Goal: Contribute content: Contribute content

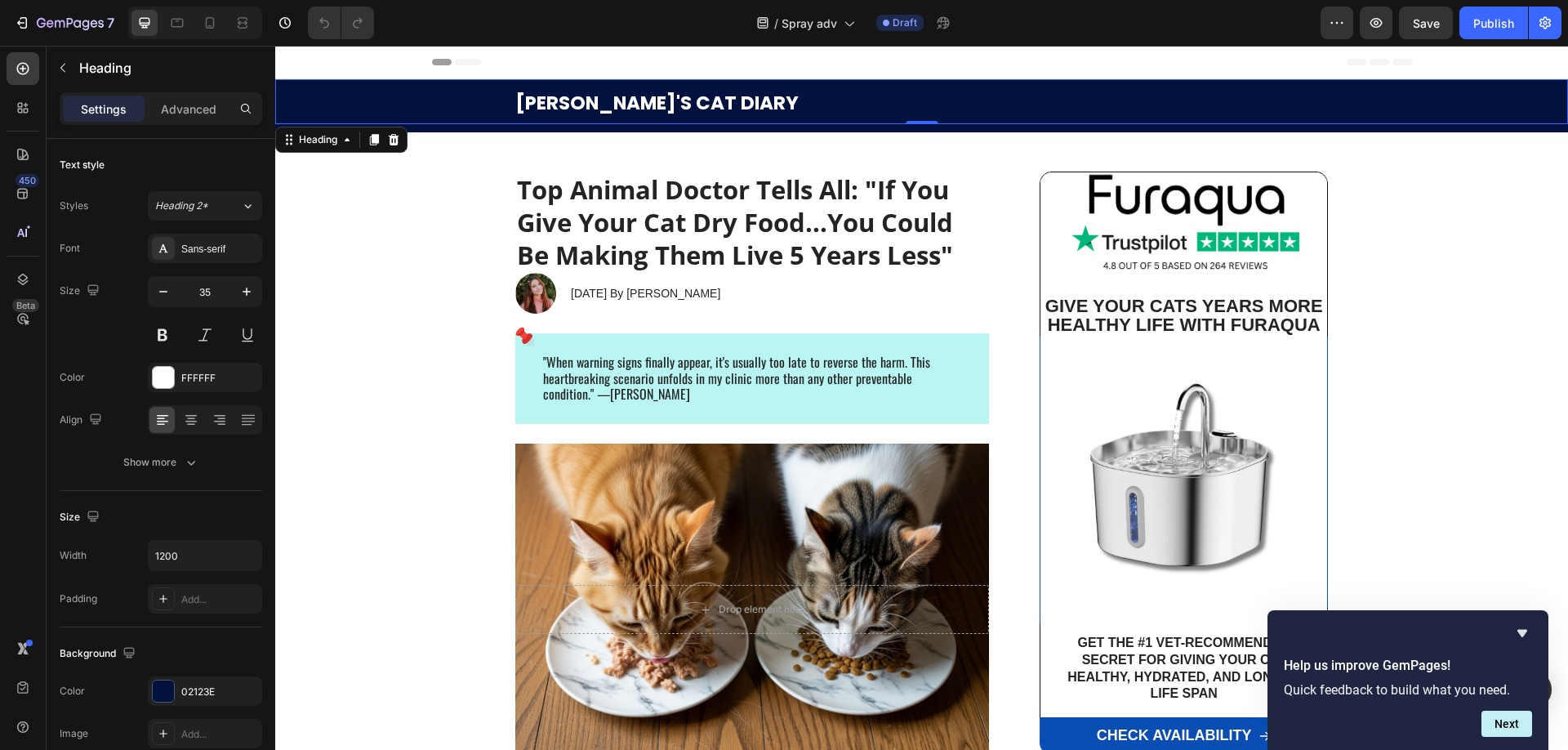
click at [613, 104] on strong "ANNIE'S CAT DIARY" at bounding box center [656, 102] width 283 height 26
click at [579, 100] on strong "ANNIE'S CAT DIARY" at bounding box center [656, 102] width 283 height 26
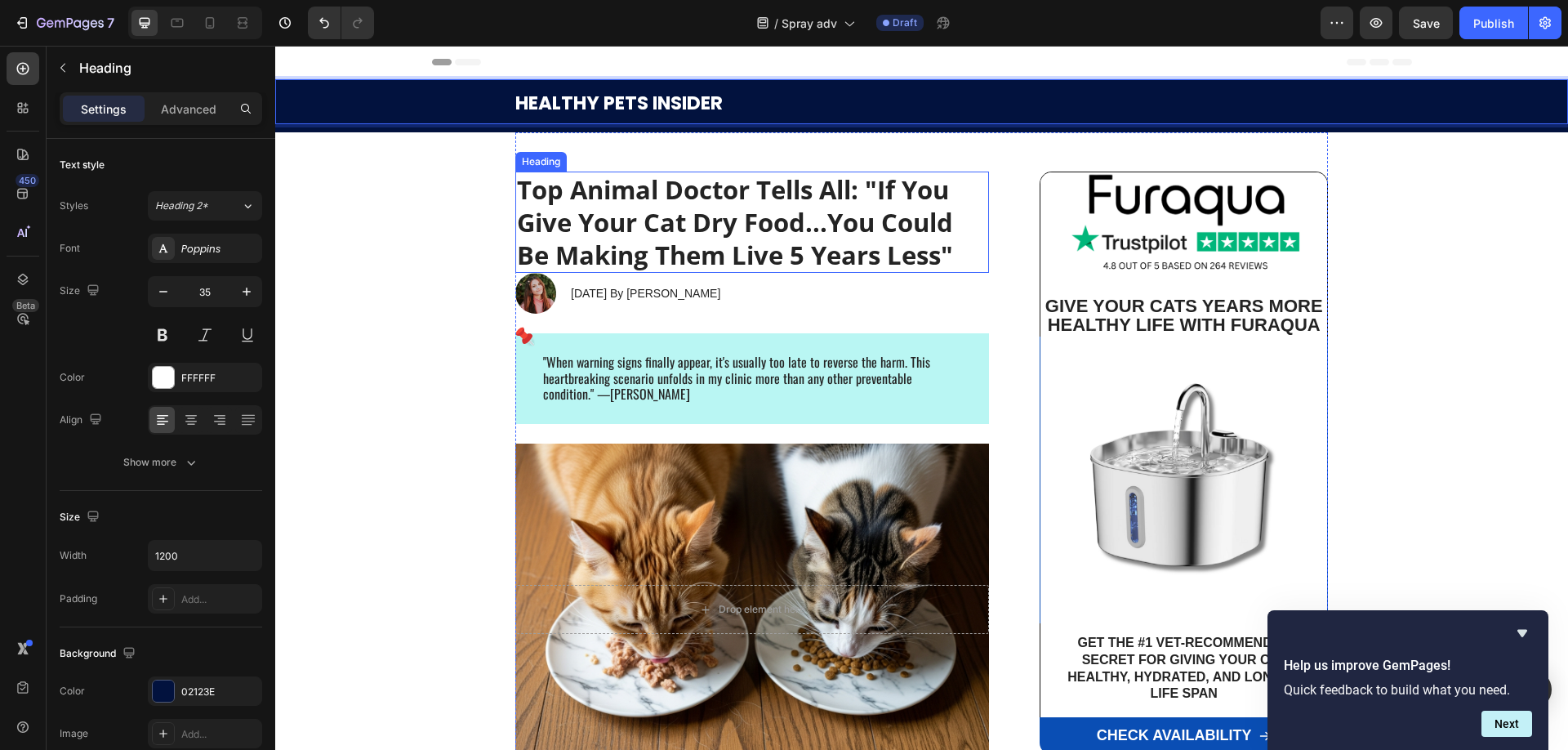
click at [620, 206] on strong "Top Animal Doctor Tells All: "If You Give Your Cat Dry Food...You Could Be Maki…" at bounding box center [735, 222] width 436 height 100
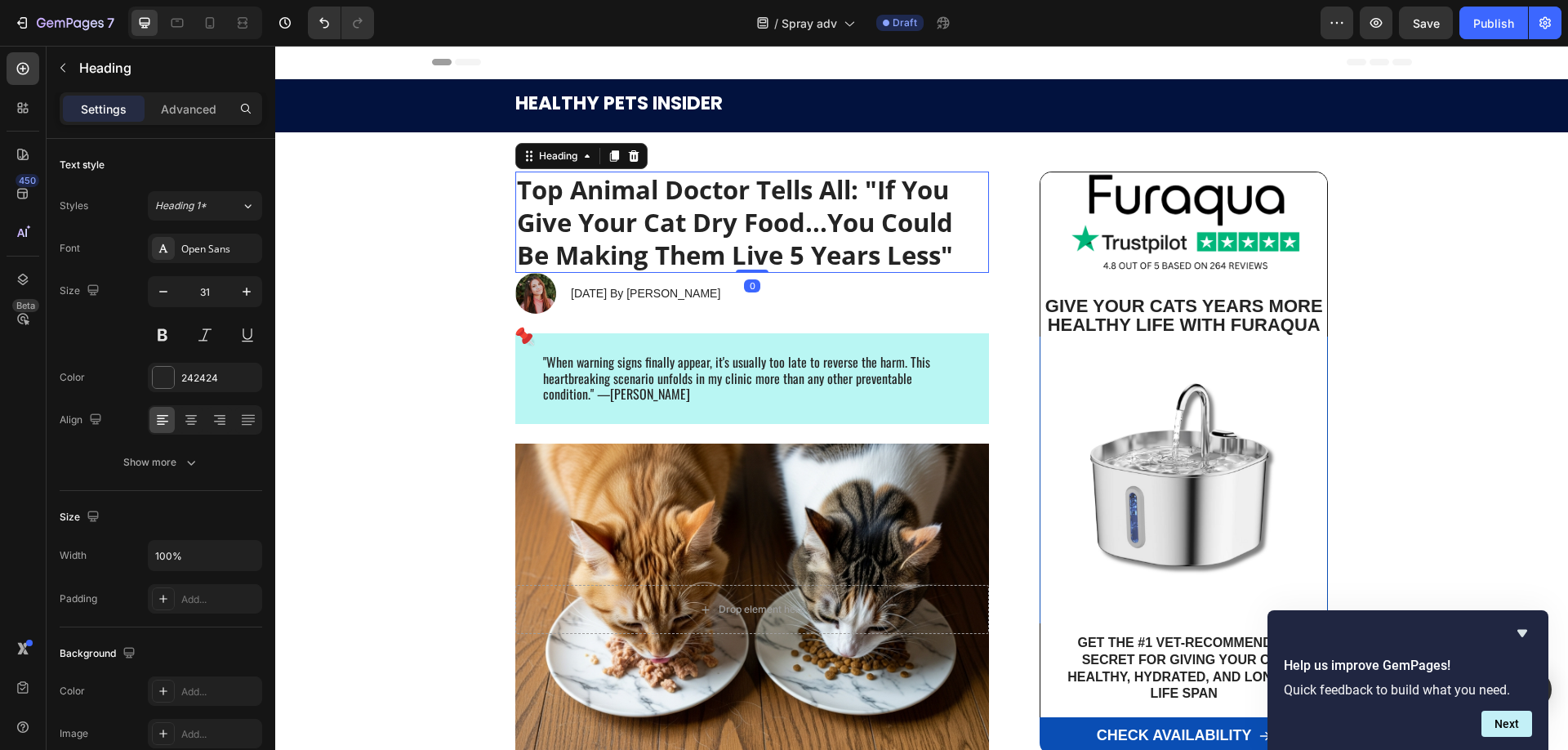
click at [620, 206] on strong "Top Animal Doctor Tells All: "If You Give Your Cat Dry Food...You Could Be Maki…" at bounding box center [735, 222] width 436 height 100
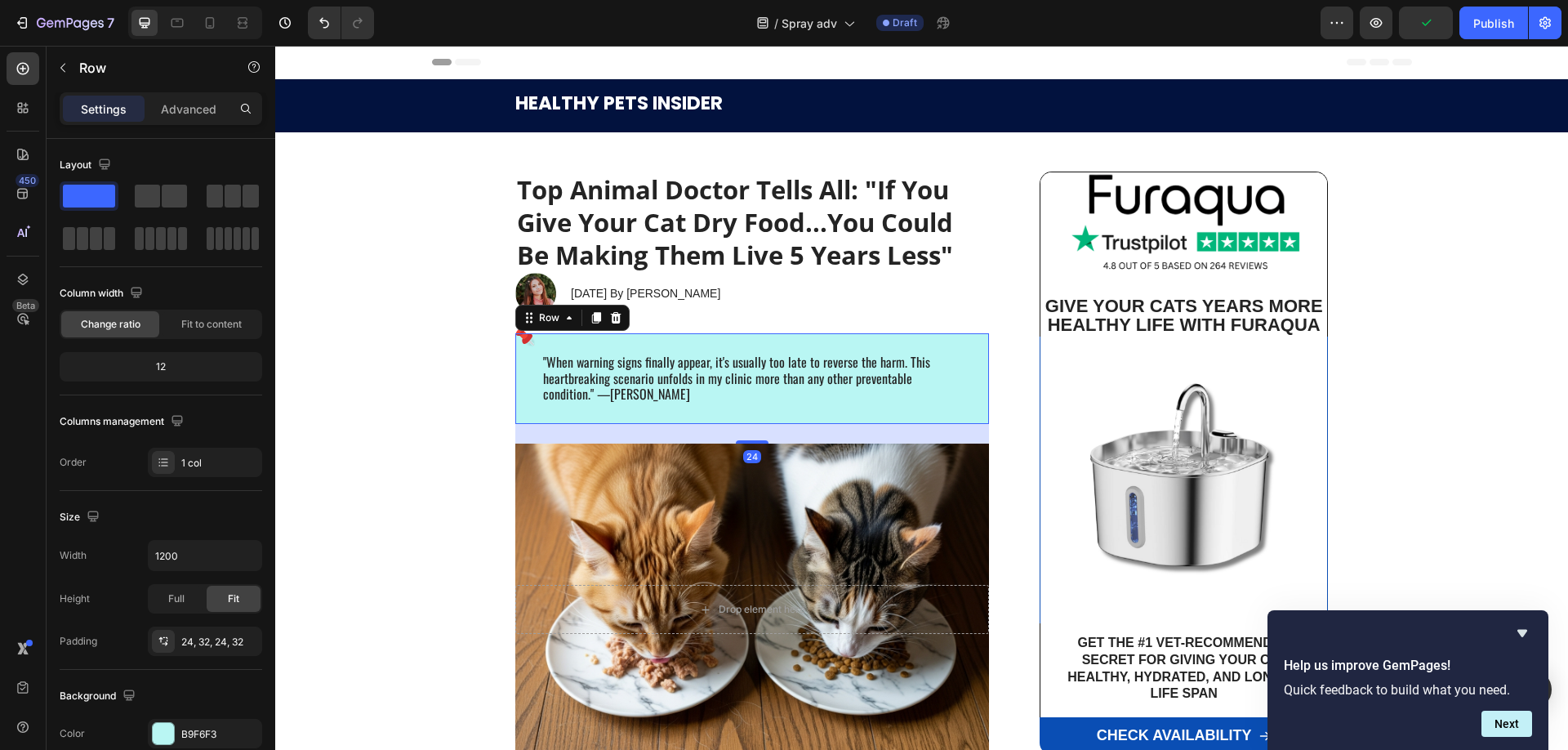
click at [781, 345] on div ""When warning signs finally appear, it's usually too late to reverse the harm. …" at bounding box center [752, 378] width 473 height 91
click at [762, 238] on strong "Top Animal Doctor Tells All: "If You Give Your Cat Dry Food...You Could Be Maki…" at bounding box center [735, 222] width 436 height 100
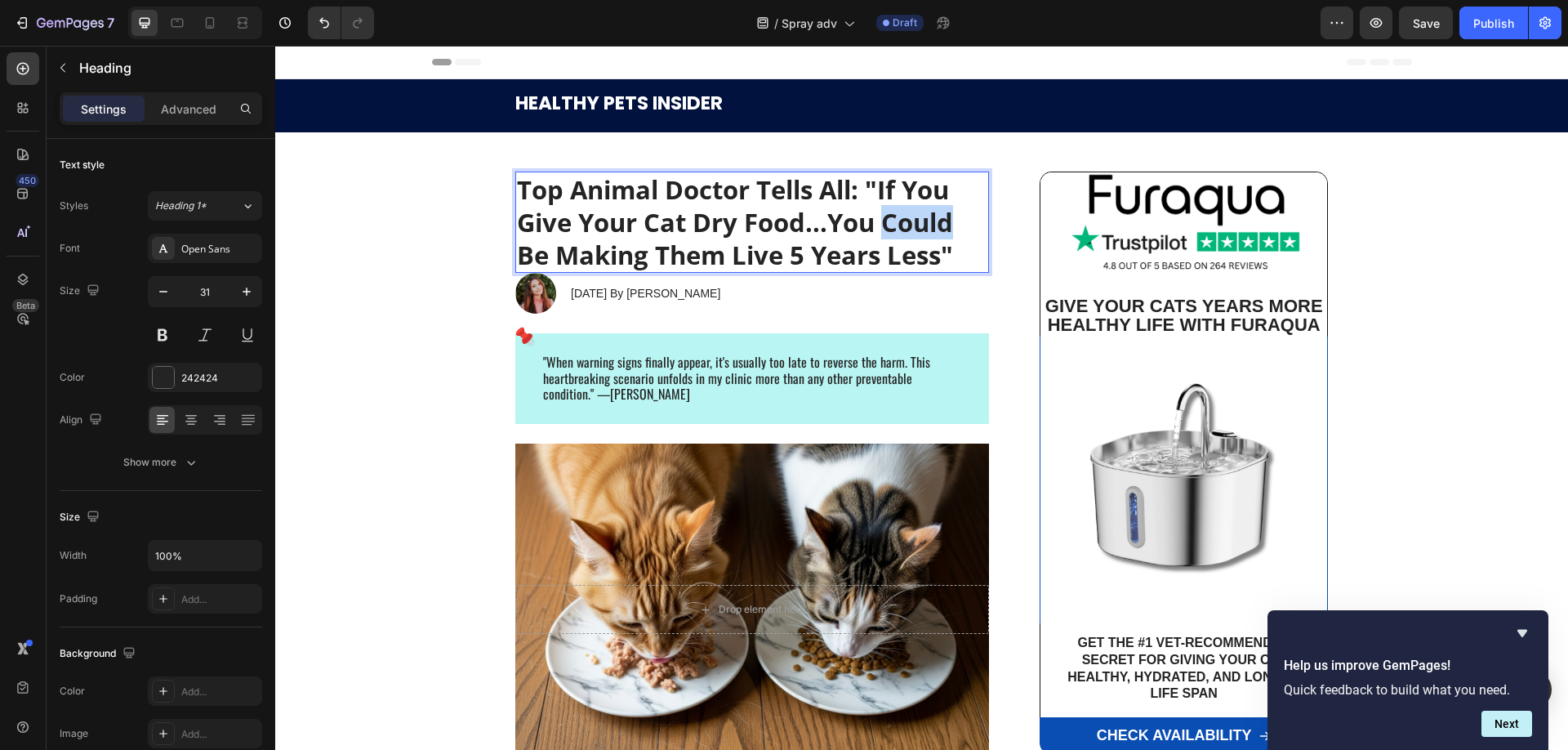
click at [888, 224] on strong "Top Animal Doctor Tells All: "If You Give Your Cat Dry Food...You Could Be Maki…" at bounding box center [735, 222] width 436 height 100
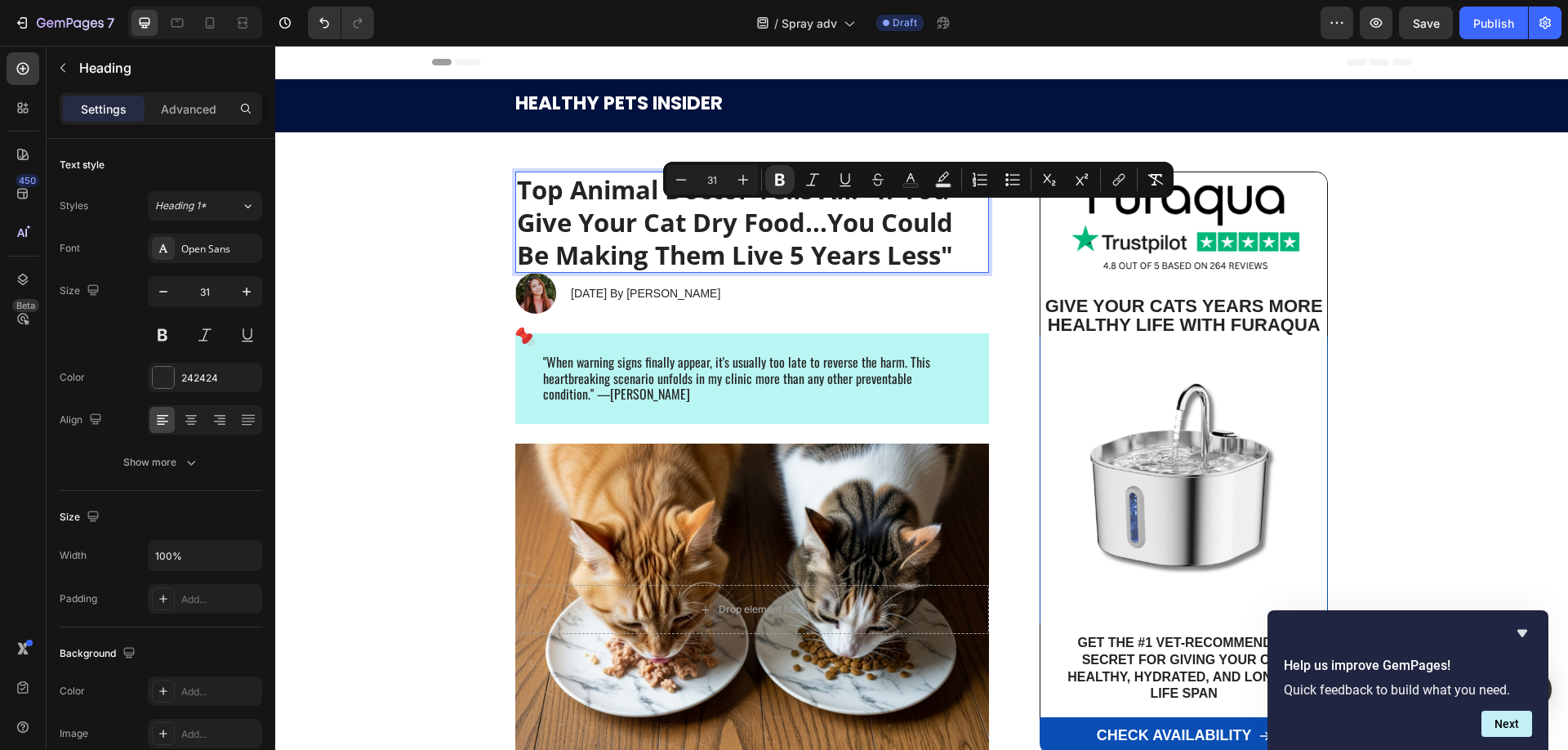
click at [788, 209] on strong "Top Animal Doctor Tells All: "If You Give Your Cat Dry Food...You Could Be Maki…" at bounding box center [735, 222] width 436 height 100
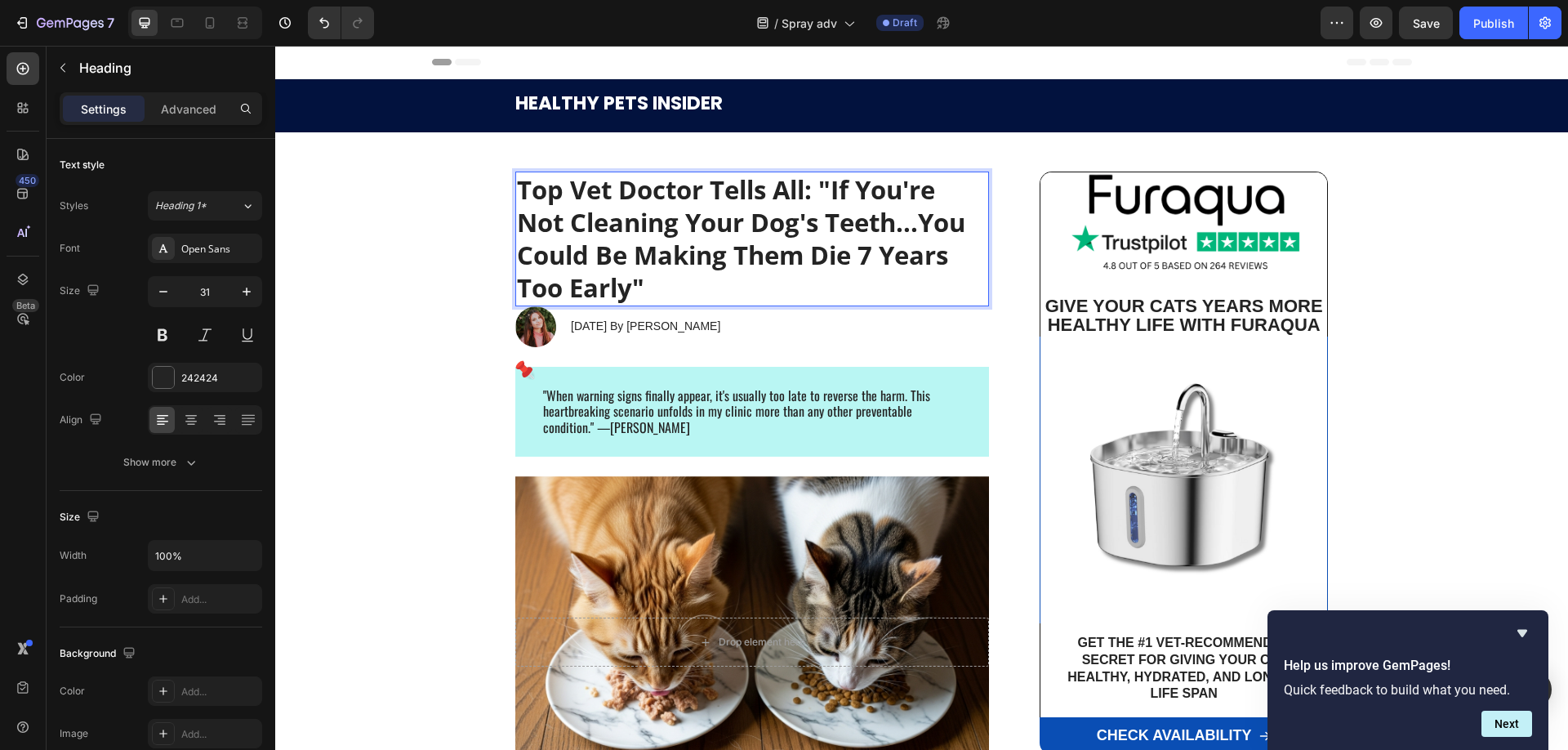
click at [783, 276] on p "Top Vet Doctor Tells All: "If You're Not Cleaning Your Dog's Teeth...You Could …" at bounding box center [752, 239] width 470 height 131
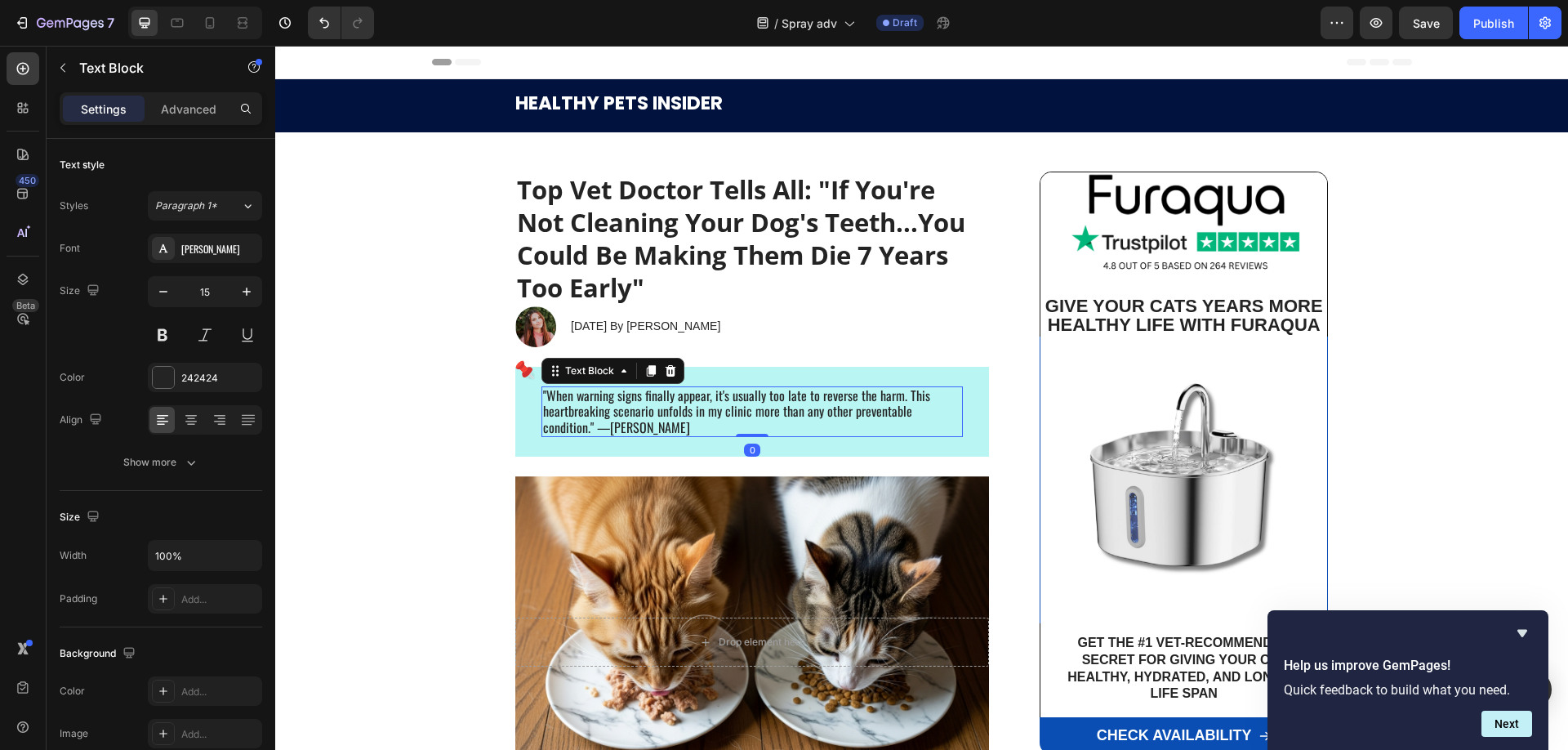
click at [831, 404] on span ""When warning signs finally appear, it's usually too late to reverse the harm. …" at bounding box center [735, 411] width 387 height 52
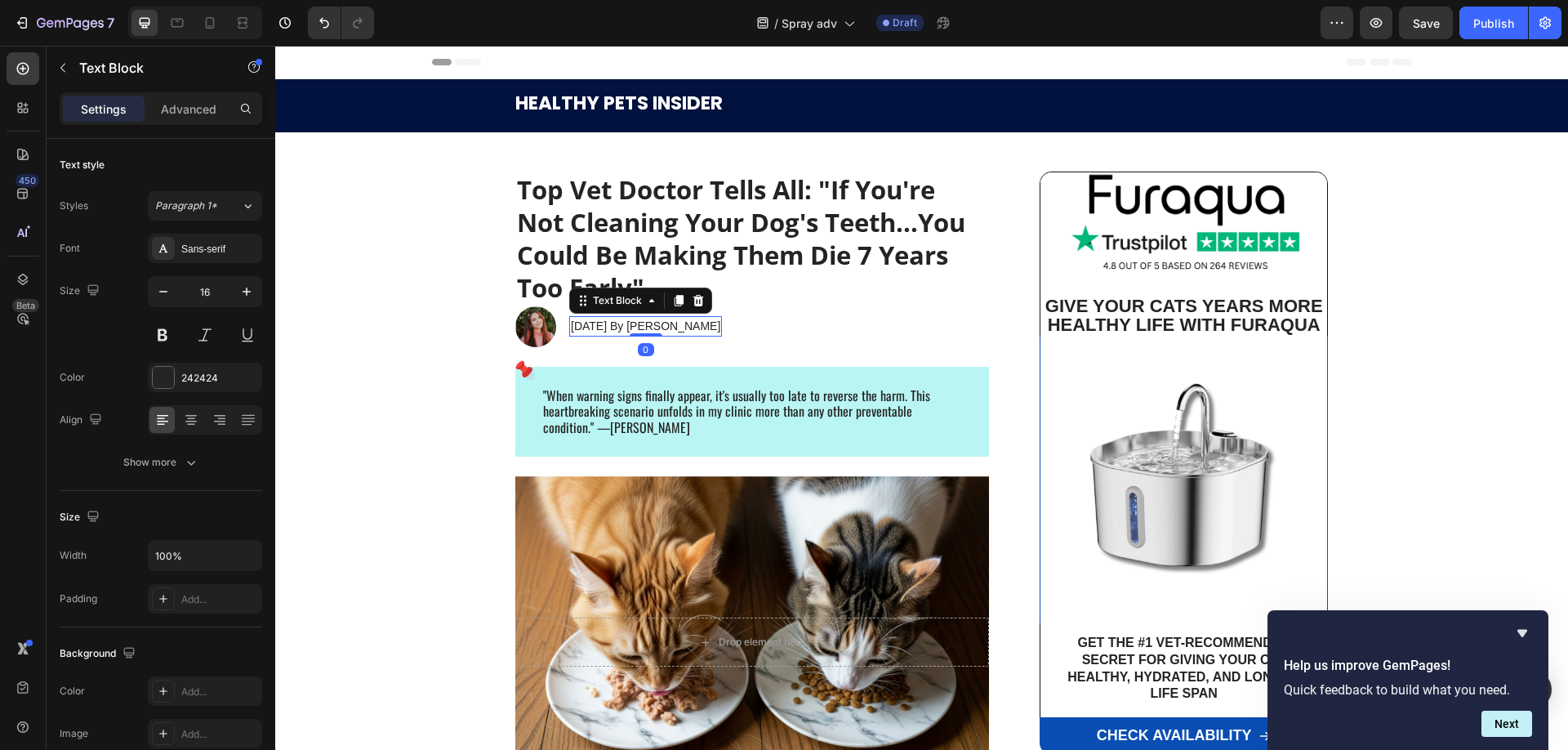
click at [640, 325] on span "January 11, 2025 By Annie Noman" at bounding box center [645, 325] width 149 height 13
click at [714, 409] on span ""When warning signs finally appear, it's usually too late to reverse the harm. …" at bounding box center [735, 411] width 387 height 52
click at [714, 332] on p "March 15, 2025 By Jennifer Martinez" at bounding box center [655, 326] width 169 height 18
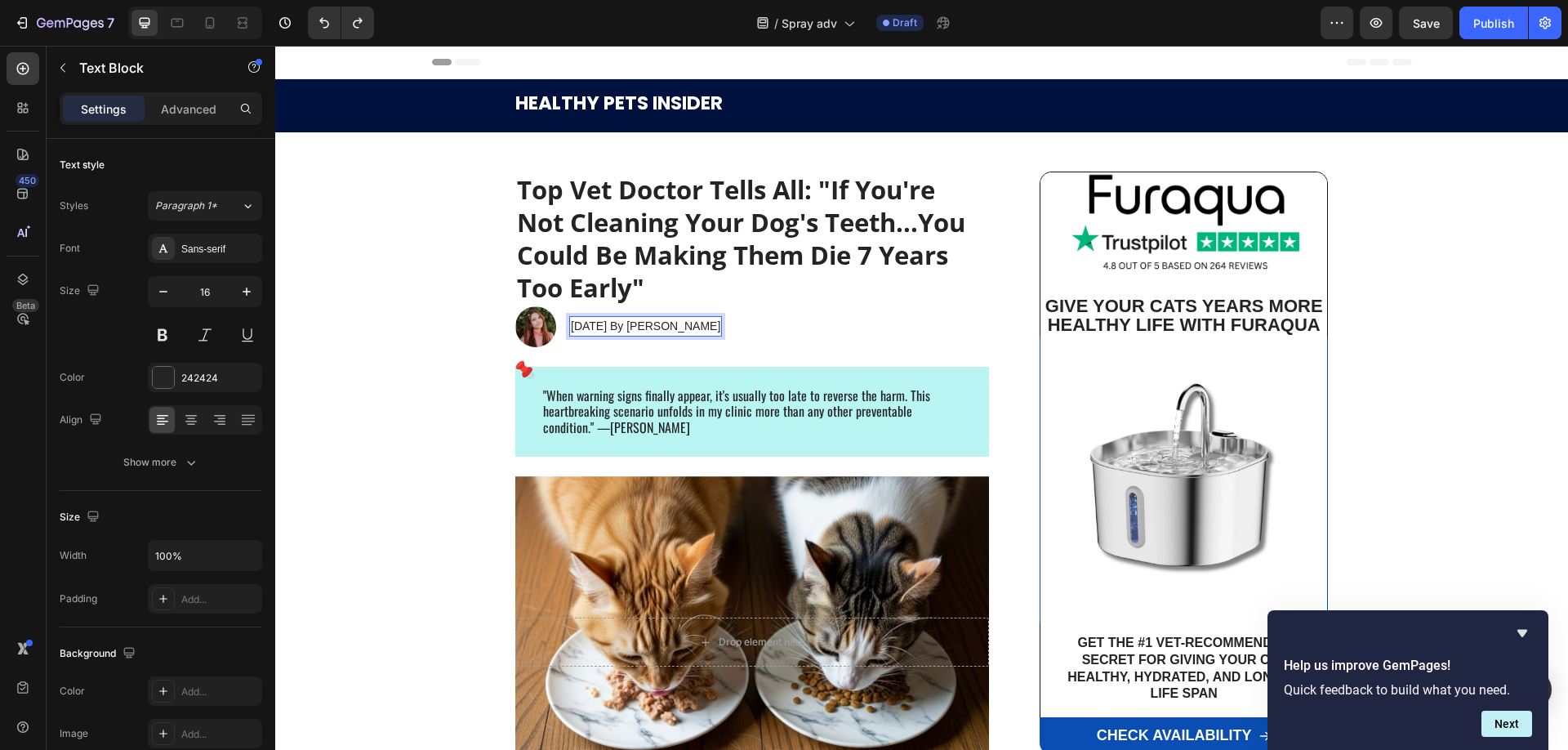
click at [700, 326] on span "January 11, 2025 By Annie Noman" at bounding box center [645, 325] width 149 height 13
click at [666, 322] on p "March 15, 2025 By Jennifer Martinez" at bounding box center [655, 326] width 169 height 18
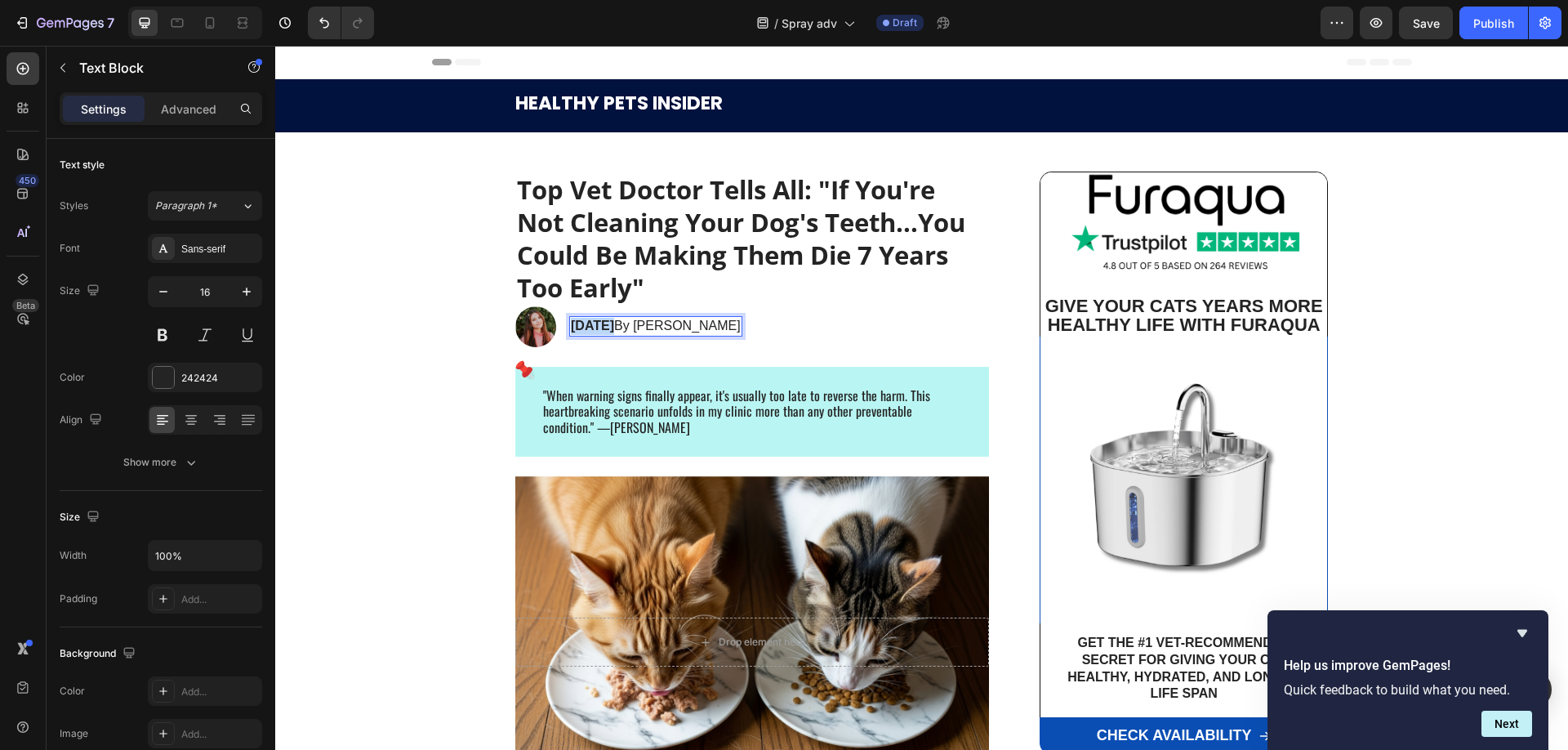
click at [666, 322] on p "March 15, 2025 By Jennifer Martinez" at bounding box center [655, 326] width 169 height 18
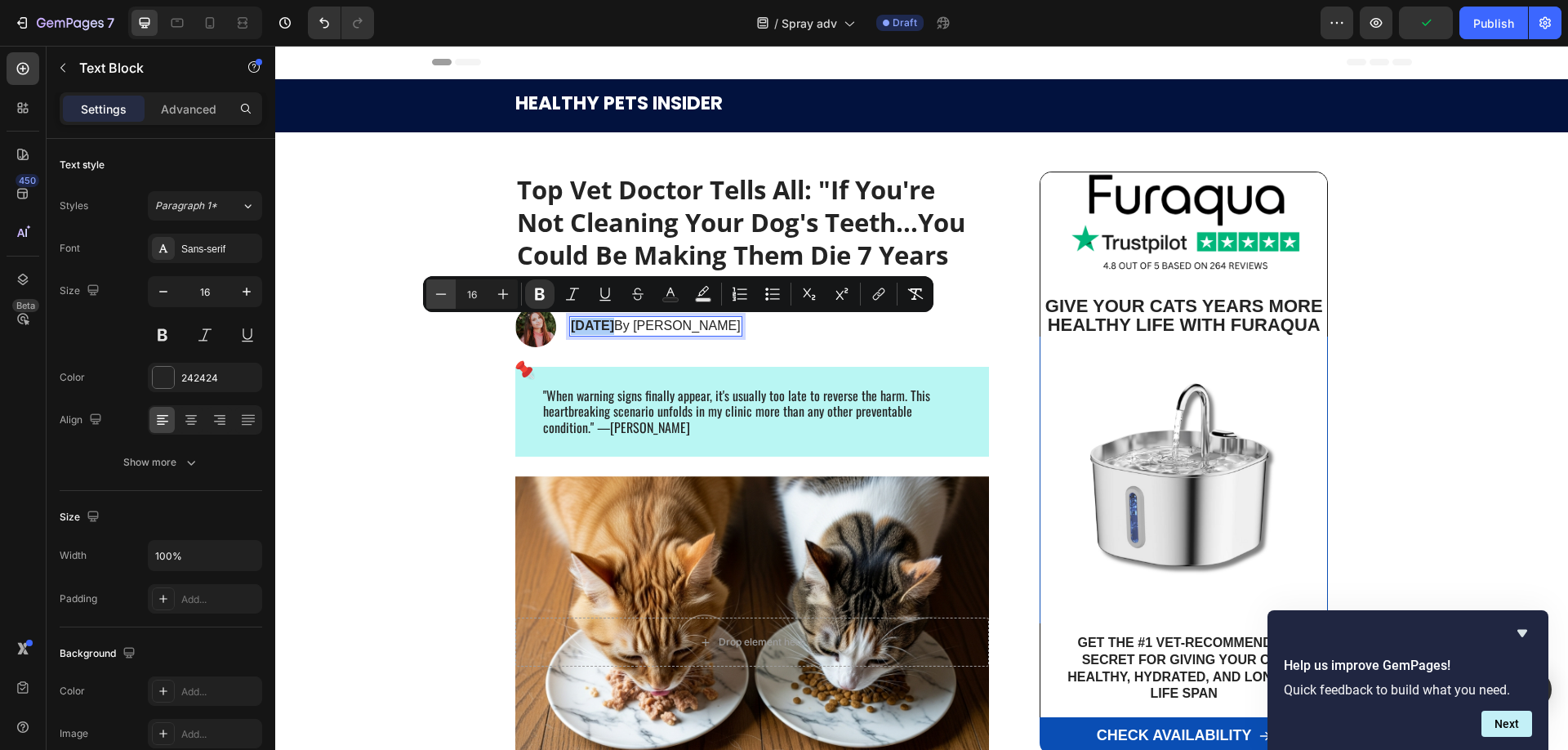
click at [447, 288] on icon "Editor contextual toolbar" at bounding box center [440, 293] width 17 height 17
click at [445, 289] on icon "Editor contextual toolbar" at bounding box center [440, 293] width 17 height 17
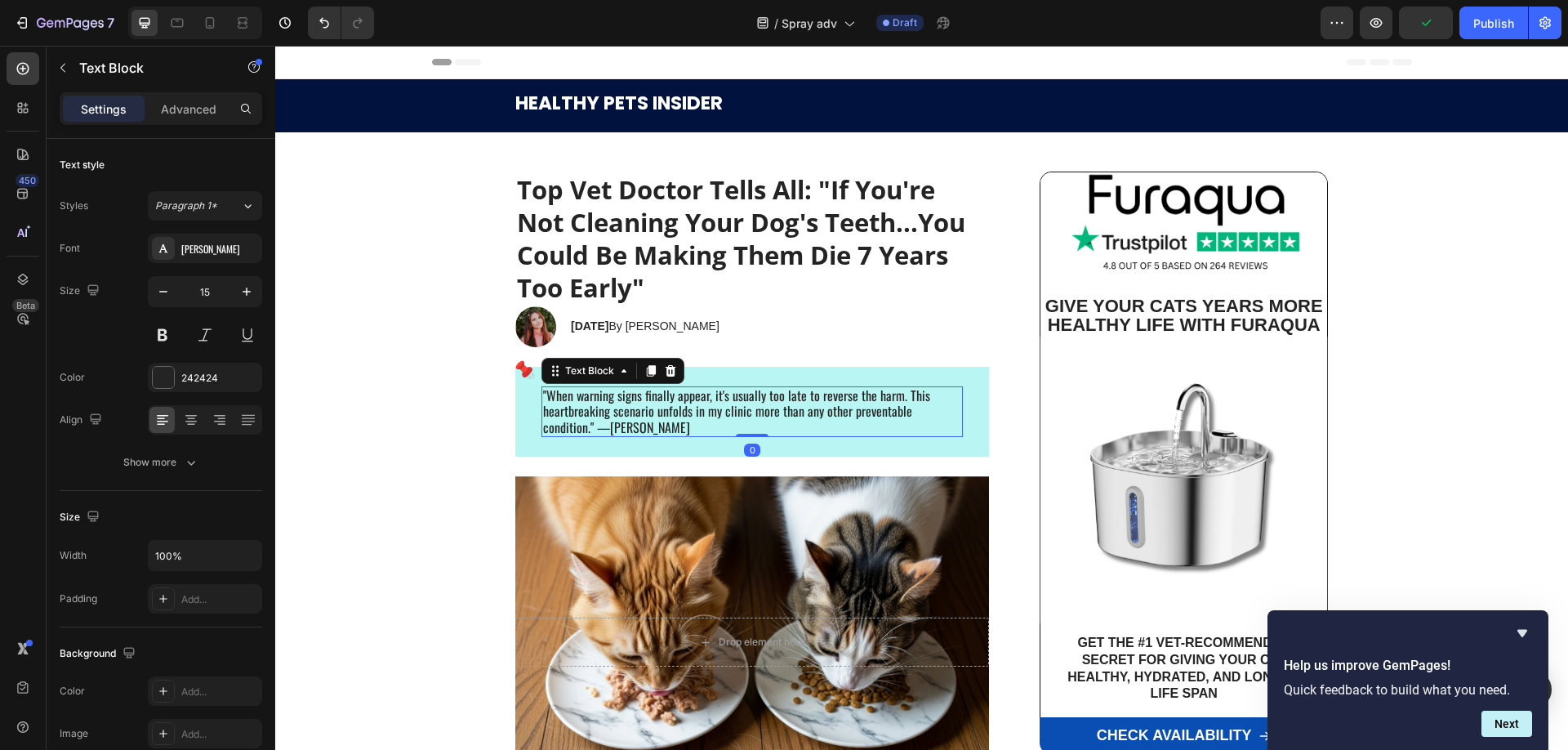
click at [774, 395] on span ""When warning signs finally appear, it's usually too late to reverse the harm. …" at bounding box center [735, 411] width 387 height 52
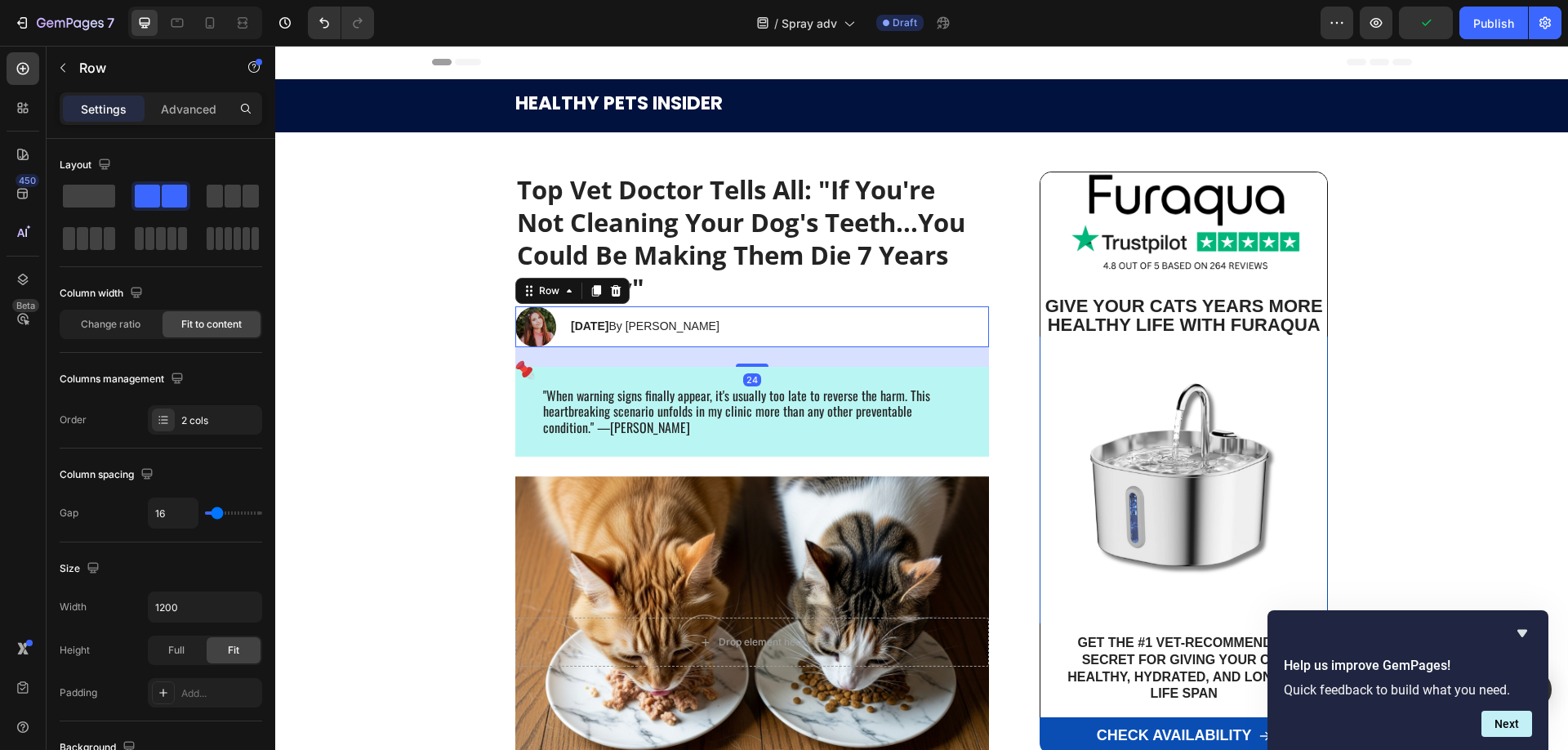
click at [808, 328] on div "Image March 15, 2025 By Jennifer Martinez Text Block Row 24" at bounding box center [752, 326] width 473 height 41
click at [720, 325] on span "March 15, 2025 By Jennifer Martinez" at bounding box center [645, 325] width 149 height 13
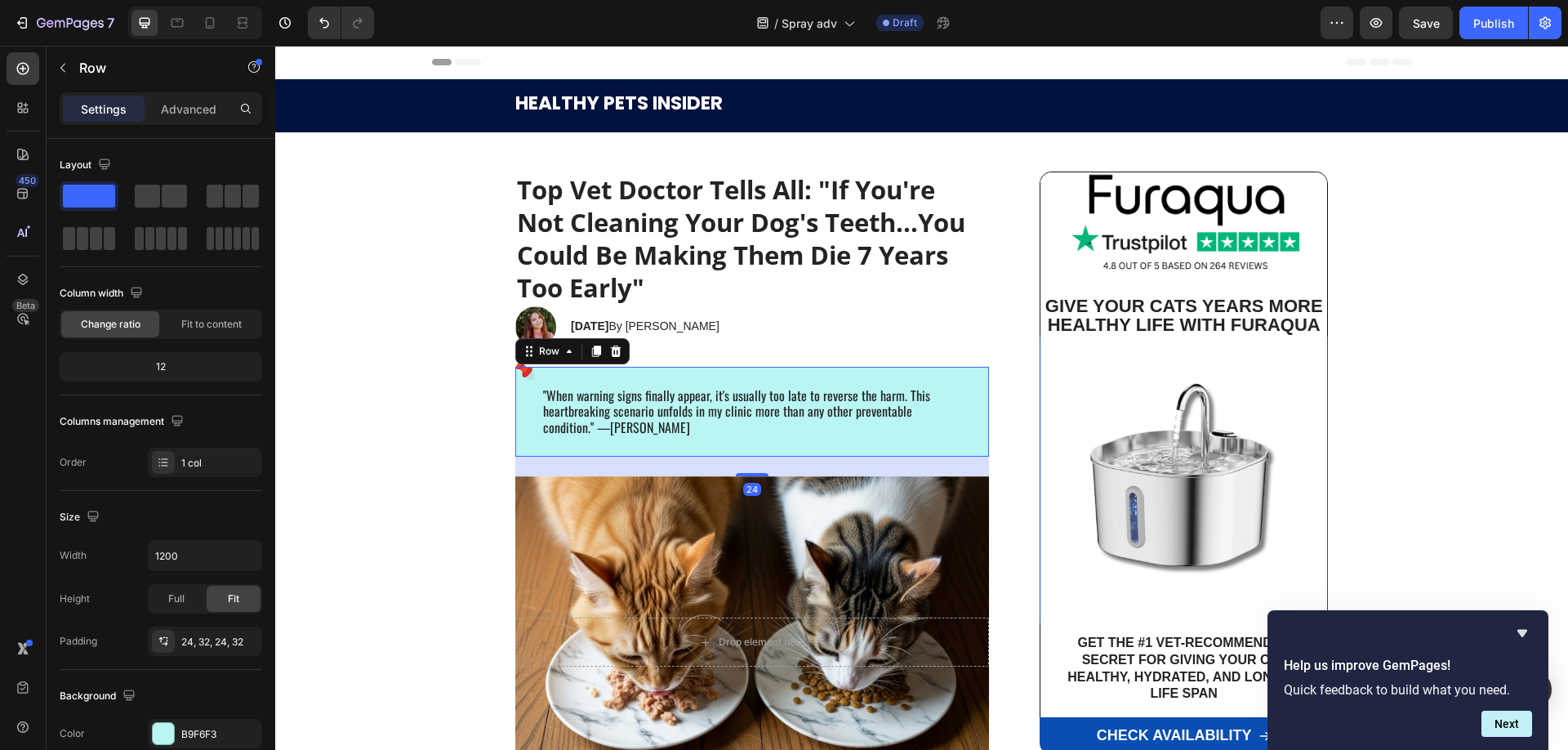
click at [784, 380] on div ""When warning signs finally appear, it's usually too late to reverse the harm. …" at bounding box center [752, 411] width 473 height 91
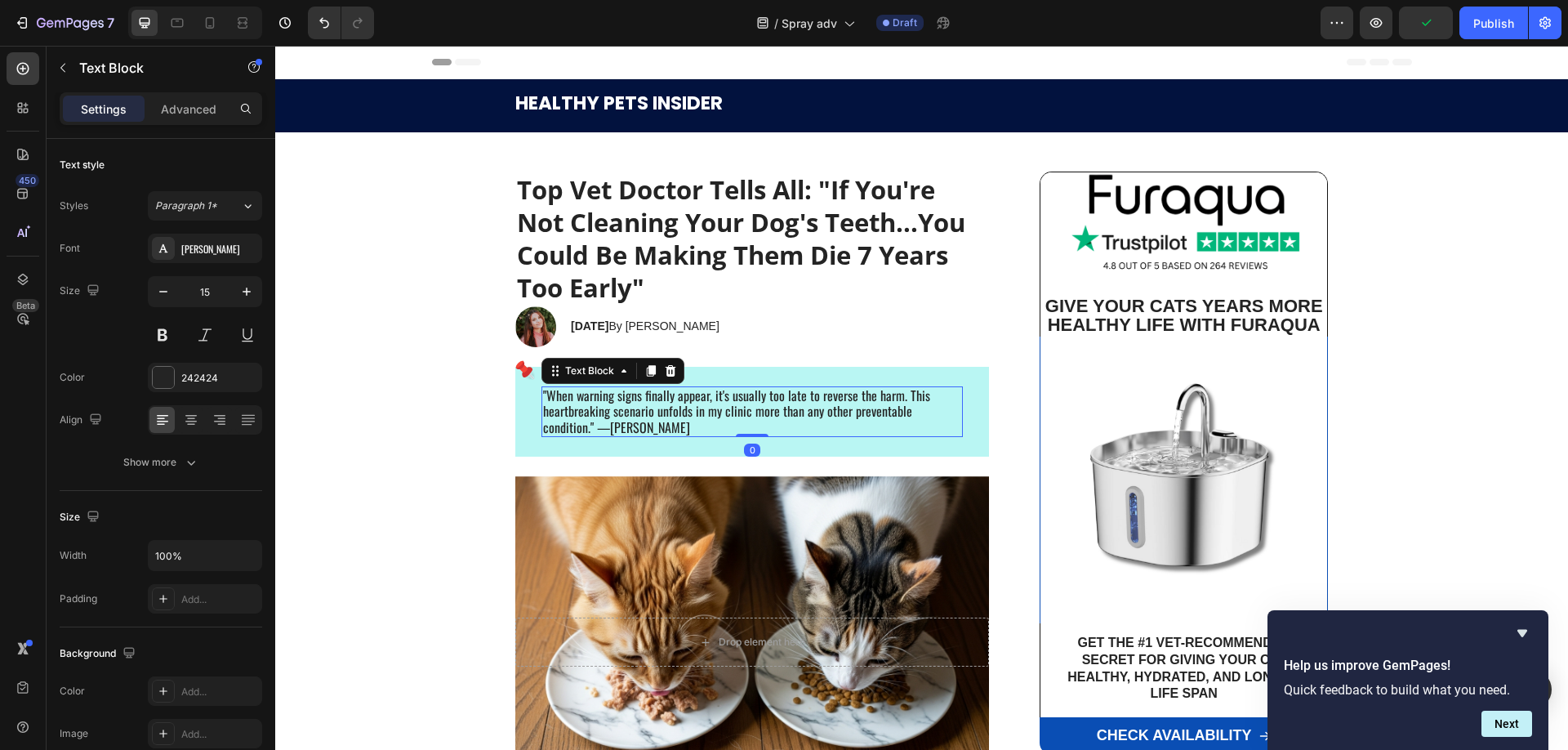
click at [653, 392] on span ""When warning signs finally appear, it's usually too late to reverse the harm. …" at bounding box center [735, 411] width 387 height 52
click at [649, 401] on span ""When warning signs finally appear, it's usually too late to reverse the harm. …" at bounding box center [735, 411] width 387 height 52
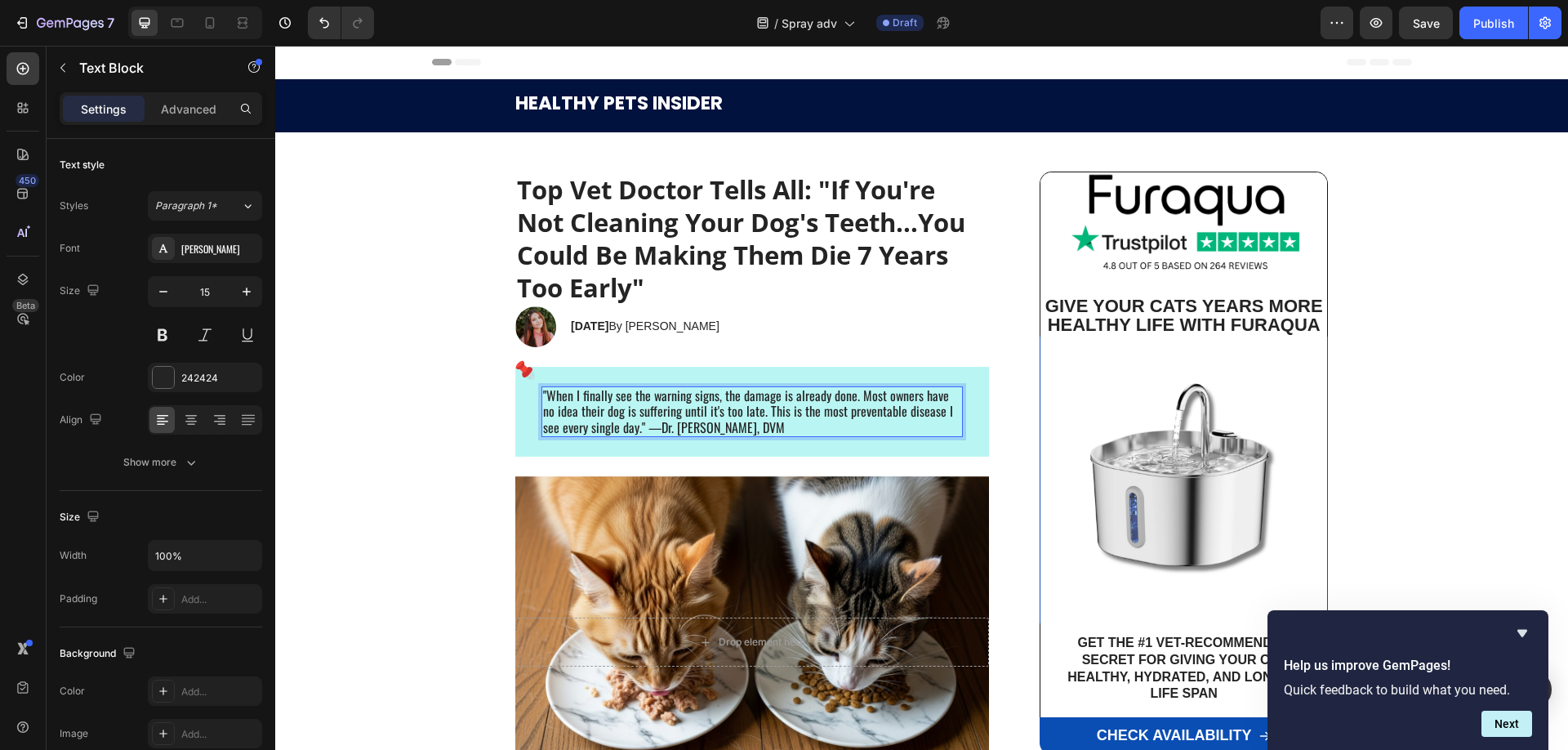
click at [618, 402] on span ""When I finally see the warning signs, the damage is already done. Most owners …" at bounding box center [747, 411] width 410 height 52
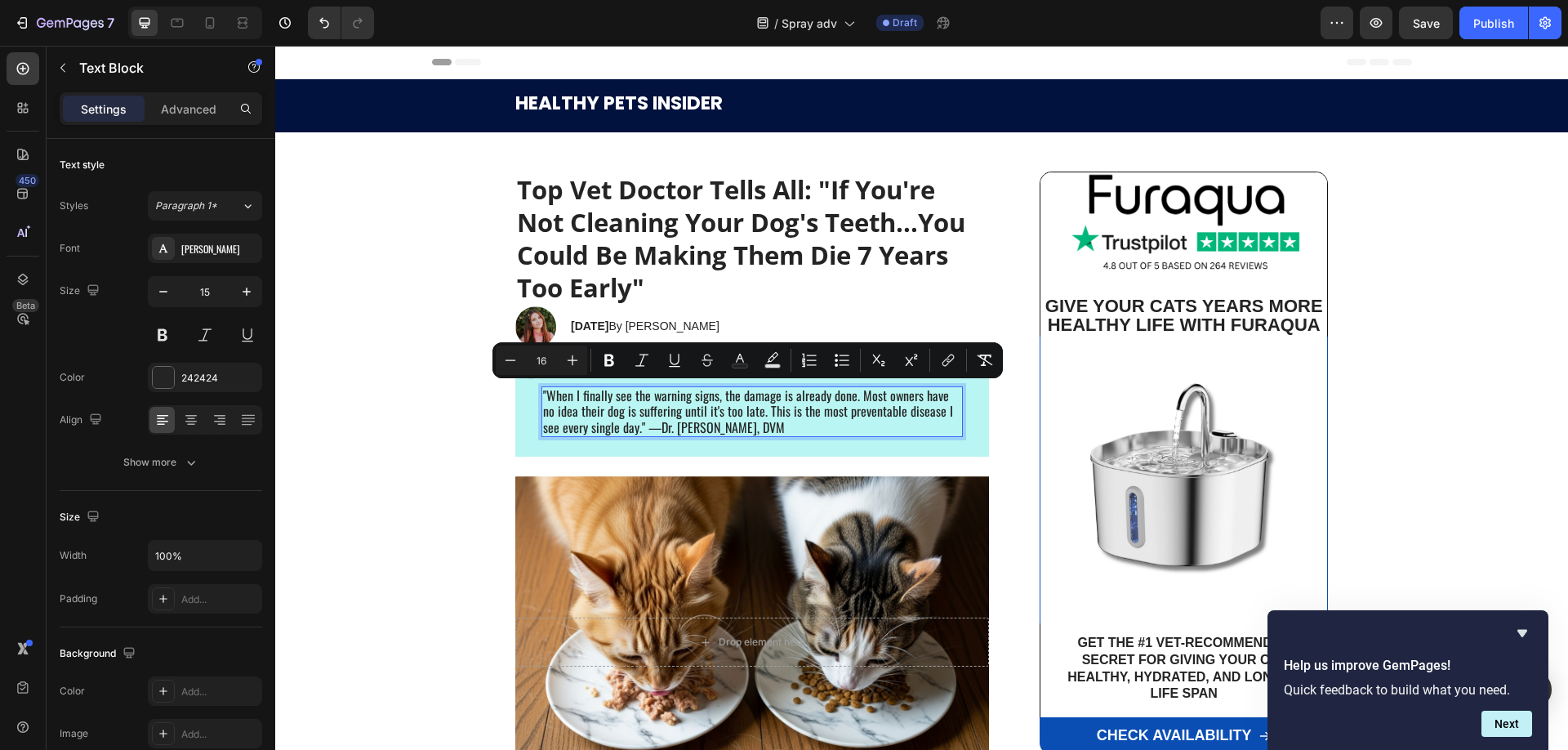
click at [770, 415] on span ""When I finally see the warning signs, the damage is already done. Most owners …" at bounding box center [747, 411] width 410 height 52
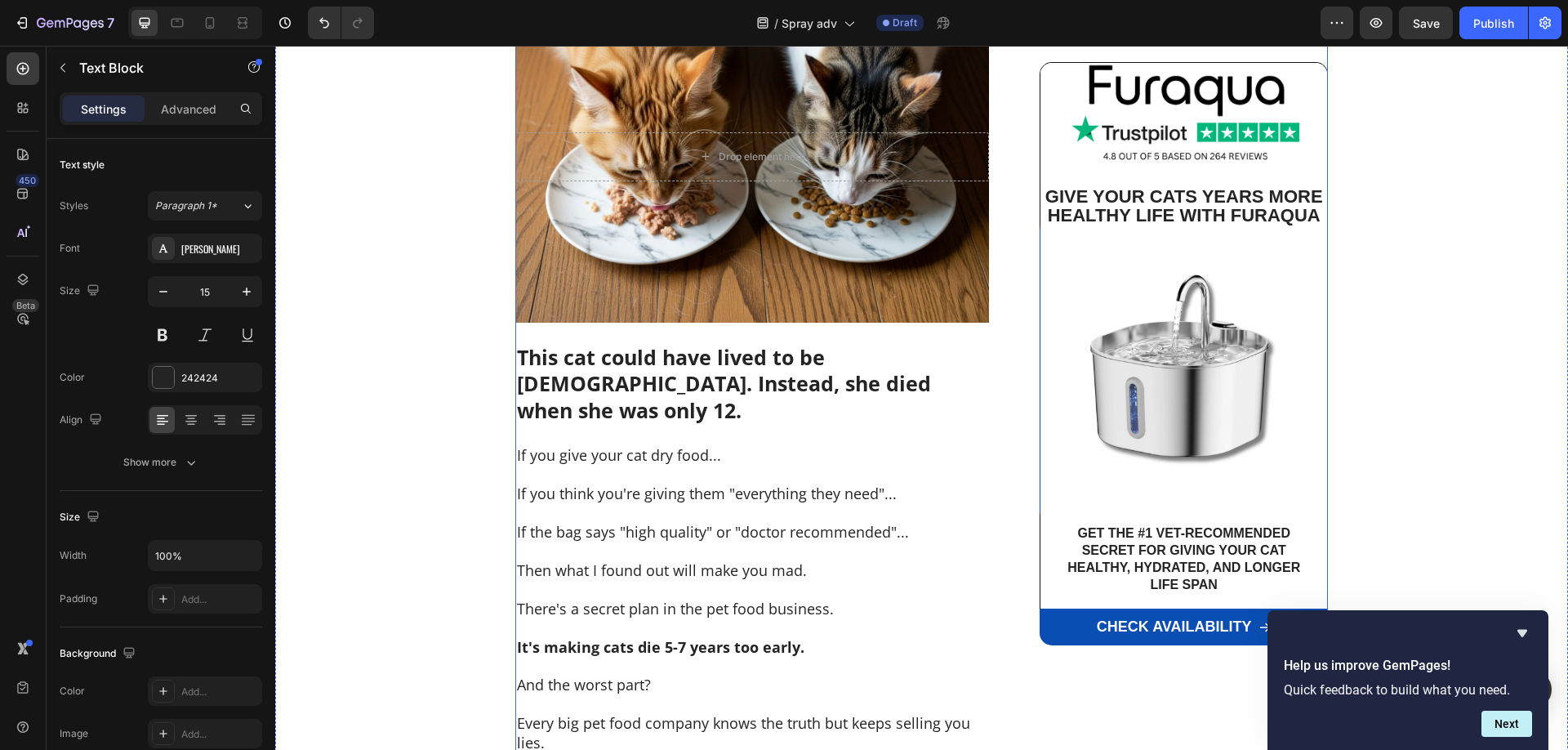
scroll to position [666, 0]
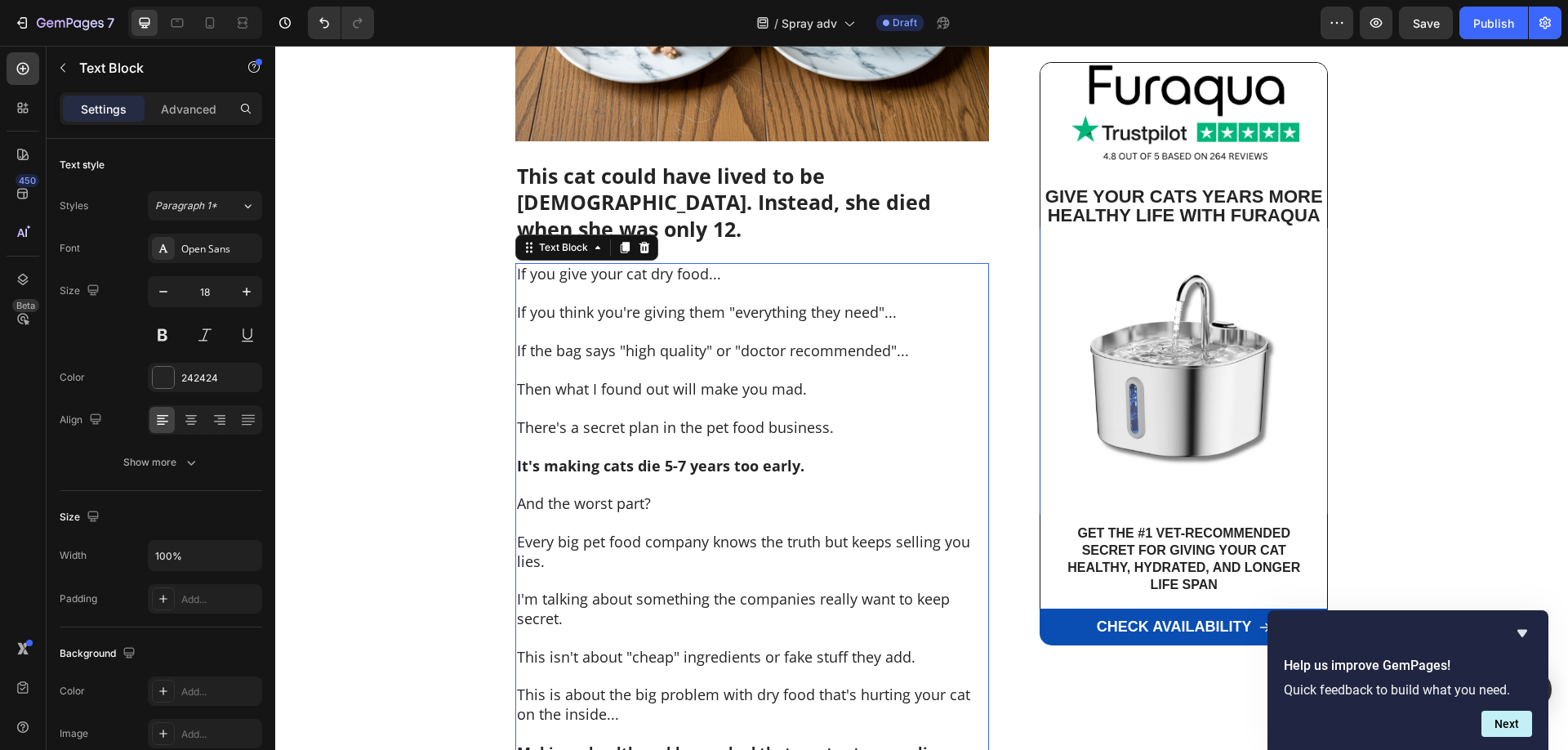
click at [594, 361] on p at bounding box center [752, 370] width 470 height 19
click at [622, 361] on p "Rich Text Editor. Editing area: main" at bounding box center [752, 370] width 470 height 19
click at [623, 380] on p "Then what I found out will make you mad." at bounding box center [752, 389] width 470 height 19
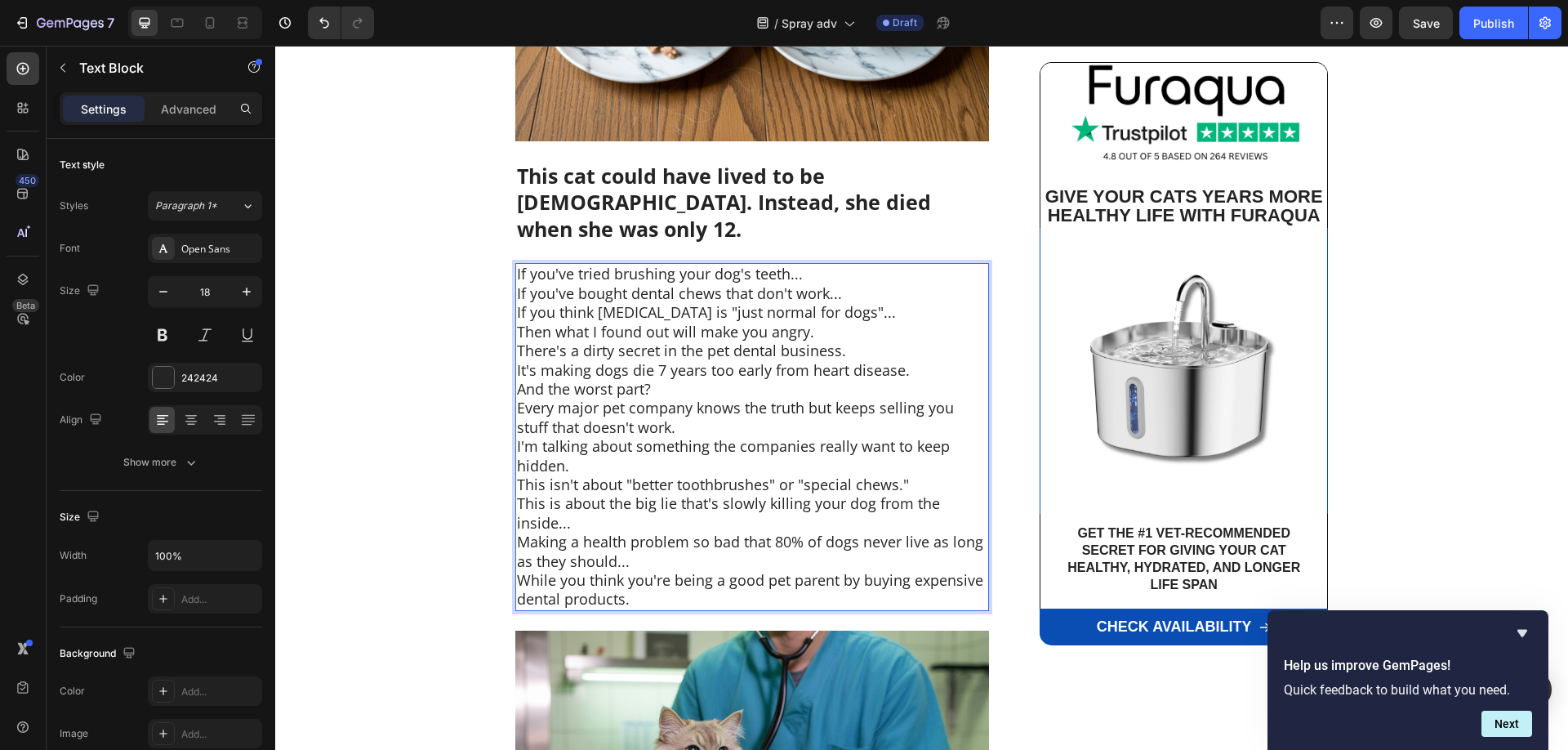
click at [804, 265] on p "If you've tried brushing your dog's teeth..." at bounding box center [752, 274] width 470 height 19
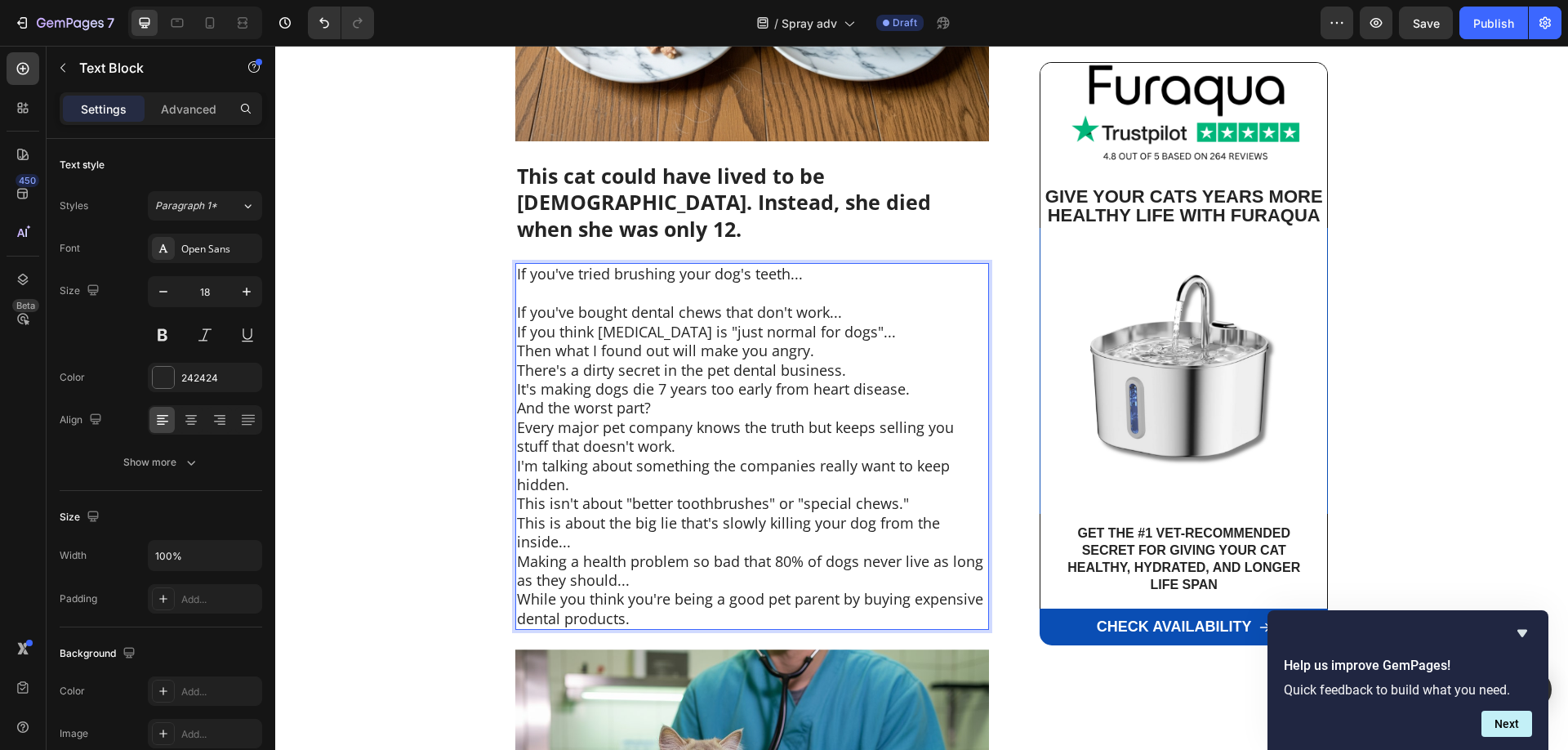
click at [851, 303] on p "If you've bought dental chews that don't work..." at bounding box center [752, 312] width 470 height 19
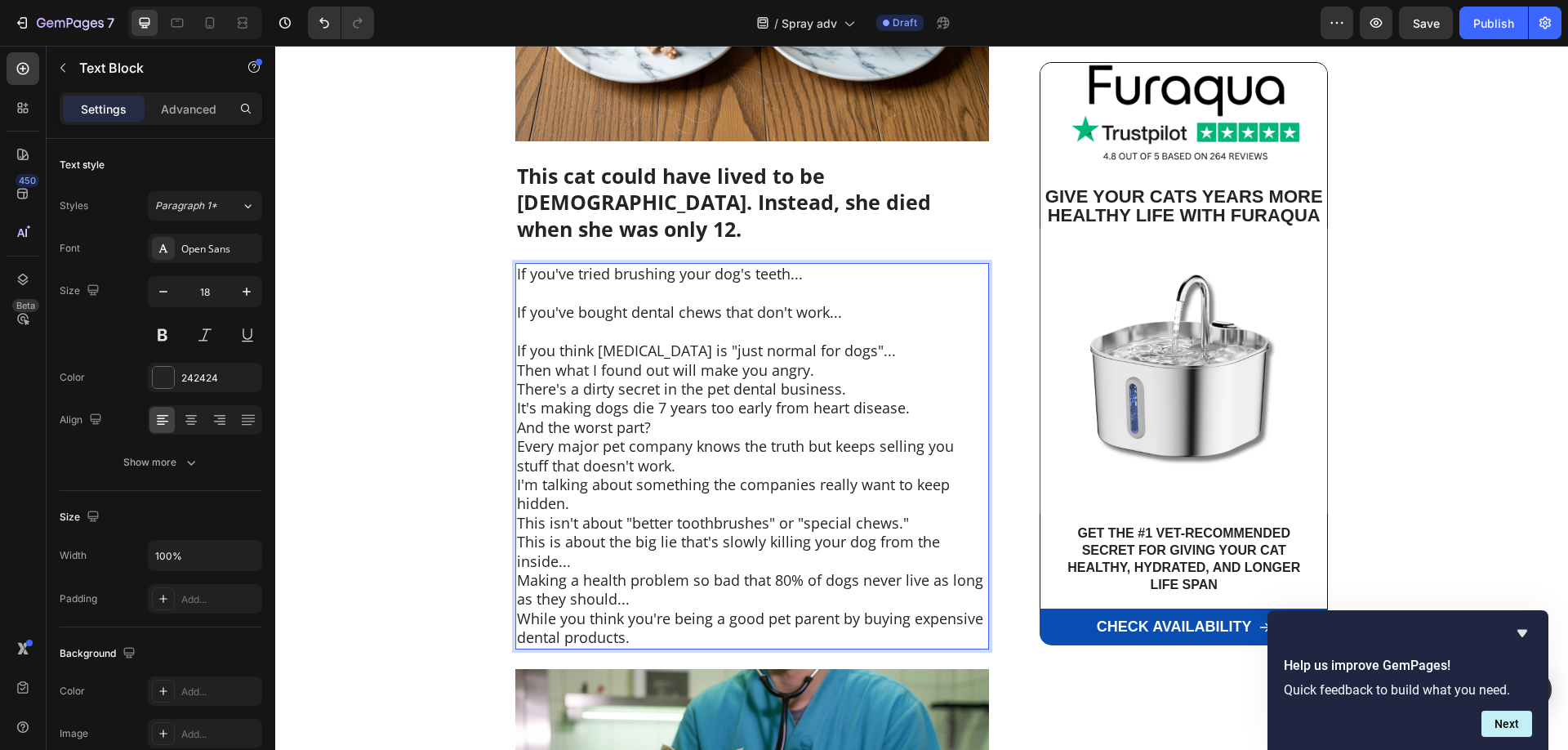
click at [877, 341] on p "If you think [MEDICAL_DATA] is "just normal for dogs"..." at bounding box center [752, 350] width 470 height 19
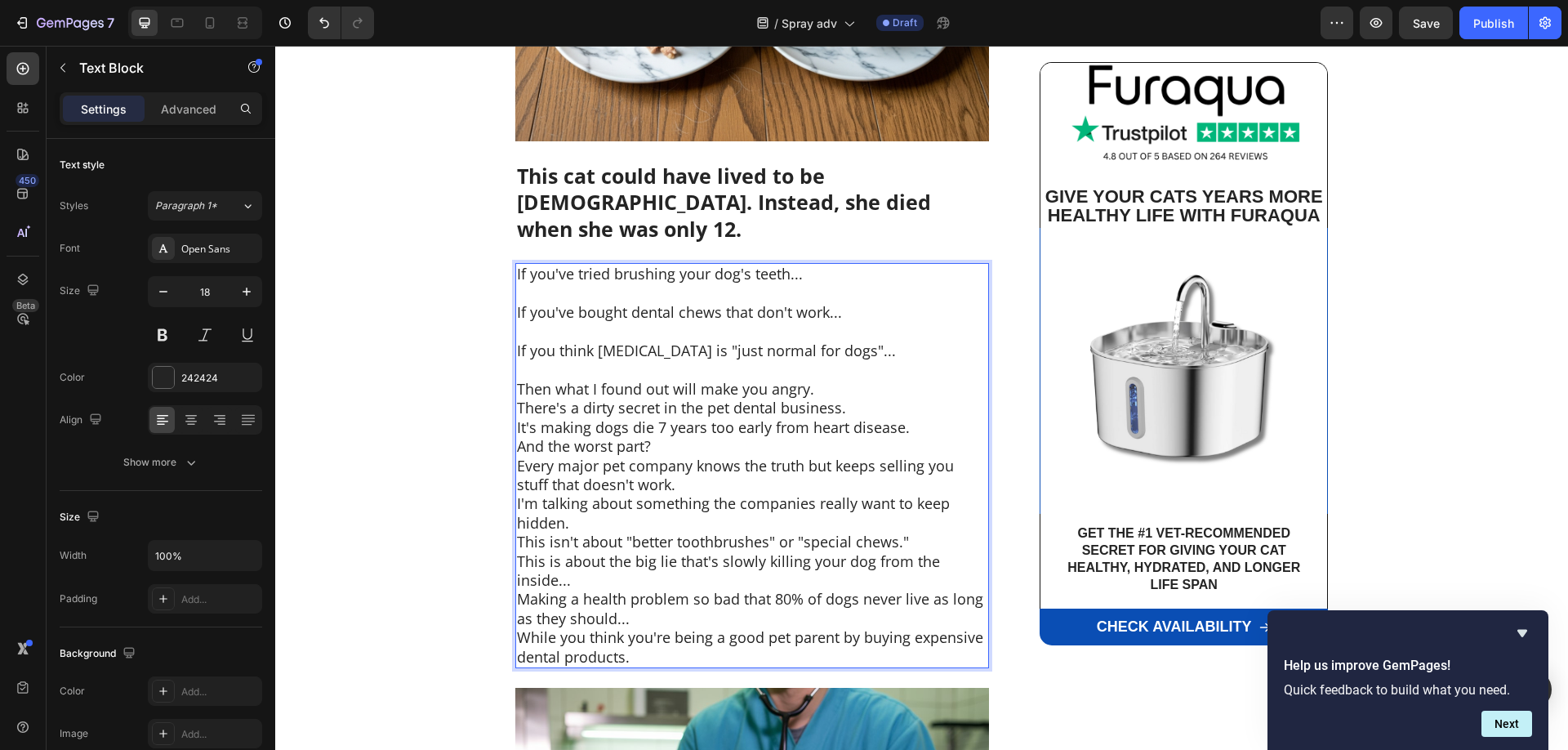
click at [852, 380] on p "Then what I found out will make you angry." at bounding box center [752, 389] width 470 height 19
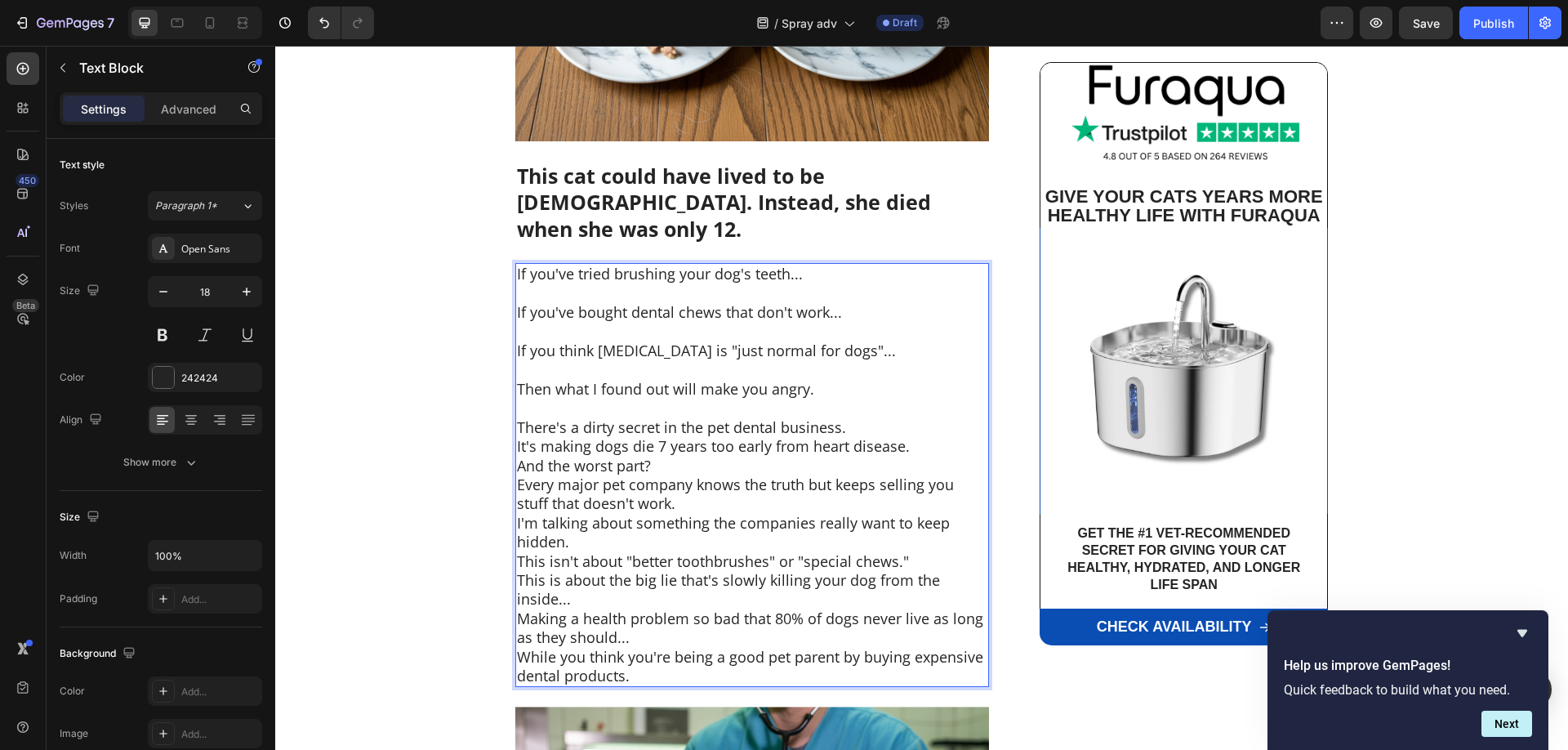
click at [870, 418] on p "There's a dirty secret in the pet dental business." at bounding box center [752, 427] width 470 height 19
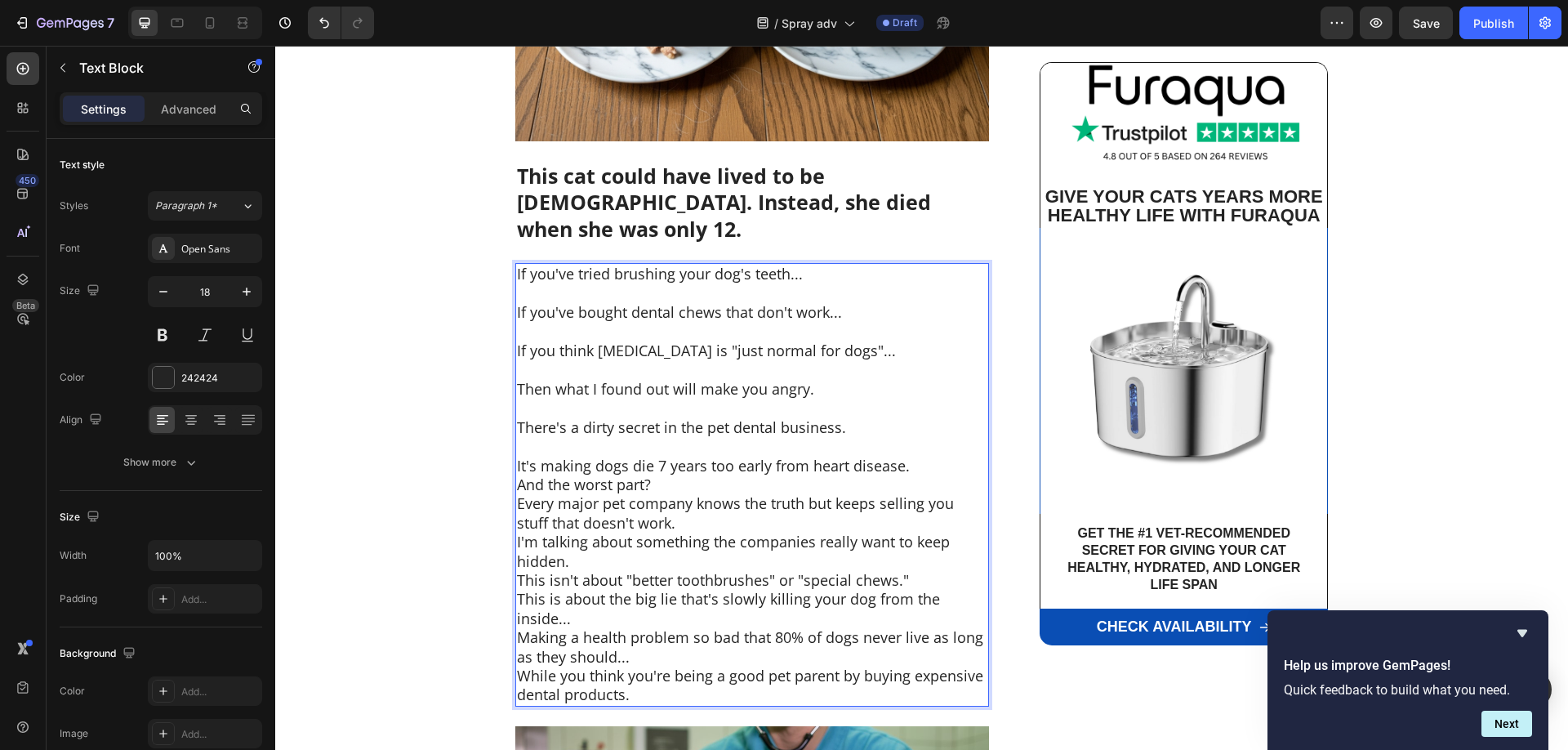
click at [916, 457] on p "It's making dogs die 7 years too early from heart disease." at bounding box center [752, 466] width 470 height 19
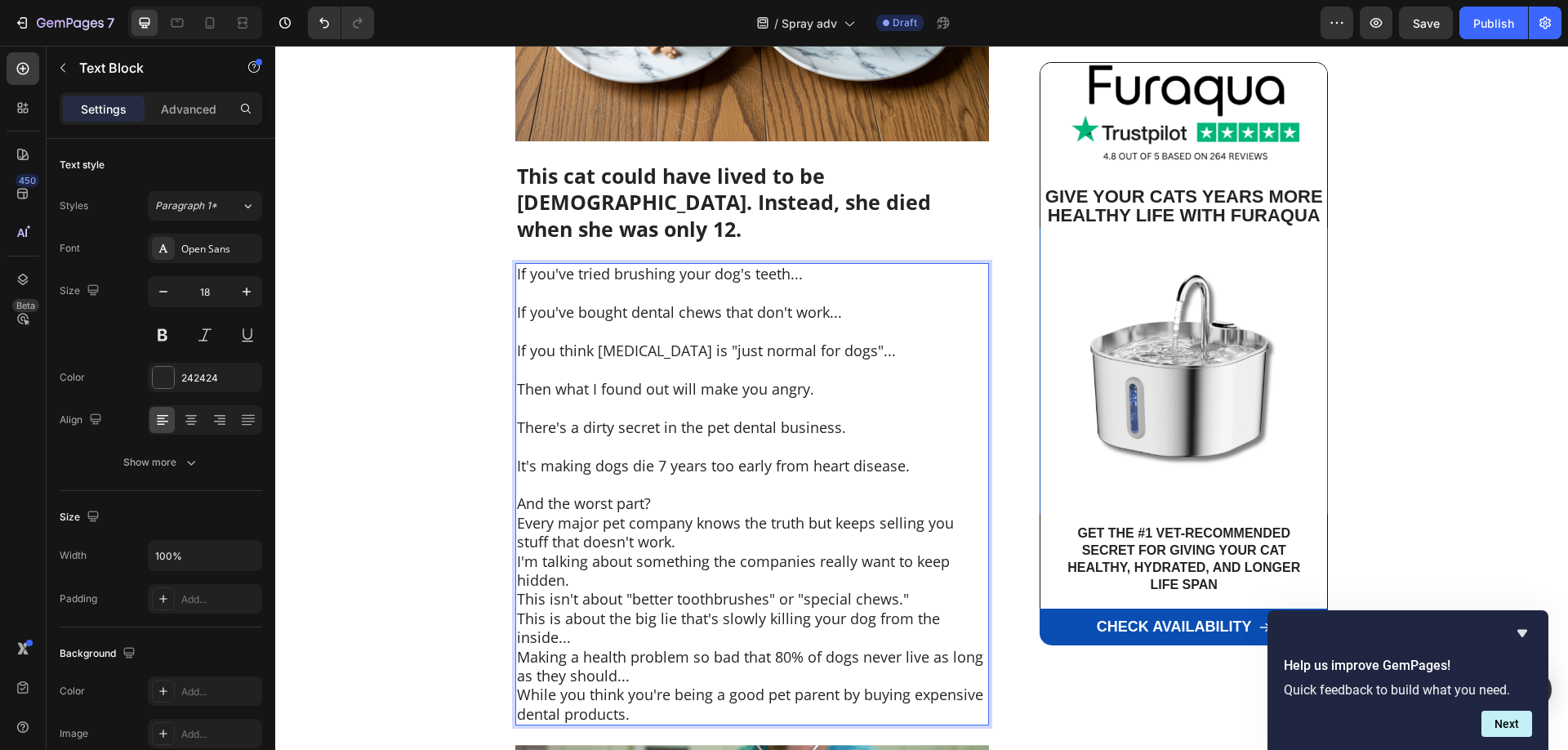
click at [719, 494] on p "And the worst part?" at bounding box center [752, 503] width 470 height 19
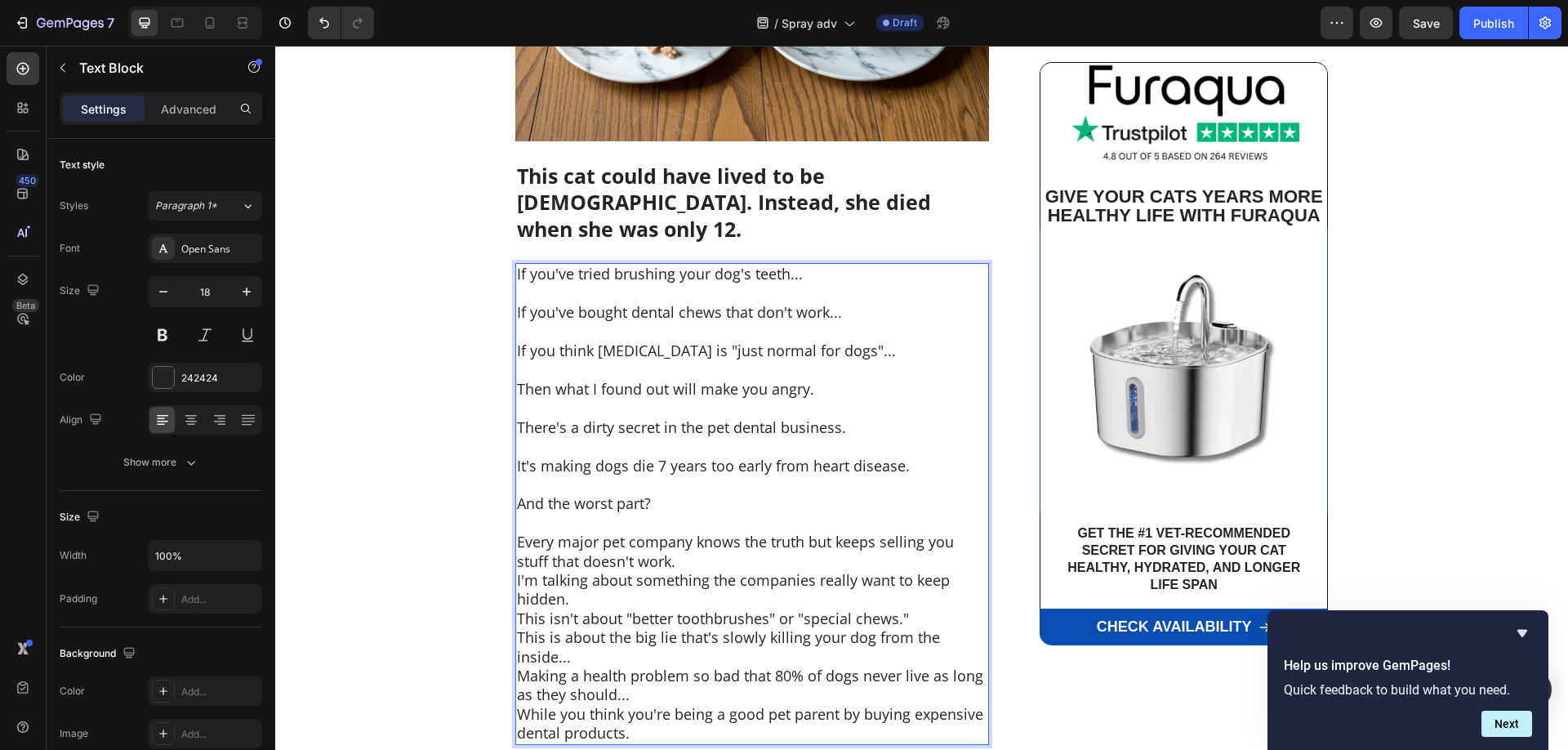
click at [688, 533] on p "Every major pet company knows the truth but keeps selling you stuff that doesn'…" at bounding box center [752, 551] width 470 height 38
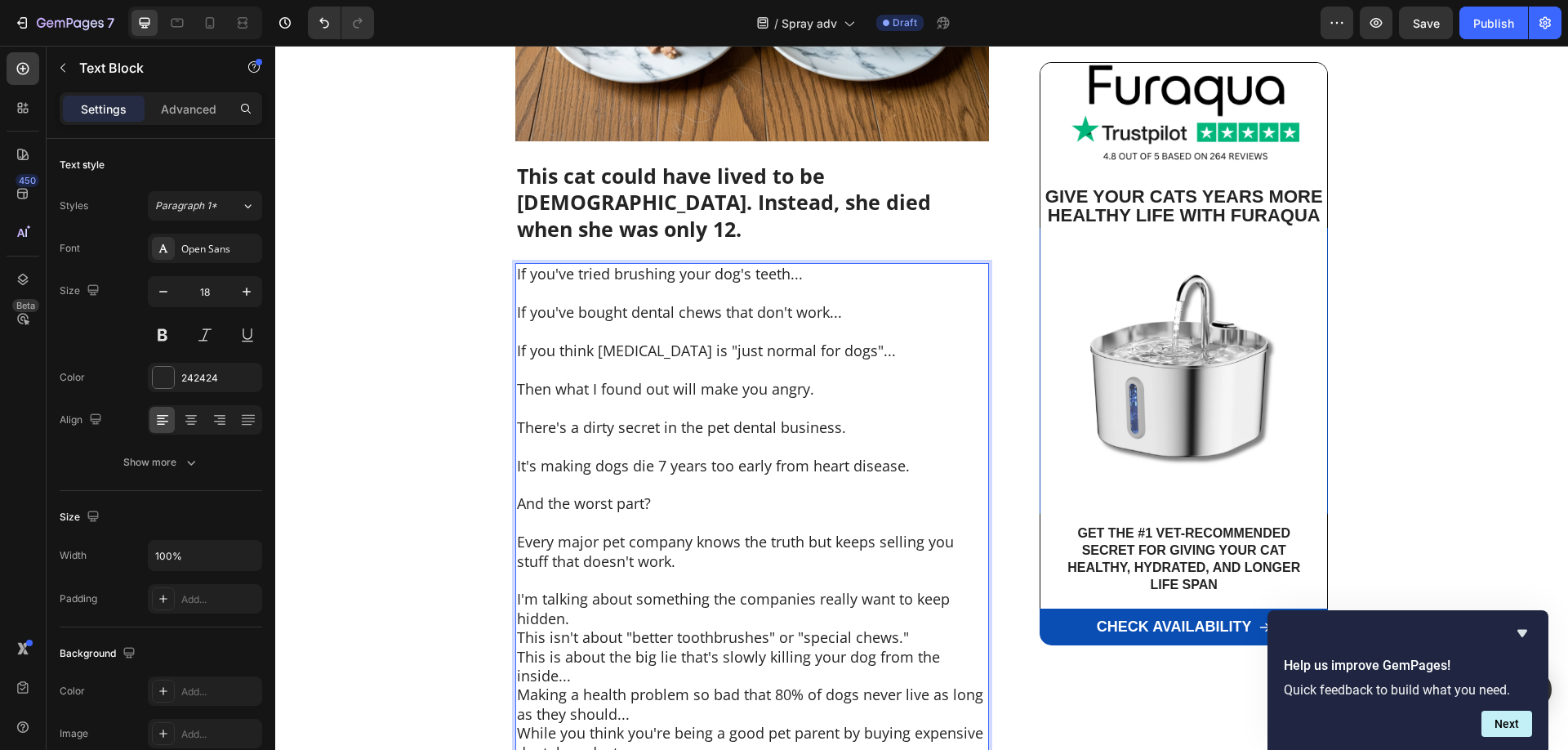
drag, startPoint x: 630, startPoint y: 584, endPoint x: 659, endPoint y: 599, distance: 32.6
click at [629, 589] on p "I'm talking about something the companies really want to keep hidden." at bounding box center [752, 608] width 470 height 38
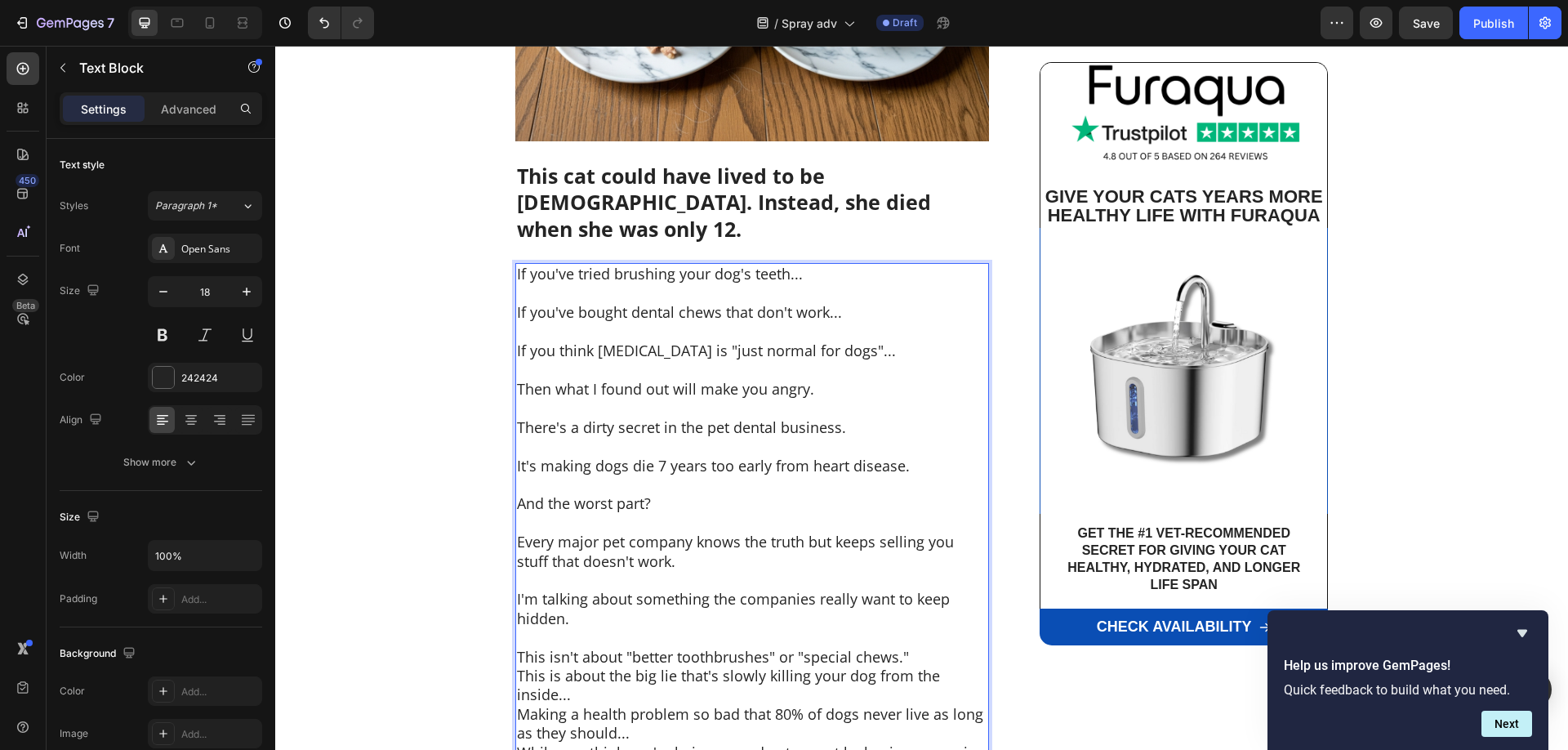
click at [721, 666] on p "This is about the big lie that's slowly killing your dog from the inside..." at bounding box center [752, 685] width 470 height 38
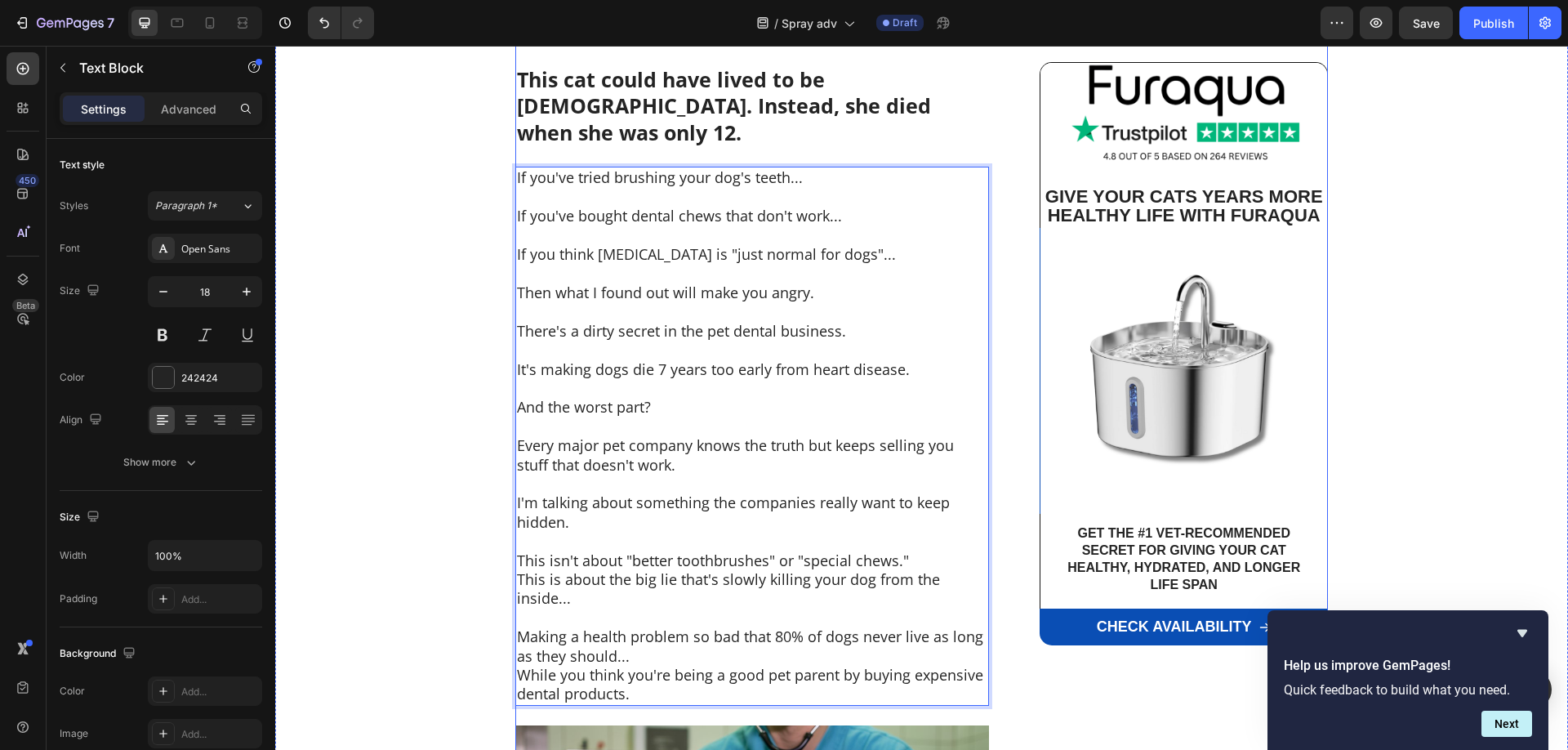
scroll to position [833, 0]
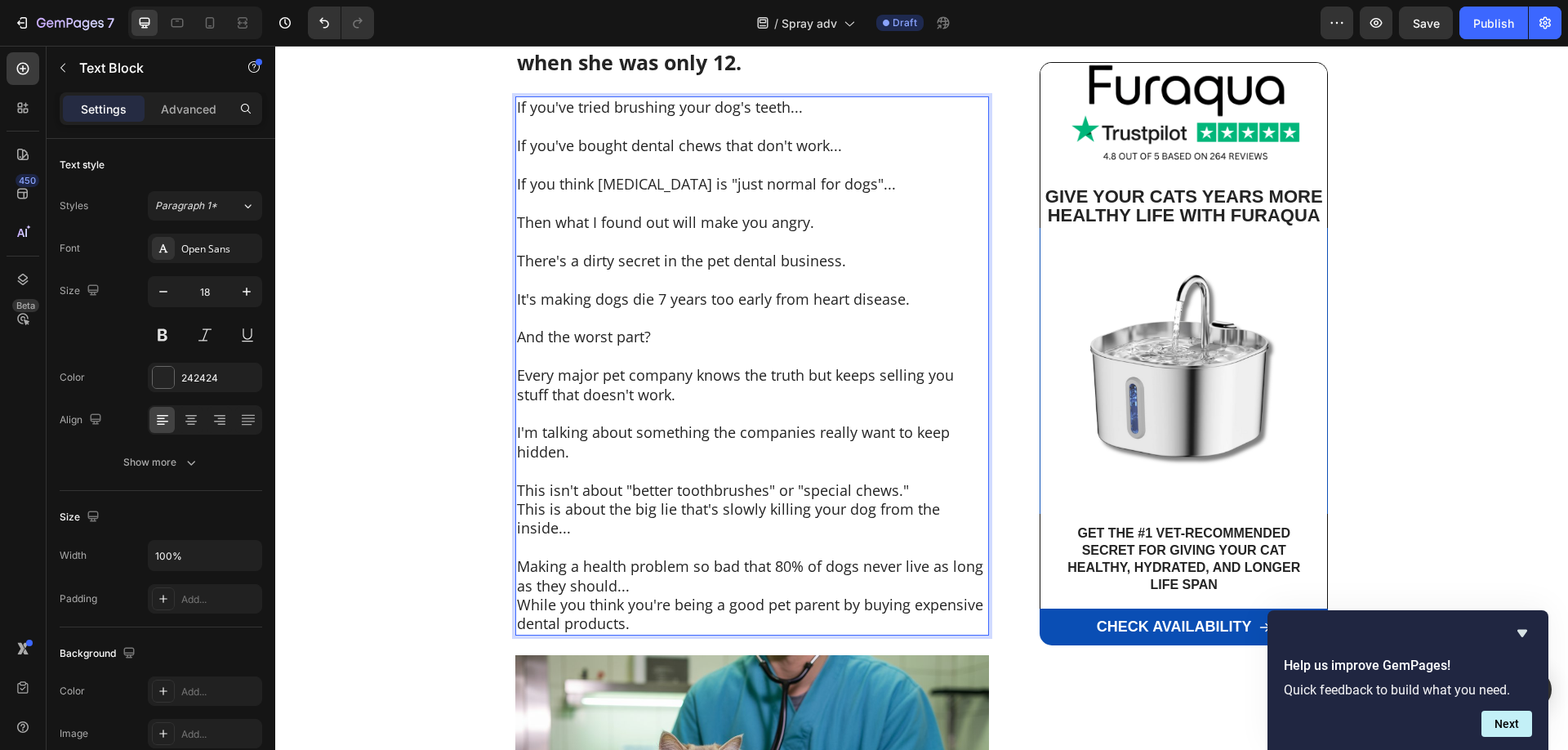
click at [659, 558] on p "Making a health problem so bad that 80% of dogs never live as long as they shou…" at bounding box center [752, 576] width 470 height 38
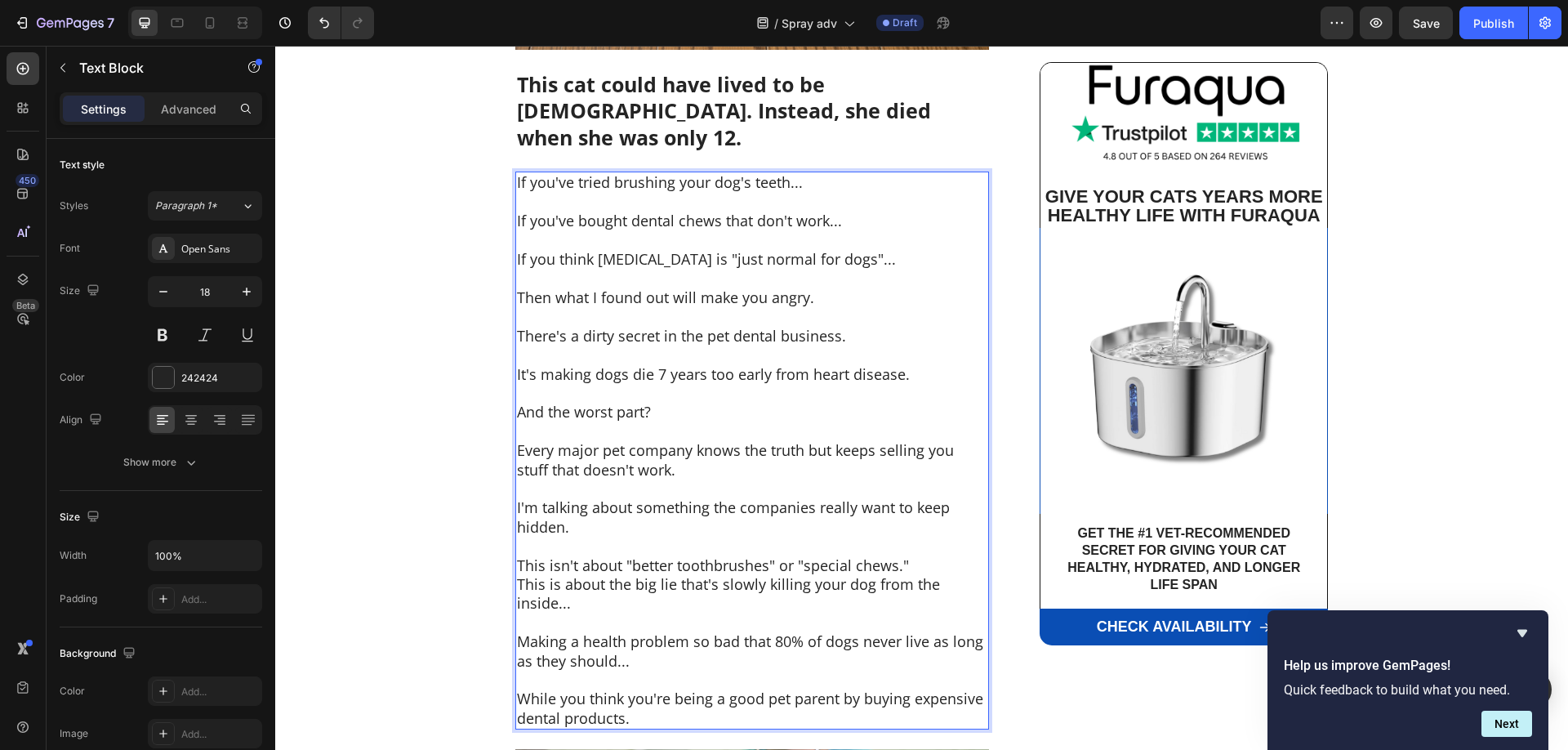
scroll to position [750, 0]
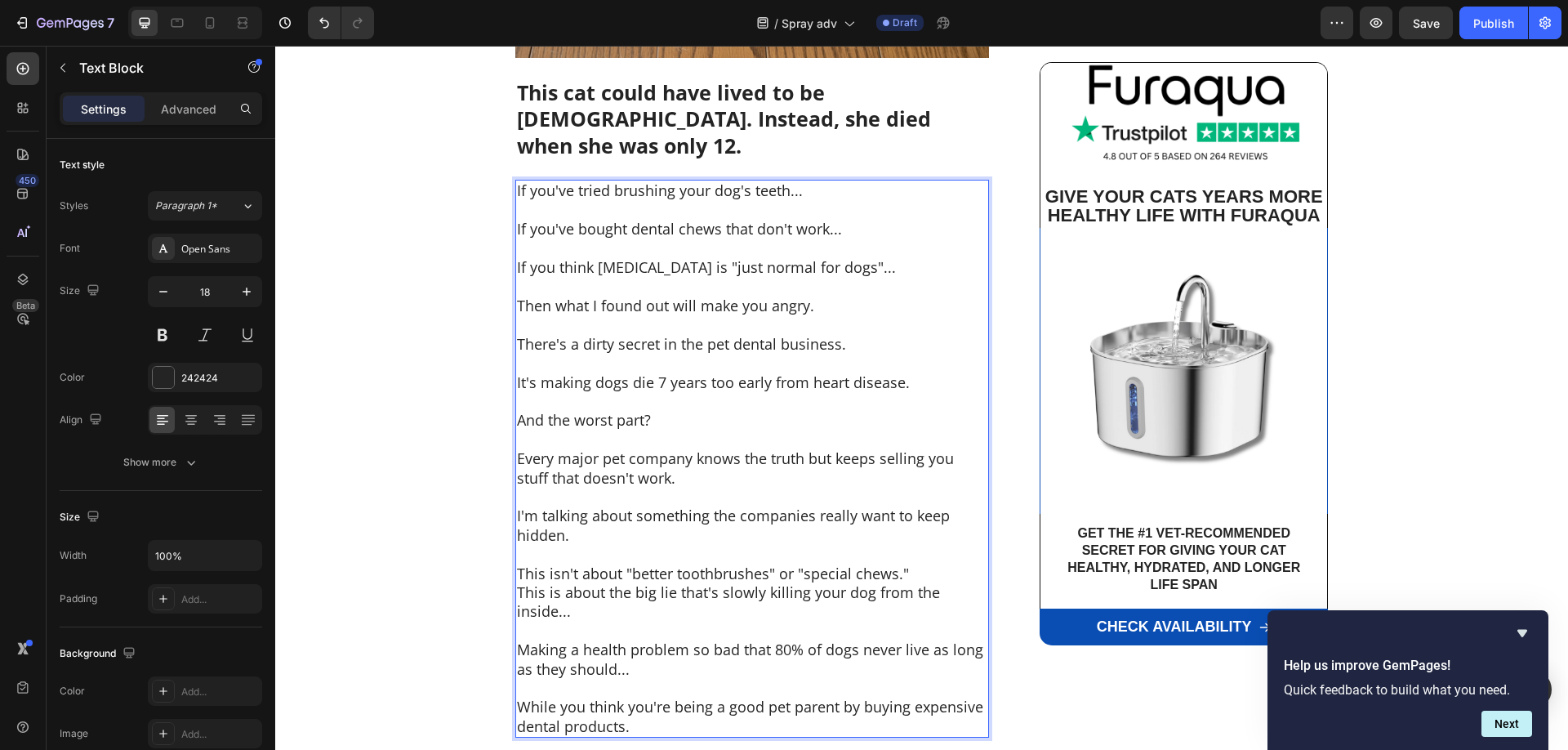
click at [614, 373] on p "It's making dogs die 7 years too early from heart disease." at bounding box center [752, 382] width 470 height 19
click at [656, 373] on p "It's making dogs die 7 years too early from heart disease." at bounding box center [752, 382] width 470 height 19
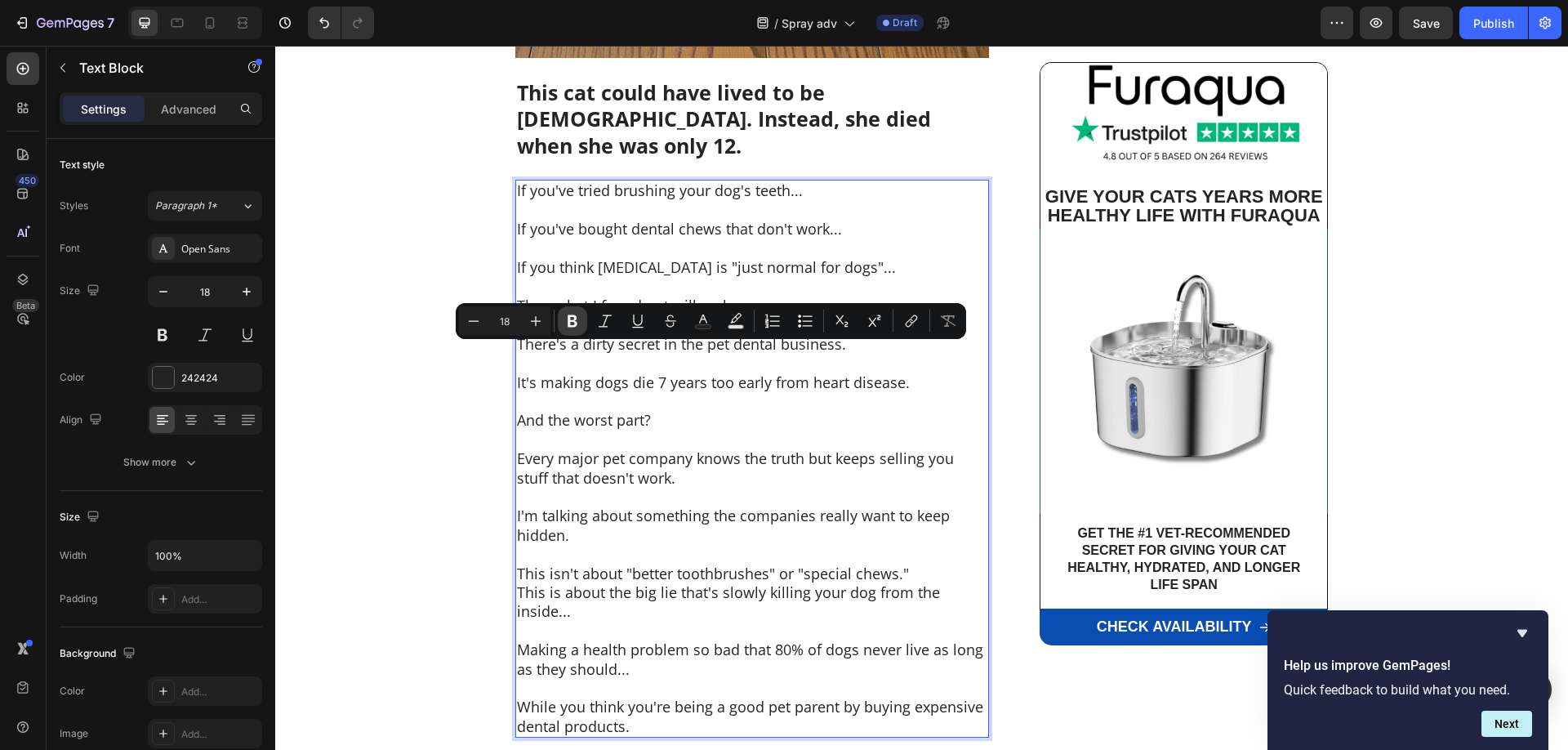
click at [571, 320] on icon "Editor contextual toolbar" at bounding box center [573, 321] width 10 height 13
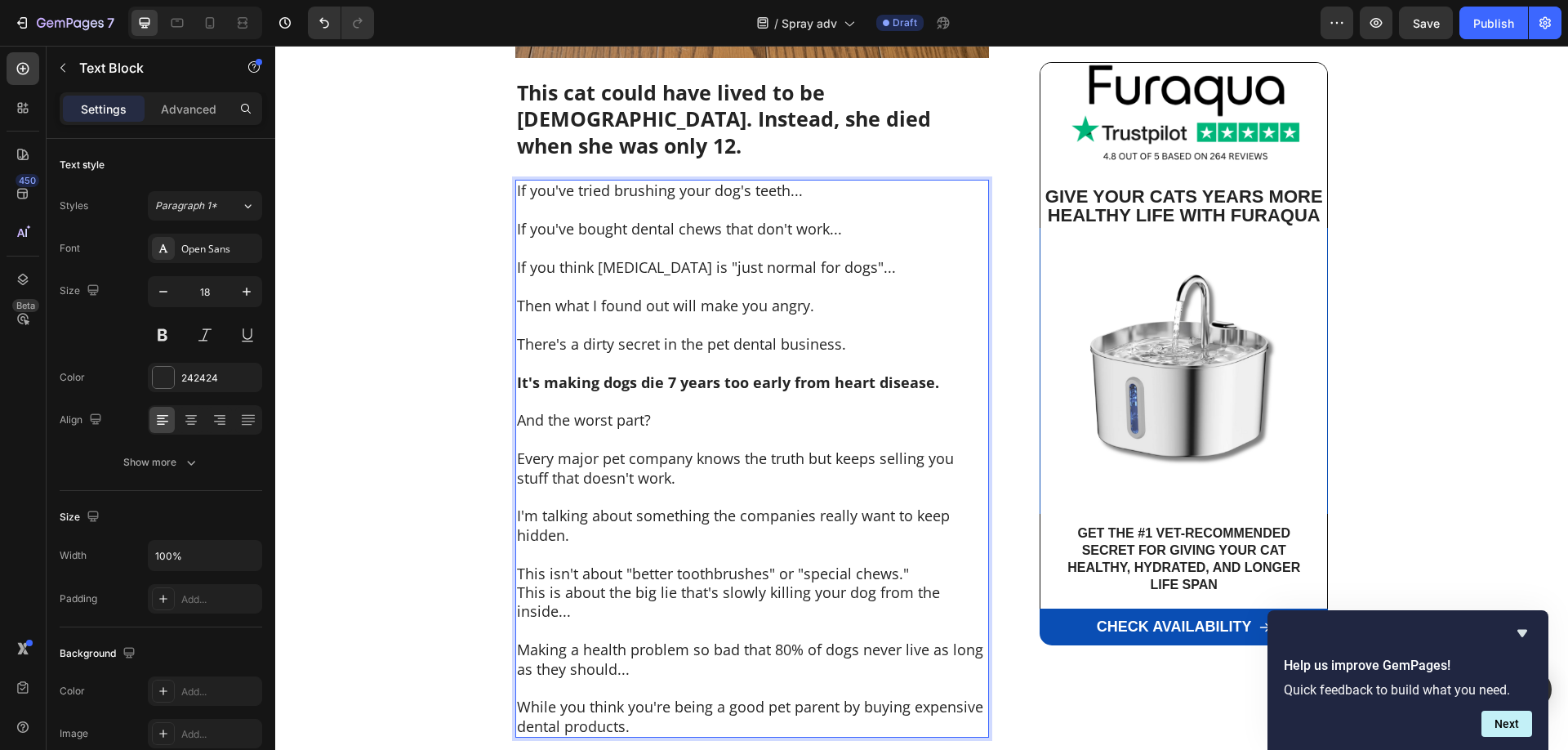
click at [644, 392] on p "Rich Text Editor. Editing area: main" at bounding box center [752, 400] width 470 height 19
click at [662, 411] on p "And the worst part?" at bounding box center [752, 420] width 470 height 19
click at [796, 372] on strong "It's making dogs die 7 years too early from heart disease." at bounding box center [728, 382] width 422 height 19
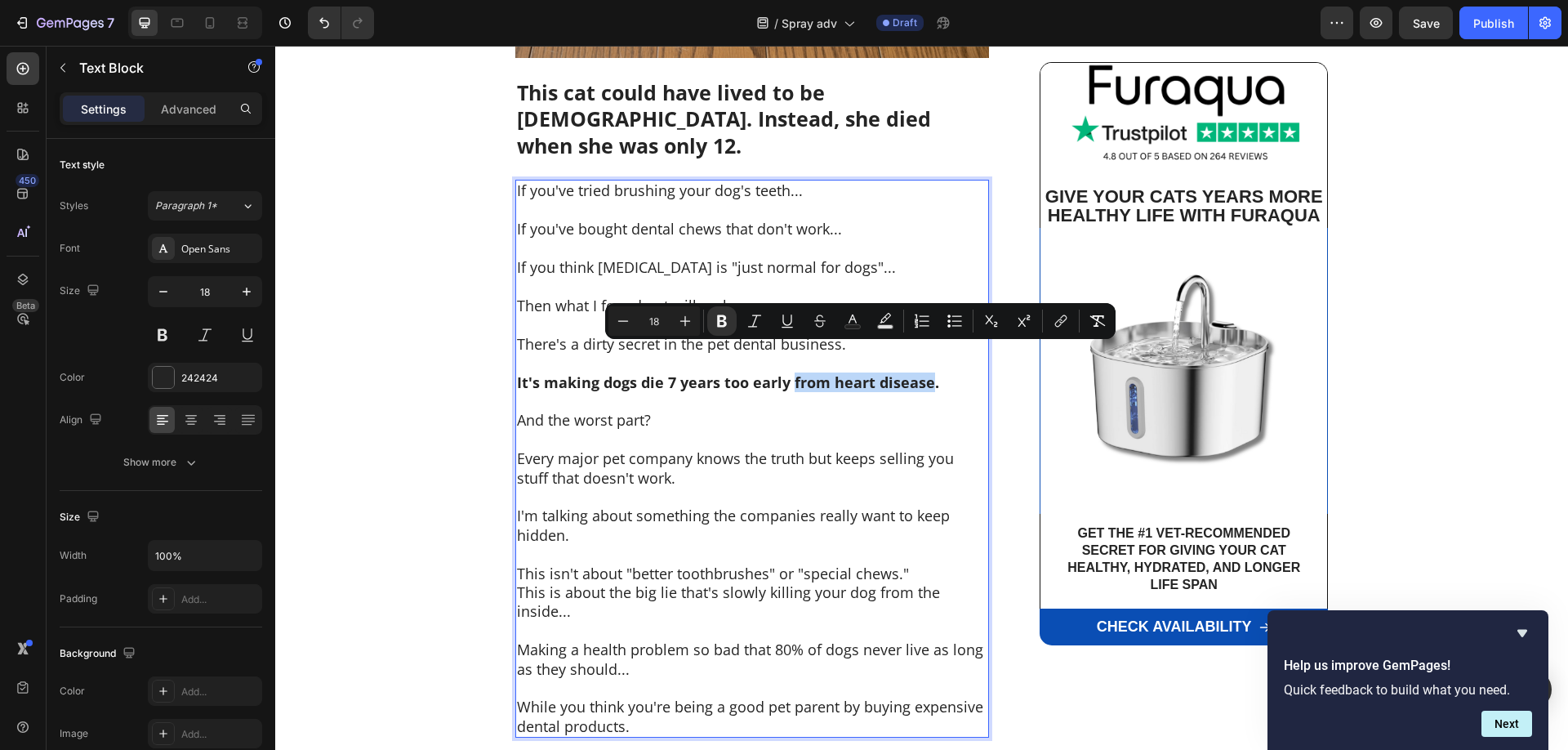
drag, startPoint x: 791, startPoint y: 356, endPoint x: 928, endPoint y: 358, distance: 137.0
click at [928, 372] on strong "It's making dogs die 7 years too early from heart disease." at bounding box center [728, 382] width 422 height 19
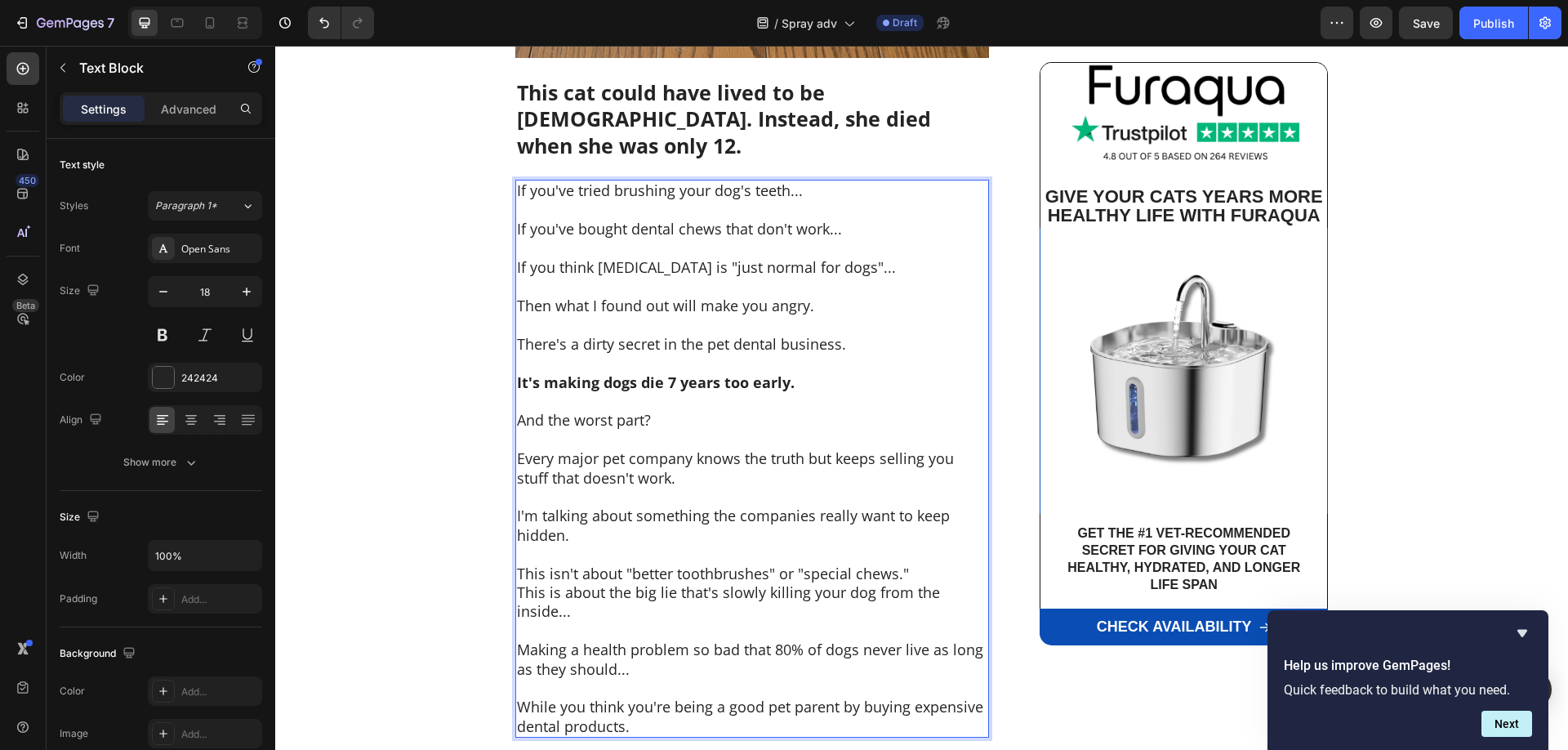
click at [795, 431] on p "Rich Text Editor. Editing area: main" at bounding box center [752, 439] width 470 height 19
click at [723, 640] on p "Making a health problem so bad that 80% of dogs never live as long as they shou…" at bounding box center [752, 658] width 470 height 38
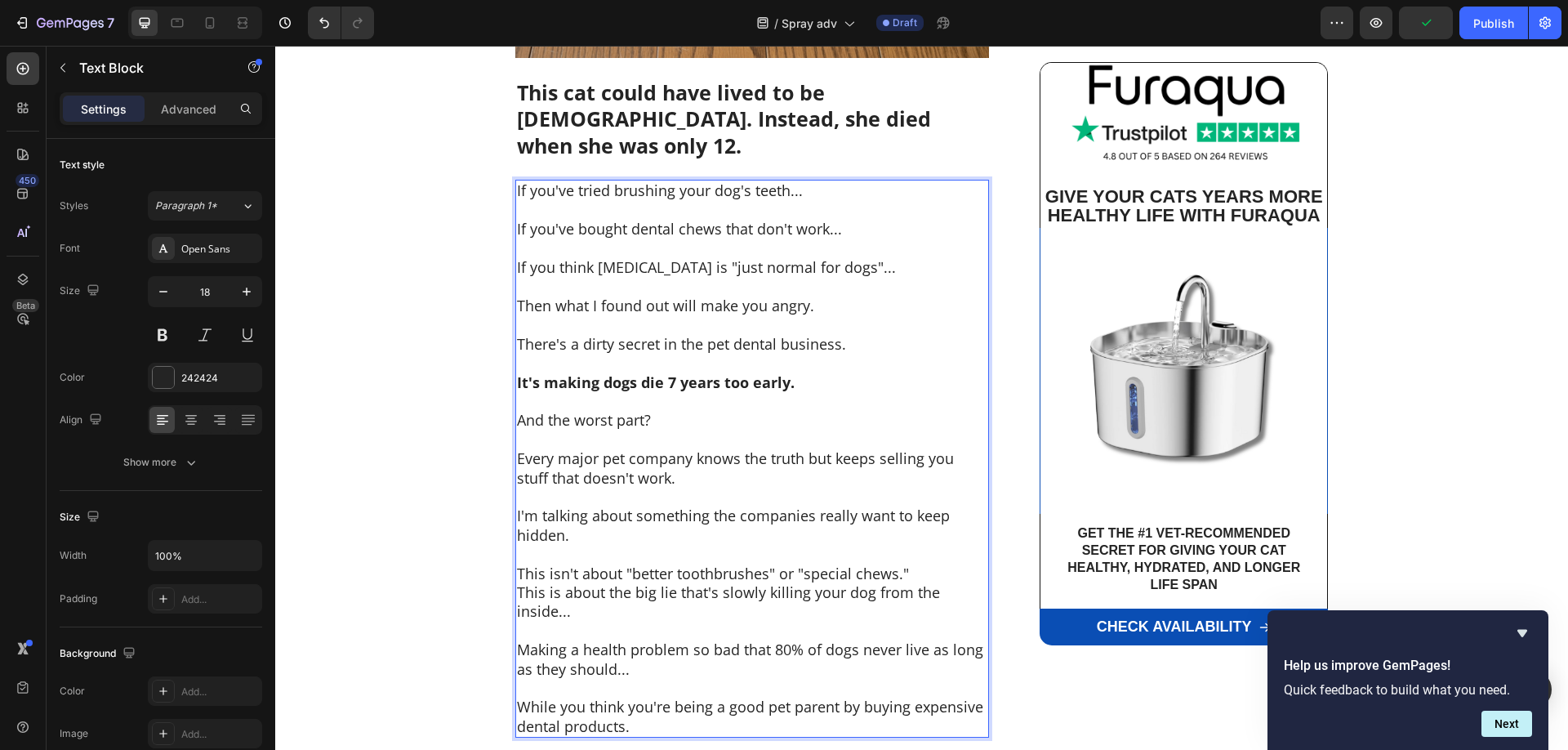
click at [723, 640] on p "Making a health problem so bad that 80% of dogs never live as long as they shou…" at bounding box center [752, 658] width 470 height 38
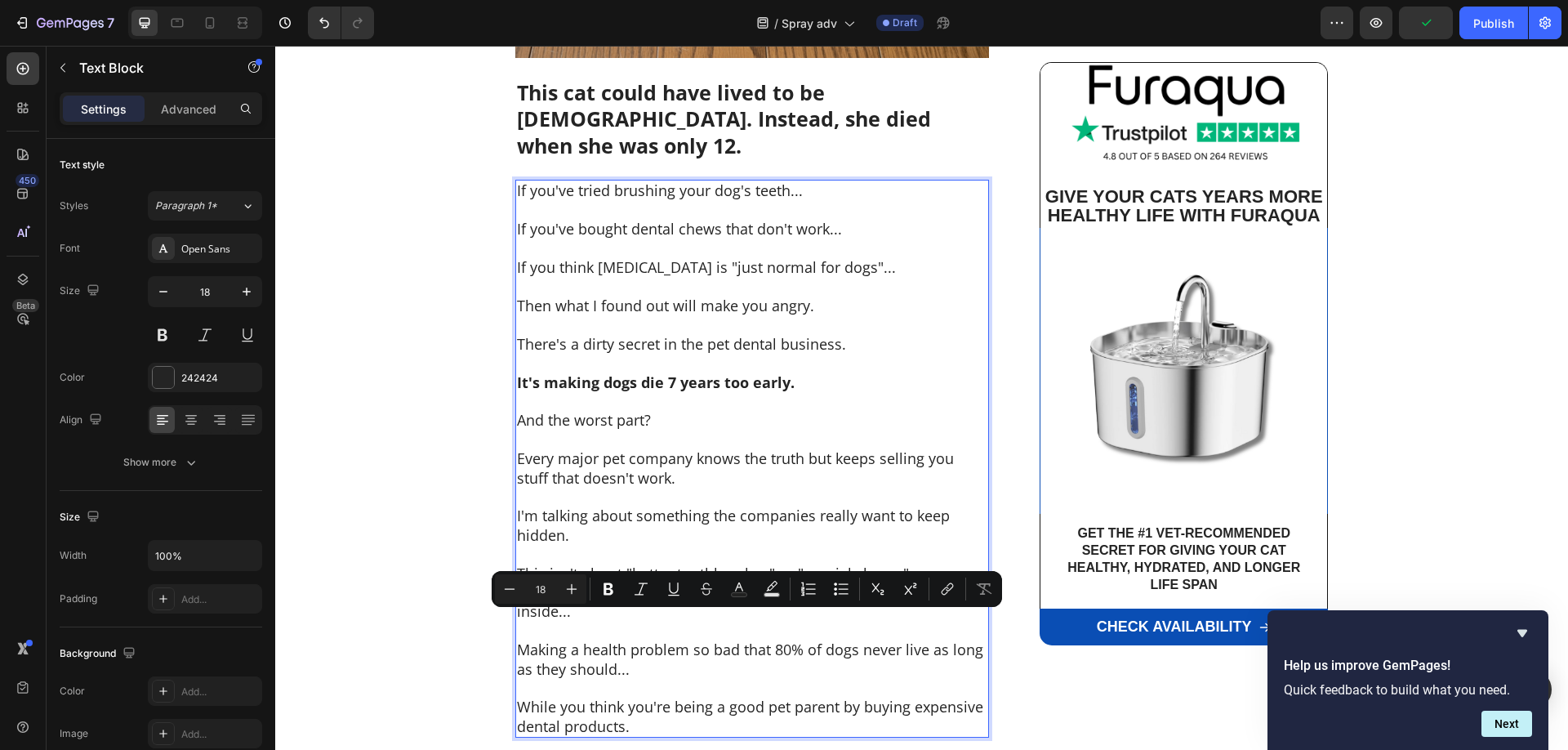
click at [614, 581] on icon "Editor contextual toolbar" at bounding box center [608, 588] width 17 height 17
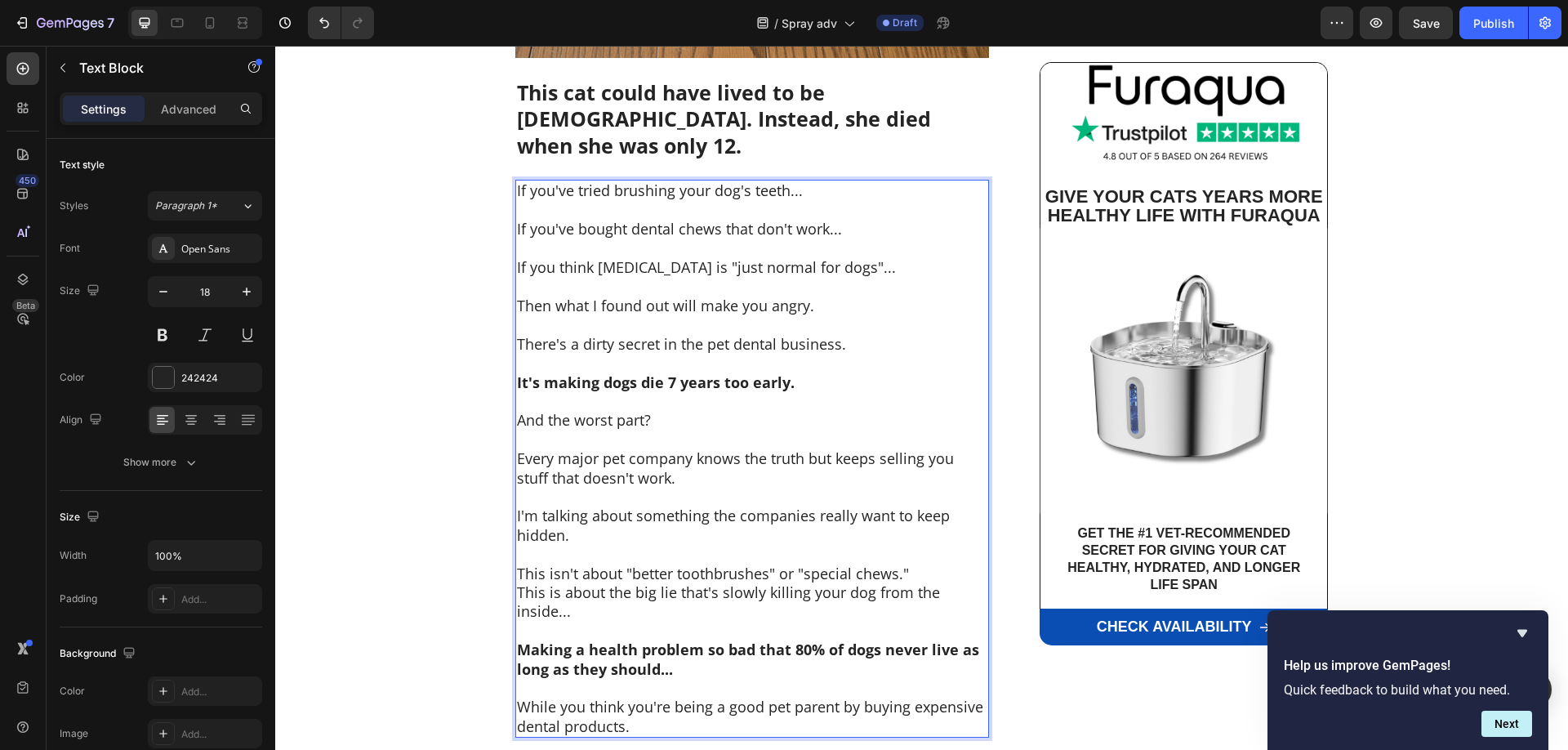
click at [694, 641] on p "Making a health problem so bad that 80% of dogs never live as long as they shou…" at bounding box center [752, 658] width 470 height 38
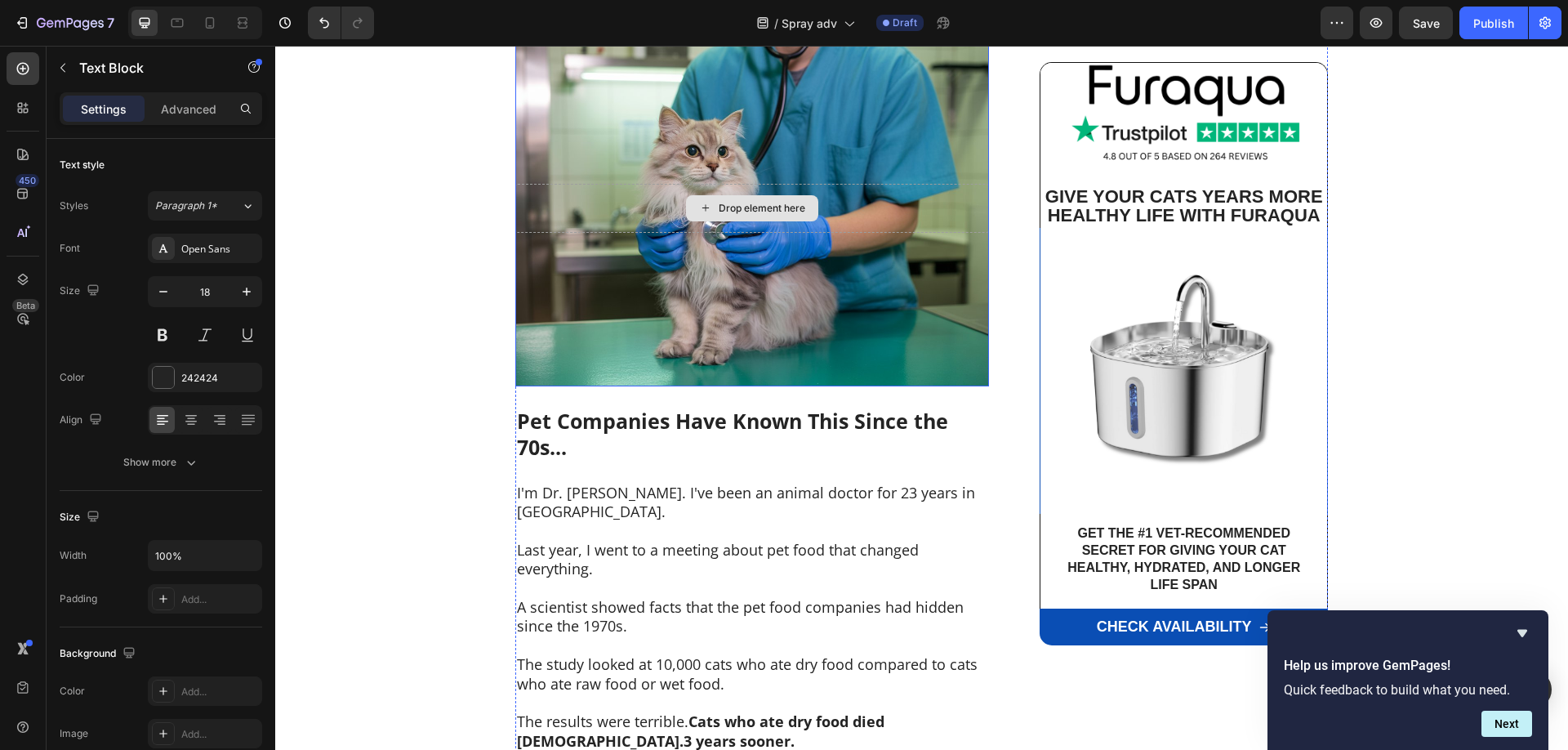
scroll to position [1666, 0]
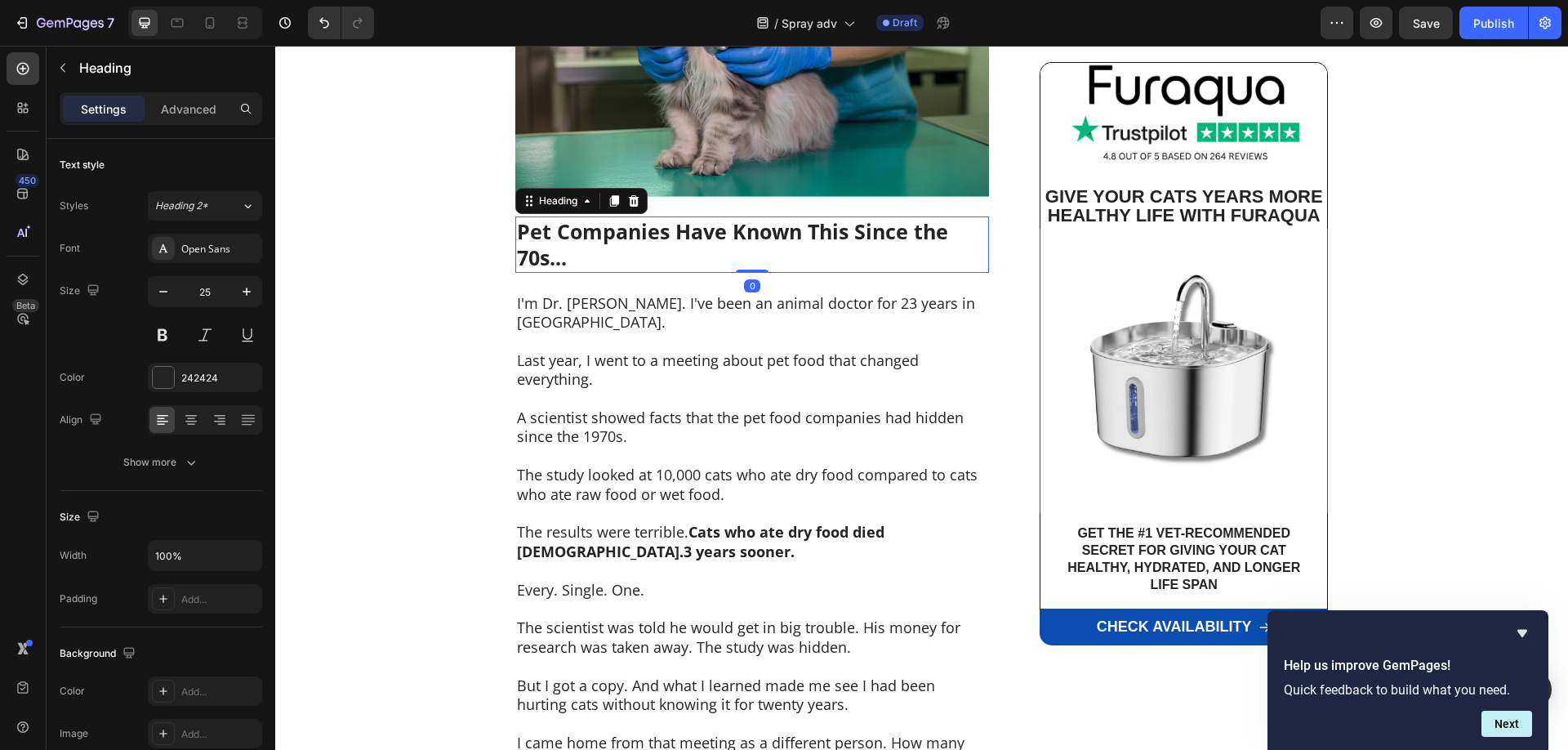
click at [653, 217] on strong "Pet Companies Have Known This Since the 70s..." at bounding box center [732, 244] width 431 height 55
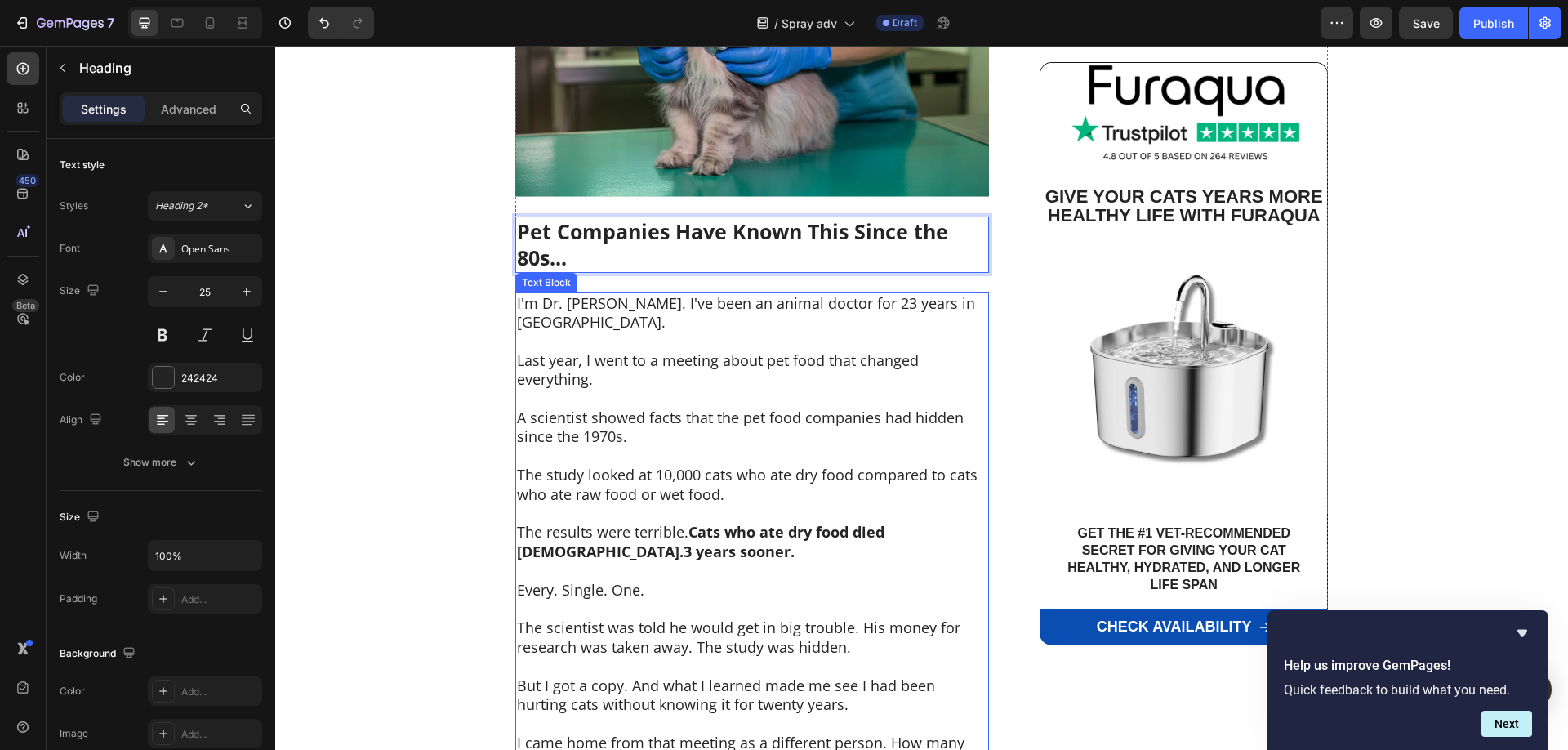
scroll to position [1916, 0]
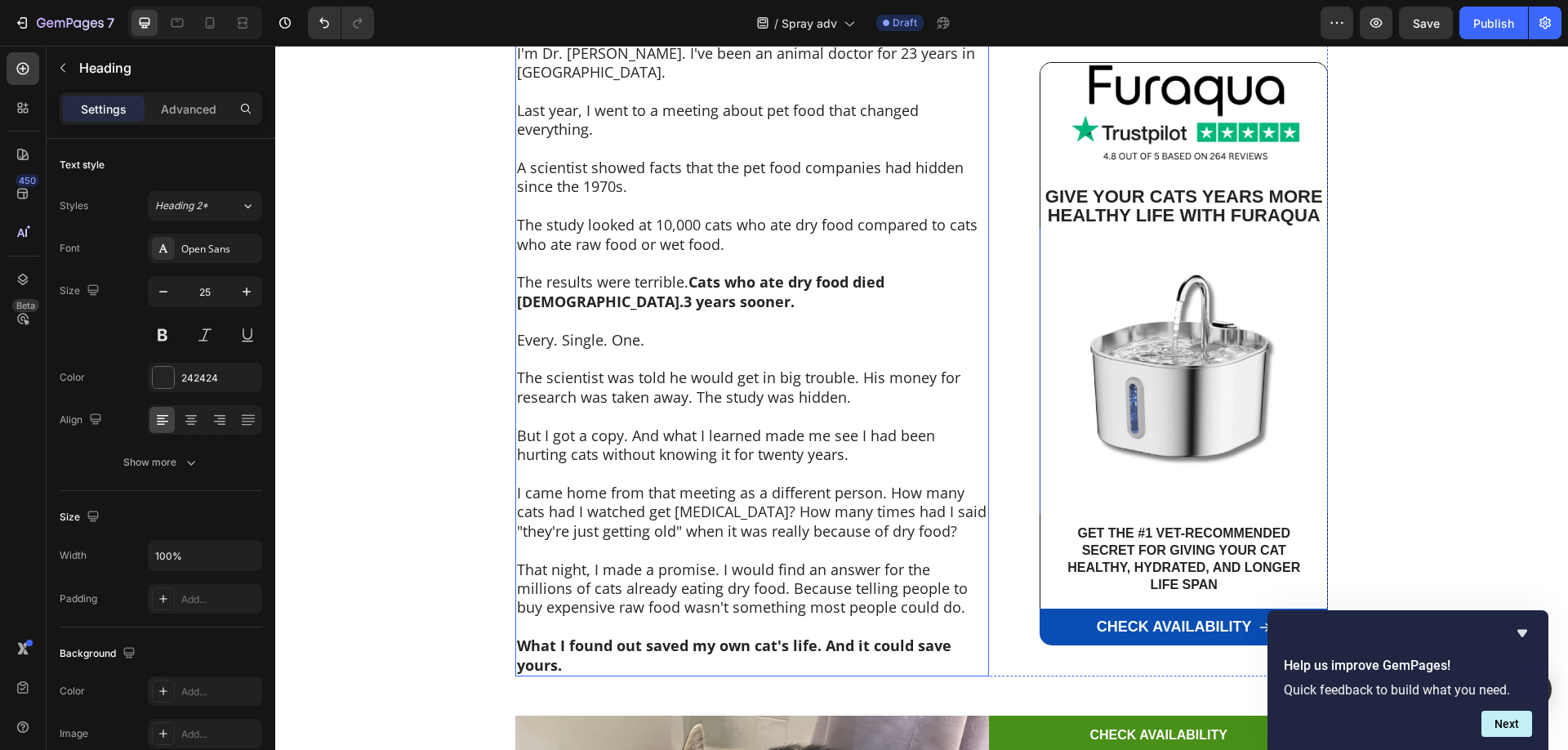
click at [674, 273] on p "The results were terrible. Cats who ate dry food died 5.3 years sooner." at bounding box center [752, 291] width 470 height 38
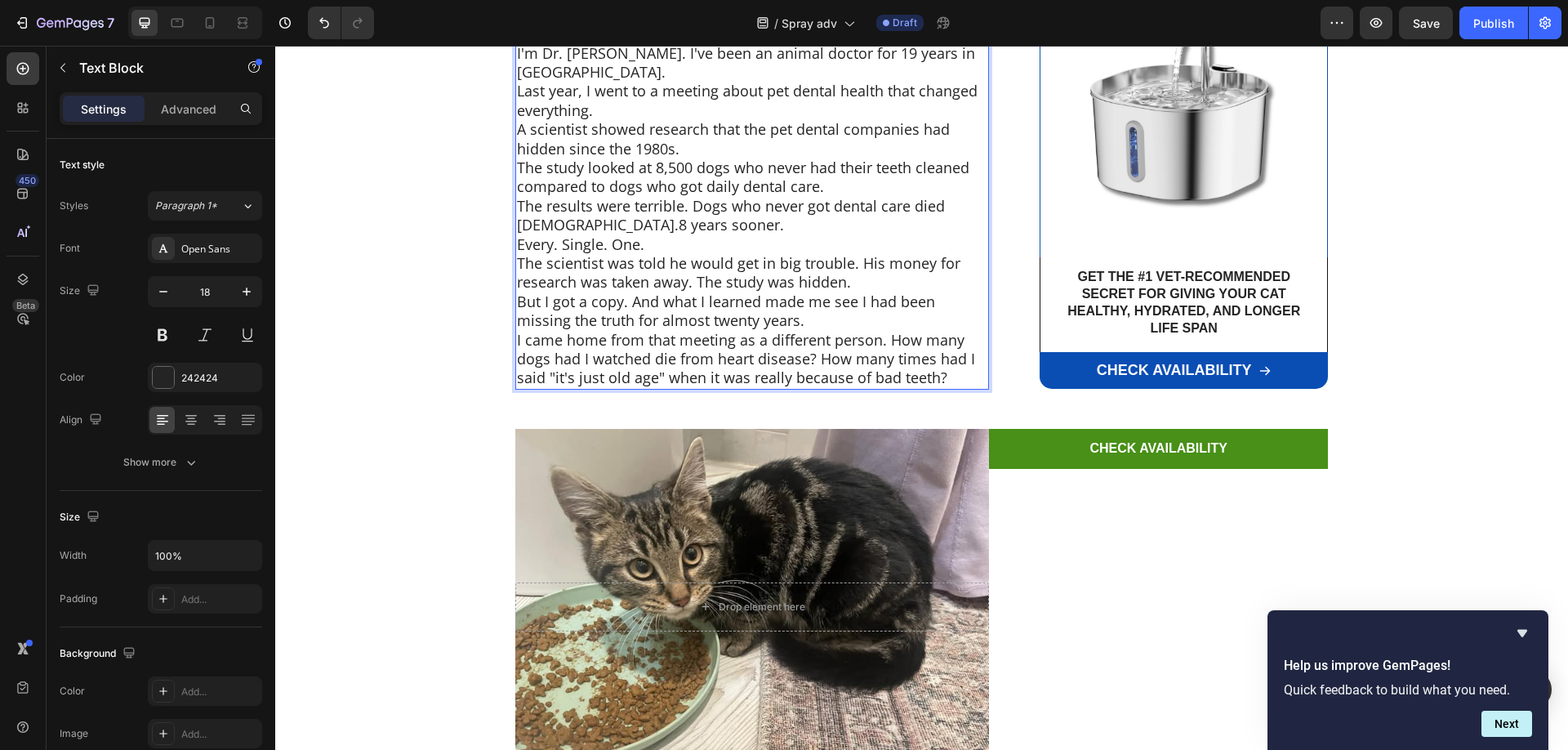
scroll to position [1666, 0]
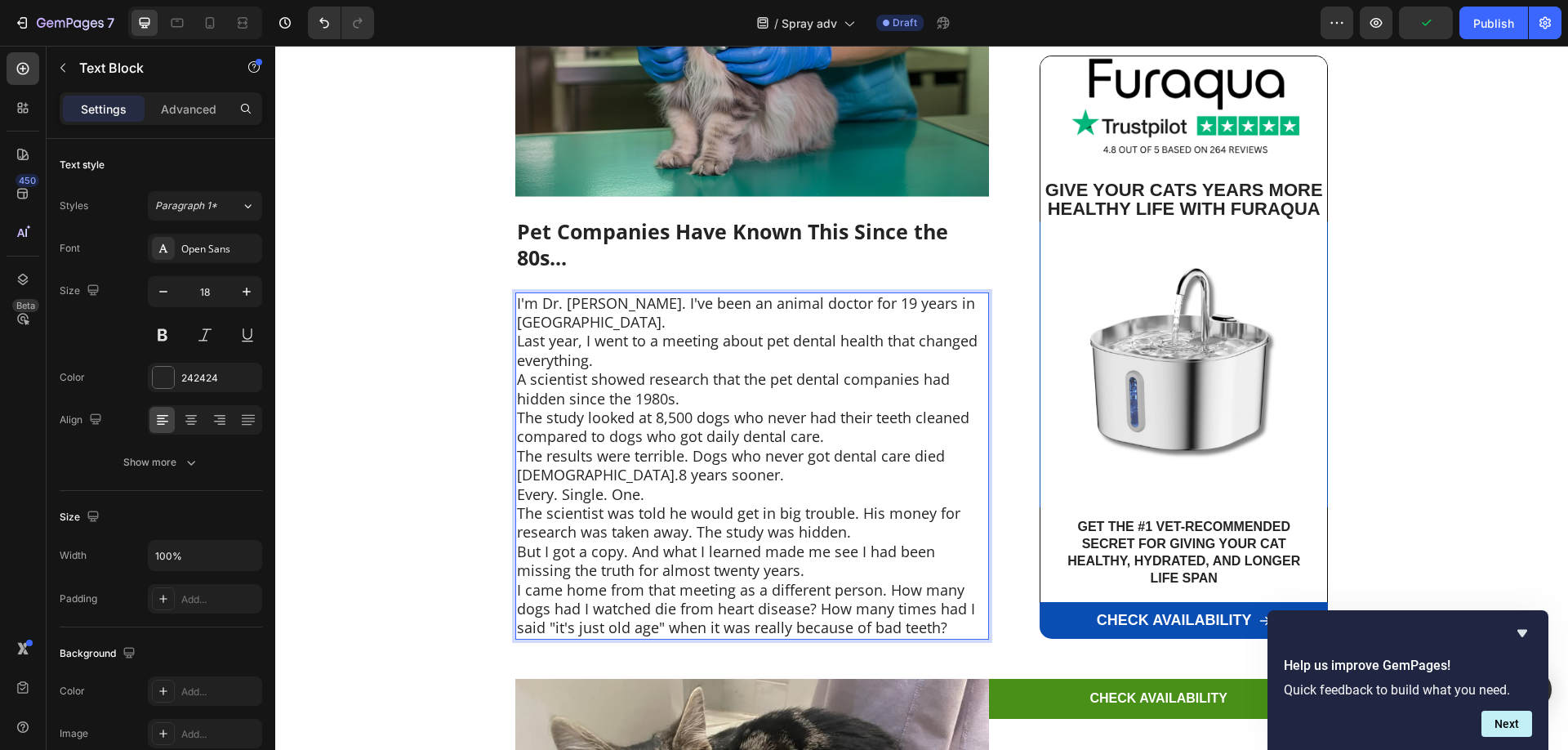
click at [613, 297] on p "I'm Dr. [PERSON_NAME]. I've been an animal doctor for 19 years in [GEOGRAPHIC_D…" at bounding box center [752, 313] width 470 height 38
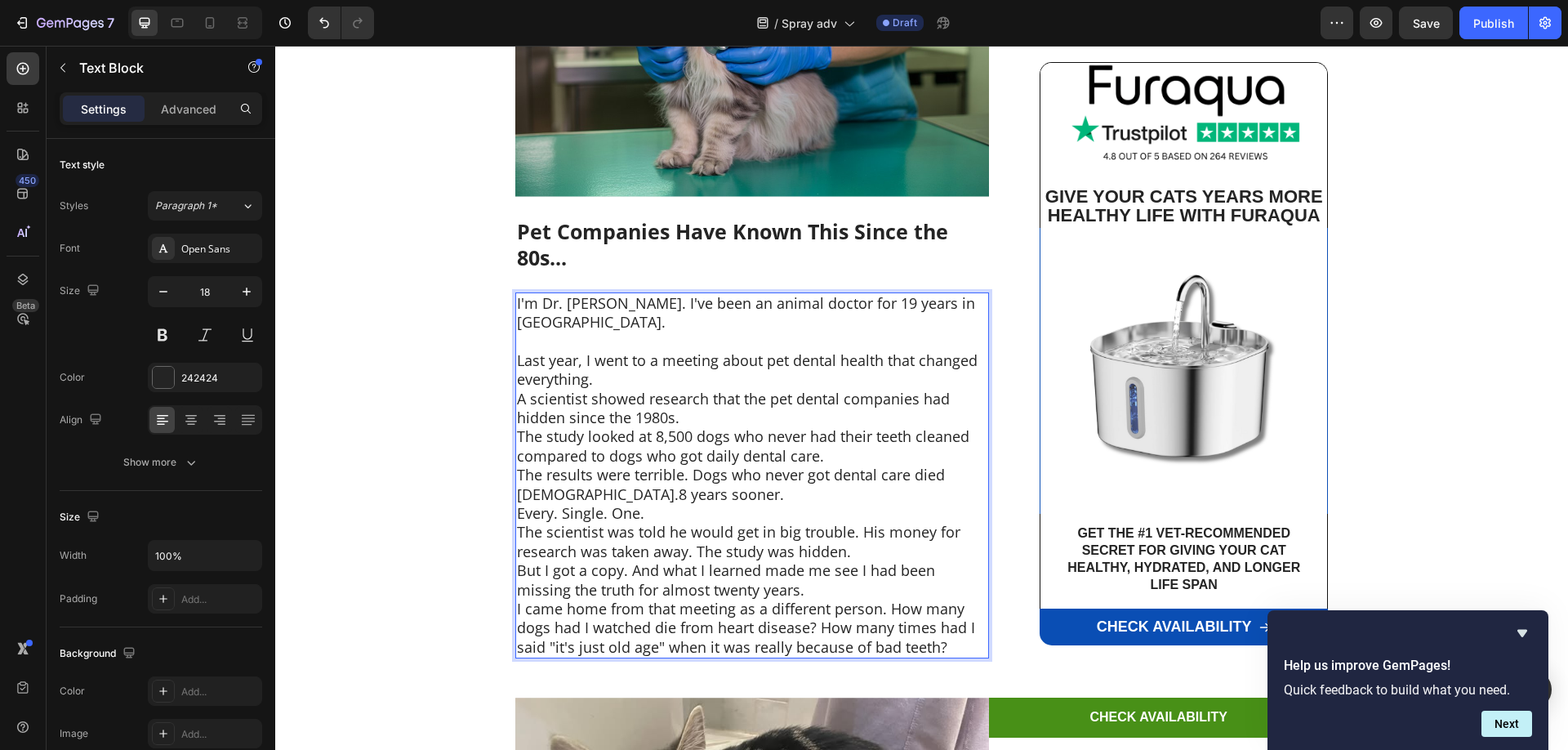
click at [616, 351] on p "Last year, I went to a meeting about pet dental health that changed everything." at bounding box center [752, 369] width 470 height 38
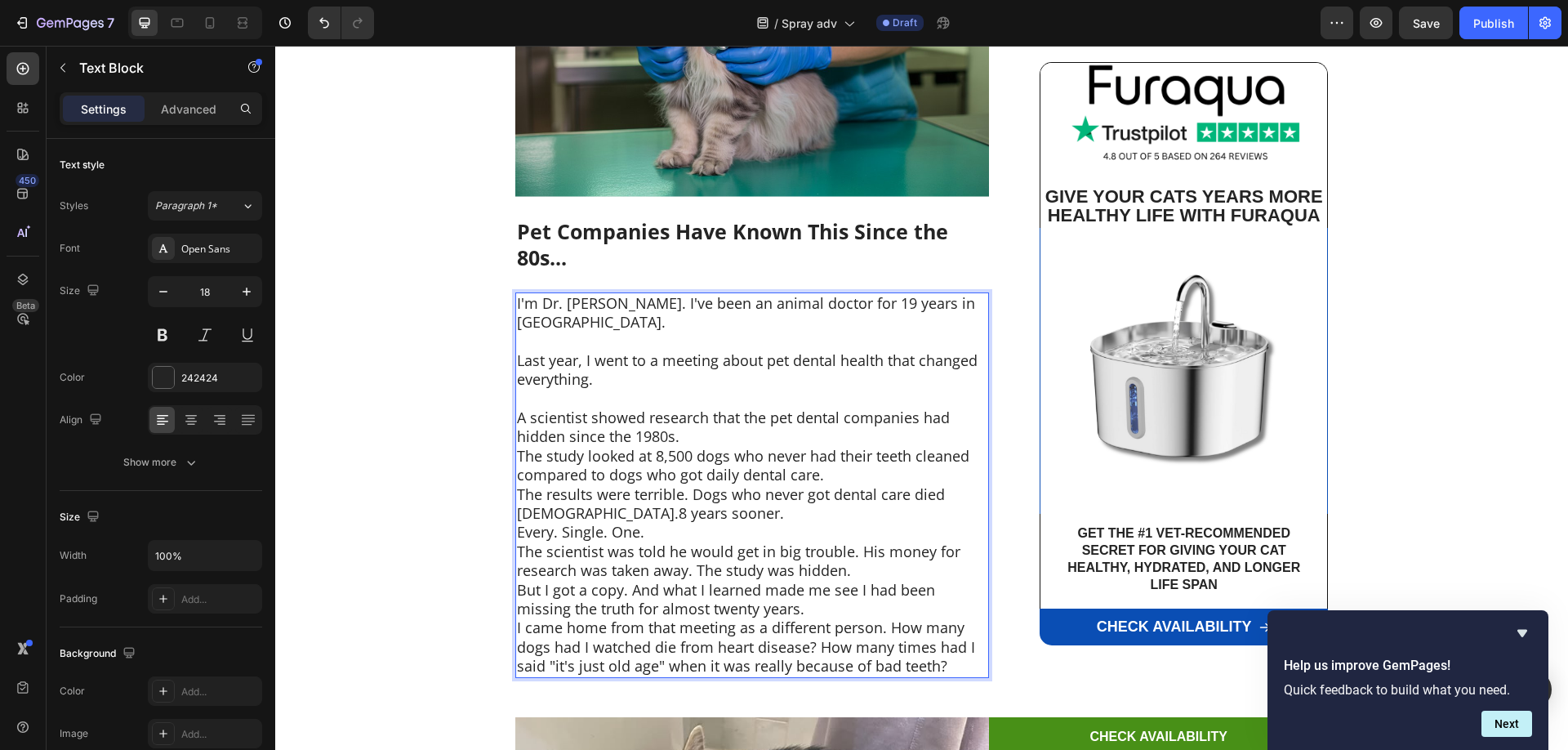
click at [722, 408] on p "A scientist showed research that the pet dental companies had hidden since the …" at bounding box center [752, 427] width 470 height 38
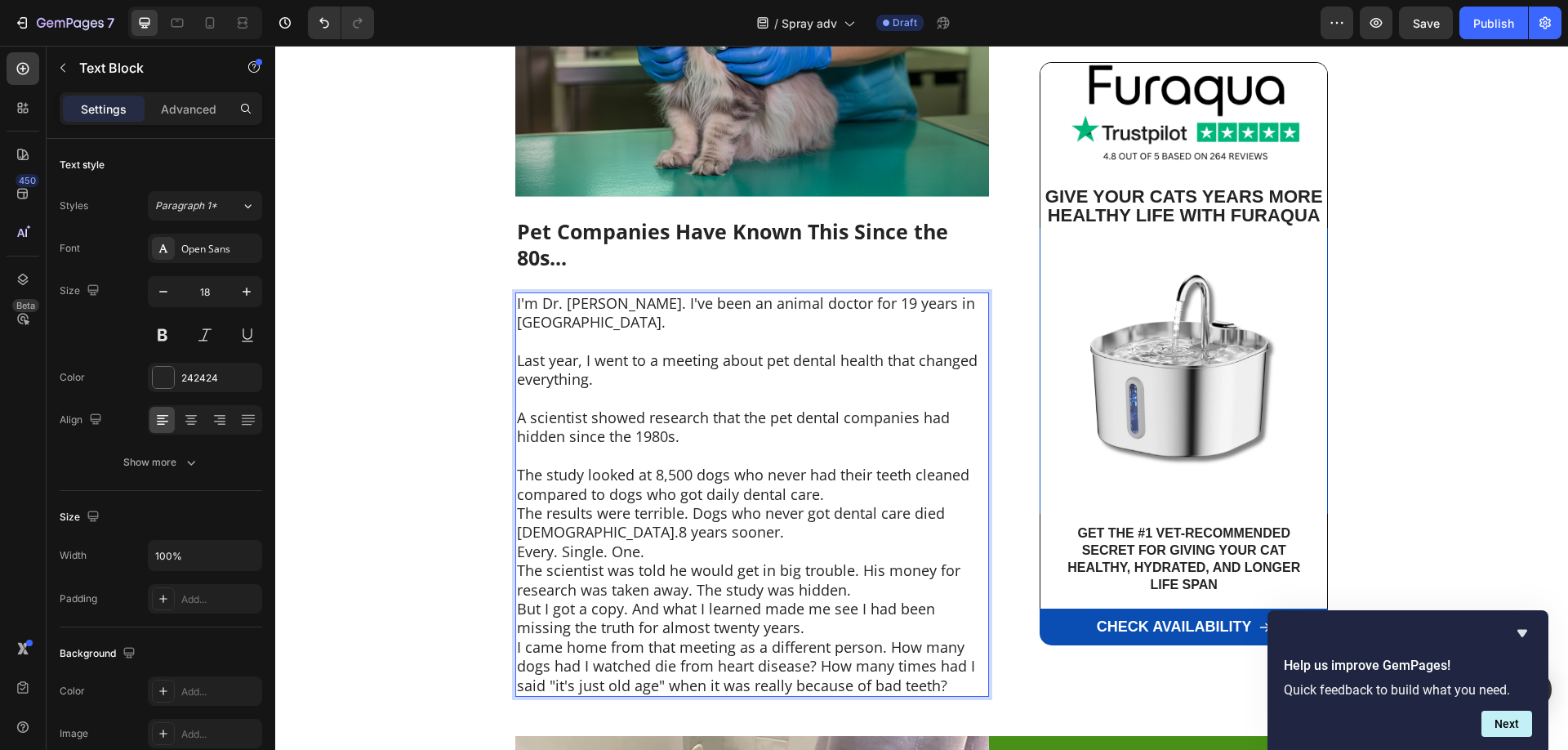
click at [836, 466] on p "The study looked at 8,500 dogs who never had their teeth cleaned compared to do…" at bounding box center [752, 484] width 470 height 38
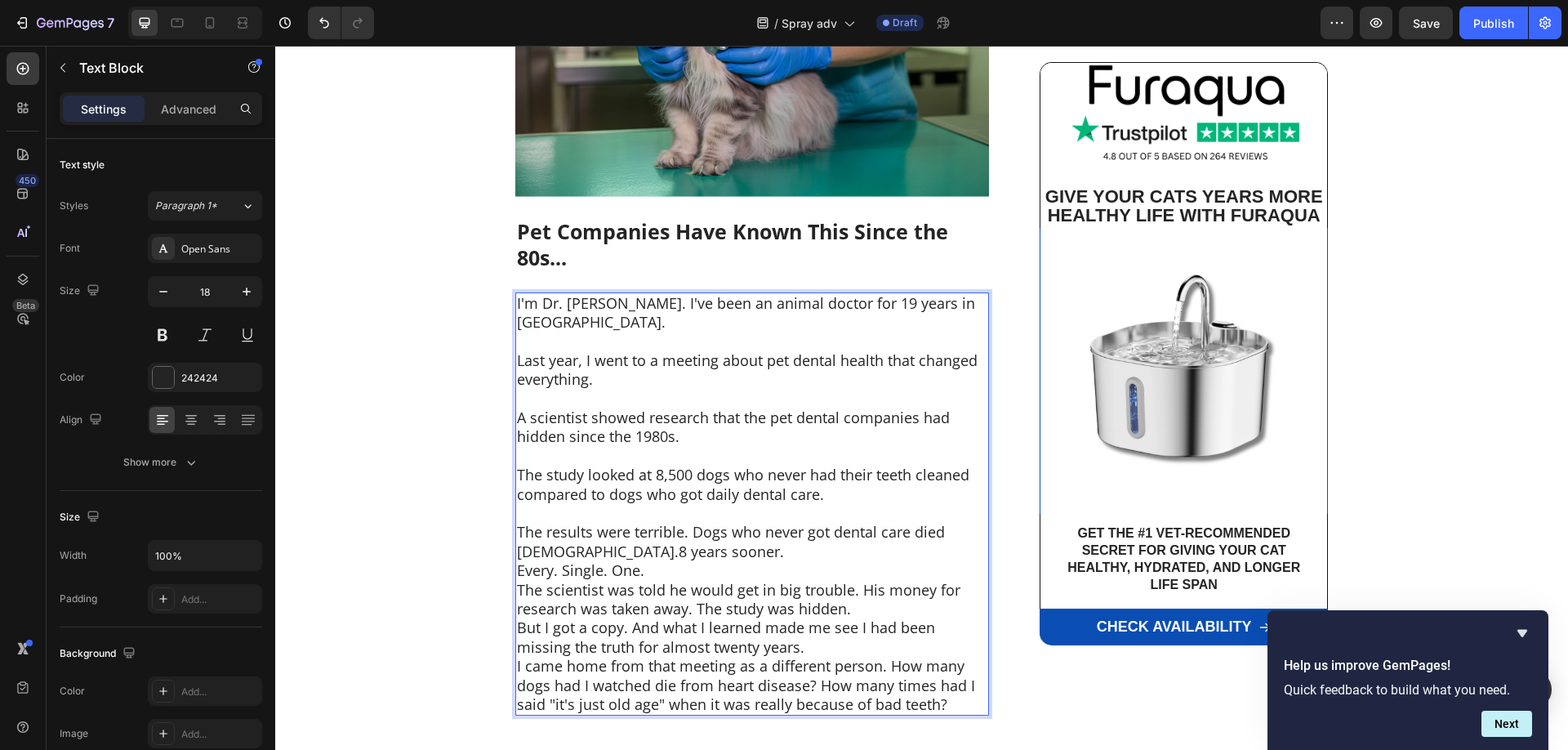
click at [709, 523] on p "The results were terrible. Dogs who never got dental care died 6.8 years sooner." at bounding box center [752, 542] width 470 height 38
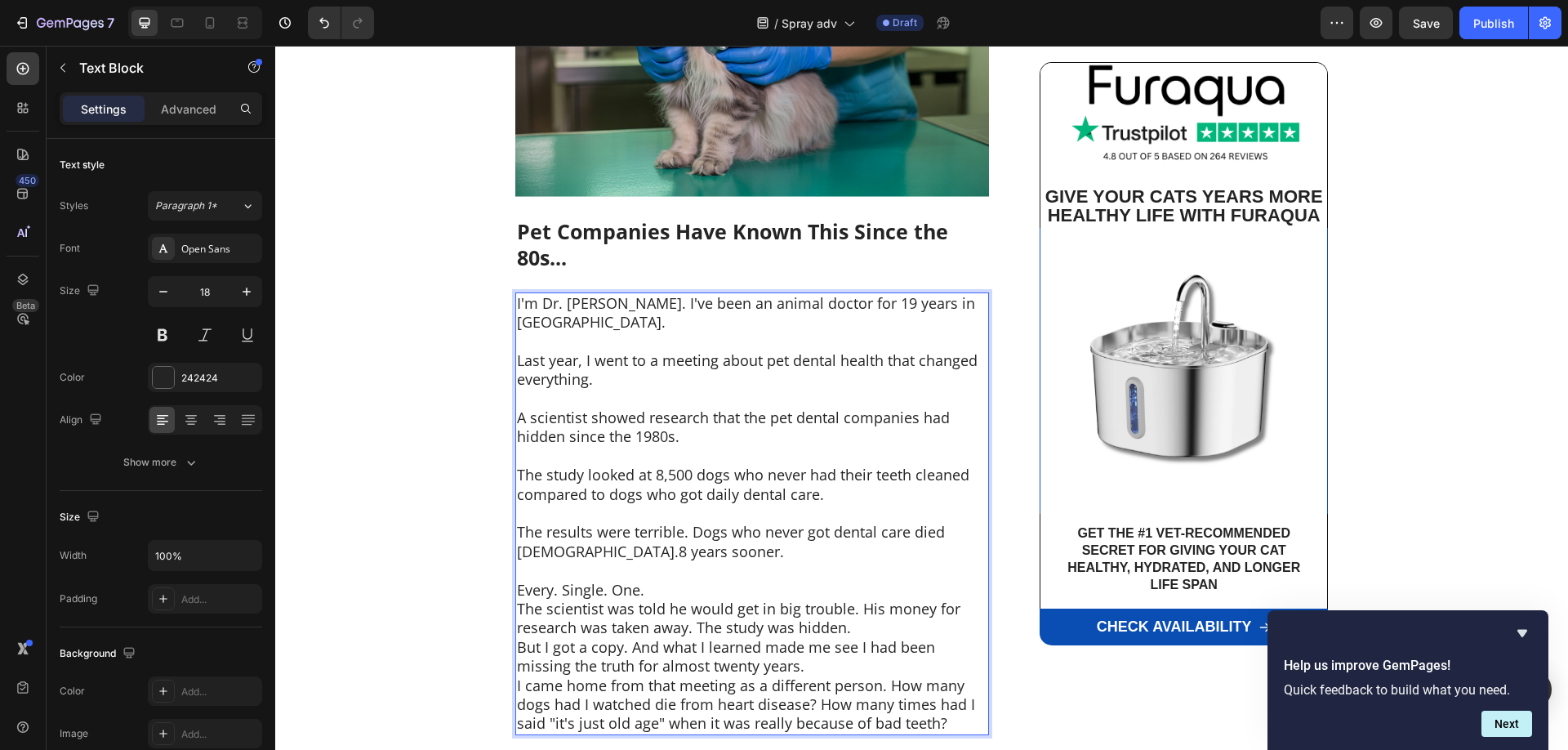
drag, startPoint x: 704, startPoint y: 536, endPoint x: 691, endPoint y: 551, distance: 19.8
click at [691, 561] on p "Rich Text Editor. Editing area: main" at bounding box center [752, 570] width 470 height 19
click at [691, 581] on p "Every. Single. One." at bounding box center [752, 589] width 470 height 19
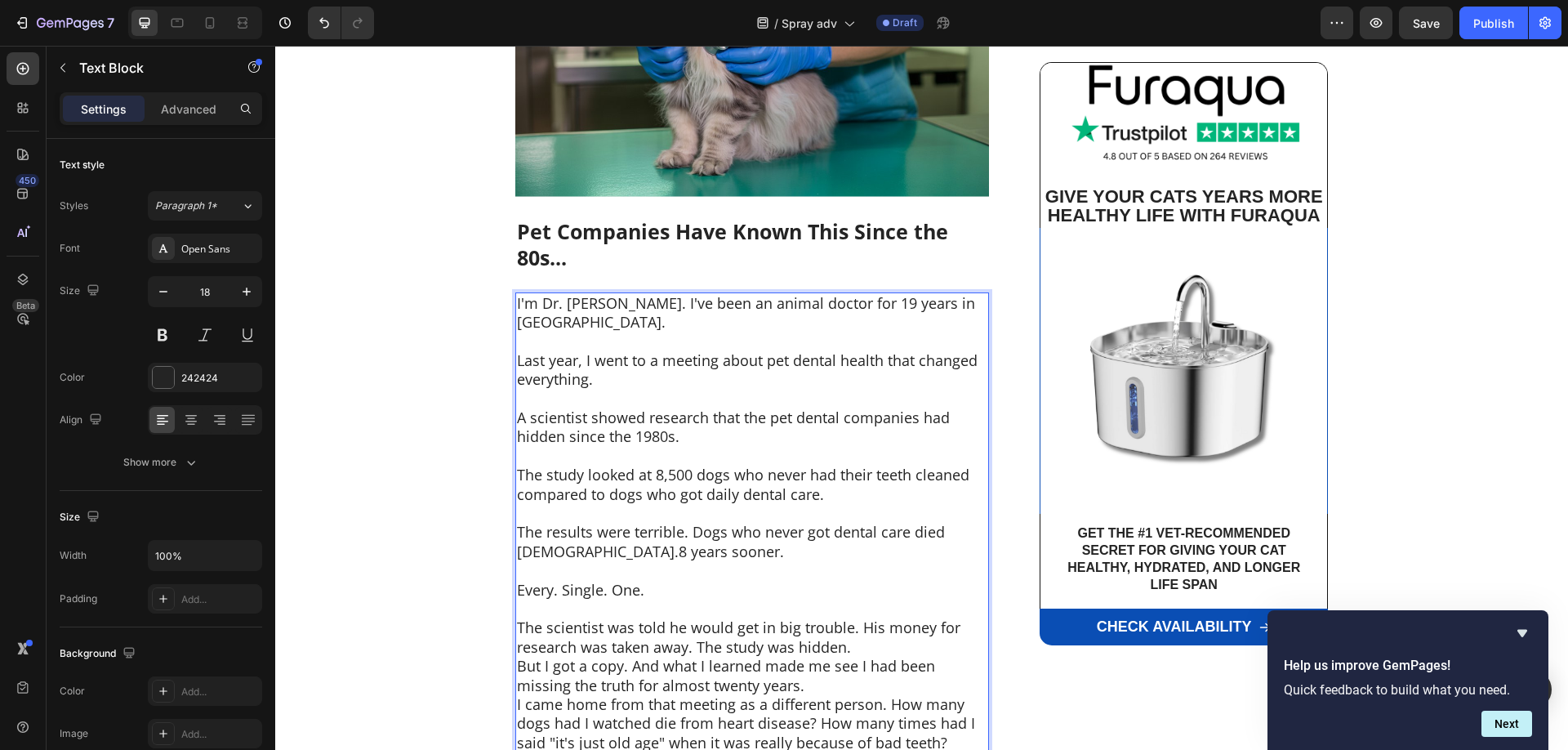
click at [876, 621] on p "The scientist was told he would get in big trouble. His money for research was …" at bounding box center [752, 637] width 470 height 38
click at [815, 676] on p "But I got a copy. And what I learned made me see I had been missing the truth f…" at bounding box center [752, 694] width 470 height 38
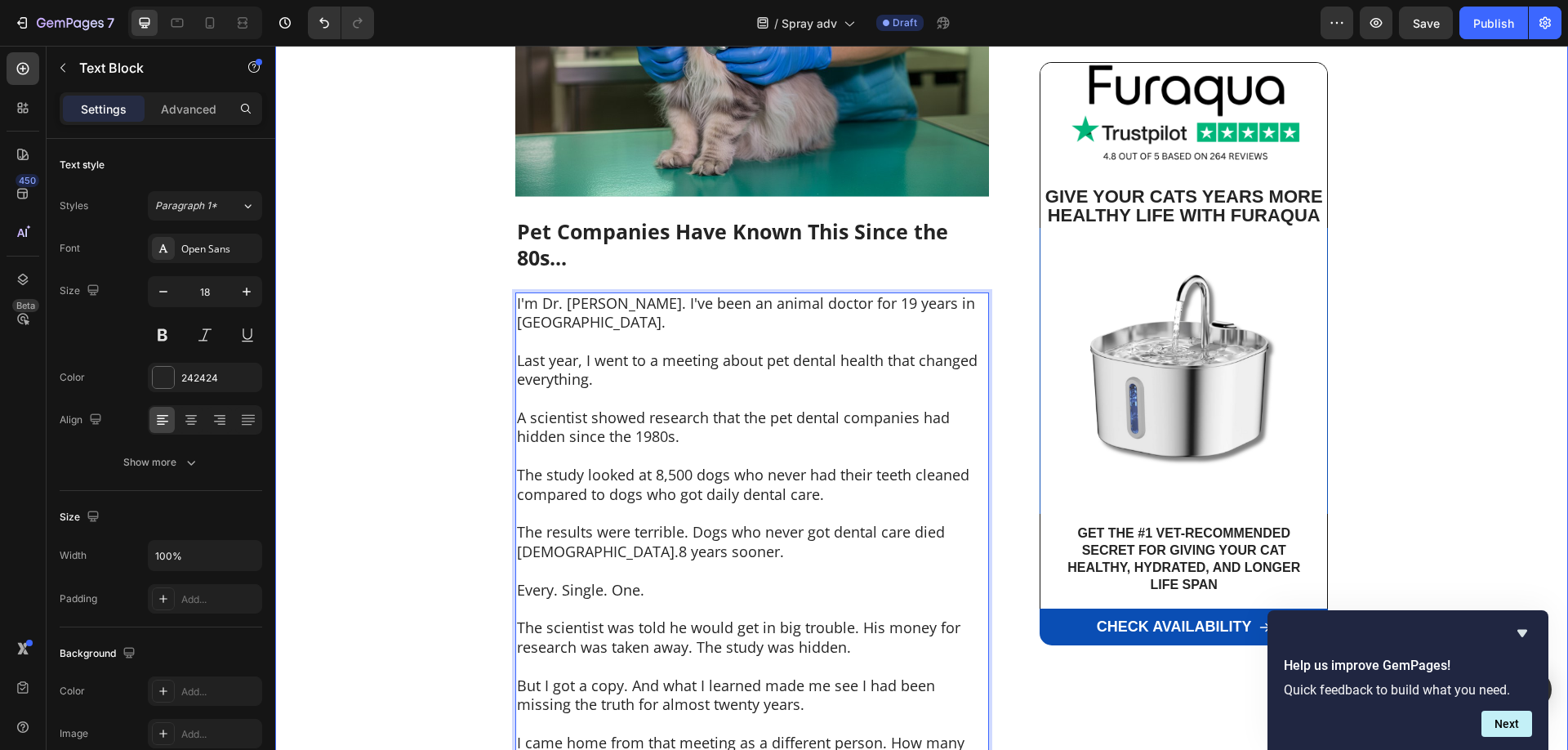
scroll to position [1832, 0]
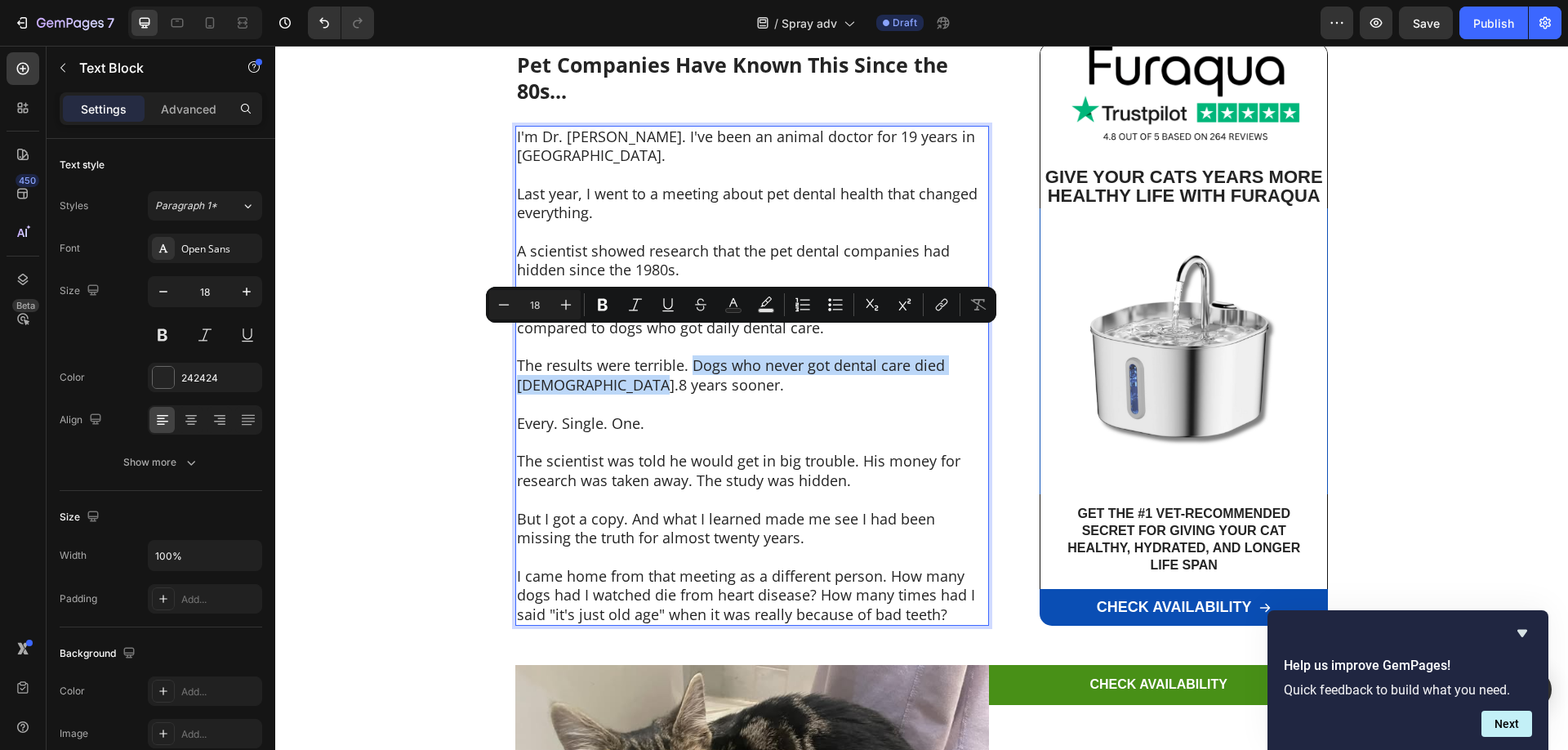
drag, startPoint x: 694, startPoint y: 337, endPoint x: 708, endPoint y: 355, distance: 22.8
click at [708, 356] on p "The results were terrible. Dogs who never got dental care died 6.8 years sooner." at bounding box center [752, 375] width 470 height 38
click at [604, 303] on icon "Editor contextual toolbar" at bounding box center [603, 305] width 10 height 13
click at [712, 394] on p "Rich Text Editor. Editing area: main" at bounding box center [752, 403] width 470 height 19
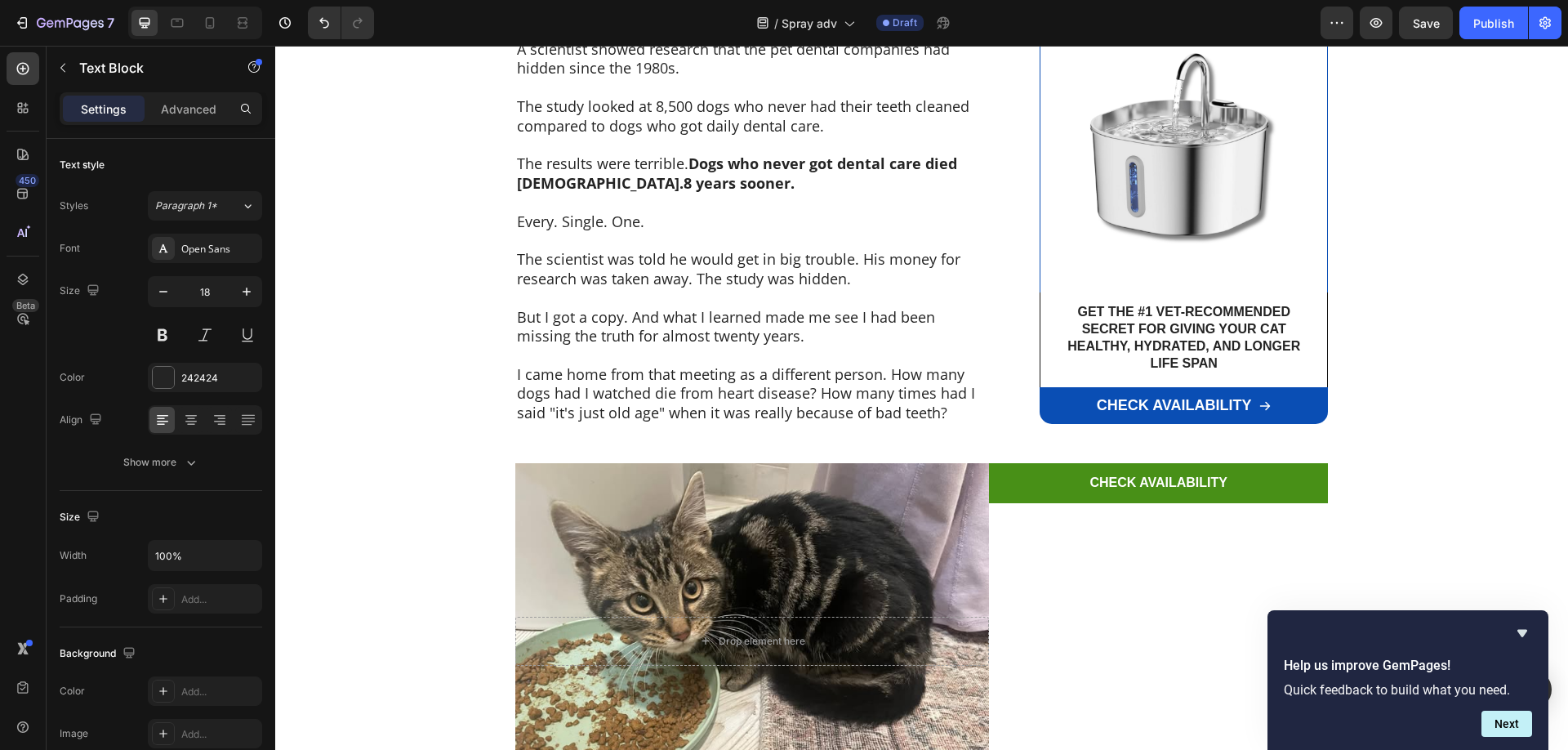
scroll to position [2165, 0]
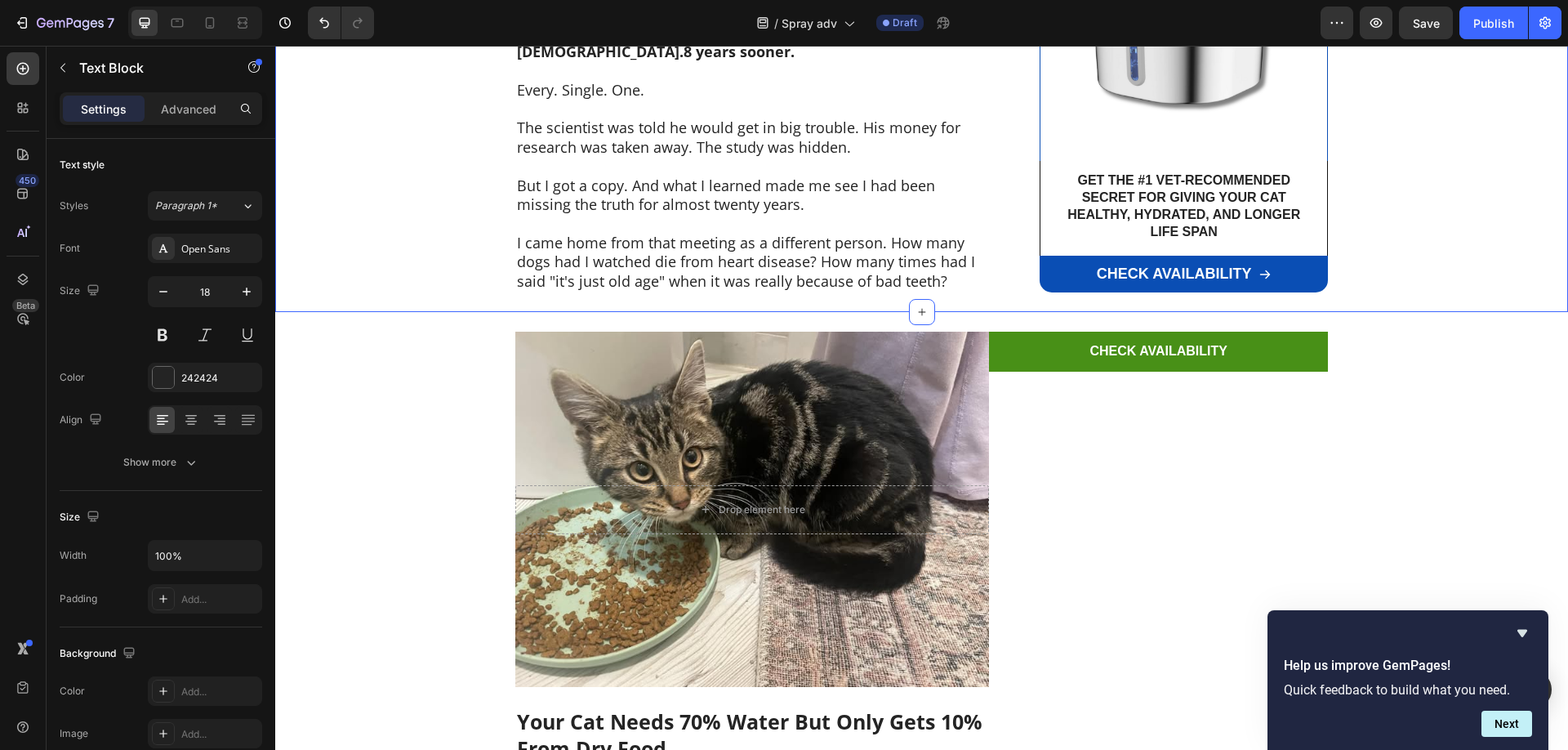
click at [777, 241] on p "I came home from that meeting as a different person. How many dogs had I watche…" at bounding box center [752, 262] width 470 height 57
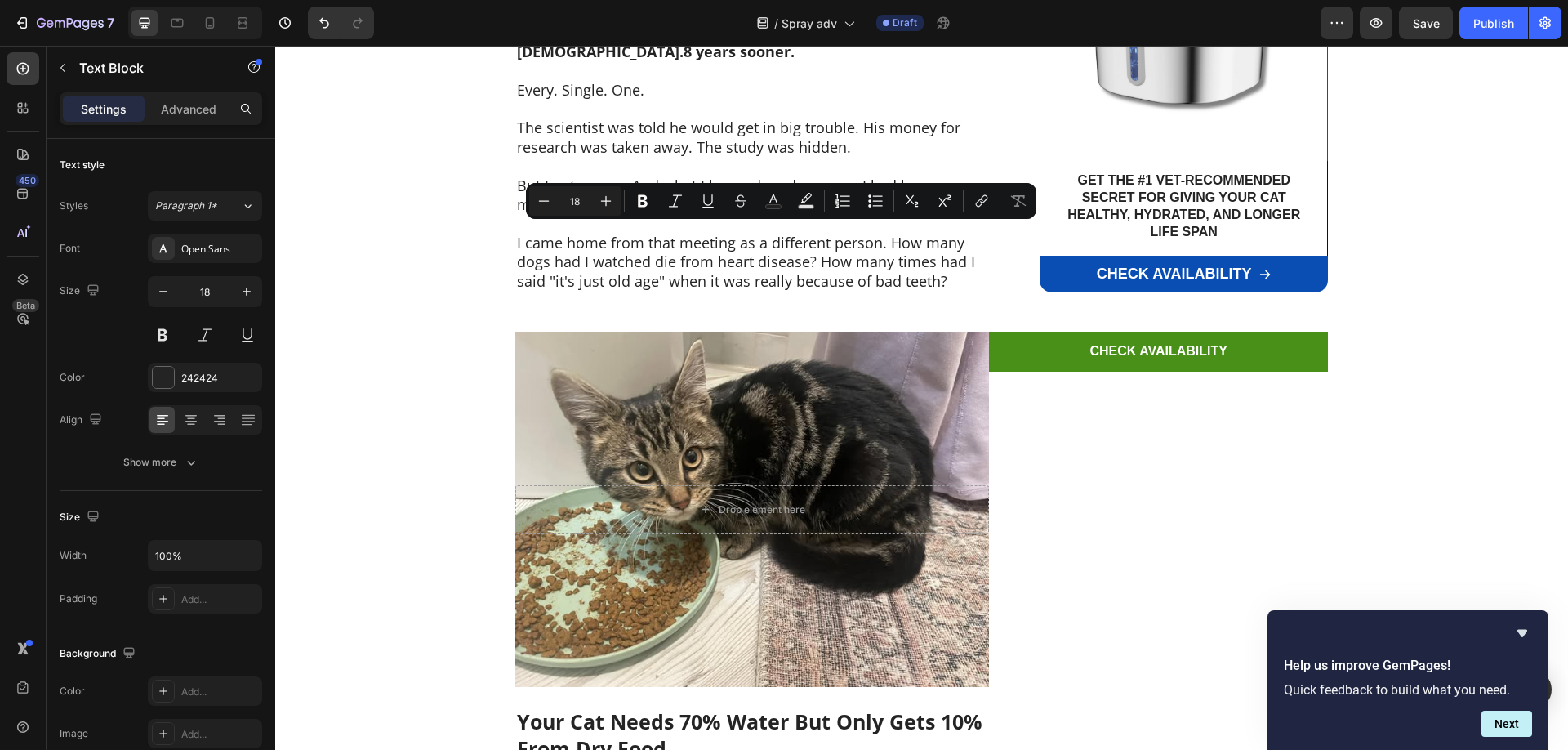
click at [932, 251] on p "I came home from that meeting as a different person. How many dogs had I watche…" at bounding box center [752, 262] width 470 height 57
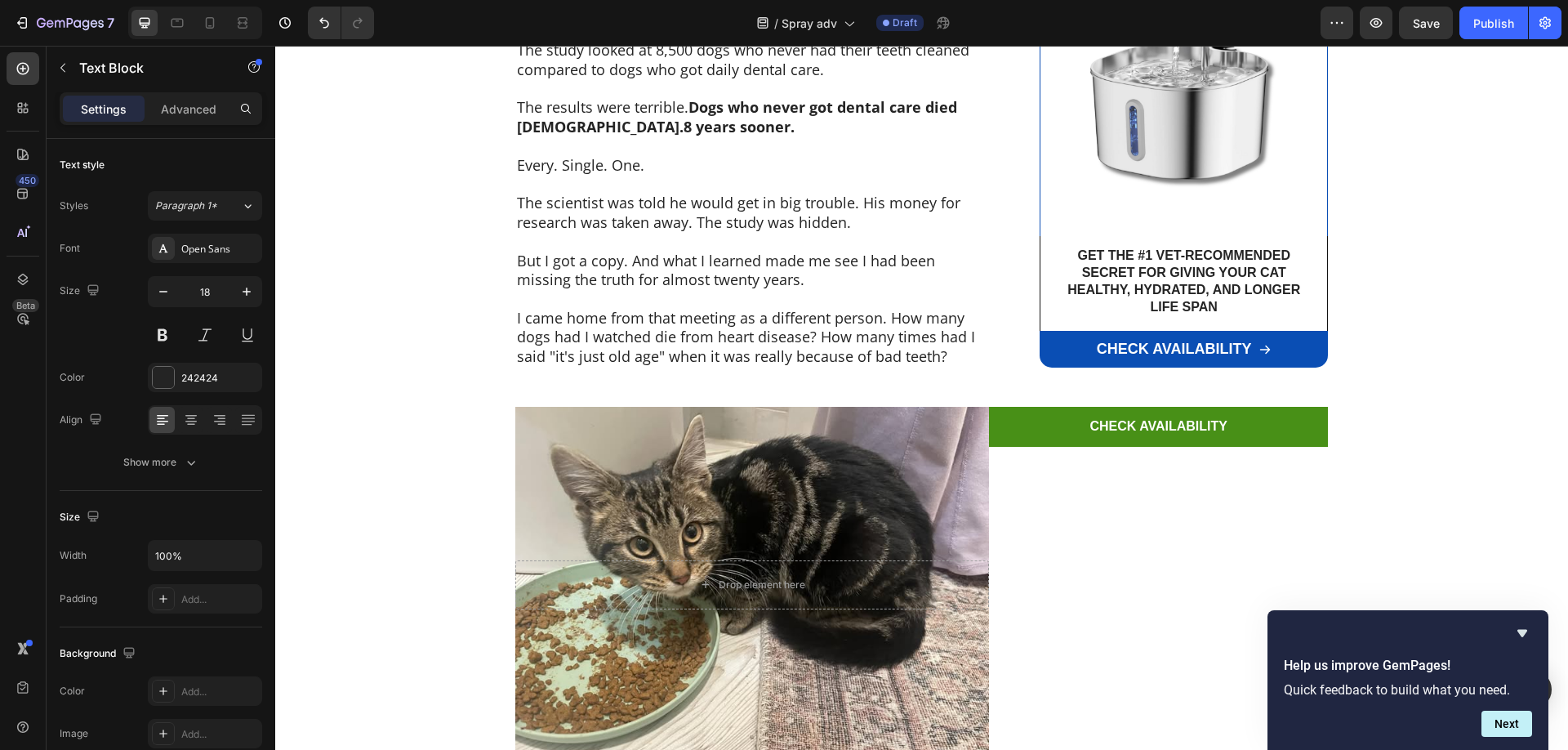
scroll to position [2082, 0]
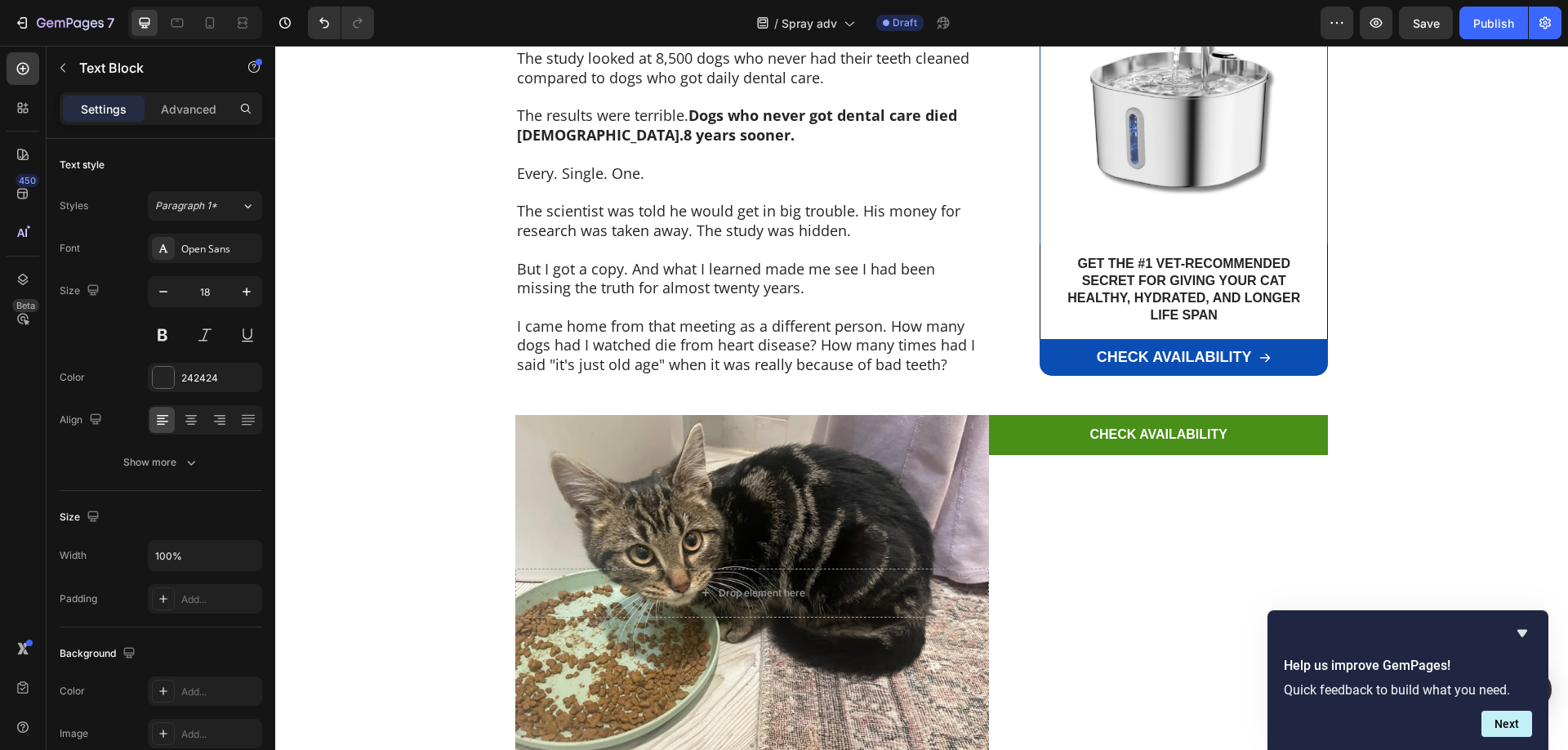
click at [951, 338] on p "I came home from that meeting as a different person. How many dogs had I watche…" at bounding box center [752, 345] width 470 height 57
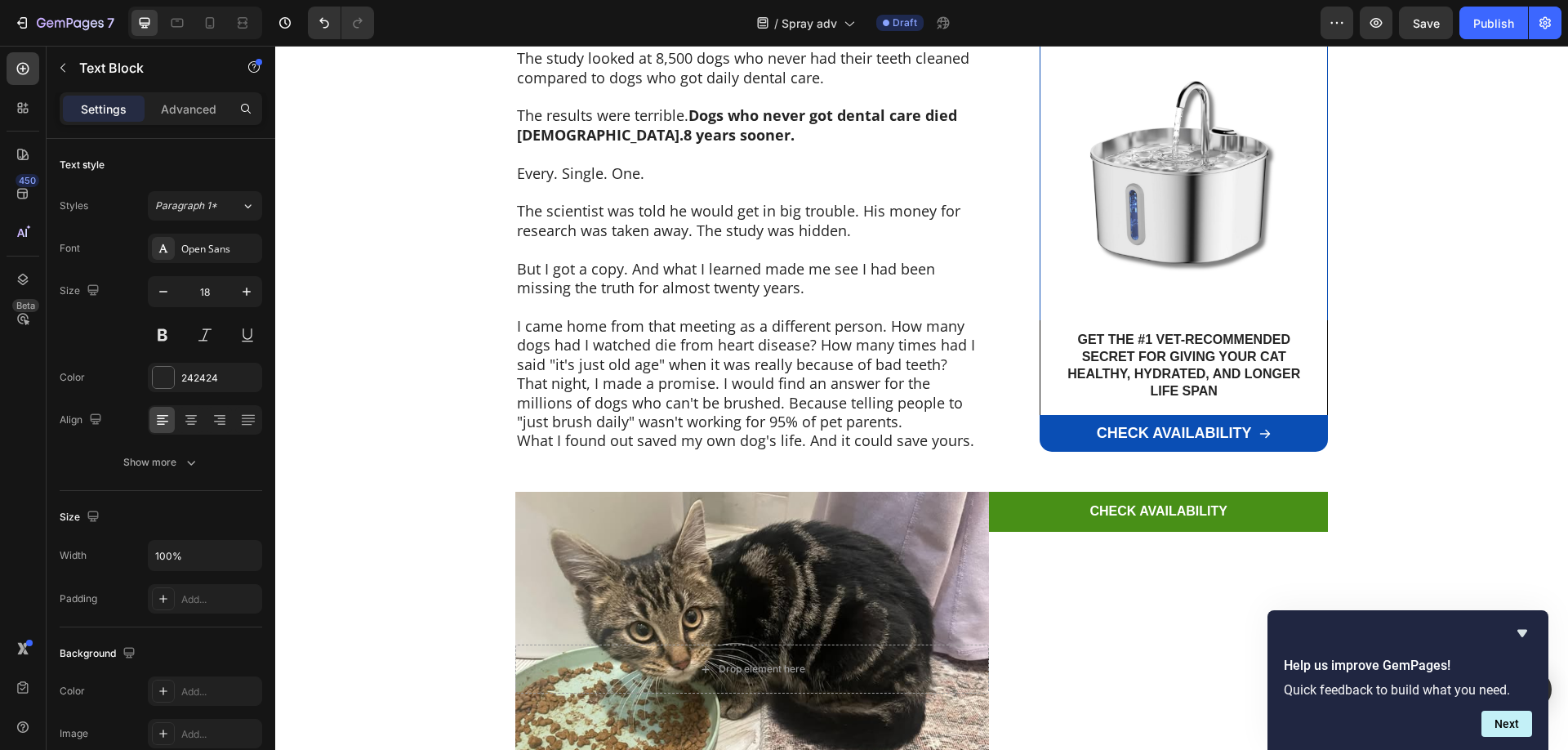
click at [945, 343] on p "I came home from that meeting as a different person. How many dogs had I watche…" at bounding box center [752, 345] width 470 height 57
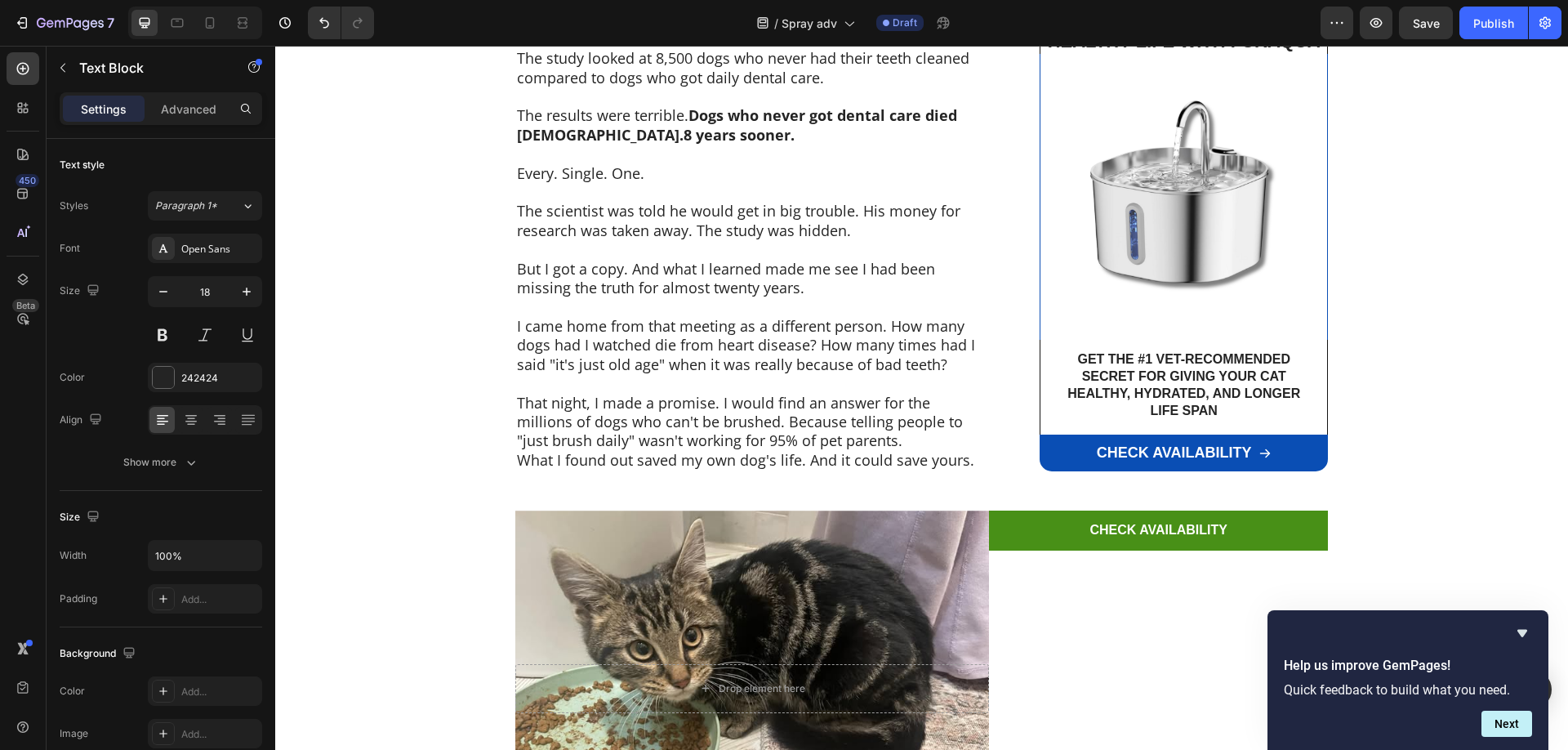
click at [862, 414] on p "That night, I made a promise. I would find an answer for the millions of dogs w…" at bounding box center [752, 422] width 470 height 57
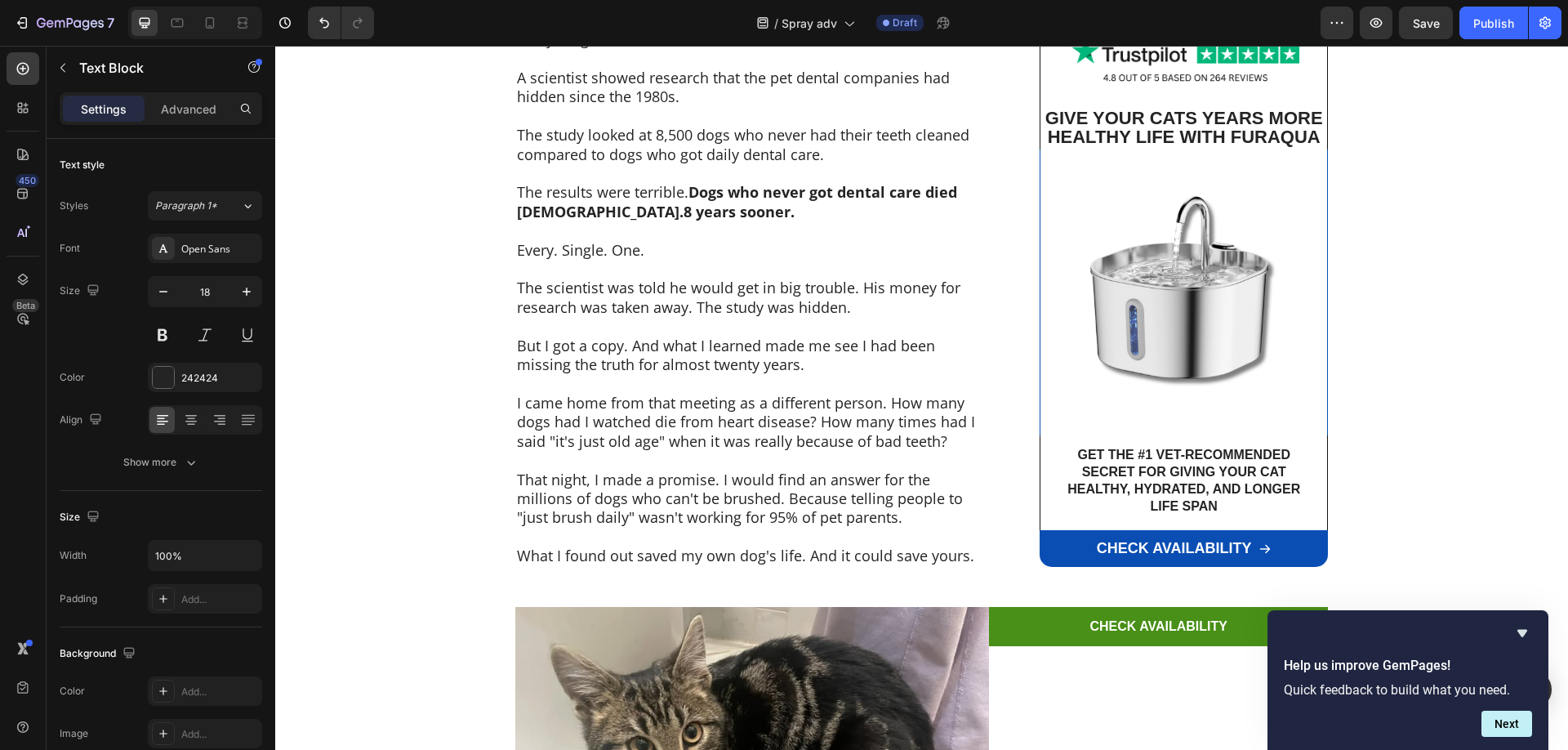
scroll to position [1999, 0]
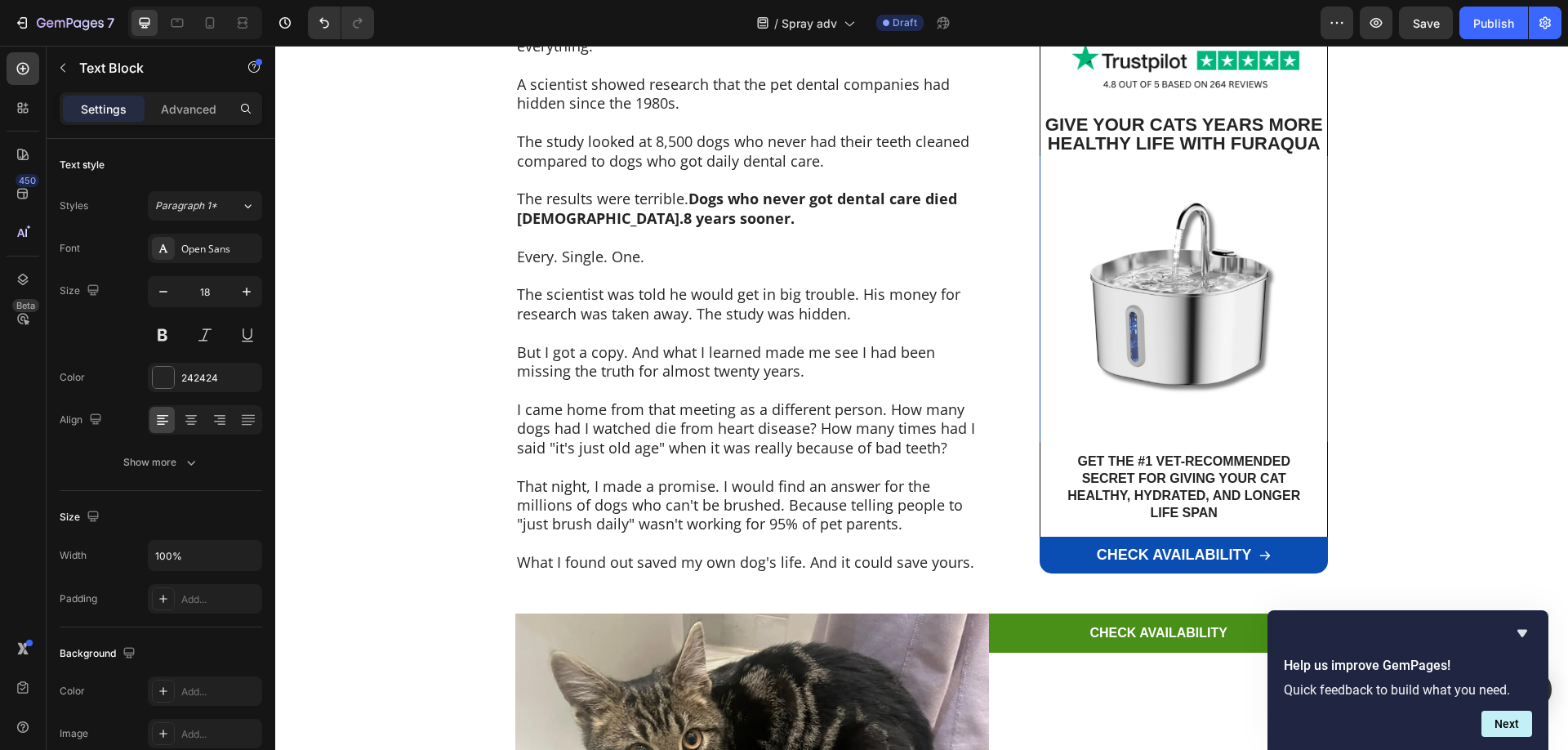
click at [710, 553] on p "What I found out saved my own dog's life. And it could save yours." at bounding box center [752, 562] width 470 height 19
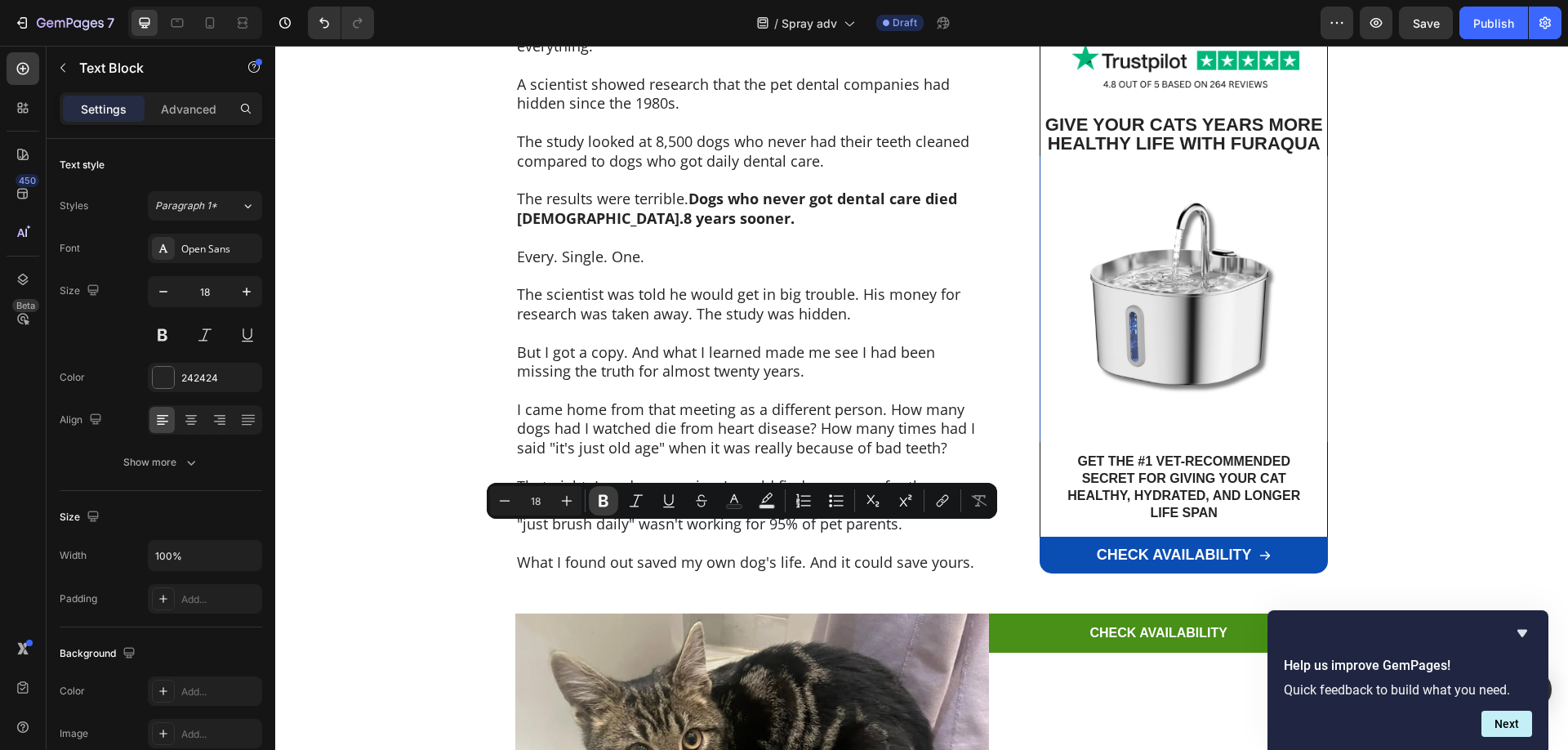
click at [591, 500] on button "Bold" at bounding box center [603, 501] width 29 height 29
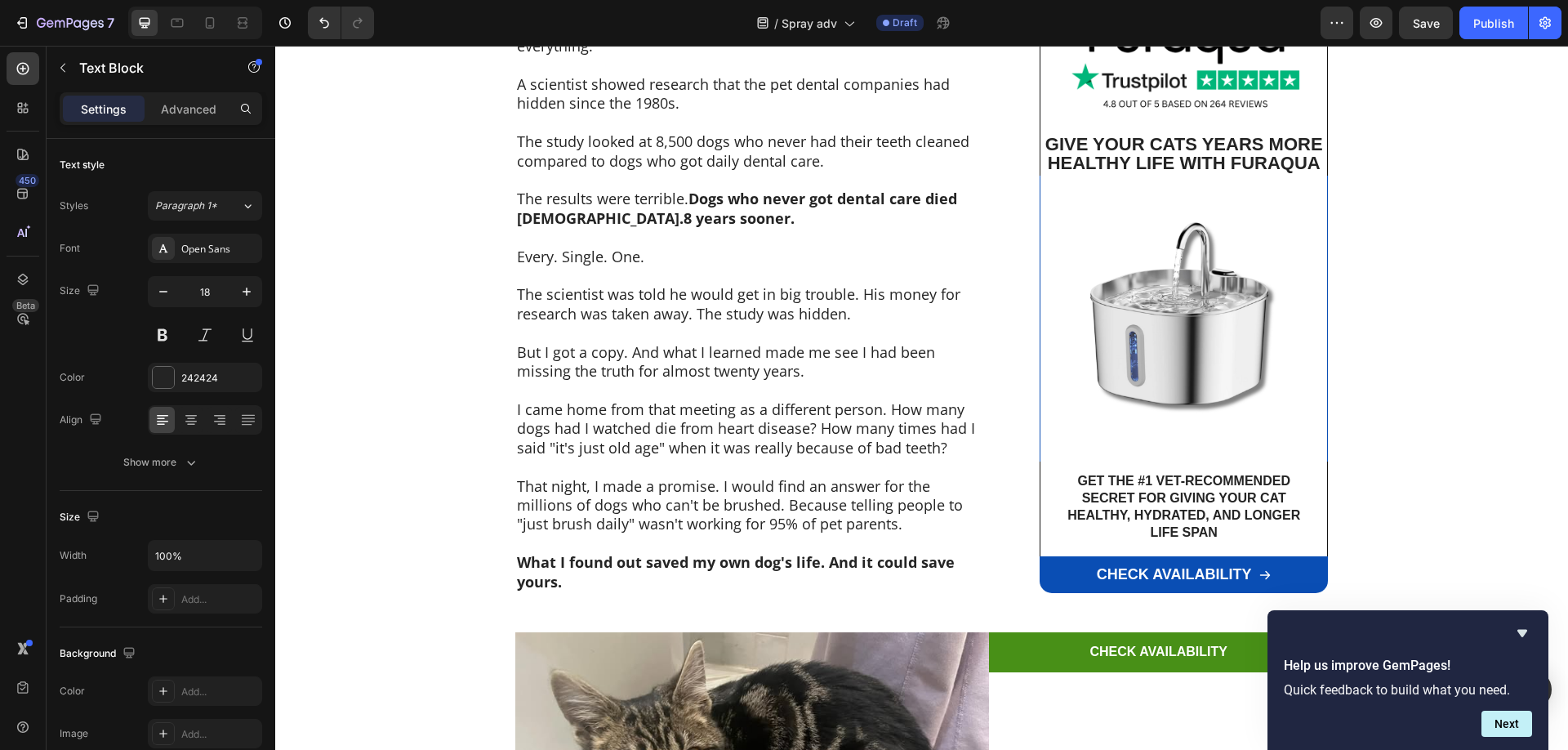
click at [666, 457] on p "Rich Text Editor. Editing area: main" at bounding box center [752, 466] width 470 height 19
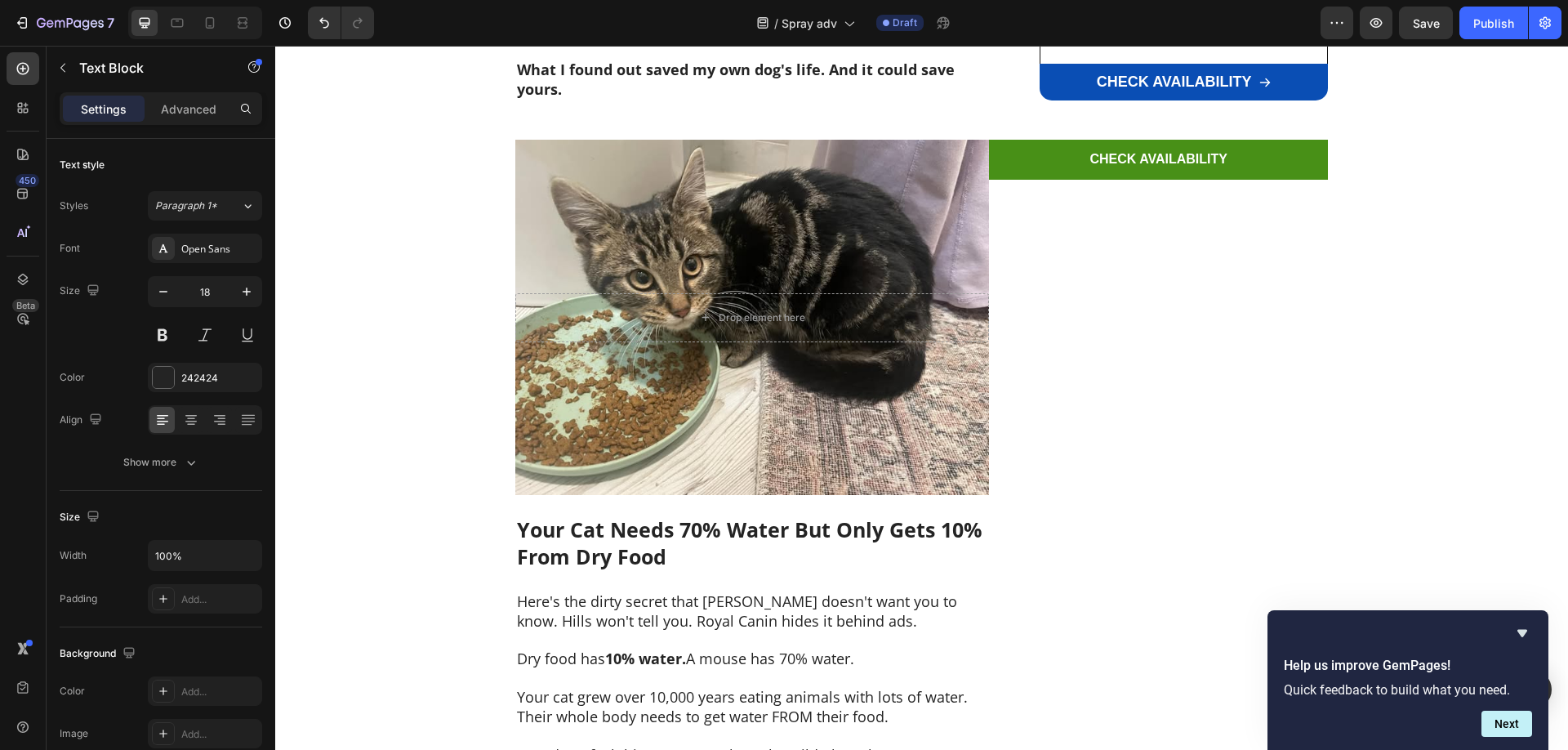
scroll to position [2498, 0]
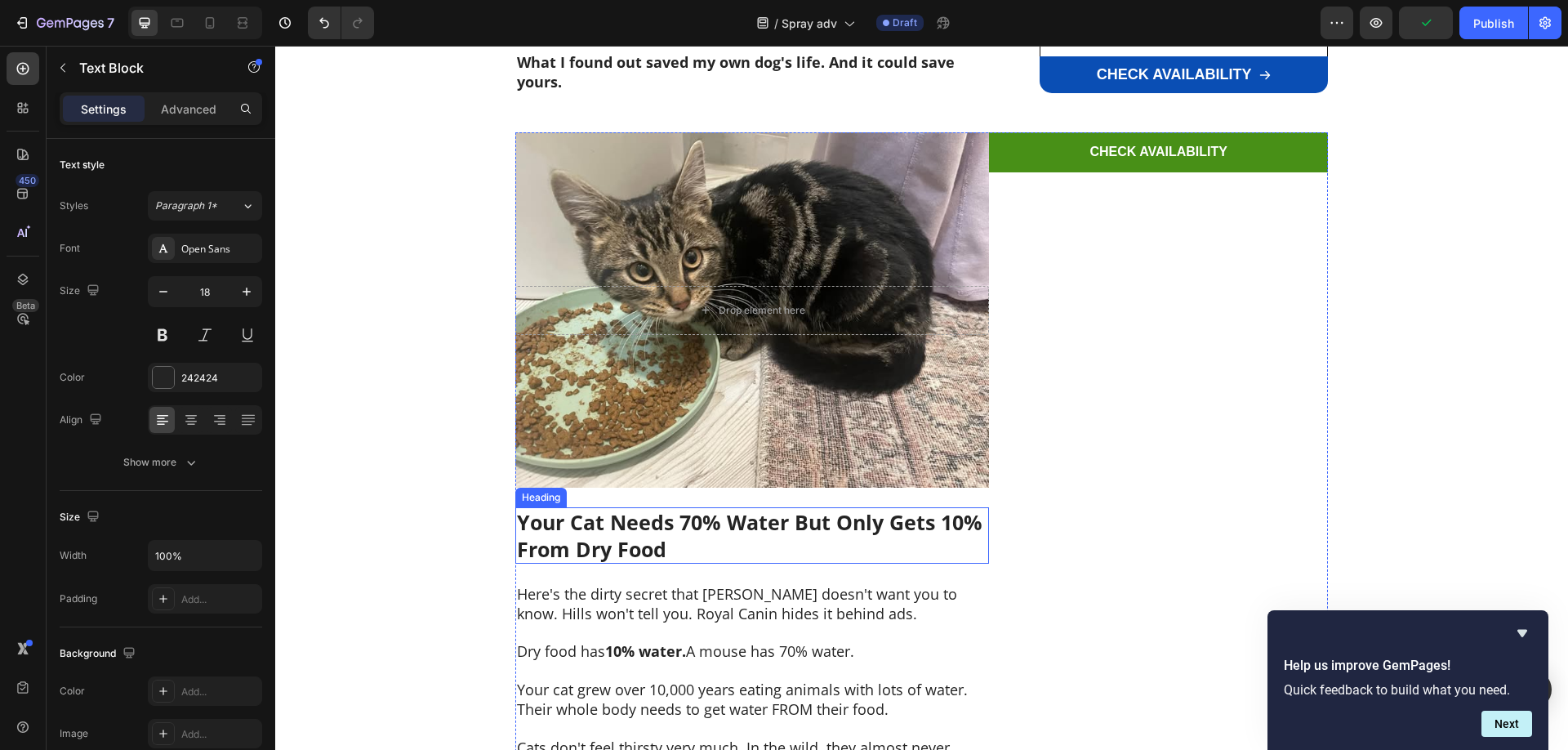
click at [603, 507] on strong "Your Cat Needs 70% Water But Only Gets 10% From Dry Food" at bounding box center [750, 535] width 466 height 55
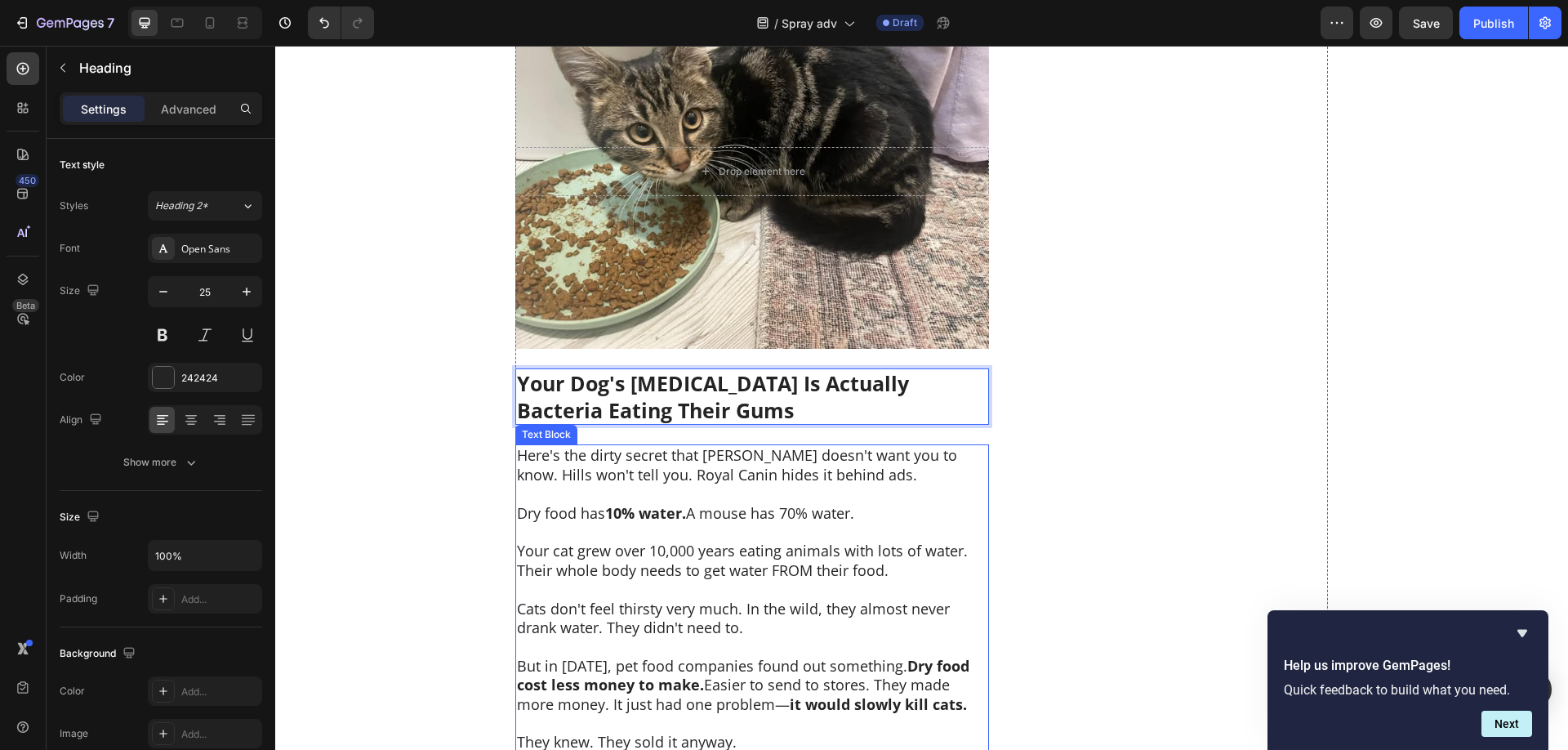
scroll to position [2831, 0]
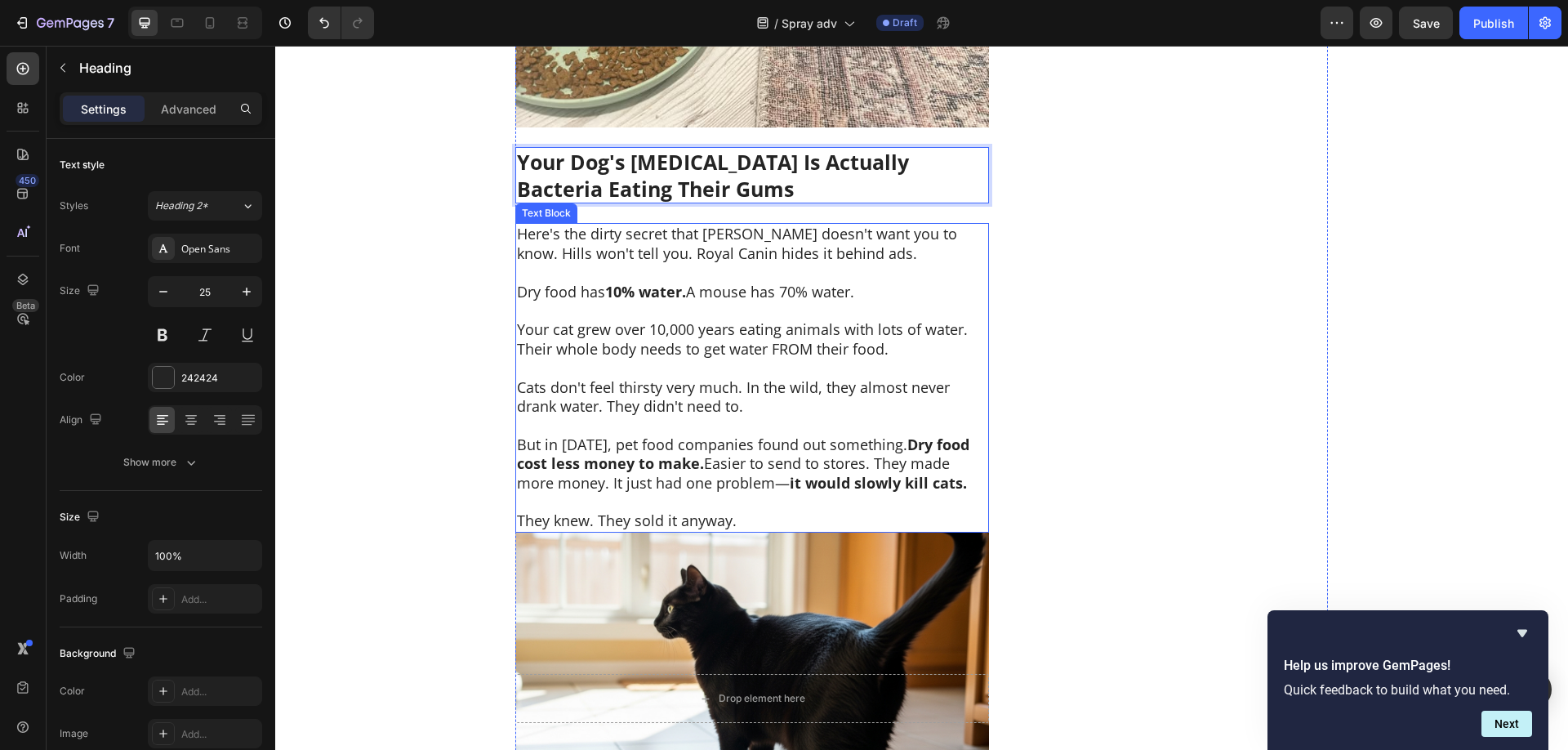
click at [708, 288] on p "Dry food has 10% water. A mouse has 70% water." at bounding box center [752, 291] width 470 height 19
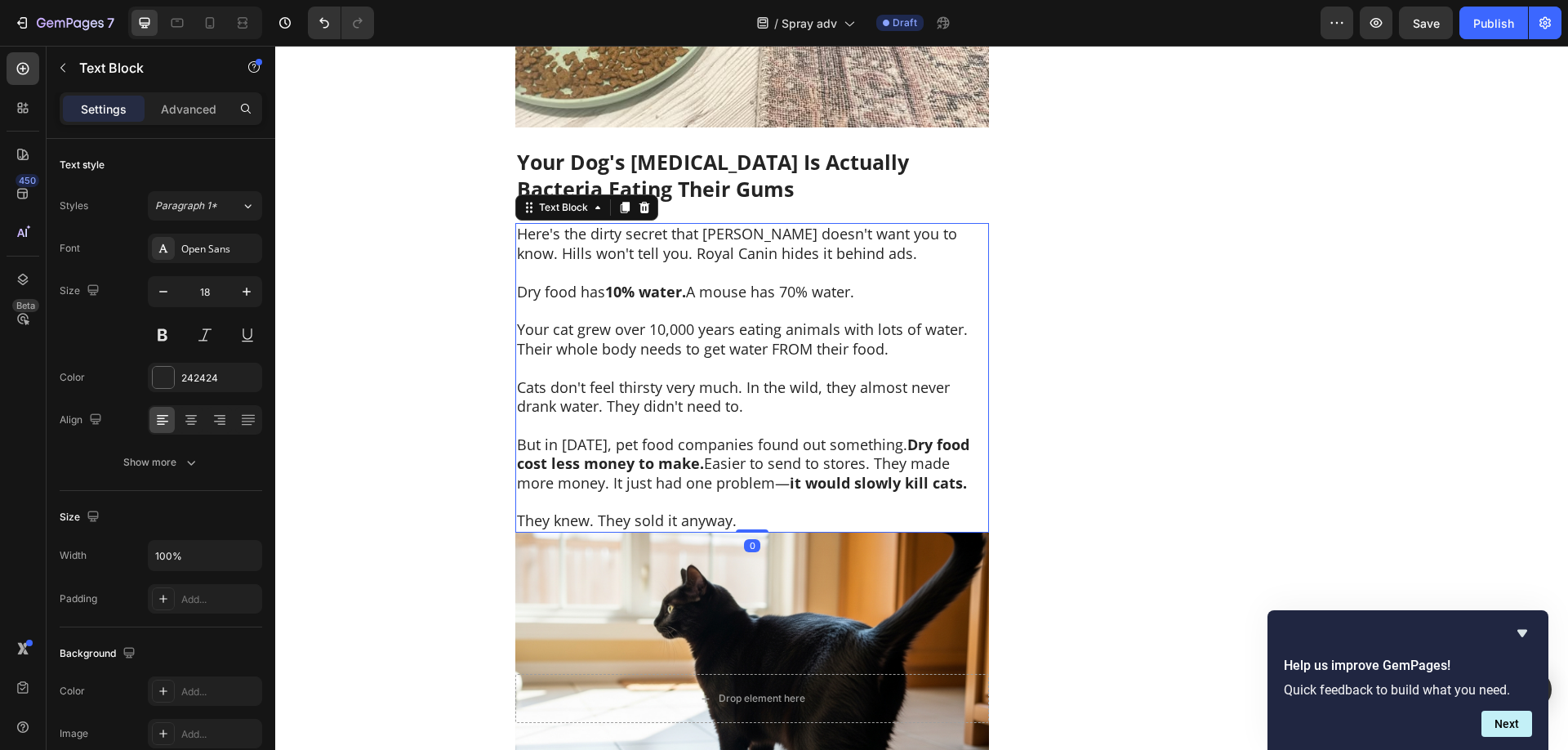
click at [708, 288] on p "Dry food has 10% water. A mouse has 70% water." at bounding box center [752, 291] width 470 height 19
click at [709, 289] on p "Dry food has 10% water. A mouse has 70% water." at bounding box center [752, 291] width 470 height 19
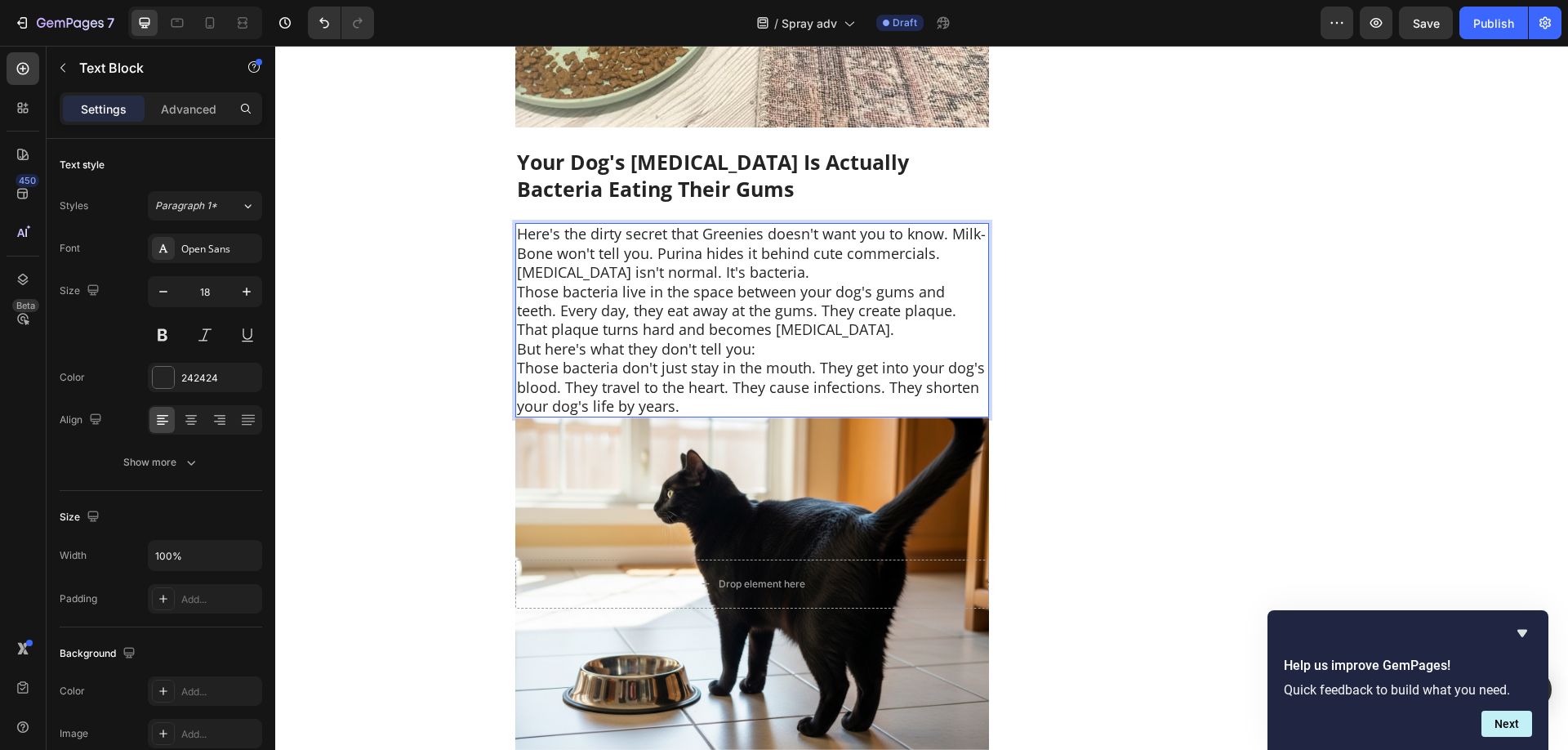
click at [947, 251] on p "Here's the dirty secret that Greenies doesn't want you to know. Milk-Bone won't…" at bounding box center [752, 244] width 470 height 38
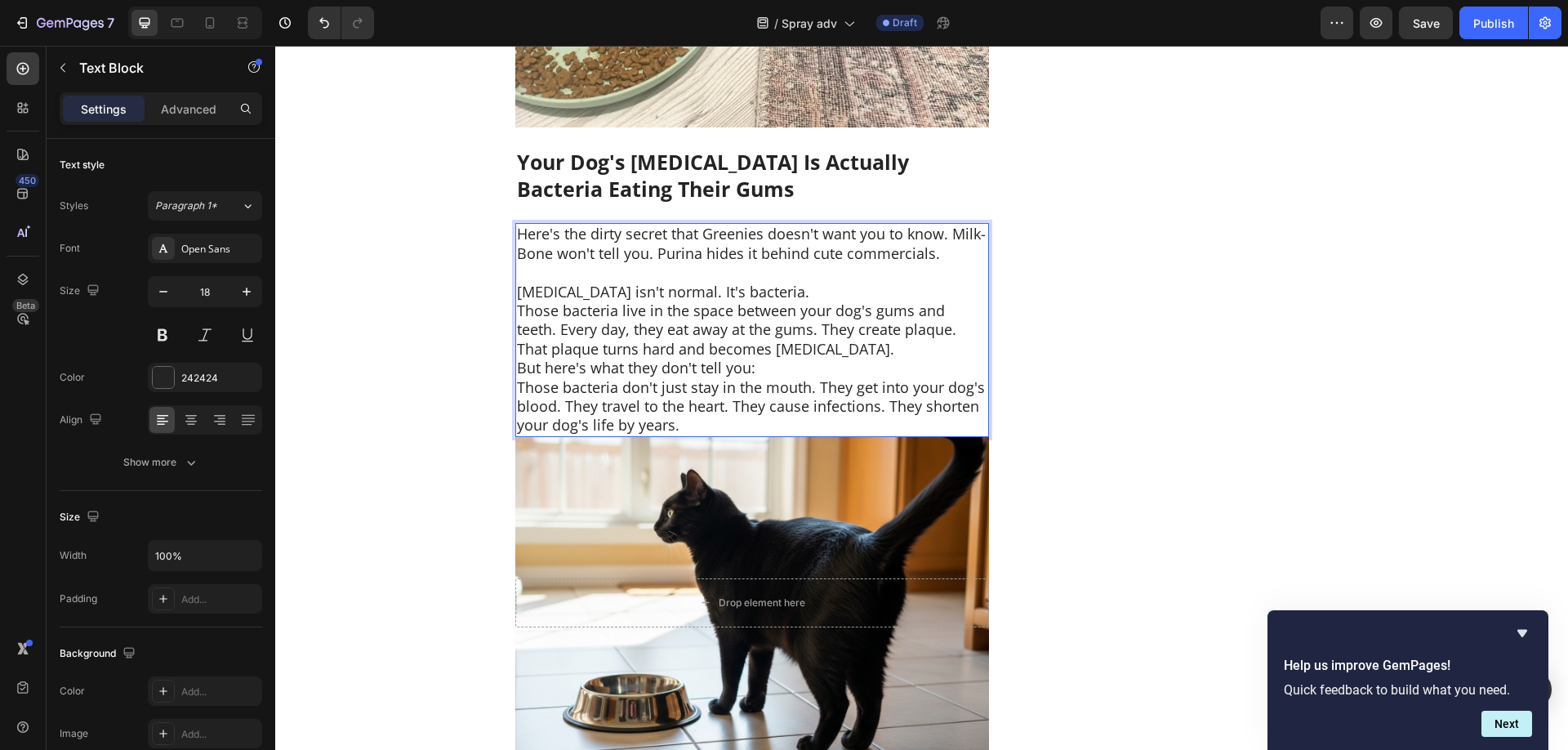
click at [781, 290] on p "Bad breath isn't normal. It's bacteria." at bounding box center [752, 291] width 470 height 19
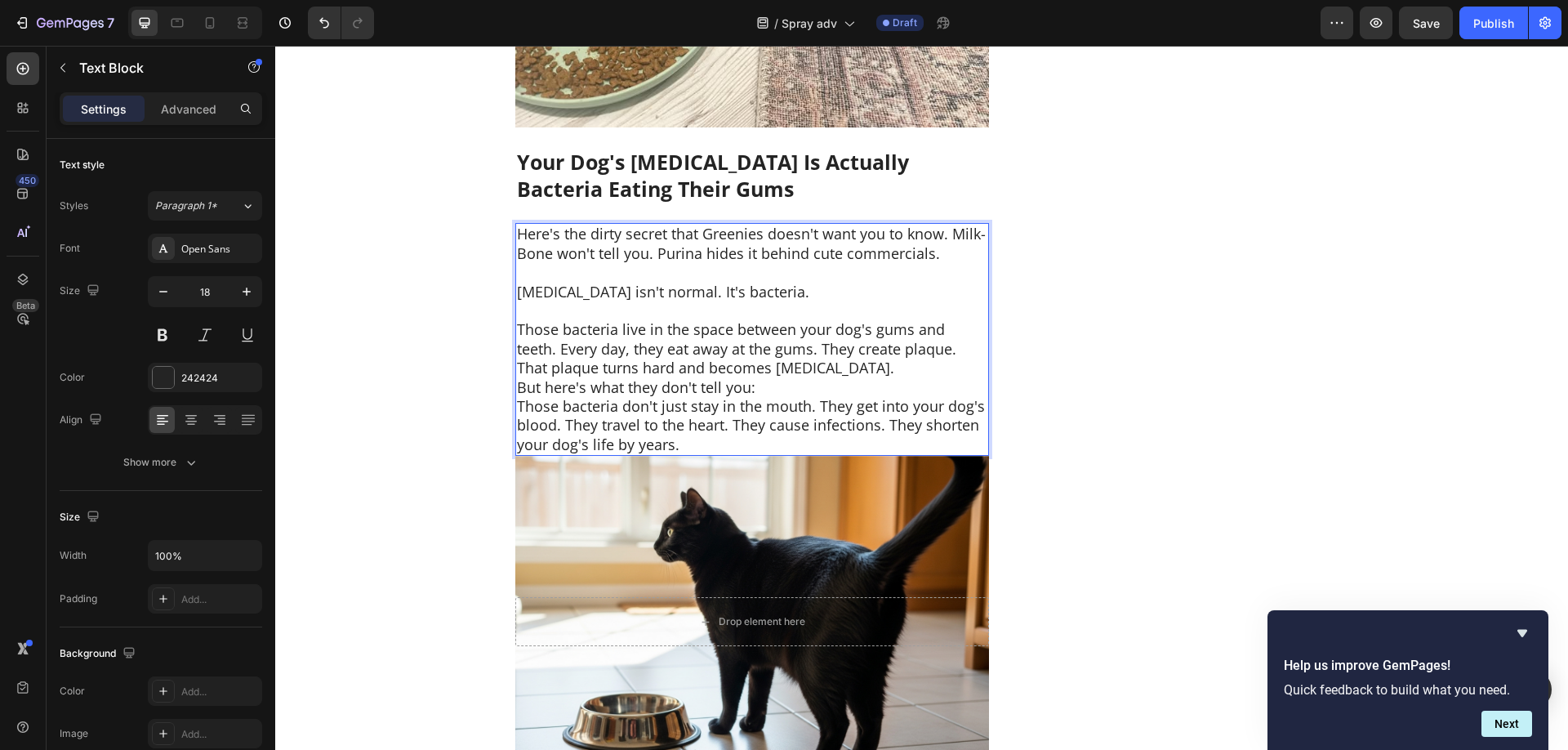
click at [796, 370] on p "Those bacteria live in the space between your dog's gums and teeth. Every day, …" at bounding box center [752, 349] width 470 height 57
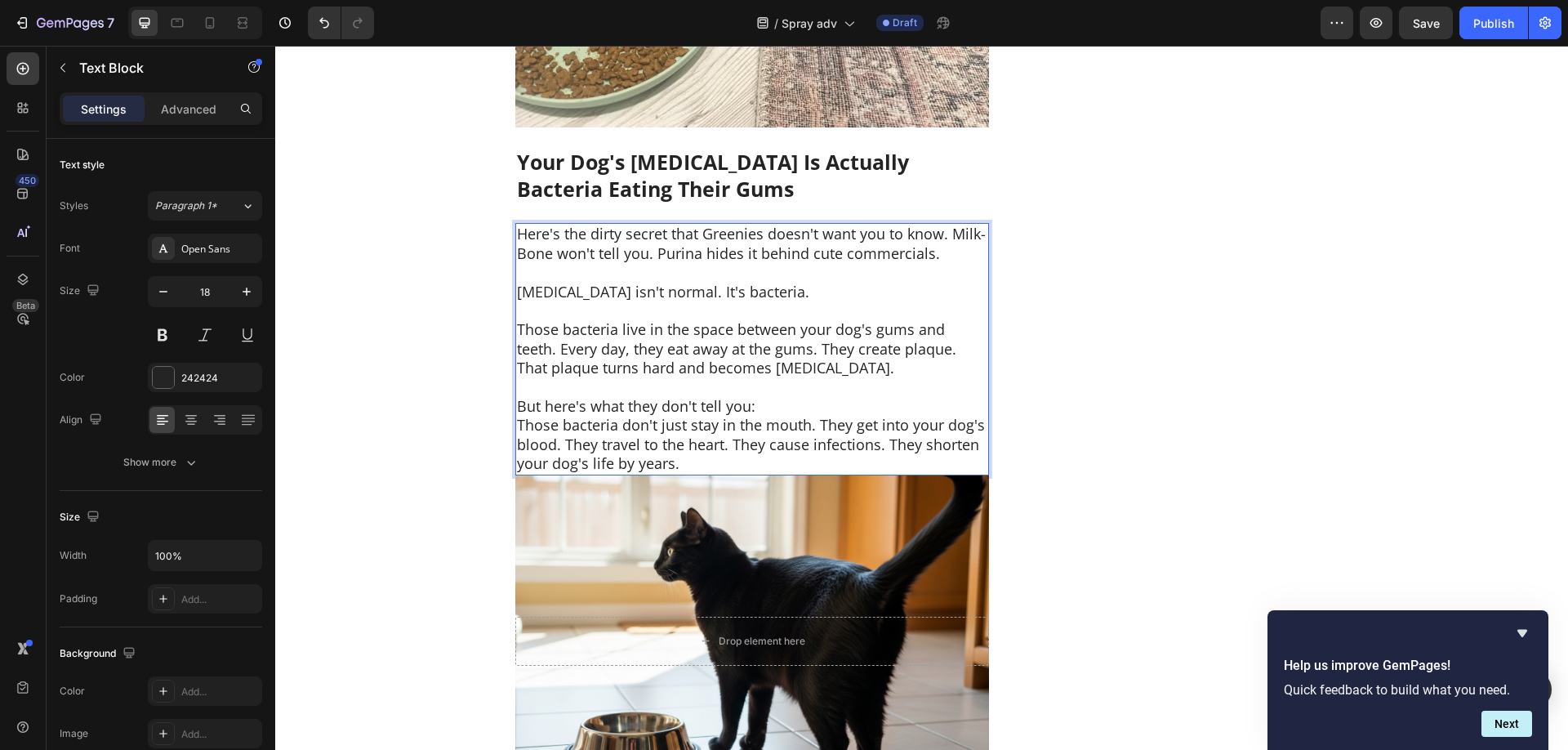
click at [983, 332] on p "Those bacteria live in the space between your dog's gums and teeth. Every day, …" at bounding box center [752, 349] width 470 height 57
click at [770, 408] on p "But here's what they don't tell you:" at bounding box center [752, 405] width 470 height 19
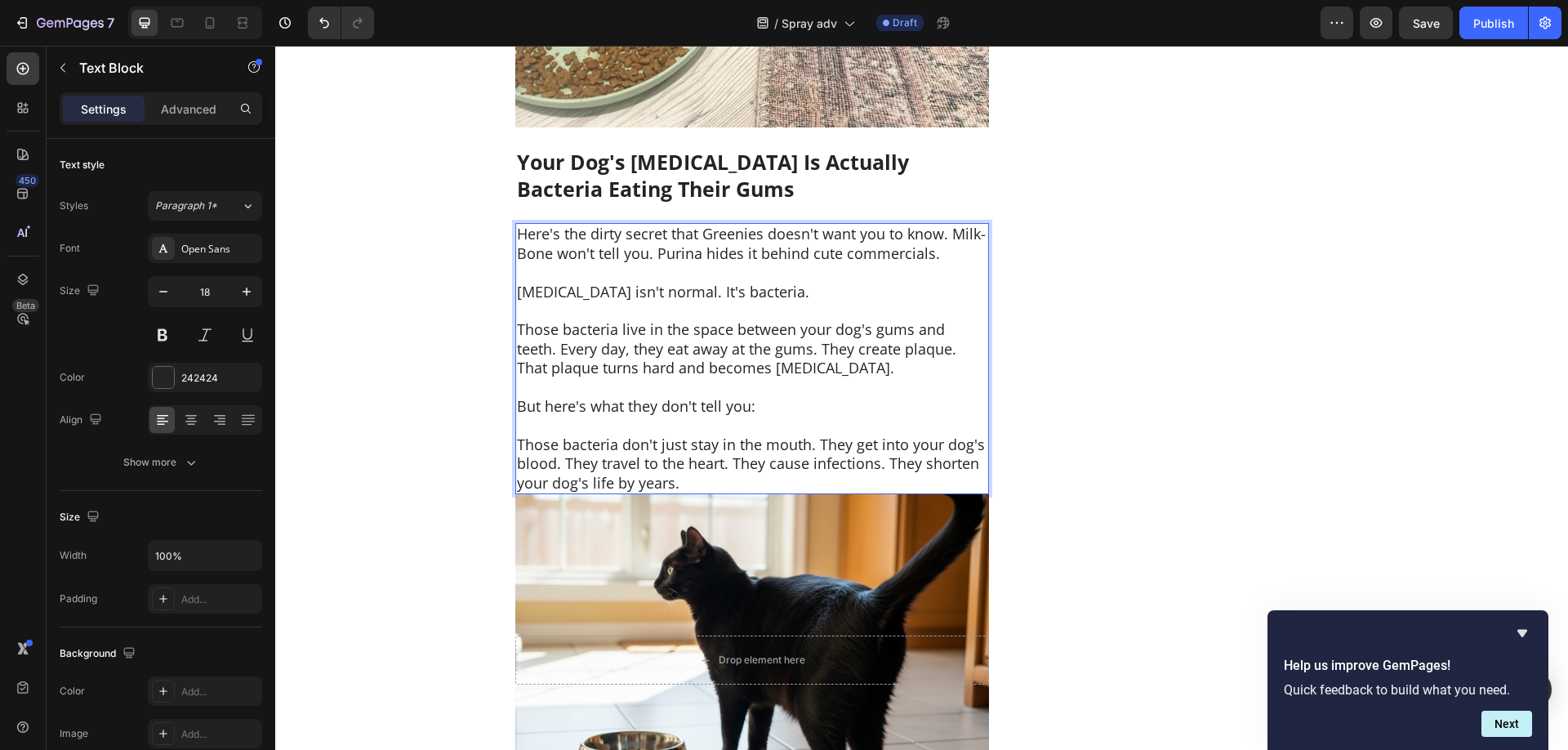
click at [687, 479] on p "Those bacteria don't just stay in the mouth. They get into your dog's blood. Th…" at bounding box center [752, 464] width 470 height 57
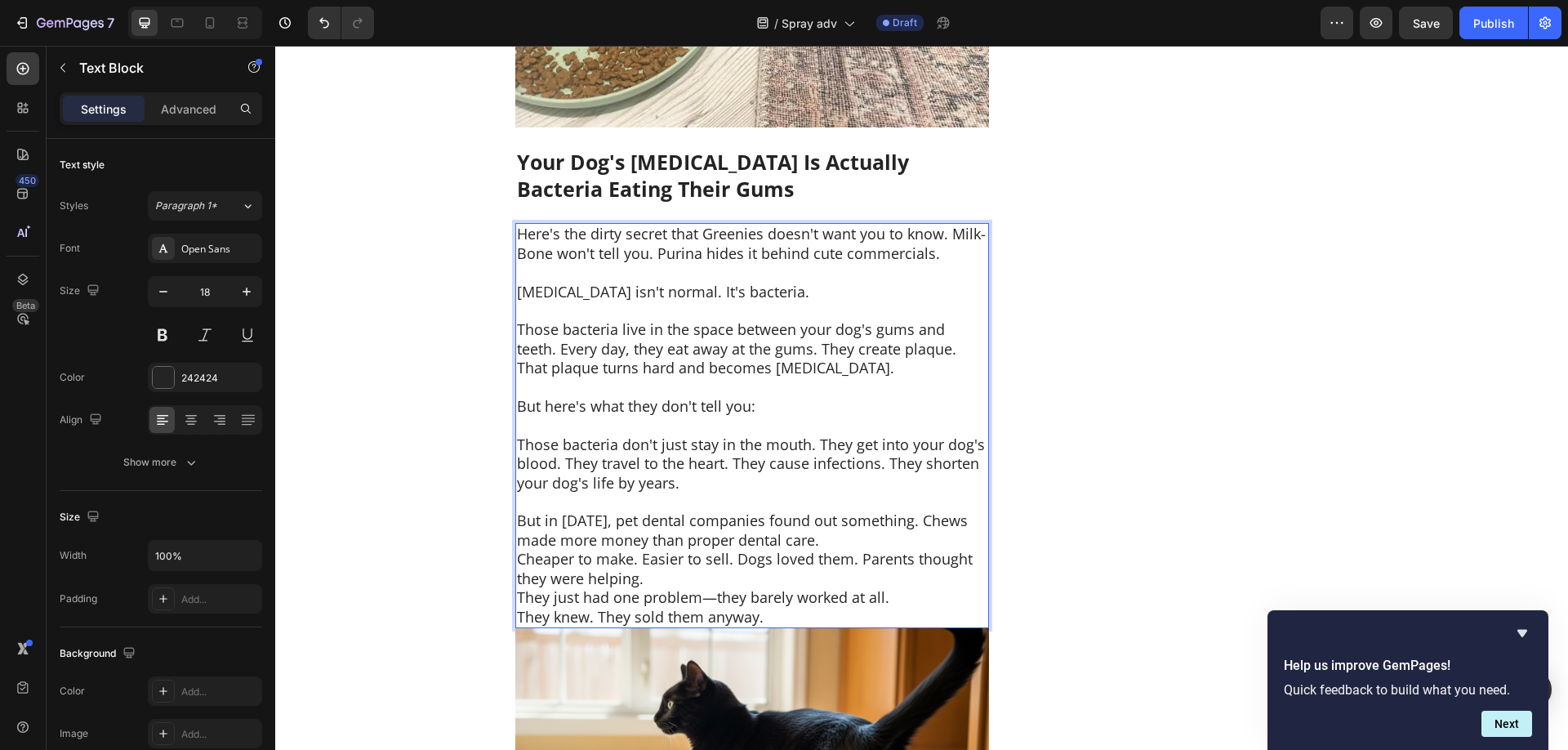
click at [846, 544] on p "But in 1985, pet dental companies found out something. Chews made more money th…" at bounding box center [752, 530] width 470 height 38
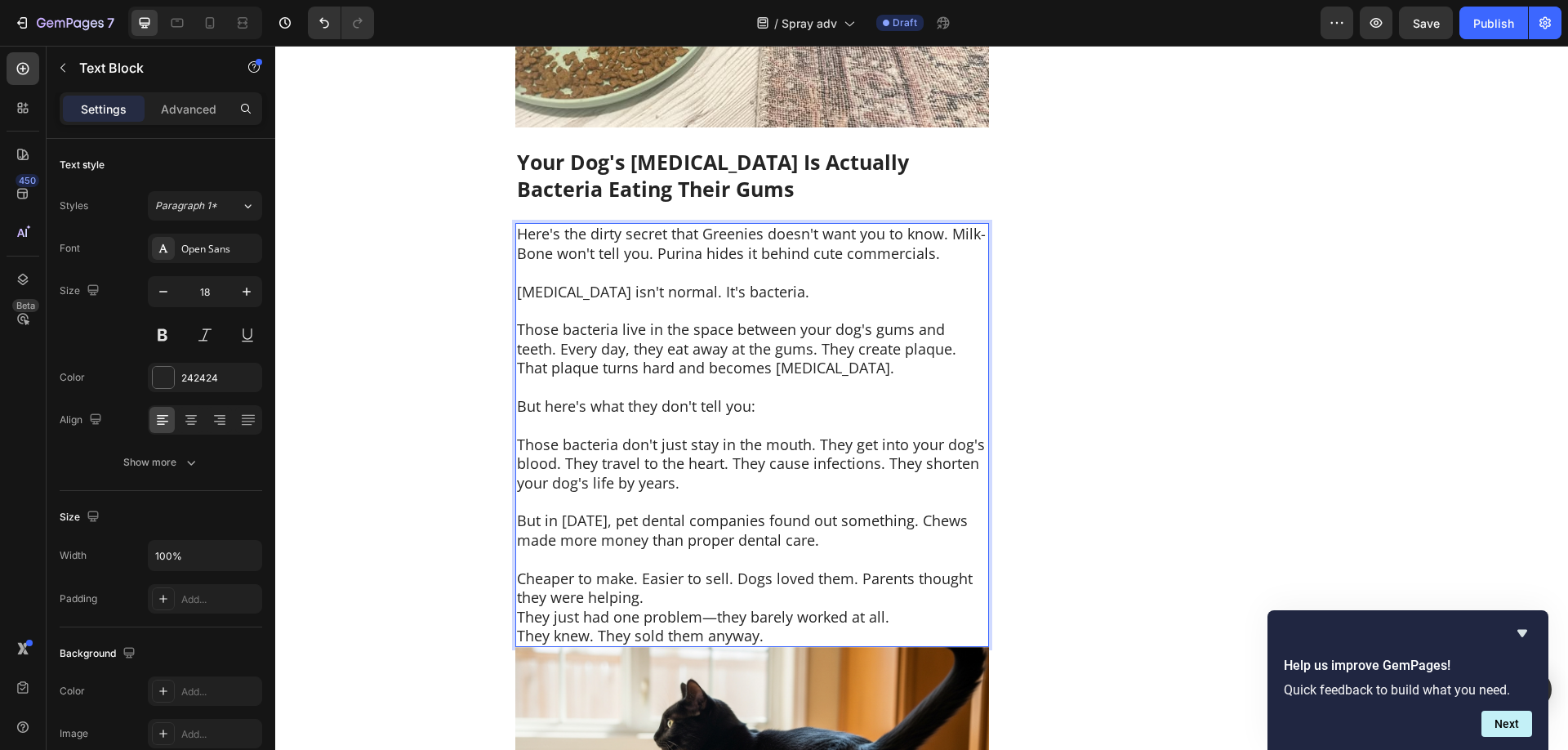
click at [721, 588] on p "Cheaper to make. Easier to sell. Dogs loved them. Parents thought they were hel…" at bounding box center [752, 587] width 470 height 38
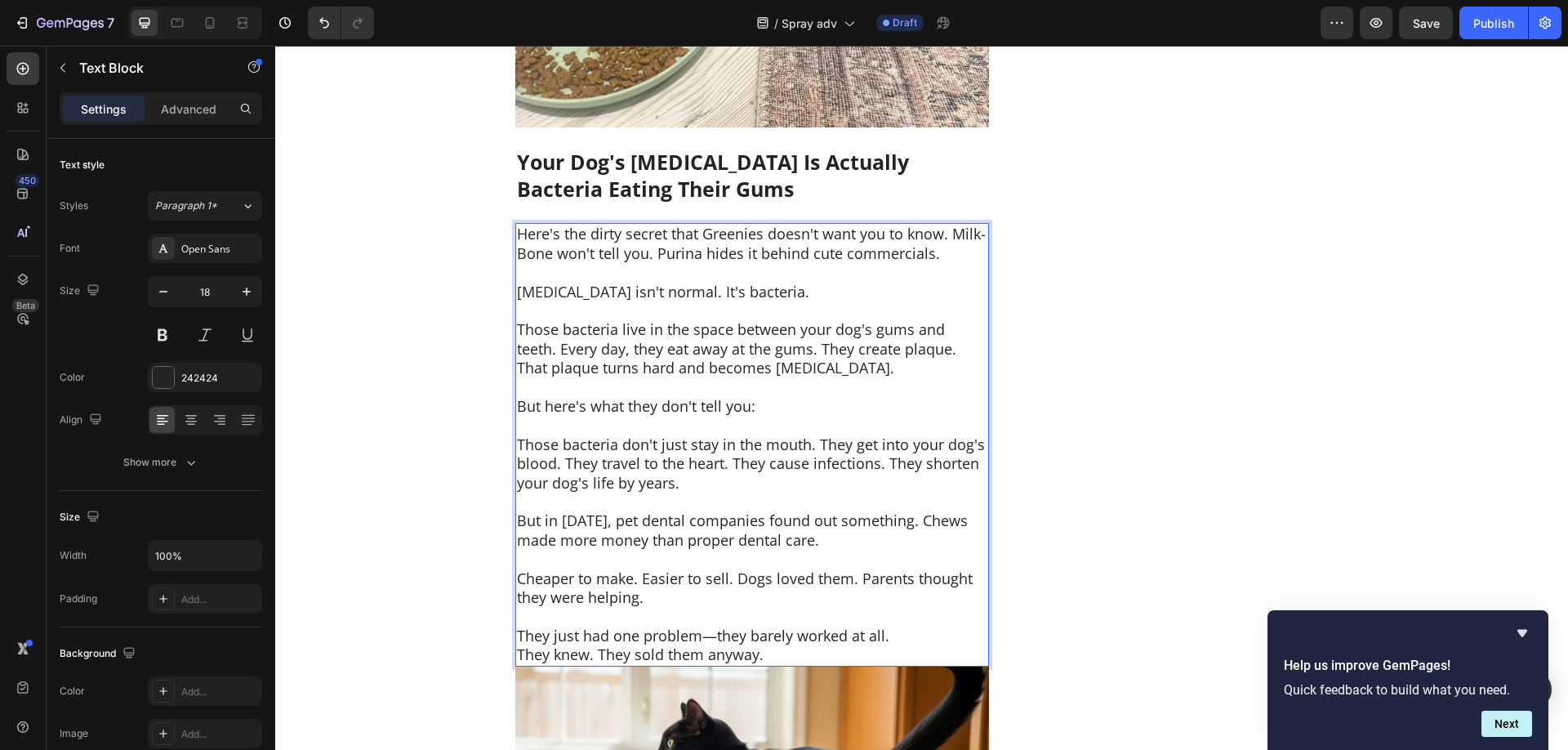
click at [917, 641] on p "They just had one problem—they barely worked at all." at bounding box center [752, 635] width 470 height 19
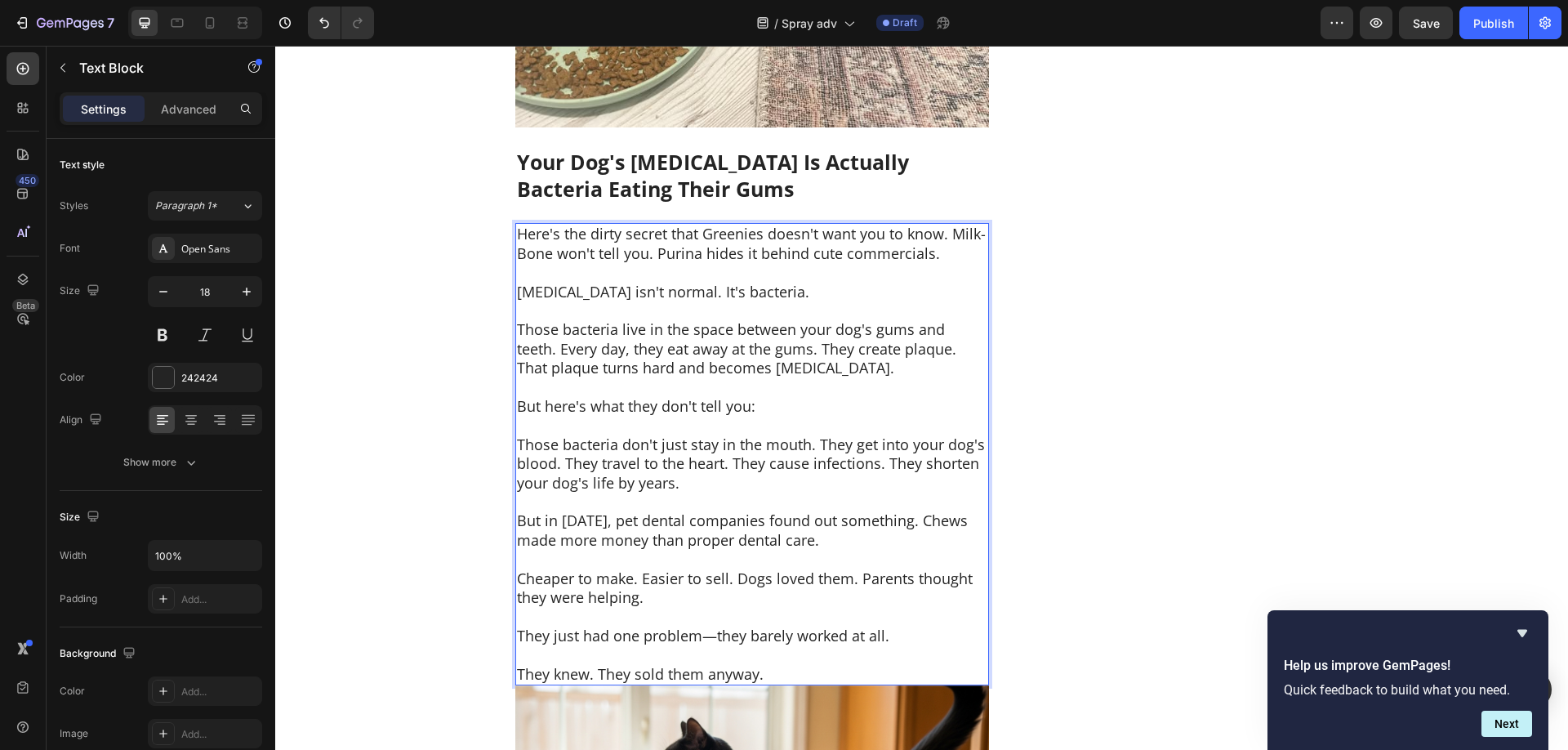
click at [687, 553] on p "Rich Text Editor. Editing area: main" at bounding box center [752, 558] width 470 height 19
click at [637, 581] on p "Cheaper to make. Easier to sell. Dogs loved them. Parents thought they were hel…" at bounding box center [752, 587] width 470 height 38
drag, startPoint x: 906, startPoint y: 522, endPoint x: 817, endPoint y: 544, distance: 91.7
click at [817, 544] on p "But in 1985, pet dental companies found out something. Chews made more money th…" at bounding box center [752, 530] width 470 height 38
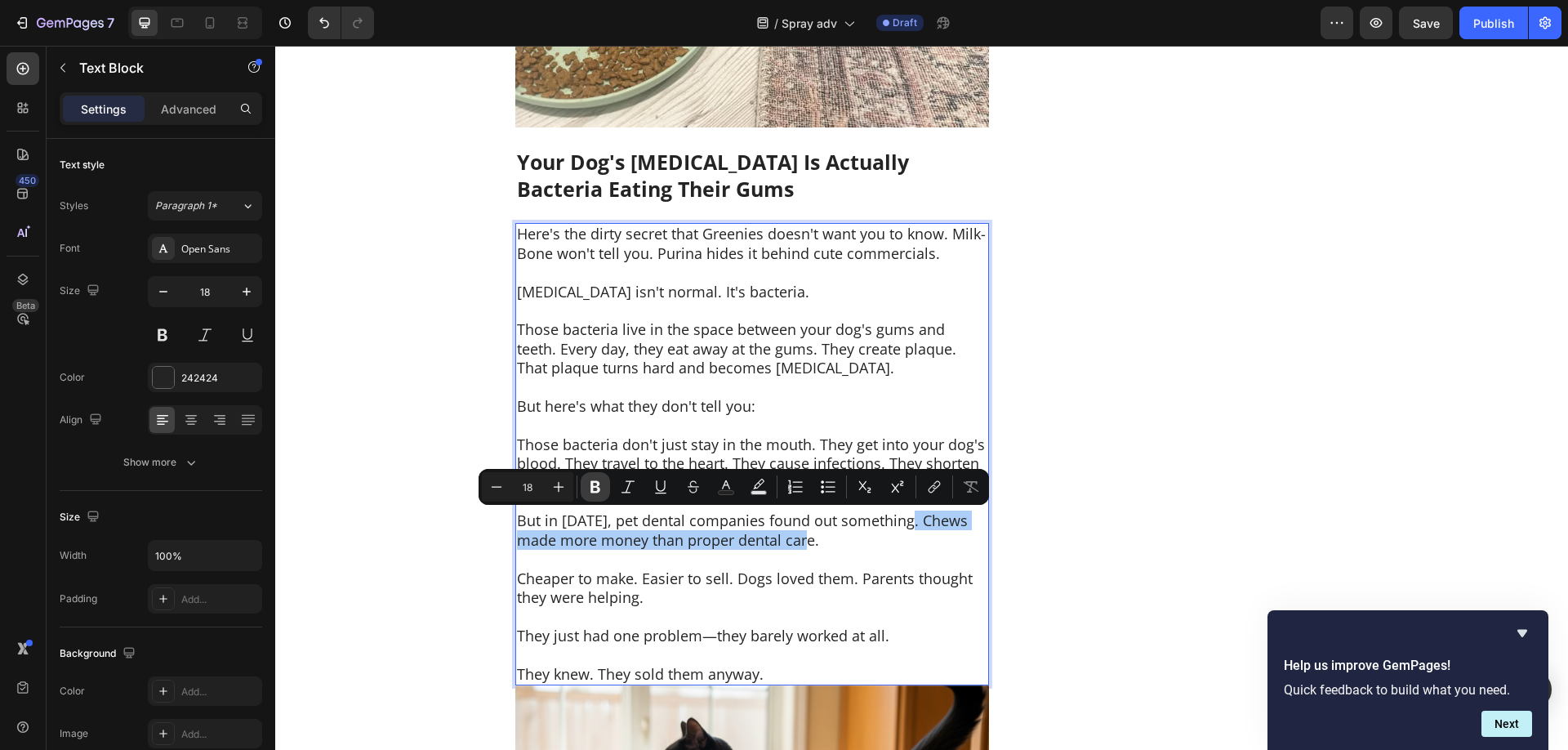
drag, startPoint x: 597, startPoint y: 479, endPoint x: 412, endPoint y: 483, distance: 185.0
click at [597, 479] on icon "Editor contextual toolbar" at bounding box center [595, 486] width 17 height 17
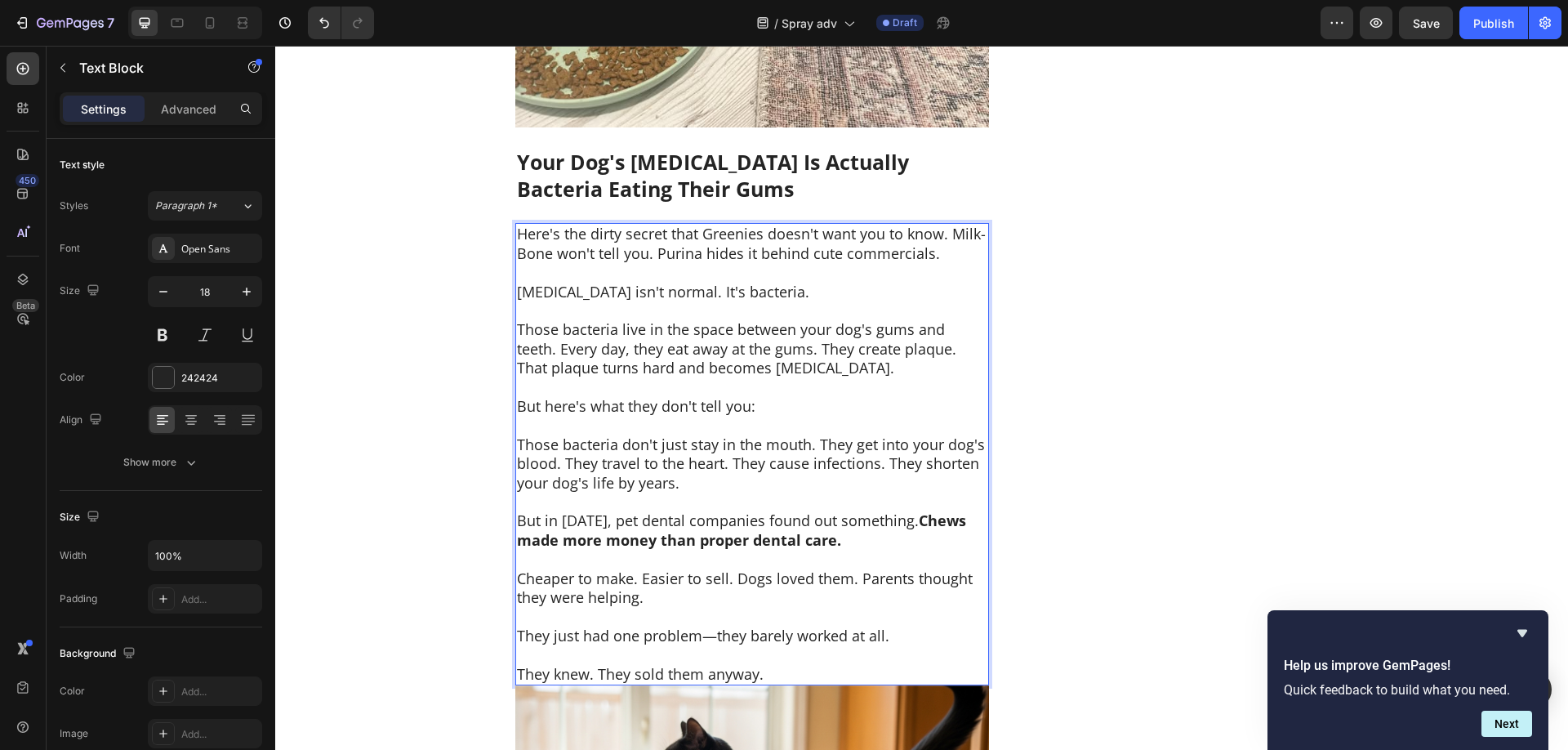
click at [583, 299] on p "Bad breath isn't normal. It's bacteria." at bounding box center [752, 291] width 470 height 19
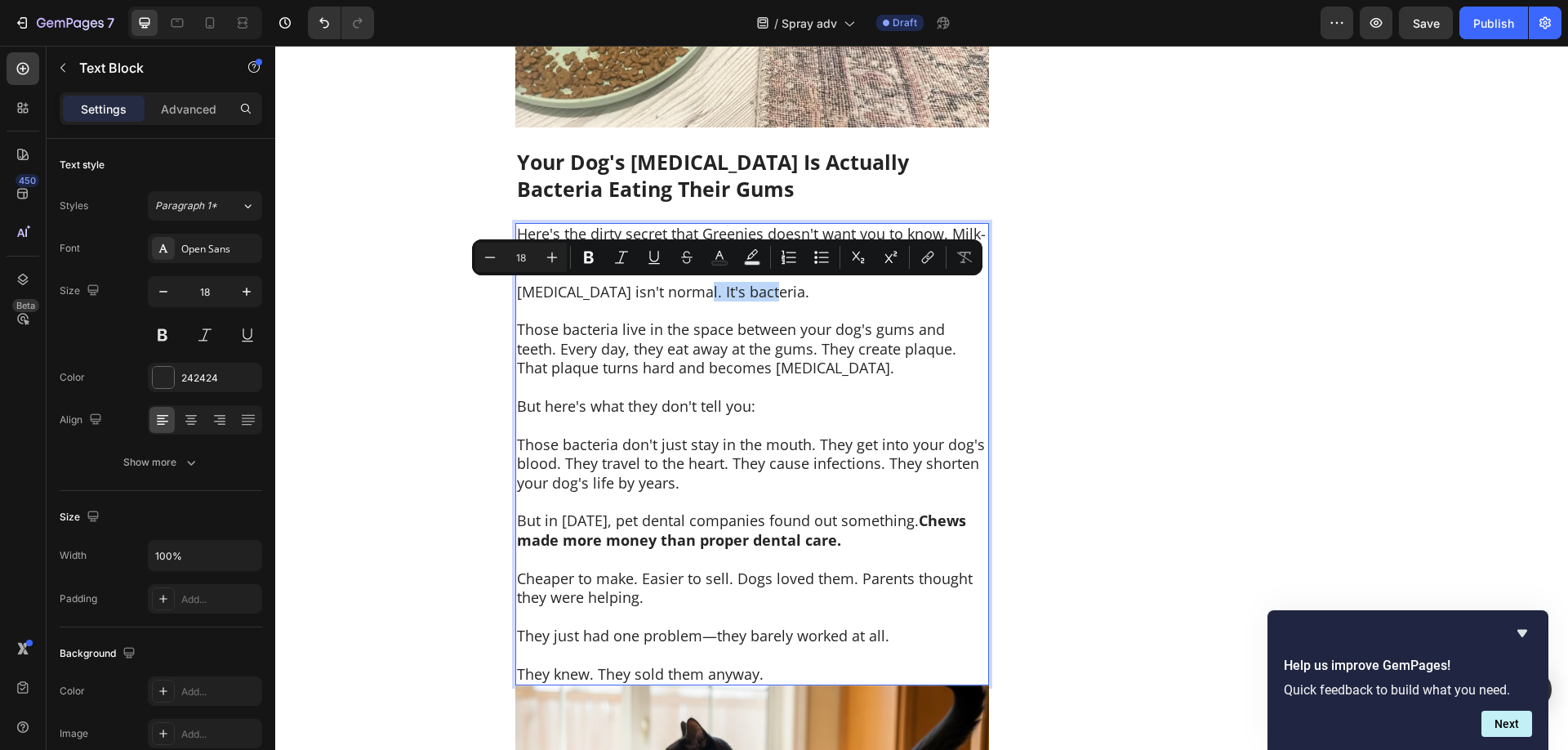
drag, startPoint x: 765, startPoint y: 295, endPoint x: 690, endPoint y: 293, distance: 75.0
click at [690, 293] on p "Bad breath isn't normal. It's bacteria." at bounding box center [752, 291] width 470 height 19
click at [755, 298] on p "Bad breath isn't normal. It's bacteria." at bounding box center [752, 291] width 470 height 19
drag, startPoint x: 776, startPoint y: 294, endPoint x: 906, endPoint y: 295, distance: 130.0
click at [687, 293] on p "Bad breath isn't normal. It's bacteria." at bounding box center [752, 291] width 470 height 19
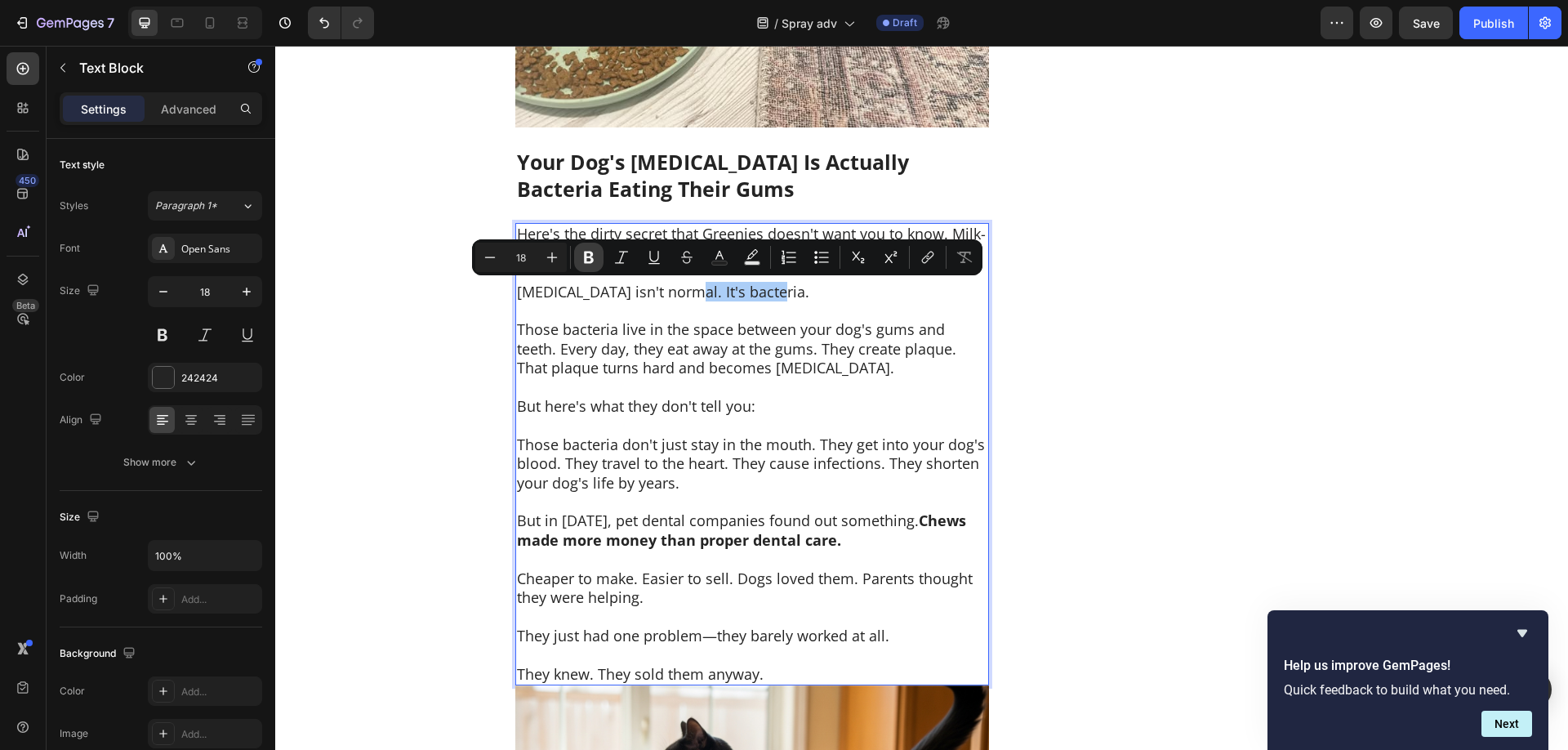
click at [588, 258] on icon "Editor contextual toolbar" at bounding box center [588, 257] width 17 height 17
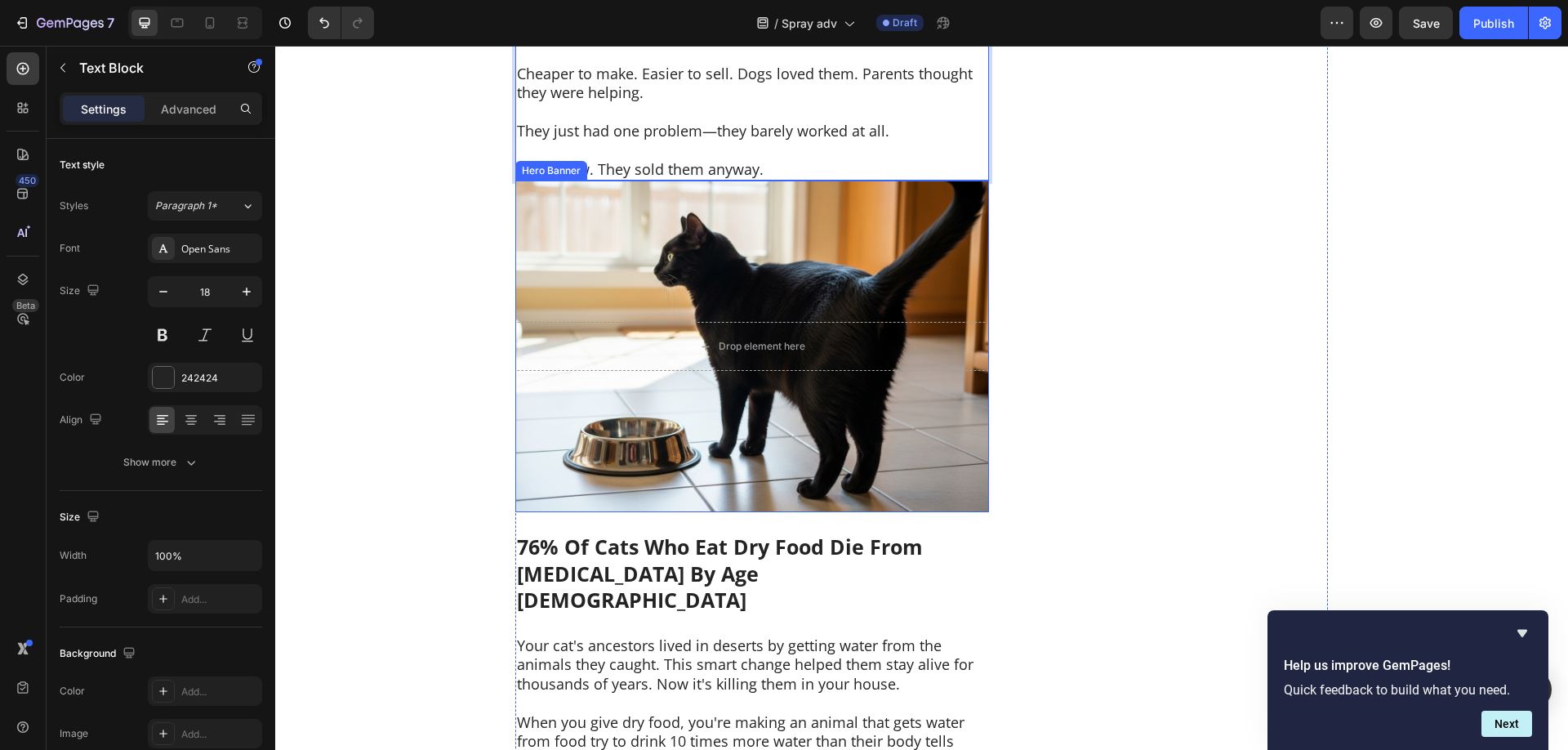
scroll to position [3498, 0]
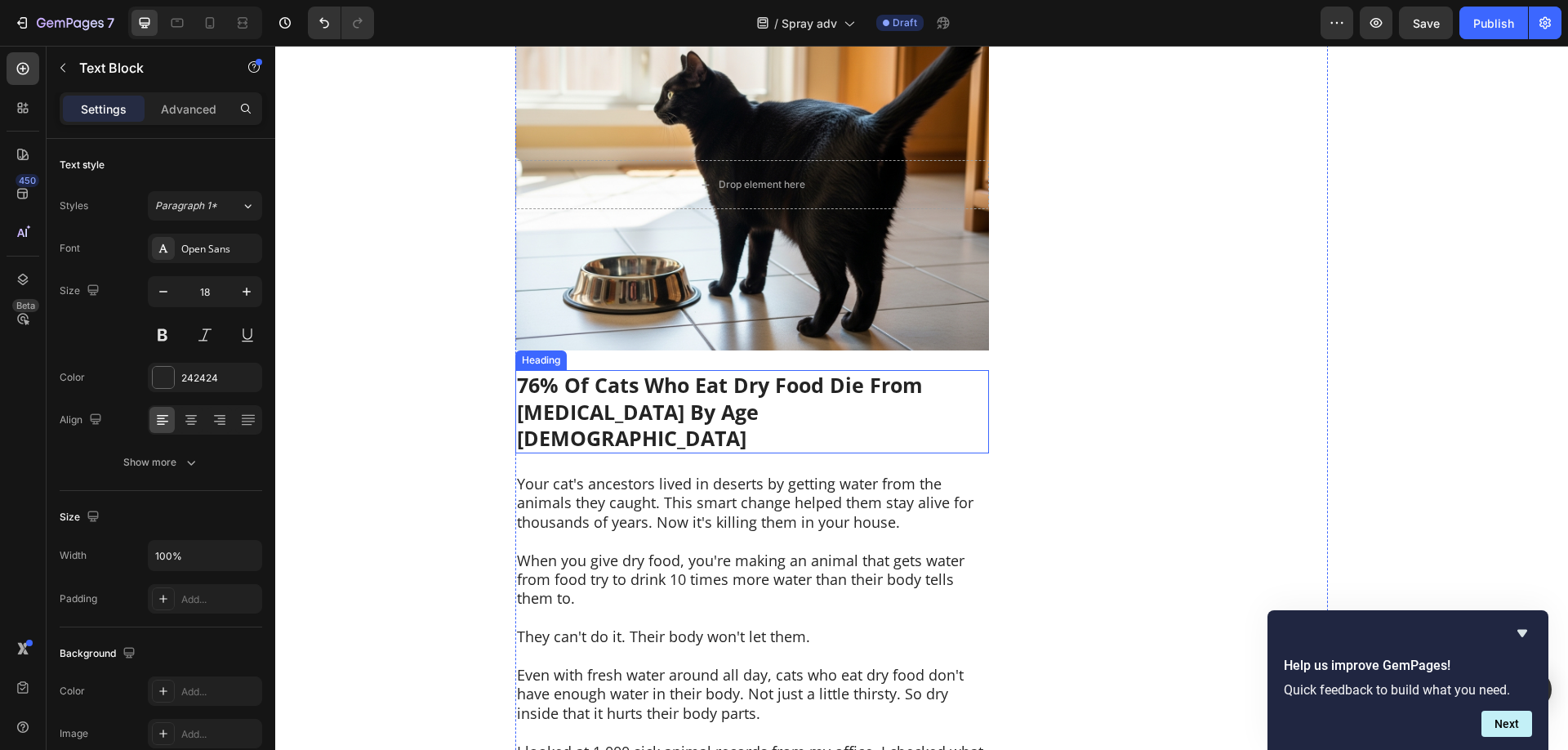
click at [677, 386] on strong "76% Of Cats Who Eat Dry Food Die From Kidney Problems By Age 12" at bounding box center [720, 411] width 406 height 81
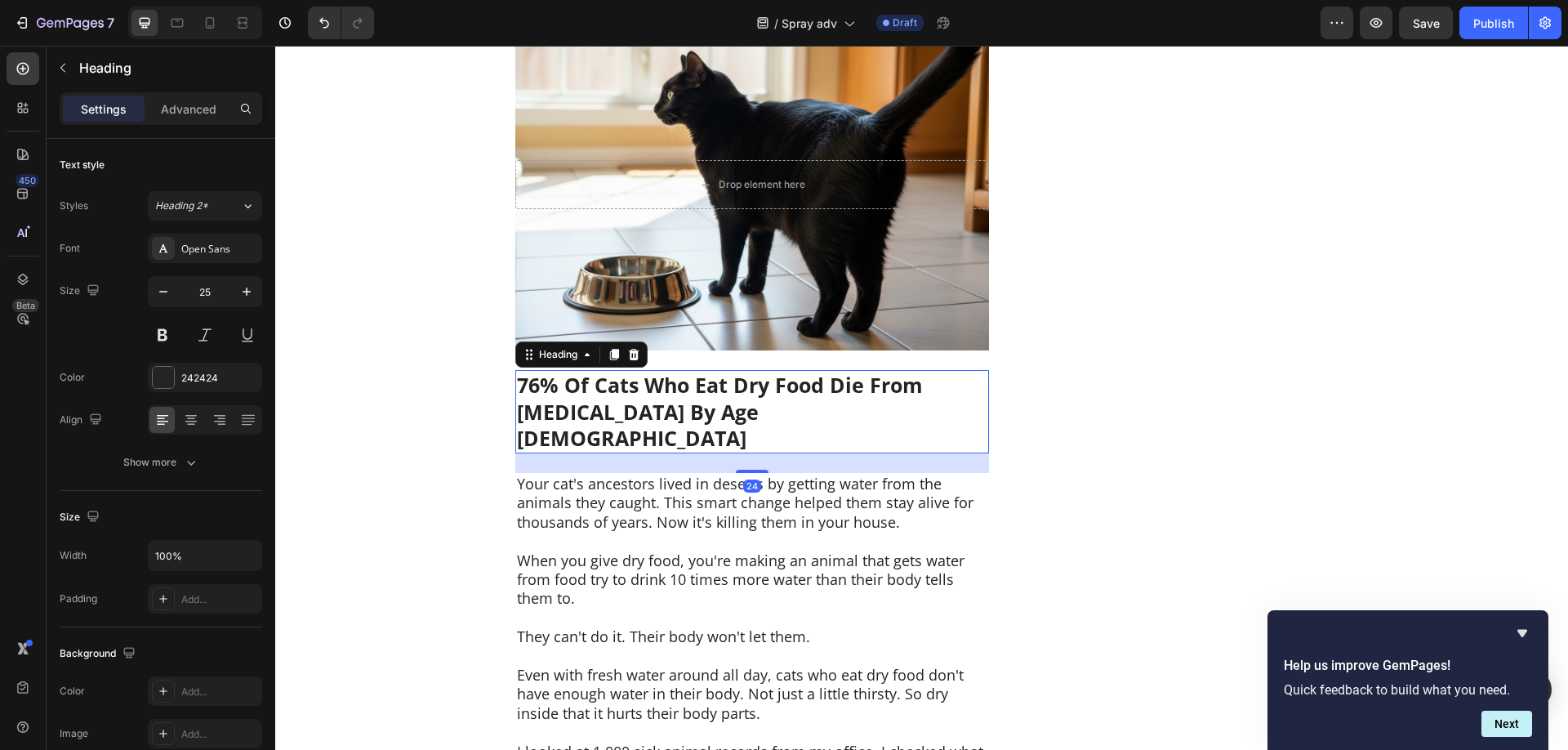
click at [677, 386] on strong "76% Of Cats Who Eat Dry Food Die From Kidney Problems By Age 12" at bounding box center [720, 411] width 406 height 81
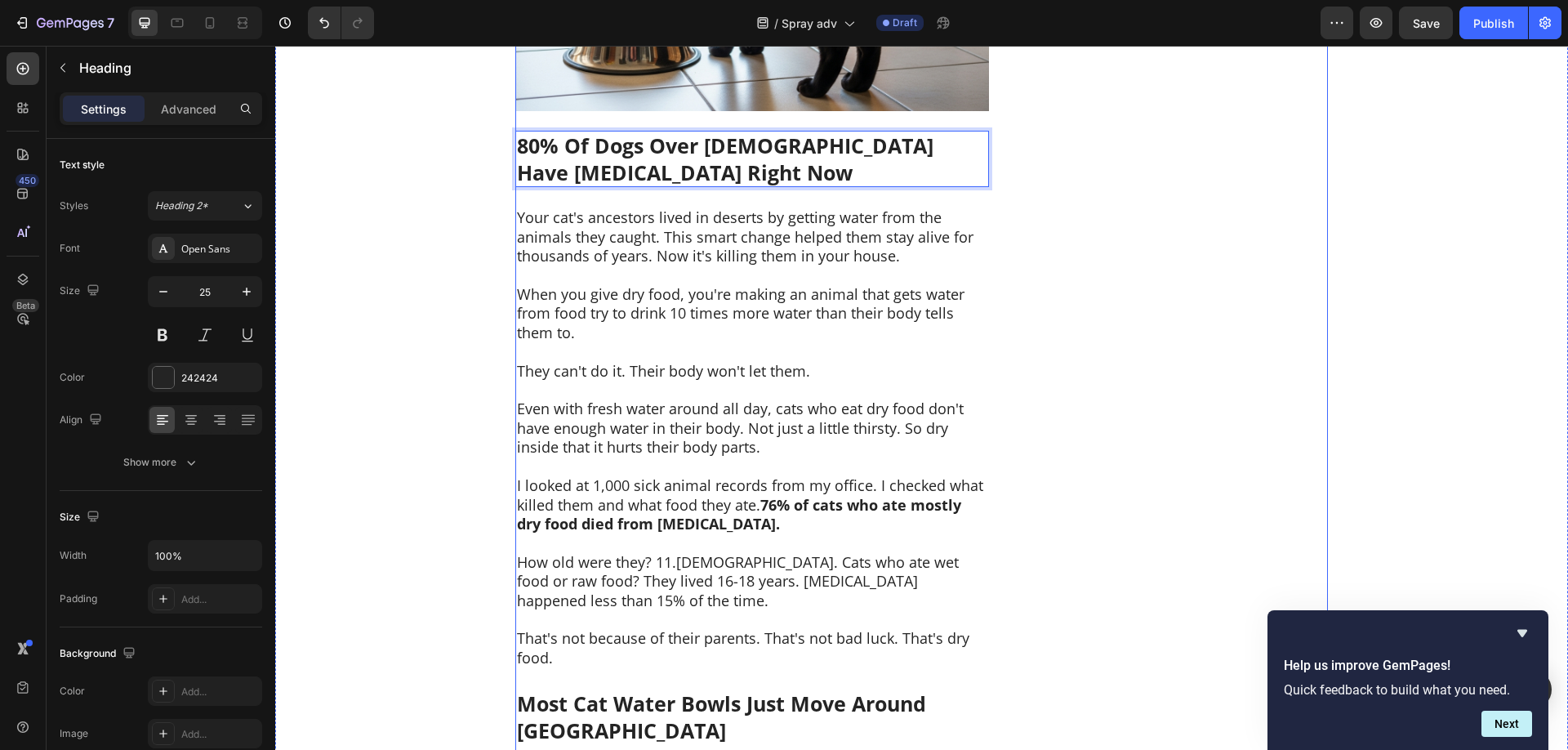
scroll to position [3748, 0]
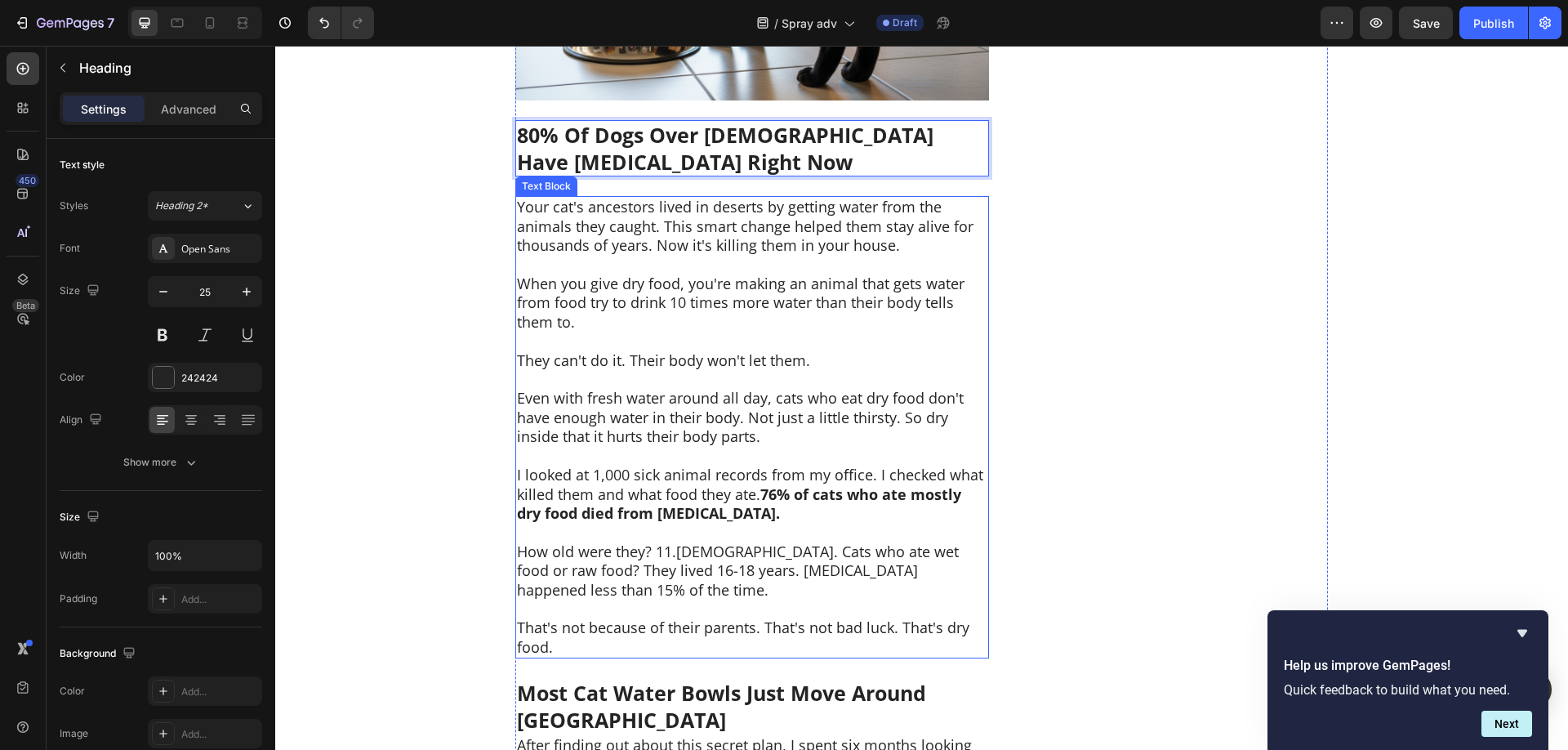
click at [665, 280] on p "When you give dry food, you're making an animal that gets water from food try t…" at bounding box center [752, 303] width 470 height 57
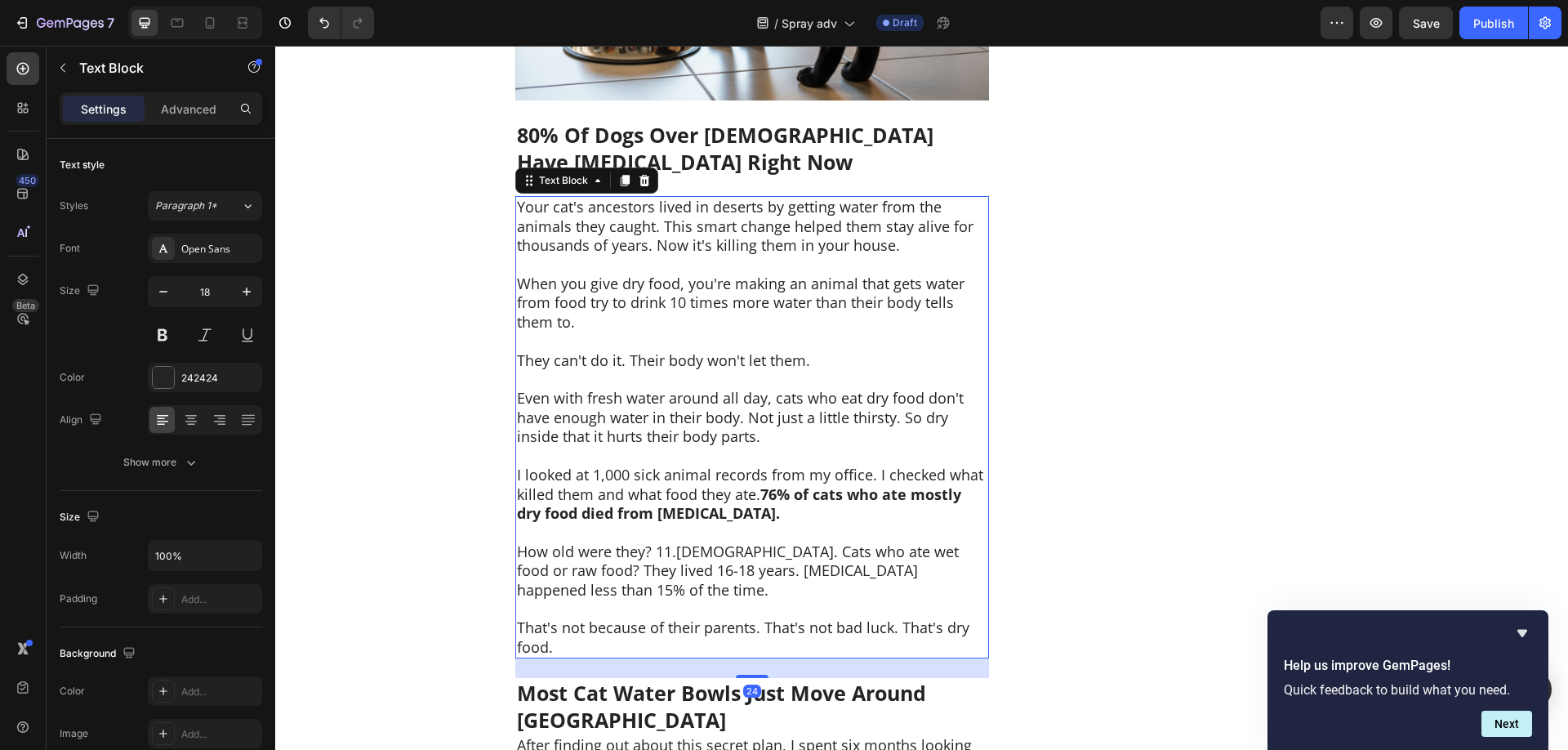
click at [665, 280] on p "When you give dry food, you're making an animal that gets water from food try t…" at bounding box center [752, 303] width 470 height 57
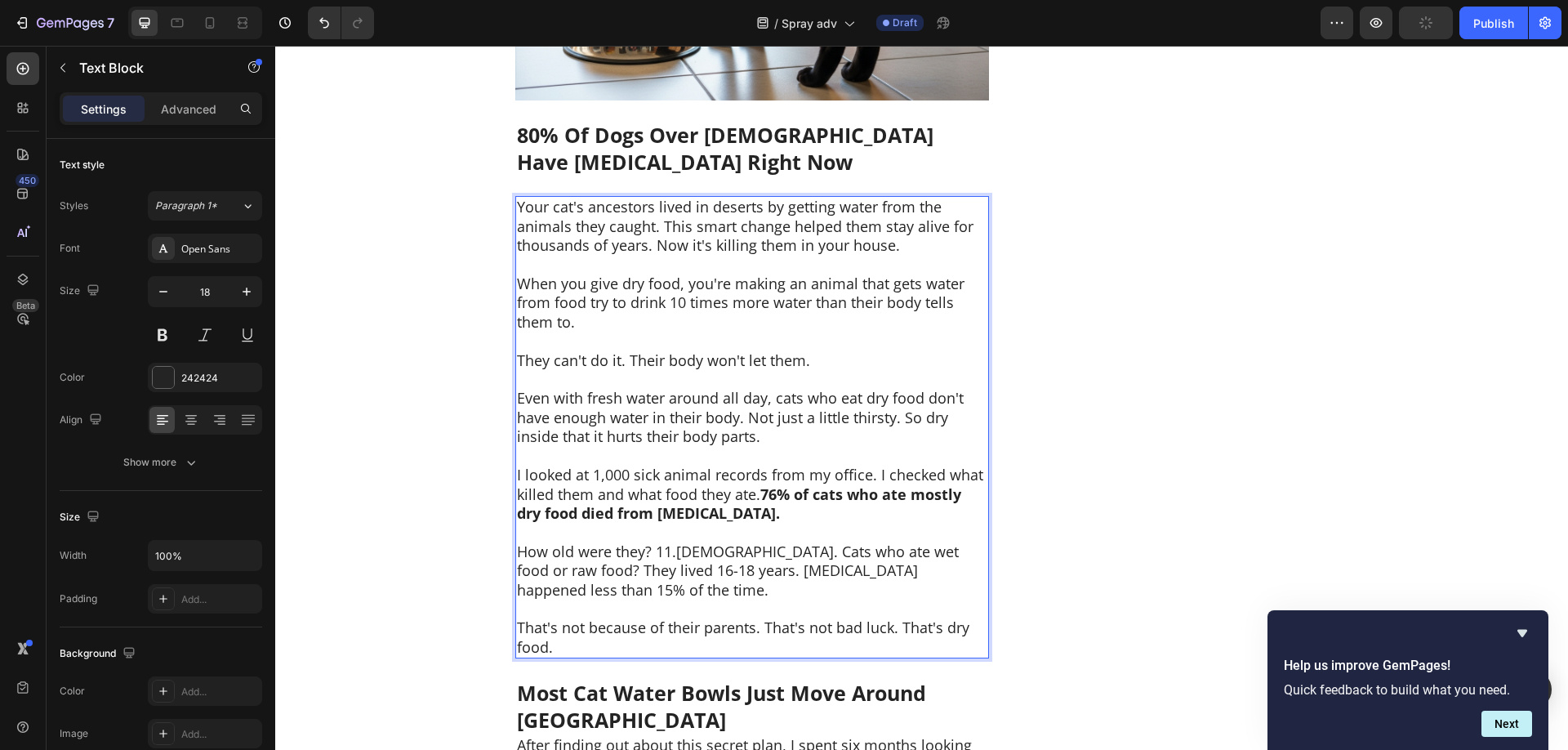
click at [671, 287] on p "When you give dry food, you're making an animal that gets water from food try t…" at bounding box center [752, 303] width 470 height 57
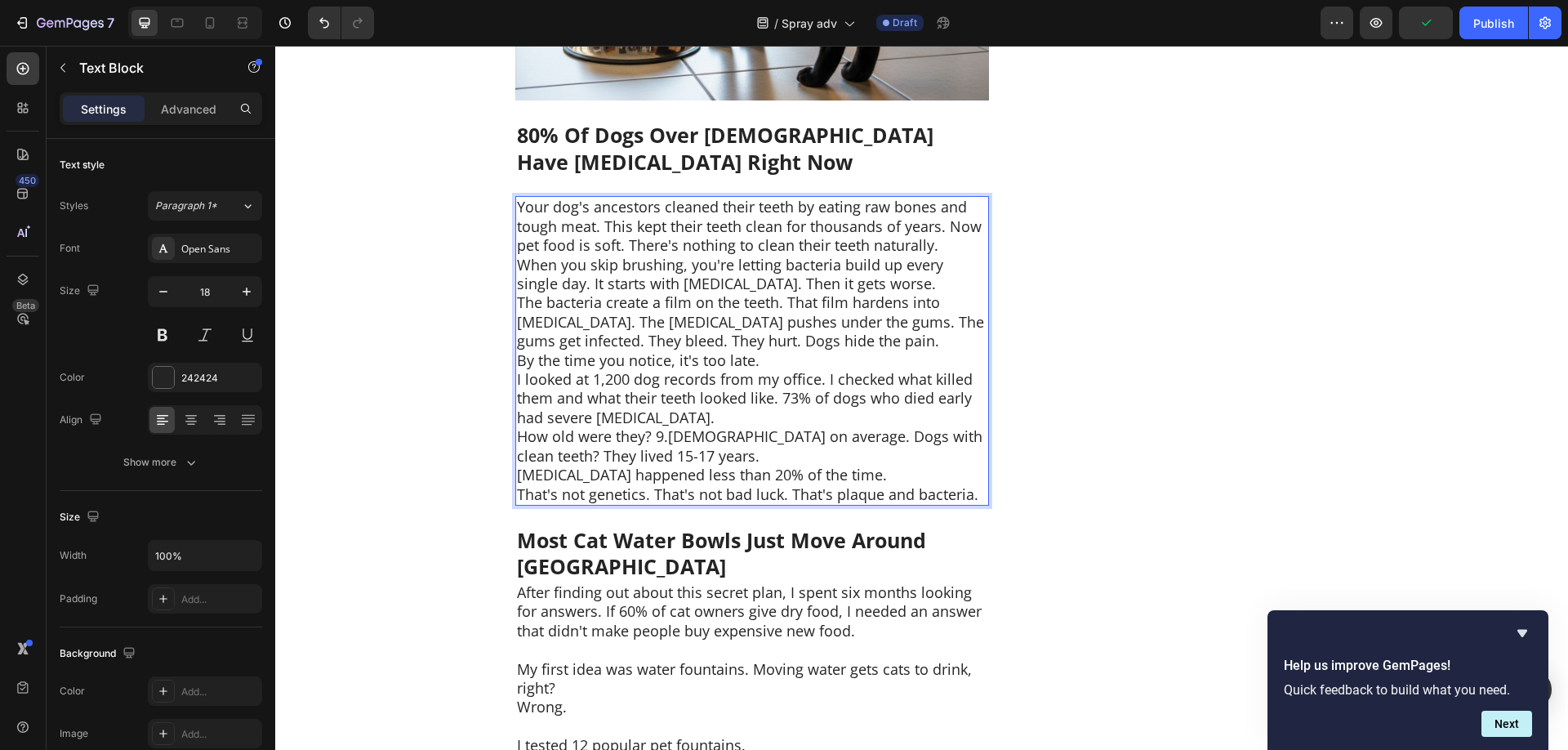
click at [949, 243] on p "Your dog's ancestors cleaned their teeth by eating raw bones and tough meat. Th…" at bounding box center [752, 226] width 470 height 57
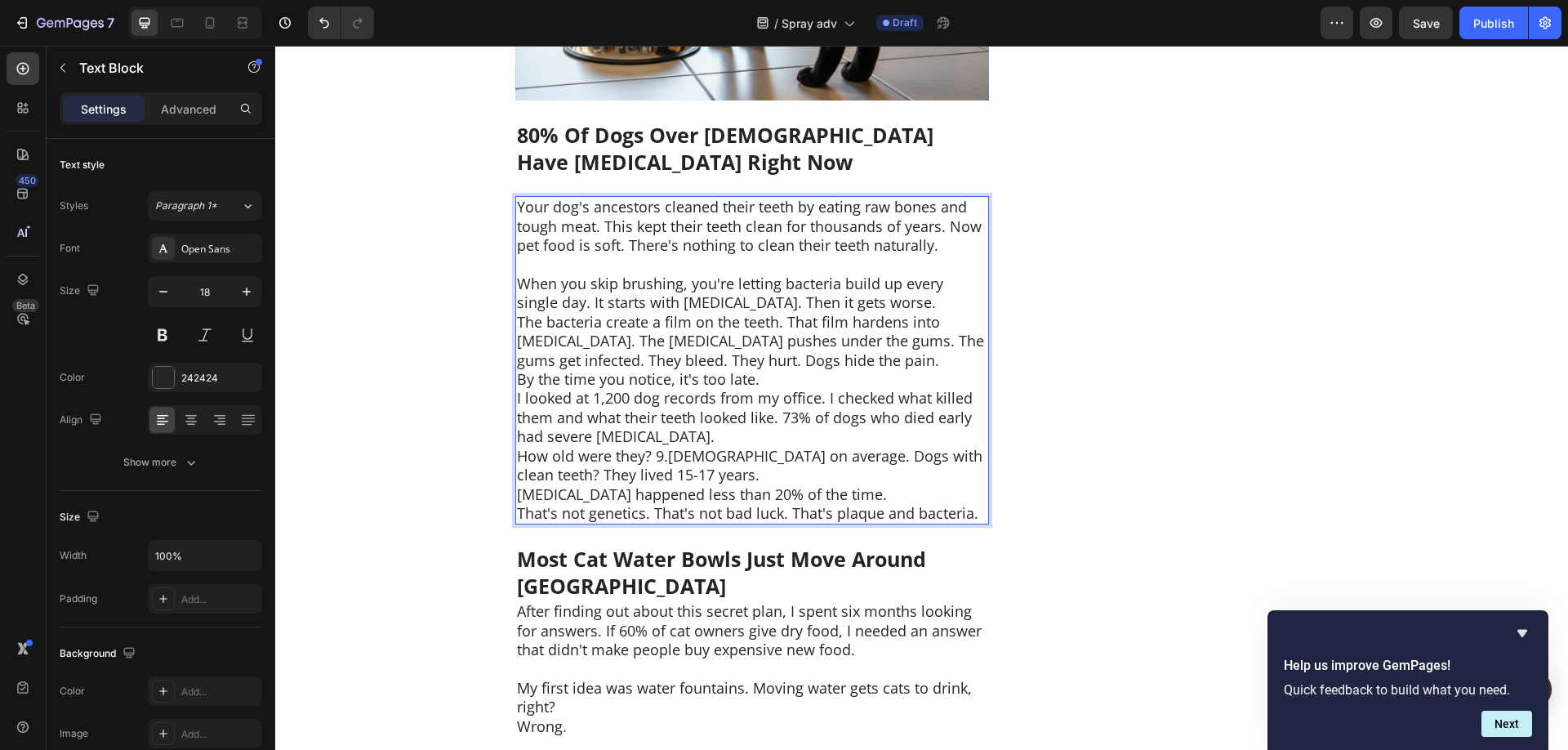
click at [905, 297] on p "When you skip brushing, you're letting bacteria build up every single day. It s…" at bounding box center [752, 293] width 470 height 38
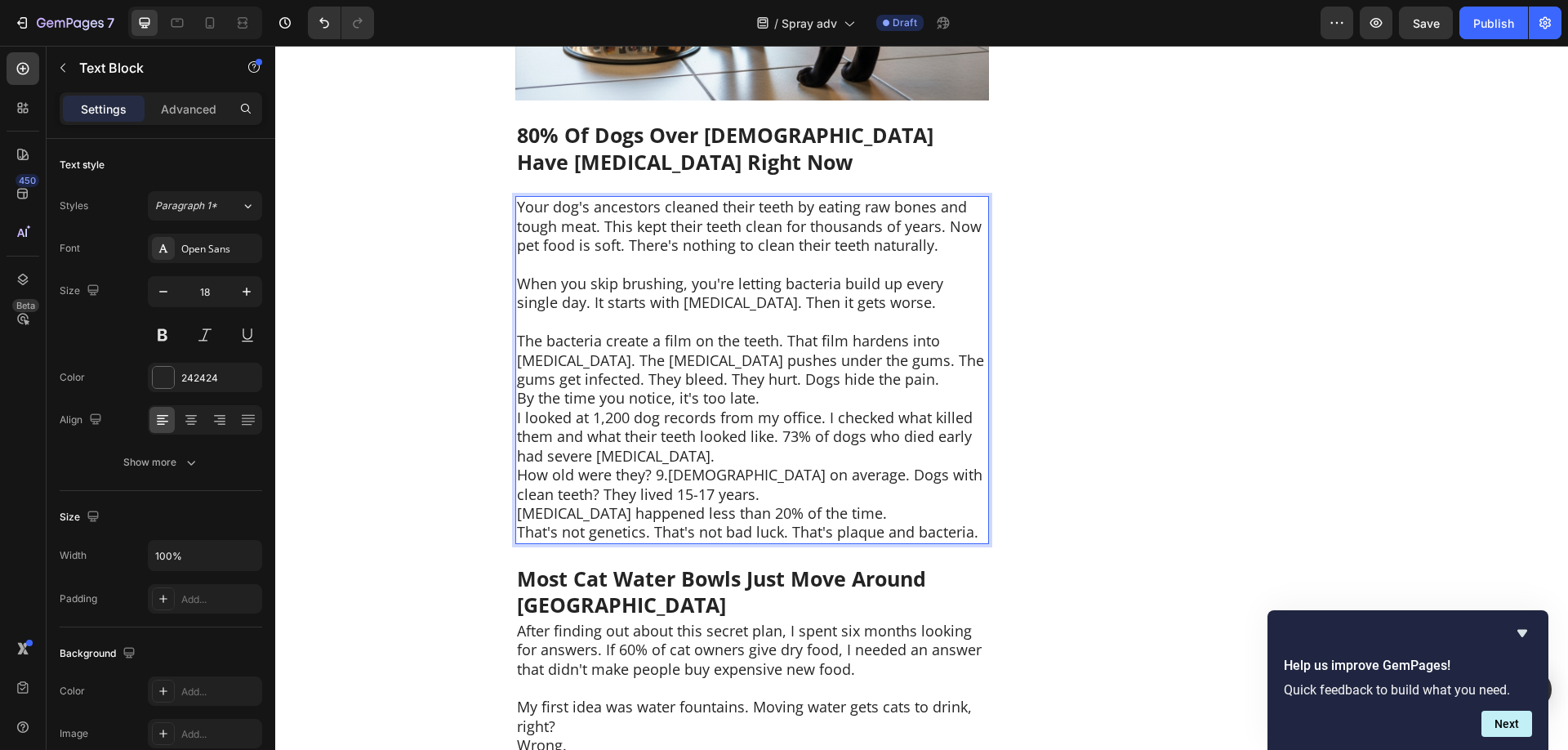
click at [856, 372] on p "The bacteria create a film on the teeth. That film hardens into [MEDICAL_DATA].…" at bounding box center [752, 359] width 470 height 57
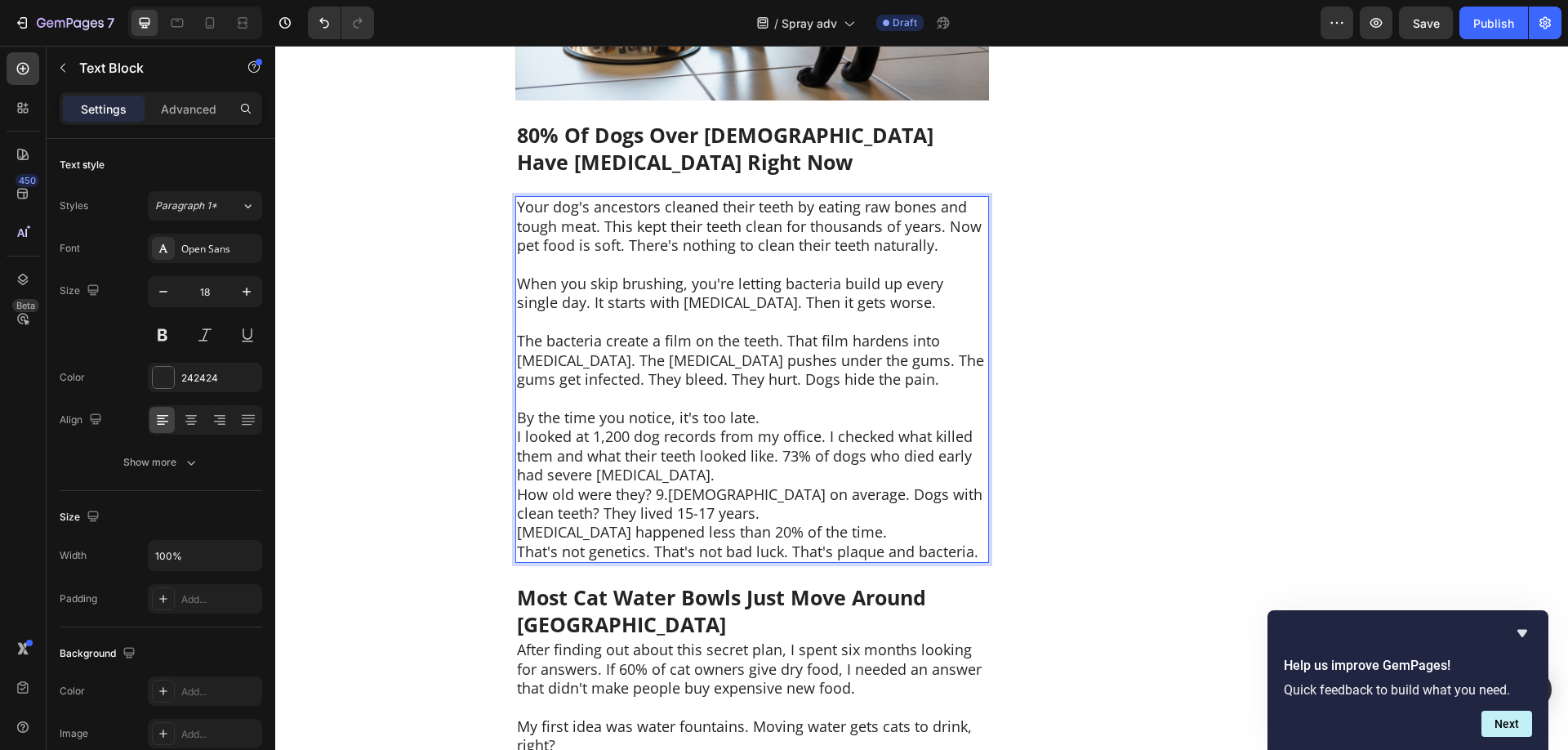
click at [799, 415] on p "By the time you notice, it's too late." at bounding box center [752, 417] width 470 height 19
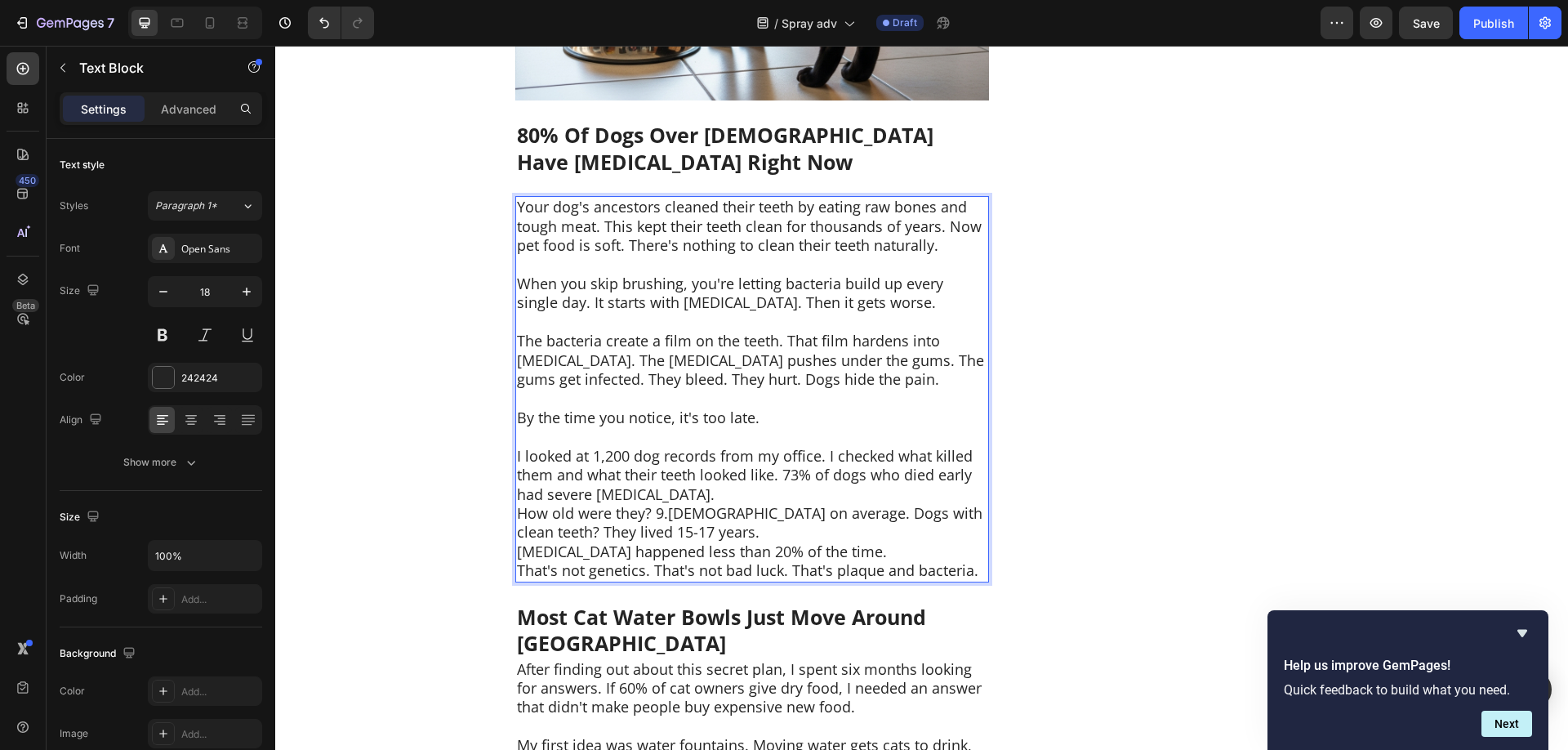
click at [729, 493] on p "I looked at 1,200 dog records from my office. I checked what killed them and wh…" at bounding box center [752, 475] width 470 height 57
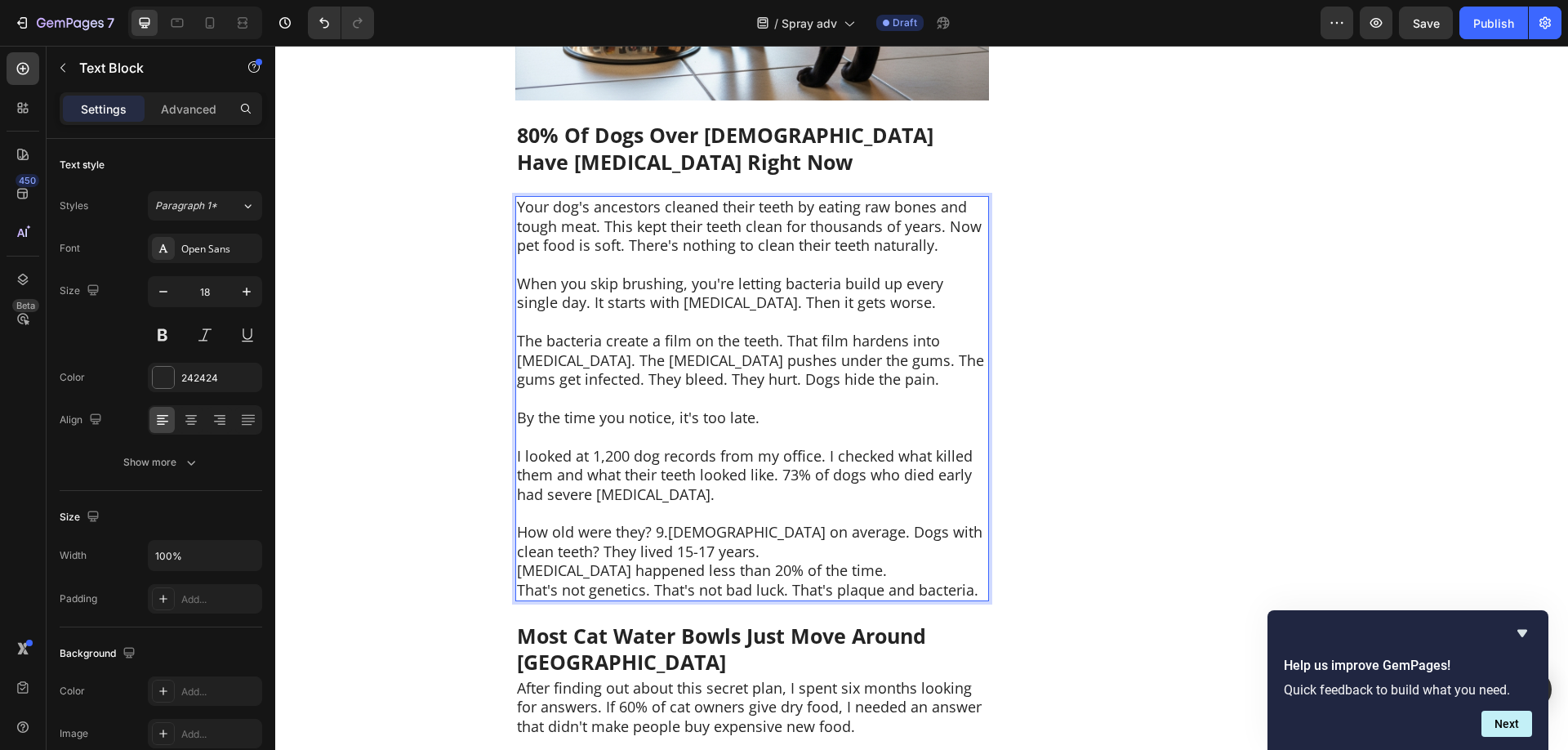
click at [745, 543] on p "How old were they? 9.[DEMOGRAPHIC_DATA] on average. Dogs with clean teeth? They…" at bounding box center [752, 542] width 470 height 38
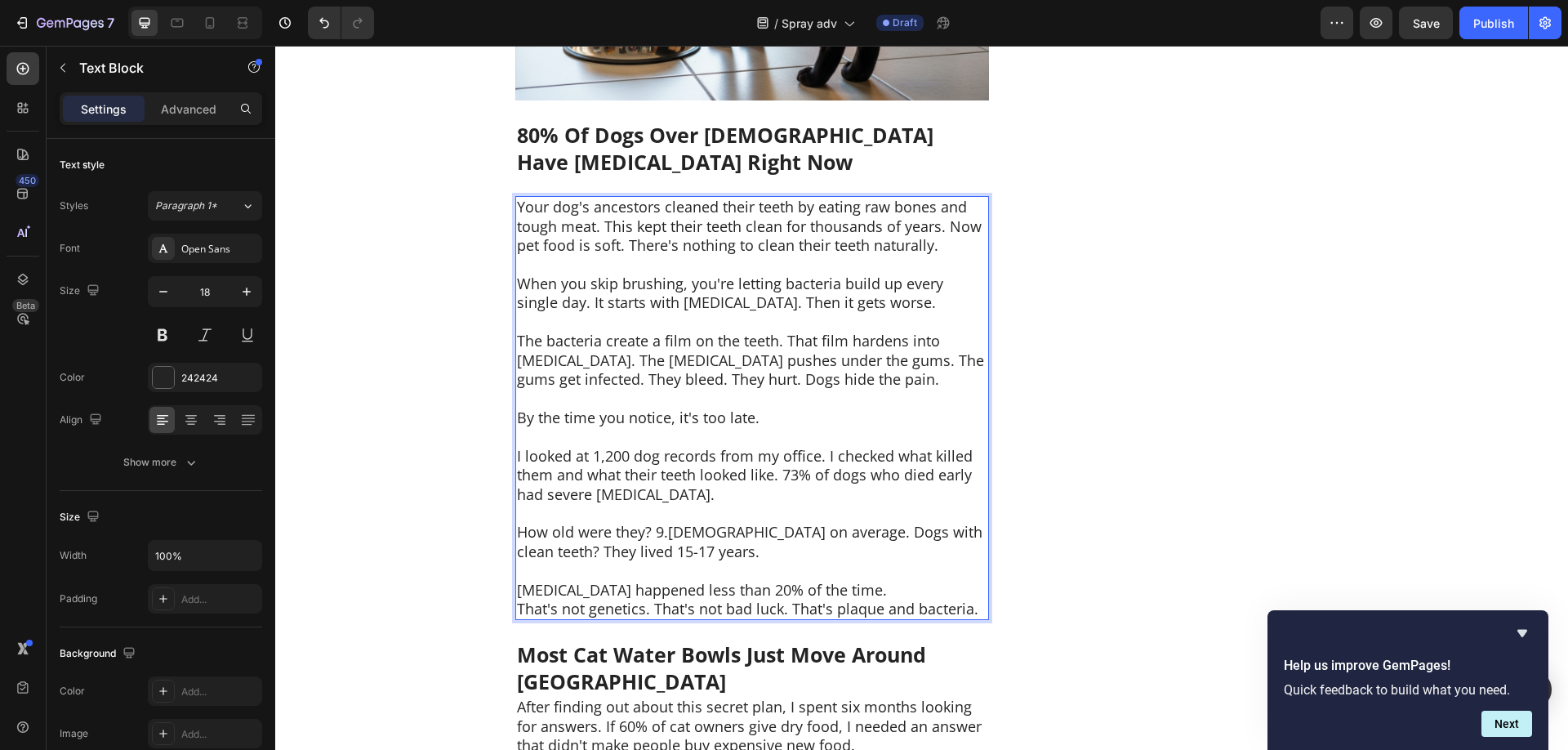
click at [878, 588] on p "[MEDICAL_DATA] happened less than 20% of the time." at bounding box center [752, 589] width 470 height 19
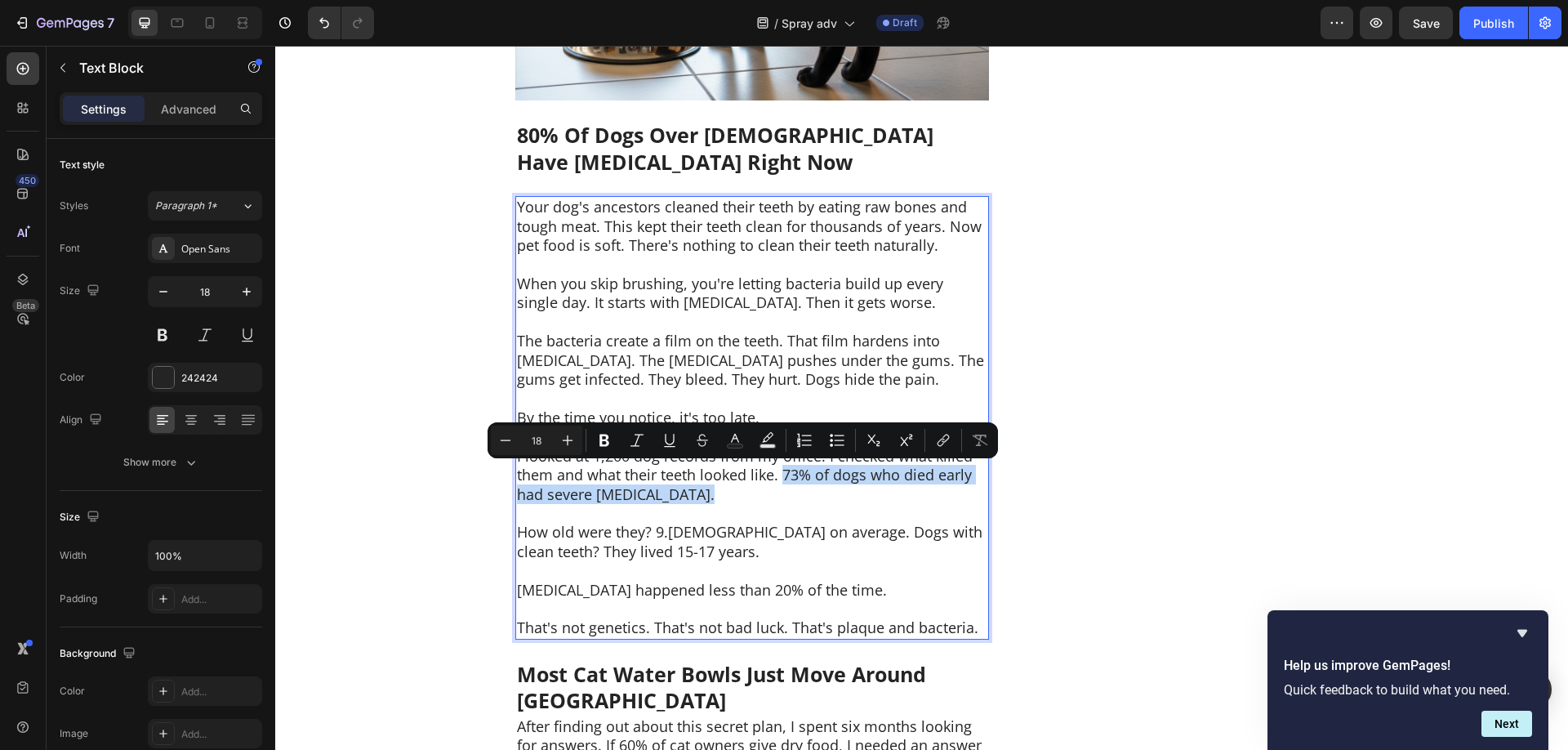
drag, startPoint x: 783, startPoint y: 475, endPoint x: 819, endPoint y: 490, distance: 39.0
click at [819, 490] on p "I looked at 1,200 dog records from my office. I checked what killed them and wh…" at bounding box center [752, 475] width 470 height 57
click at [608, 447] on icon "Editor contextual toolbar" at bounding box center [604, 439] width 17 height 17
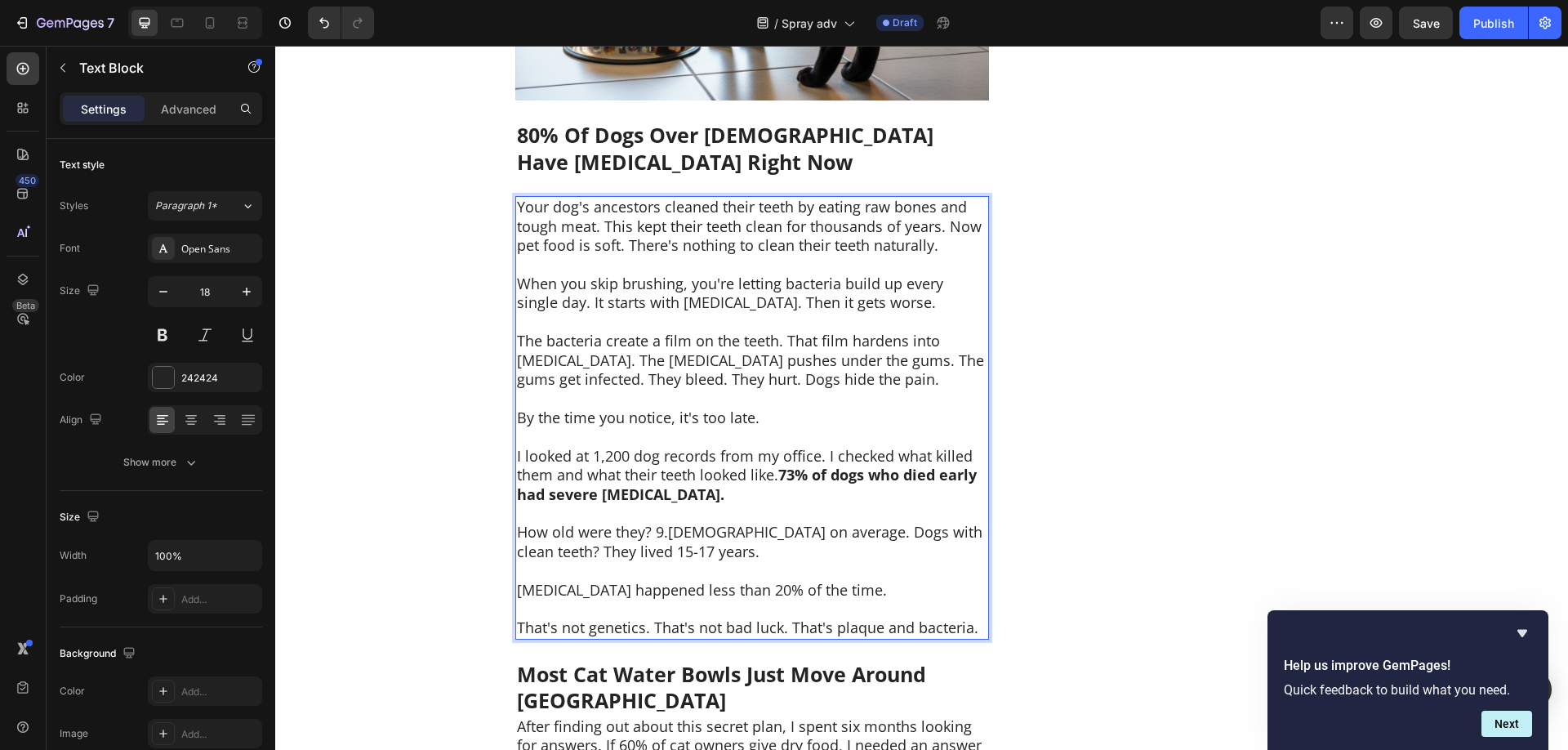
click at [736, 498] on p "I looked at 1,200 dog records from my office. I checked what killed them and wh…" at bounding box center [752, 475] width 470 height 57
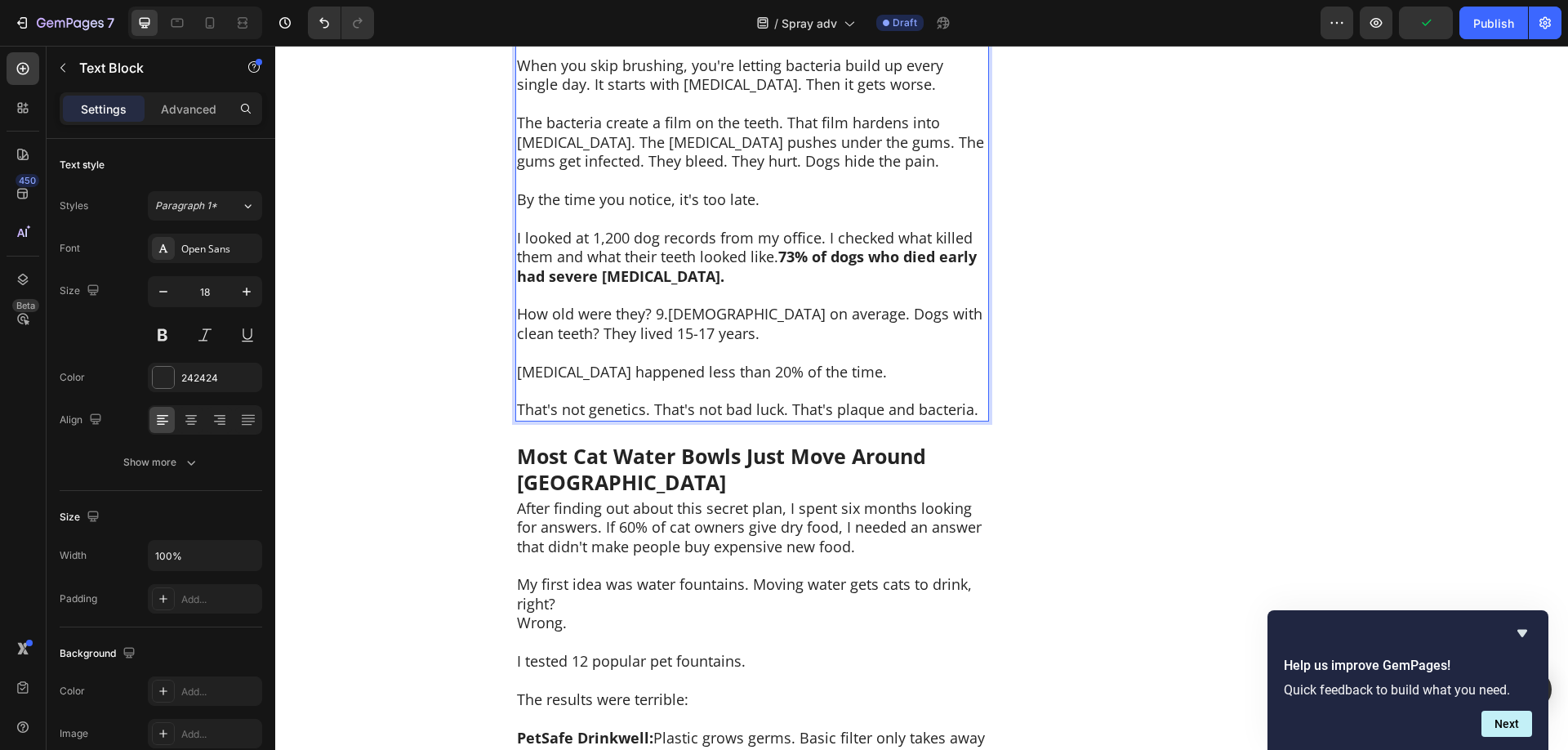
scroll to position [3997, 0]
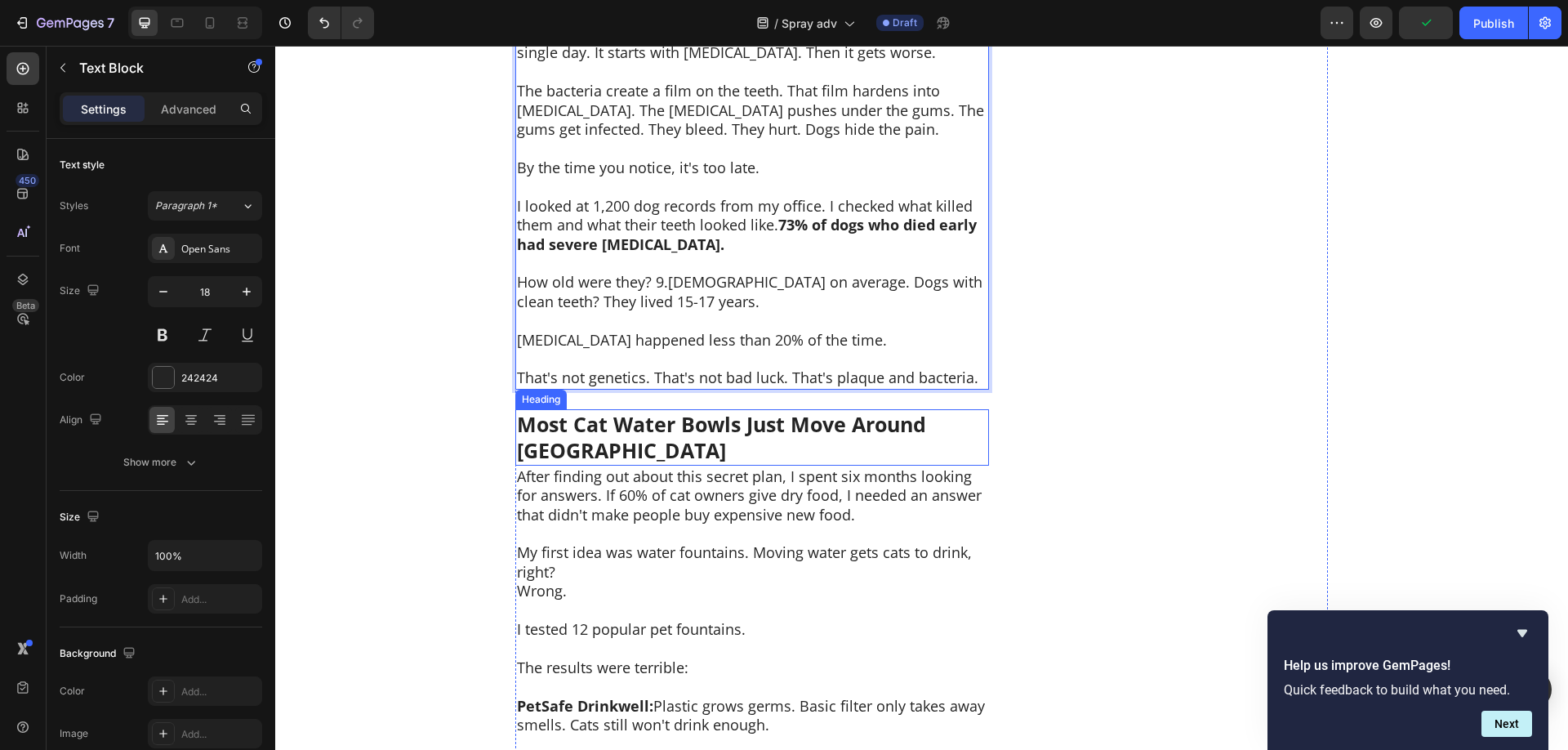
click at [630, 419] on strong "Most Cat Water Bowls Just Move Around Bad Water" at bounding box center [722, 437] width 409 height 55
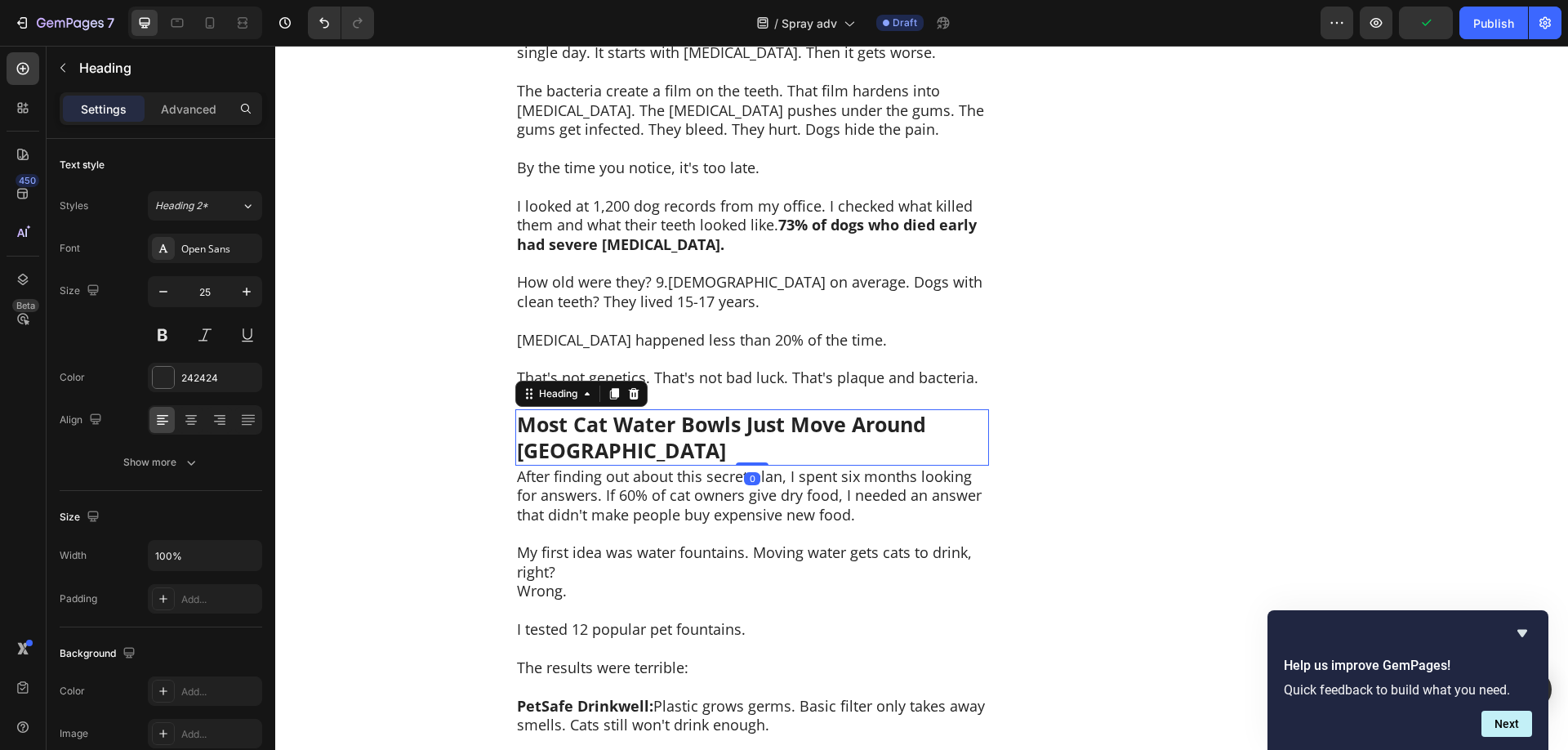
click at [630, 419] on strong "Most Cat Water Bowls Just Move Around Bad Water" at bounding box center [722, 437] width 409 height 55
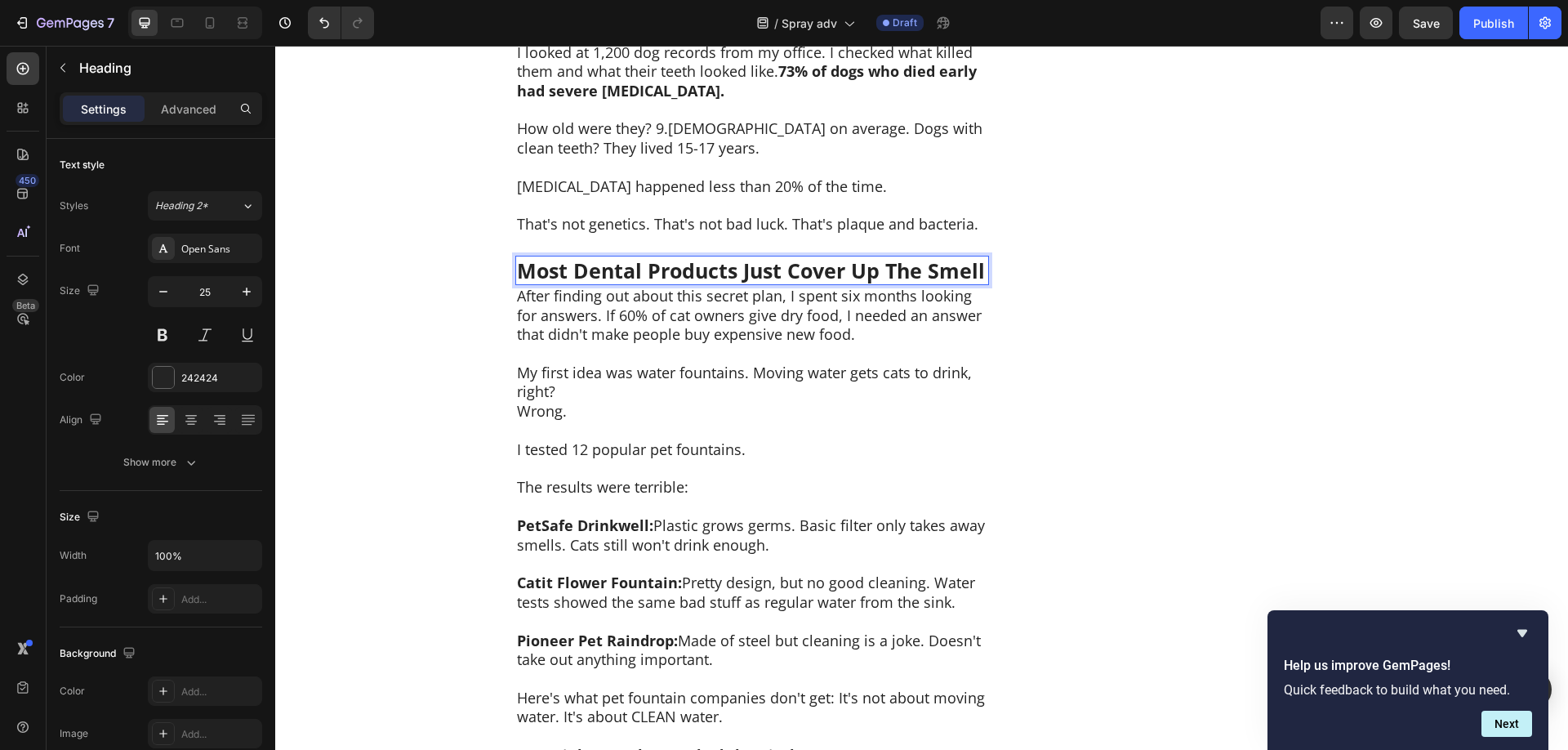
scroll to position [4164, 0]
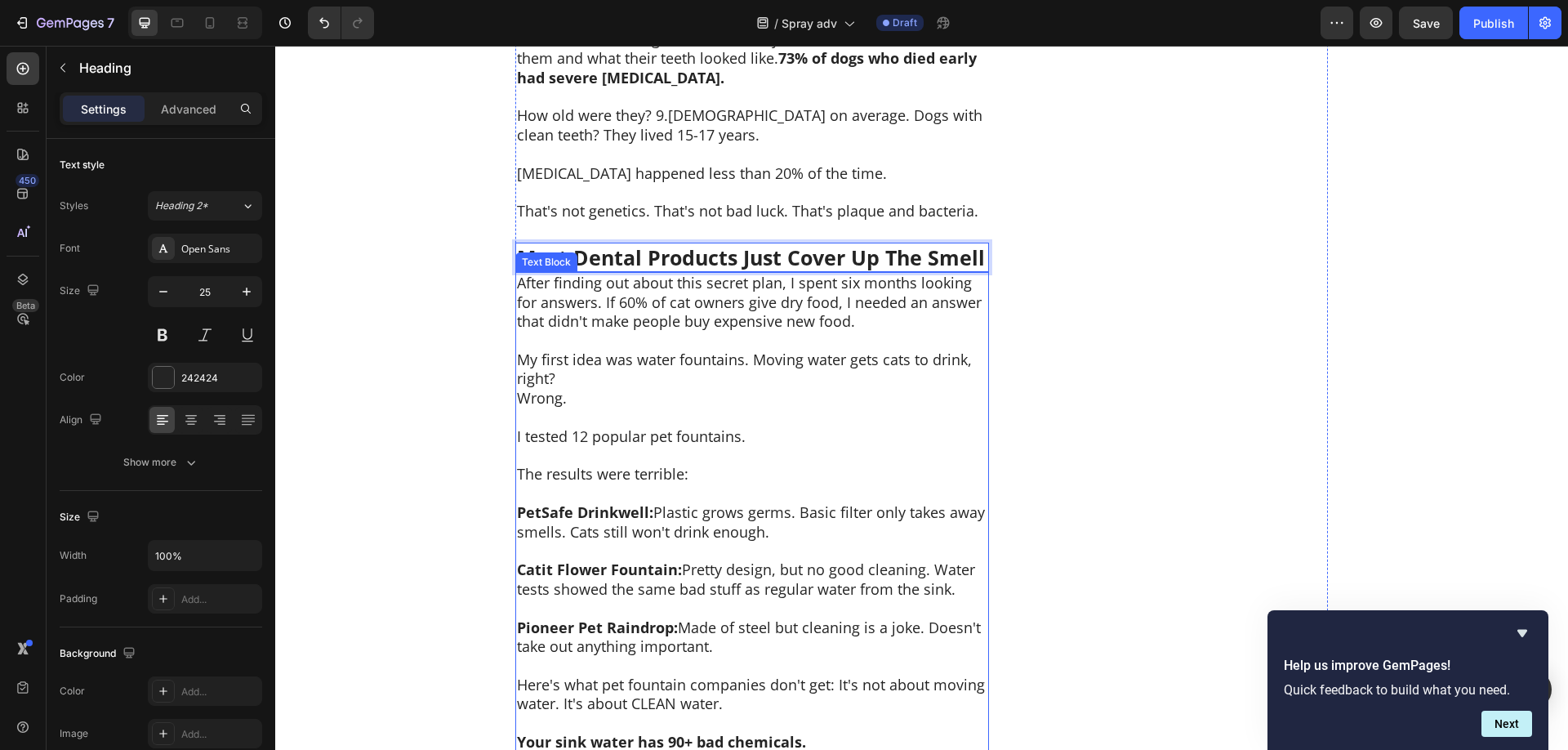
click at [653, 332] on p at bounding box center [752, 340] width 470 height 19
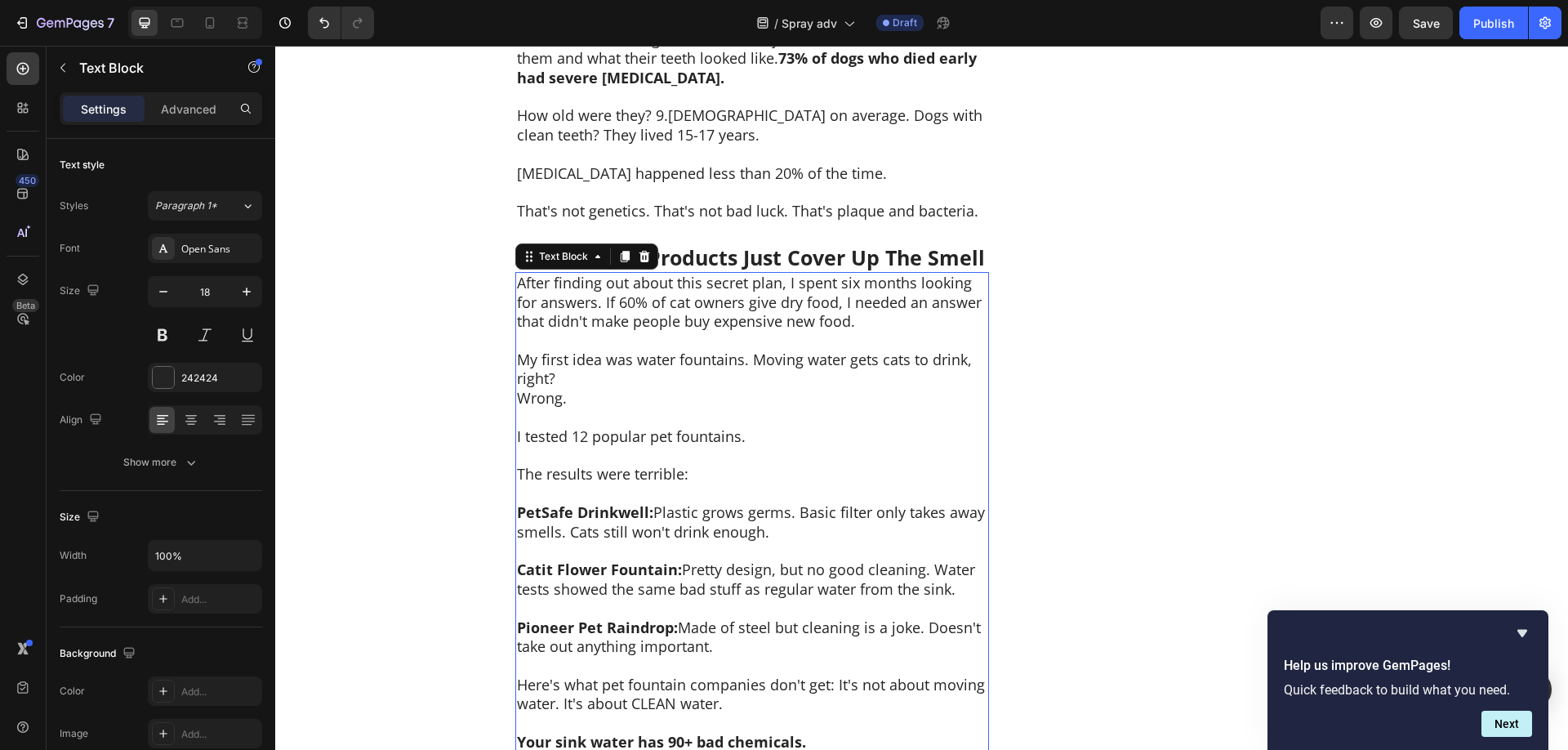
click at [653, 332] on p "Rich Text Editor. Editing area: main" at bounding box center [752, 340] width 470 height 19
click at [658, 316] on p "After finding out about this secret plan, I spent six months looking for answer…" at bounding box center [752, 302] width 470 height 57
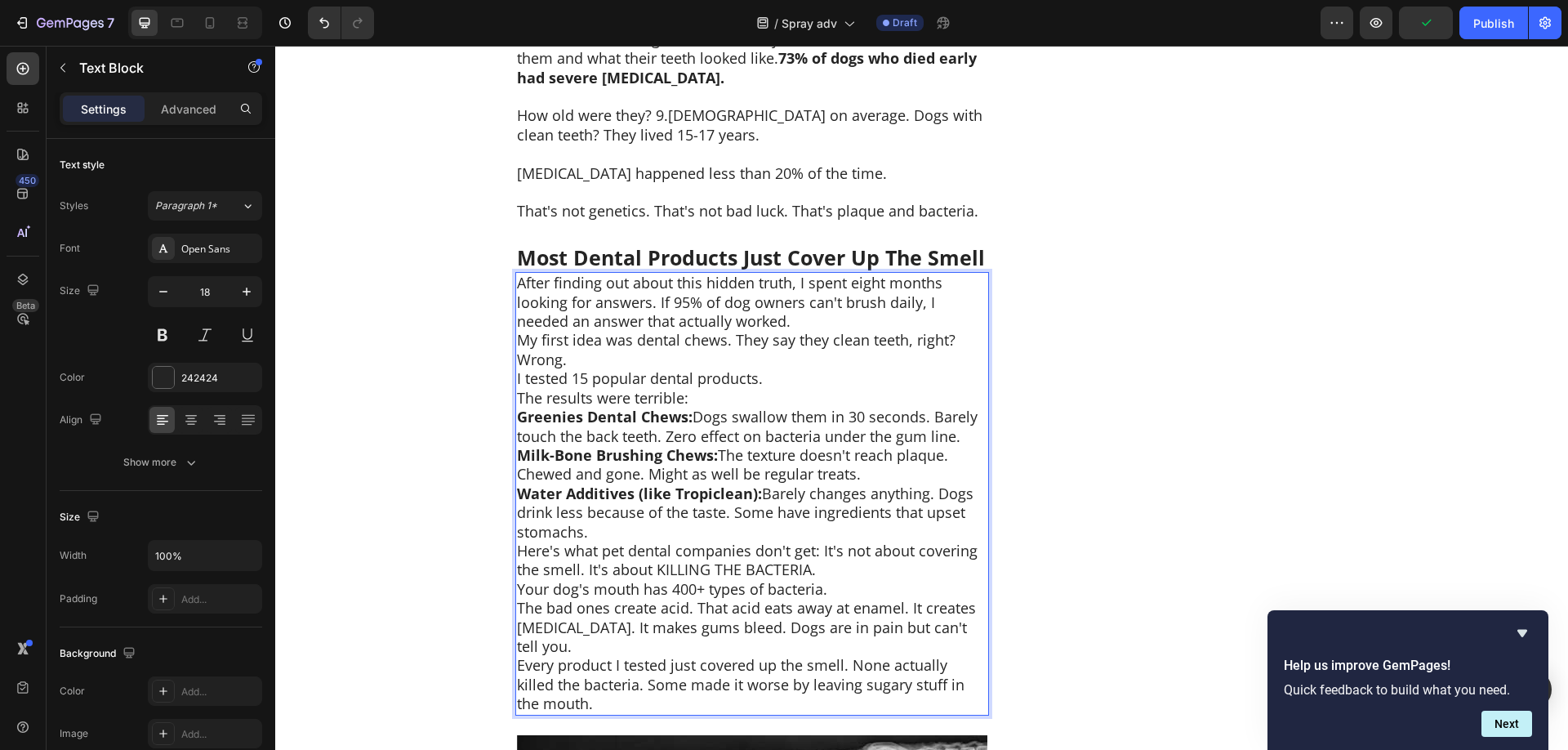
click at [818, 330] on p "After finding out about this hidden truth, I spent eight months looking for ans…" at bounding box center [752, 302] width 470 height 57
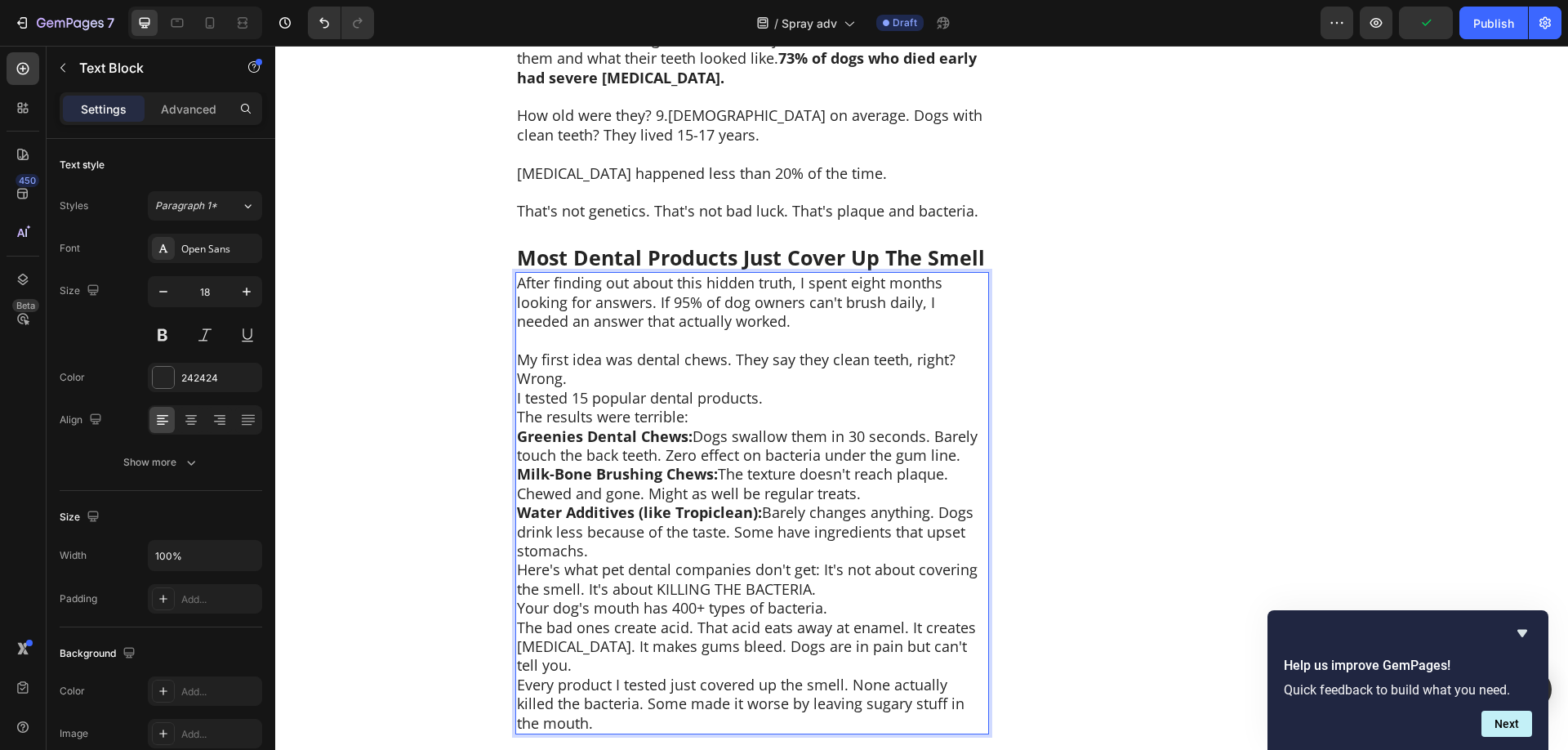
click at [736, 373] on p "Wrong." at bounding box center [752, 378] width 470 height 19
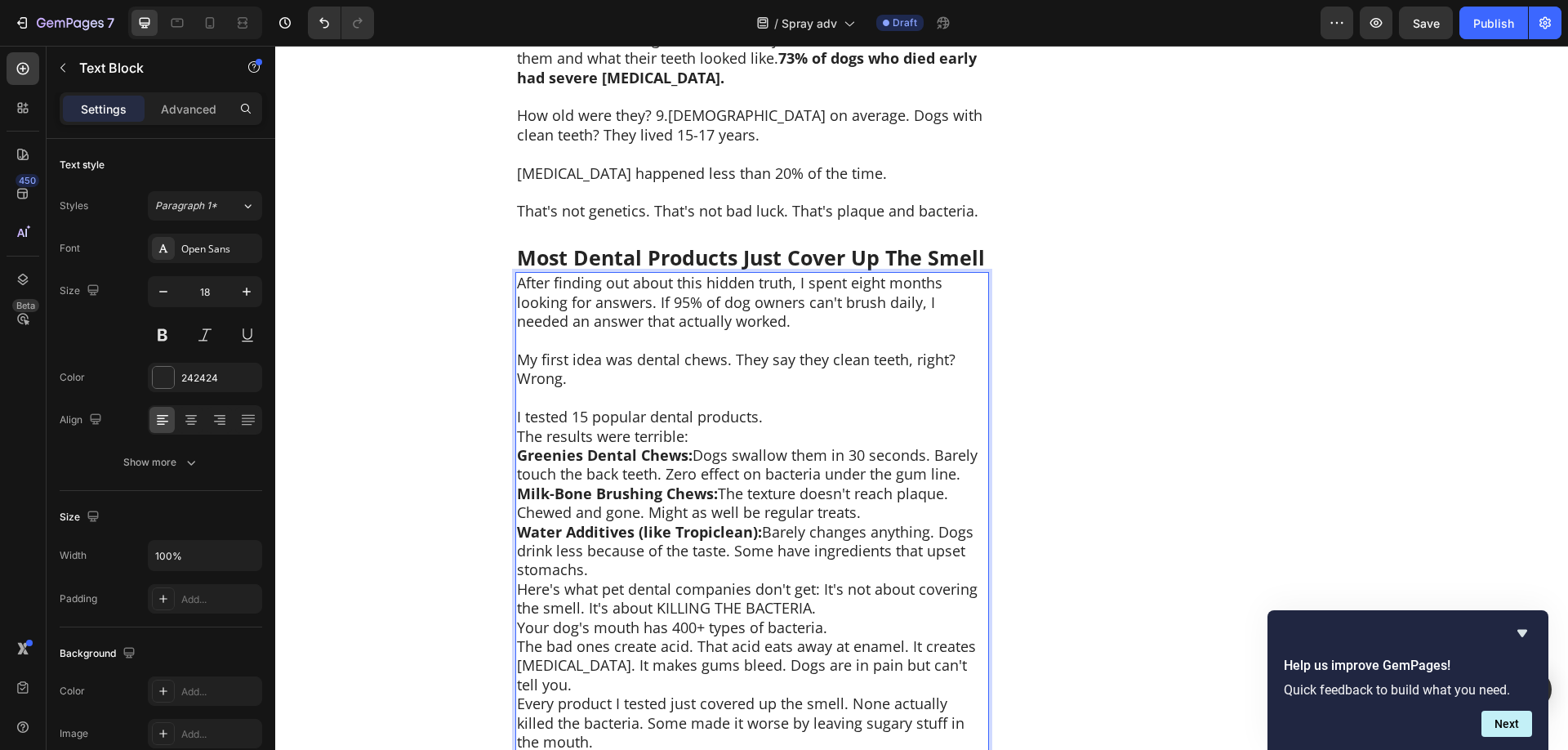
click at [808, 420] on p "I tested 15 popular dental products." at bounding box center [752, 416] width 470 height 19
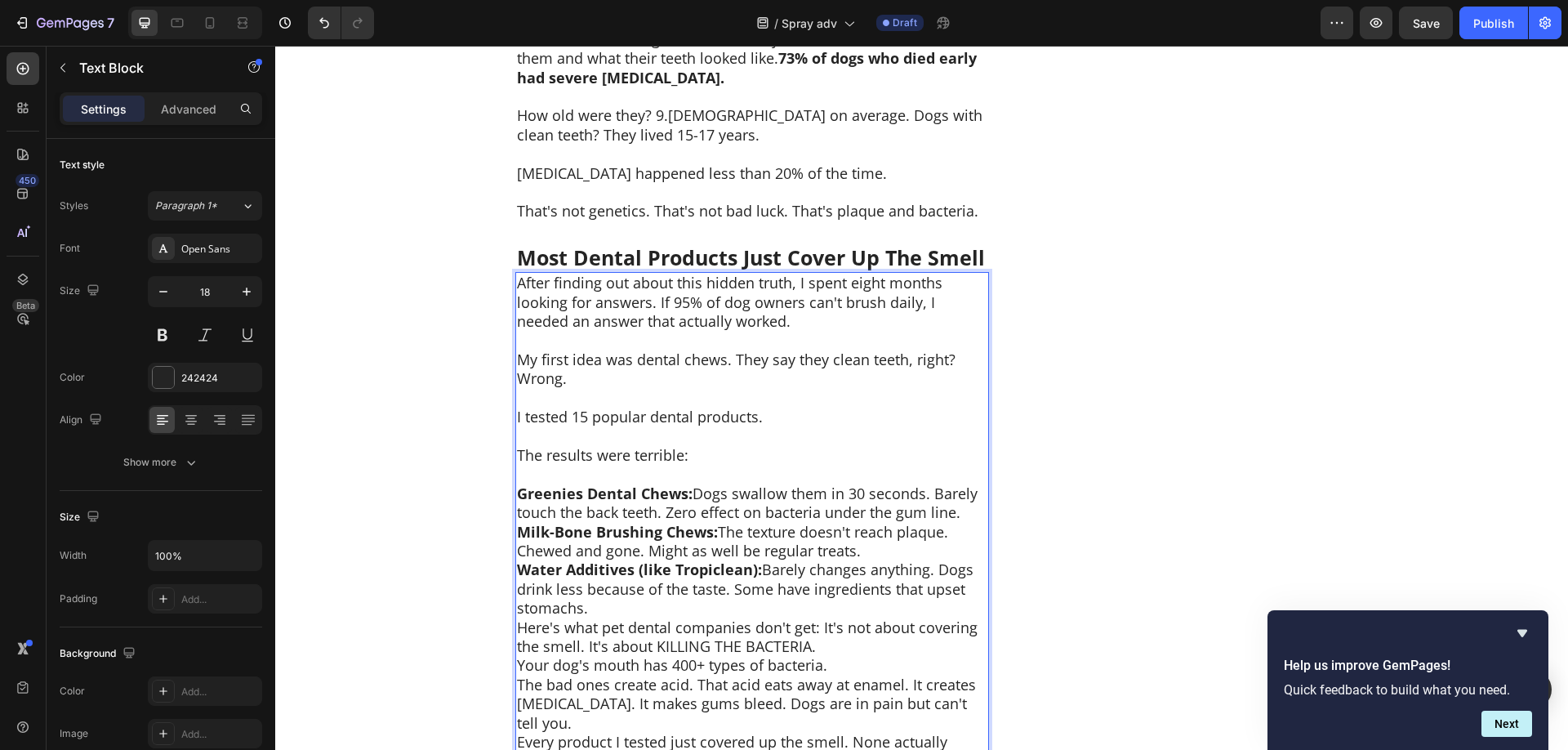
click at [966, 514] on p "Greenies Dental Chews: Dogs swallow them in 30 seconds. Barely touch the back t…" at bounding box center [752, 503] width 470 height 38
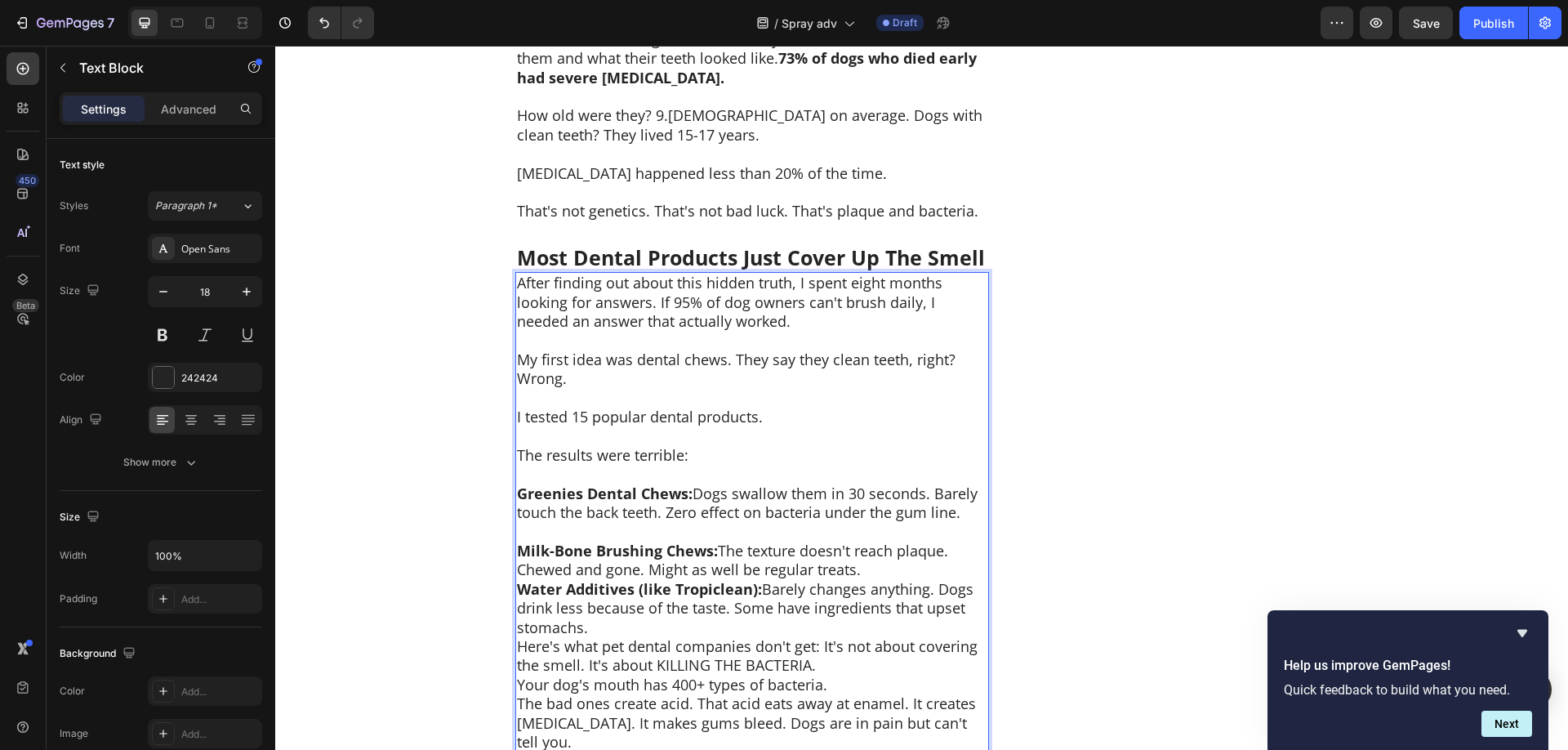
click at [955, 552] on p "Milk-Bone Brushing Chews: The texture doesn't reach plaque. Chewed and gone. Mi…" at bounding box center [752, 560] width 470 height 38
click at [871, 575] on p "Milk-Bone Brushing Chews: The texture doesn't reach plaque. Chewed and gone. Mi…" at bounding box center [752, 560] width 470 height 38
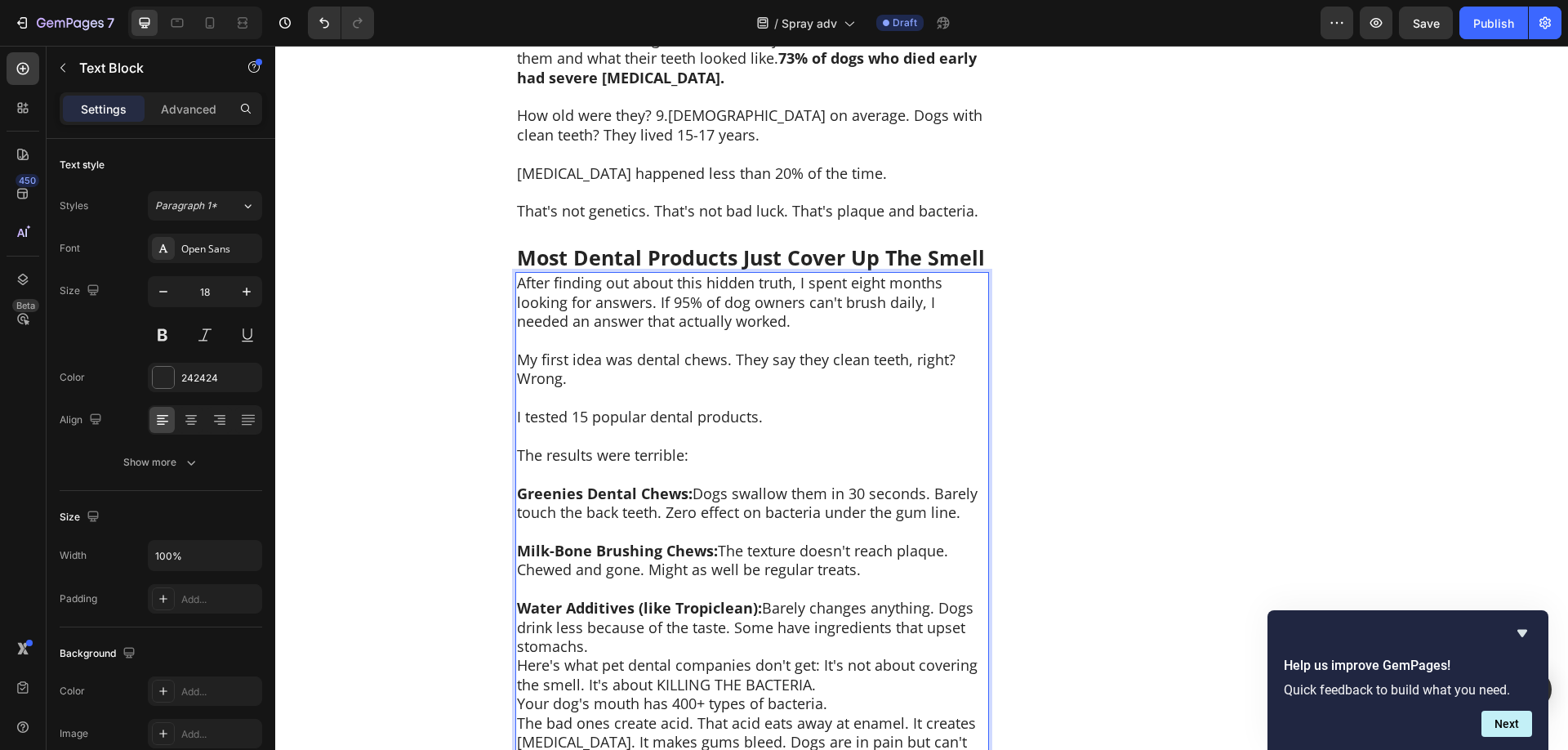
click at [769, 643] on p "Water Additives (like Tropiclean): Barely changes anything. Dogs drink less bec…" at bounding box center [752, 626] width 470 height 57
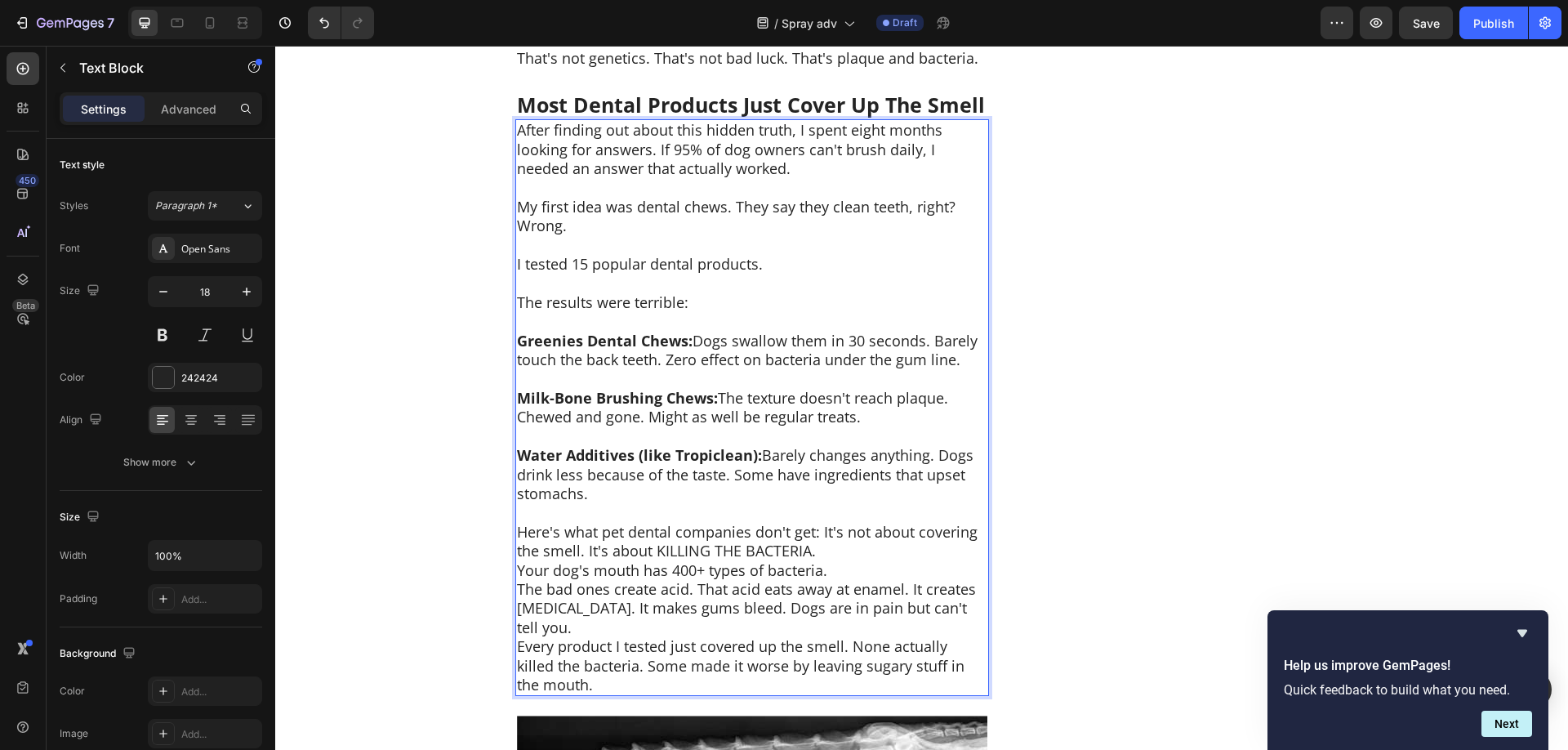
scroll to position [4331, 0]
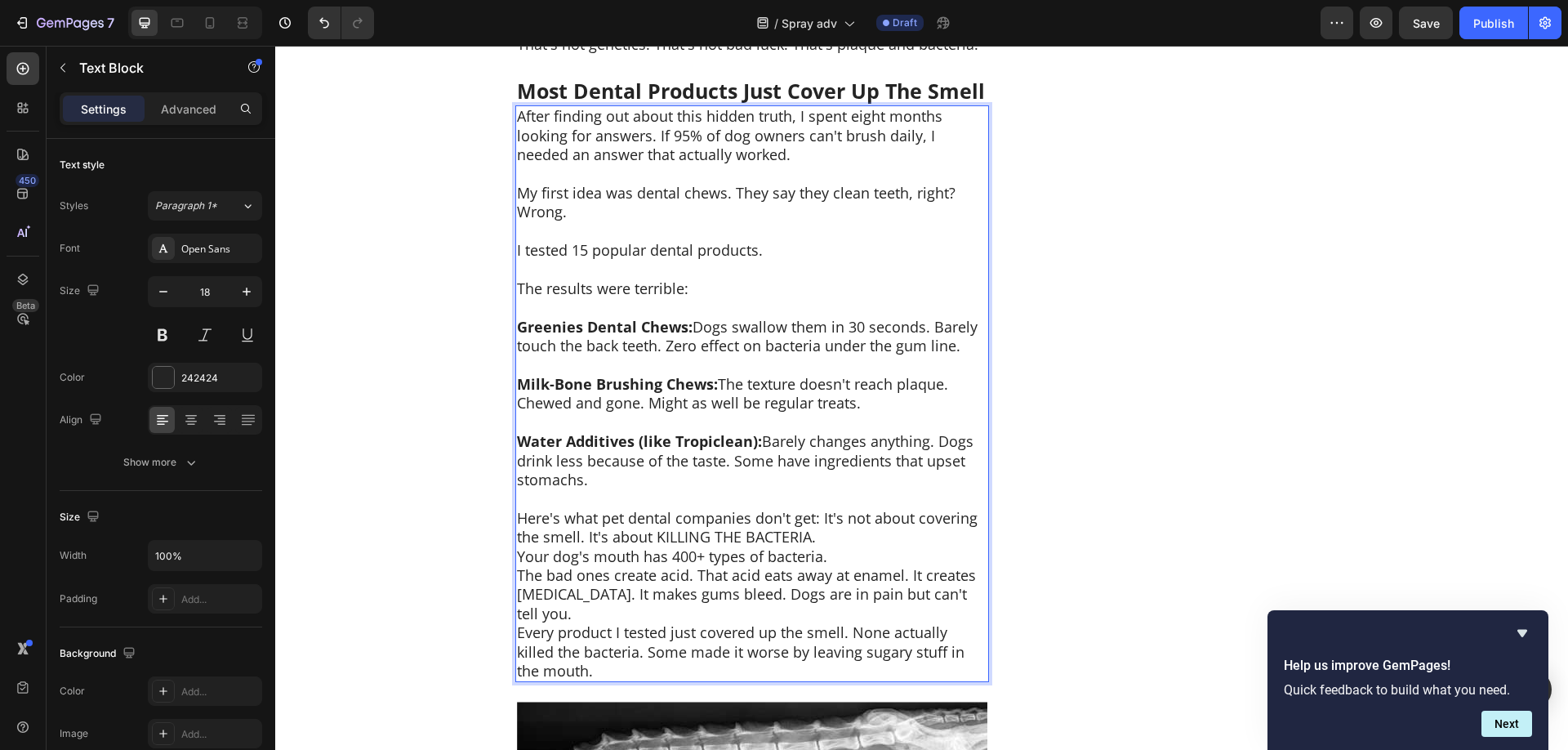
click at [828, 534] on p "Here's what pet dental companies don't get: It's not about covering the smell. …" at bounding box center [752, 527] width 470 height 38
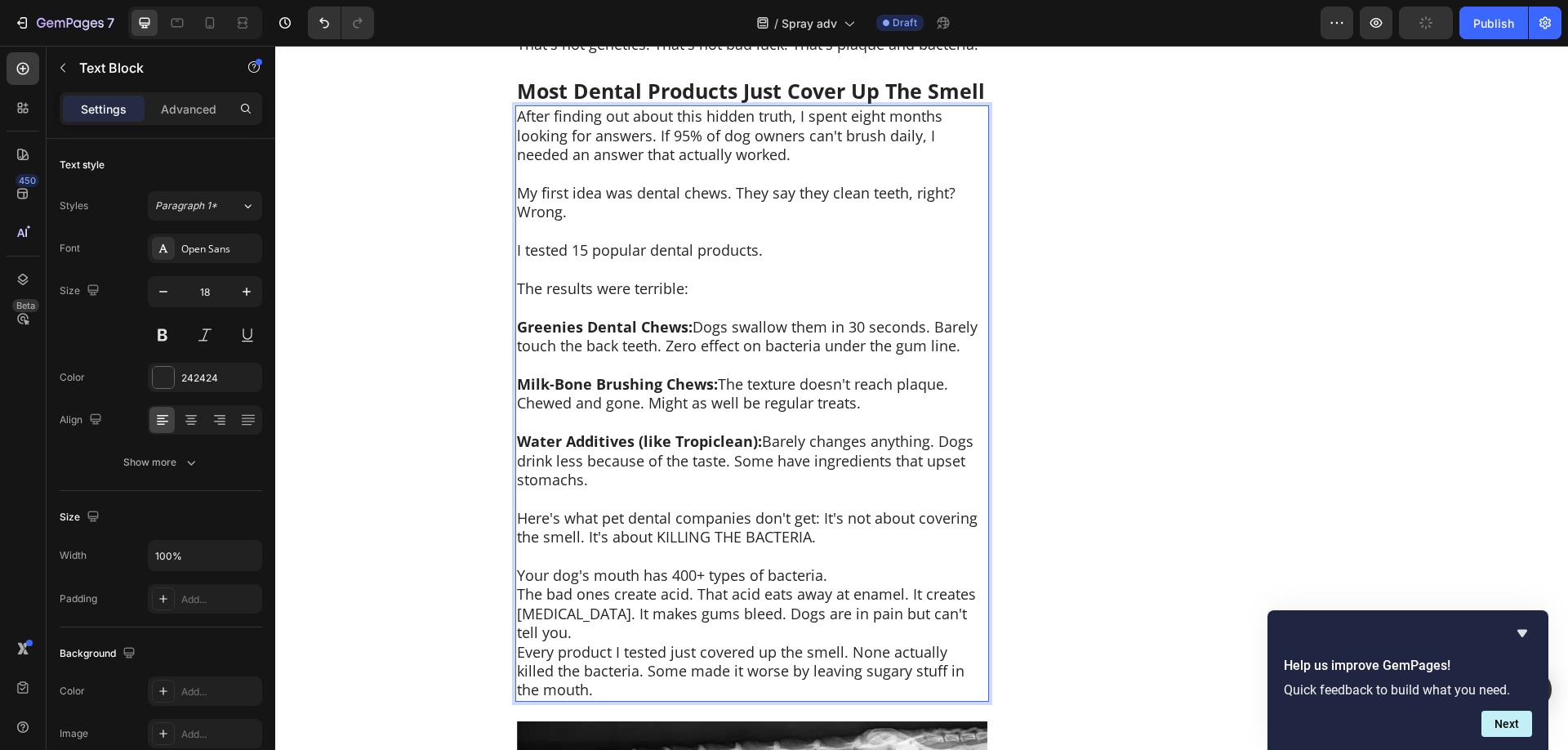
click at [840, 576] on p "Your dog's mouth has 400+ types of bacteria." at bounding box center [752, 575] width 470 height 19
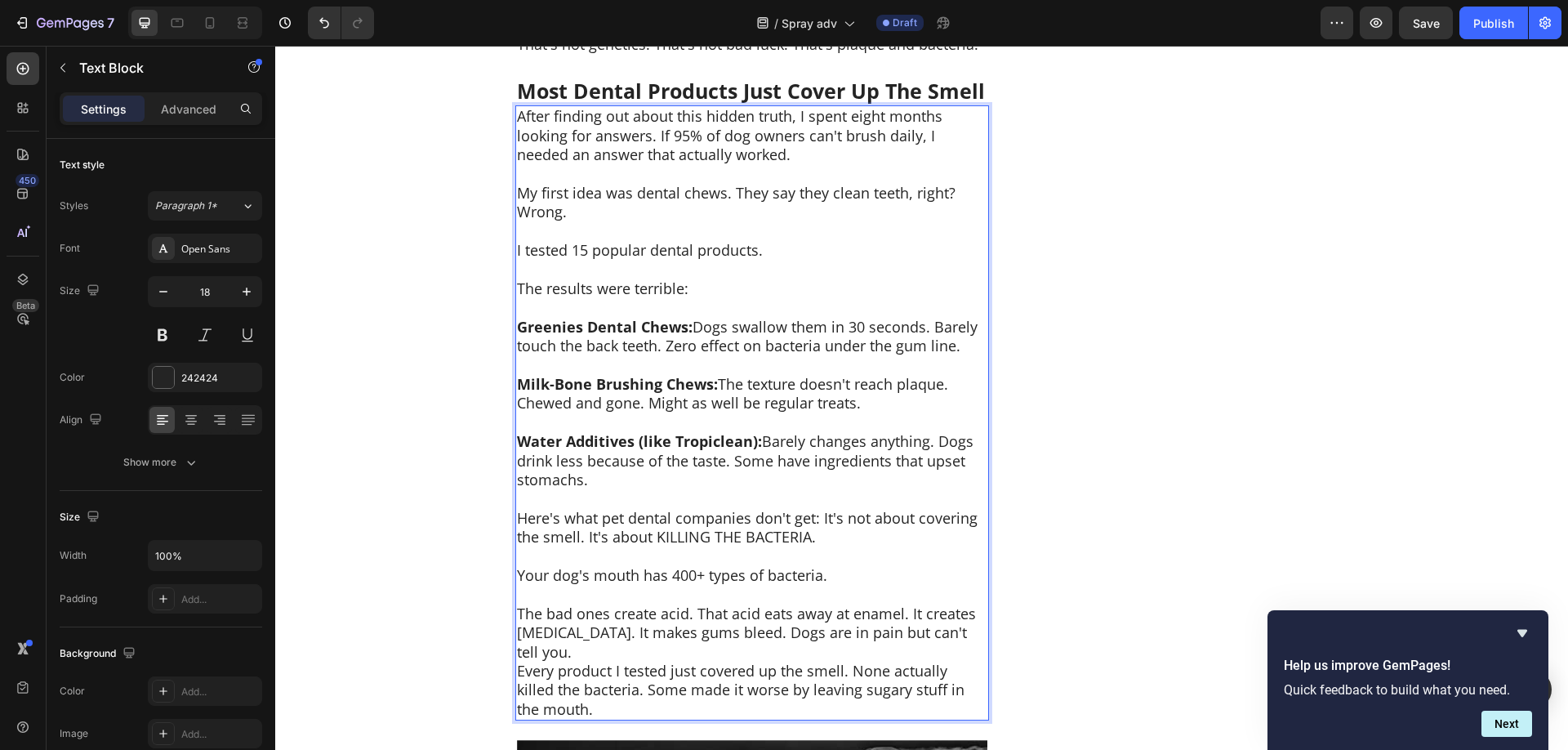
click at [955, 635] on p "The bad ones create acid. That acid eats away at enamel. It creates [MEDICAL_DA…" at bounding box center [752, 632] width 470 height 57
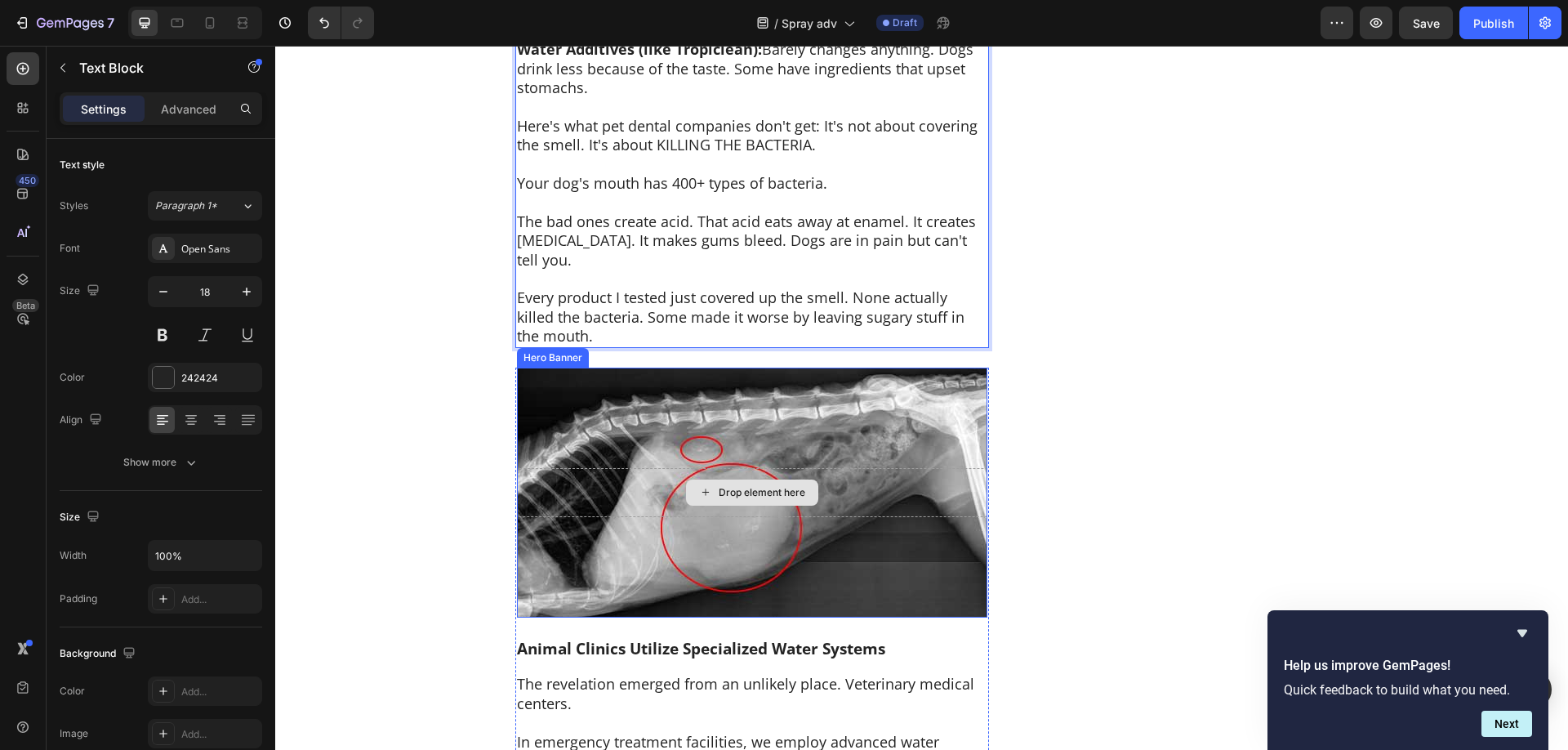
scroll to position [4831, 0]
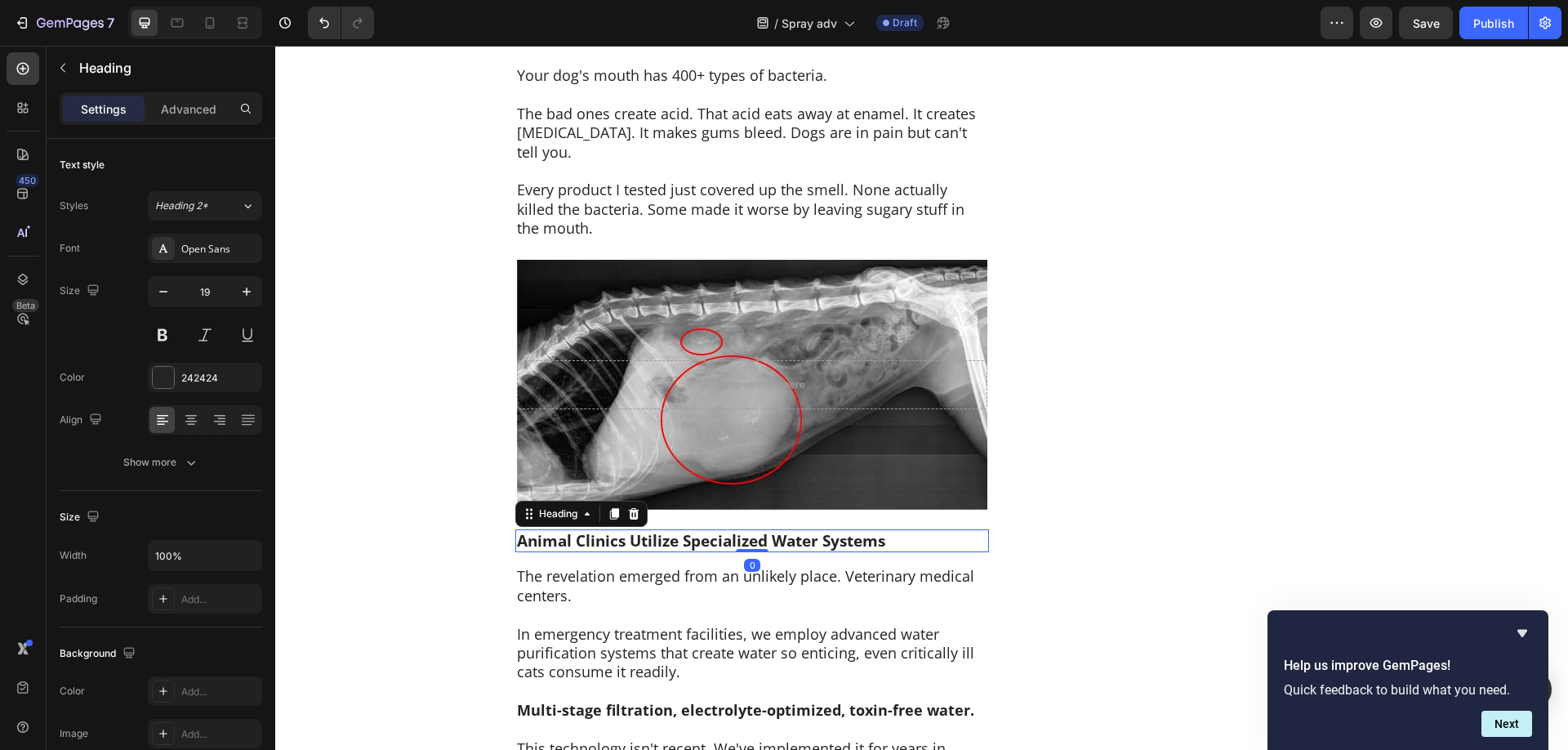
click at [695, 530] on strong "Animal Clinics Utilize Specialized Water Systems" at bounding box center [701, 541] width 368 height 21
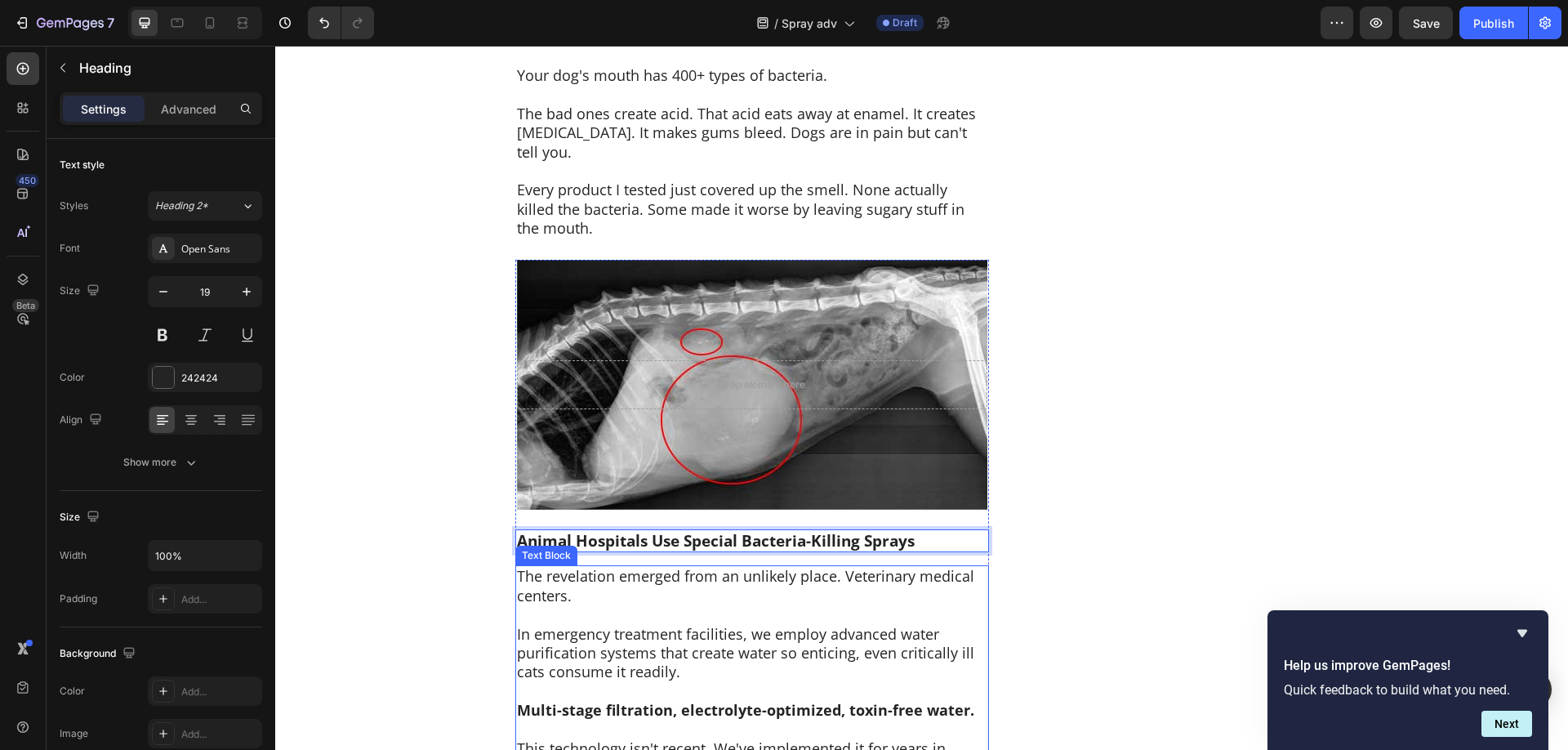
click at [713, 605] on p at bounding box center [752, 614] width 470 height 19
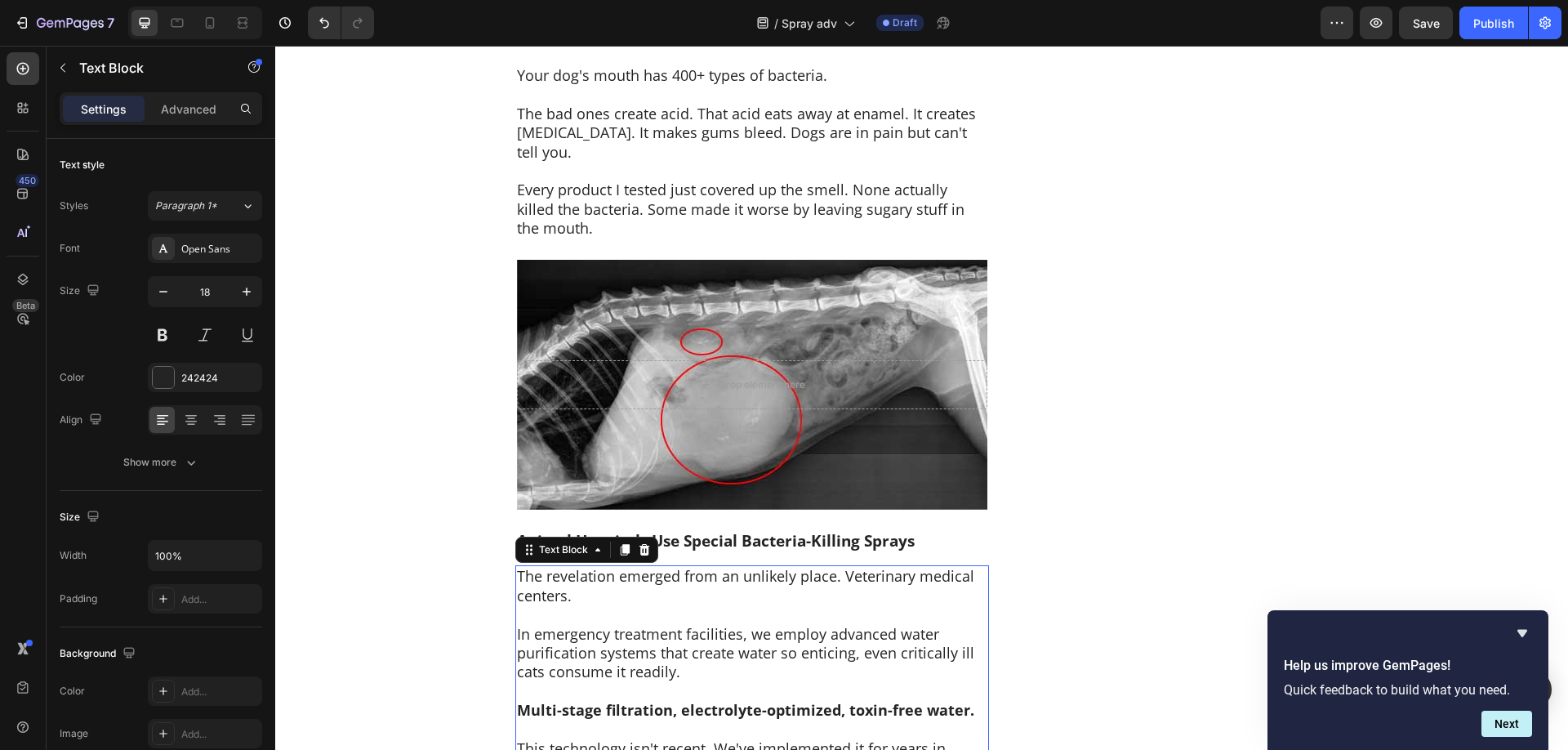
click at [710, 624] on p "In emergency treatment facilities, we employ advanced water purification system…" at bounding box center [752, 653] width 470 height 57
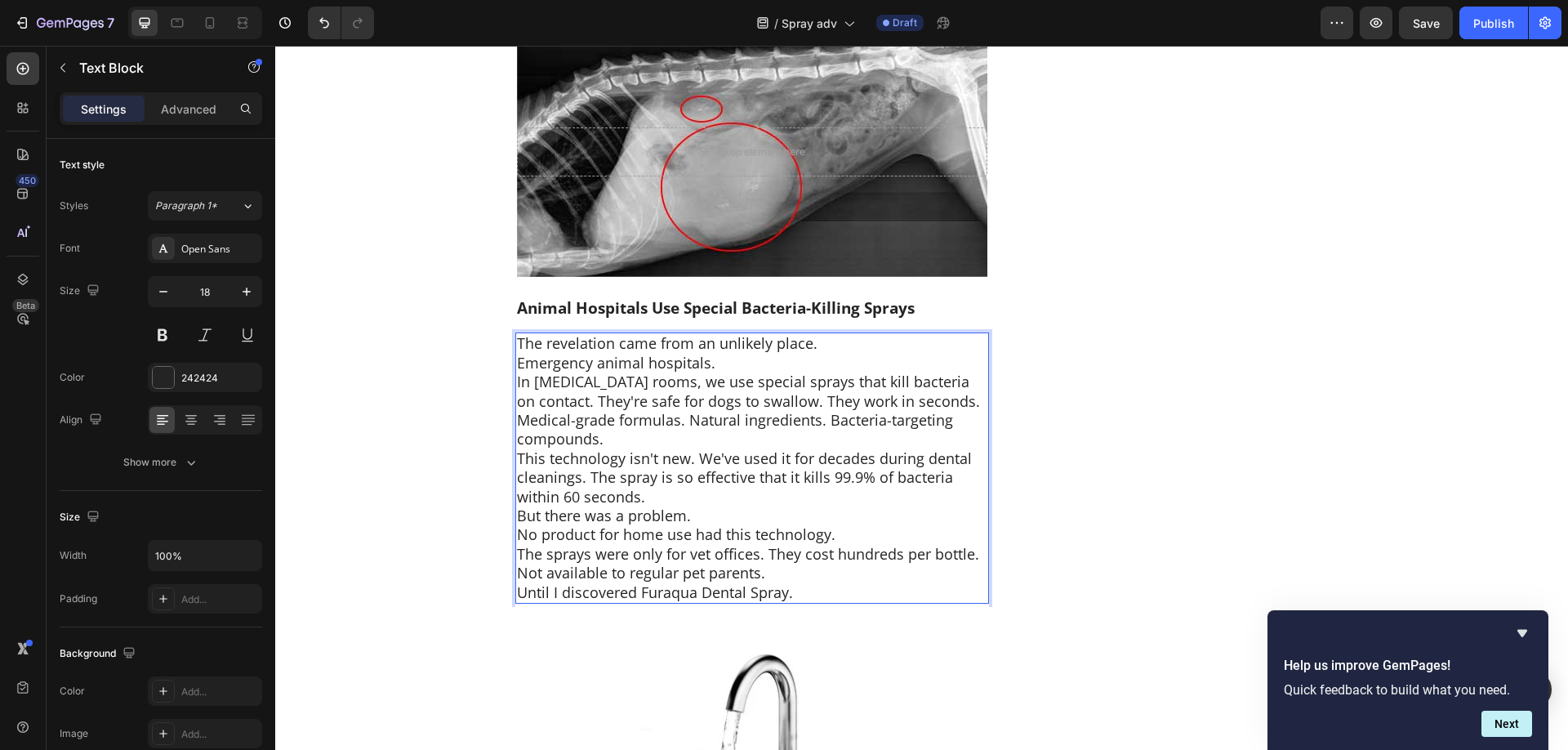
scroll to position [5078, 0]
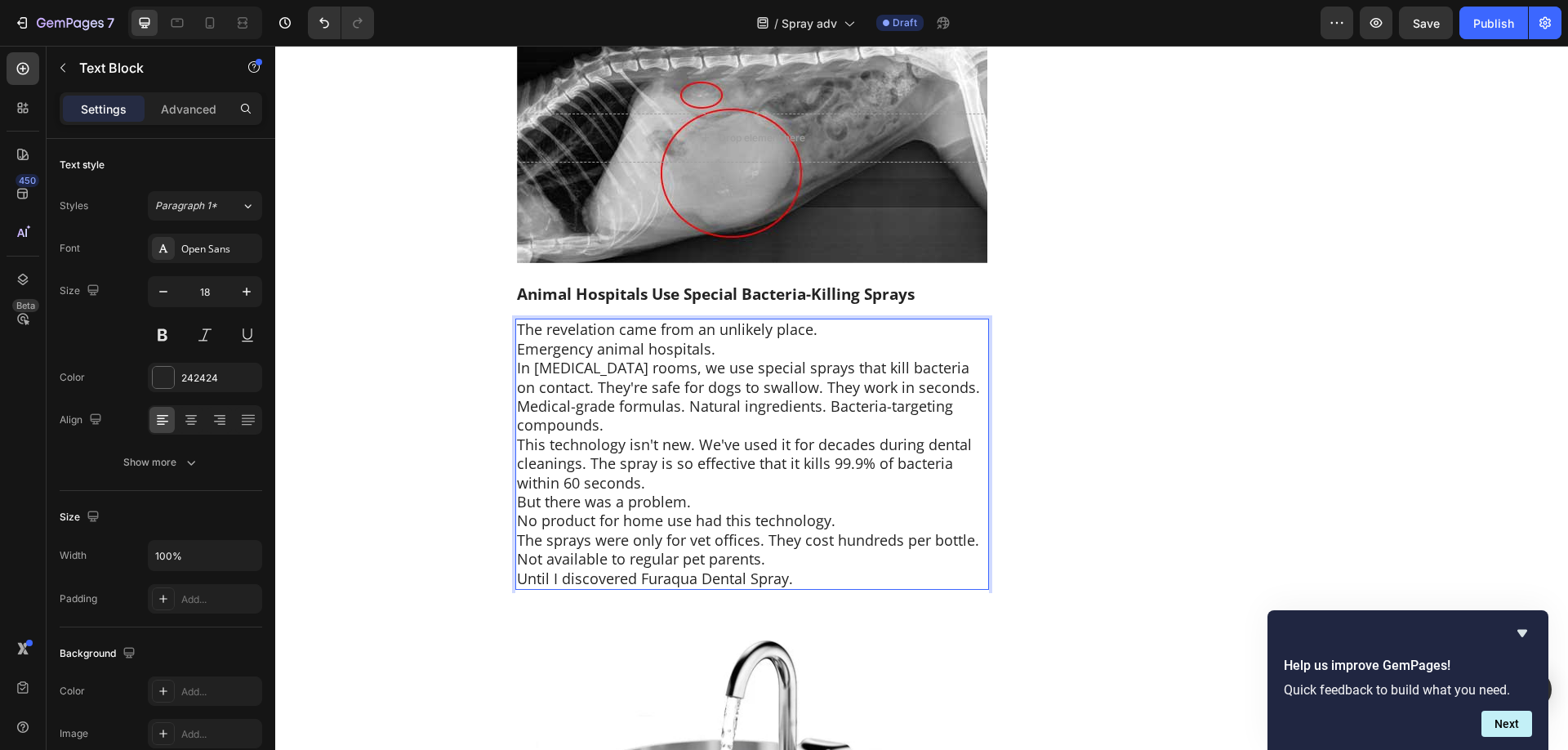
click at [759, 340] on p "Emergency animal hospitals." at bounding box center [752, 349] width 470 height 19
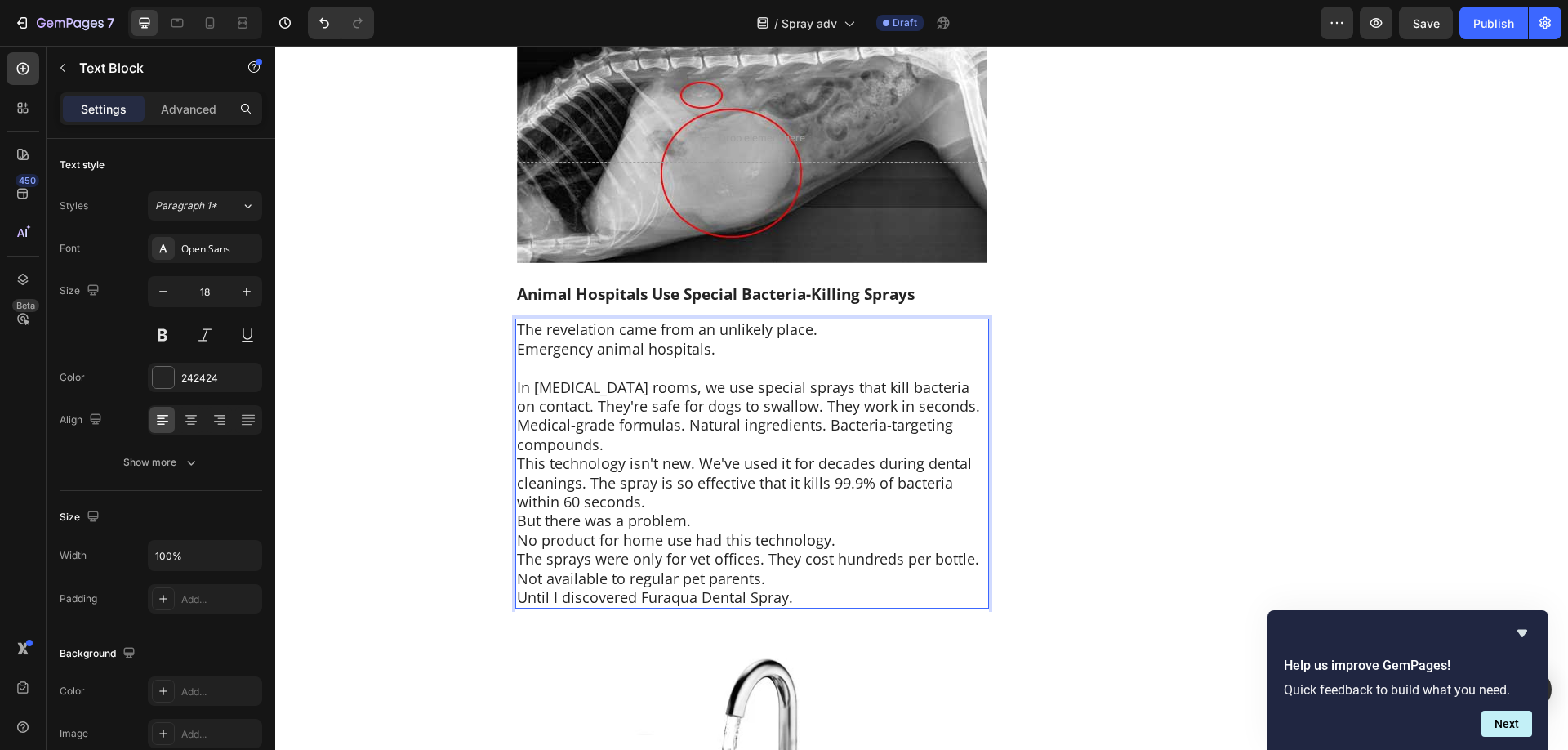
click at [822, 320] on p "The revelation came from an unlikely place." at bounding box center [752, 329] width 470 height 19
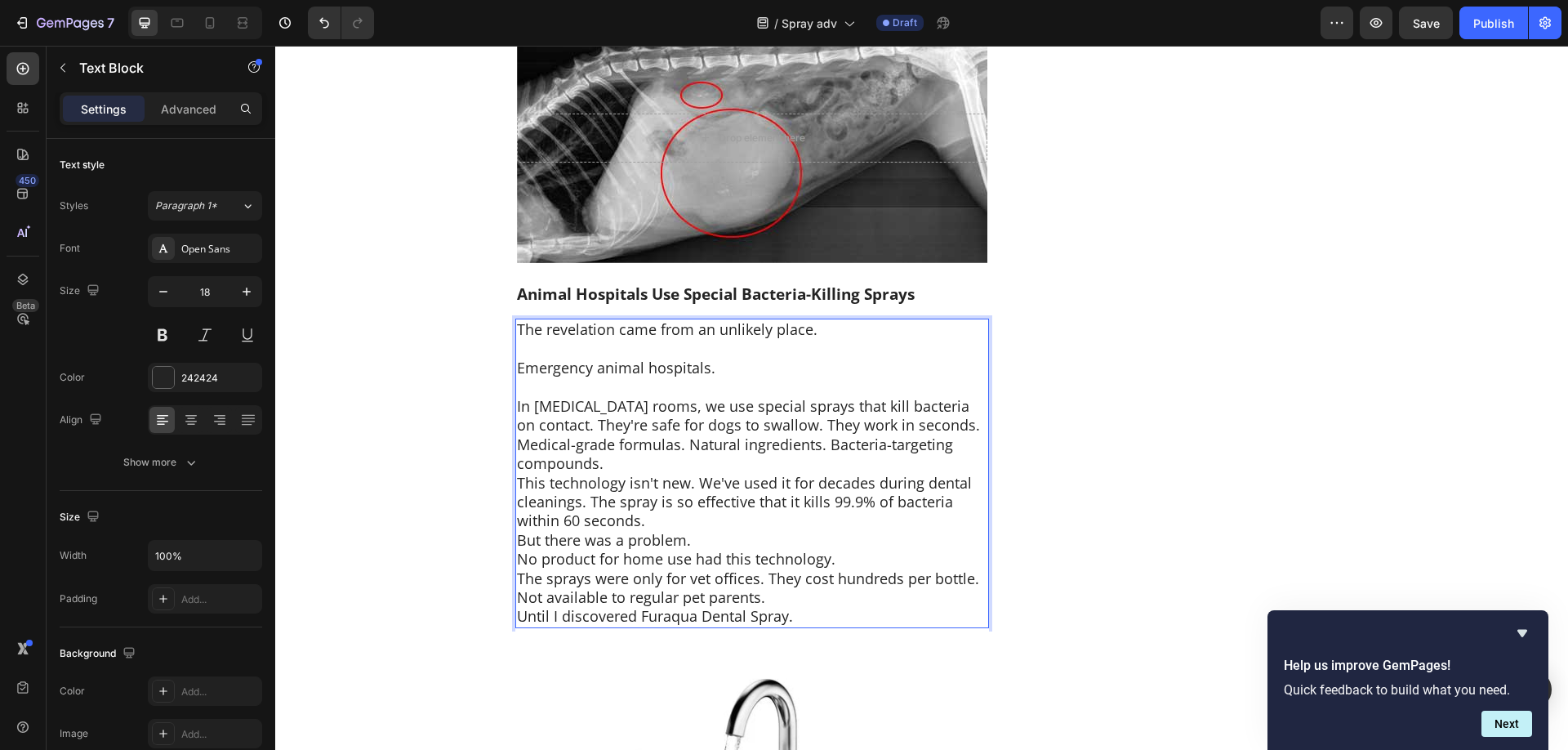
click at [665, 435] on p "Medical-grade formulas. Natural ingredients. Bacteria-targeting compounds." at bounding box center [752, 454] width 470 height 38
click at [665, 442] on p "Medical-grade formulas. Natural ingredients. Bacteria-targeting compounds." at bounding box center [752, 454] width 470 height 38
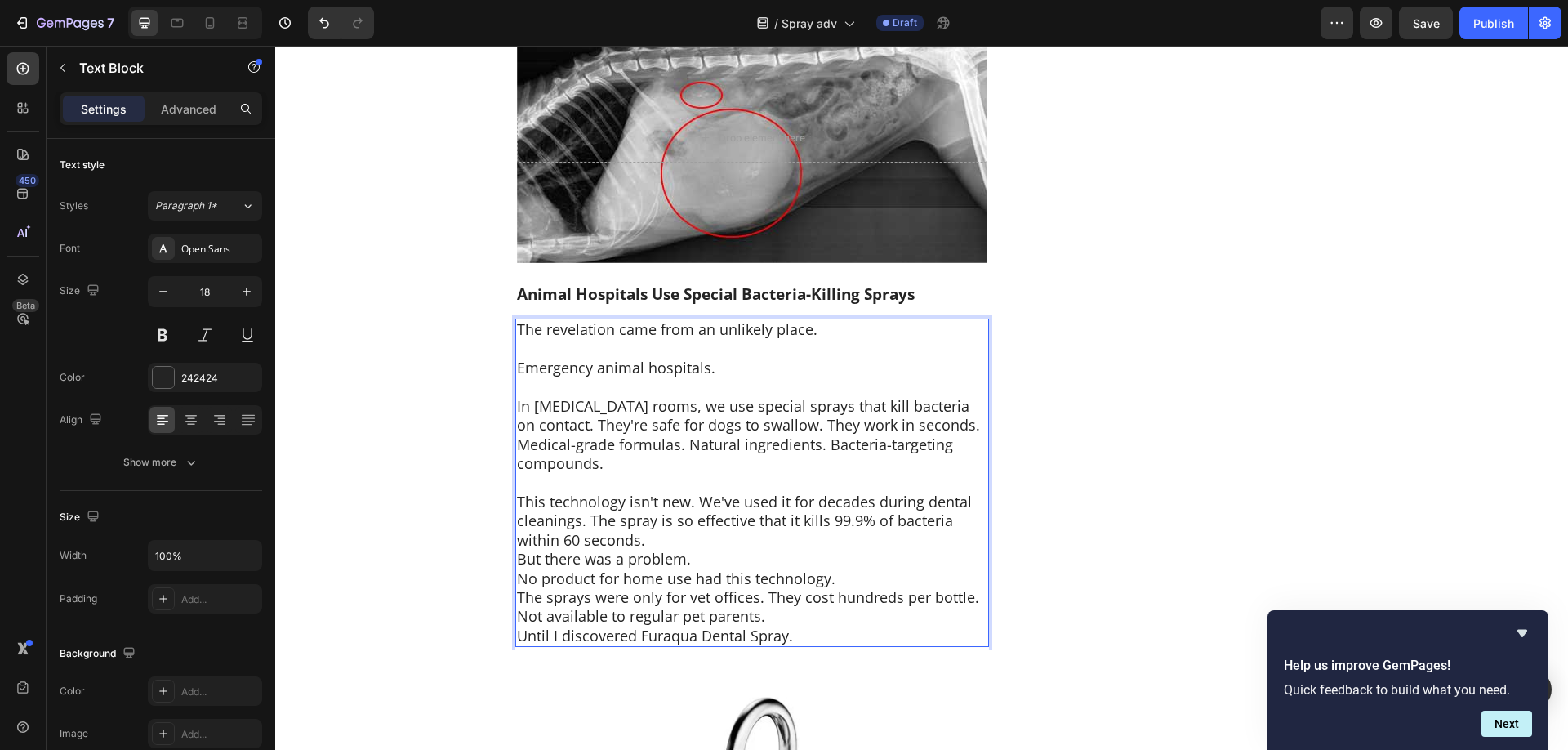
click at [694, 520] on p "This technology isn't new. We've used it for decades during dental cleanings. T…" at bounding box center [752, 521] width 470 height 57
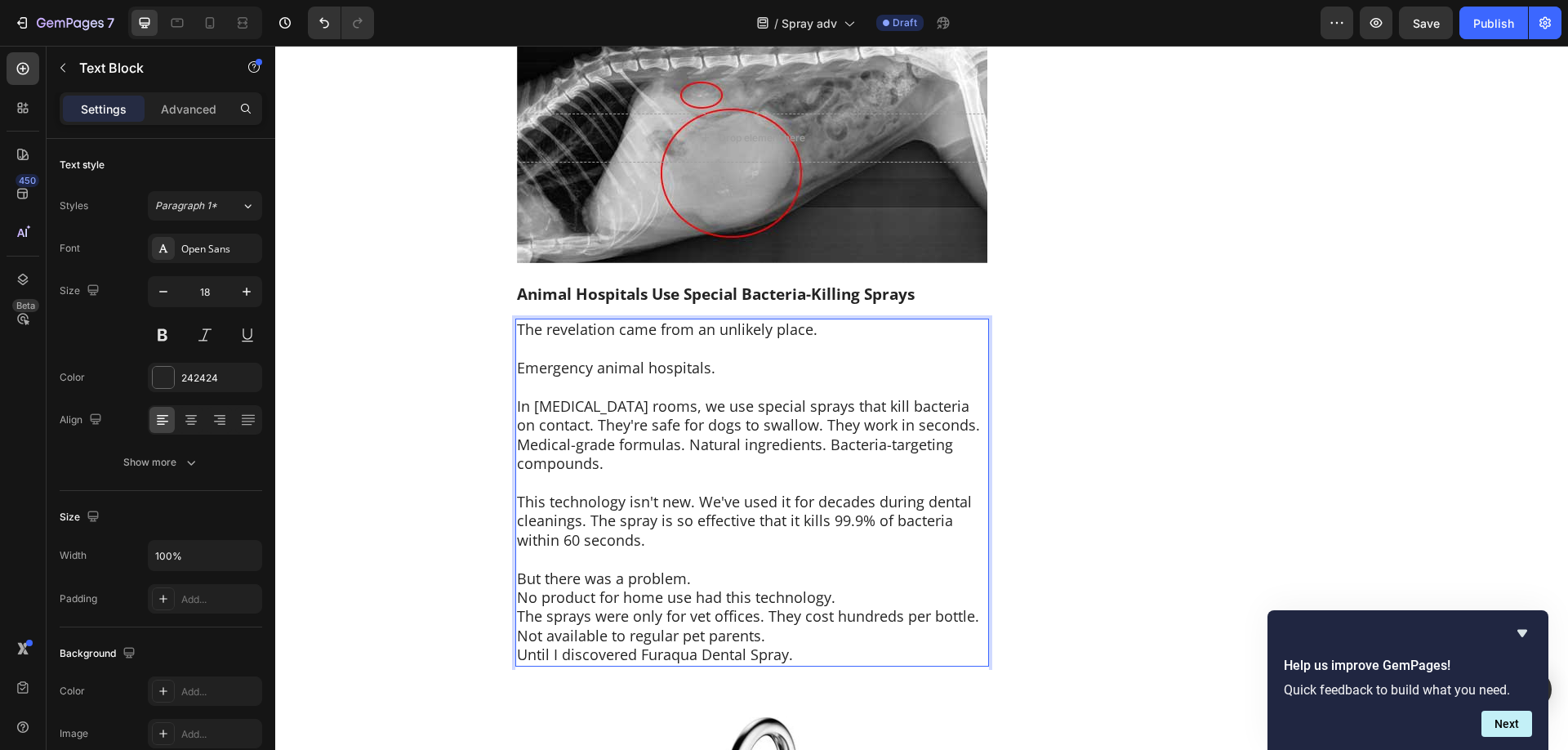
click at [715, 569] on p "But there was a problem." at bounding box center [752, 578] width 470 height 19
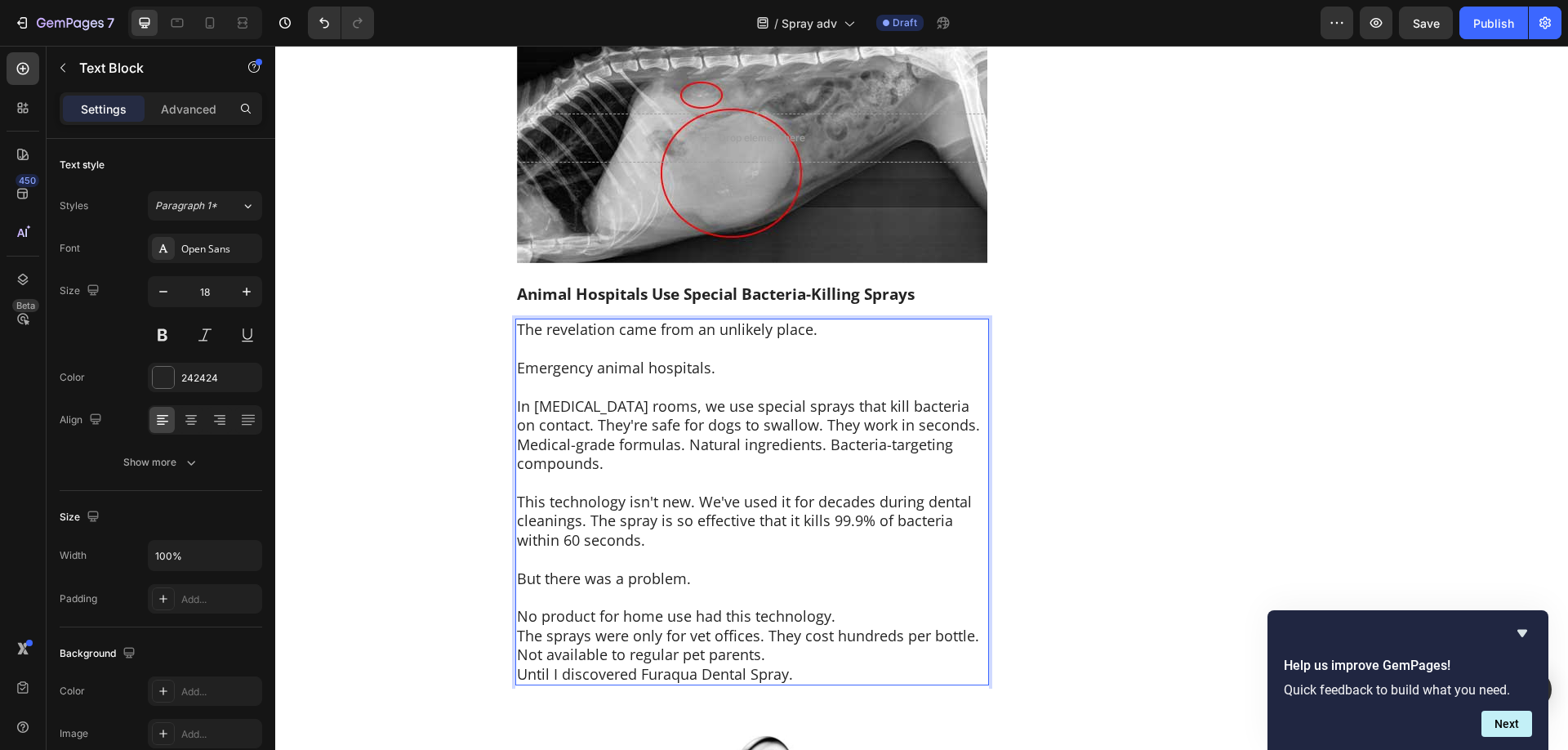
click at [844, 607] on p "No product for home use had this technology." at bounding box center [752, 616] width 470 height 19
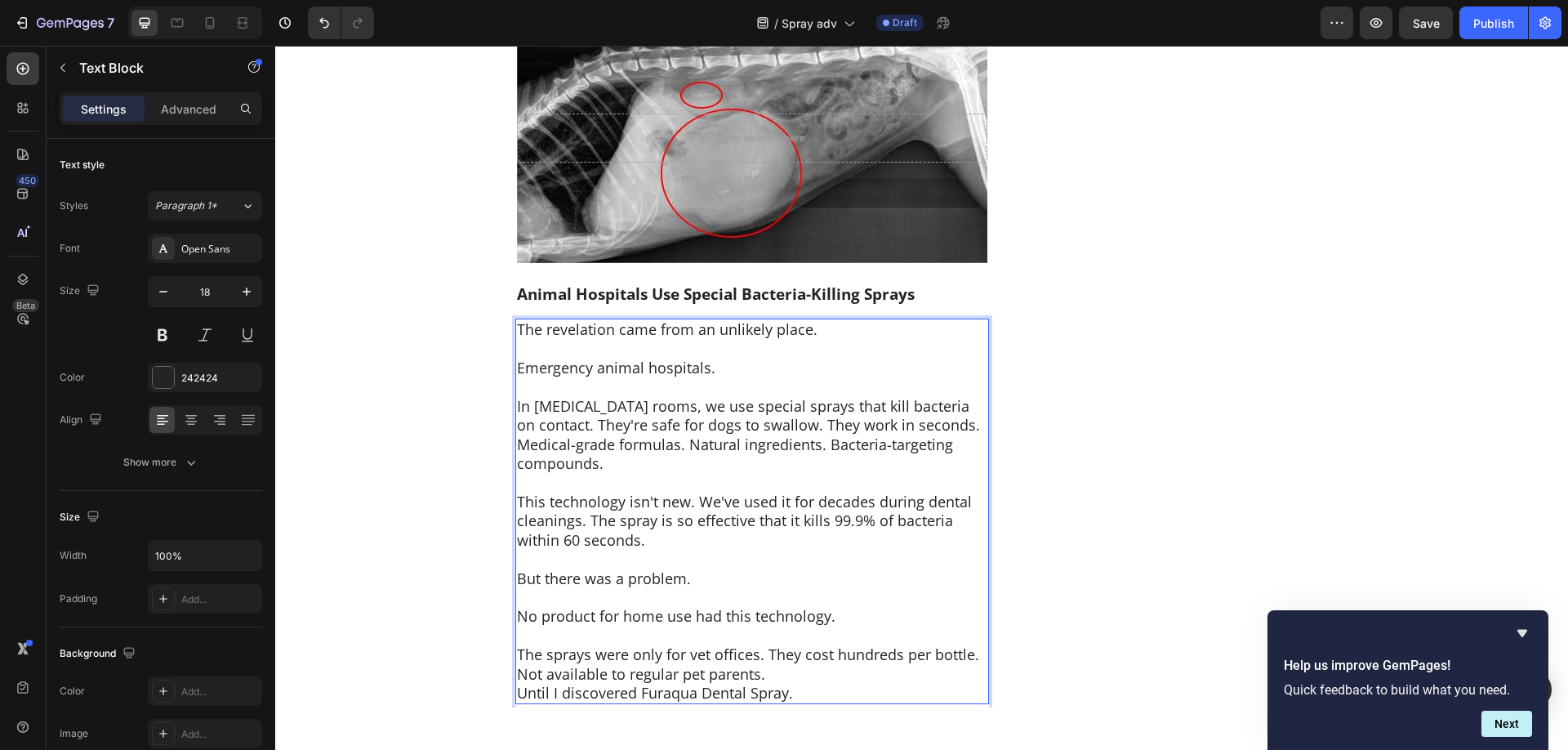
click at [833, 664] on p "Not available to regular pet parents." at bounding box center [752, 673] width 470 height 19
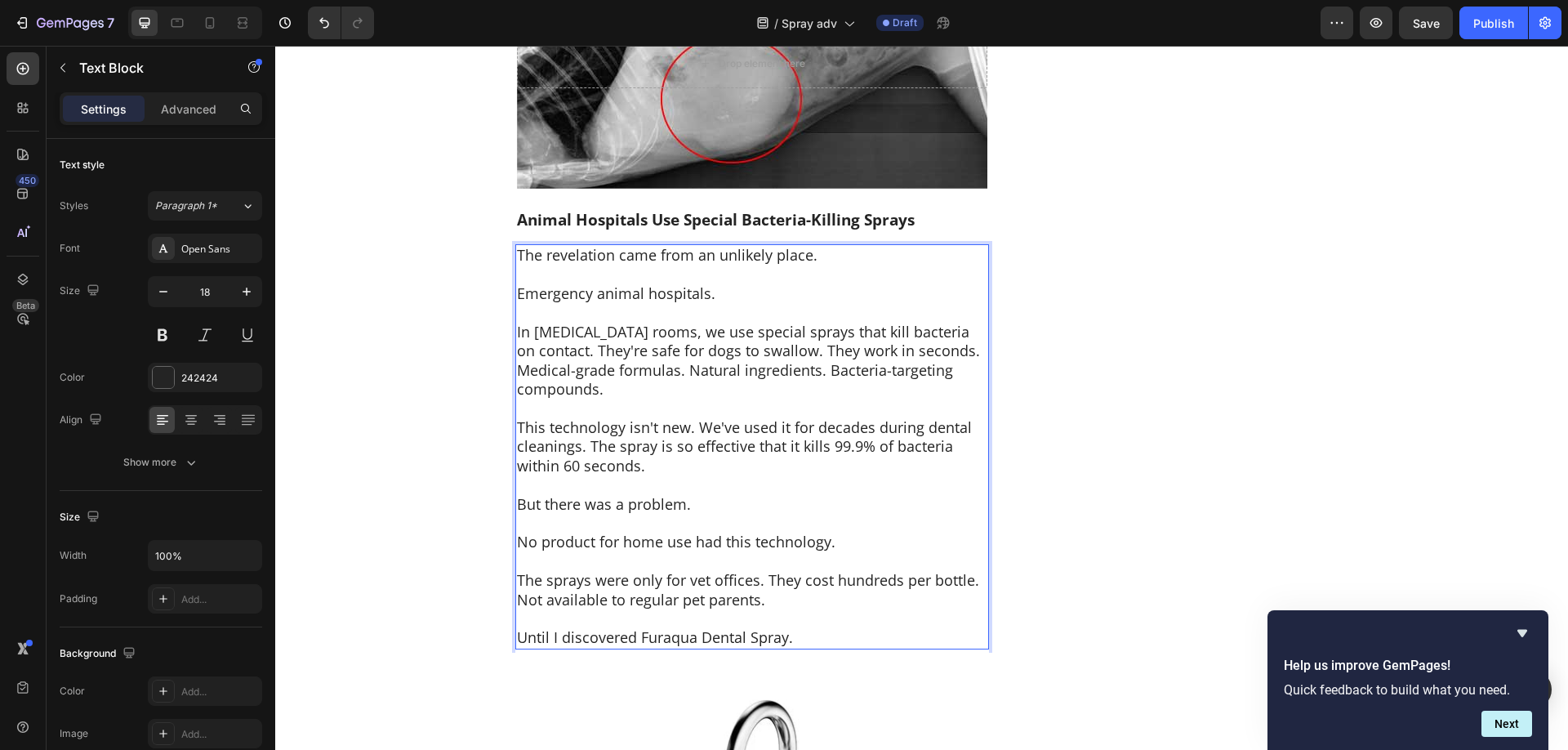
scroll to position [5160, 0]
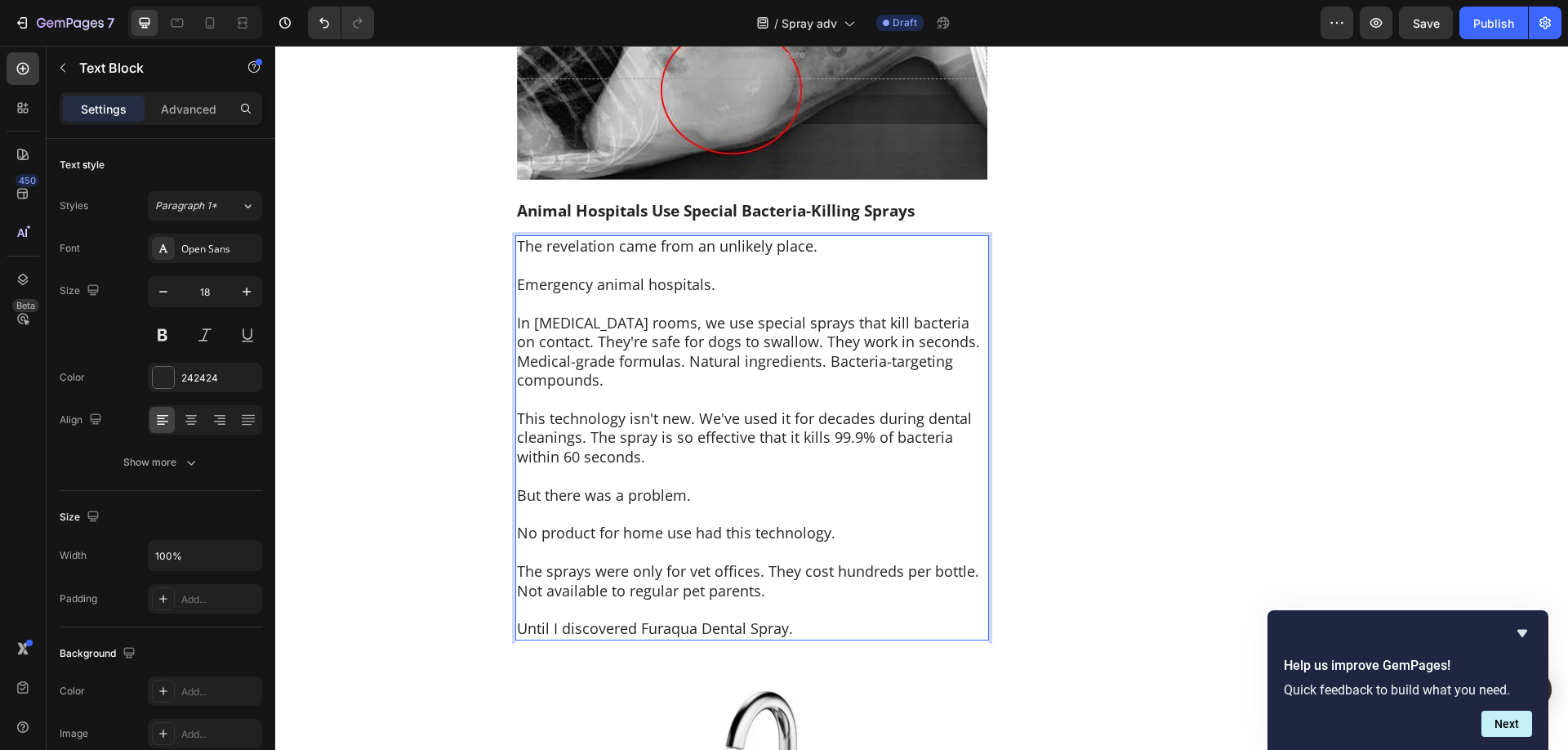
click at [957, 329] on p "In [MEDICAL_DATA] rooms, we use special sprays that kill bacteria on contact. T…" at bounding box center [752, 332] width 470 height 38
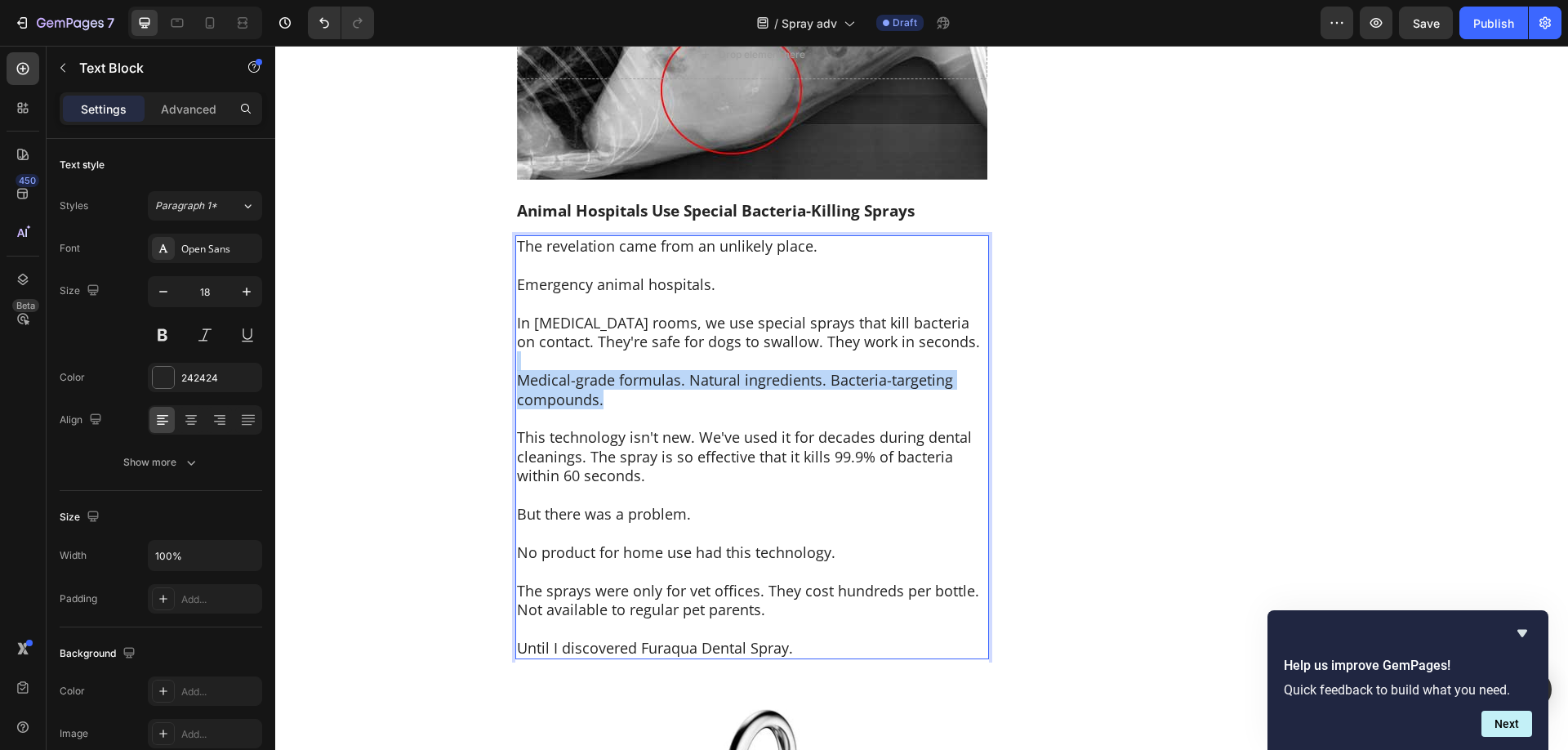
drag, startPoint x: 617, startPoint y: 373, endPoint x: 487, endPoint y: 351, distance: 131.8
click at [515, 351] on div "The revelation came from an unlikely place. Emergency animal hospitals. In dent…" at bounding box center [752, 446] width 473 height 424
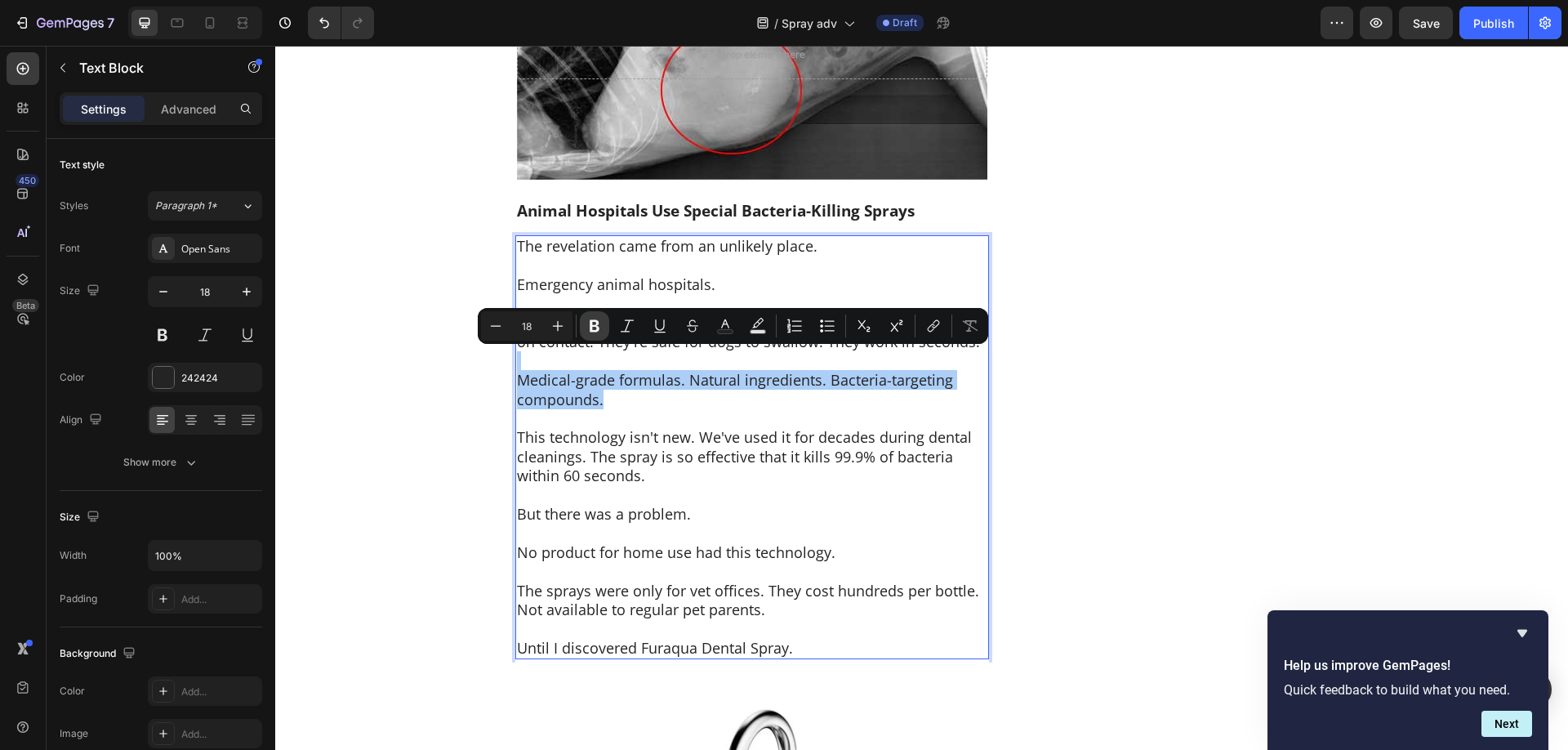
drag, startPoint x: 595, startPoint y: 327, endPoint x: 397, endPoint y: 335, distance: 198.2
click at [595, 327] on icon "Editor contextual toolbar" at bounding box center [594, 325] width 17 height 17
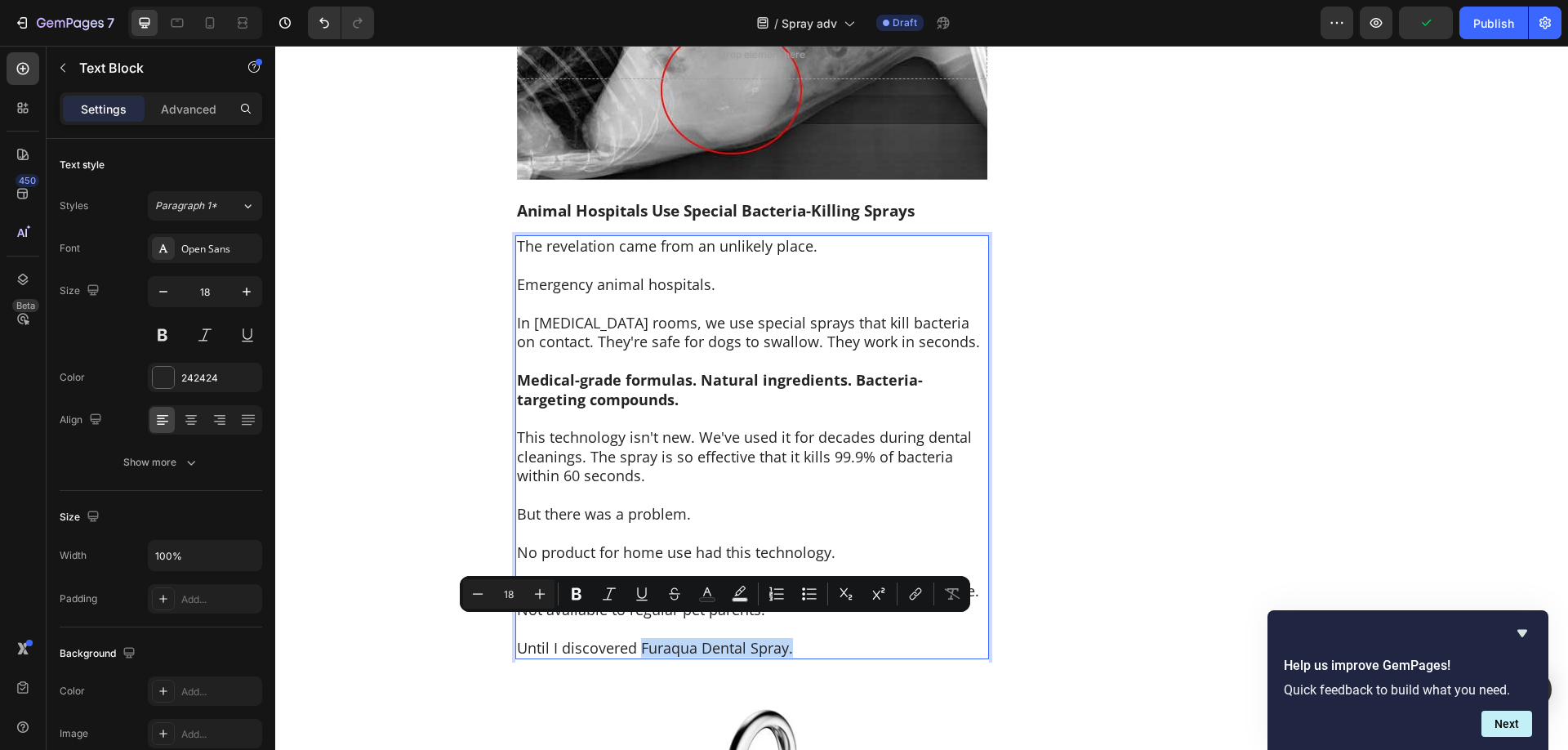
drag, startPoint x: 803, startPoint y: 628, endPoint x: 915, endPoint y: 655, distance: 115.2
click at [641, 639] on p "Until I discovered Furaqua Dental Spray." at bounding box center [752, 648] width 470 height 19
click at [579, 593] on icon "Editor contextual toolbar" at bounding box center [577, 594] width 10 height 13
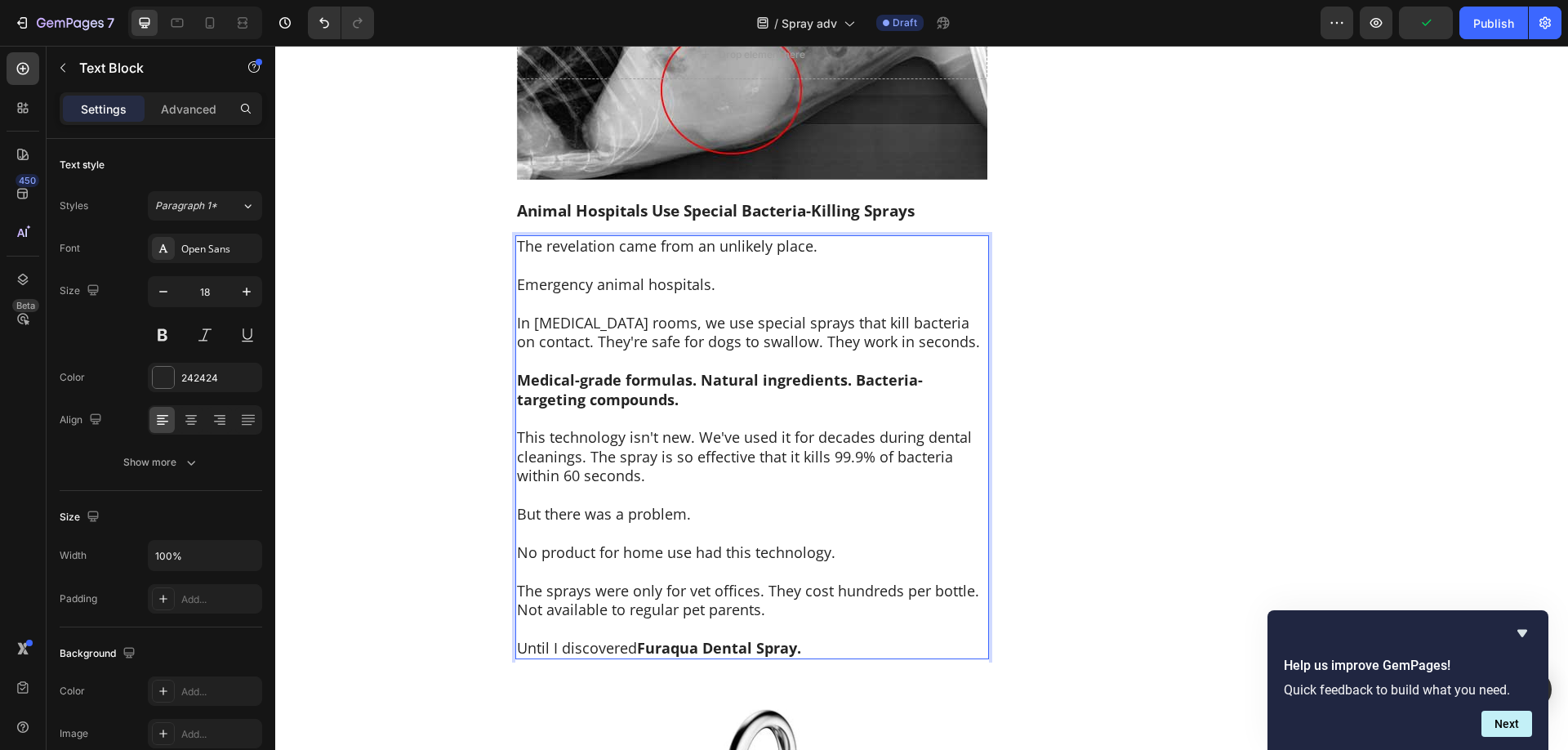
click at [689, 562] on p "Rich Text Editor. Editing area: main" at bounding box center [752, 571] width 470 height 19
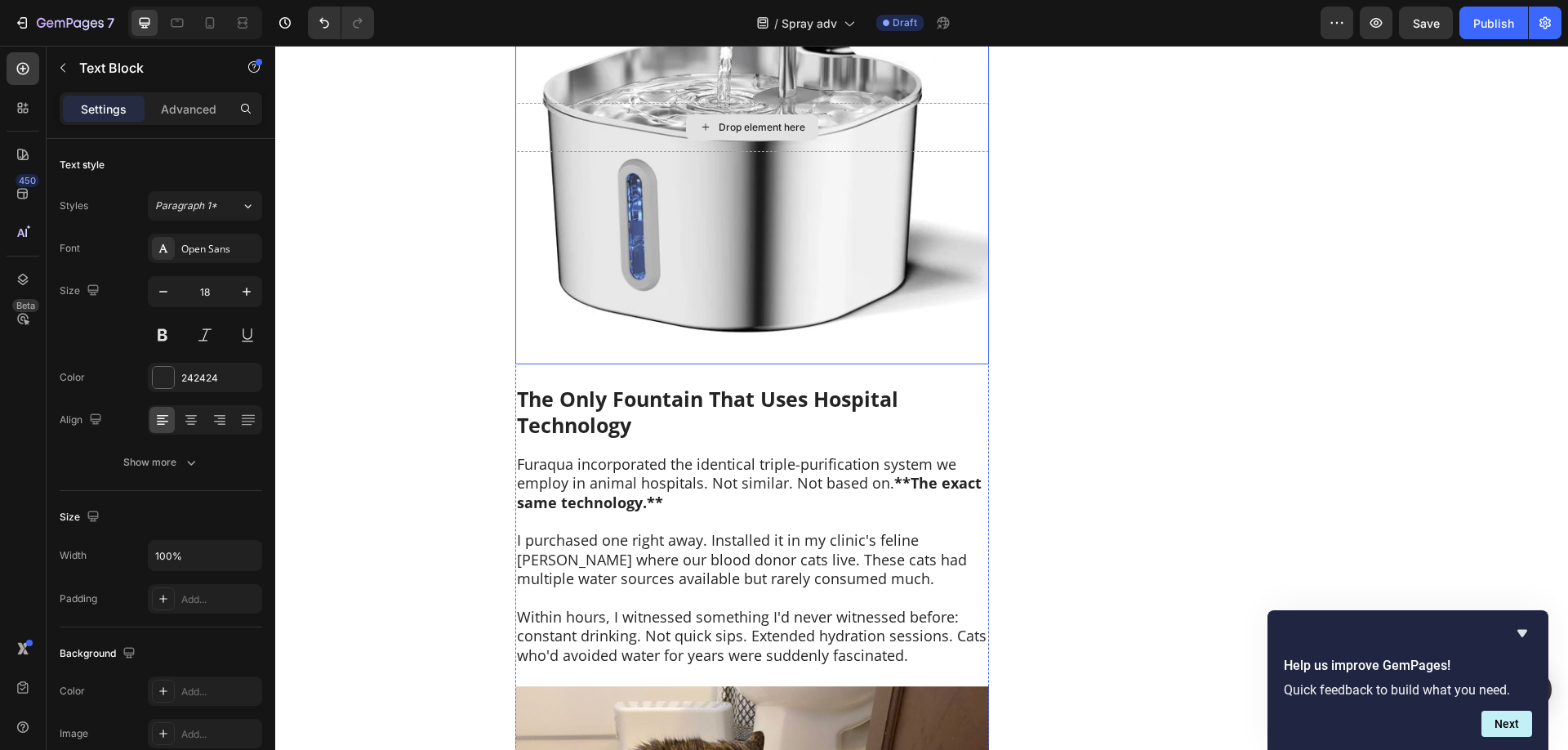
scroll to position [6077, 0]
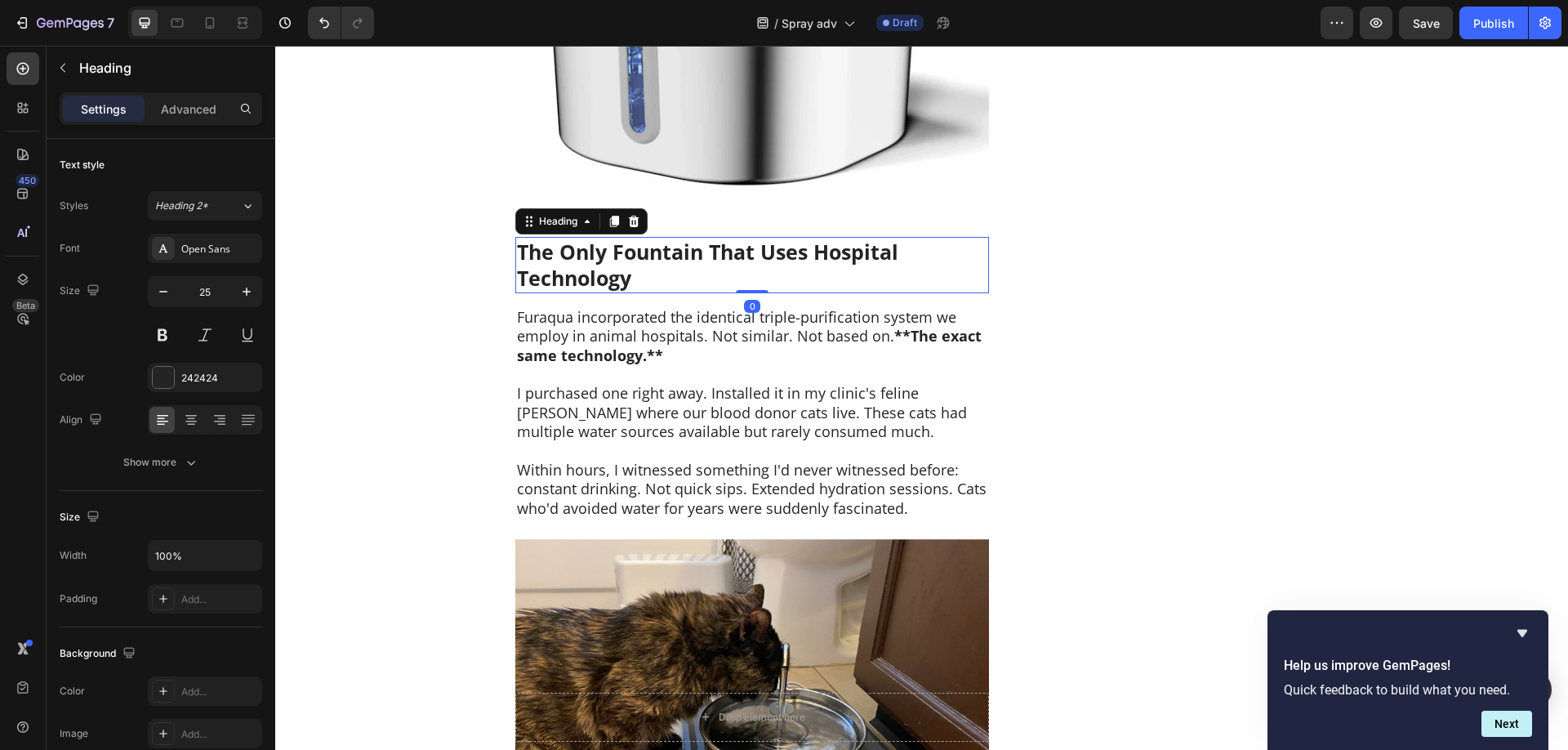
click at [634, 244] on strong "The Only Fountain That Uses Hospital Technology" at bounding box center [707, 265] width 381 height 55
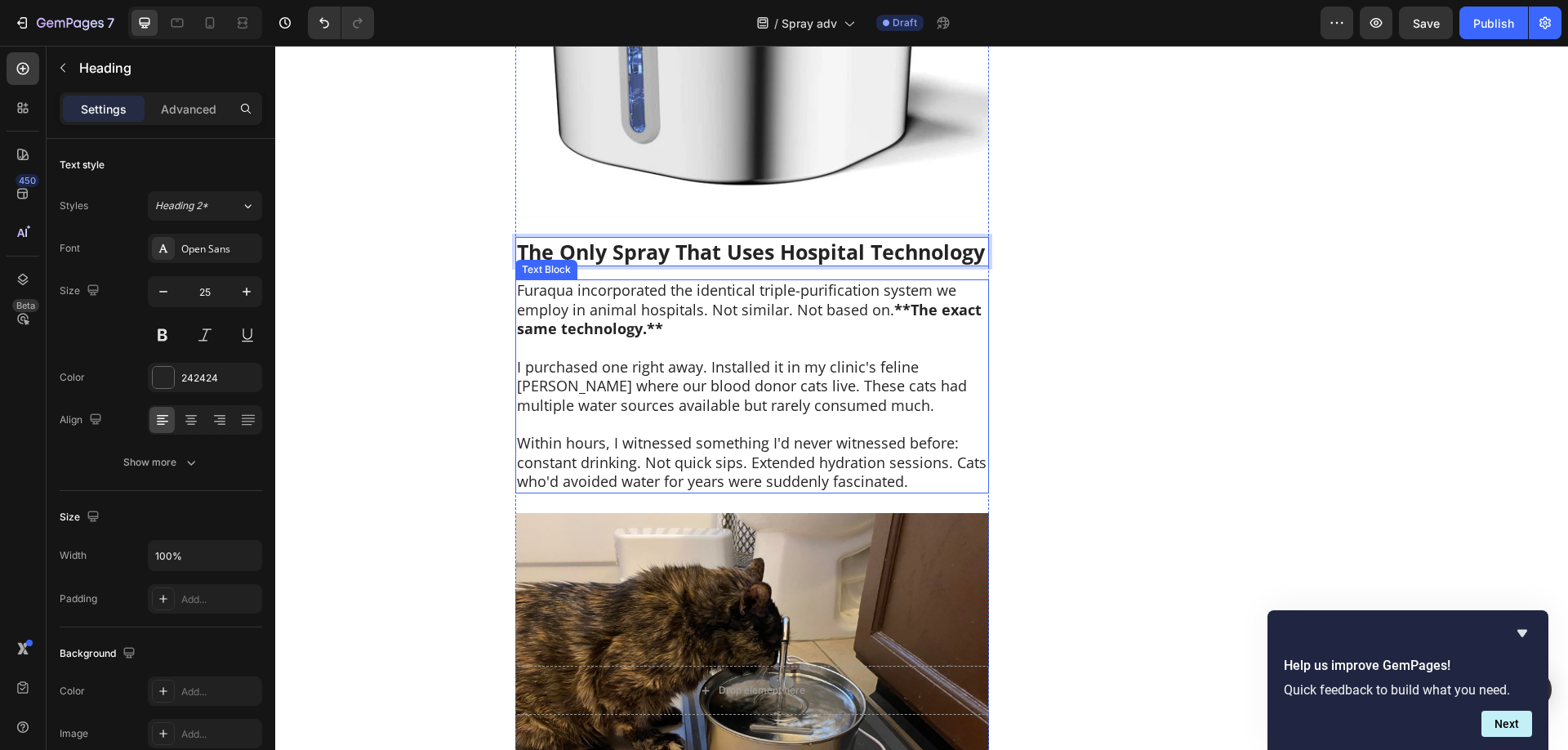
click at [792, 361] on p "I purchased one right away. Installed it in my clinic's feline ward where our b…" at bounding box center [752, 386] width 470 height 57
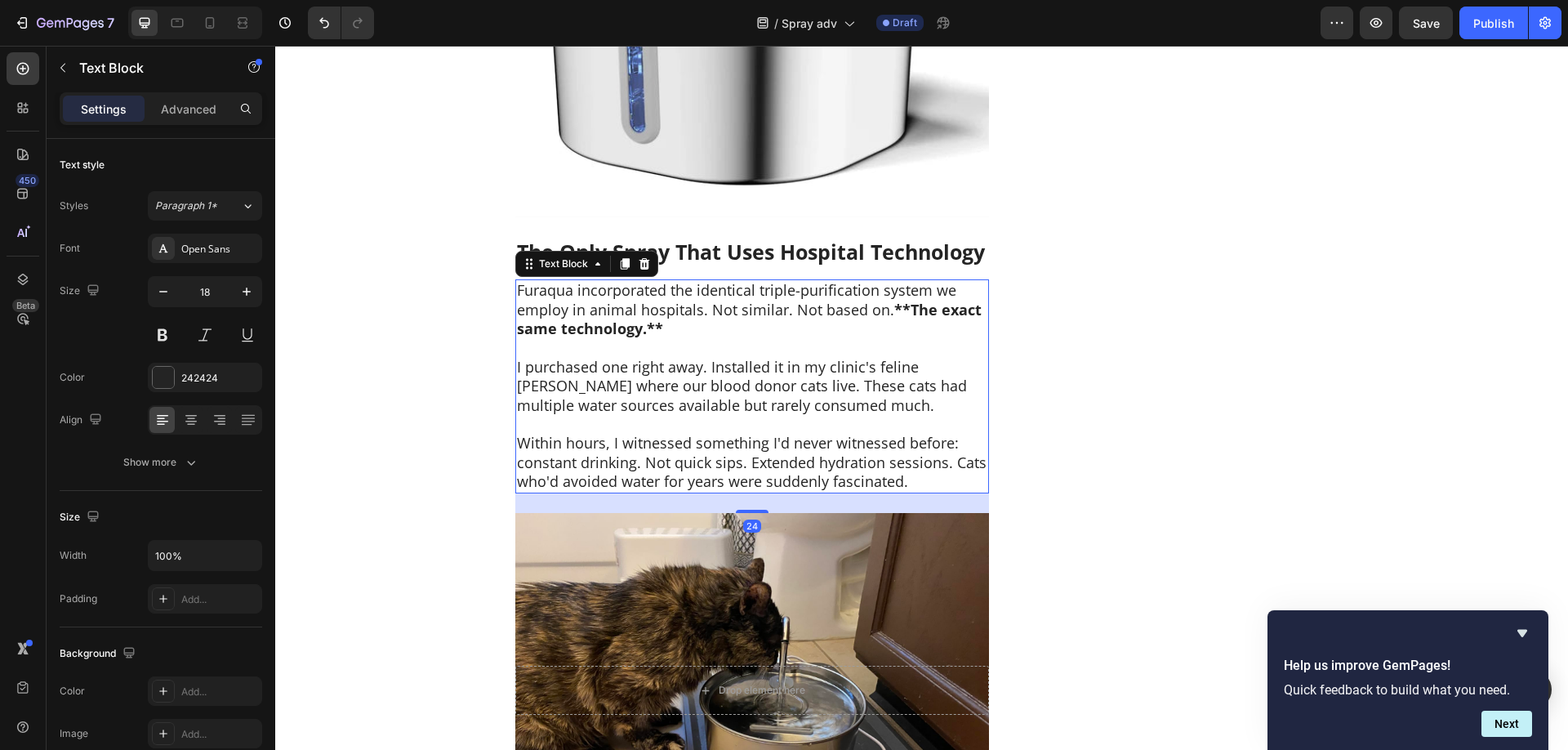
click at [792, 361] on p "I purchased one right away. Installed it in my clinic's feline ward where our b…" at bounding box center [752, 386] width 470 height 57
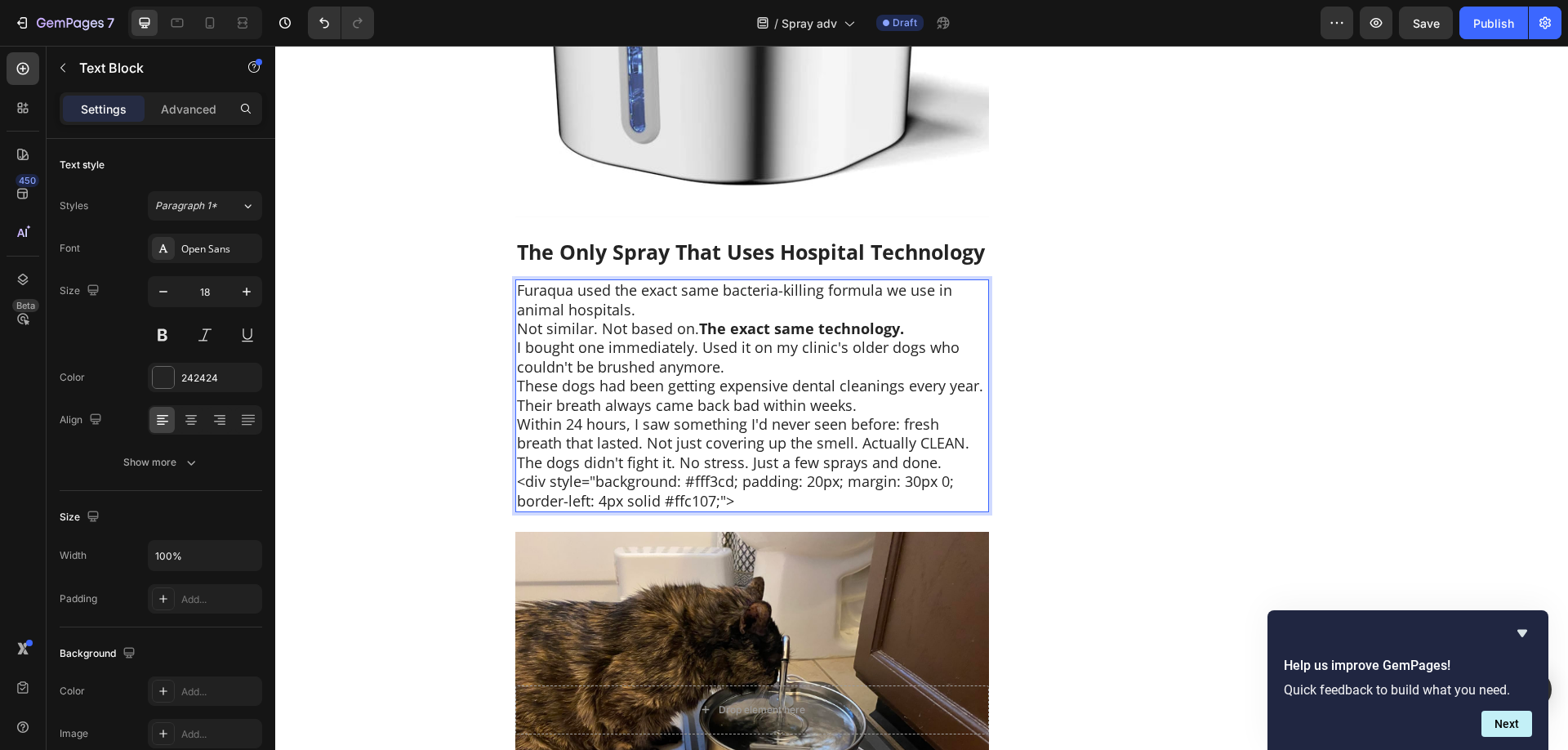
click at [912, 319] on p "Not similar. Not based on. The exact same technology." at bounding box center [752, 328] width 470 height 19
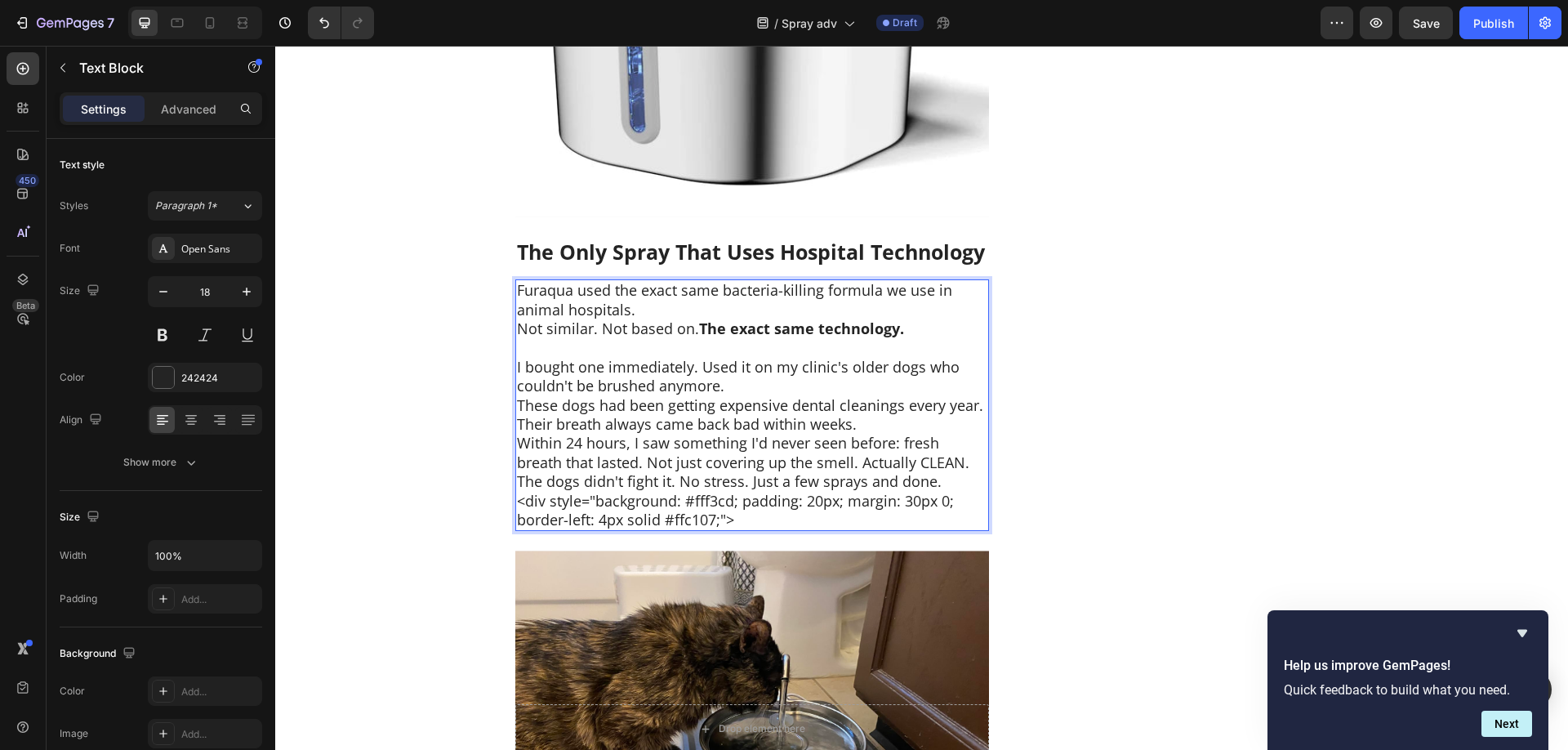
click at [755, 292] on p "Furaqua used the exact same bacteria-killing formula we use in animal hospitals." at bounding box center [752, 299] width 470 height 38
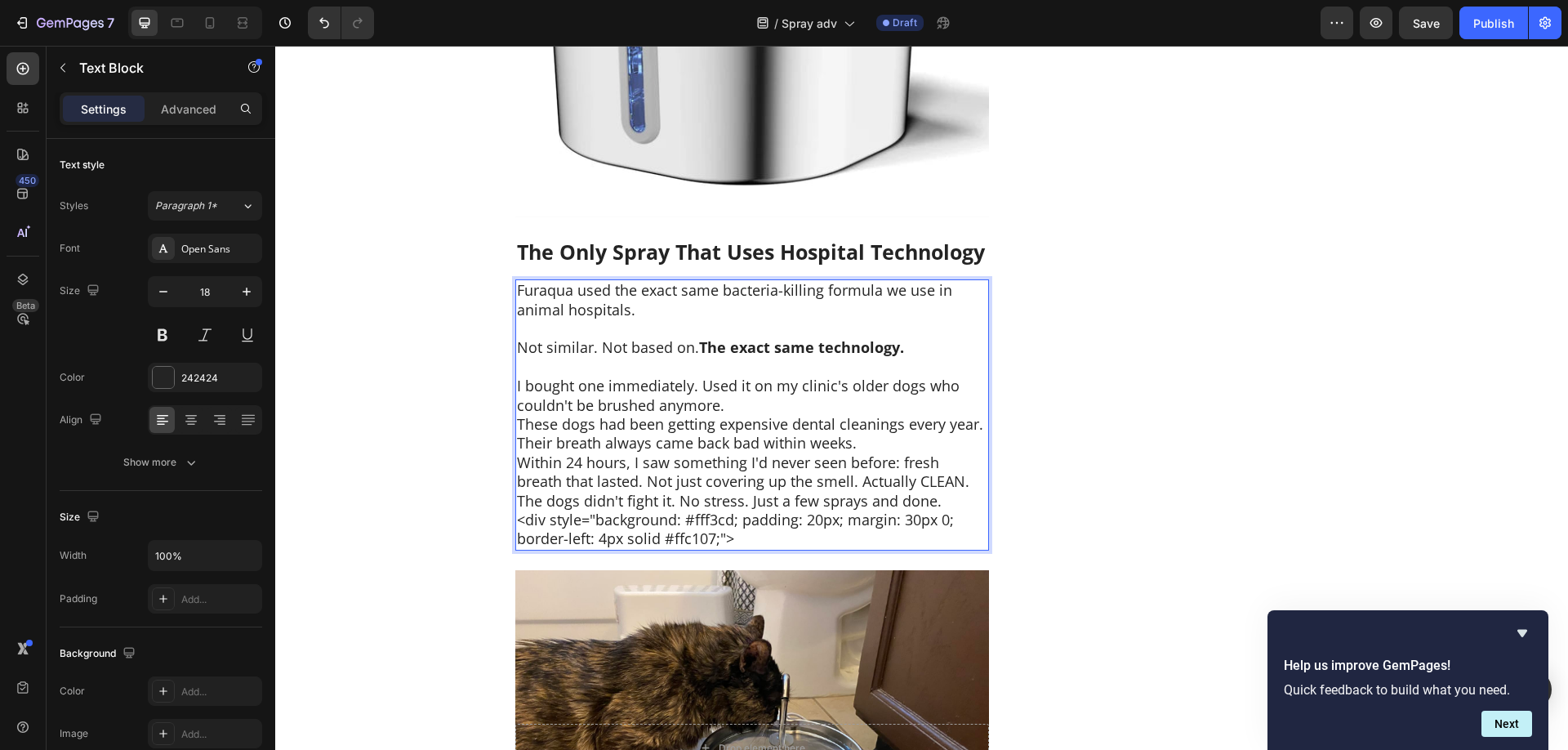
click at [753, 386] on p "I bought one immediately. Used it on my clinic's older dogs who couldn't be bru…" at bounding box center [752, 394] width 470 height 38
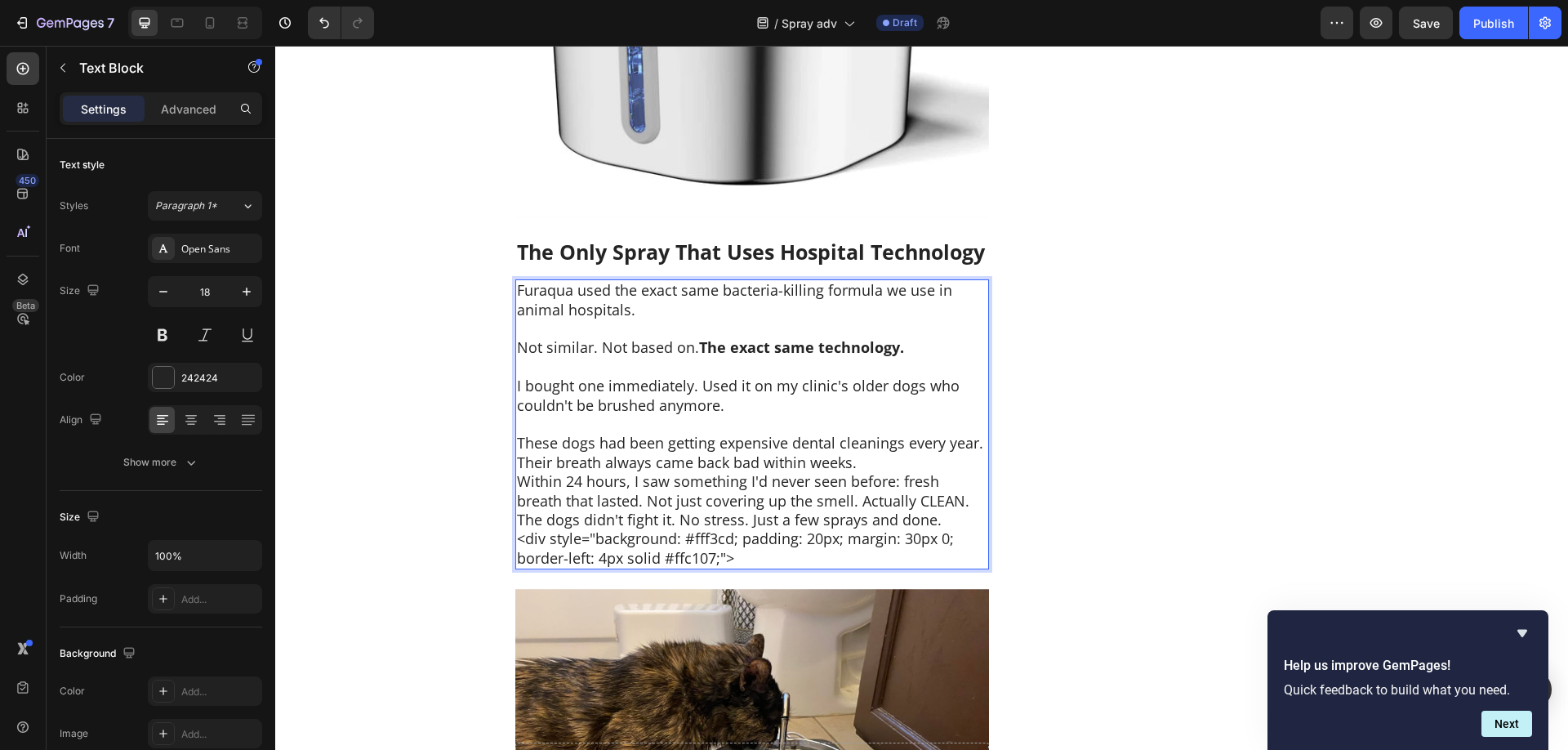
click at [882, 445] on p "These dogs had been getting expensive dental cleanings every year. Their breath…" at bounding box center [752, 452] width 470 height 38
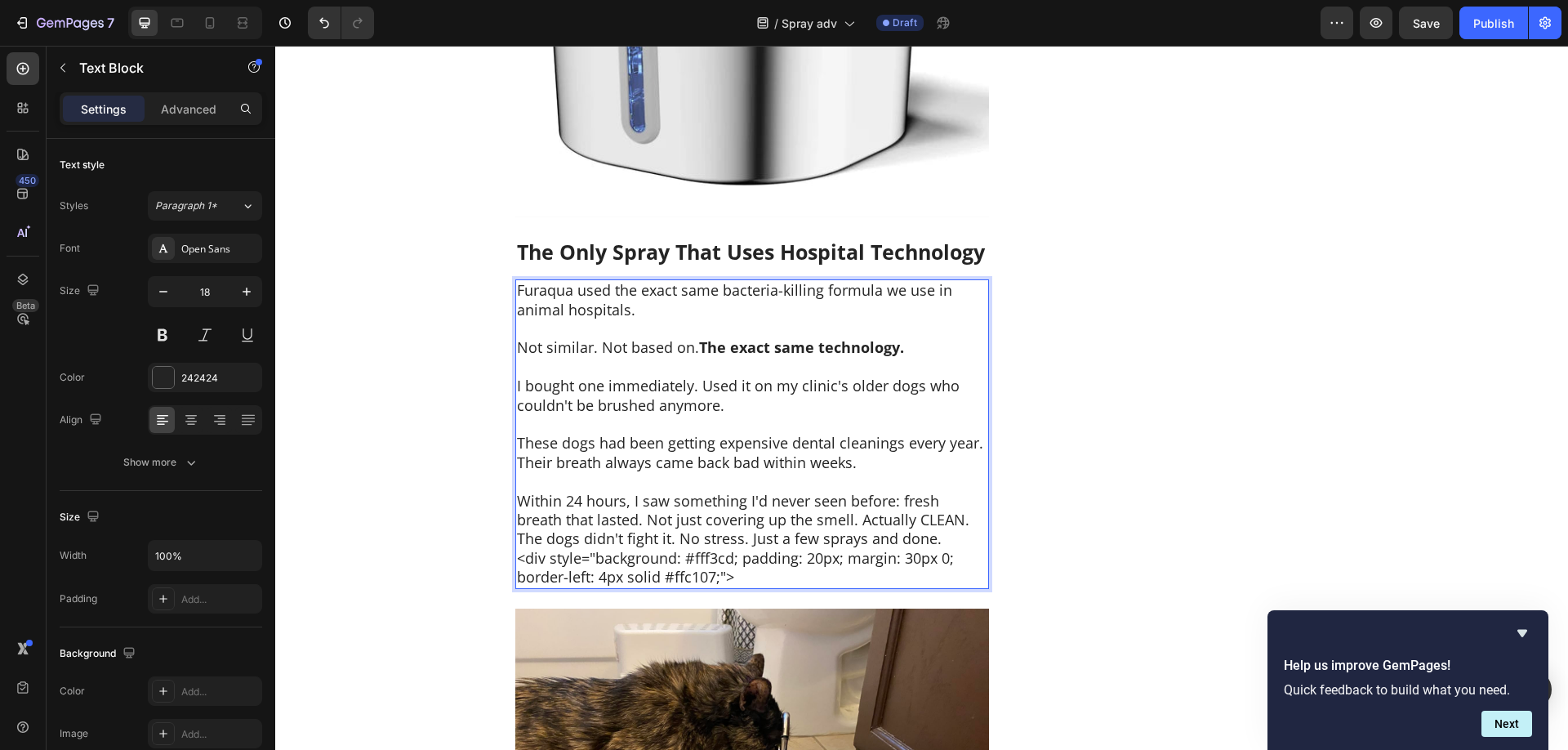
click at [928, 503] on p "Within 24 hours, I saw something I'd never seen before: fresh breath that laste…" at bounding box center [752, 510] width 470 height 38
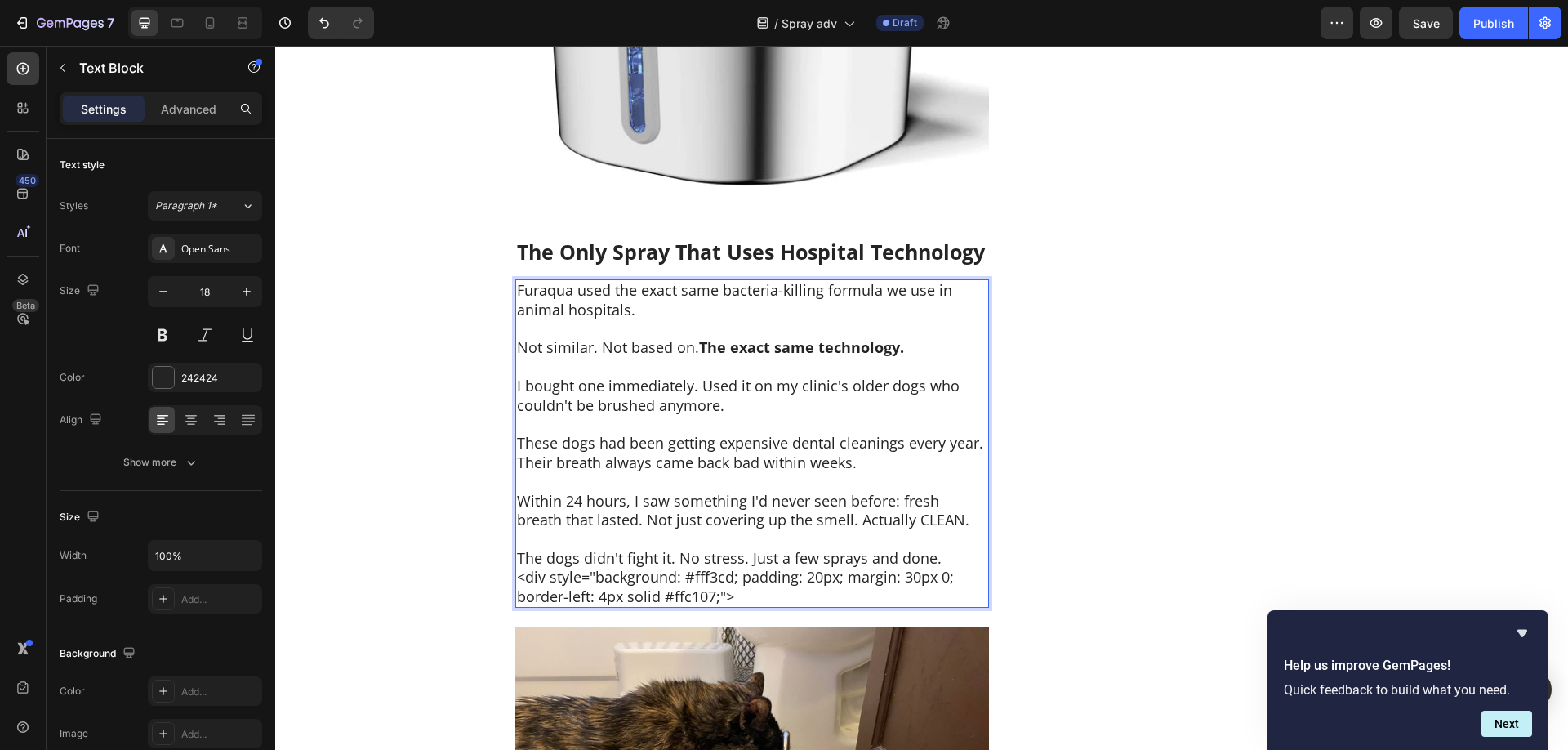
click at [951, 548] on p "The dogs didn't fight it. No stress. Just a few sprays and done." at bounding box center [752, 557] width 470 height 19
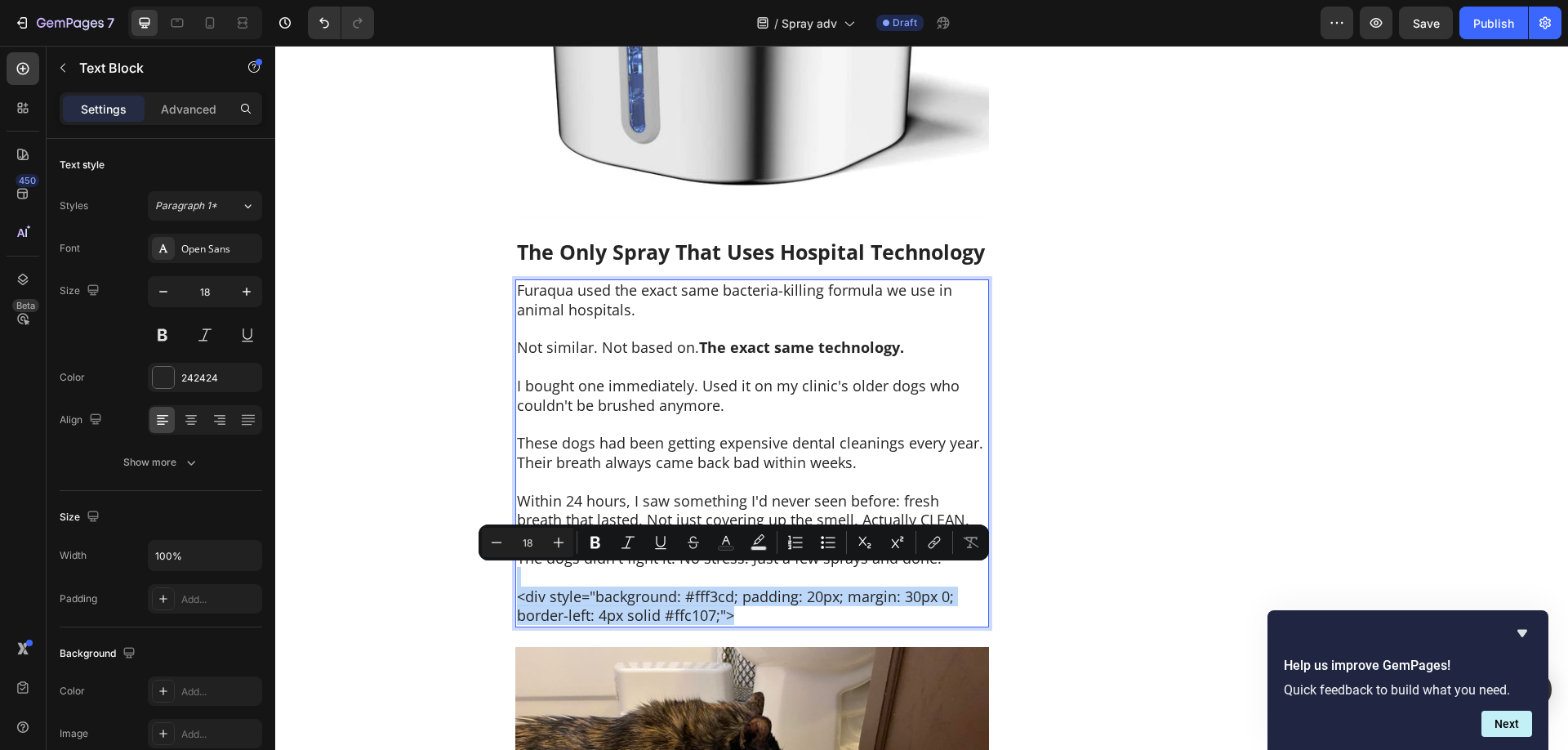
drag, startPoint x: 753, startPoint y: 595, endPoint x: 799, endPoint y: 605, distance: 47.1
click at [523, 558] on div "Furaqua used the exact same bacteria-killing formula we use in animal hospitals…" at bounding box center [752, 453] width 473 height 347
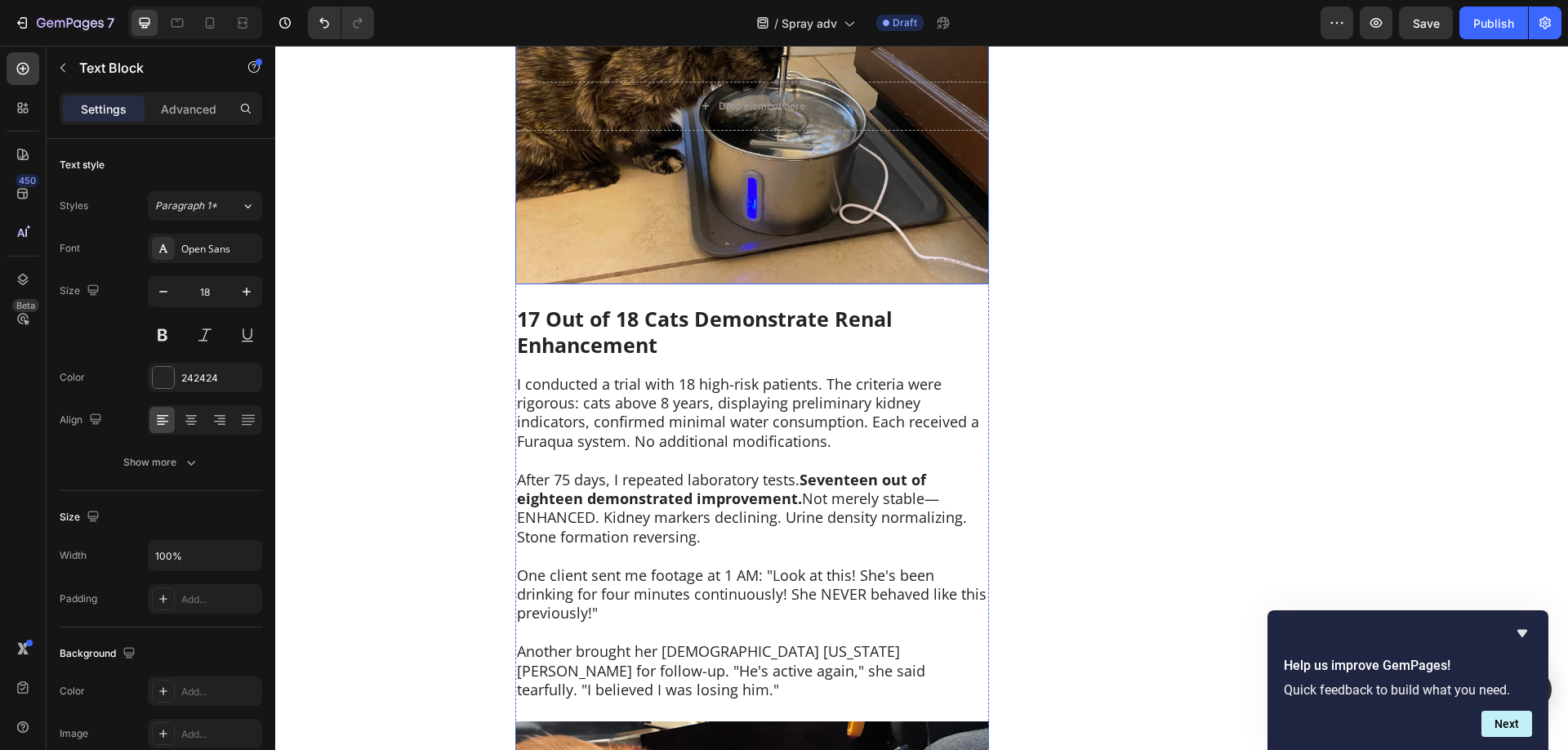
scroll to position [6743, 0]
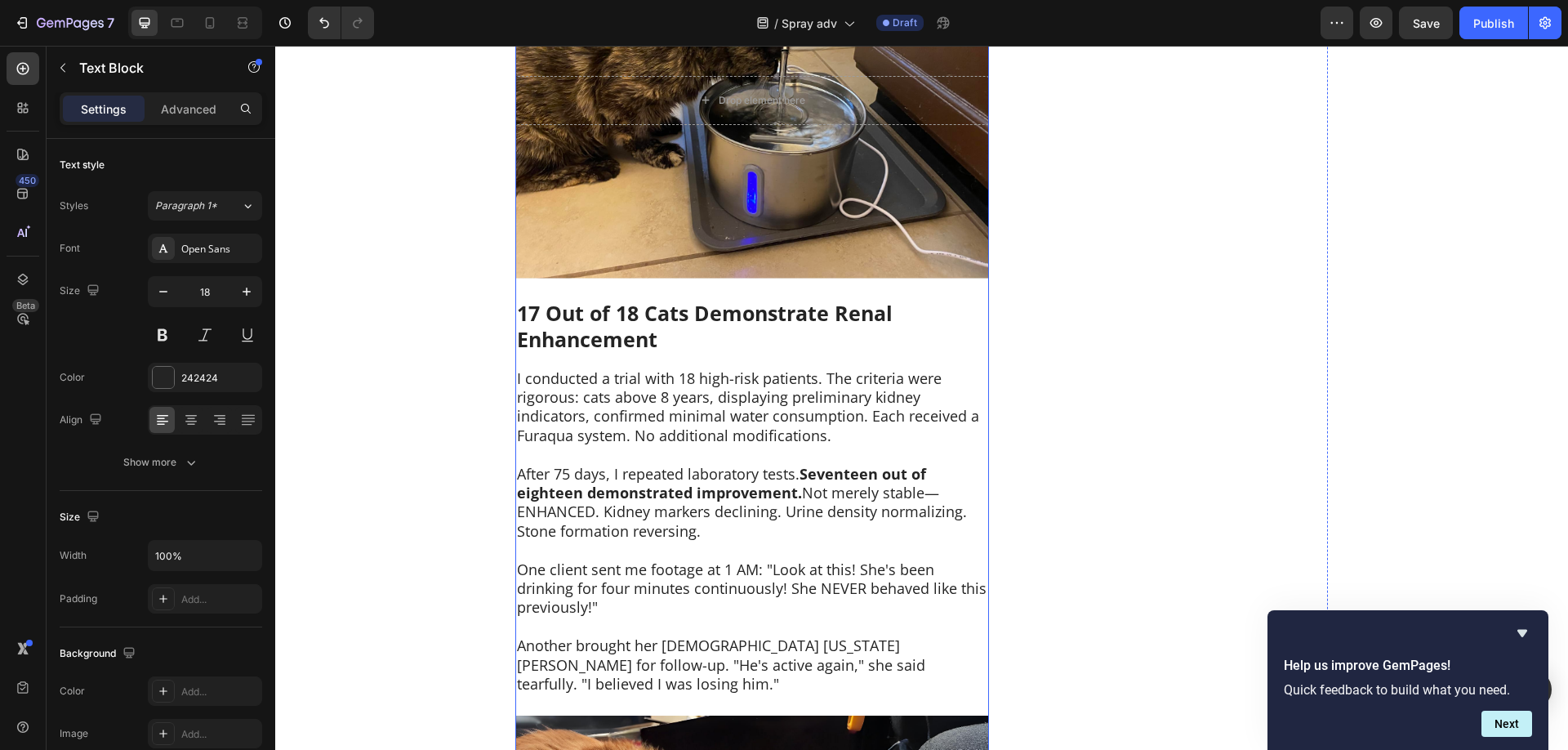
click at [609, 304] on strong "17 Out of 18 Cats Demonstrate Renal Enhancement" at bounding box center [705, 326] width 376 height 55
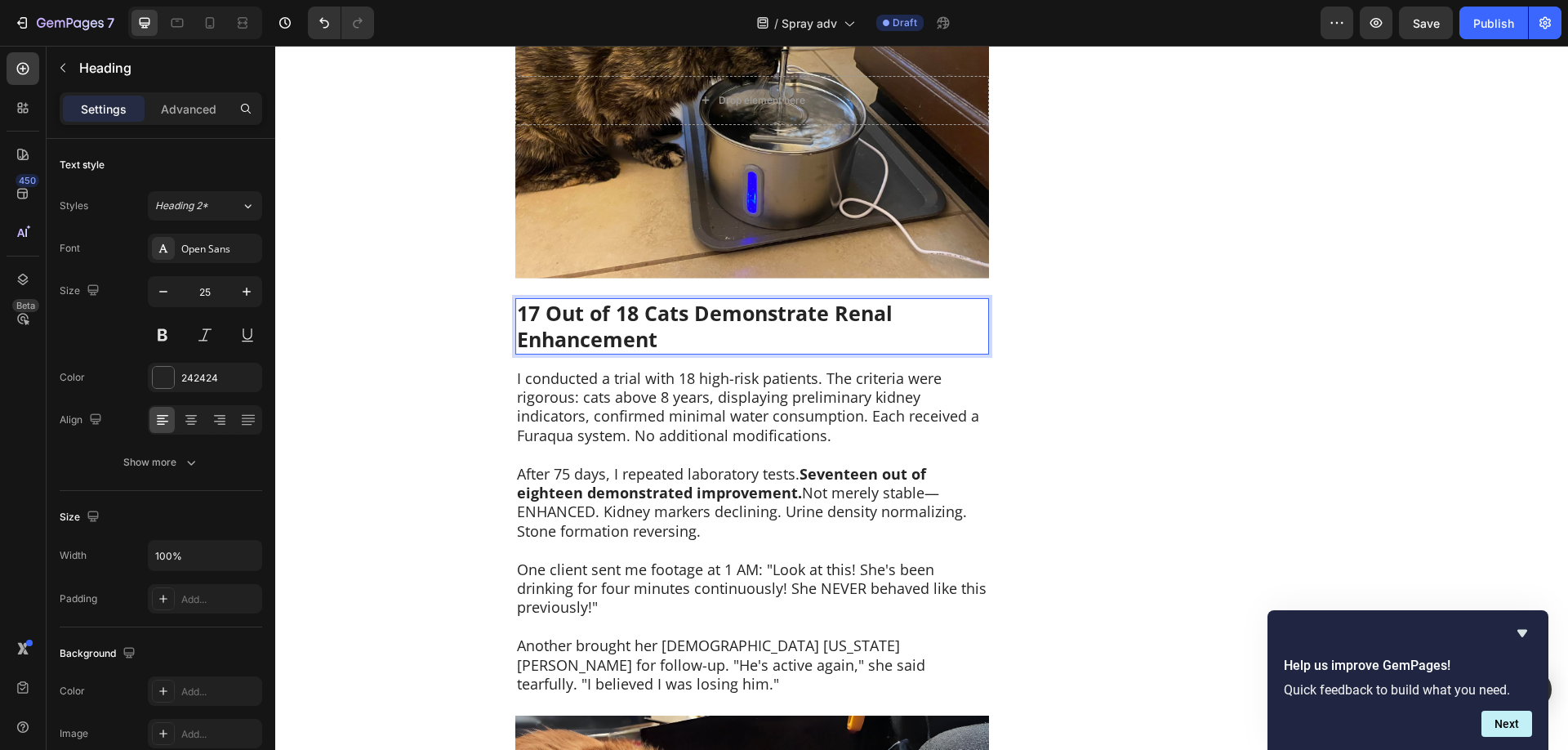
click at [609, 304] on strong "17 Out of 18 Cats Demonstrate Renal Enhancement" at bounding box center [705, 326] width 376 height 55
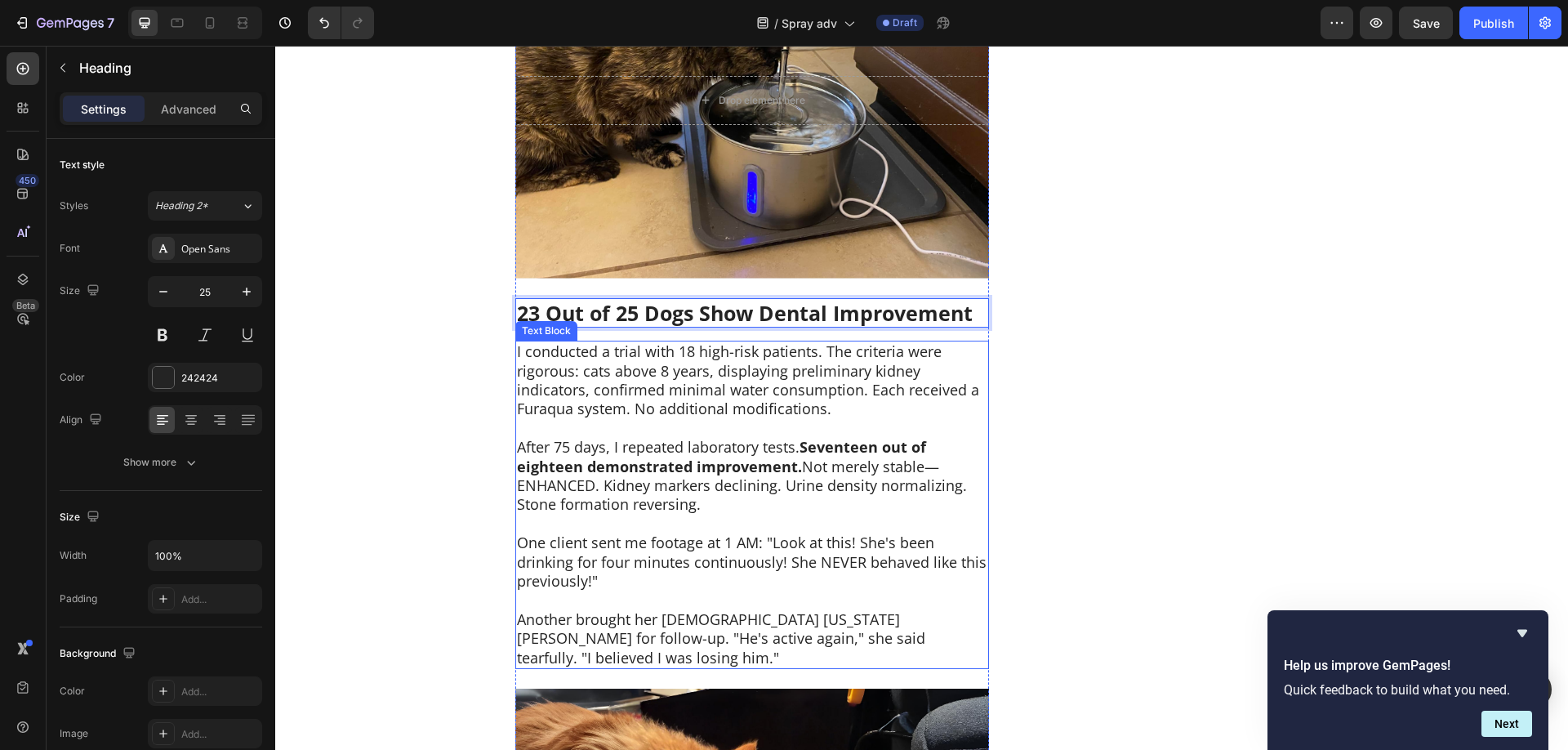
click at [689, 419] on p at bounding box center [752, 428] width 470 height 19
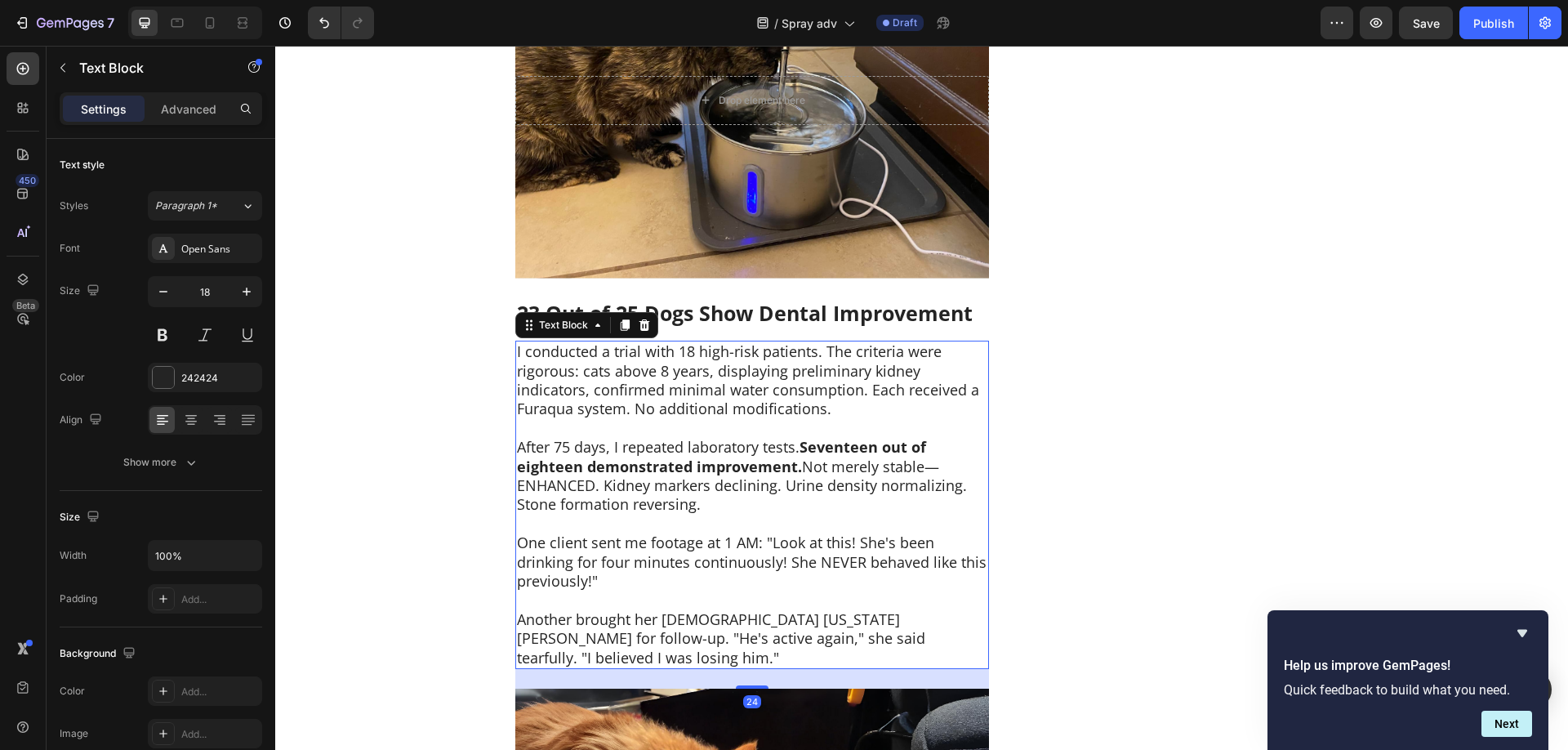
click at [689, 419] on p at bounding box center [752, 428] width 470 height 19
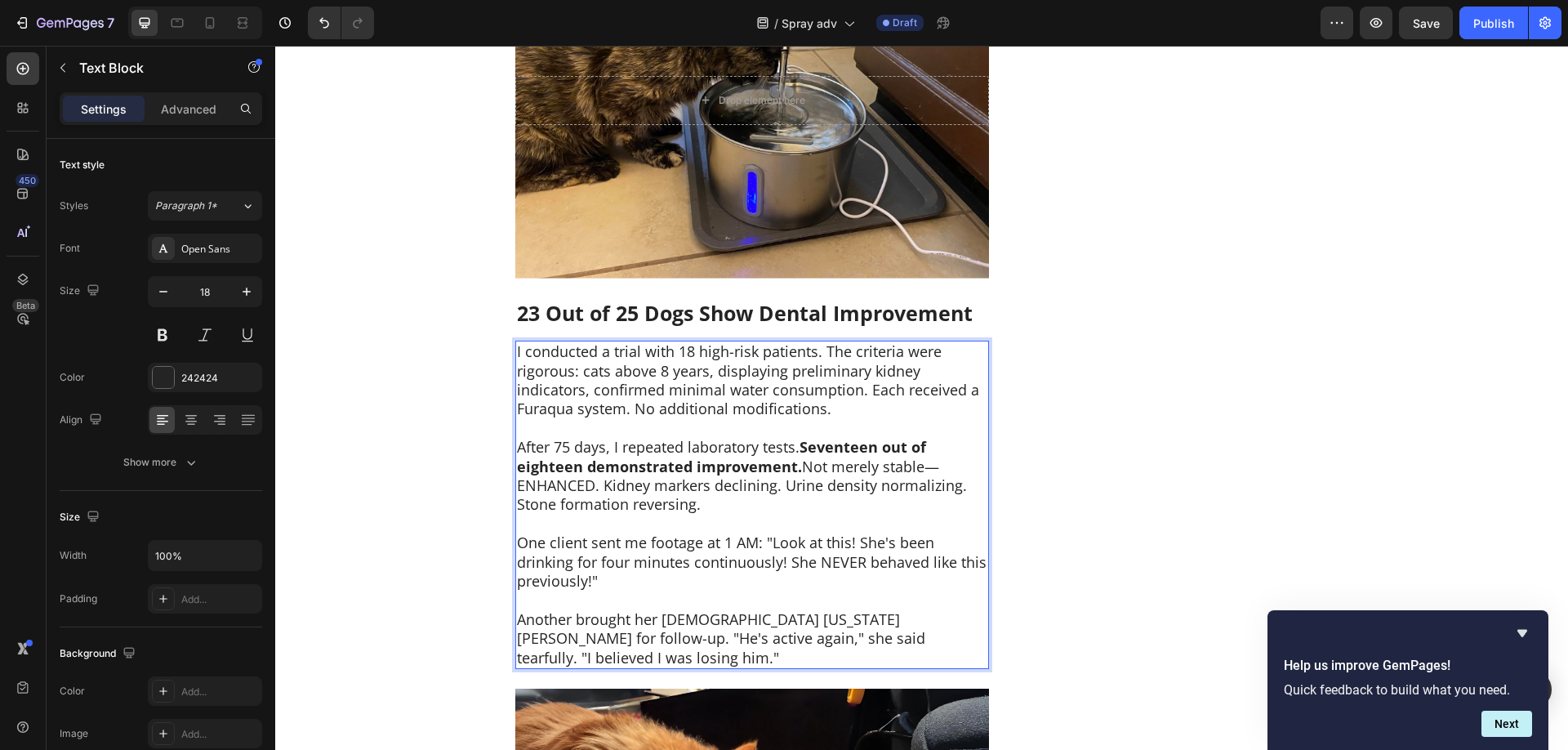
click at [693, 384] on p "I conducted a trial with 18 high-risk patients. The criteria were rigorous: cat…" at bounding box center [752, 380] width 470 height 77
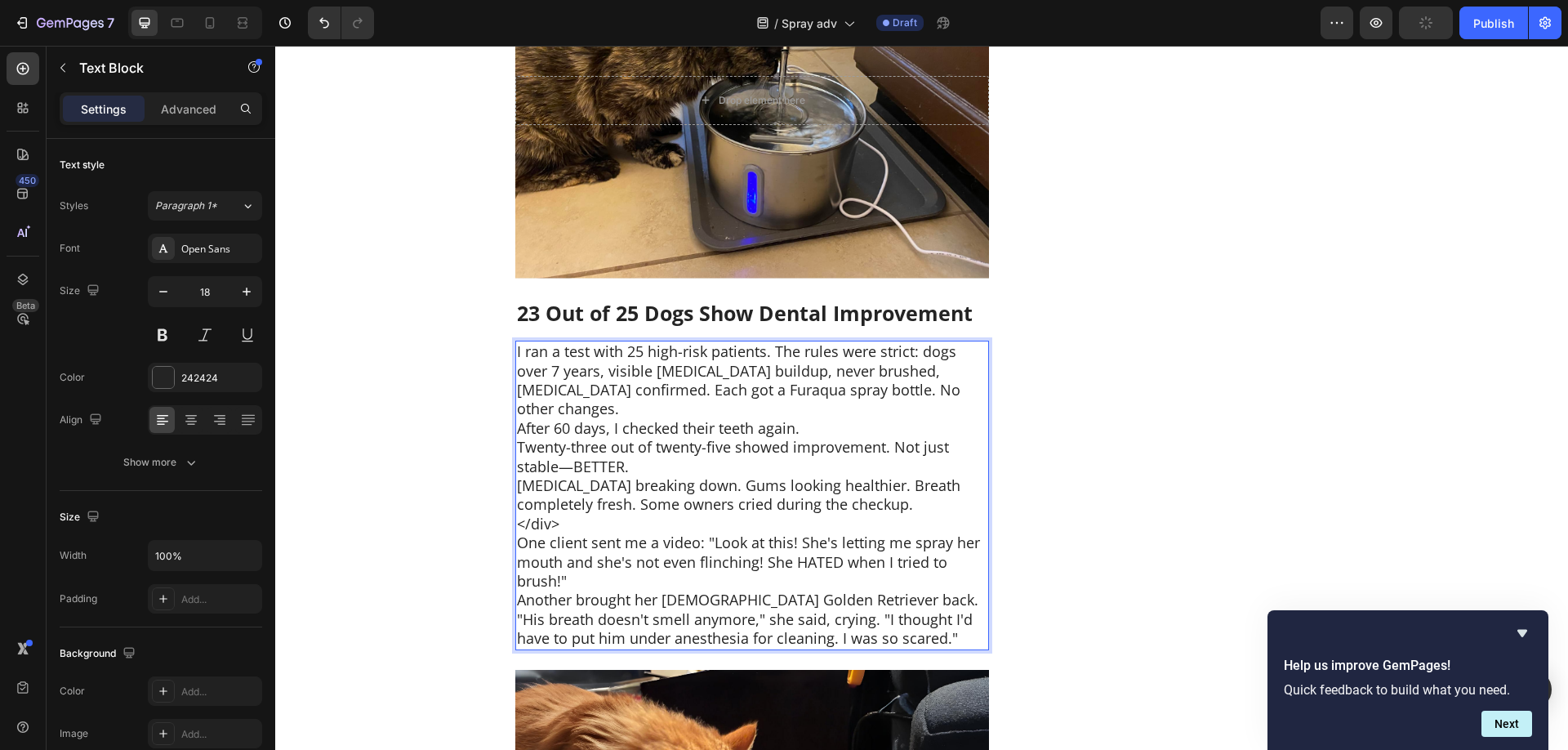
click at [982, 353] on p "I ran a test with 25 high-risk patients. The rules were strict: dogs over 7 yea…" at bounding box center [752, 380] width 470 height 77
click at [983, 355] on p "I ran a test with 25 high-risk patients. The rules were strict: dogs over 7 yea…" at bounding box center [752, 380] width 470 height 77
click at [894, 371] on p "I ran a test with 25 high-risk patients. The rules were strict: dogs over 7 yea…" at bounding box center [752, 380] width 470 height 77
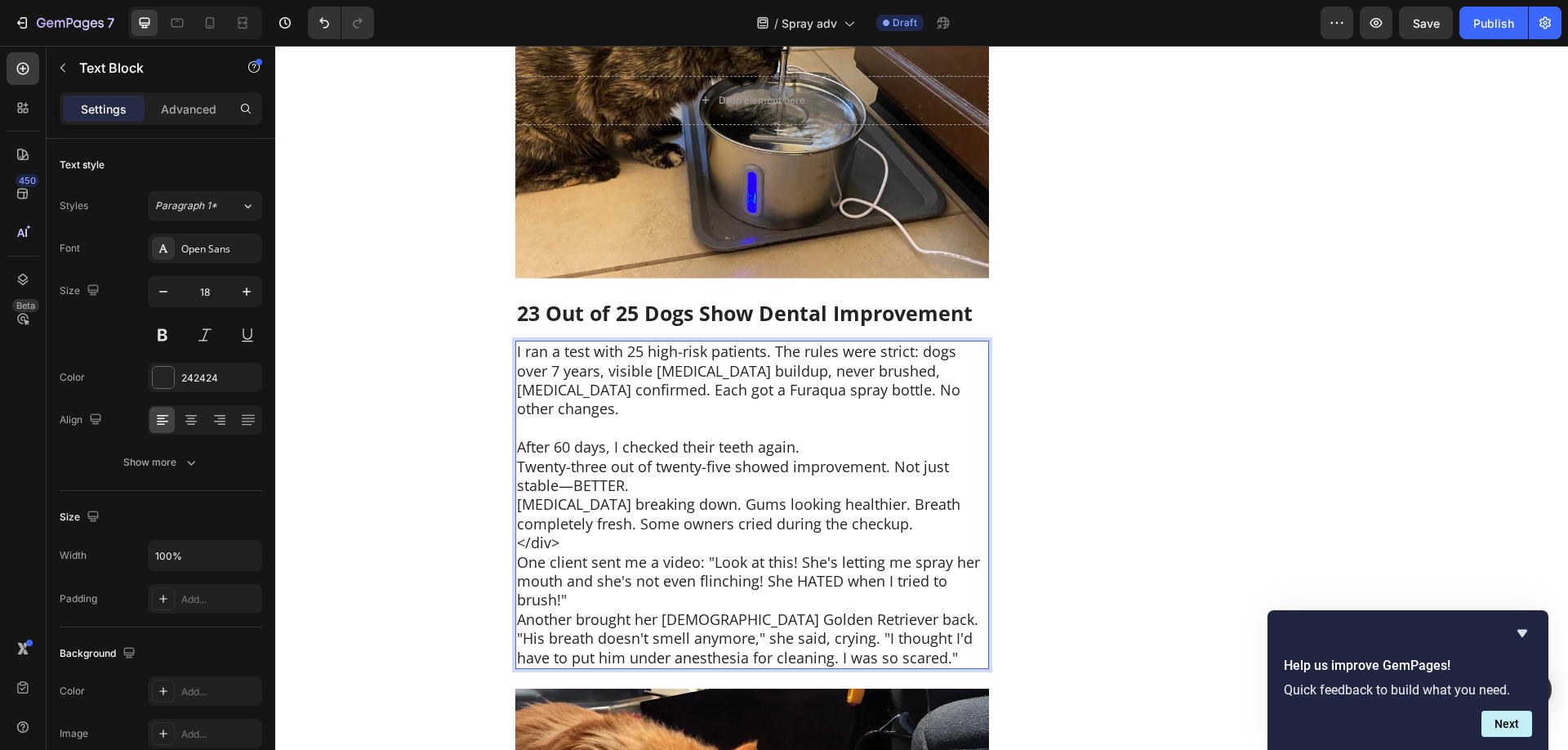
click at [870, 437] on p "After 60 days, I checked their teeth again." at bounding box center [752, 446] width 470 height 19
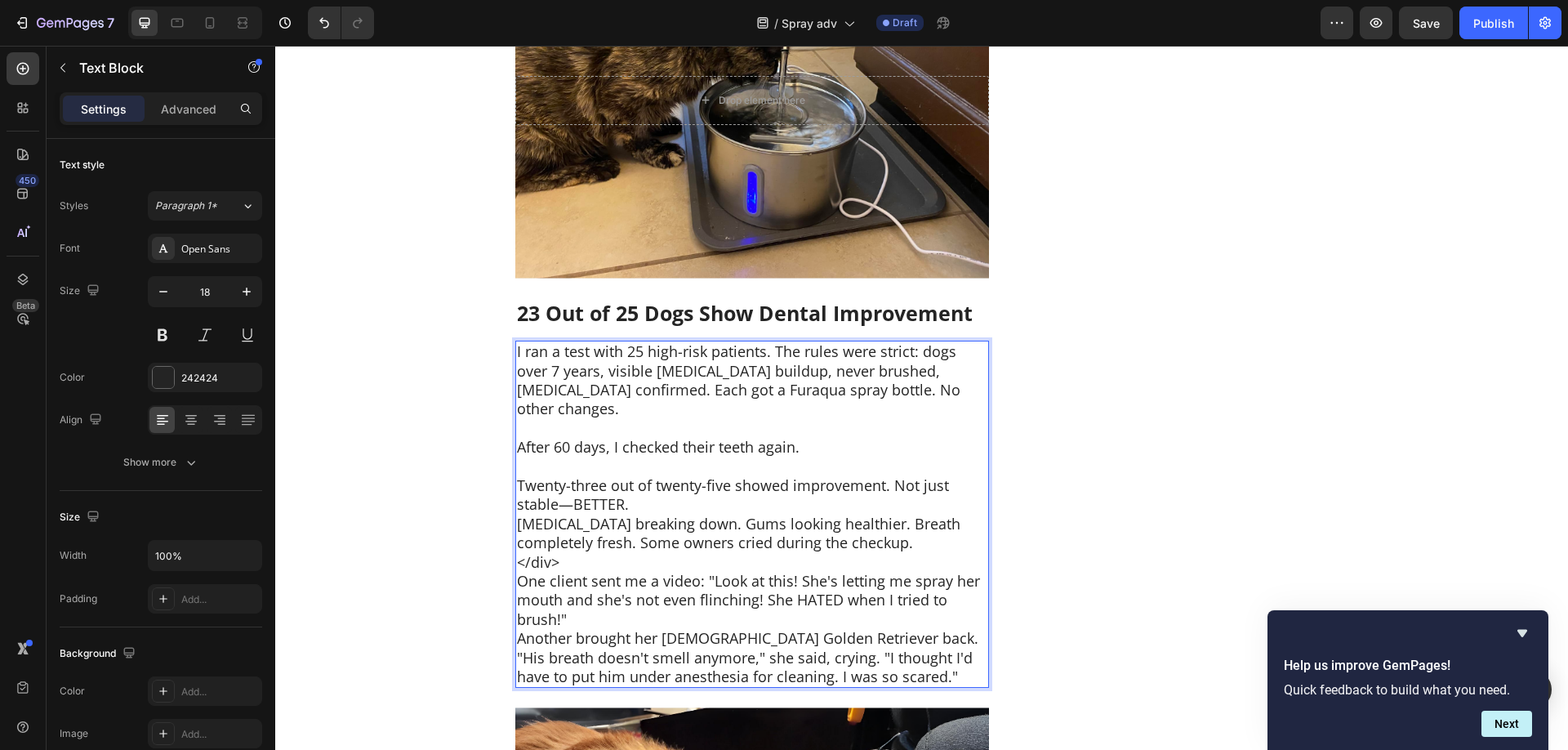
click at [920, 476] on p "Twenty-three out of twenty-five showed improvement. Not just stable—BETTER." at bounding box center [752, 495] width 470 height 38
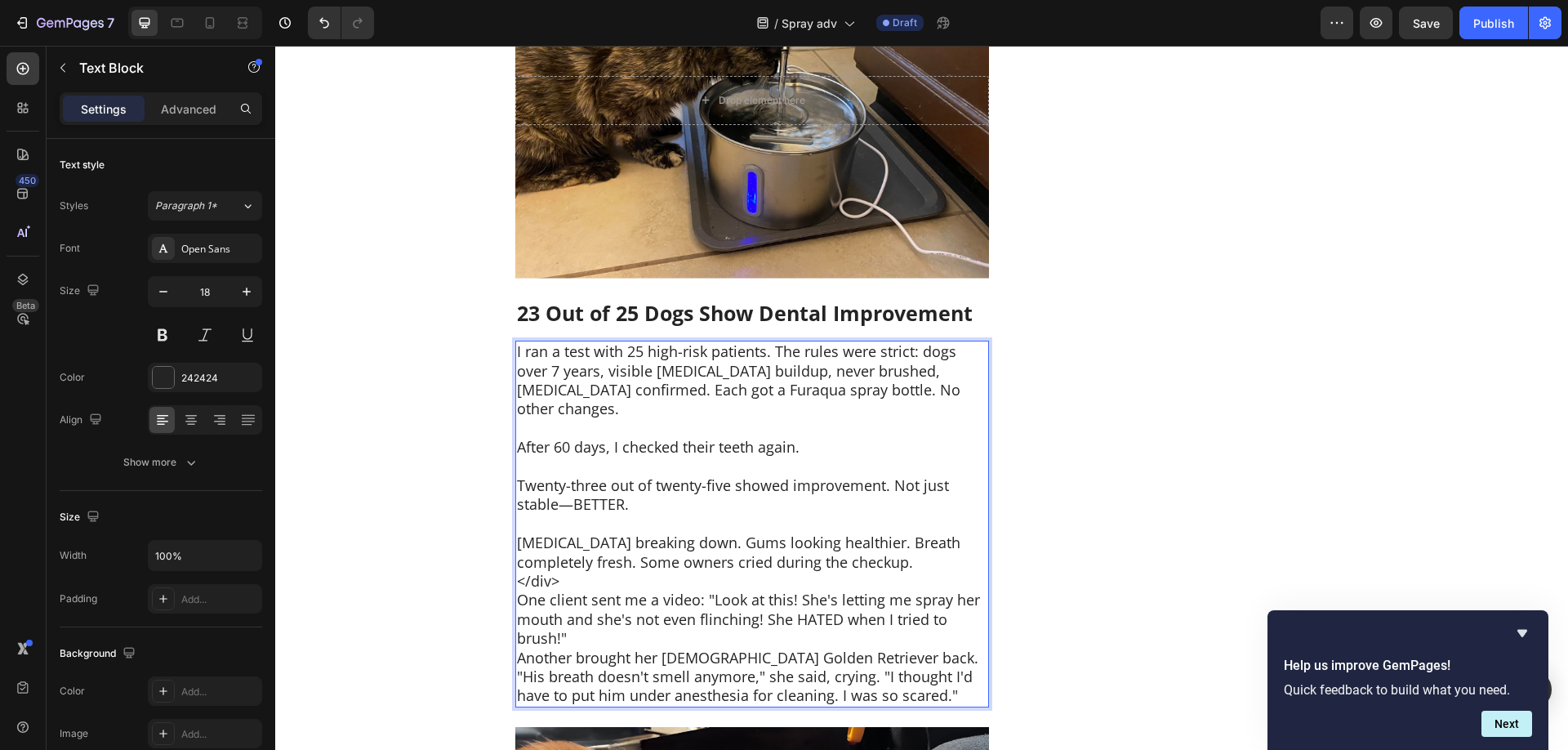
click at [967, 533] on p "[MEDICAL_DATA] breaking down. Gums looking healthier. Breath completely fresh. …" at bounding box center [752, 551] width 470 height 38
click at [909, 533] on p "[MEDICAL_DATA] breaking down. Gums looking healthier. Breath completely fresh. …" at bounding box center [752, 551] width 470 height 38
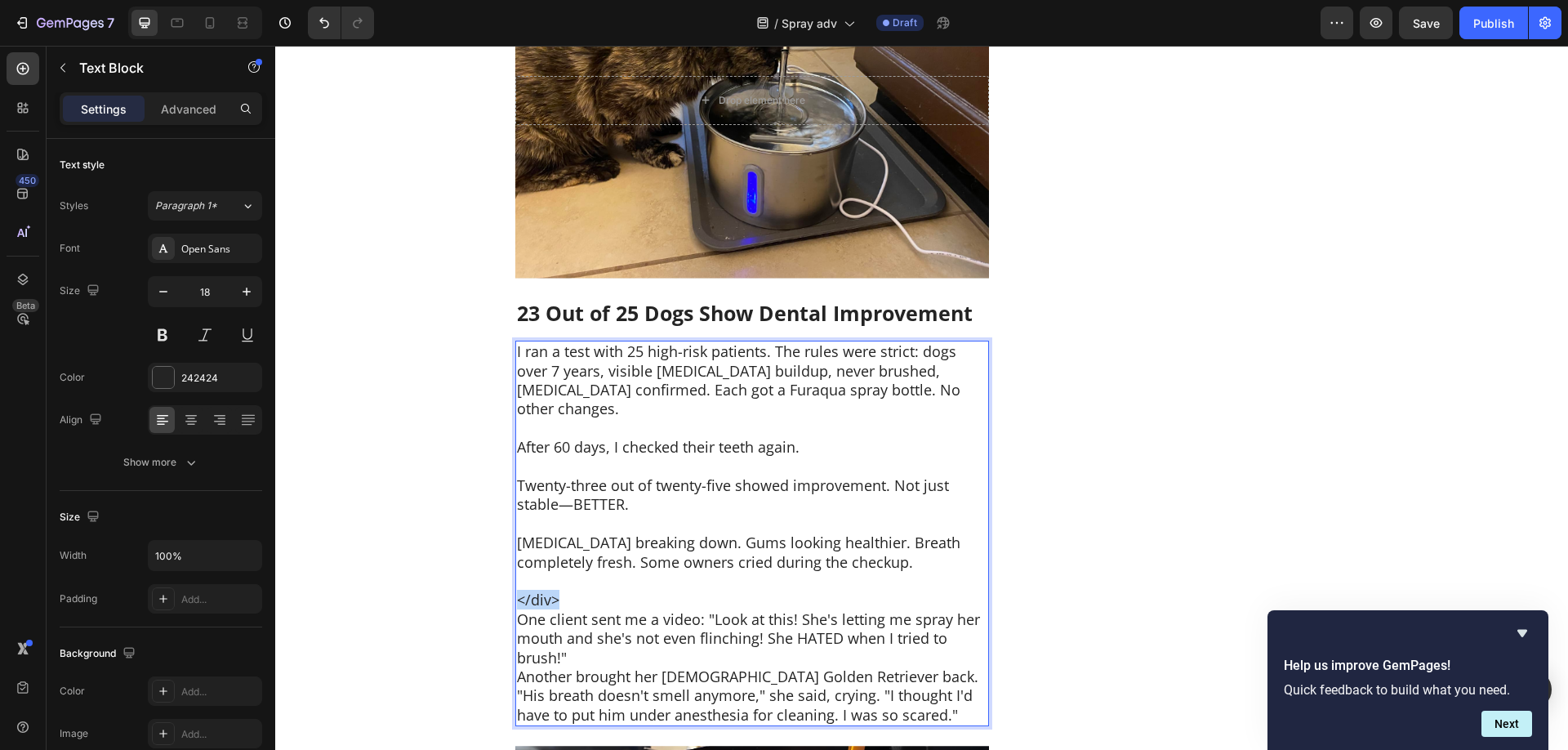
drag, startPoint x: 599, startPoint y: 568, endPoint x: 512, endPoint y: 566, distance: 87.0
click at [515, 566] on div "I ran a test with 25 high-risk patients. The rules were strict: dogs over 7 yea…" at bounding box center [752, 534] width 473 height 386
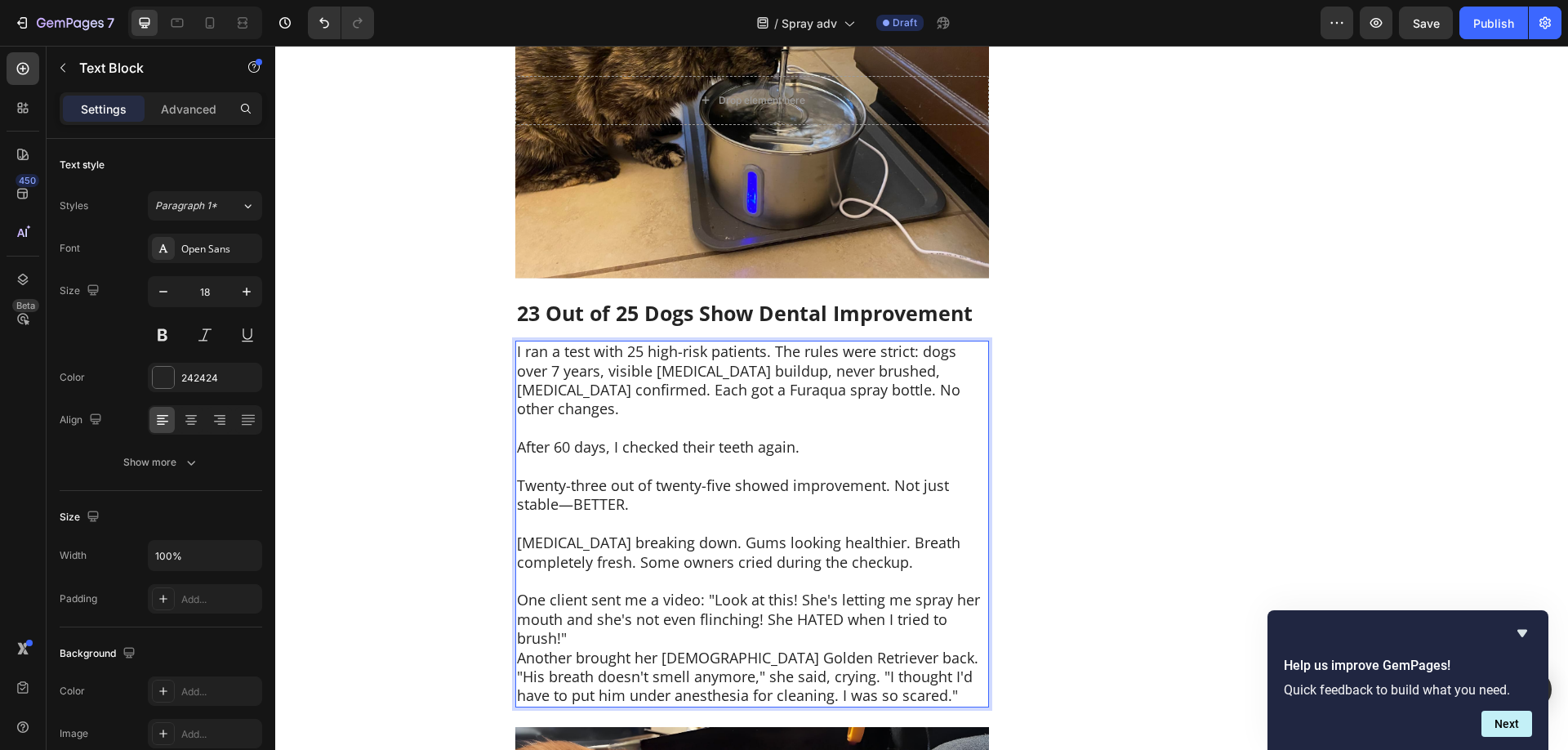
click at [760, 601] on p "One client sent me a video: "Look at this! She's letting me spray her mouth and…" at bounding box center [752, 619] width 470 height 57
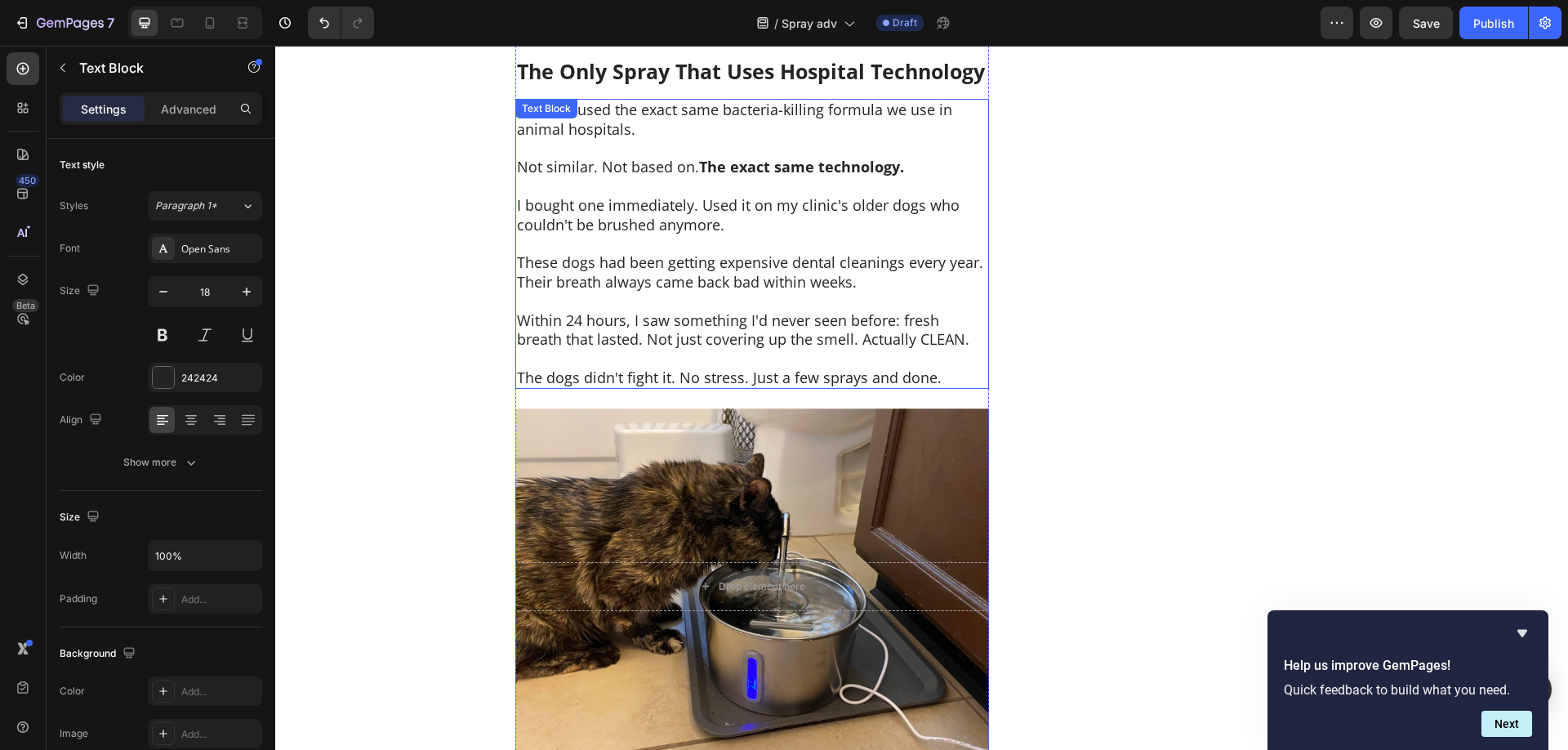
scroll to position [6244, 0]
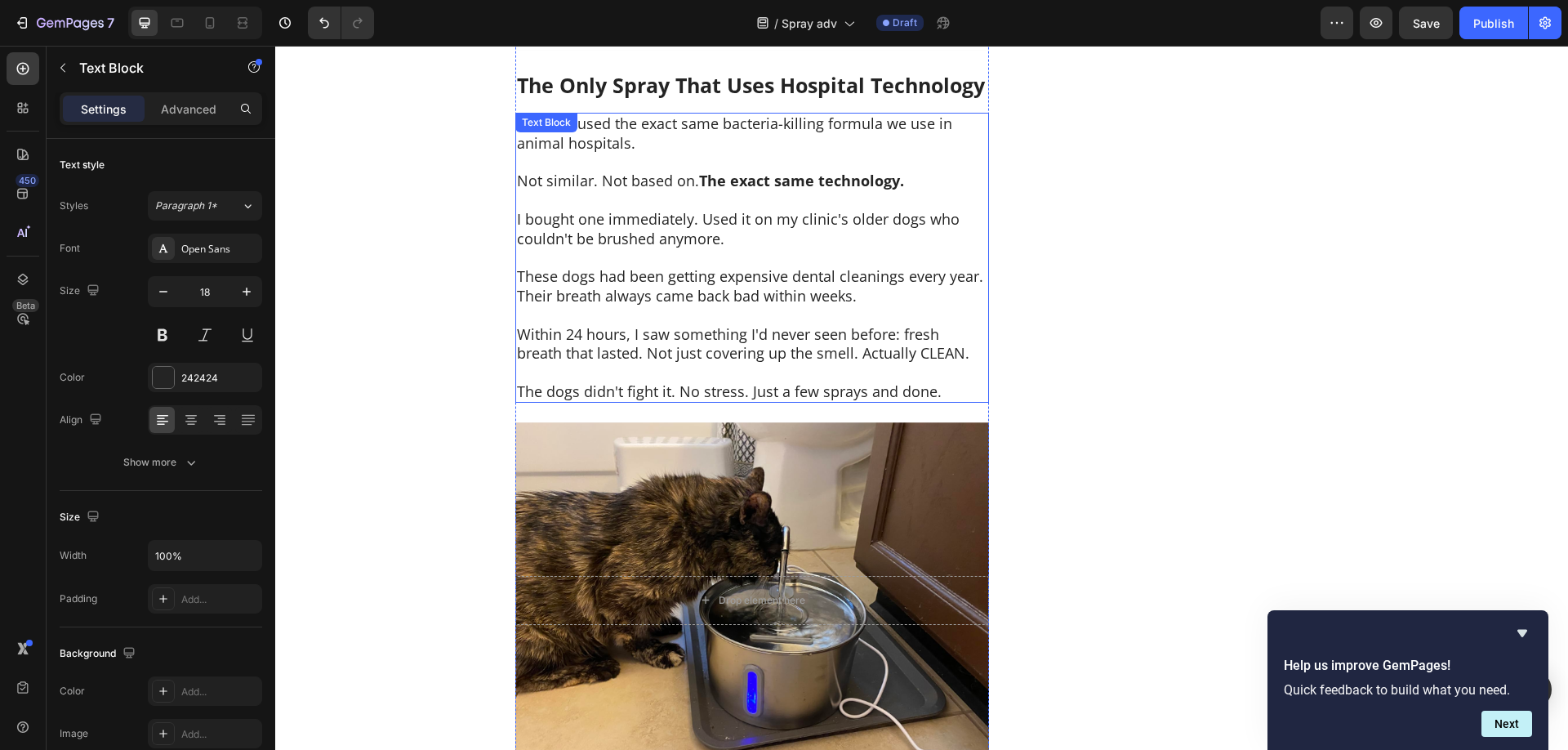
click at [700, 170] on strong "The exact same technology." at bounding box center [802, 180] width 205 height 19
click at [699, 171] on p "Not similar. Not based on. The exact same technology." at bounding box center [752, 180] width 470 height 19
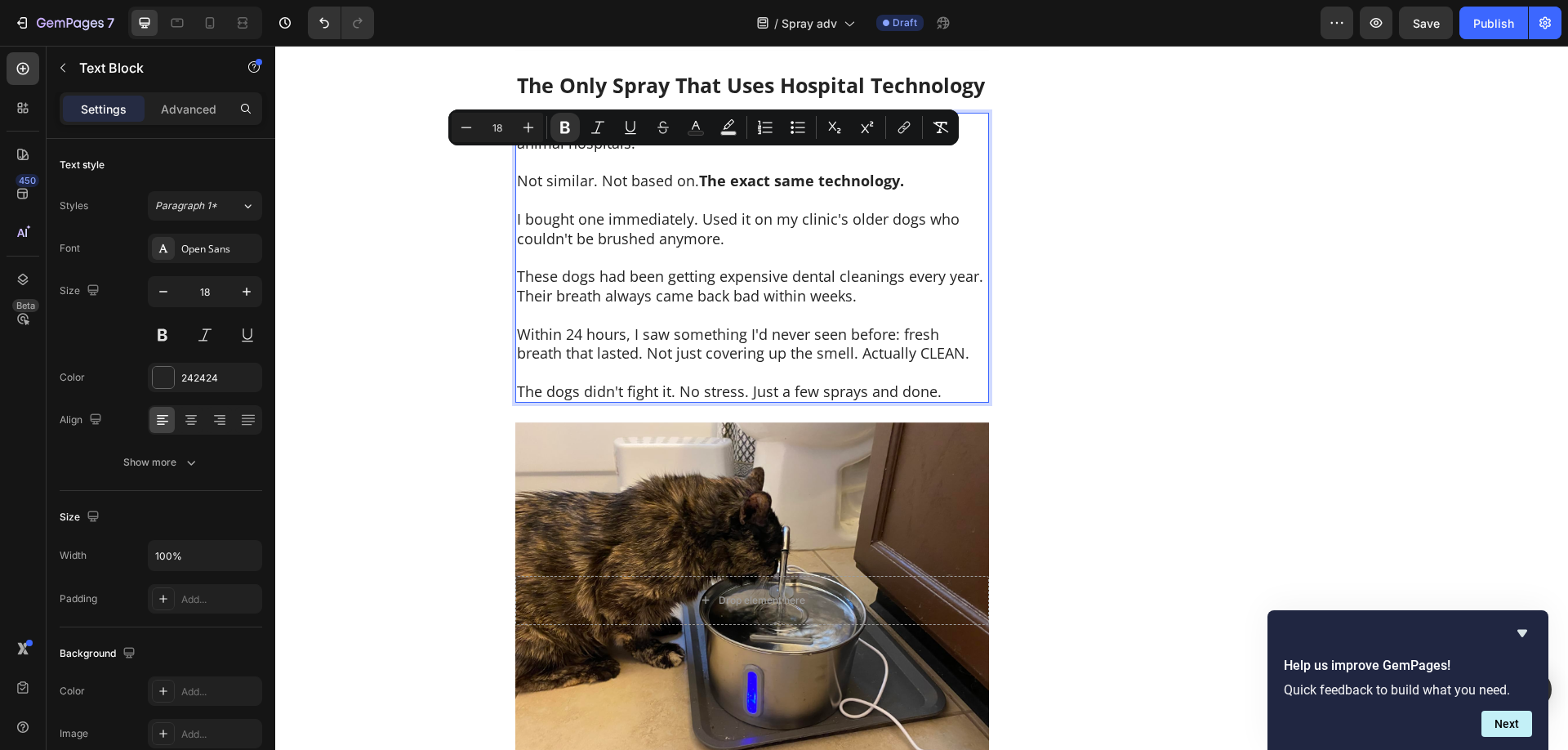
click at [699, 171] on p "Not similar. Not based on. The exact same technology." at bounding box center [752, 180] width 470 height 19
click at [694, 171] on p "Not similar. Not based on. The exact same technology." at bounding box center [752, 180] width 470 height 19
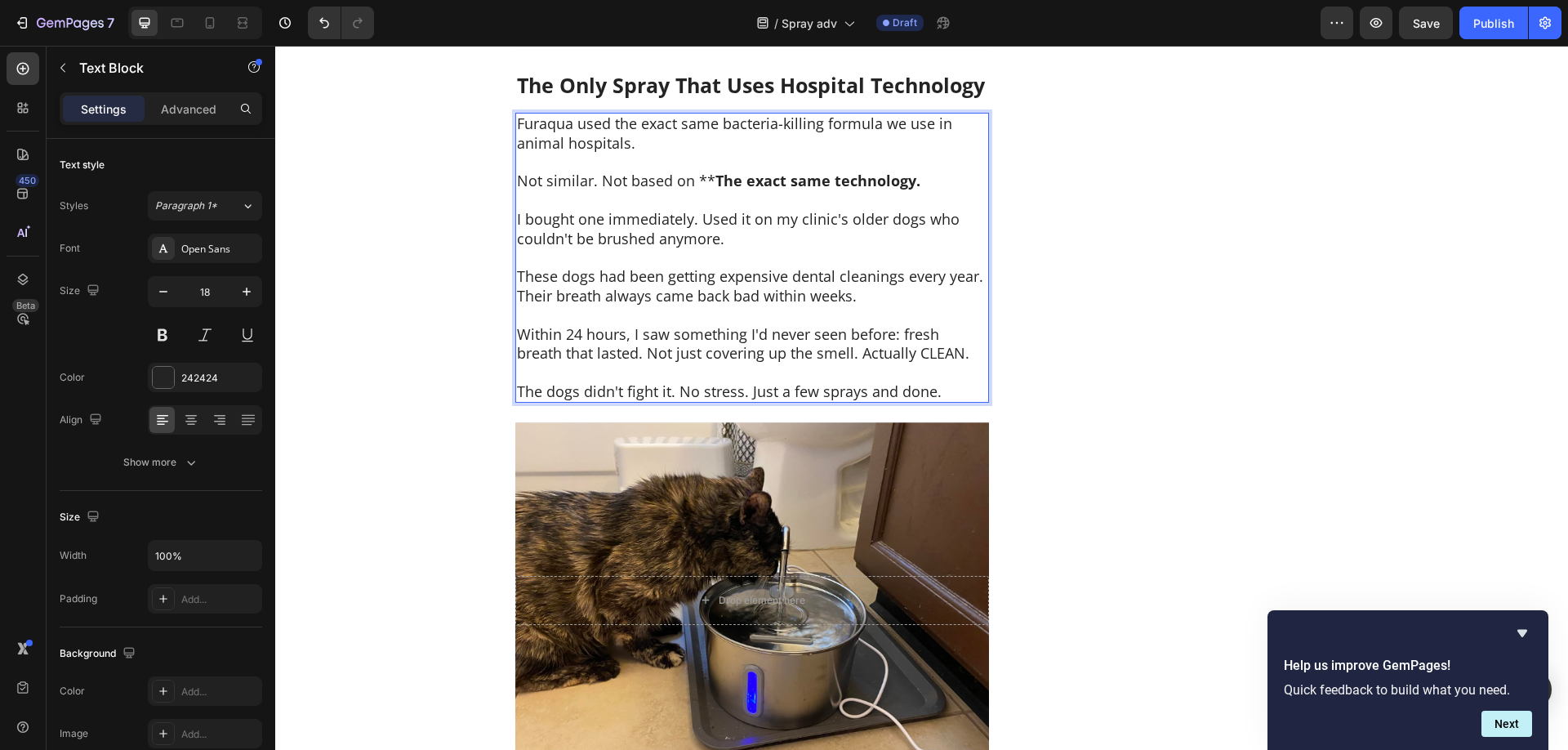
click at [911, 170] on strong "The exact same technology." at bounding box center [817, 180] width 205 height 19
click at [915, 171] on p "Not similar. Not based on ** The exact same technology." at bounding box center [752, 180] width 470 height 19
click at [691, 171] on p "Not similar. Not based on ** The exact same technology.**" at bounding box center [752, 180] width 470 height 19
click at [775, 279] on p "These dogs had been getting expensive dental cleanings every year. Their breath…" at bounding box center [752, 285] width 470 height 38
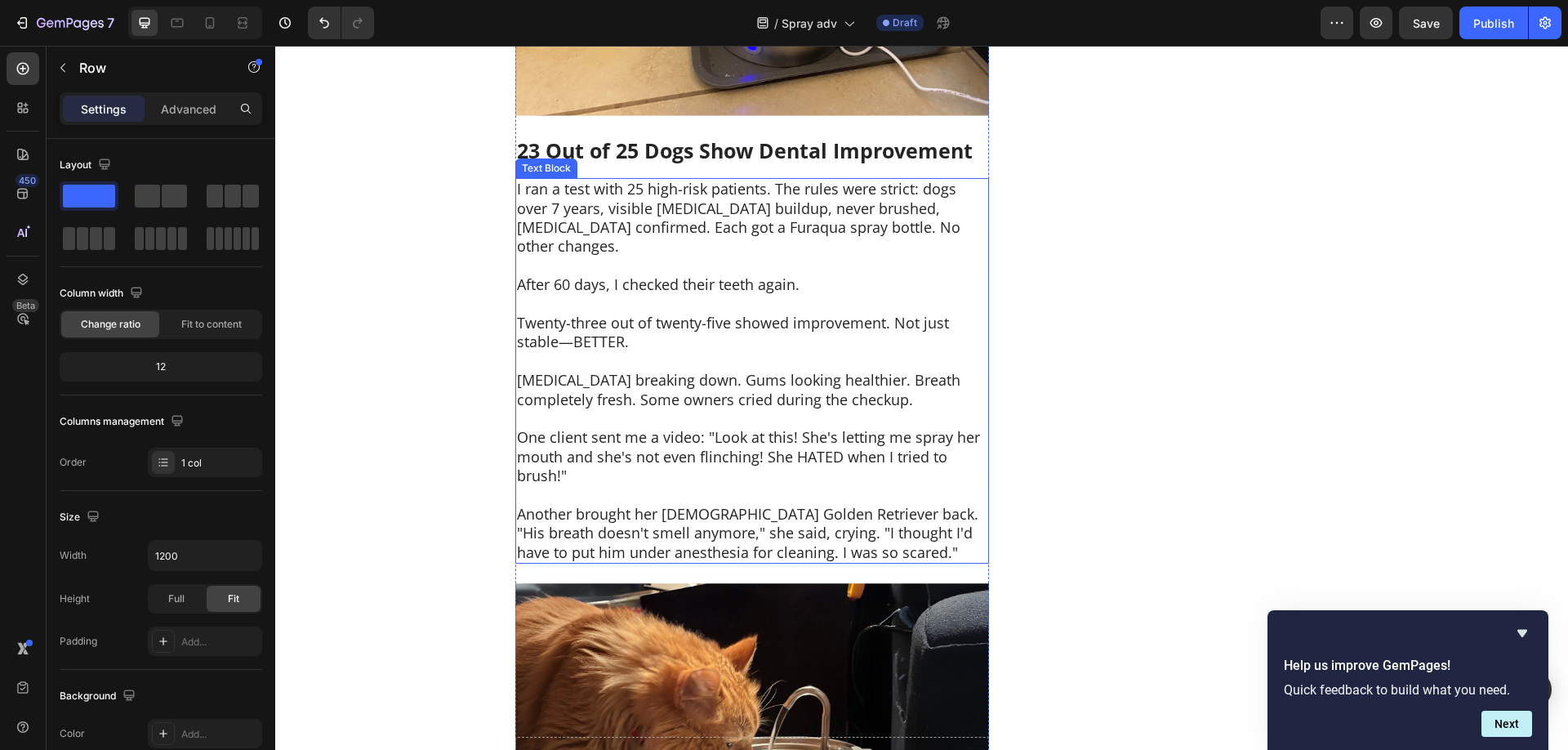
scroll to position [6910, 0]
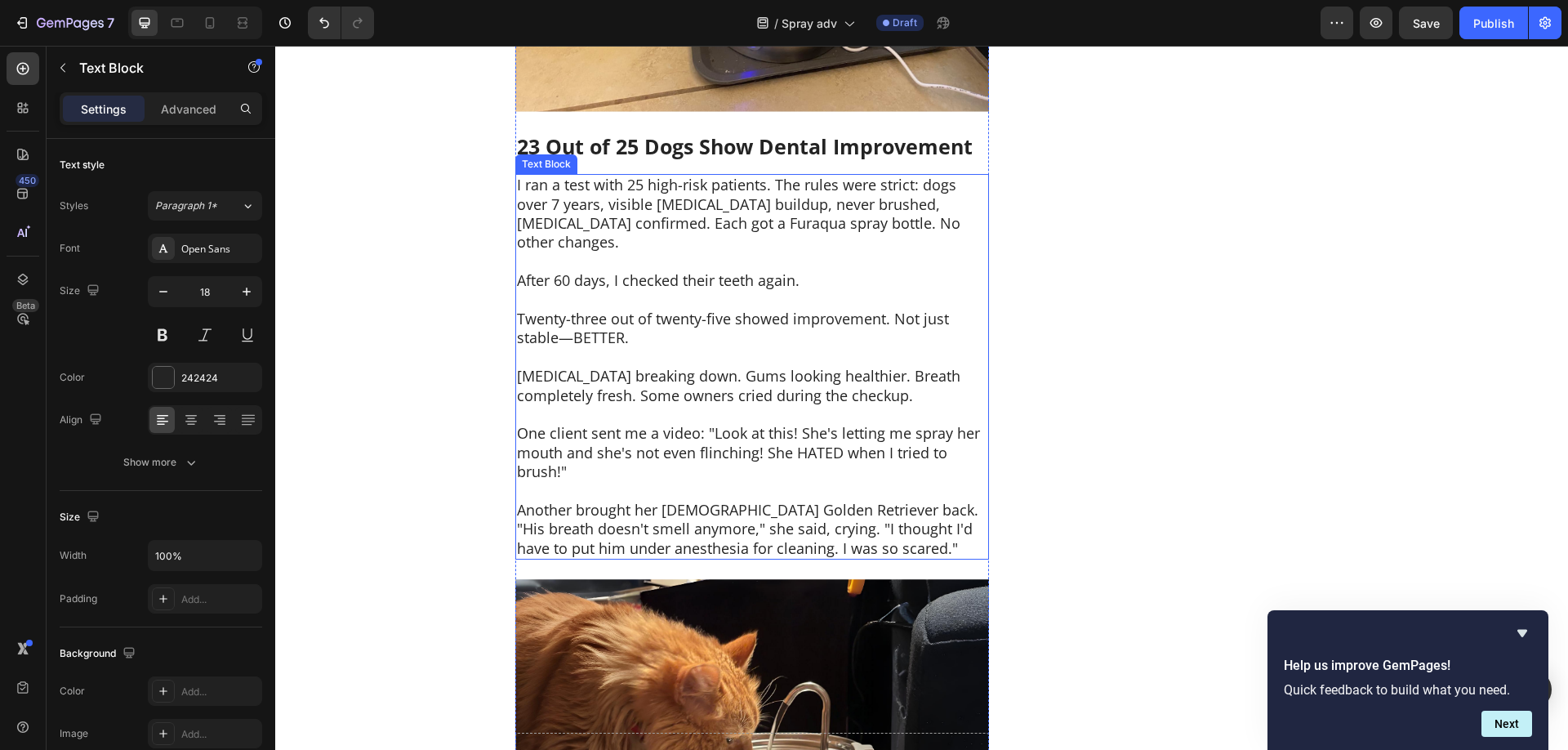
click at [710, 366] on p "[MEDICAL_DATA] breaking down. Gums looking healthier. Breath completely fresh. …" at bounding box center [752, 385] width 470 height 38
drag, startPoint x: 644, startPoint y: 299, endPoint x: 591, endPoint y: 283, distance: 55.4
click at [594, 310] on p "Twenty-three out of twenty-five showed improvement. Not just stable—BETTER." at bounding box center [752, 328] width 470 height 38
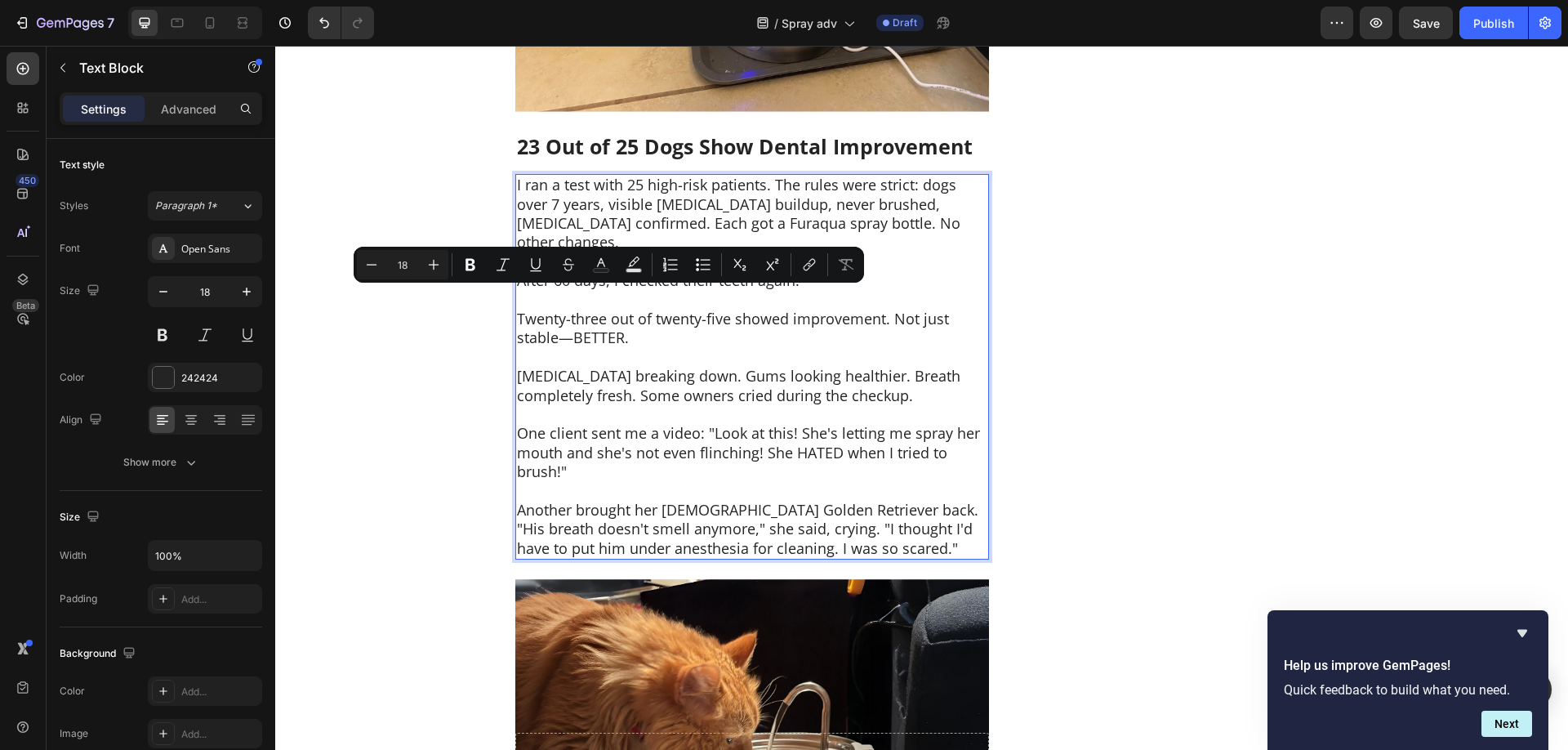
click at [733, 366] on p "[MEDICAL_DATA] breaking down. Gums looking healthier. Breath completely fresh. …" at bounding box center [752, 385] width 470 height 38
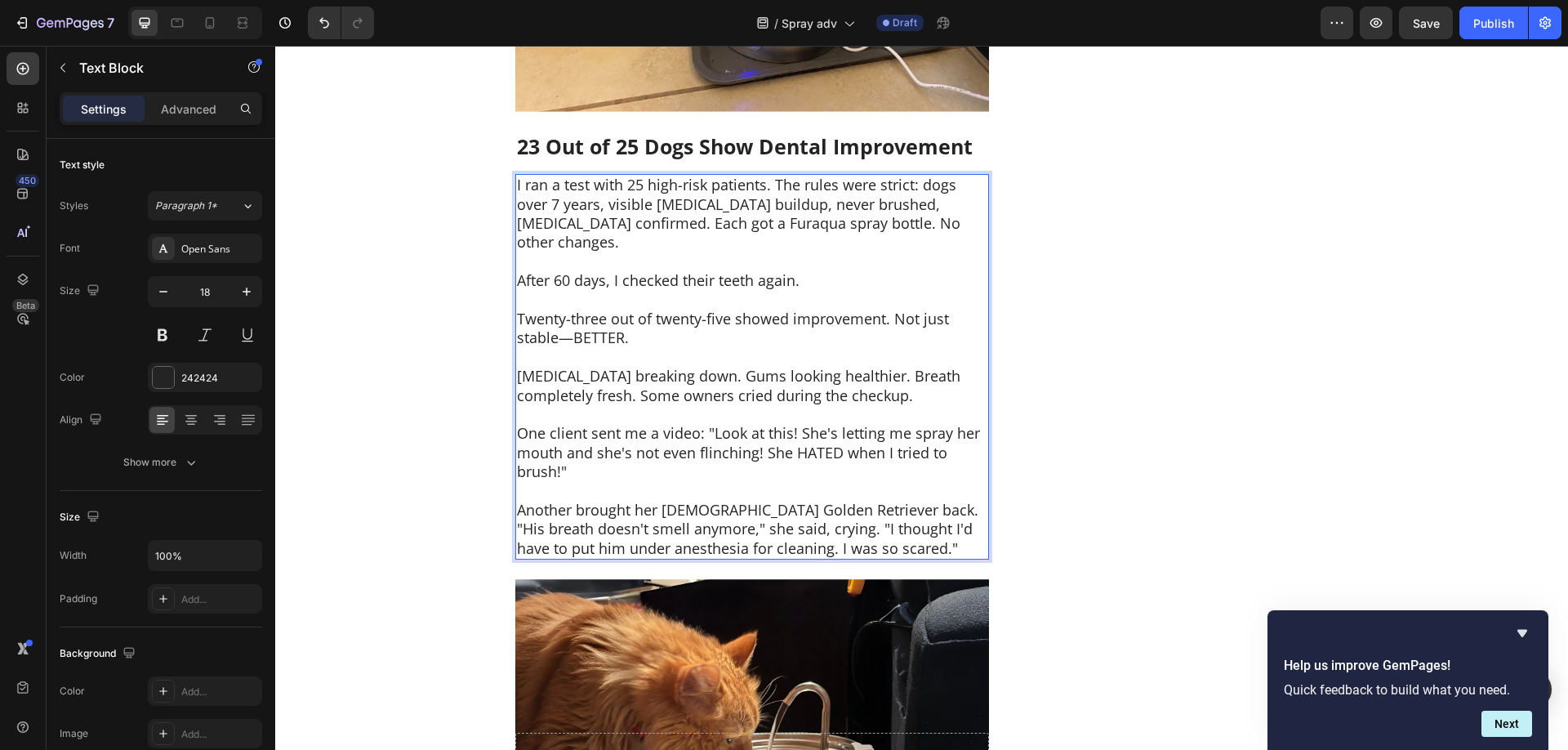
click at [520, 310] on p "Twenty-three out of twenty-five showed improvement. Not just stable—BETTER." at bounding box center [752, 328] width 470 height 38
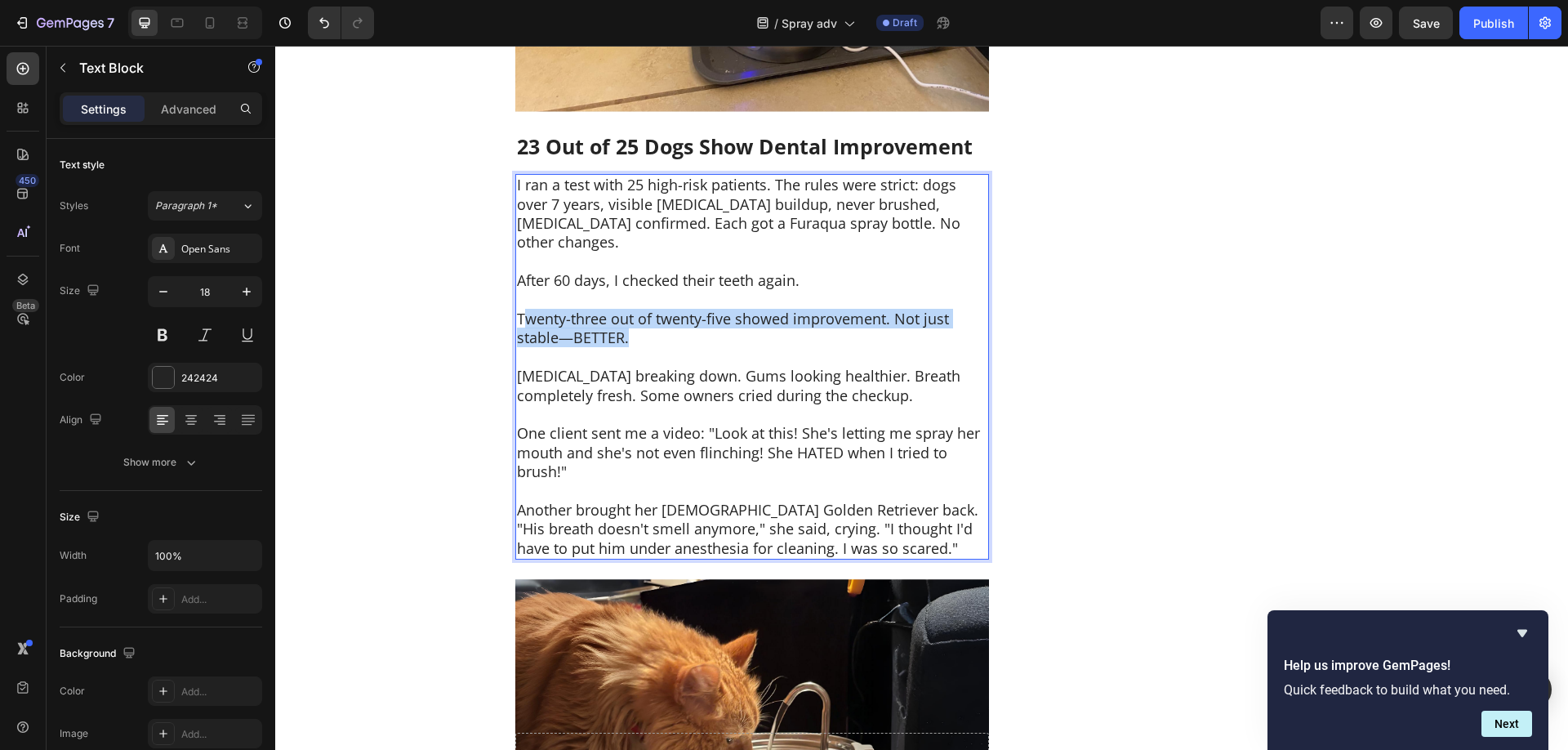
drag, startPoint x: 588, startPoint y: 294, endPoint x: 525, endPoint y: 280, distance: 64.5
click at [525, 310] on p "Twenty-three out of twenty-five showed improvement. Not just stable—BETTER." at bounding box center [752, 328] width 470 height 38
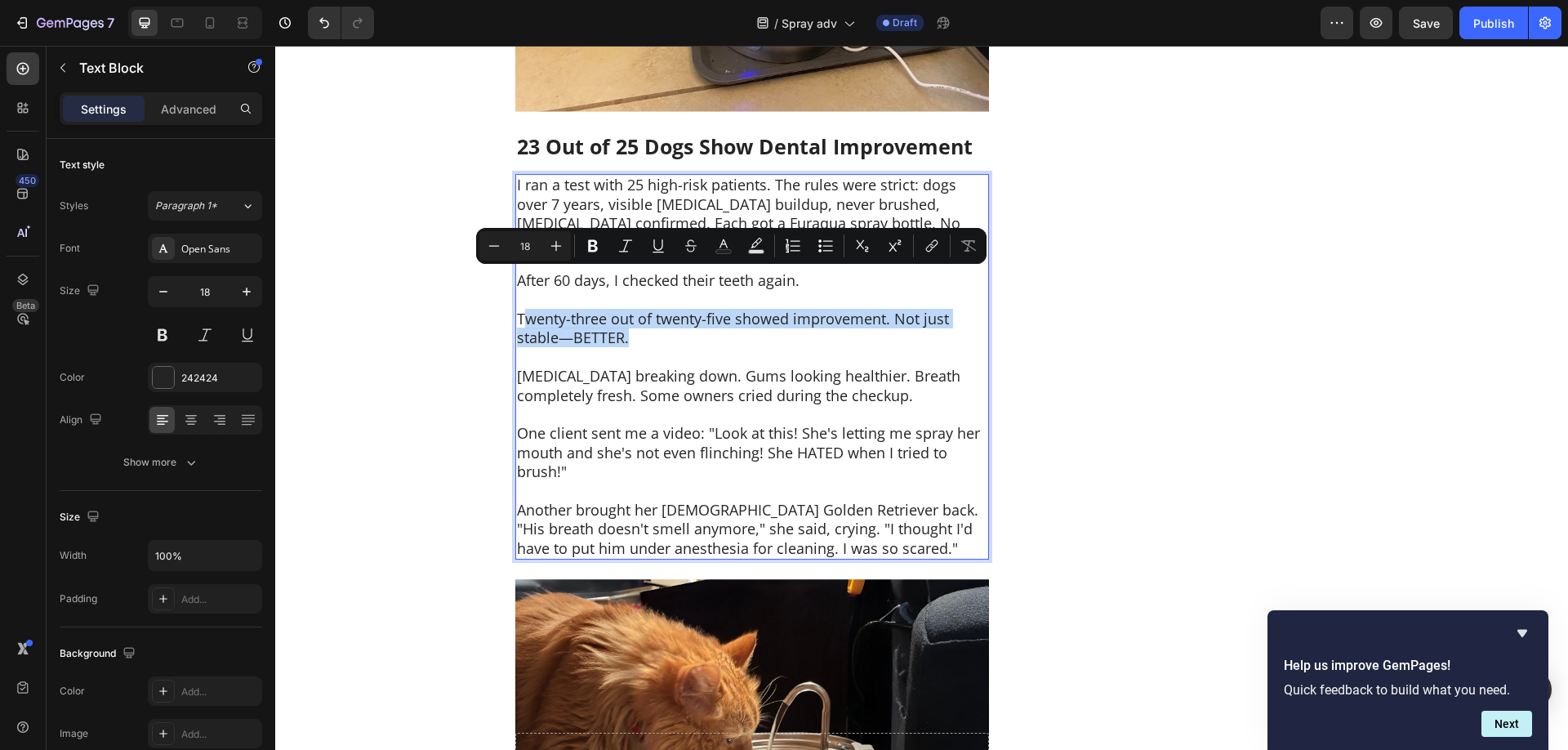
click at [618, 310] on p "Twenty-three out of twenty-five showed improvement. Not just stable—BETTER." at bounding box center [752, 328] width 470 height 38
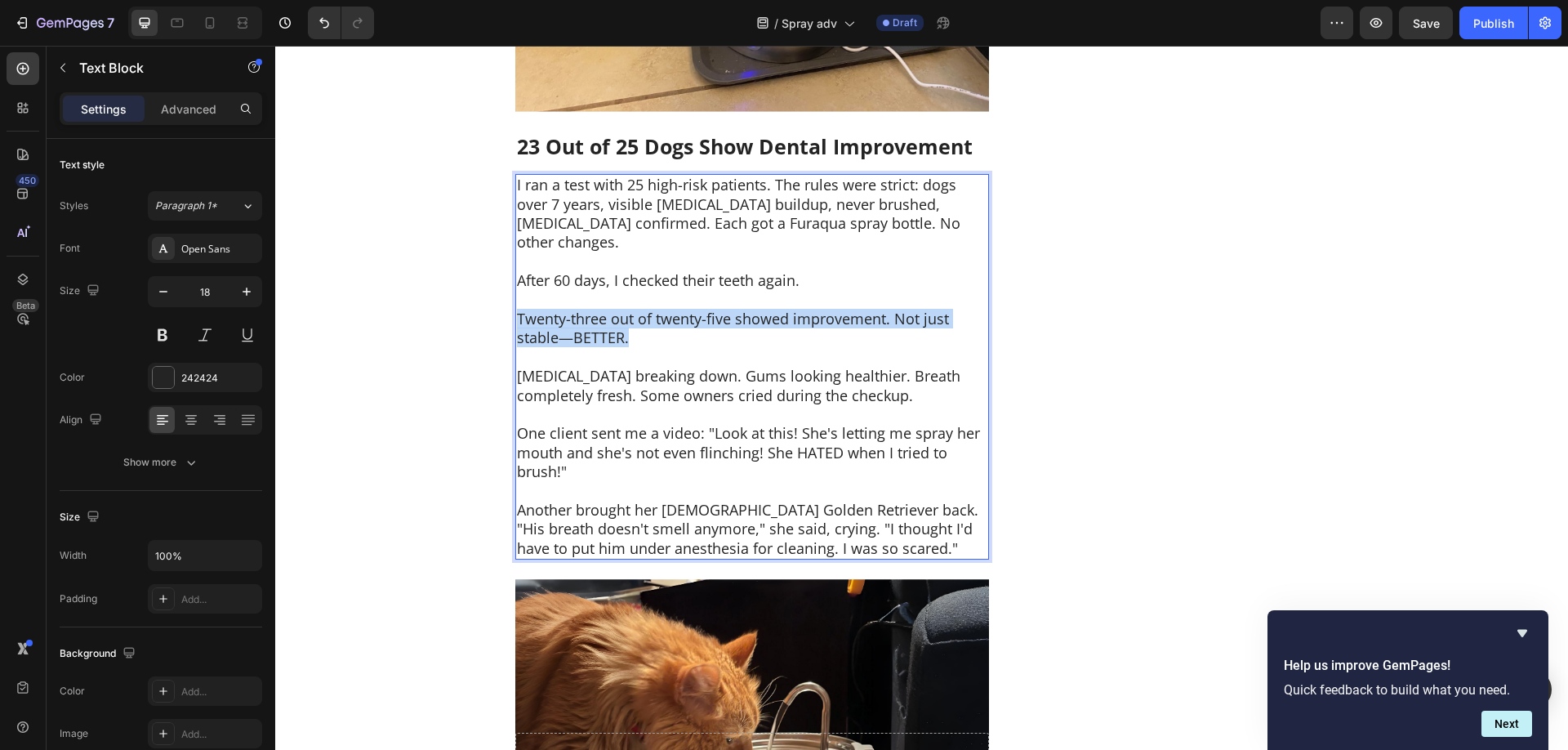
drag, startPoint x: 647, startPoint y: 298, endPoint x: 517, endPoint y: 273, distance: 132.4
click at [517, 310] on p "Twenty-three out of twenty-five showed improvement. Not just stable—BETTER." at bounding box center [752, 328] width 470 height 38
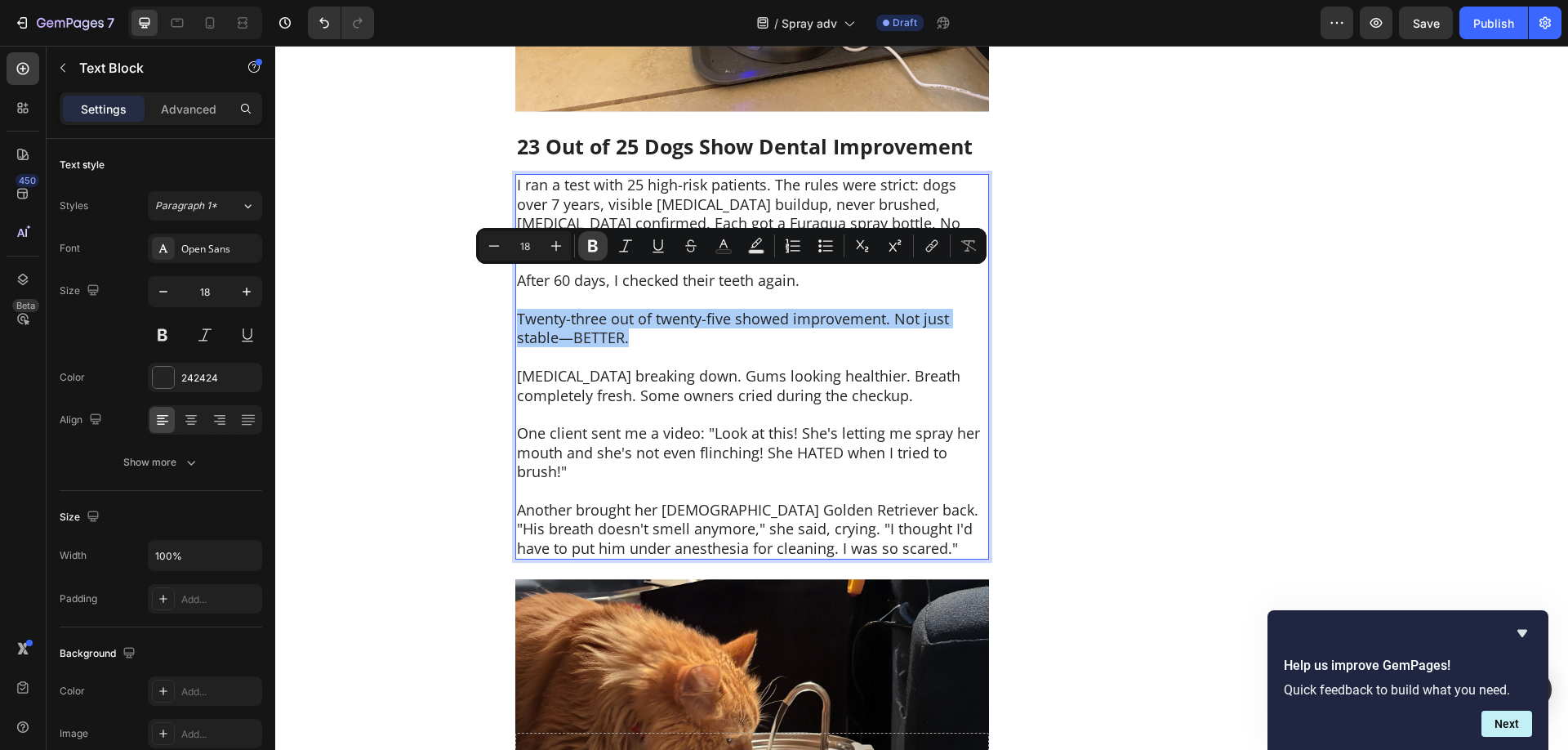
click at [598, 249] on icon "Editor contextual toolbar" at bounding box center [592, 245] width 17 height 17
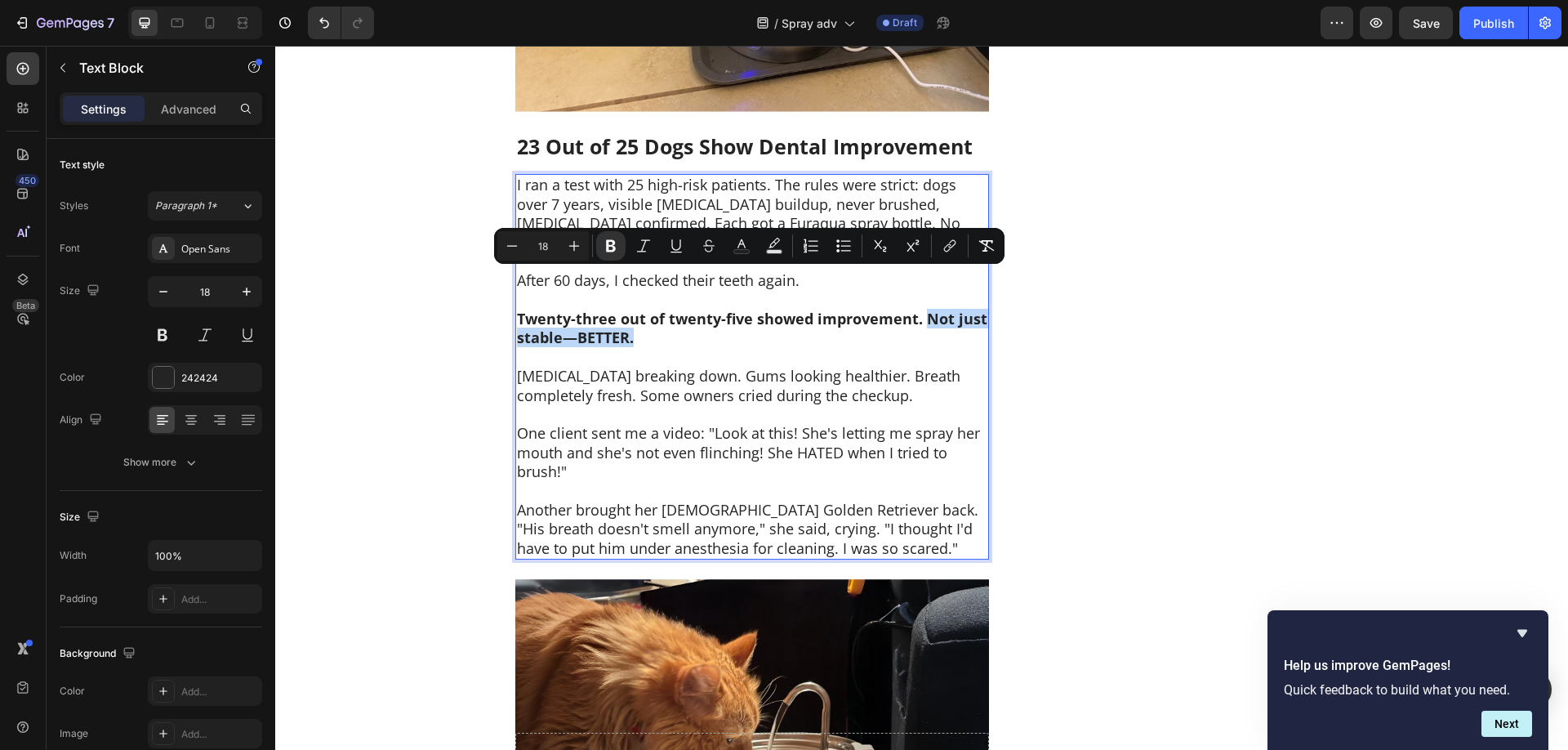
drag, startPoint x: 926, startPoint y: 280, endPoint x: 947, endPoint y: 301, distance: 29.7
click at [947, 310] on p "Twenty-three out of twenty-five showed improvement. Not just stable—BETTER." at bounding box center [752, 328] width 470 height 38
click at [610, 242] on icon "Editor contextual toolbar" at bounding box center [611, 245] width 10 height 13
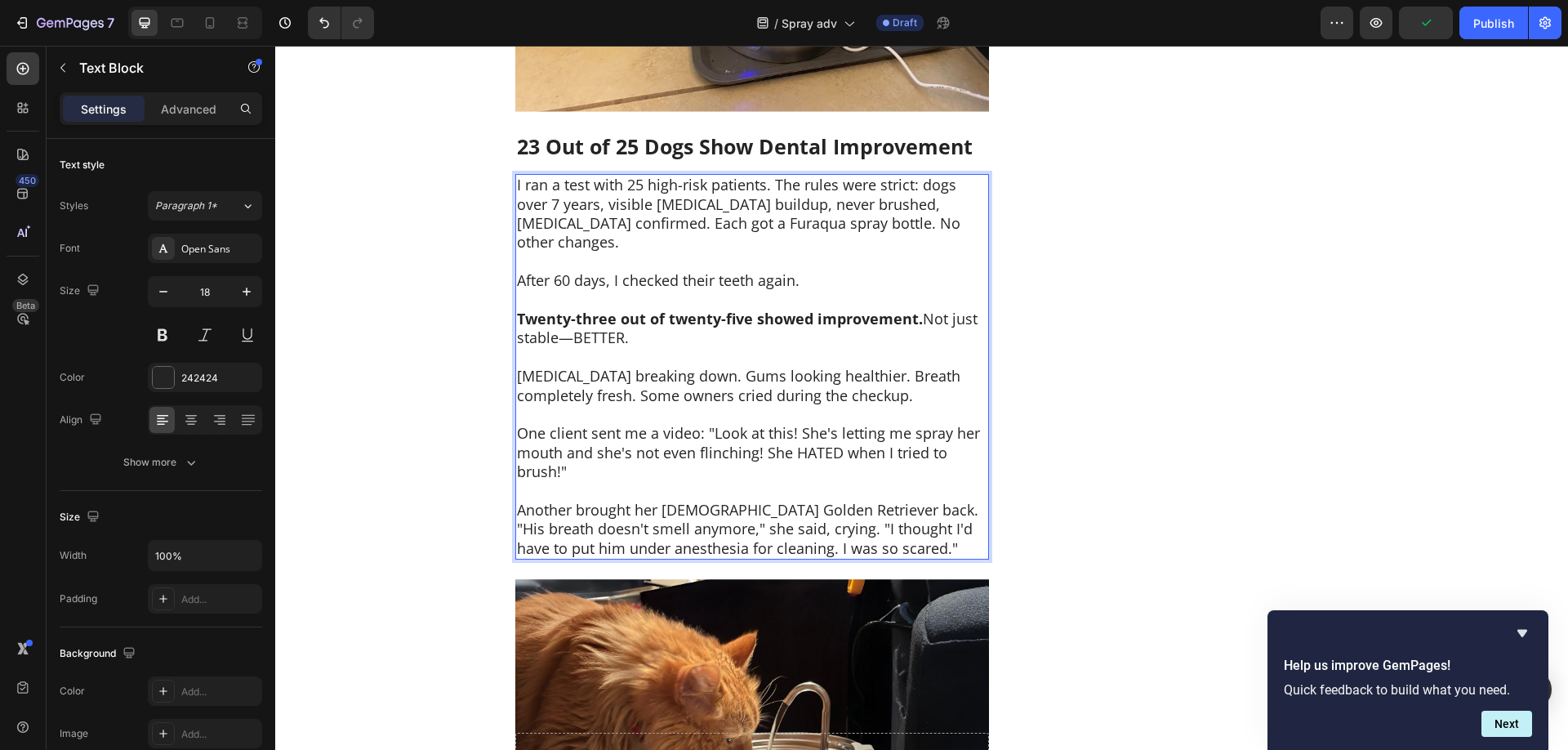
click at [523, 309] on strong "Twenty-three out of twenty-five showed improvement." at bounding box center [720, 319] width 406 height 19
click at [520, 309] on strong "Twenty-three out of twenty-five showed improvement." at bounding box center [720, 319] width 406 height 19
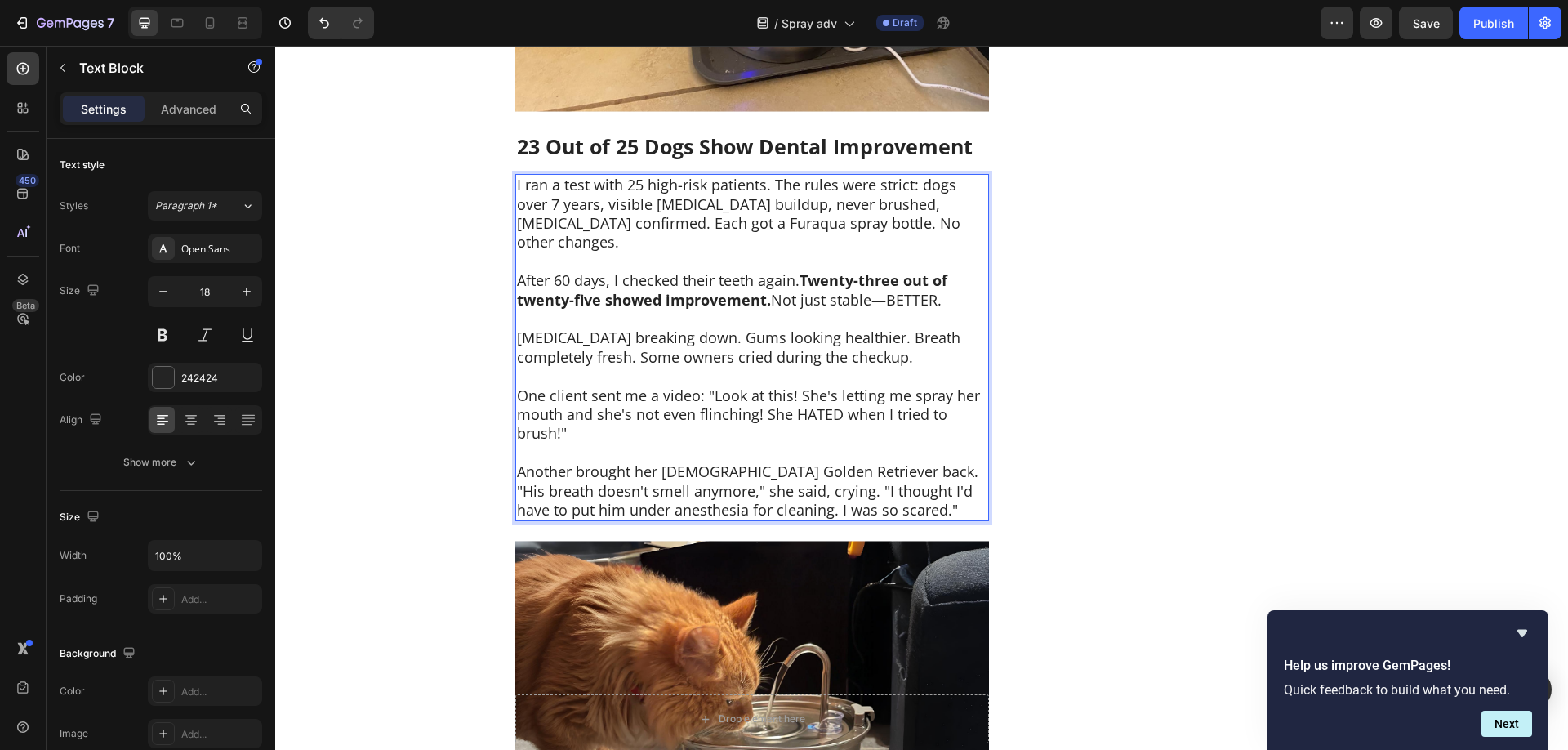
click at [788, 271] on p "After 60 days, I checked their teeth again. Twenty-three out of twenty-five sho…" at bounding box center [752, 289] width 470 height 38
click at [808, 328] on p "[MEDICAL_DATA] breaking down. Gums looking healthier. Breath completely fresh. …" at bounding box center [752, 347] width 470 height 38
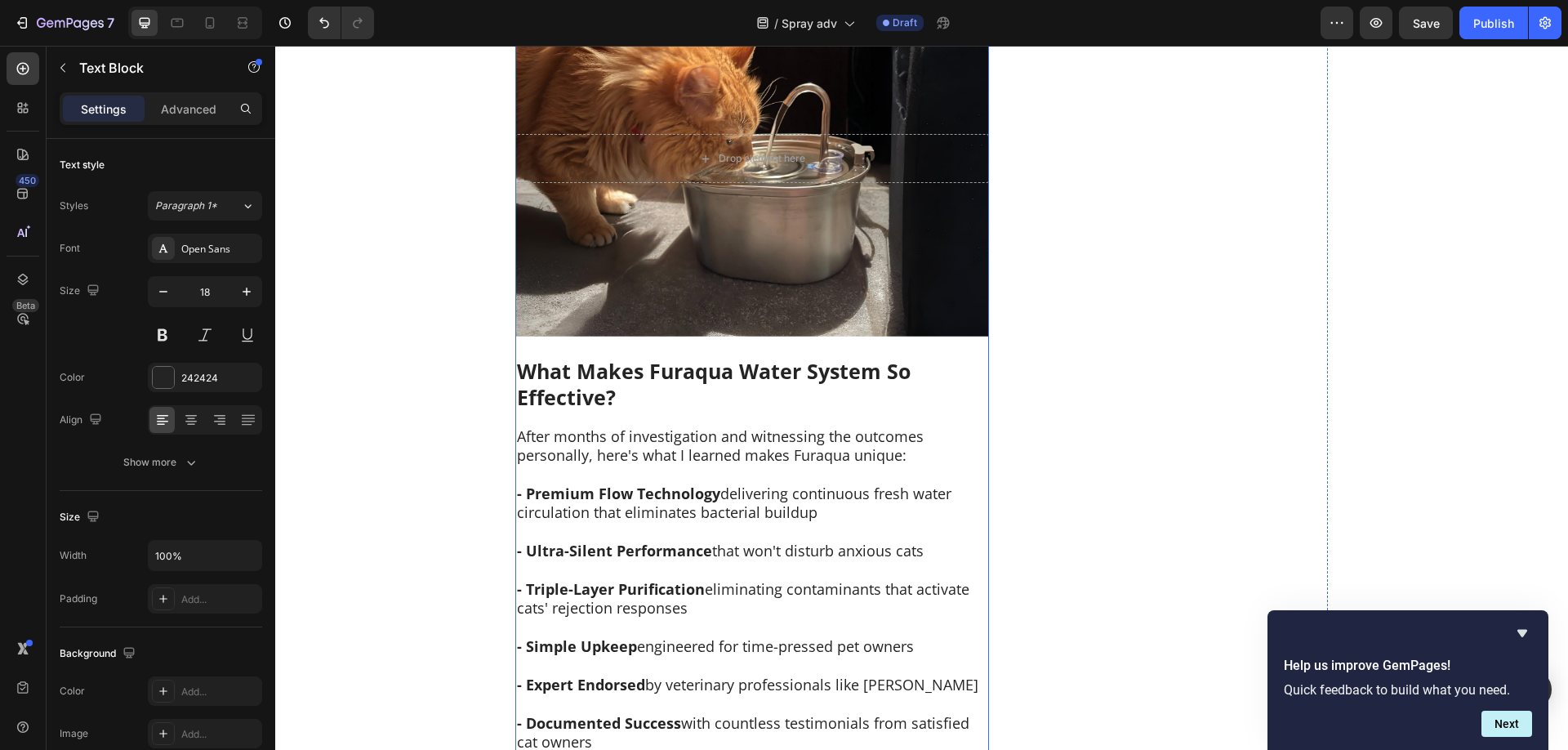
scroll to position [7492, 0]
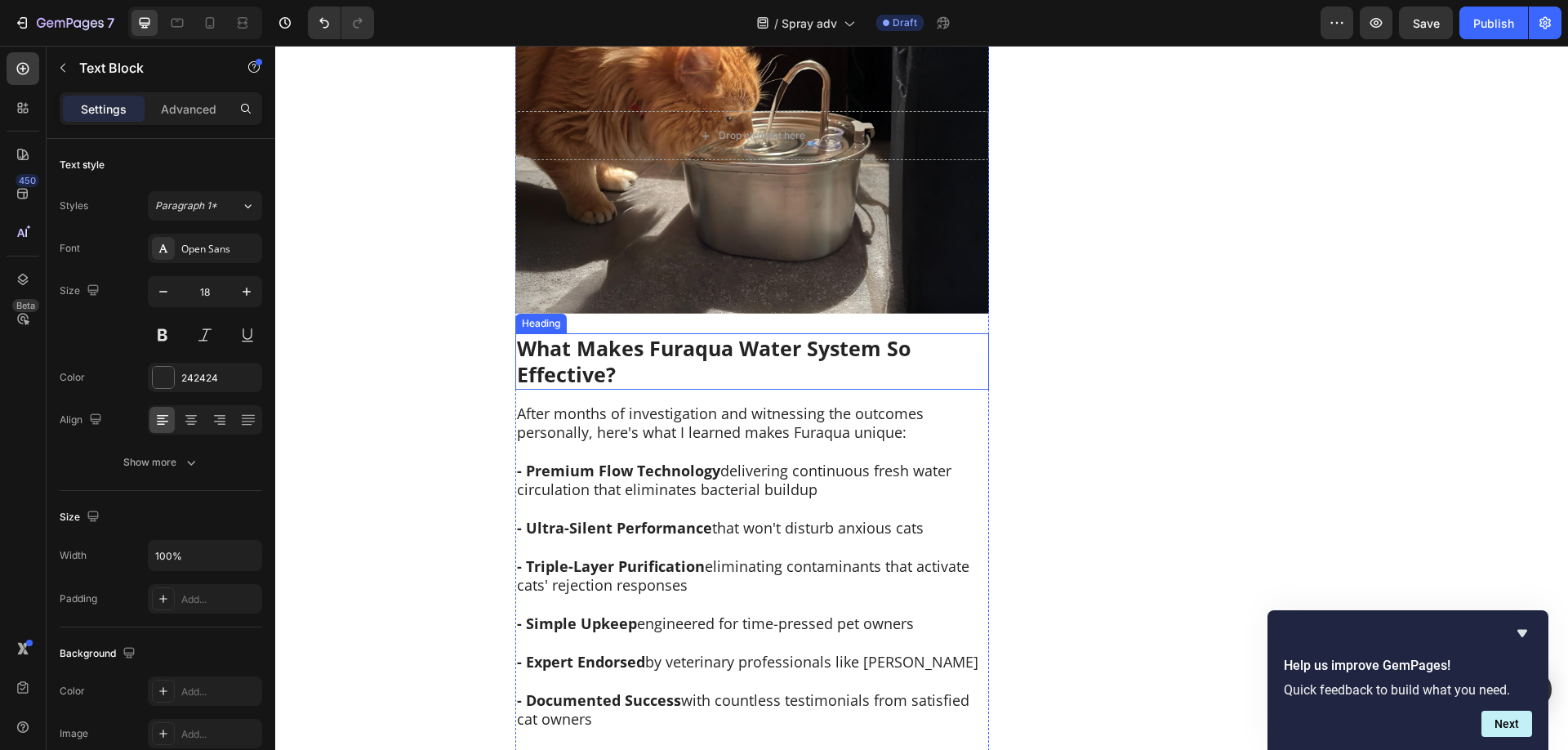
click at [703, 334] on strong "What Makes Furaqua Water System So Effective?" at bounding box center [714, 361] width 393 height 55
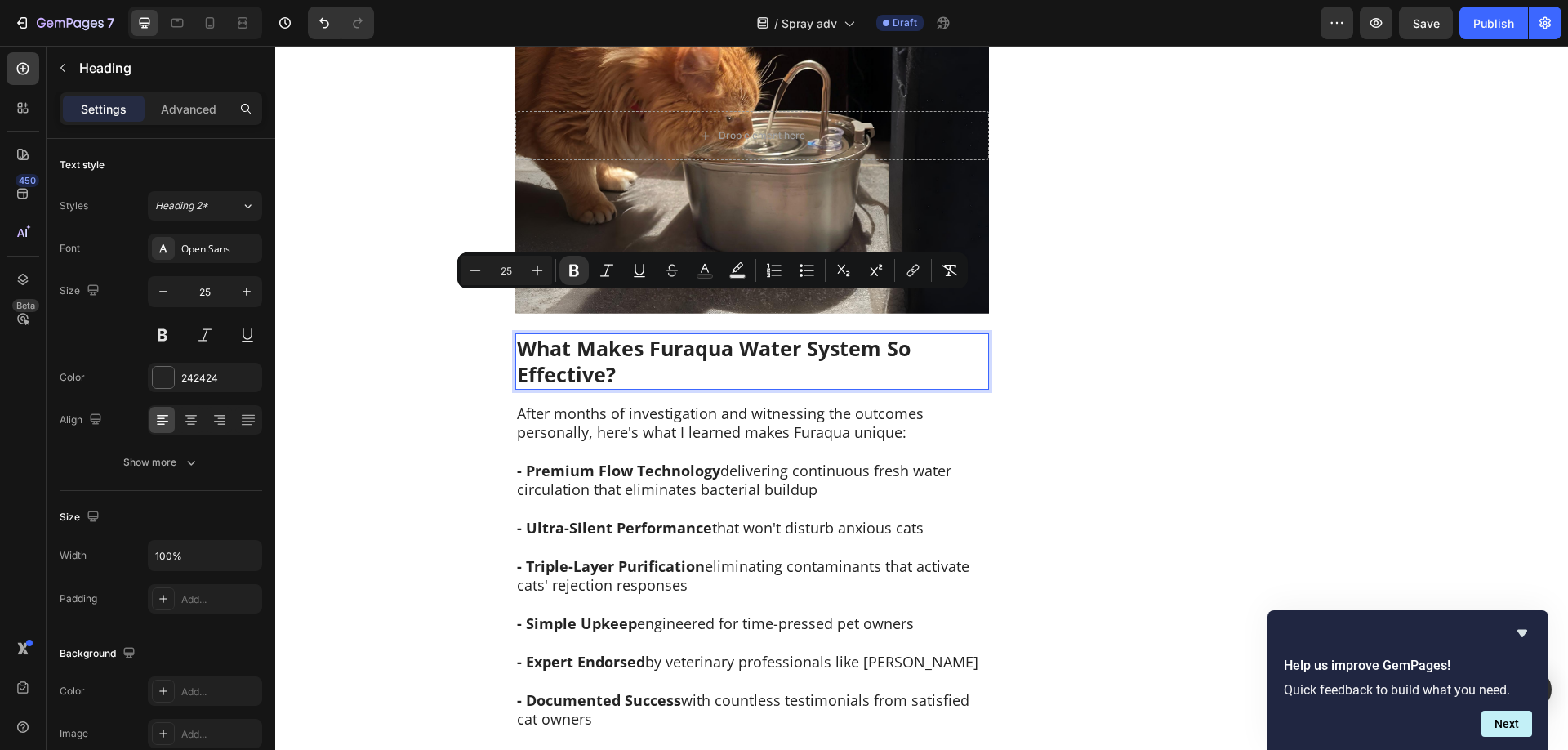
click at [604, 334] on strong "What Makes Furaqua Water System So Effective?" at bounding box center [714, 361] width 393 height 55
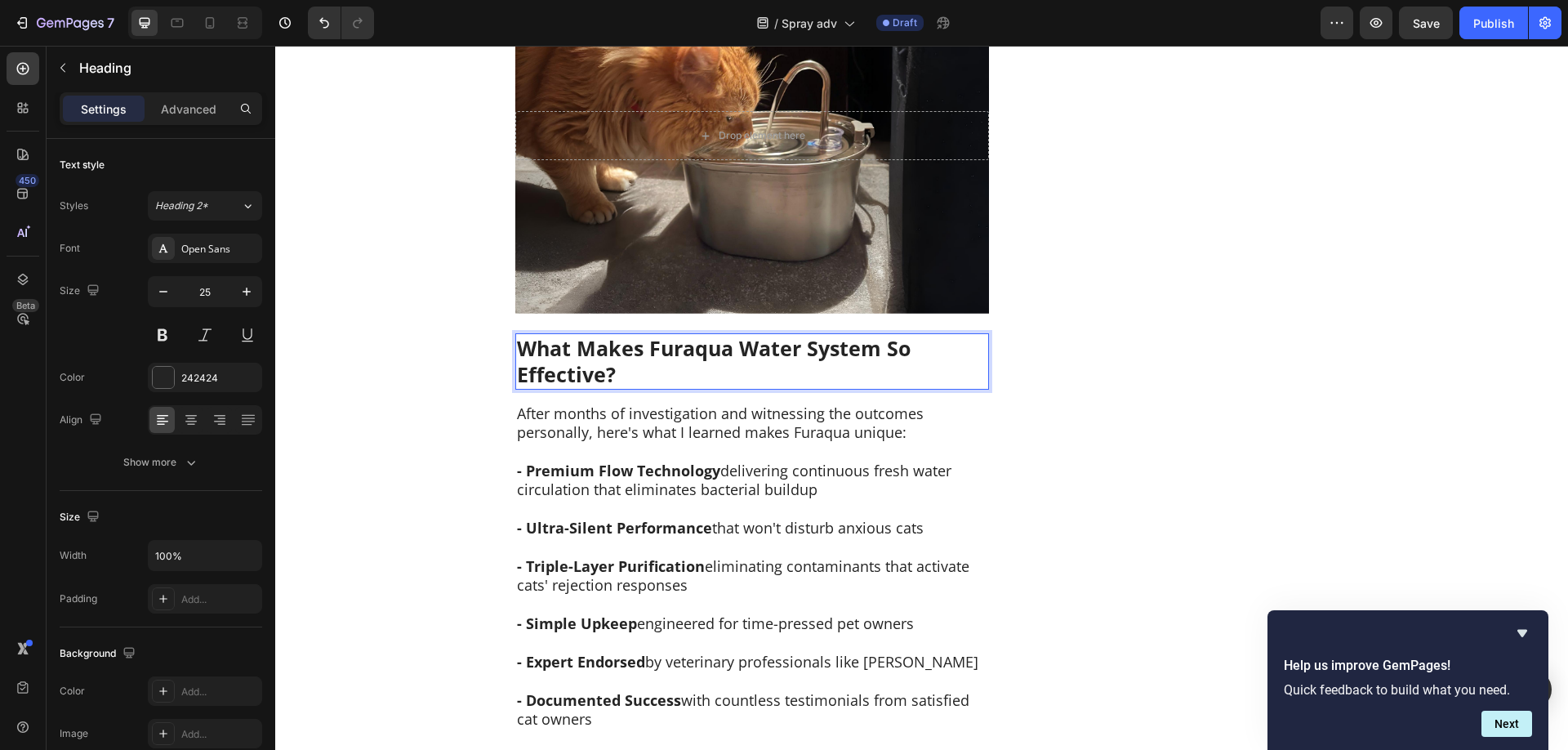
click at [604, 334] on strong "What Makes Furaqua Water System So Effective?" at bounding box center [714, 361] width 393 height 55
click at [659, 461] on strong "- Premium Flow Technology" at bounding box center [618, 470] width 204 height 19
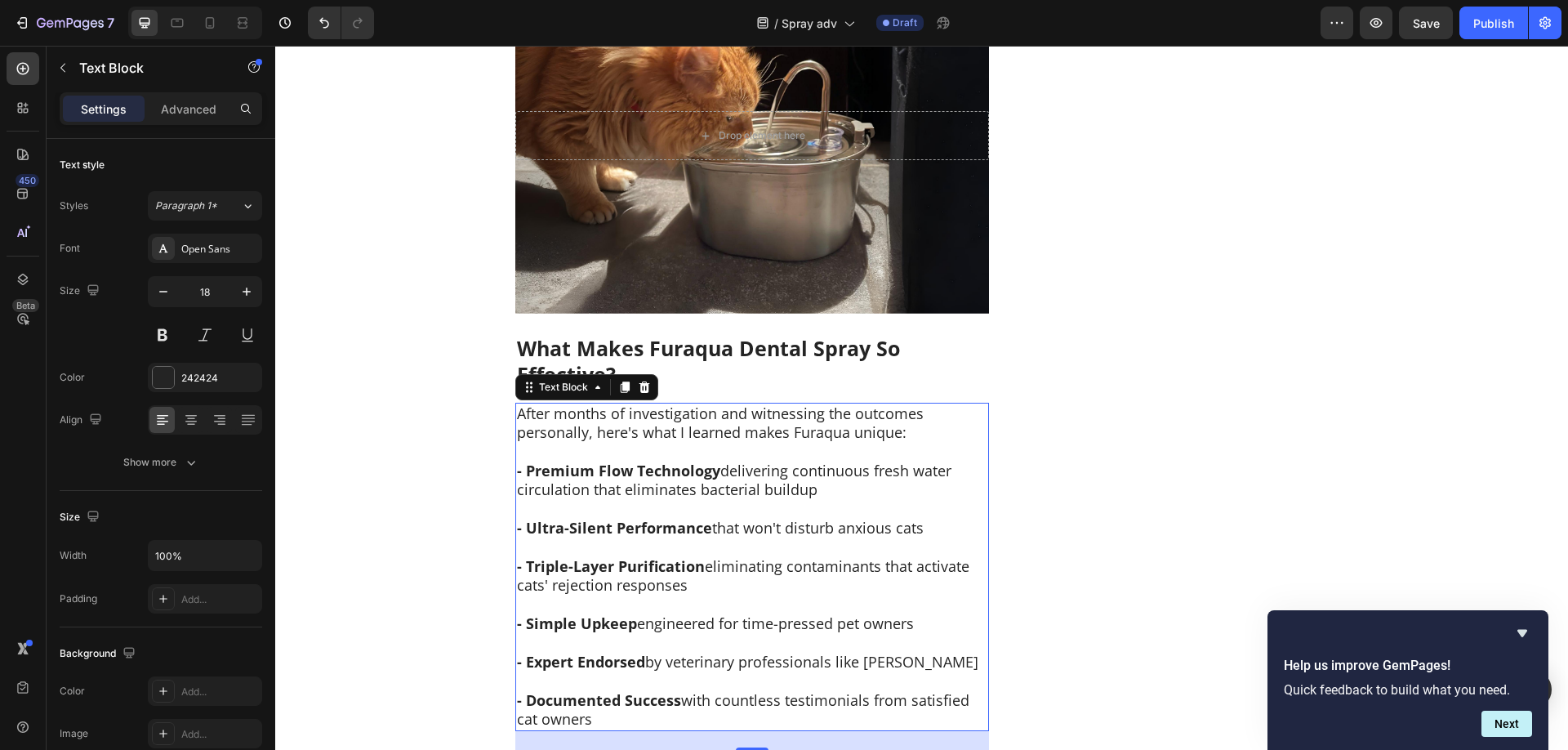
click at [659, 461] on strong "- Premium Flow Technology" at bounding box center [618, 470] width 204 height 19
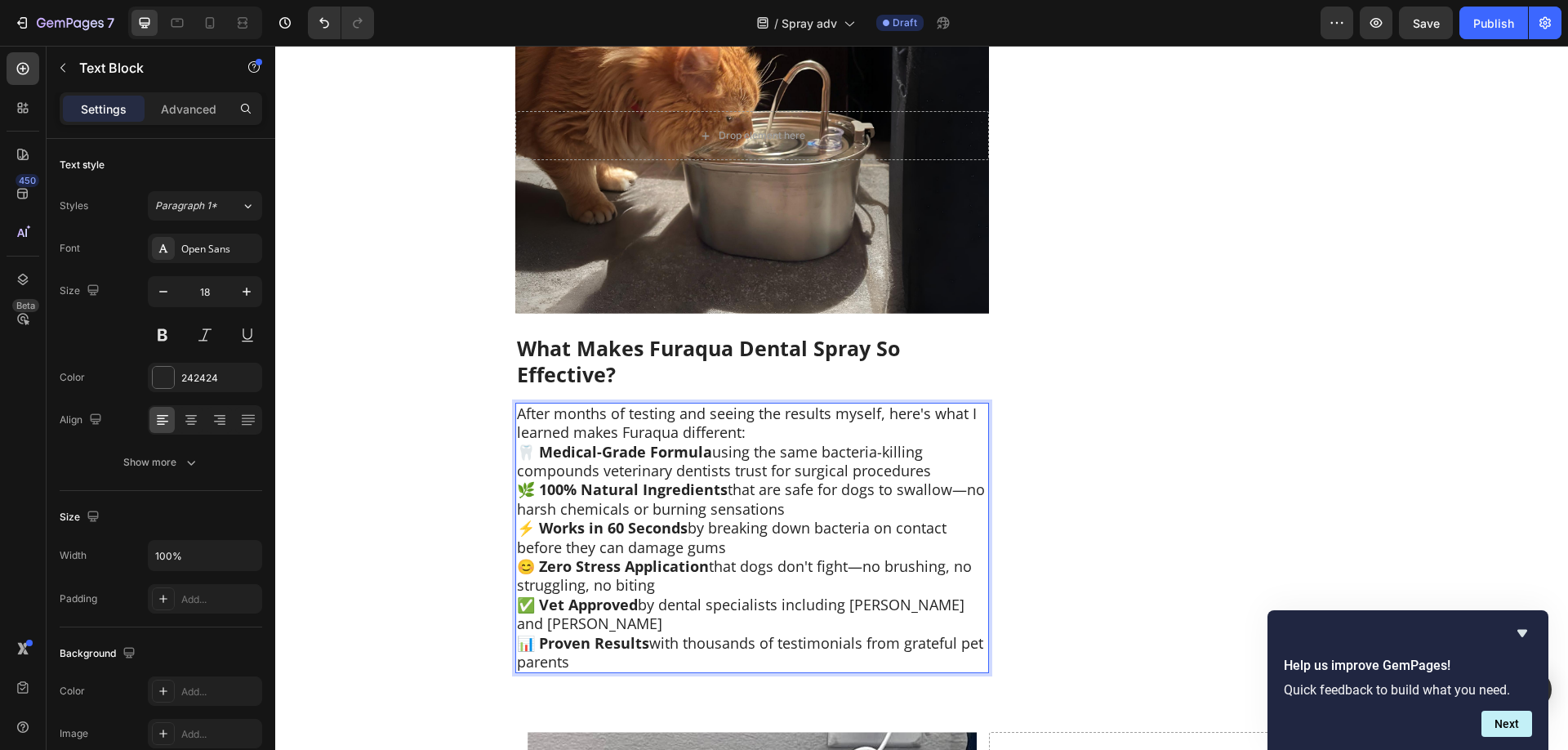
click at [828, 404] on p "After months of testing and seeing the results myself, here's what I learned ma…" at bounding box center [752, 423] width 470 height 38
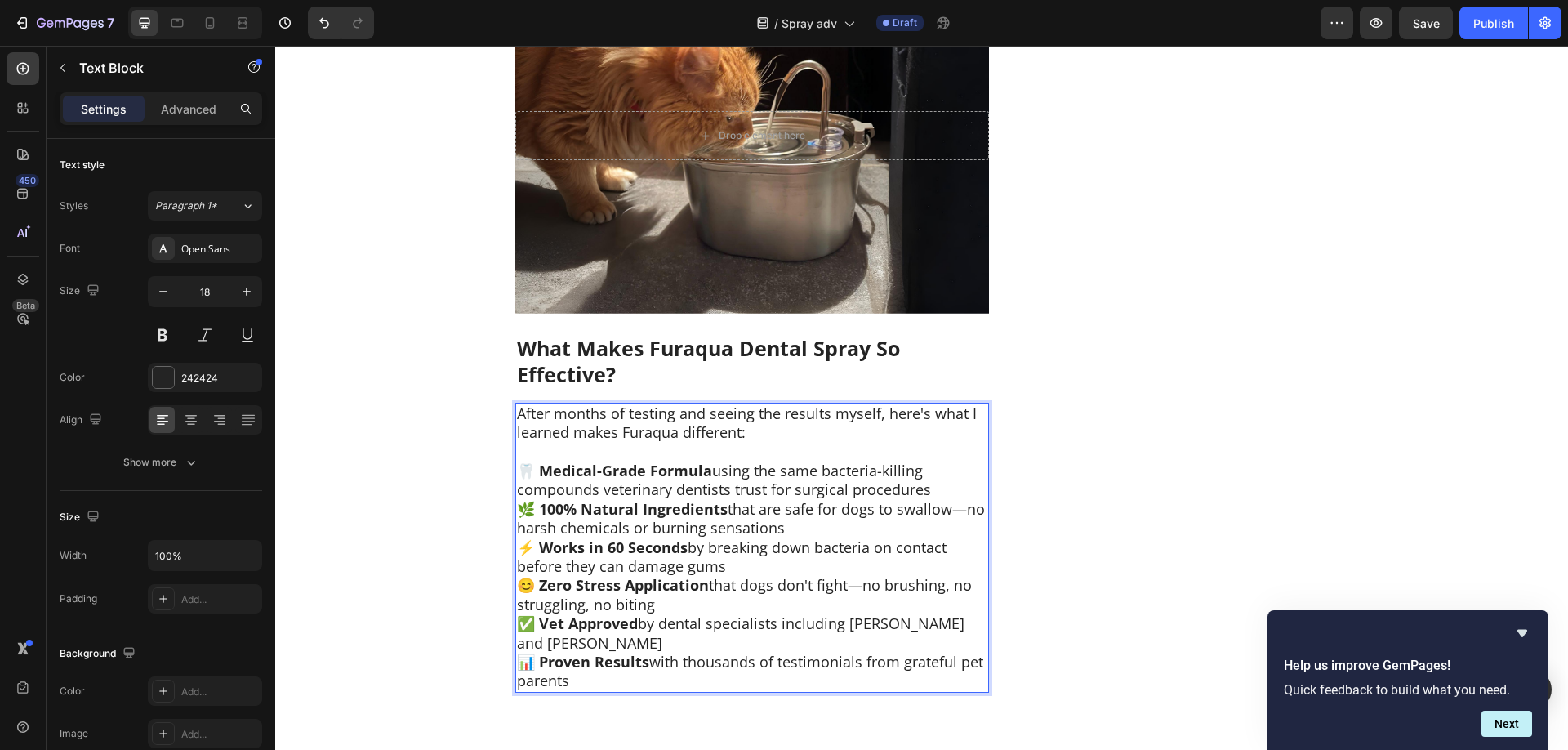
click at [953, 462] on p "🦷 Medical-Grade Formula using the same bacteria-killing compounds veterinary de…" at bounding box center [752, 480] width 470 height 38
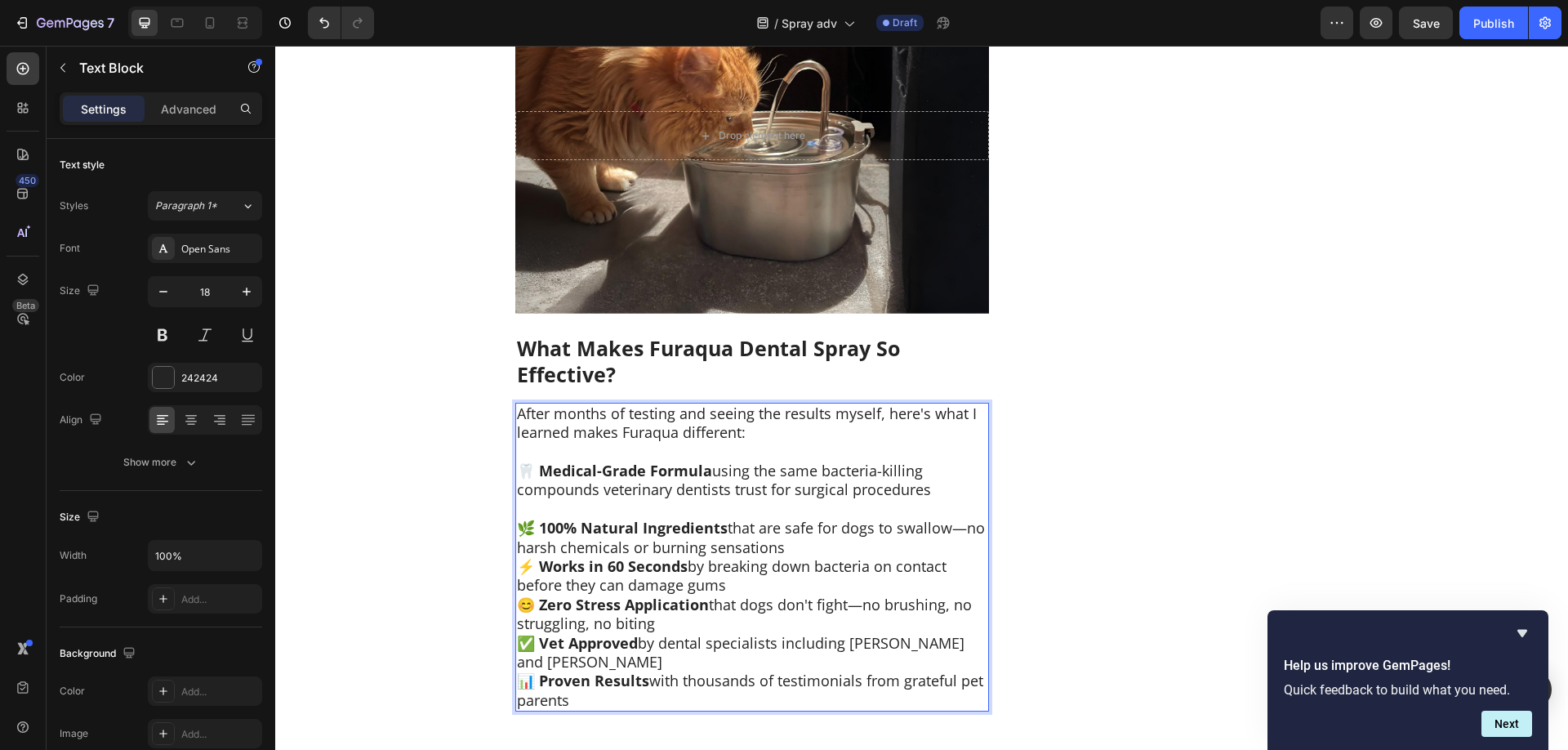
click at [795, 518] on p "🌿 100% Natural Ingredients that are safe for dogs to swallow—no harsh chemicals…" at bounding box center [752, 537] width 470 height 38
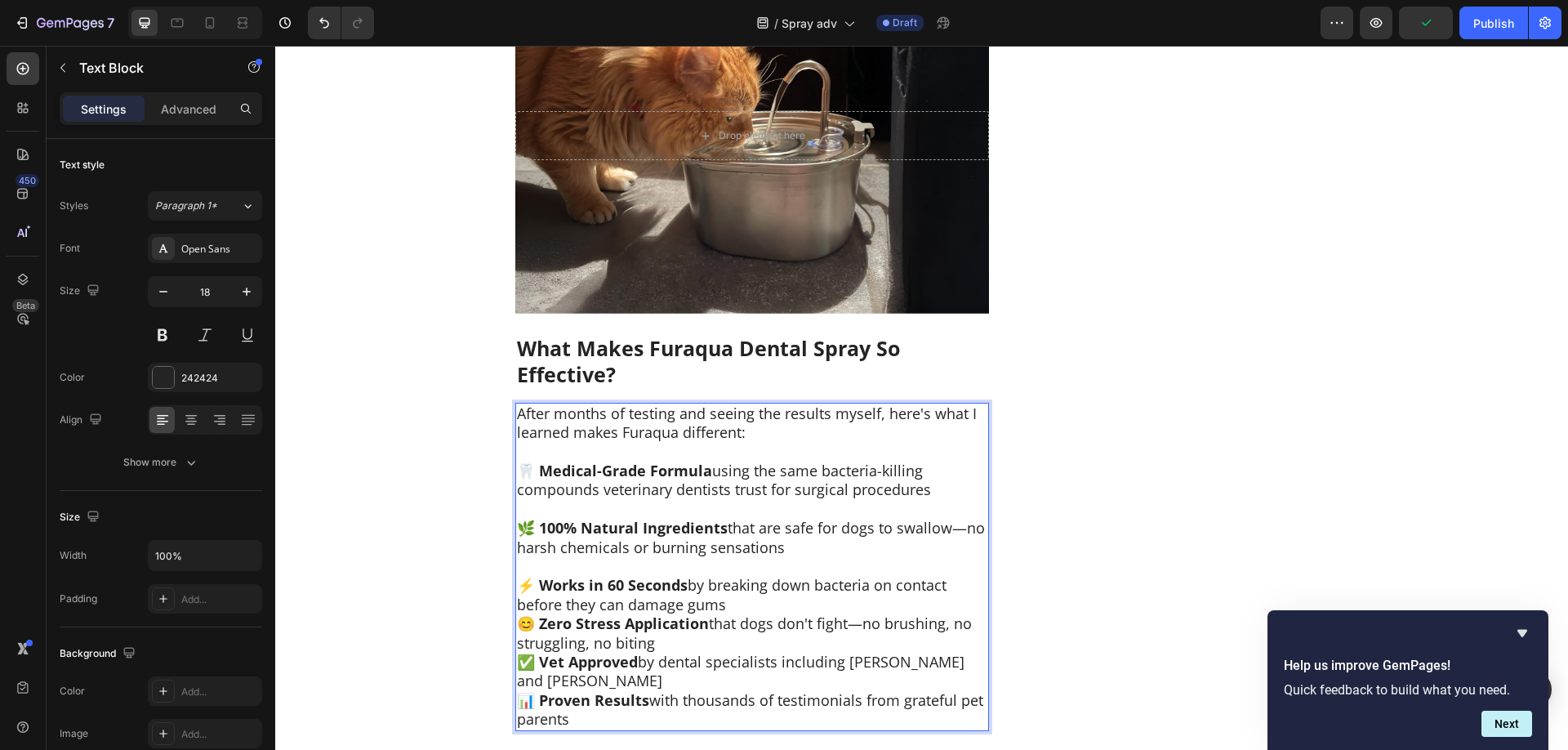
click at [840, 576] on p "⚡ Works in 60 Seconds by breaking down bacteria on contact before they can dama…" at bounding box center [752, 594] width 470 height 38
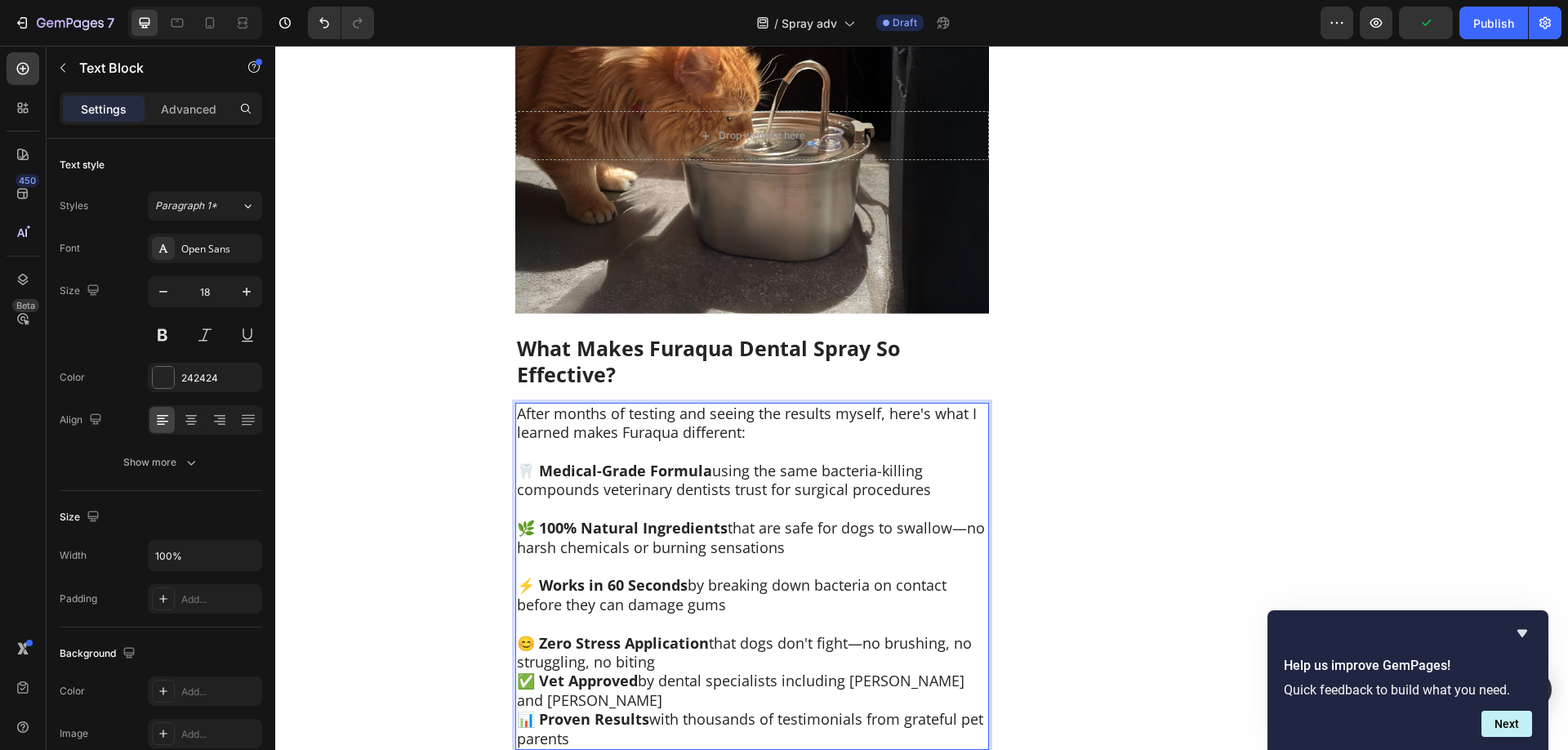
click at [782, 634] on p "😊 Zero Stress Application that dogs don't fight—no brushing, no struggling, no …" at bounding box center [752, 653] width 470 height 38
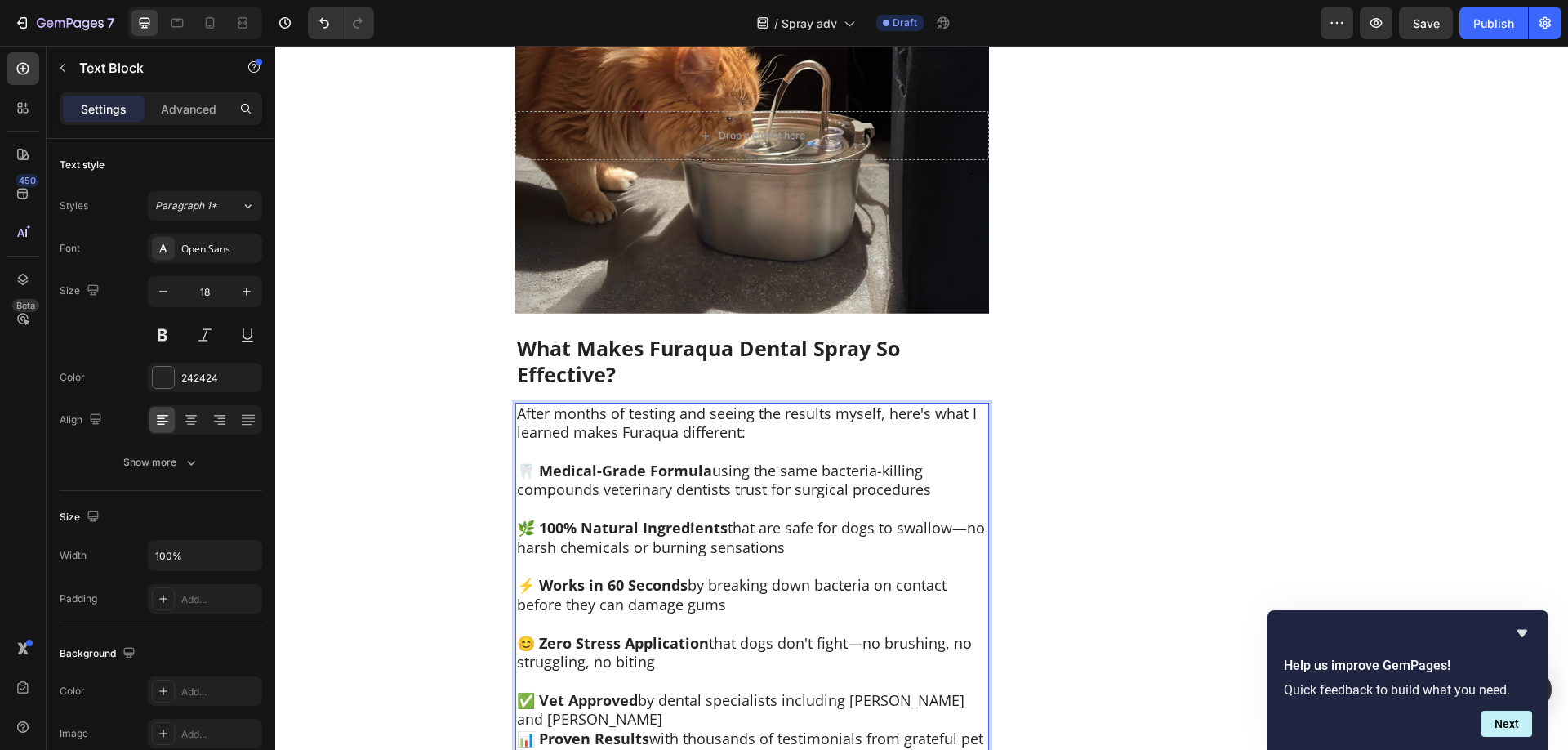
click at [745, 691] on p "✅ Vet Approved by dental specialists including Dr. Harrison and Dr. Chen" at bounding box center [752, 709] width 470 height 38
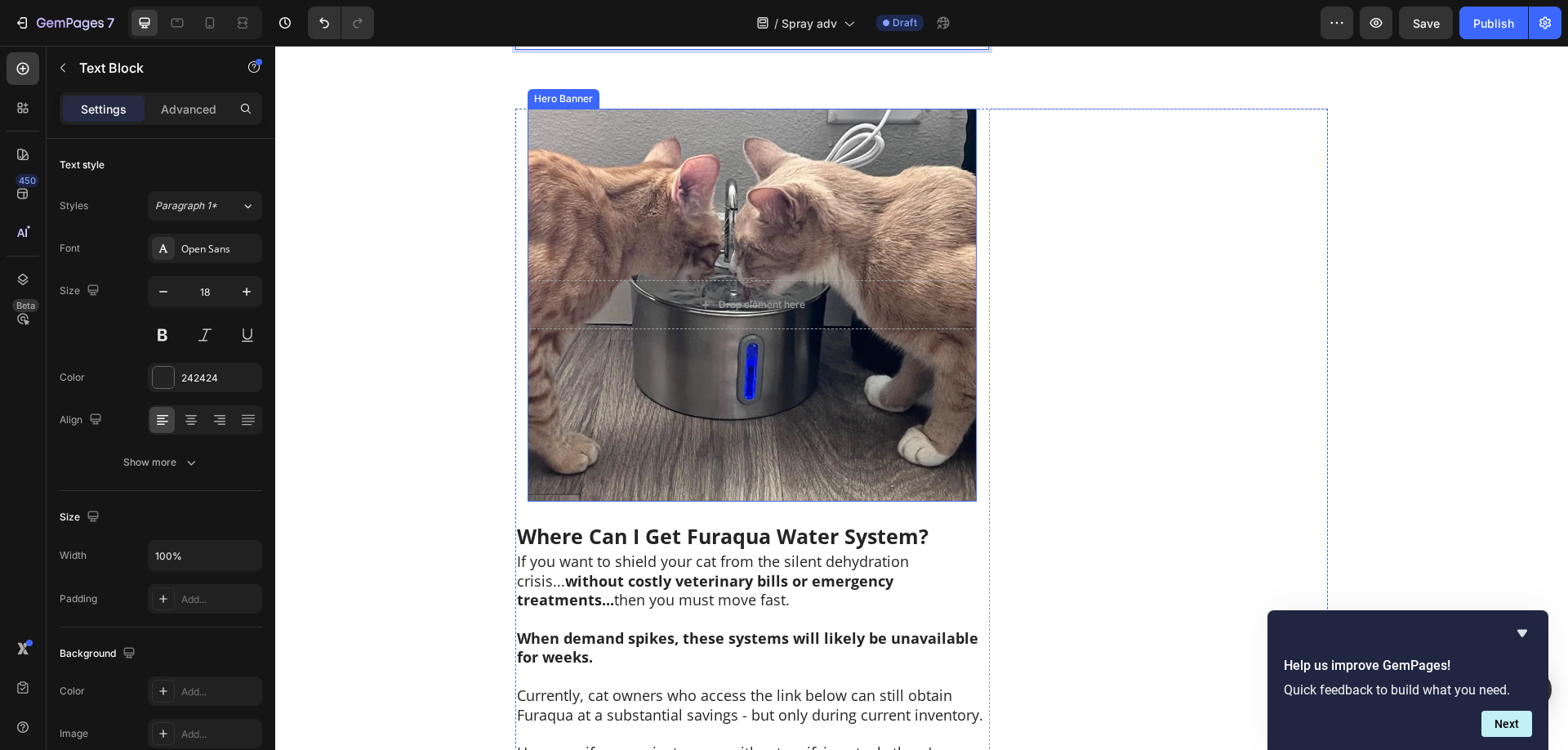
scroll to position [8326, 0]
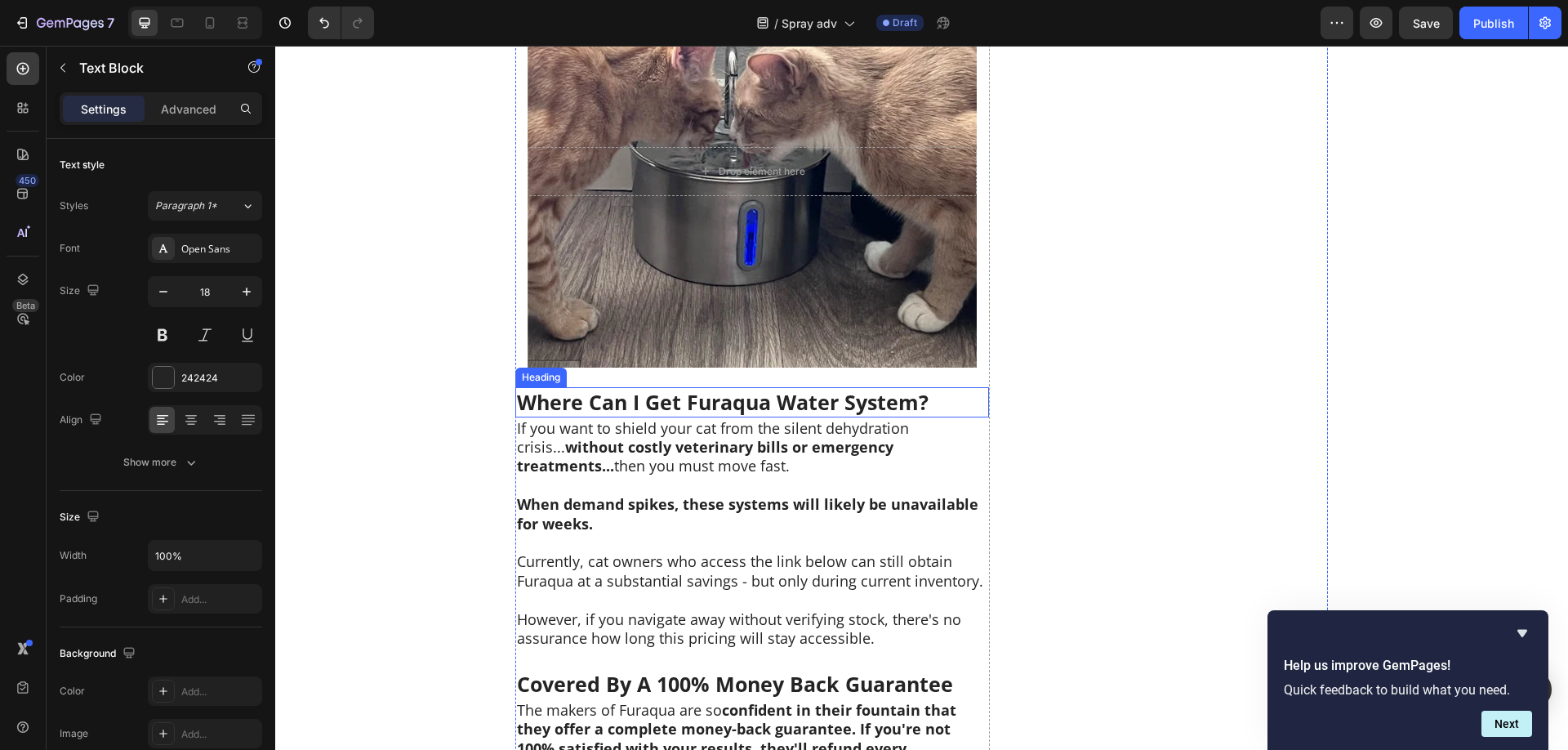
click at [653, 400] on strong "Where Can I Get Furaqua Water System?" at bounding box center [723, 401] width 412 height 28
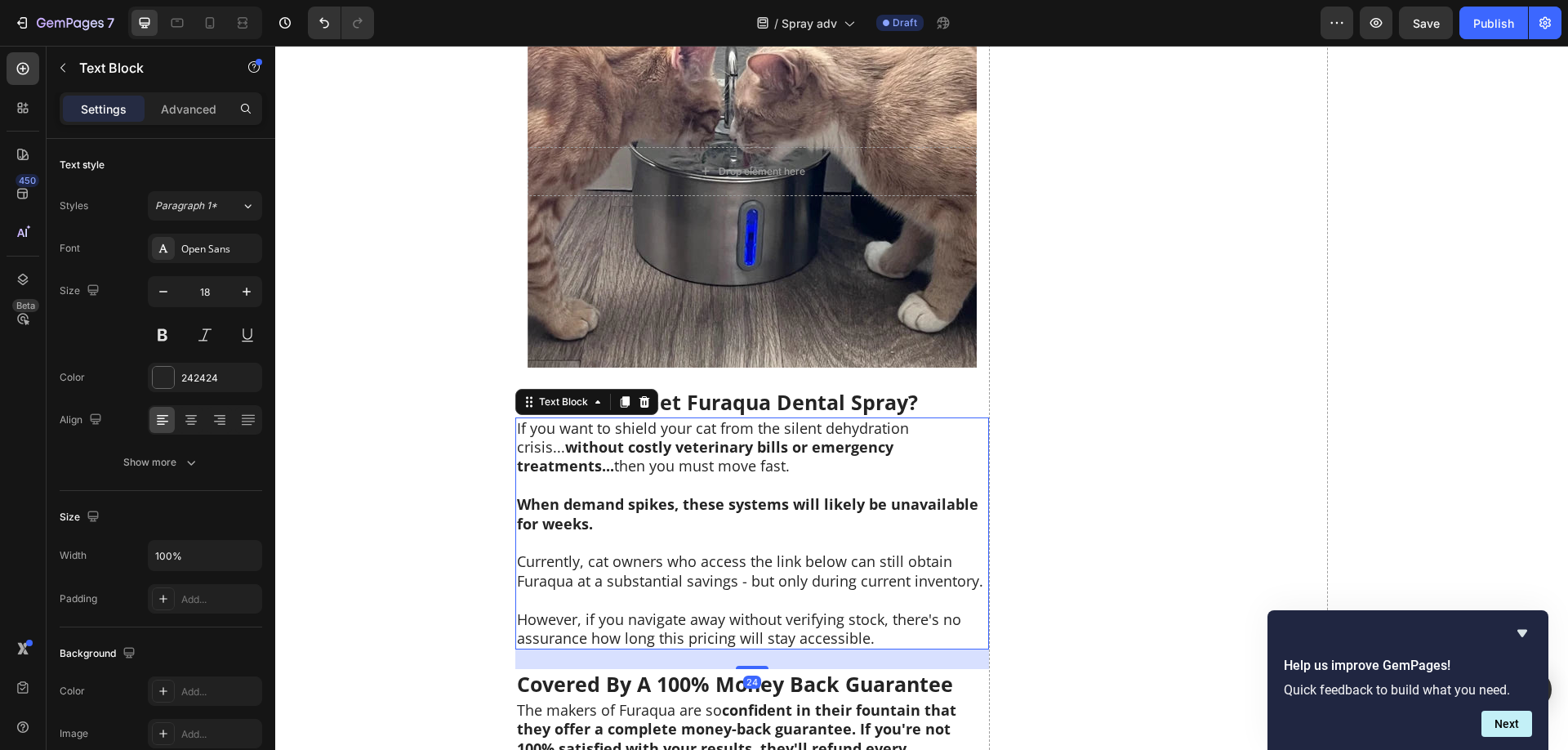
click at [667, 456] on strong "without costly veterinary bills or emergency treatments..." at bounding box center [705, 456] width 376 height 38
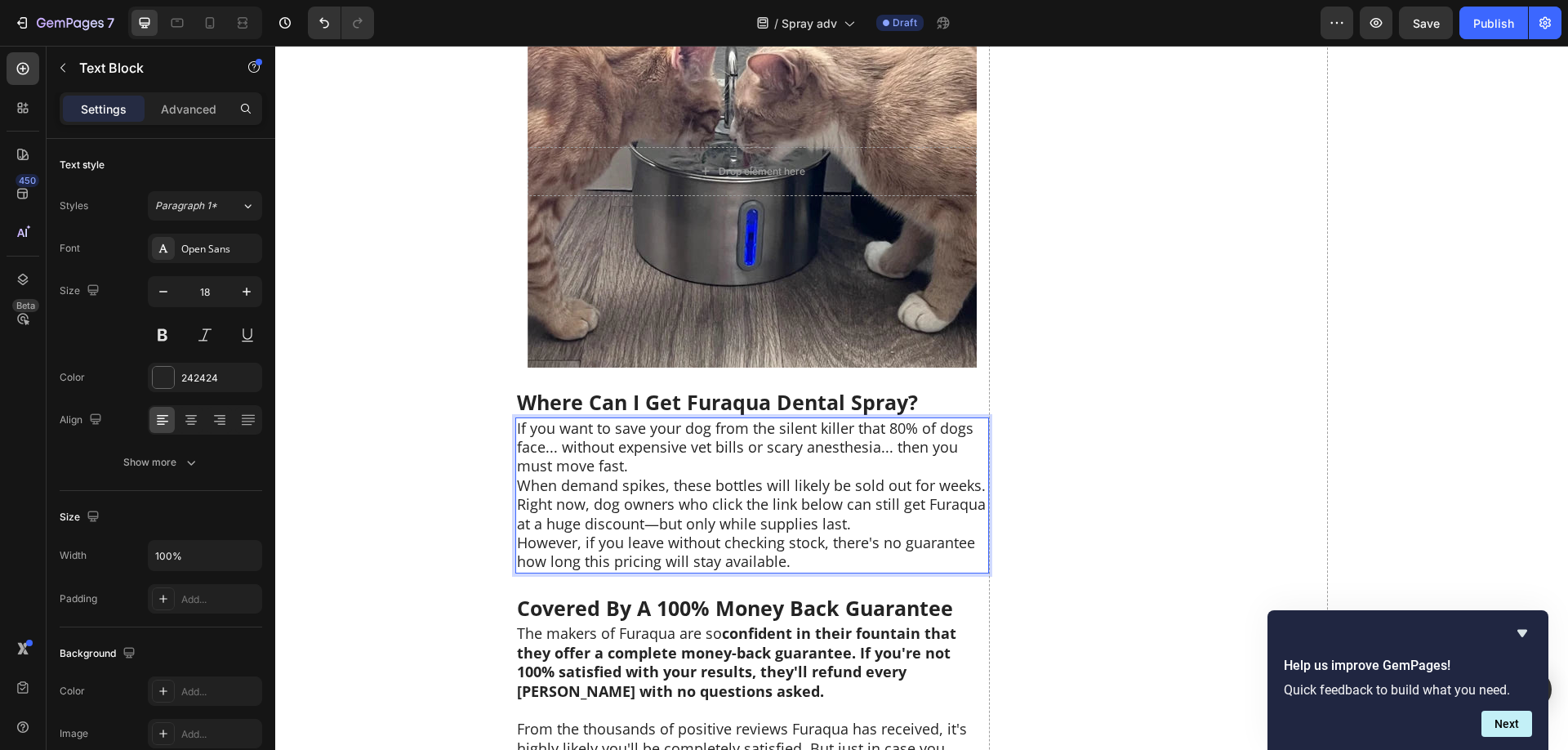
click at [837, 467] on p "If you want to save your dog from the silent killer that 80% of dogs face... wi…" at bounding box center [752, 447] width 470 height 57
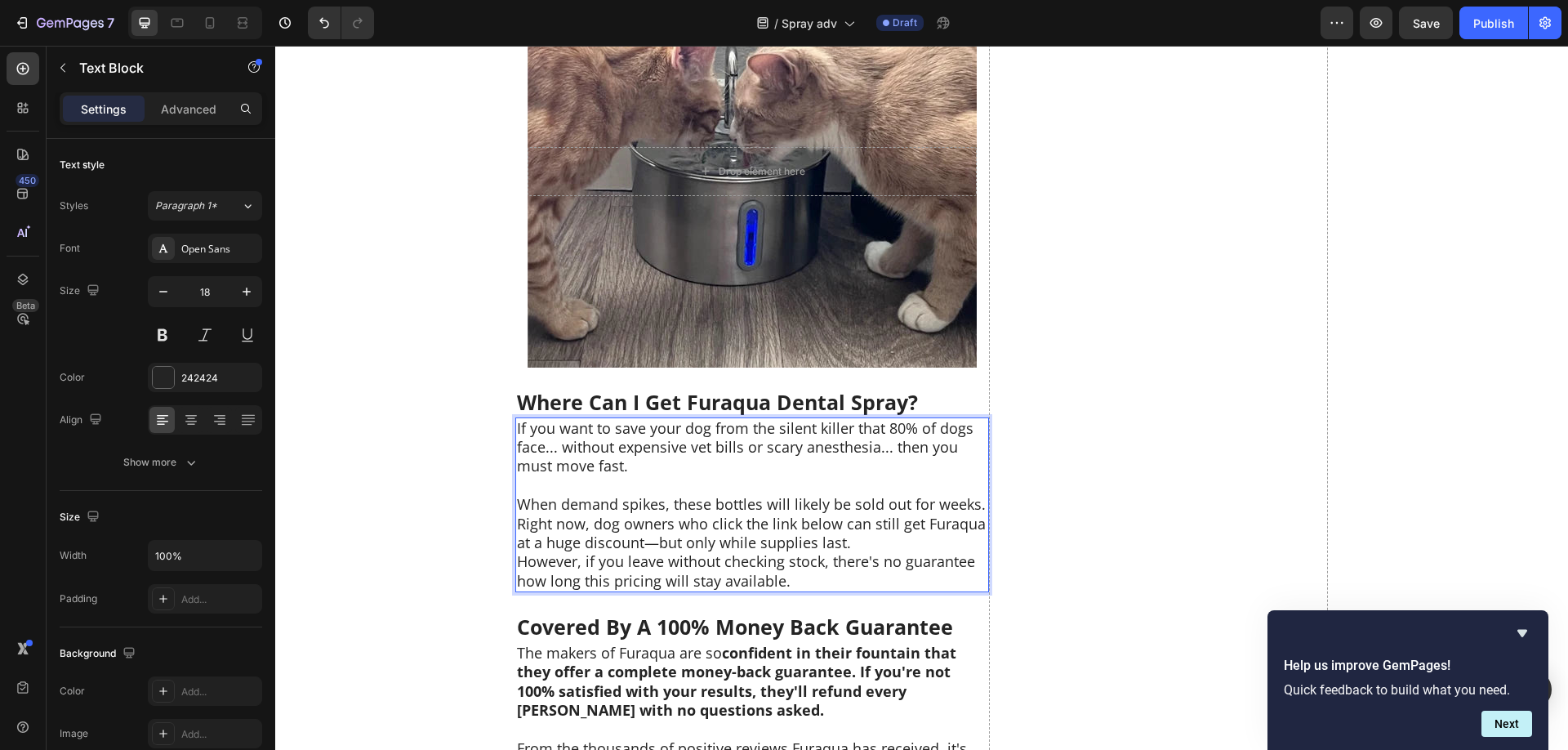
click at [870, 543] on p "Right now, dog owners who click the link below can still get Furaqua at a huge …" at bounding box center [752, 533] width 470 height 38
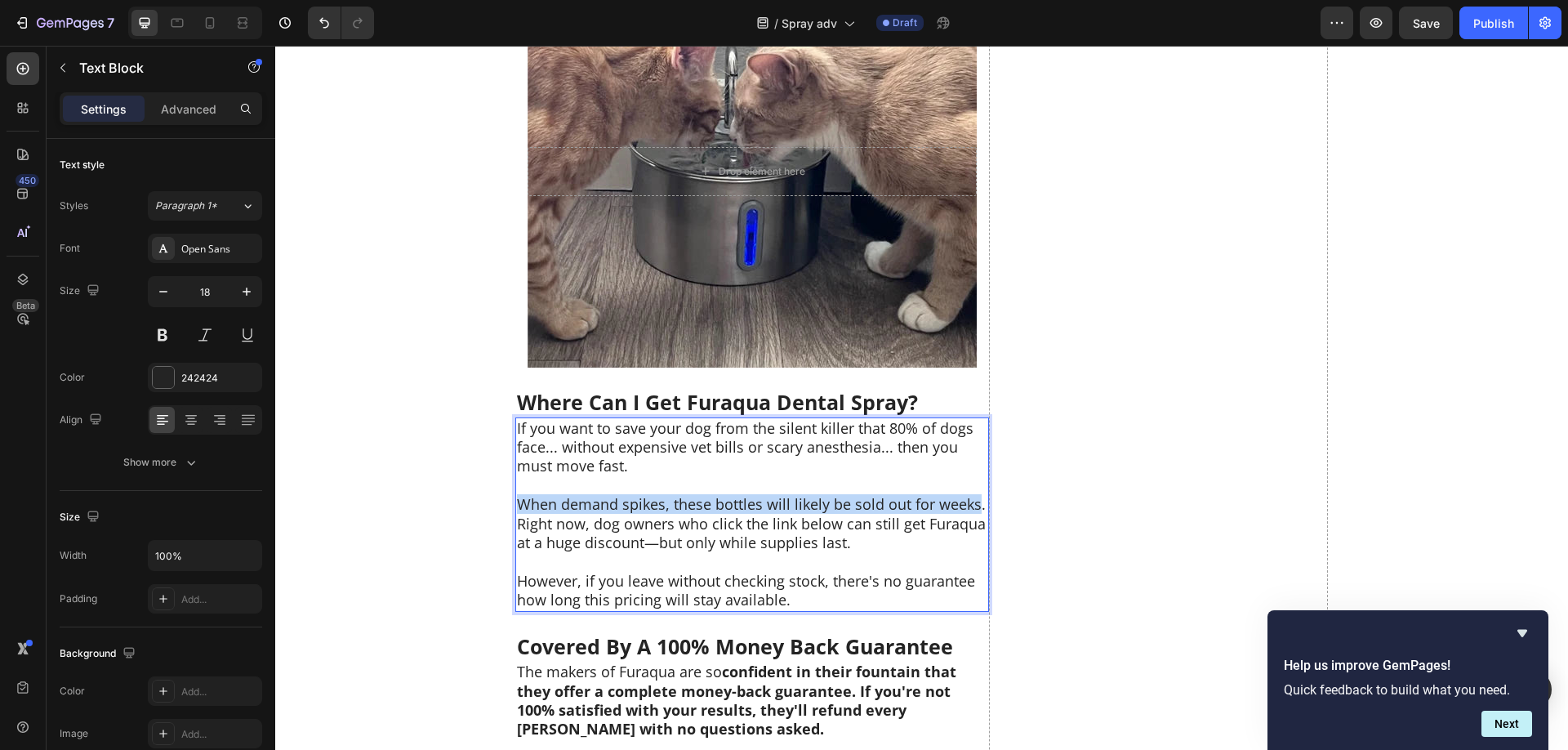
drag, startPoint x: 522, startPoint y: 507, endPoint x: 954, endPoint y: 506, distance: 432.0
click at [977, 505] on p "When demand spikes, these bottles will likely be sold out for weeks." at bounding box center [752, 504] width 470 height 19
click at [966, 517] on p "Right now, dog owners who click the link below can still get Furaqua at a huge …" at bounding box center [752, 533] width 470 height 38
click at [982, 506] on p "When demand spikes, these bottles will likely be sold out for weeks." at bounding box center [752, 504] width 470 height 19
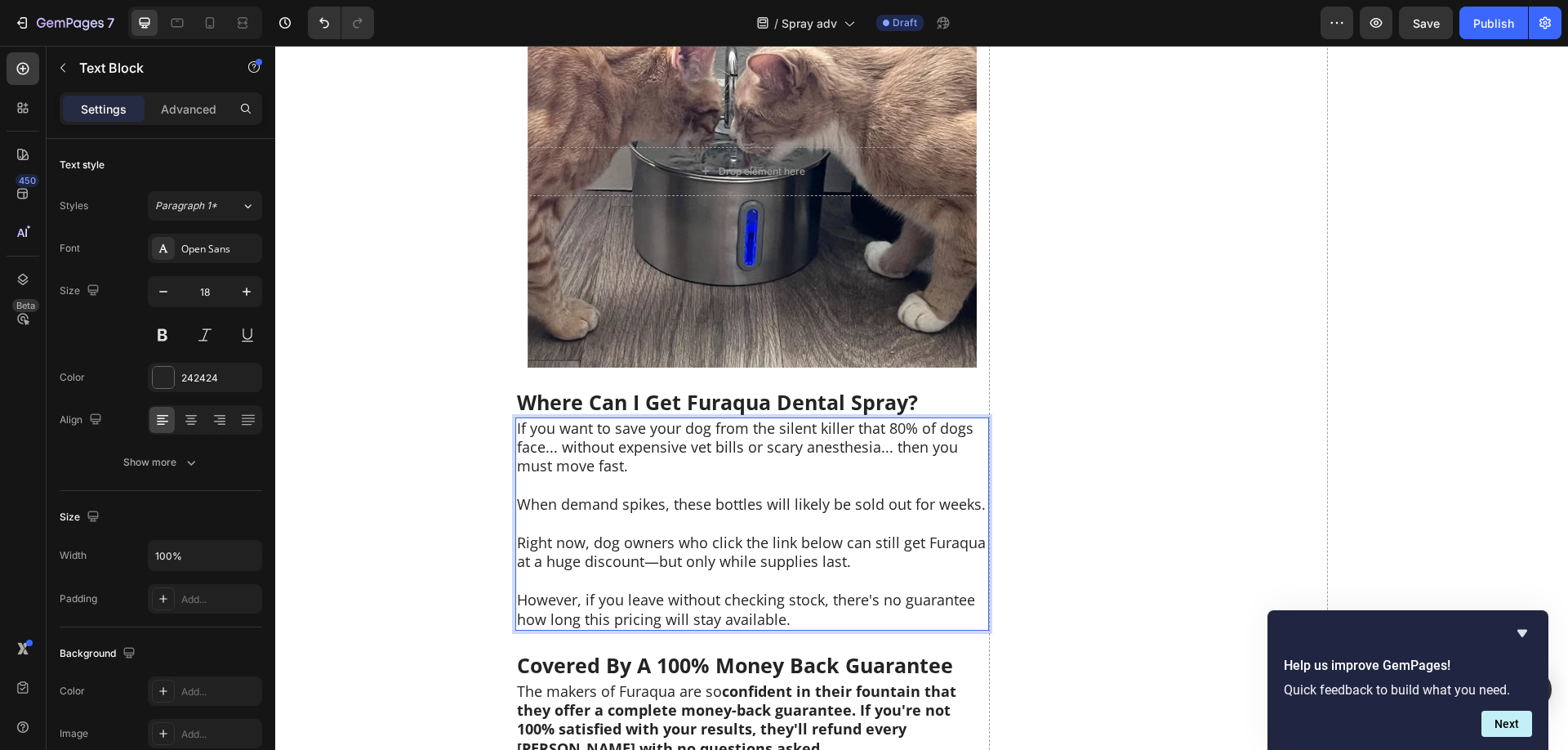
click at [634, 506] on p "When demand spikes, these bottles will likely be sold out for weeks." at bounding box center [752, 504] width 470 height 19
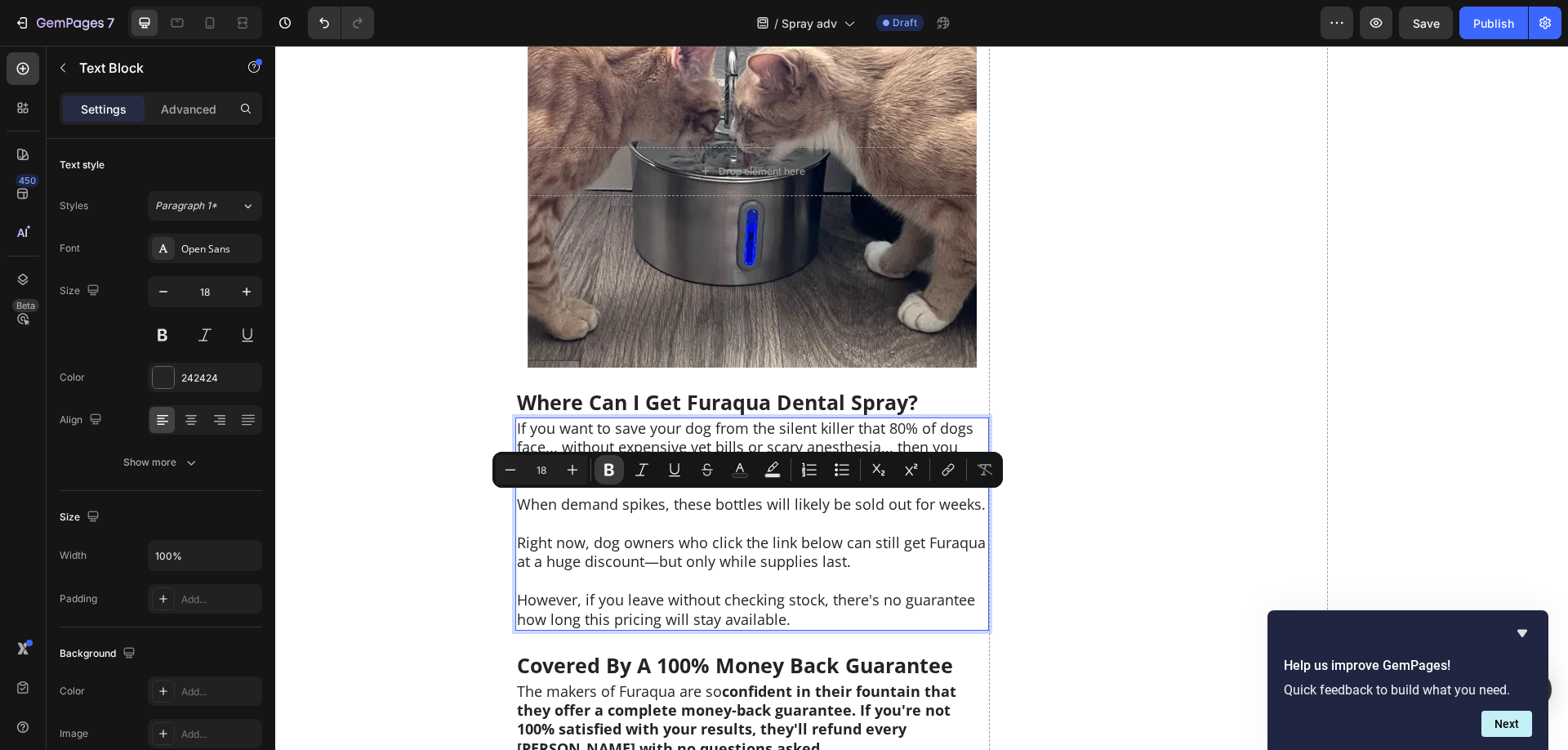
click at [608, 472] on icon "Editor contextual toolbar" at bounding box center [609, 469] width 17 height 17
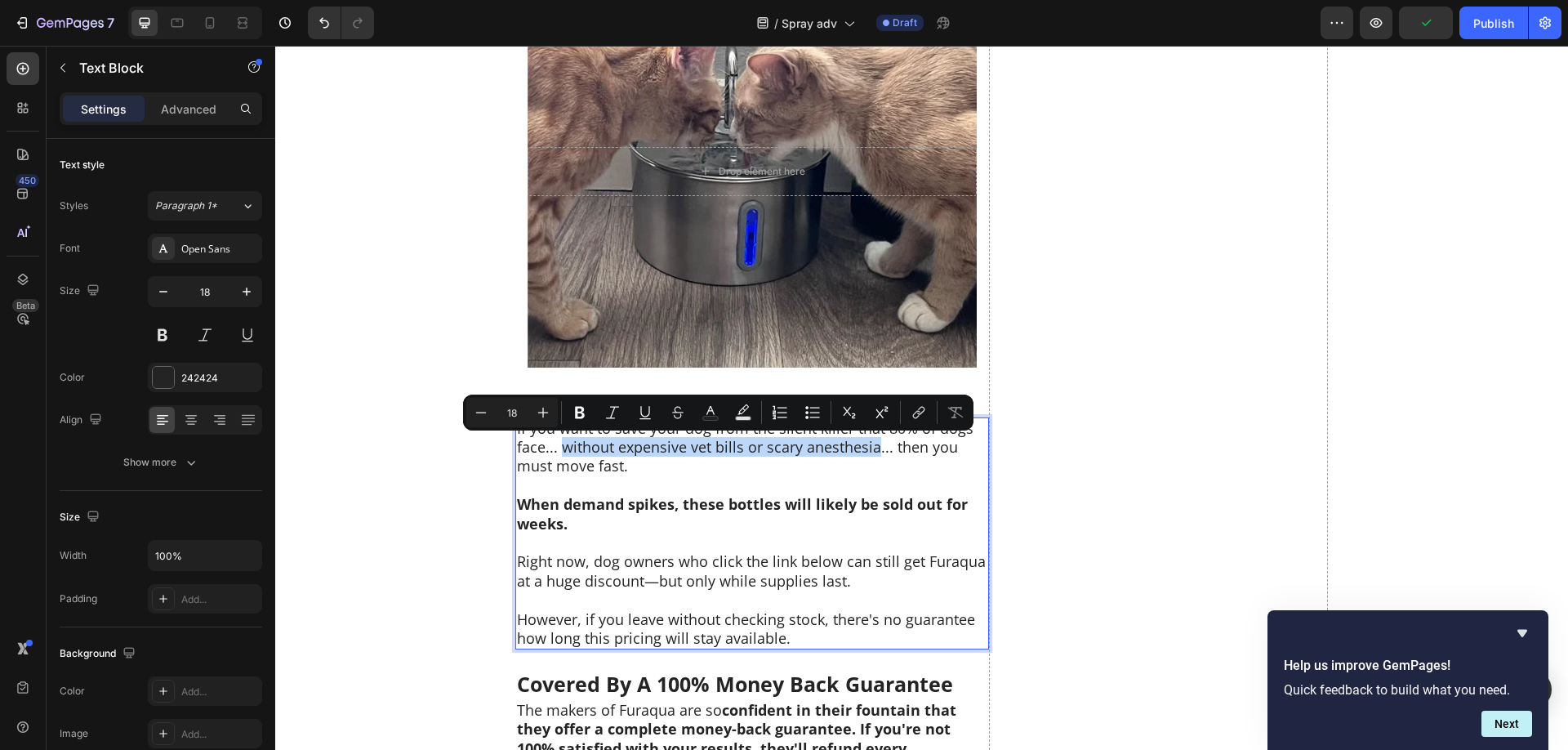
drag, startPoint x: 565, startPoint y: 447, endPoint x: 876, endPoint y: 455, distance: 311.1
click at [876, 455] on p "If you want to save your dog from the silent killer that 80% of dogs face... wi…" at bounding box center [752, 447] width 470 height 57
click at [578, 418] on icon "Editor contextual toolbar" at bounding box center [579, 412] width 10 height 13
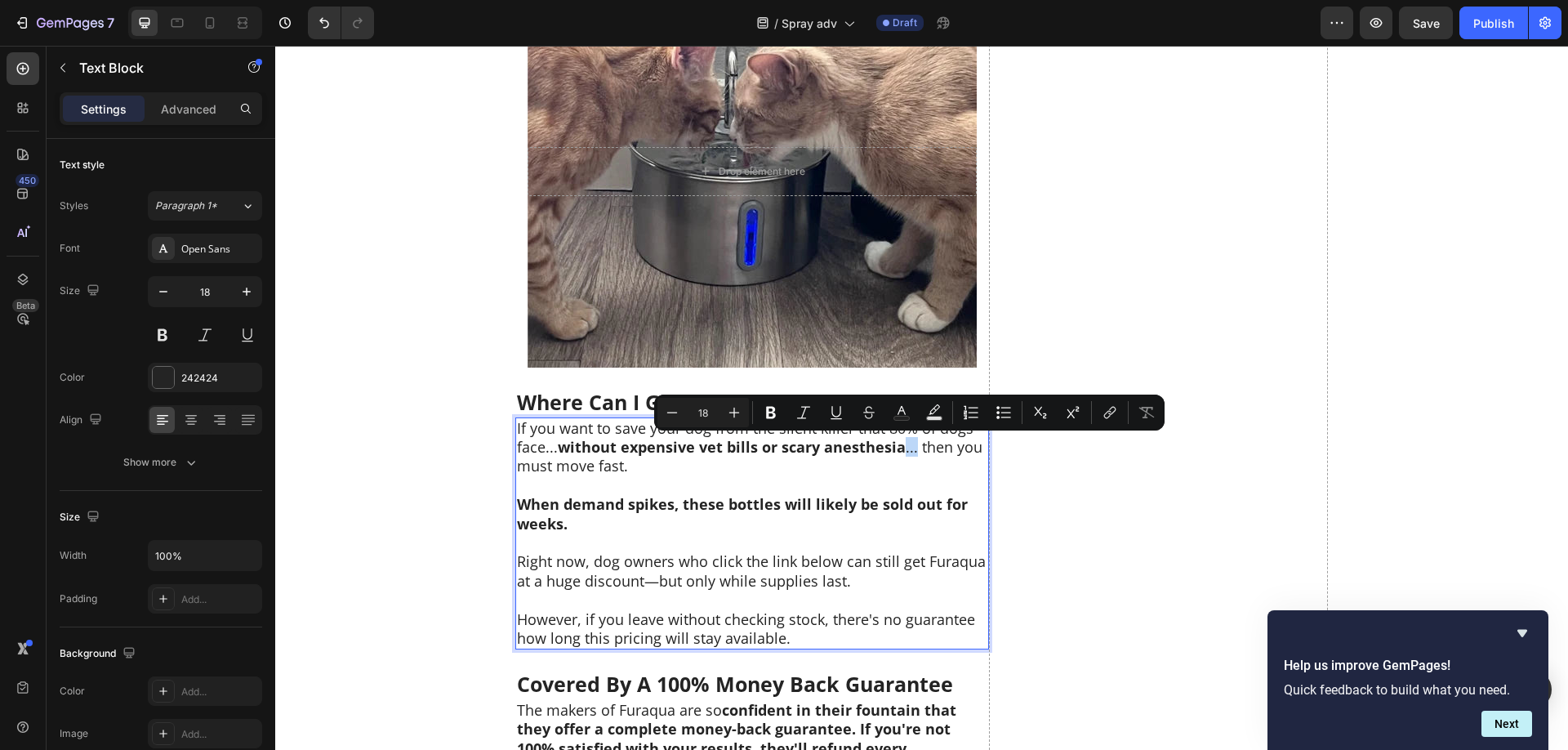
drag, startPoint x: 914, startPoint y: 452, endPoint x: 1055, endPoint y: 466, distance: 141.7
click at [905, 453] on p "If you want to save your dog from the silent killer that 80% of dogs face... wi…" at bounding box center [752, 447] width 470 height 57
click at [764, 411] on icon "Editor contextual toolbar" at bounding box center [770, 412] width 17 height 17
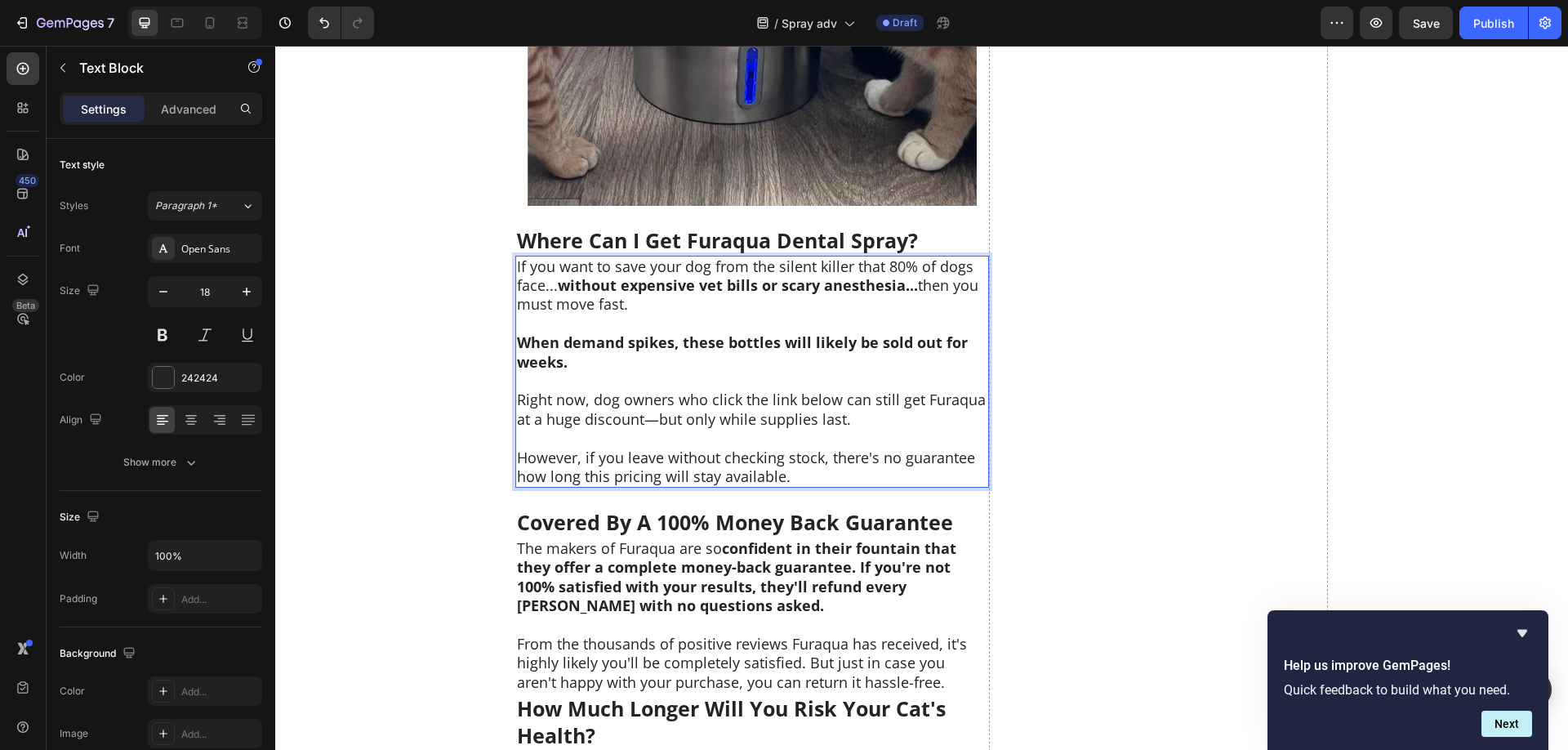
scroll to position [8493, 0]
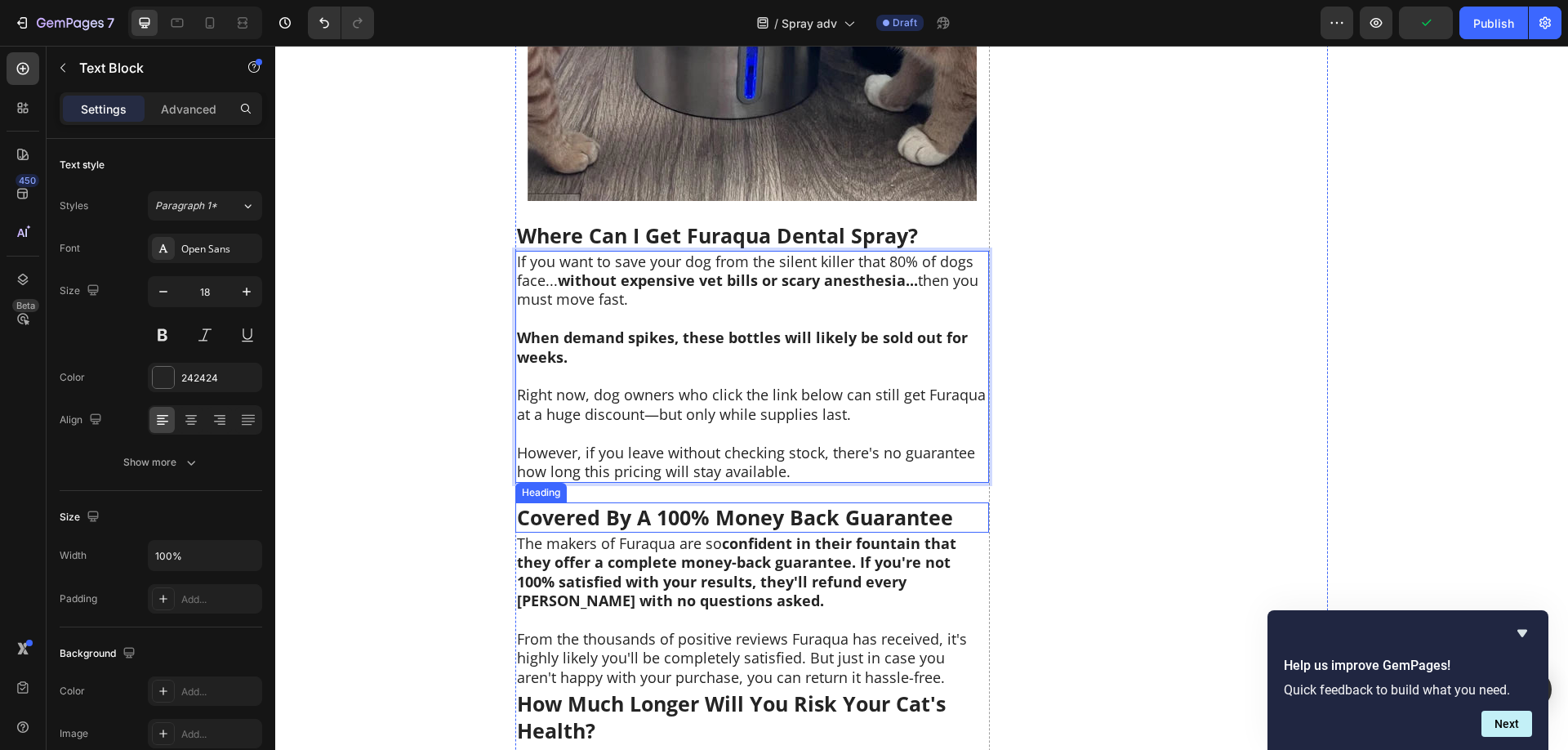
click at [725, 519] on strong "Covered By A 100% Money Back Guarantee" at bounding box center [735, 516] width 436 height 28
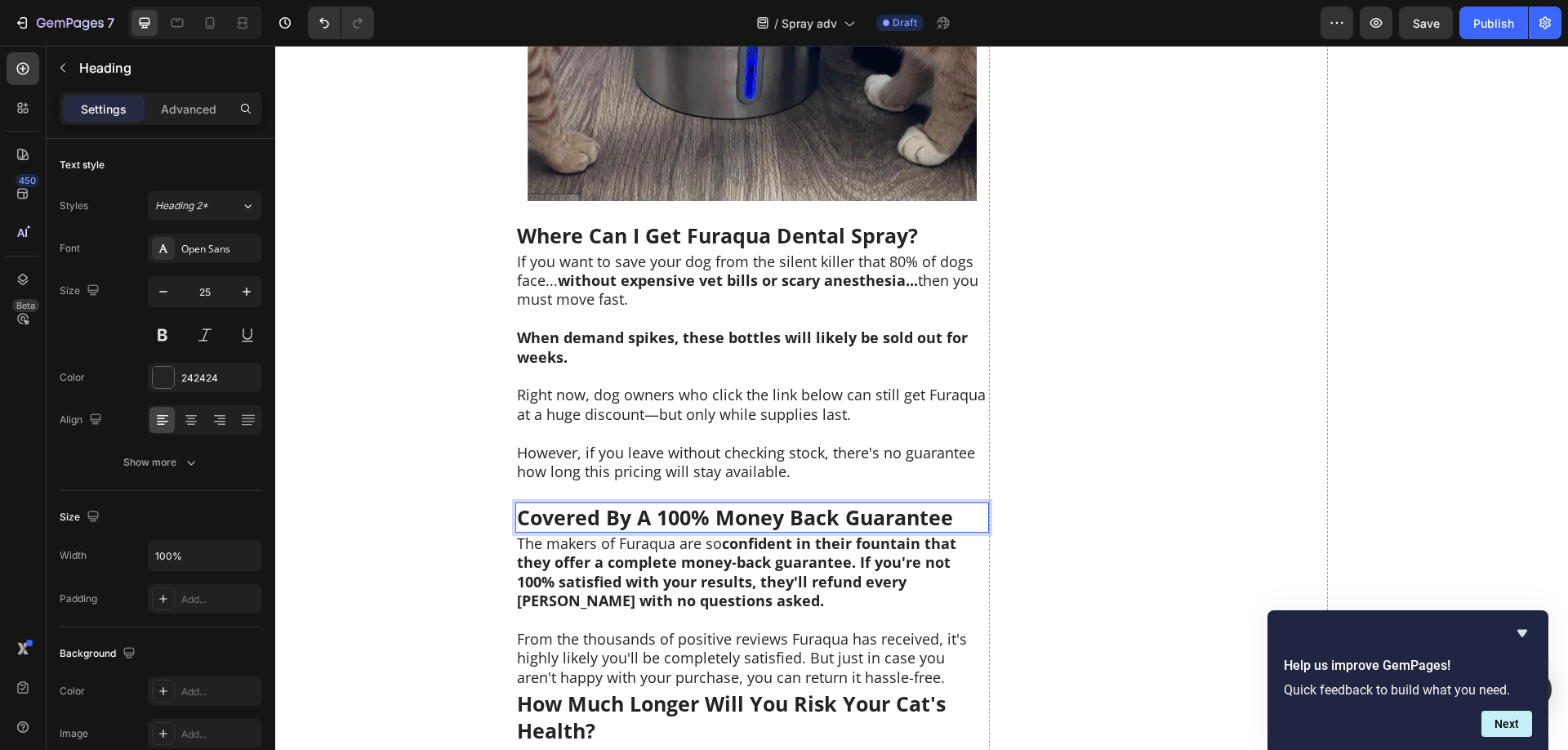
click at [725, 519] on strong "Covered By A 100% Money Back Guarantee" at bounding box center [735, 516] width 436 height 28
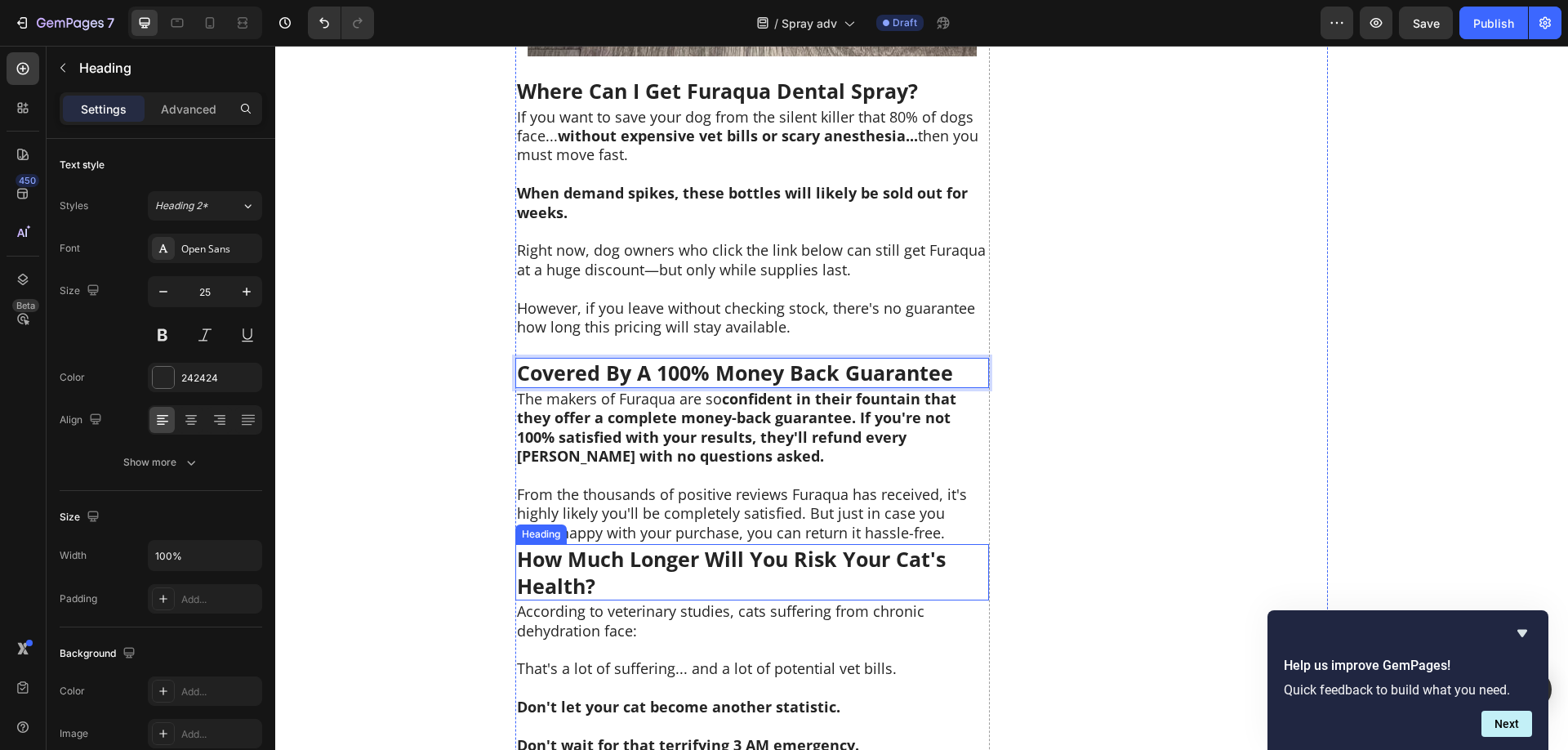
scroll to position [8659, 0]
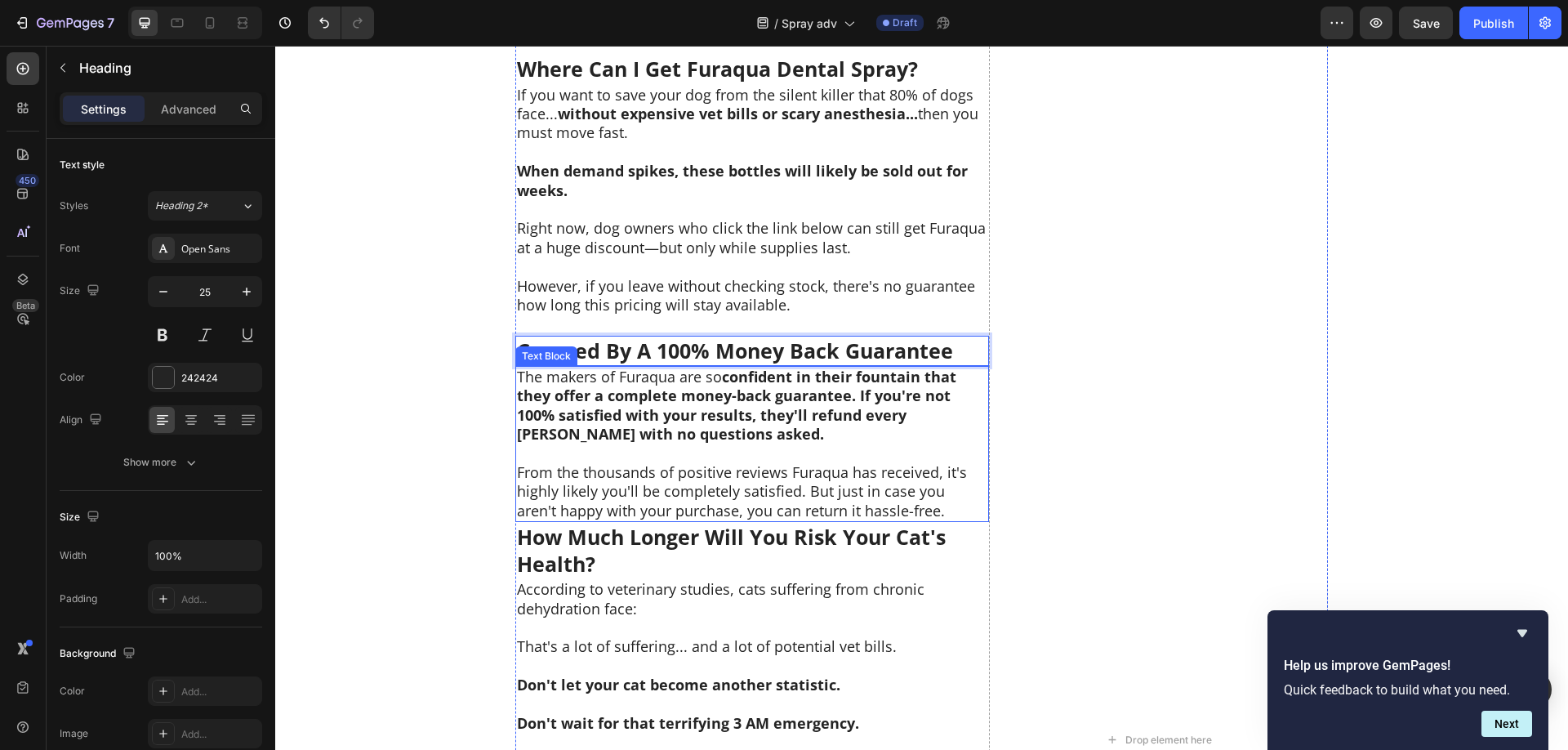
click at [673, 406] on strong "confident in their fountain that they offer a complete money-back guarantee. If…" at bounding box center [736, 404] width 439 height 77
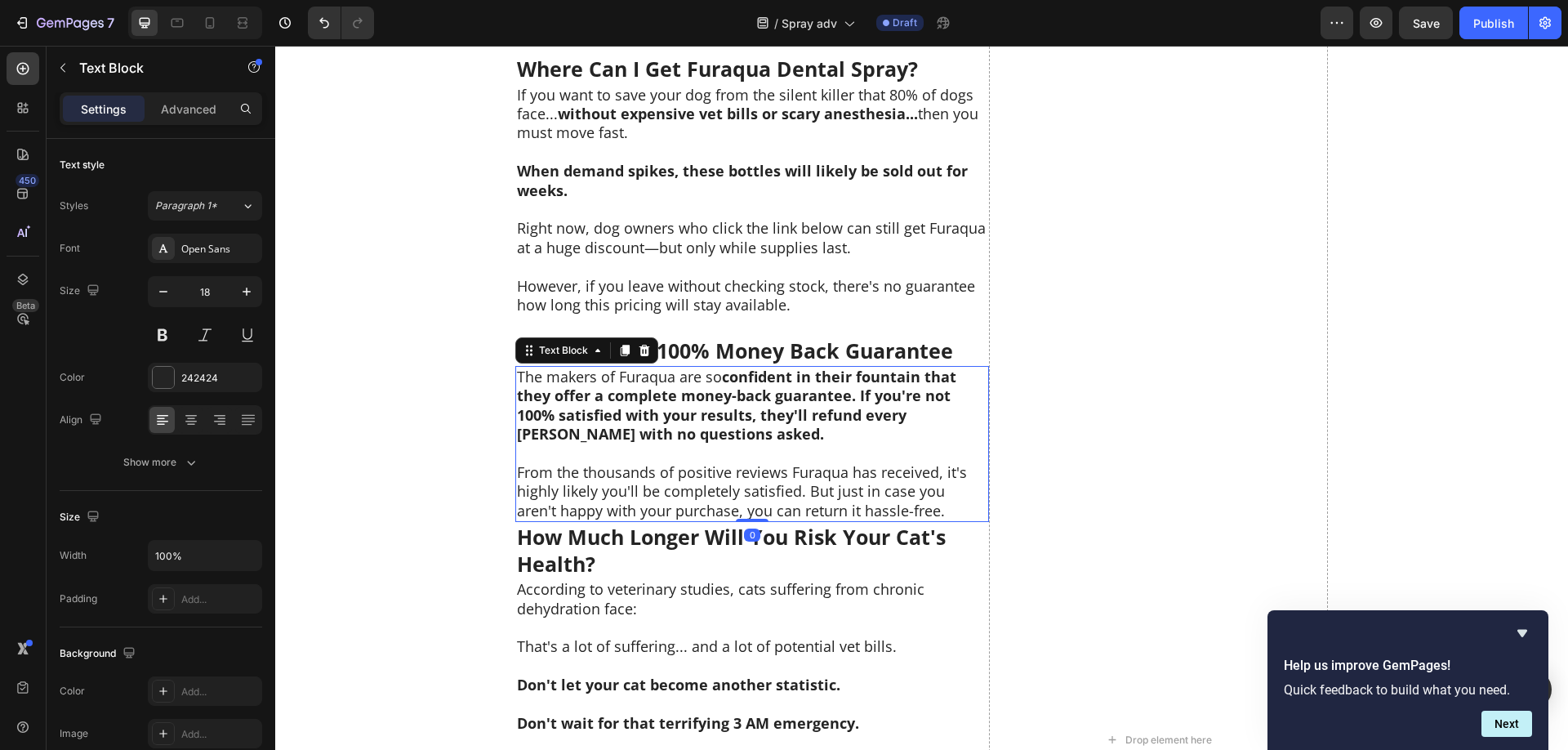
click at [674, 406] on strong "confident in their fountain that they offer a complete money-back guarantee. If…" at bounding box center [736, 404] width 439 height 77
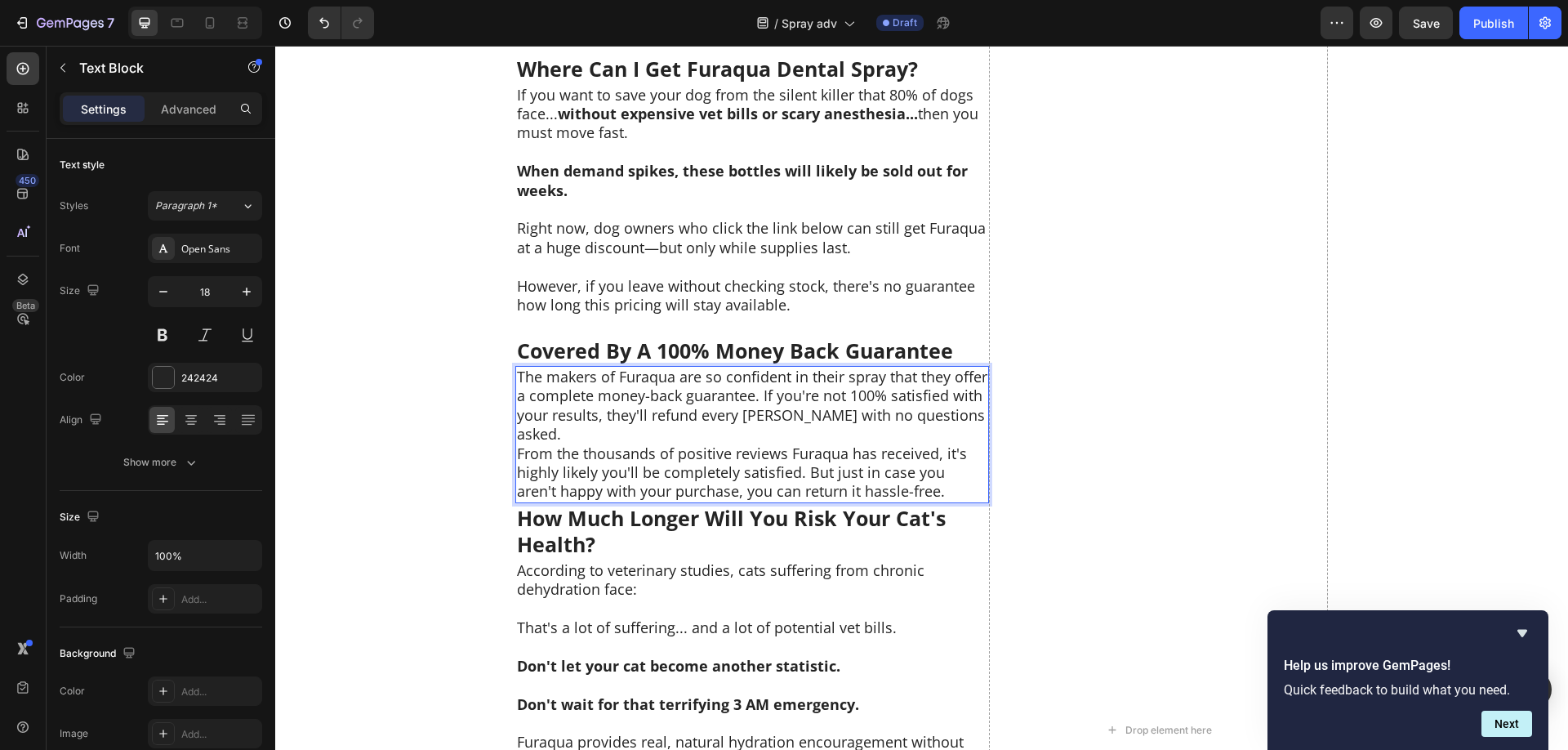
click at [963, 423] on p "The makers of Furaqua are so confident in their spray that they offer a complet…" at bounding box center [752, 405] width 470 height 77
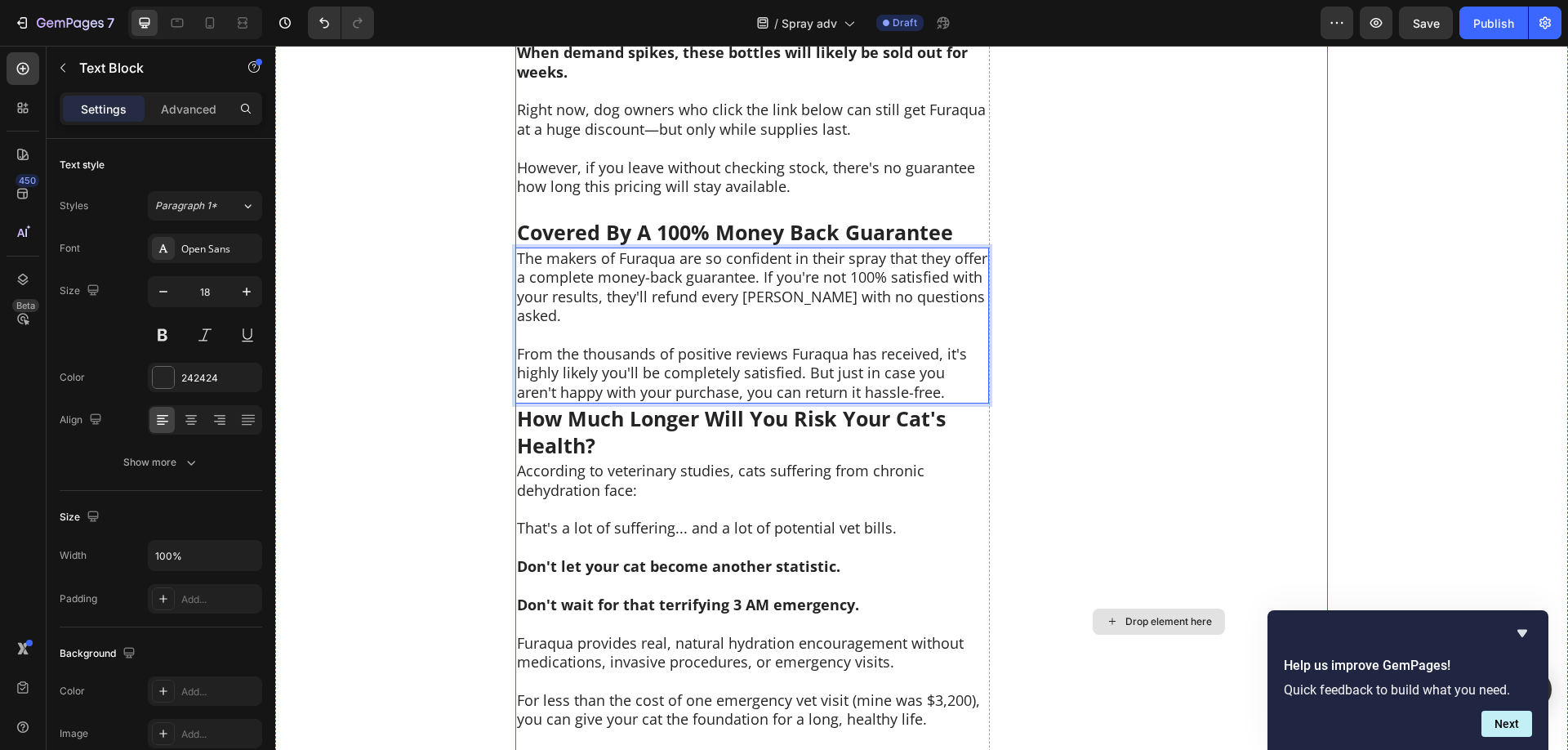
scroll to position [8826, 0]
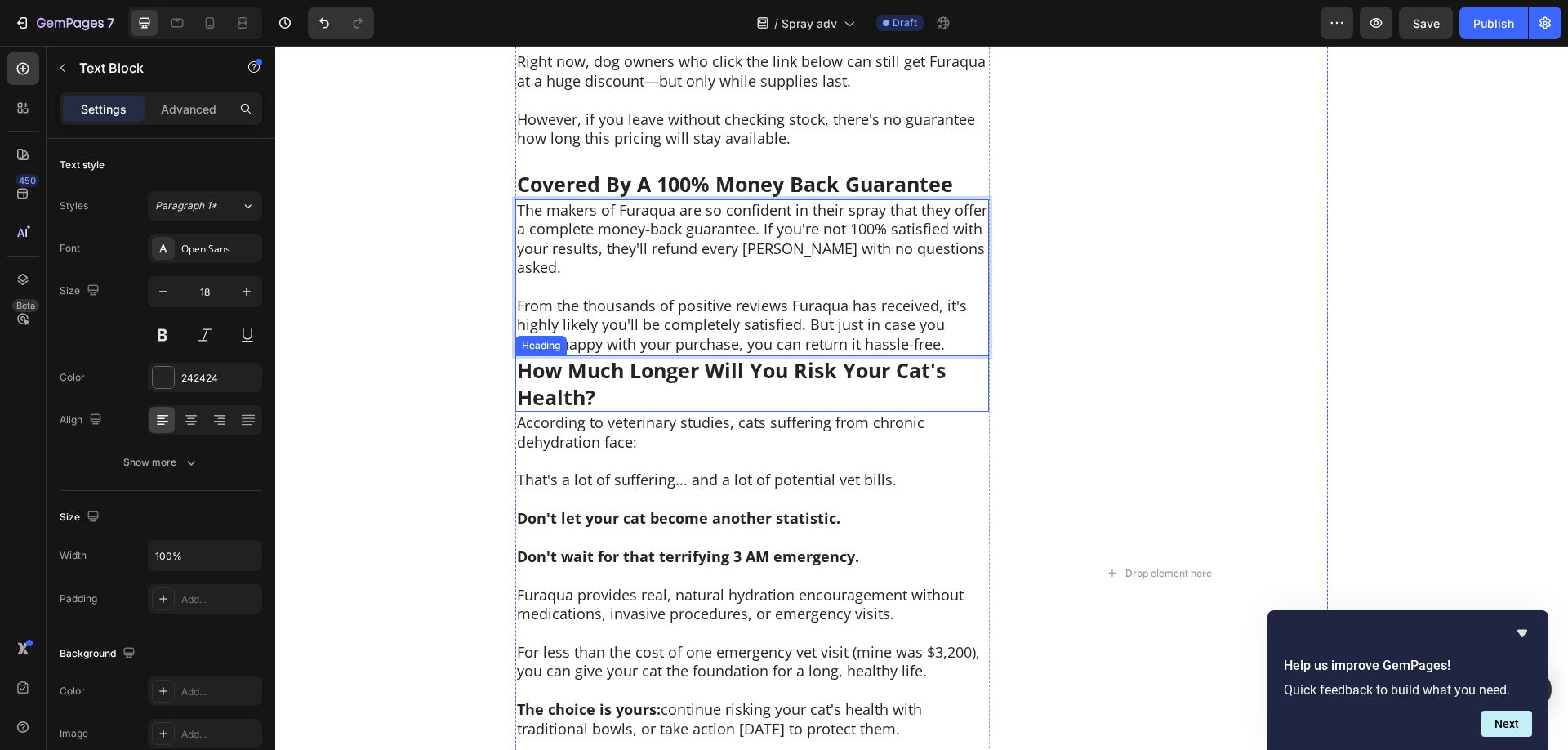
click at [653, 356] on strong "How Much Longer Will You Risk Your Cat's Health?" at bounding box center [731, 384] width 429 height 55
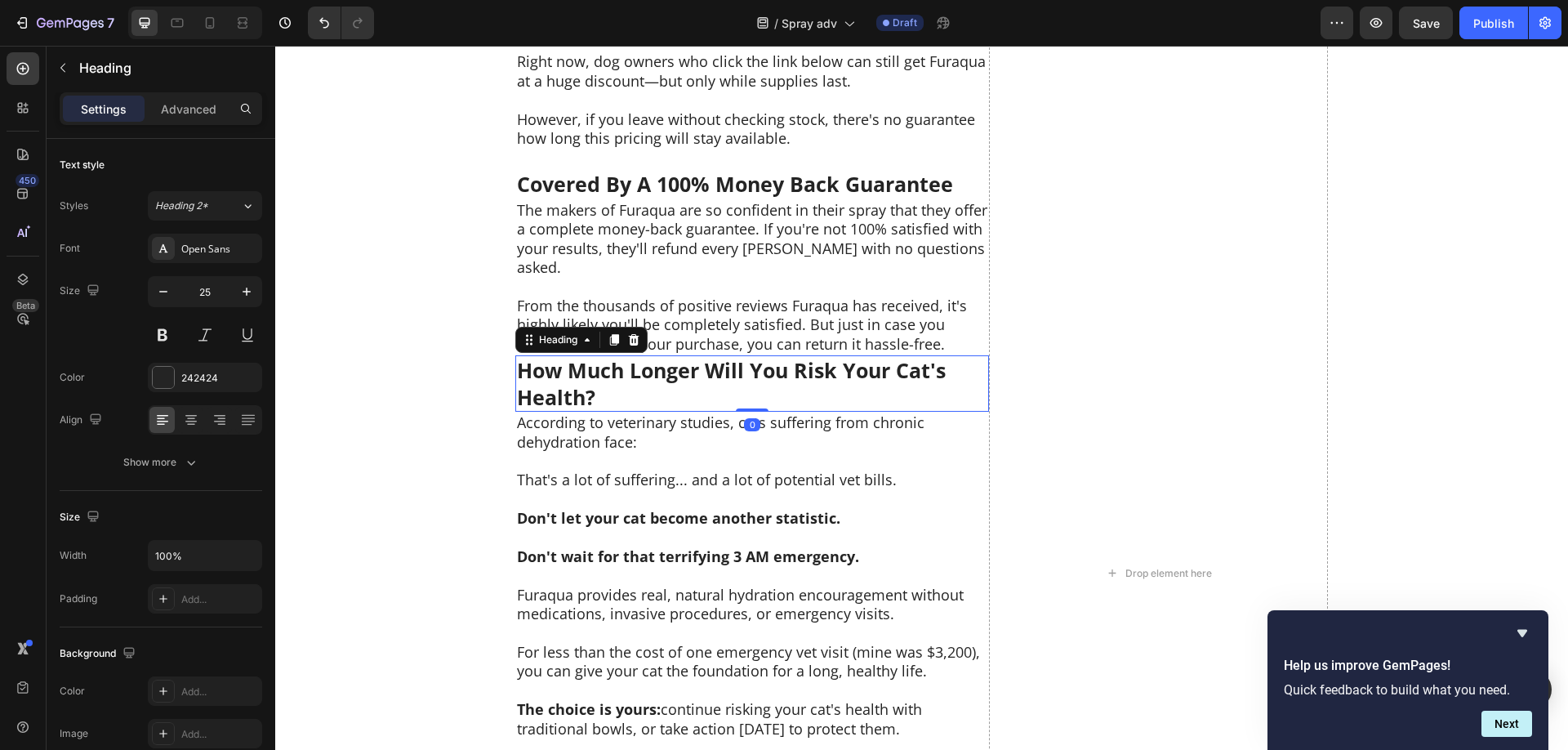
click at [653, 356] on strong "How Much Longer Will You Risk Your Cat's Health?" at bounding box center [731, 384] width 429 height 55
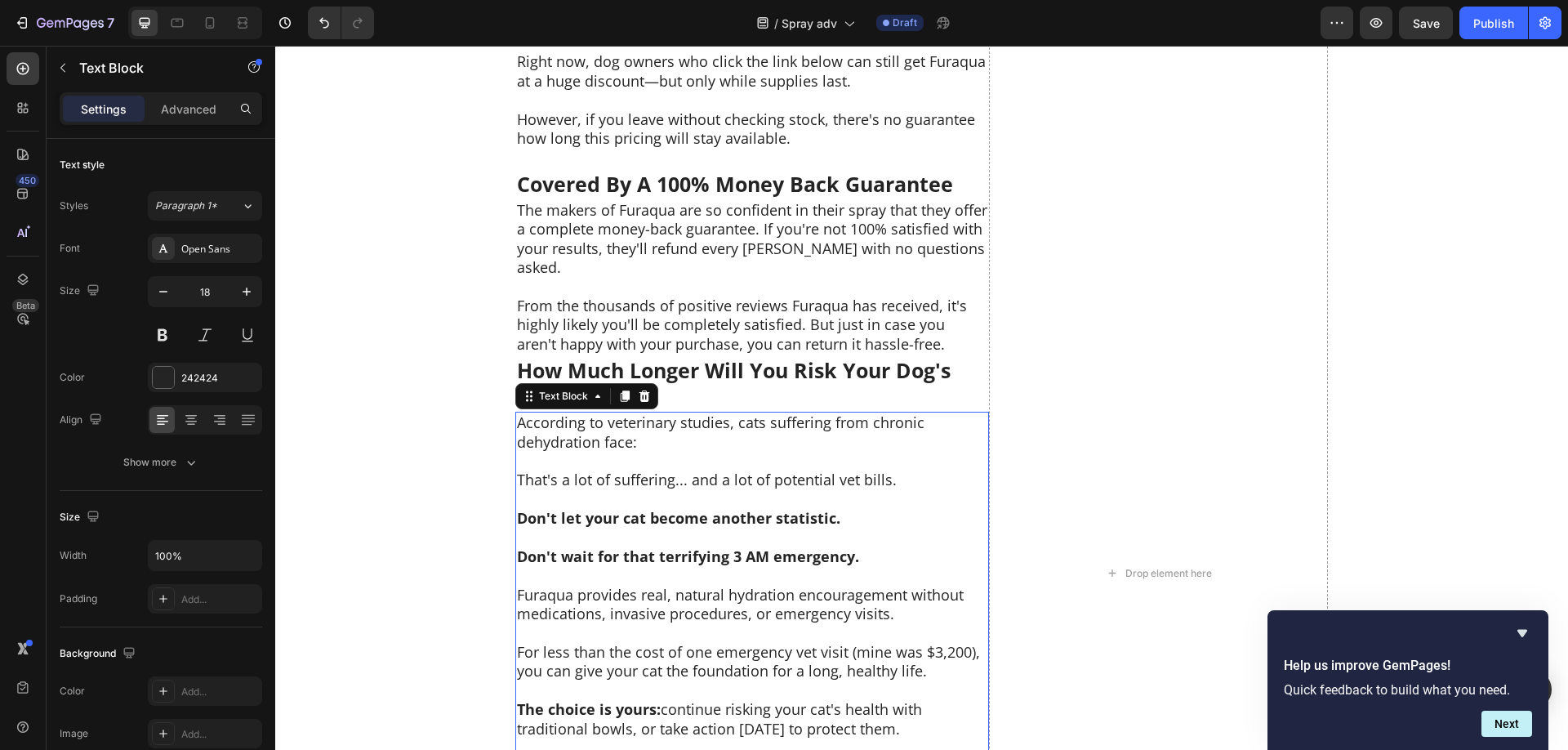
click at [694, 470] on p "That's a lot of suffering... and a lot of potential vet bills." at bounding box center [752, 479] width 470 height 19
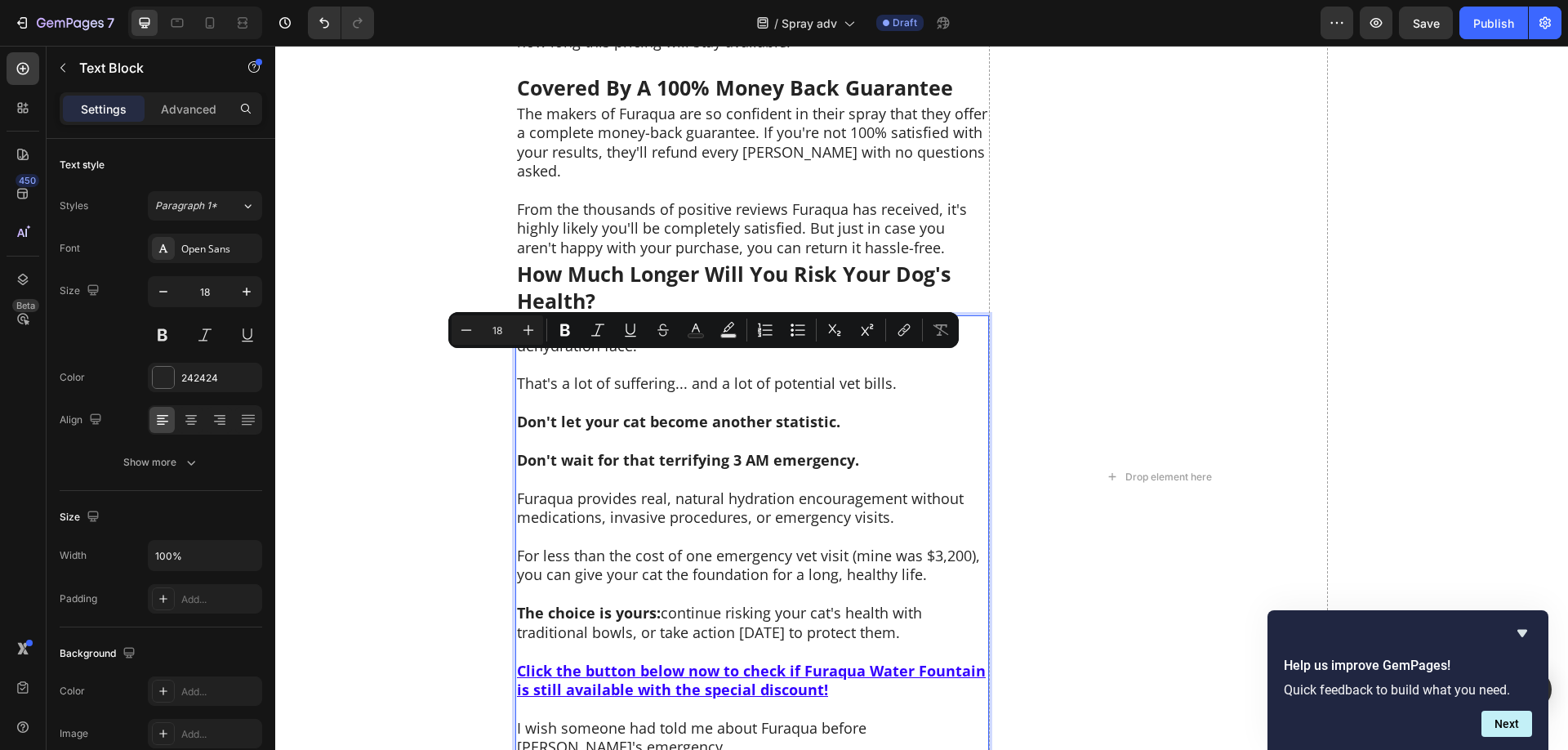
scroll to position [8992, 0]
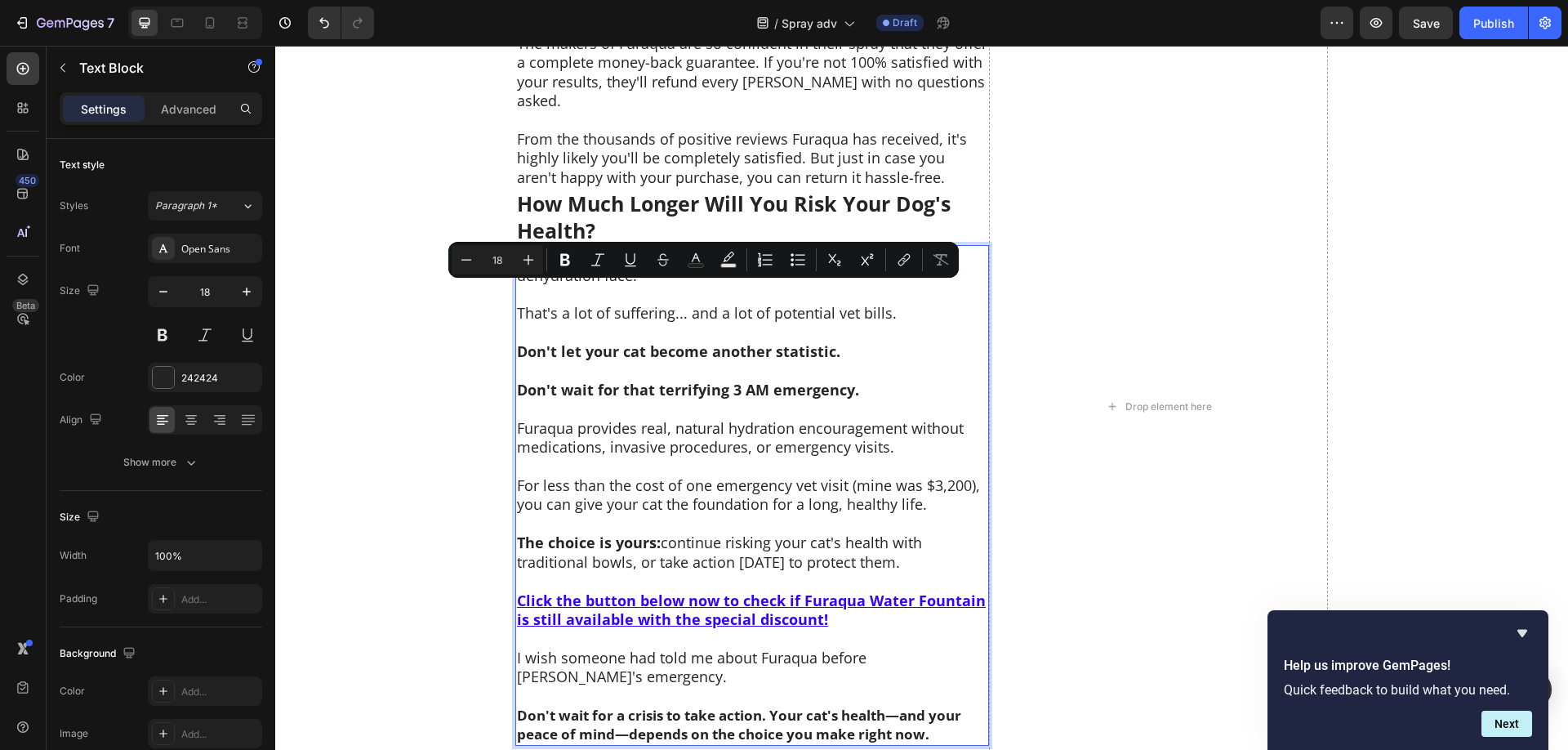
click at [730, 380] on strong "Don't wait for that terrifying 3 AM emergency." at bounding box center [688, 390] width 342 height 19
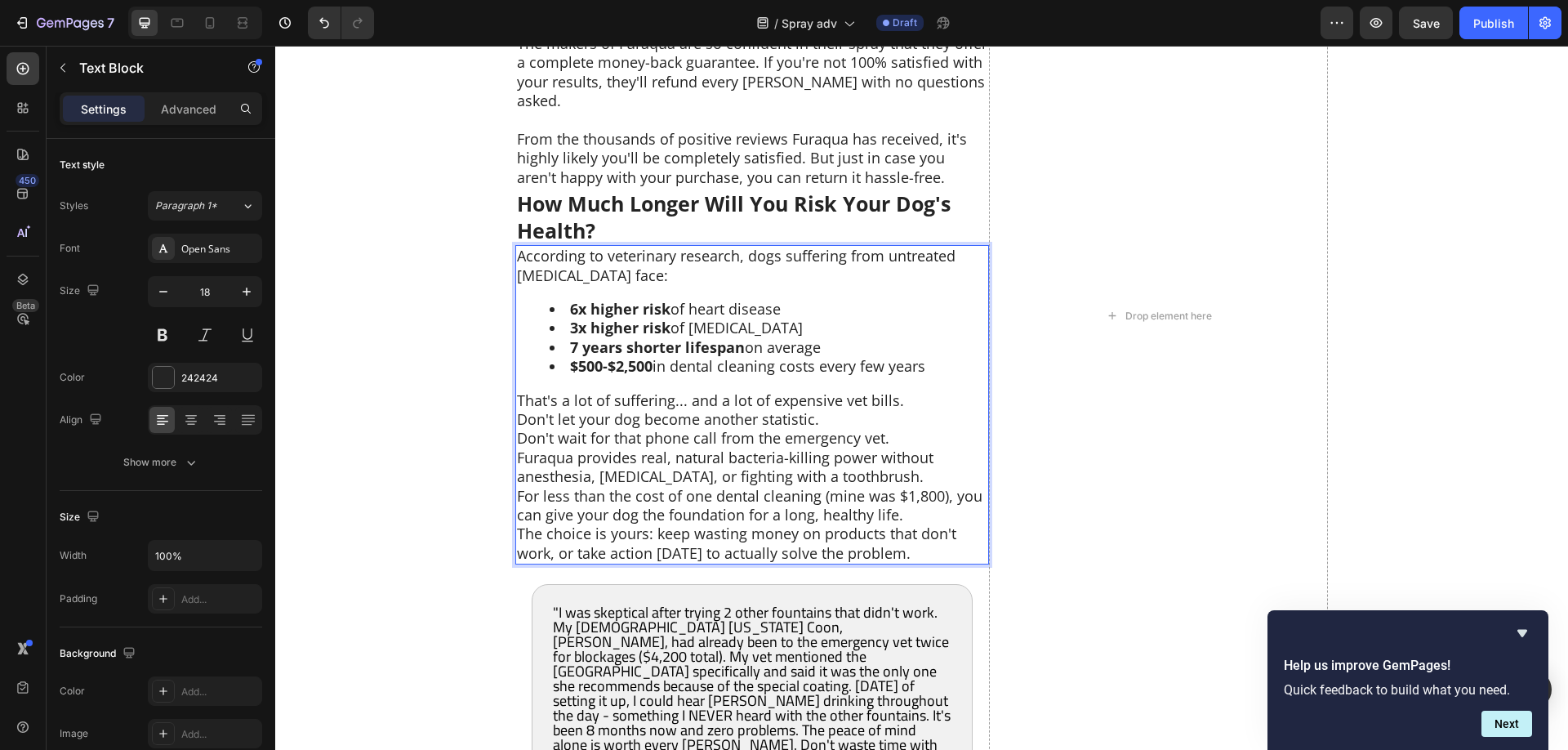
click at [890, 410] on p "Don't let your dog become another statistic." at bounding box center [752, 419] width 470 height 19
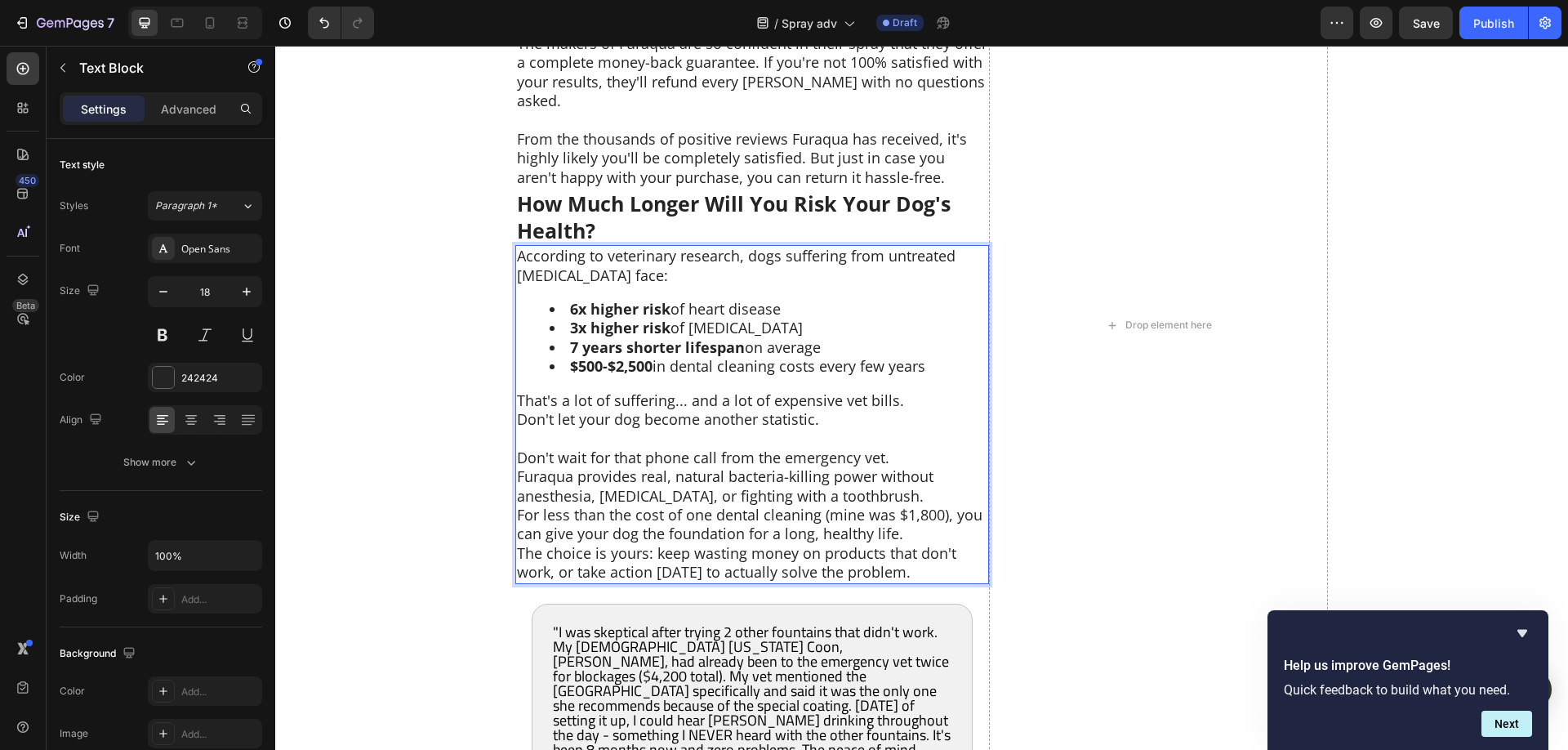
click at [913, 392] on p "That's a lot of suffering... and a lot of expensive vet bills." at bounding box center [752, 400] width 470 height 19
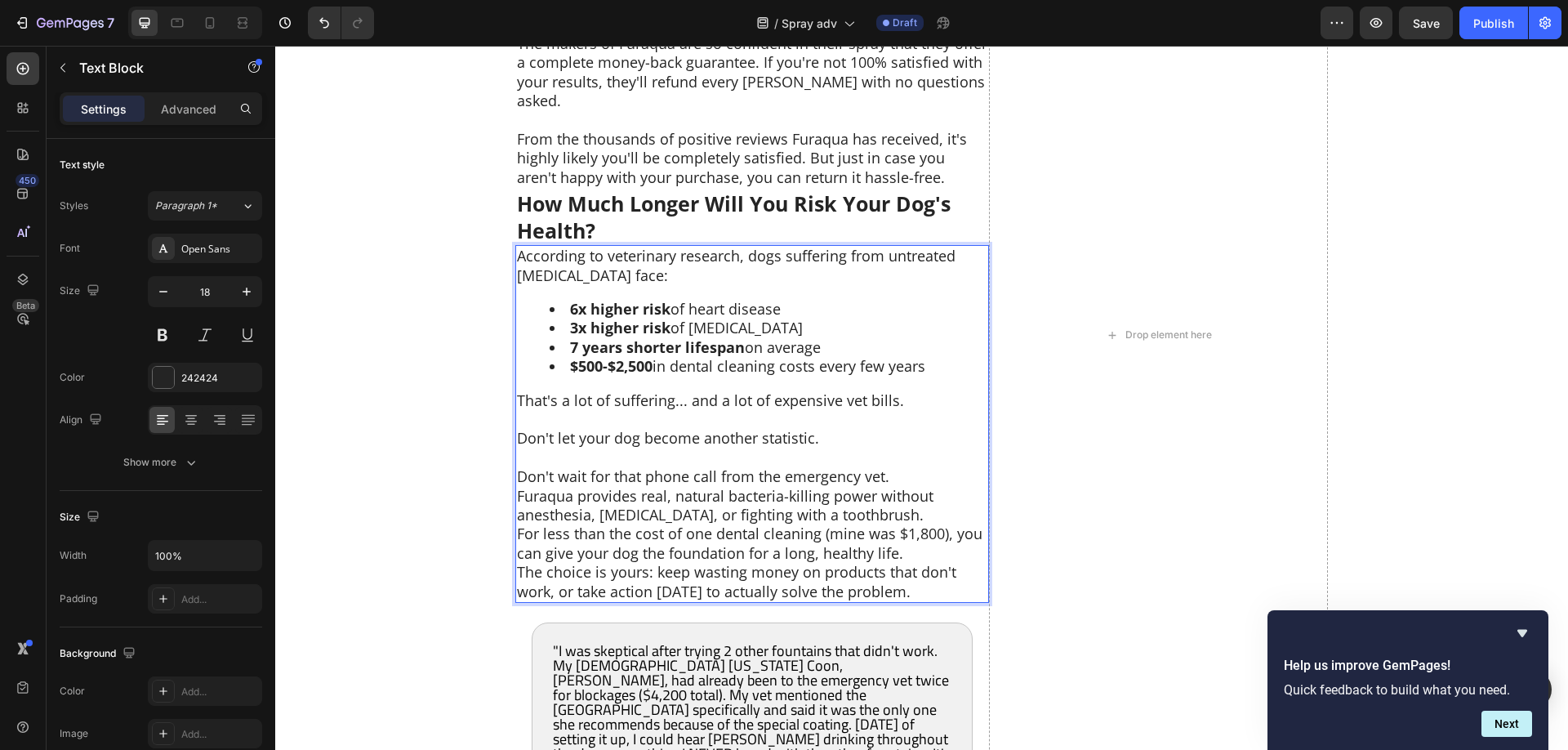
click at [926, 487] on p "Furaqua provides real, natural bacteria-killing power without anesthesia, [MEDI…" at bounding box center [752, 506] width 470 height 38
click at [928, 468] on p "Don't wait for that phone call from the emergency vet." at bounding box center [752, 476] width 470 height 19
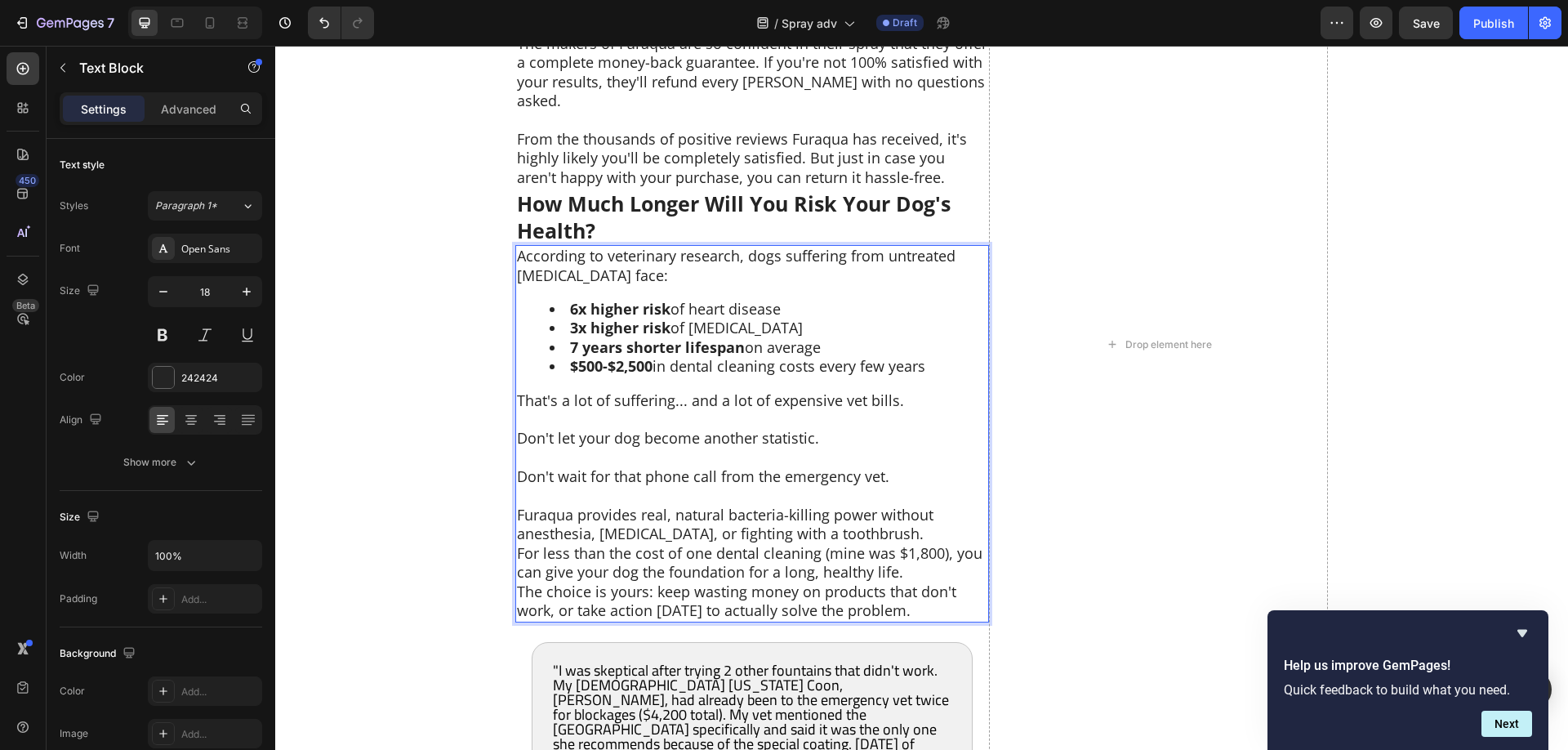
click at [931, 514] on p "Furaqua provides real, natural bacteria-killing power without anesthesia, [MEDI…" at bounding box center [752, 524] width 470 height 38
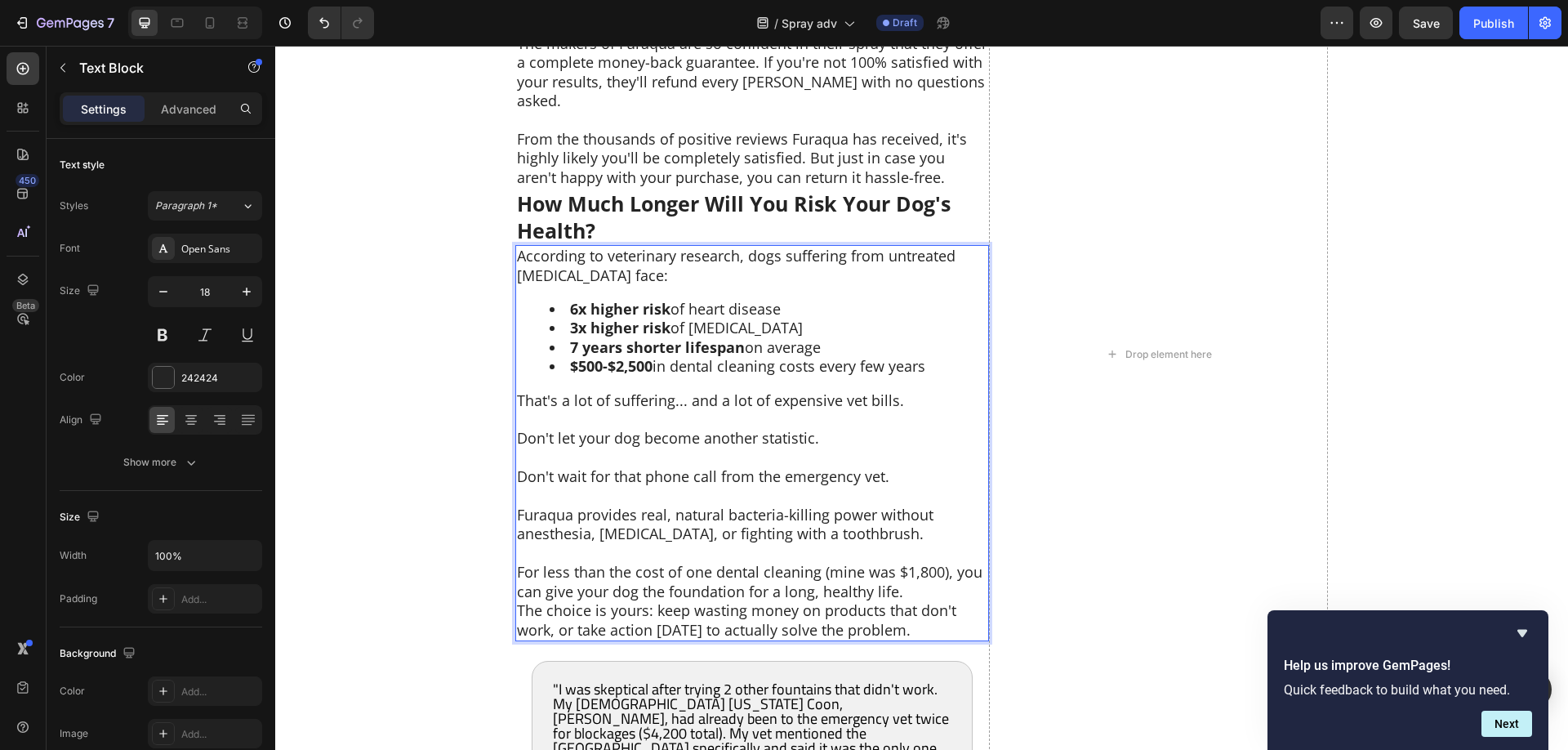
click at [917, 569] on p "For less than the cost of one dental cleaning (mine was $1,800), you can give y…" at bounding box center [752, 581] width 470 height 38
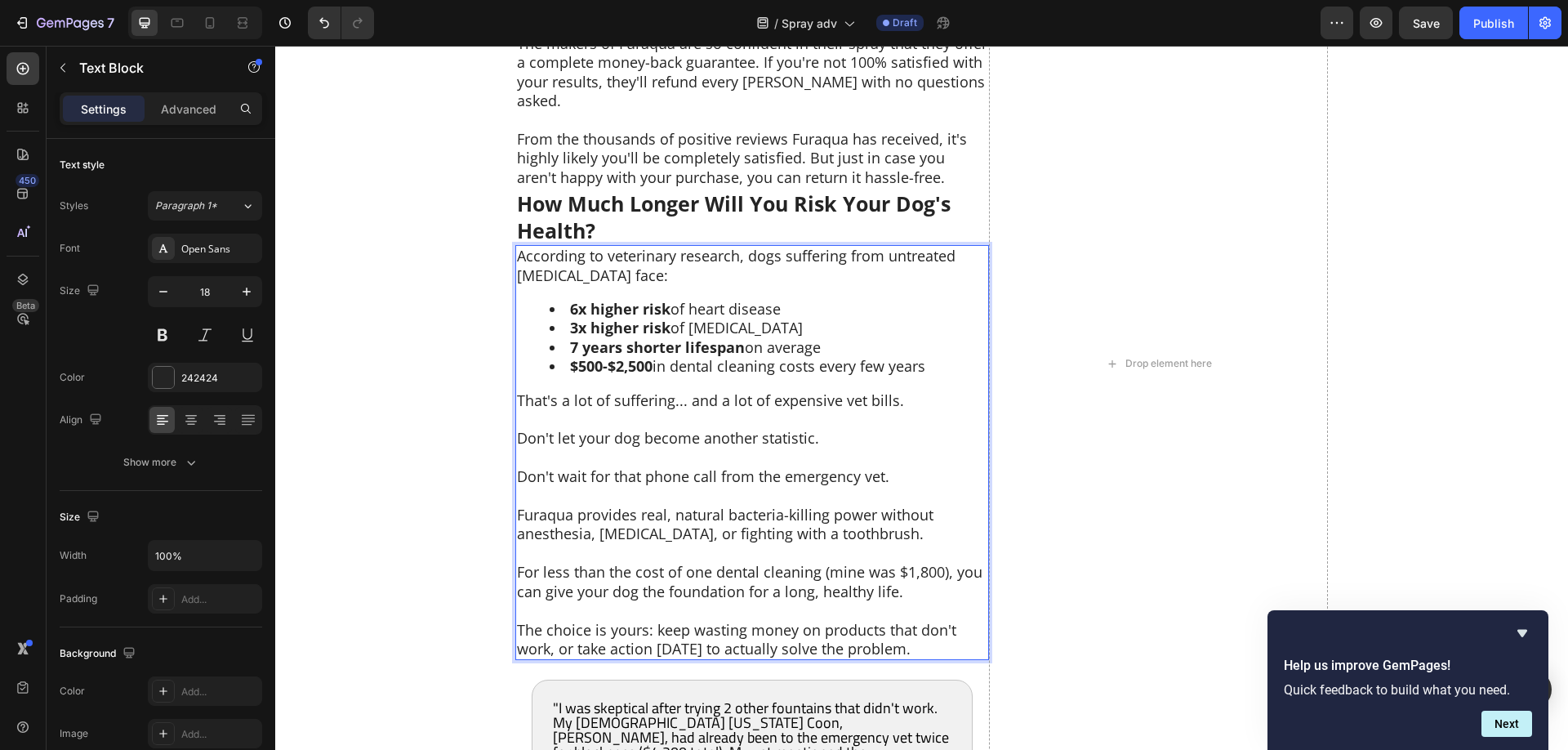
click at [728, 410] on p "Rich Text Editor. Editing area: main" at bounding box center [752, 419] width 470 height 19
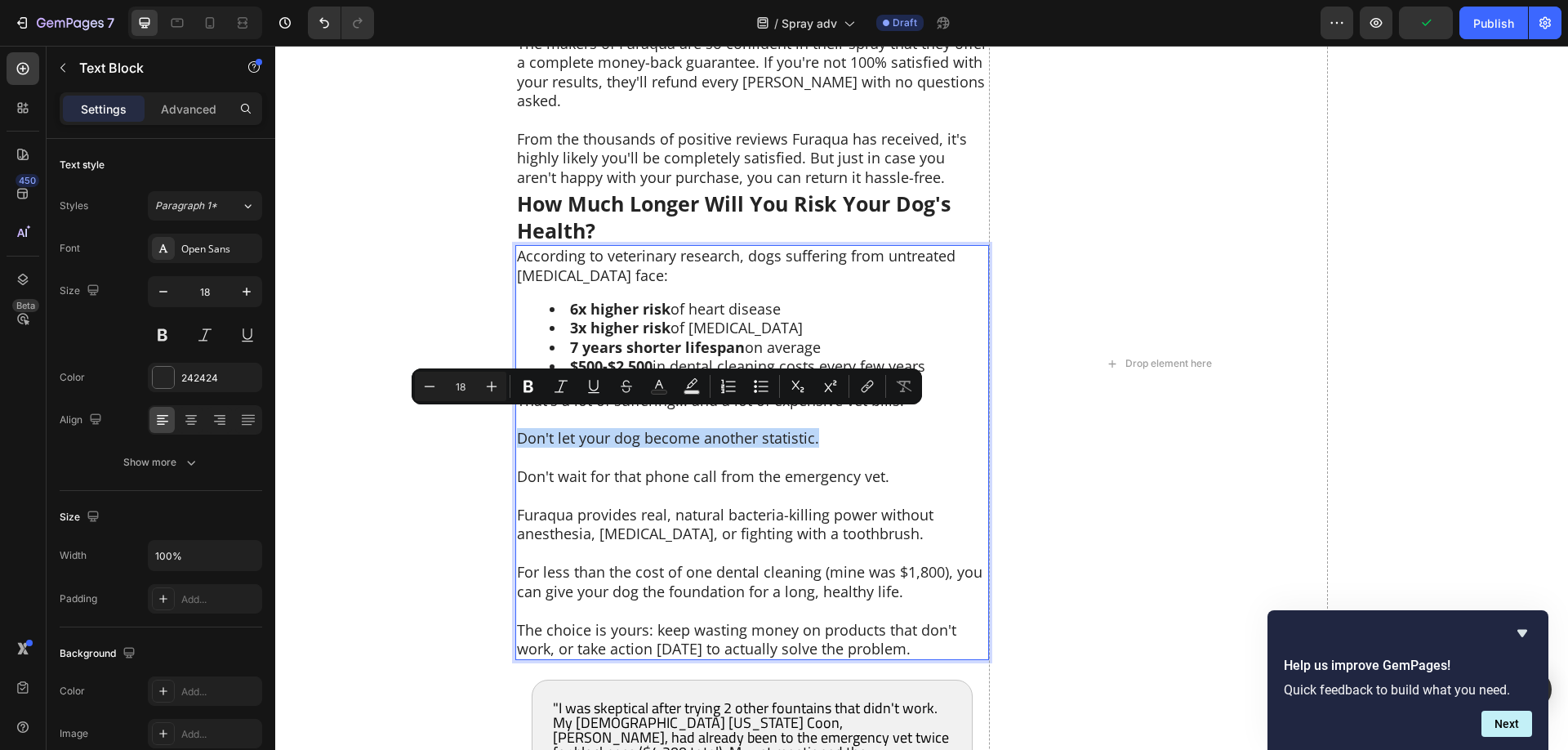
drag, startPoint x: 843, startPoint y: 419, endPoint x: 517, endPoint y: 419, distance: 326.0
click at [517, 429] on p "Don't let your dog become another statistic." at bounding box center [752, 437] width 470 height 19
click at [534, 387] on icon "Editor contextual toolbar" at bounding box center [528, 386] width 17 height 17
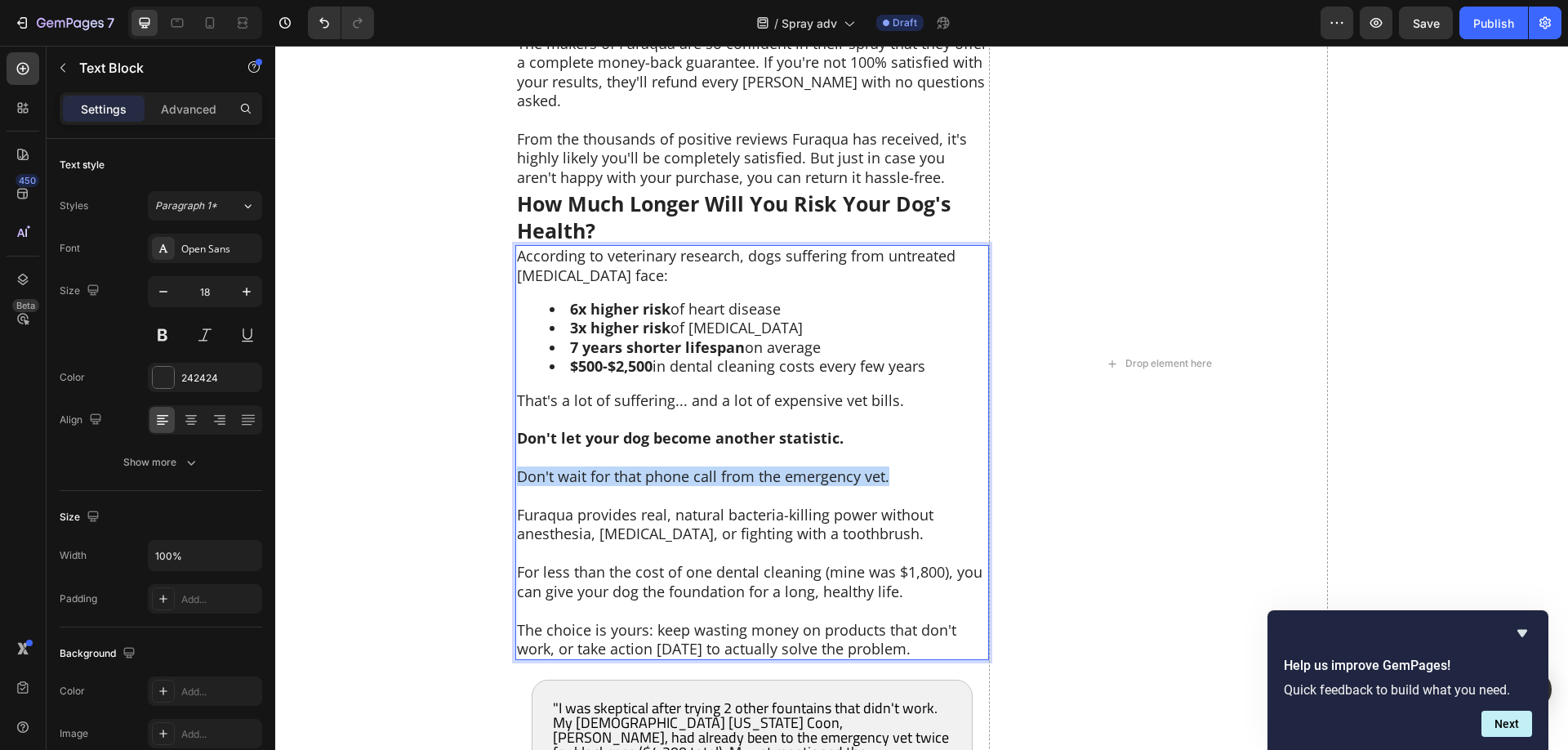
drag, startPoint x: 899, startPoint y: 453, endPoint x: 514, endPoint y: 455, distance: 385.0
click at [515, 455] on div "According to veterinary research, dogs suffering from untreated dental disease …" at bounding box center [752, 452] width 473 height 415
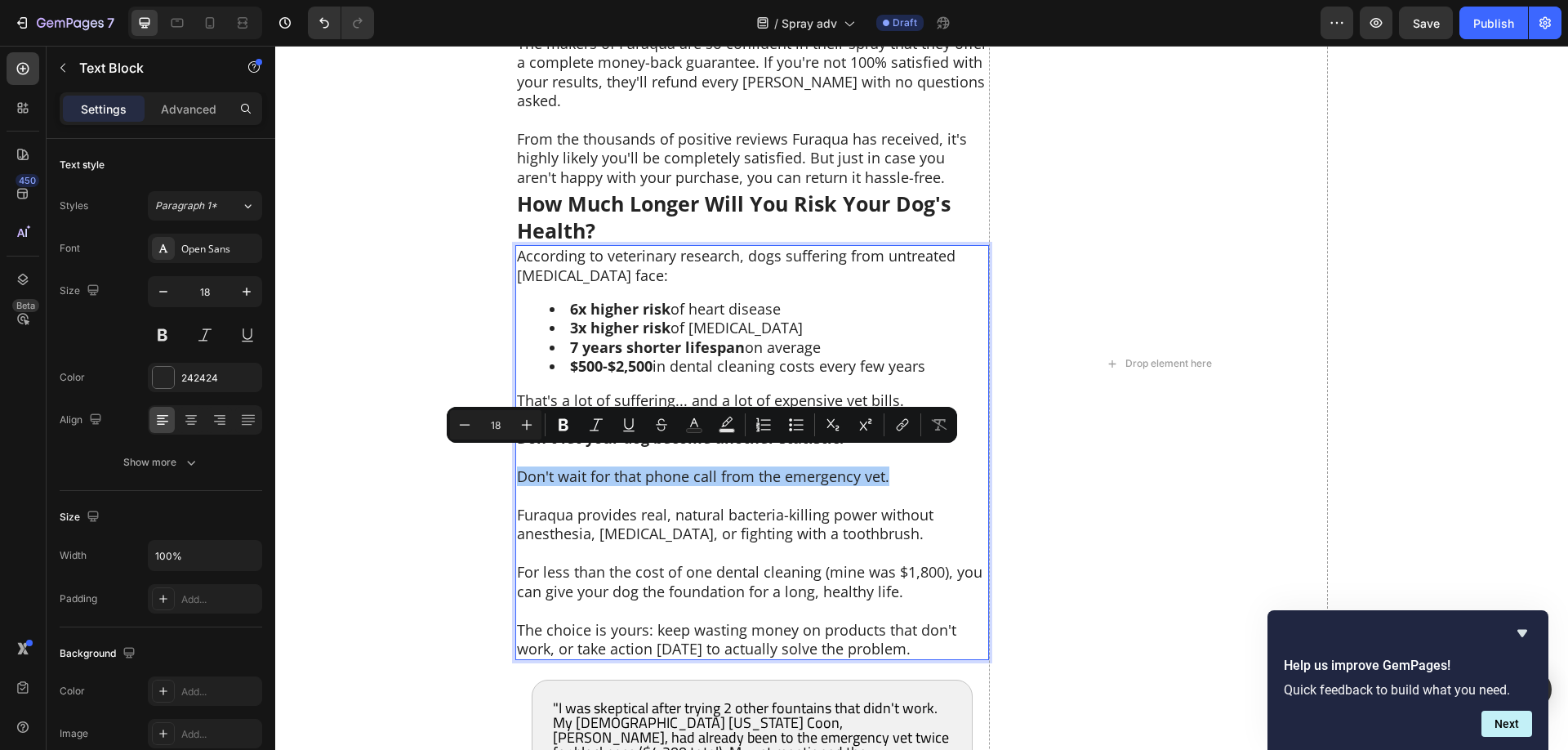
drag, startPoint x: 571, startPoint y: 424, endPoint x: 586, endPoint y: 438, distance: 20.5
click at [572, 424] on button "Bold" at bounding box center [563, 425] width 29 height 29
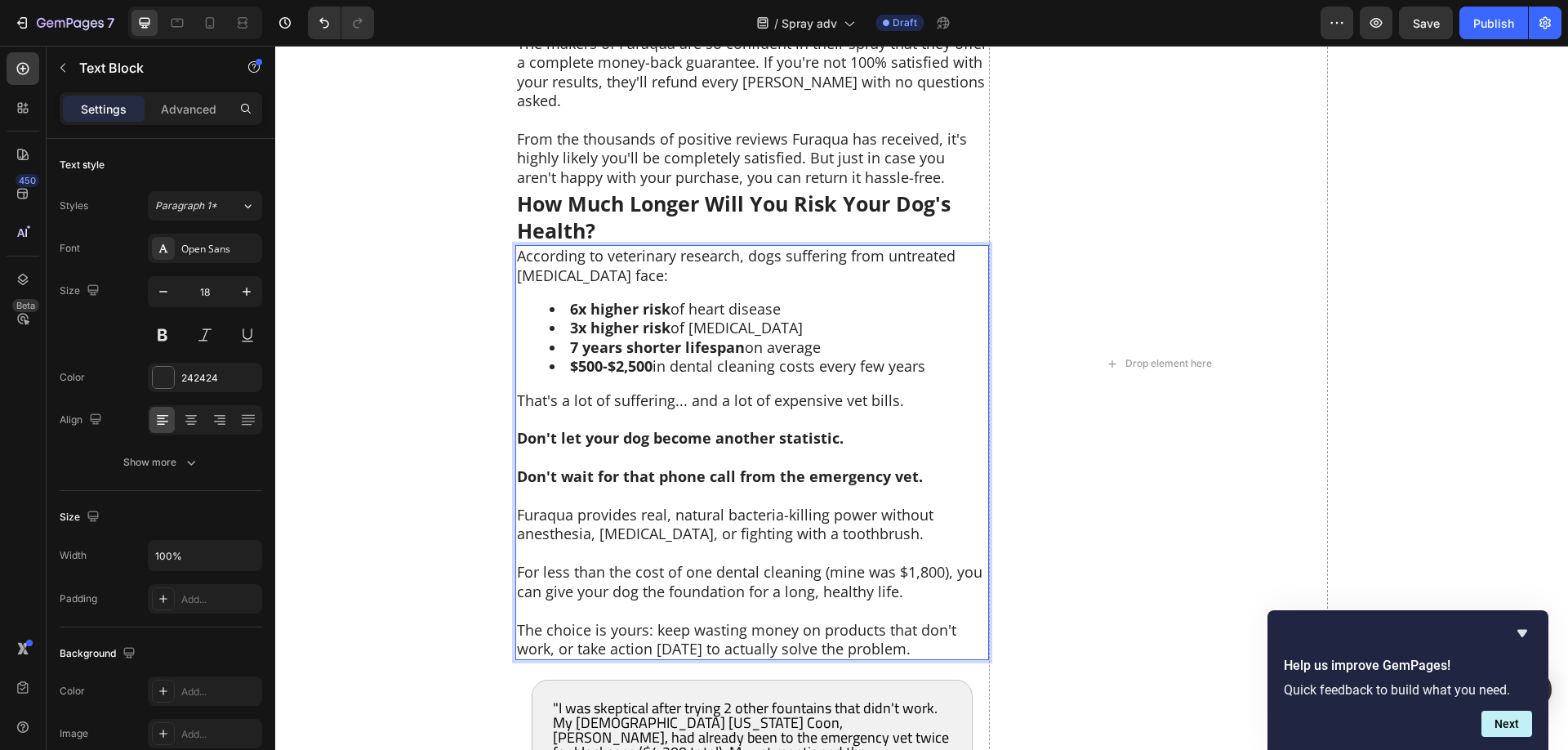
click at [674, 487] on p "Rich Text Editor. Editing area: main" at bounding box center [752, 496] width 470 height 19
click at [697, 507] on p "Furaqua provides real, natural bacteria-killing power without anesthesia, [MEDI…" at bounding box center [752, 524] width 470 height 38
click at [594, 563] on p "For less than the cost of one dental cleaning (mine was $1,800), you can give y…" at bounding box center [752, 581] width 470 height 38
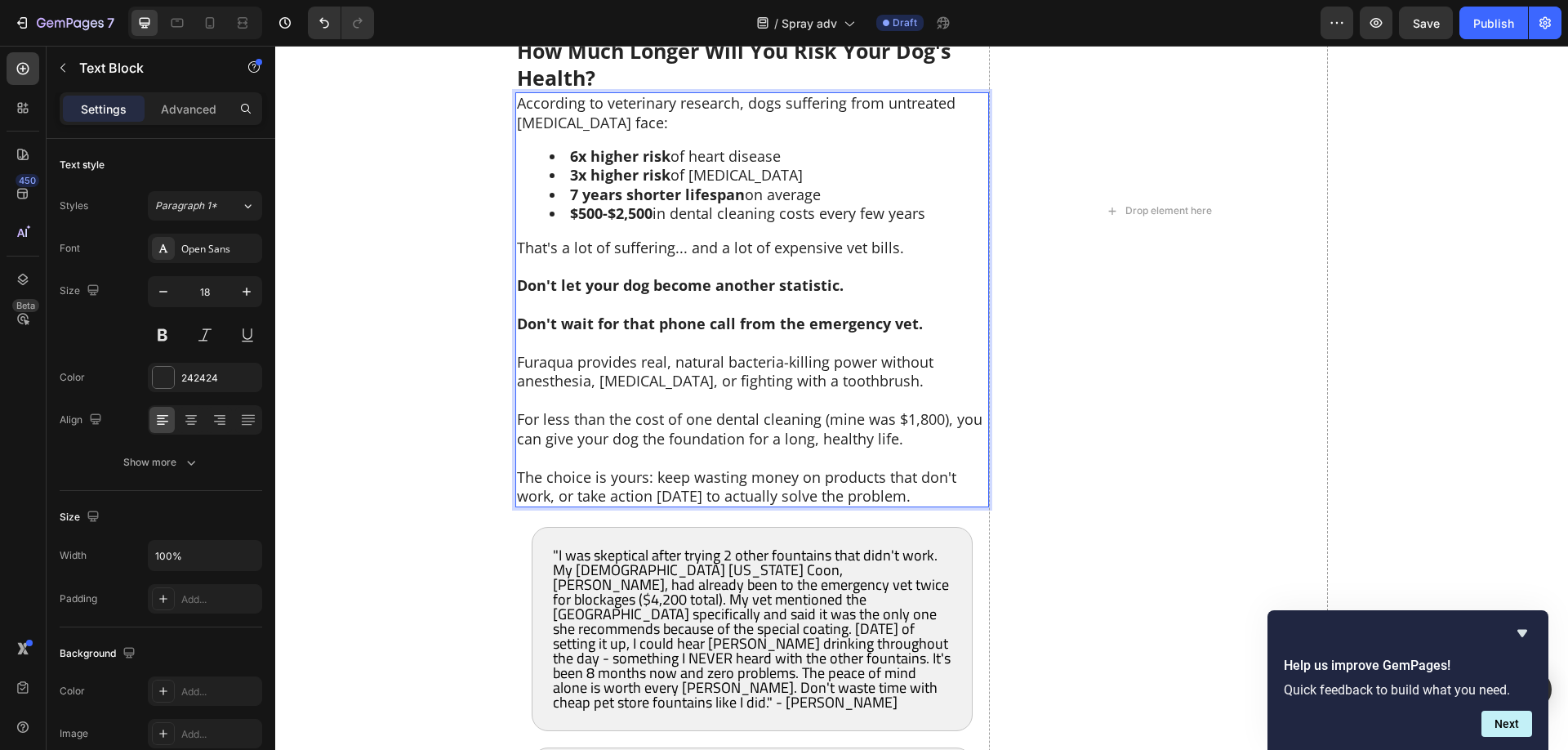
scroll to position [9159, 0]
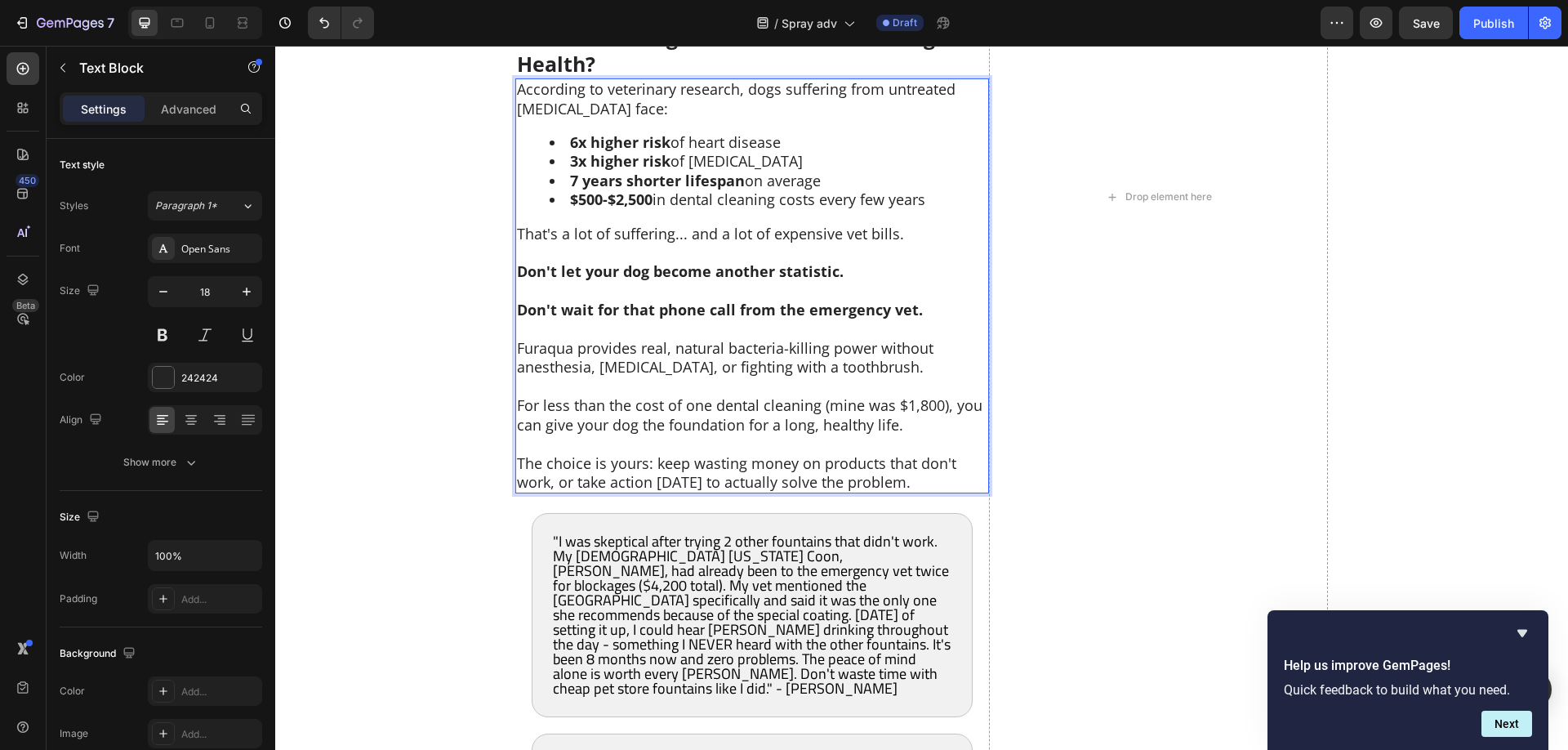
click at [917, 459] on p "The choice is yours: keep wasting money on products that don't work, or take ac…" at bounding box center [752, 472] width 470 height 38
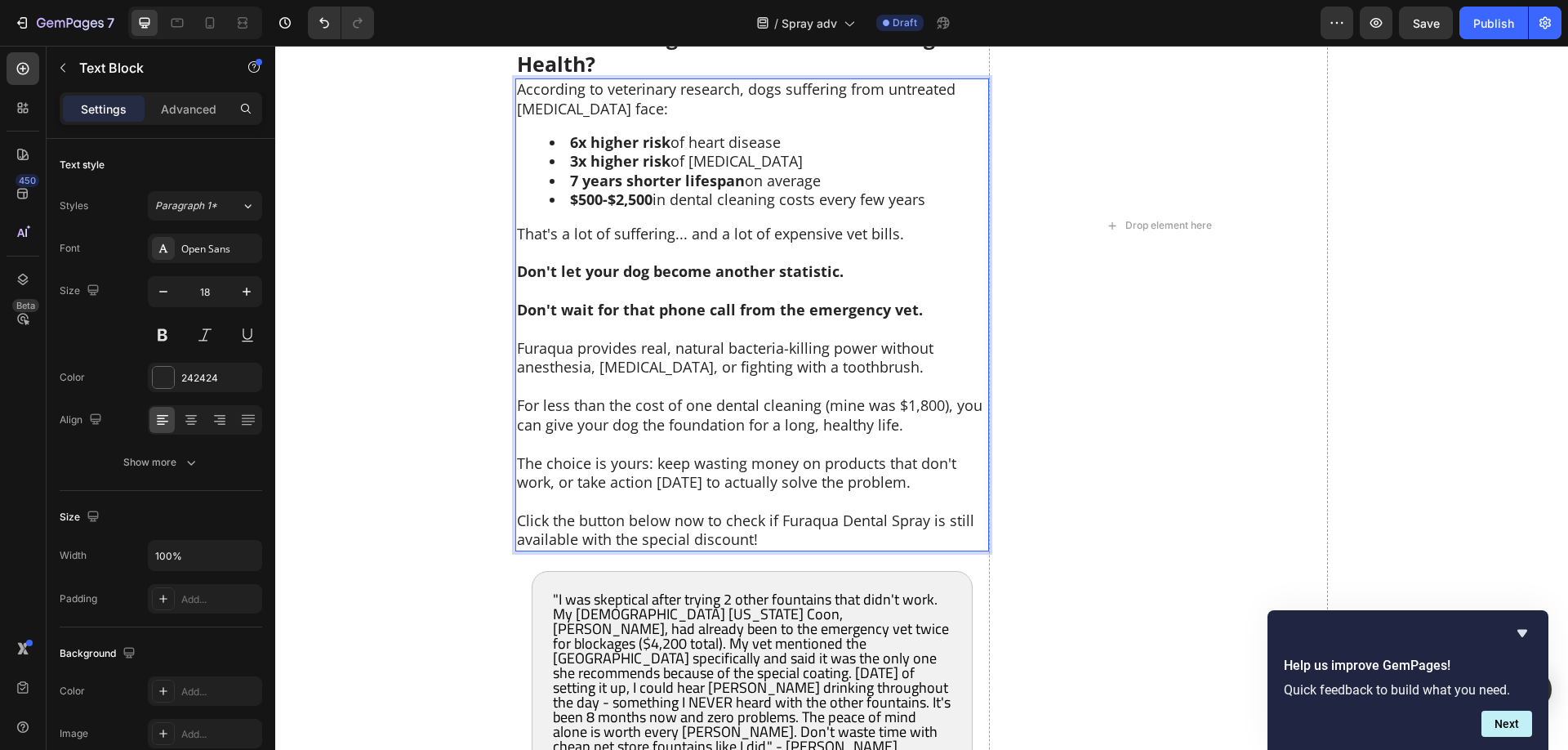
click at [796, 522] on p "Click the button below now to check if Furaqua Dental Spray is still available …" at bounding box center [752, 530] width 470 height 38
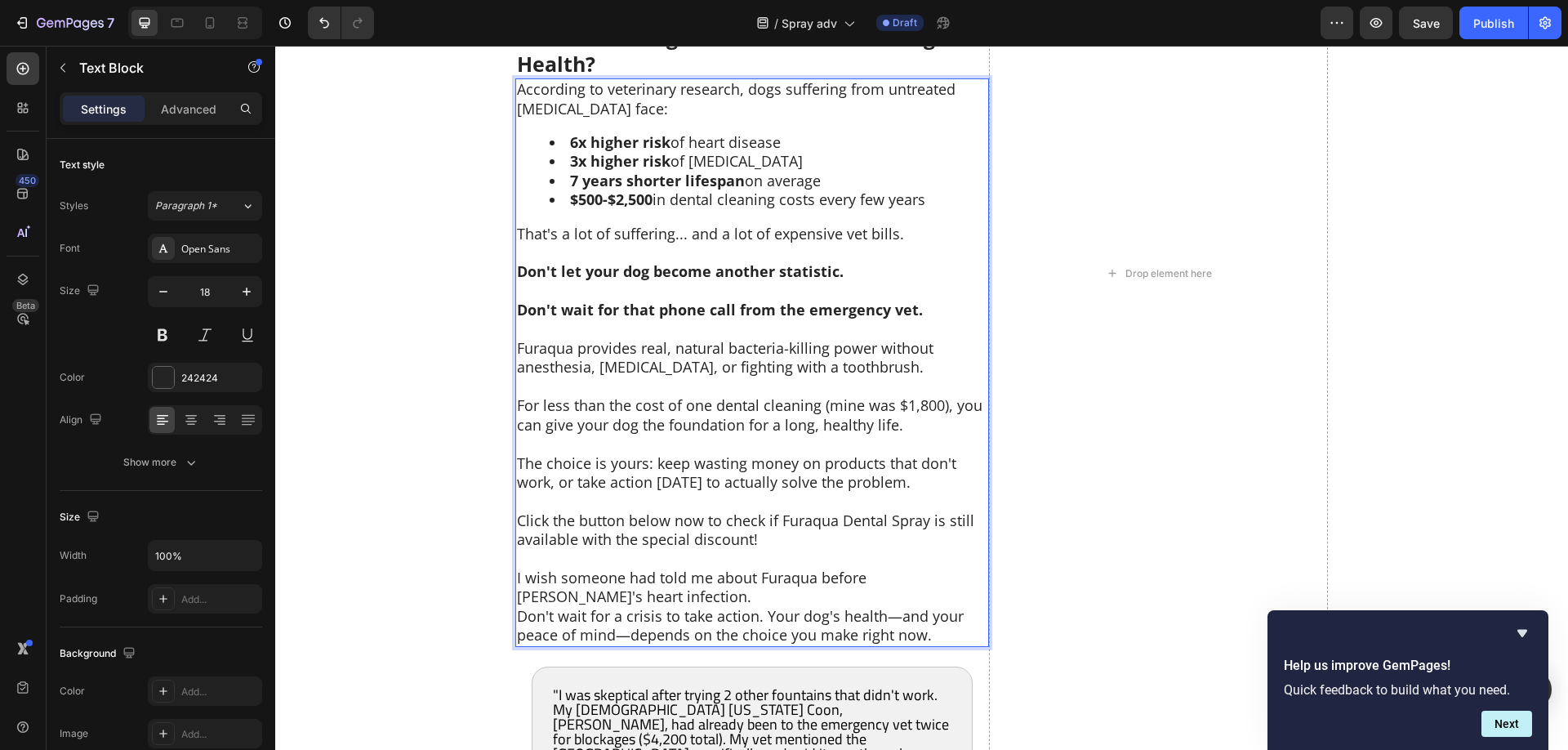
click at [653, 579] on p "I wish someone had told me about Furaqua before [PERSON_NAME]'s heart infection." at bounding box center [752, 586] width 470 height 38
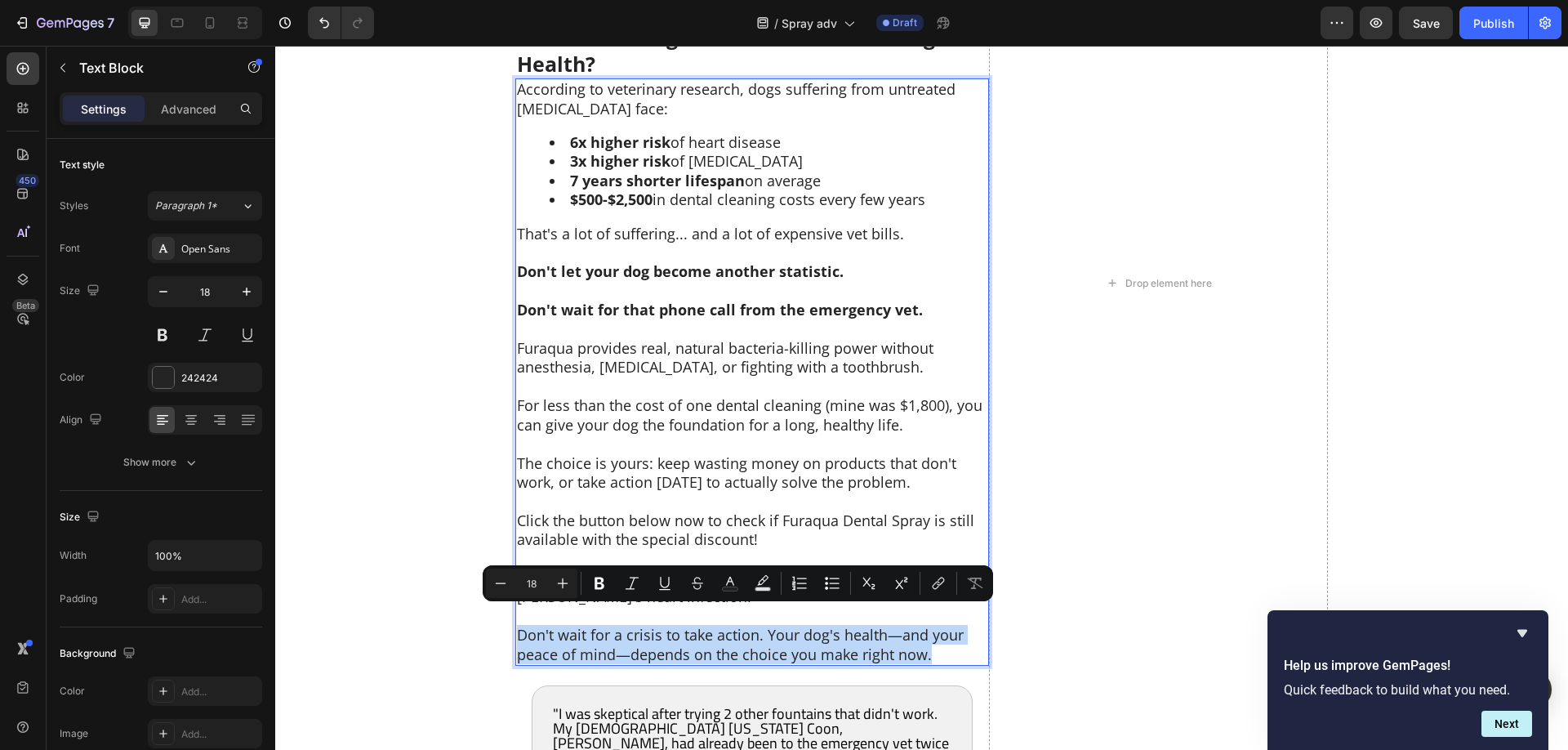
drag, startPoint x: 940, startPoint y: 637, endPoint x: 503, endPoint y: 618, distance: 437.4
click at [515, 618] on div "According to veterinary research, dogs suffering from untreated dental disease …" at bounding box center [752, 371] width 473 height 587
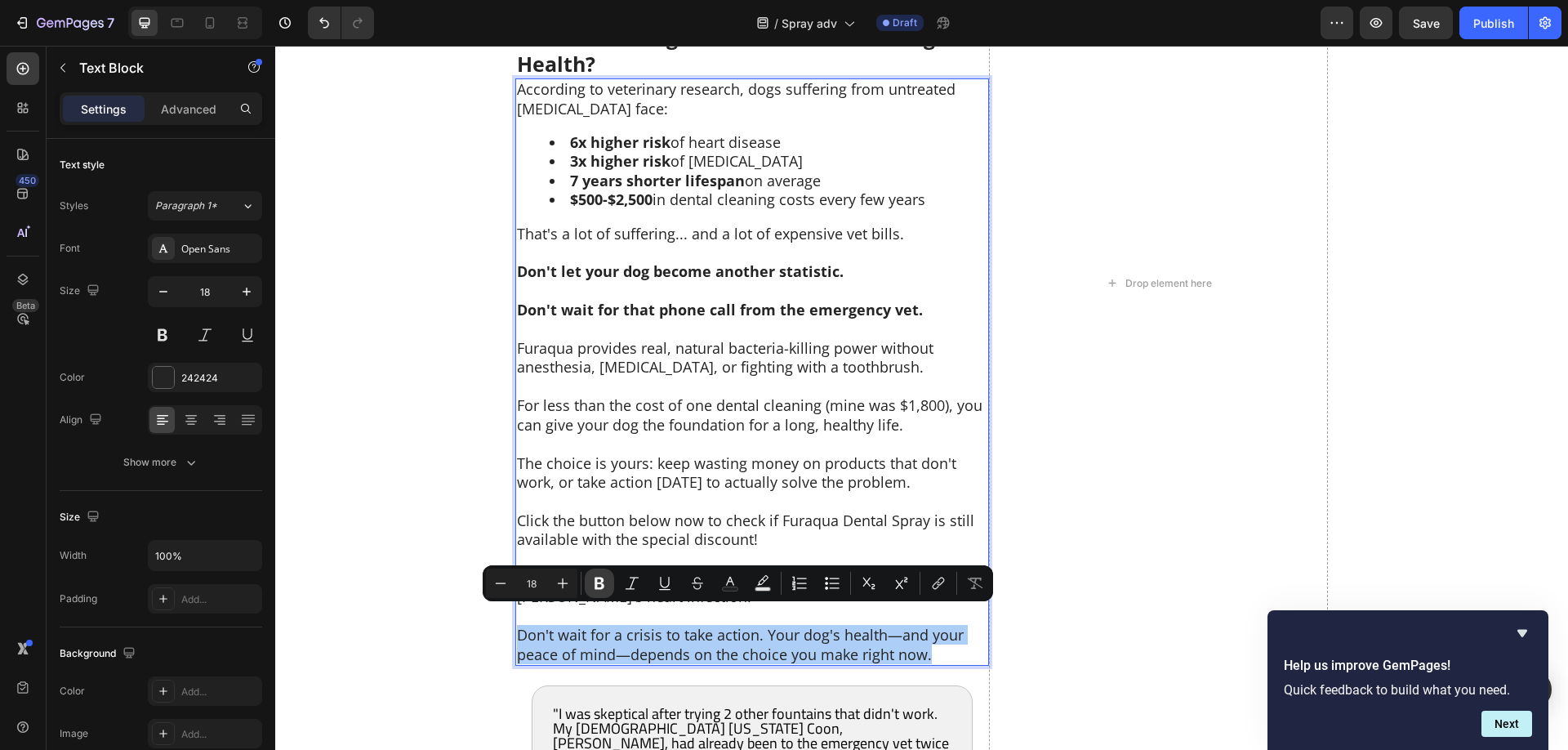
click at [595, 579] on icon "Editor contextual toolbar" at bounding box center [599, 582] width 17 height 17
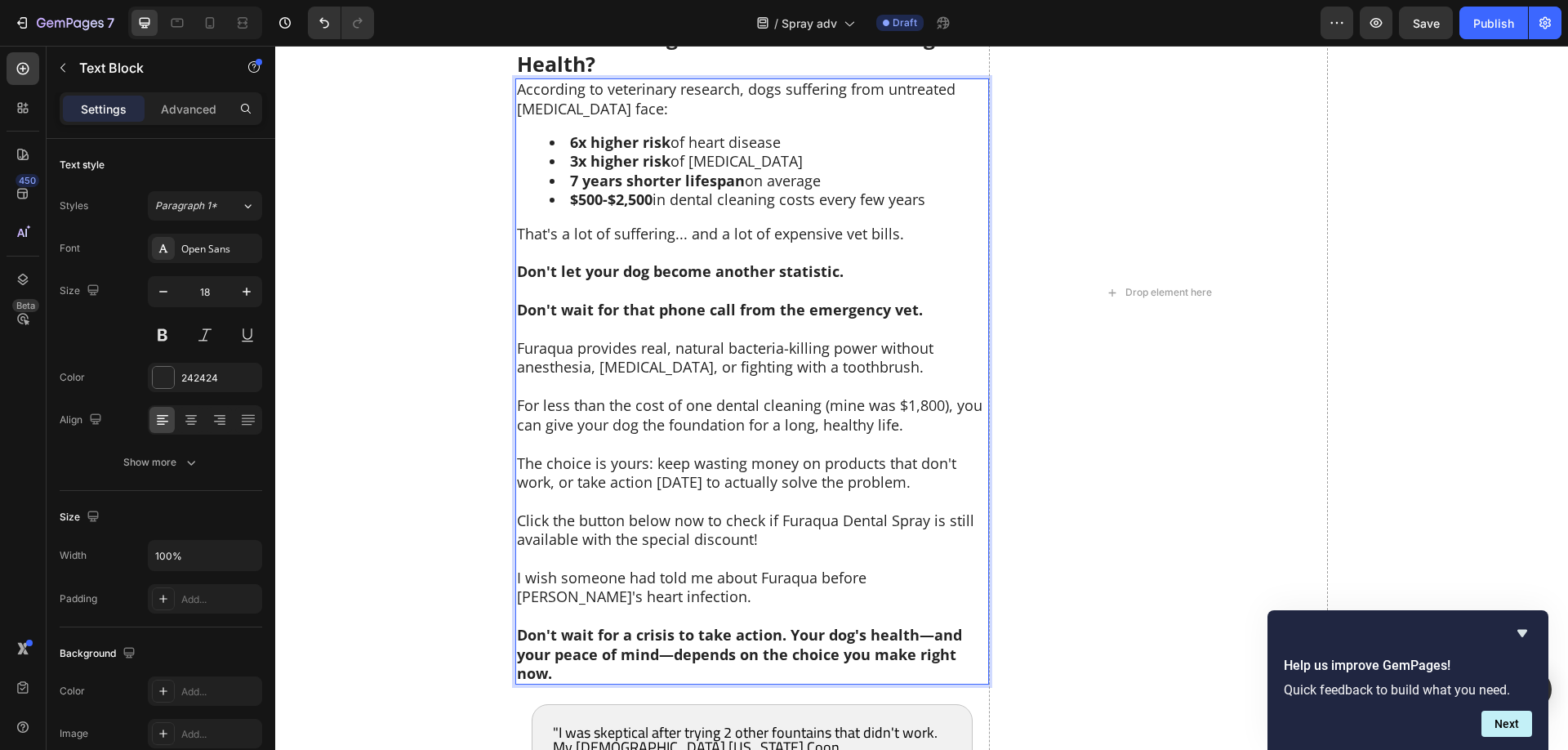
click at [681, 511] on p "Click the button below now to check if Furaqua Dental Spray is still available …" at bounding box center [752, 530] width 470 height 38
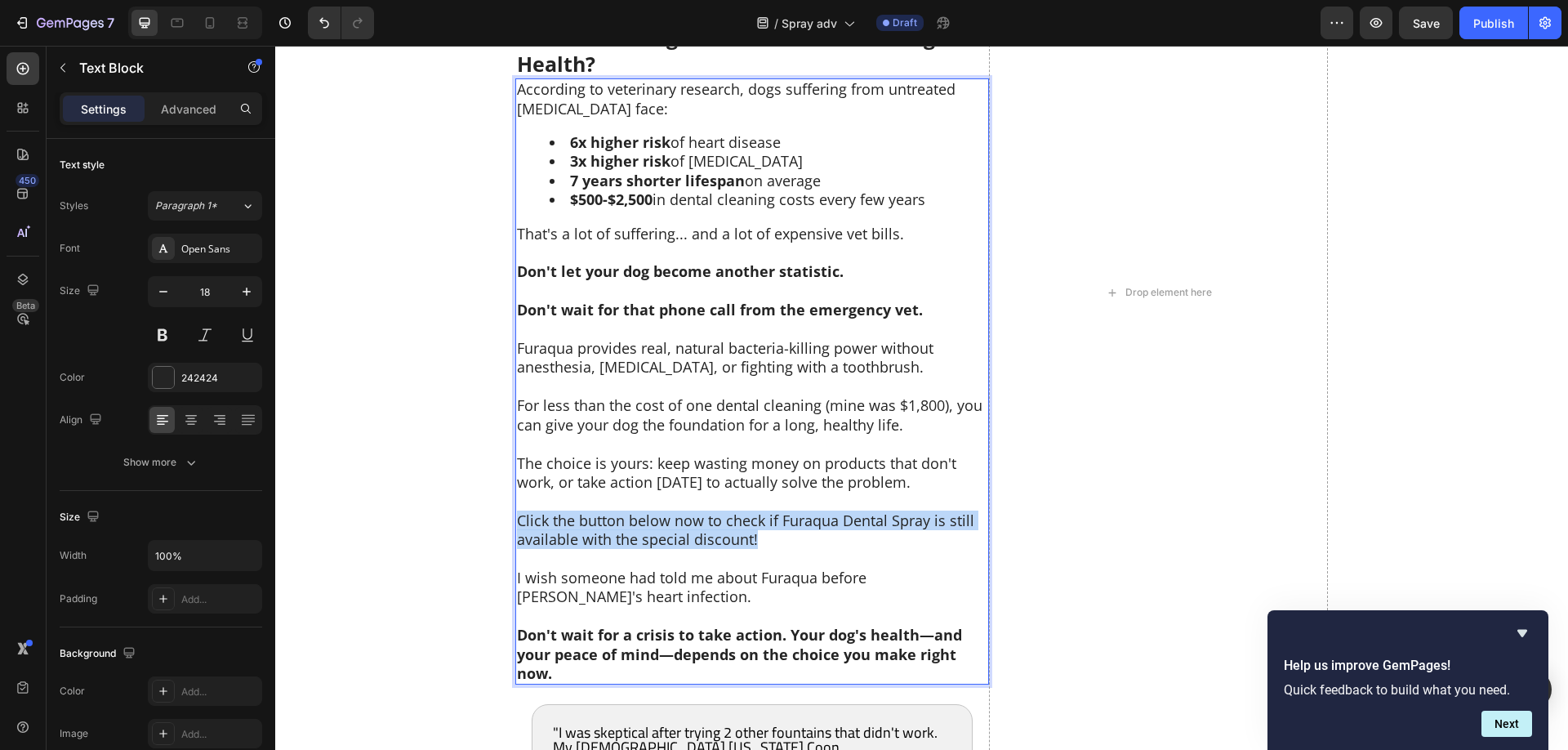
drag, startPoint x: 784, startPoint y: 517, endPoint x: 474, endPoint y: 499, distance: 310.5
click at [515, 499] on div "According to veterinary research, dogs suffering from untreated dental disease …" at bounding box center [752, 381] width 473 height 606
click at [655, 511] on p "Click the button below now to check if Furaqua Dental Spray is still available …" at bounding box center [752, 530] width 470 height 38
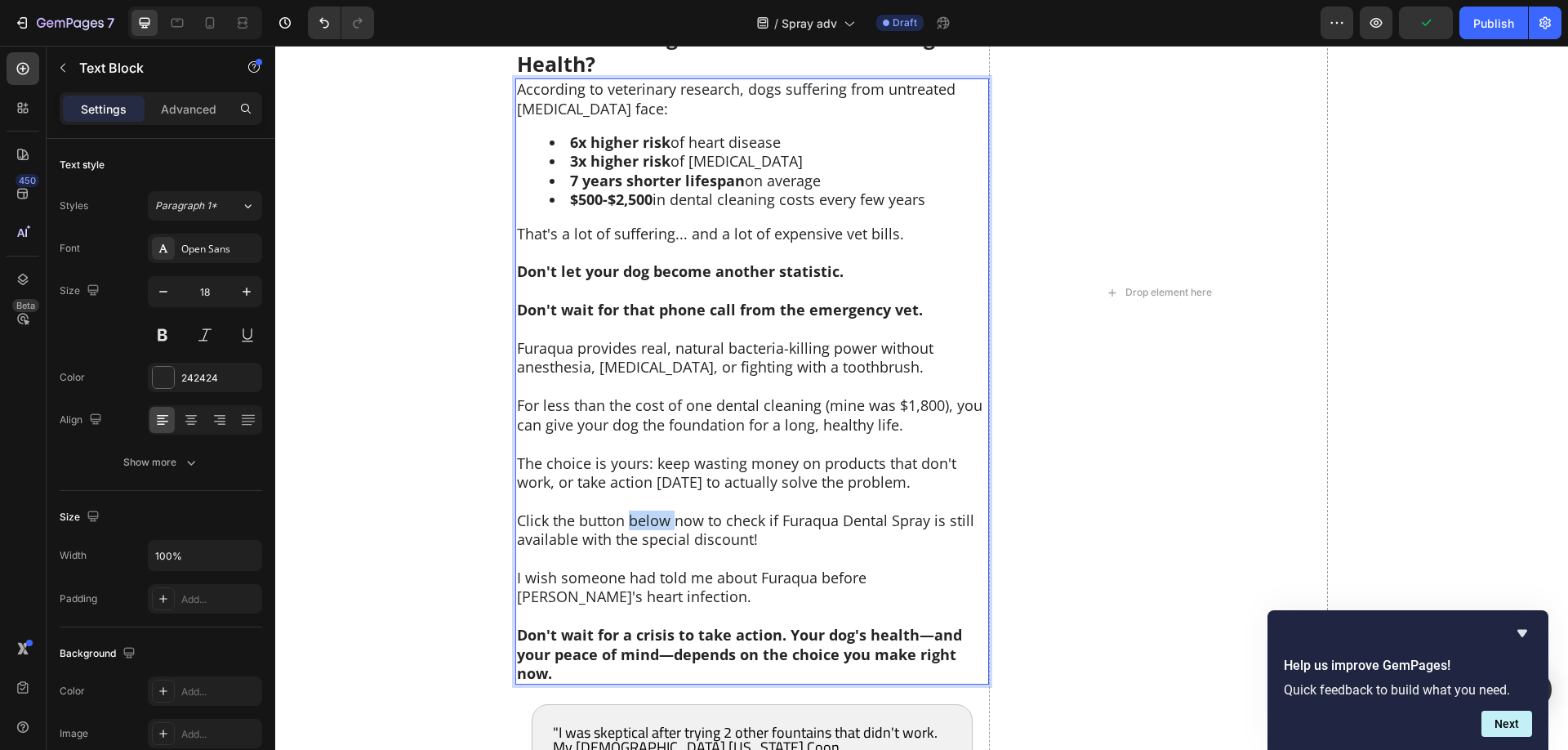
click at [655, 511] on p "Click the button below now to check if Furaqua Dental Spray is still available …" at bounding box center [752, 530] width 470 height 38
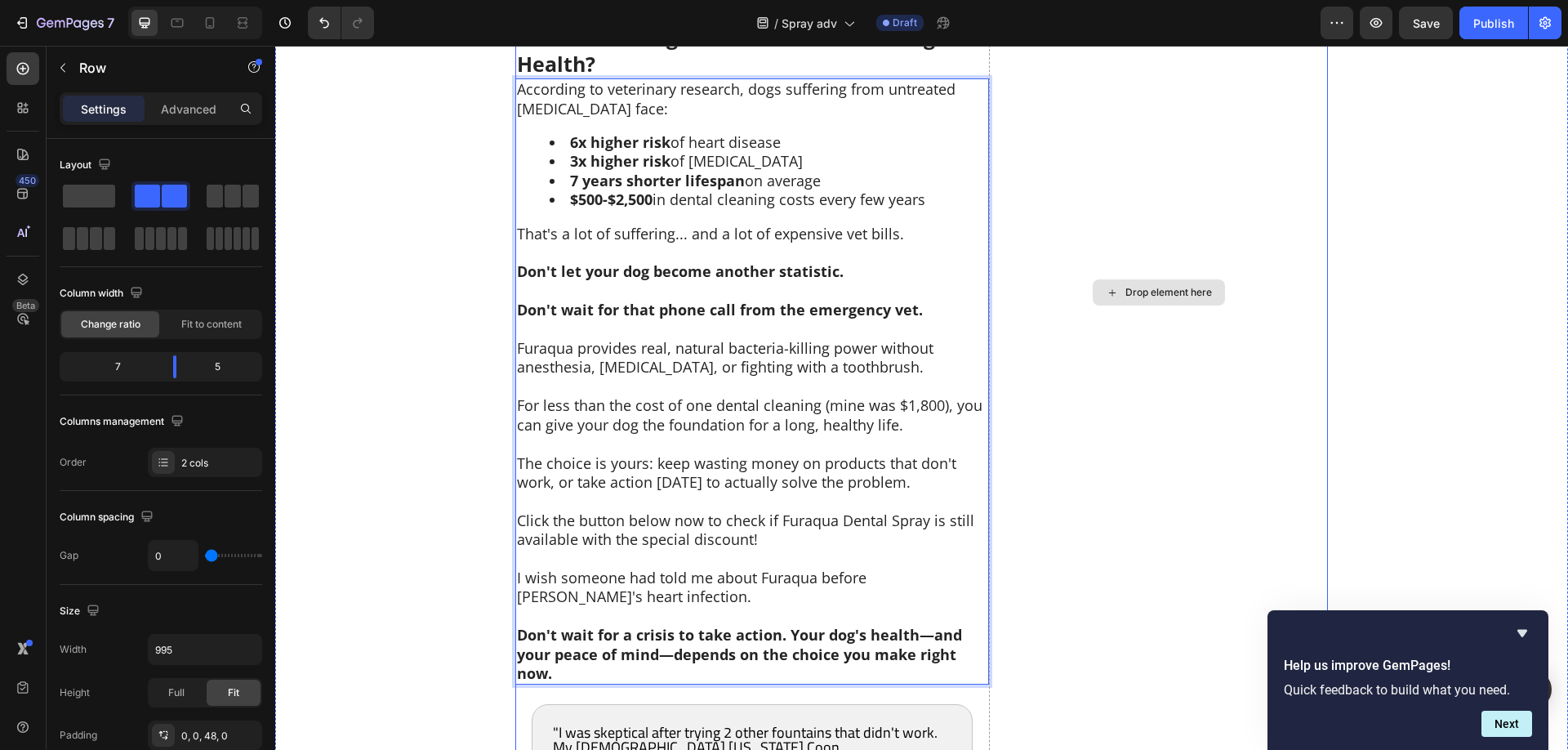
click at [1081, 427] on div "Drop element here" at bounding box center [1158, 292] width 339 height 2302
click at [841, 511] on p "Click the button below now to check if Furaqua Dental Spray is still available …" at bounding box center [752, 530] width 470 height 38
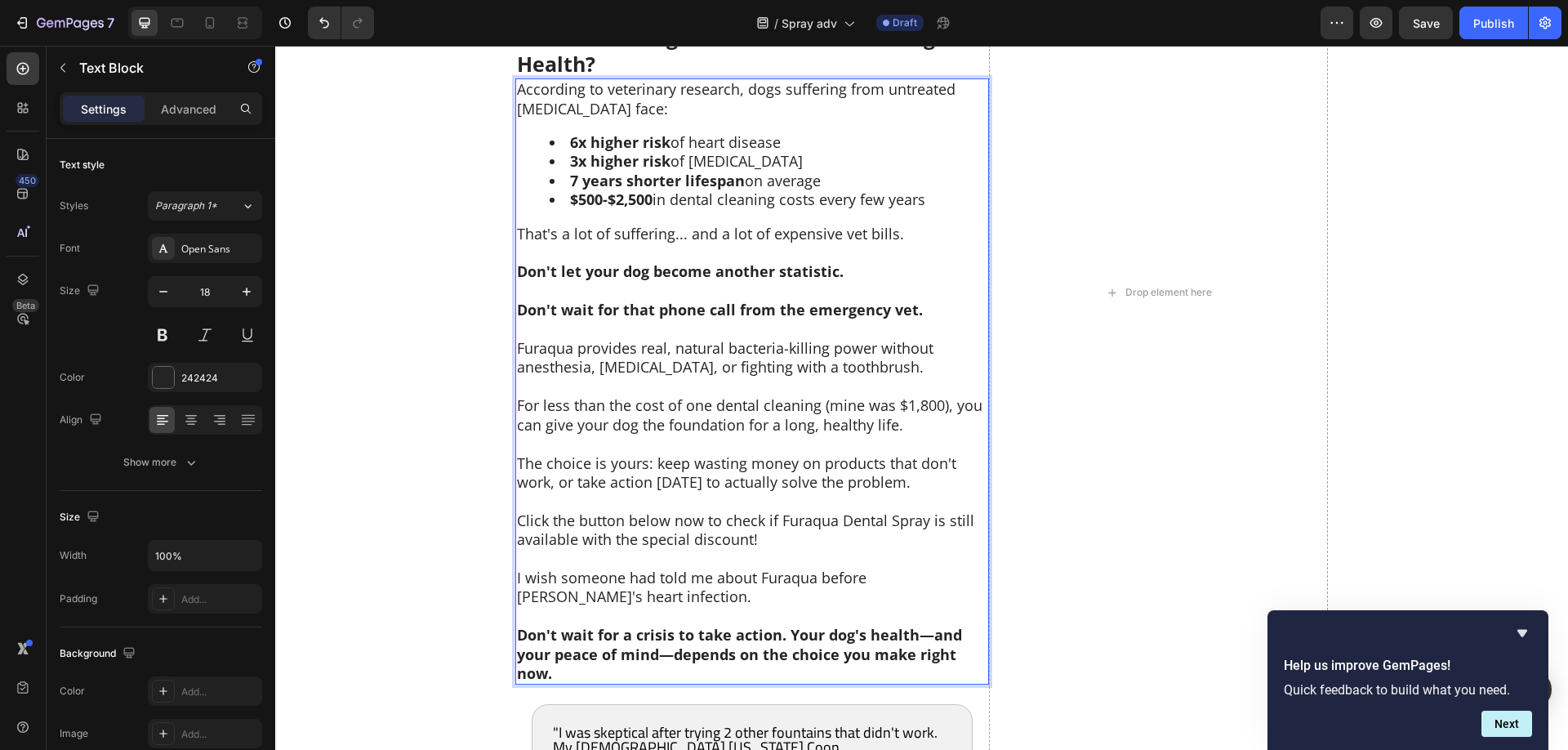
click at [841, 511] on p "Click the button below now to check if Furaqua Dental Spray is still available …" at bounding box center [752, 530] width 470 height 38
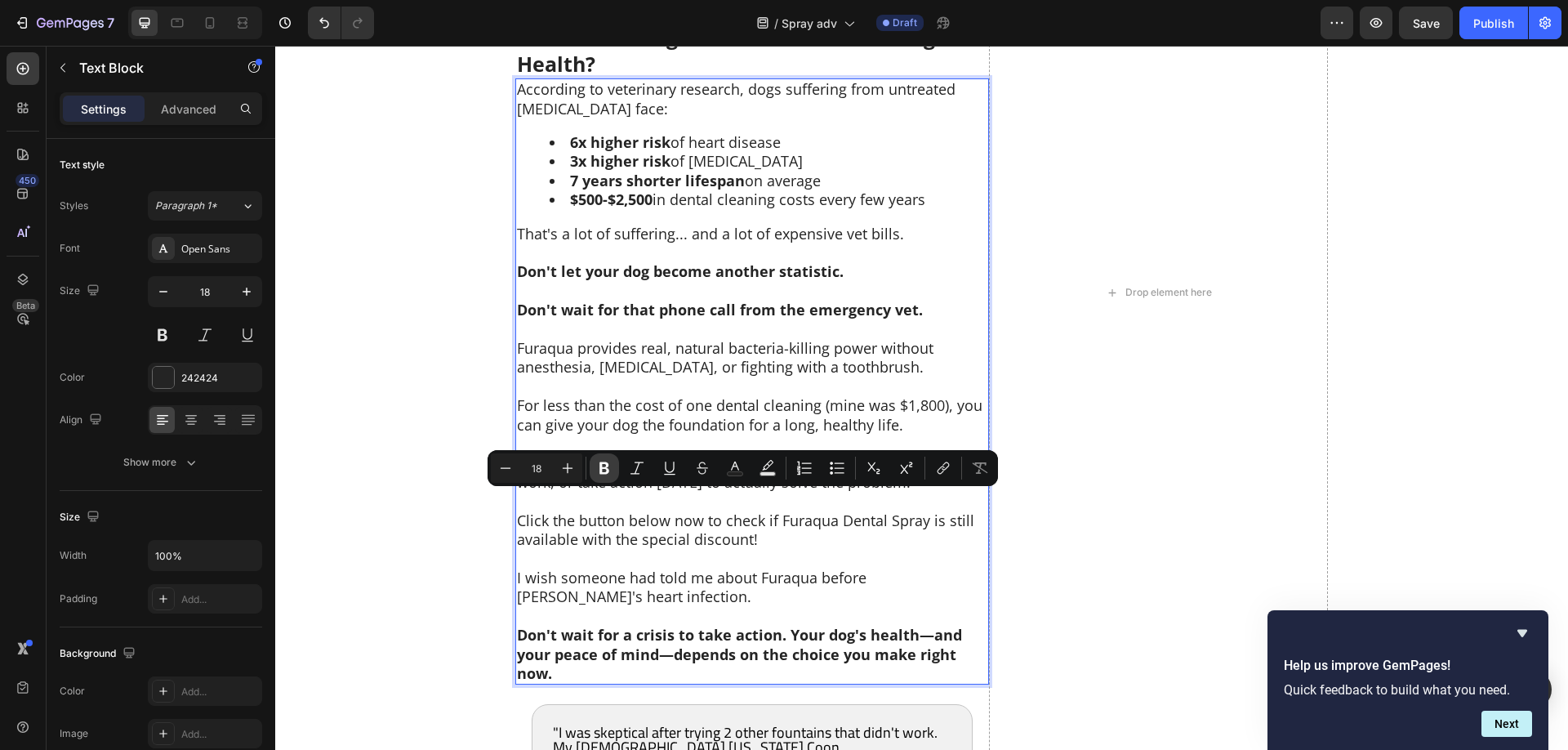
click at [608, 468] on icon "Editor contextual toolbar" at bounding box center [604, 468] width 17 height 17
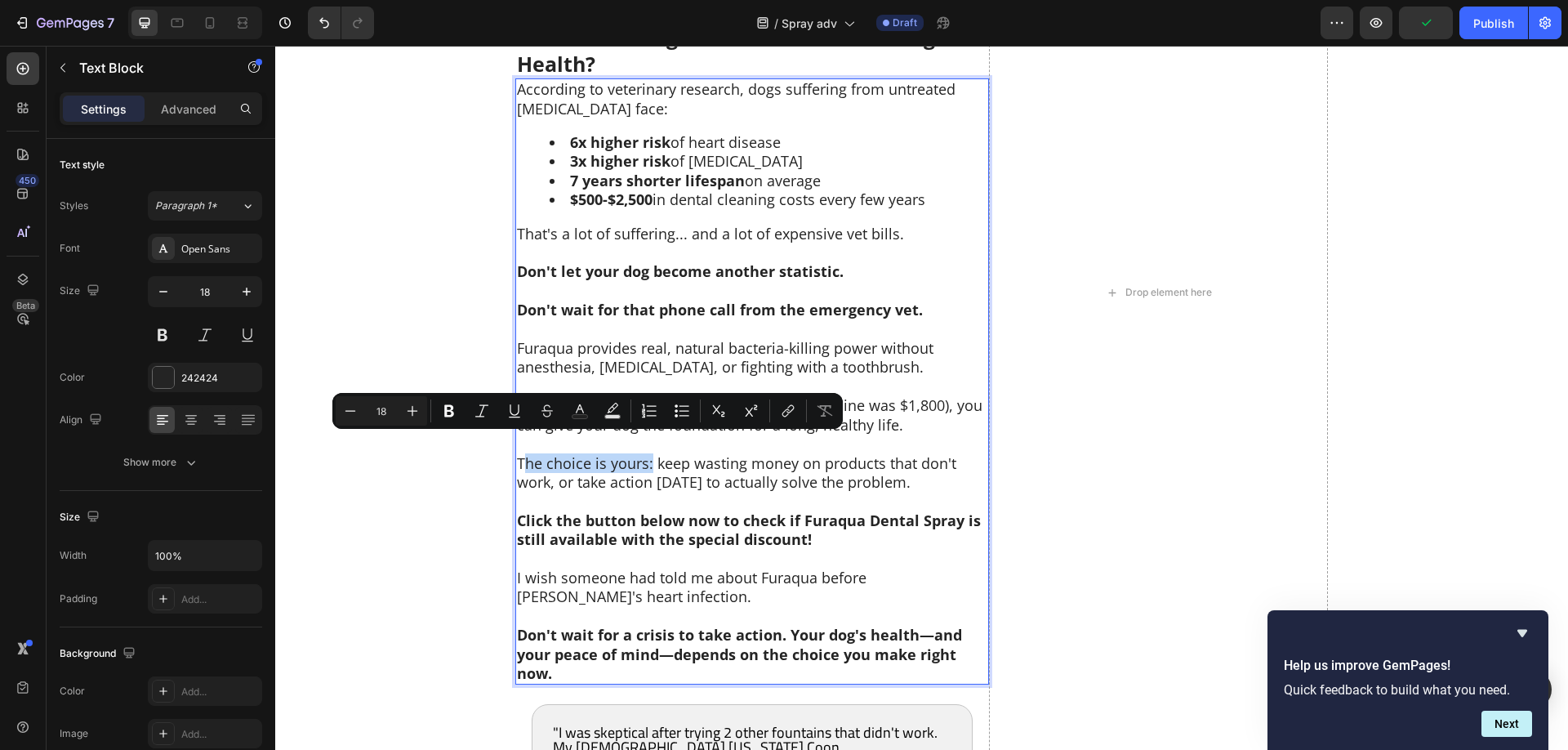
drag, startPoint x: 652, startPoint y: 447, endPoint x: 522, endPoint y: 450, distance: 130.0
click at [522, 454] on p "The choice is yours: keep wasting money on products that don't work, or take ac…" at bounding box center [752, 472] width 470 height 38
click at [639, 454] on p "The choice is yours: keep wasting money on products that don't work, or take ac…" at bounding box center [752, 472] width 470 height 38
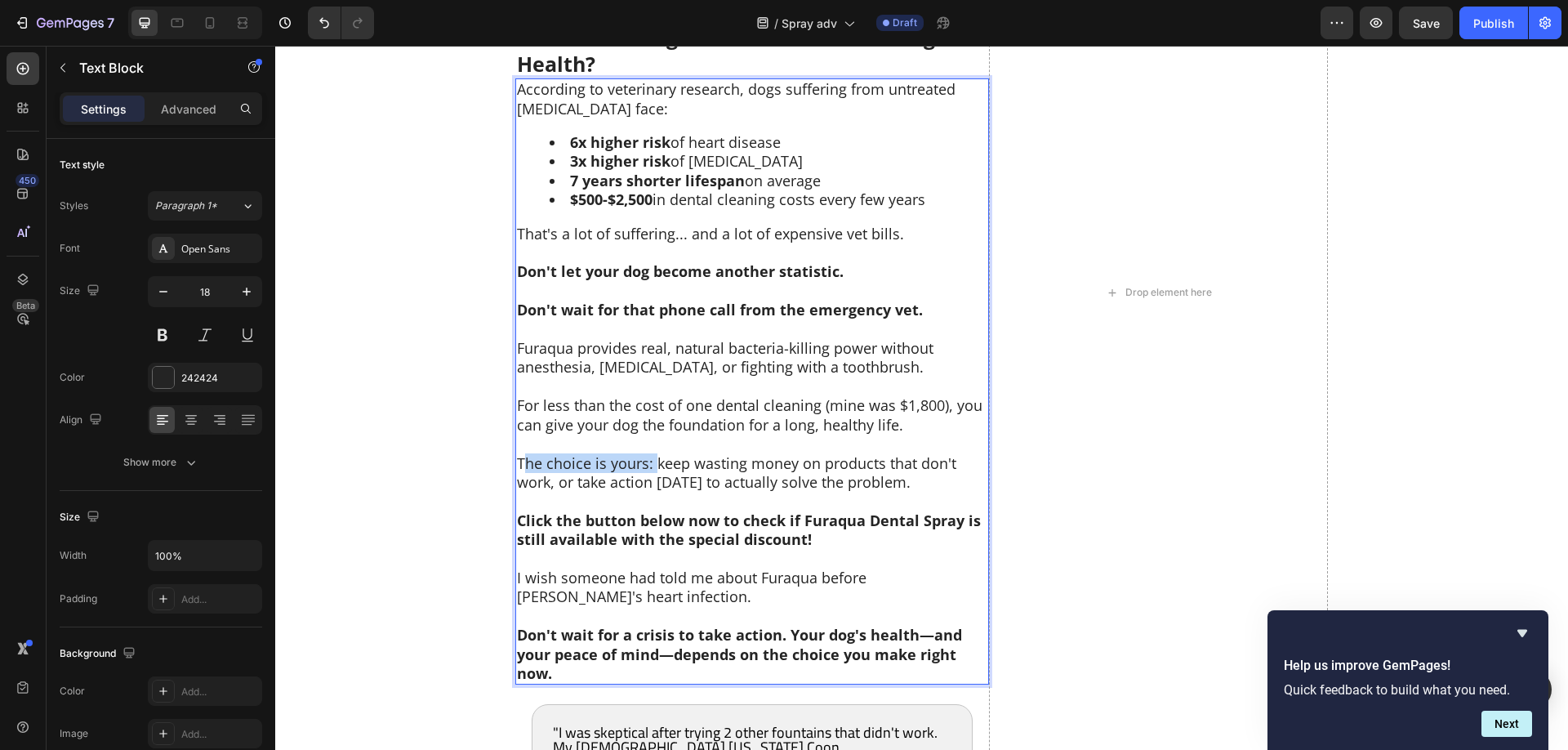
drag, startPoint x: 653, startPoint y: 448, endPoint x: 523, endPoint y: 452, distance: 130.1
click at [522, 454] on p "The choice is yours: keep wasting money on products that don't work, or take ac…" at bounding box center [752, 472] width 470 height 38
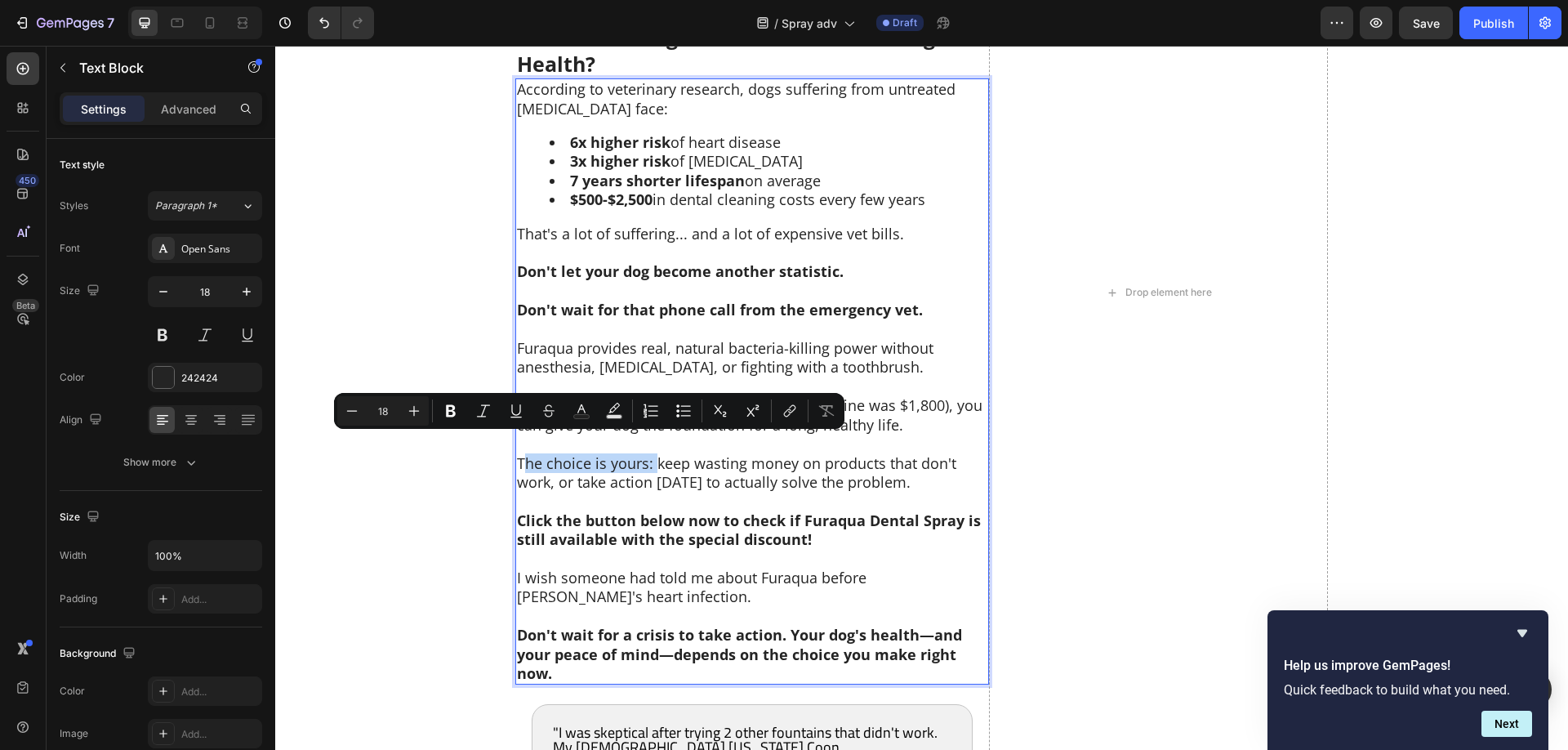
click at [588, 454] on p "The choice is yours: keep wasting money on products that don't work, or take ac…" at bounding box center [752, 472] width 470 height 38
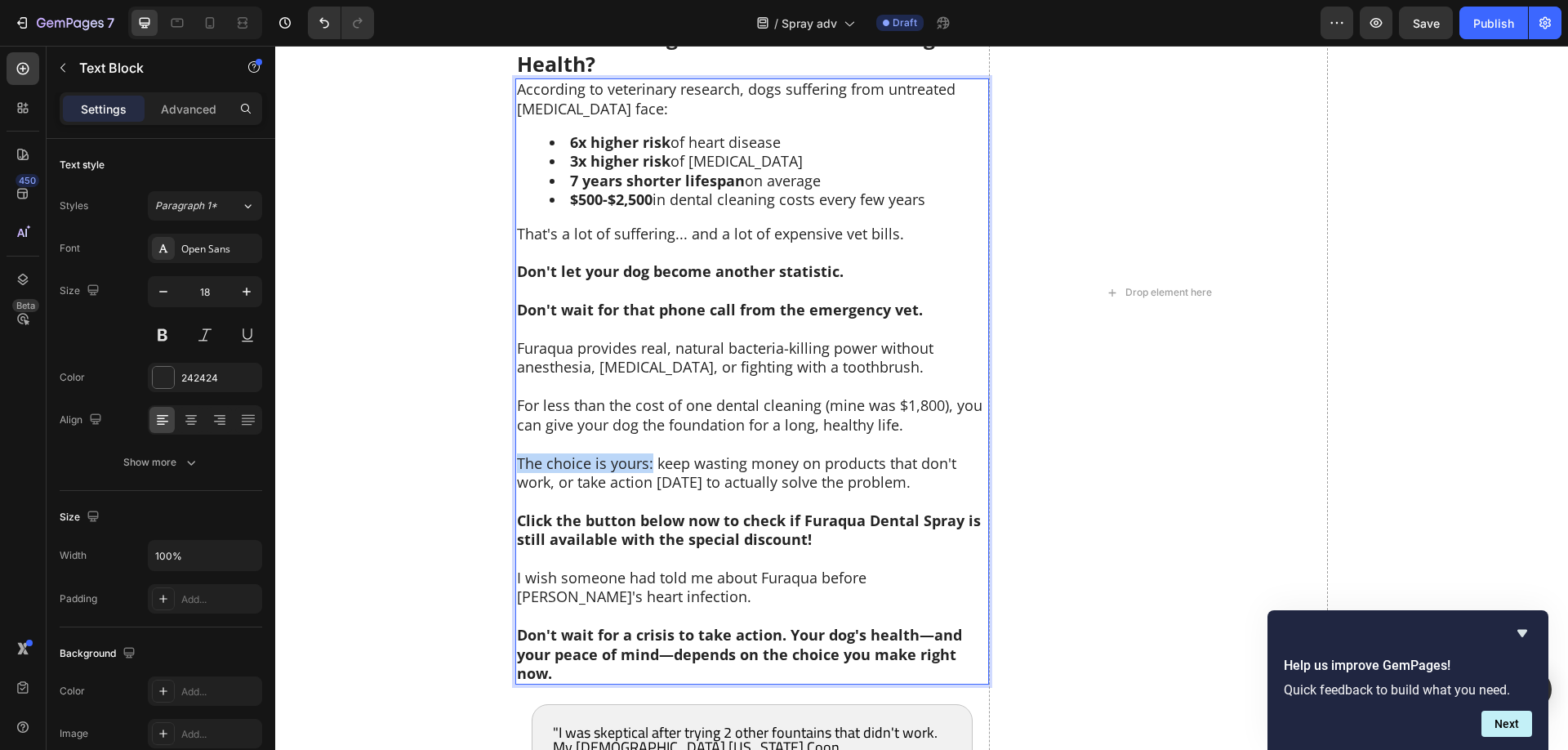
drag, startPoint x: 653, startPoint y: 450, endPoint x: 518, endPoint y: 452, distance: 135.0
click at [518, 454] on p "The choice is yours: keep wasting money on products that don't work, or take ac…" at bounding box center [752, 472] width 470 height 38
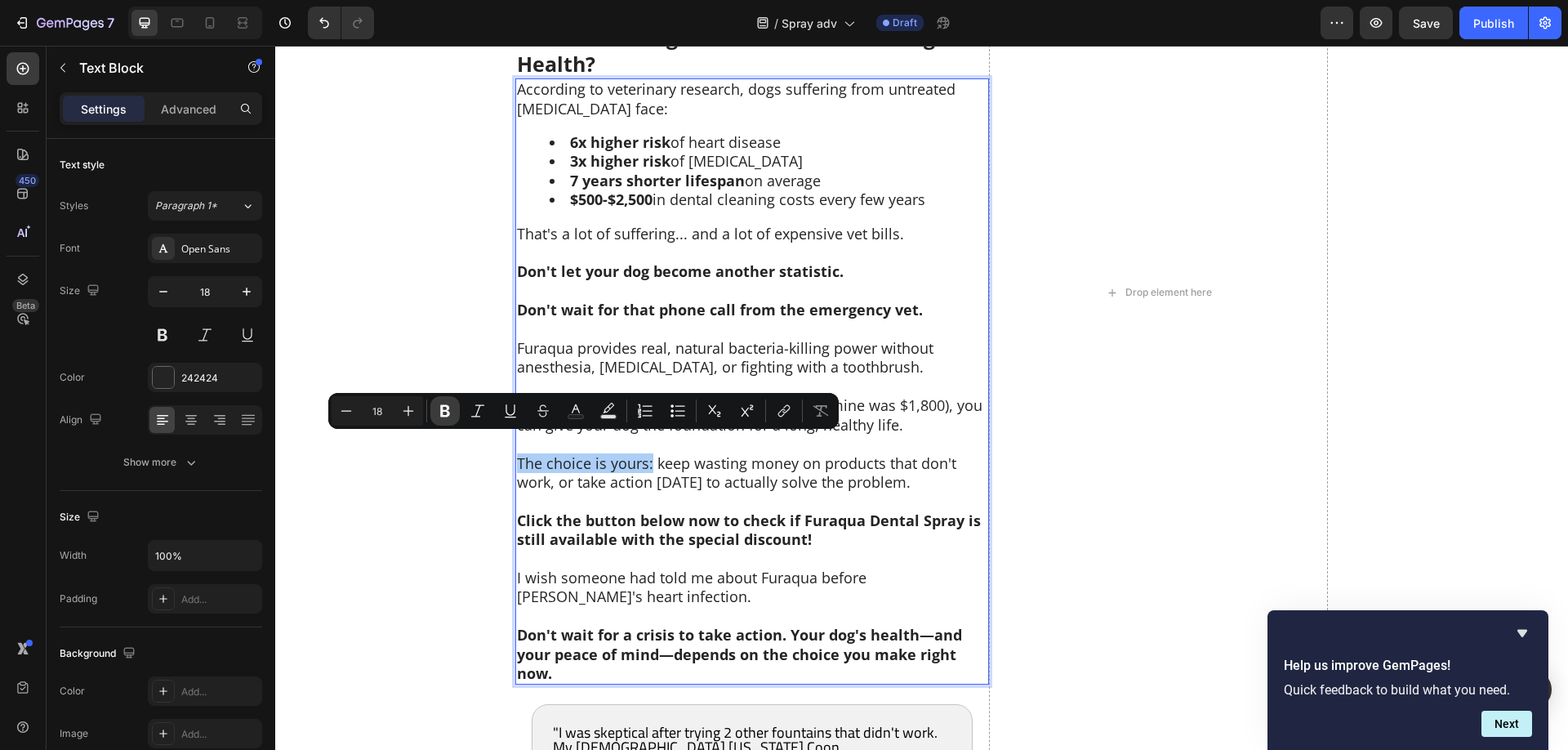
click at [446, 407] on icon "Editor contextual toolbar" at bounding box center [445, 410] width 17 height 17
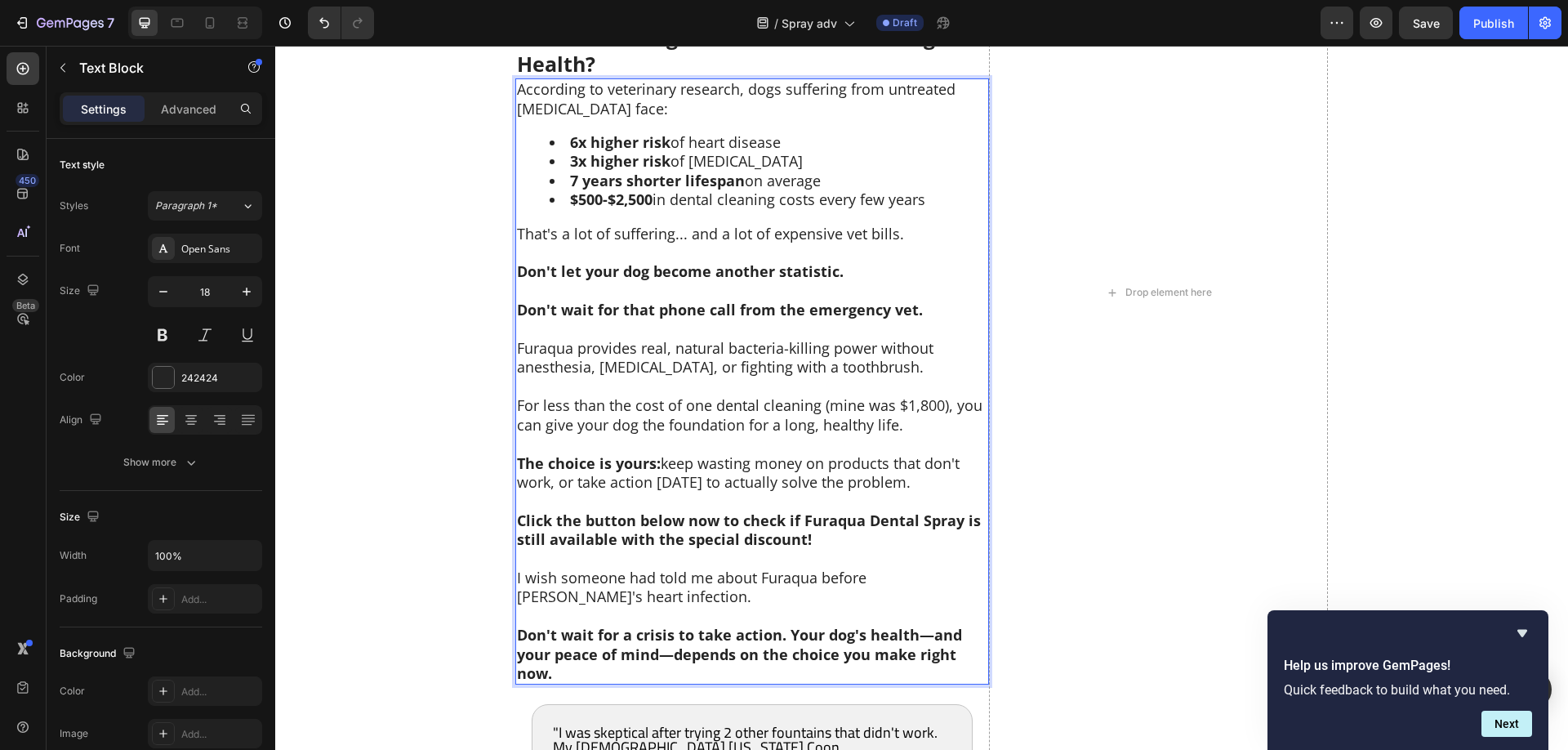
click at [646, 510] on strong "Click the button below now to check if Furaqua Dental Spray is still available …" at bounding box center [749, 529] width 464 height 38
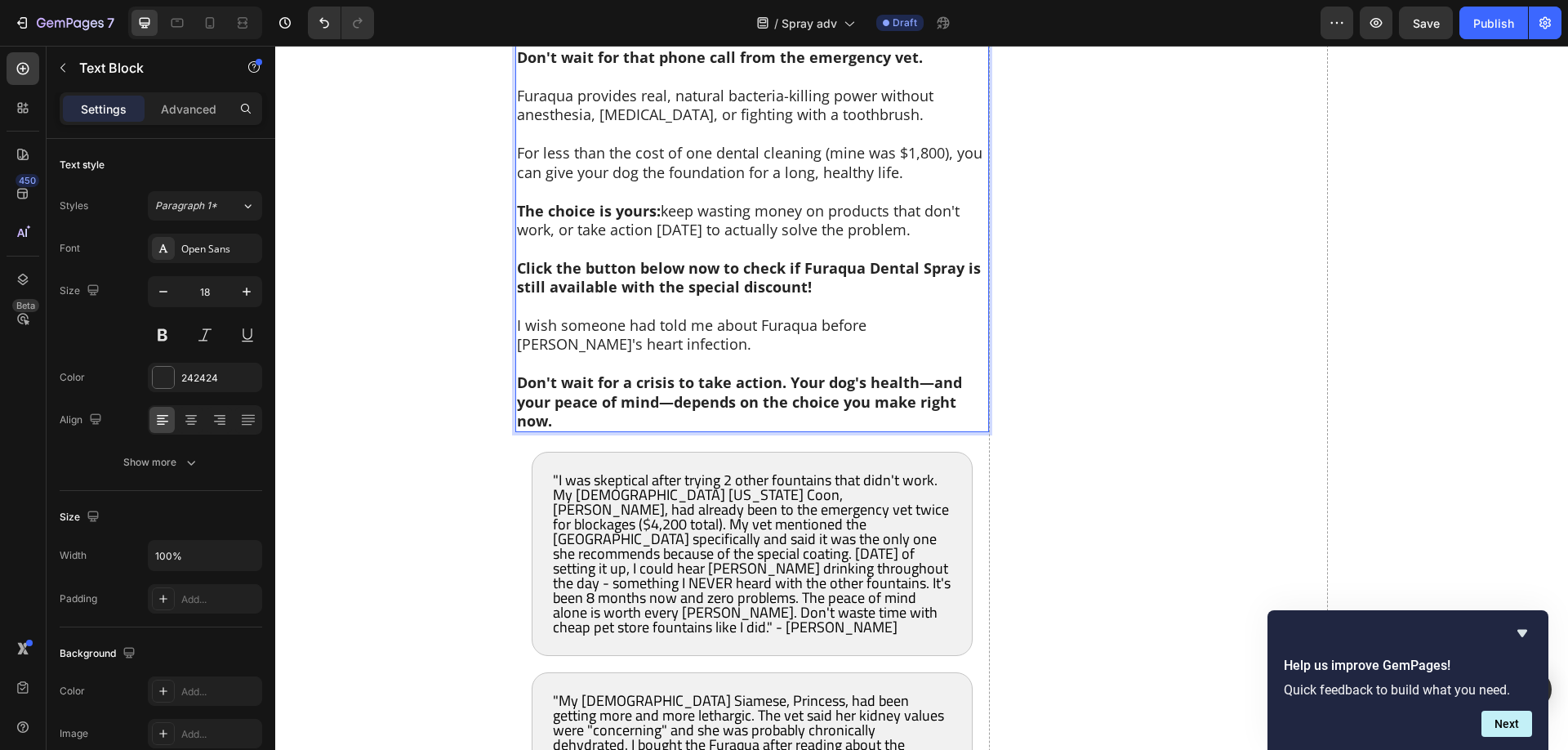
scroll to position [9658, 0]
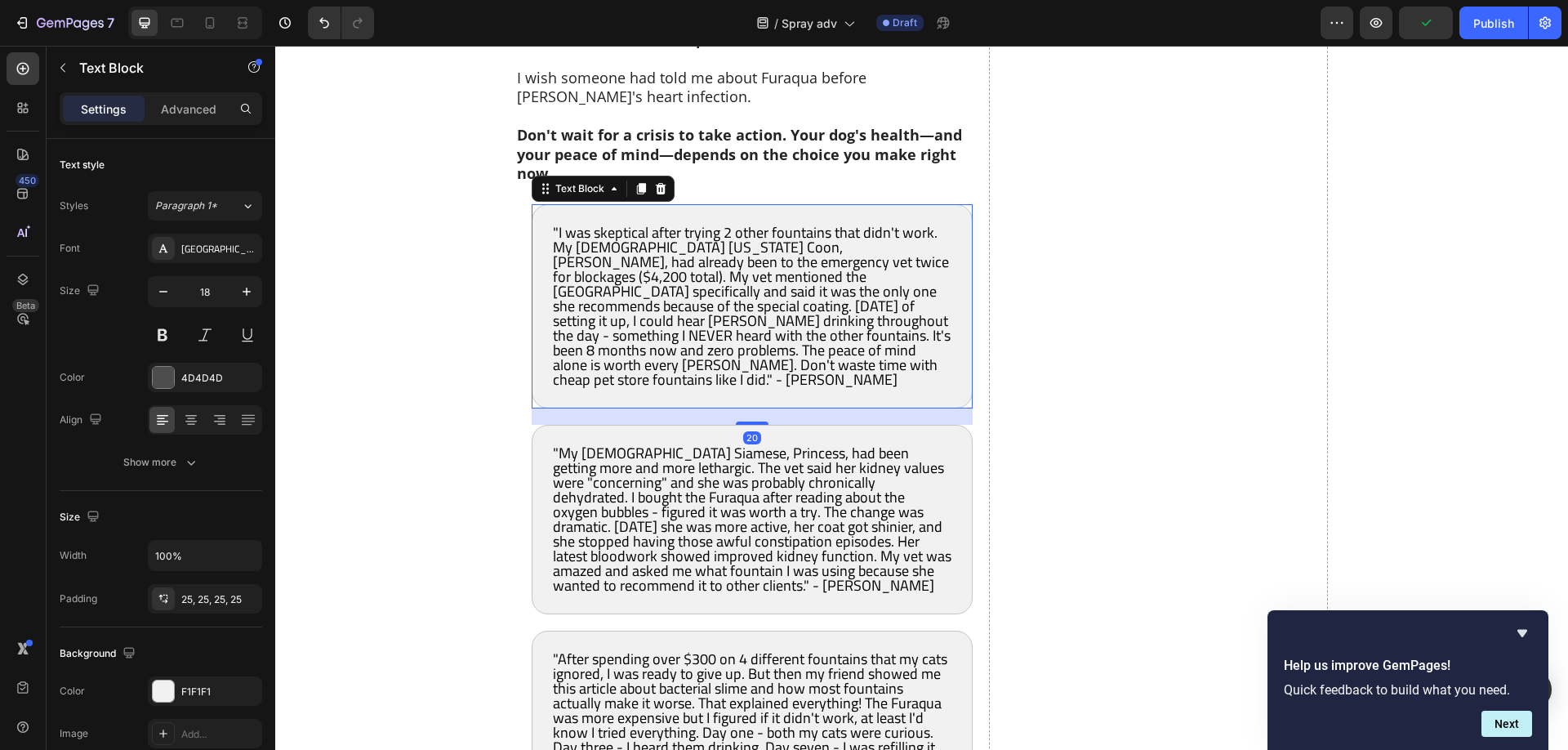
click at [740, 276] on span ""I was skeptical after trying 2 other fountains that didn't work. My 8-year-old…" at bounding box center [752, 306] width 397 height 174
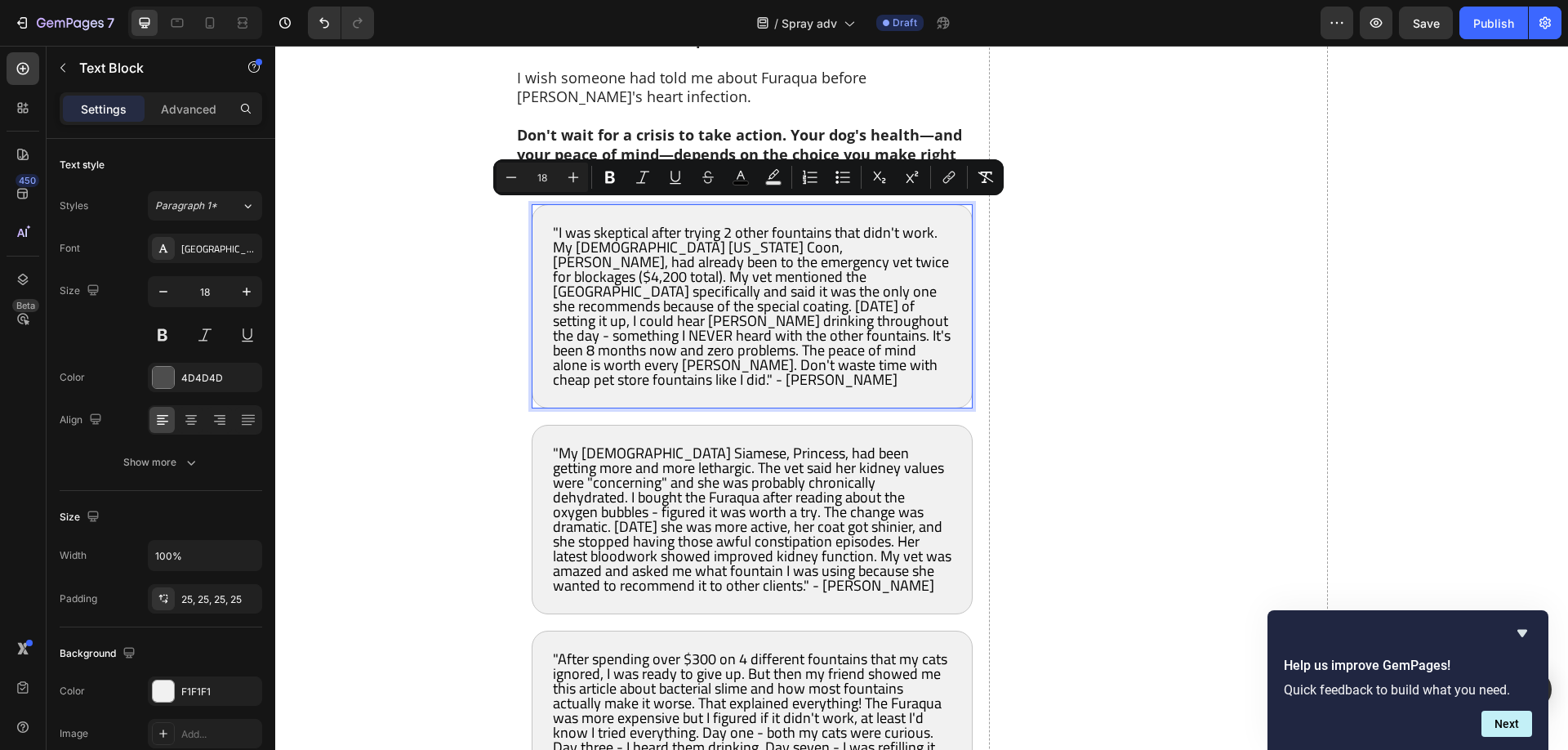
click at [795, 289] on span ""I was skeptical after trying 2 other fountains that didn't work. My 8-year-old…" at bounding box center [752, 306] width 397 height 174
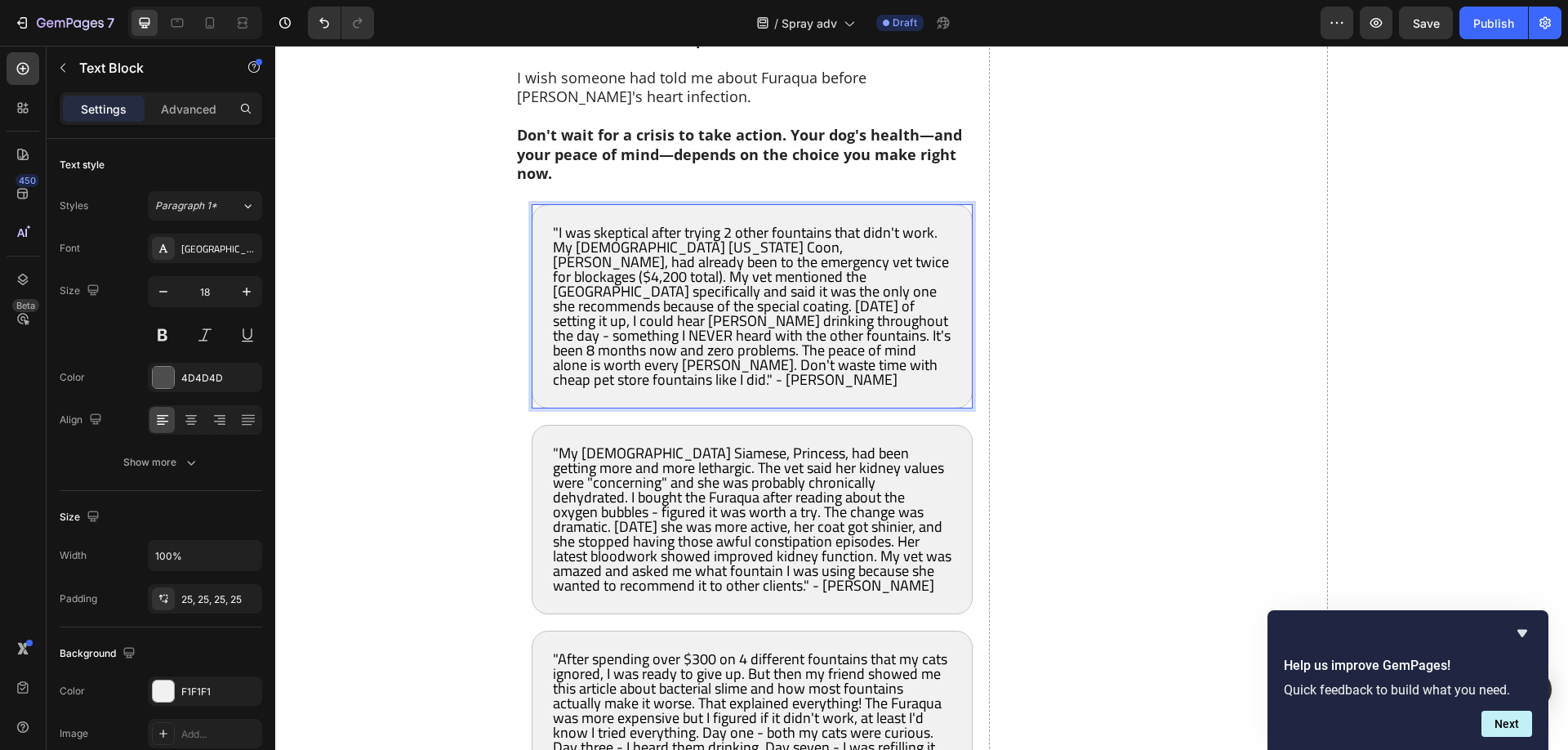
click at [775, 285] on span ""I was skeptical after trying 2 other fountains that didn't work. My 8-year-old…" at bounding box center [752, 306] width 397 height 174
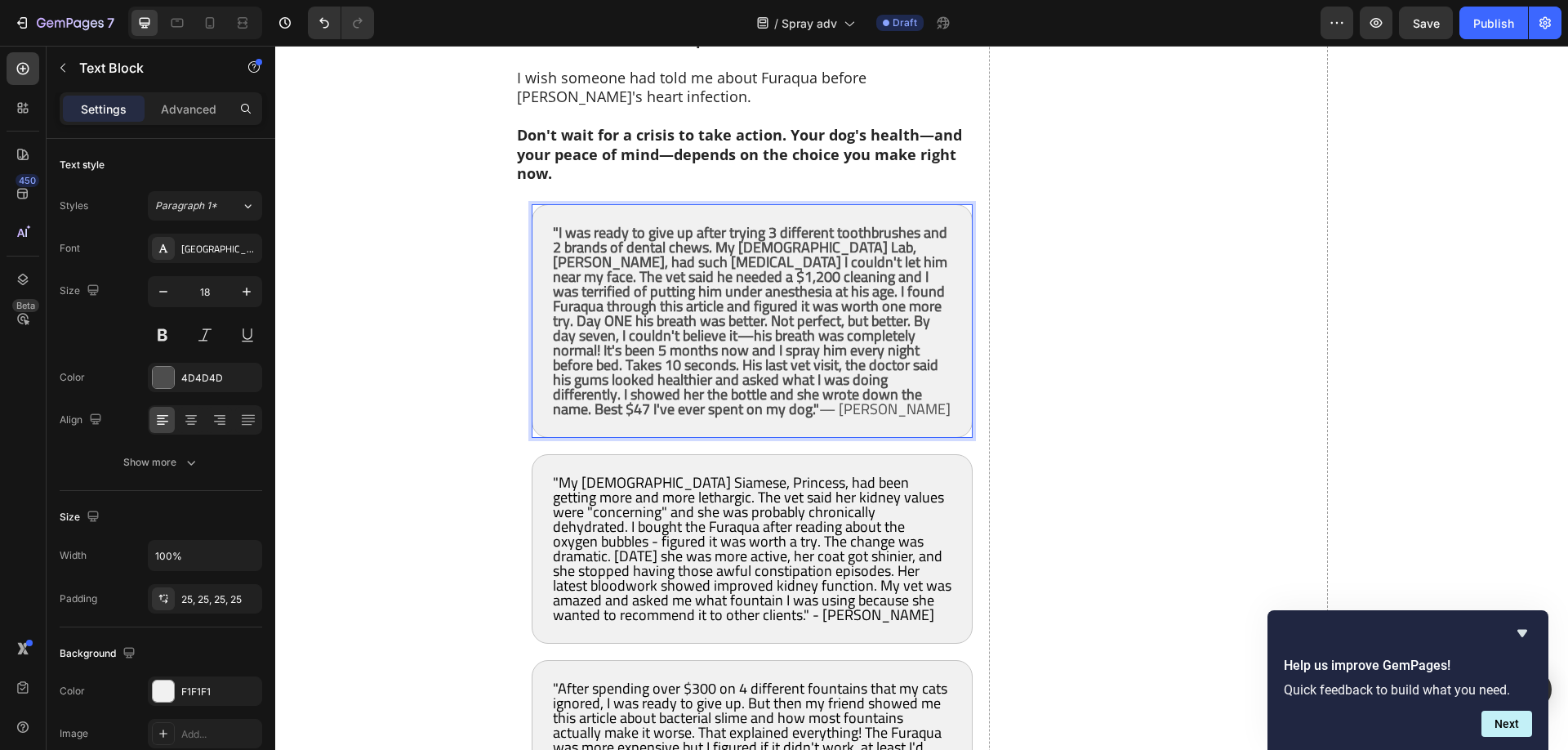
click at [756, 296] on strong ""I was ready to give up after trying 3 different toothbrushes and 2 brands of d…" at bounding box center [750, 320] width 394 height 204
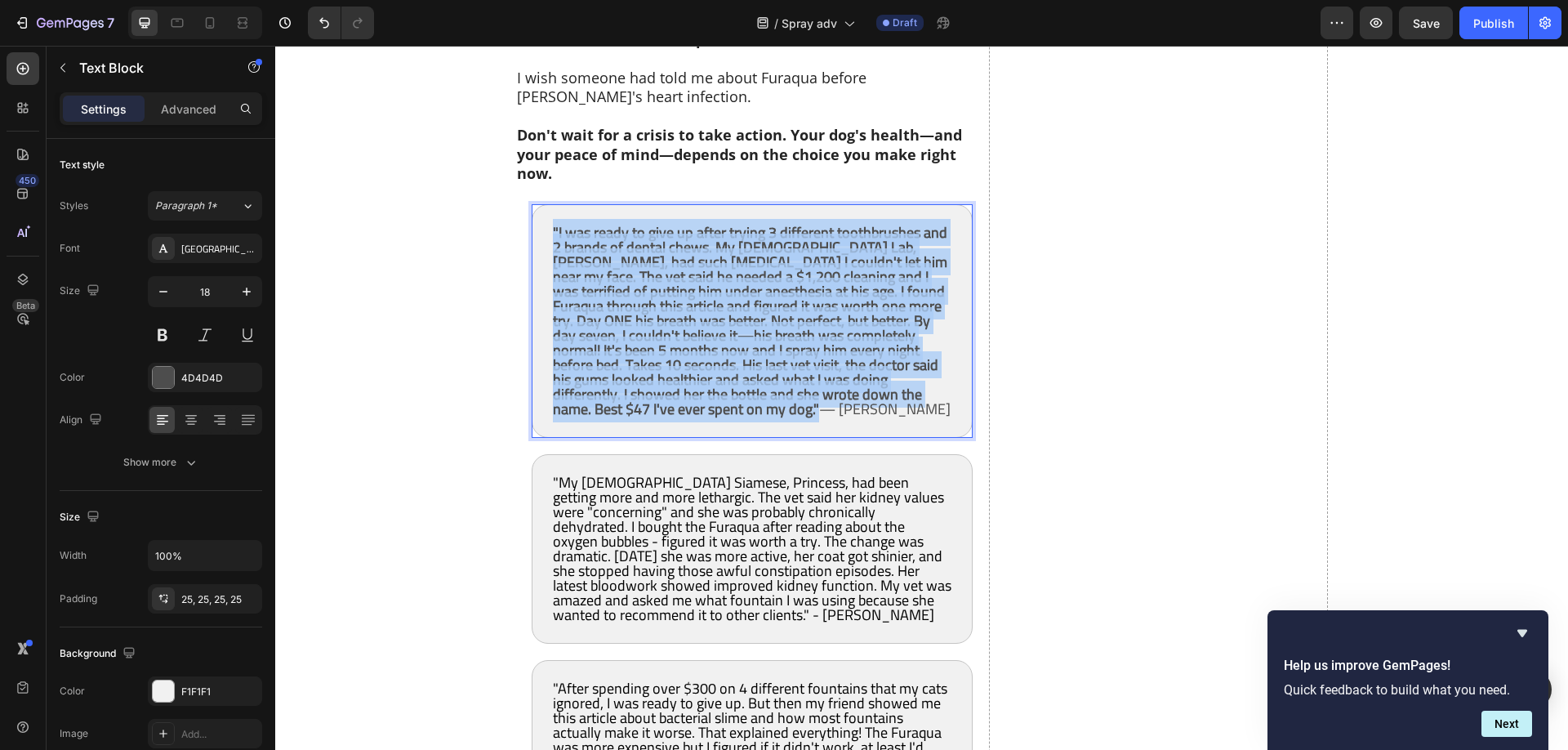
click at [756, 296] on strong ""I was ready to give up after trying 3 different toothbrushes and 2 brands of d…" at bounding box center [750, 320] width 394 height 204
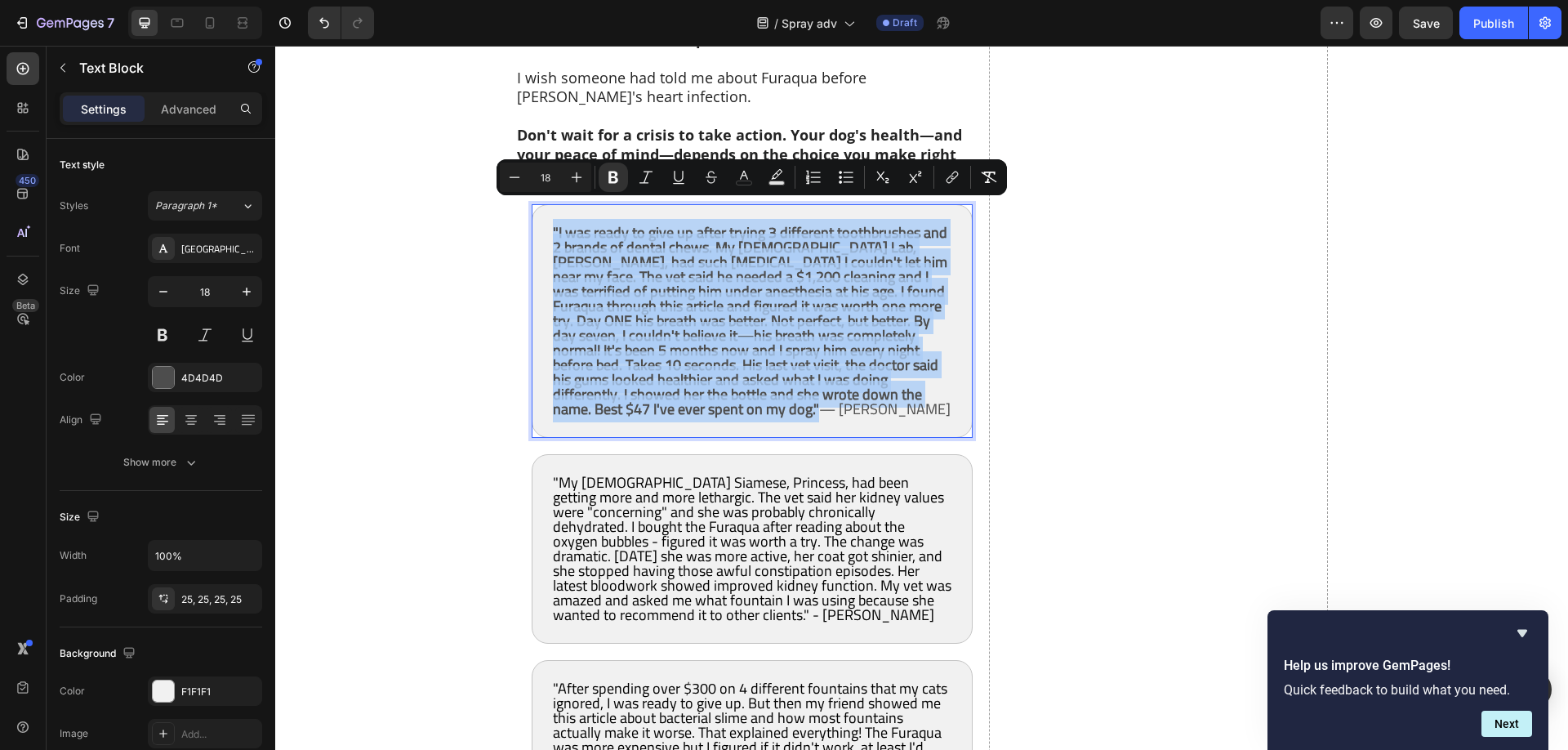
click at [749, 325] on strong ""I was ready to give up after trying 3 different toothbrushes and 2 brands of d…" at bounding box center [750, 320] width 394 height 204
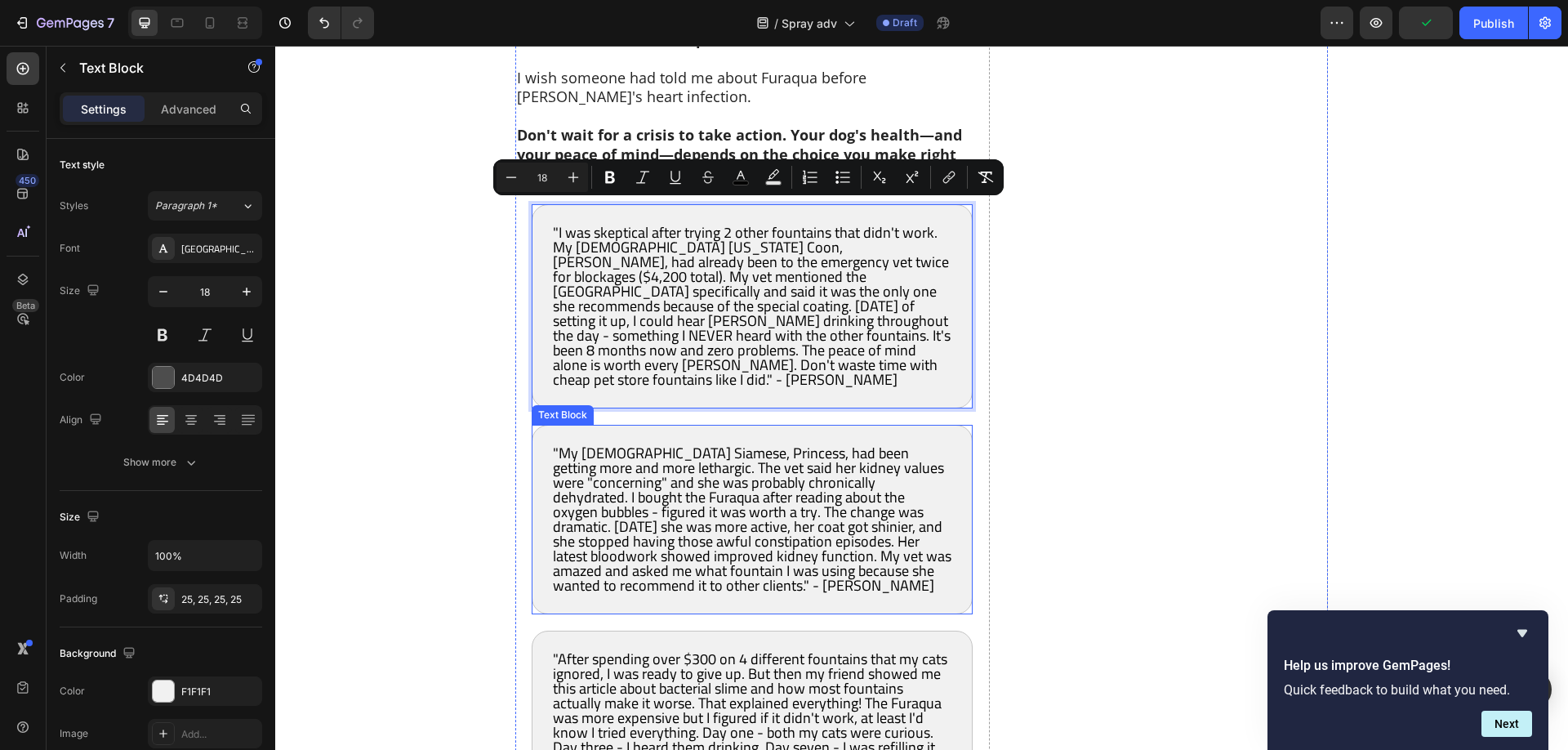
click at [756, 425] on div ""My 14-year-old Siamese, Princess, had been getting more and more lethargic. Th…" at bounding box center [752, 519] width 441 height 189
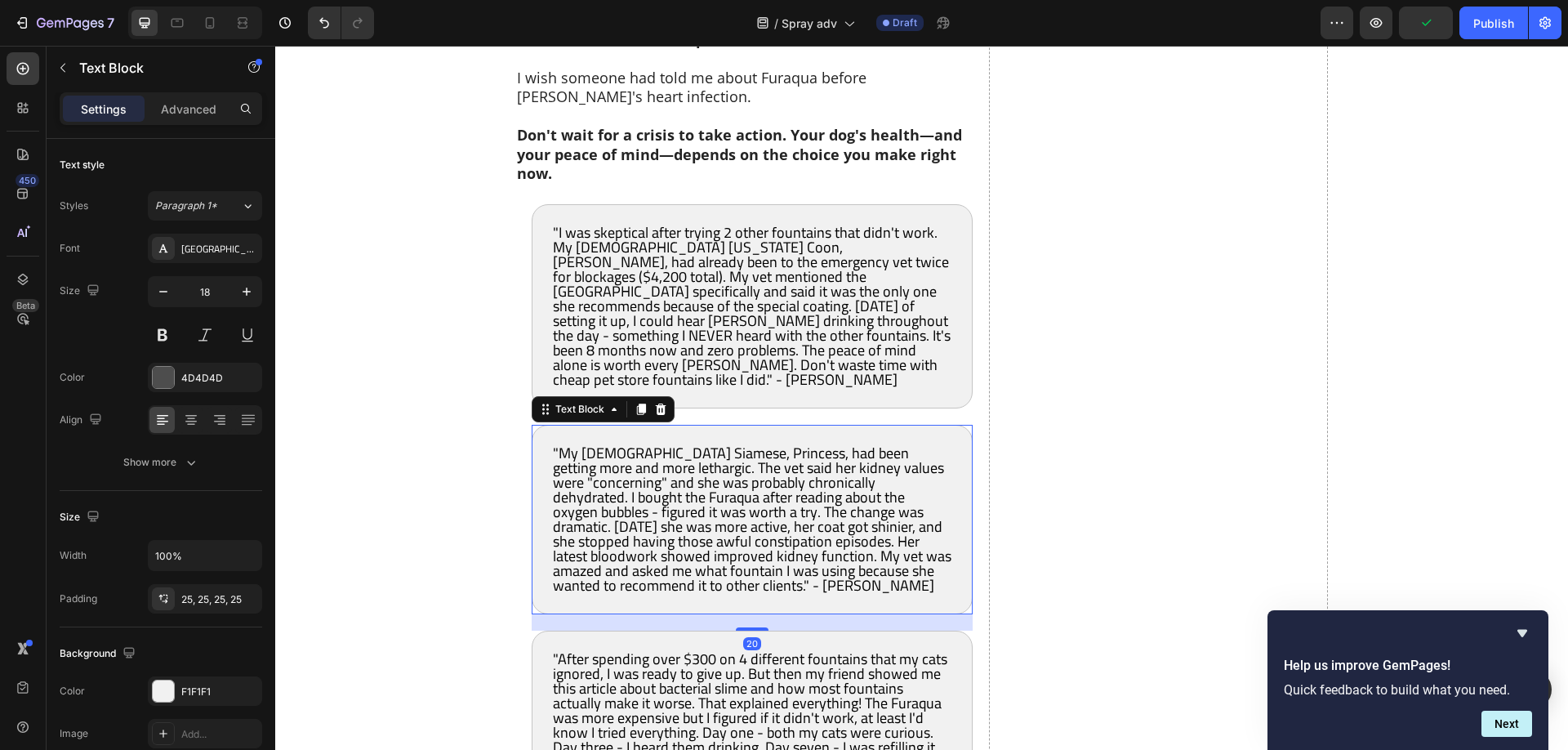
click at [765, 442] on span ""My 14-year-old Siamese, Princess, had been getting more and more lethargic. Th…" at bounding box center [752, 518] width 398 height 159
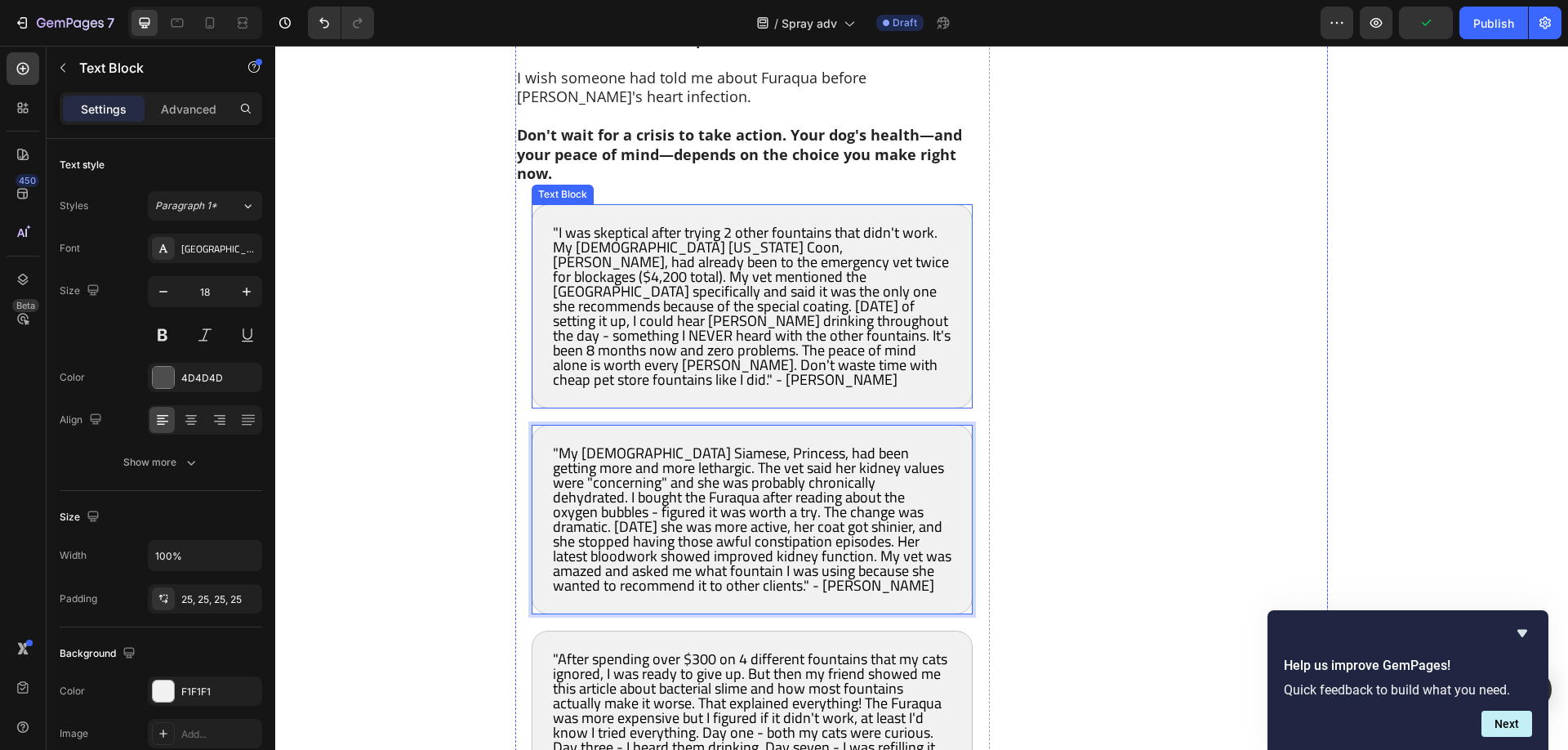
click at [785, 289] on span ""I was skeptical after trying 2 other fountains that didn't work. My 8-year-old…" at bounding box center [752, 306] width 397 height 174
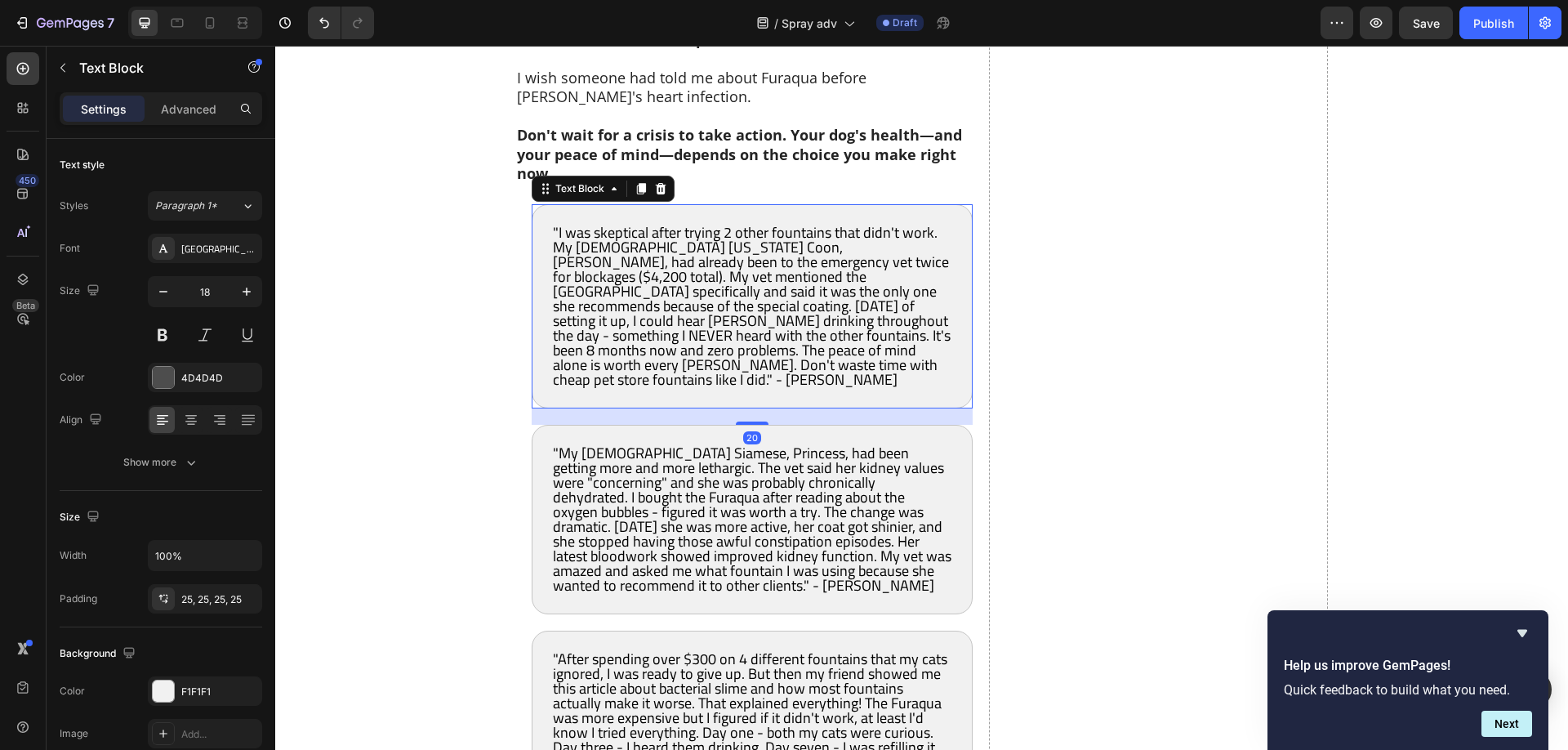
click at [785, 289] on span ""I was skeptical after trying 2 other fountains that didn't work. My 8-year-old…" at bounding box center [752, 306] width 397 height 174
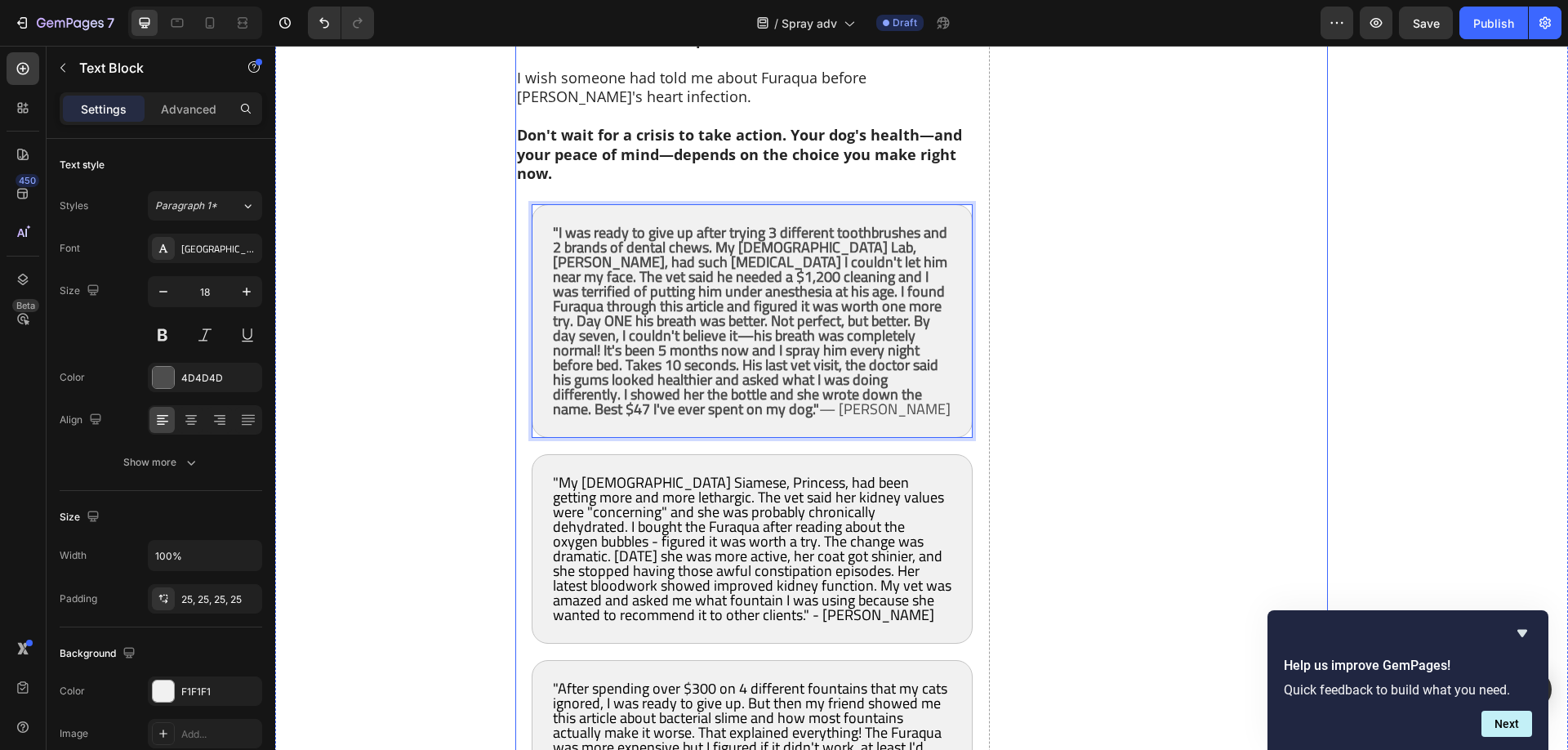
click at [793, 496] on span ""My 14-year-old Siamese, Princess, had been getting more and more lethargic. Th…" at bounding box center [752, 547] width 398 height 159
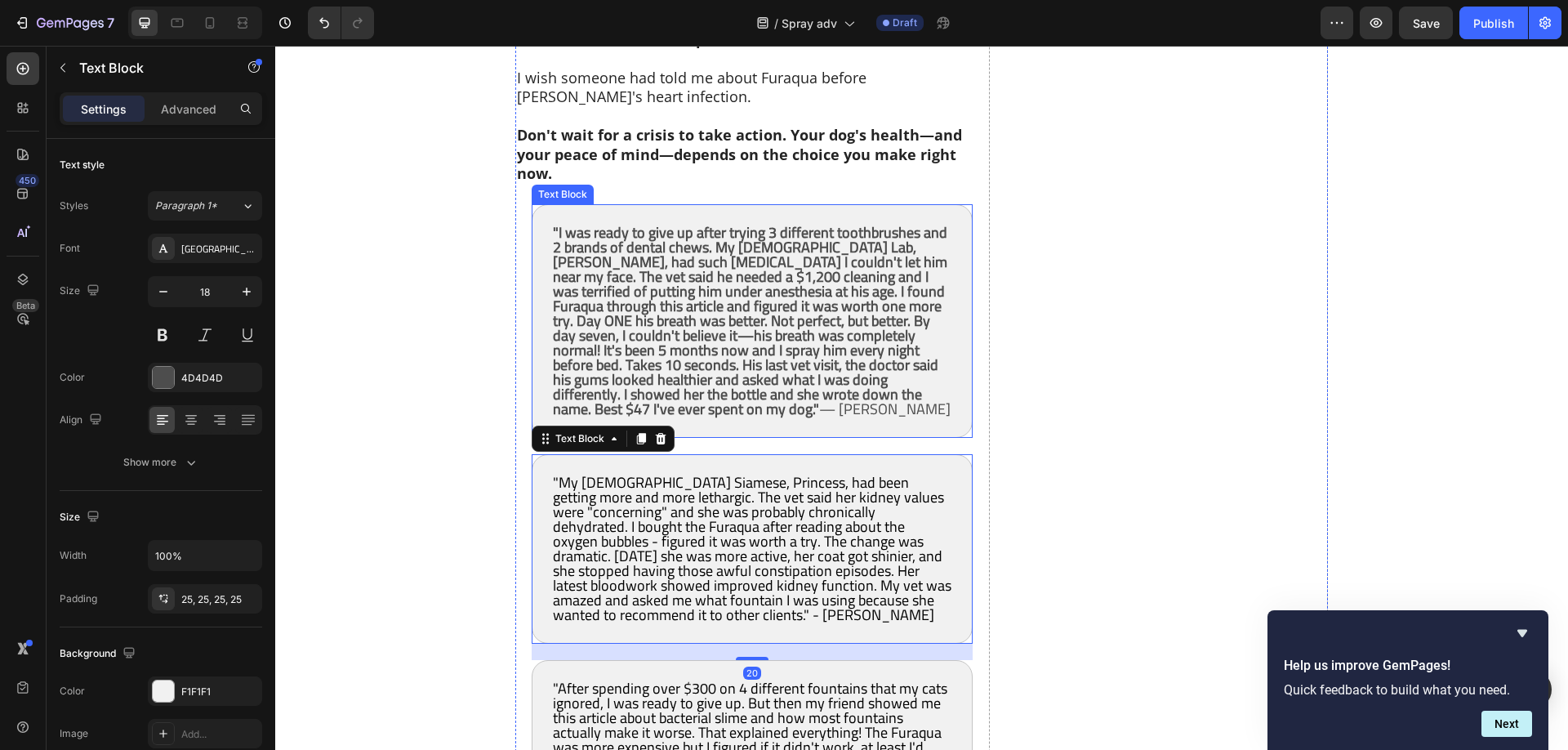
click at [747, 330] on strong ""I was ready to give up after trying 3 different toothbrushes and 2 brands of d…" at bounding box center [750, 320] width 394 height 204
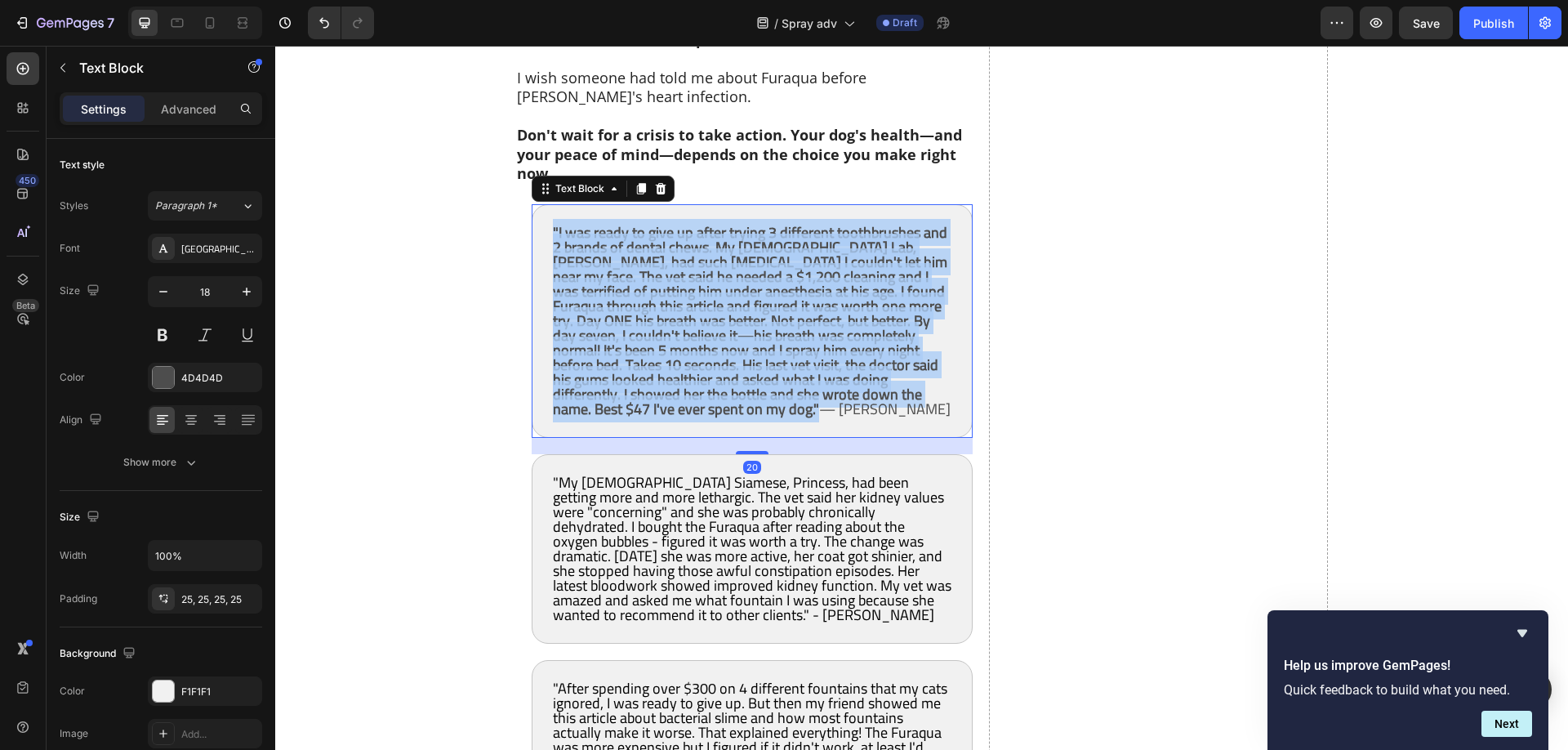
click at [747, 330] on strong ""I was ready to give up after trying 3 different toothbrushes and 2 brands of d…" at bounding box center [750, 320] width 394 height 204
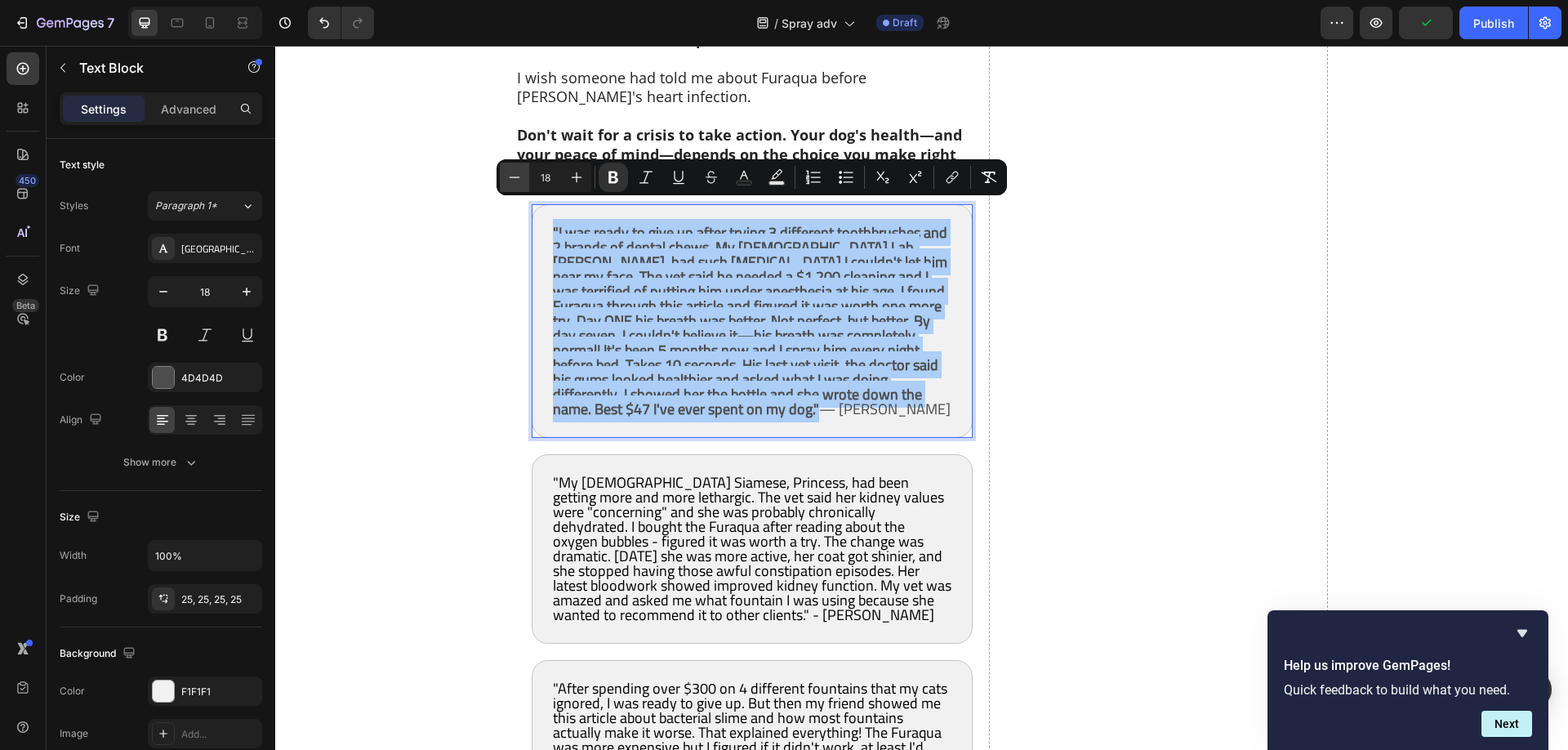
click at [504, 179] on button "Minus" at bounding box center [514, 177] width 29 height 29
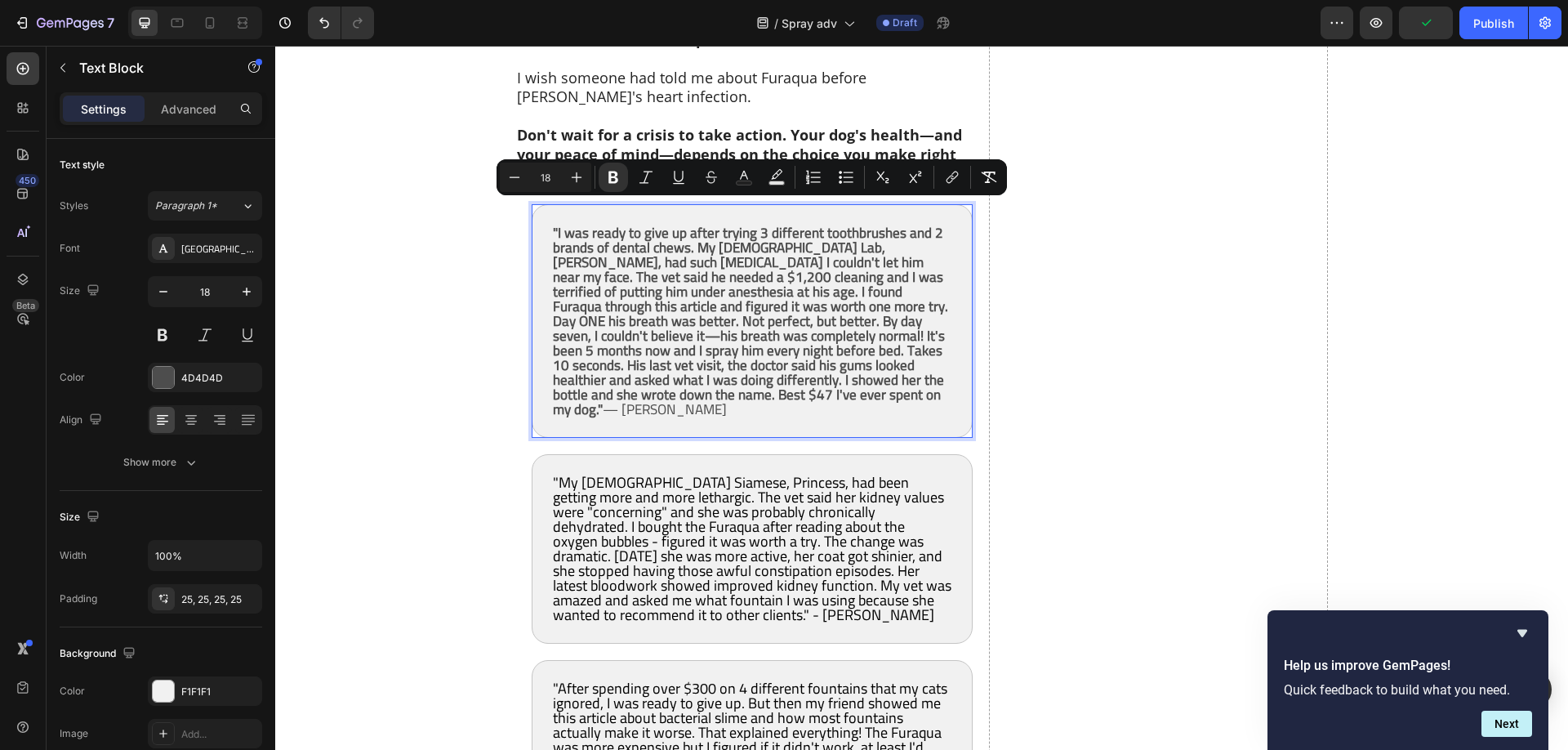
click at [728, 342] on strong ""I was ready to give up after trying 3 different toothbrushes and 2 brands of d…" at bounding box center [751, 321] width 395 height 203
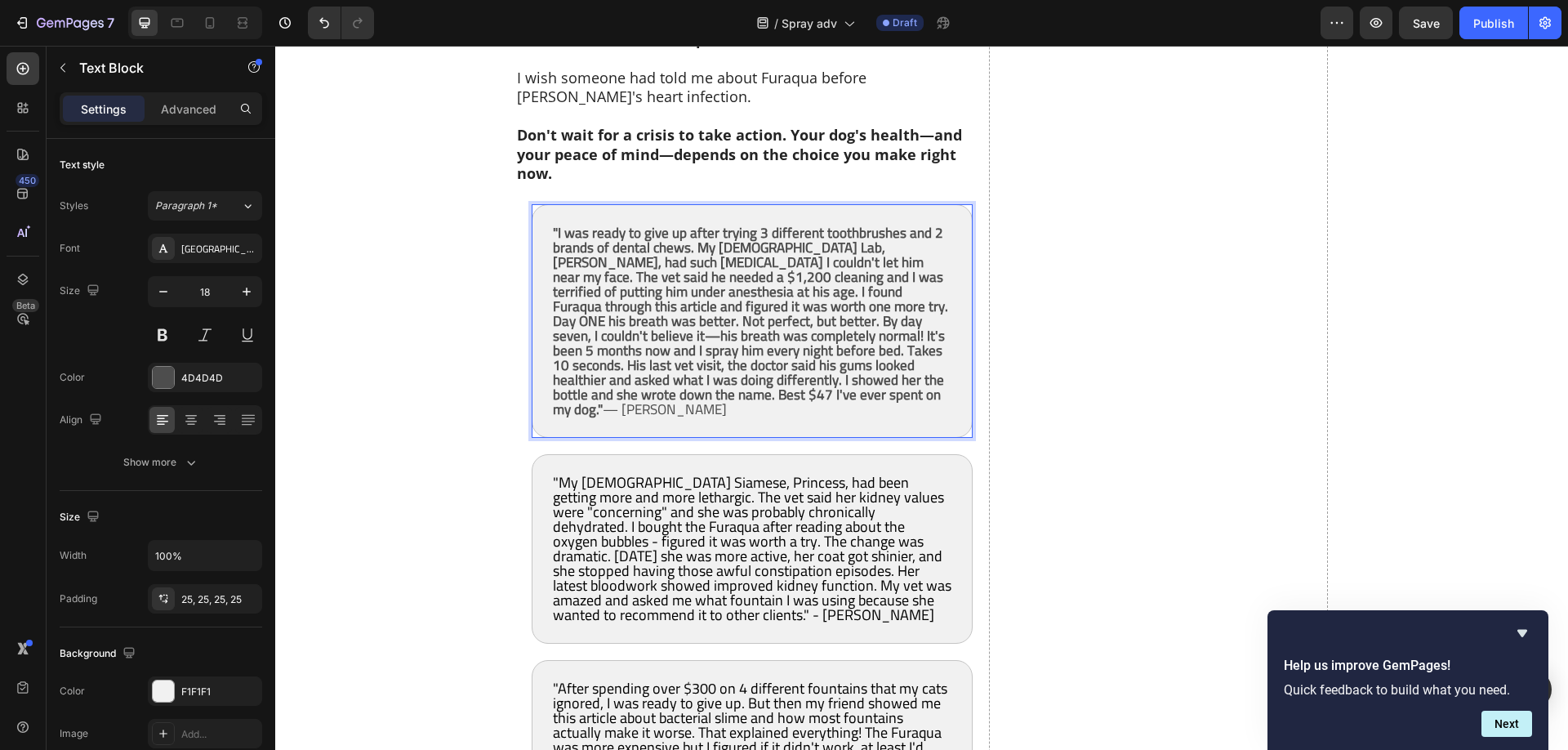
click at [737, 314] on strong ""I was ready to give up after trying 3 different toothbrushes and 2 brands of d…" at bounding box center [751, 321] width 395 height 203
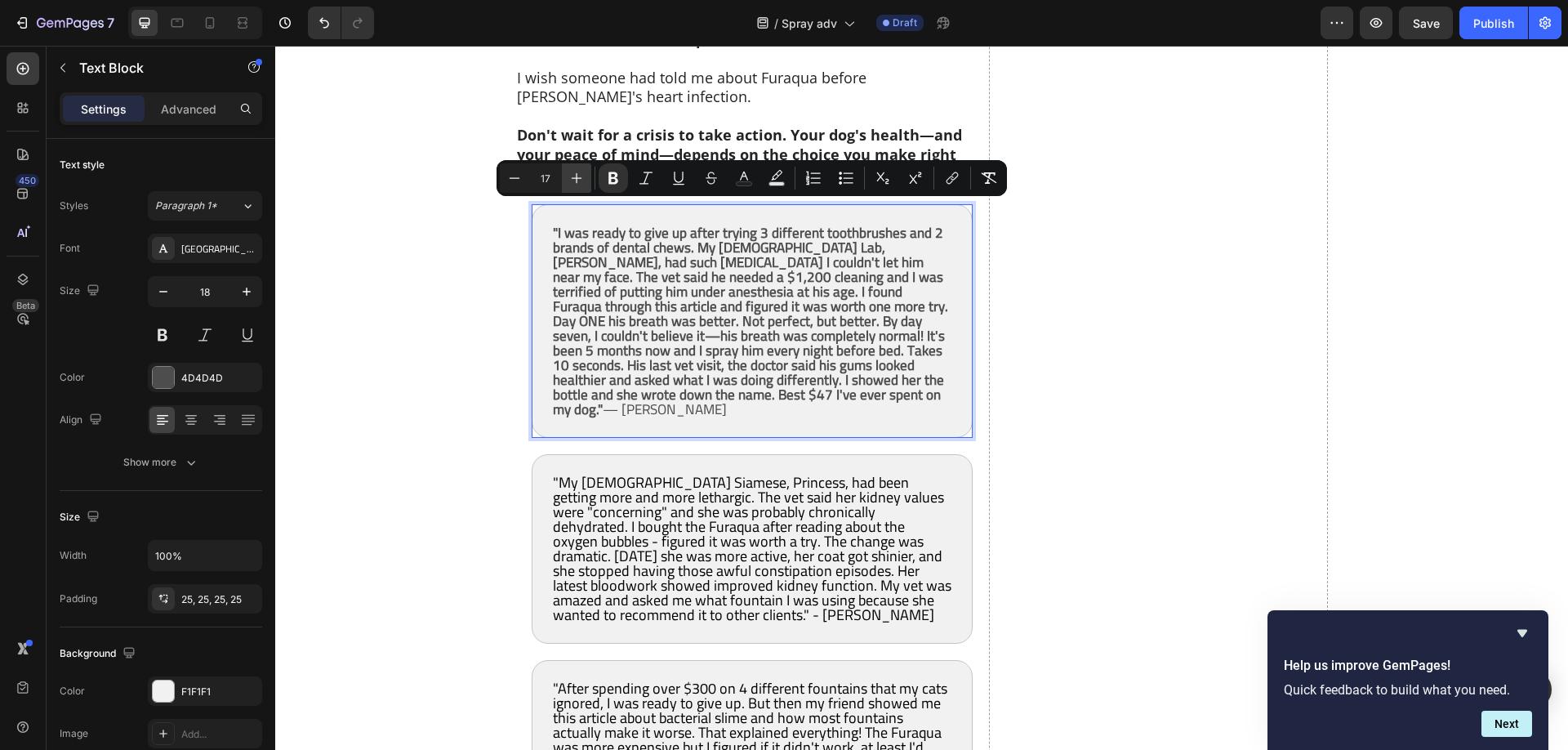
click at [576, 183] on icon "Editor contextual toolbar" at bounding box center [576, 177] width 17 height 17
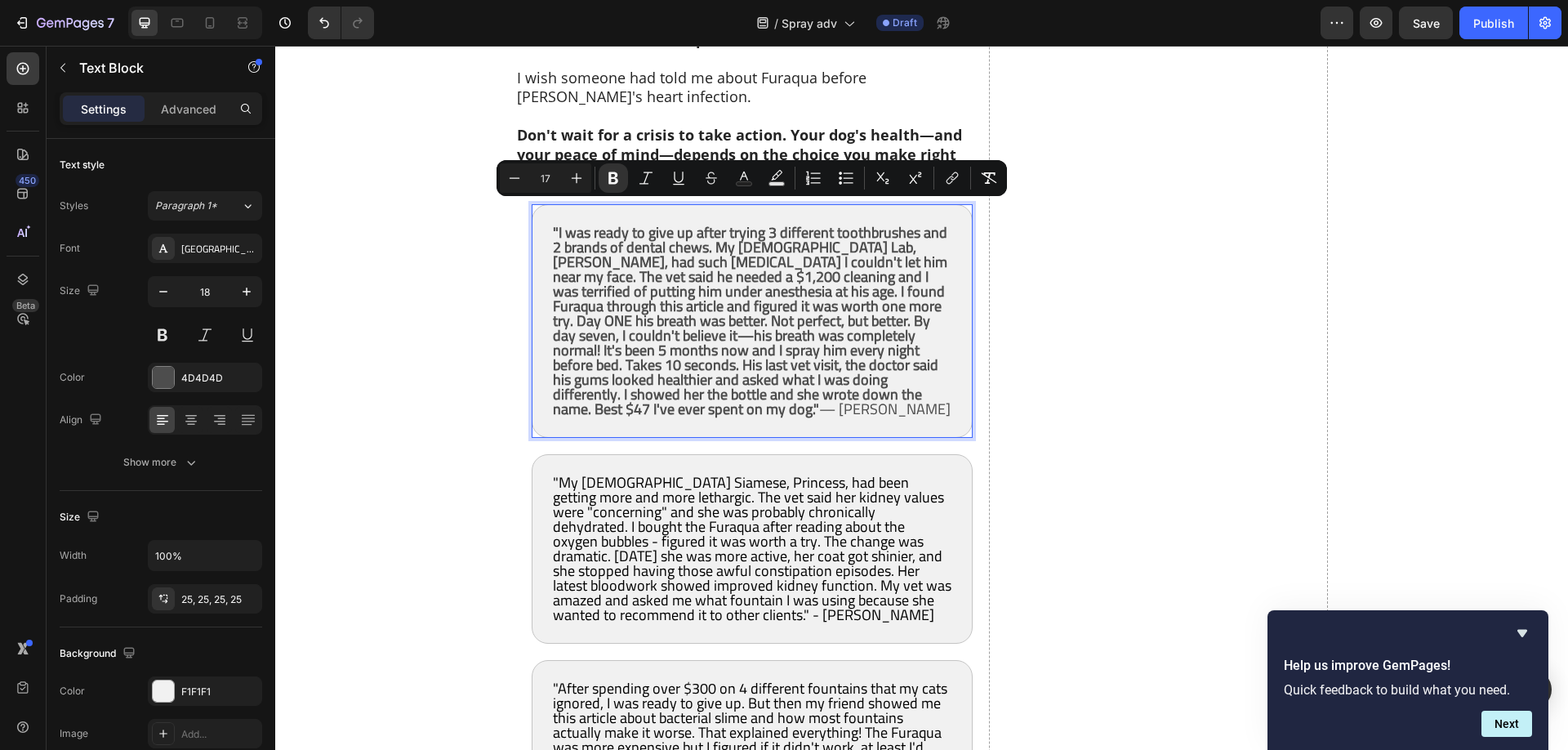
click at [690, 308] on strong ""I was ready to give up after trying 3 different toothbrushes and 2 brands of d…" at bounding box center [750, 320] width 394 height 204
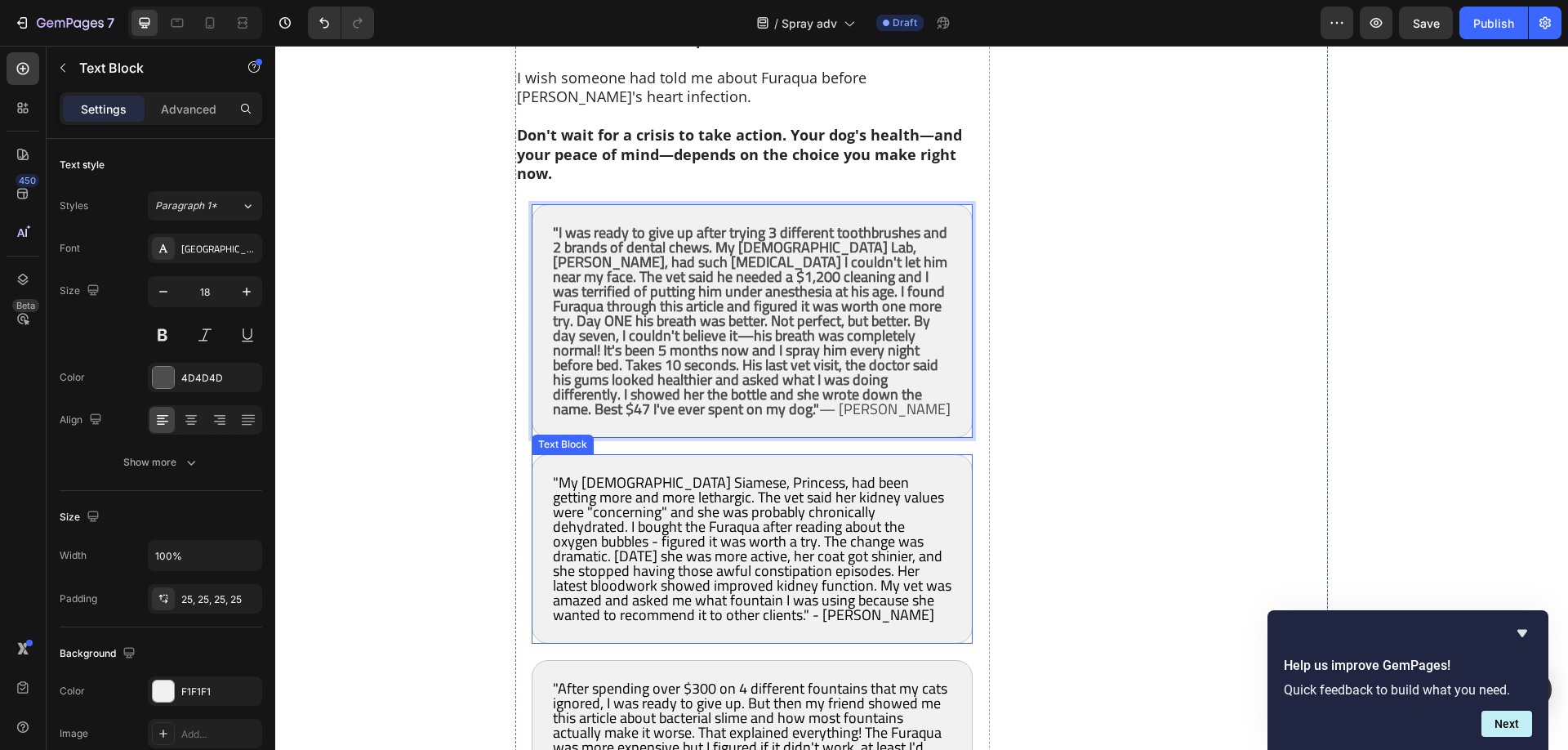
click at [792, 485] on span ""My 14-year-old Siamese, Princess, had been getting more and more lethargic. Th…" at bounding box center [752, 547] width 398 height 159
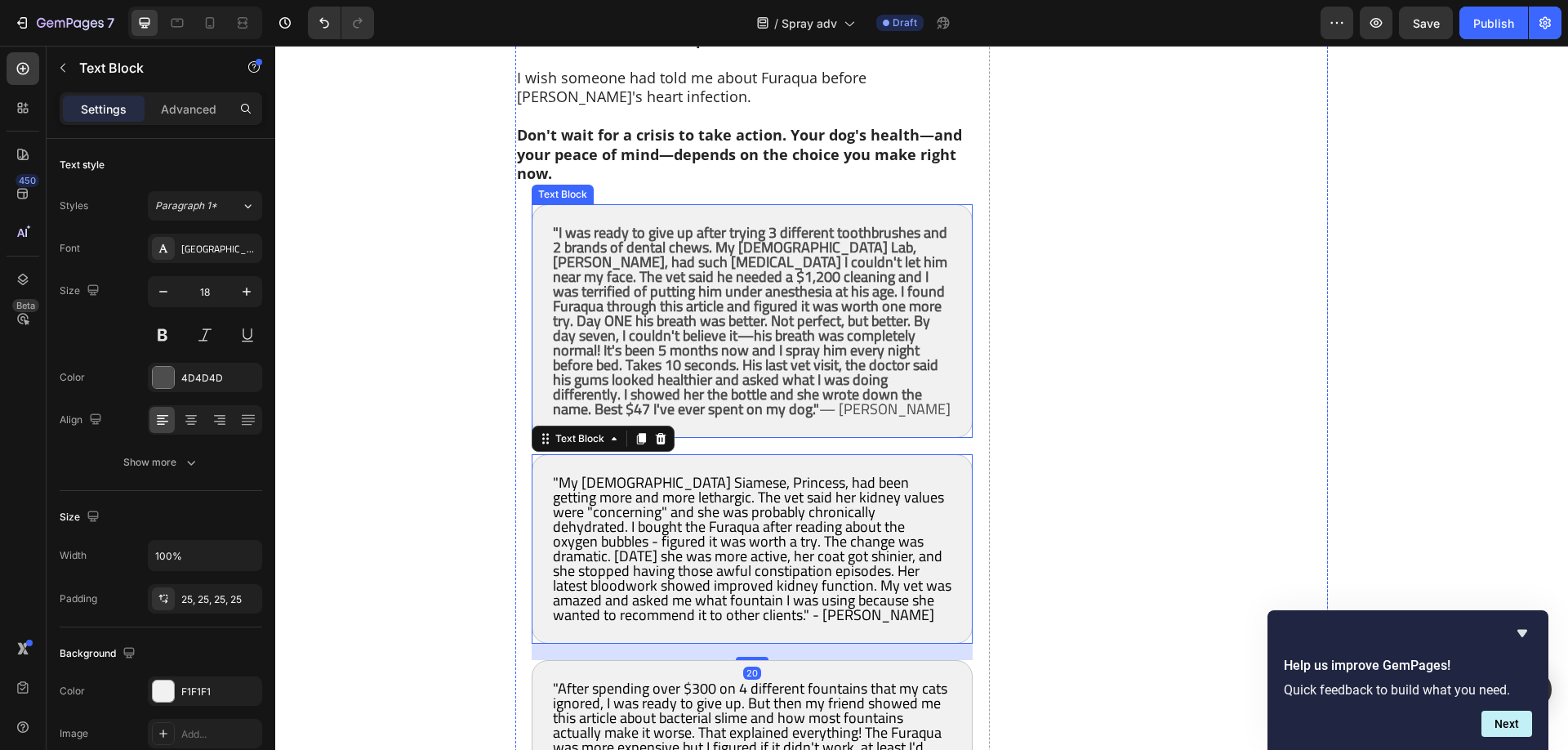
click at [760, 351] on strong ""I was ready to give up after trying 3 different toothbrushes and 2 brands of d…" at bounding box center [750, 320] width 394 height 204
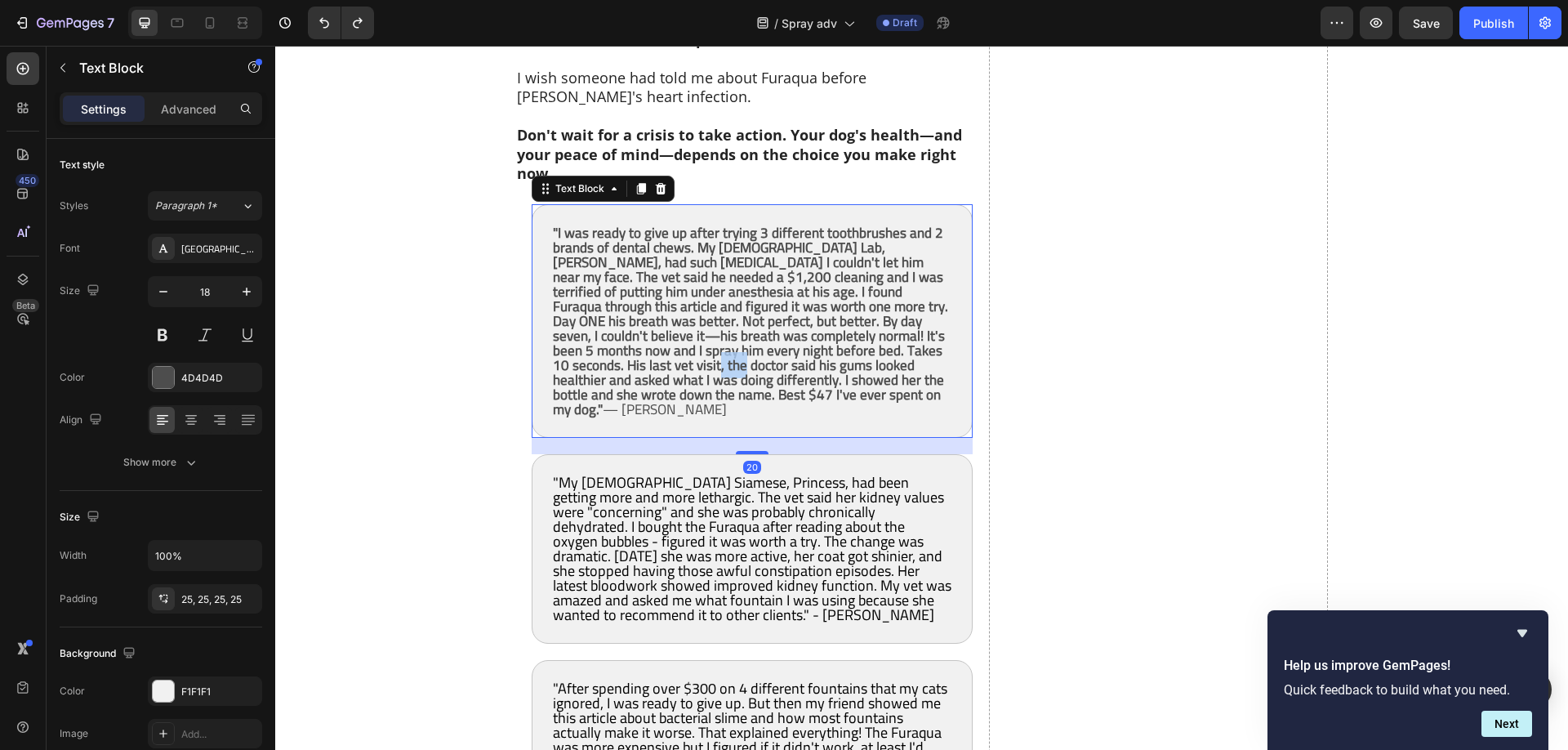
click at [757, 351] on strong ""I was ready to give up after trying 3 different toothbrushes and 2 brands of d…" at bounding box center [751, 321] width 395 height 203
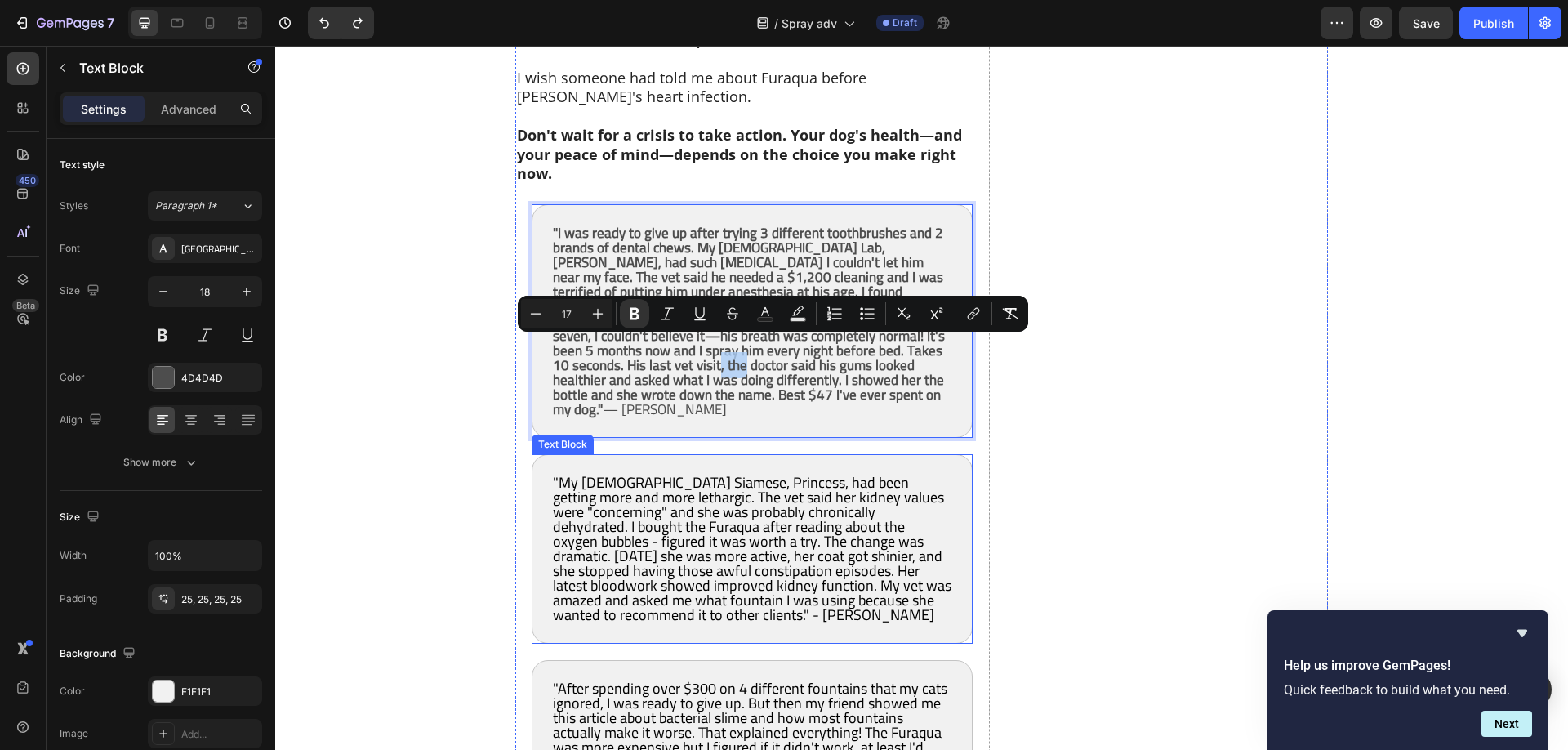
click at [799, 487] on span ""My 14-year-old Siamese, Princess, had been getting more and more lethargic. Th…" at bounding box center [752, 547] width 398 height 159
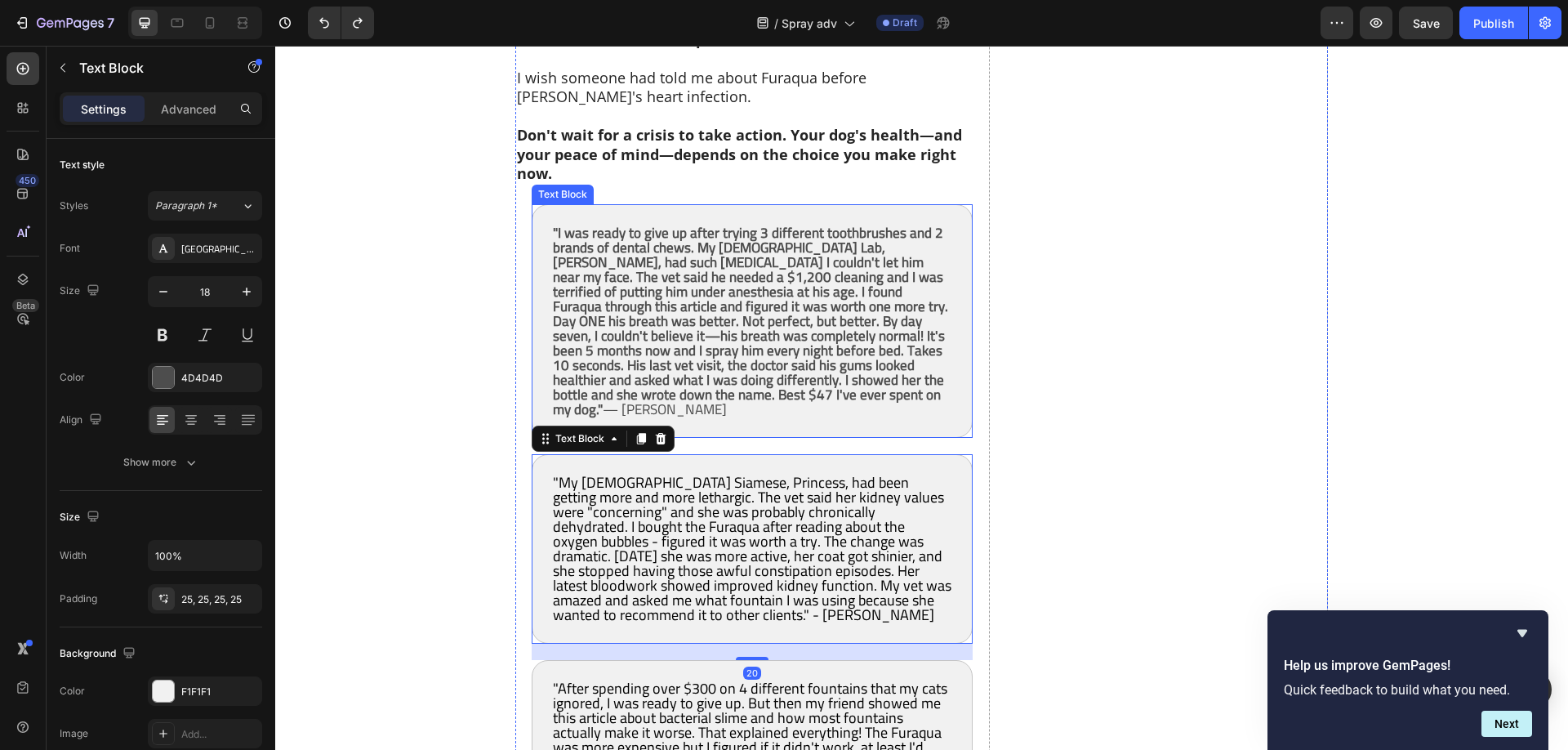
click at [762, 309] on strong ""I was ready to give up after trying 3 different toothbrushes and 2 brands of d…" at bounding box center [751, 321] width 395 height 203
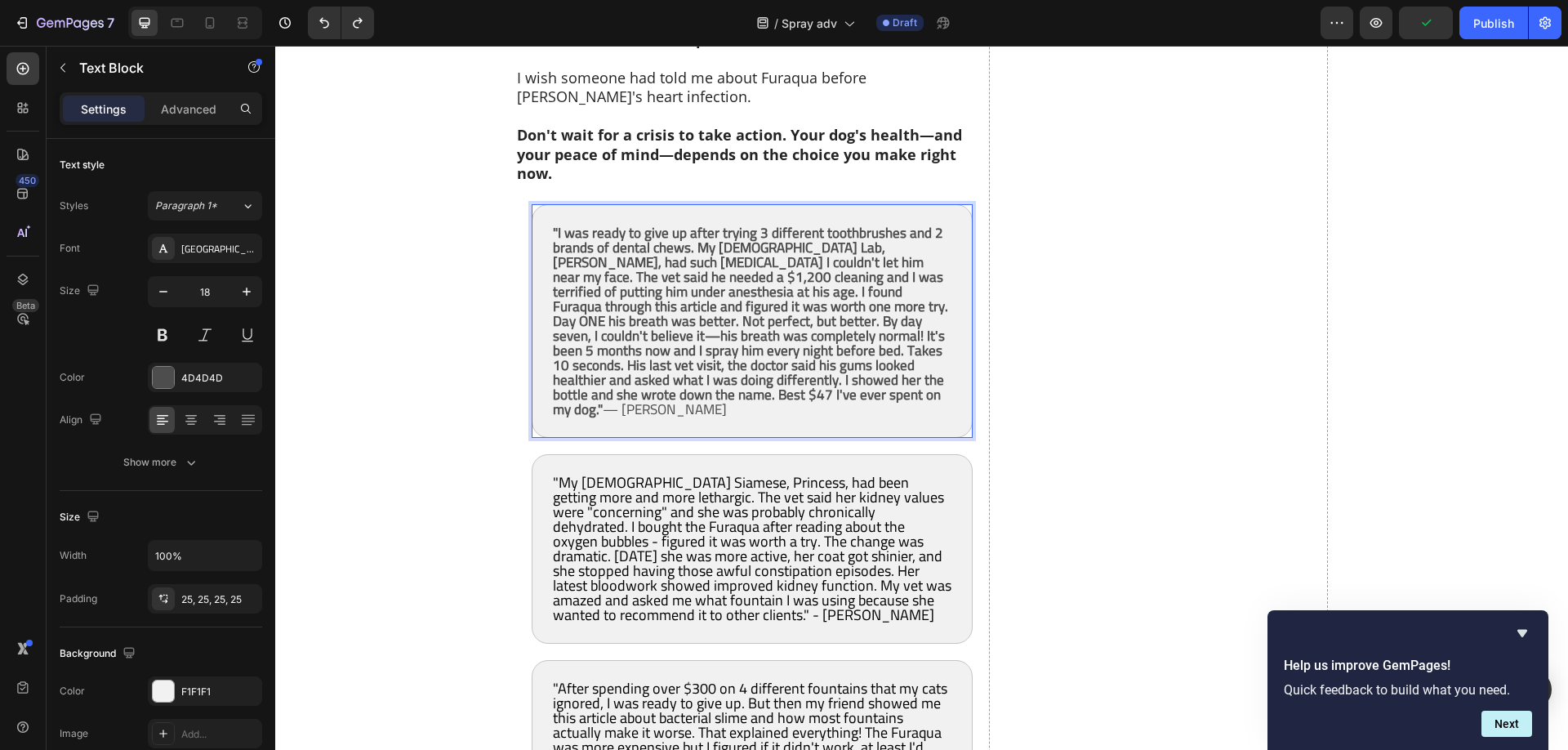
click at [760, 315] on strong ""I was ready to give up after trying 3 different toothbrushes and 2 brands of d…" at bounding box center [751, 321] width 395 height 203
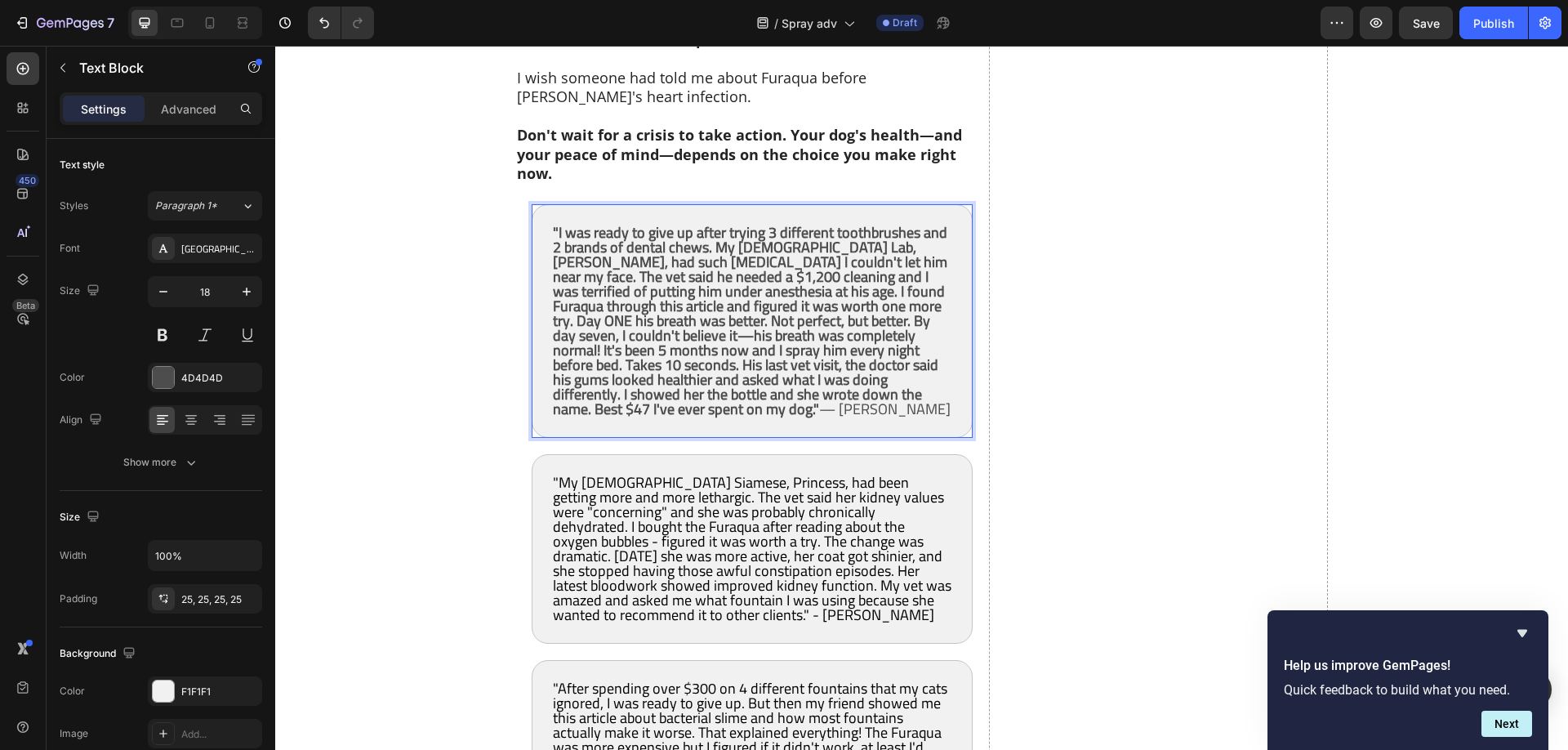
click at [826, 299] on strong ""I was ready to give up after trying 3 different toothbrushes and 2 brands of d…" at bounding box center [750, 320] width 394 height 204
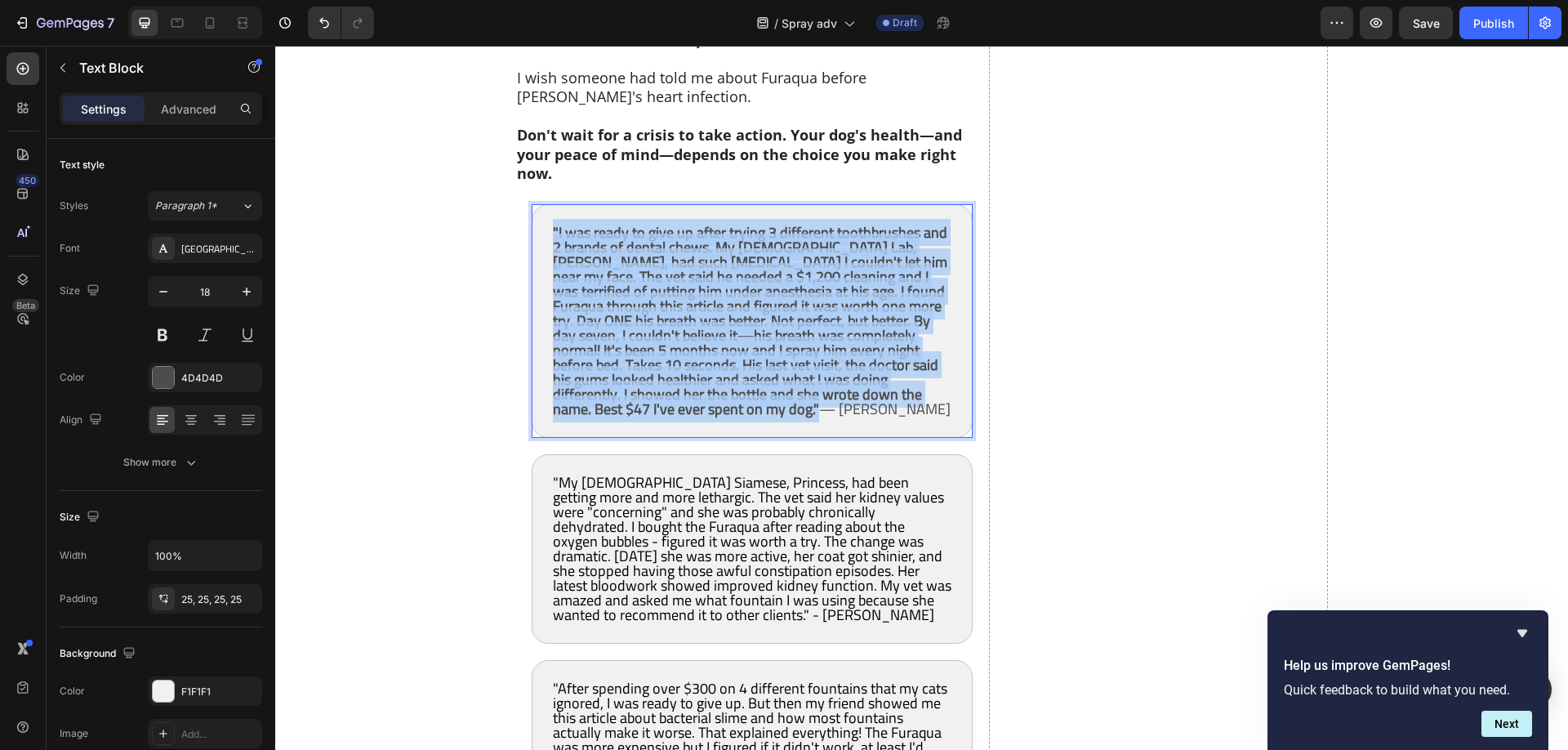
click at [826, 299] on strong ""I was ready to give up after trying 3 different toothbrushes and 2 brands of d…" at bounding box center [750, 320] width 394 height 204
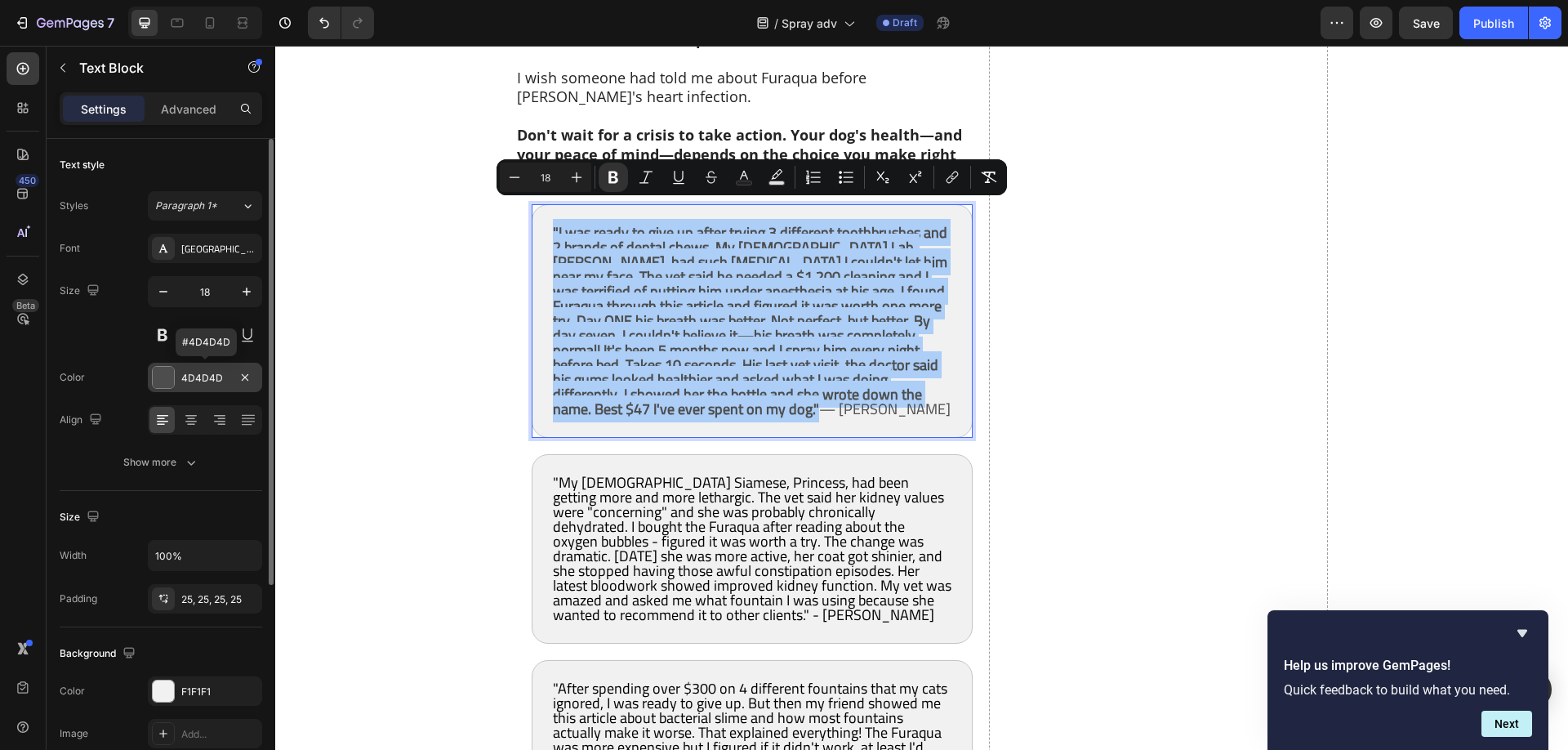
click at [165, 378] on div at bounding box center [164, 377] width 21 height 21
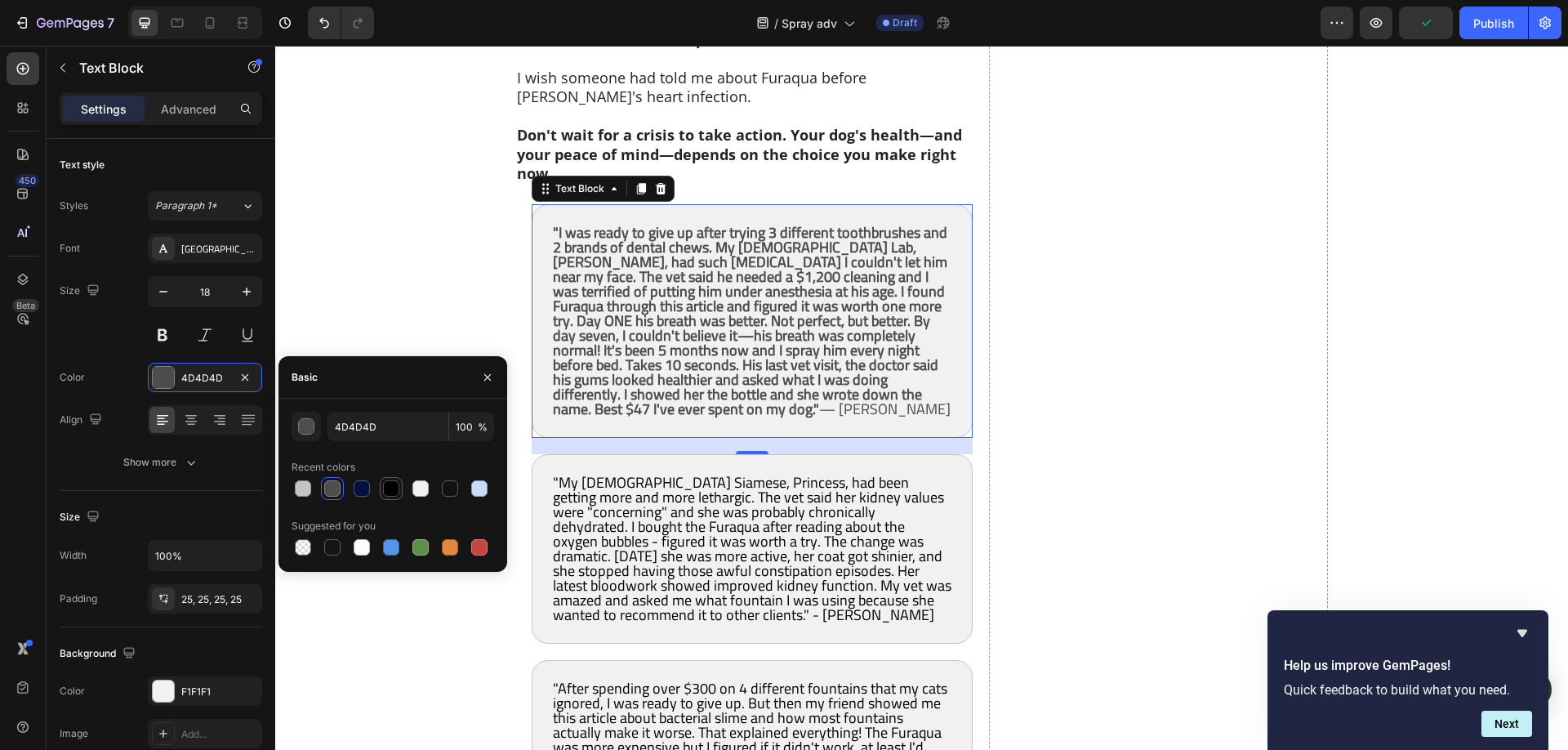
click at [395, 489] on div at bounding box center [391, 488] width 17 height 17
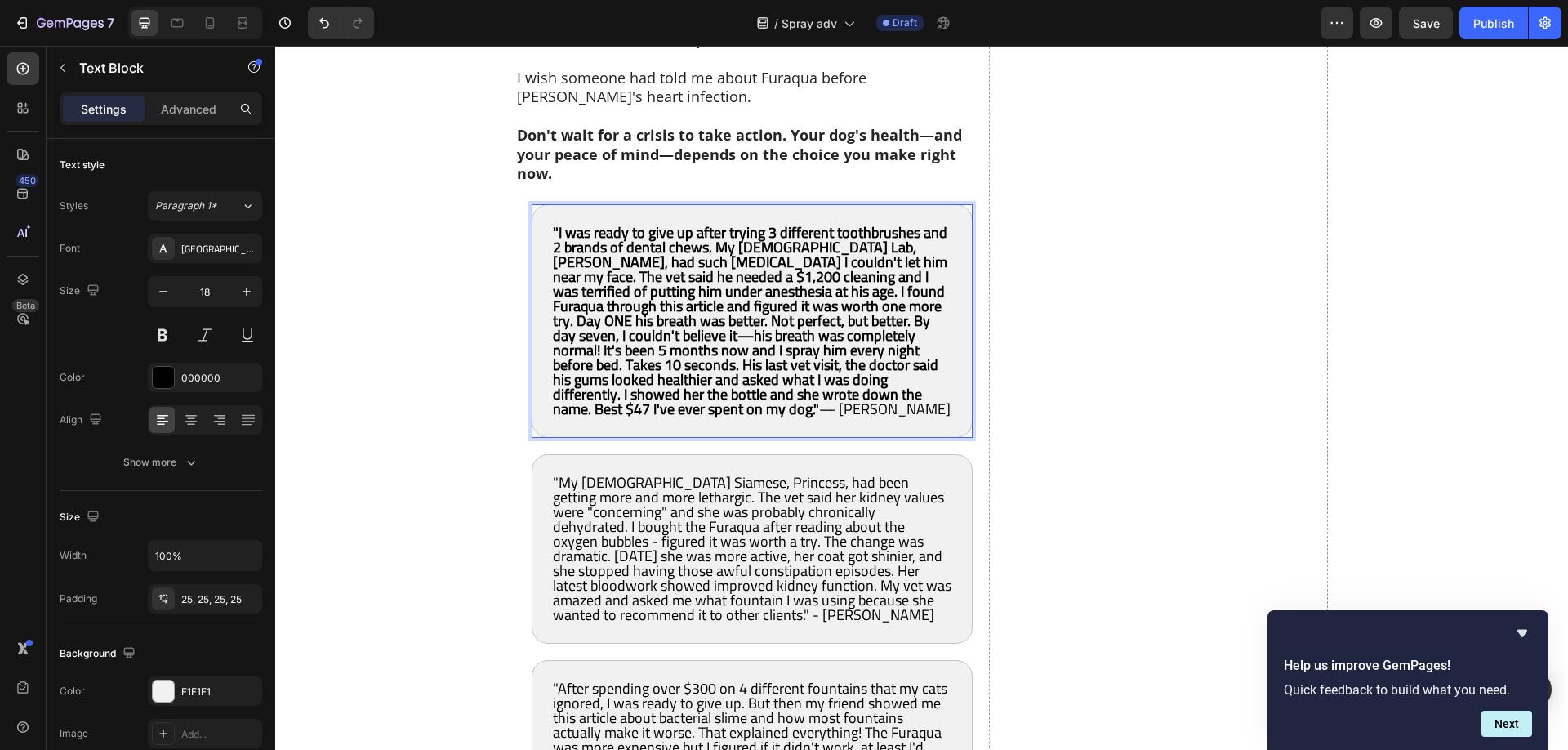
click at [695, 318] on strong ""I was ready to give up after trying 3 different toothbrushes and 2 brands of d…" at bounding box center [750, 320] width 394 height 204
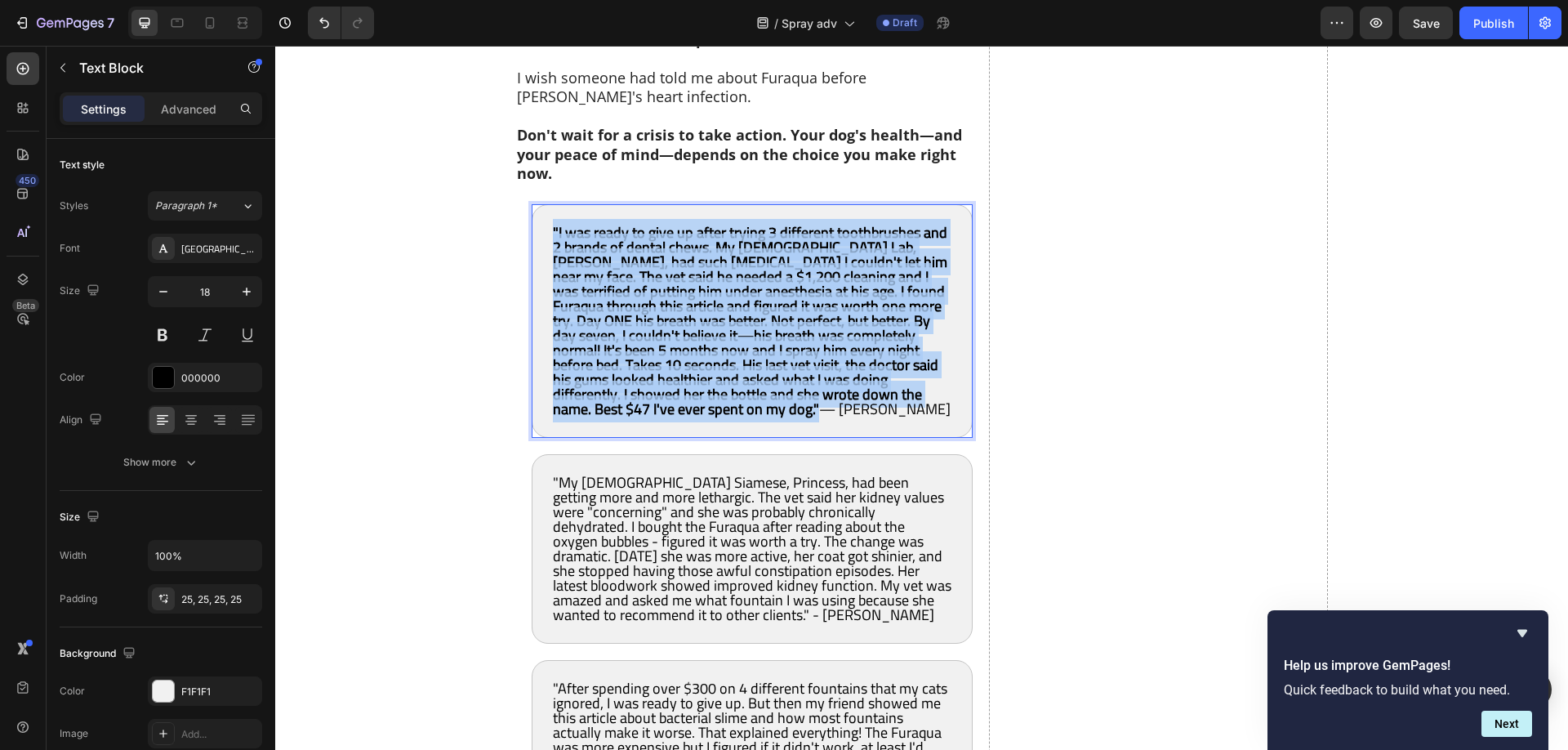
click at [695, 318] on strong ""I was ready to give up after trying 3 different toothbrushes and 2 brands of d…" at bounding box center [750, 320] width 394 height 204
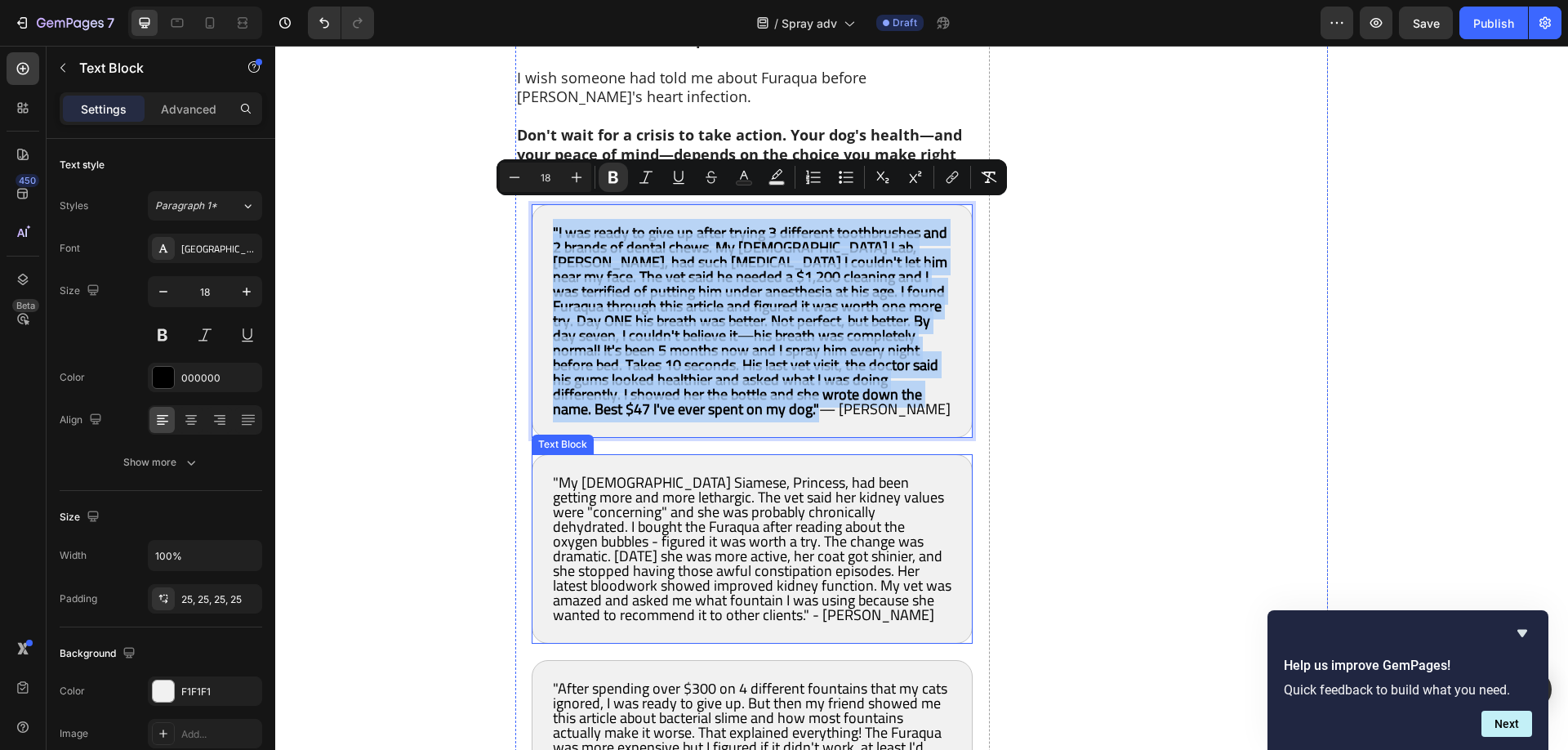
click at [615, 544] on span ""My 14-year-old Siamese, Princess, had been getting more and more lethargic. Th…" at bounding box center [752, 547] width 398 height 159
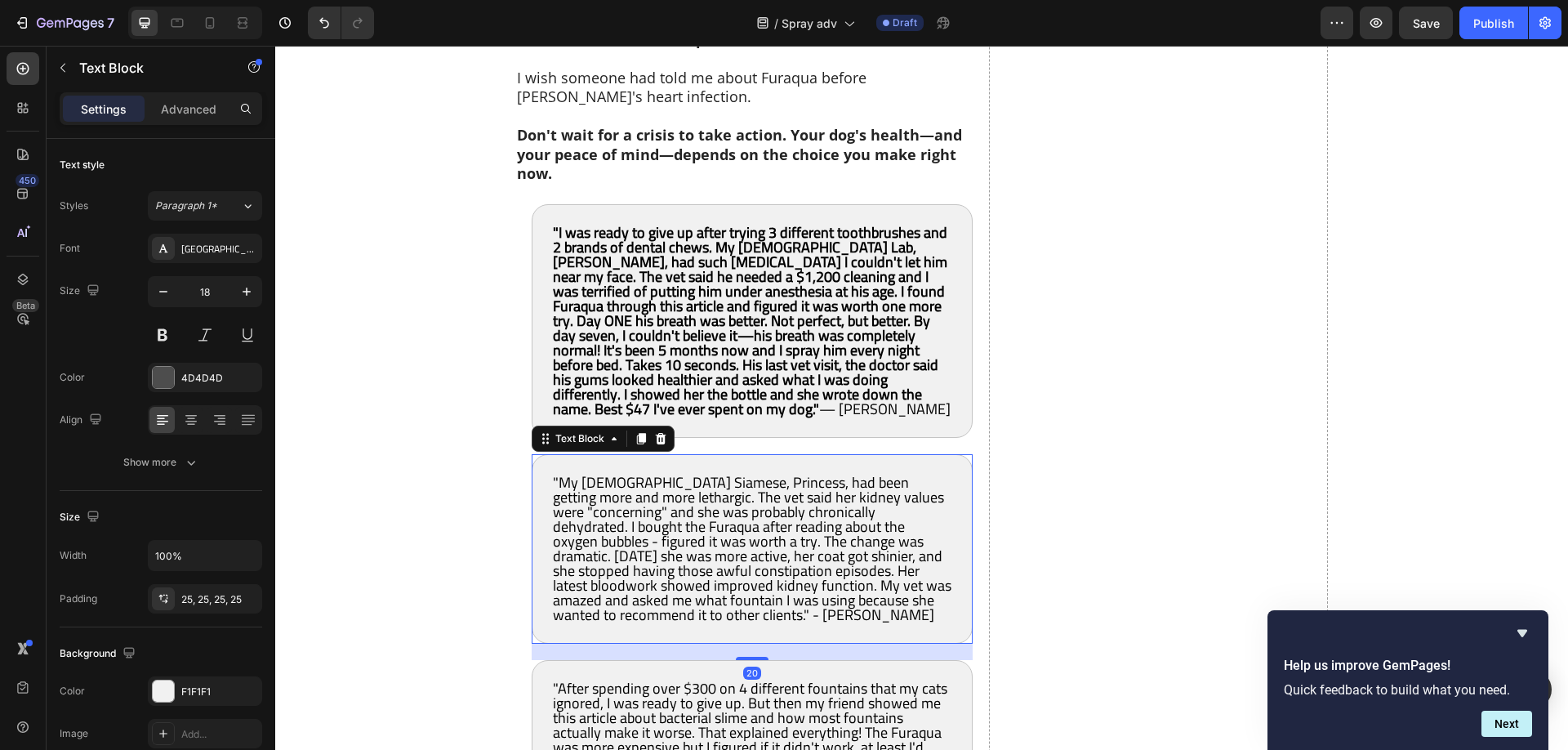
click at [615, 544] on span ""My 14-year-old Siamese, Princess, had been getting more and more lethargic. Th…" at bounding box center [752, 547] width 398 height 159
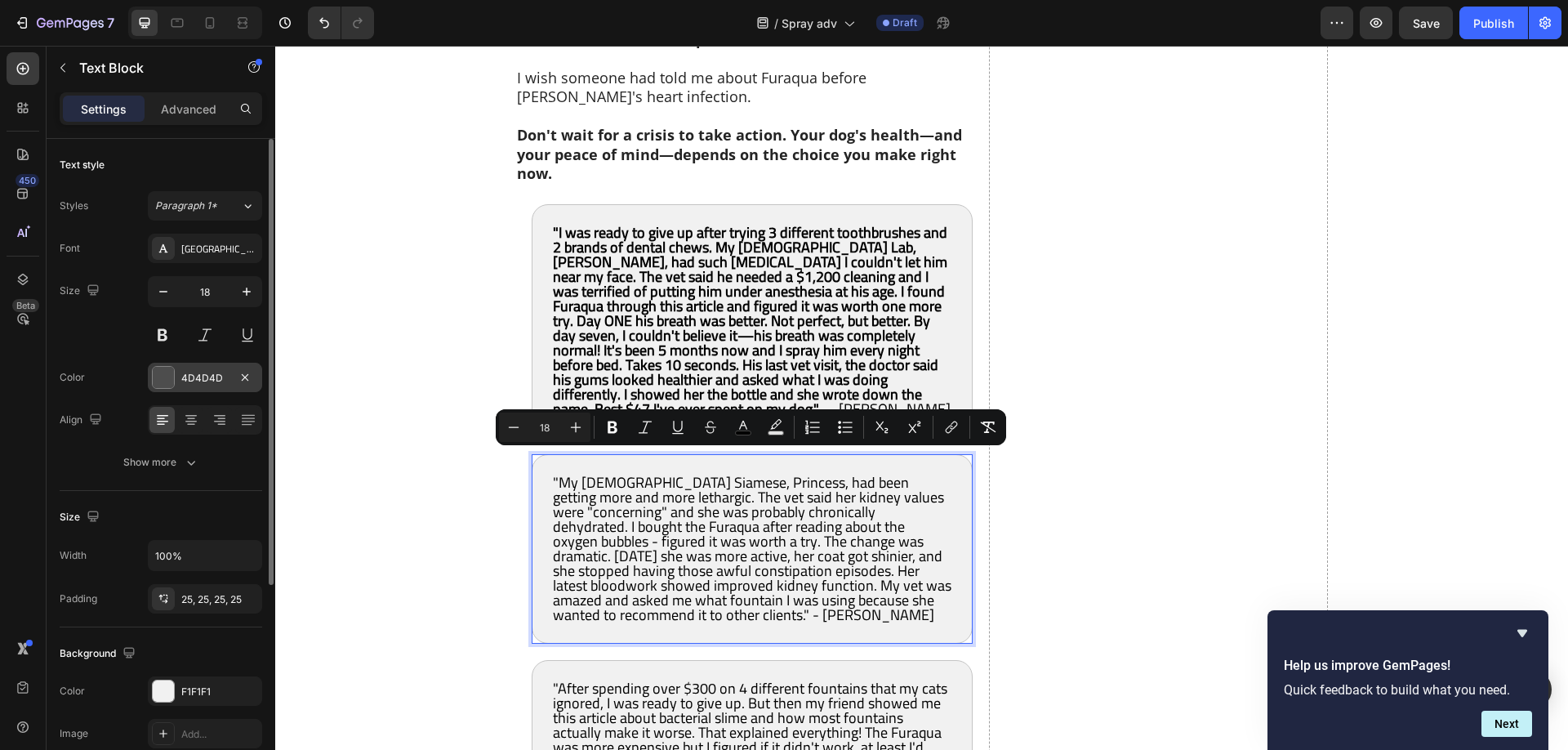
click at [205, 376] on div "4D4D4D" at bounding box center [205, 378] width 48 height 15
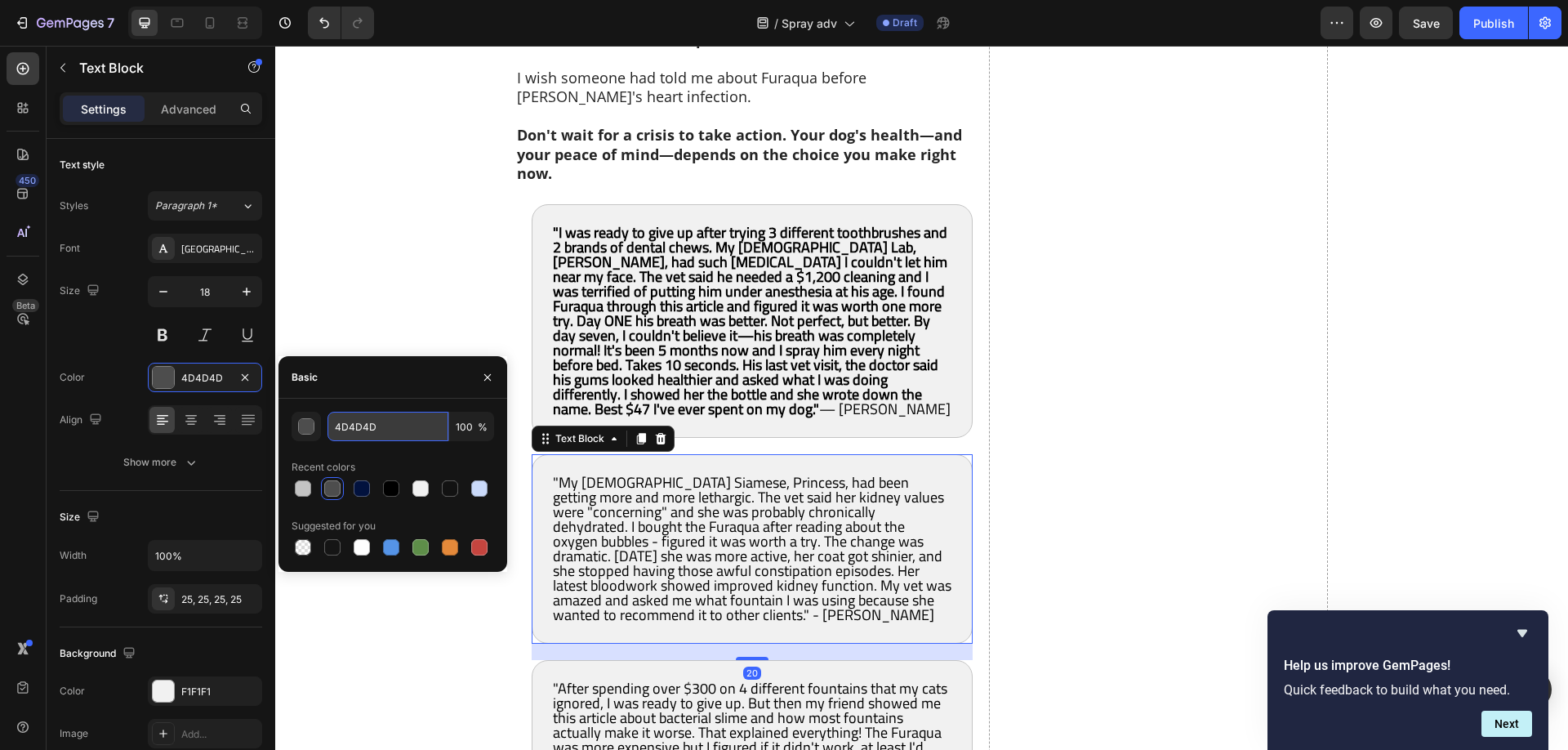
click at [359, 431] on input "4D4D4D" at bounding box center [388, 427] width 121 height 29
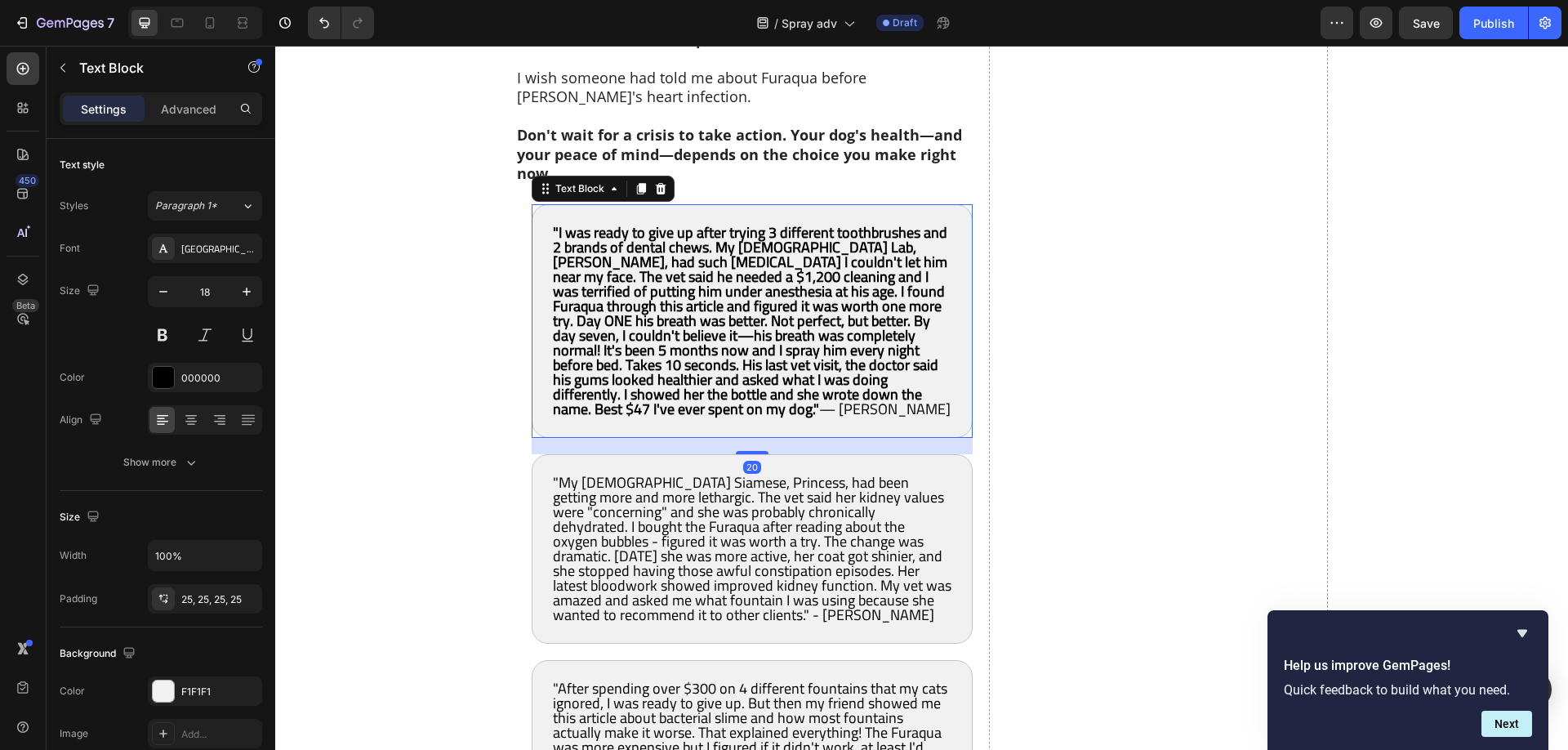
click at [667, 315] on strong ""I was ready to give up after trying 3 different toothbrushes and 2 brands of d…" at bounding box center [750, 320] width 394 height 204
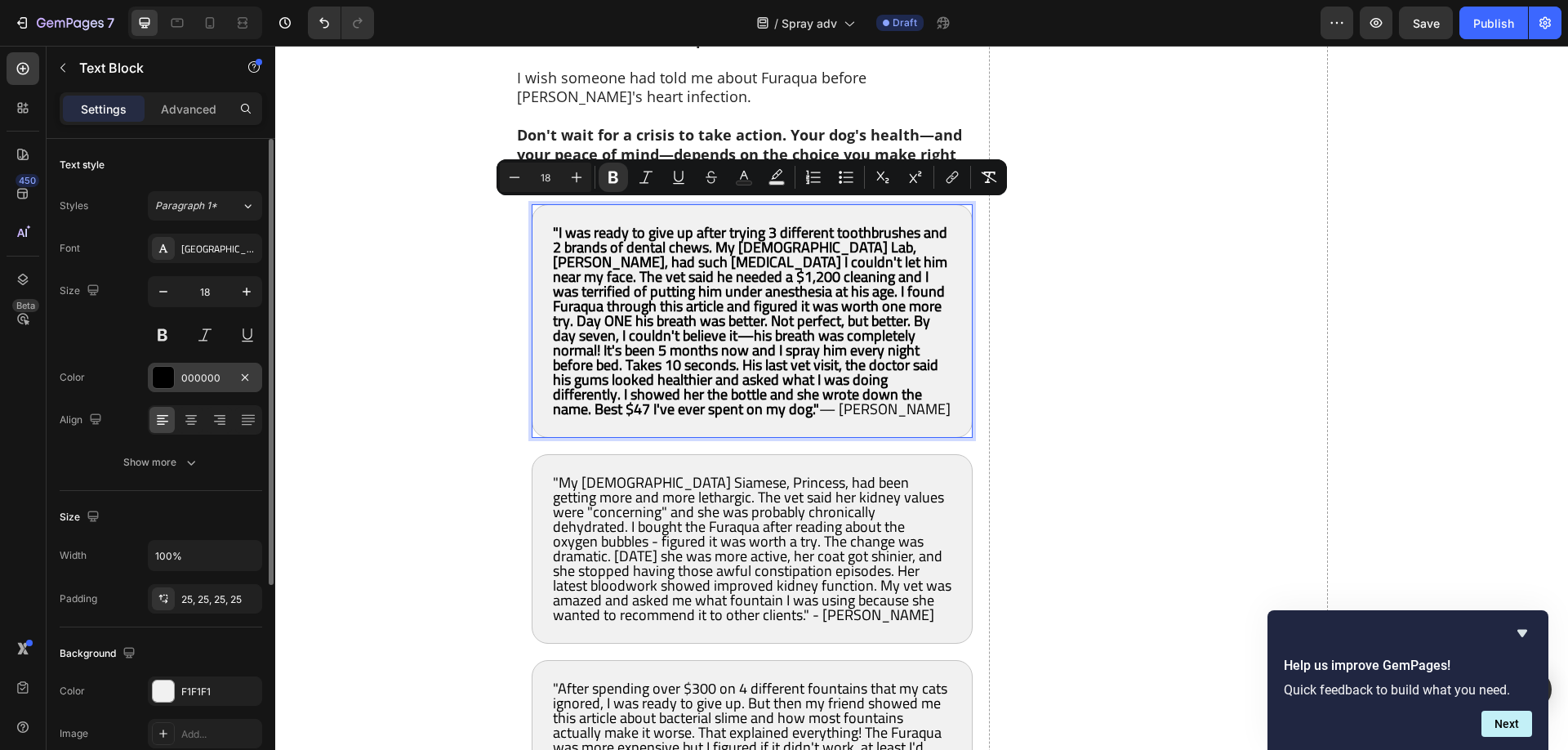
click at [207, 376] on div "000000" at bounding box center [205, 378] width 48 height 15
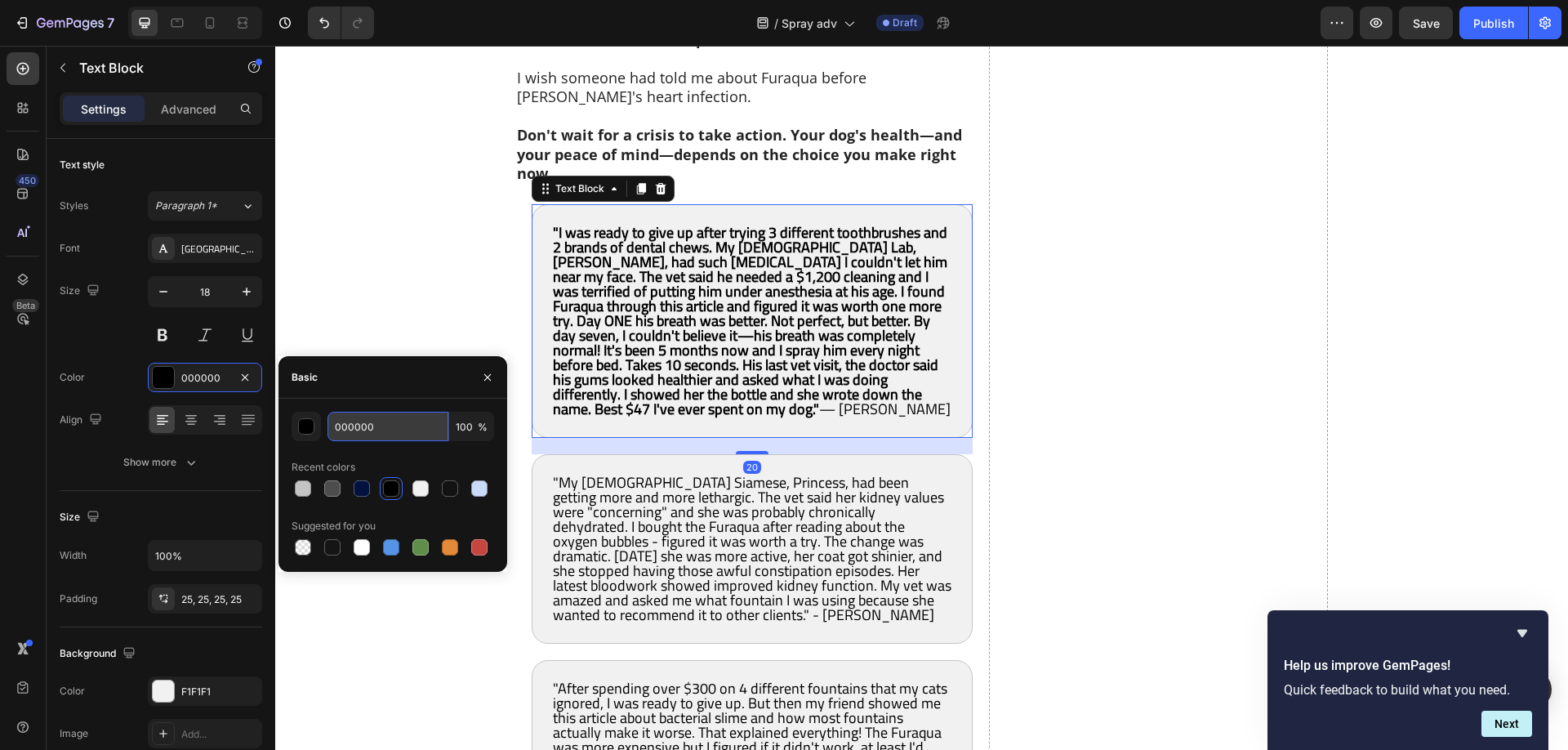
click at [366, 426] on input "000000" at bounding box center [388, 427] width 121 height 29
paste input "4D4D4D"
type input "4D4D4D"
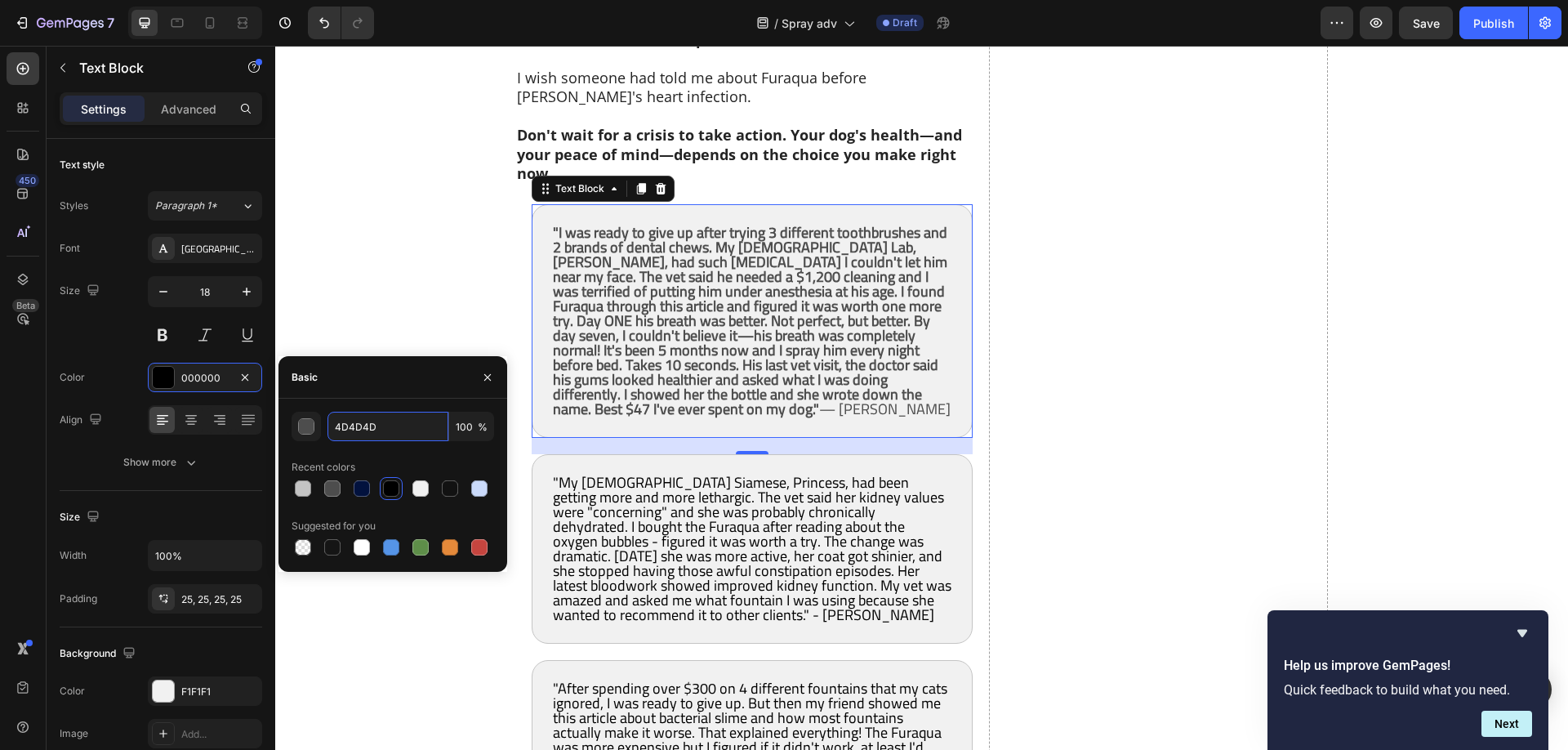
click at [676, 502] on span ""My 14-year-old Siamese, Princess, had been getting more and more lethargic. Th…" at bounding box center [752, 547] width 398 height 159
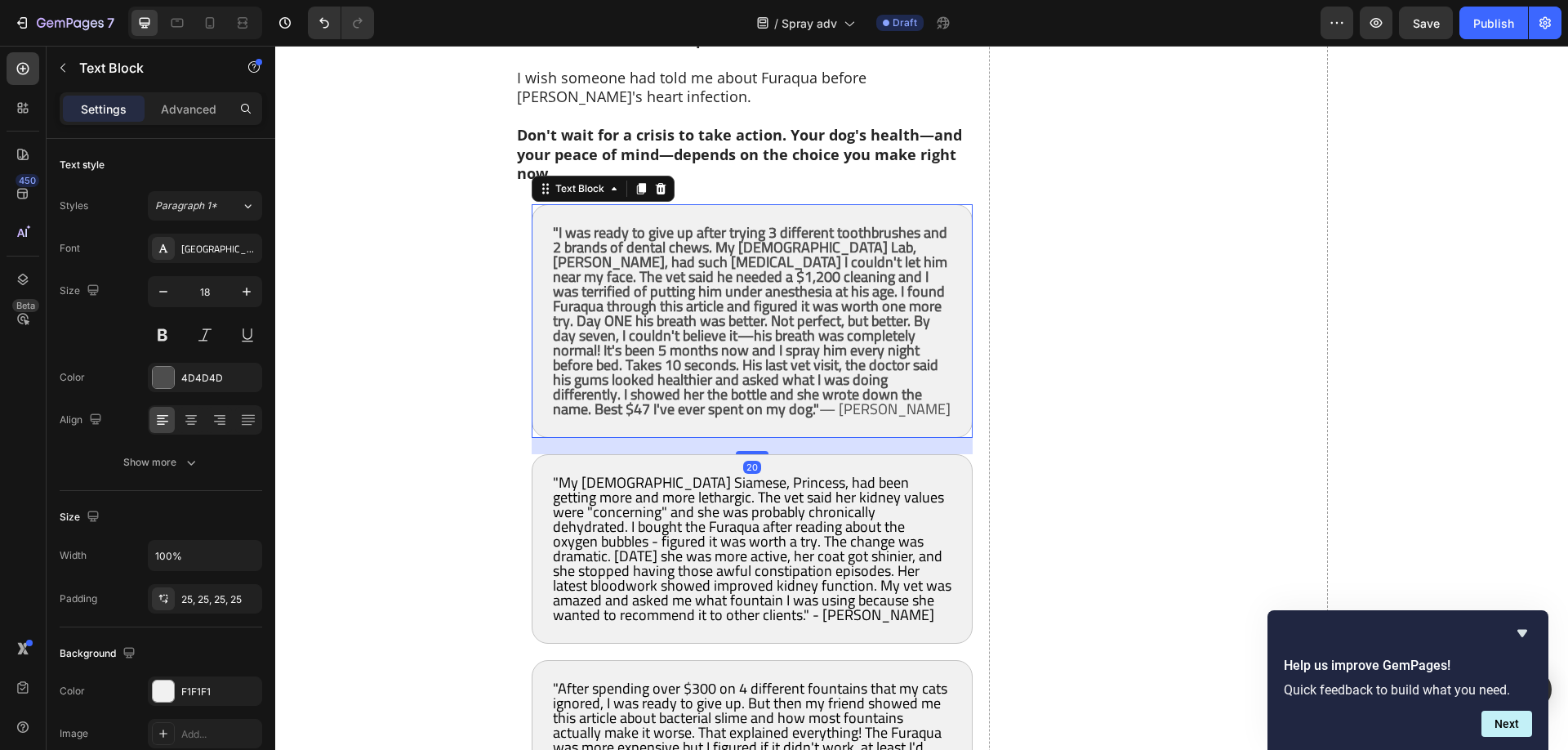
click at [685, 339] on strong ""I was ready to give up after trying 3 different toothbrushes and 2 brands of d…" at bounding box center [750, 320] width 394 height 204
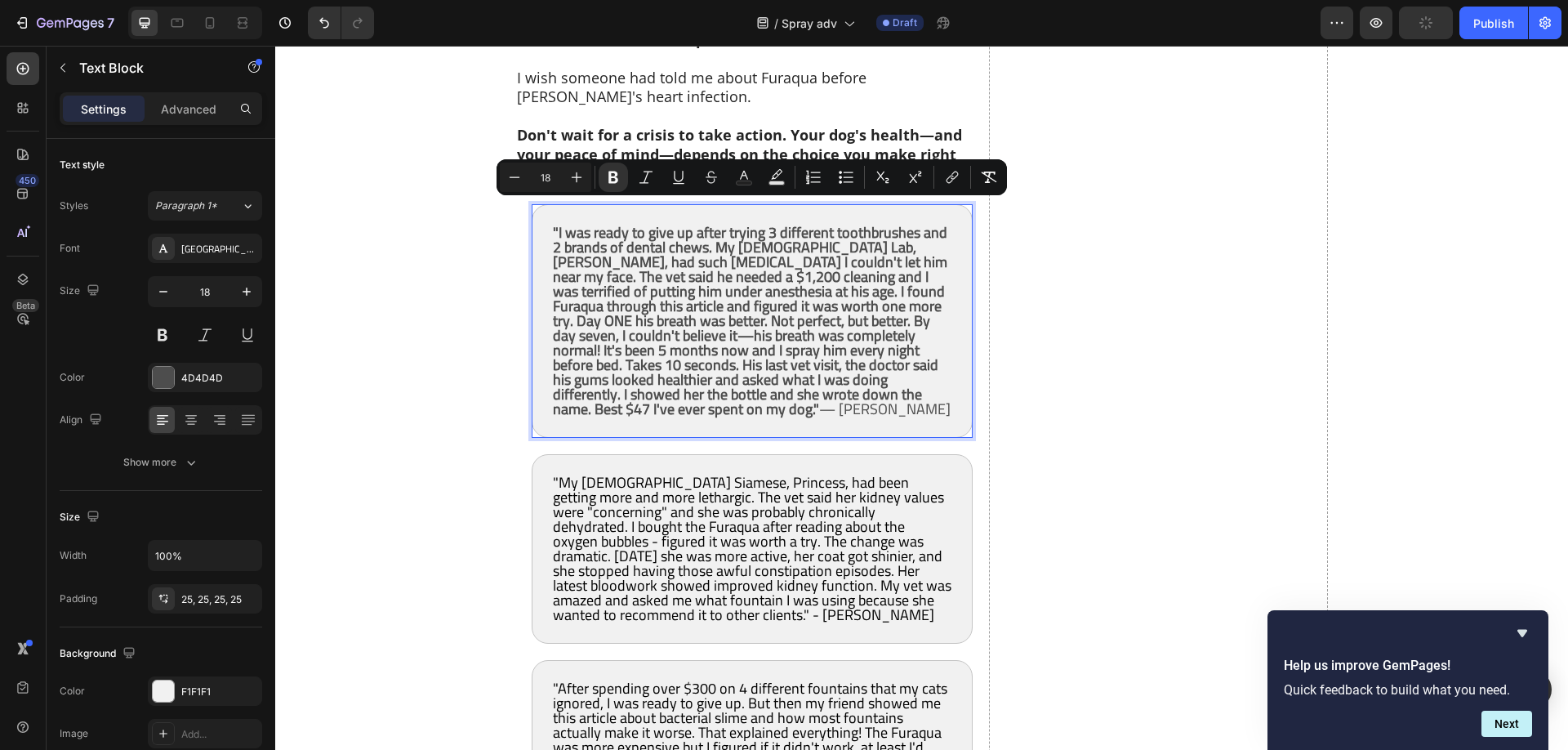
click at [690, 339] on strong ""I was ready to give up after trying 3 different toothbrushes and 2 brands of d…" at bounding box center [750, 320] width 394 height 204
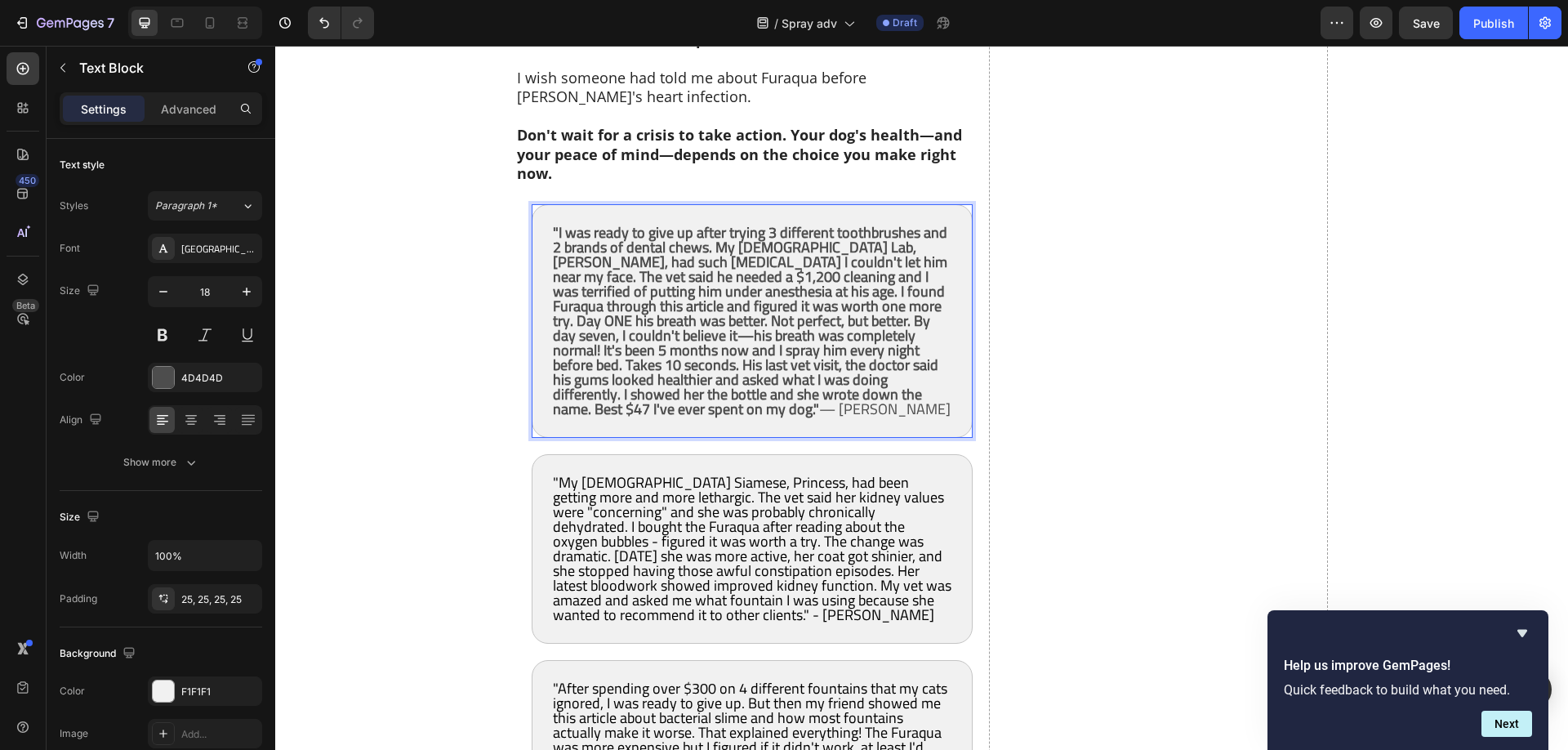
click at [723, 483] on span ""My 14-year-old Siamese, Princess, had been getting more and more lethargic. Th…" at bounding box center [752, 547] width 398 height 159
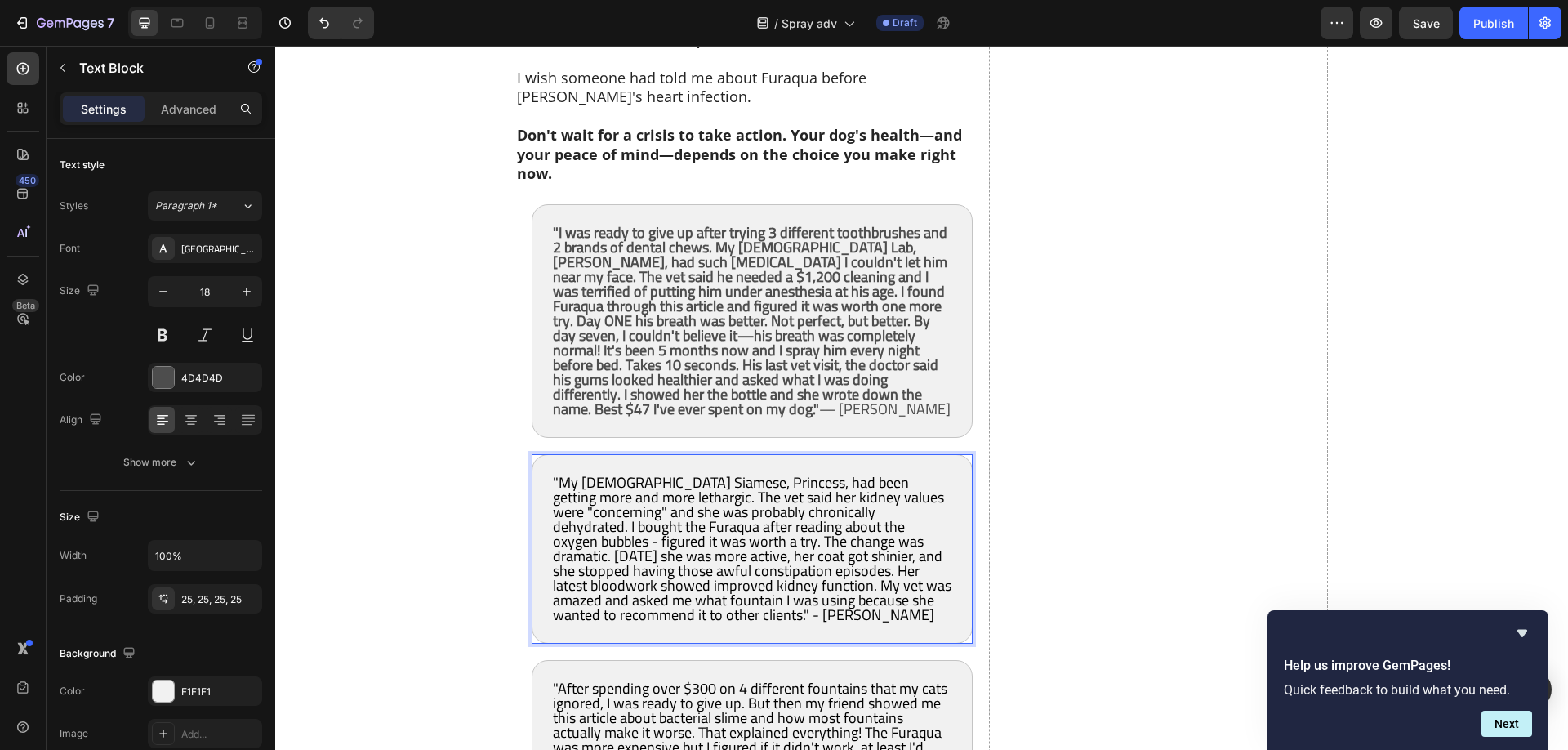
click at [723, 483] on span ""My 14-year-old Siamese, Princess, had been getting more and more lethargic. Th…" at bounding box center [752, 547] width 398 height 159
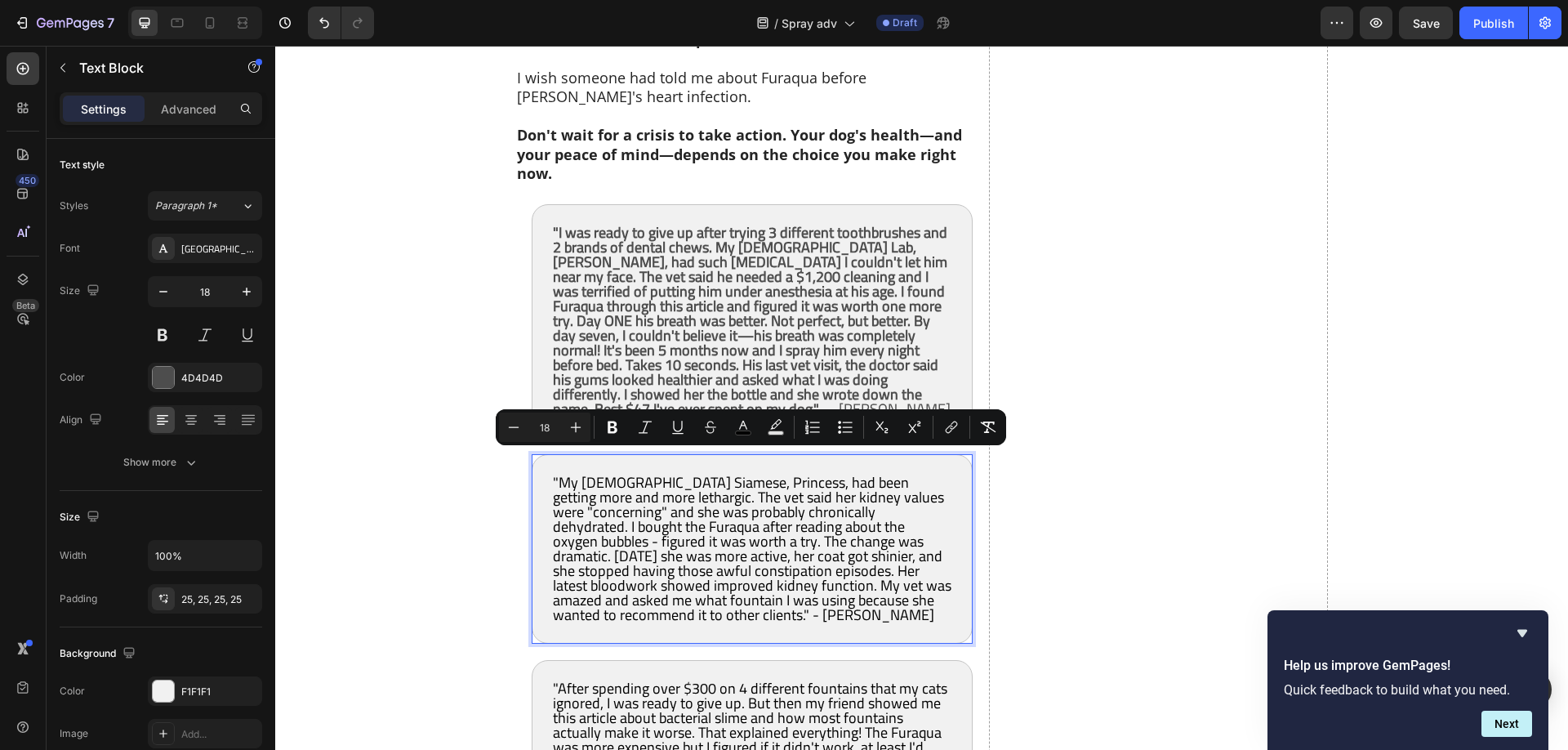
click at [719, 480] on span ""My 14-year-old Siamese, Princess, had been getting more and more lethargic. Th…" at bounding box center [752, 547] width 398 height 159
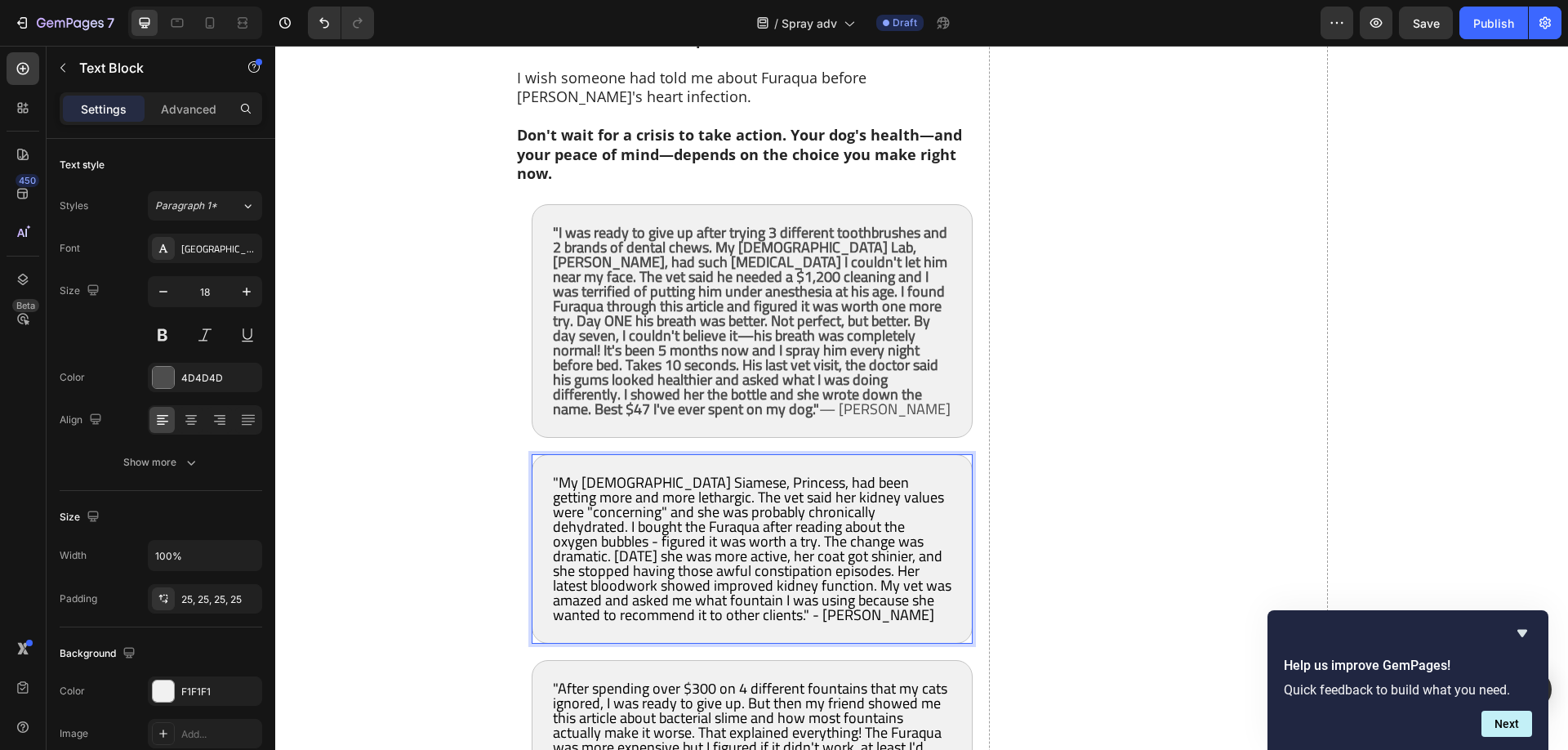
click at [714, 482] on span ""My 14-year-old Siamese, Princess, had been getting more and more lethargic. Th…" at bounding box center [752, 547] width 398 height 159
click at [713, 482] on span ""My 14-year-old Siamese, Princess, had been getting more and more lethargic. Th…" at bounding box center [752, 547] width 398 height 159
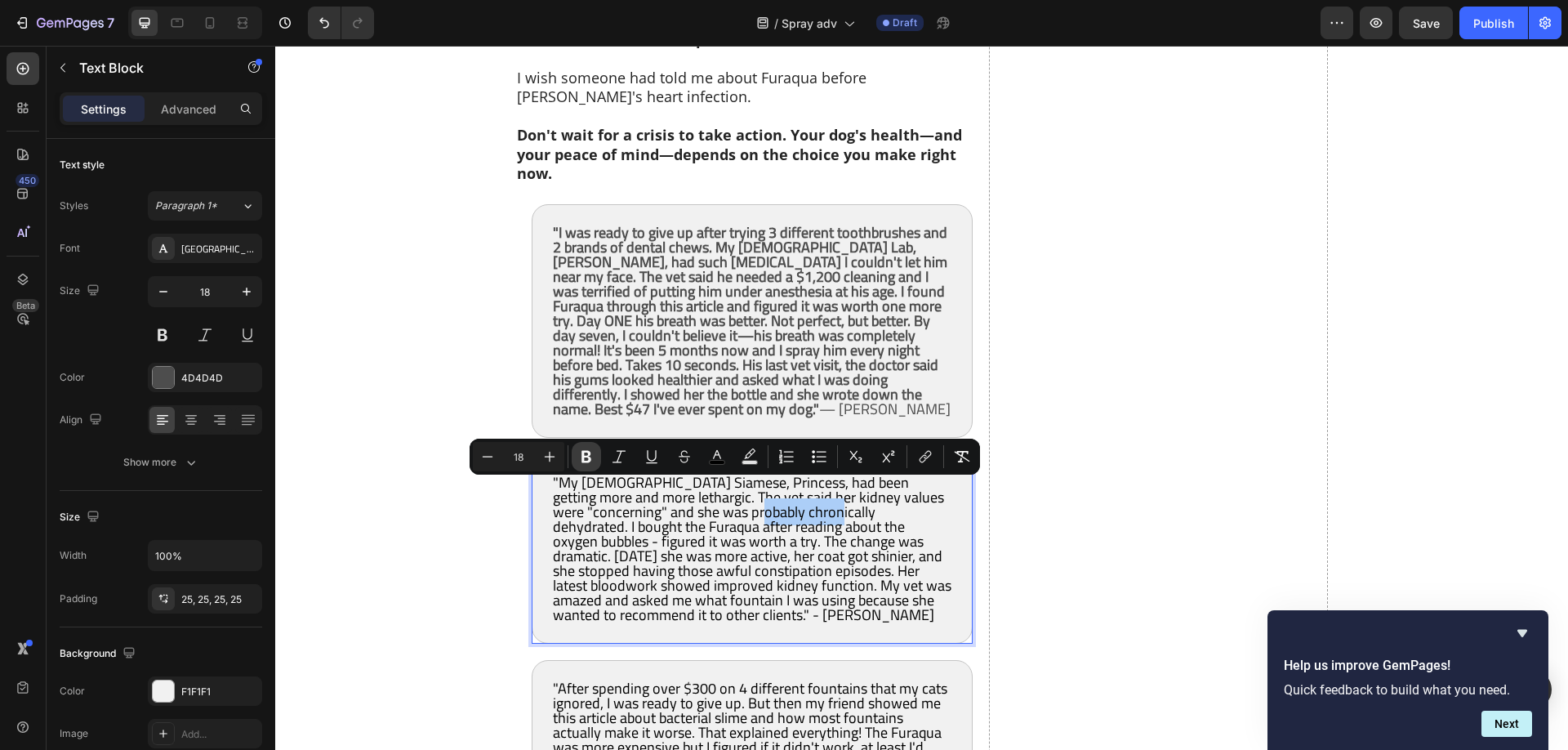
click at [588, 452] on icon "Editor contextual toolbar" at bounding box center [586, 457] width 10 height 13
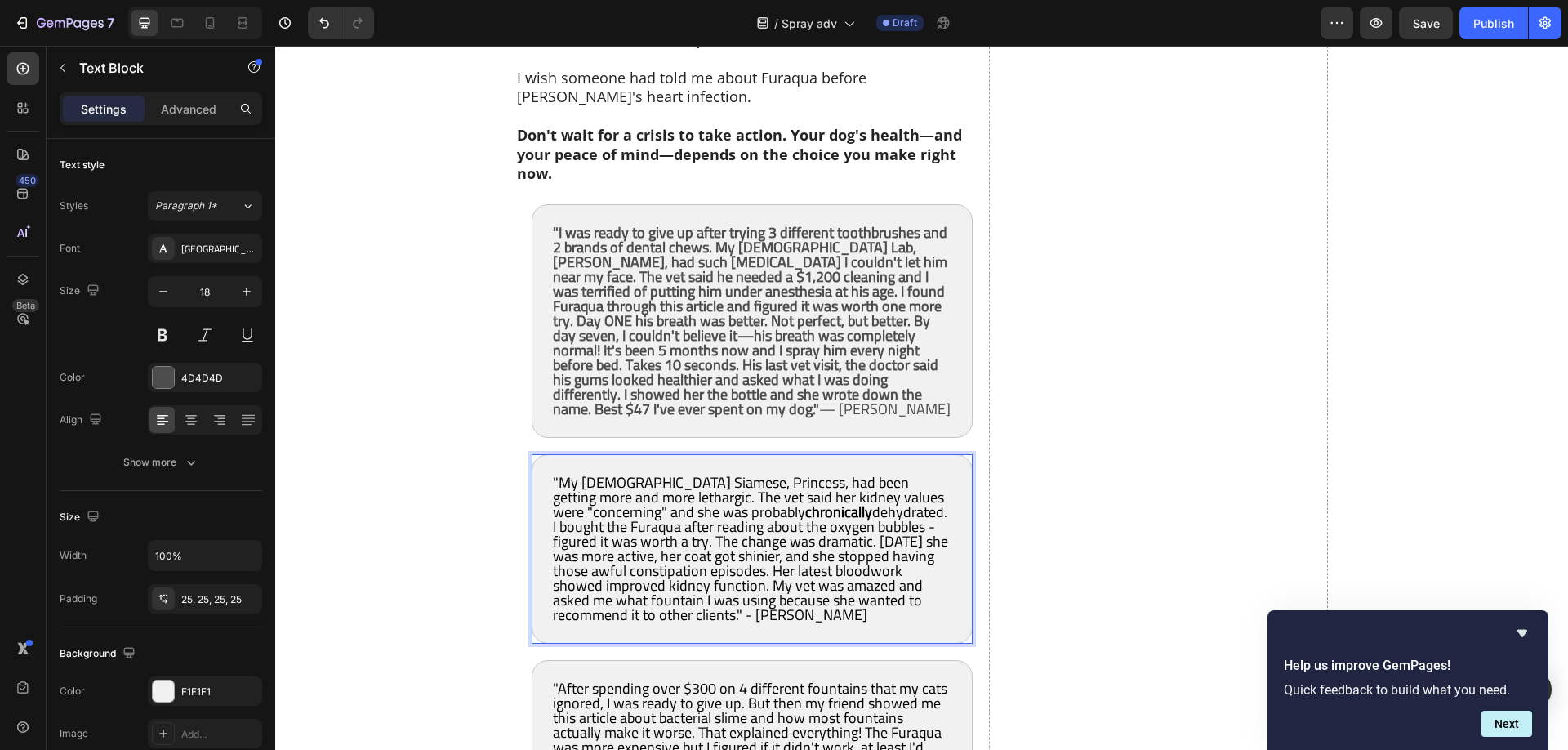
click at [588, 454] on div ""My 14-year-old Siamese, Princess, had been getting more and more lethargic. Th…" at bounding box center [752, 548] width 441 height 189
click at [805, 498] on strong "chronically" at bounding box center [839, 511] width 67 height 27
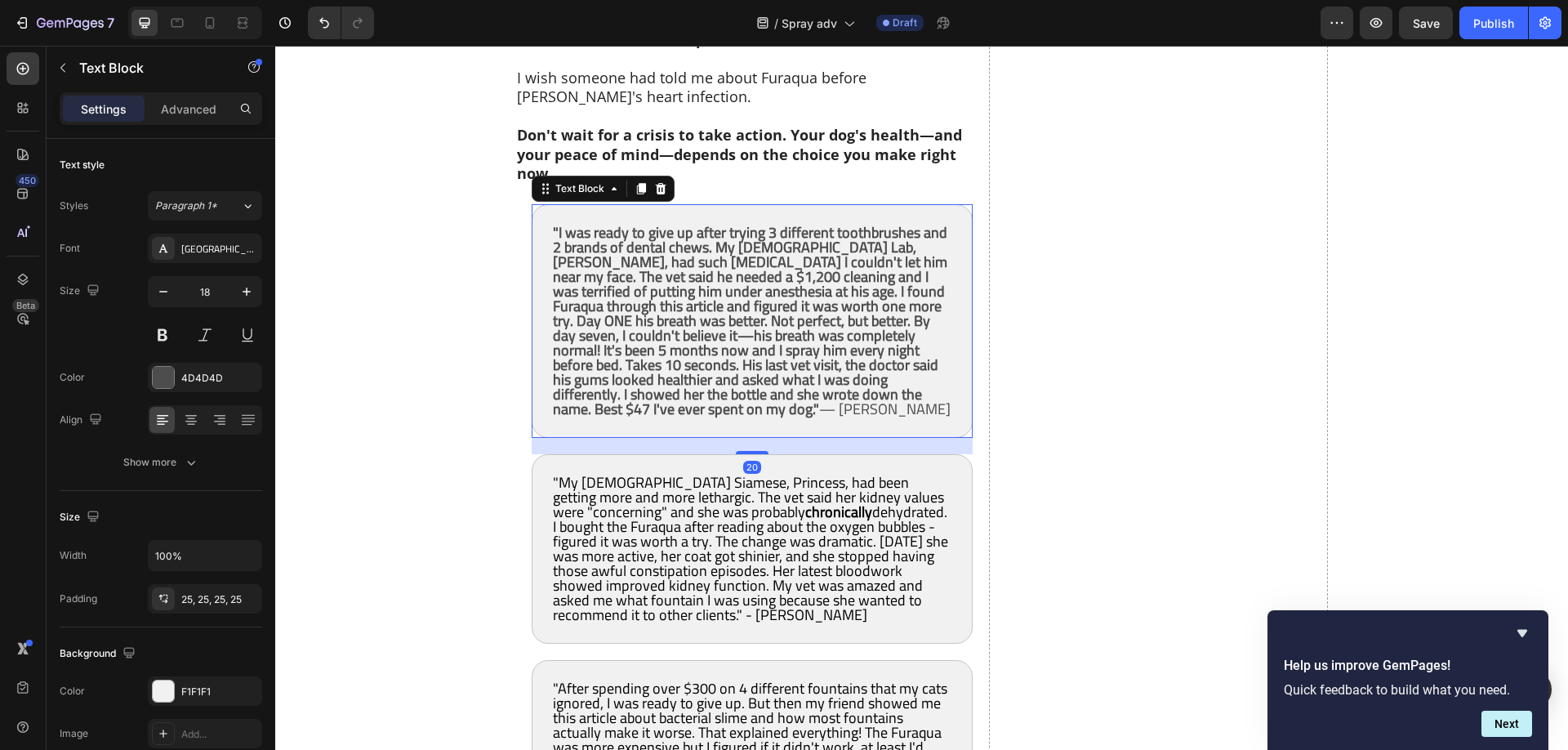
click at [809, 361] on strong ""I was ready to give up after trying 3 different toothbrushes and 2 brands of d…" at bounding box center [750, 320] width 394 height 204
click at [719, 528] on span ""My 14-year-old Siamese, Princess, had been getting more and more lethargic. Th…" at bounding box center [751, 547] width 395 height 159
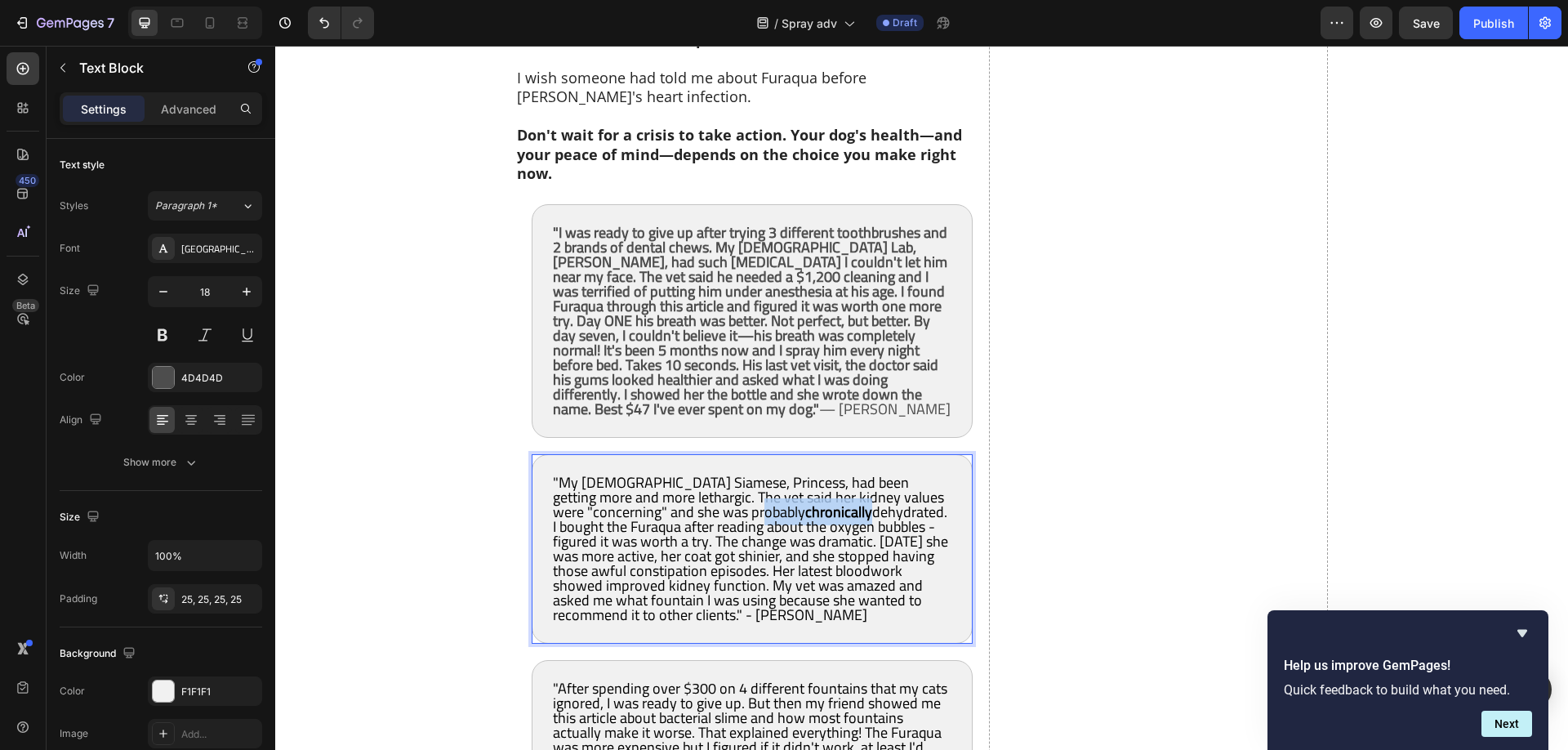
click at [805, 498] on strong "chronically" at bounding box center [839, 511] width 67 height 27
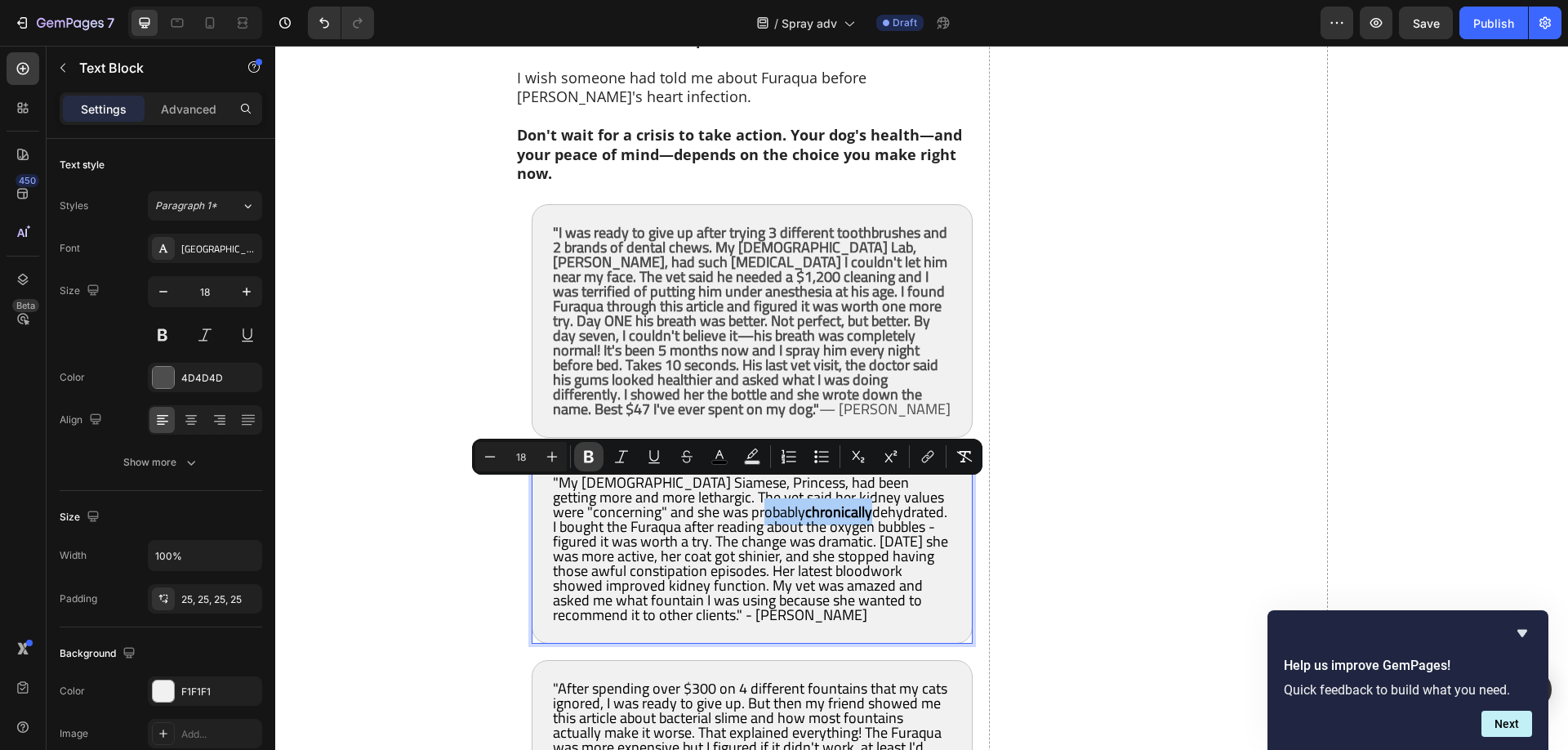
click at [593, 457] on icon "Editor contextual toolbar" at bounding box center [588, 456] width 17 height 17
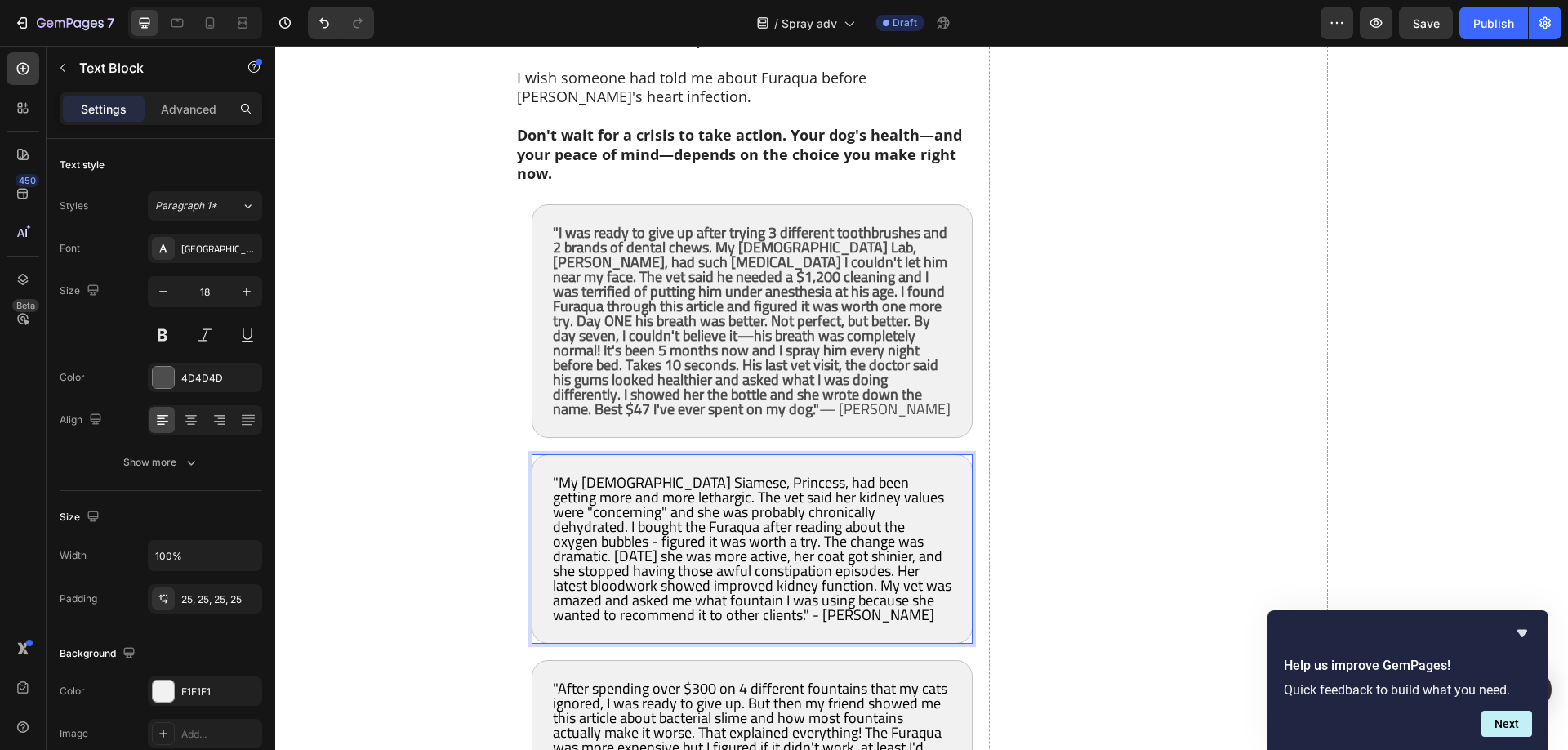
click at [750, 523] on span ""My 14-year-old Siamese, Princess, had been getting more and more lethargic. Th…" at bounding box center [752, 547] width 398 height 159
click at [765, 543] on span ""My 14-year-old Siamese, Princess, had been getting more and more lethargic. Th…" at bounding box center [752, 547] width 398 height 159
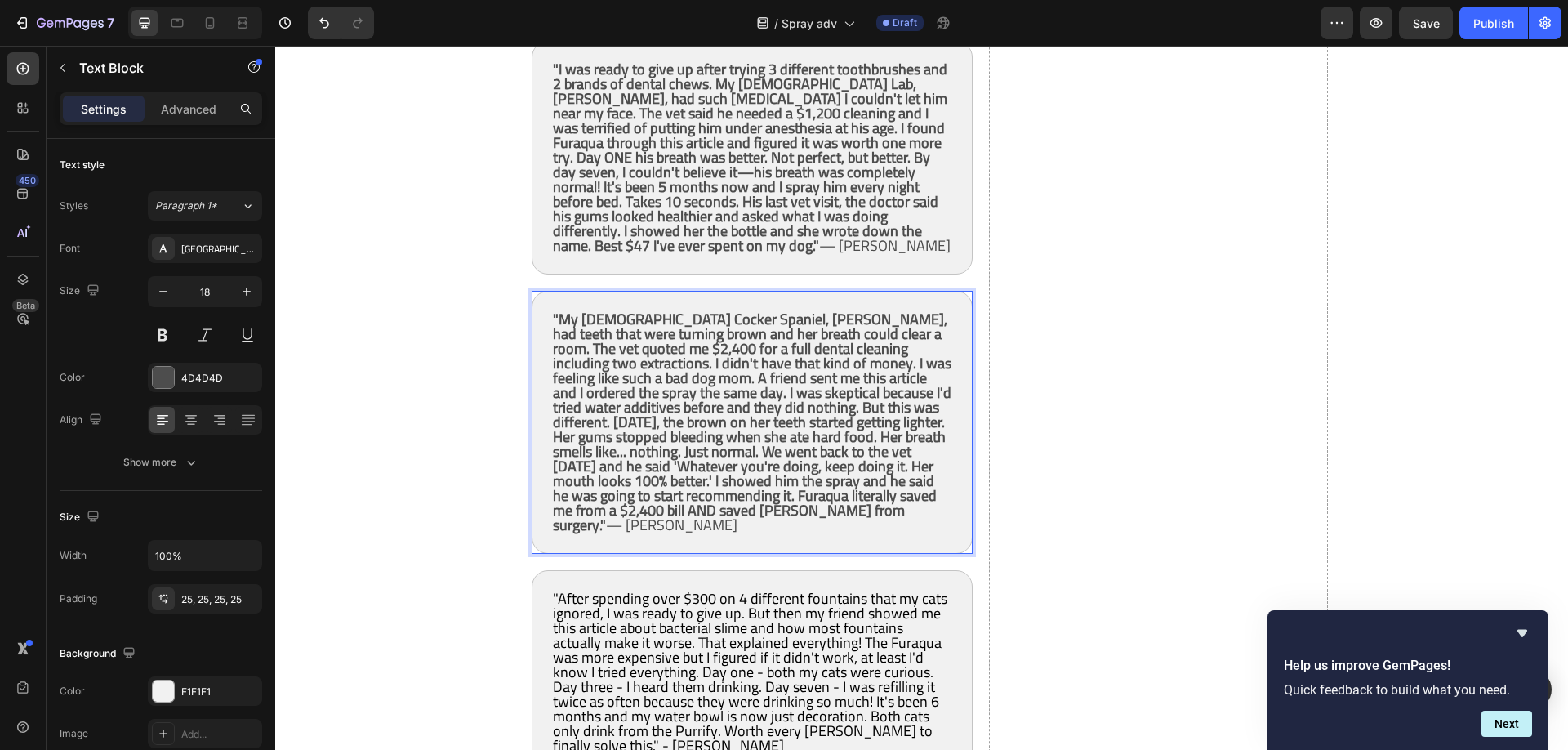
scroll to position [9908, 0]
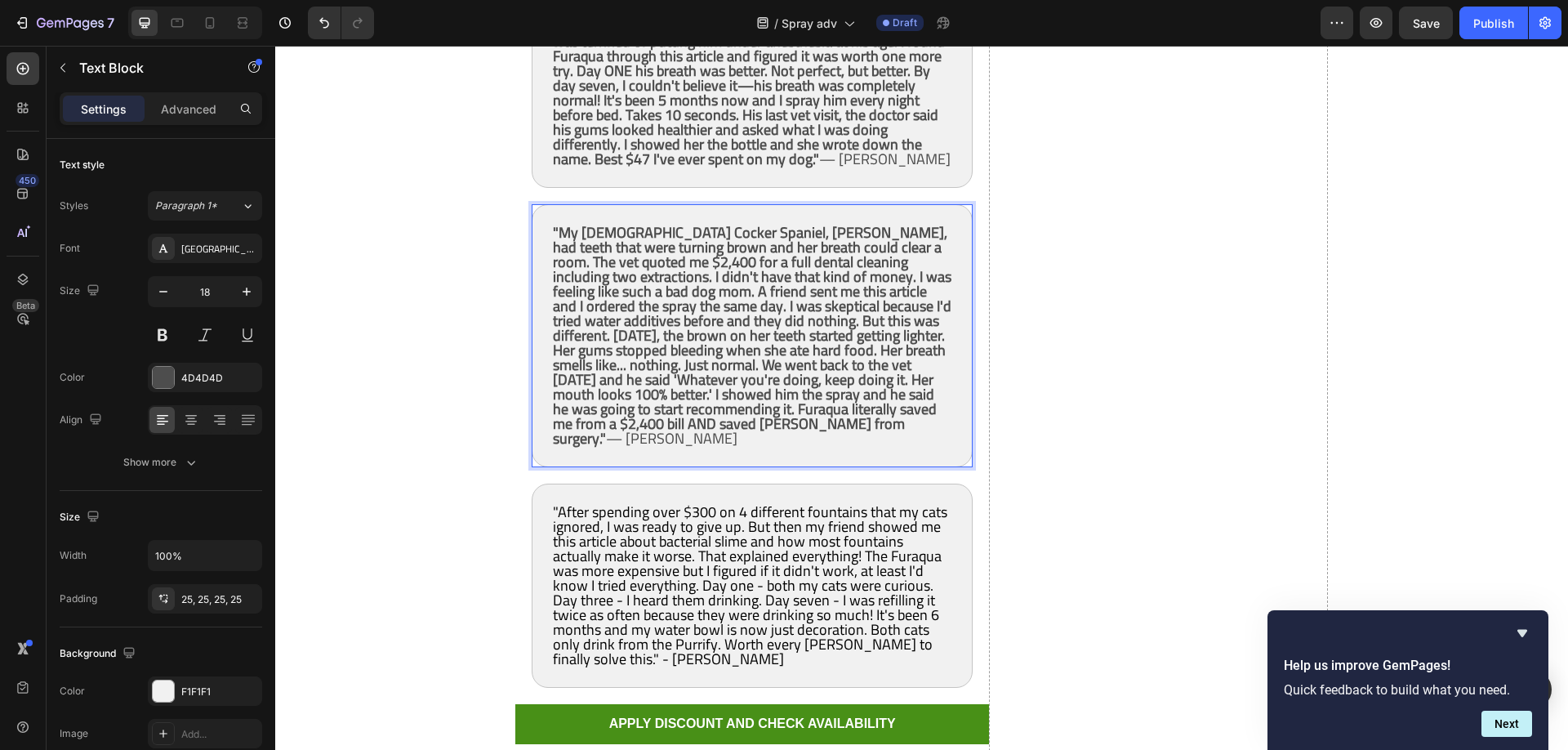
click at [764, 349] on strong ""My [DEMOGRAPHIC_DATA] Cocker Spaniel, [PERSON_NAME], had teeth that were turni…" at bounding box center [752, 335] width 398 height 233
click at [769, 538] on span ""After spending over $300 on 4 different fountains that my cats ignored, I was …" at bounding box center [750, 584] width 394 height 174
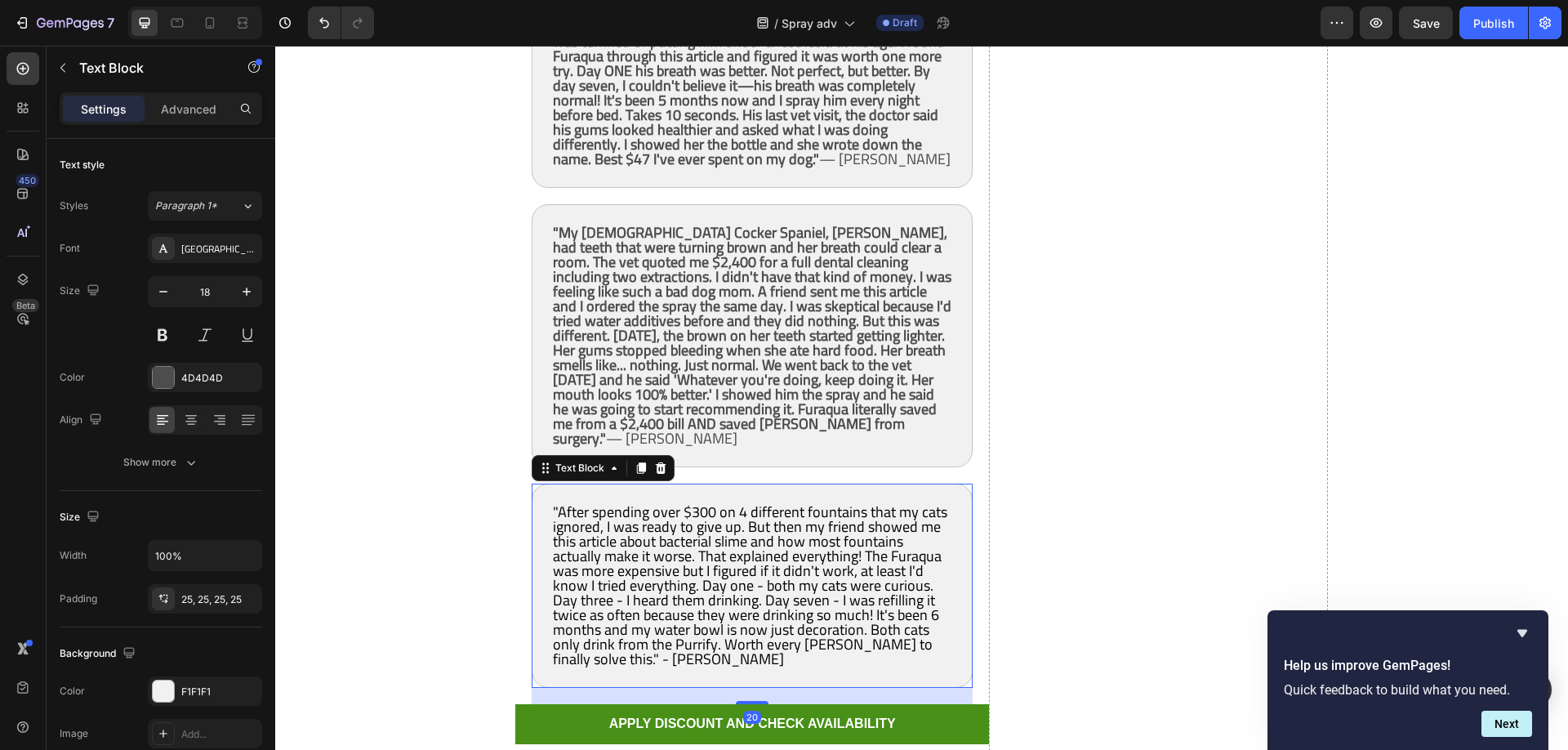
click at [769, 538] on span ""After spending over $300 on 4 different fountains that my cats ignored, I was …" at bounding box center [750, 584] width 394 height 174
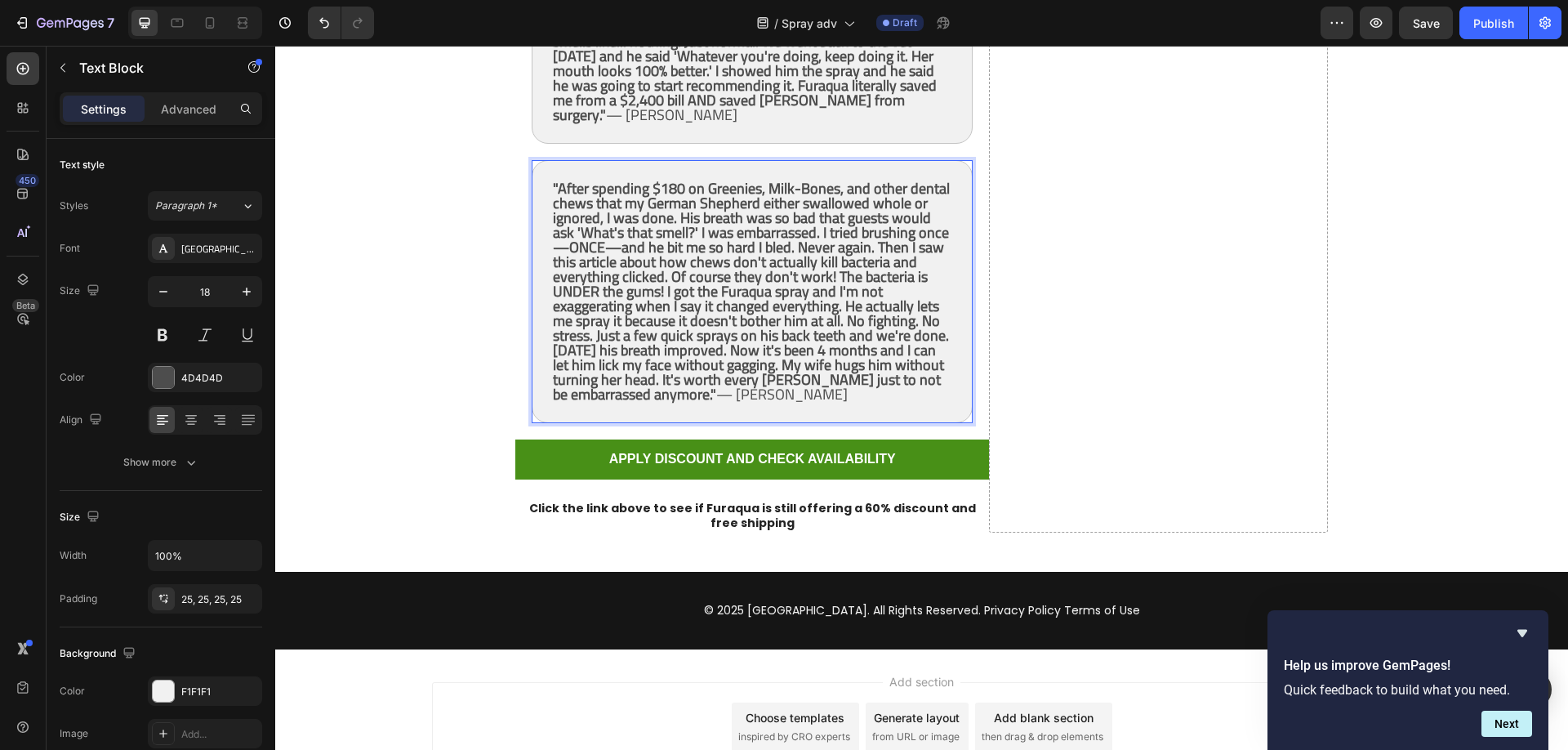
scroll to position [10241, 0]
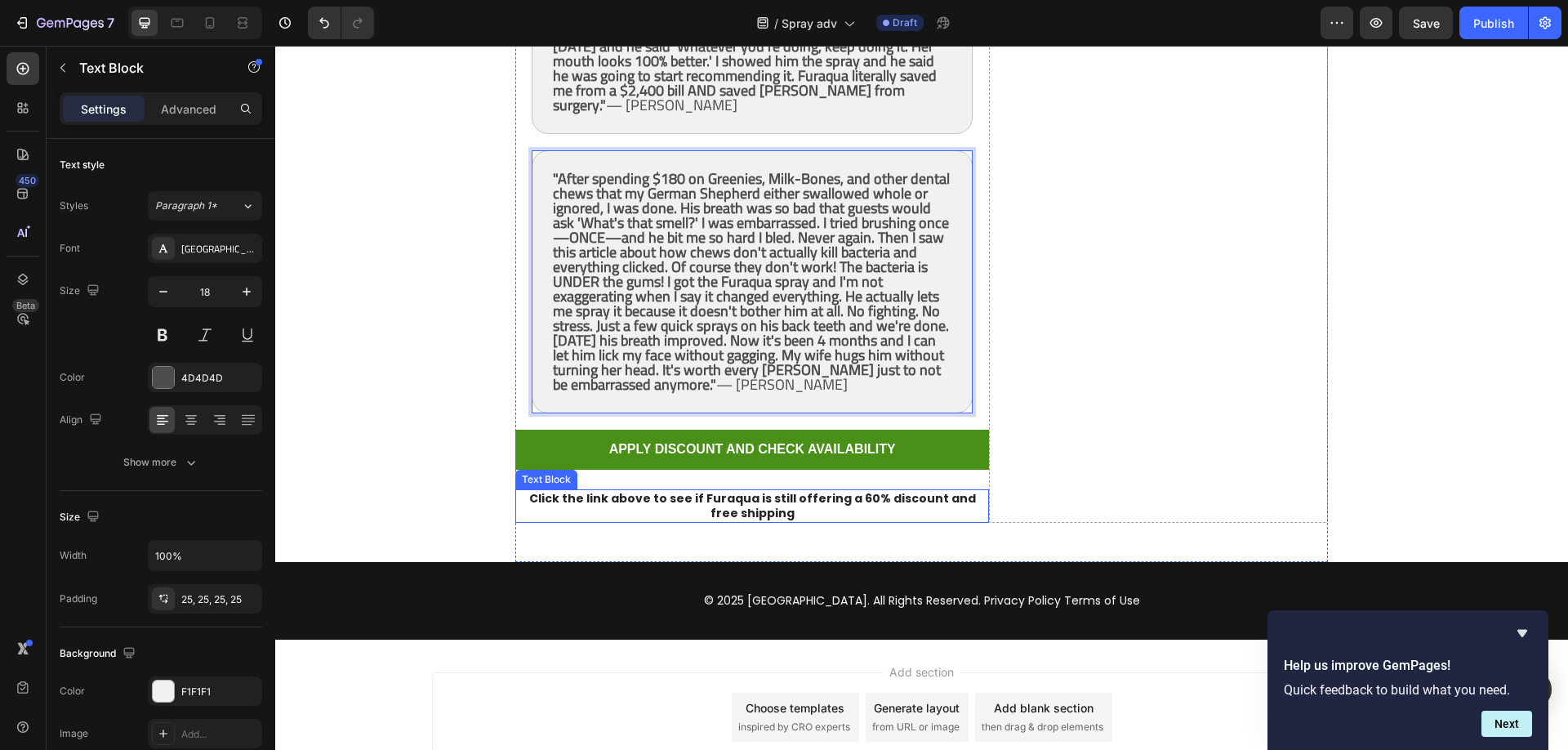
click at [760, 493] on strong "Click the link above to see if Furaqua is still offering a 60% discount and fre…" at bounding box center [752, 506] width 447 height 31
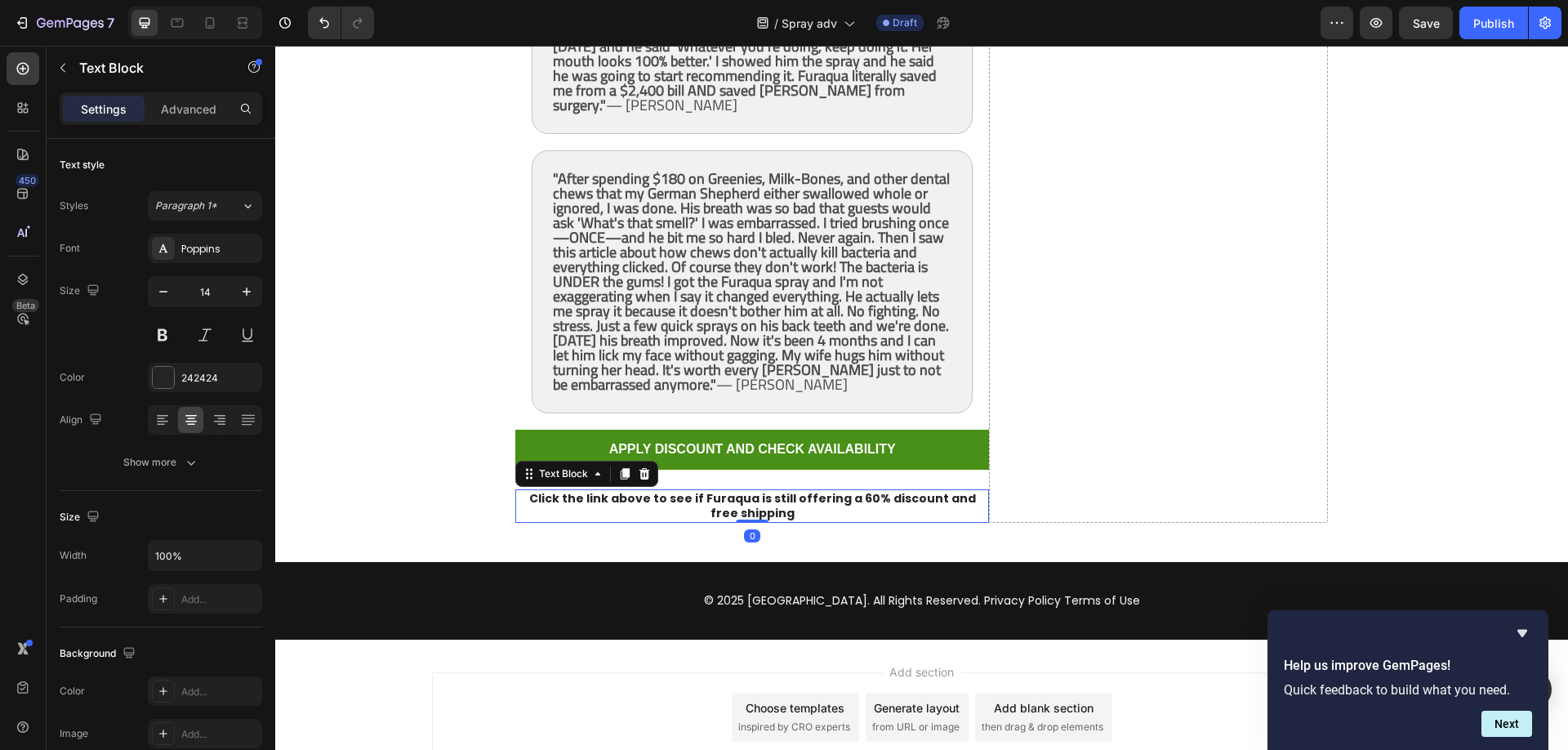
click at [760, 493] on strong "Click the link above to see if Furaqua is still offering a 60% discount and fre…" at bounding box center [752, 506] width 447 height 31
click at [744, 502] on strong "Click the link above to see if Furaqua is still offering a 60% discount and fre…" at bounding box center [752, 506] width 447 height 31
click at [847, 499] on strong "Click the link above to see if Furaqua is still offering a 60% discount and fre…" at bounding box center [752, 506] width 447 height 31
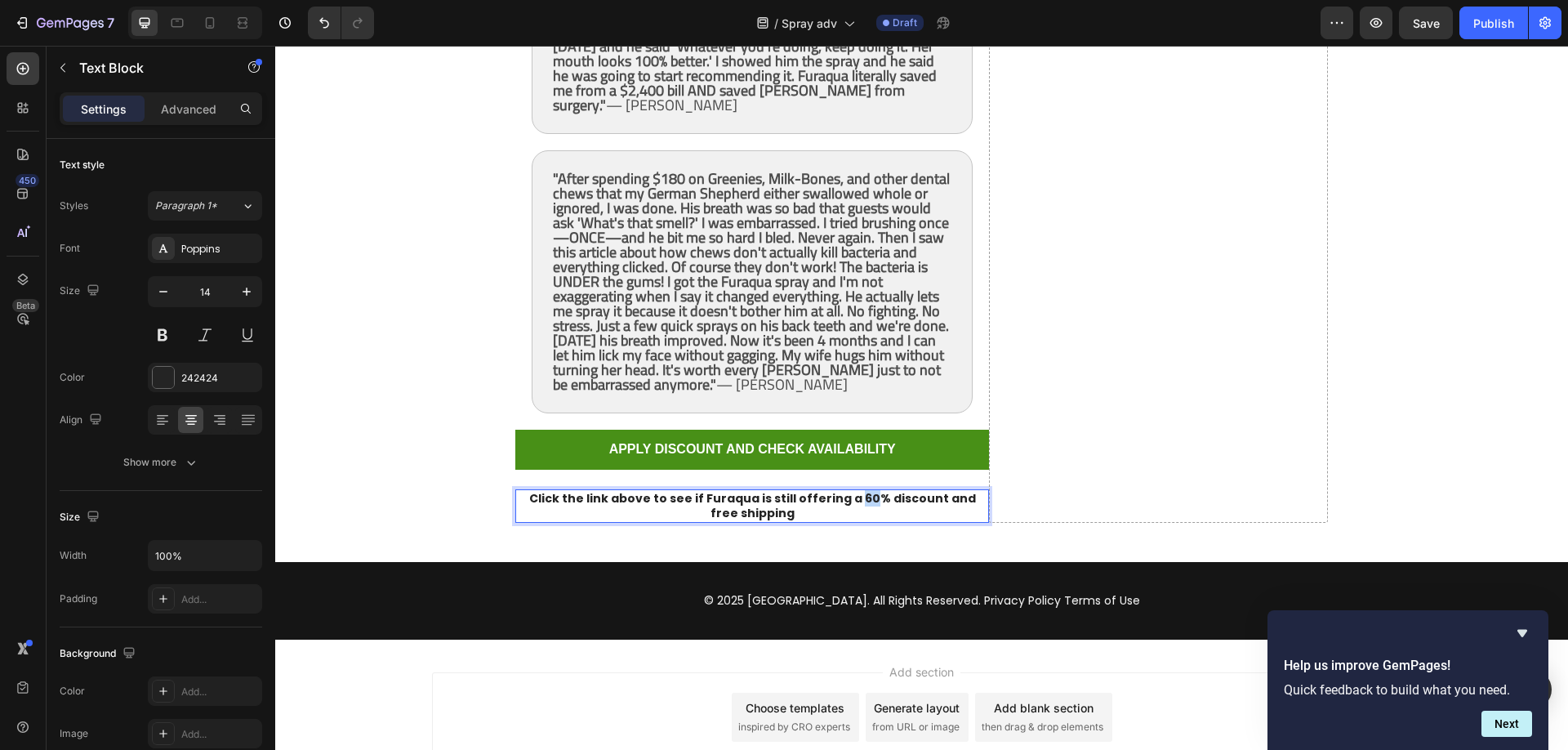
drag, startPoint x: 856, startPoint y: 496, endPoint x: 845, endPoint y: 497, distance: 11.0
click at [845, 497] on strong "Click the link above to see if Furaqua is still offering a 60% discount and fre…" at bounding box center [752, 506] width 447 height 31
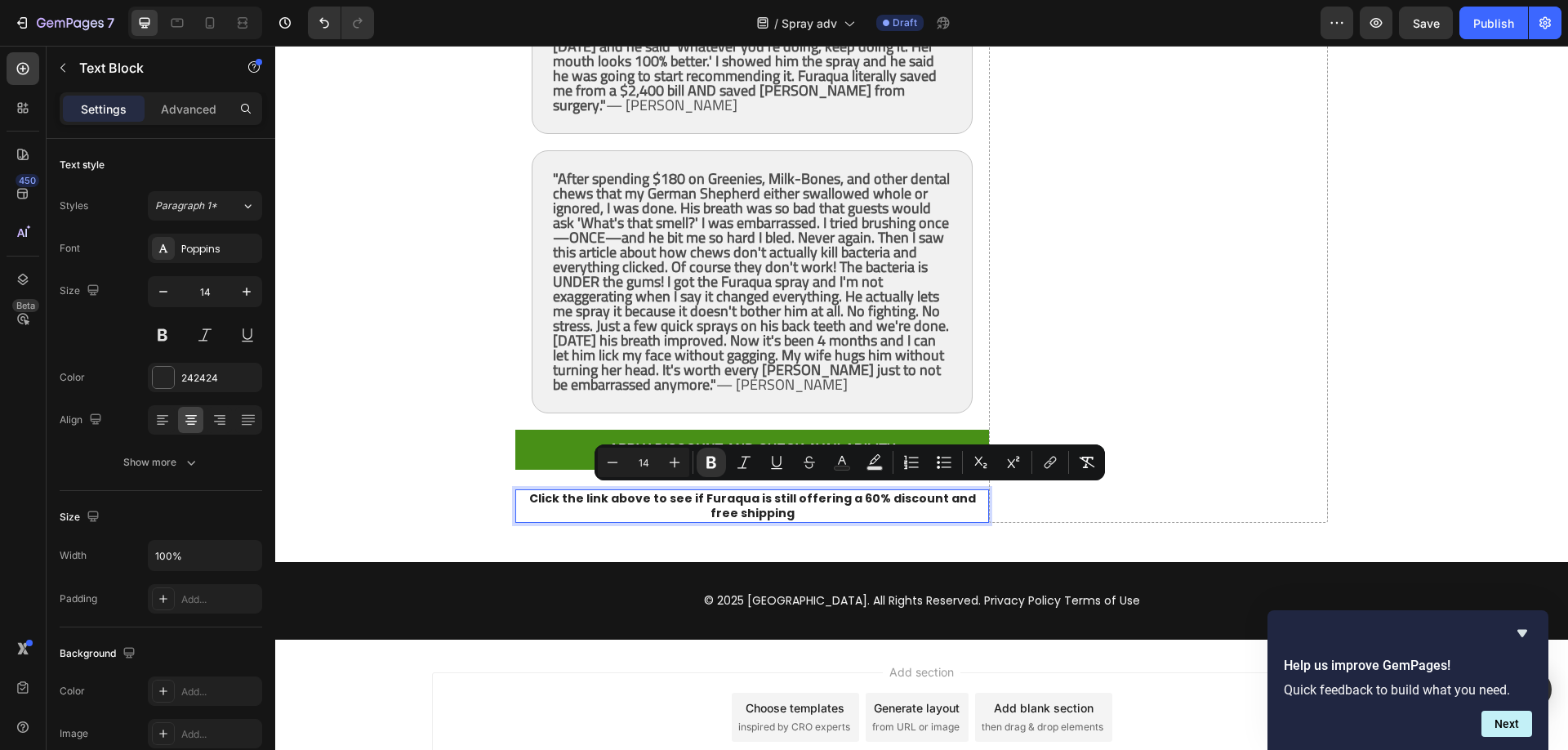
click at [859, 506] on p "Click the link above to see if Furaqua is still offering a 60% discount and fre…" at bounding box center [752, 506] width 470 height 29
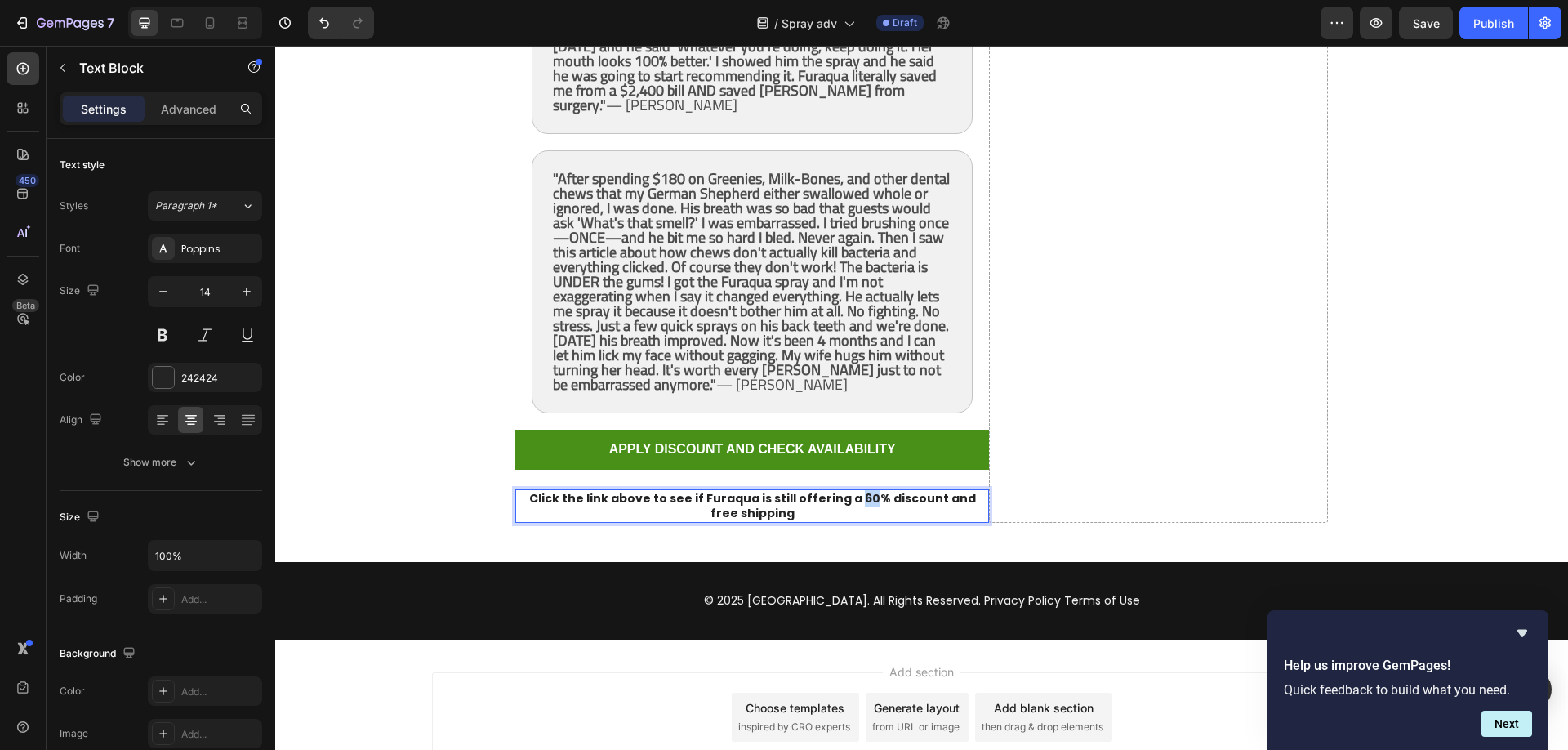
drag, startPoint x: 856, startPoint y: 498, endPoint x: 845, endPoint y: 497, distance: 11.0
click at [845, 497] on strong "Click the link above to see if Furaqua is still offering a 60% discount and fre…" at bounding box center [752, 506] width 447 height 31
click at [810, 324] on strong ""After spending $180 on Greenies, Milk-Bones, and other dental chews that my Ge…" at bounding box center [751, 281] width 396 height 233
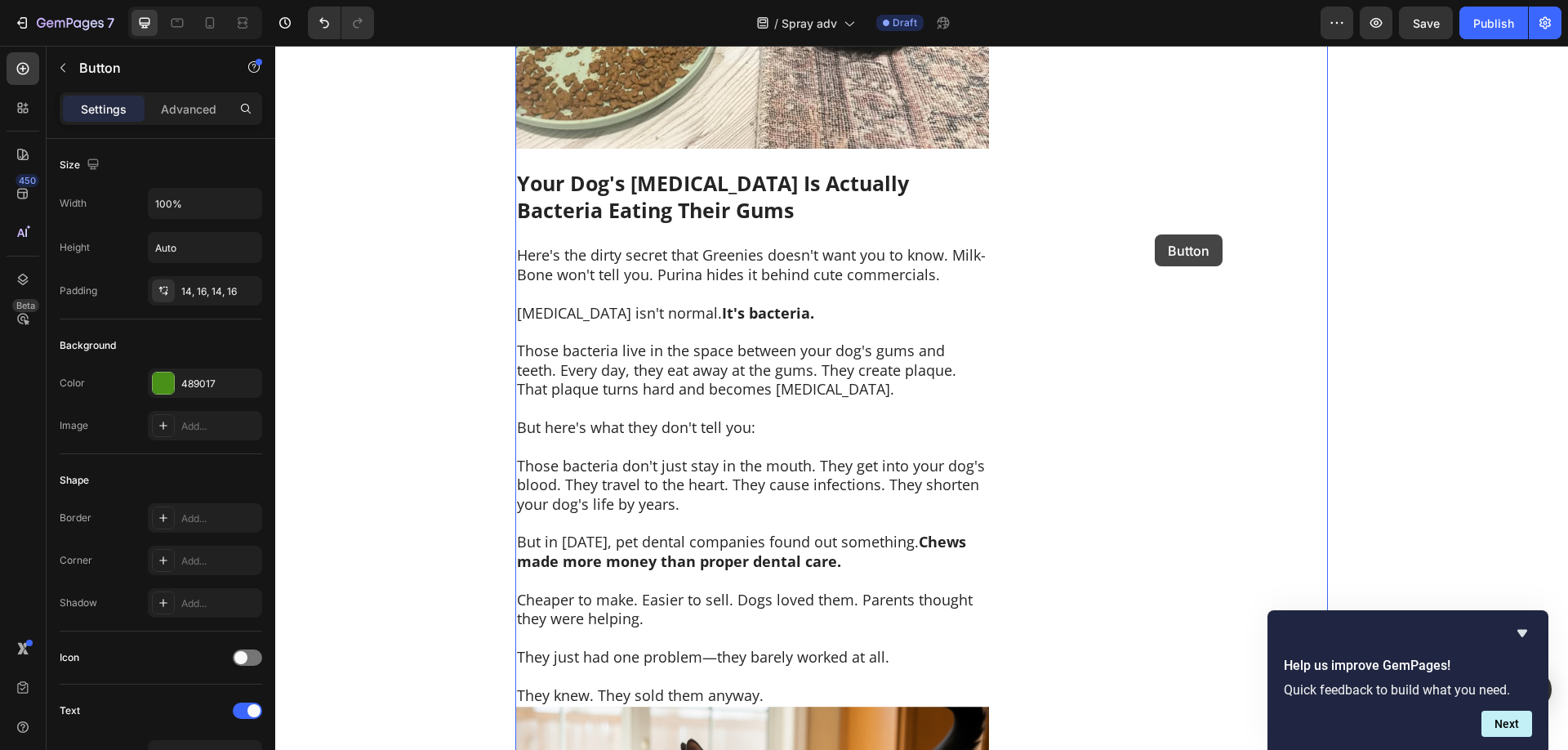
scroll to position [2416, 0]
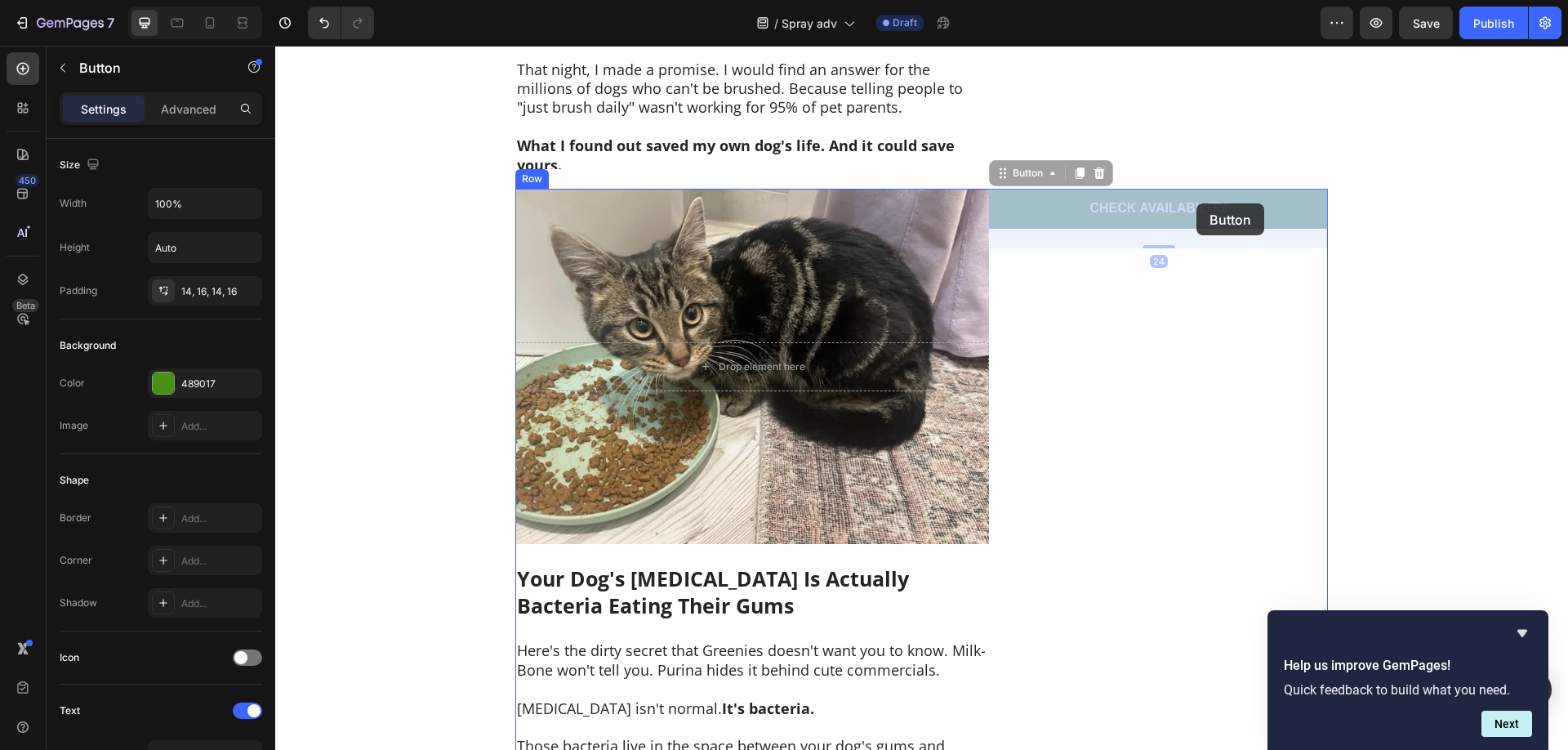
drag, startPoint x: 1263, startPoint y: 382, endPoint x: 1196, endPoint y: 204, distance: 190.2
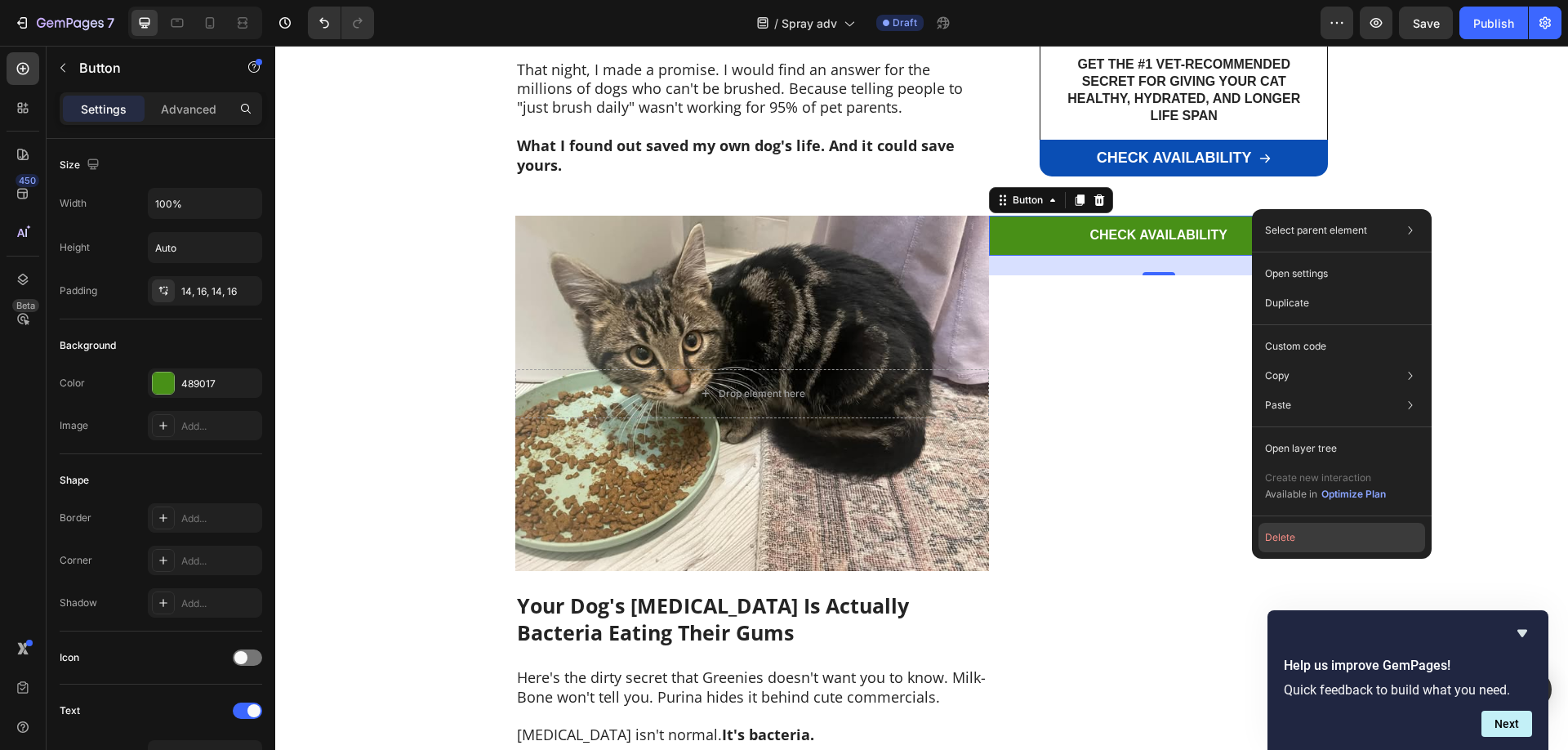
click at [1288, 543] on button "Delete" at bounding box center [1341, 538] width 167 height 29
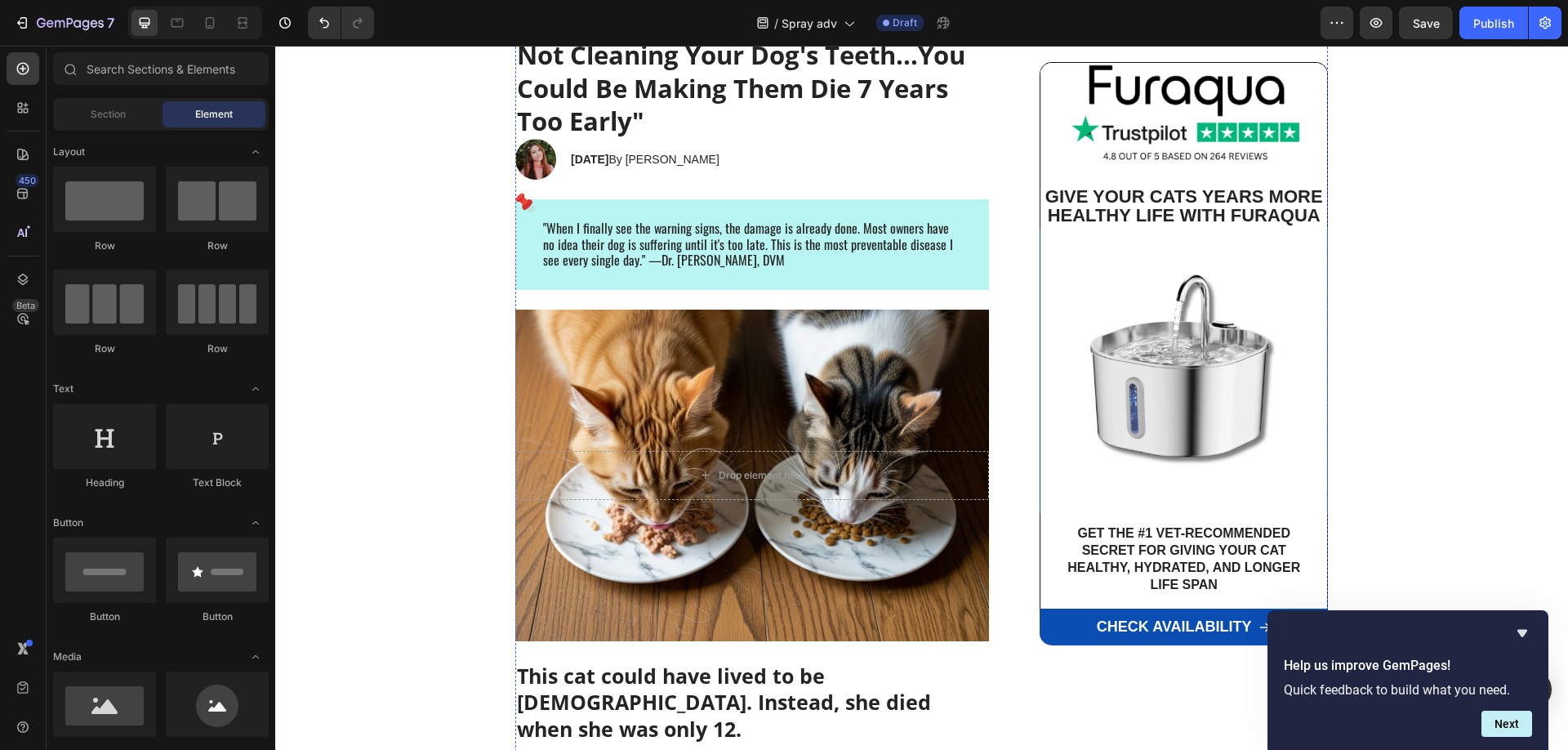
scroll to position [0, 0]
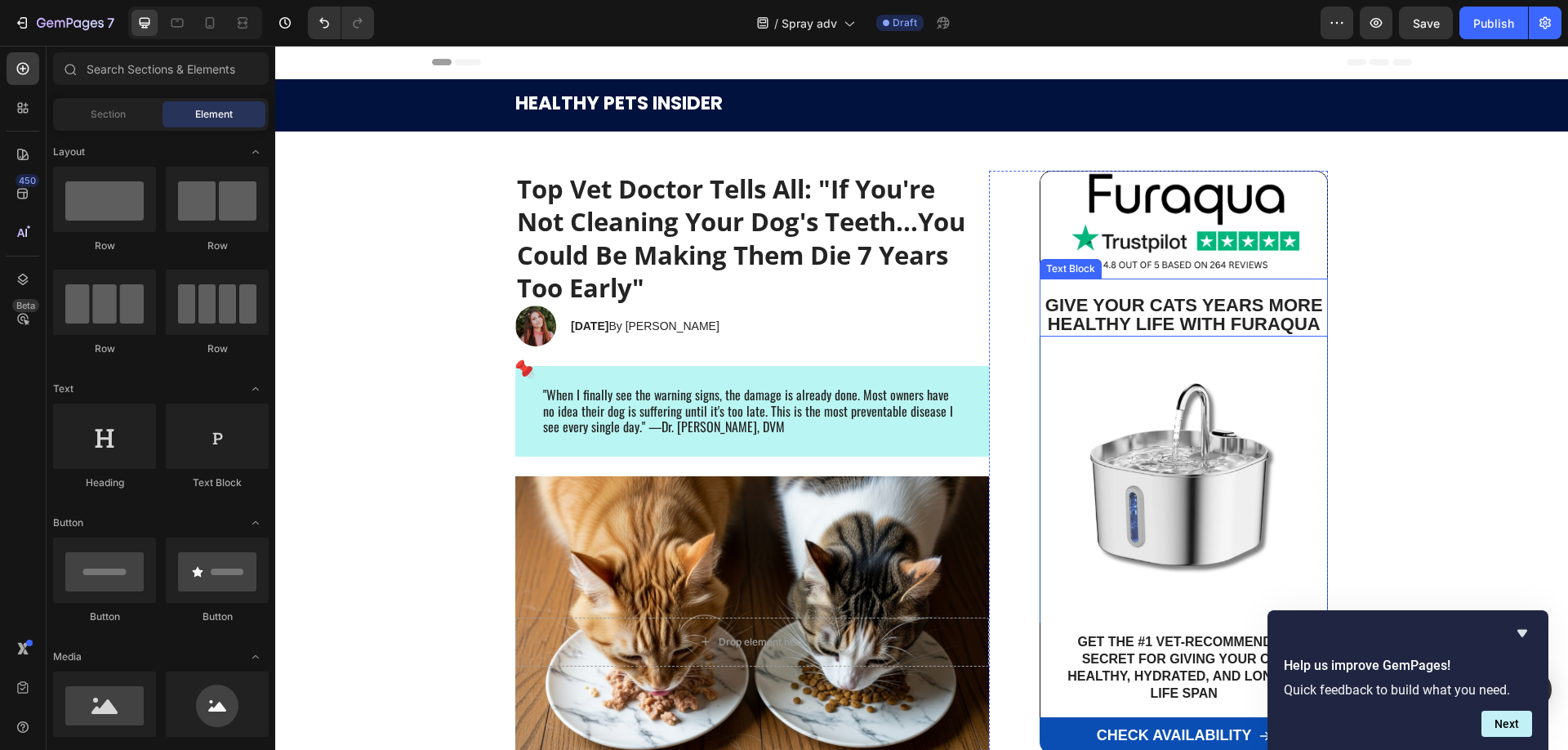
click at [1143, 317] on span "Give Your Cats Years More Healthy Life With Furaqua" at bounding box center [1183, 315] width 278 height 39
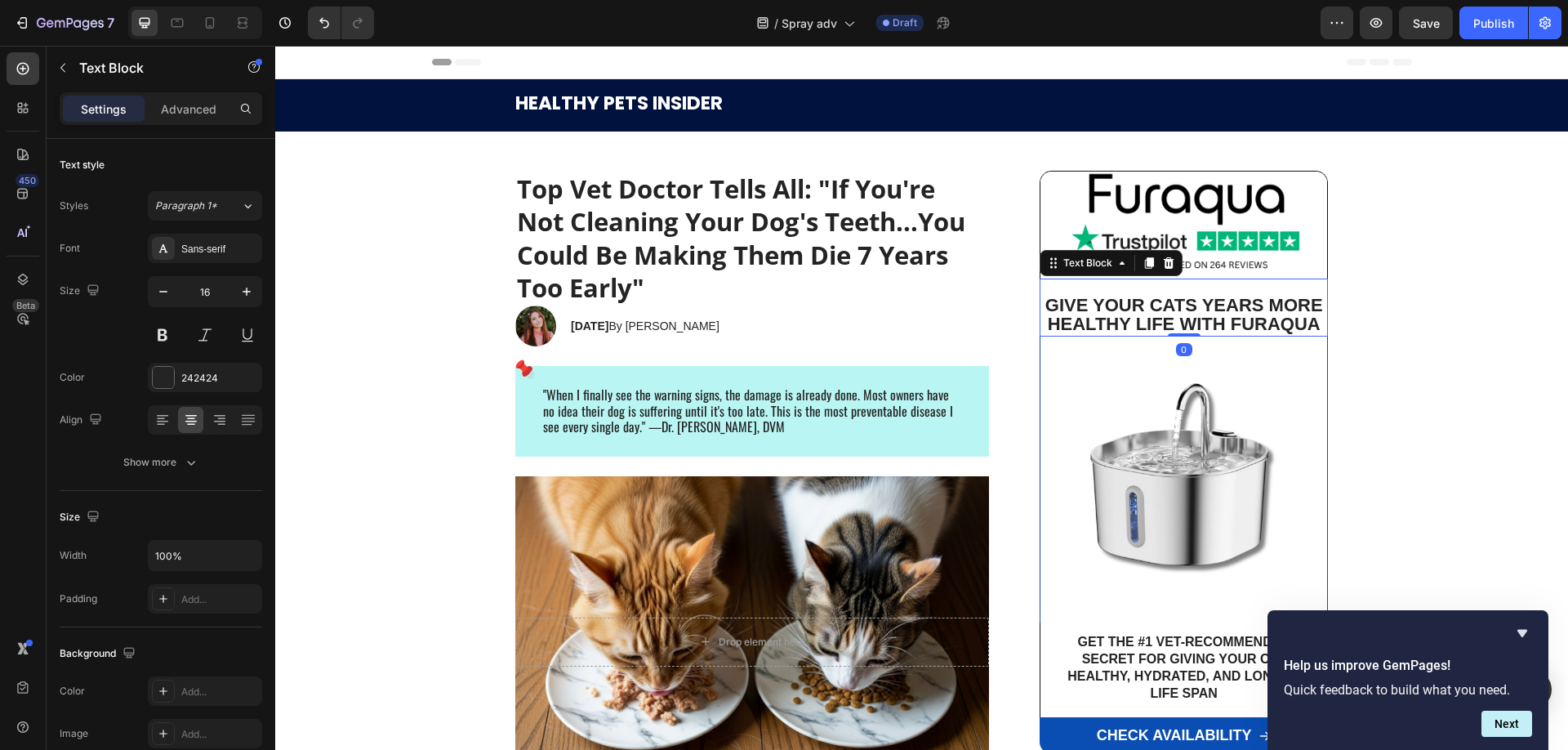
click at [1143, 317] on span "Give Your Cats Years More Healthy Life With Furaqua" at bounding box center [1183, 315] width 278 height 39
drag, startPoint x: 1192, startPoint y: 306, endPoint x: 1153, endPoint y: 308, distance: 39.1
click at [1153, 308] on span "Give Your Cats Years More Healthy Life With Furaqua" at bounding box center [1183, 315] width 278 height 39
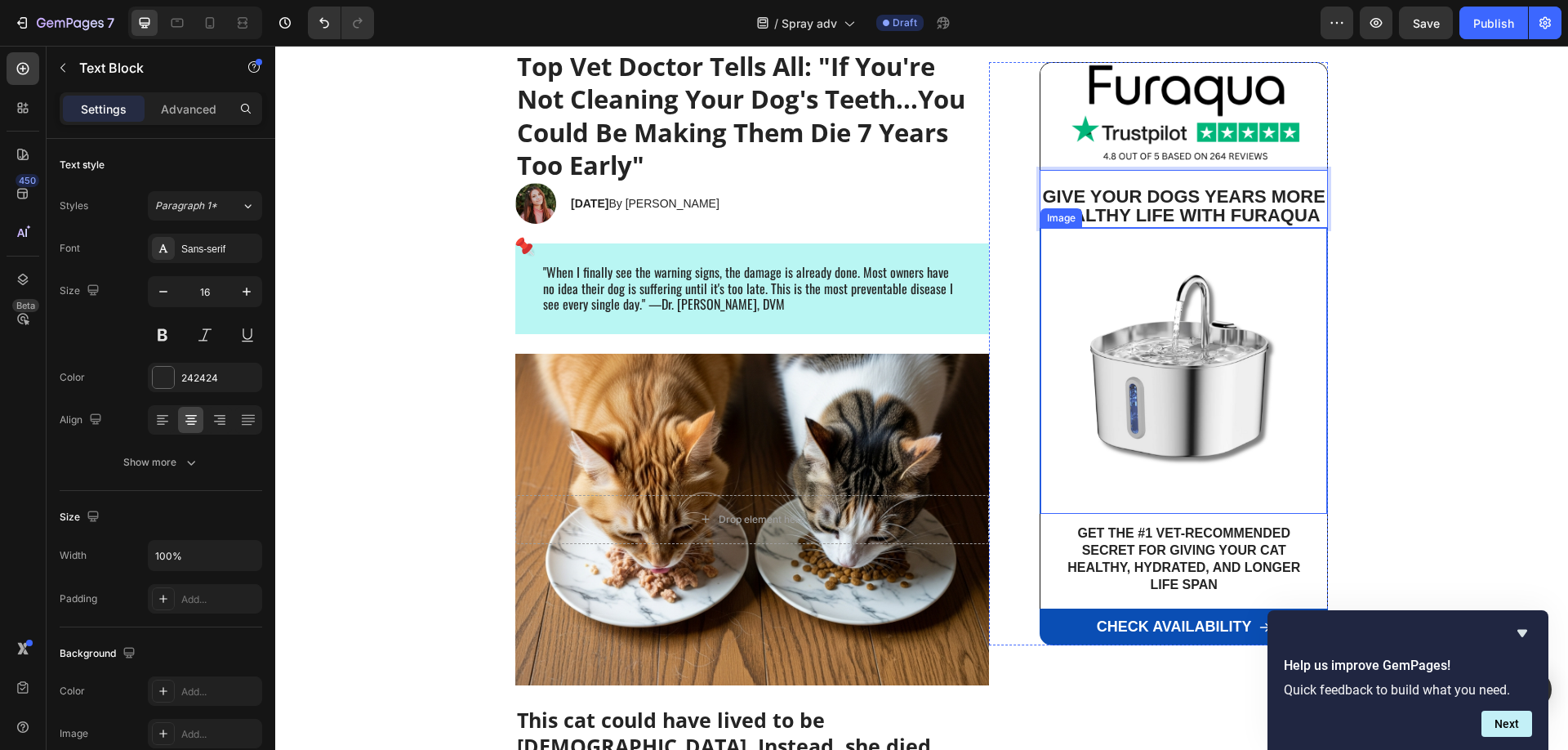
scroll to position [167, 0]
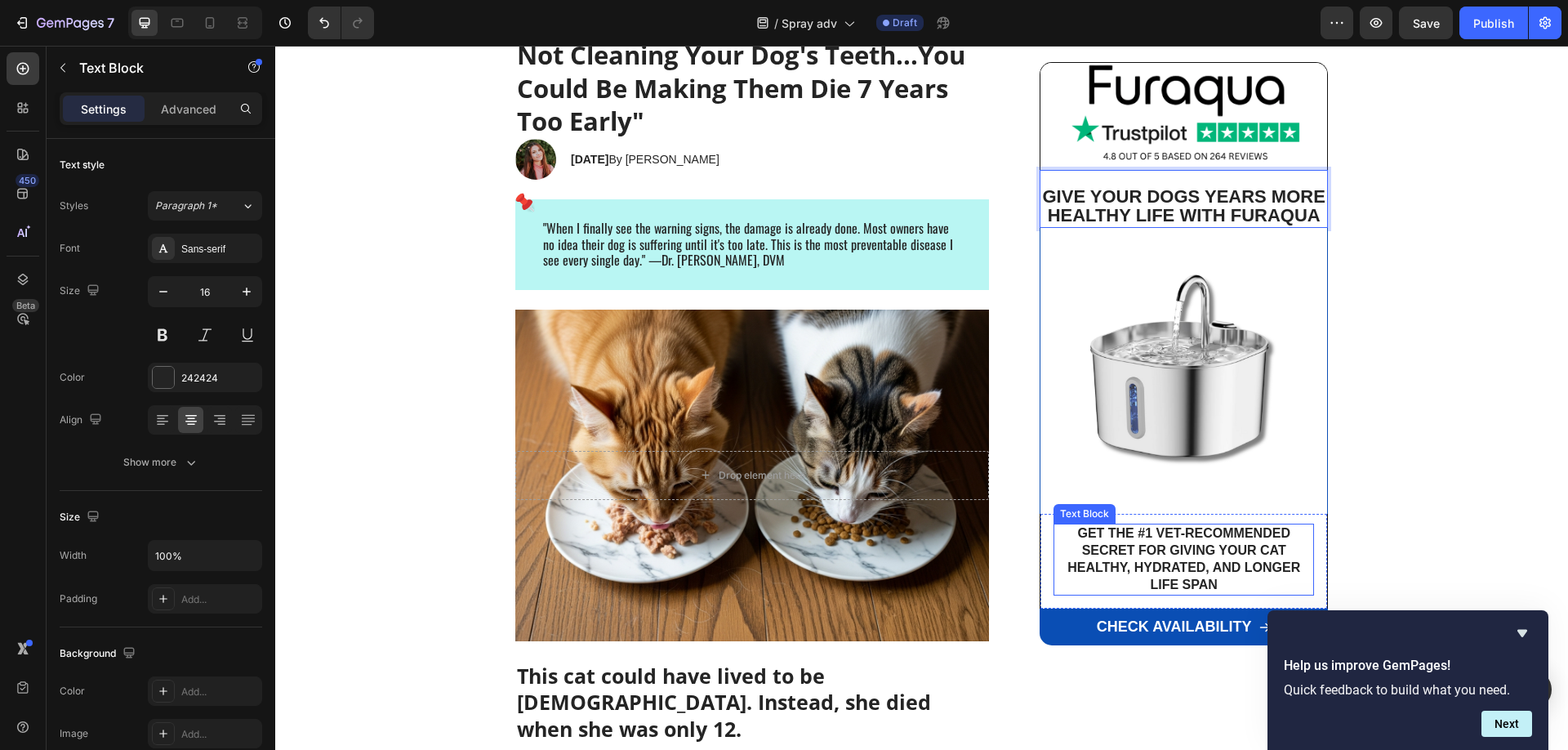
click at [1187, 566] on p "Get the #1 Vet-Recommended Secret For Giving Your Cat Healthy, Hydrated, And Lo…" at bounding box center [1183, 559] width 257 height 68
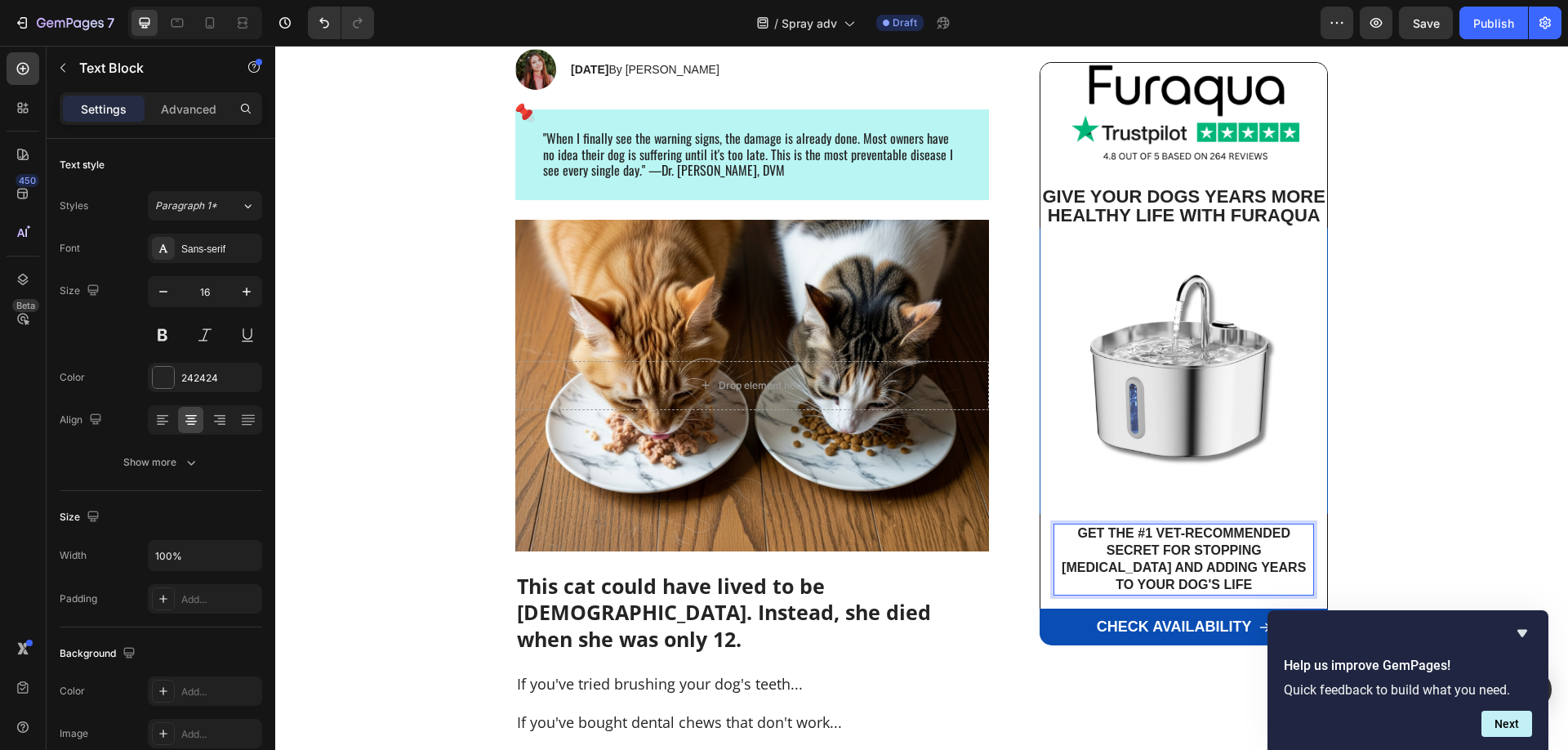
scroll to position [250, 0]
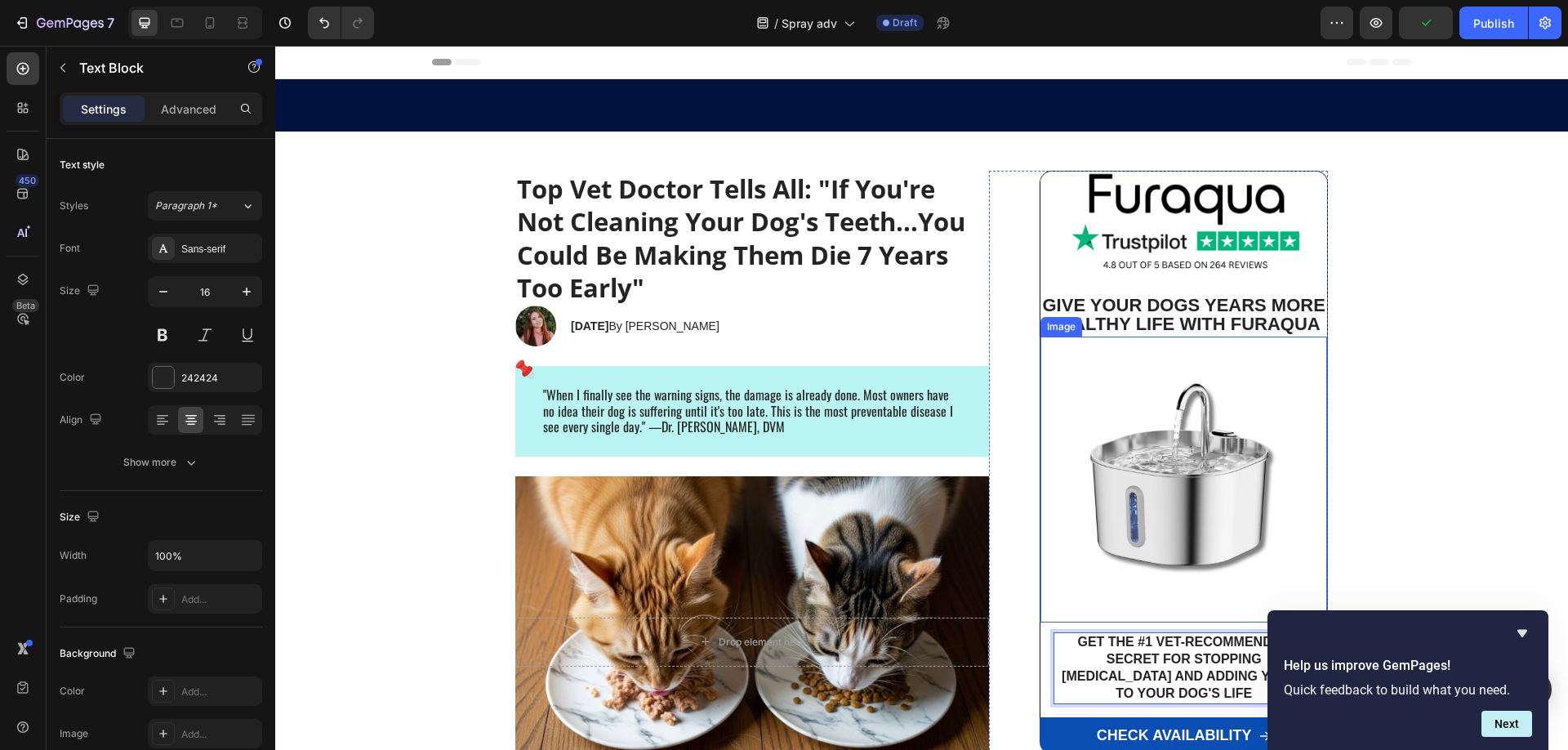
scroll to position [250, 0]
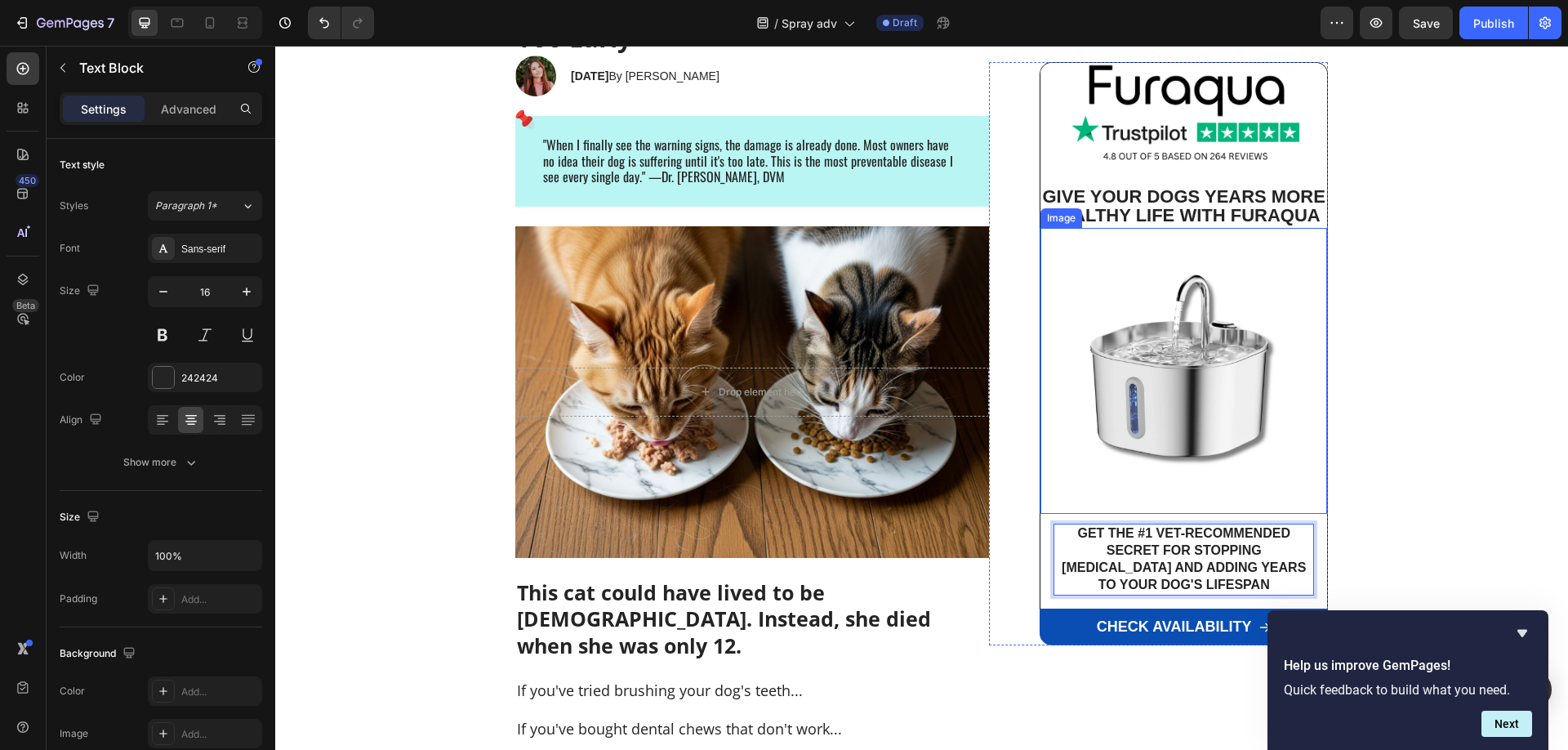
click at [1244, 396] on img at bounding box center [1183, 371] width 286 height 286
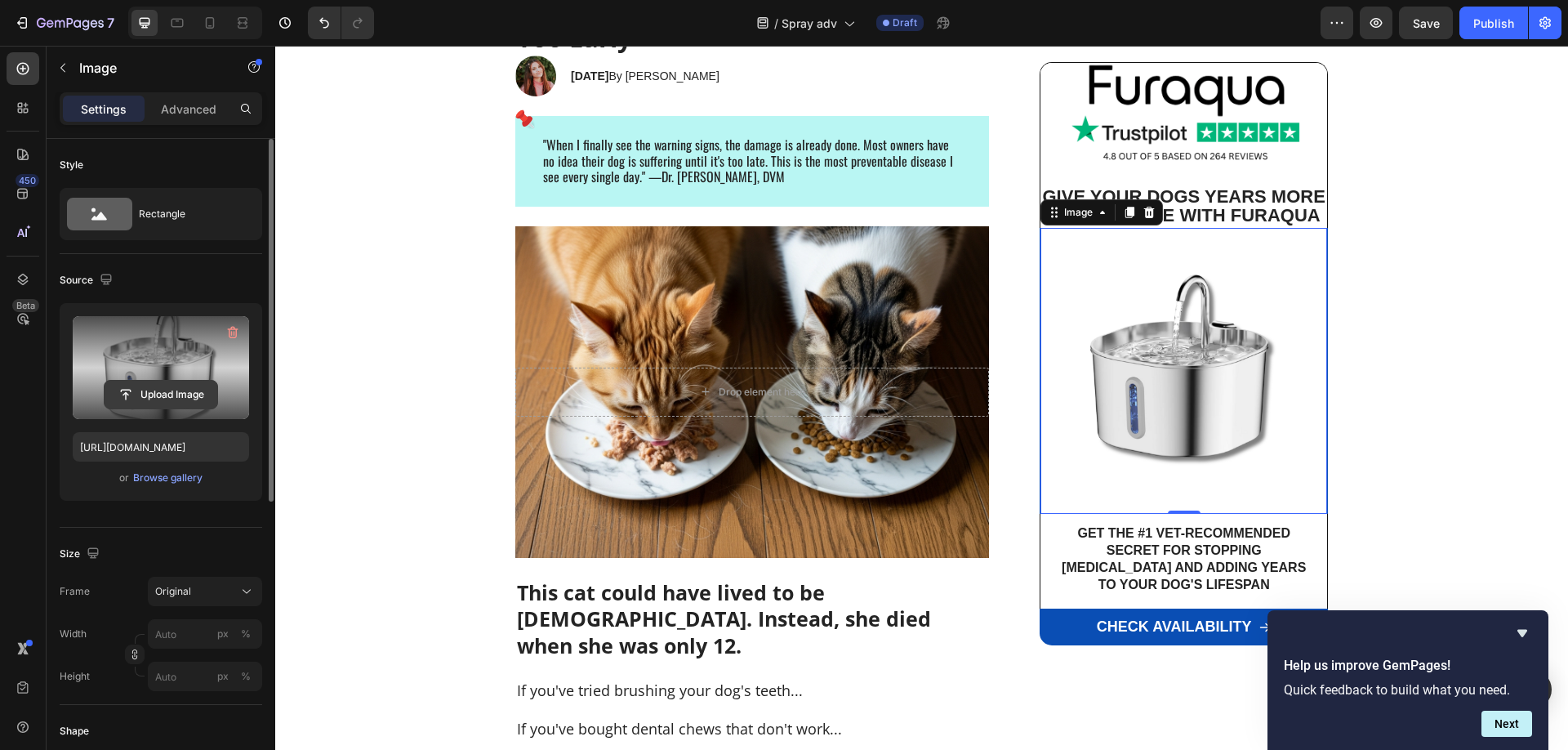
click at [152, 386] on input "file" at bounding box center [161, 394] width 113 height 28
click at [159, 387] on input "file" at bounding box center [161, 394] width 113 height 28
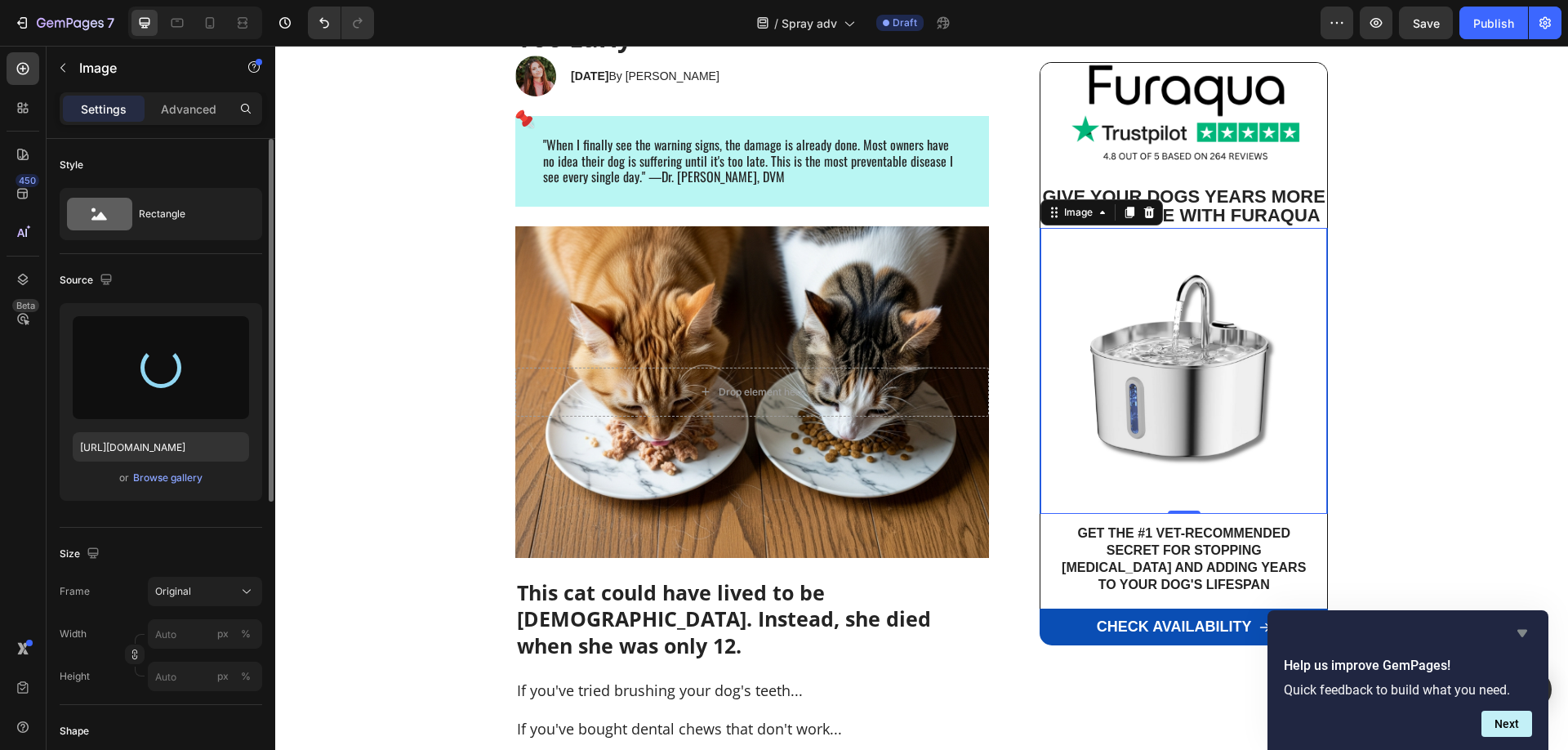
click at [1523, 632] on icon "Hide survey" at bounding box center [1522, 633] width 10 height 8
type input "[URL][DOMAIN_NAME]"
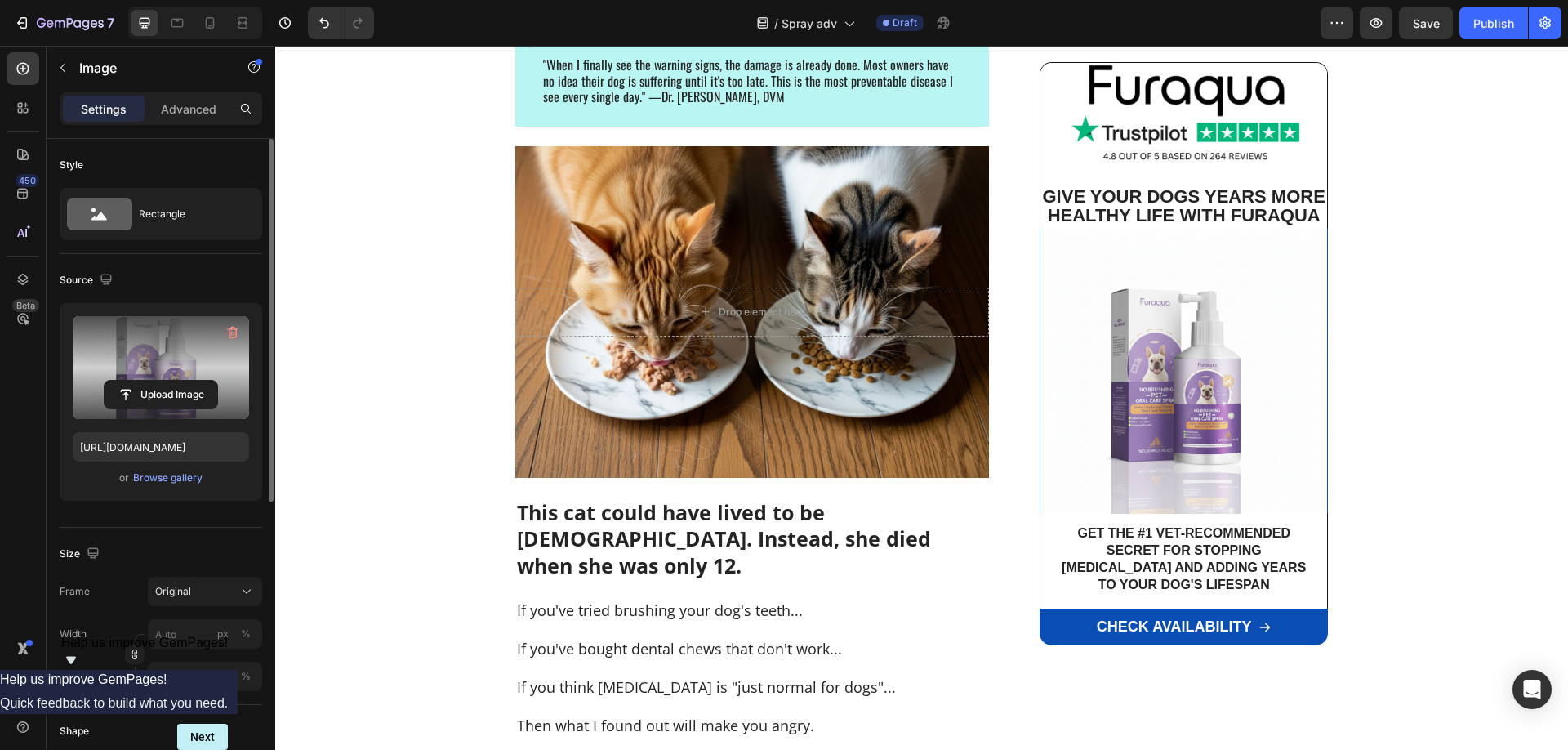
scroll to position [333, 0]
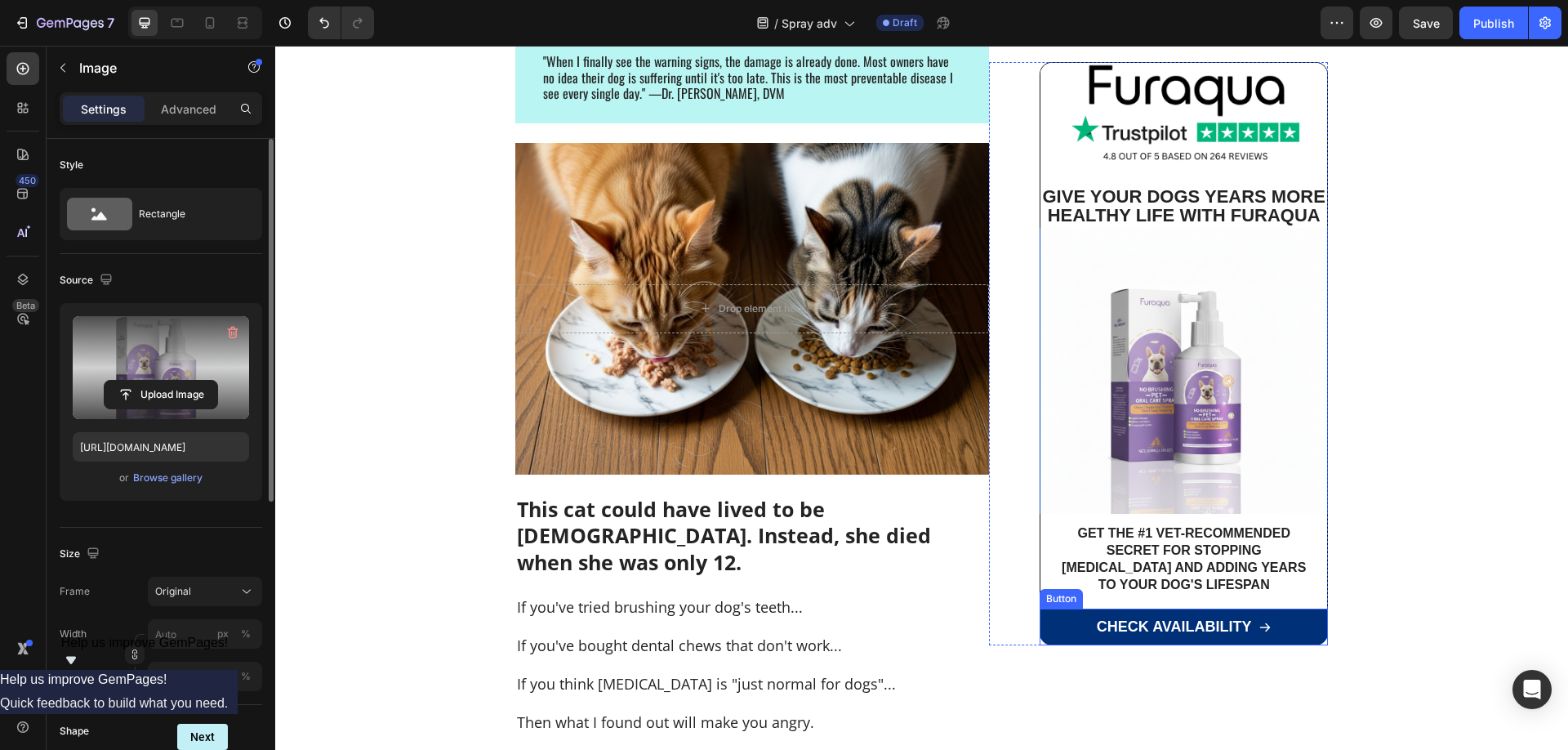
click at [1298, 638] on link "CHECK AVAILABILITY" at bounding box center [1183, 627] width 288 height 38
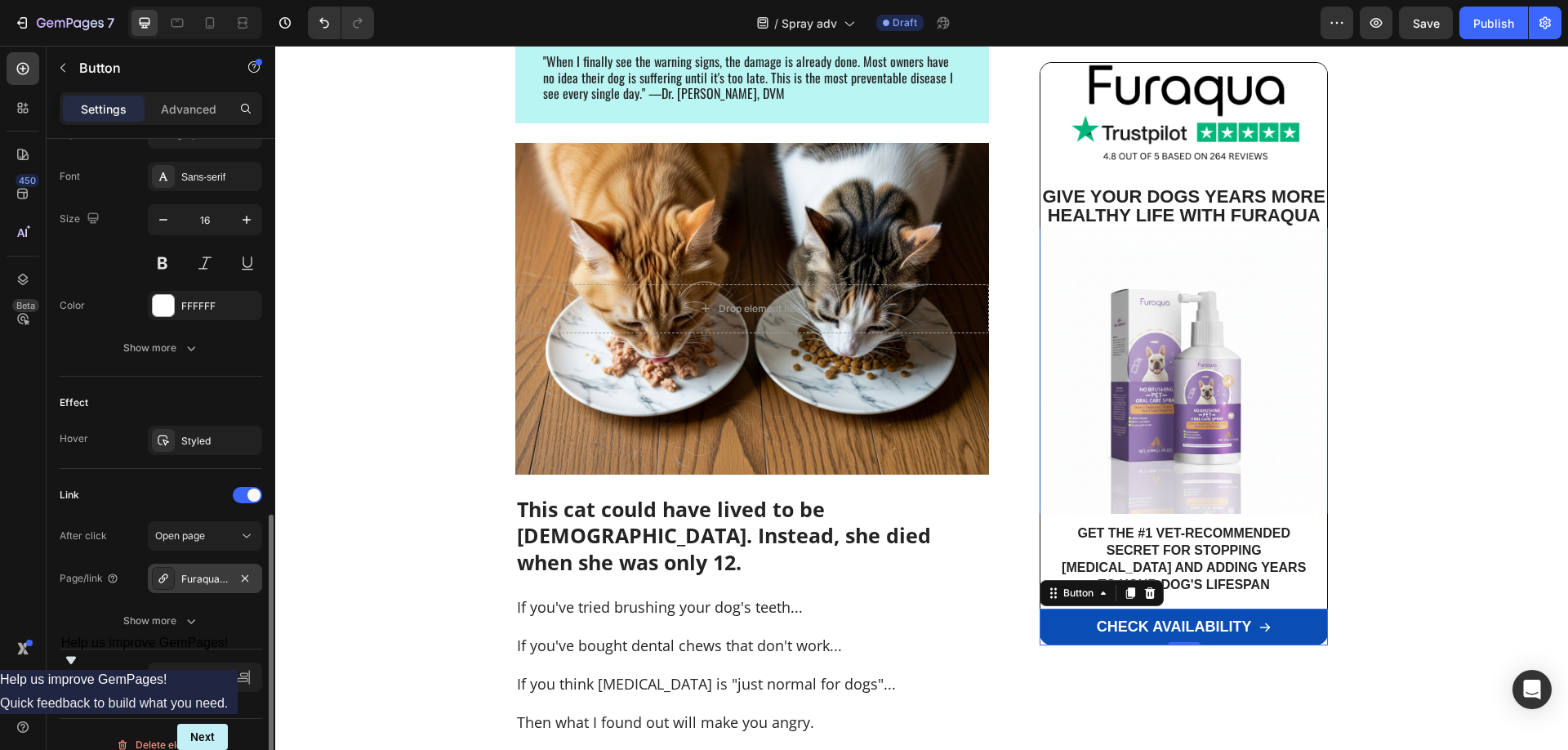
scroll to position [770, 0]
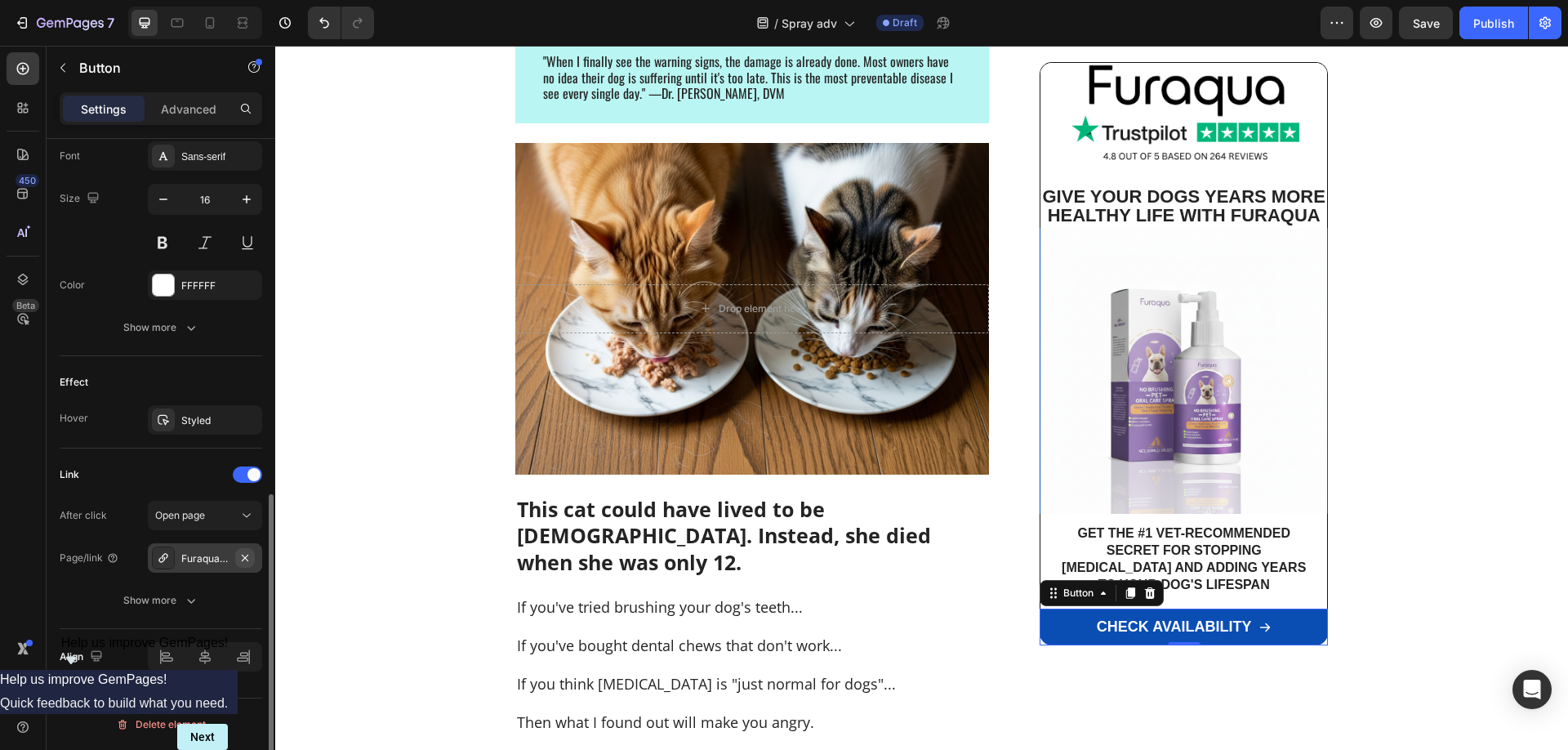
click at [247, 558] on icon "button" at bounding box center [244, 557] width 13 height 13
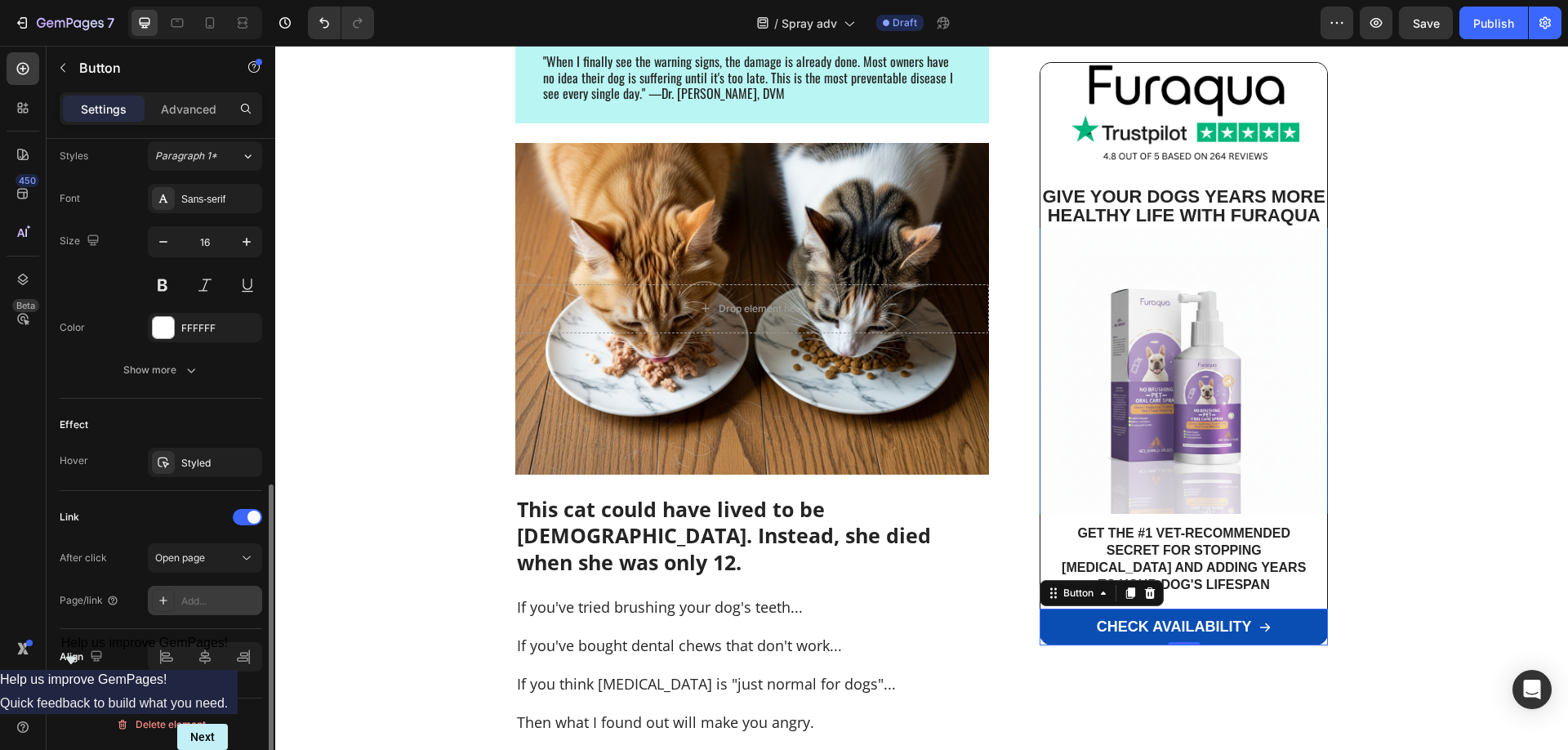
scroll to position [728, 0]
click at [200, 599] on div "Add..." at bounding box center [219, 600] width 77 height 15
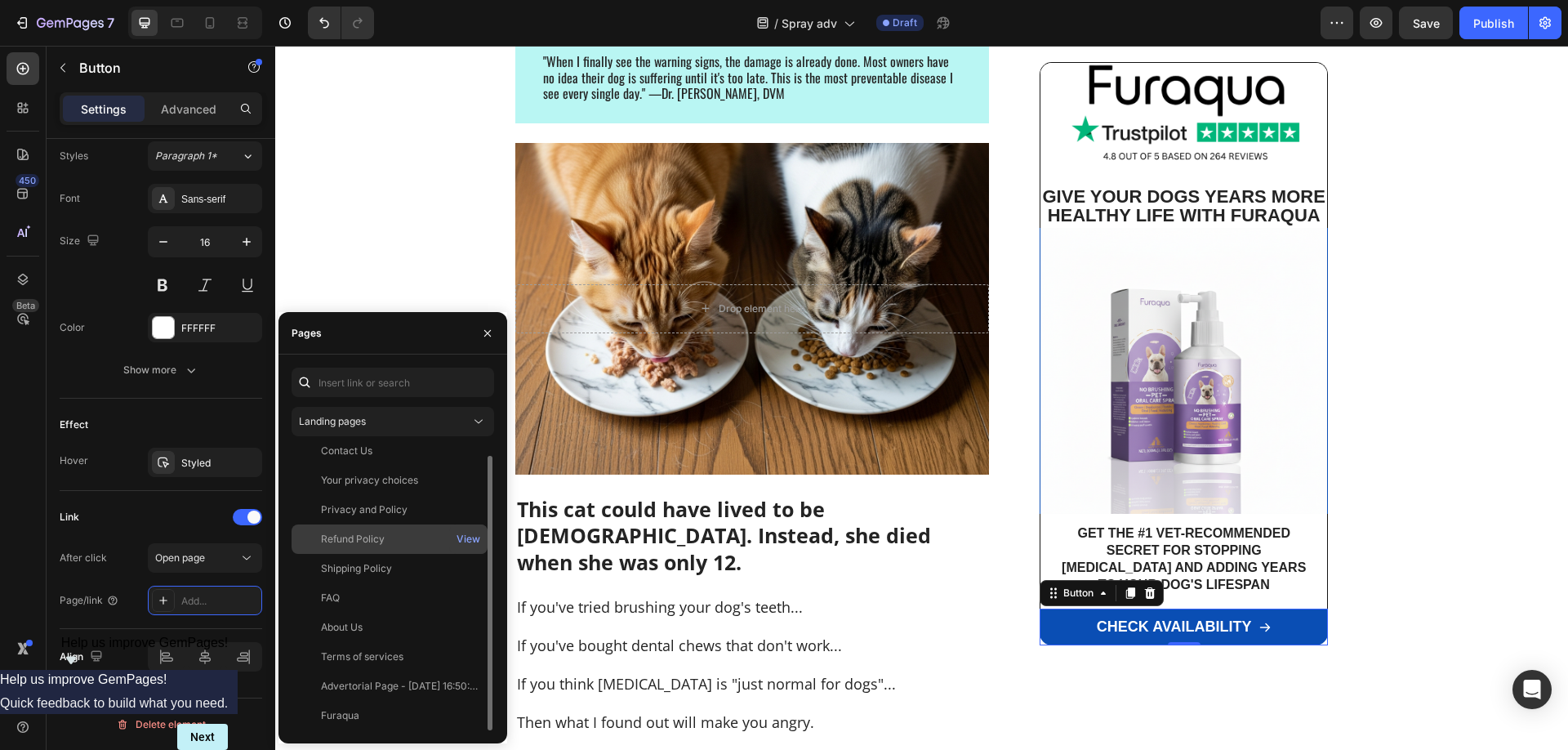
scroll to position [0, 0]
click at [473, 422] on icon at bounding box center [478, 421] width 17 height 17
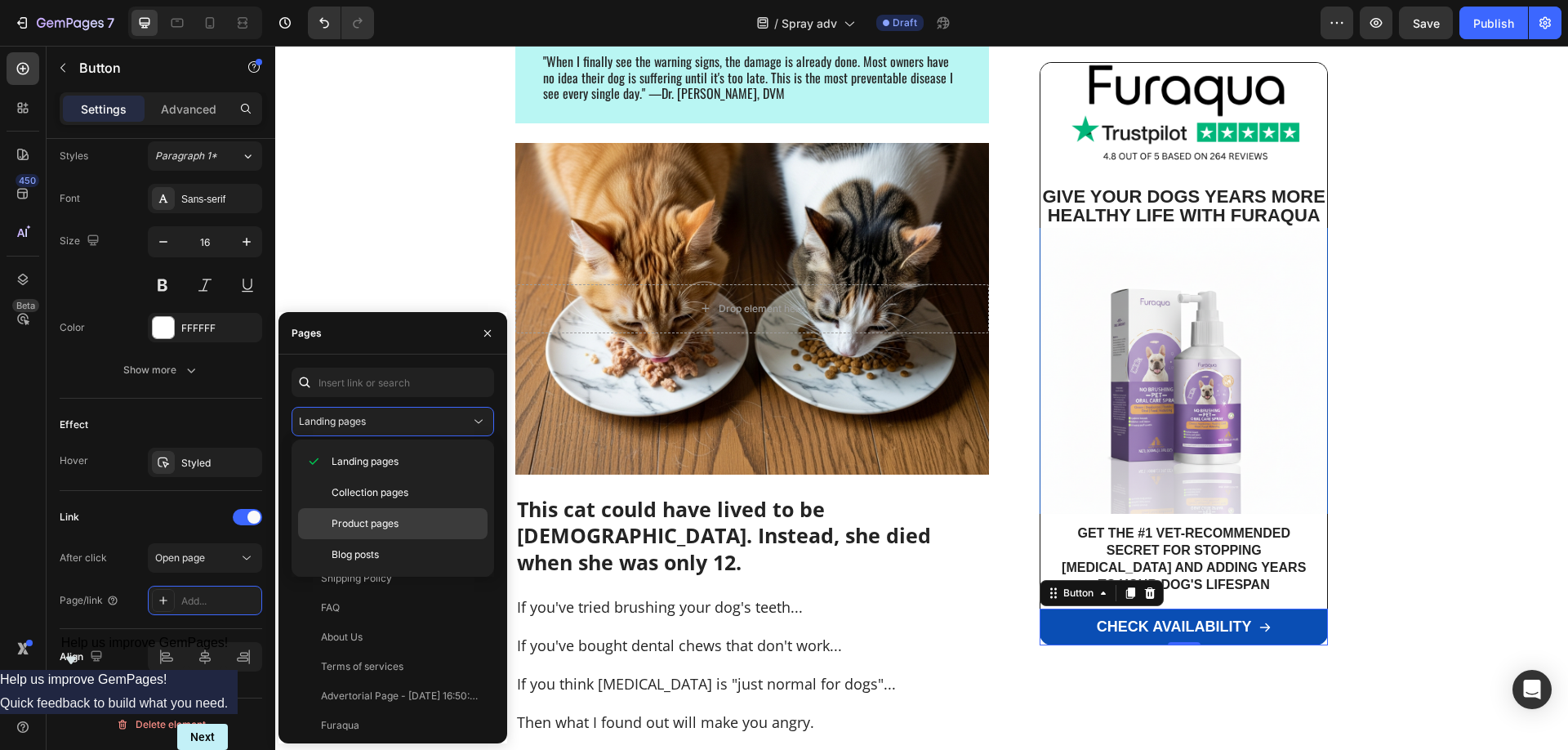
click at [378, 526] on span "Product pages" at bounding box center [364, 523] width 67 height 15
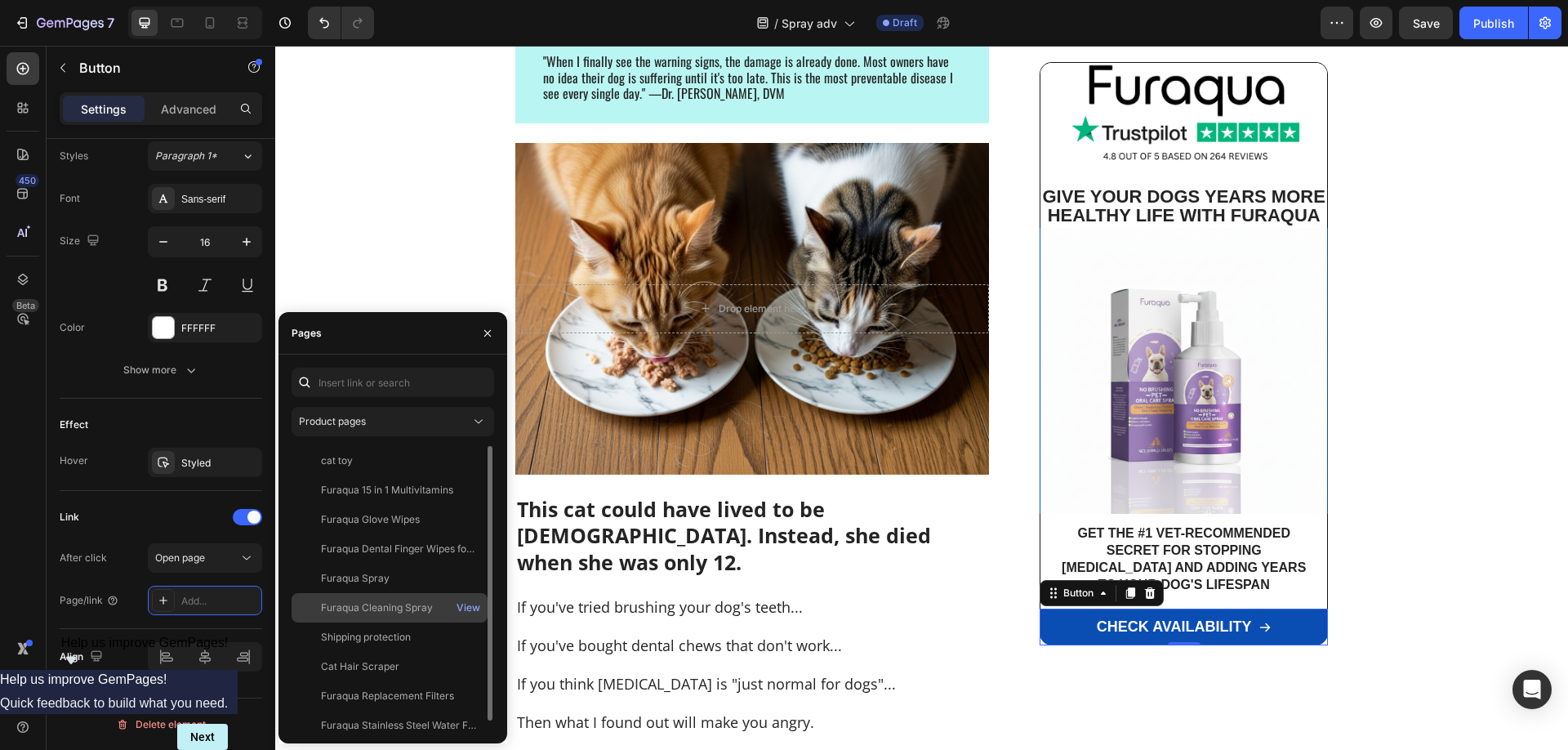
click at [423, 608] on div "Furaqua Cleaning Spray" at bounding box center [376, 607] width 112 height 15
click at [467, 609] on div "View" at bounding box center [468, 607] width 23 height 15
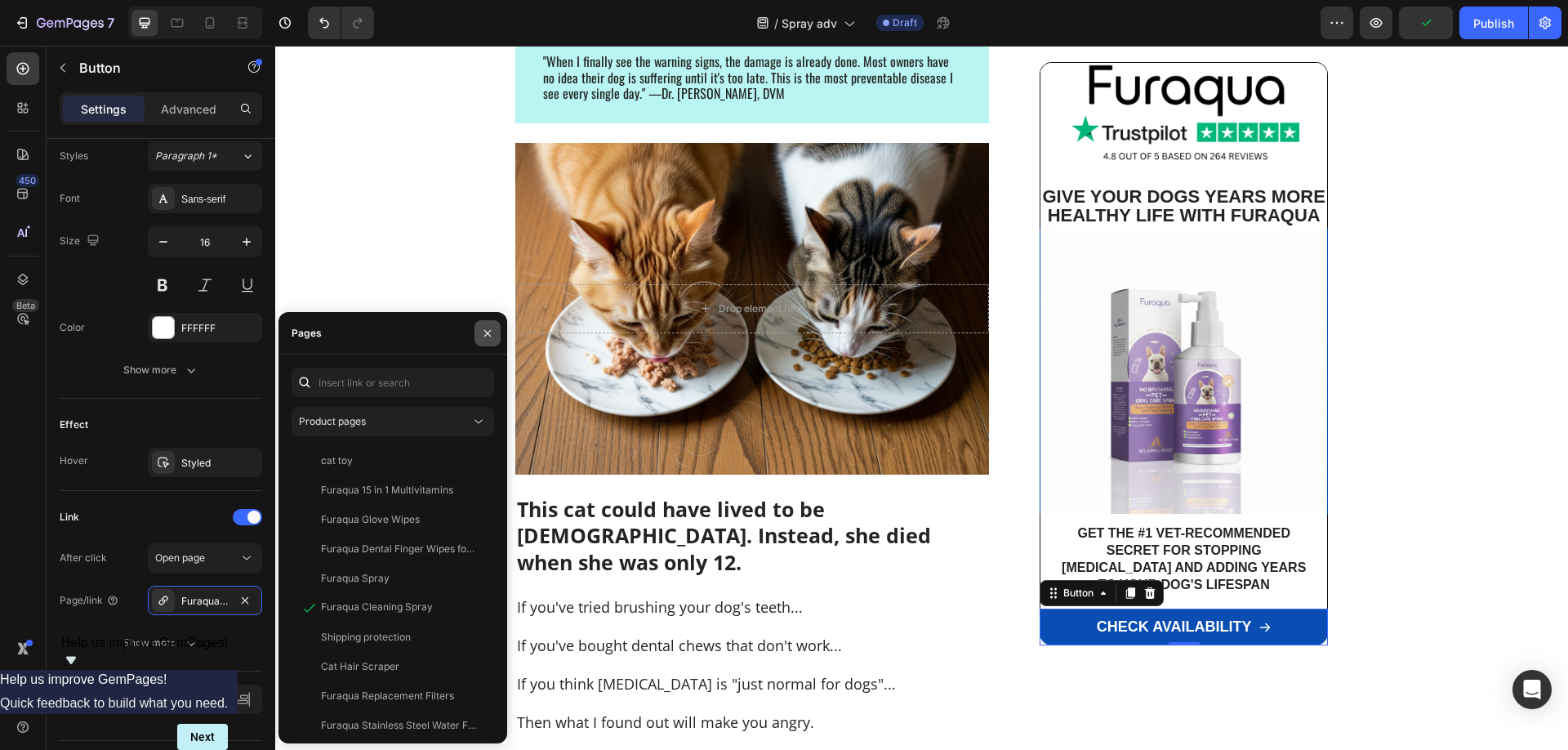
click at [490, 330] on icon "button" at bounding box center [487, 332] width 13 height 13
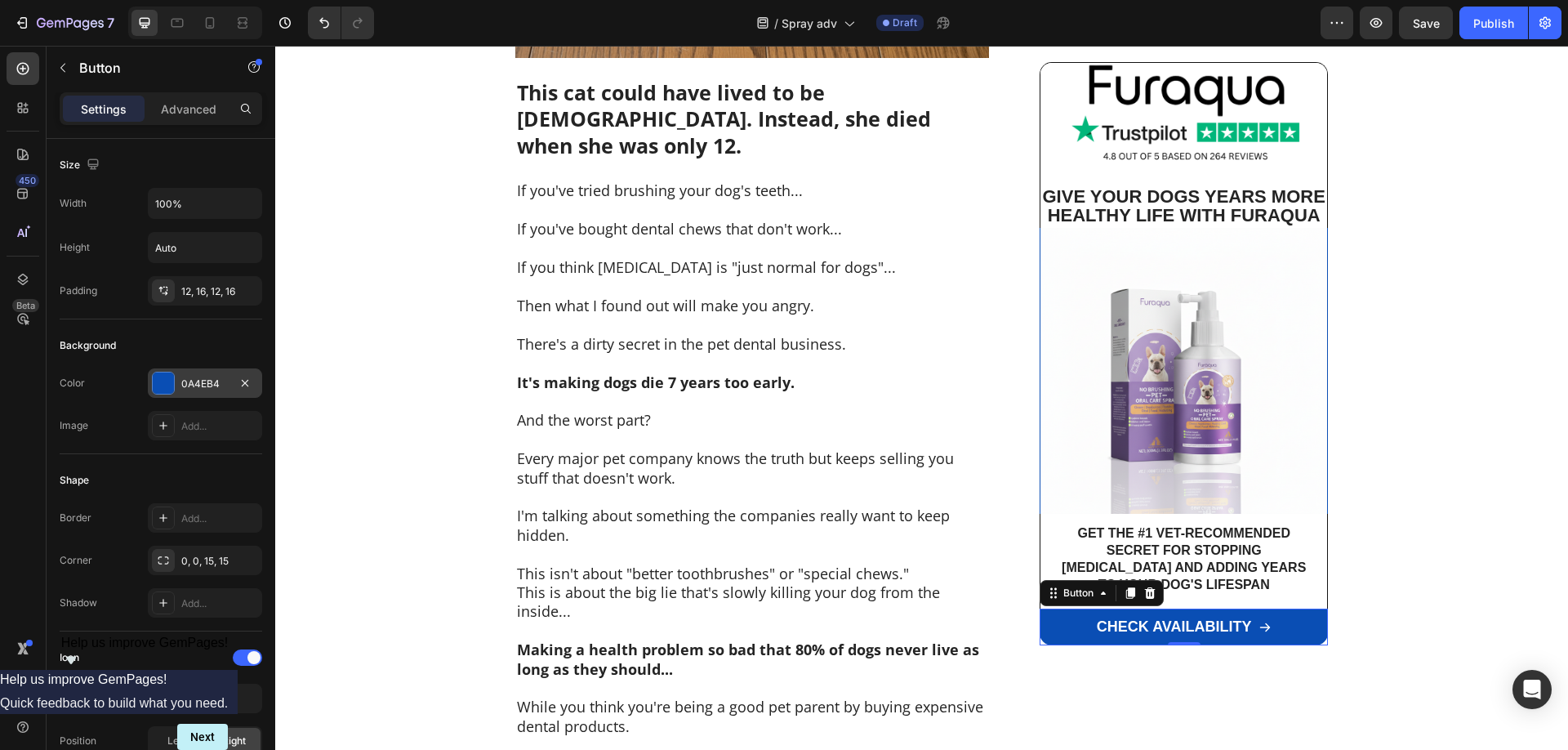
click at [207, 388] on div "0A4EB4" at bounding box center [205, 383] width 48 height 15
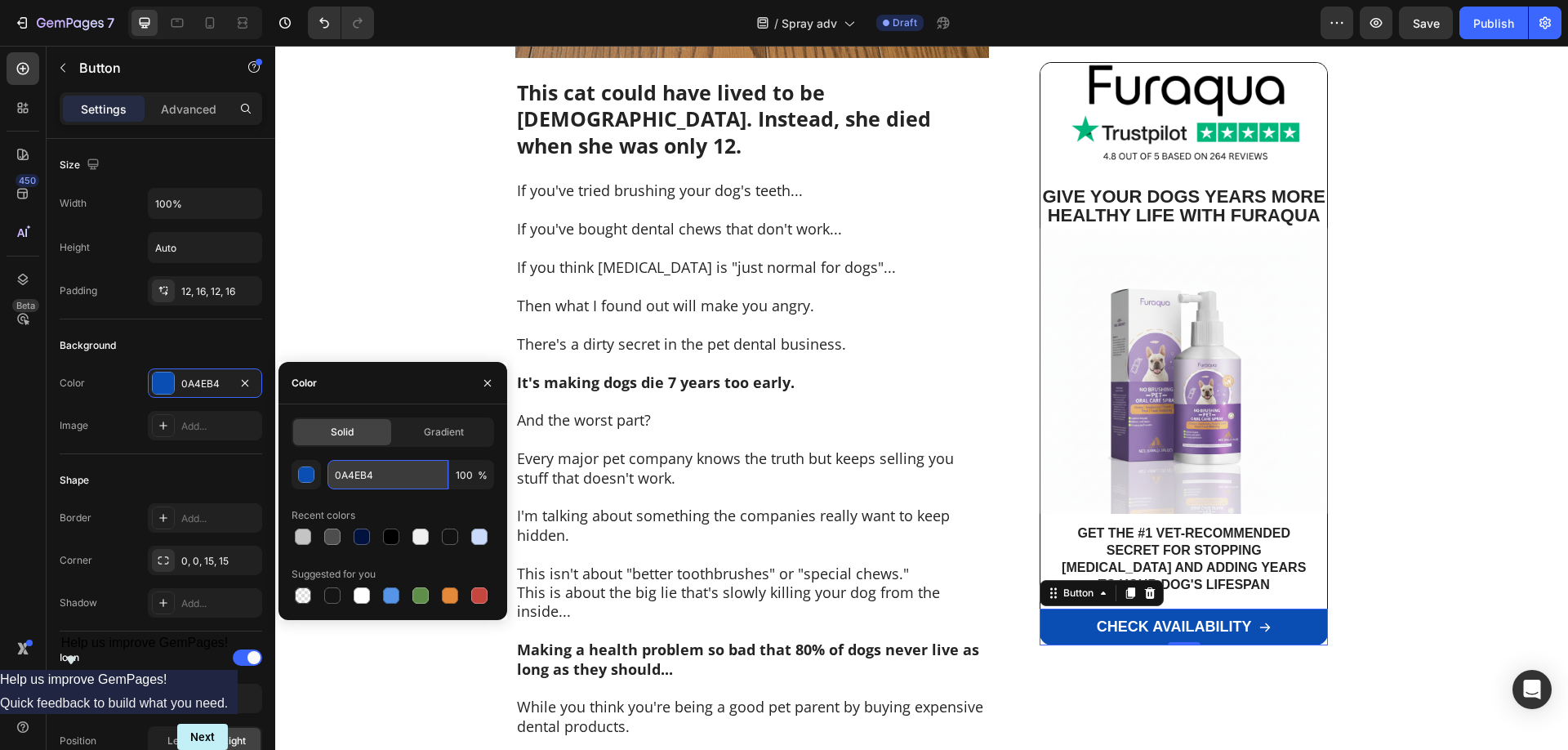
click at [352, 460] on input "0A4EB4" at bounding box center [388, 474] width 121 height 29
click at [352, 462] on input "0A4EB4" at bounding box center [388, 474] width 121 height 29
paste input "6C4C9C"
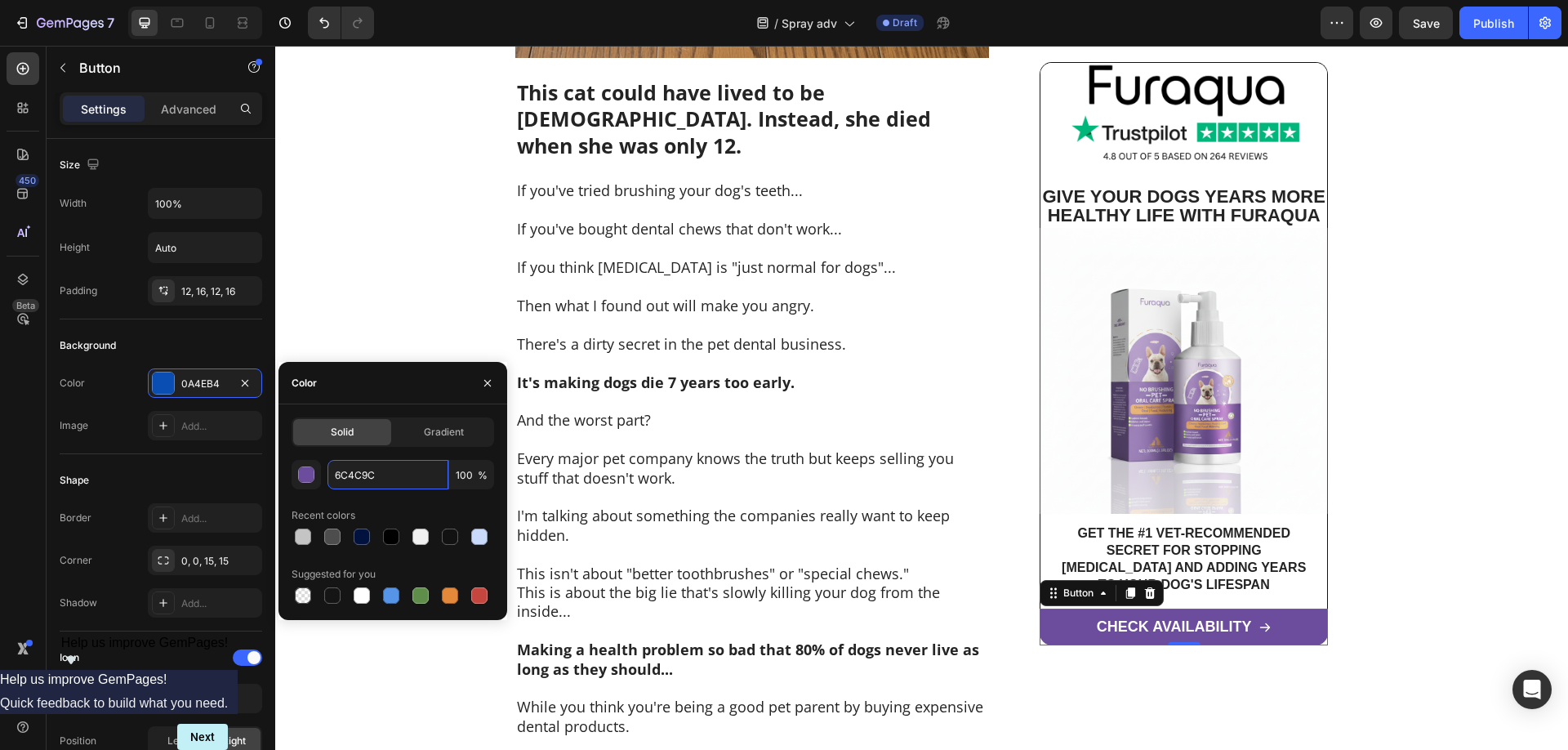
type input "6C4C9C"
click at [365, 378] on div "Color" at bounding box center [392, 383] width 229 height 43
click at [477, 381] on button "button" at bounding box center [487, 383] width 26 height 26
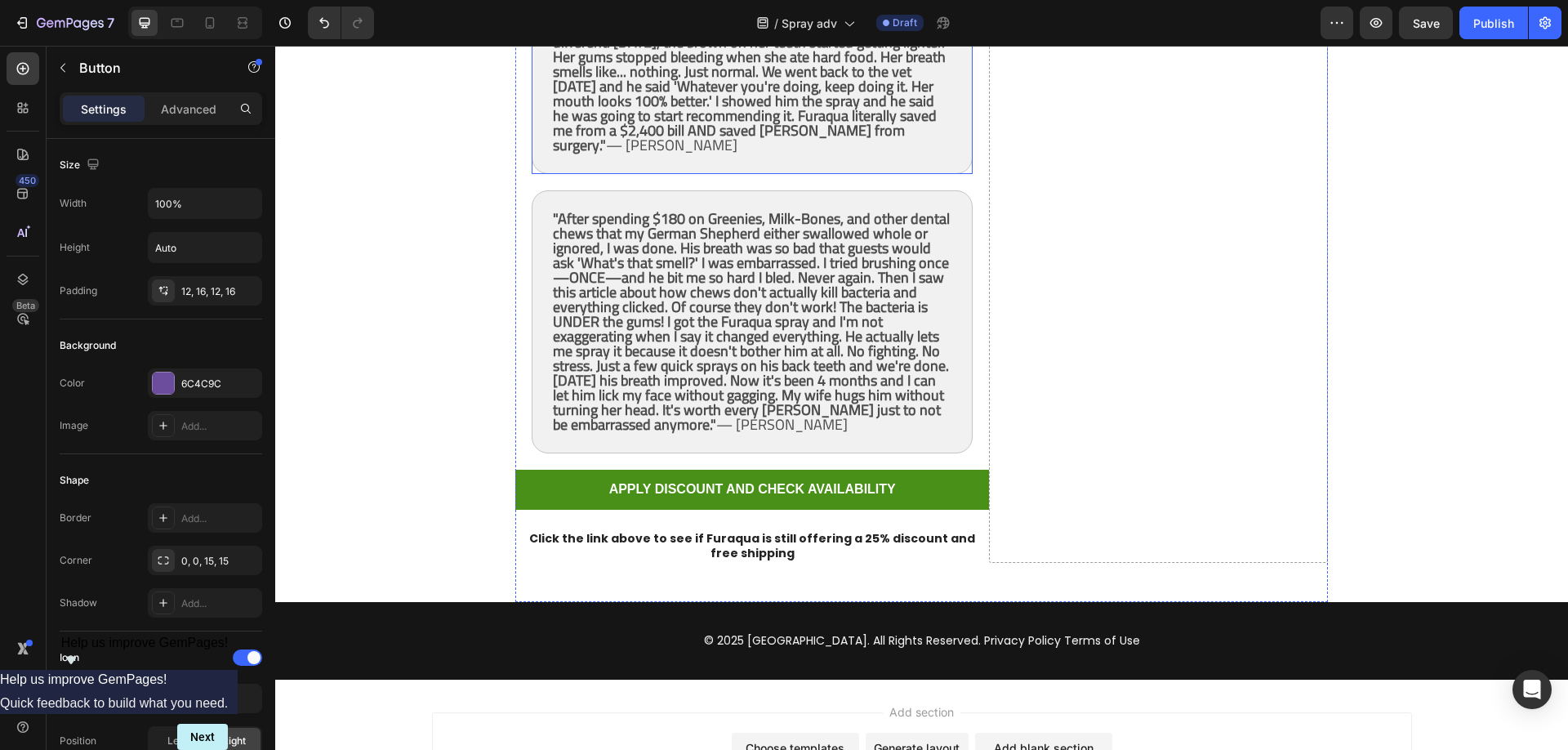
scroll to position [10324, 0]
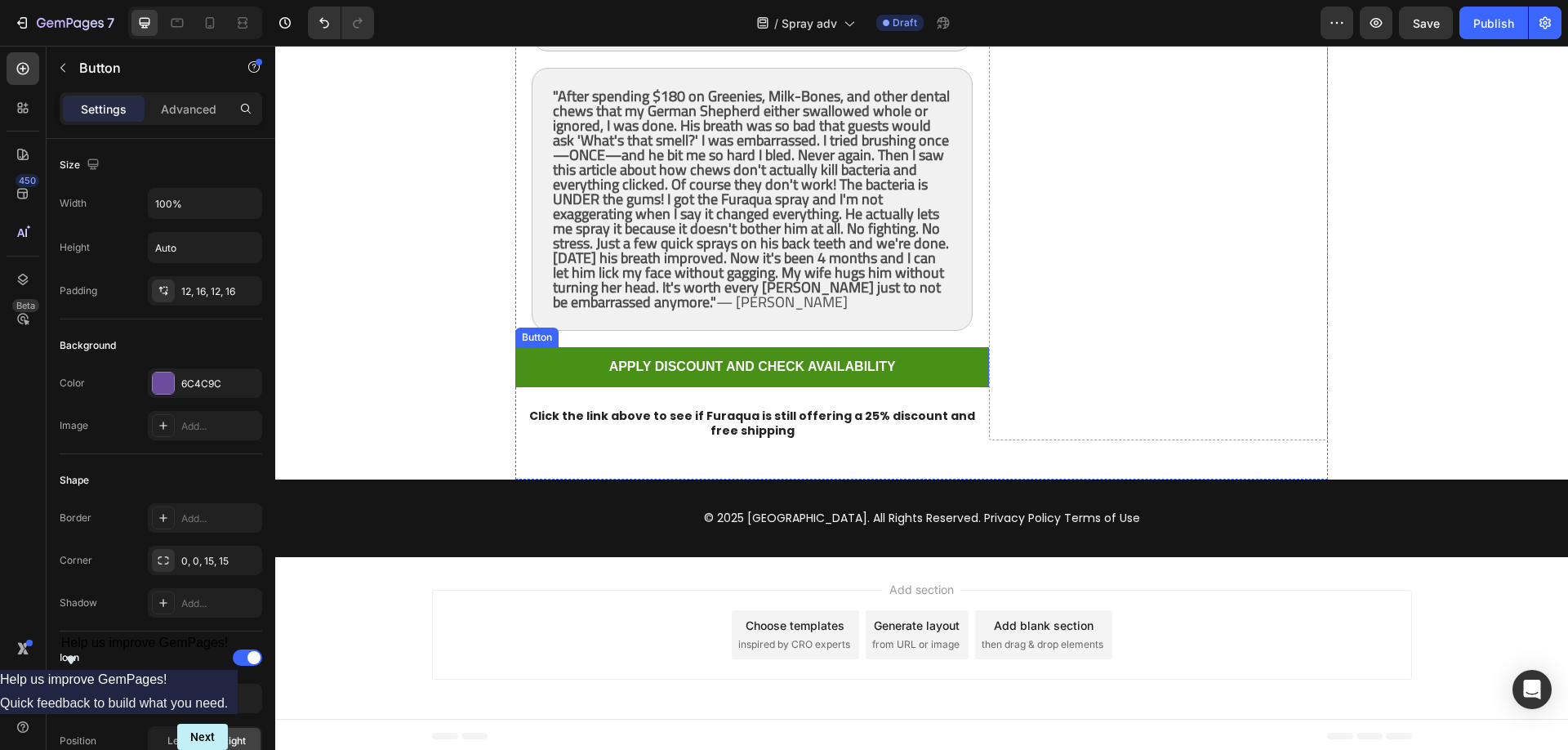
click at [953, 365] on link "APPLY DISCOUNT AND CHECK AVAILABILITY" at bounding box center [752, 366] width 473 height 40
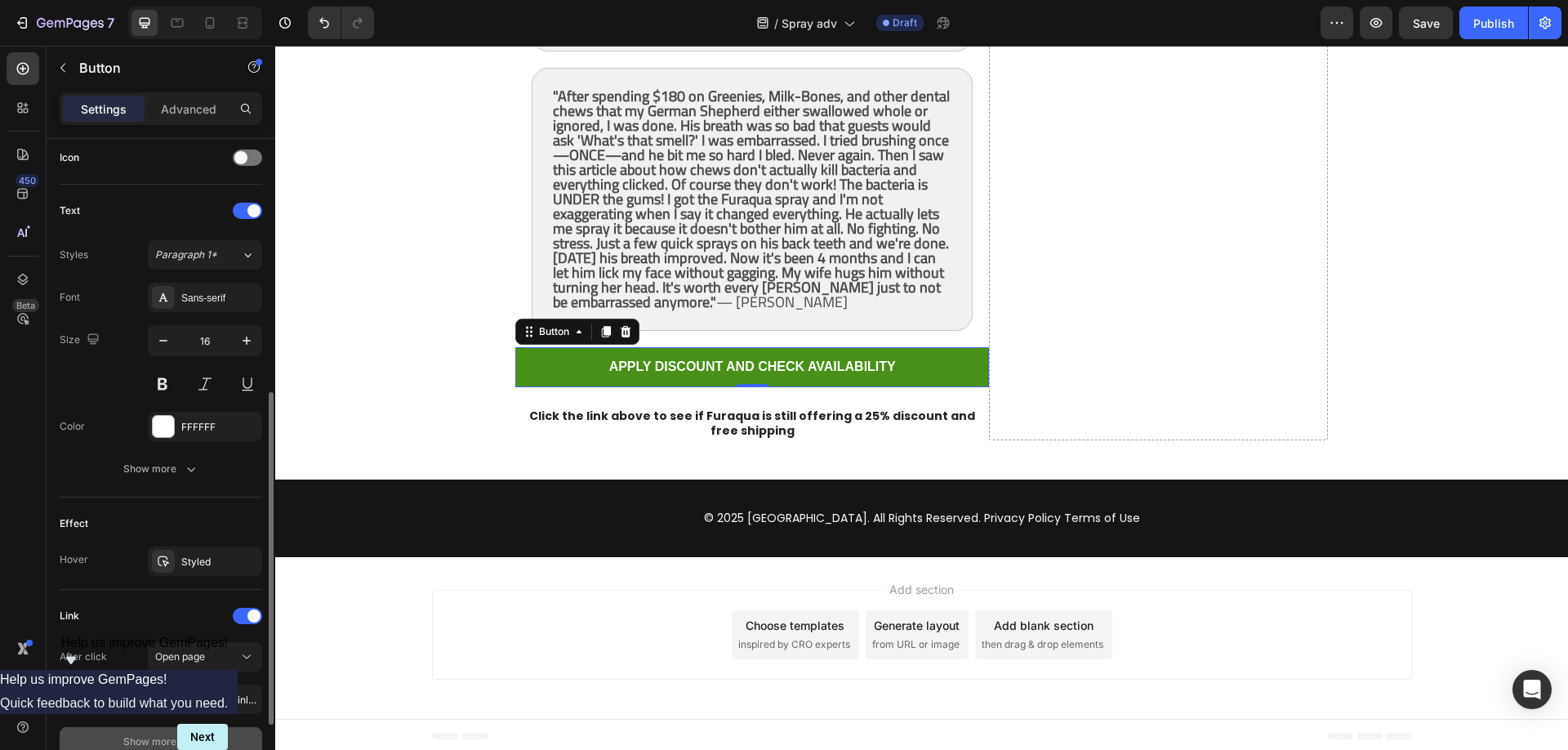
scroll to position [641, 0]
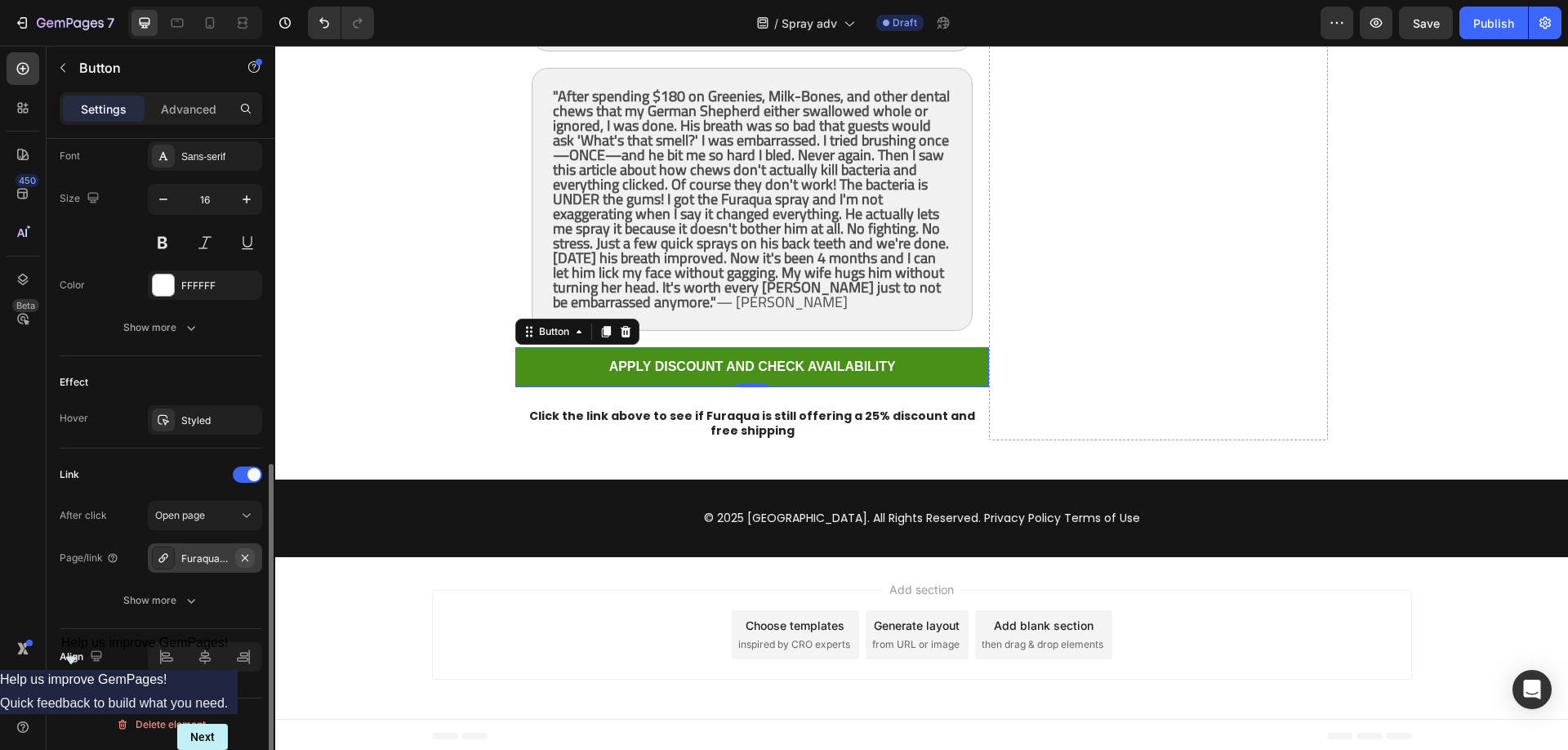
click at [245, 560] on icon "button" at bounding box center [244, 557] width 13 height 13
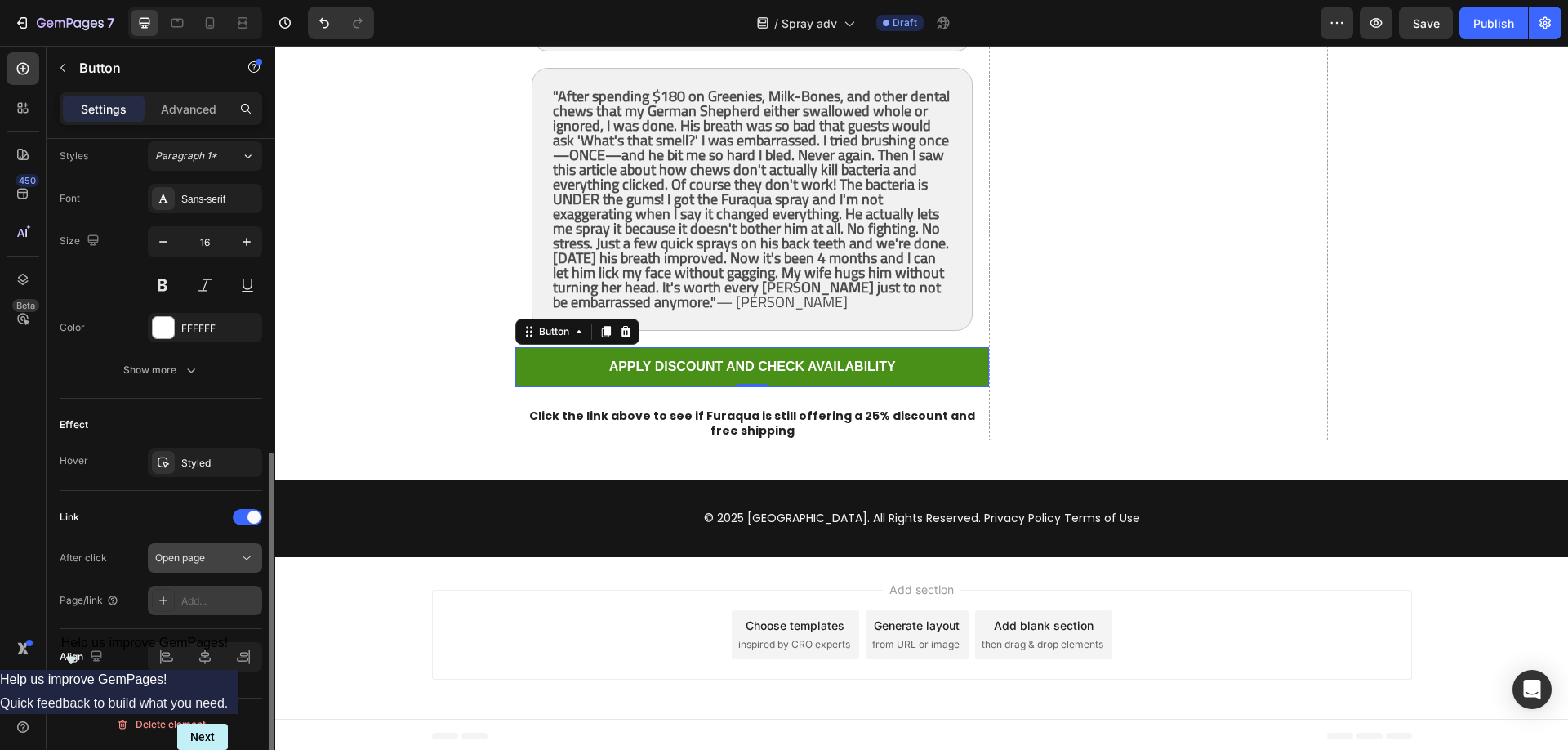
scroll to position [598, 0]
click at [194, 600] on div "Add..." at bounding box center [219, 600] width 77 height 15
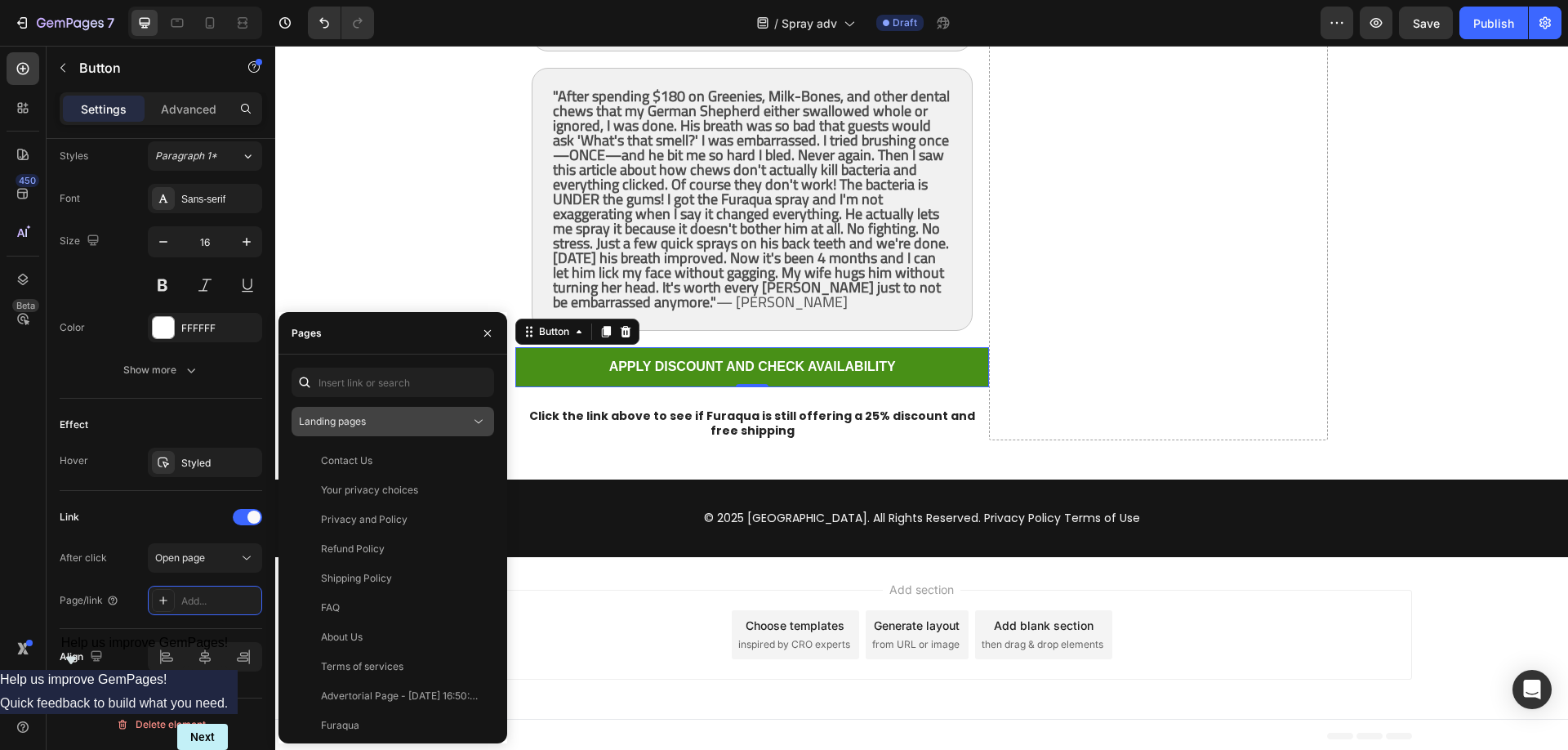
click at [357, 419] on span "Landing pages" at bounding box center [332, 421] width 67 height 13
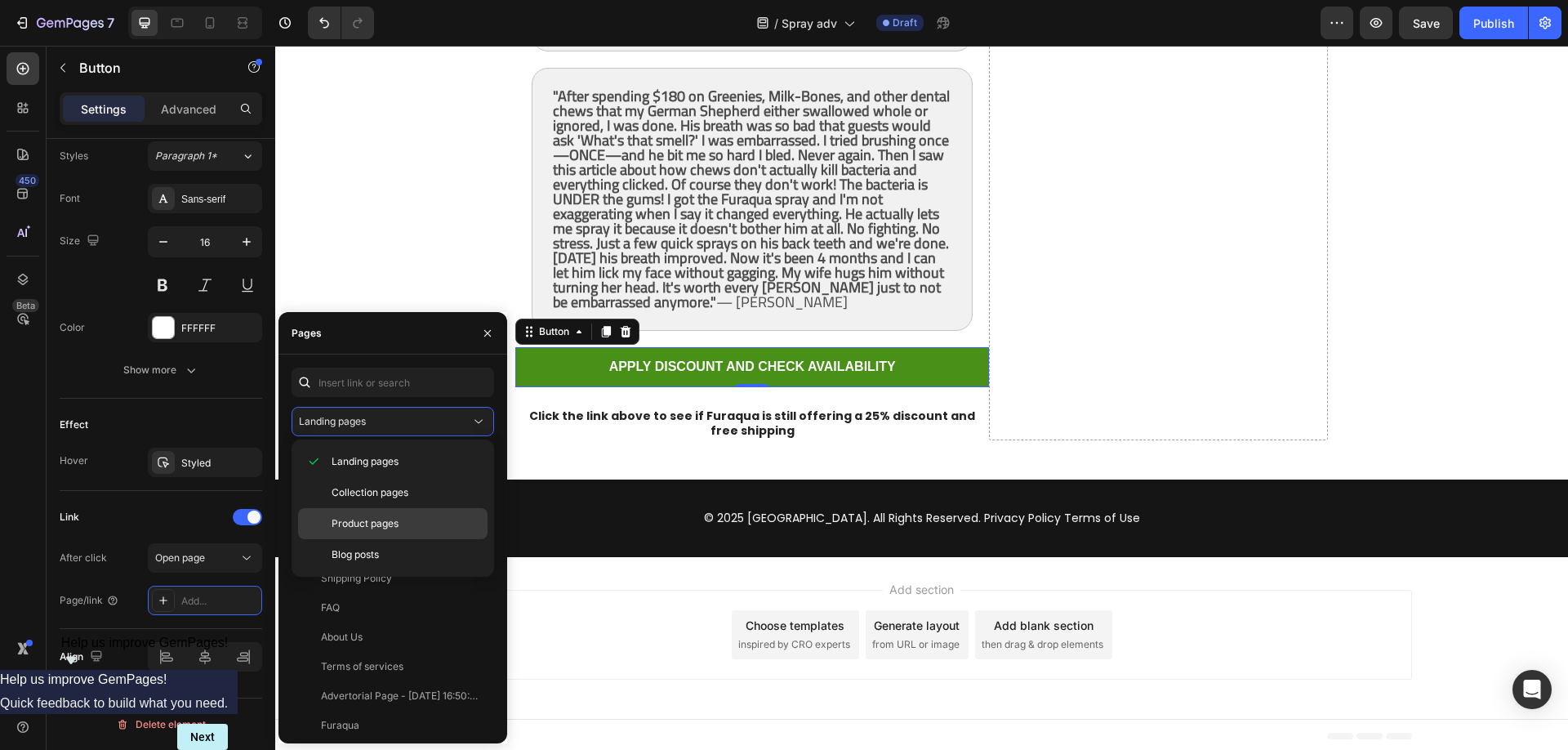
click at [363, 521] on span "Product pages" at bounding box center [364, 523] width 67 height 15
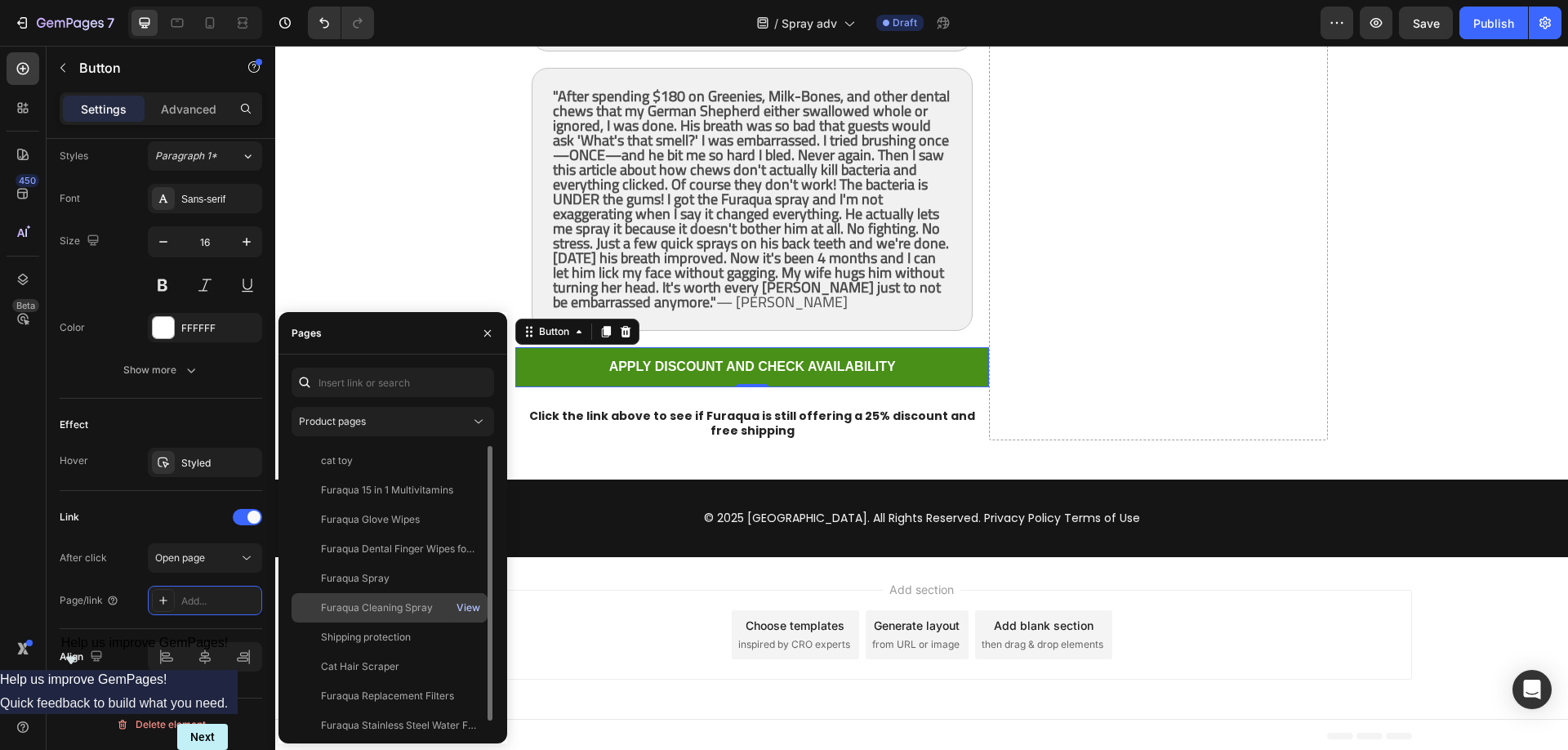
click at [470, 608] on div "View" at bounding box center [468, 607] width 23 height 15
click at [414, 598] on div "Furaqua Cleaning Spray View" at bounding box center [389, 608] width 196 height 29
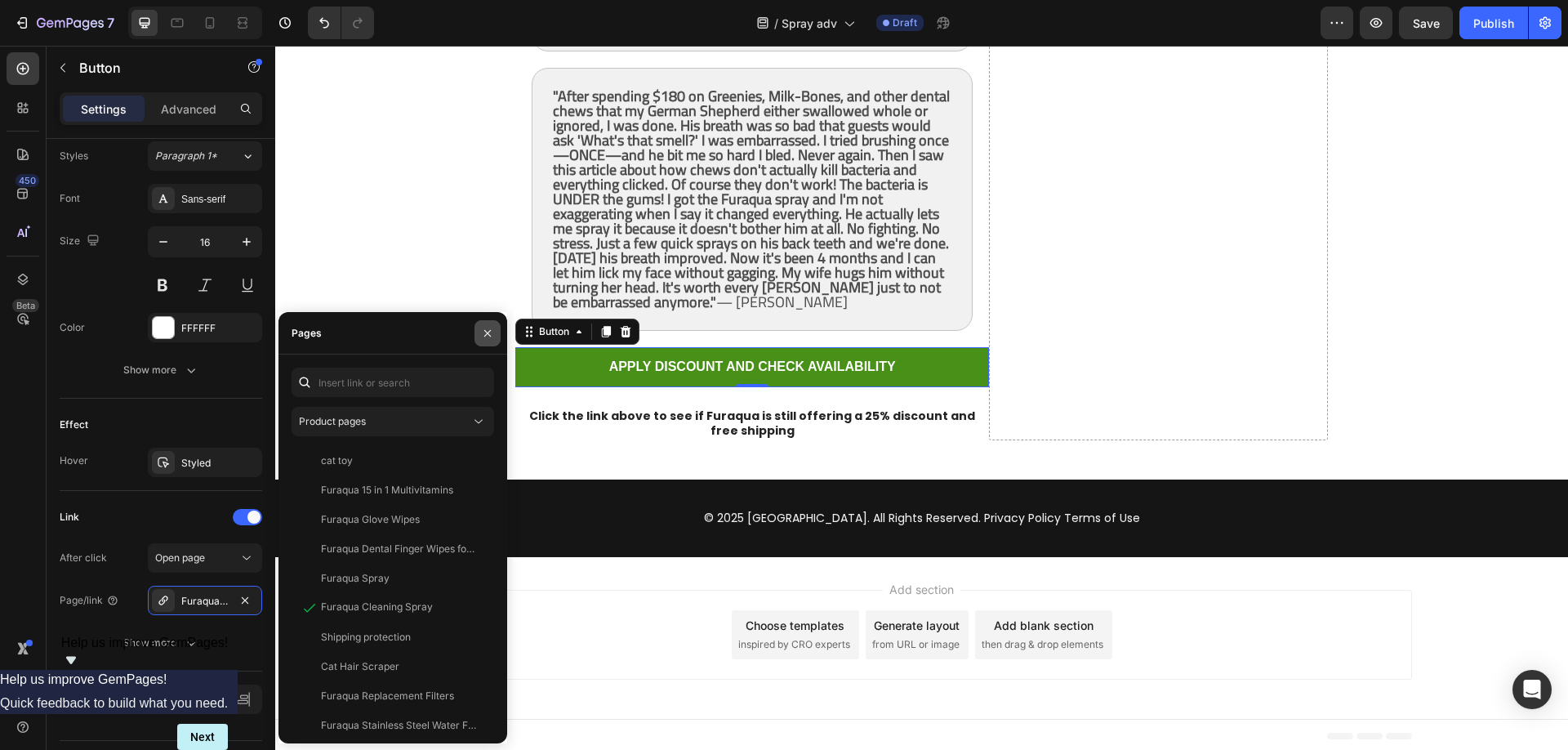
click at [483, 327] on icon "button" at bounding box center [487, 332] width 13 height 13
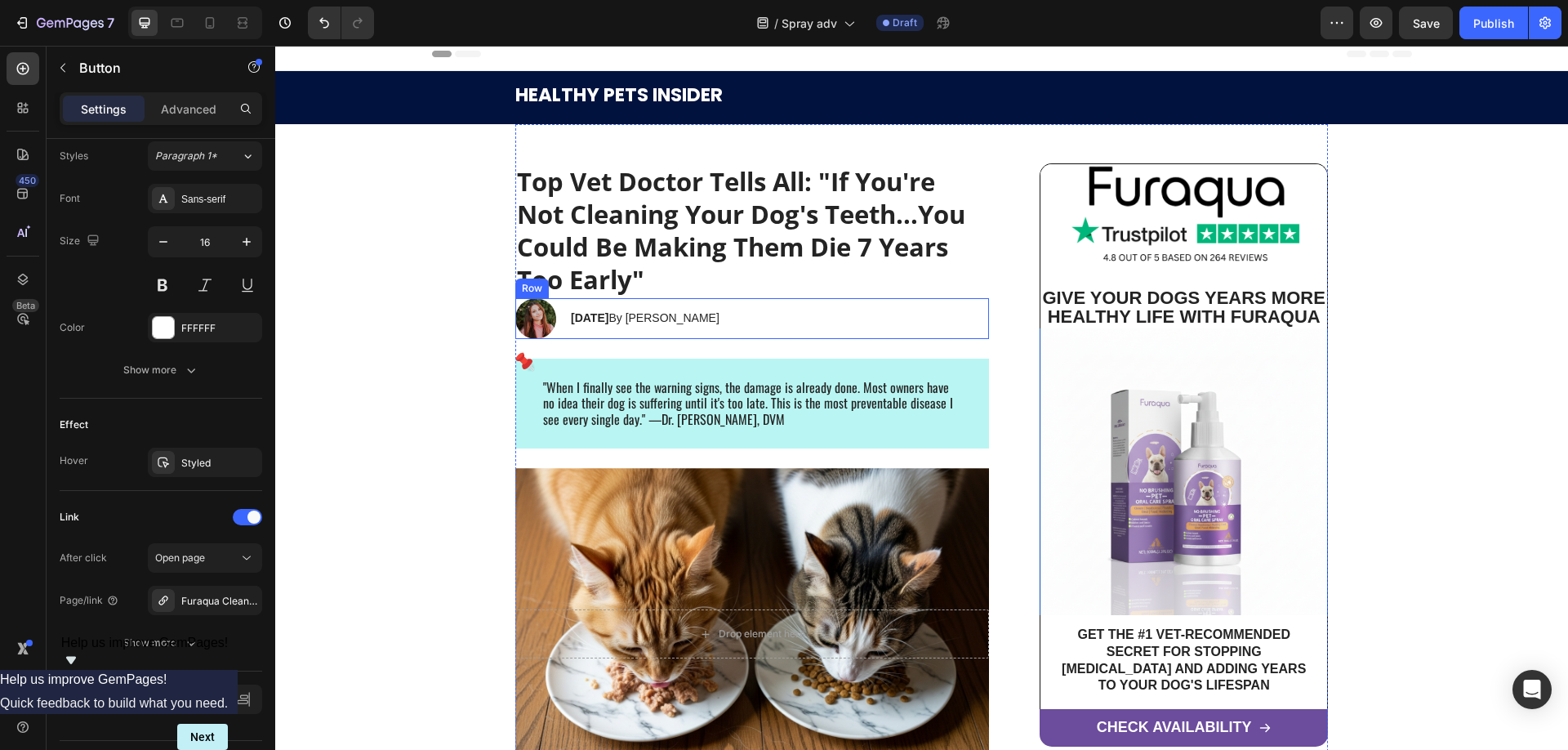
scroll to position [0, 0]
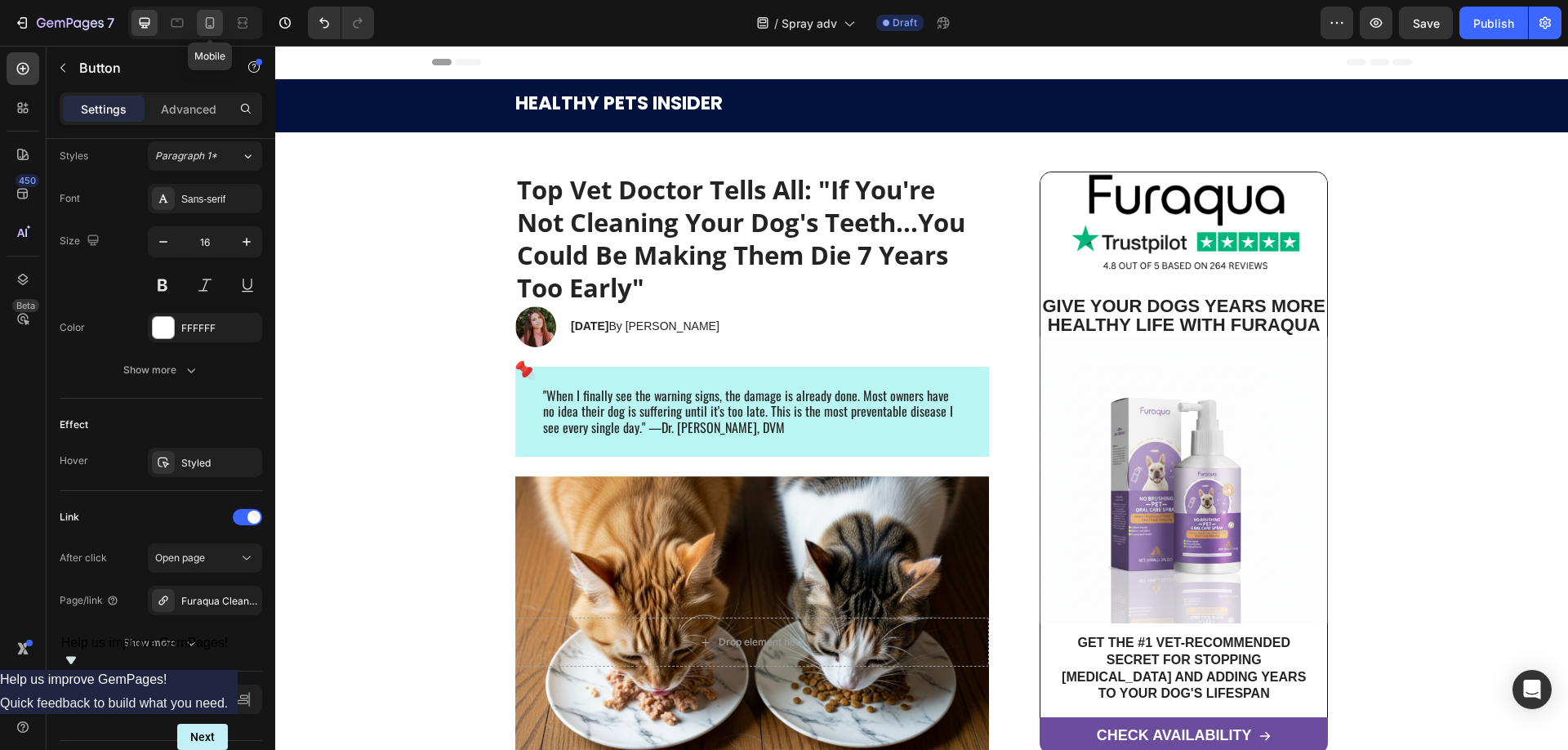
click at [208, 22] on icon at bounding box center [209, 22] width 17 height 17
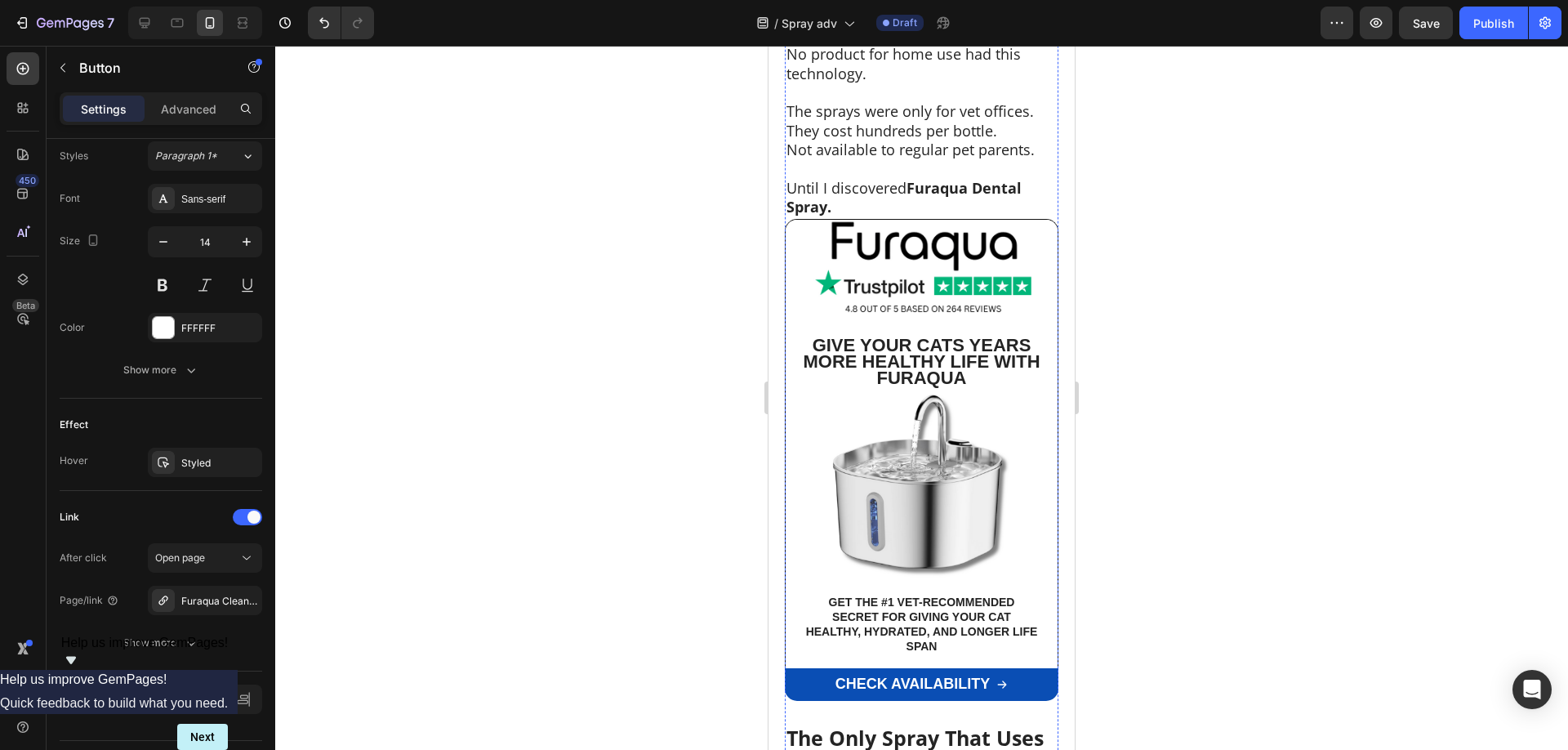
scroll to position [6413, 0]
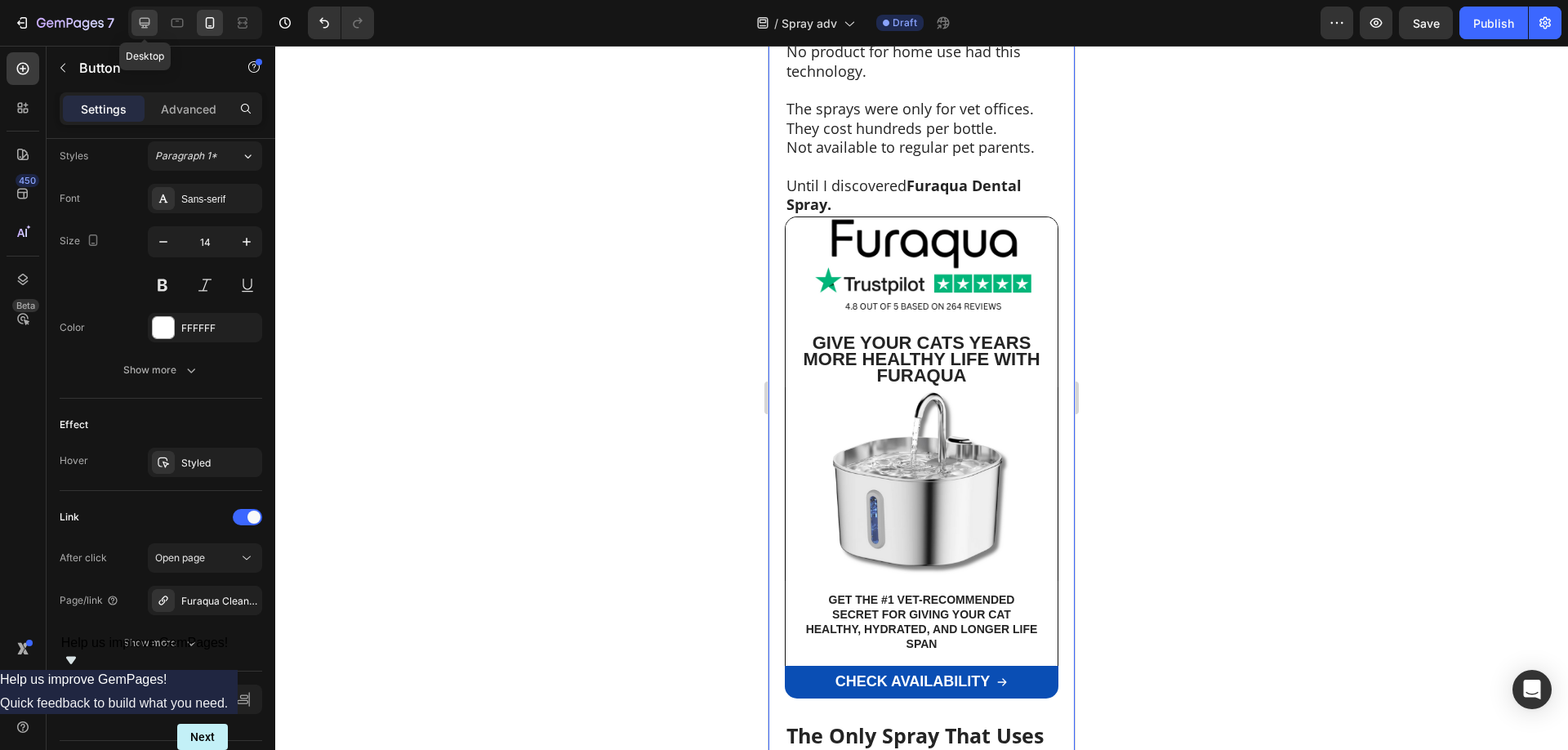
click at [144, 21] on icon at bounding box center [144, 22] width 17 height 17
type input "16"
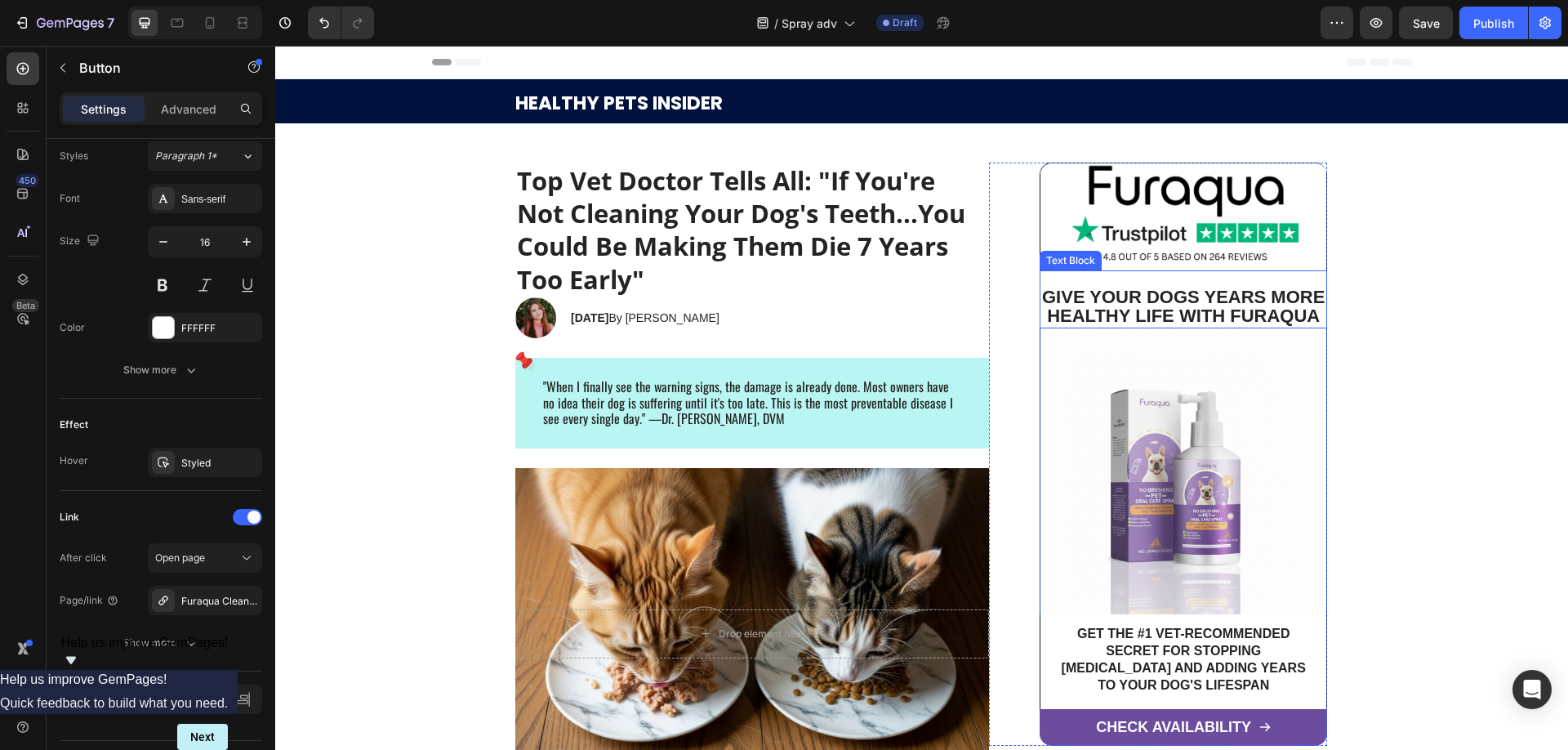
click at [1157, 300] on span "Give Your DOGS Years More Healthy Life With Furaqua" at bounding box center [1184, 306] width 282 height 39
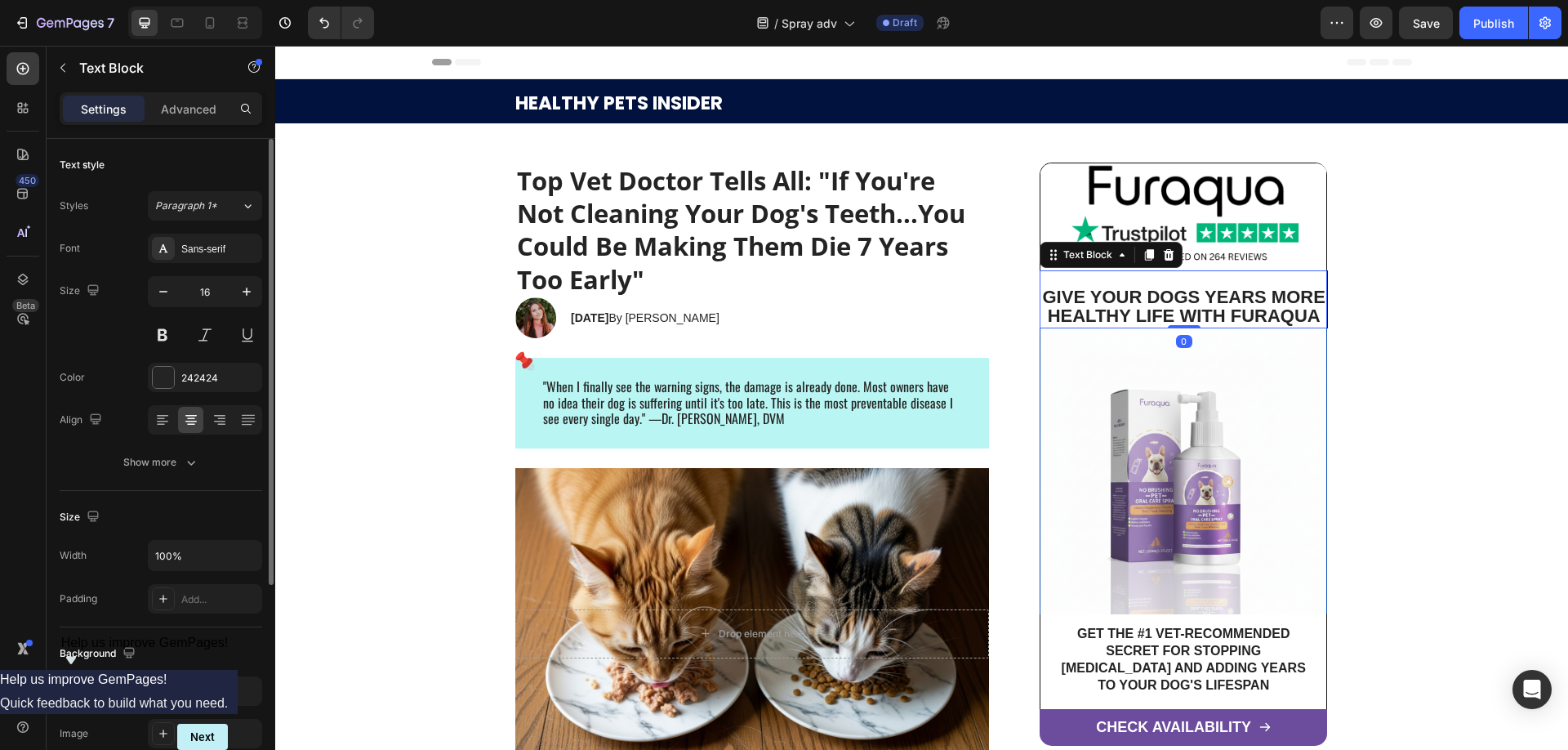
click at [1157, 300] on span "Give Your DOGS Years More Healthy Life With Furaqua" at bounding box center [1184, 306] width 282 height 39
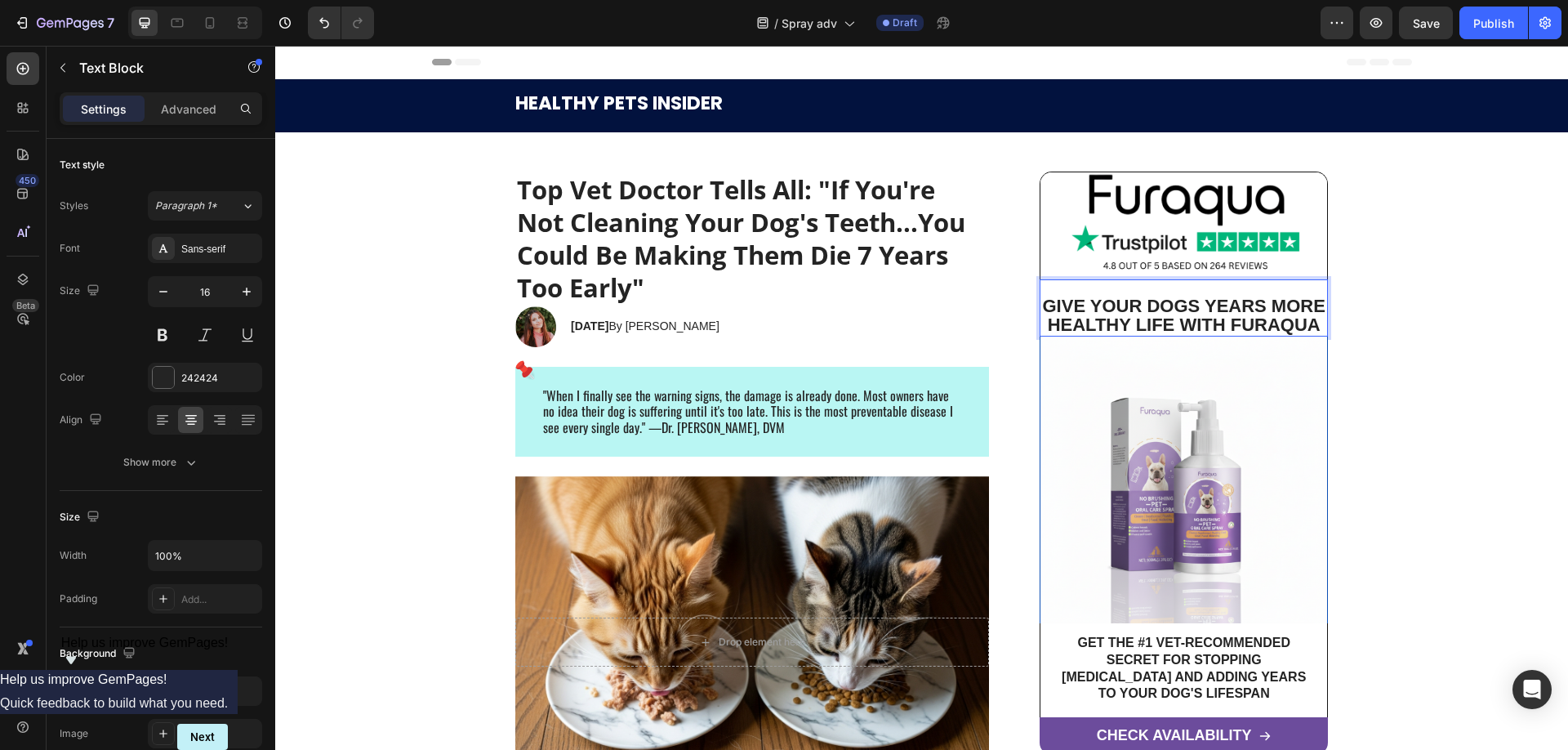
click at [1184, 294] on p "Rich Text Editor. Editing area: main" at bounding box center [1183, 289] width 283 height 18
click at [1071, 302] on p "Give Your DOGS Years More Healthy Life With Furaqua" at bounding box center [1183, 317] width 283 height 38
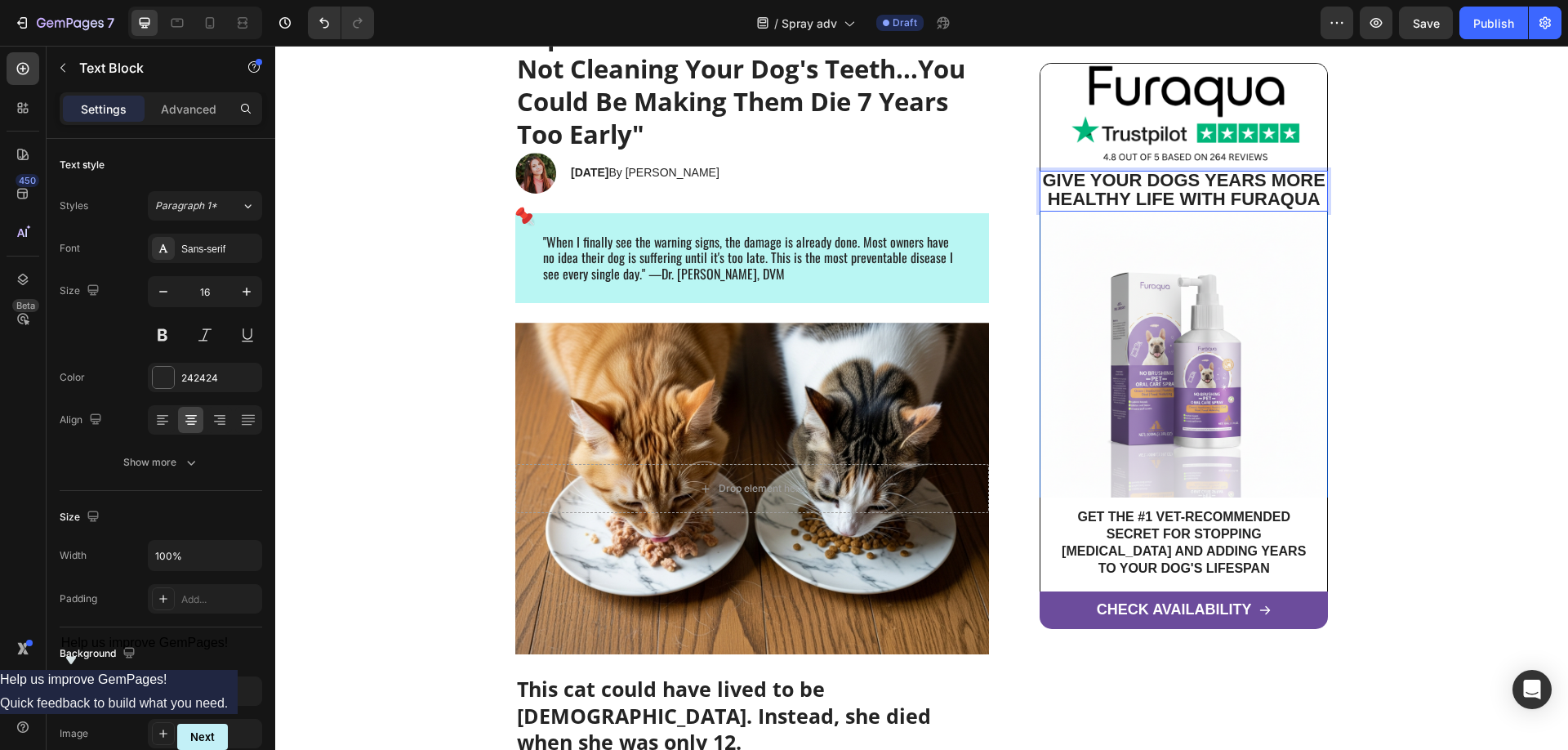
scroll to position [250, 0]
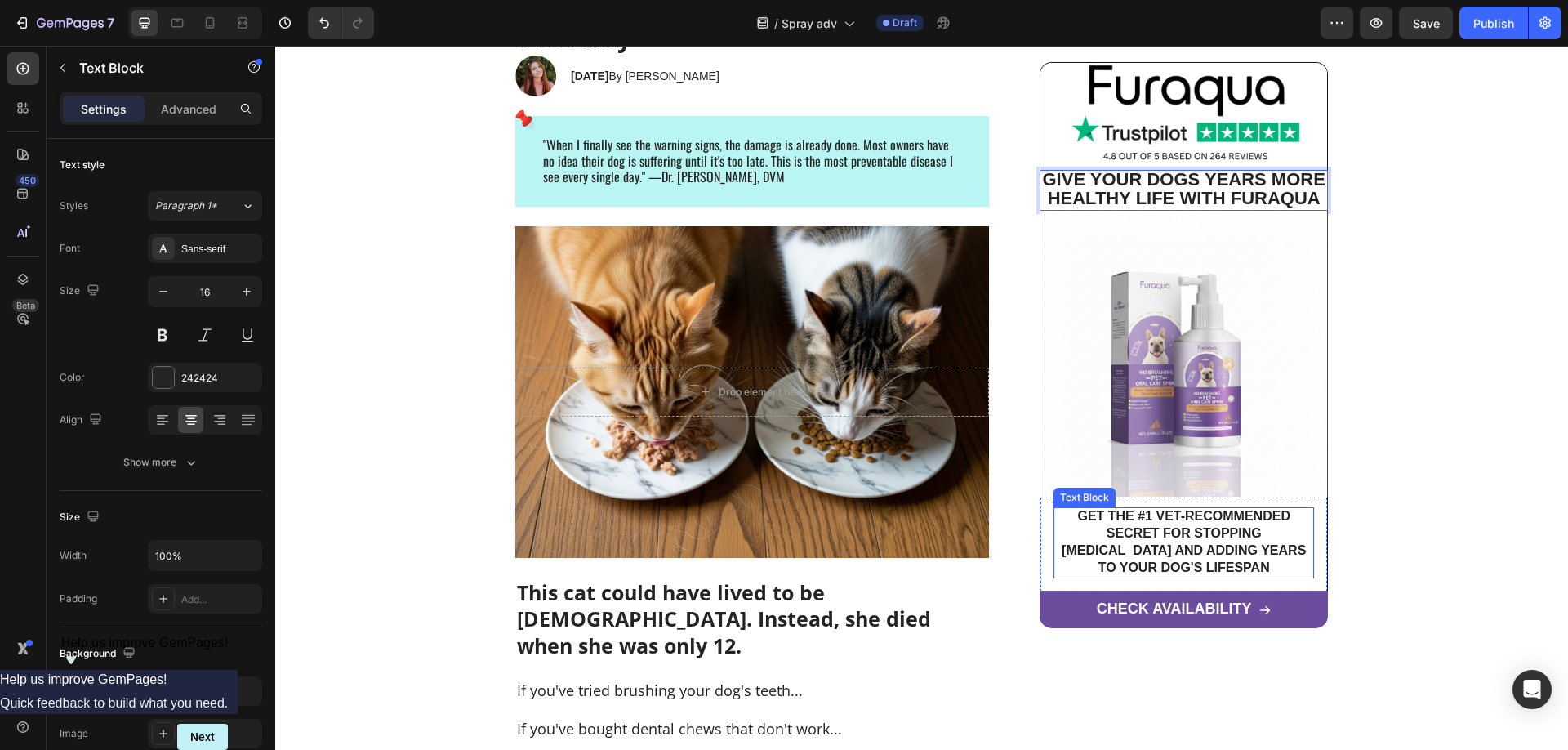
click at [1169, 551] on p "GET THE #1 VET-RECOMMENDED SECRET FOR STOPPING [MEDICAL_DATA] AND ADDING YEARS …" at bounding box center [1183, 543] width 257 height 68
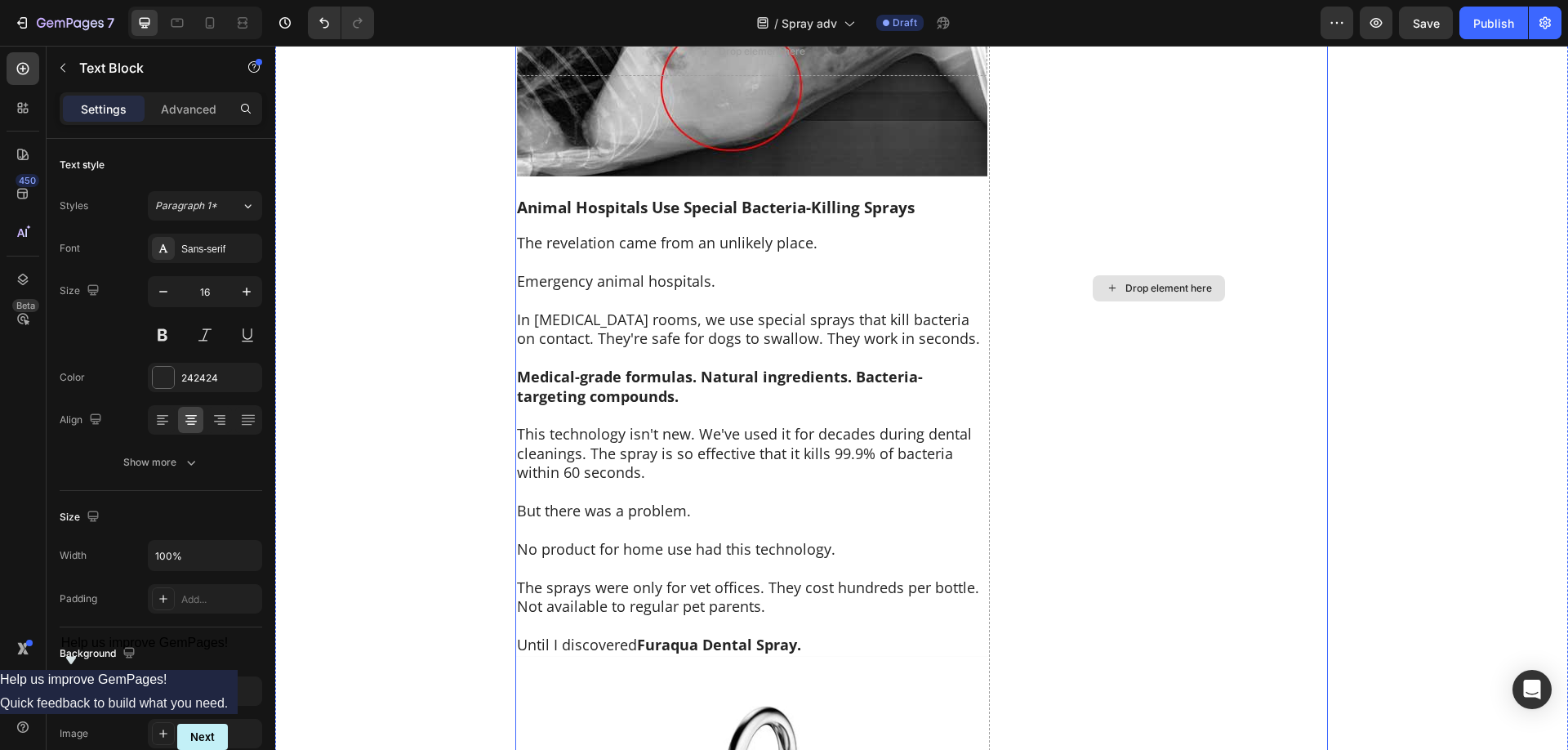
scroll to position [5497, 0]
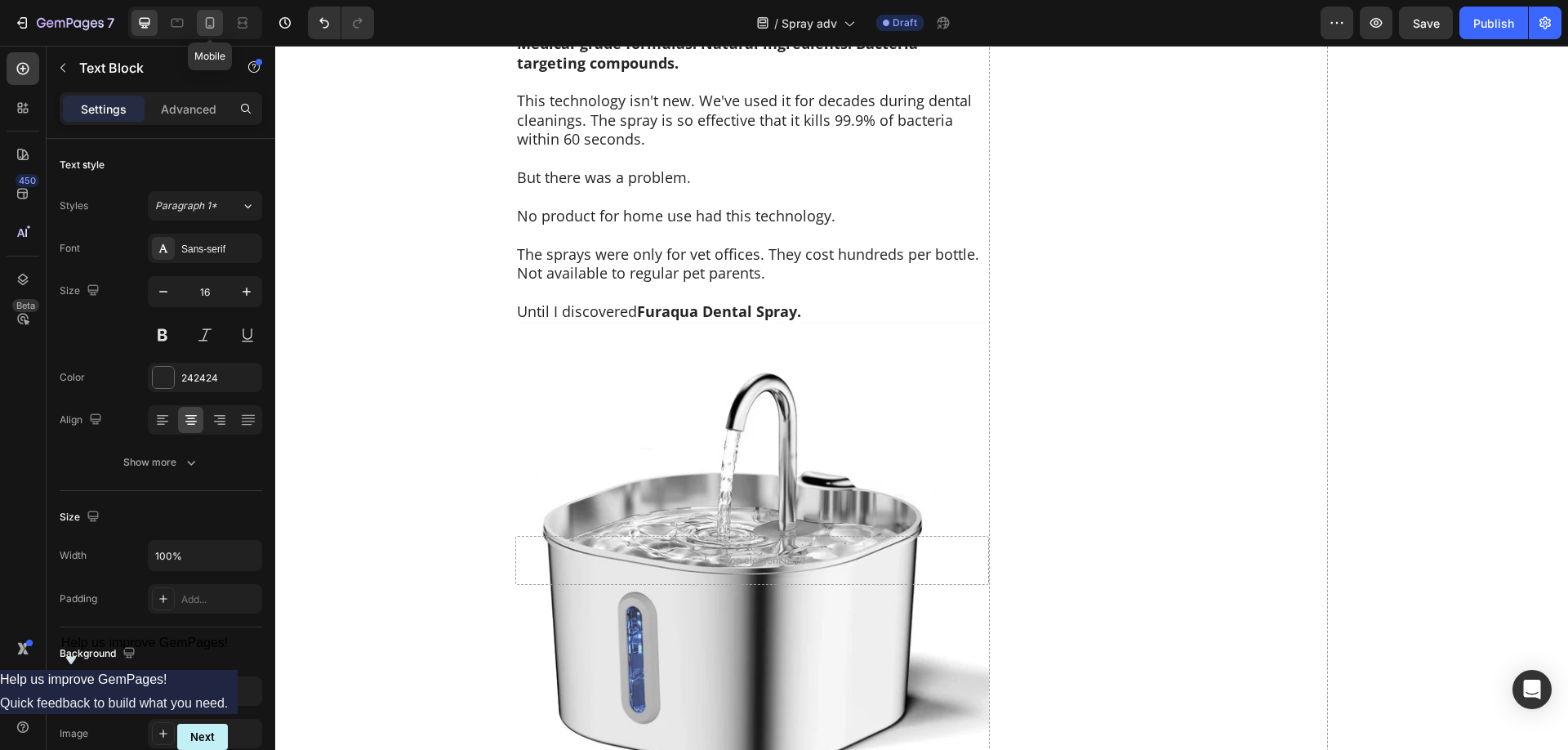
click at [208, 24] on icon at bounding box center [209, 22] width 17 height 17
type input "14"
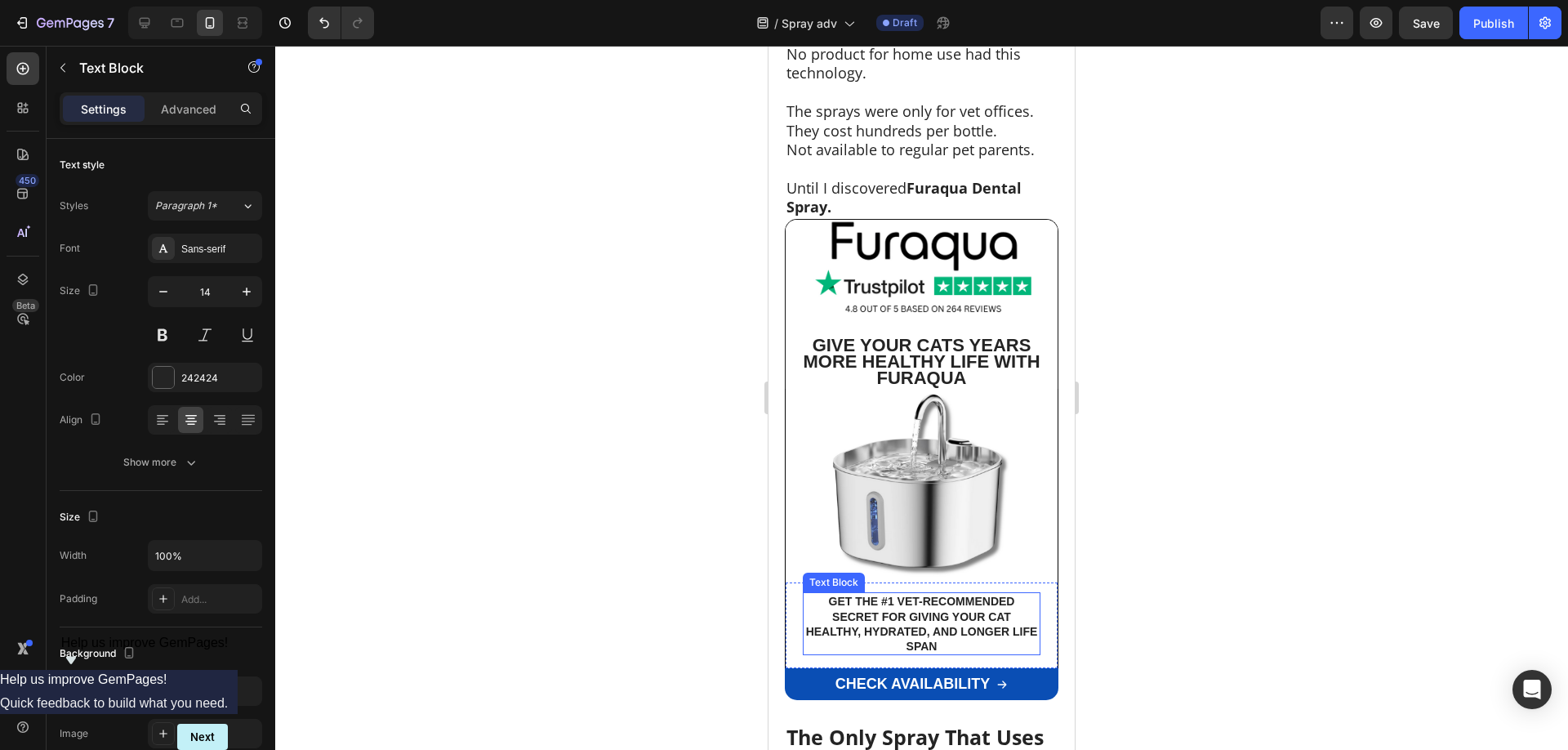
scroll to position [6283, 0]
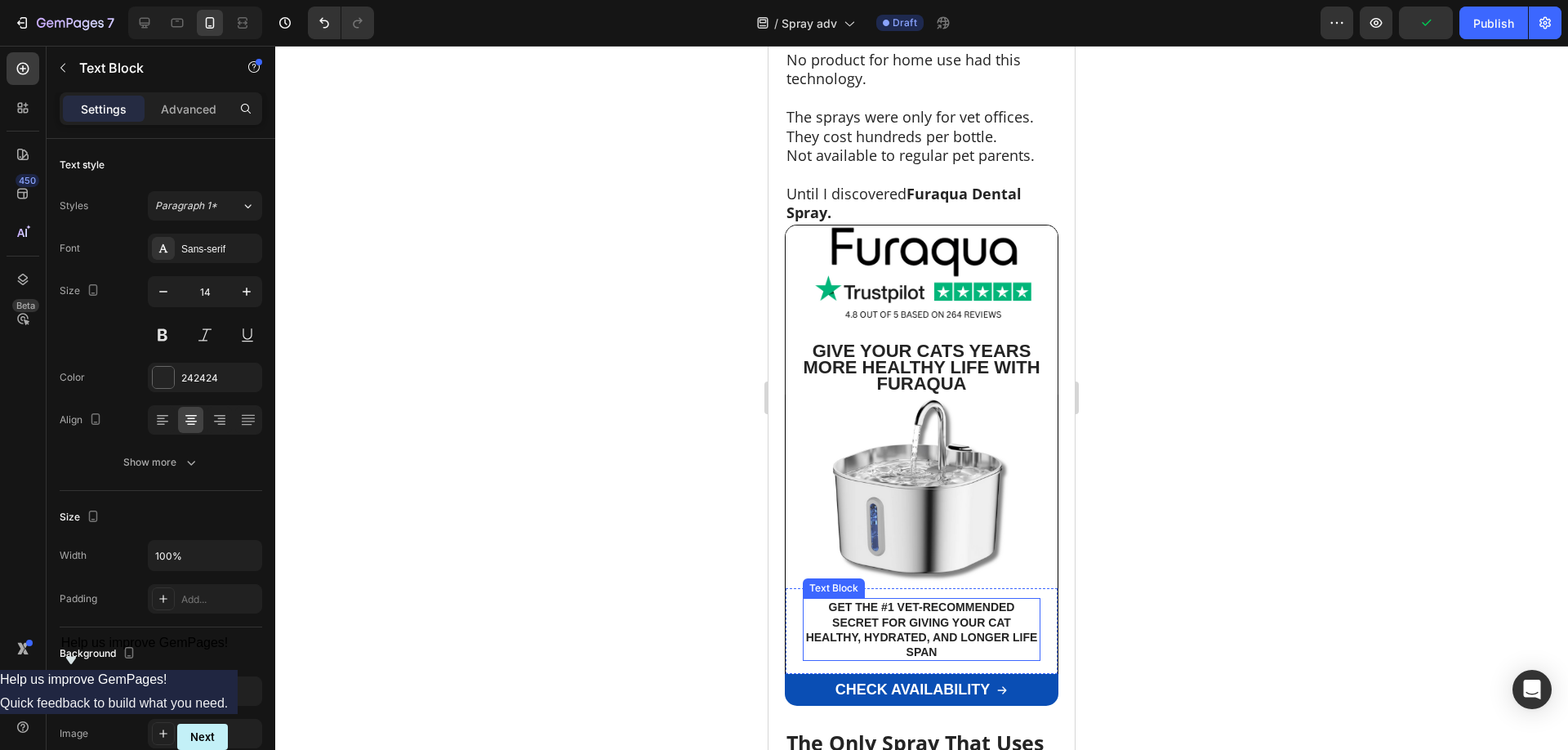
click at [917, 599] on p "Get the #1 Vet-Recommended Secret For Giving Your Cat Healthy, Hydrated, And Lo…" at bounding box center [921, 628] width 235 height 59
click at [918, 341] on span "Give Your Cats Years More Healthy Life With Furaqua" at bounding box center [920, 367] width 237 height 53
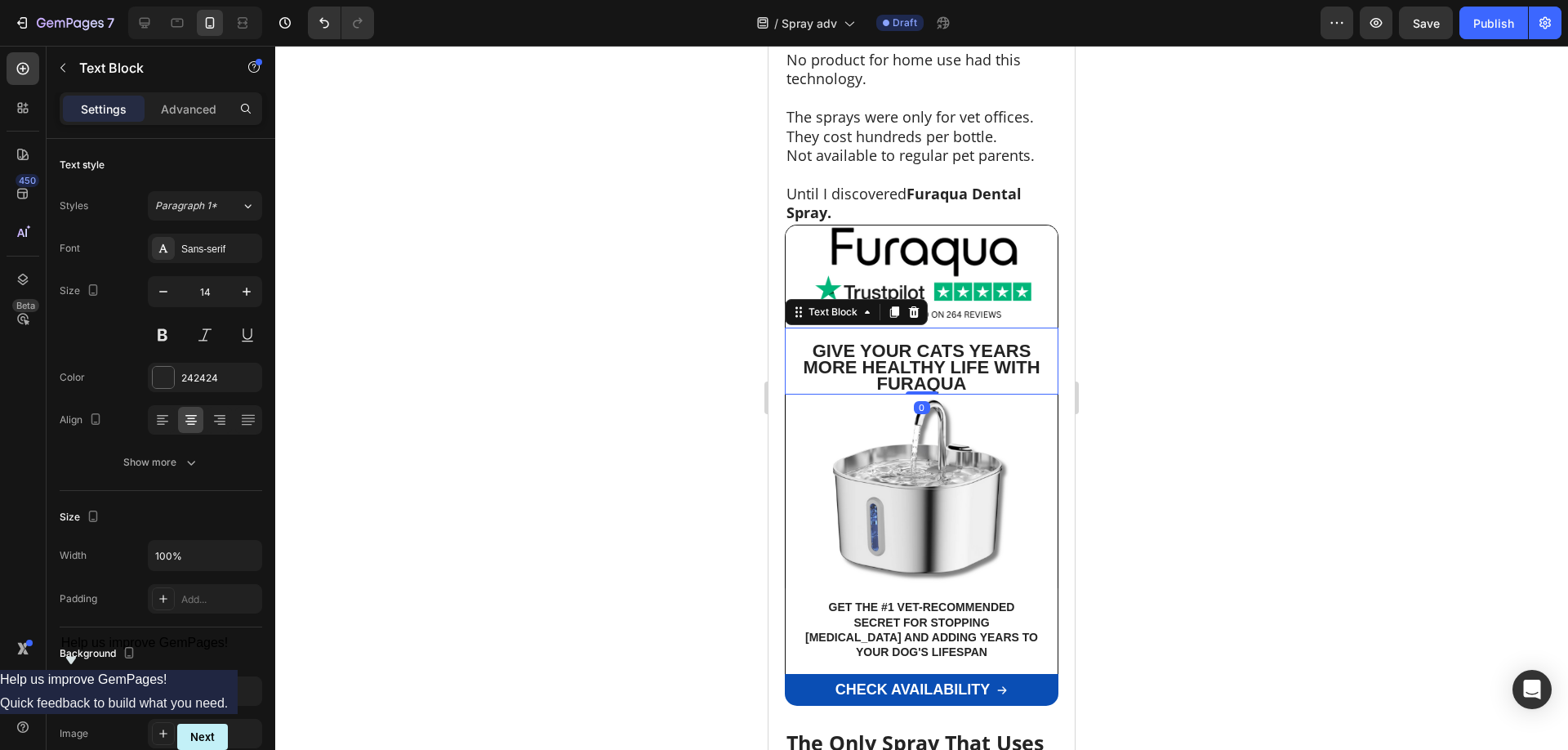
click at [918, 341] on span "Give Your Cats Years More Healthy Life With Furaqua" at bounding box center [920, 367] width 237 height 53
click at [808, 329] on p "Rich Text Editor. Editing area: main" at bounding box center [921, 336] width 269 height 15
click at [811, 341] on span "Give Your DOGS Years More Healthy Life With Furaqua" at bounding box center [920, 367] width 237 height 53
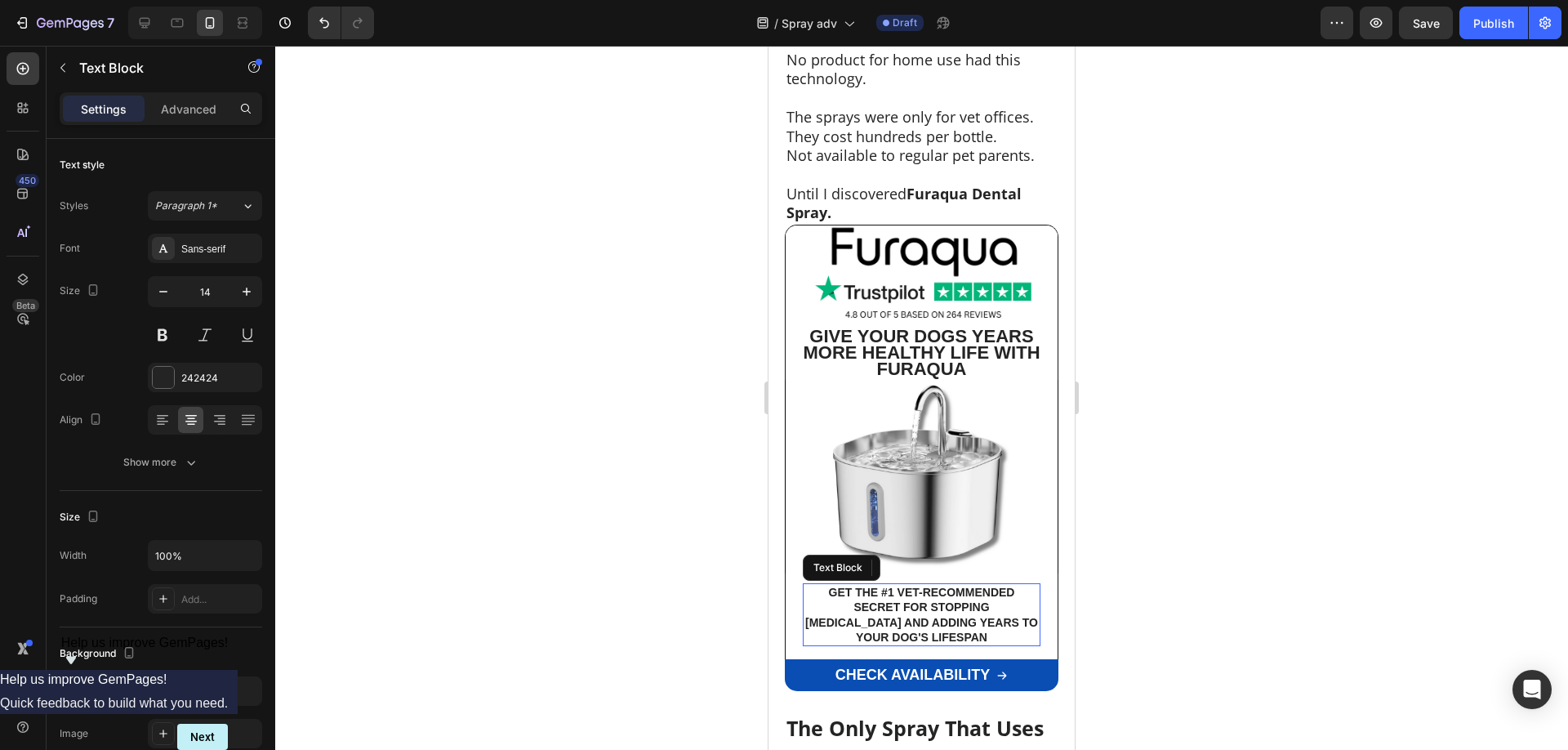
click at [952, 584] on p "GET THE #1 VET-RECOMMENDED SECRET FOR STOPPING [MEDICAL_DATA] AND ADDING YEARS …" at bounding box center [921, 614] width 235 height 59
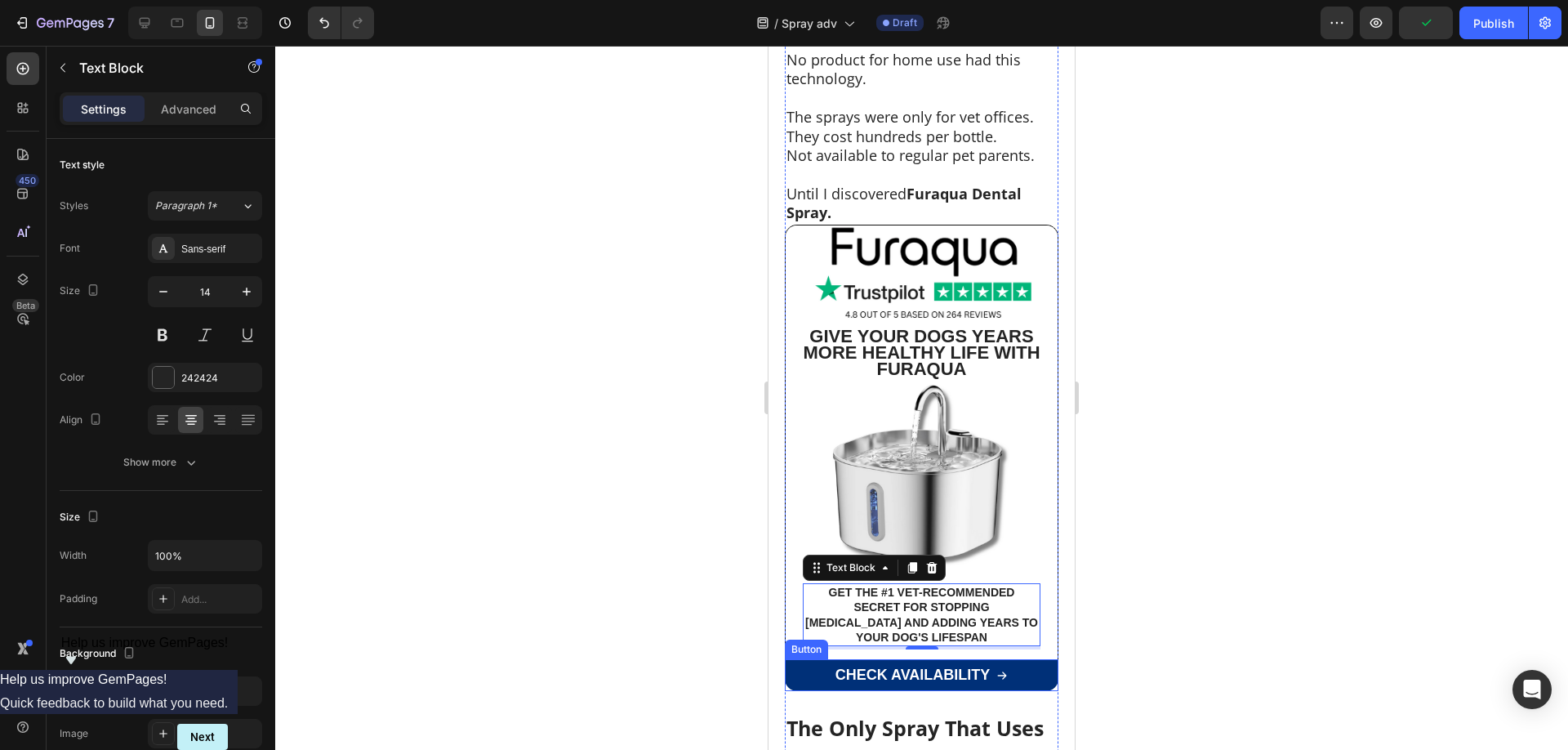
click at [1048, 659] on link "CHECK AVAILABILITY" at bounding box center [921, 675] width 274 height 32
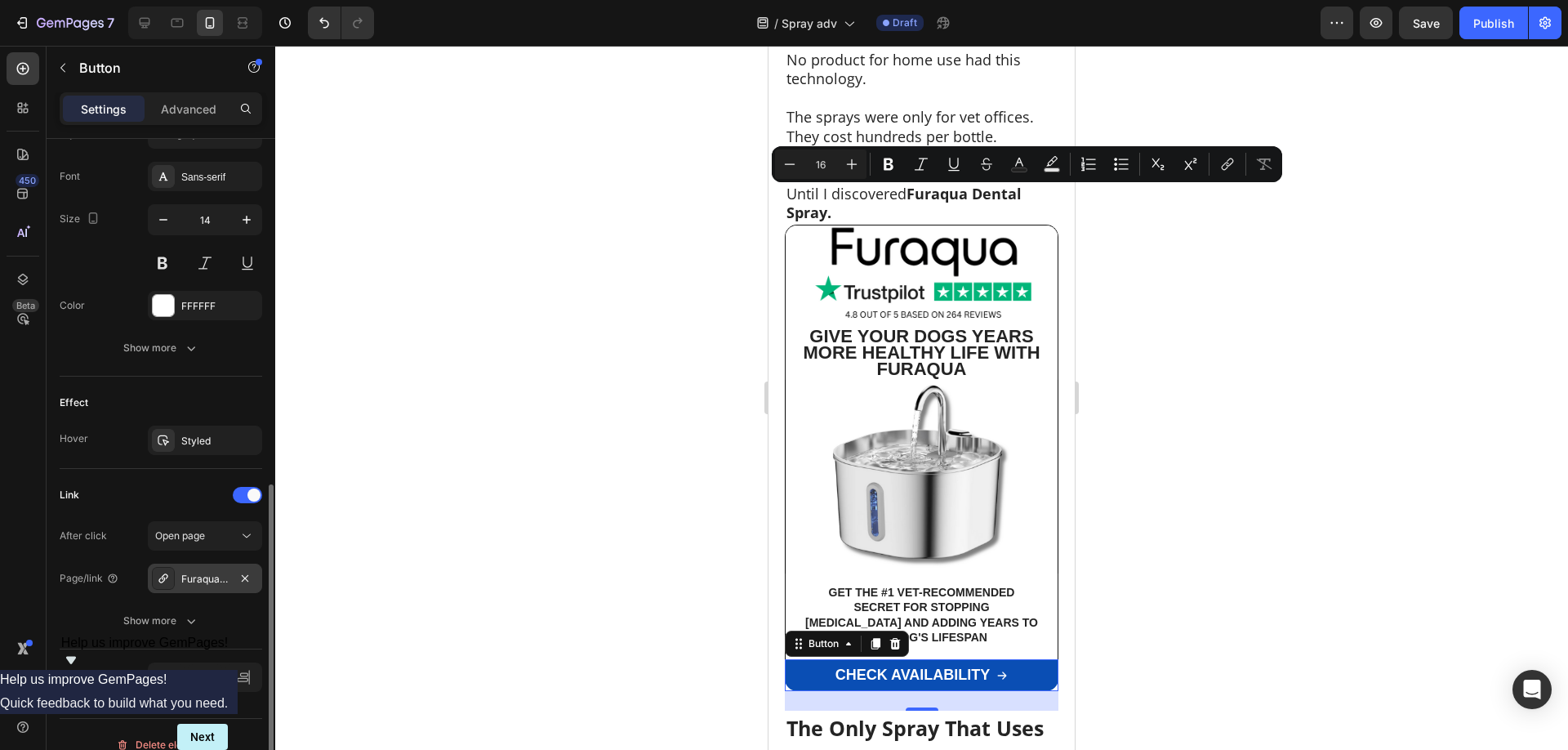
scroll to position [770, 0]
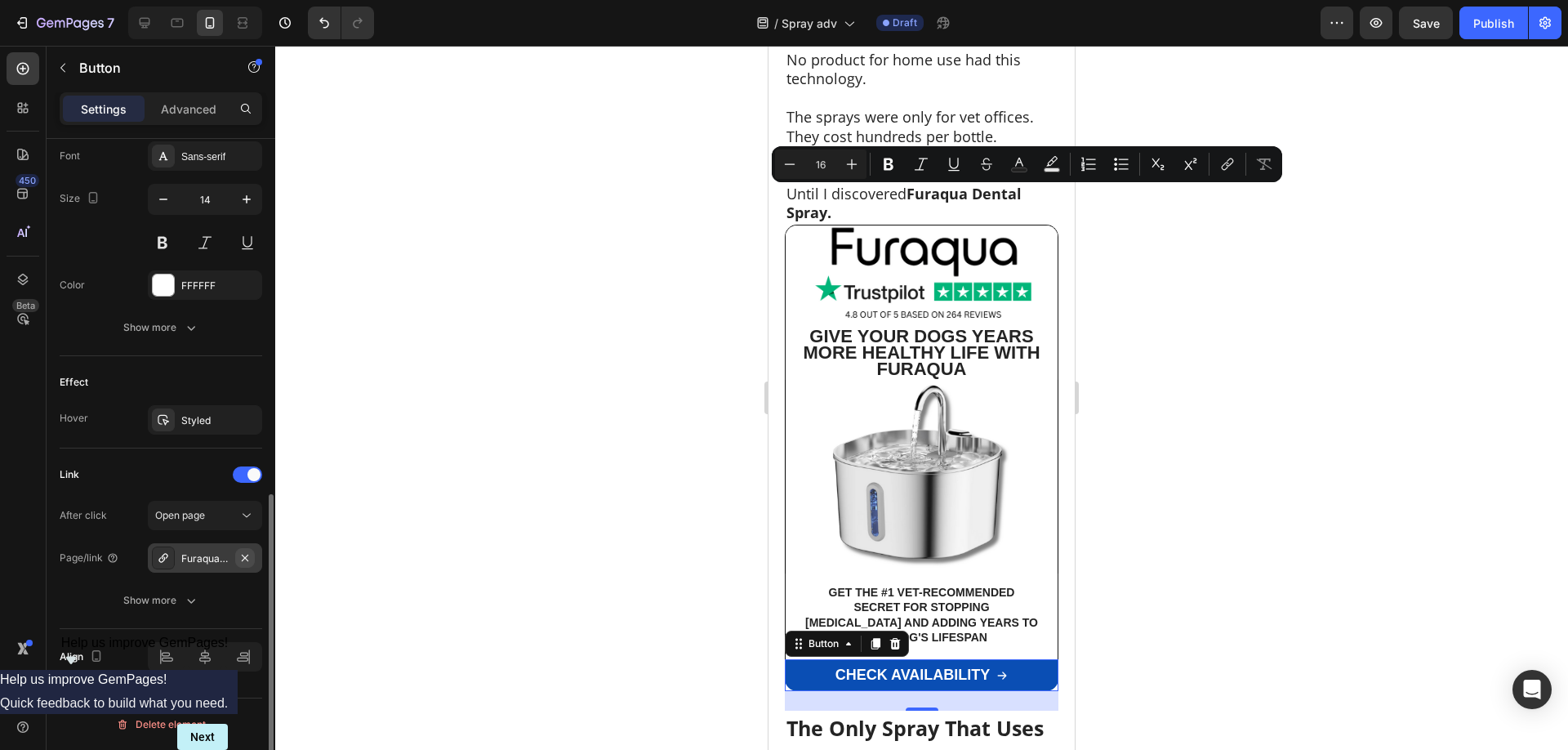
click at [247, 559] on icon "button" at bounding box center [244, 557] width 13 height 13
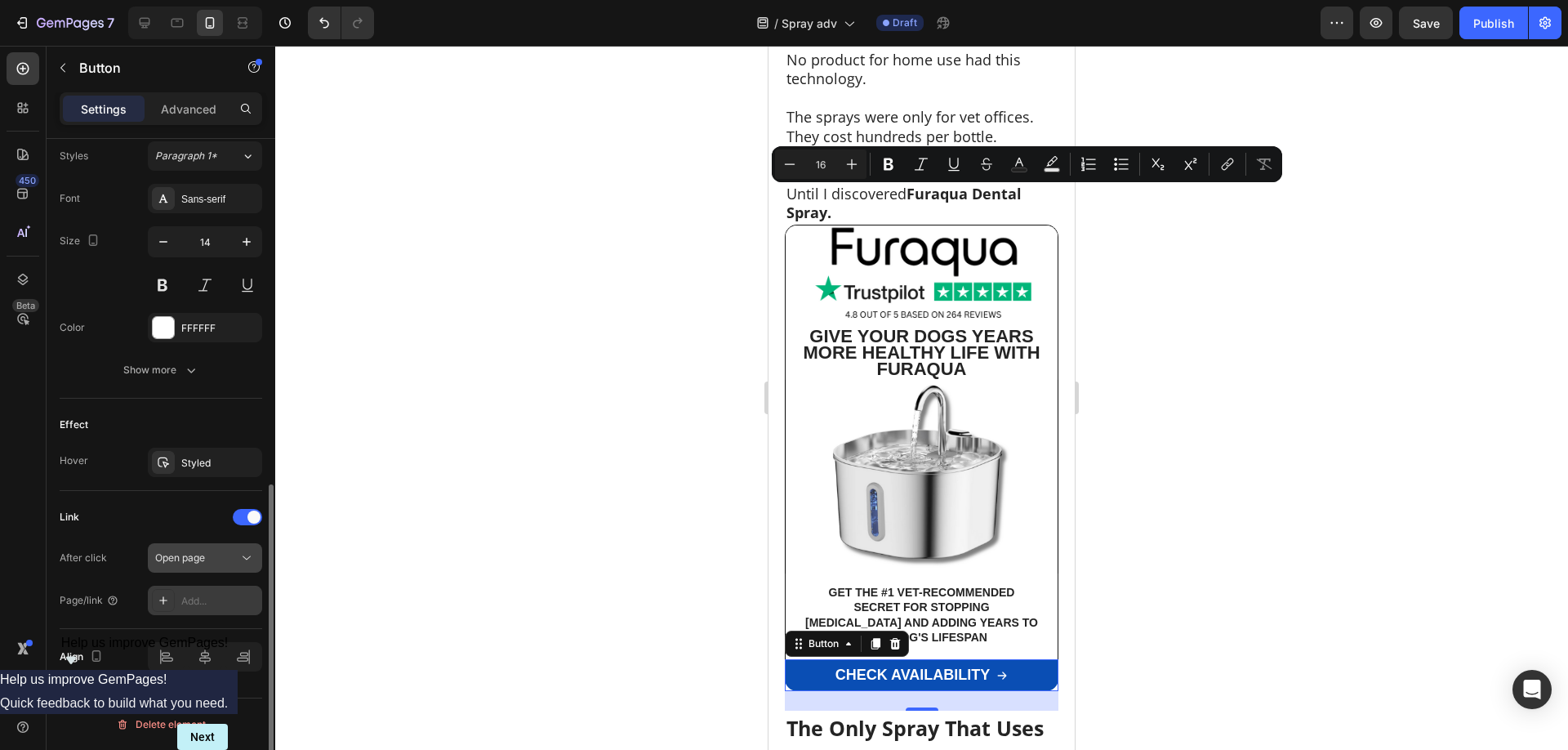
scroll to position [728, 0]
click at [216, 558] on div "Open page" at bounding box center [197, 557] width 84 height 15
click at [217, 558] on div "Open page" at bounding box center [197, 557] width 84 height 15
click at [231, 598] on div "Add..." at bounding box center [219, 600] width 77 height 15
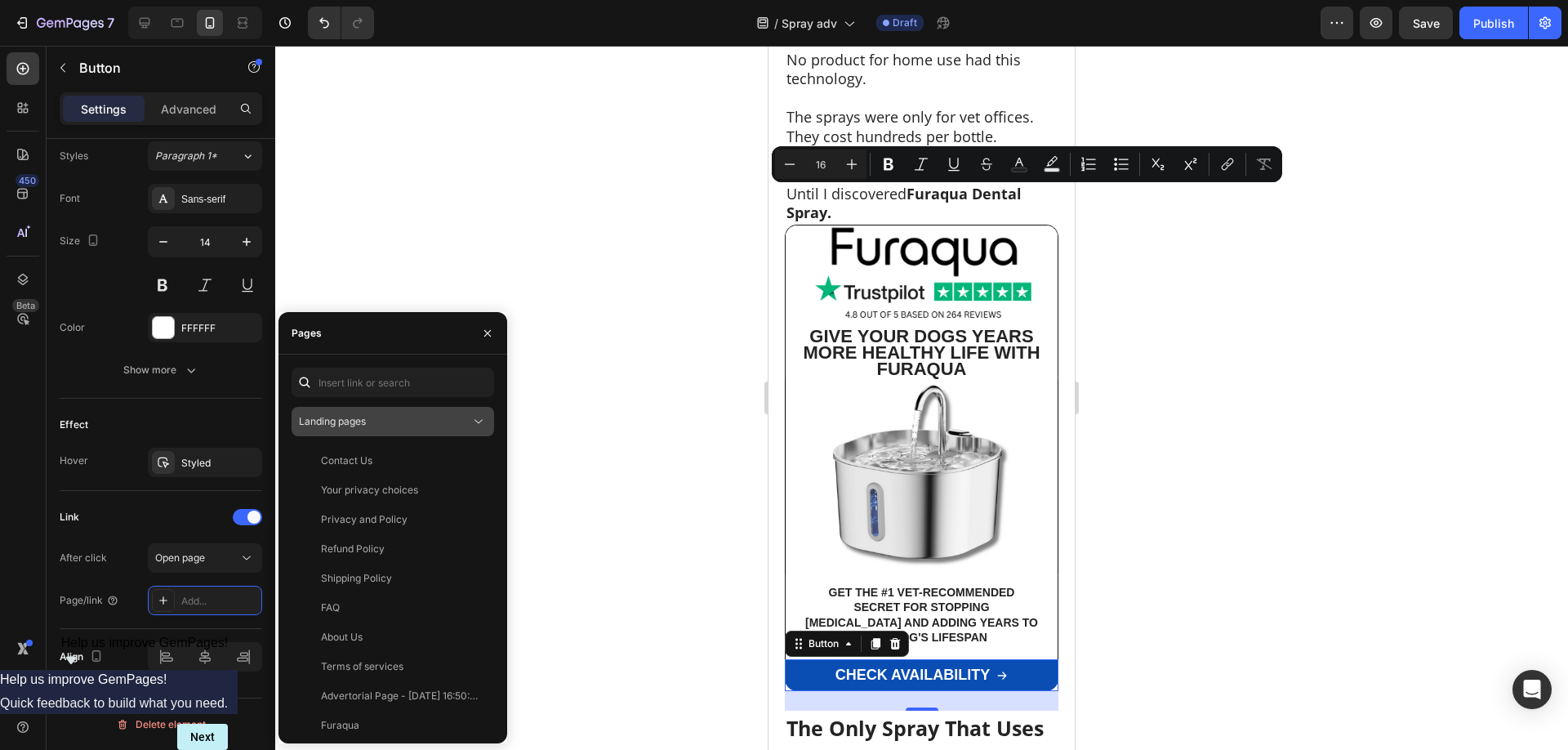
click at [447, 417] on div "Landing pages" at bounding box center [385, 421] width 171 height 15
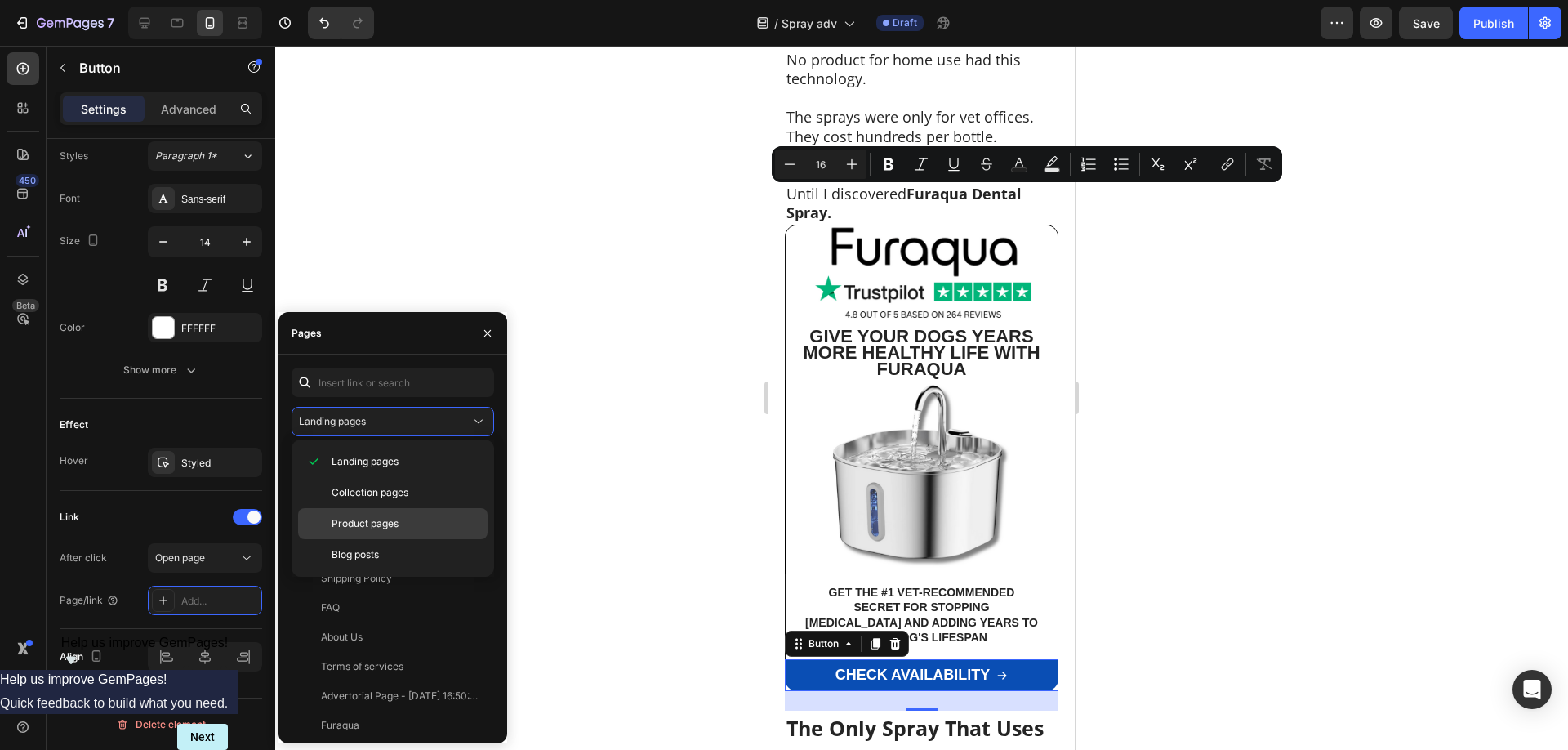
click at [381, 520] on span "Product pages" at bounding box center [364, 523] width 67 height 15
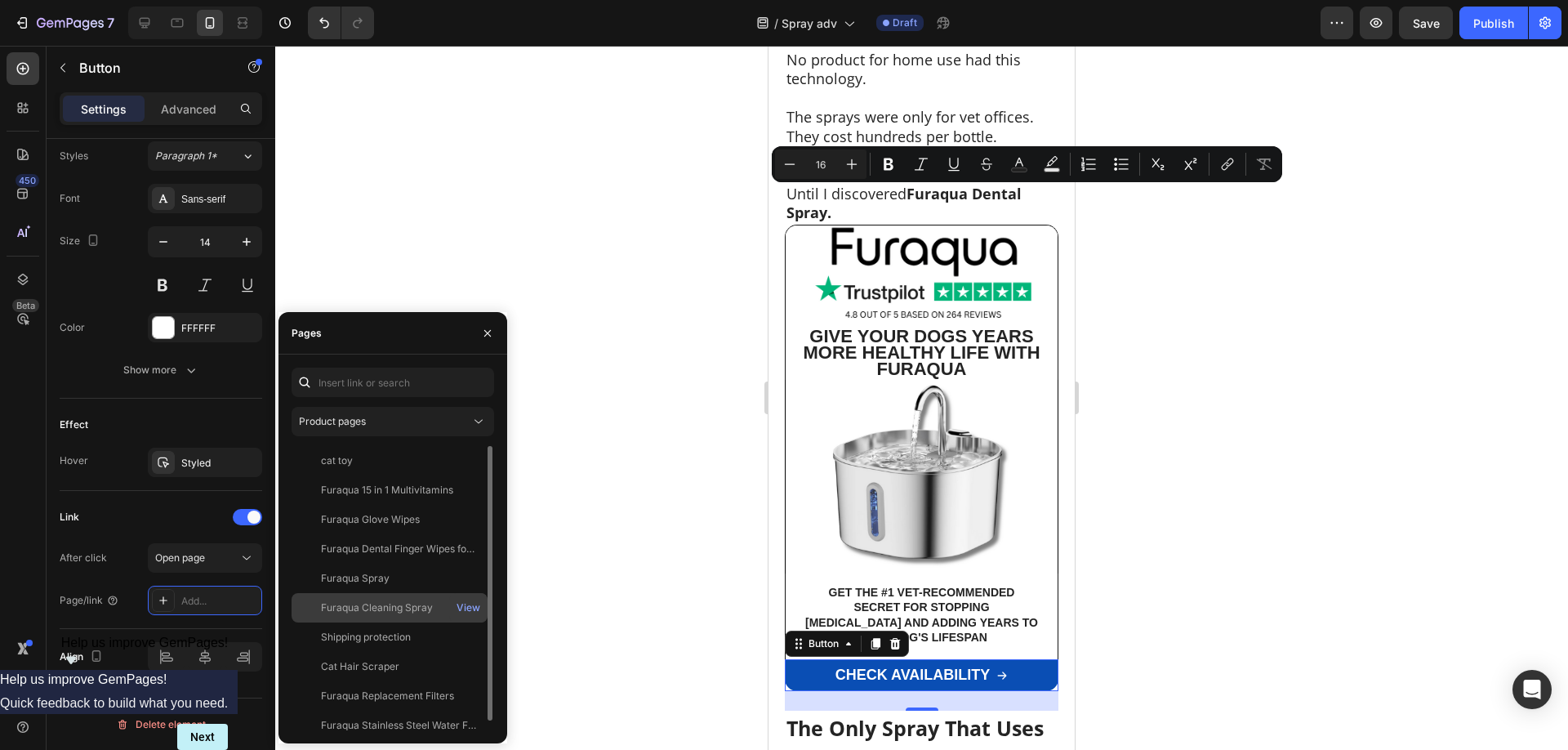
click at [408, 610] on div "Furaqua Cleaning Spray" at bounding box center [376, 607] width 112 height 15
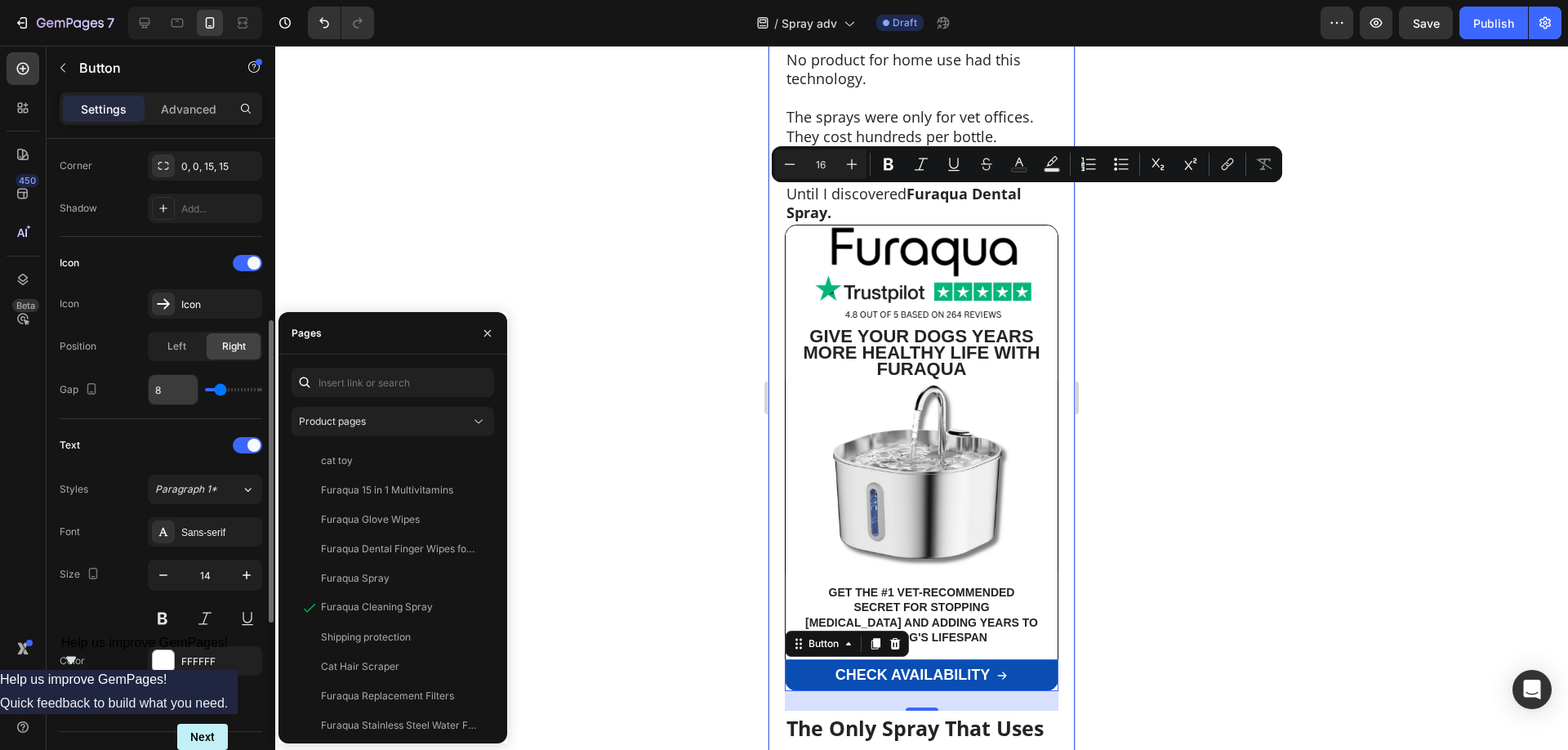
scroll to position [0, 0]
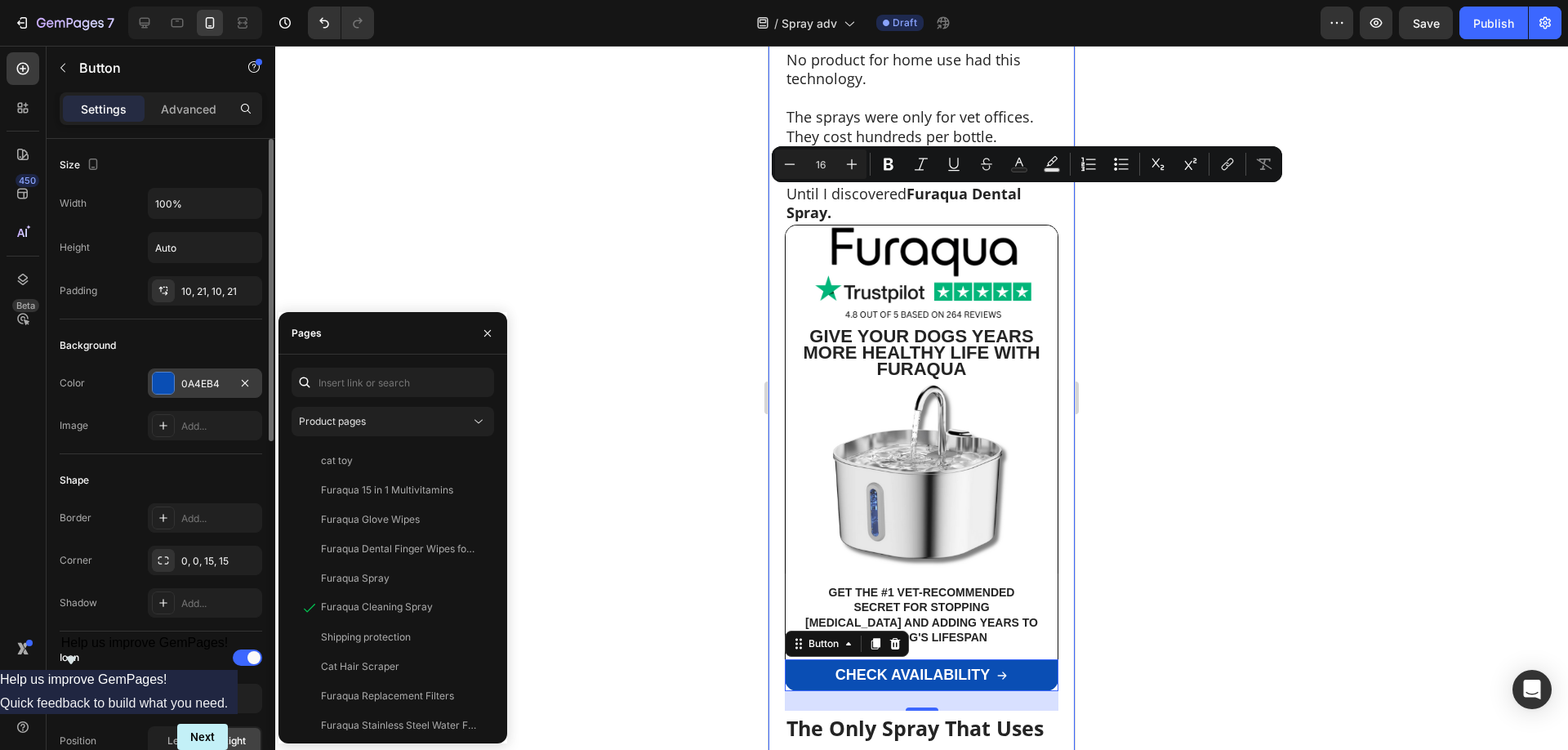
click at [168, 382] on div at bounding box center [164, 383] width 21 height 21
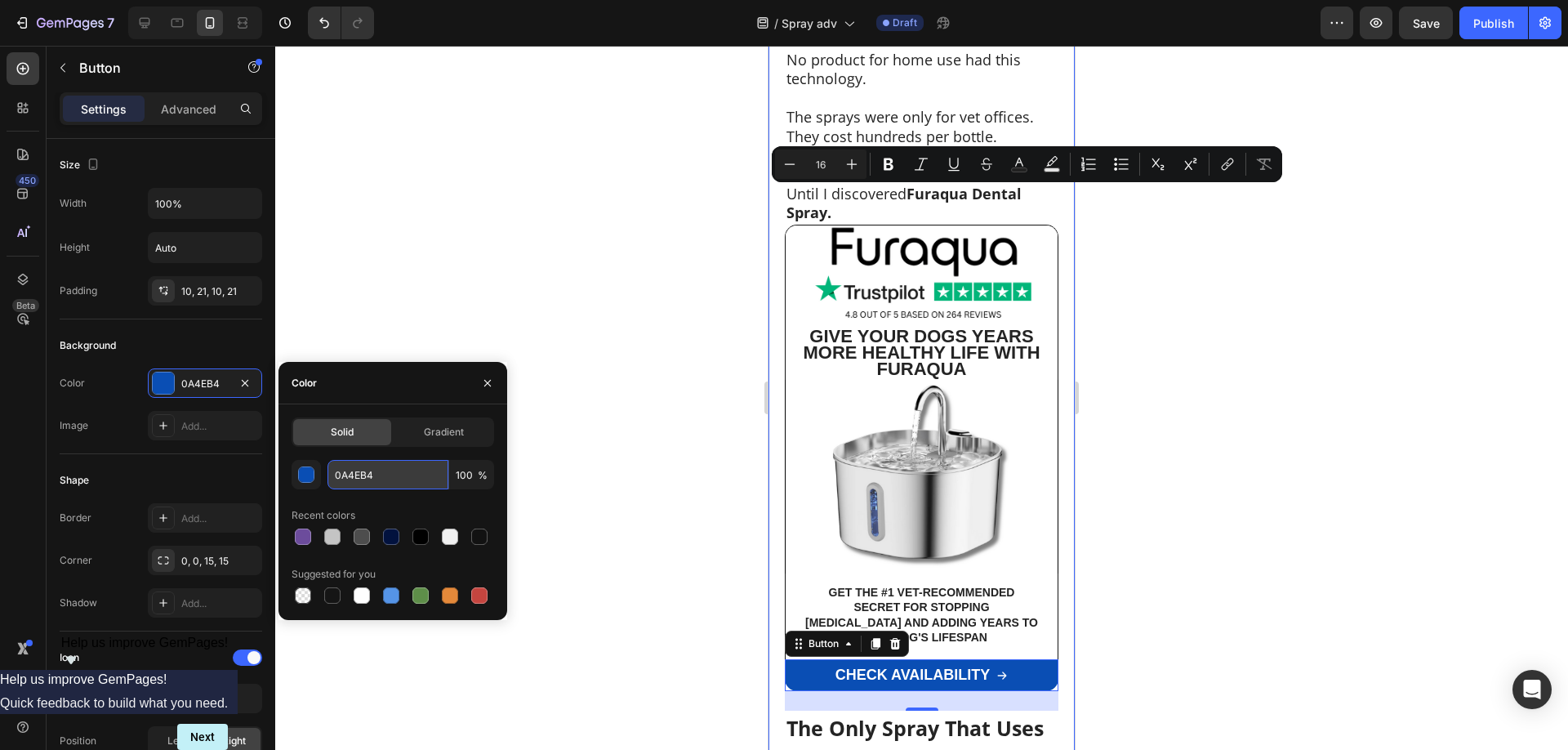
click at [357, 472] on input "0A4EB4" at bounding box center [388, 474] width 121 height 29
paste input "6C4C9C"
type input "6C4C9C"
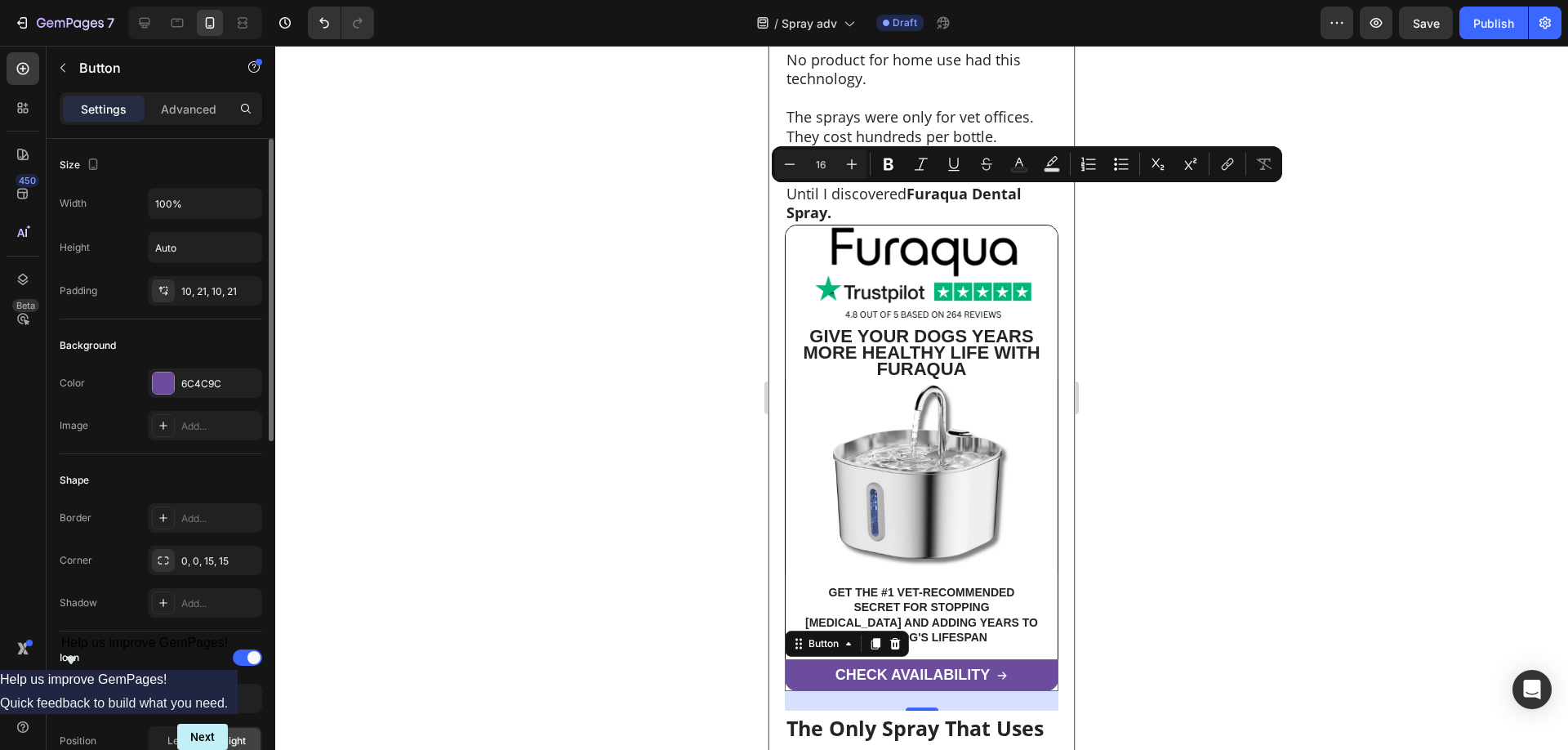
click at [195, 326] on div "Background Color 6C4C9C Image Add..." at bounding box center [161, 387] width 203 height 134
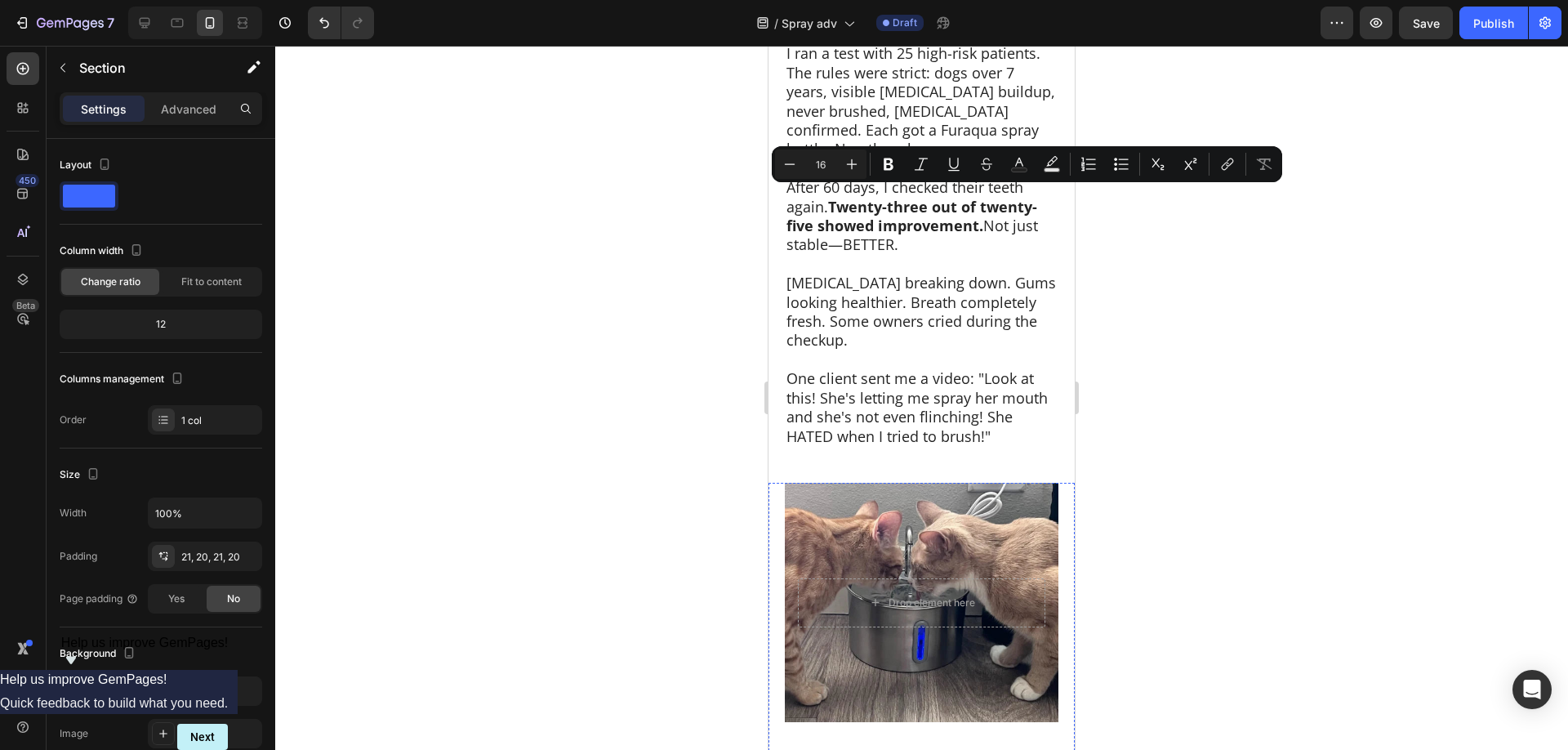
scroll to position [7782, 0]
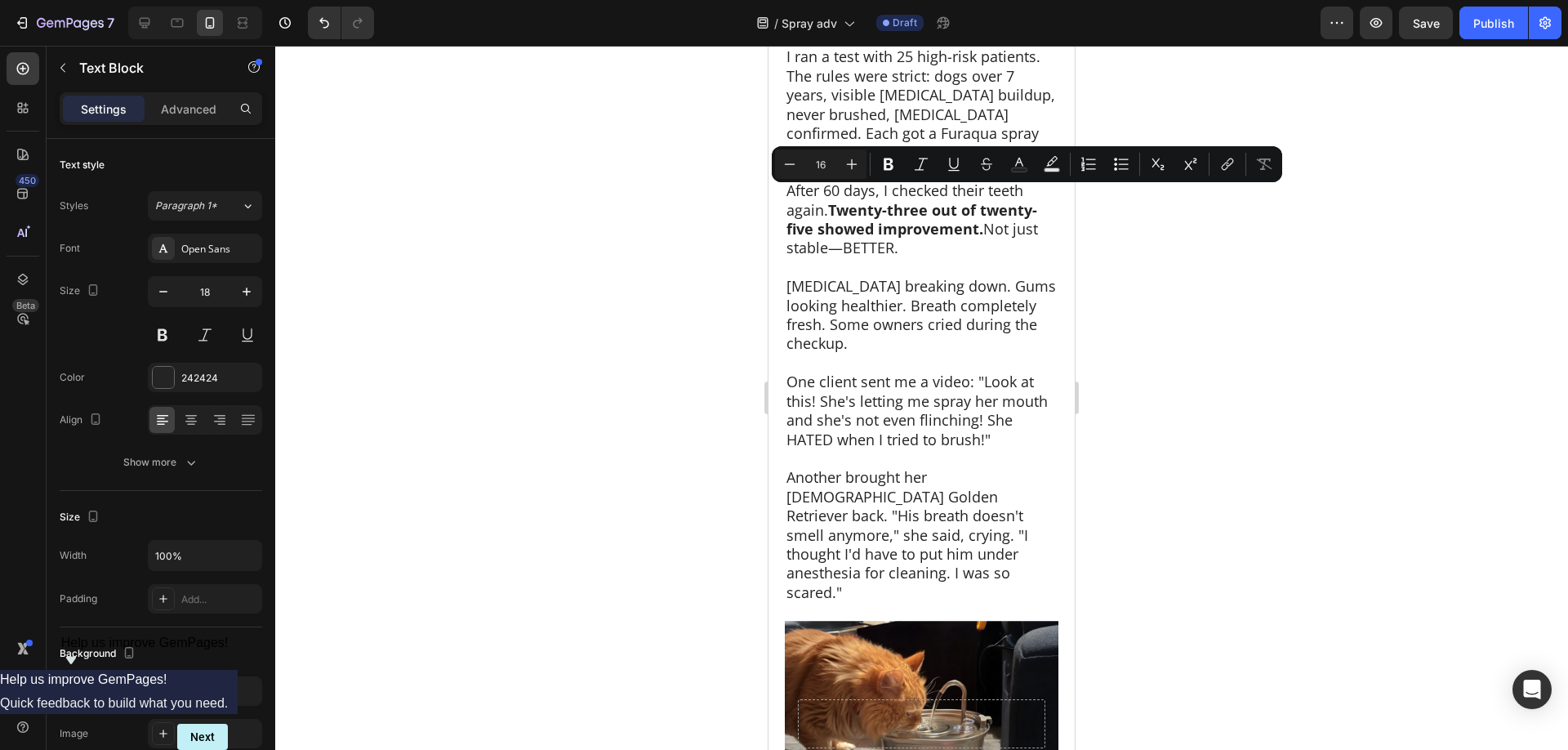
drag, startPoint x: 933, startPoint y: 401, endPoint x: 939, endPoint y: 368, distance: 33.5
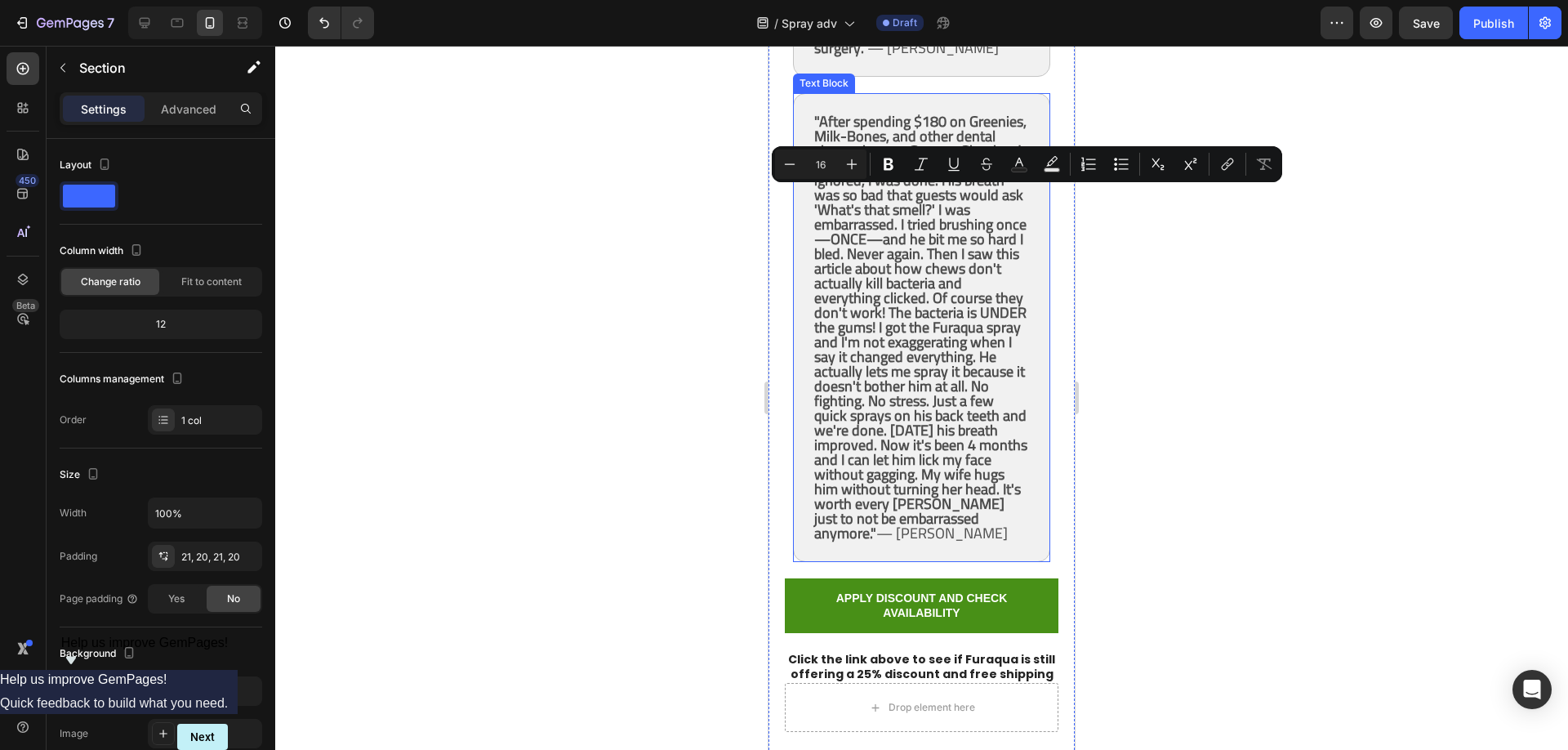
scroll to position [11364, 0]
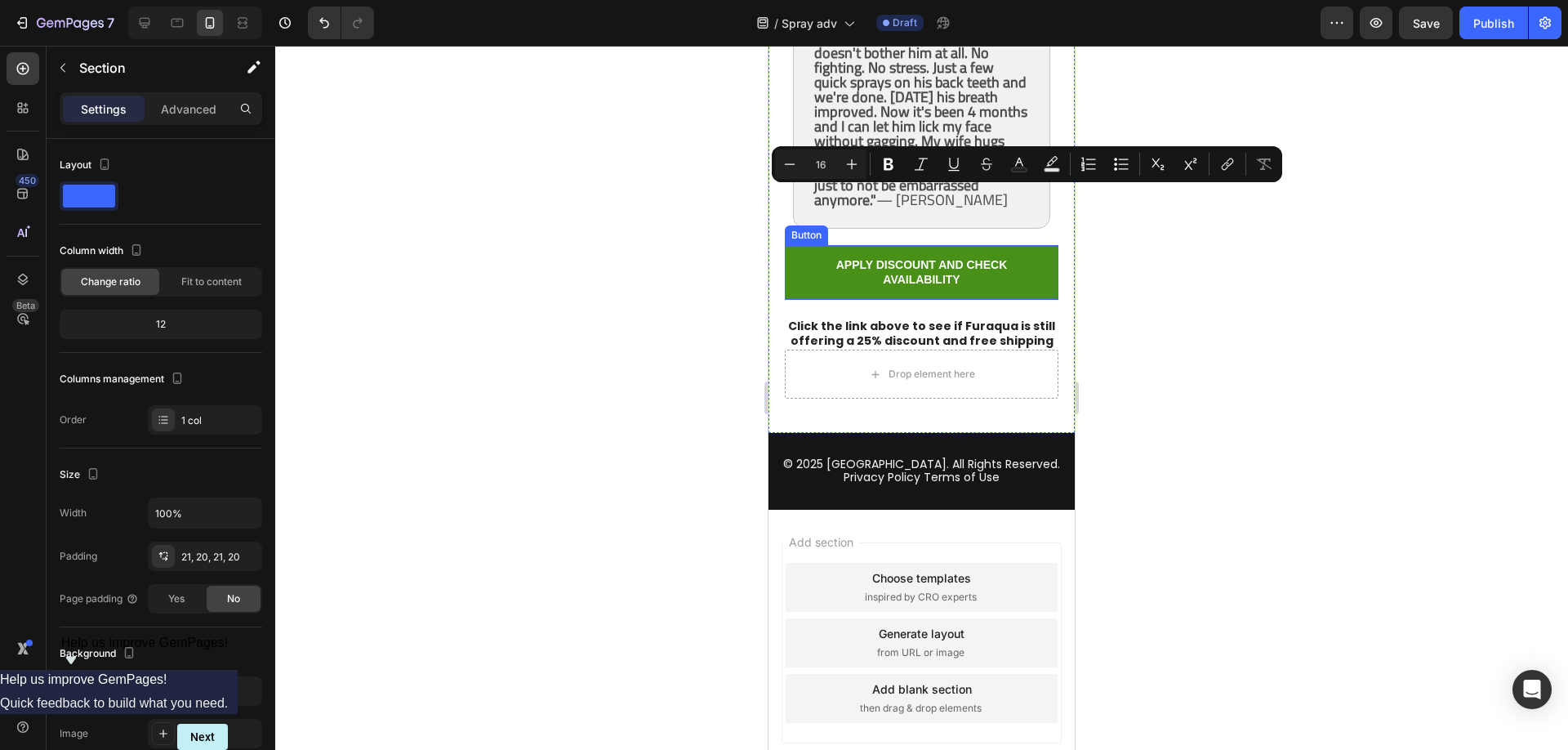
click at [1039, 276] on link "APPLY DISCOUNT AND CHECK AVAILABILITY" at bounding box center [921, 271] width 274 height 54
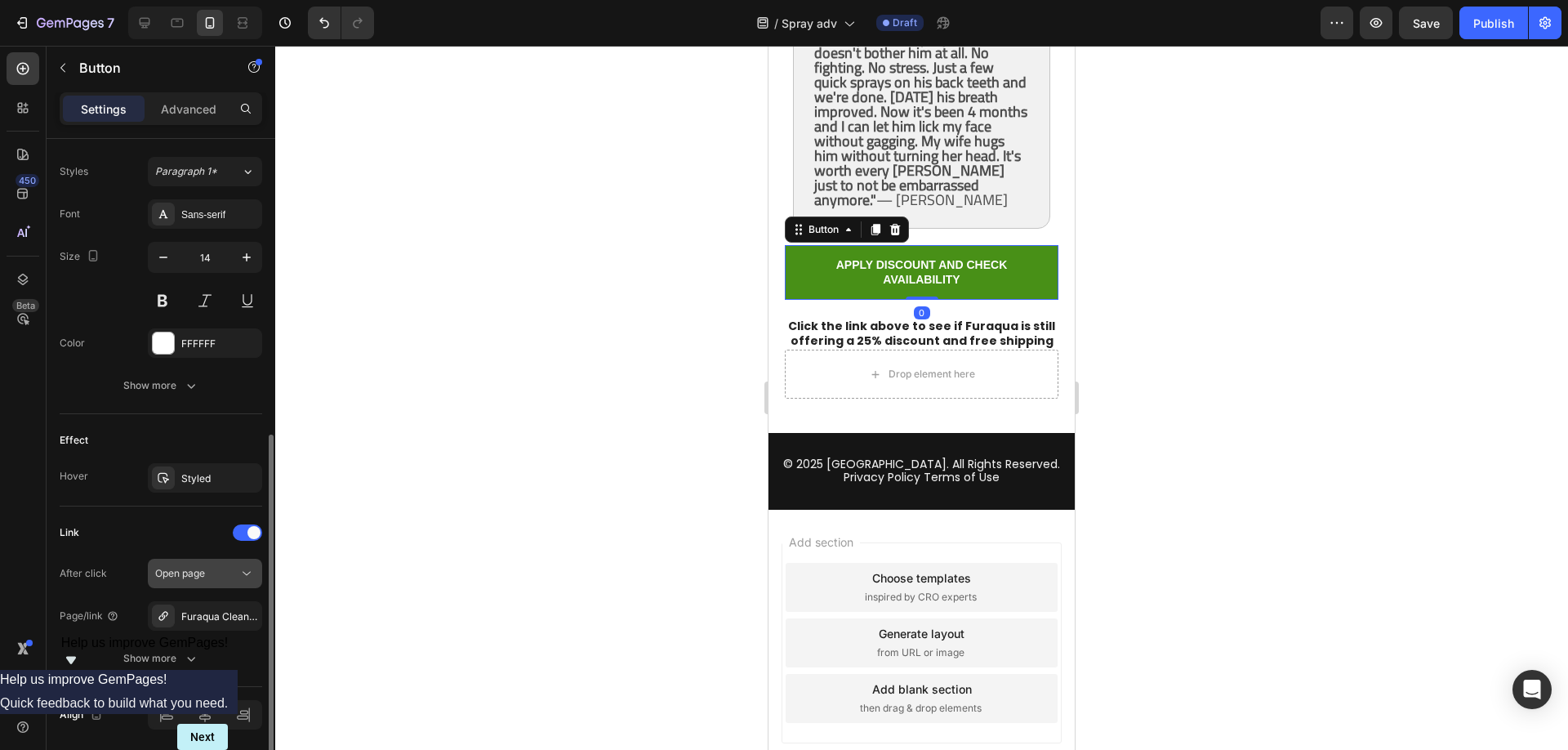
scroll to position [641, 0]
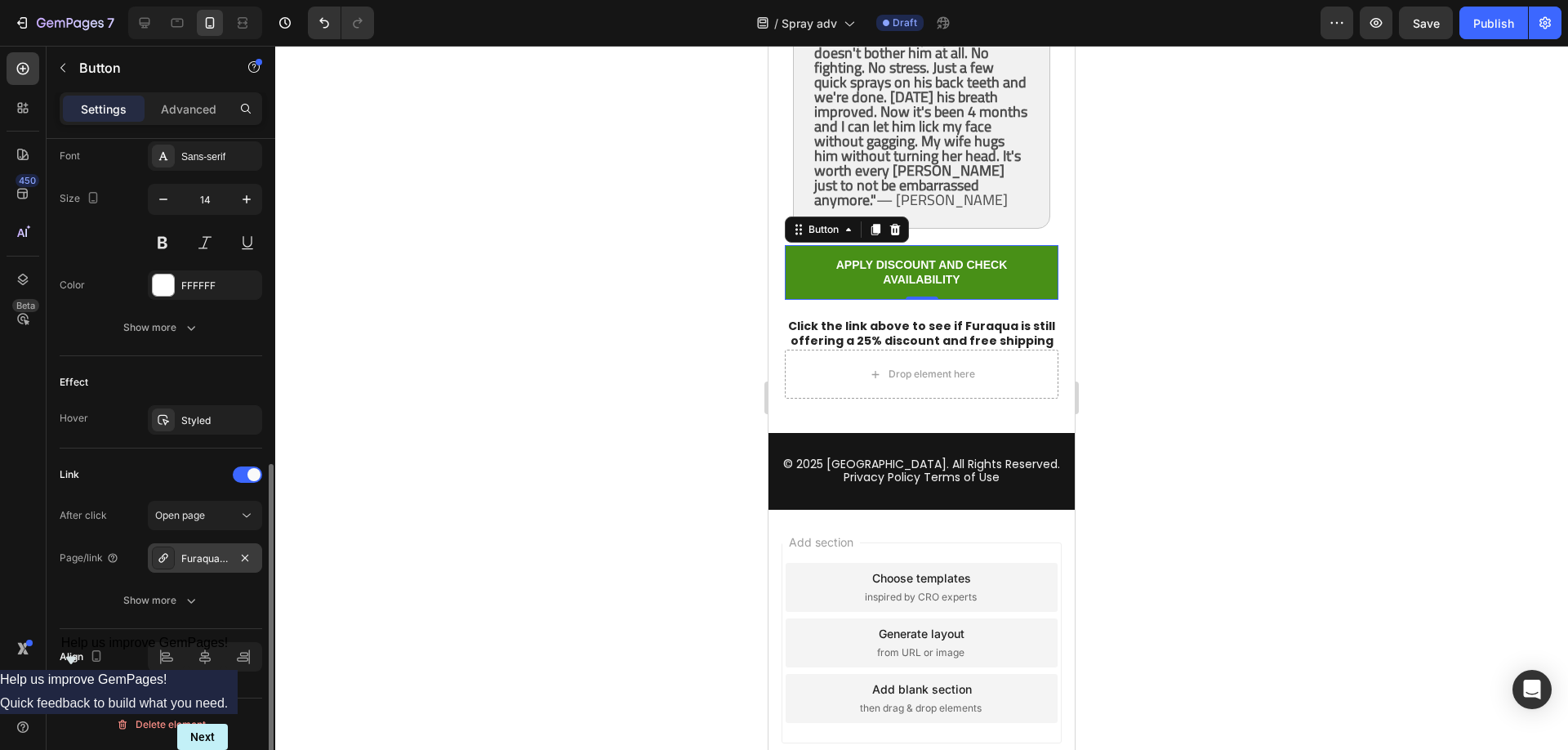
click at [163, 556] on icon at bounding box center [163, 557] width 9 height 9
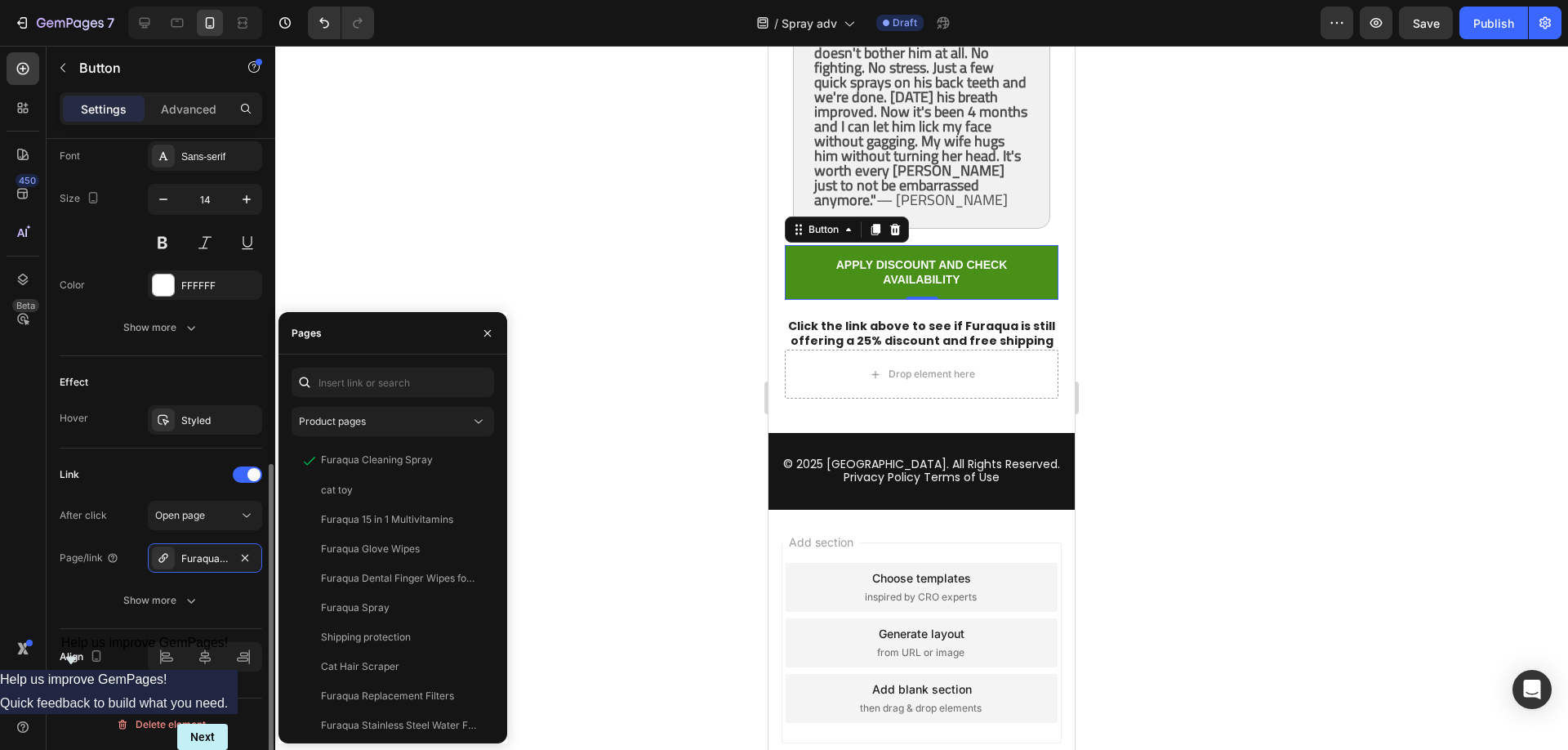
click at [76, 549] on div "Page/link" at bounding box center [89, 557] width 59 height 26
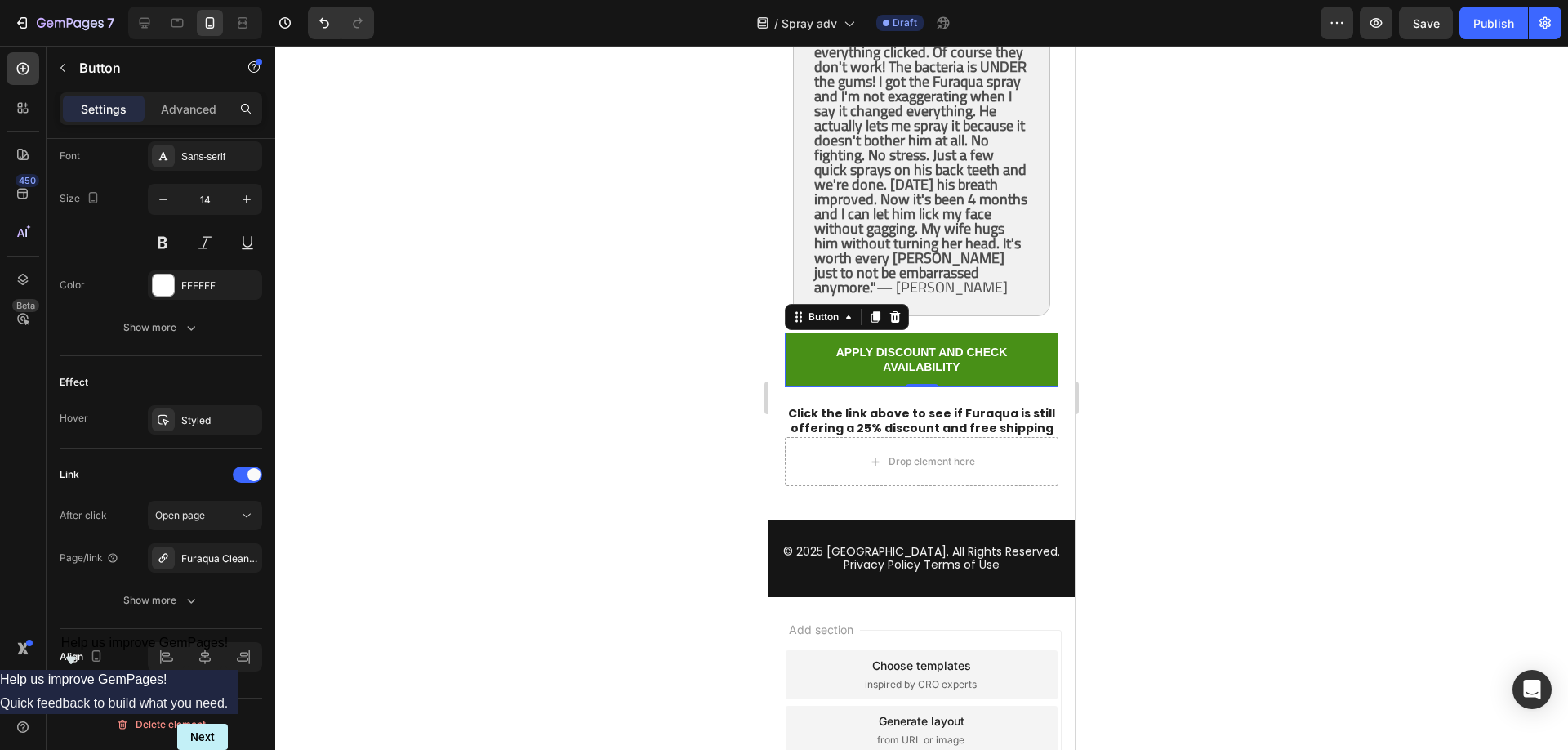
scroll to position [11250, 0]
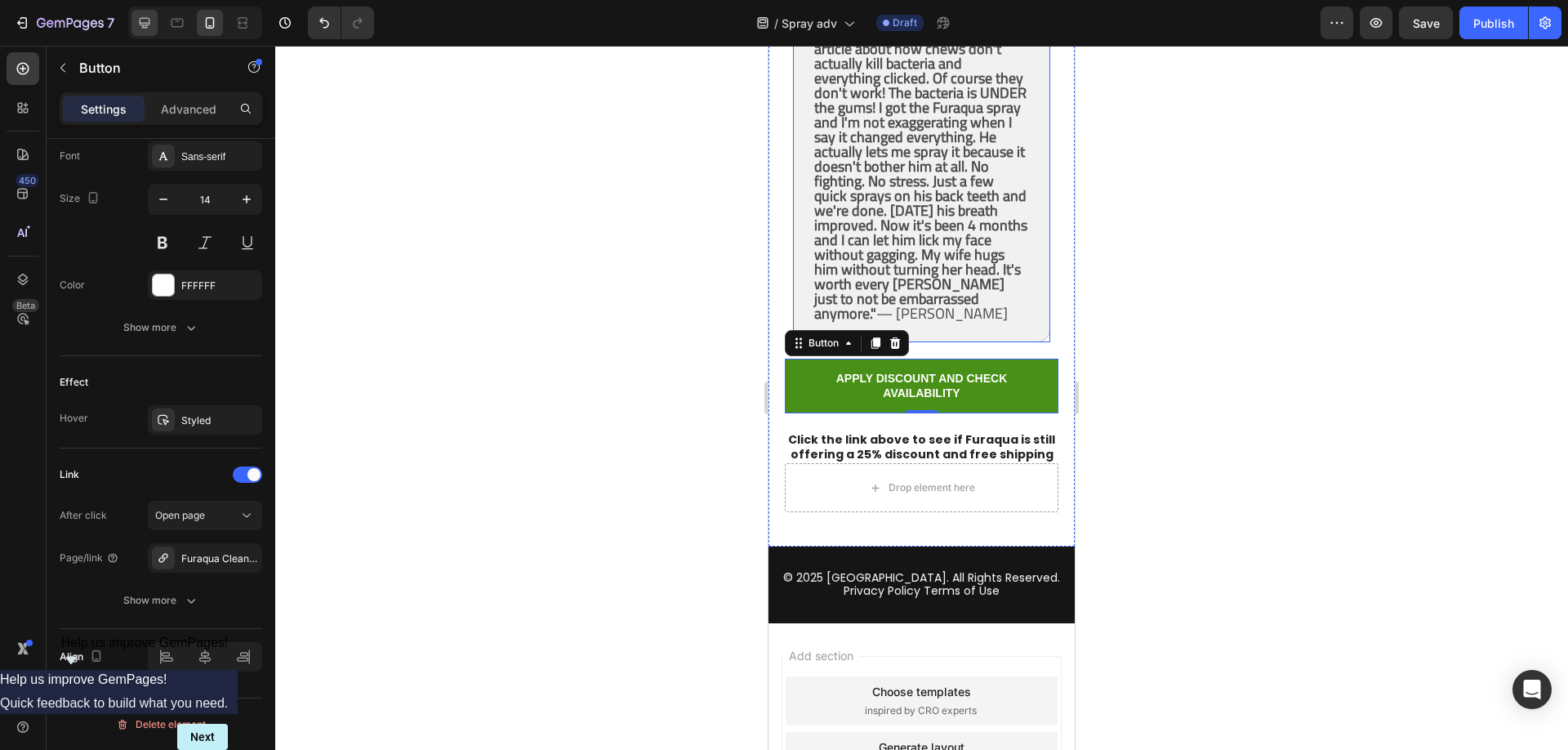
click at [146, 22] on icon at bounding box center [144, 22] width 11 height 11
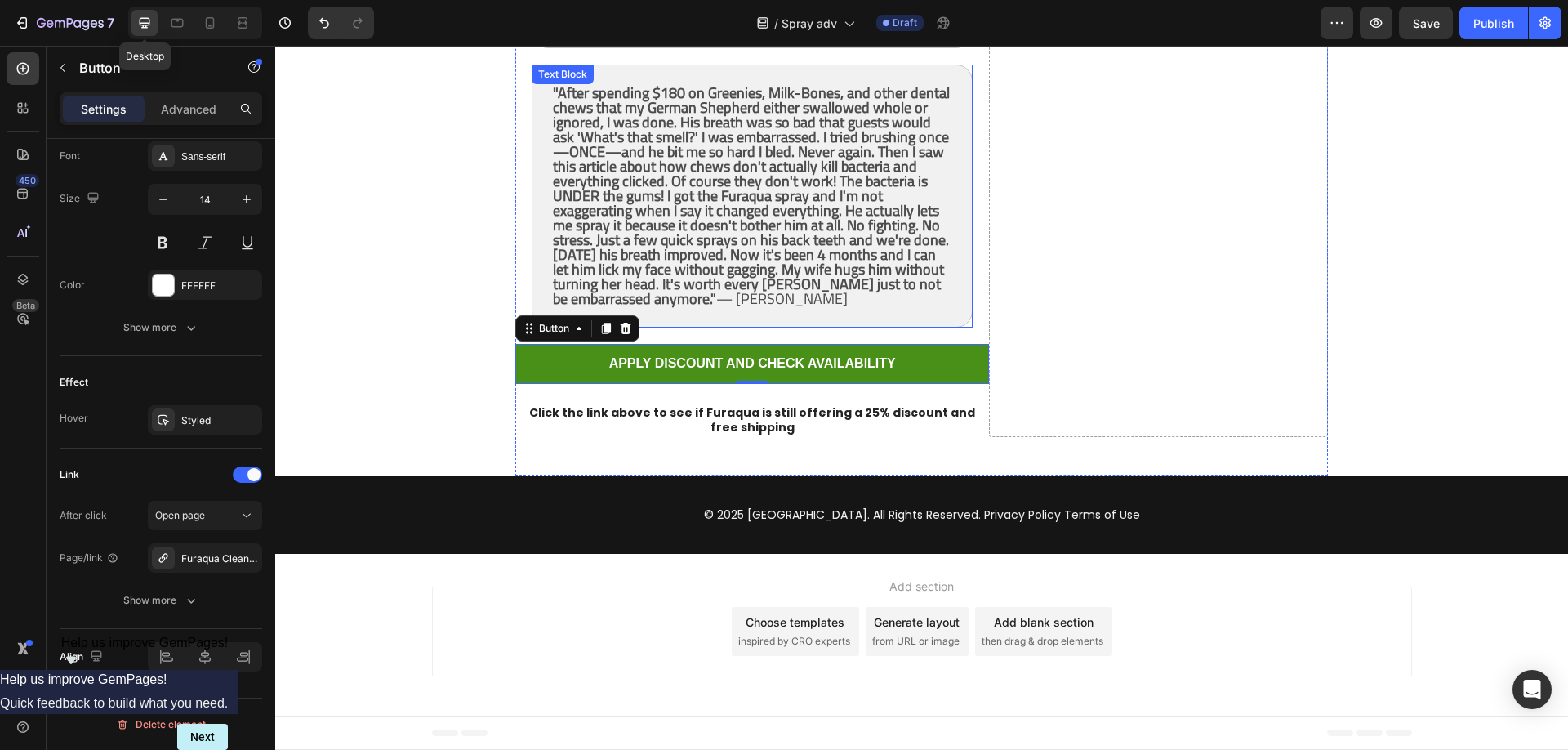
type input "16"
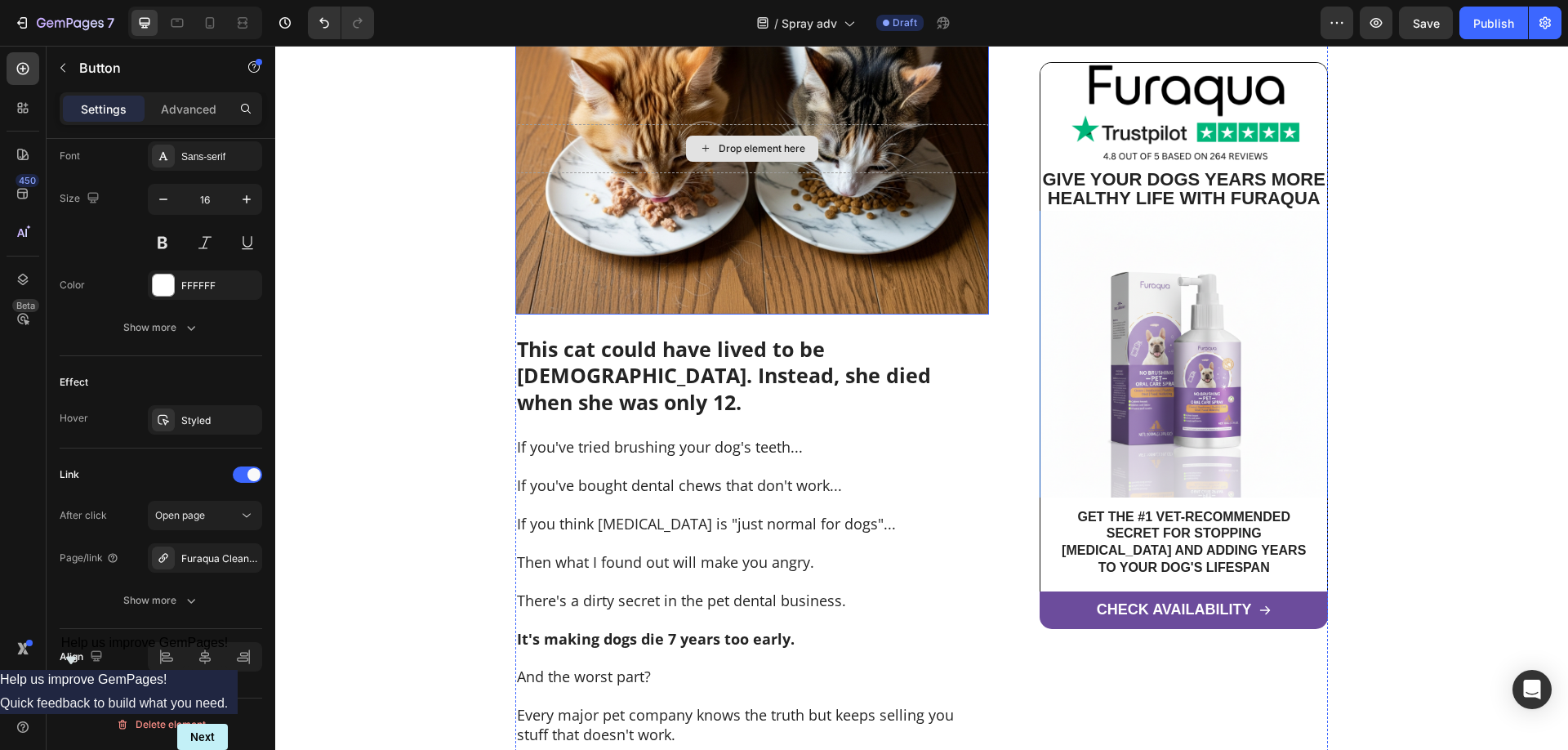
scroll to position [500, 0]
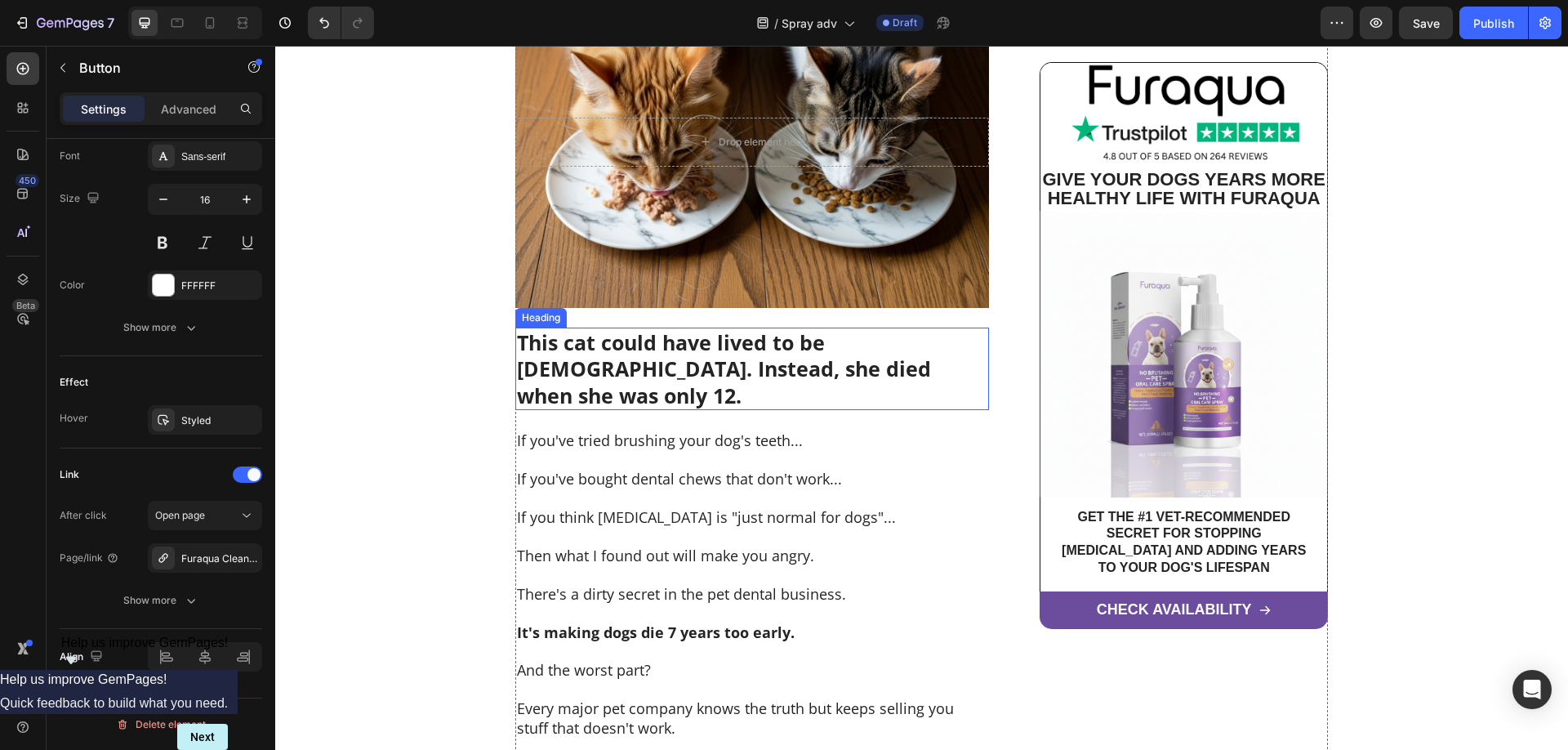
click at [699, 346] on strong "This cat could have lived to be [DEMOGRAPHIC_DATA]. Instead, she died when she …" at bounding box center [724, 368] width 414 height 81
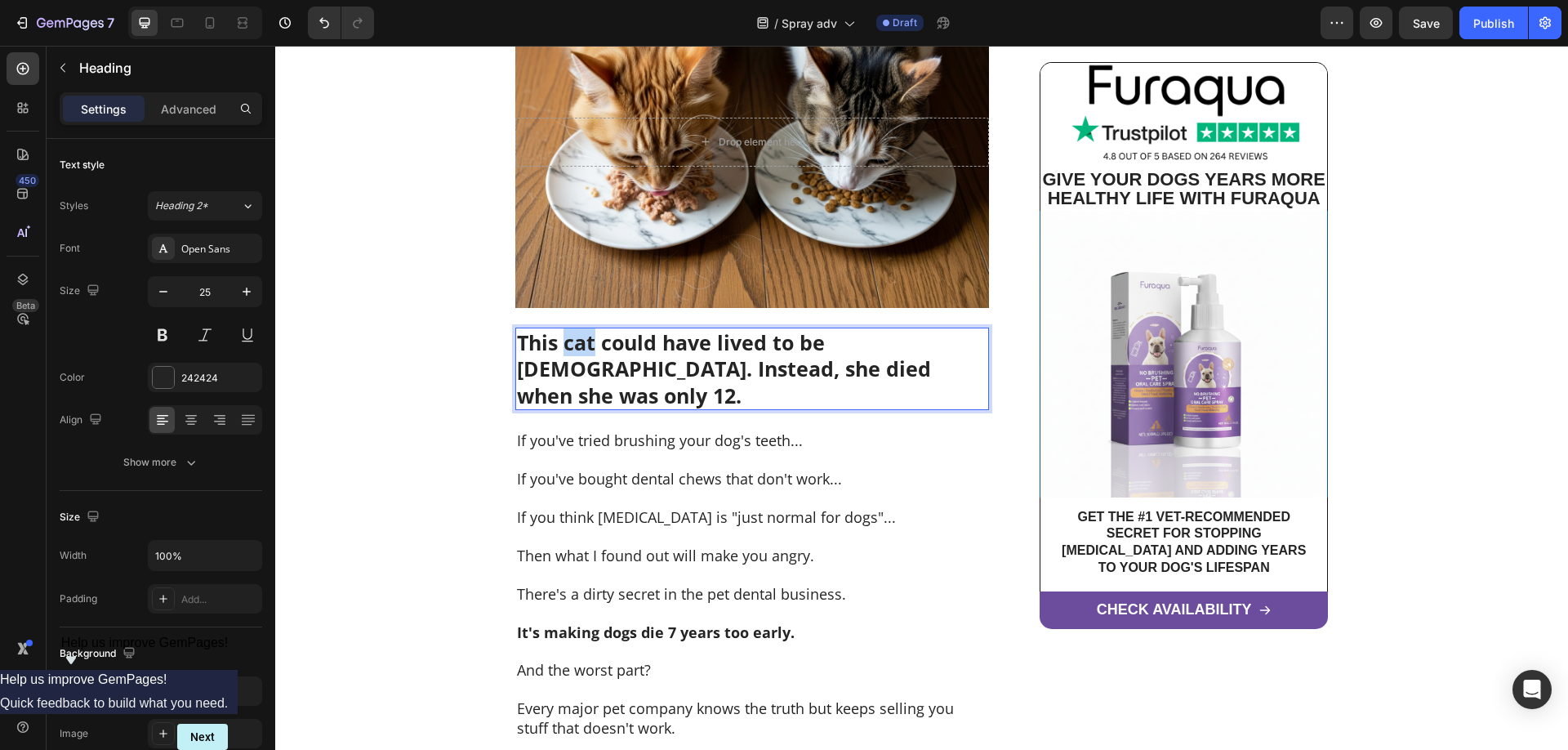
drag, startPoint x: 593, startPoint y: 342, endPoint x: 568, endPoint y: 342, distance: 25.0
click at [568, 342] on strong "This cat could have lived to be [DEMOGRAPHIC_DATA]. Instead, she died when she …" at bounding box center [724, 368] width 414 height 81
drag, startPoint x: 618, startPoint y: 373, endPoint x: 608, endPoint y: 372, distance: 10.0
click at [608, 372] on strong "This dog could have lived to be [DEMOGRAPHIC_DATA]. Instead, she died when she …" at bounding box center [724, 368] width 414 height 81
drag, startPoint x: 757, startPoint y: 371, endPoint x: 749, endPoint y: 372, distance: 8.1
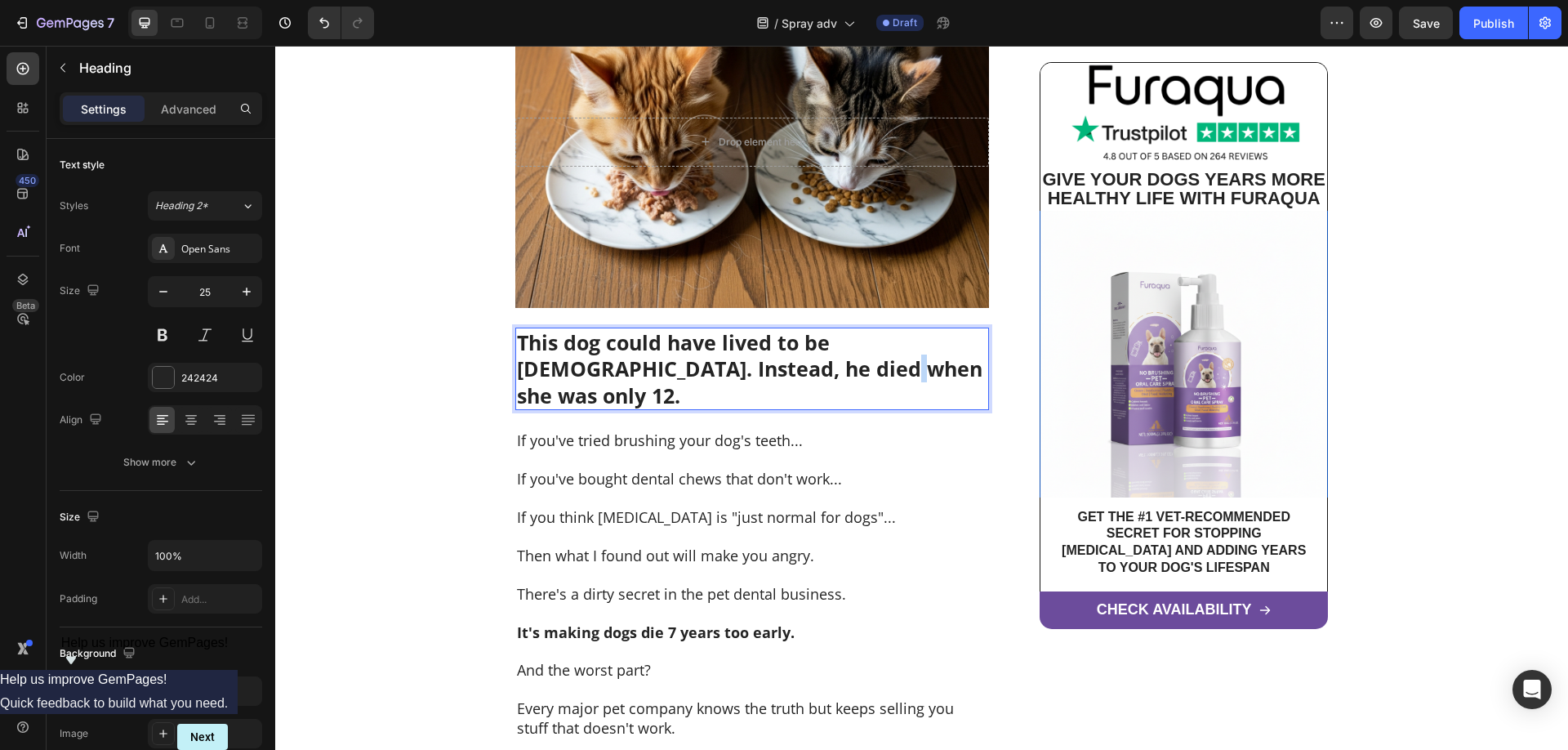
click at [749, 372] on strong "This dog could have lived to be [DEMOGRAPHIC_DATA]. Instead, he died when she w…" at bounding box center [750, 368] width 466 height 81
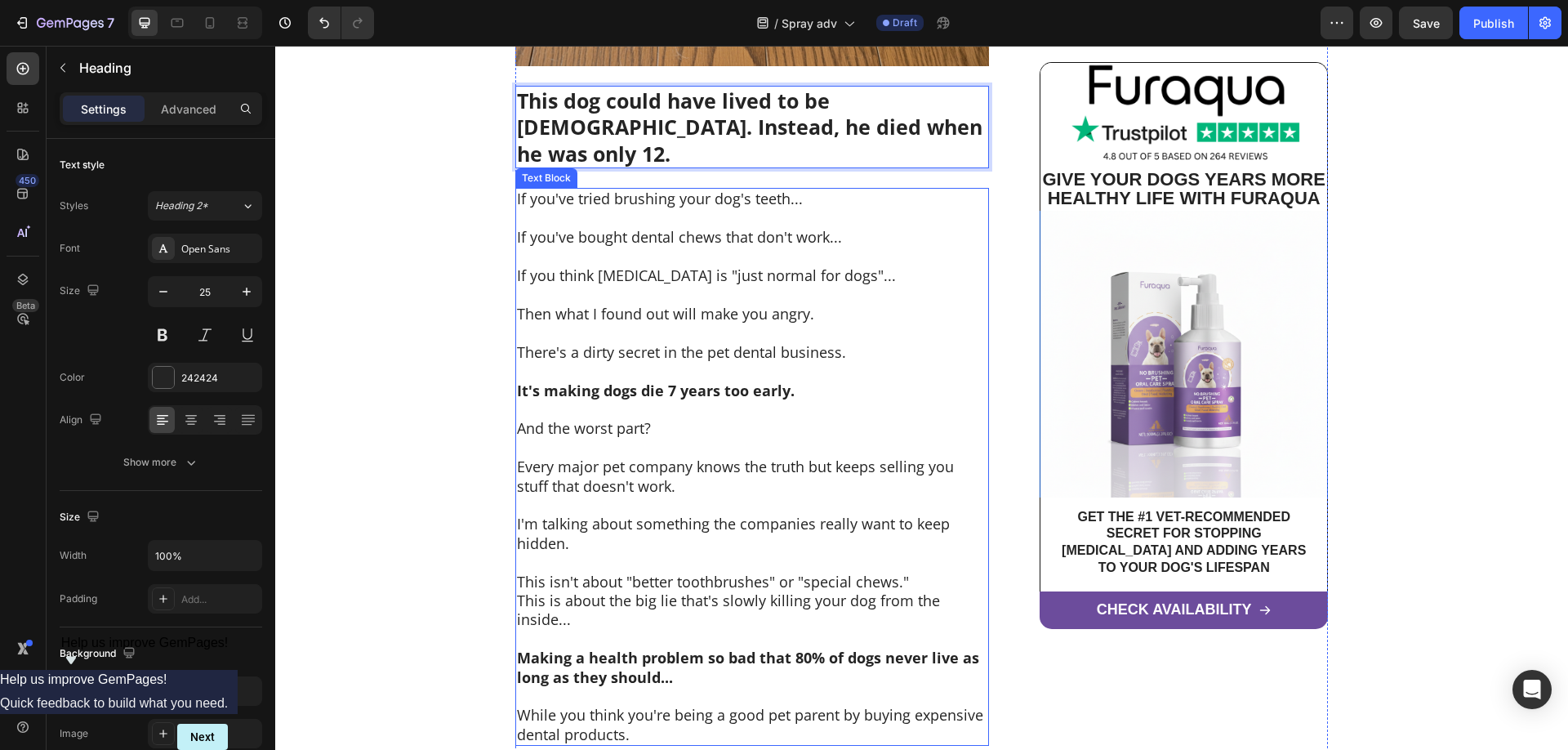
scroll to position [750, 0]
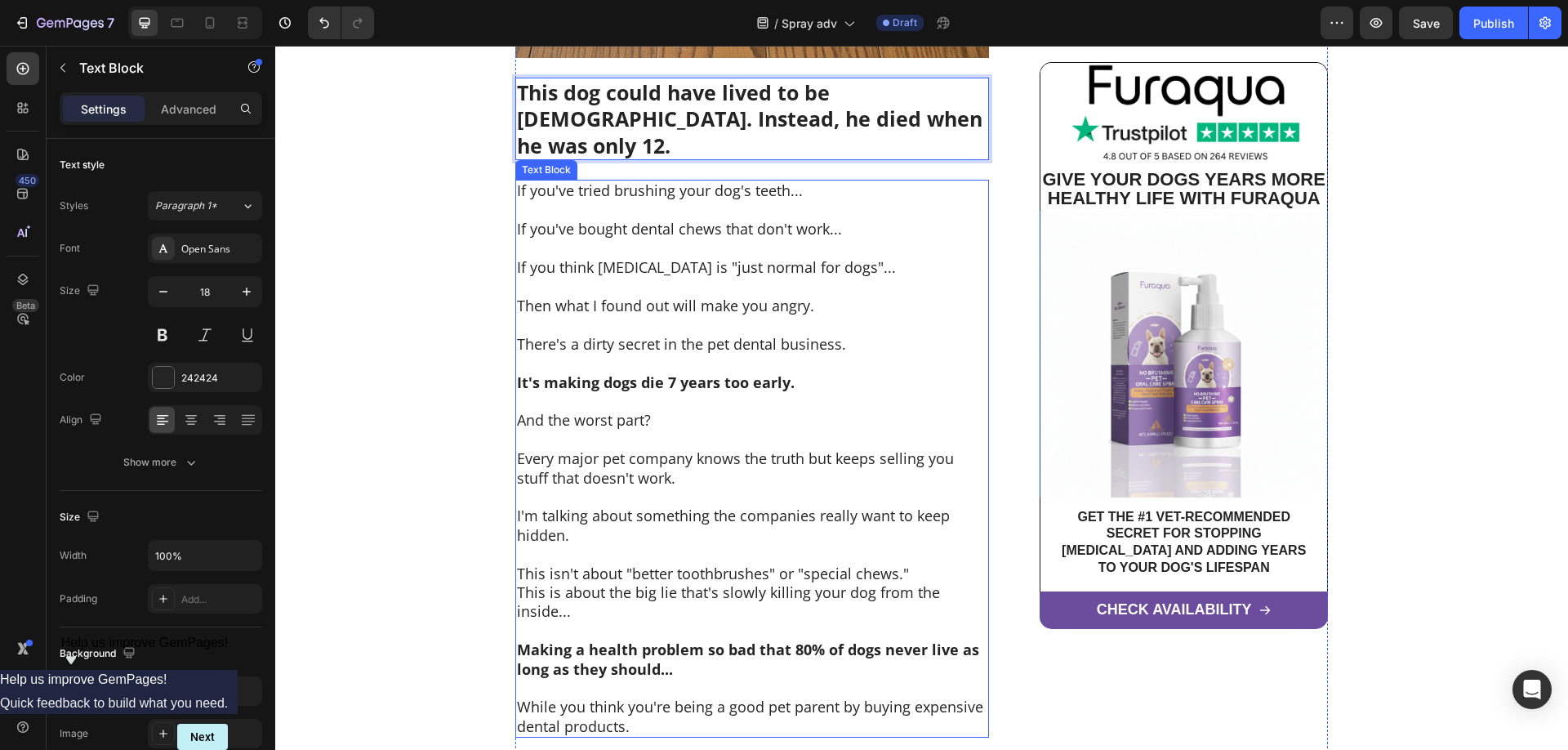
click at [797, 392] on p at bounding box center [752, 400] width 470 height 19
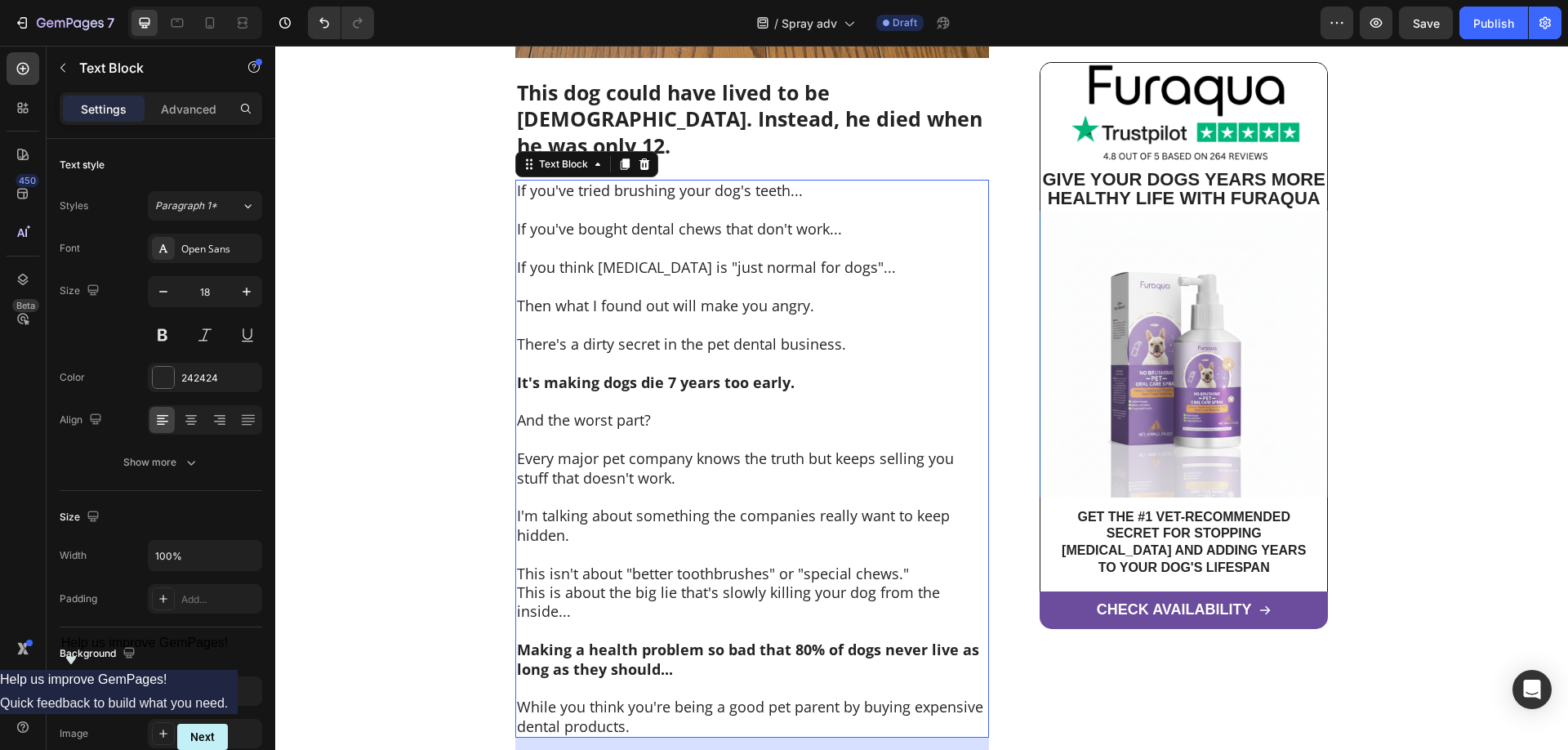
click at [786, 372] on strong "It's making dogs die 7 years too early." at bounding box center [655, 382] width 278 height 19
click at [788, 372] on strong "It's making dogs die 7 years too early." at bounding box center [655, 382] width 278 height 19
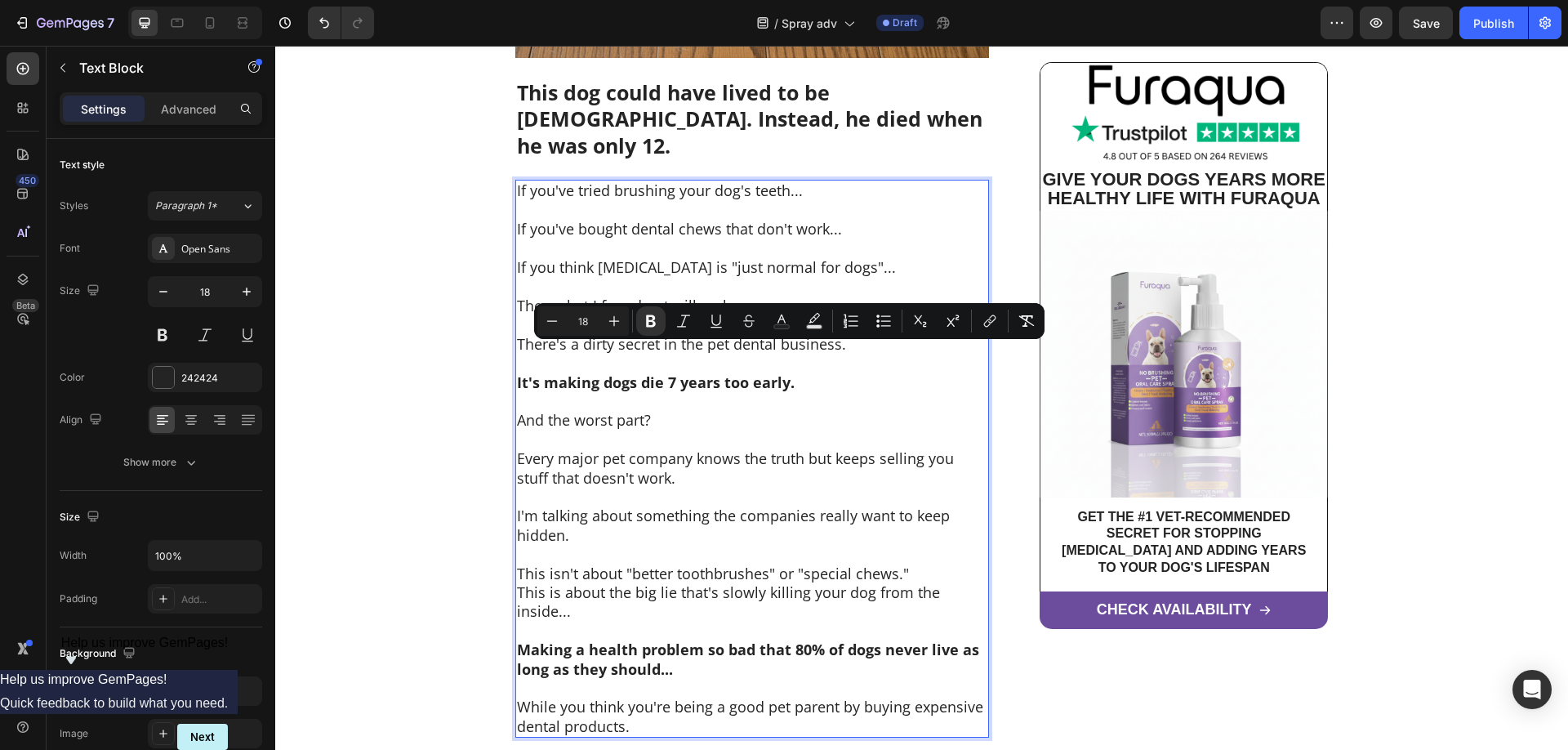
click at [785, 372] on strong "It's making dogs die 7 years too early." at bounding box center [655, 382] width 278 height 19
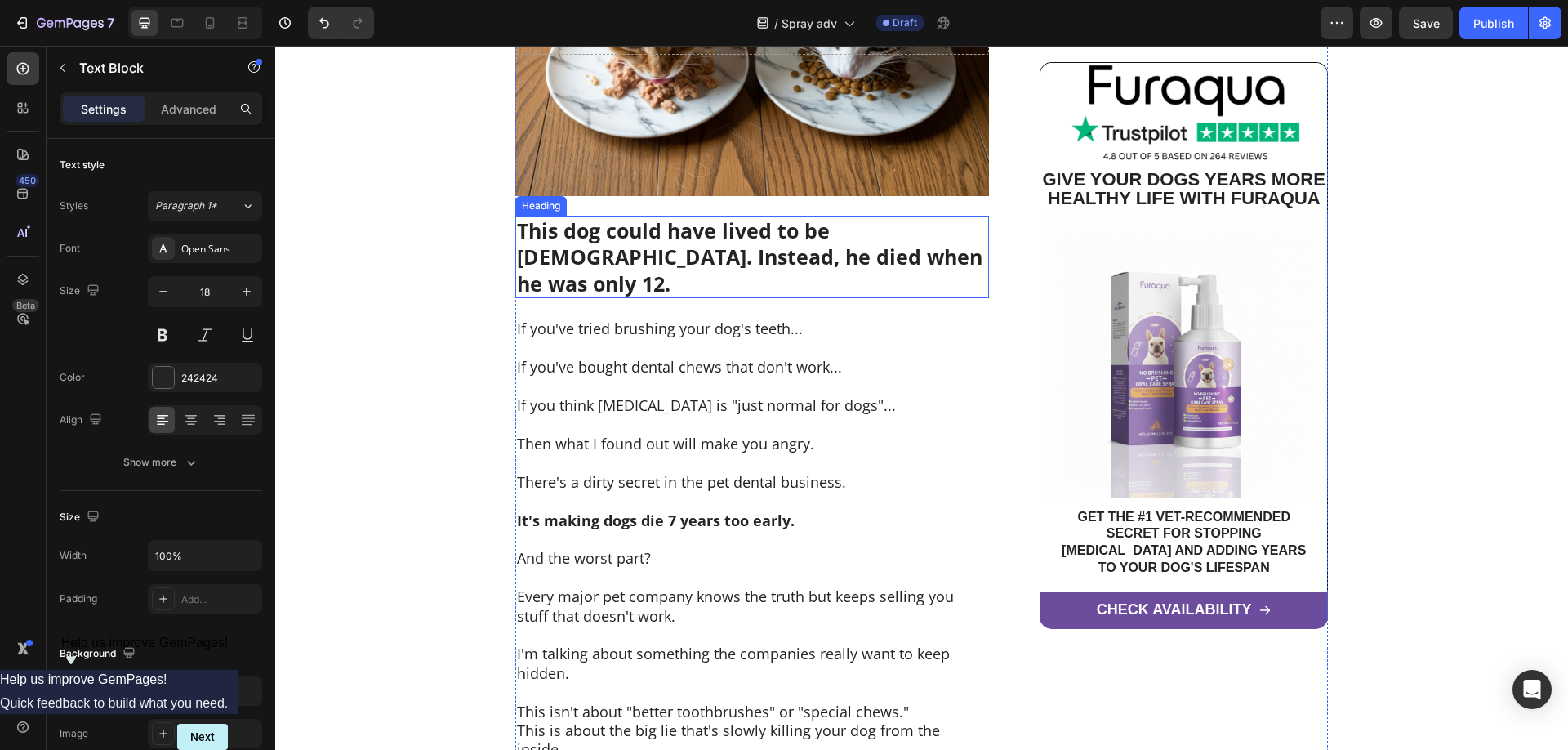
scroll to position [500, 0]
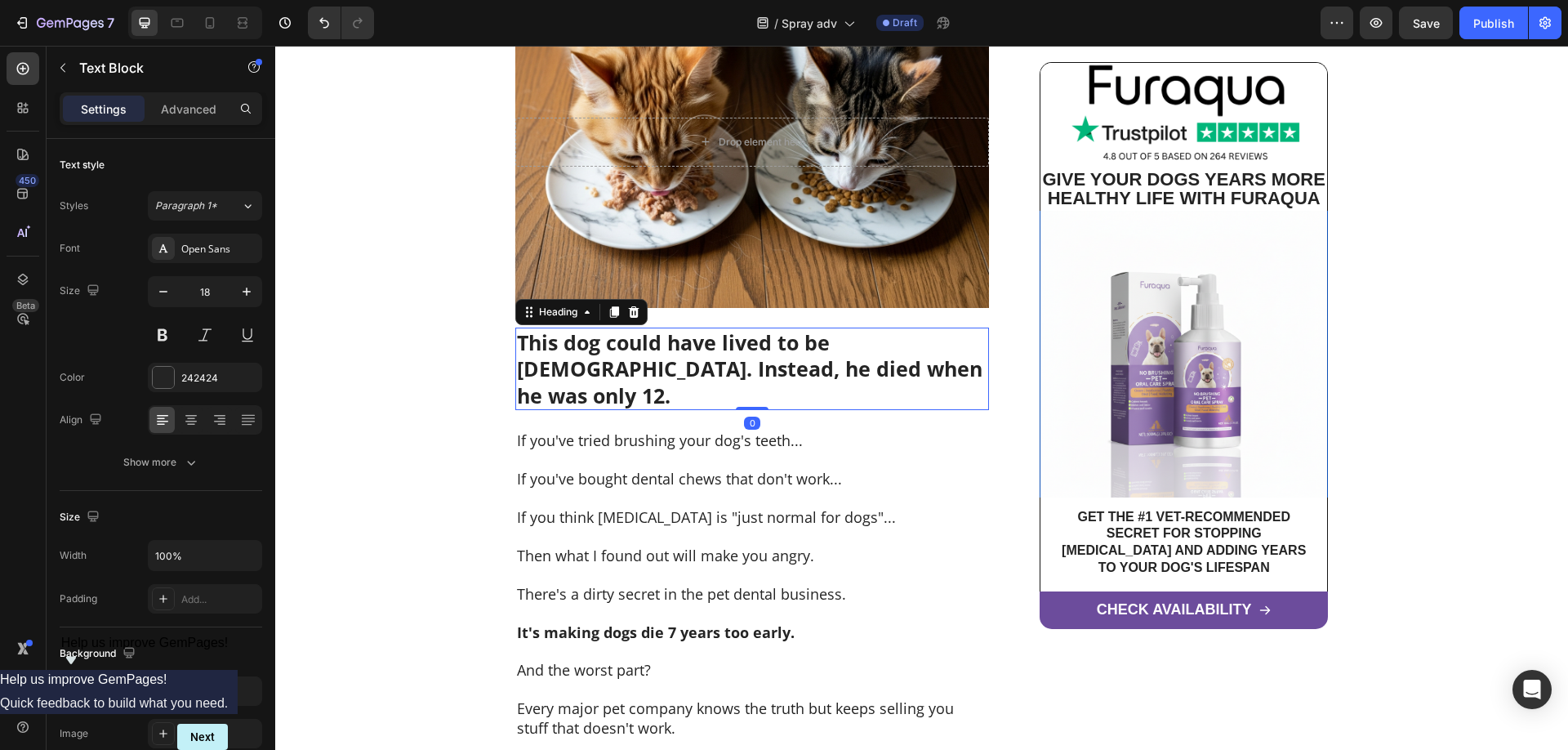
click at [848, 345] on strong "This dog could have lived to be [DEMOGRAPHIC_DATA]. Instead, he died when he wa…" at bounding box center [750, 368] width 466 height 81
click at [846, 341] on strong "This dog could have lived to be [DEMOGRAPHIC_DATA]. Instead, he died when he wa…" at bounding box center [750, 368] width 466 height 81
click at [886, 371] on strong "This dog could have lived to be [DEMOGRAPHIC_DATA]. Instead, he died when he wa…" at bounding box center [750, 368] width 466 height 81
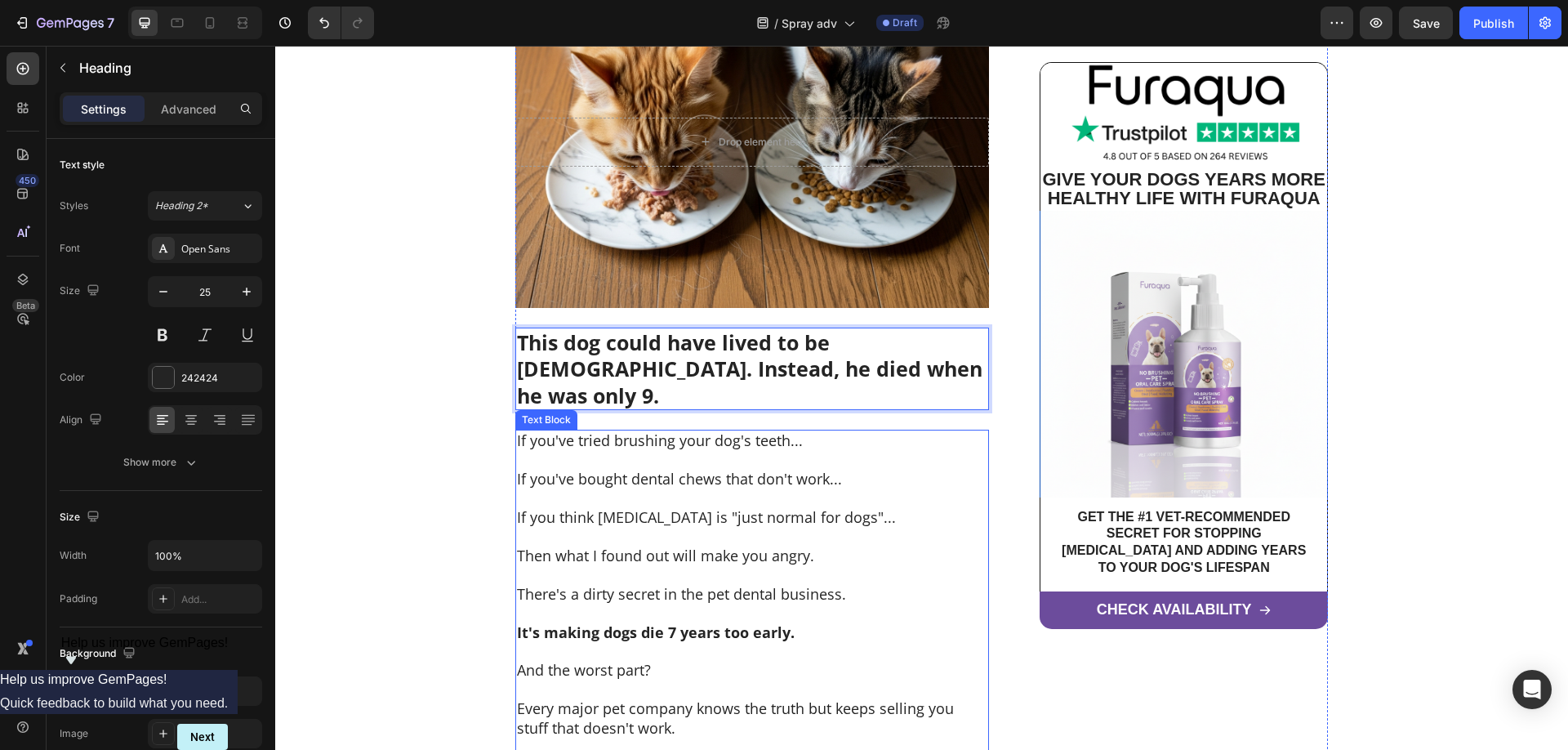
click at [747, 451] on p at bounding box center [752, 460] width 470 height 19
click at [834, 365] on strong "This dog could have lived to be [DEMOGRAPHIC_DATA]. Instead, he died when he wa…" at bounding box center [750, 368] width 466 height 81
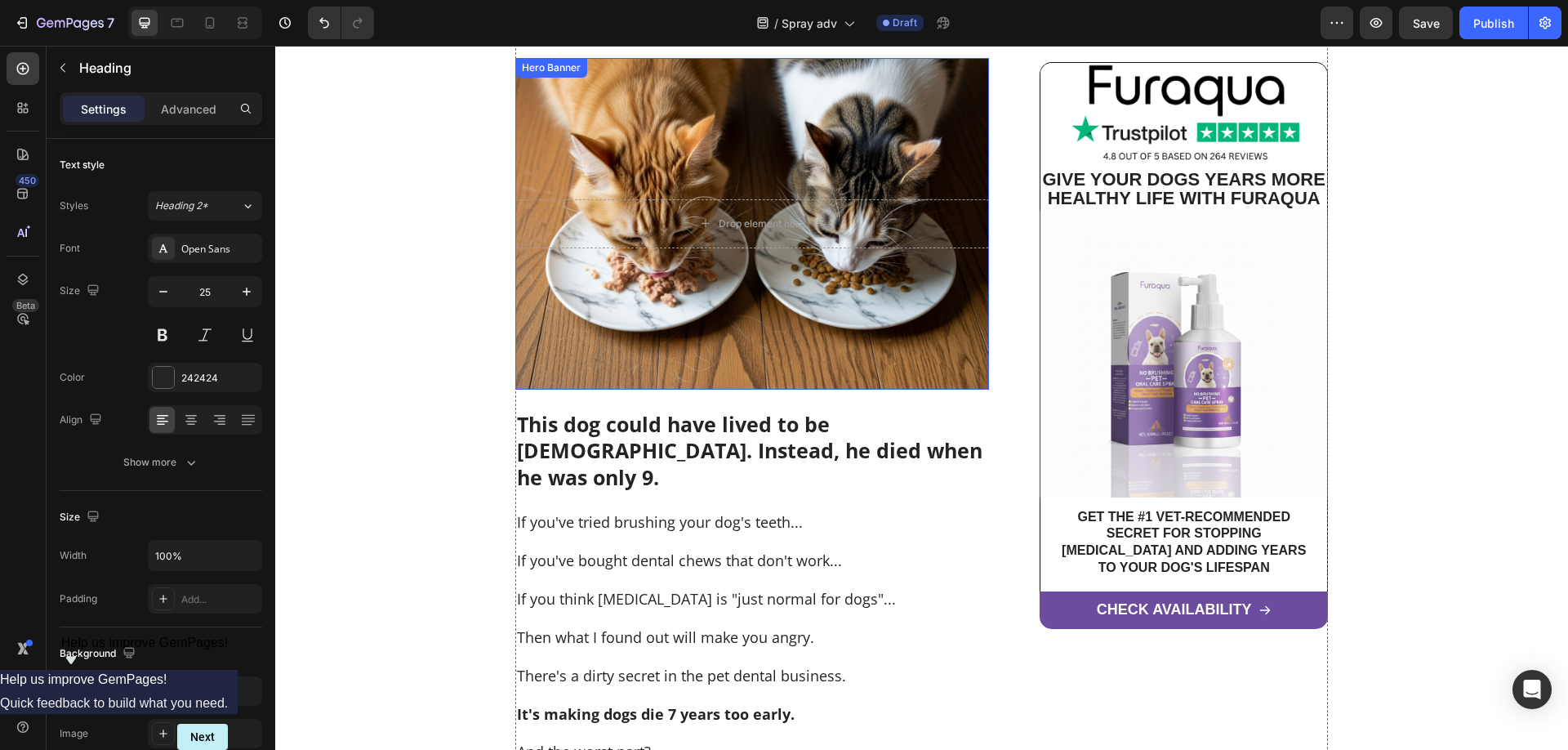
scroll to position [417, 0]
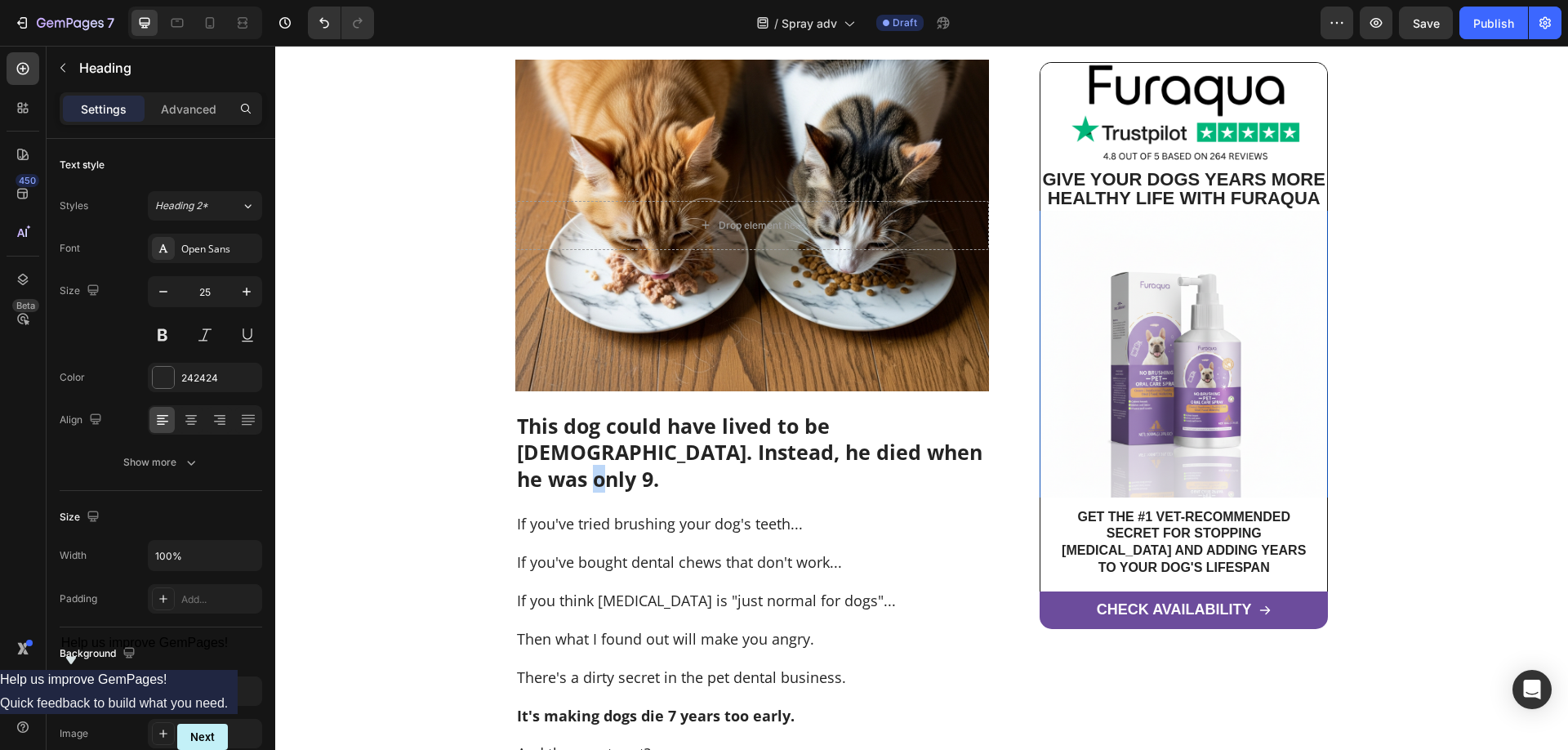
click at [880, 446] on strong "This dog could have lived to be [DEMOGRAPHIC_DATA]. Instead, he died when he wa…" at bounding box center [750, 452] width 466 height 81
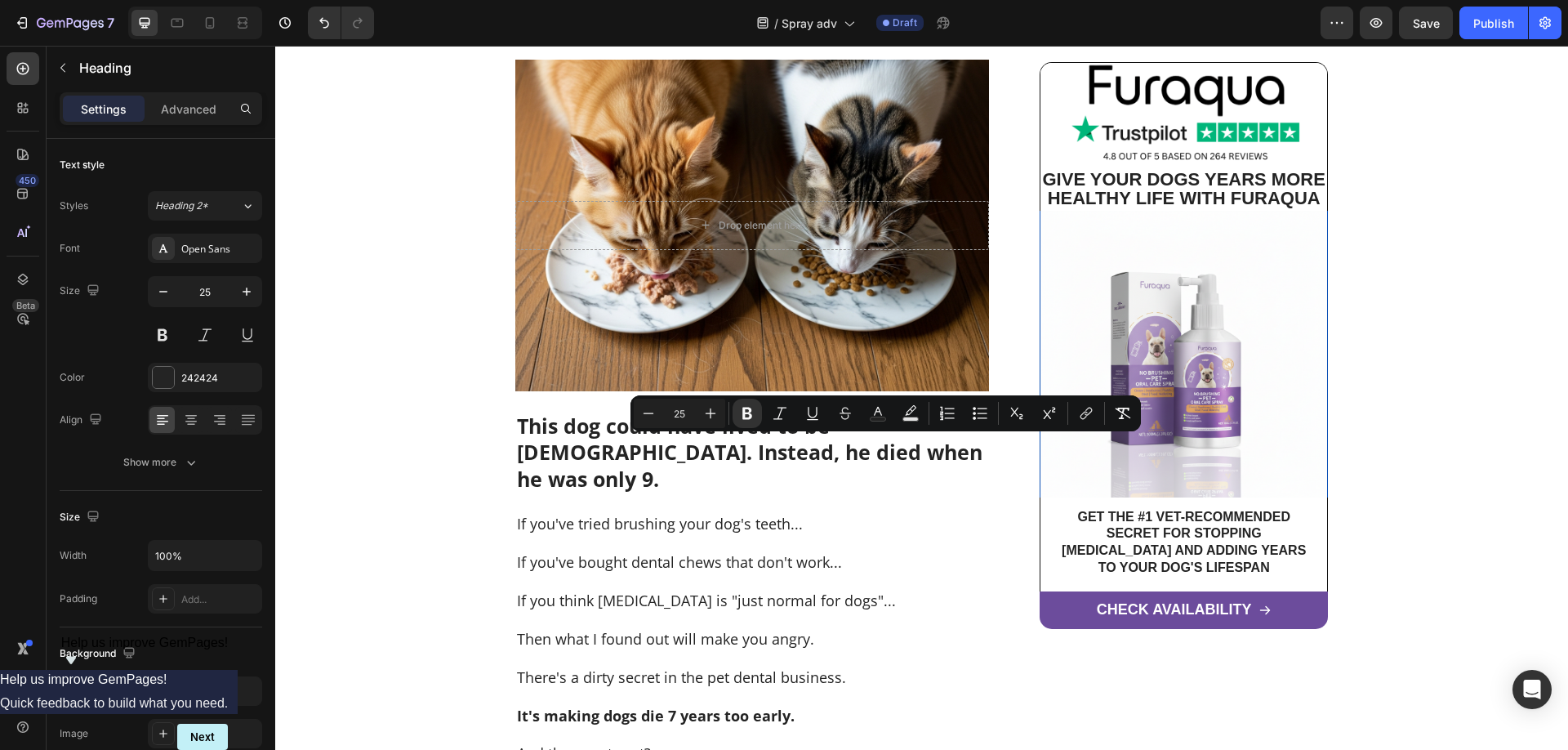
click at [876, 458] on strong "This dog could have lived to be [DEMOGRAPHIC_DATA]. Instead, he died when he wa…" at bounding box center [750, 452] width 466 height 81
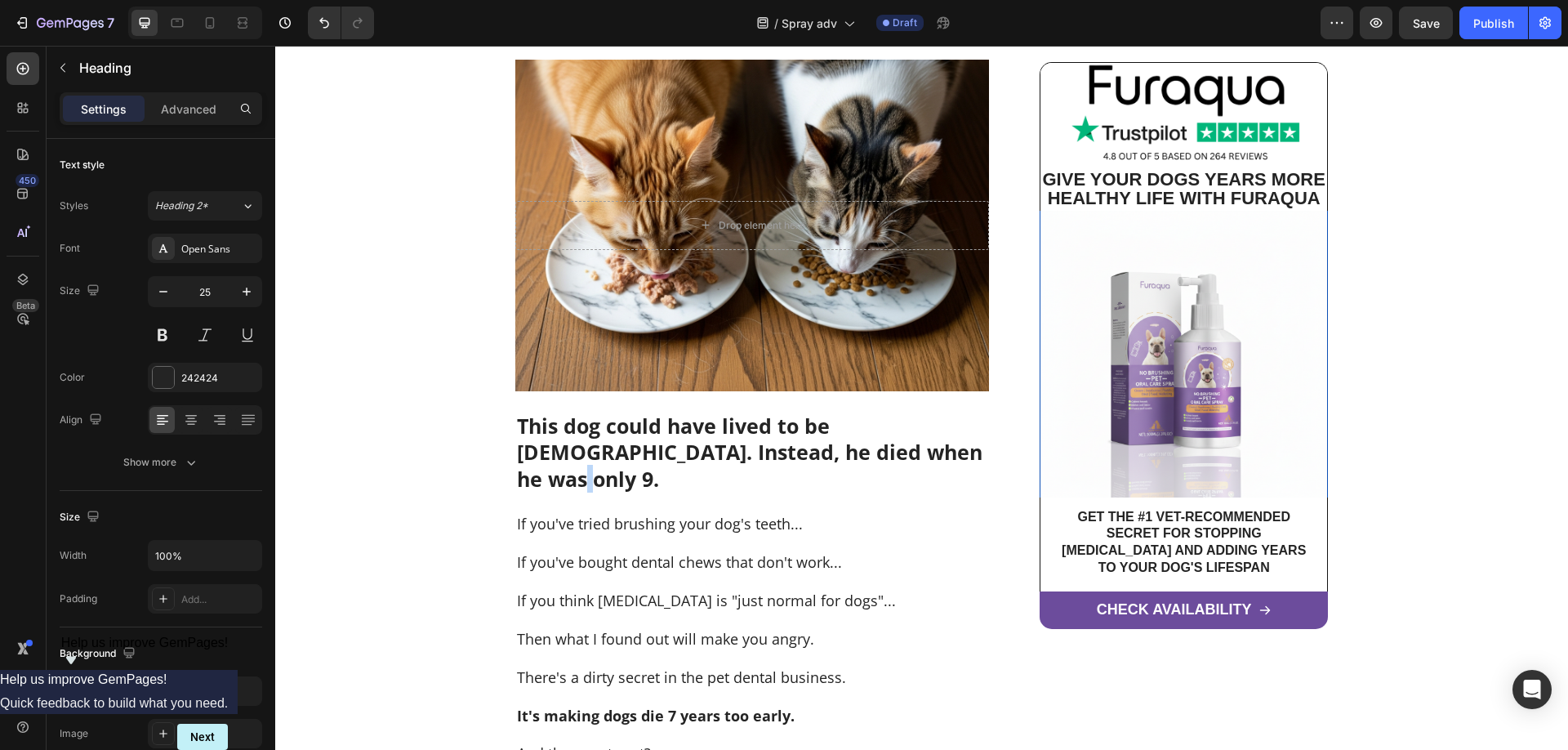
click at [876, 458] on strong "This dog could have lived to be [DEMOGRAPHIC_DATA]. Instead, he died when he wa…" at bounding box center [750, 452] width 466 height 81
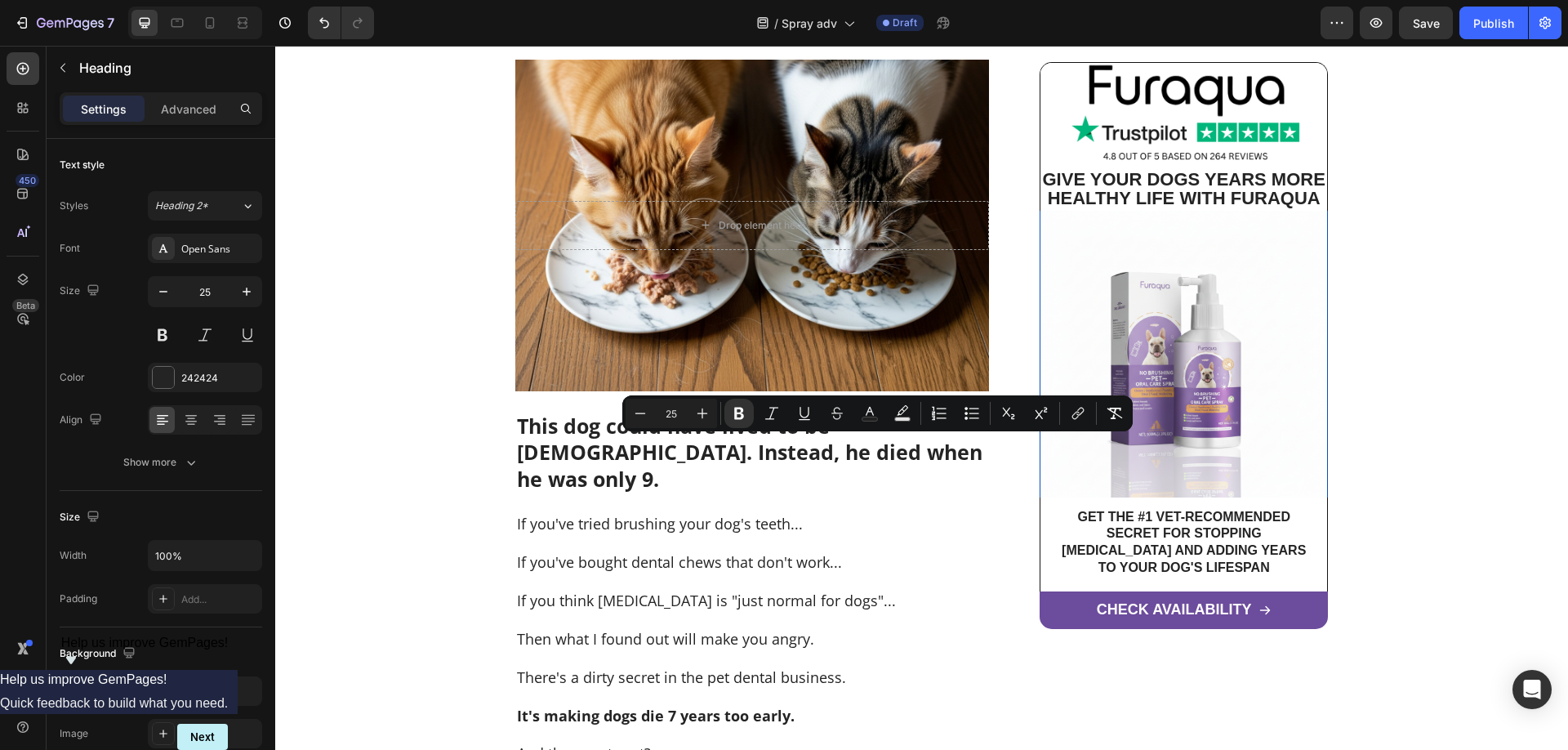
click at [836, 458] on strong "This dog could have lived to be [DEMOGRAPHIC_DATA]. Instead, he died when he wa…" at bounding box center [750, 452] width 466 height 81
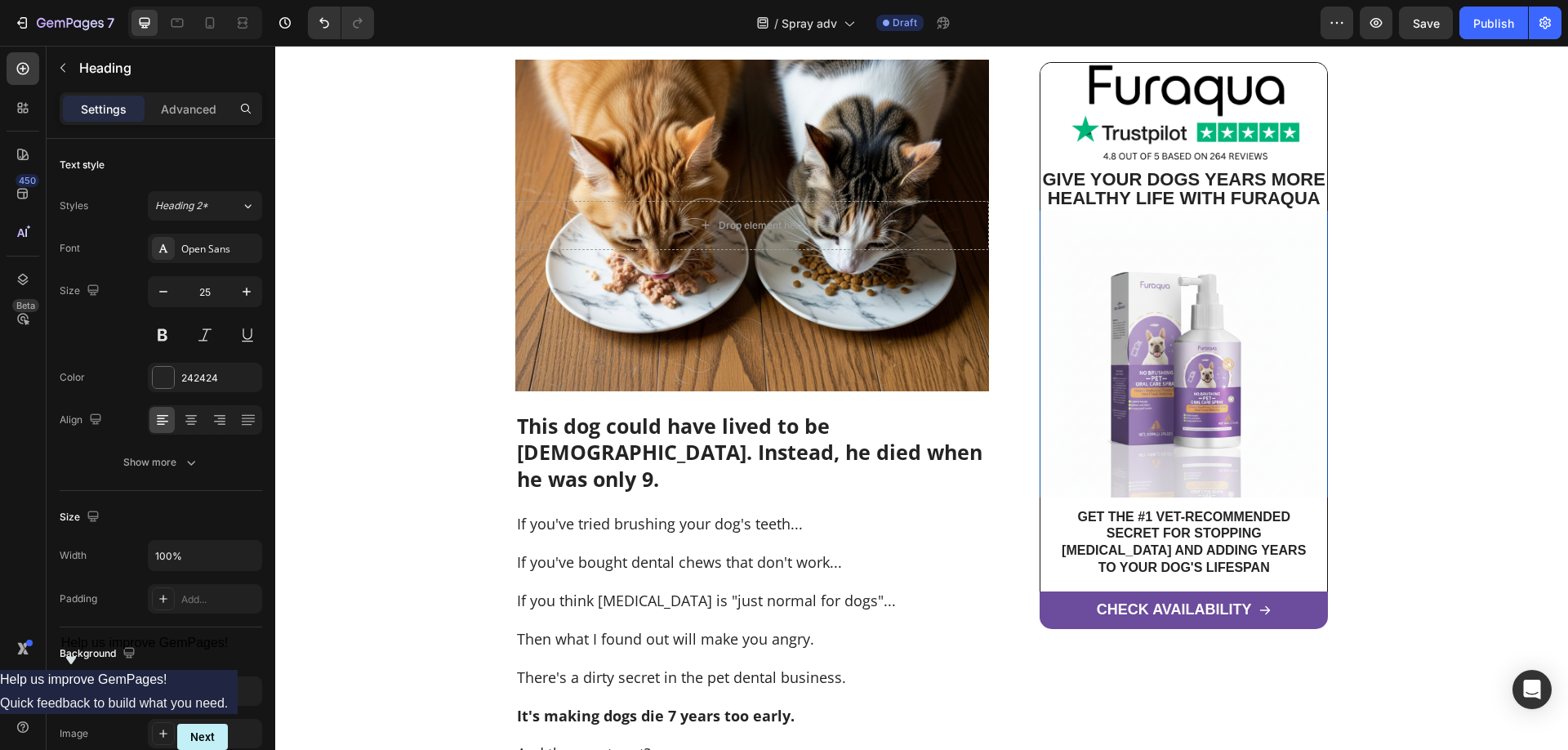
click at [844, 425] on strong "This dog could have lived to be [DEMOGRAPHIC_DATA]. Instead, he died when he wa…" at bounding box center [750, 452] width 466 height 81
click at [876, 448] on strong "This dog could have lived to be [DEMOGRAPHIC_DATA]. Instead, he died when he wa…" at bounding box center [750, 452] width 466 height 81
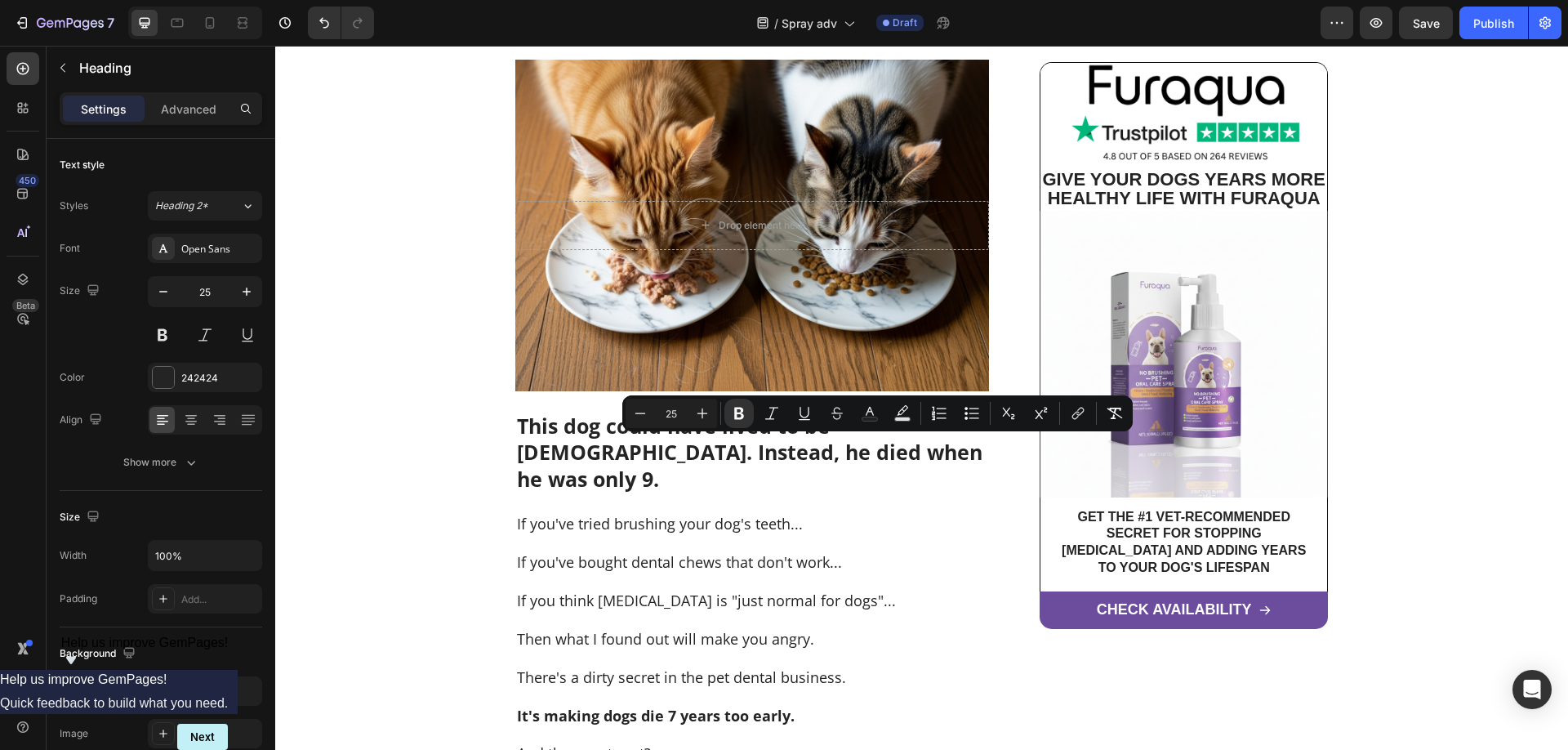
click at [862, 431] on strong "This dog could have lived to be [DEMOGRAPHIC_DATA]. Instead, he died when he wa…" at bounding box center [750, 452] width 466 height 81
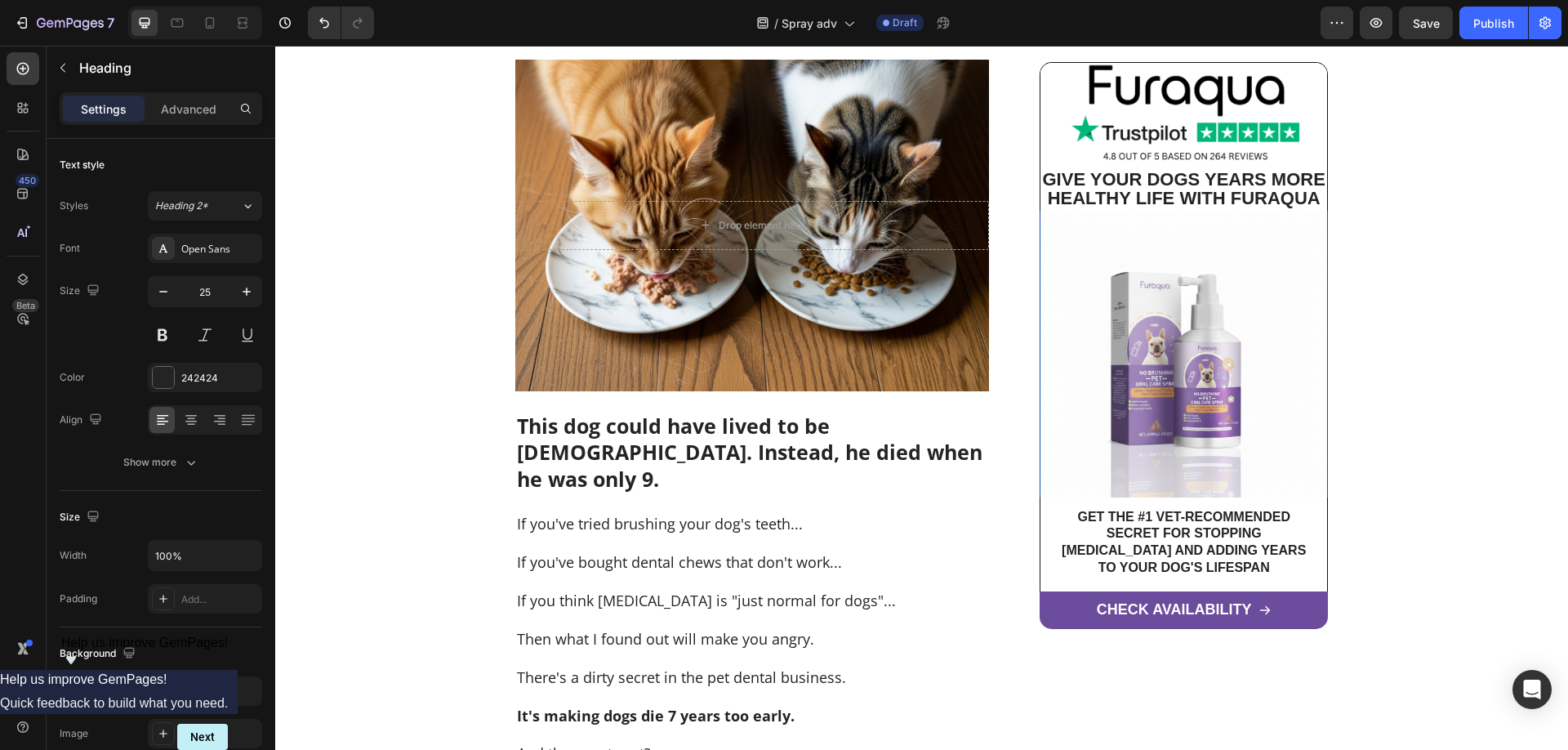
click at [877, 457] on strong "This dog could have lived to be [DEMOGRAPHIC_DATA]. Instead, he died when he wa…" at bounding box center [750, 452] width 466 height 81
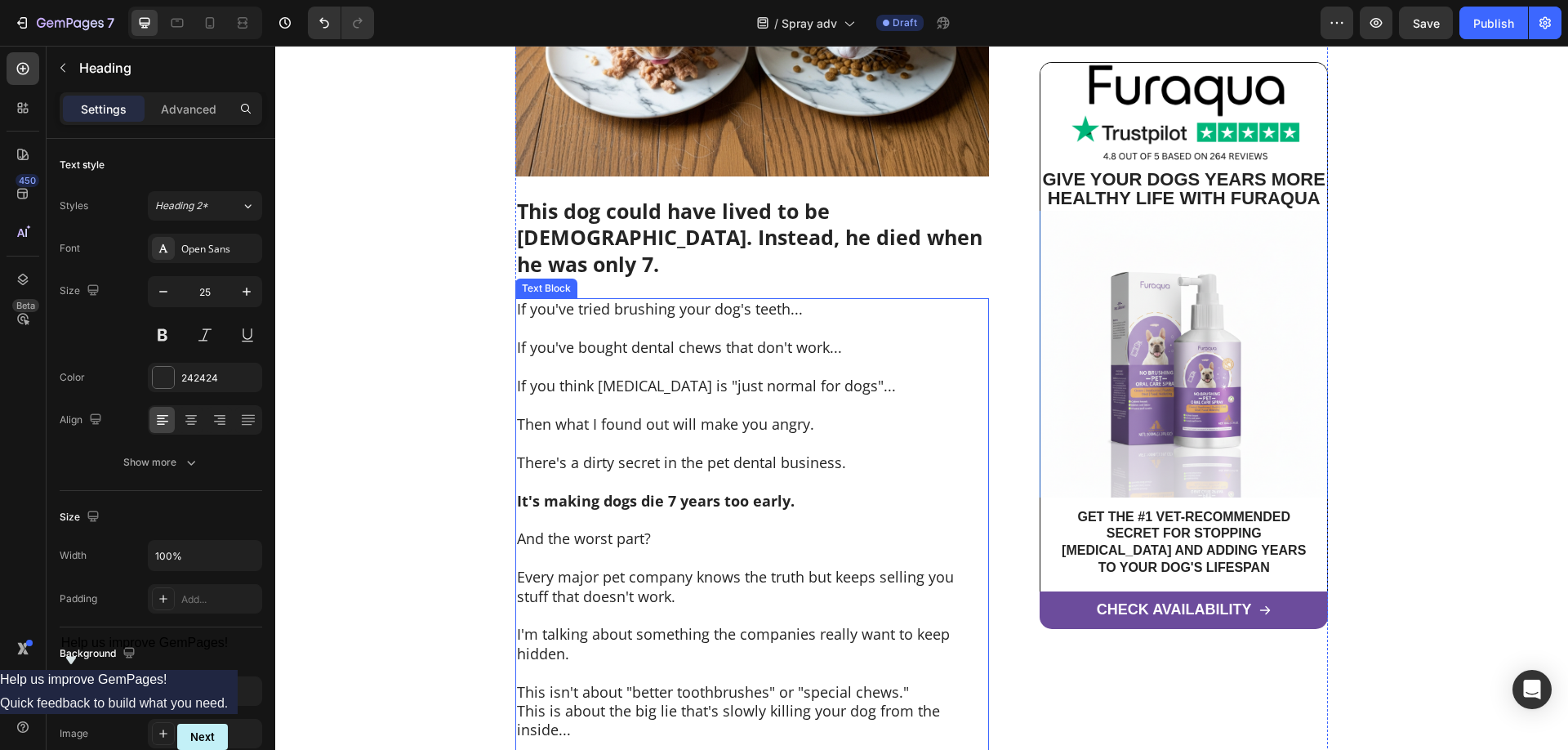
scroll to position [583, 0]
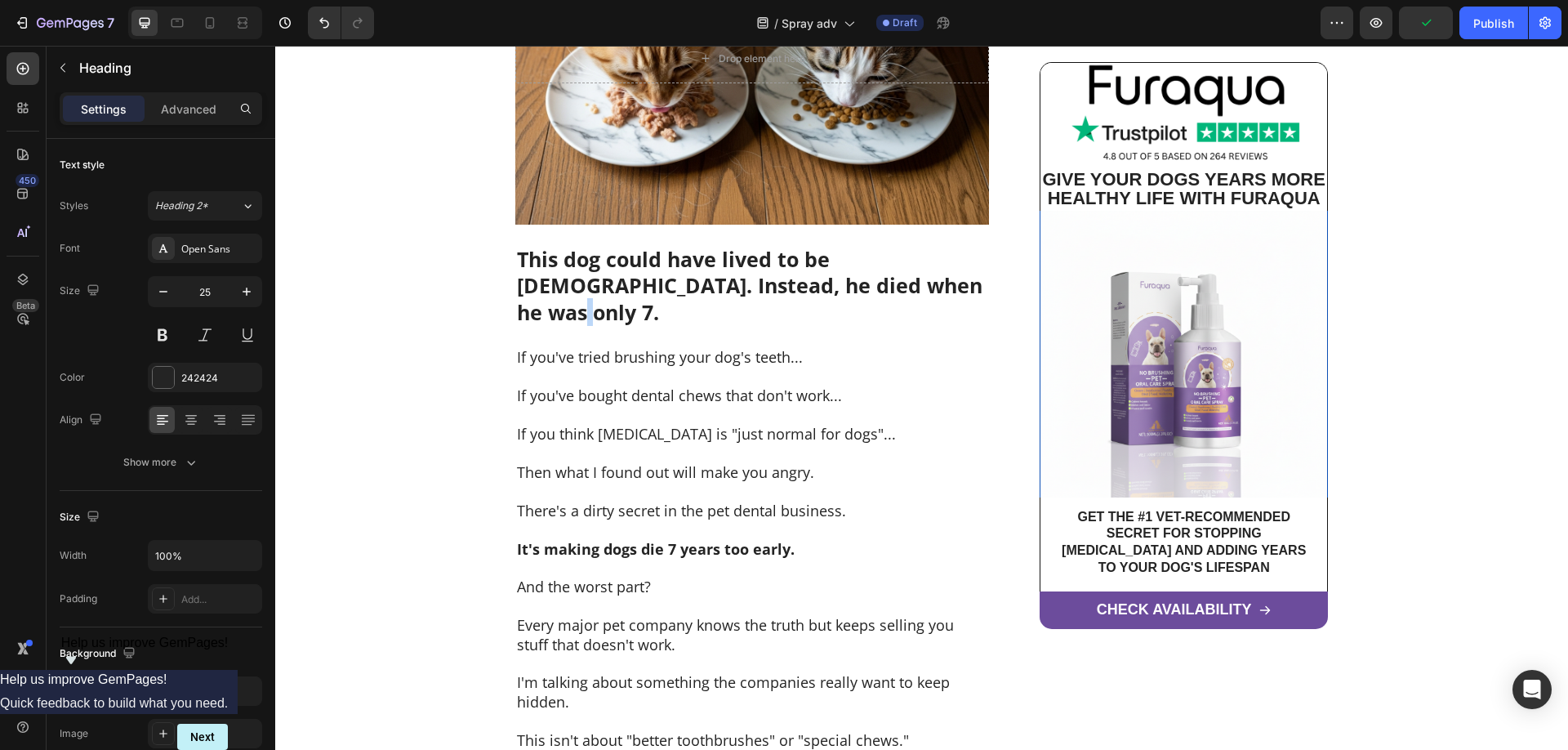
click at [875, 289] on strong "This dog could have lived to be [DEMOGRAPHIC_DATA]. Instead, he died when he wa…" at bounding box center [750, 284] width 466 height 81
click at [876, 282] on strong "This dog could have lived to be [DEMOGRAPHIC_DATA]. Instead, he died when he wa…" at bounding box center [750, 284] width 466 height 81
click at [877, 289] on strong "This dog could have lived to be [DEMOGRAPHIC_DATA]. Instead, he died when he wa…" at bounding box center [750, 284] width 466 height 81
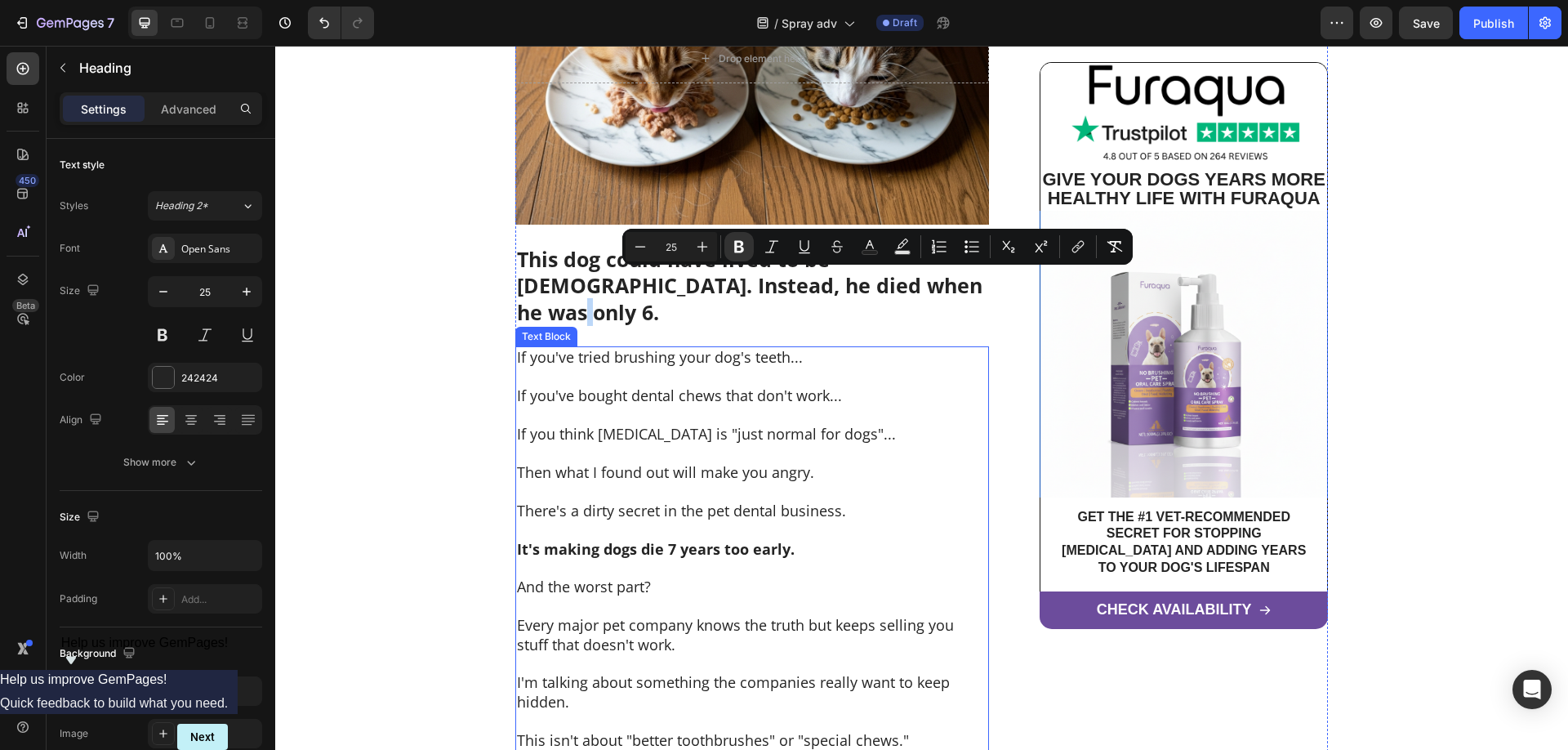
click at [815, 387] on p "If you've bought dental chews that don't work..." at bounding box center [752, 395] width 470 height 19
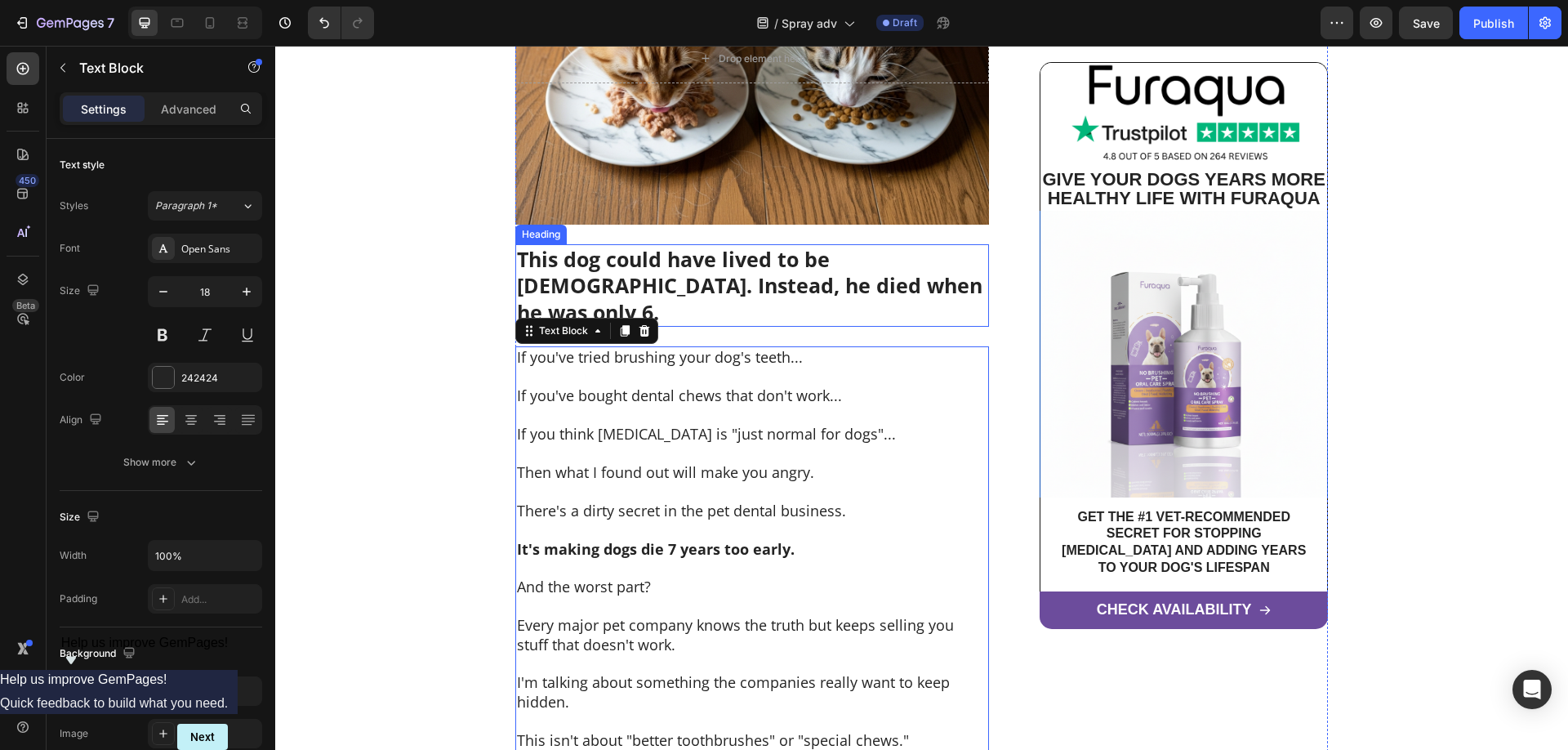
click at [851, 266] on strong "This dog could have lived to be [DEMOGRAPHIC_DATA]. Instead, he died when he wa…" at bounding box center [750, 284] width 466 height 81
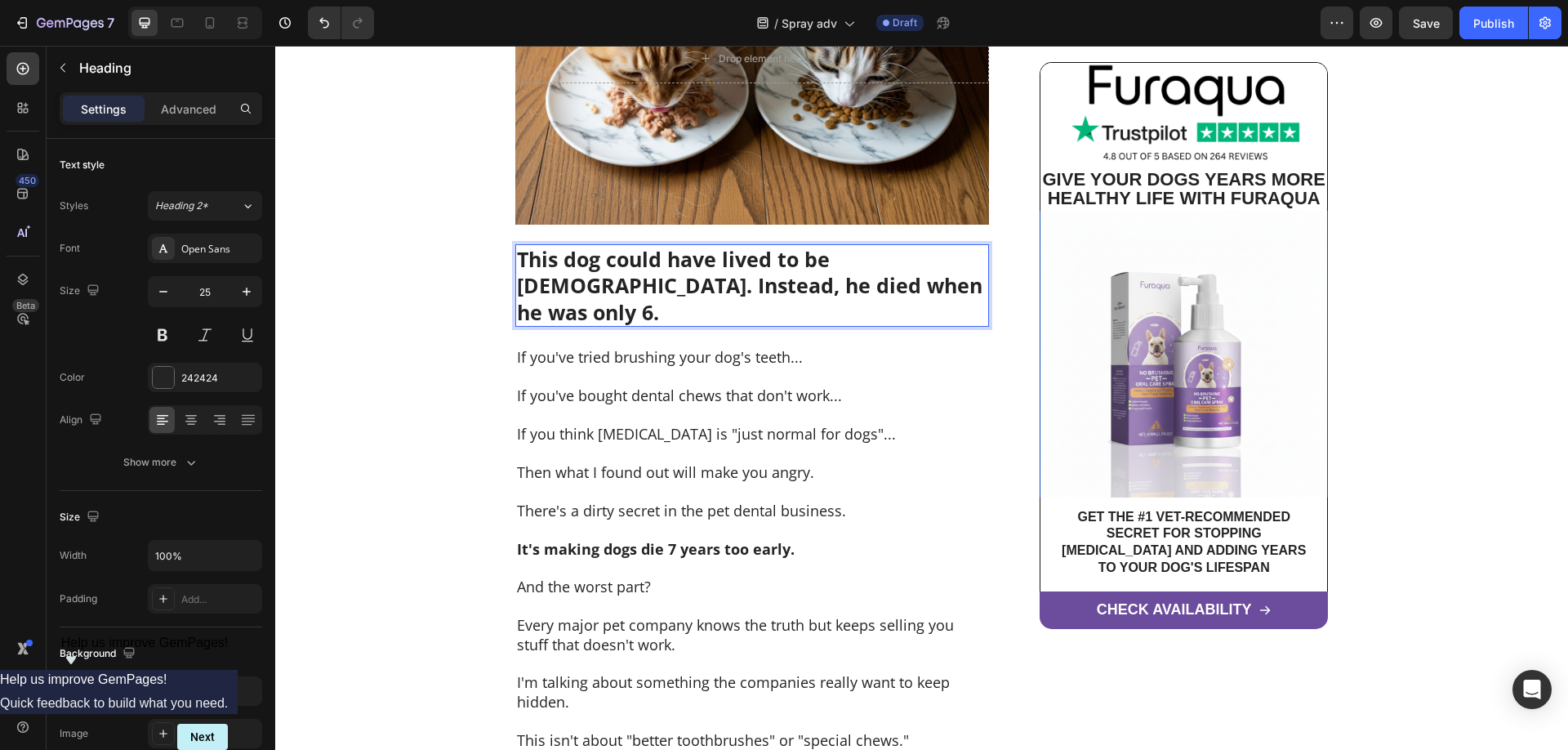
click at [847, 260] on strong "This dog could have lived to be [DEMOGRAPHIC_DATA]. Instead, he died when he wa…" at bounding box center [750, 284] width 466 height 81
click at [877, 285] on strong "This dog could have lived to be [DEMOGRAPHIC_DATA]. Instead, he died when he wa…" at bounding box center [750, 284] width 466 height 81
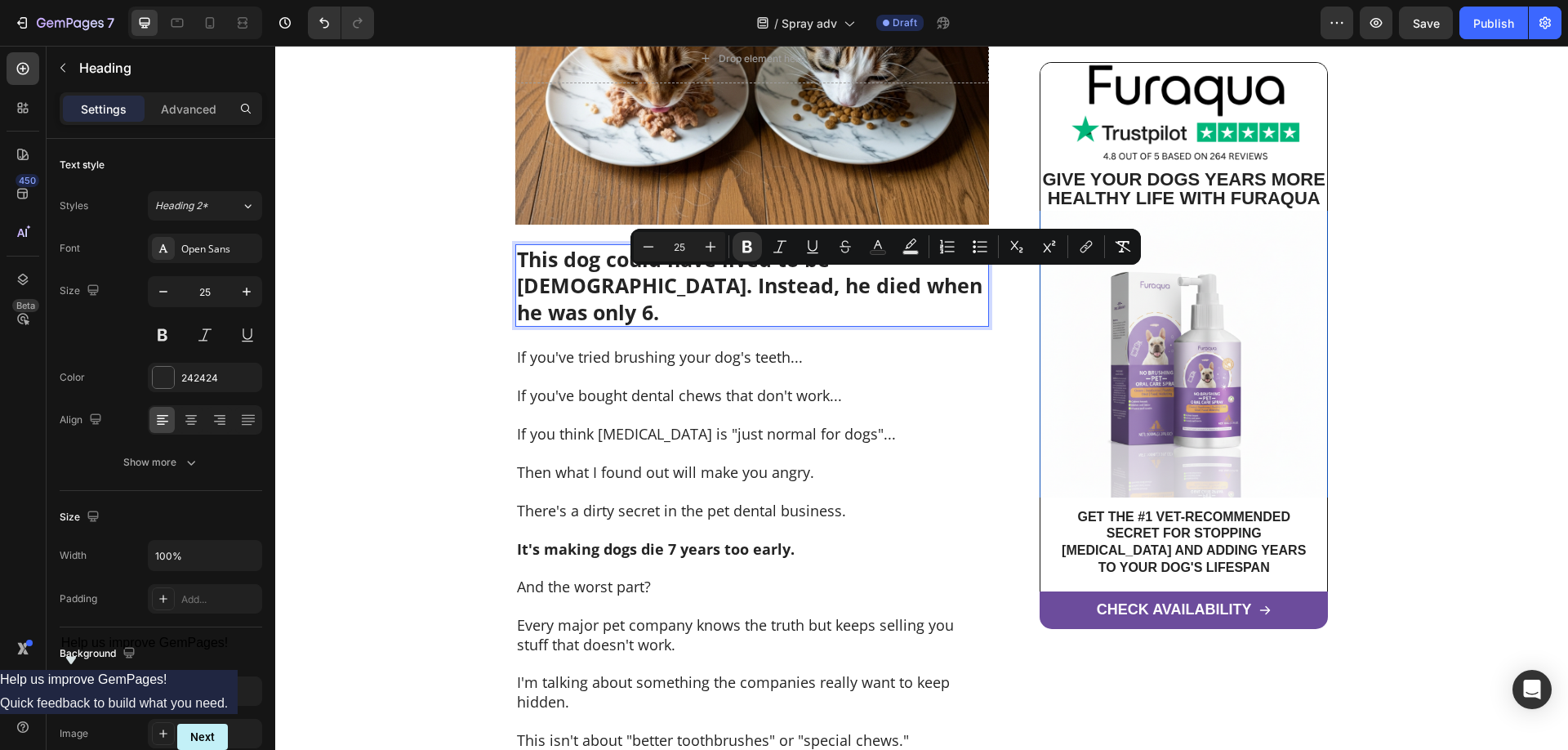
click at [873, 289] on strong "This dog could have lived to be [DEMOGRAPHIC_DATA]. Instead, he died when he wa…" at bounding box center [750, 284] width 466 height 81
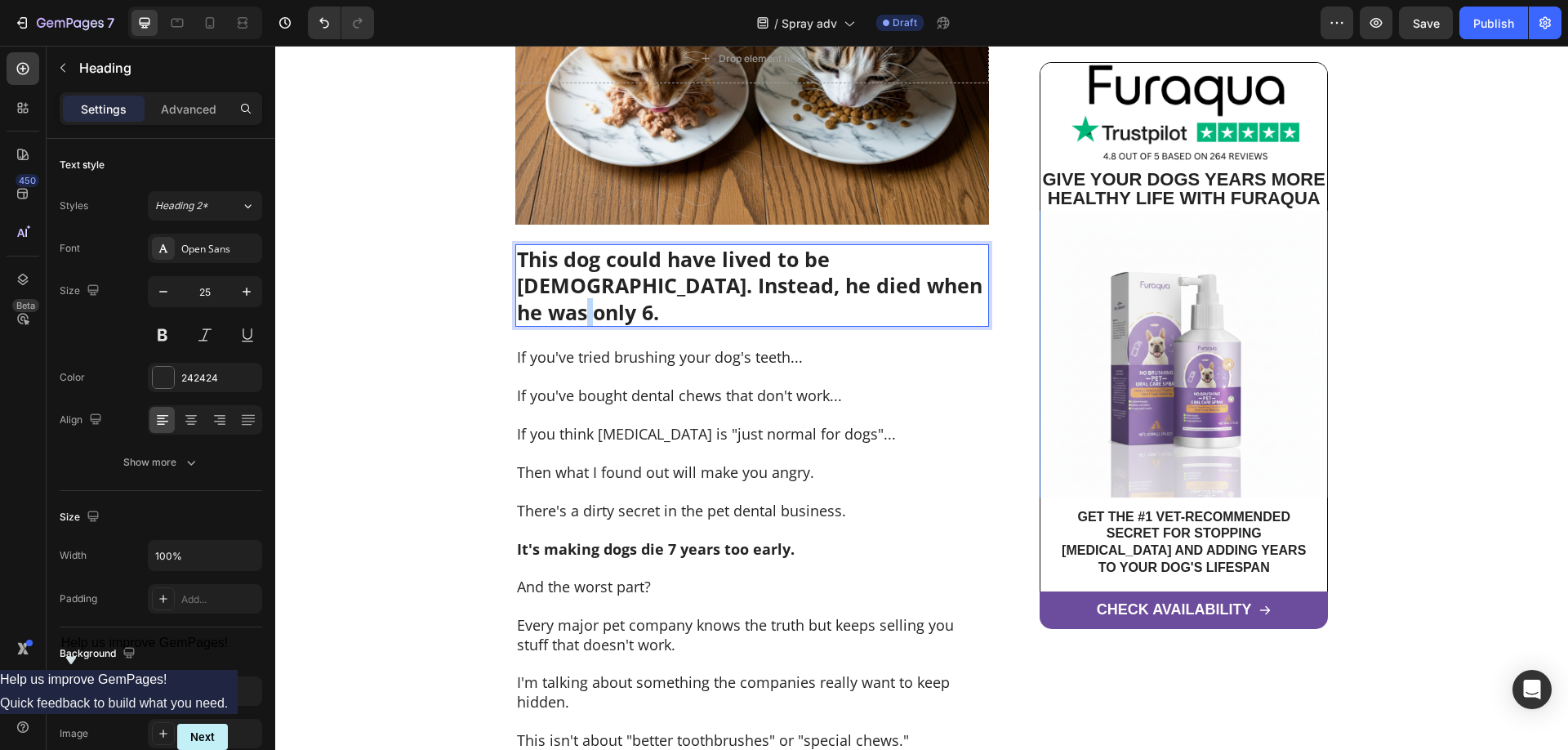
click at [873, 289] on strong "This dog could have lived to be [DEMOGRAPHIC_DATA]. Instead, he died when he wa…" at bounding box center [750, 284] width 466 height 81
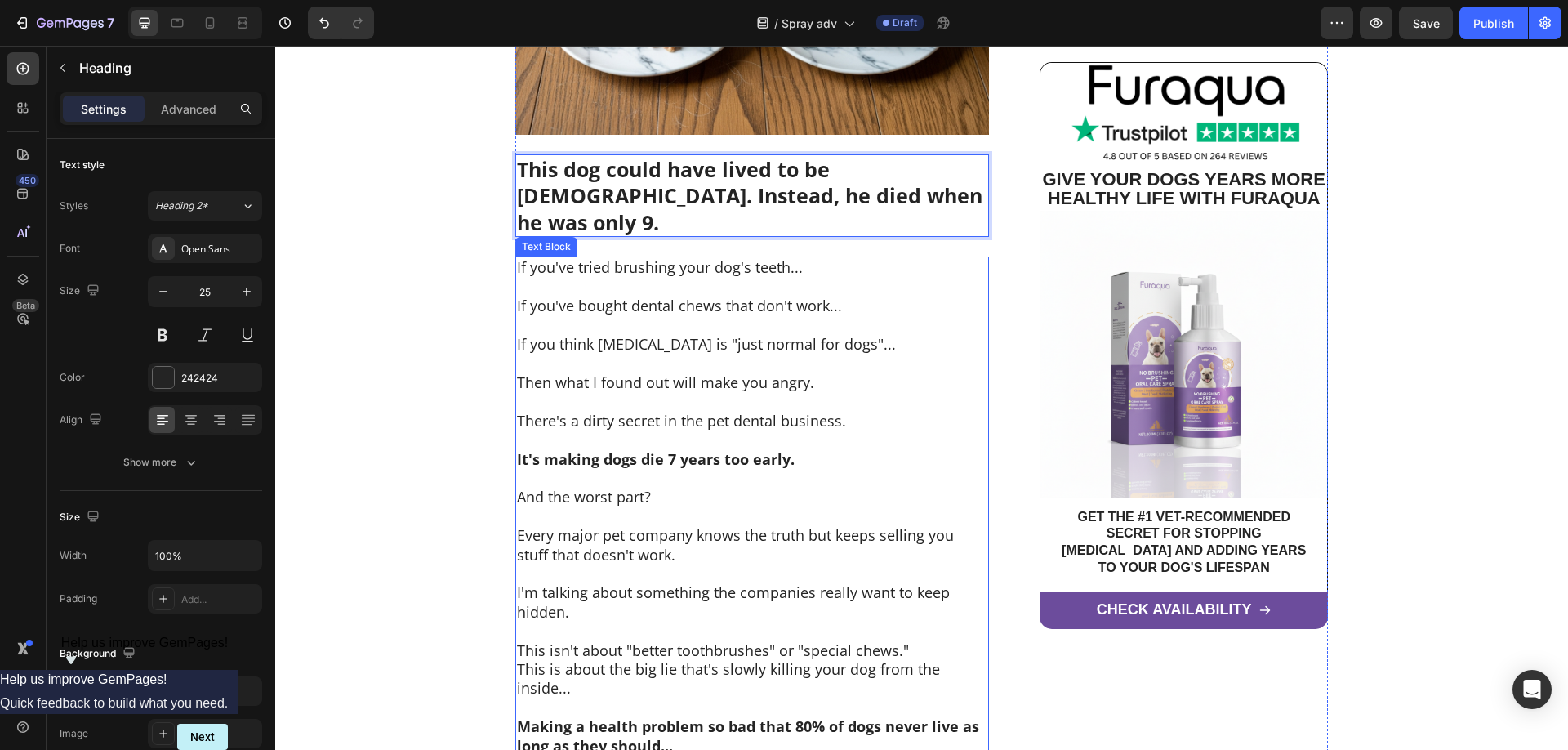
scroll to position [666, 0]
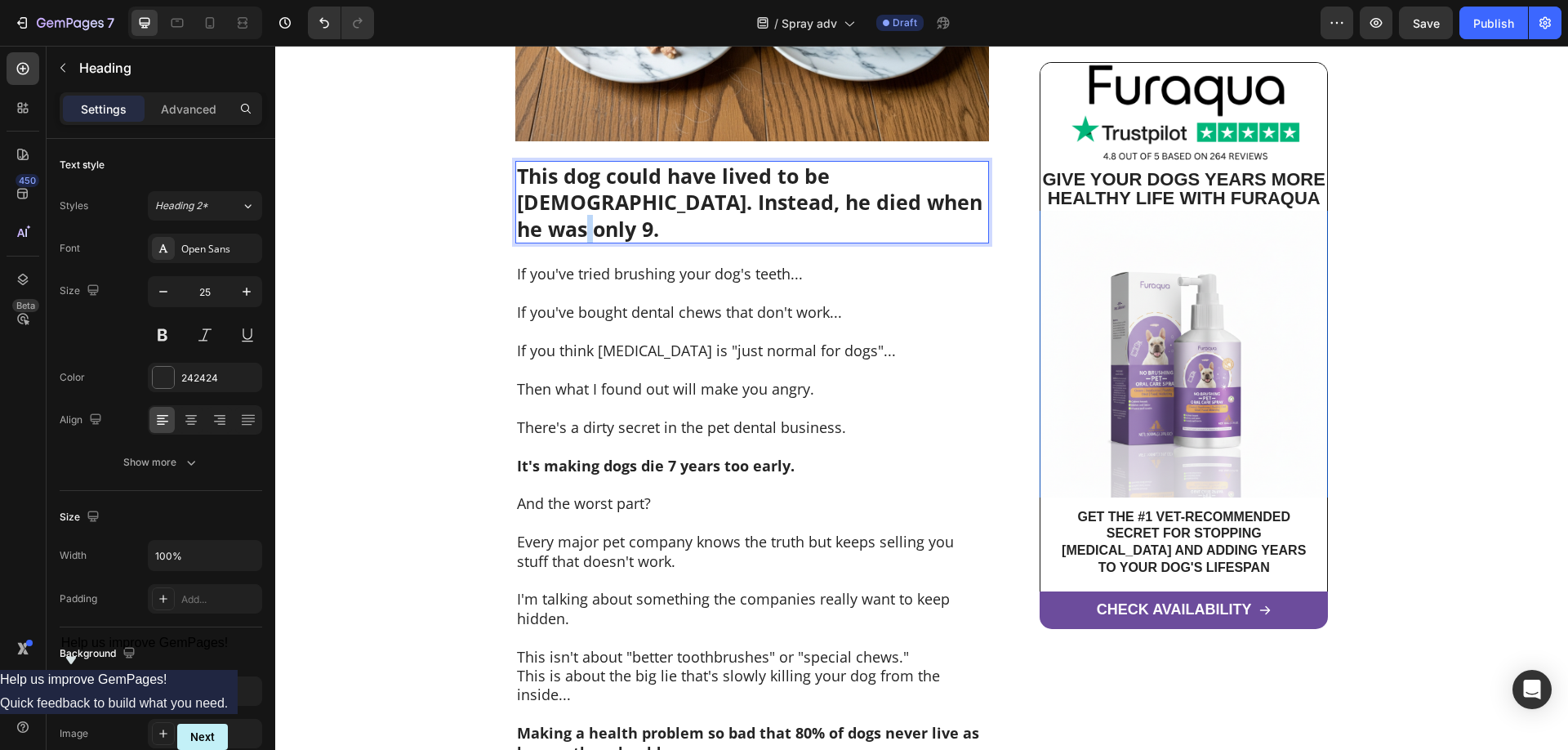
click at [877, 206] on strong "This dog could have lived to be [DEMOGRAPHIC_DATA]. Instead, he died when he wa…" at bounding box center [750, 202] width 466 height 81
click at [851, 173] on strong "This dog could have lived to be [DEMOGRAPHIC_DATA]. Instead, he died when he wa…" at bounding box center [750, 202] width 466 height 81
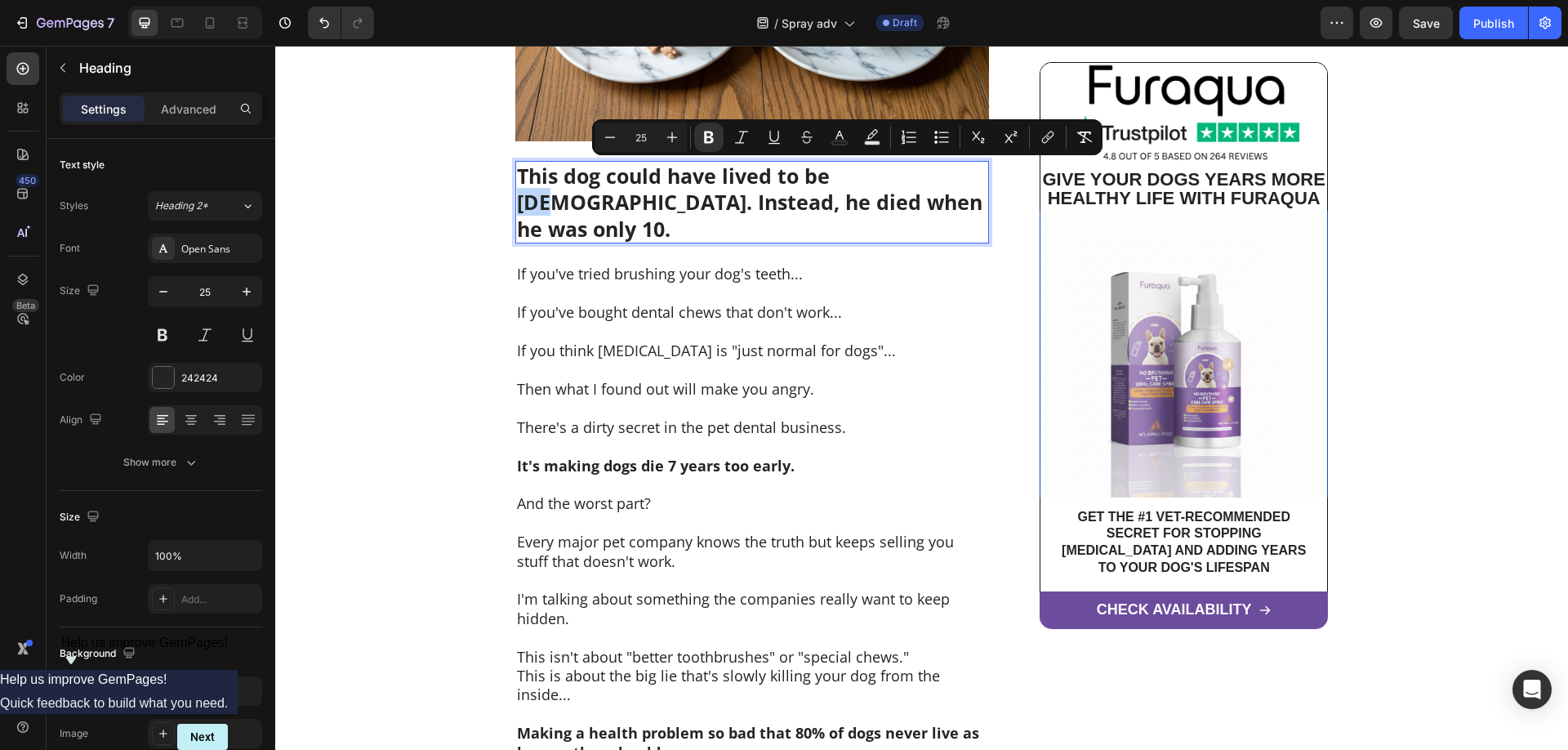
click at [852, 177] on strong "This dog could have lived to be [DEMOGRAPHIC_DATA]. Instead, he died when he wa…" at bounding box center [750, 202] width 466 height 81
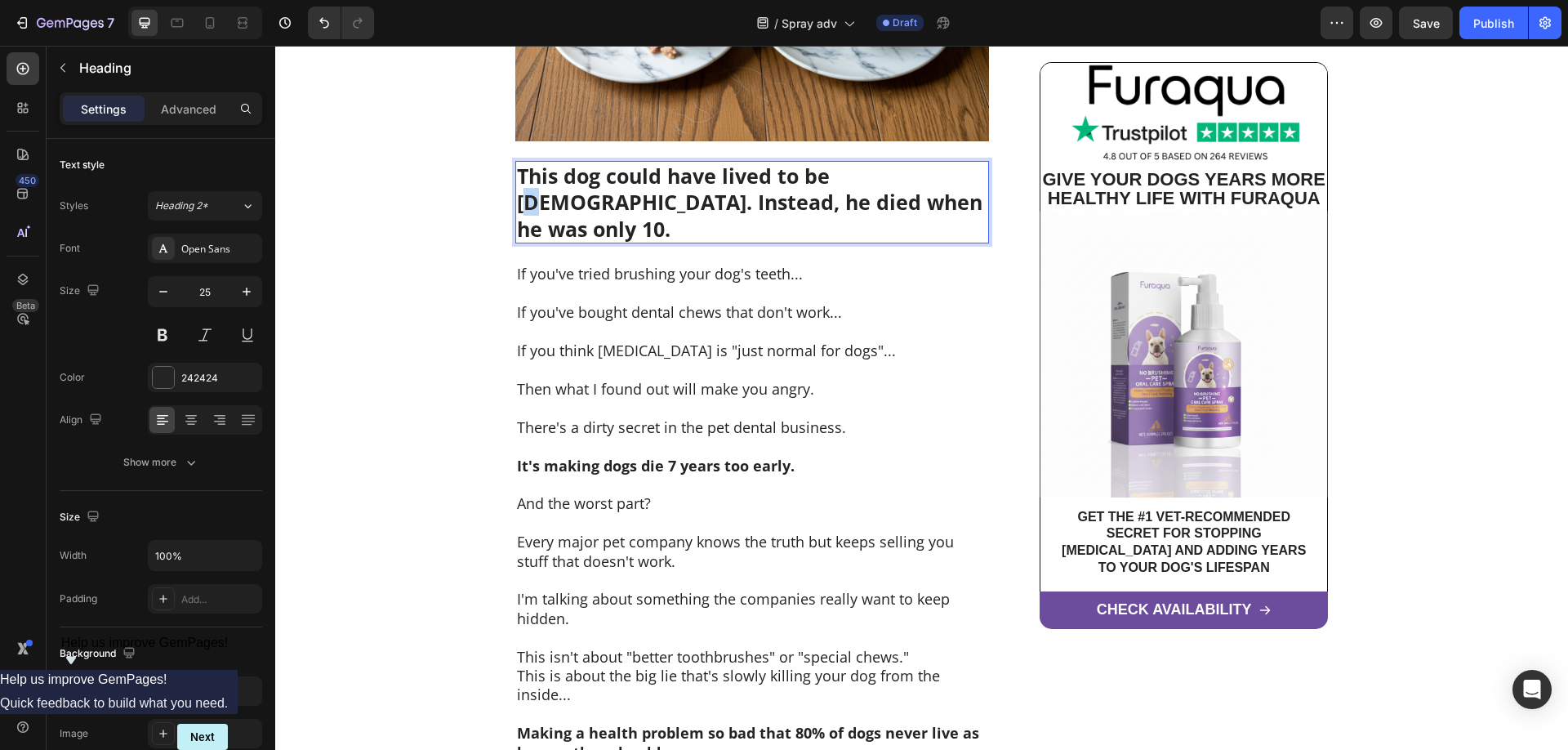
click at [848, 174] on strong "This dog could have lived to be [DEMOGRAPHIC_DATA]. Instead, he died when he wa…" at bounding box center [750, 202] width 466 height 81
drag, startPoint x: 891, startPoint y: 203, endPoint x: 875, endPoint y: 206, distance: 16.3
click at [875, 206] on strong "This dog could have lived to be [DEMOGRAPHIC_DATA]. Instead, he died when he wa…" at bounding box center [750, 202] width 466 height 81
click at [847, 341] on p "If you think [MEDICAL_DATA] is "just normal for dogs"..." at bounding box center [752, 350] width 470 height 19
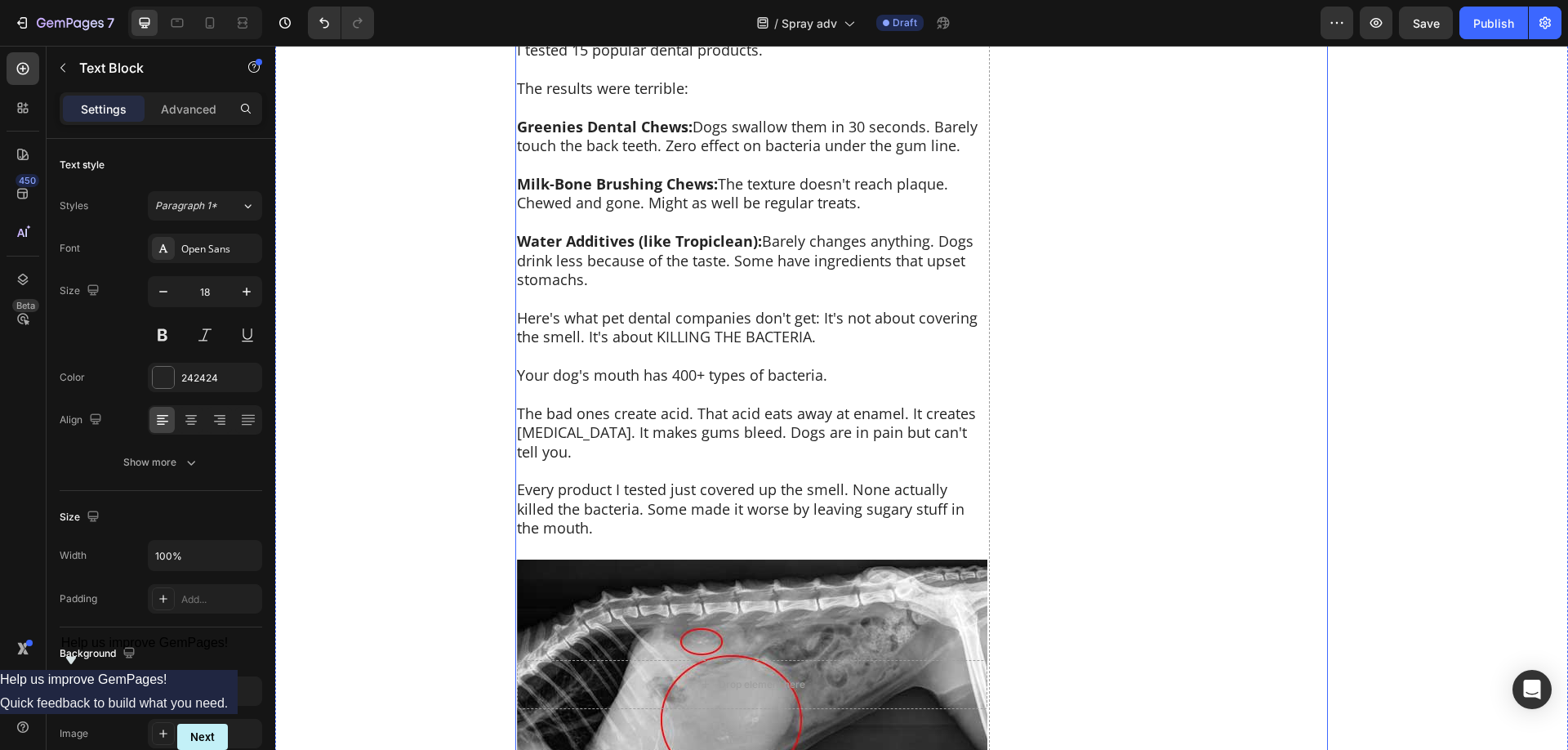
scroll to position [4581, 0]
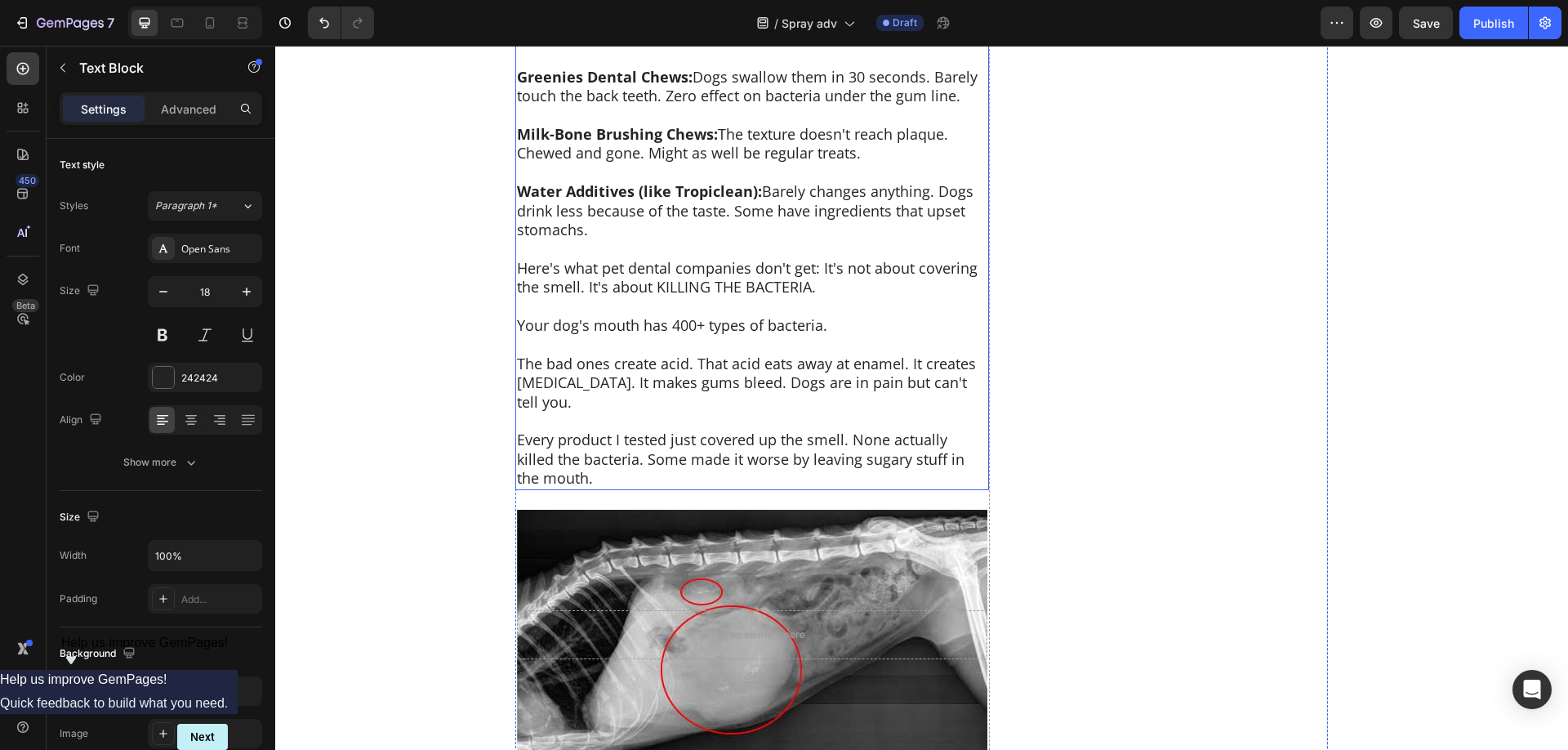
click at [674, 325] on p "Your dog's mouth has 400+ types of bacteria." at bounding box center [752, 324] width 470 height 19
click at [691, 325] on p "Your dog's mouth has 400+ types of bacteria." at bounding box center [752, 324] width 470 height 19
drag, startPoint x: 674, startPoint y: 326, endPoint x: 692, endPoint y: 326, distance: 18.0
click at [692, 326] on p "Your dog's mouth has 400+ types of bacteria." at bounding box center [752, 324] width 470 height 19
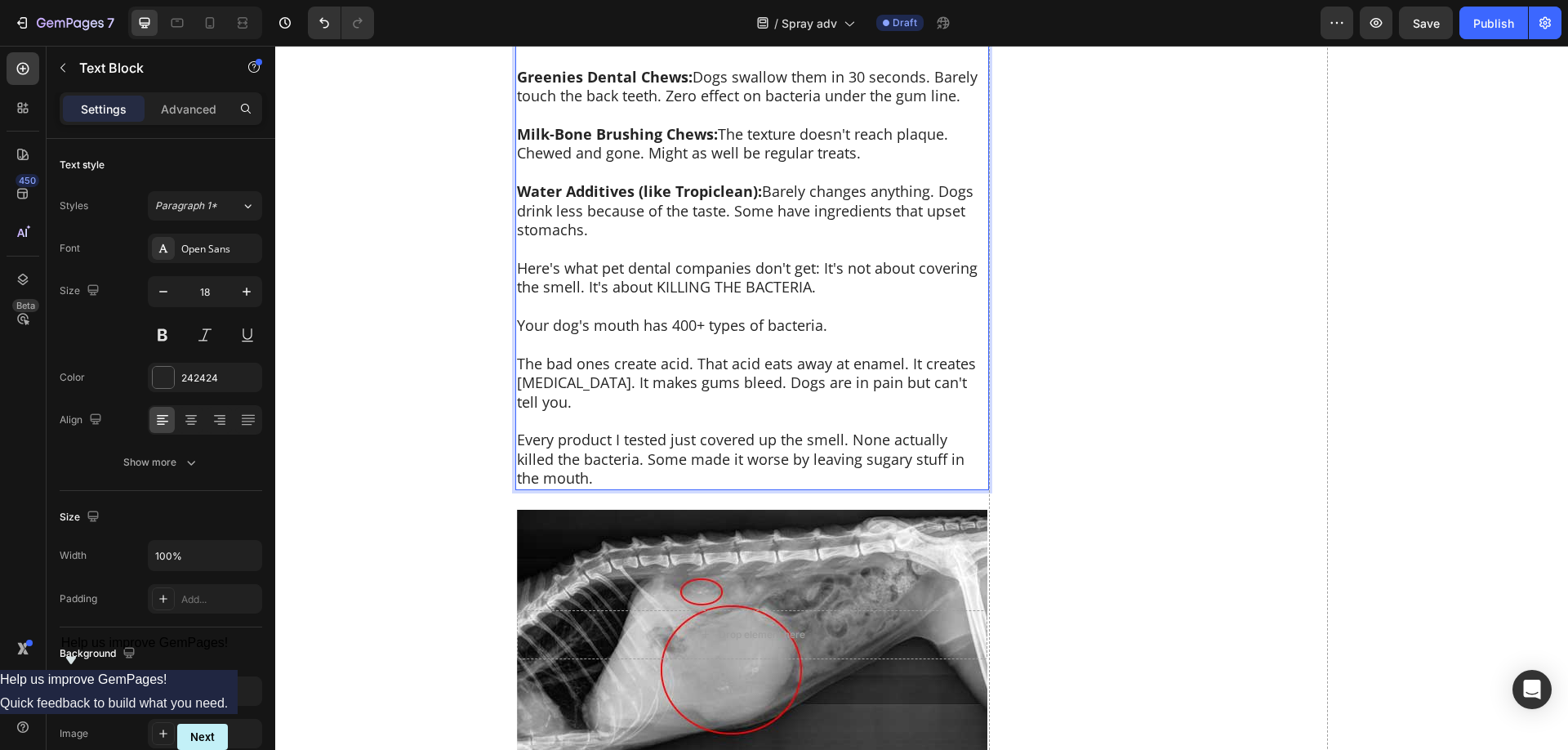
click at [712, 329] on p "Your dog's mouth has 400+ types of bacteria." at bounding box center [752, 324] width 470 height 19
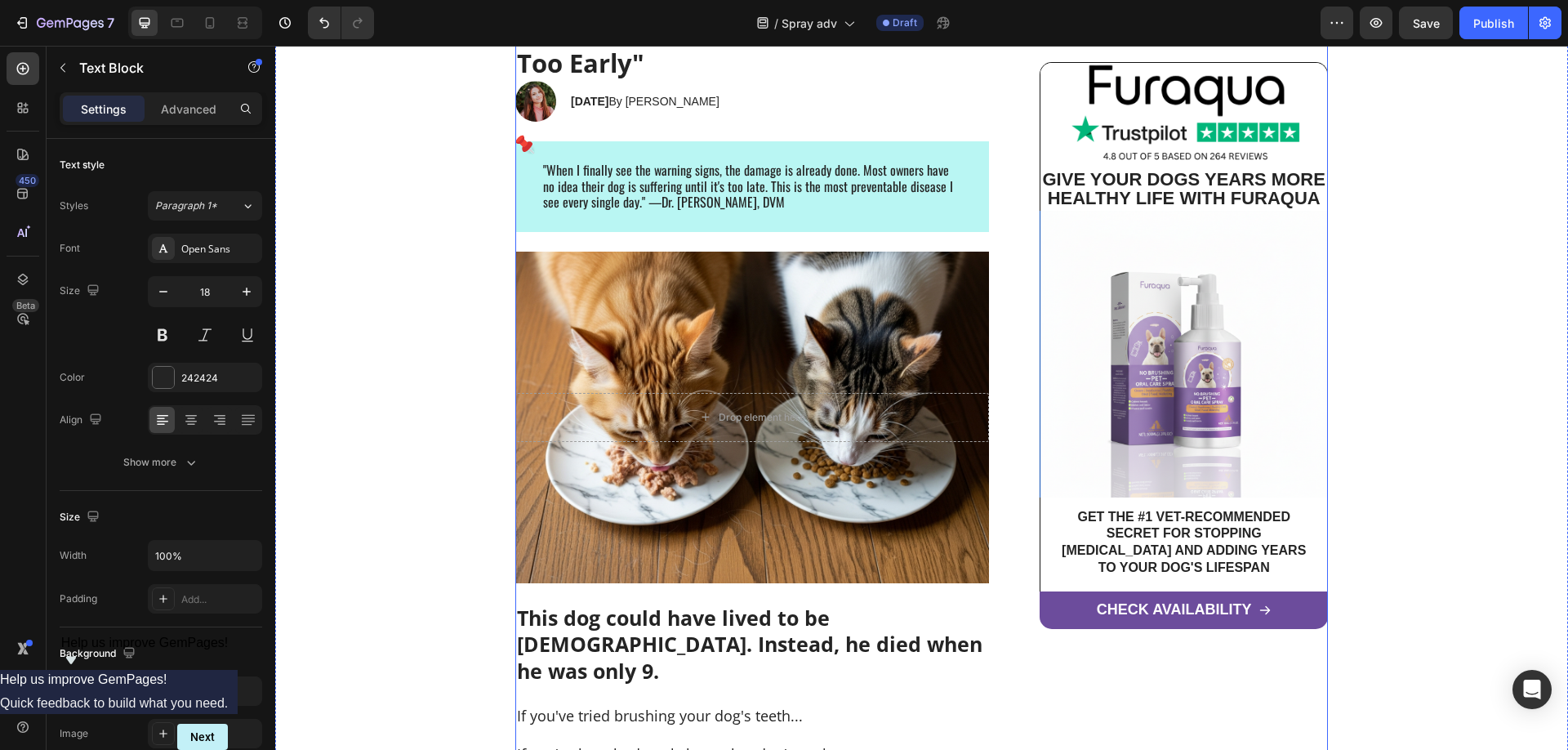
scroll to position [250, 0]
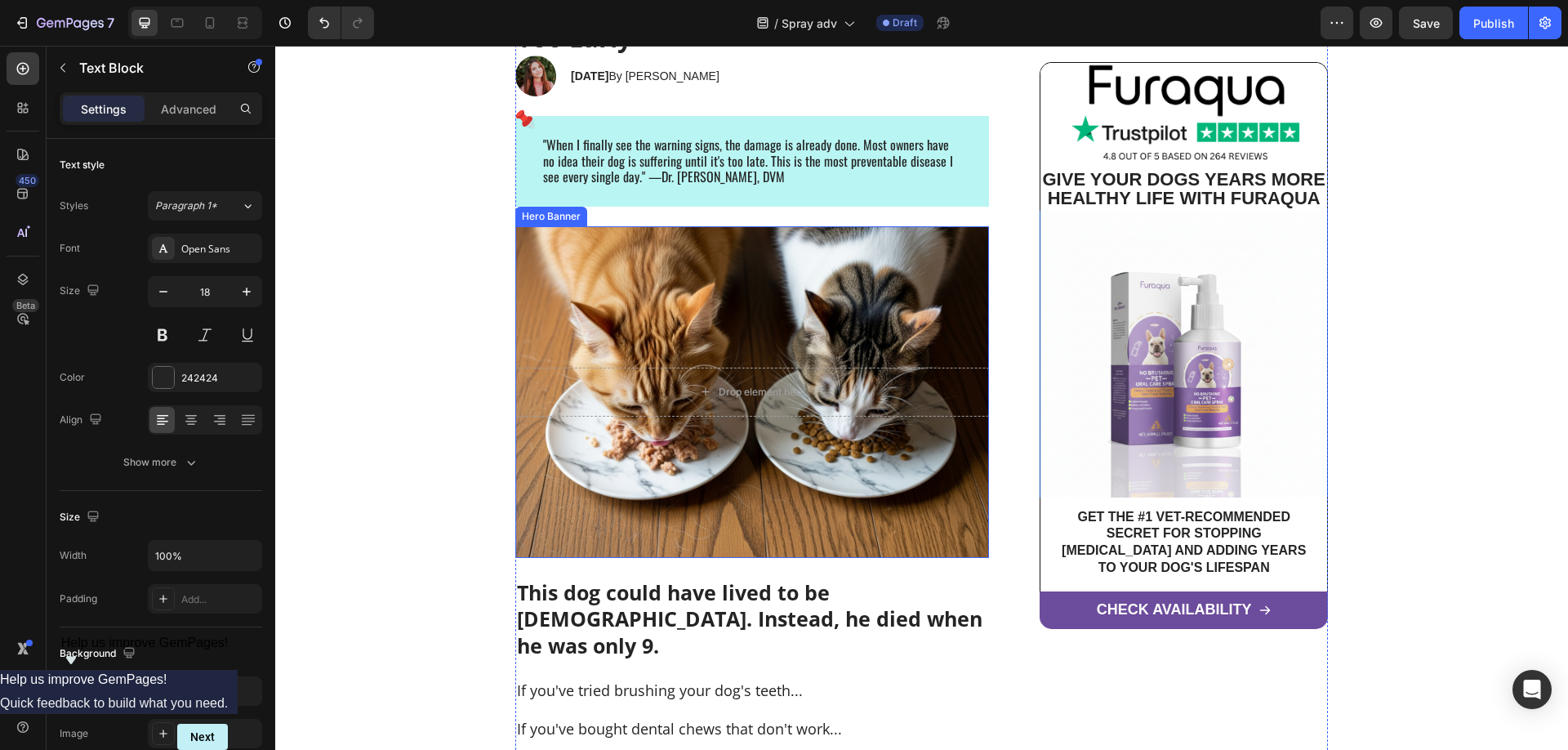
click at [727, 306] on div "Background Image" at bounding box center [752, 392] width 473 height 331
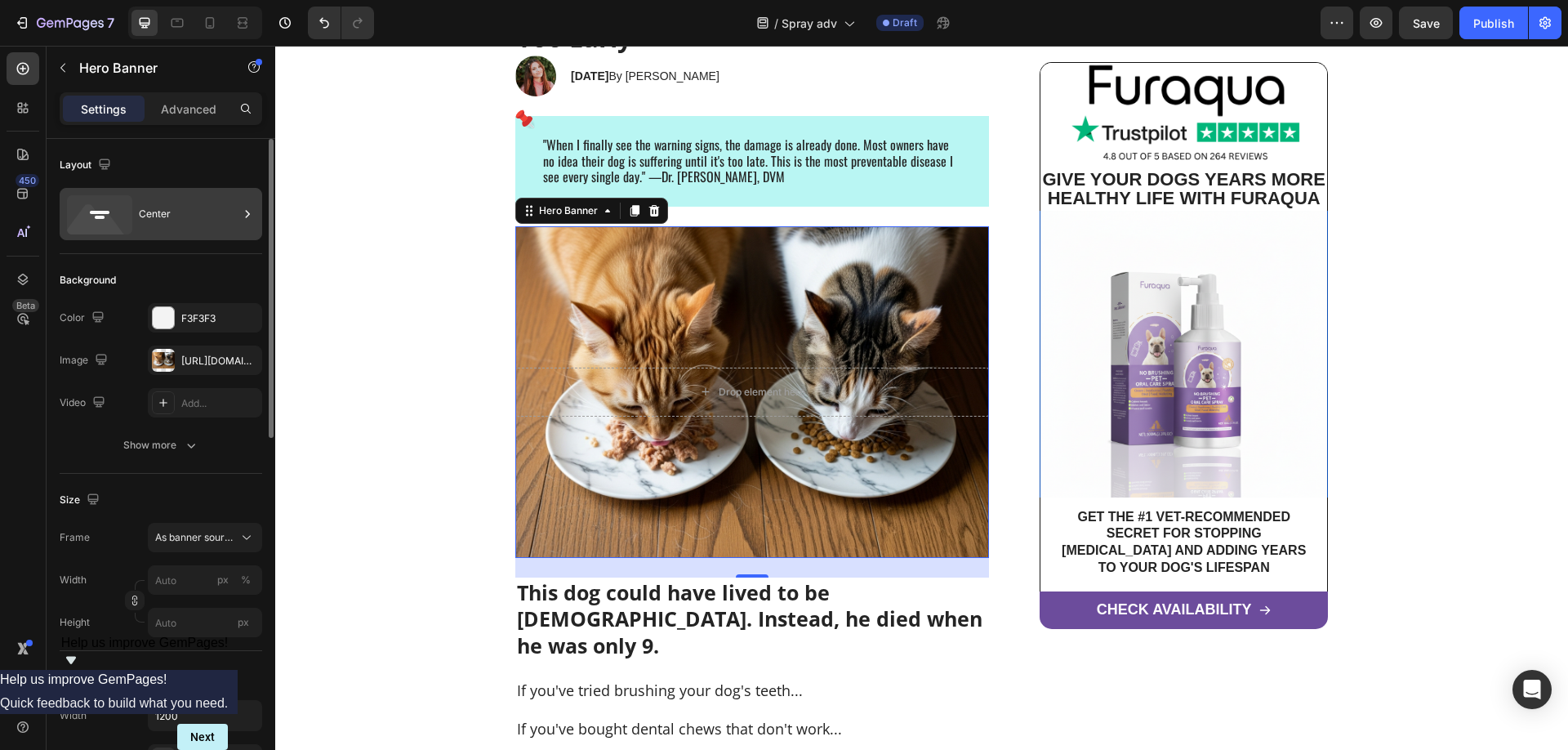
click at [213, 220] on div "Center" at bounding box center [189, 213] width 99 height 38
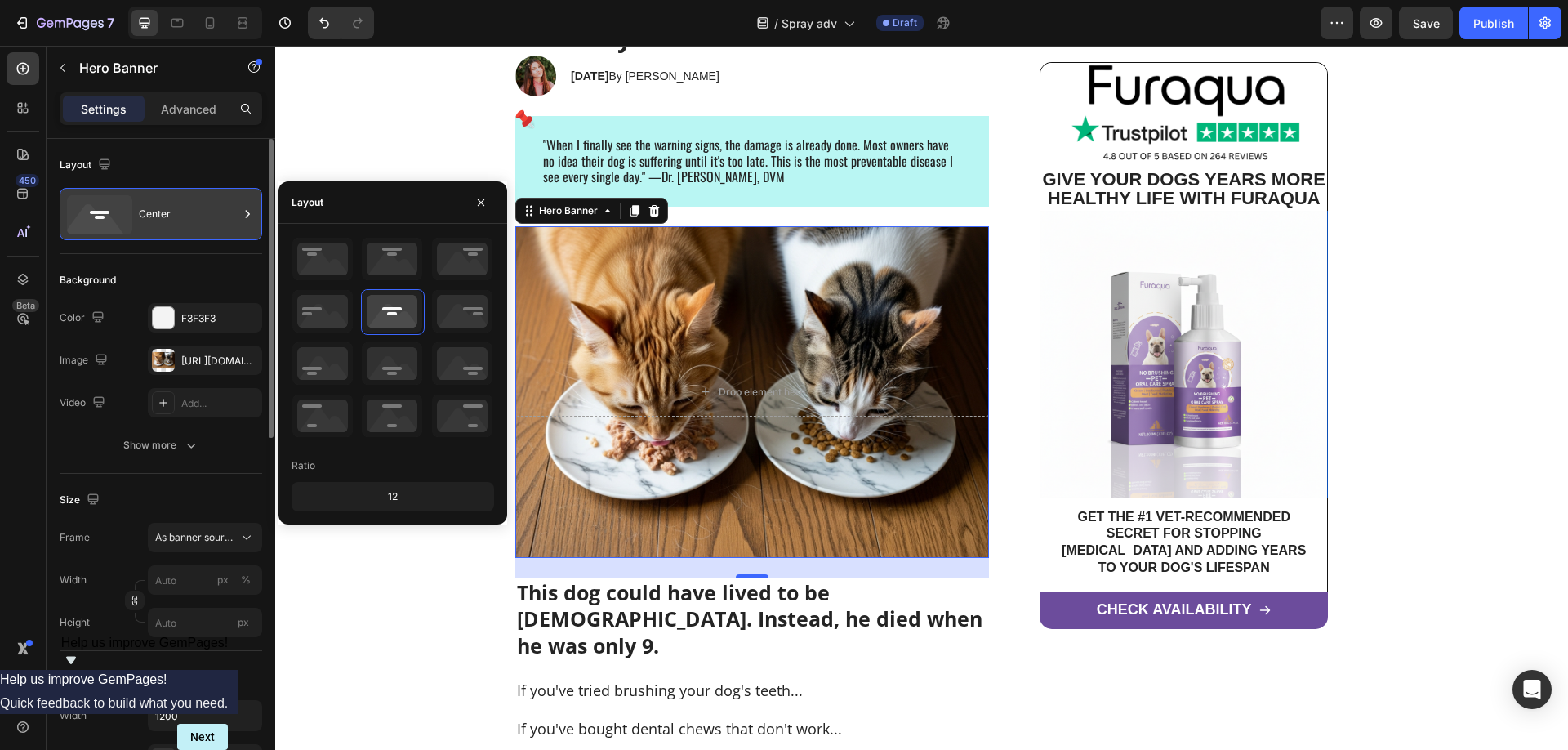
click at [213, 220] on div "Center" at bounding box center [189, 213] width 99 height 38
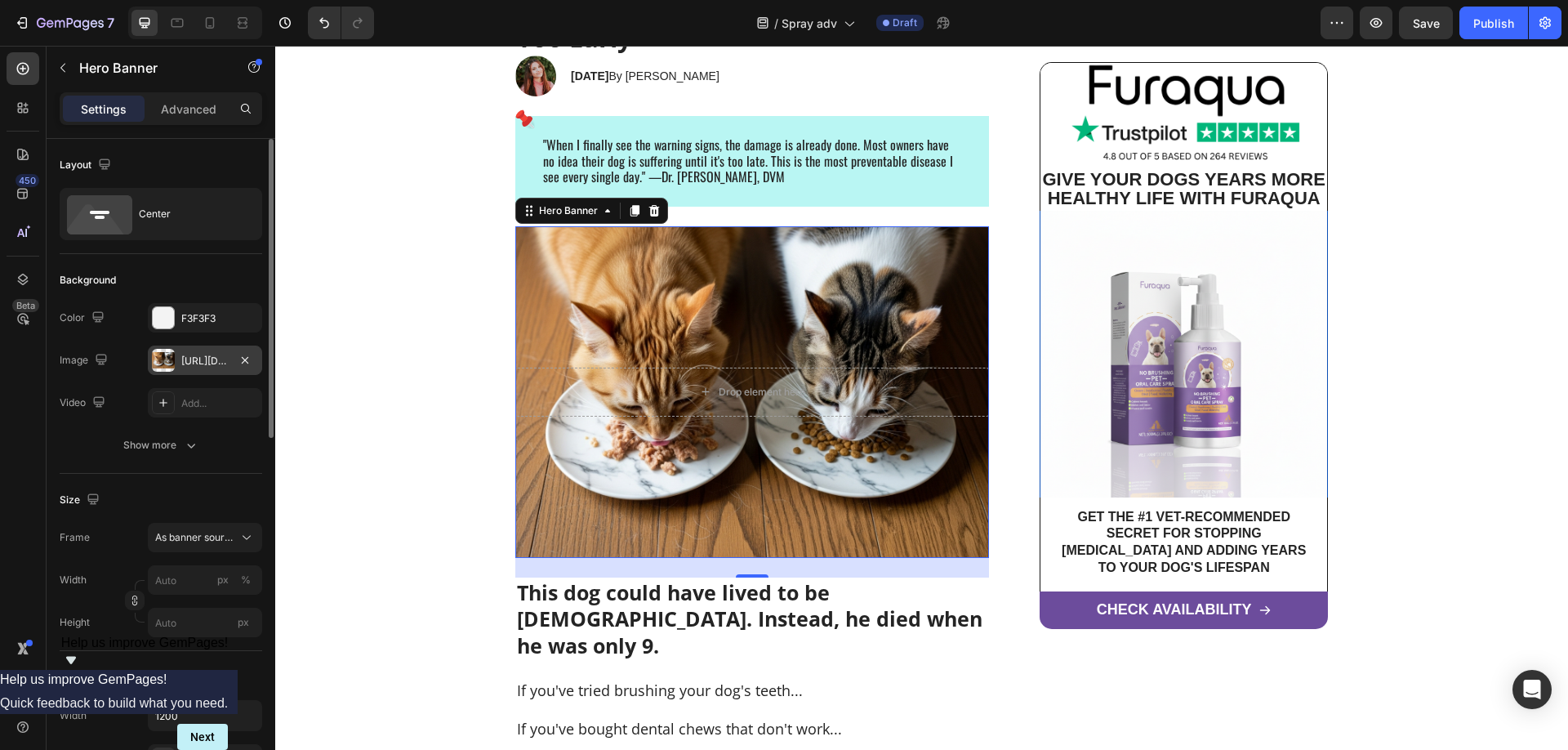
click at [174, 361] on div "[URL][DOMAIN_NAME]" at bounding box center [205, 360] width 114 height 29
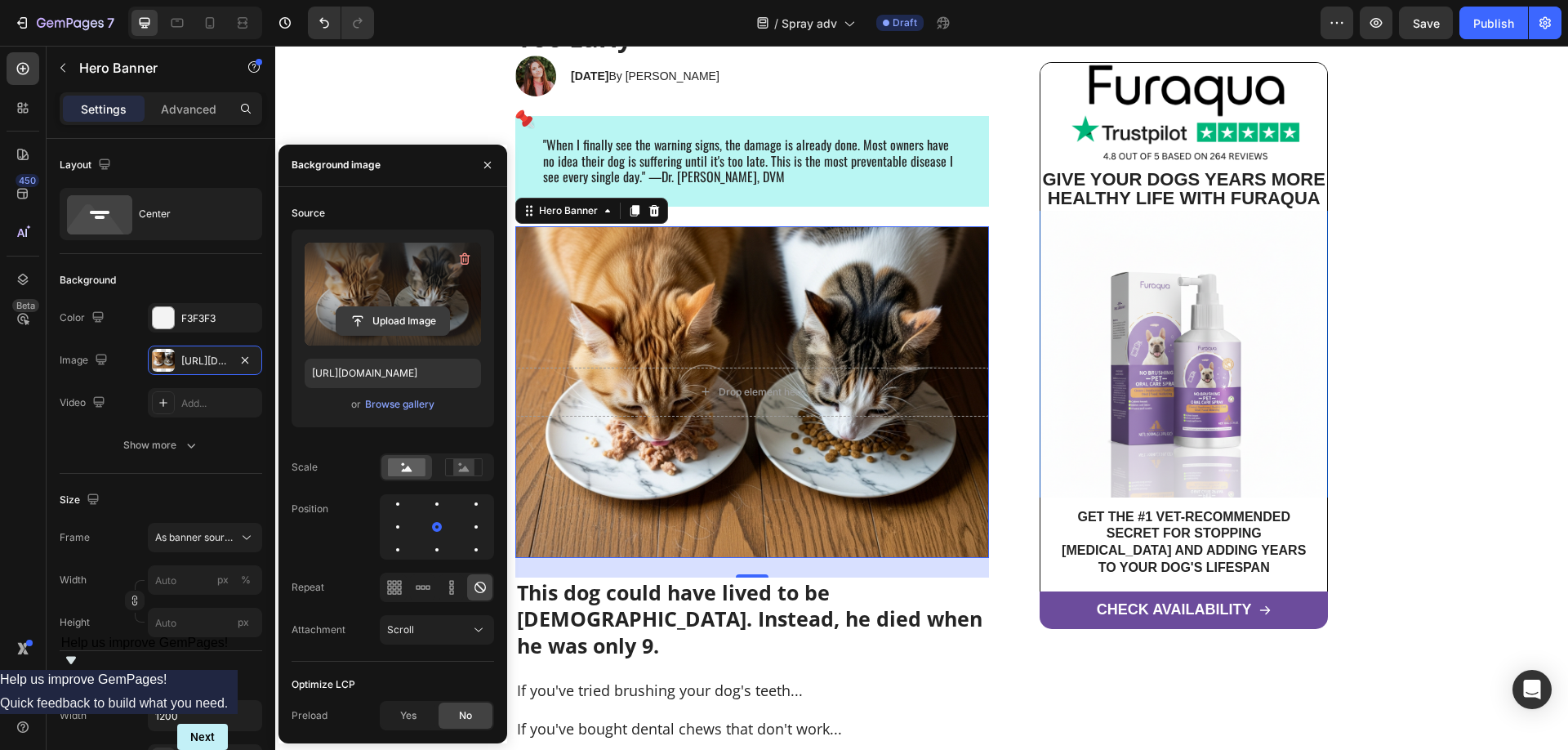
click at [378, 319] on input "file" at bounding box center [392, 320] width 113 height 28
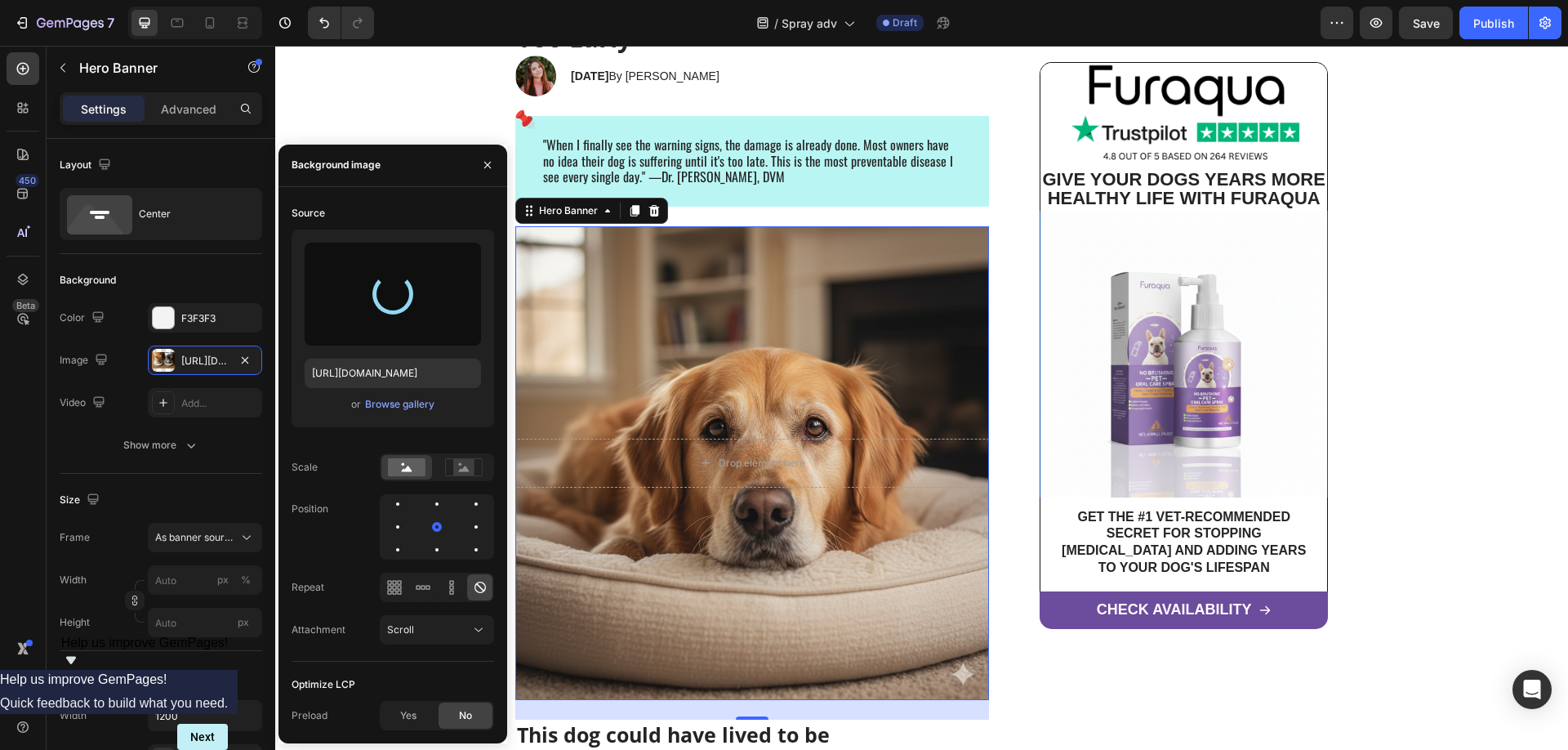
type input "[URL][DOMAIN_NAME]"
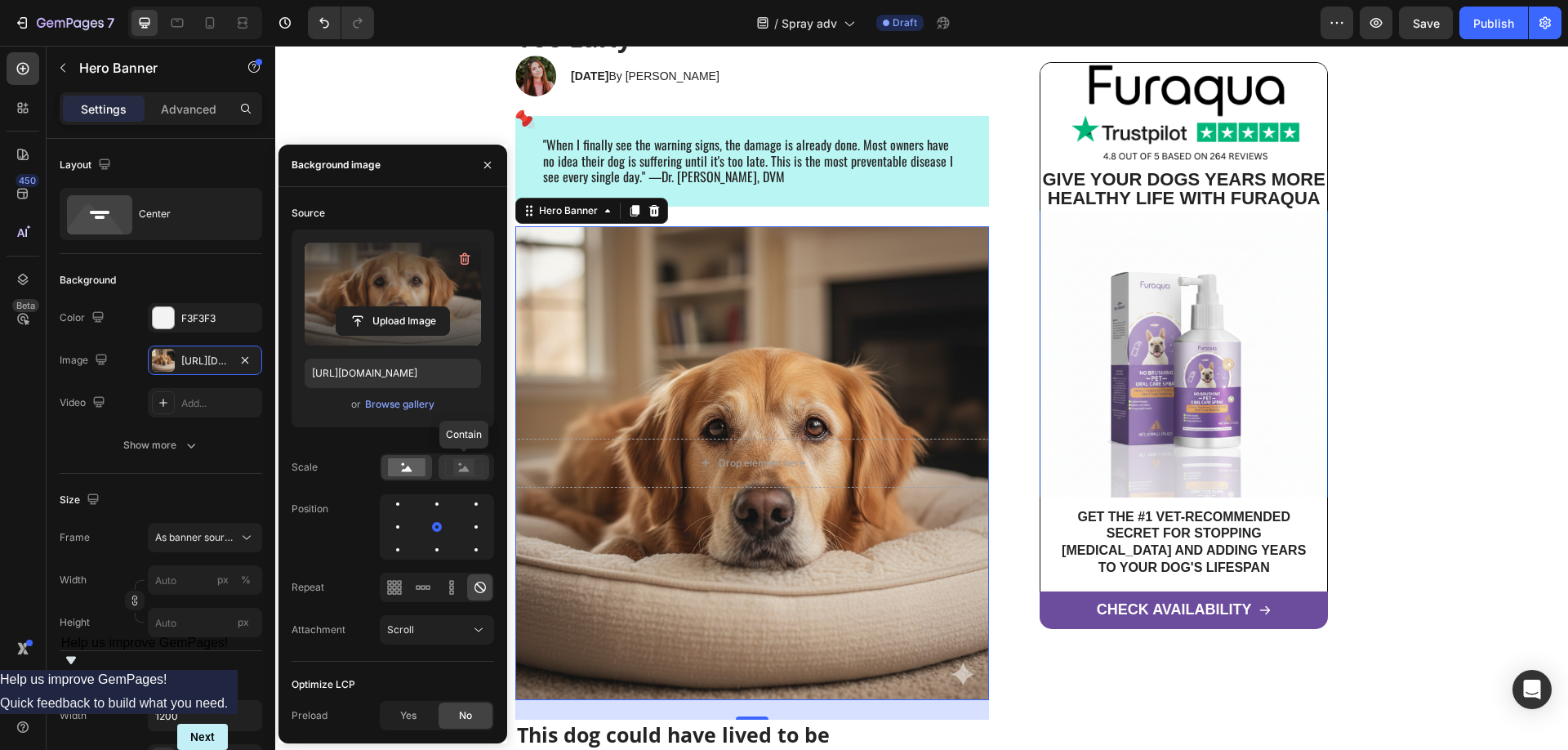
click at [464, 463] on rect at bounding box center [464, 467] width 21 height 17
click at [338, 462] on div "Scale" at bounding box center [392, 467] width 203 height 28
click at [395, 465] on rect at bounding box center [406, 467] width 38 height 18
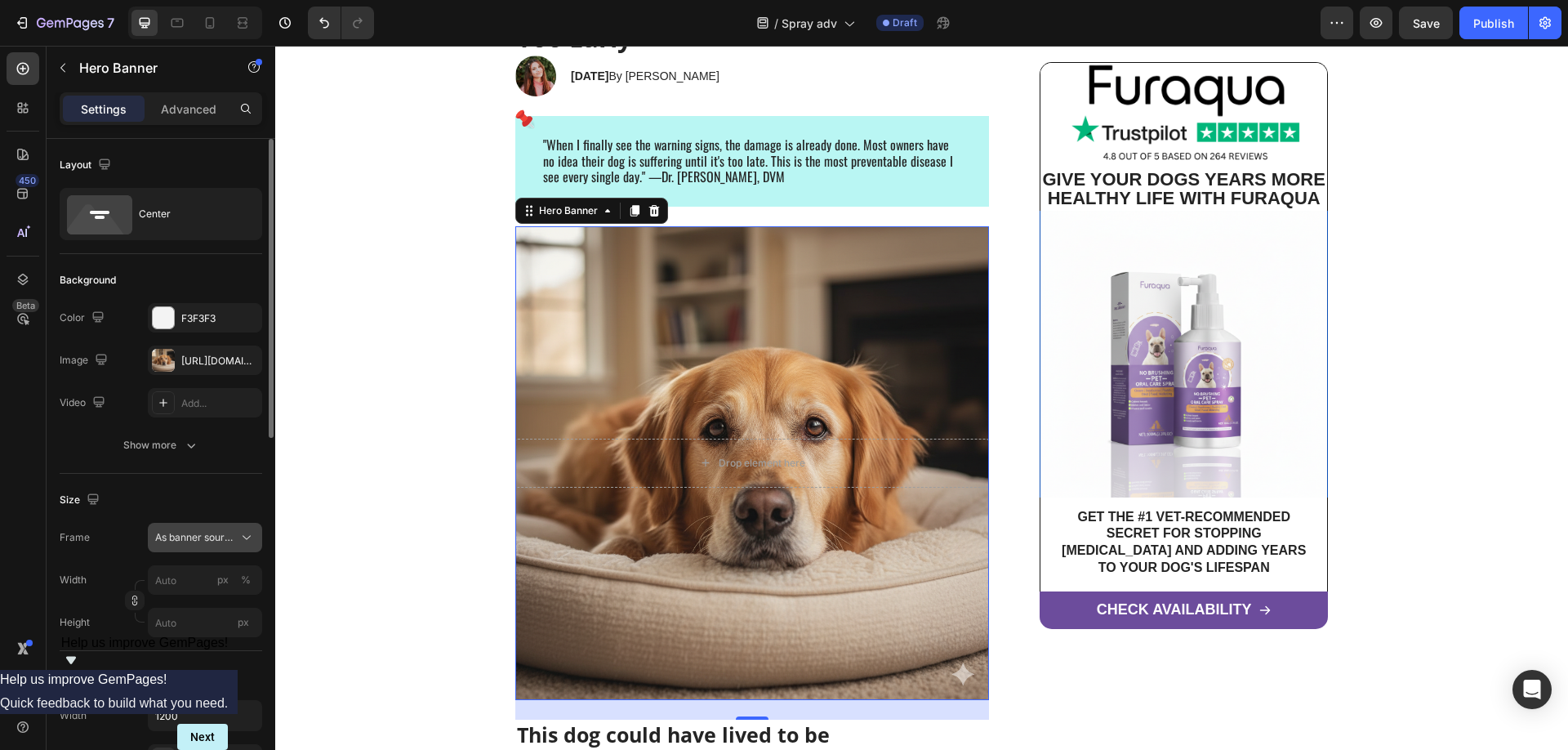
click at [230, 538] on span "As banner source" at bounding box center [195, 537] width 80 height 15
click at [190, 601] on div "Custom" at bounding box center [201, 605] width 94 height 15
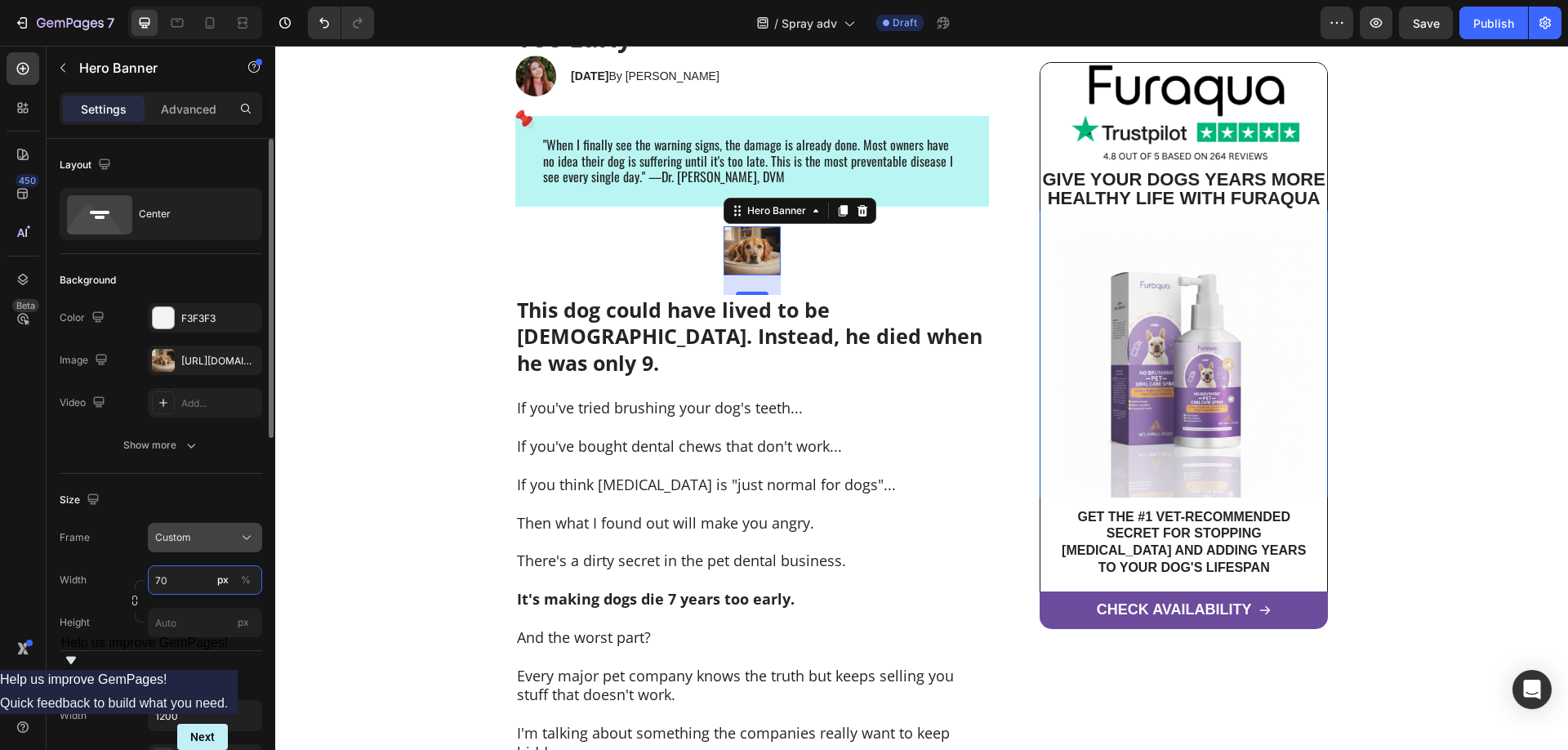
type input "7"
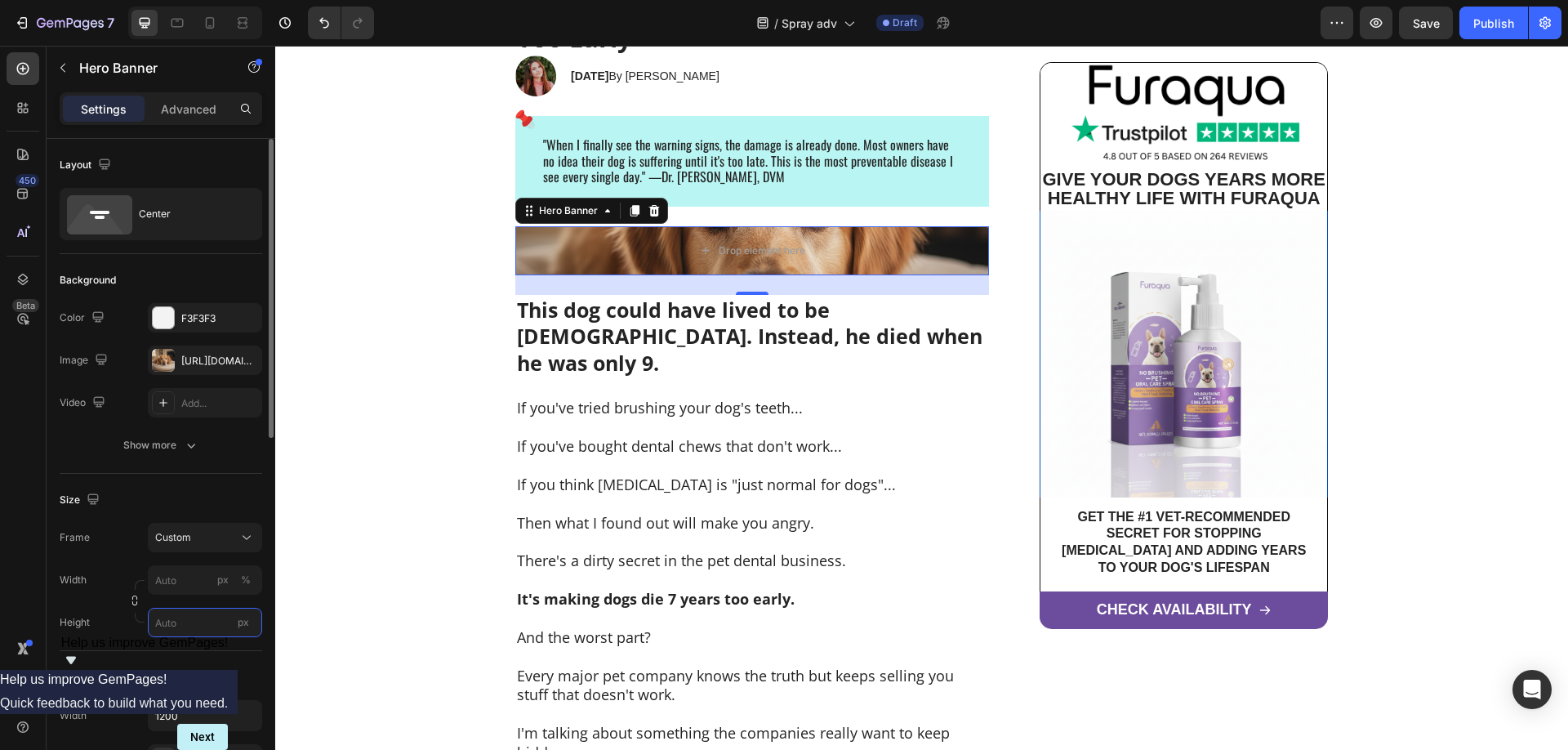
click at [184, 618] on input "px" at bounding box center [205, 622] width 114 height 29
type input "6"
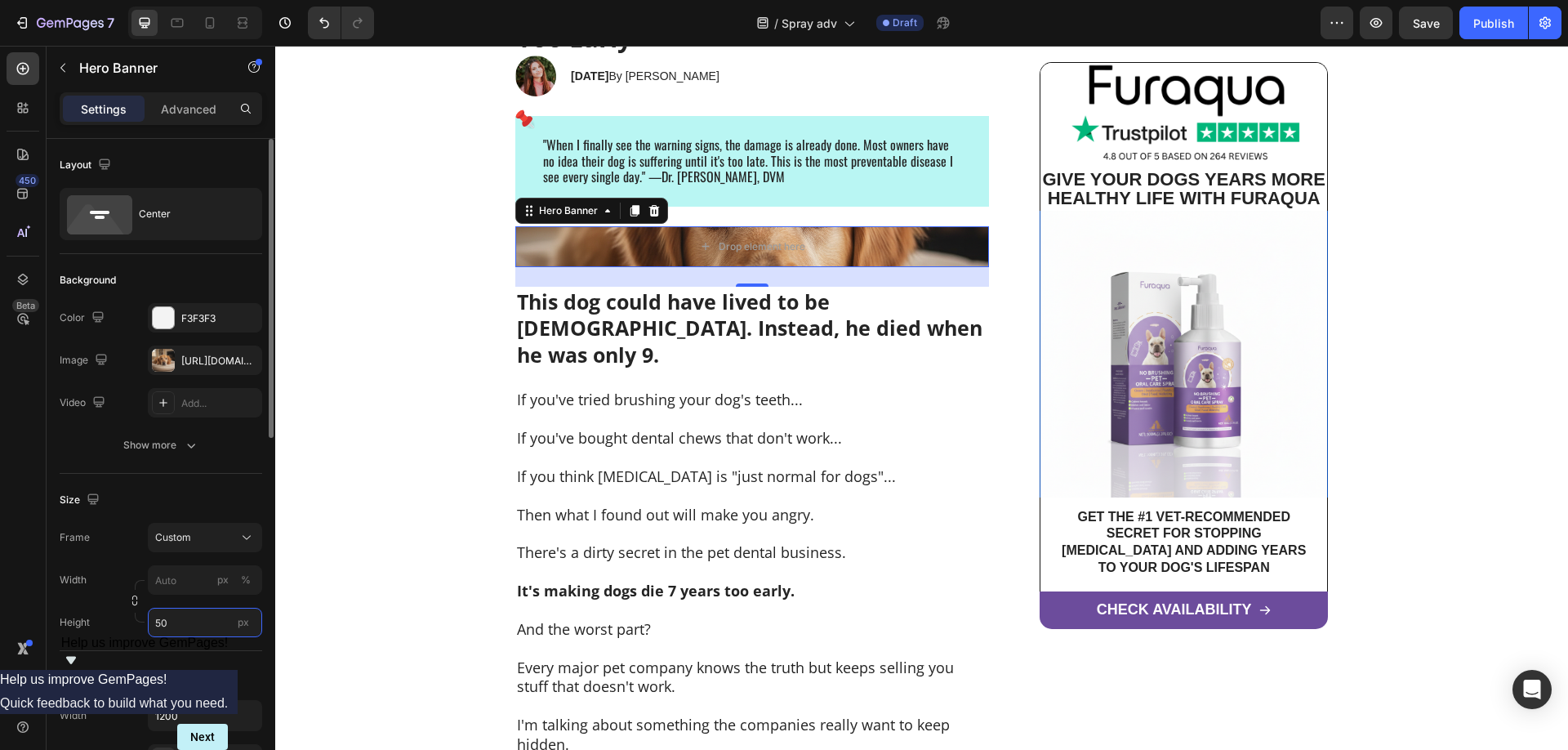
type input "5"
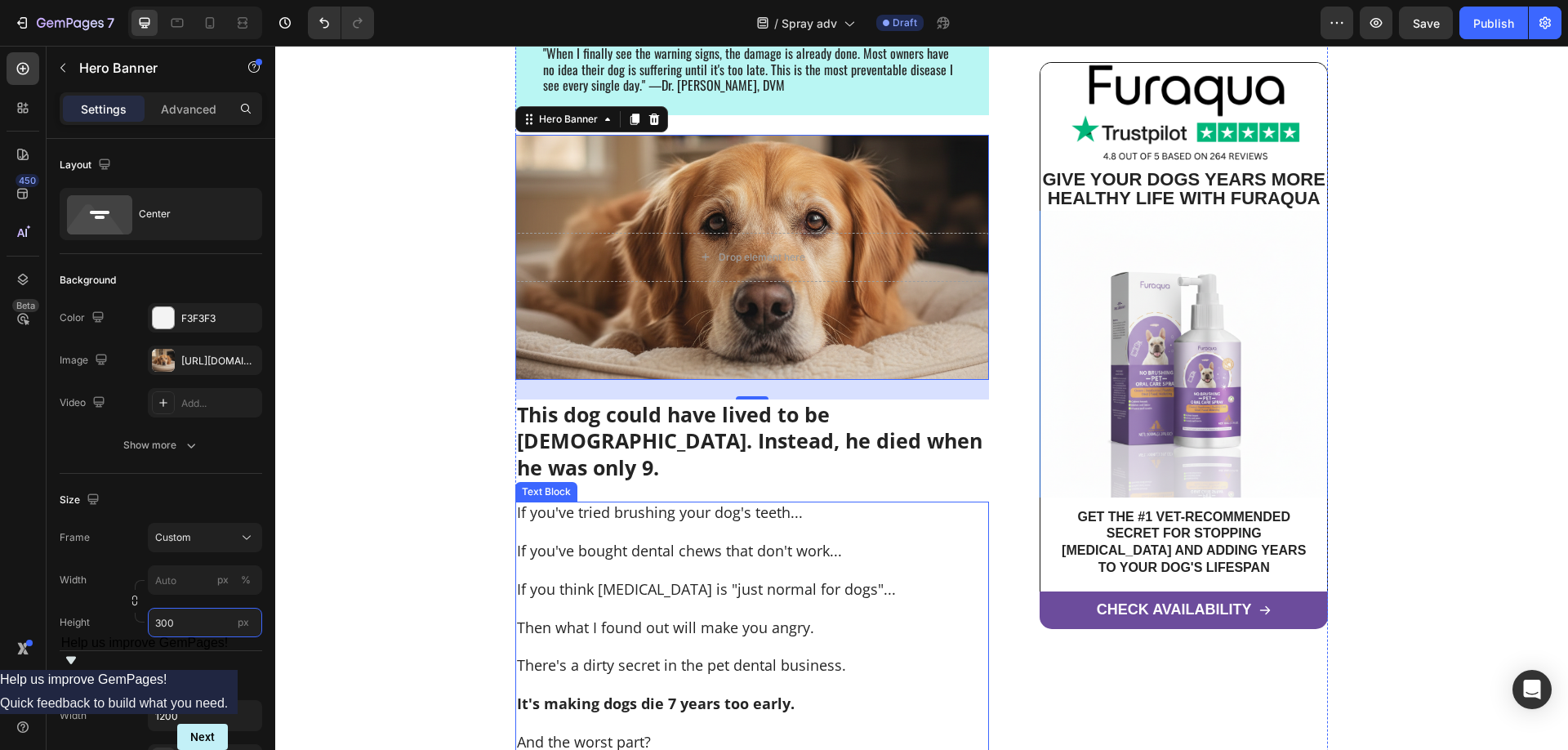
scroll to position [333, 0]
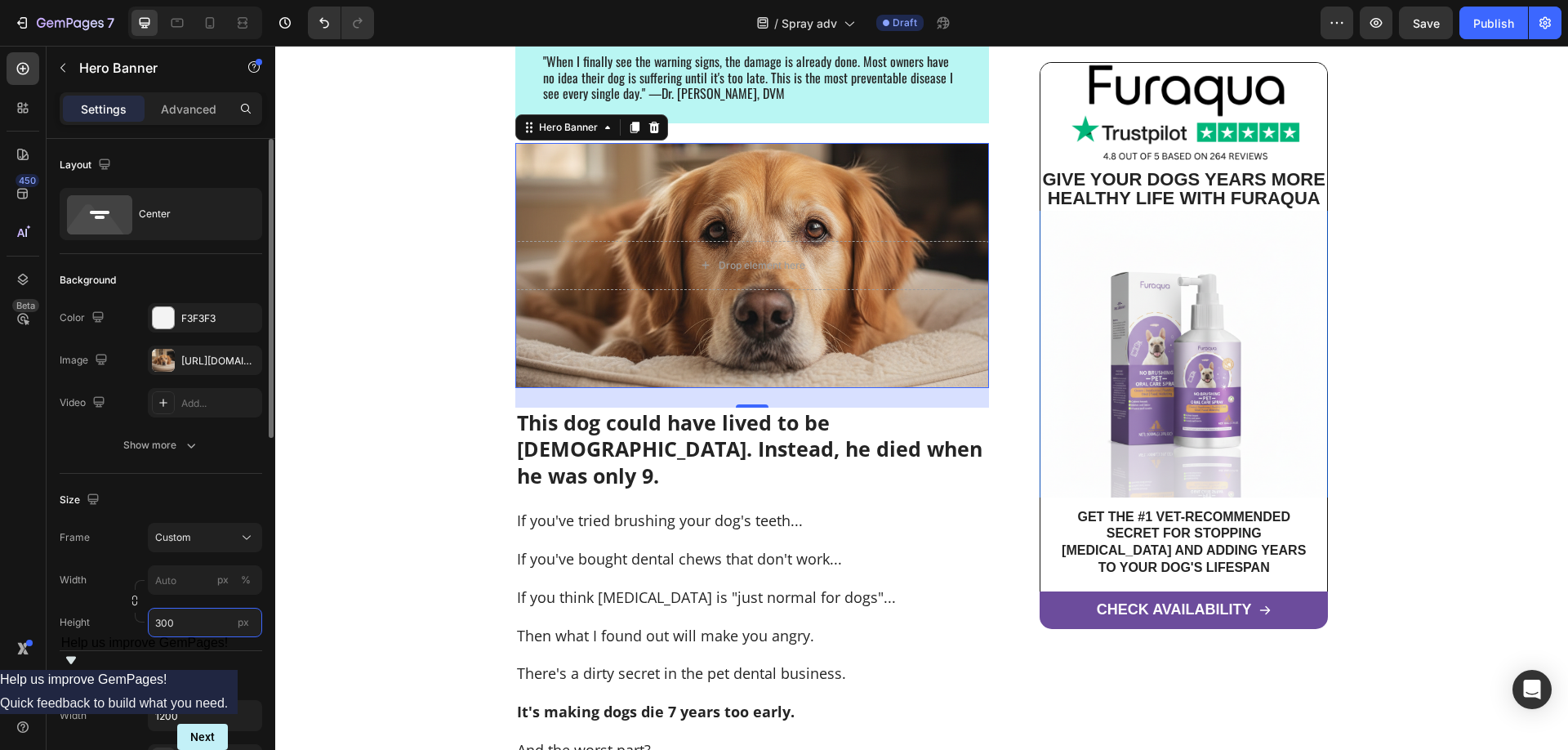
click at [154, 624] on input "300" at bounding box center [205, 622] width 114 height 29
click at [155, 624] on input "300" at bounding box center [205, 622] width 114 height 29
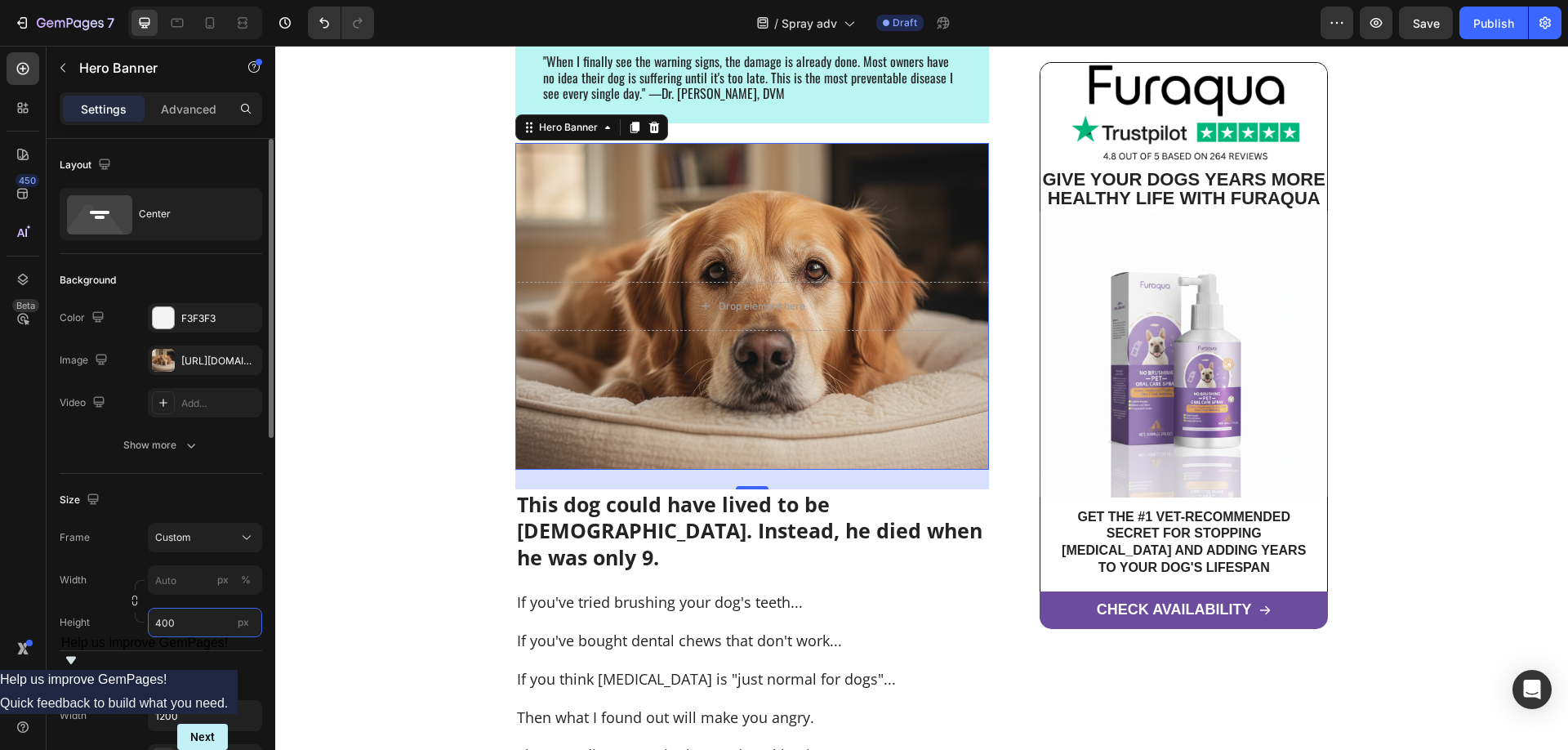
type input "400"
click at [107, 631] on div "Height 400 px" at bounding box center [161, 622] width 203 height 29
click at [815, 538] on strong "This dog could have lived to be [DEMOGRAPHIC_DATA]. Instead, he died when he wa…" at bounding box center [750, 530] width 466 height 81
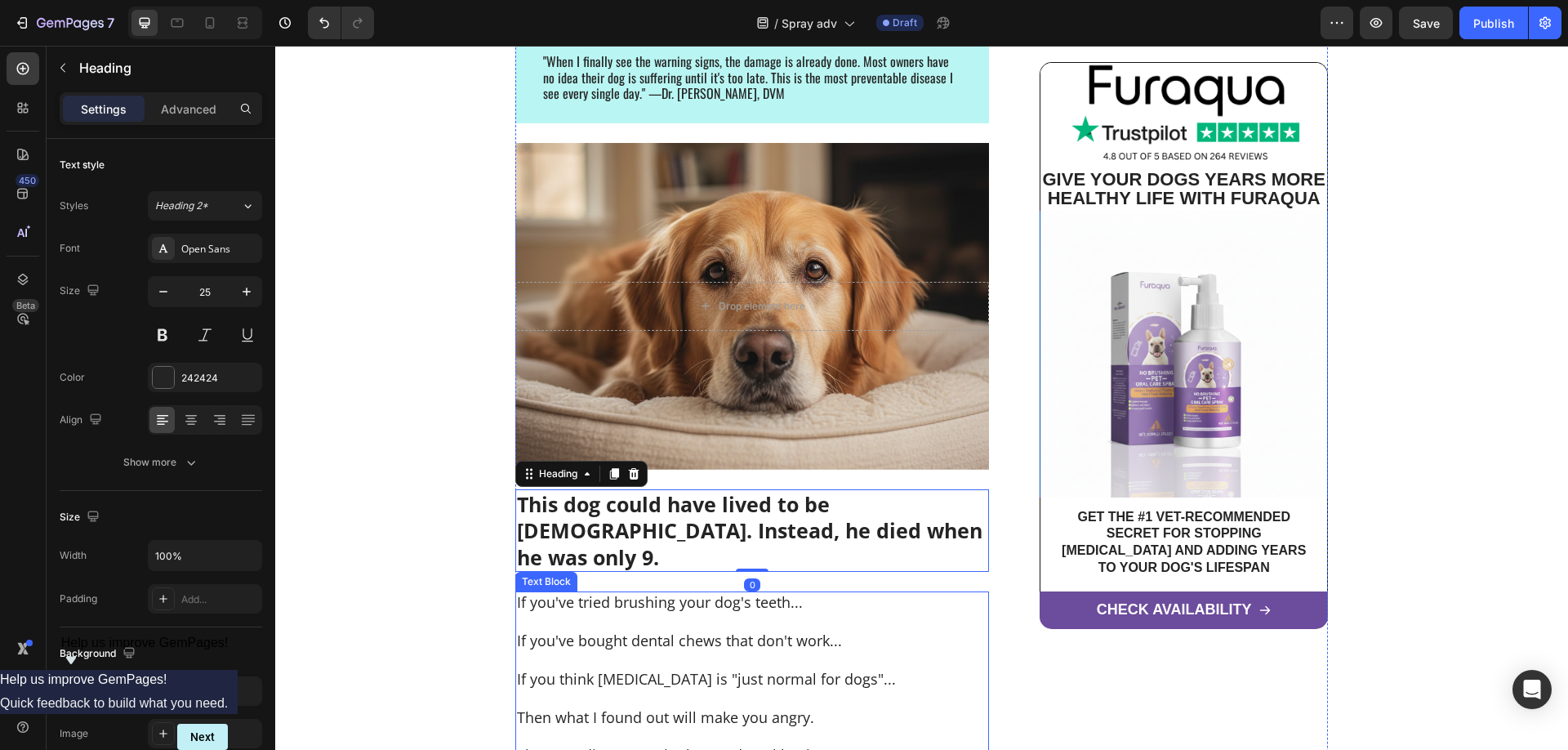
click at [796, 631] on p "If you've bought dental chews that don't work..." at bounding box center [752, 640] width 470 height 19
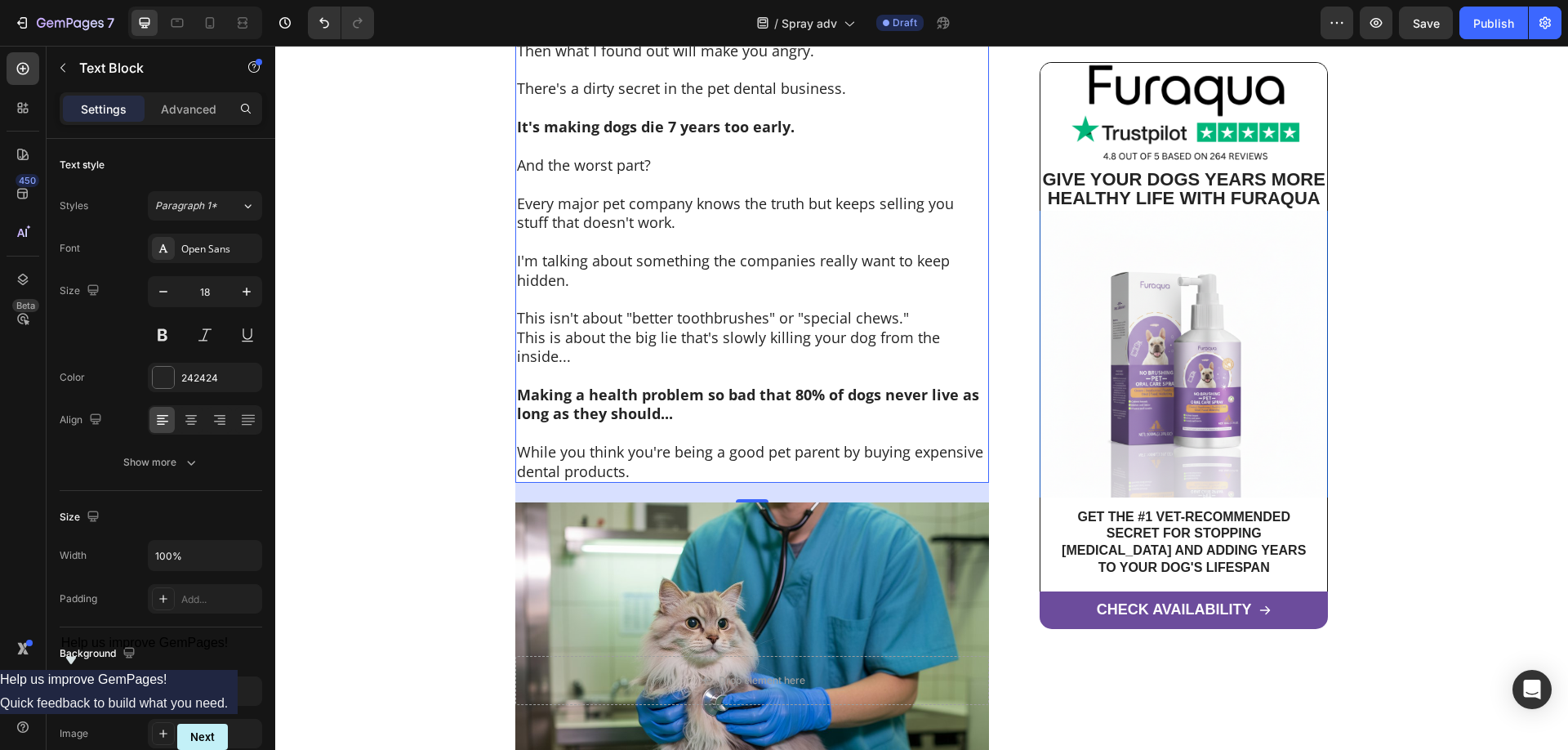
scroll to position [1250, 0]
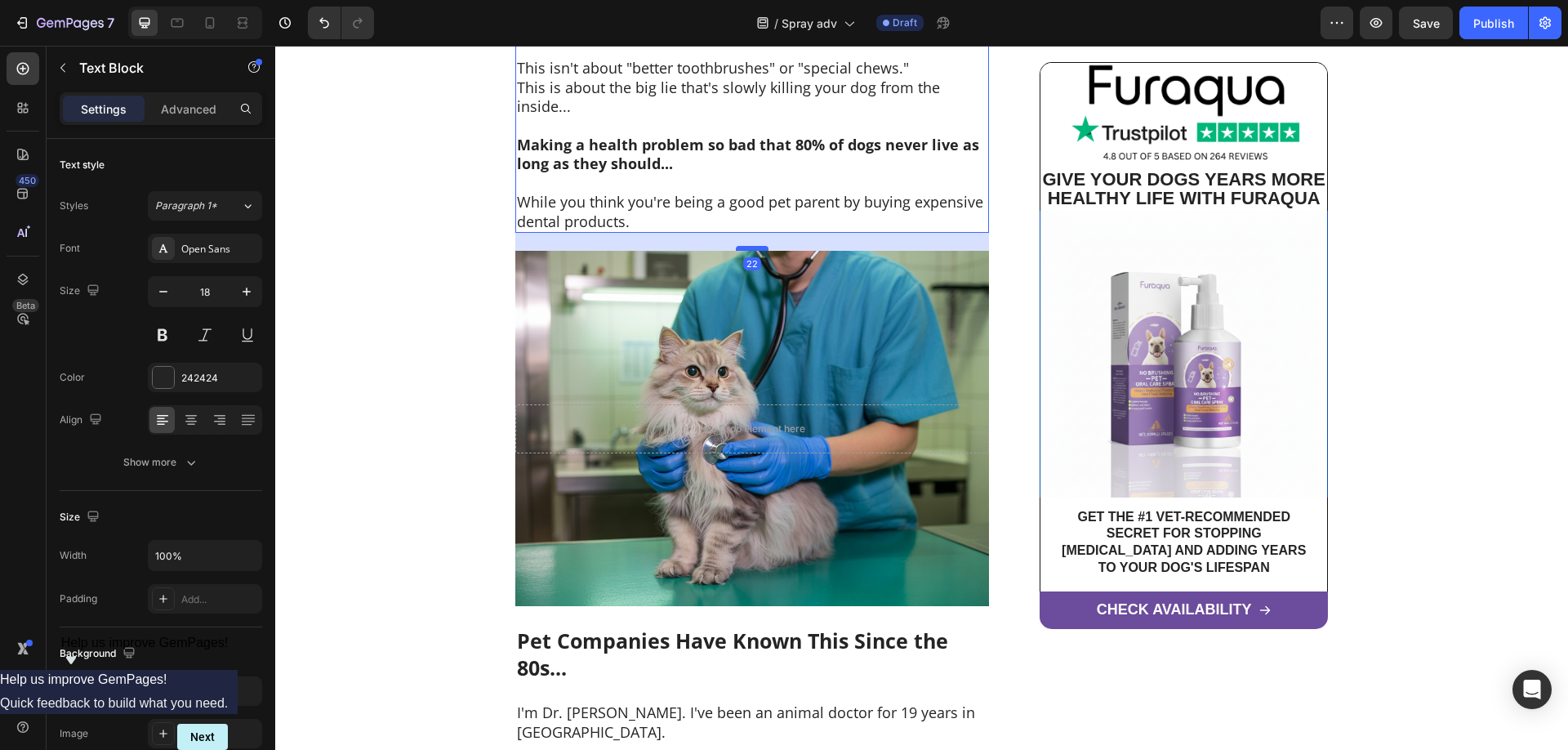
click at [757, 245] on div at bounding box center [752, 247] width 33 height 5
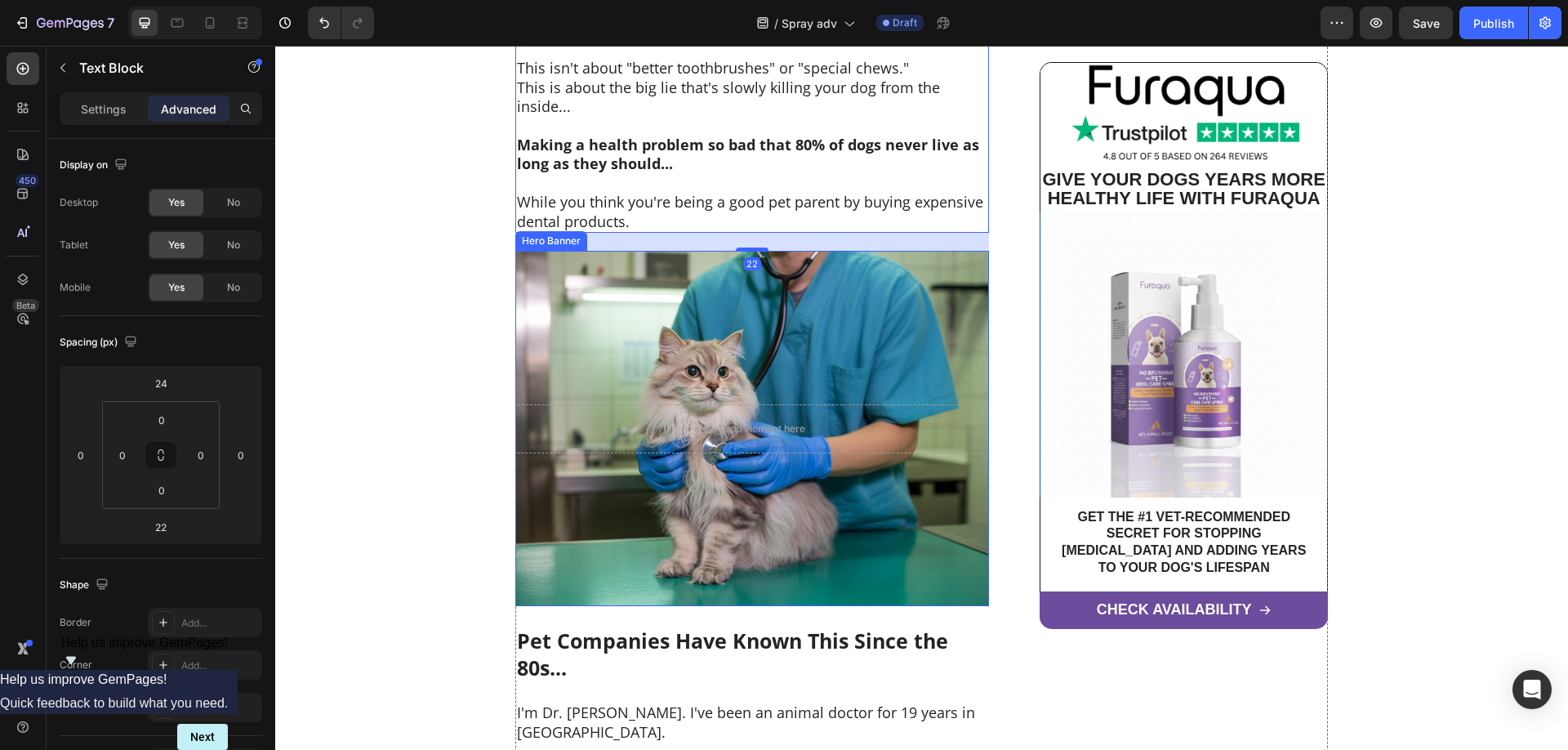
click at [877, 290] on div "Background Image" at bounding box center [752, 428] width 473 height 356
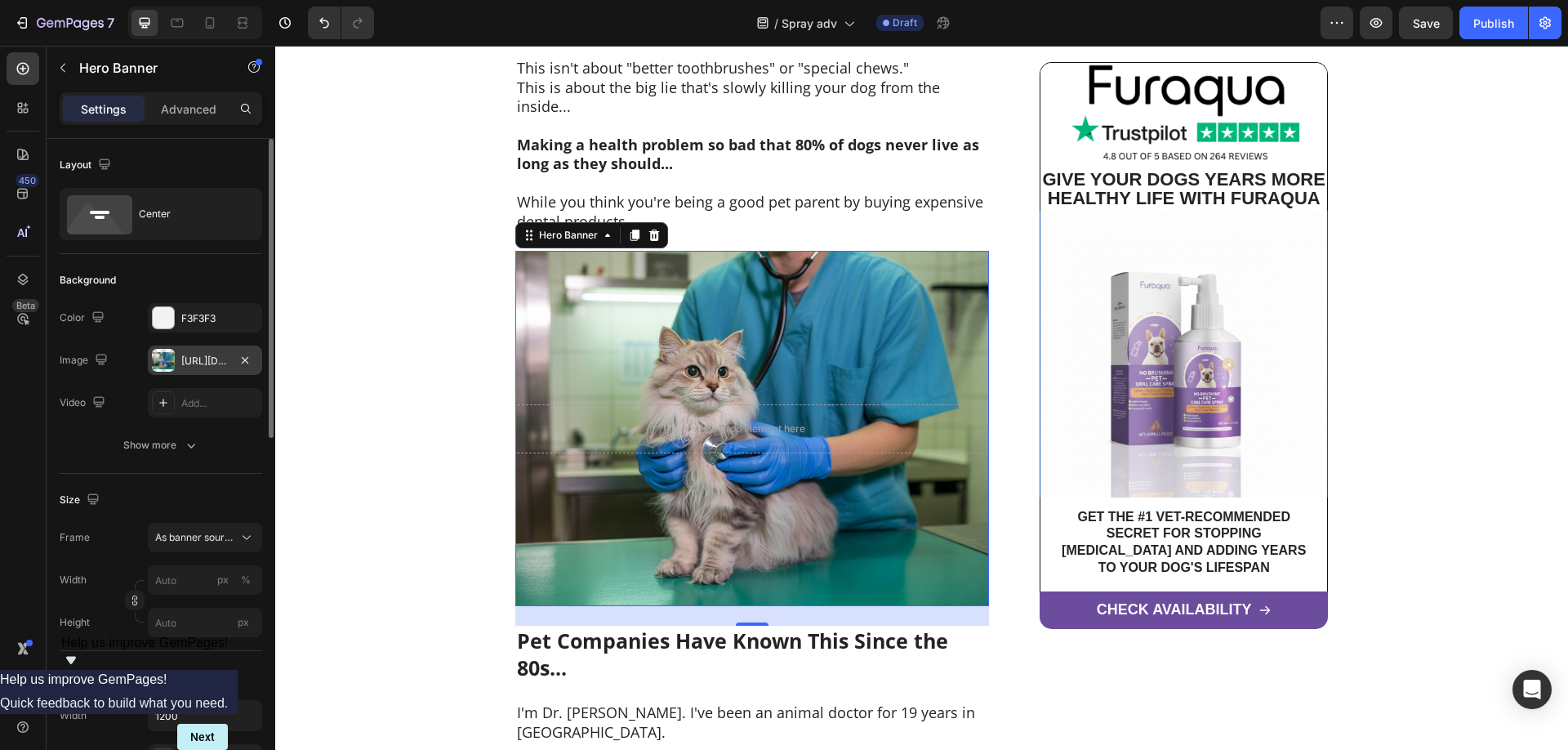
click at [174, 361] on div at bounding box center [163, 359] width 22 height 22
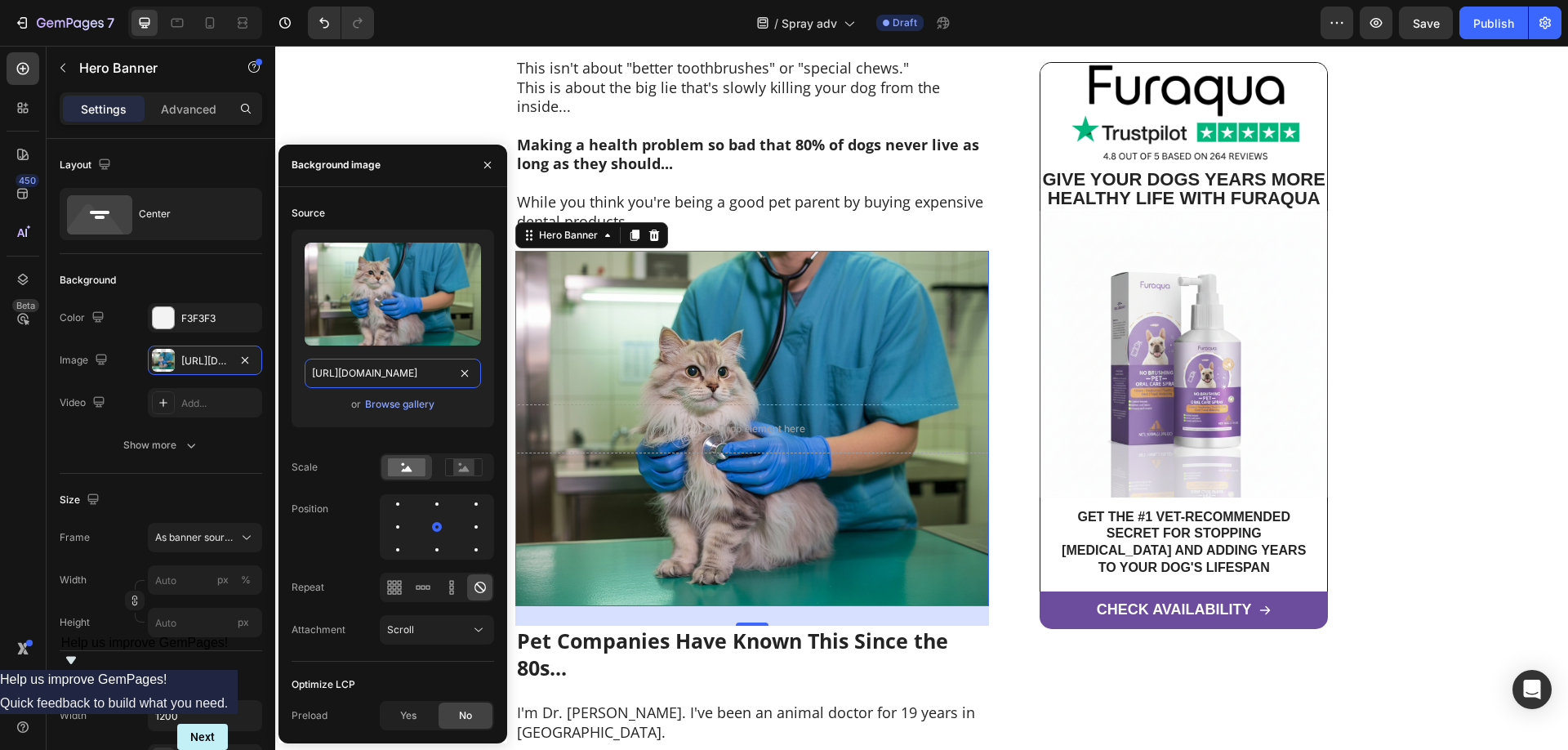
click at [396, 369] on input "[URL][DOMAIN_NAME]" at bounding box center [392, 373] width 176 height 29
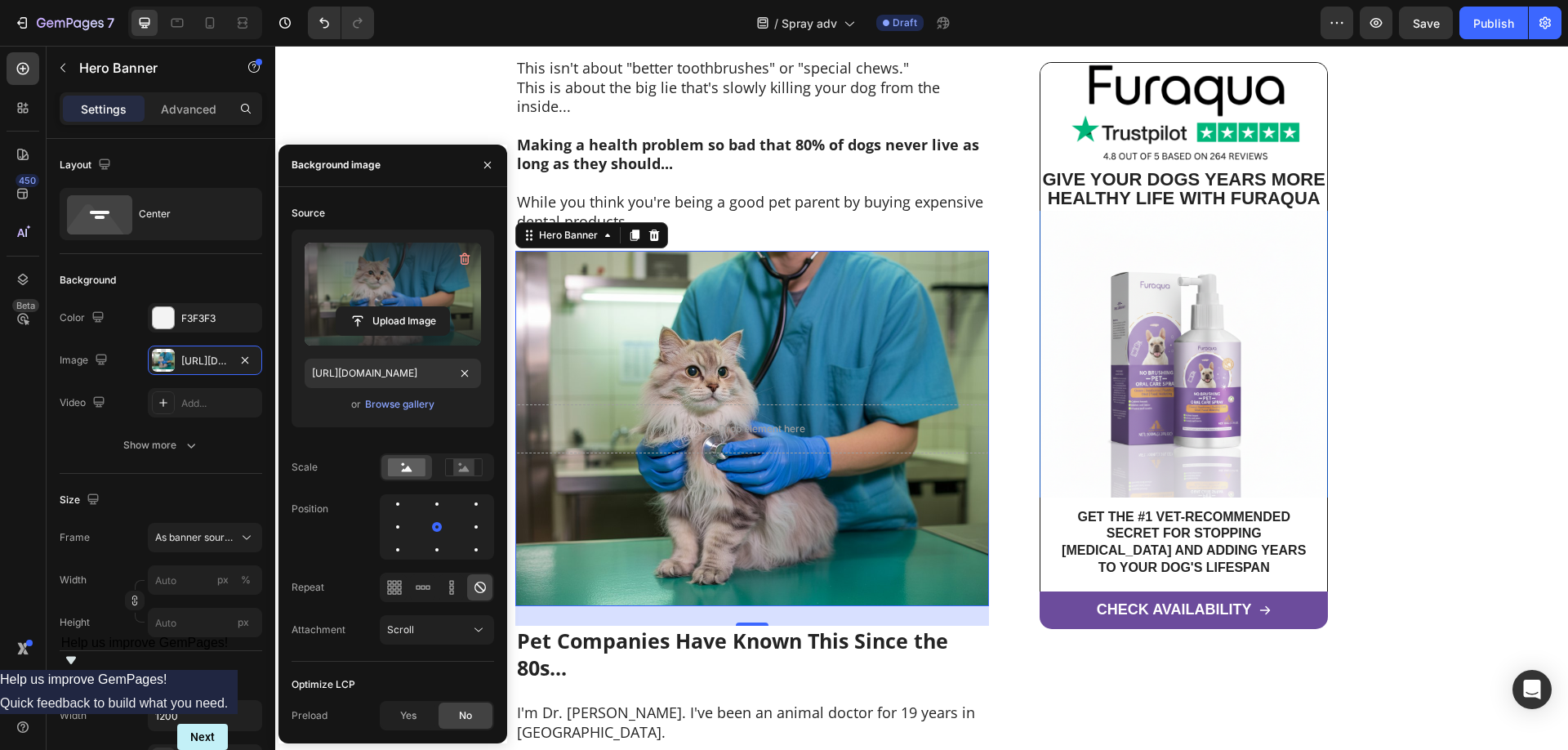
click at [401, 286] on label at bounding box center [392, 294] width 176 height 103
click at [401, 307] on input "file" at bounding box center [392, 320] width 113 height 28
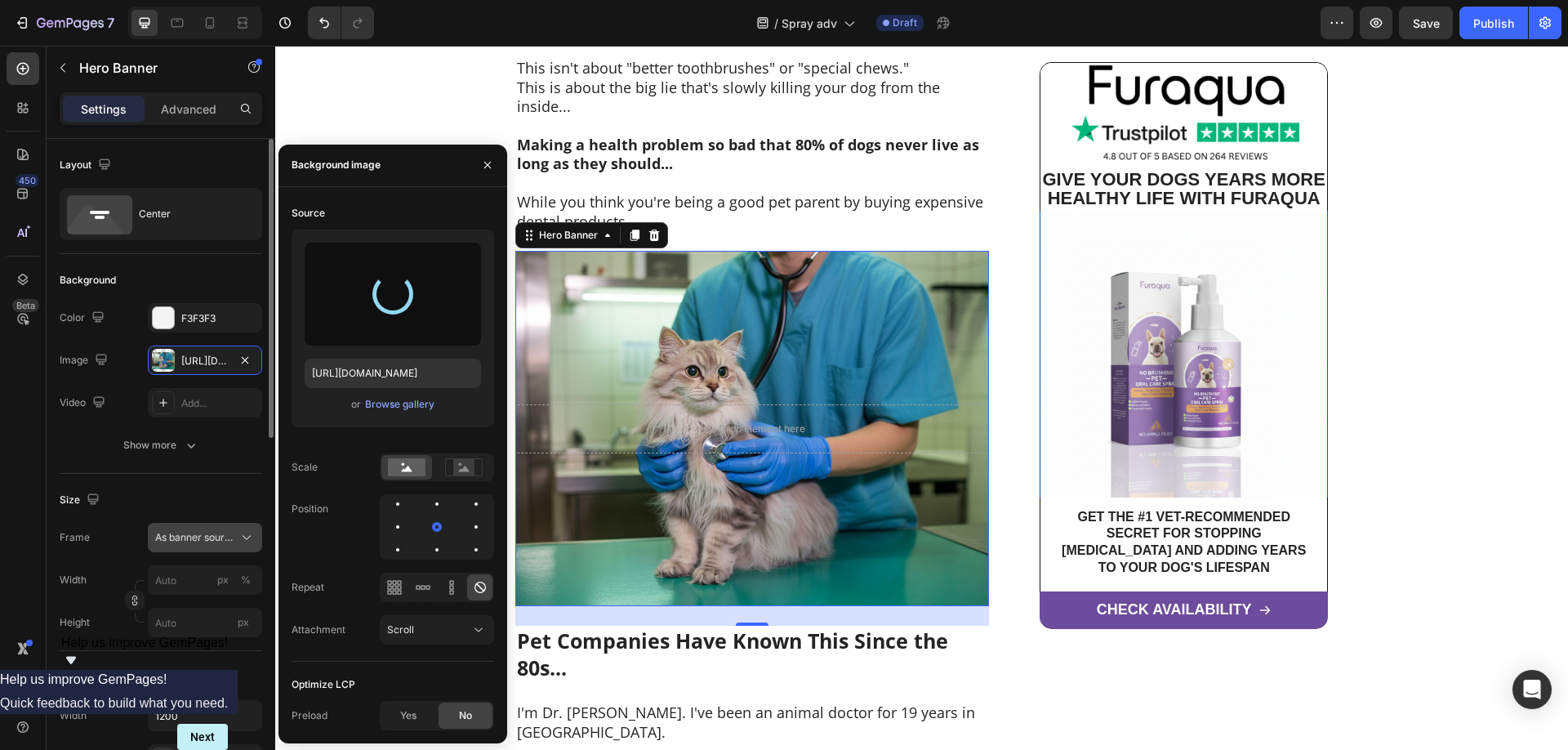
type input "[URL][DOMAIN_NAME]"
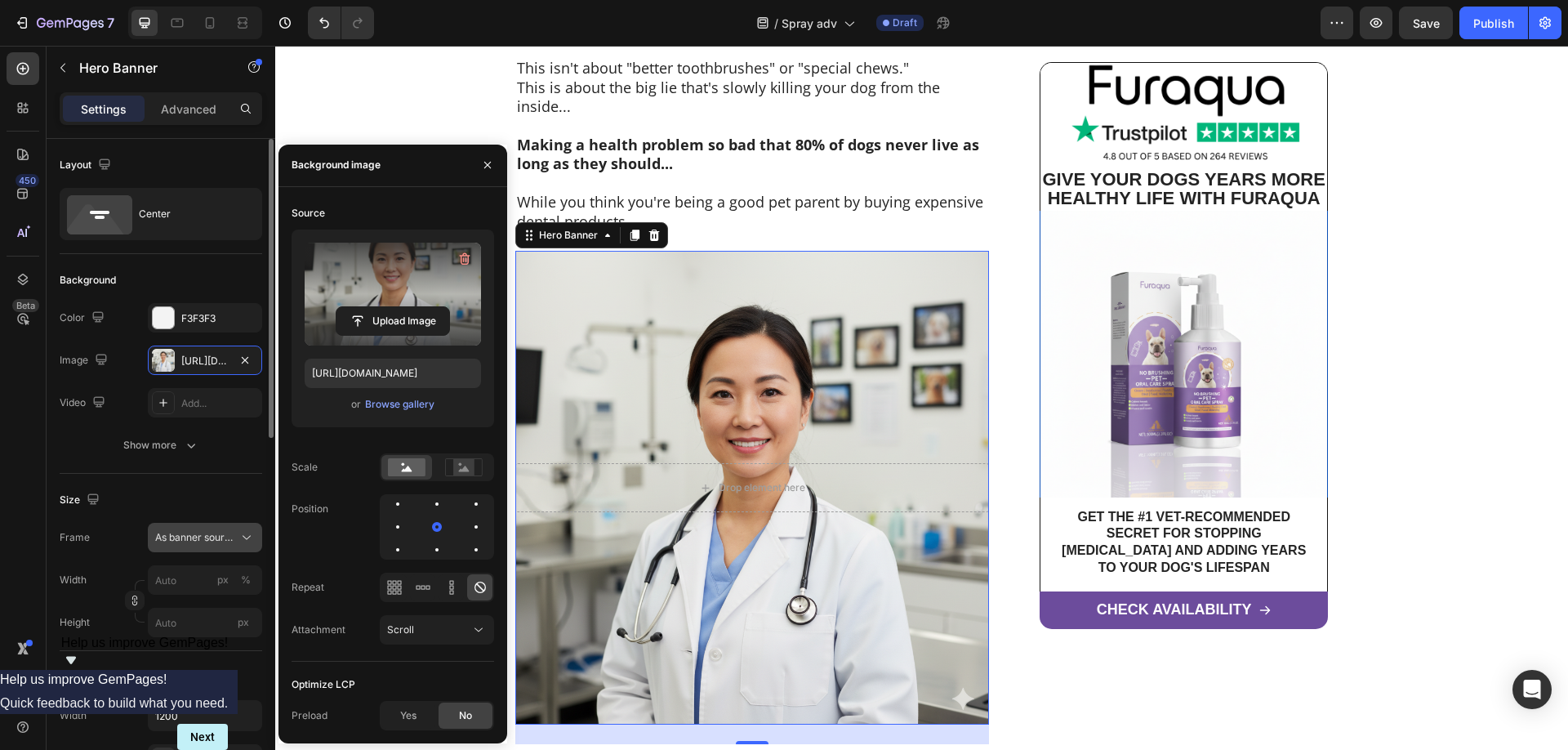
click at [204, 538] on span "As banner source" at bounding box center [195, 537] width 80 height 15
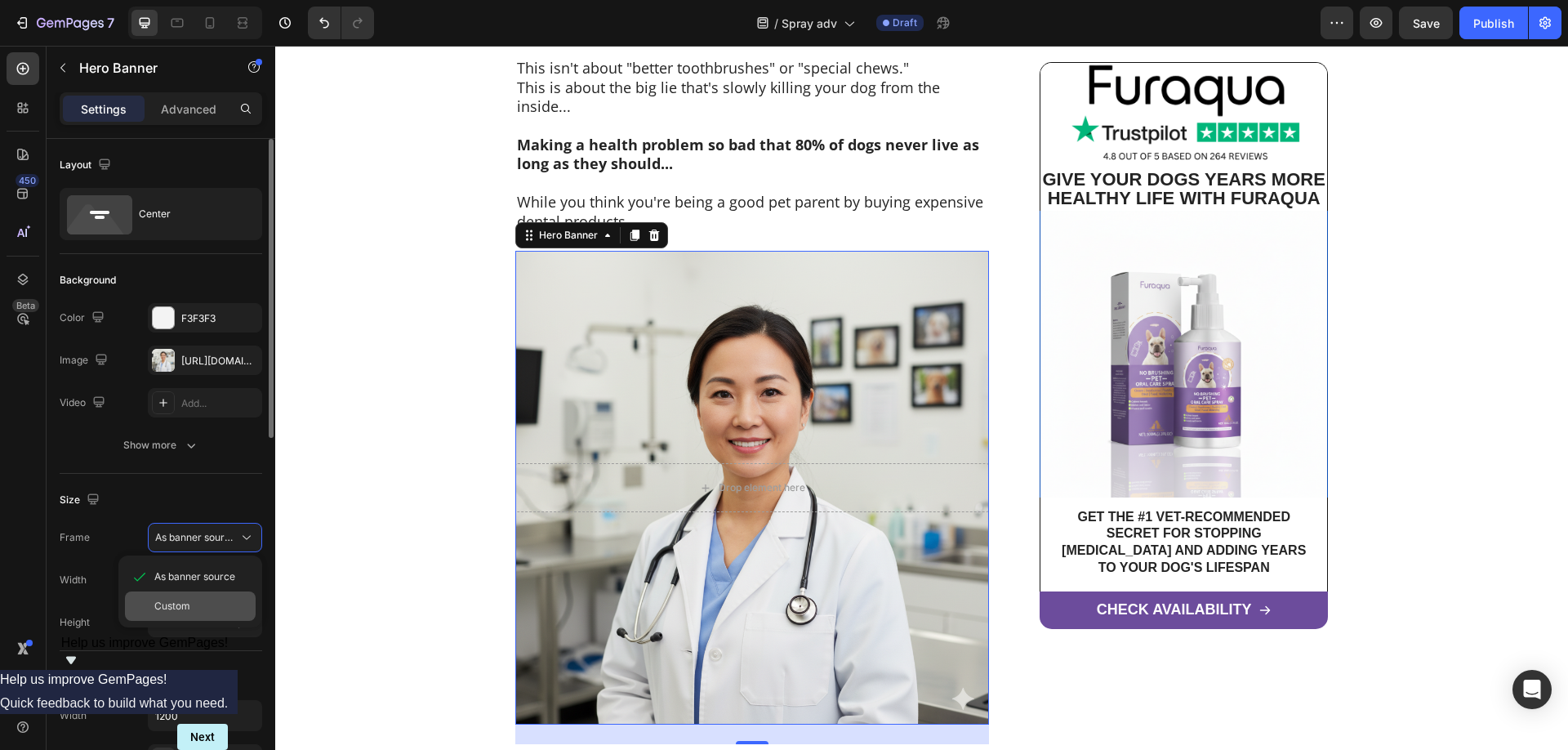
click at [182, 609] on span "Custom" at bounding box center [171, 605] width 36 height 15
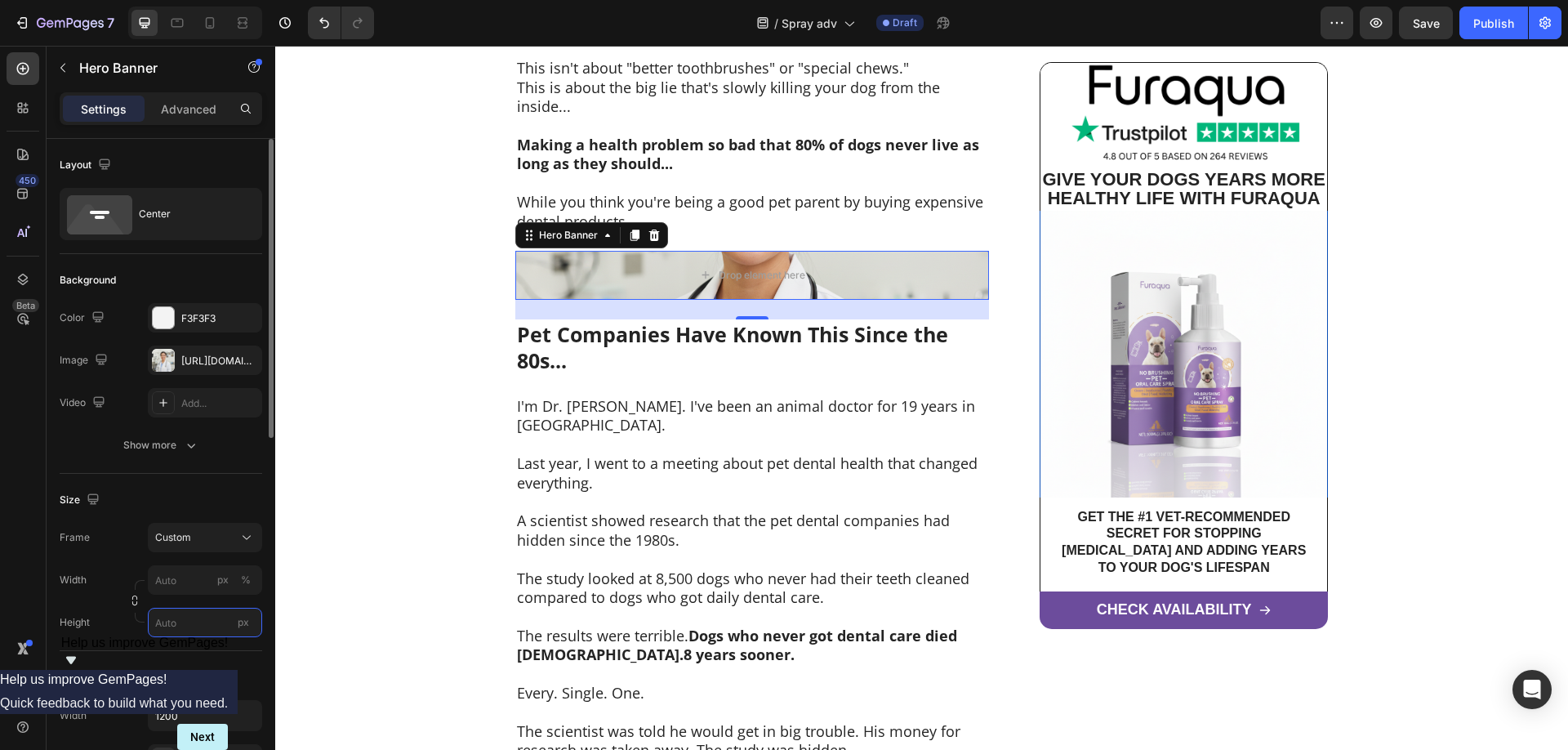
click at [174, 615] on input "px" at bounding box center [205, 622] width 114 height 29
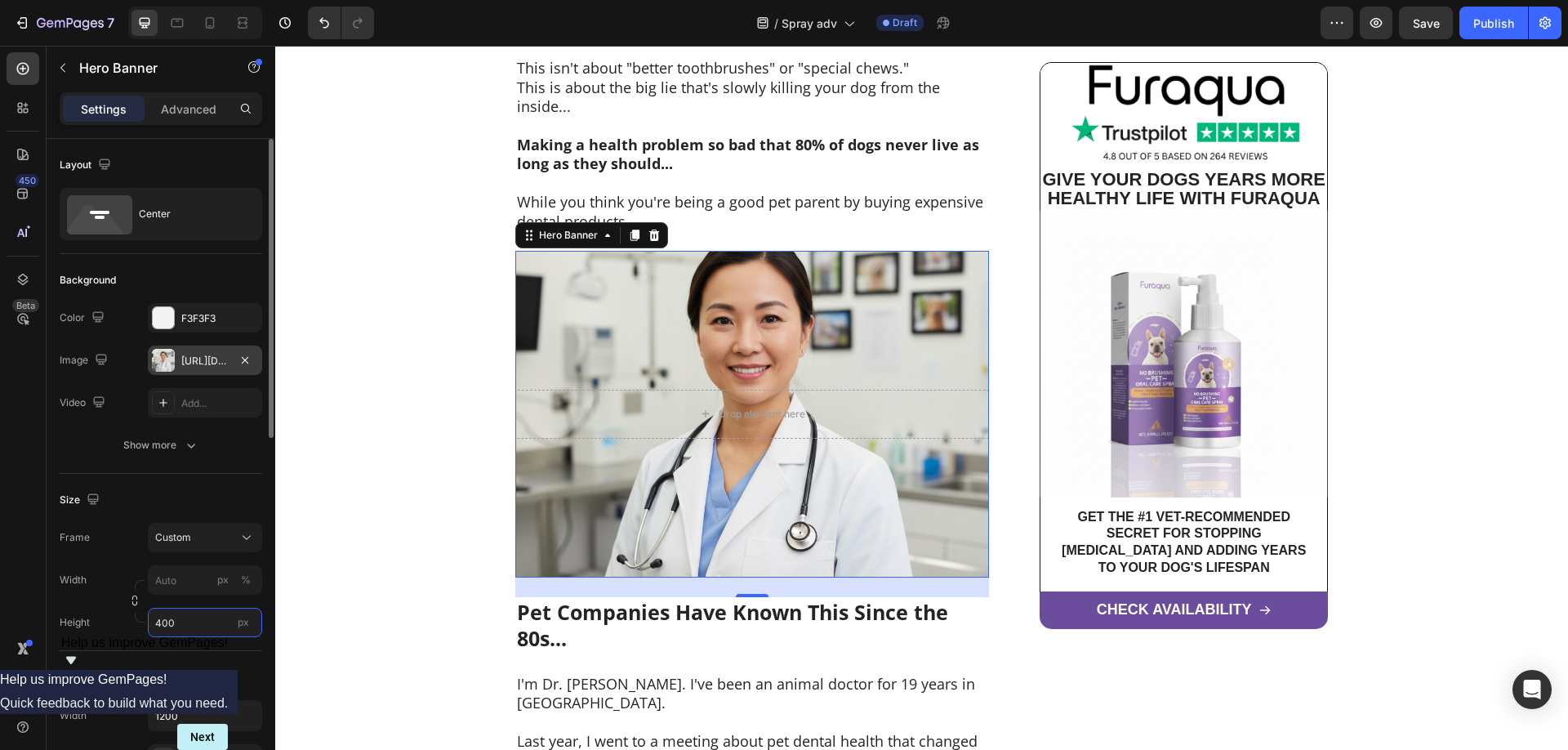
type input "400"
click at [172, 357] on div at bounding box center [163, 359] width 22 height 22
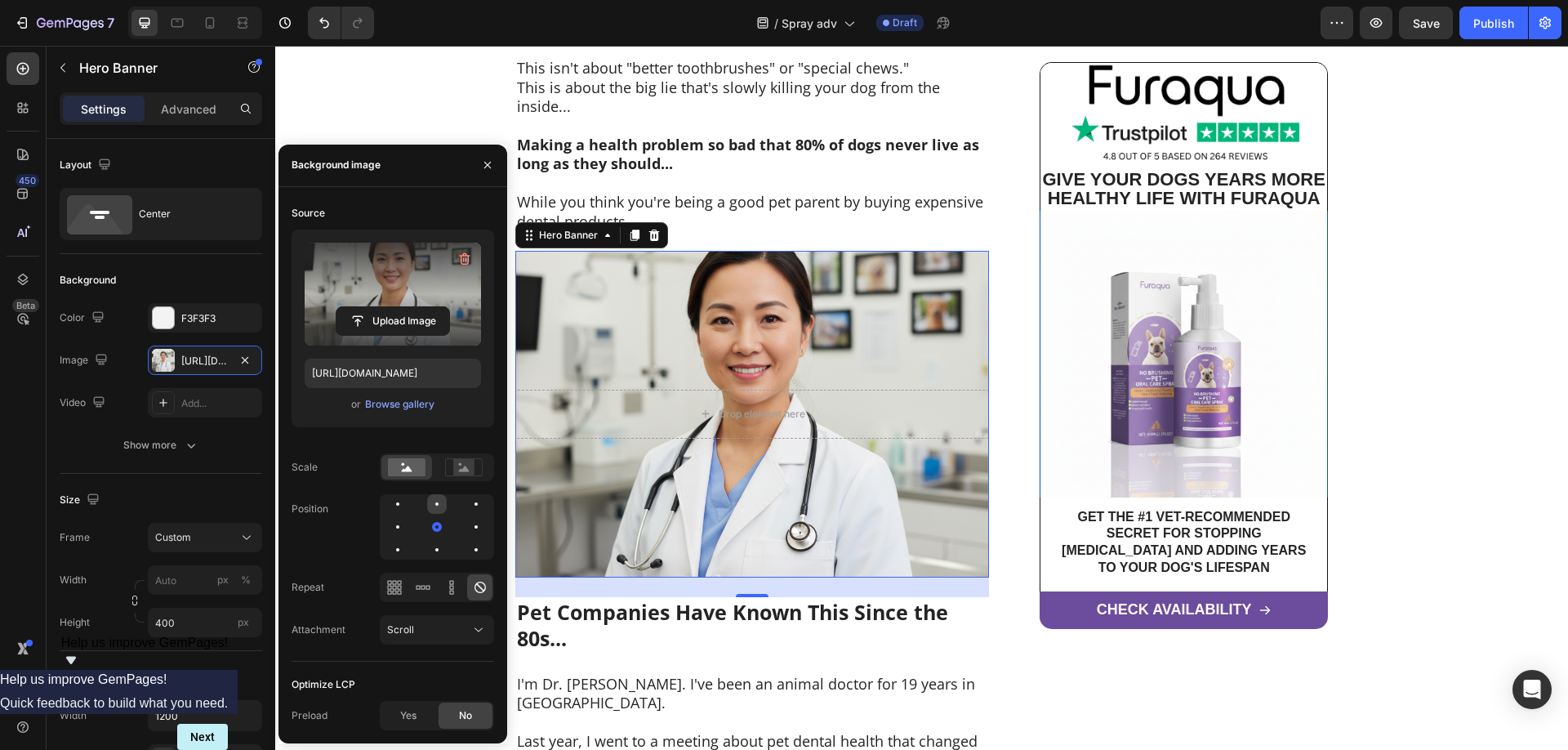
click at [438, 506] on div at bounding box center [436, 504] width 19 height 19
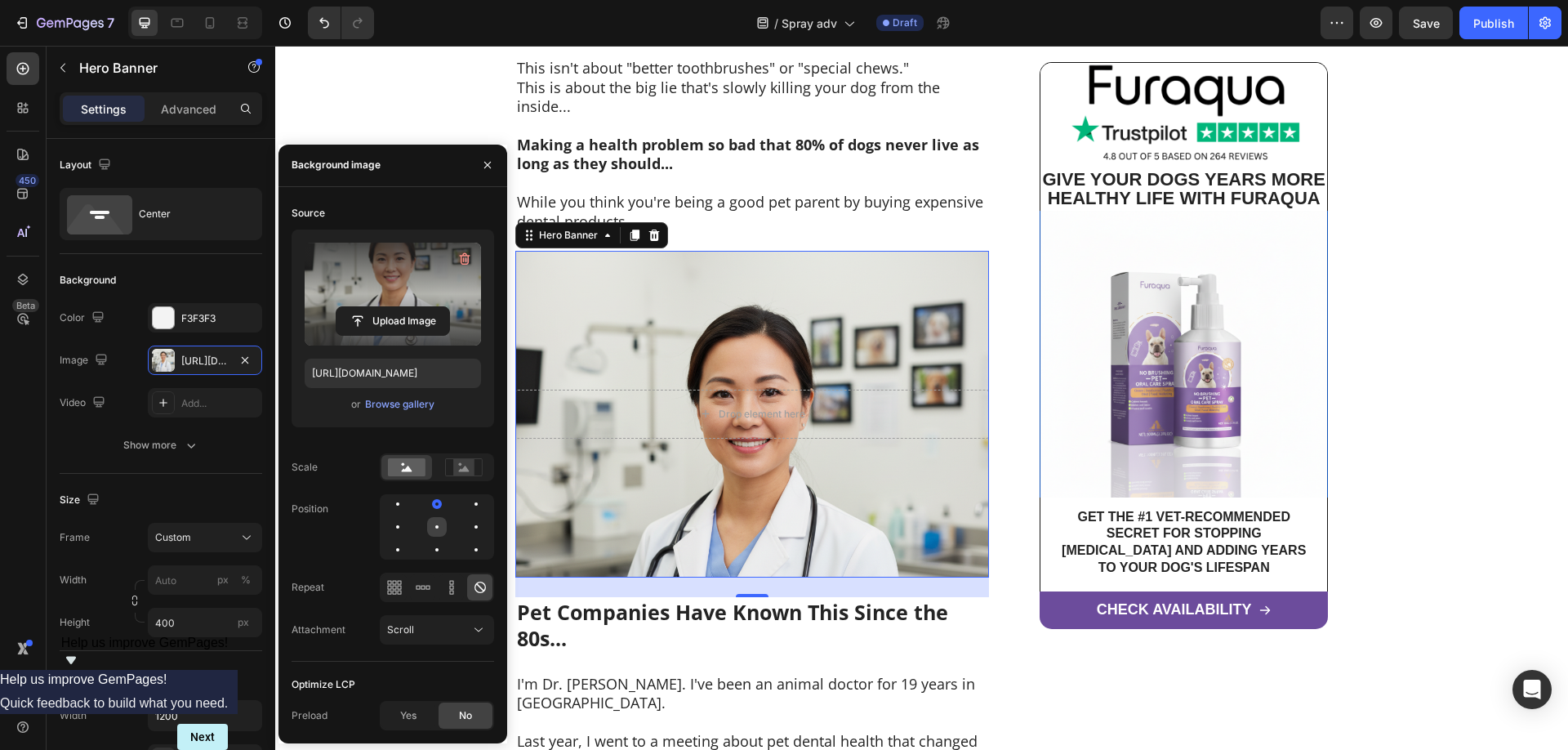
click at [437, 520] on div at bounding box center [436, 527] width 19 height 19
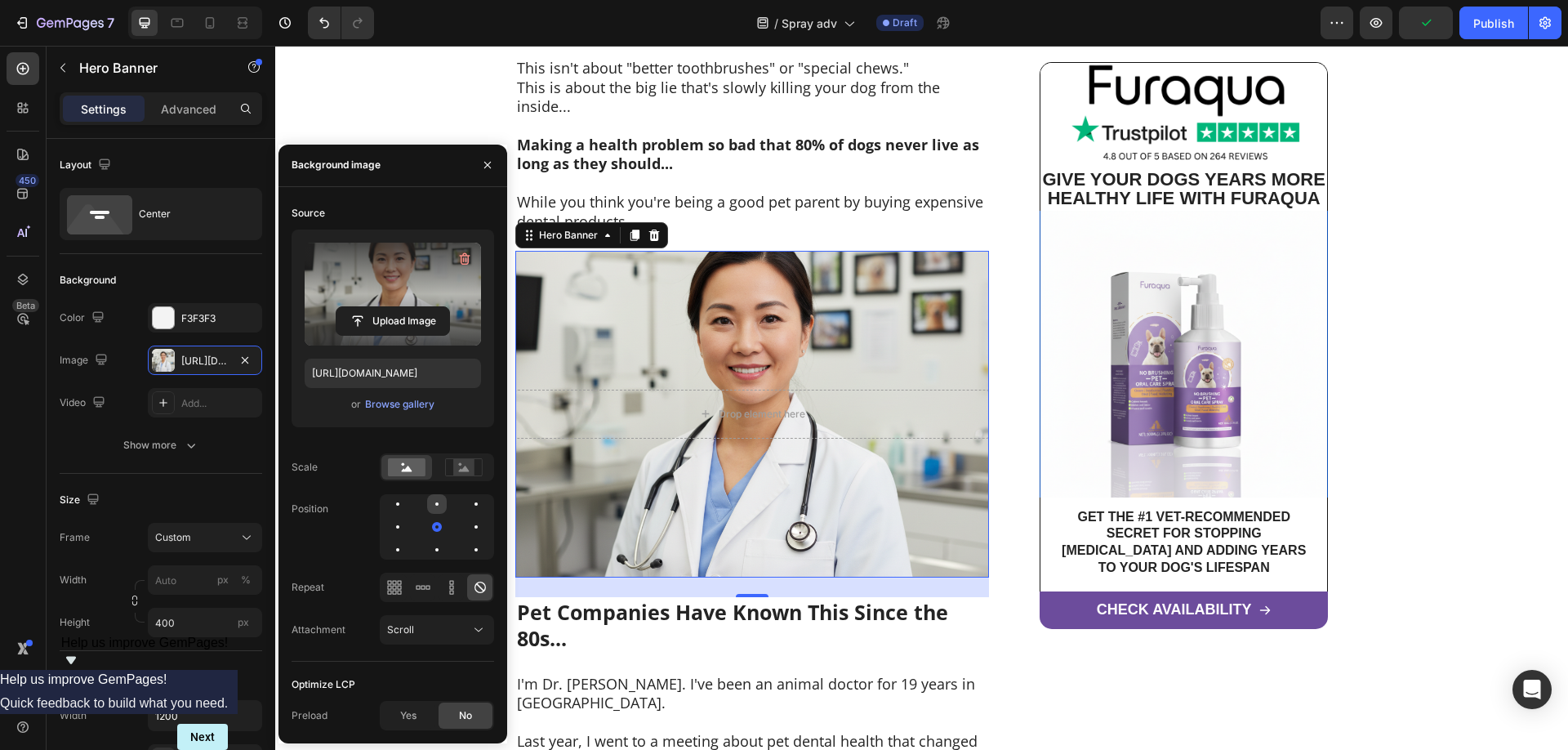
click at [437, 505] on div at bounding box center [436, 504] width 3 height 3
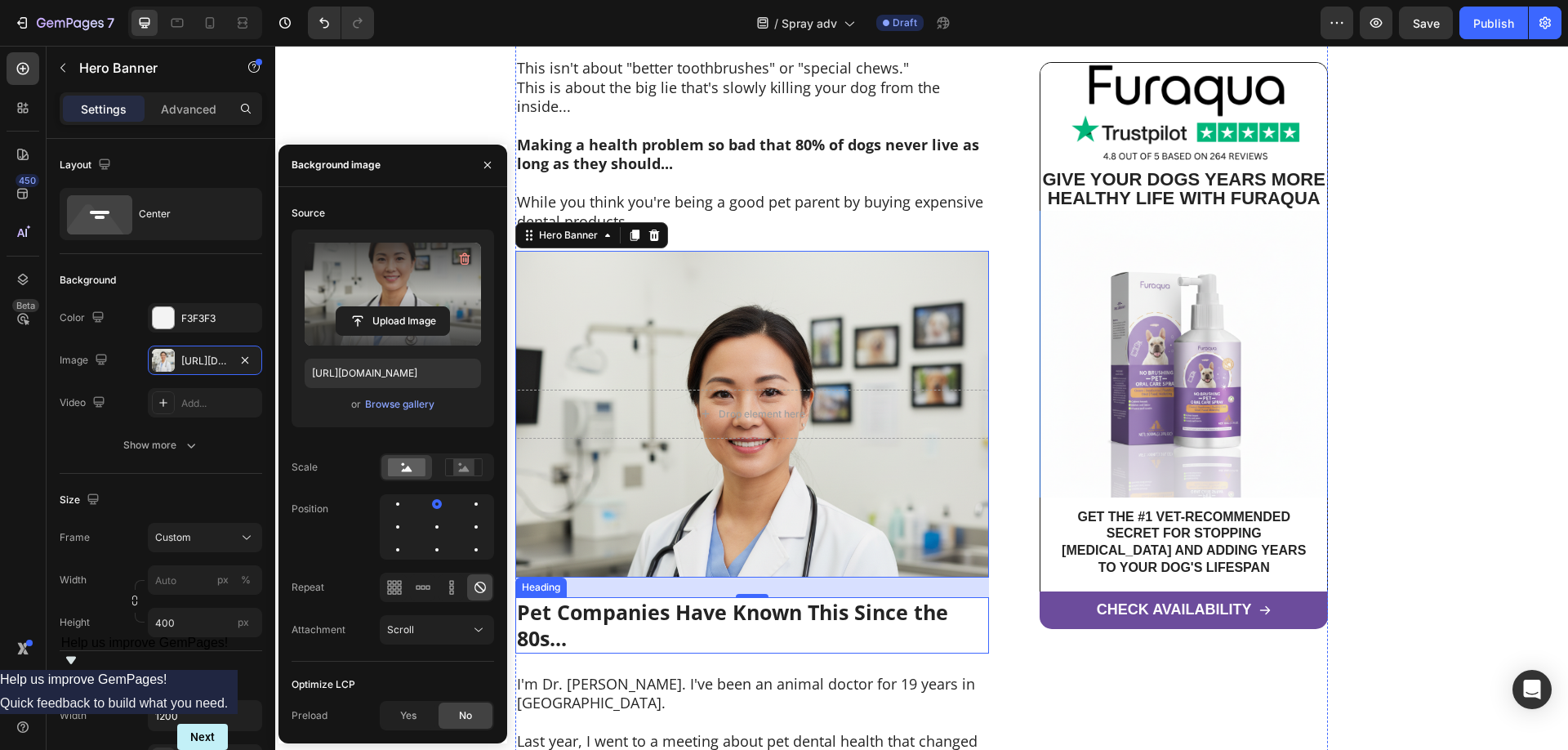
click at [753, 640] on div "Top Vet Doctor Tells All: "If You're Not Cleaning Your Dog's Teeth...You Could …" at bounding box center [752, 114] width 473 height 2385
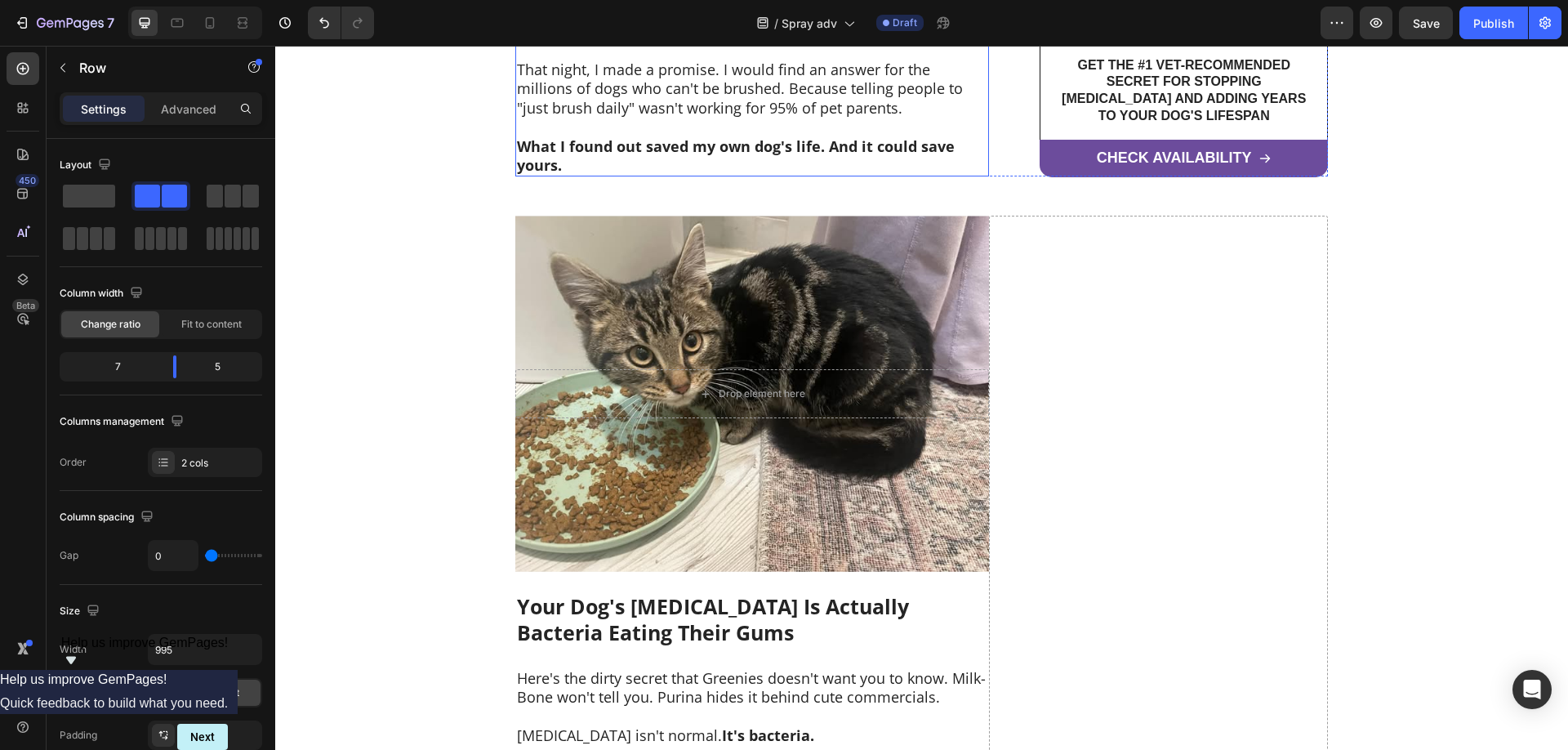
scroll to position [2498, 0]
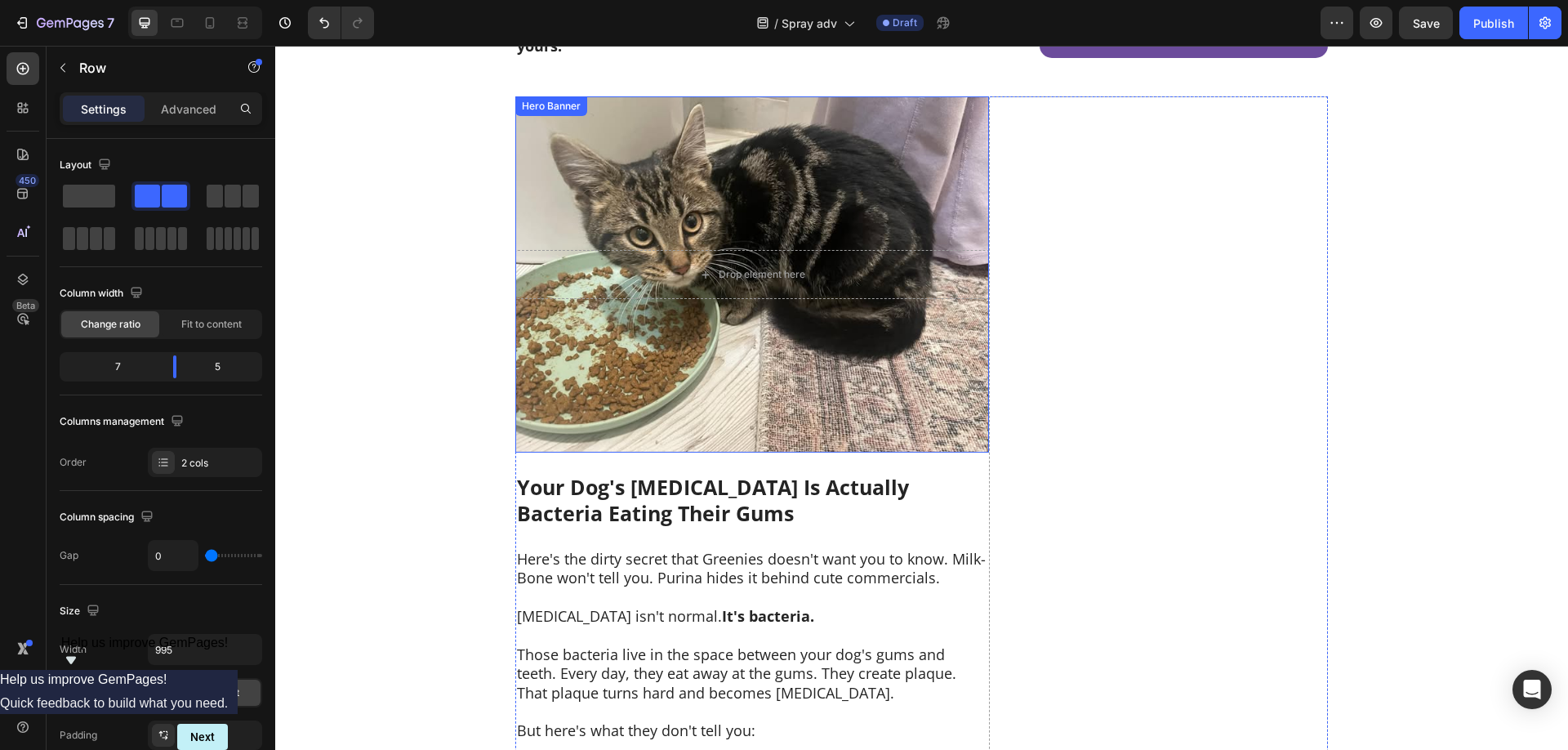
click at [901, 151] on div "Background Image" at bounding box center [752, 274] width 473 height 356
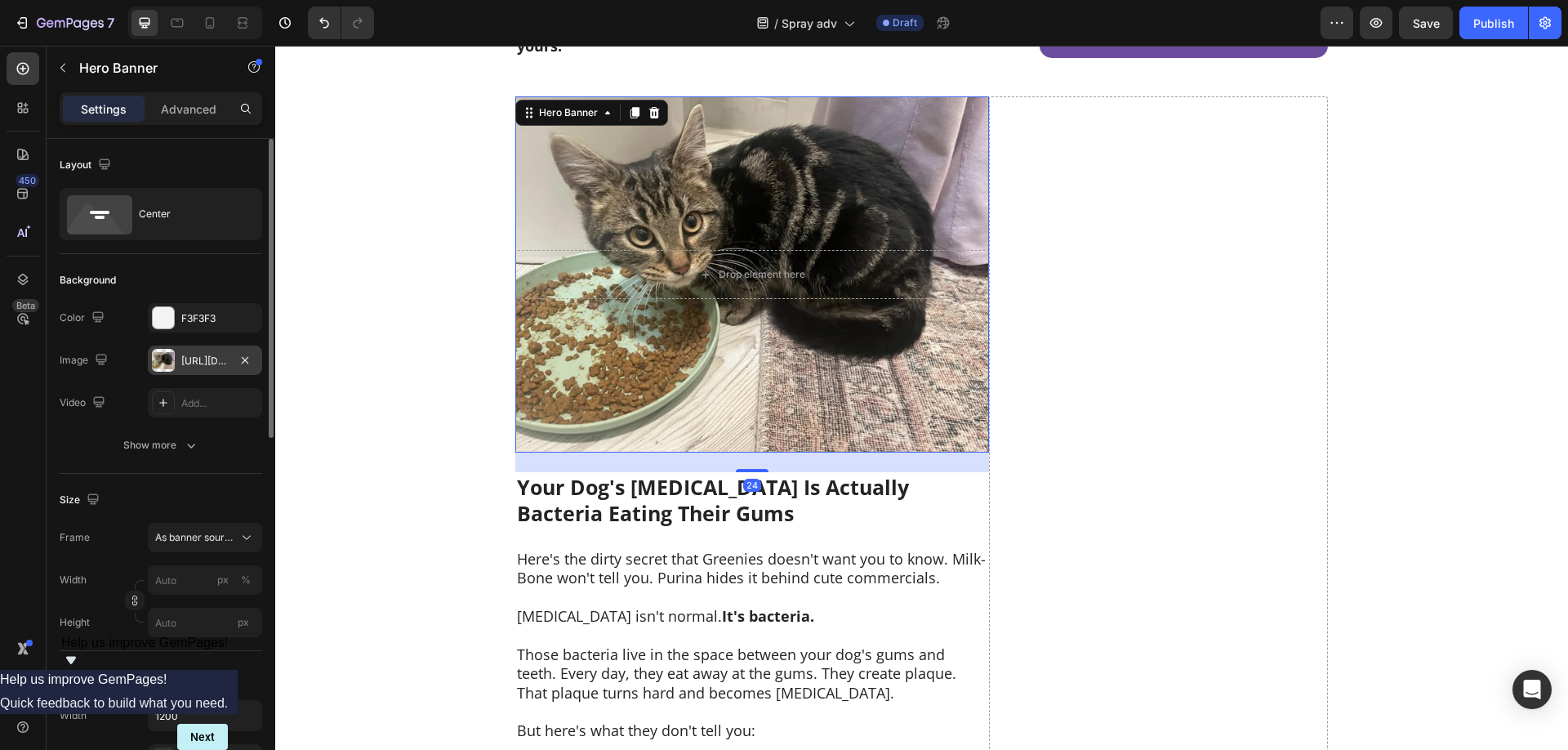
click at [164, 360] on div at bounding box center [163, 359] width 22 height 22
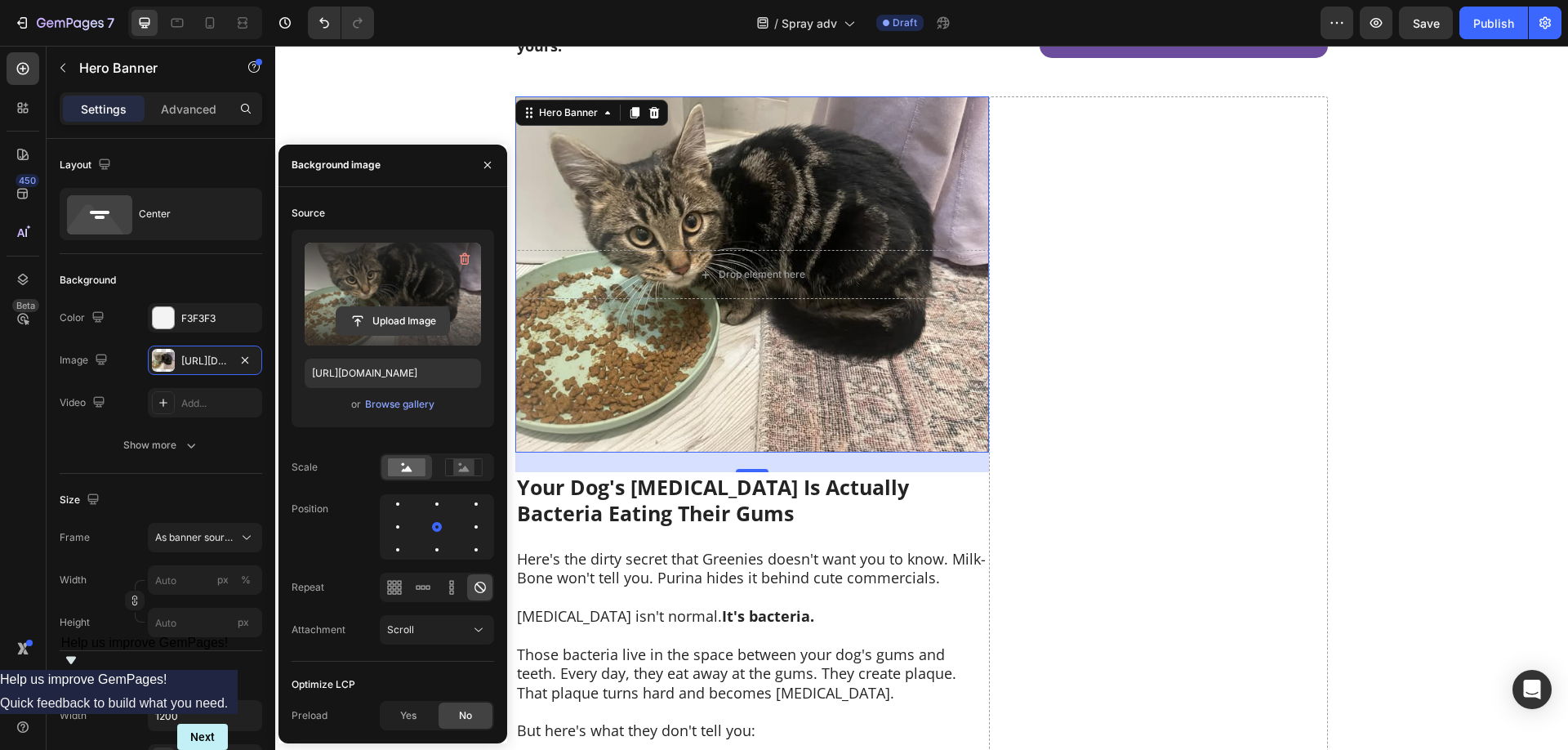
click at [392, 319] on input "file" at bounding box center [392, 320] width 113 height 28
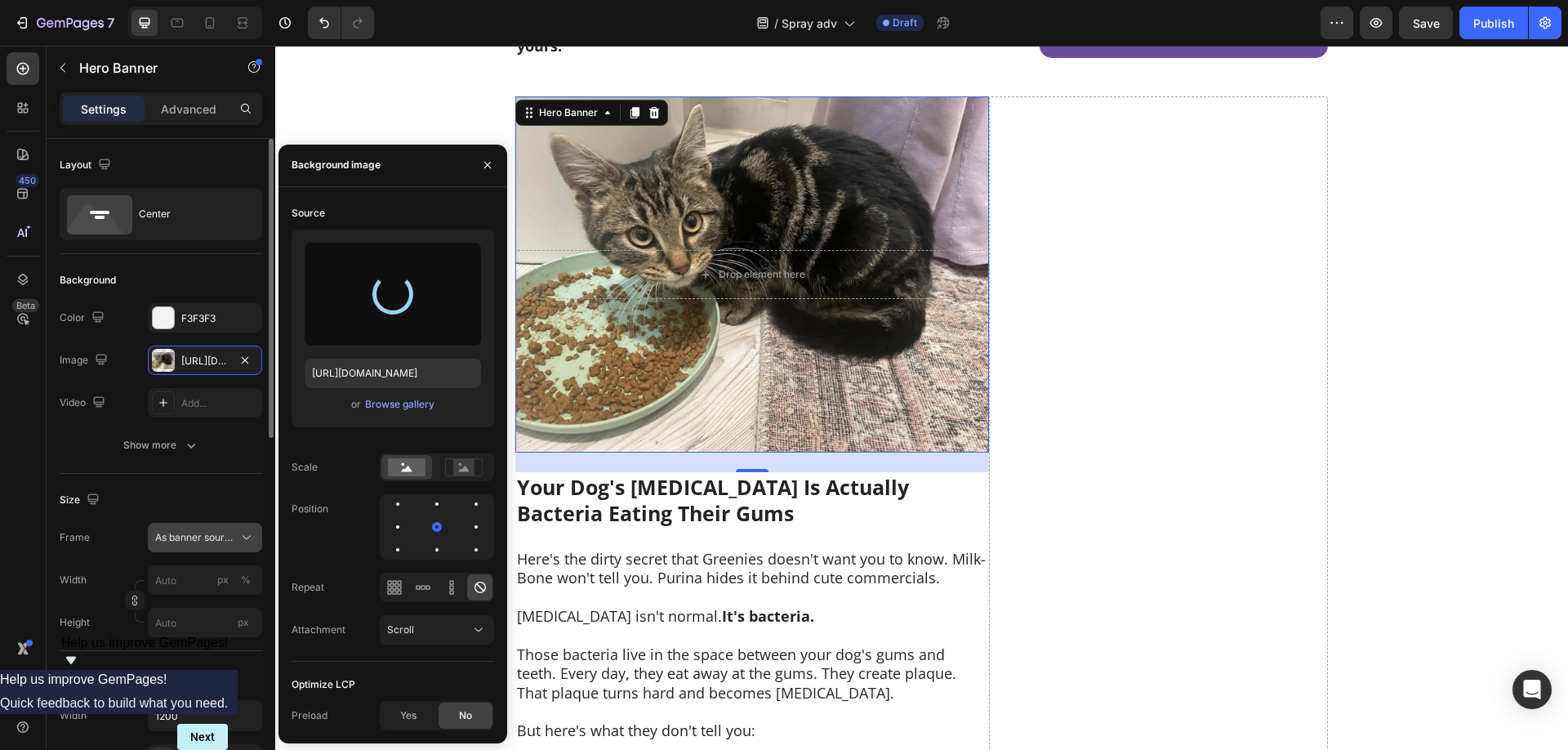
click at [216, 542] on span "As banner source" at bounding box center [195, 537] width 80 height 15
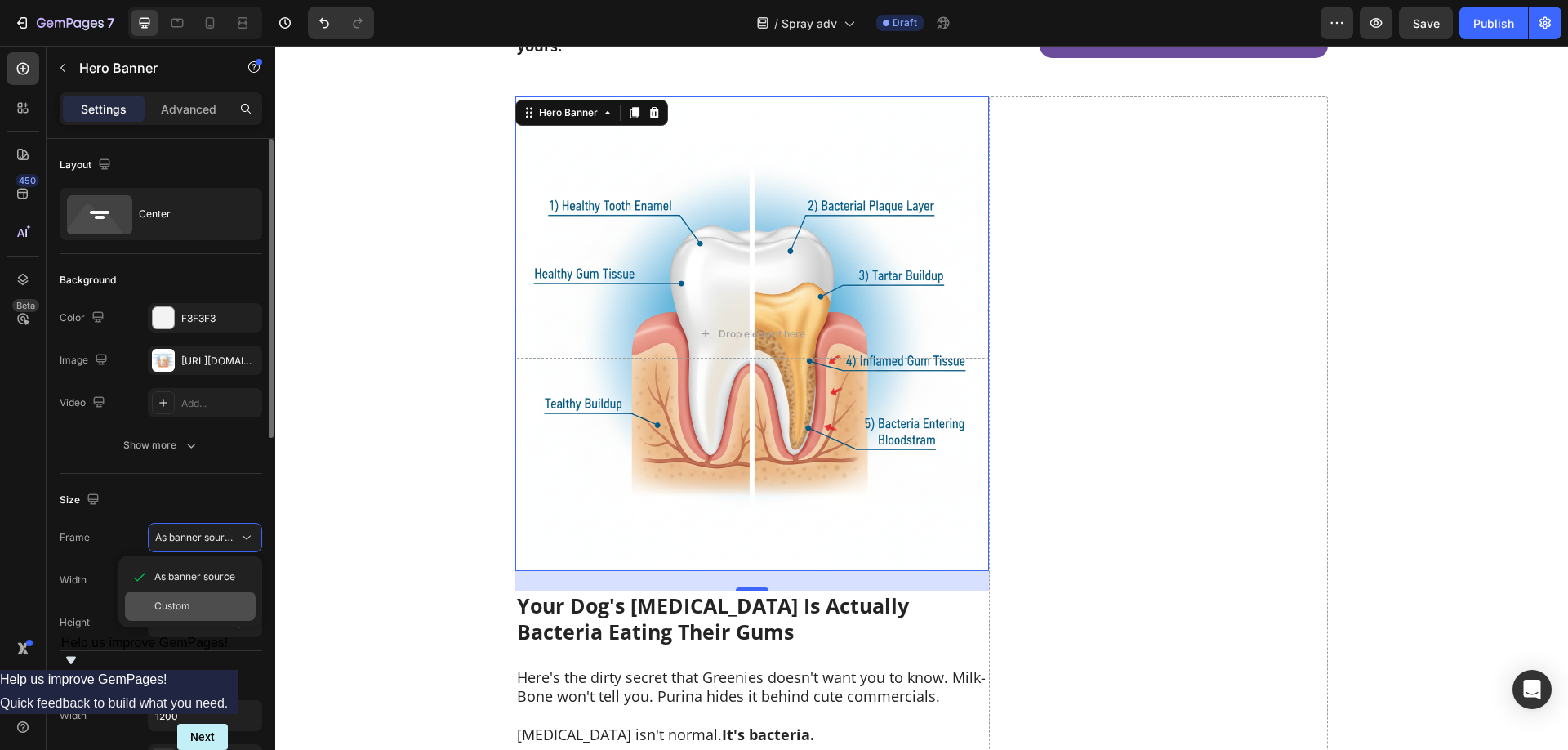
click at [189, 610] on span "Custom" at bounding box center [171, 605] width 36 height 15
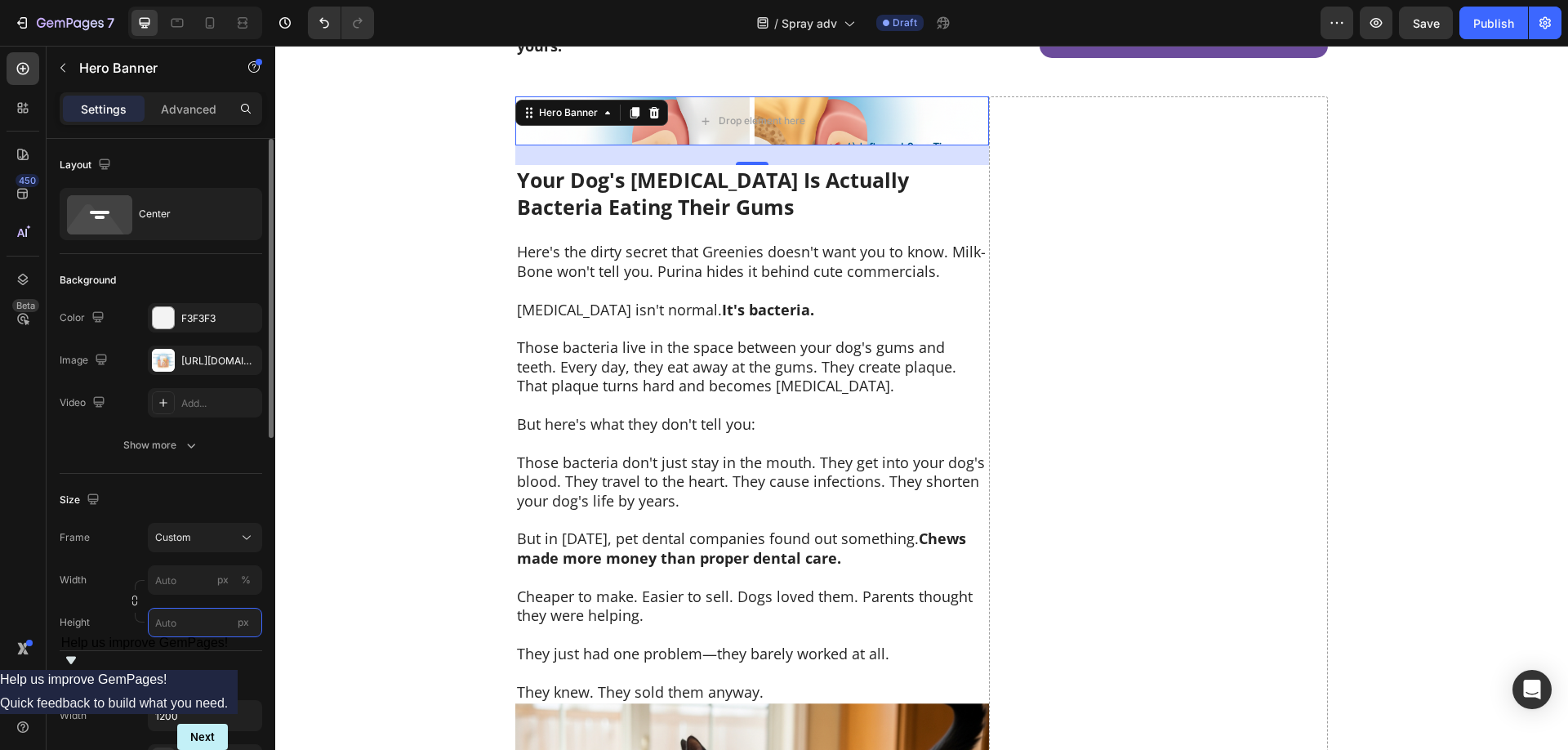
click at [183, 630] on input "px" at bounding box center [205, 622] width 114 height 29
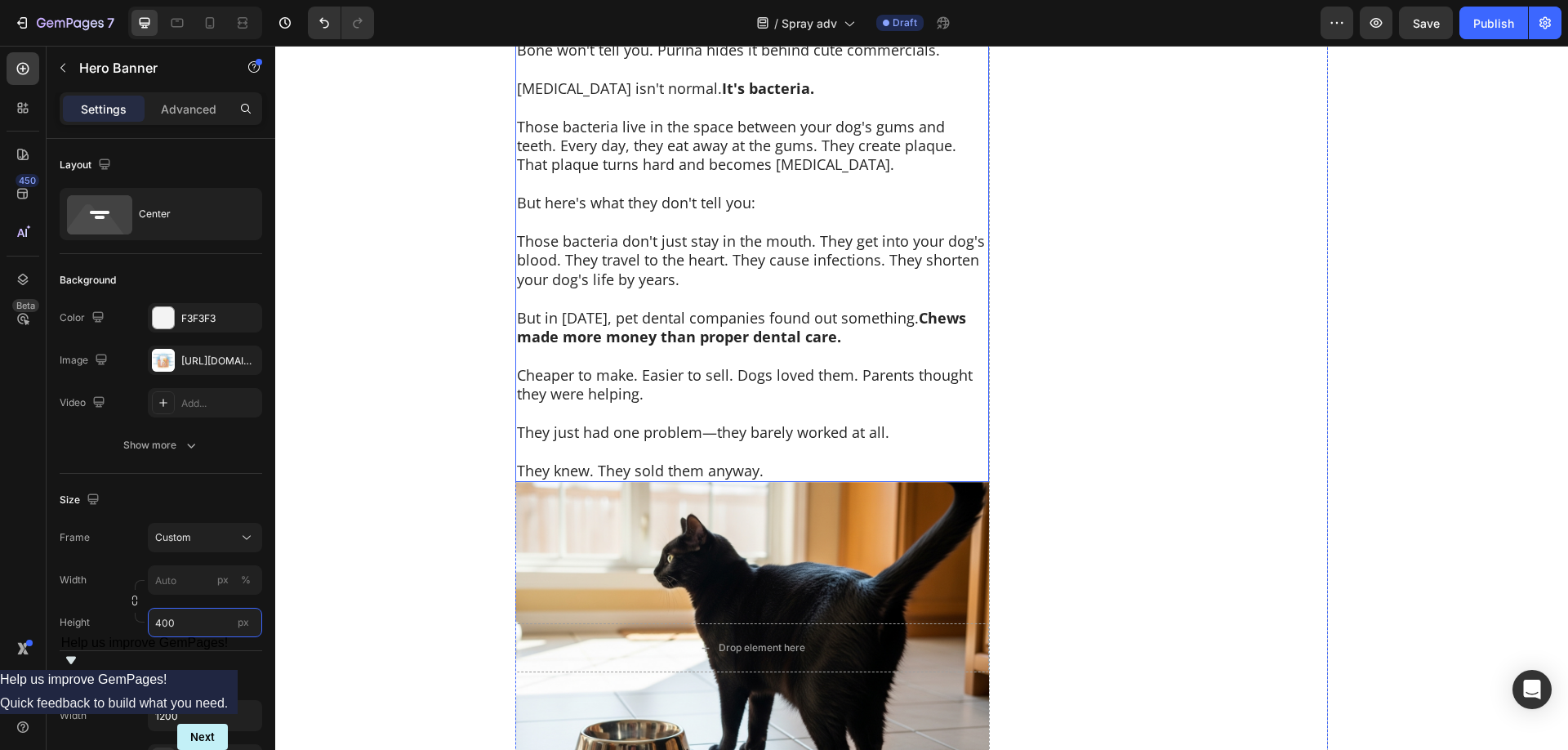
scroll to position [3082, 0]
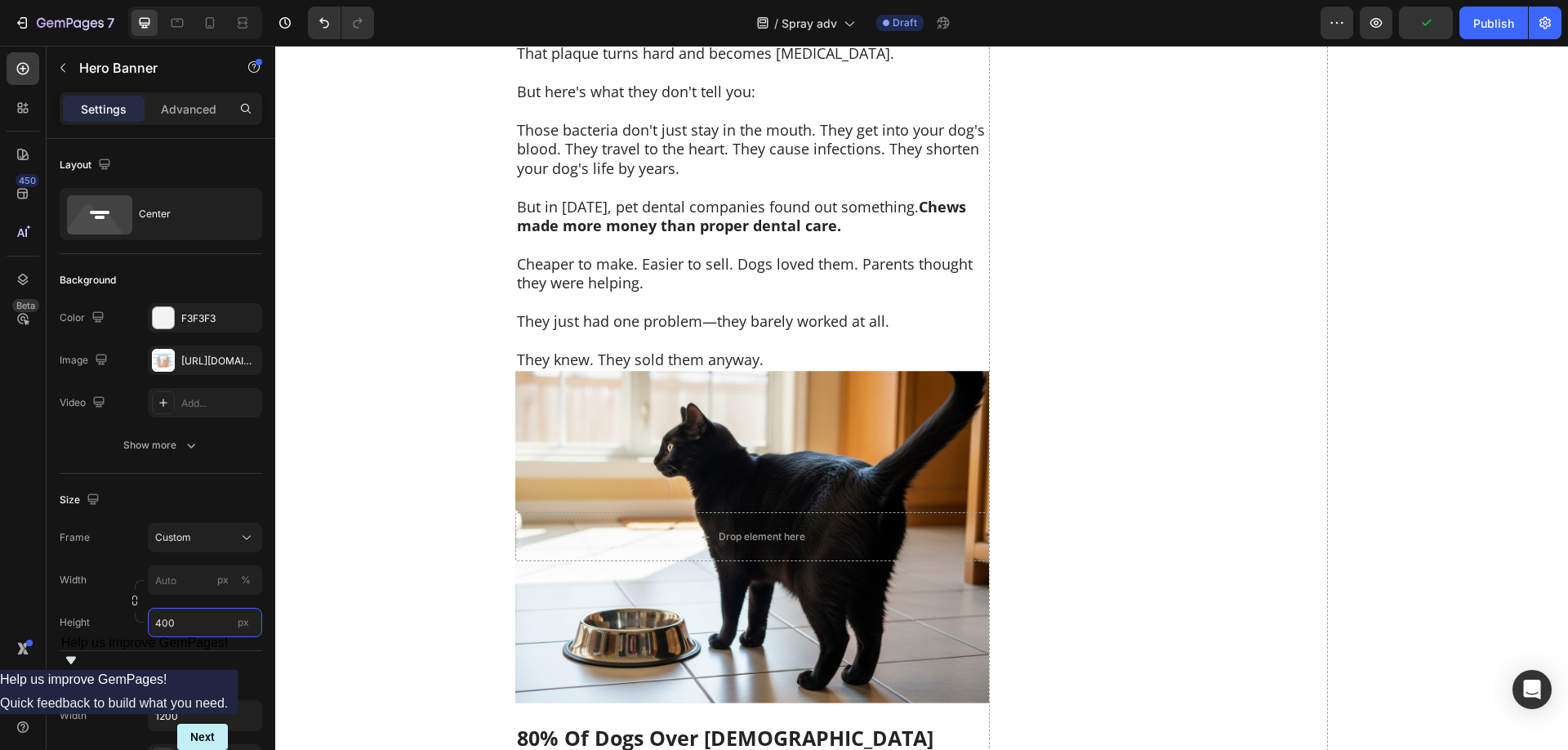
type input "400"
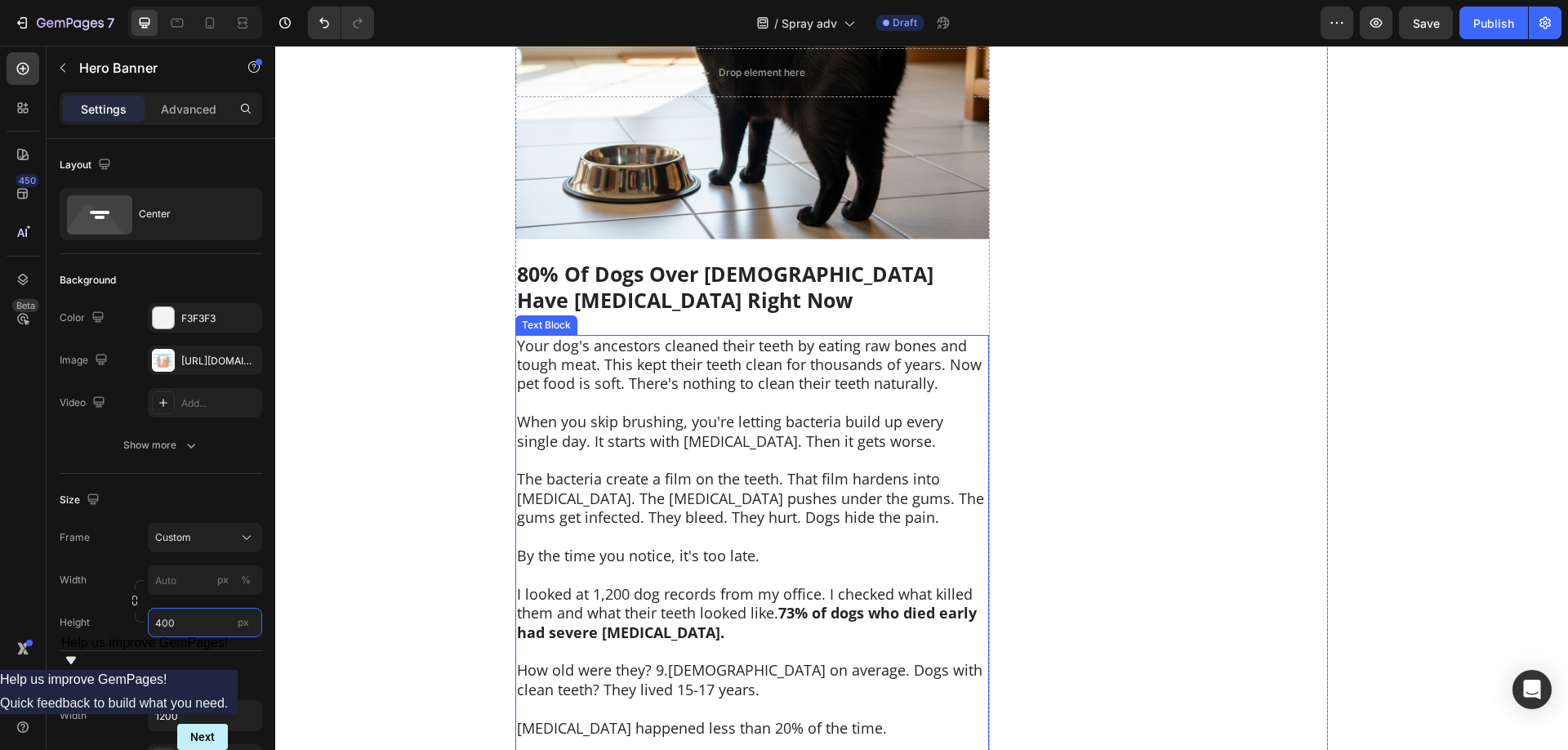
scroll to position [3498, 0]
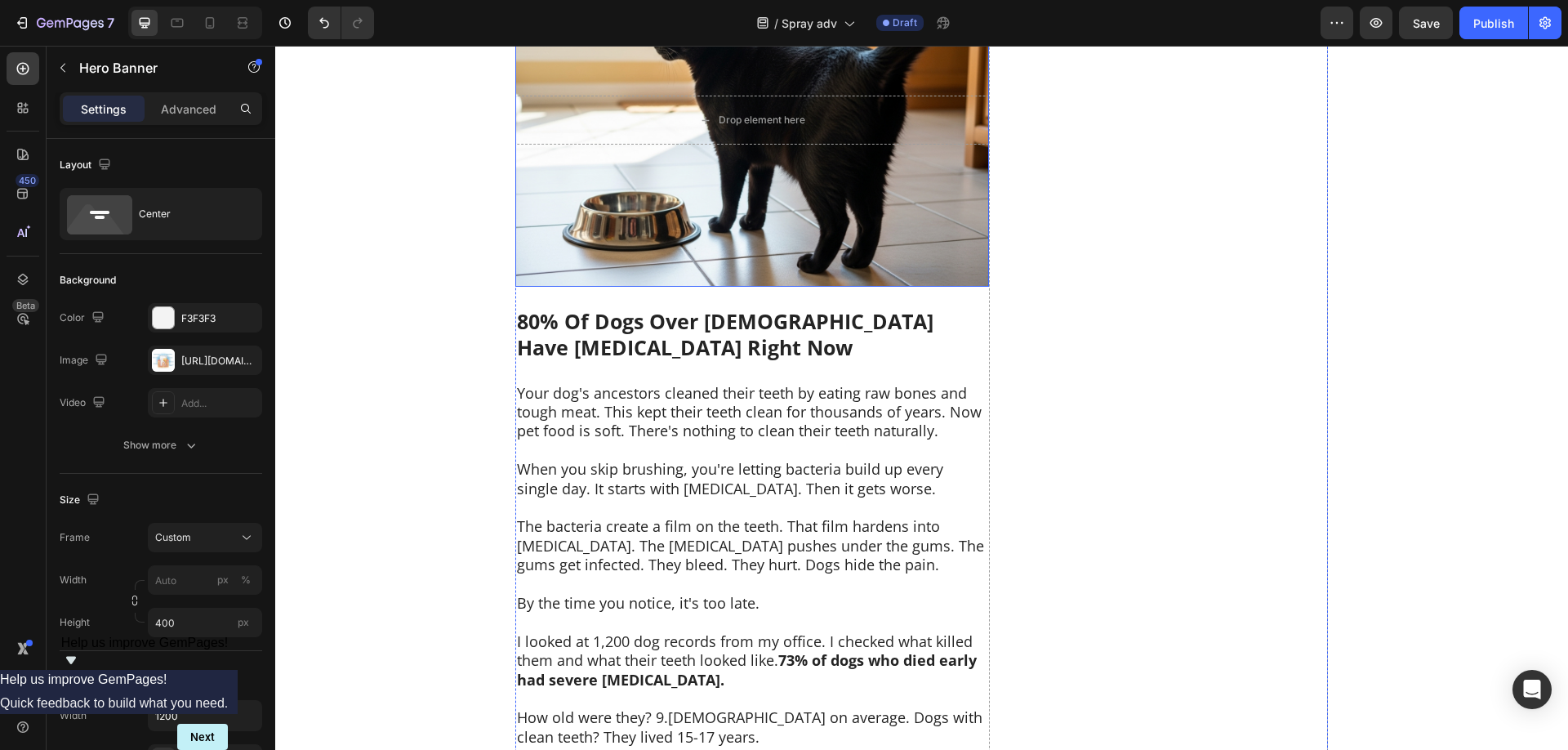
click at [907, 247] on div "Background Image" at bounding box center [752, 120] width 473 height 331
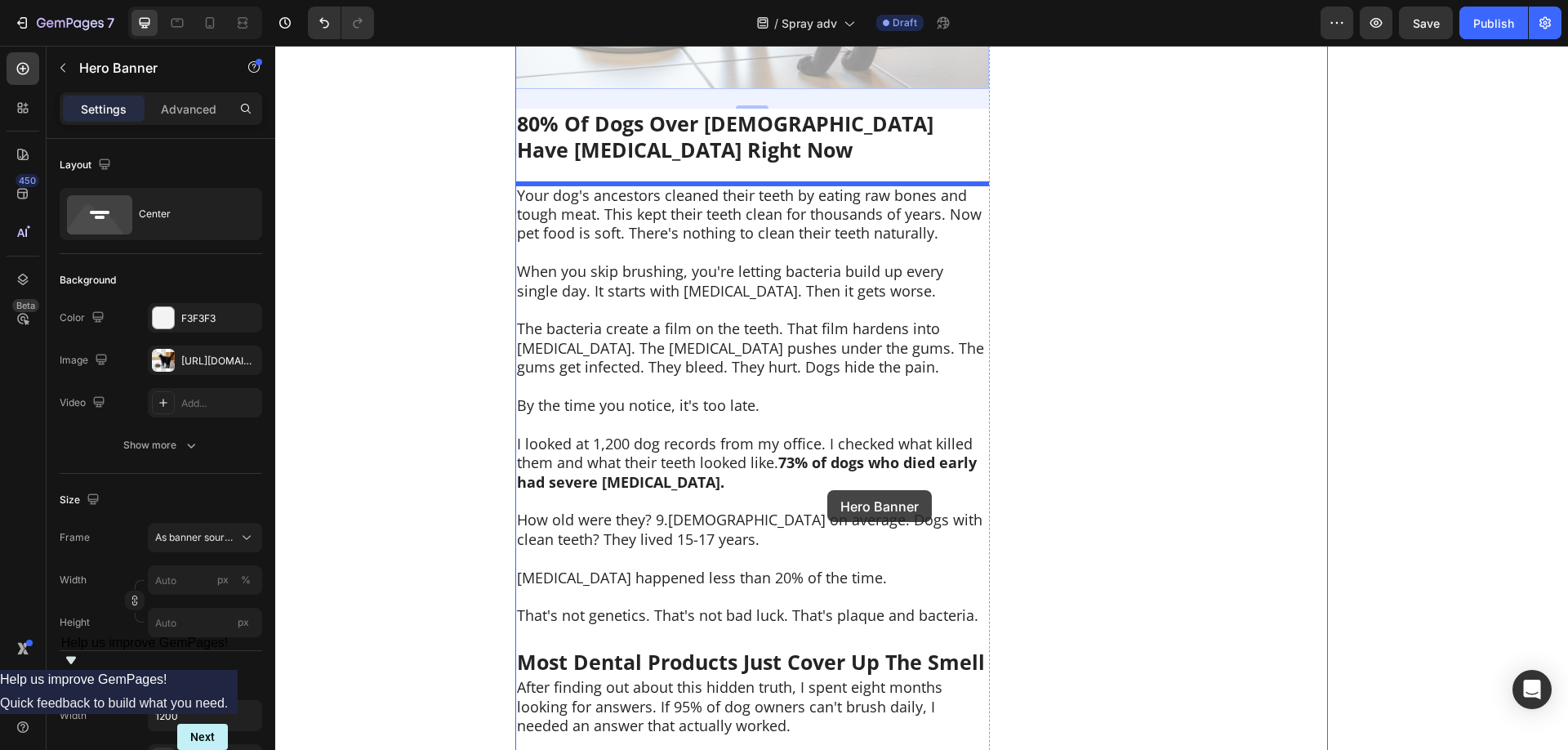
scroll to position [3730, 0]
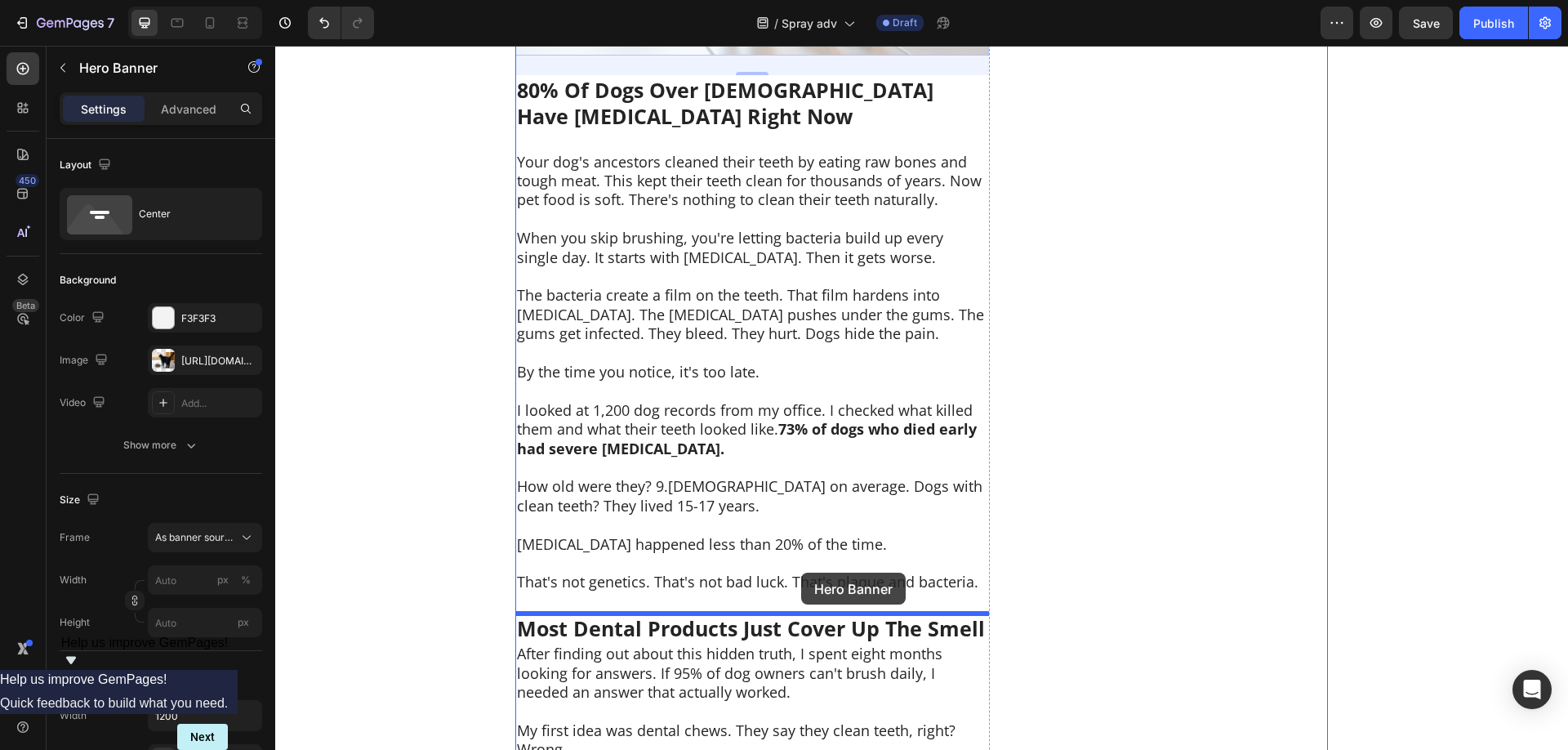
drag, startPoint x: 907, startPoint y: 149, endPoint x: 801, endPoint y: 573, distance: 437.0
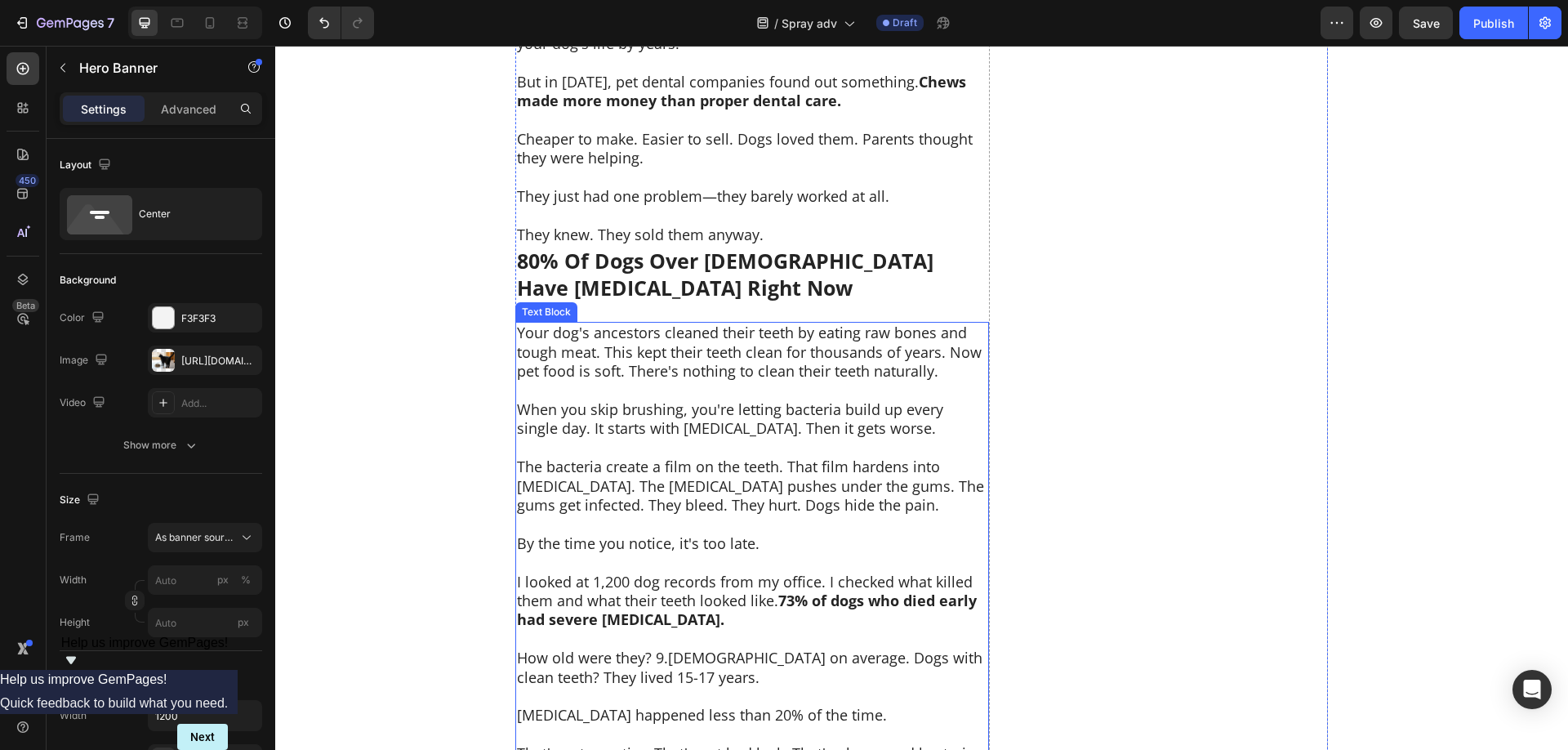
scroll to position [3211, 0]
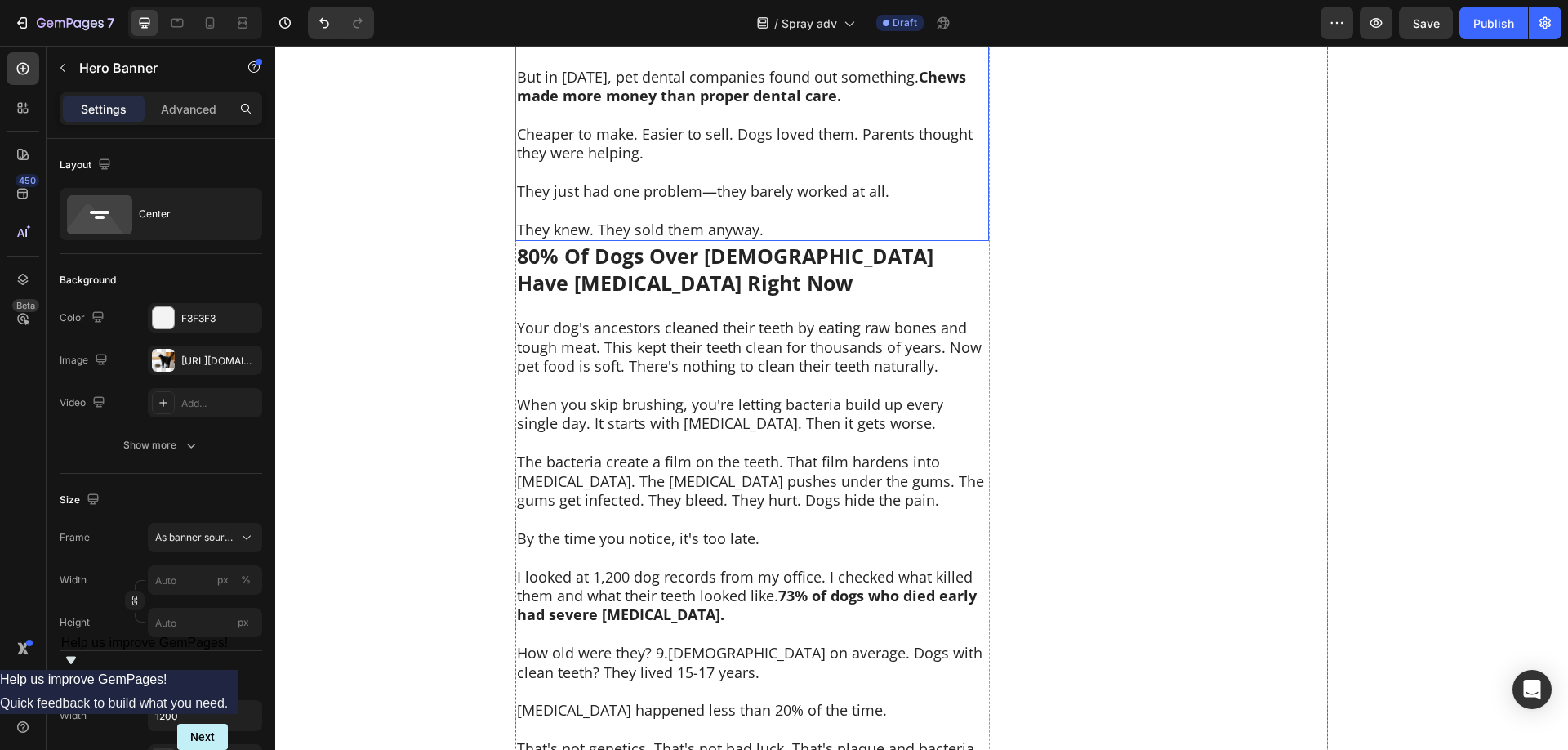
click at [794, 266] on strong "80% Of Dogs Over [DEMOGRAPHIC_DATA] Have [MEDICAL_DATA] Right Now" at bounding box center [726, 269] width 417 height 55
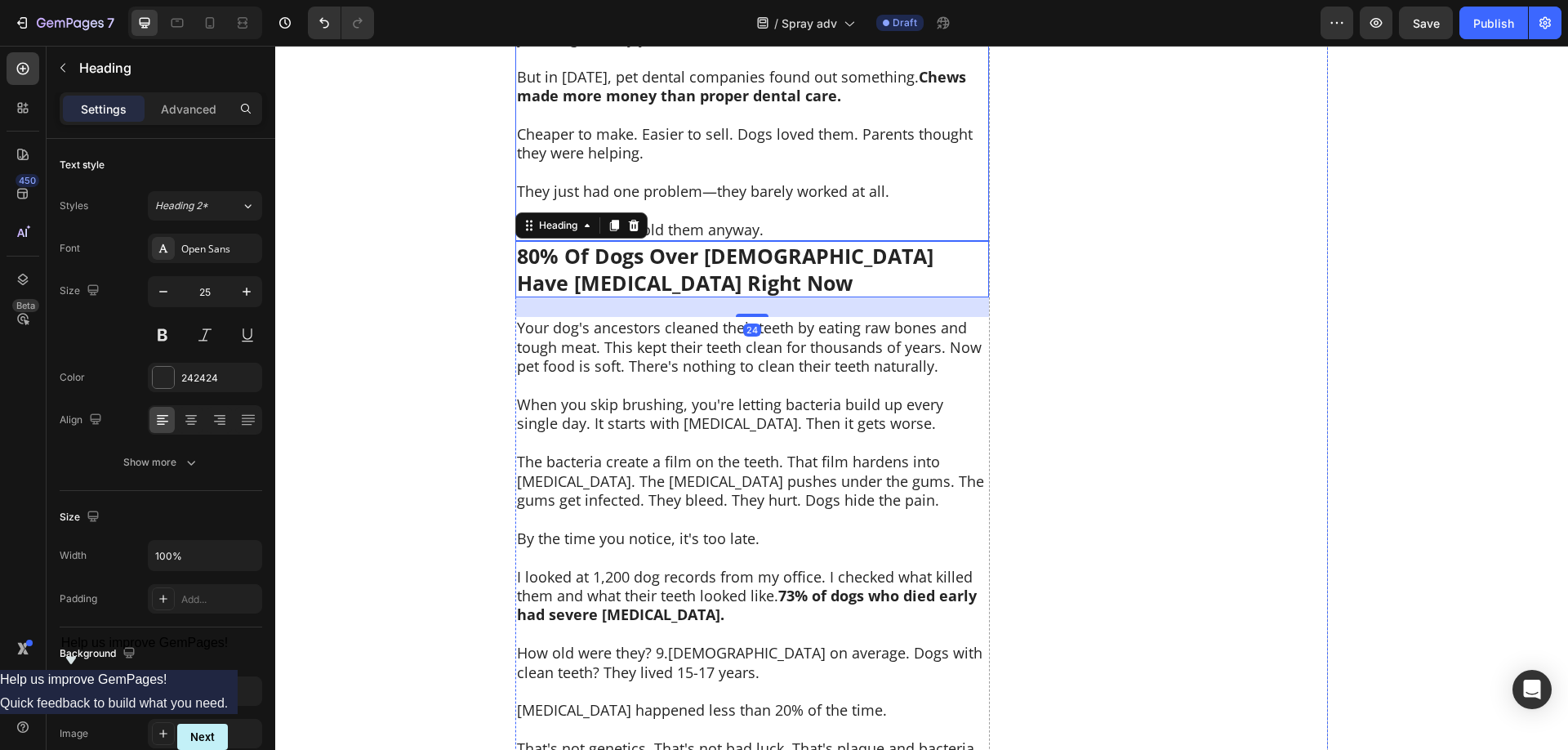
click at [796, 218] on p at bounding box center [752, 209] width 470 height 19
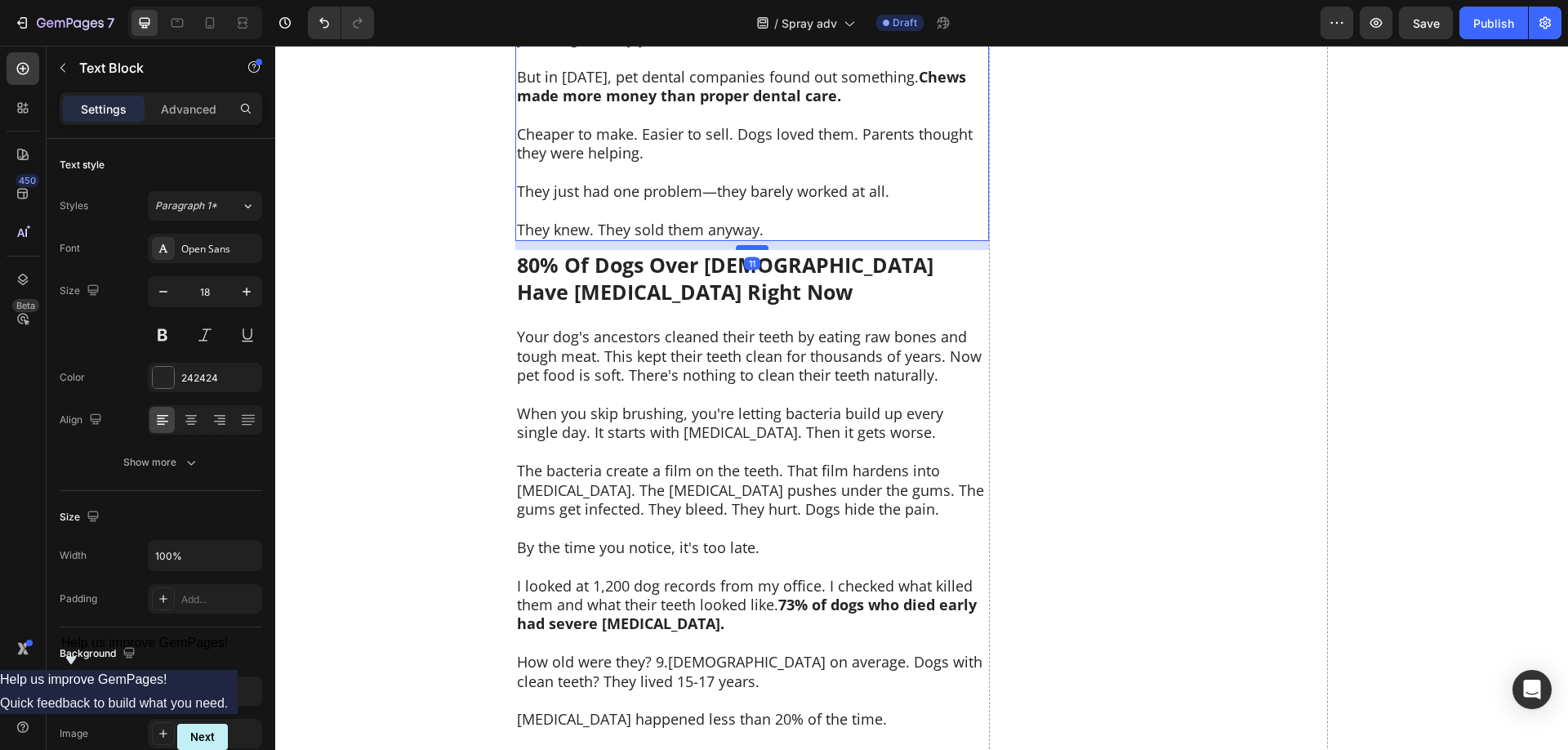
drag, startPoint x: 759, startPoint y: 240, endPoint x: 759, endPoint y: 248, distance: 8.0
click at [759, 248] on div at bounding box center [752, 246] width 33 height 5
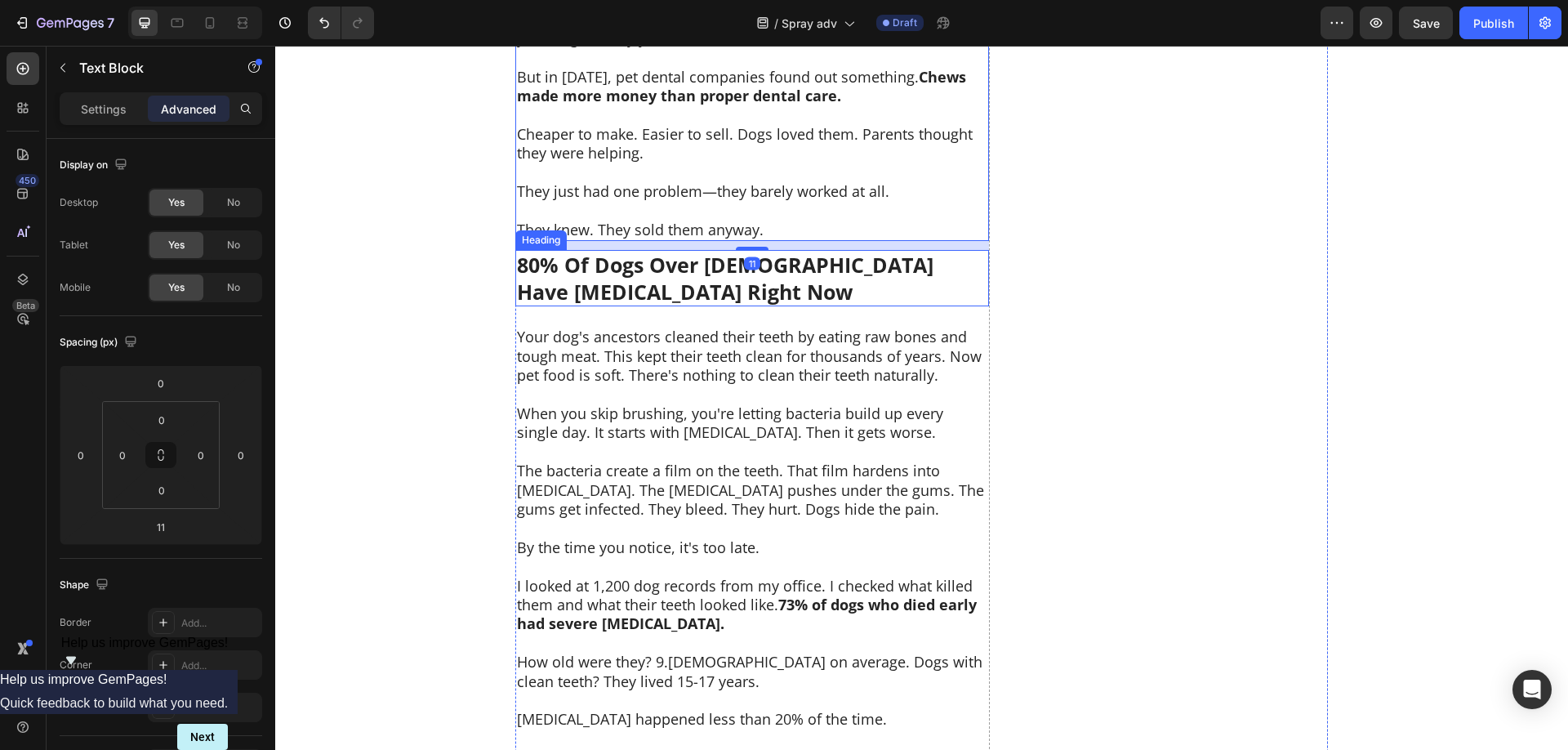
click at [901, 293] on h2 "80% Of Dogs Over [DEMOGRAPHIC_DATA] Have [MEDICAL_DATA] Right Now" at bounding box center [752, 279] width 473 height 56
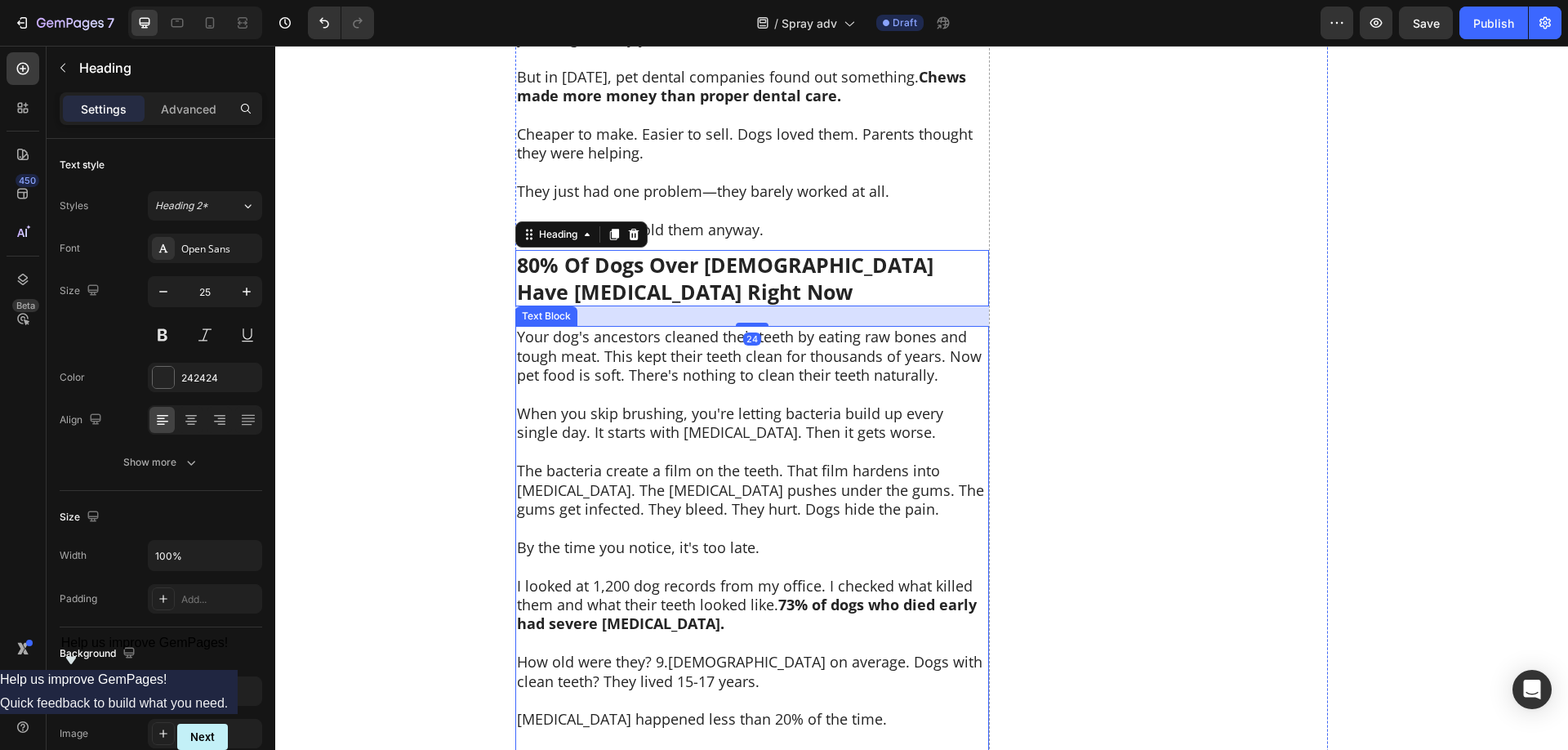
click at [892, 422] on p "When you skip brushing, you're letting bacteria build up every single day. It s…" at bounding box center [752, 423] width 470 height 38
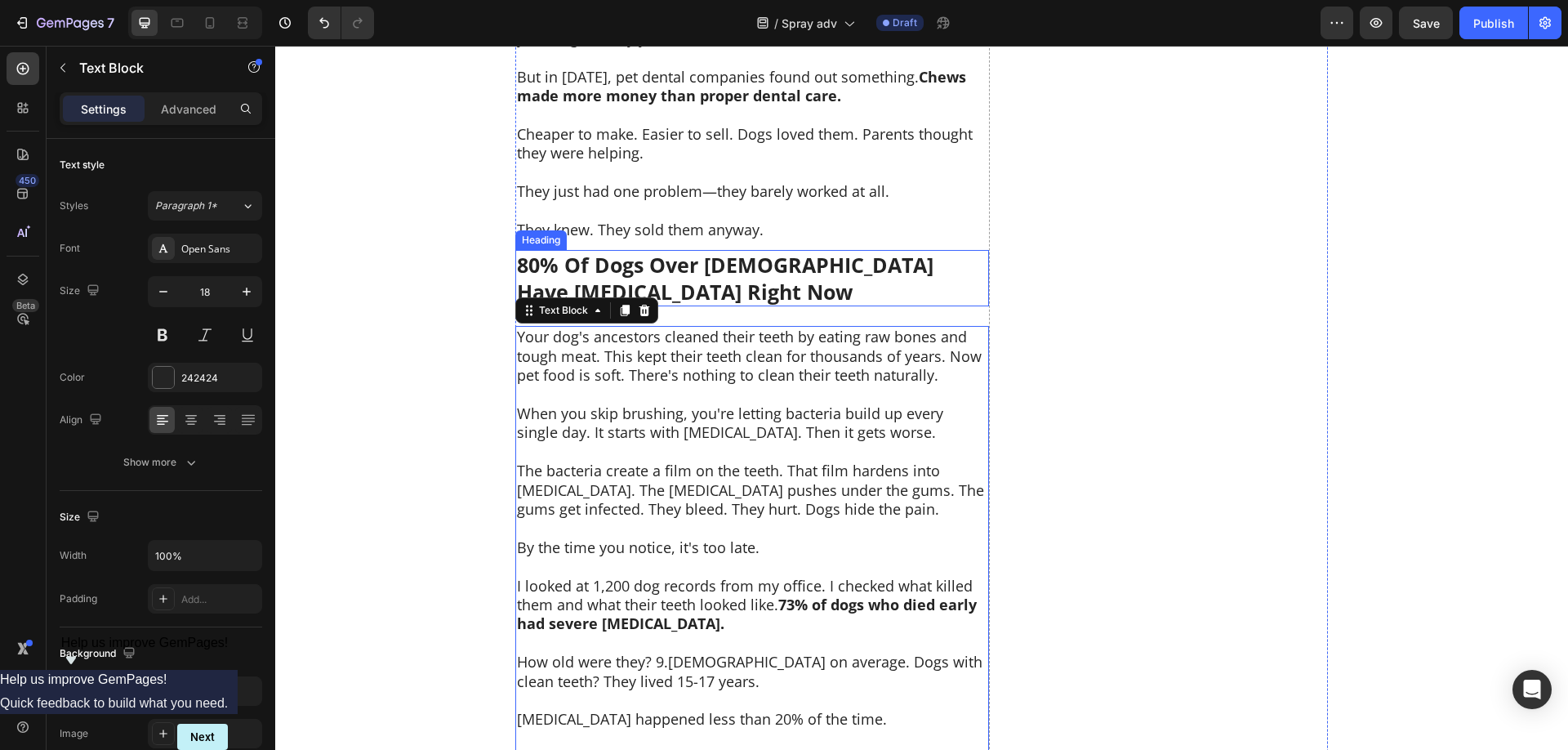
click at [766, 284] on h2 "80% Of Dogs Over [DEMOGRAPHIC_DATA] Have [MEDICAL_DATA] Right Now" at bounding box center [752, 279] width 473 height 56
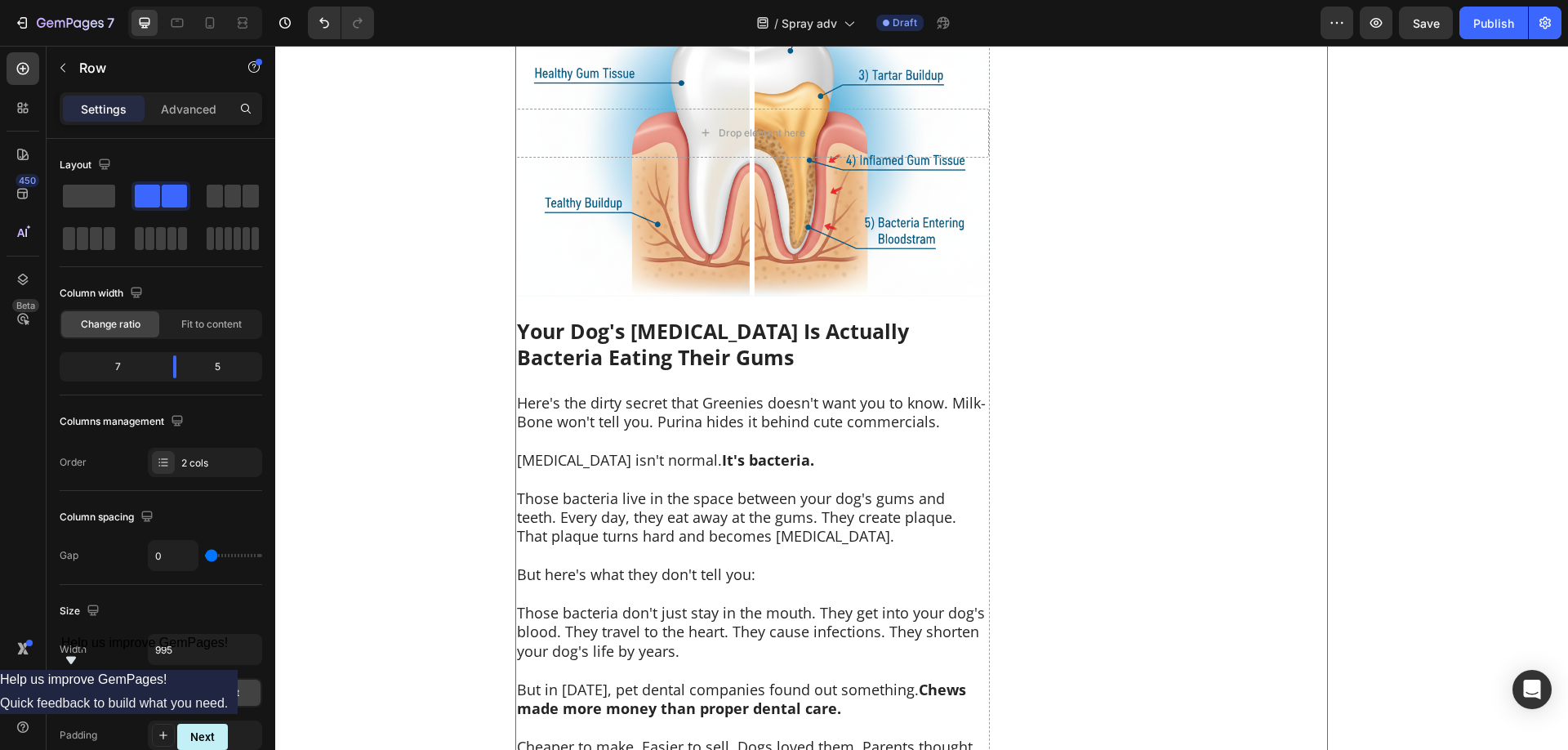
scroll to position [2629, 0]
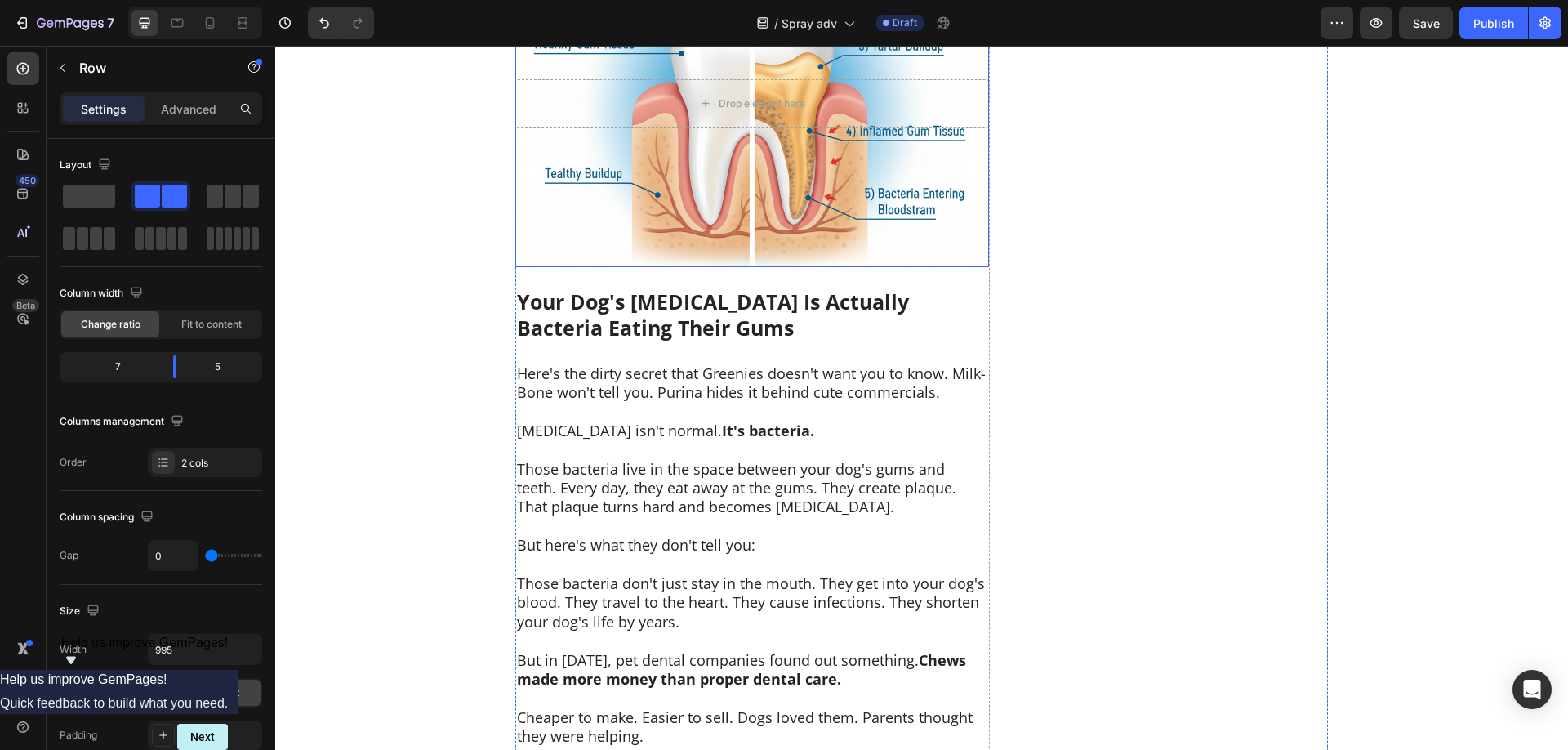
click at [792, 182] on div "Background Image" at bounding box center [752, 103] width 473 height 326
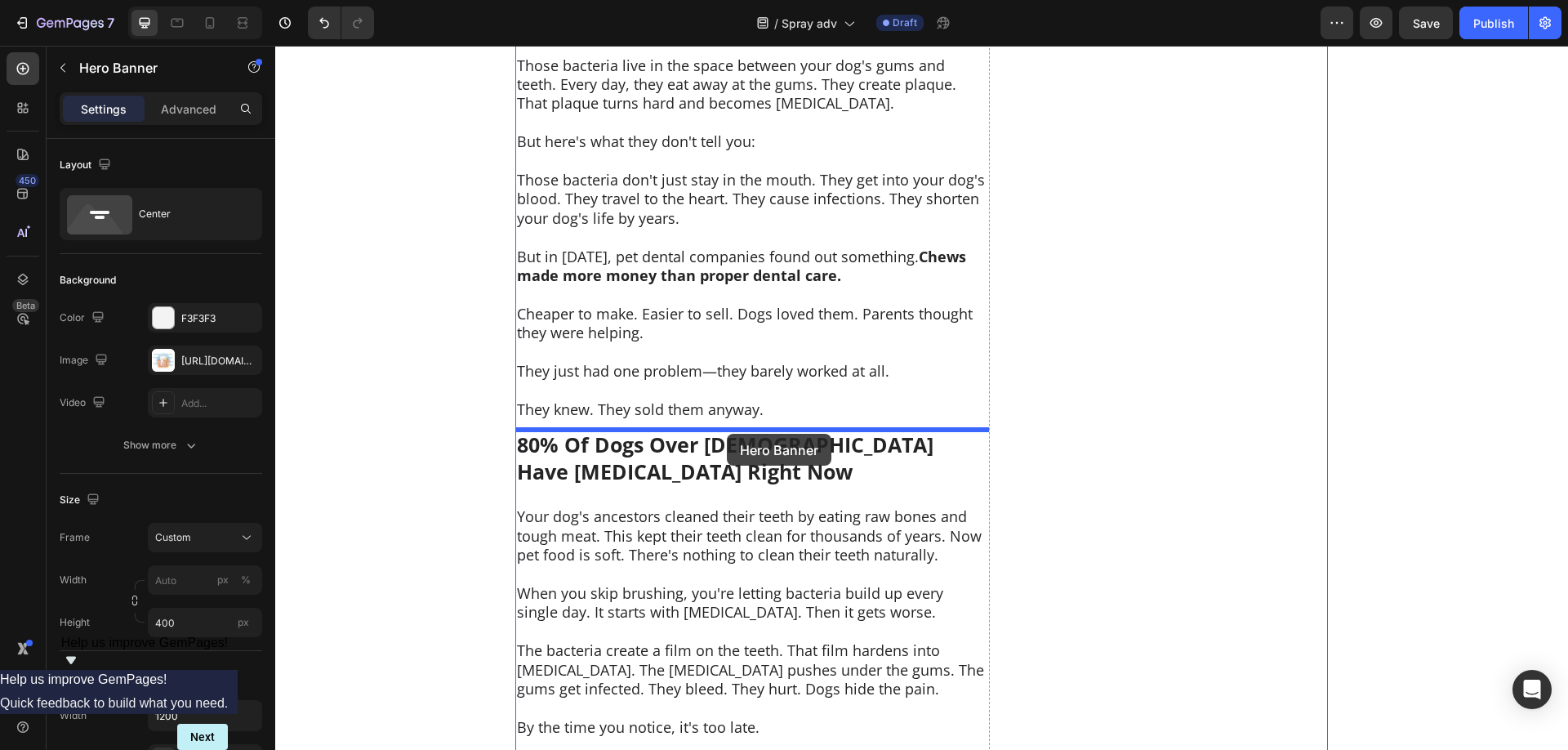
drag, startPoint x: 807, startPoint y: 199, endPoint x: 727, endPoint y: 433, distance: 247.3
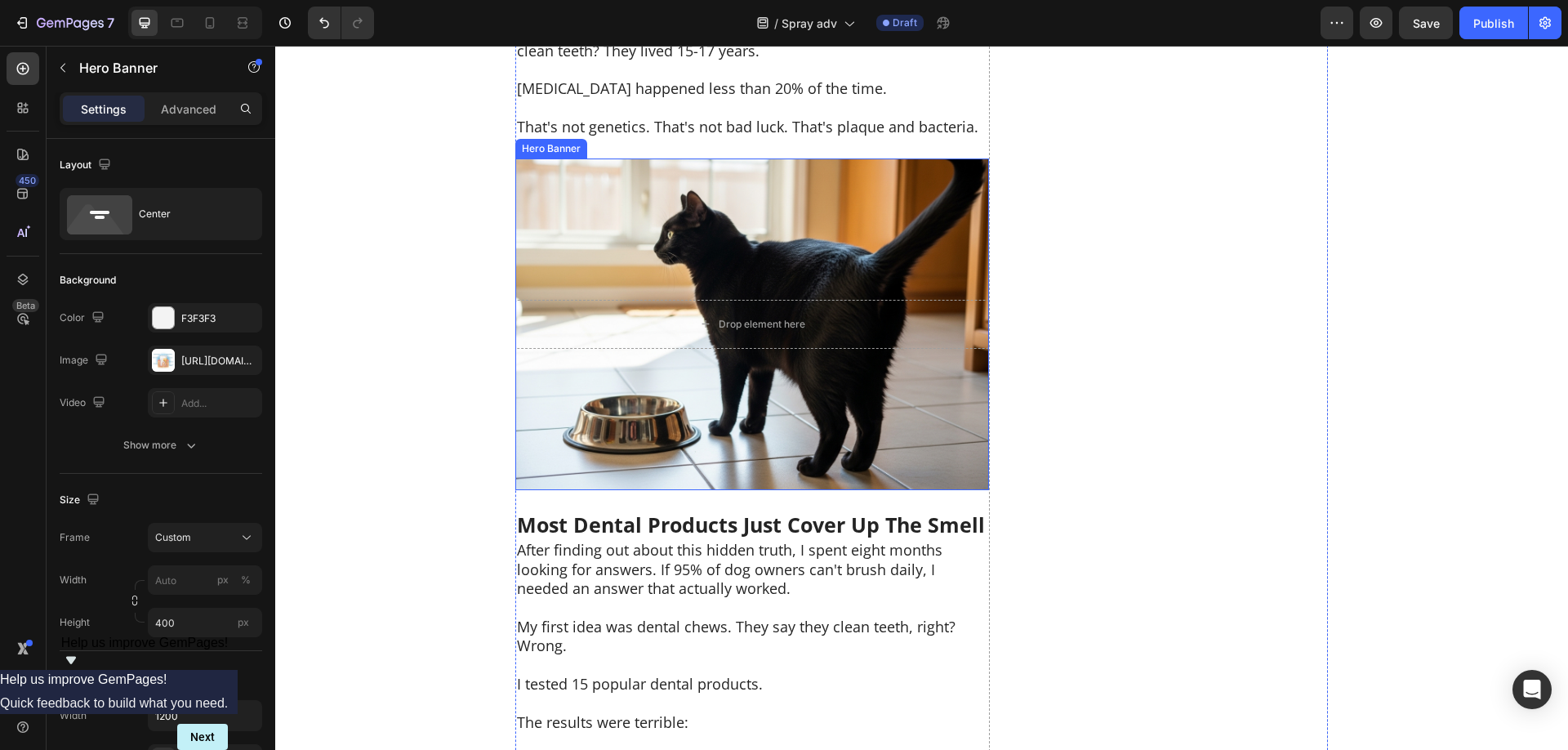
scroll to position [3851, 0]
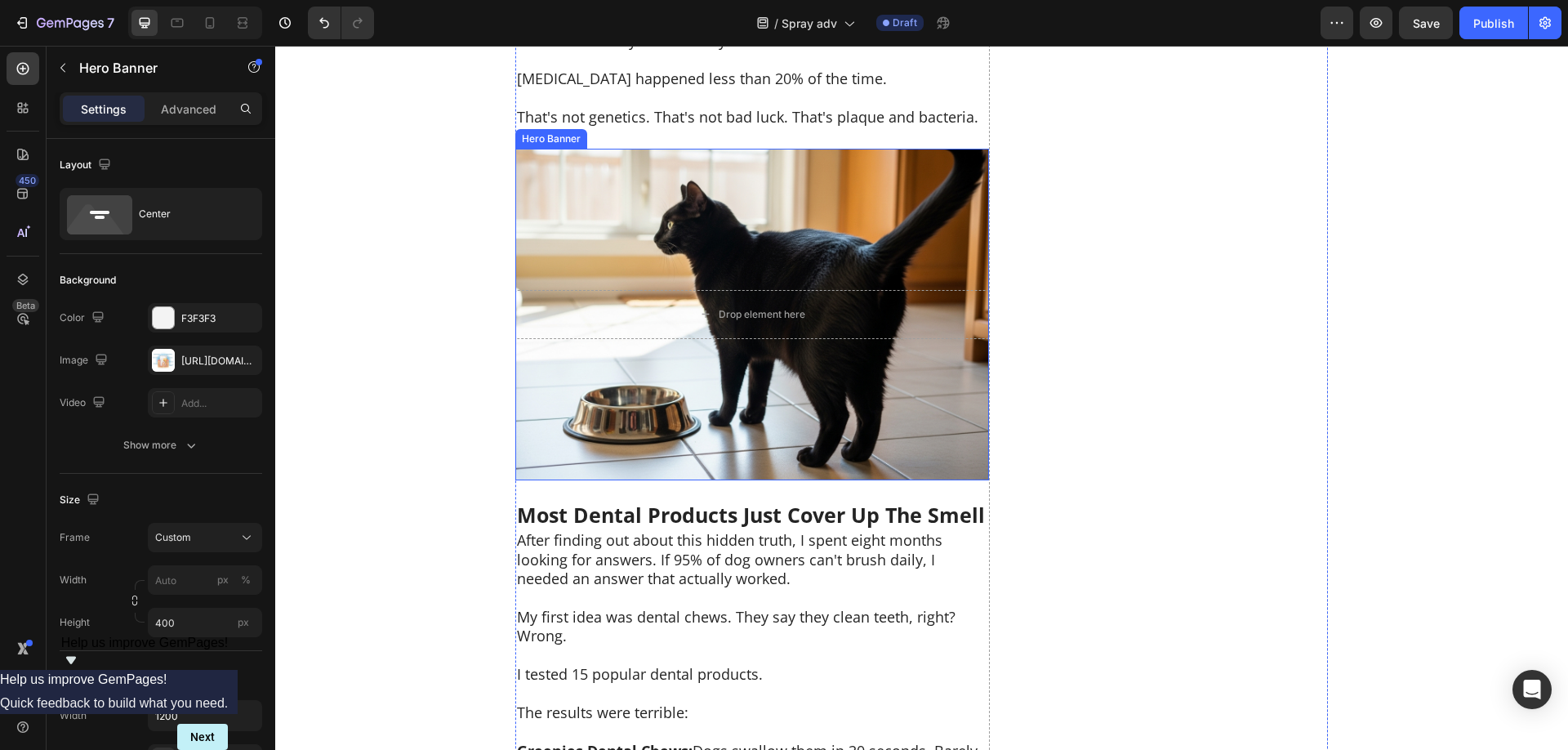
click at [786, 406] on div "Background Image" at bounding box center [752, 315] width 473 height 331
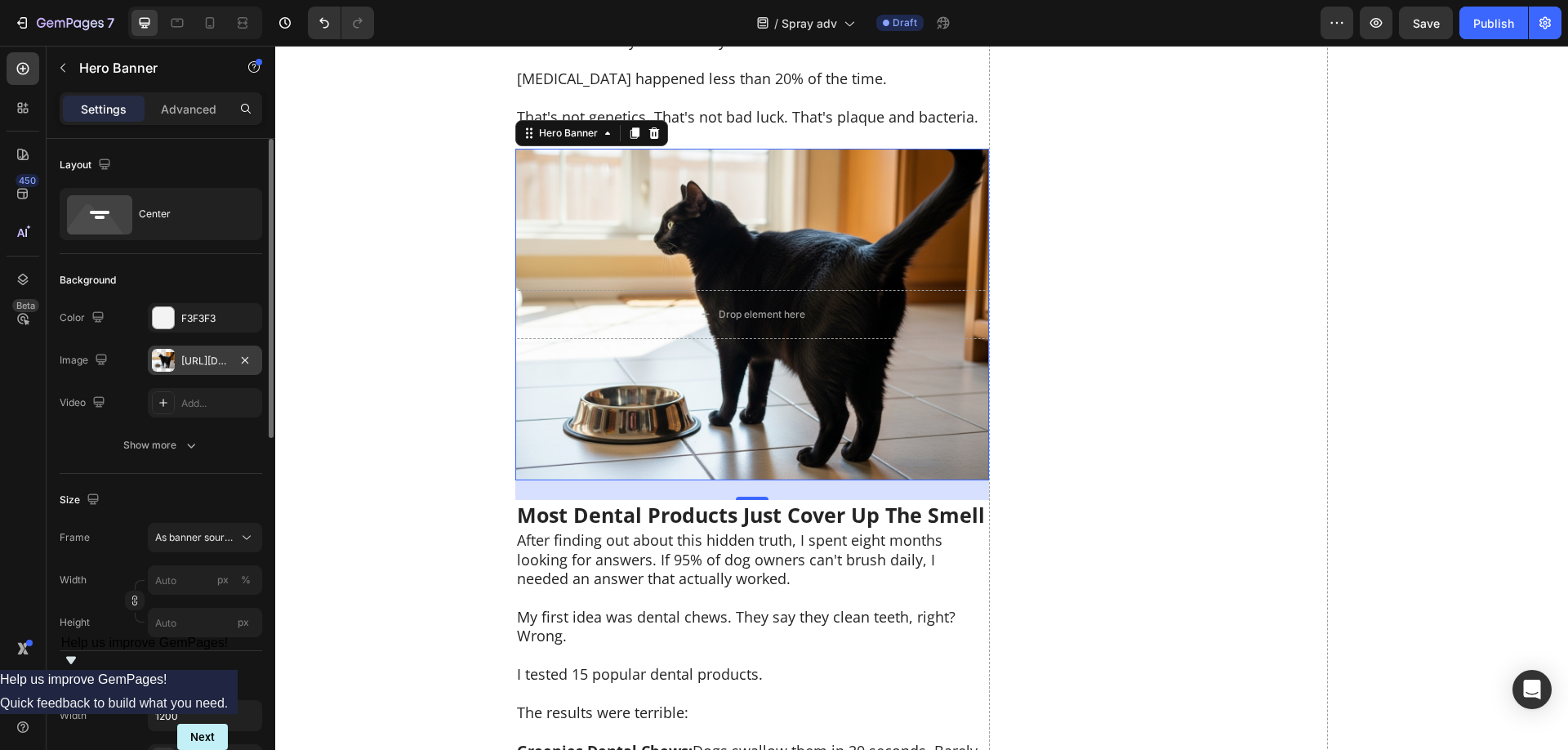
click at [168, 356] on div at bounding box center [163, 359] width 22 height 22
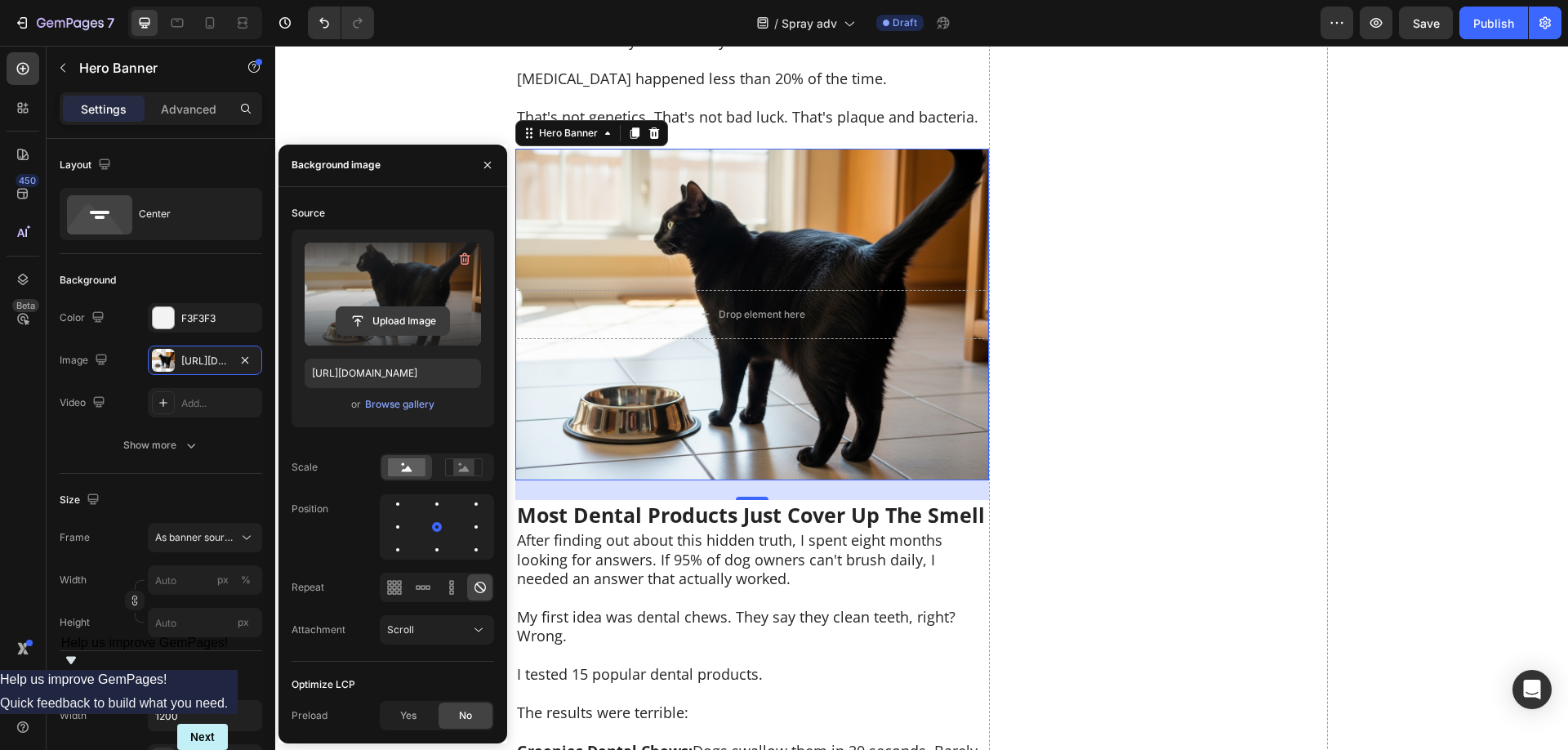
click at [383, 318] on input "file" at bounding box center [392, 320] width 113 height 28
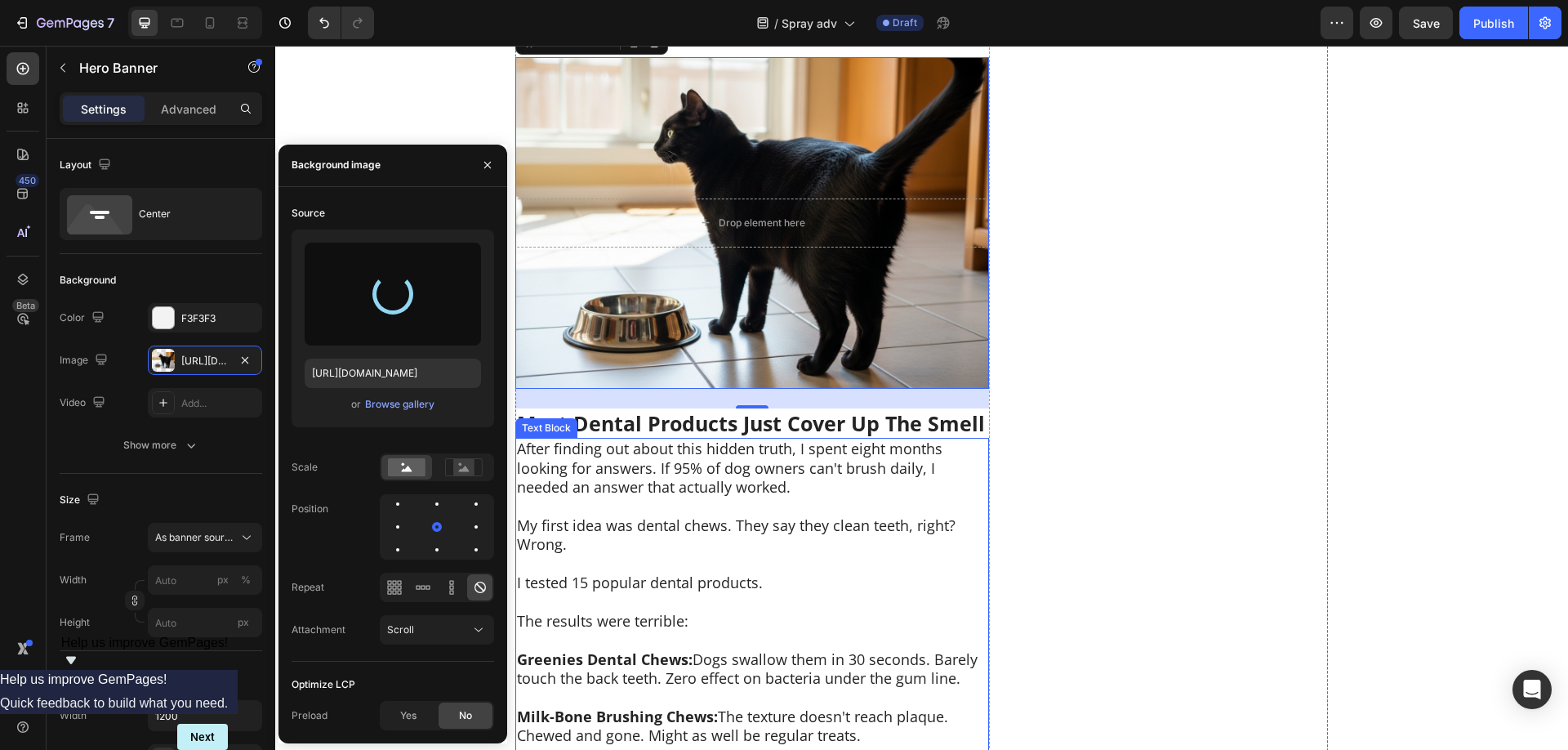
scroll to position [3935, 0]
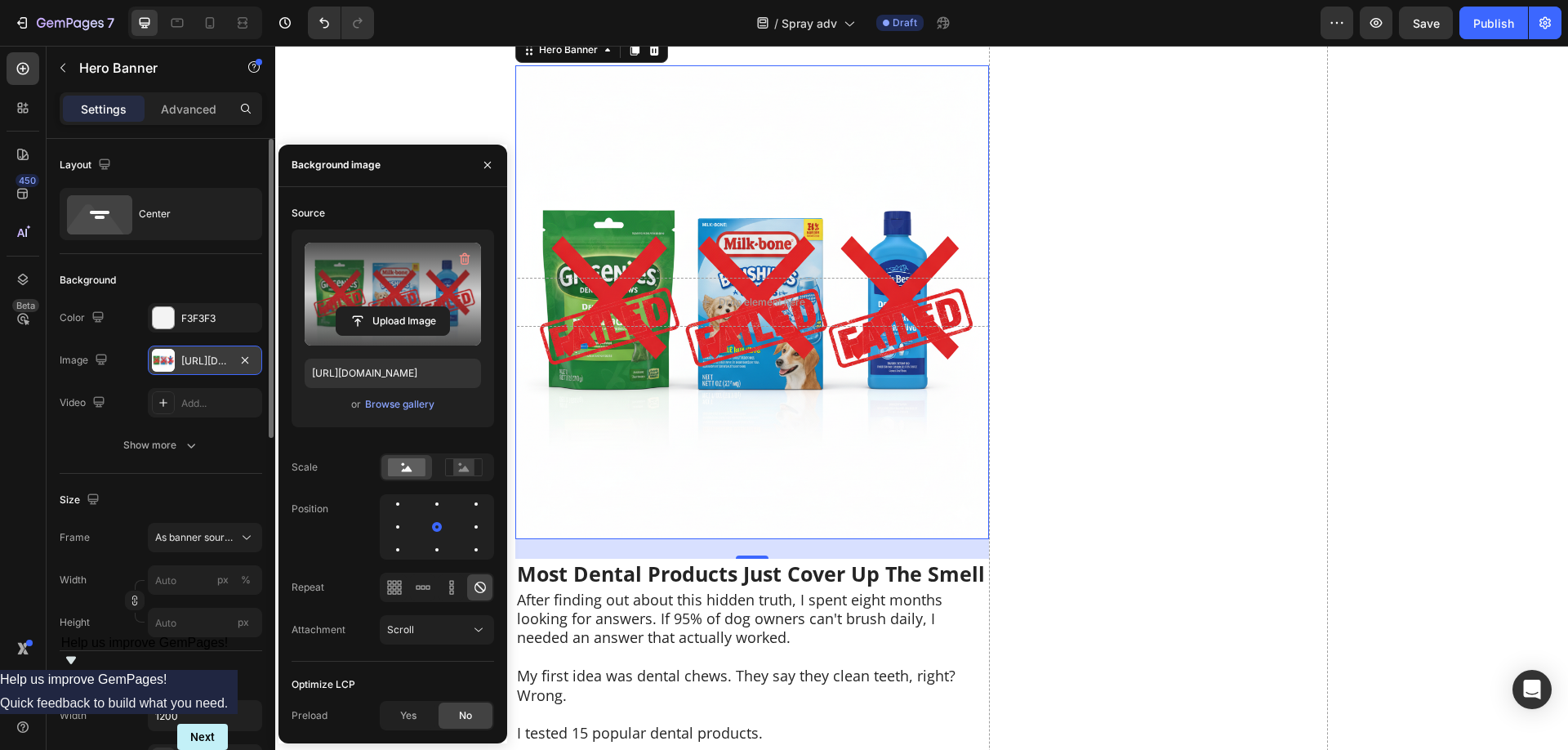
type input "[URL][DOMAIN_NAME]"
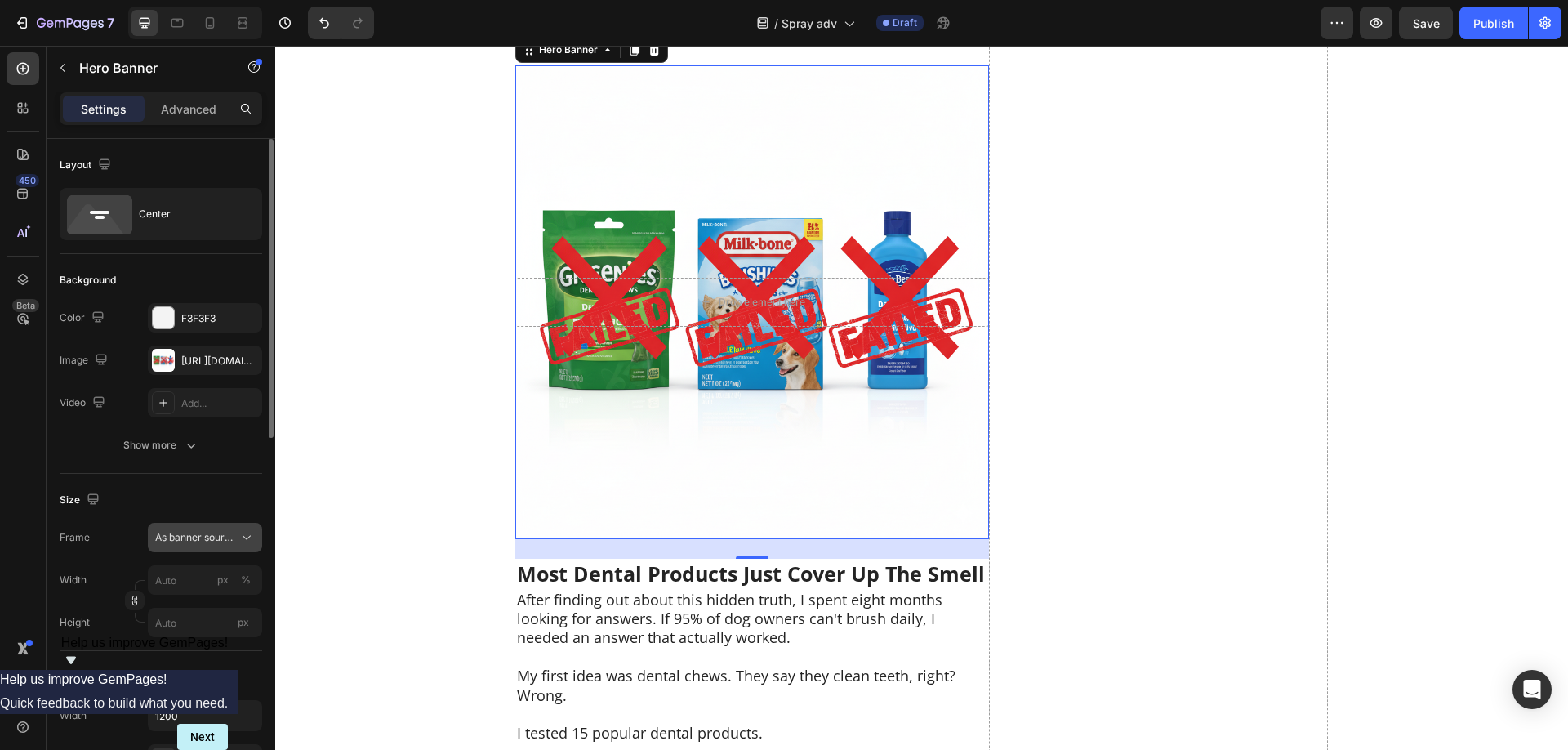
click at [214, 533] on span "As banner source" at bounding box center [195, 537] width 80 height 15
click at [189, 606] on span "Custom" at bounding box center [171, 605] width 36 height 15
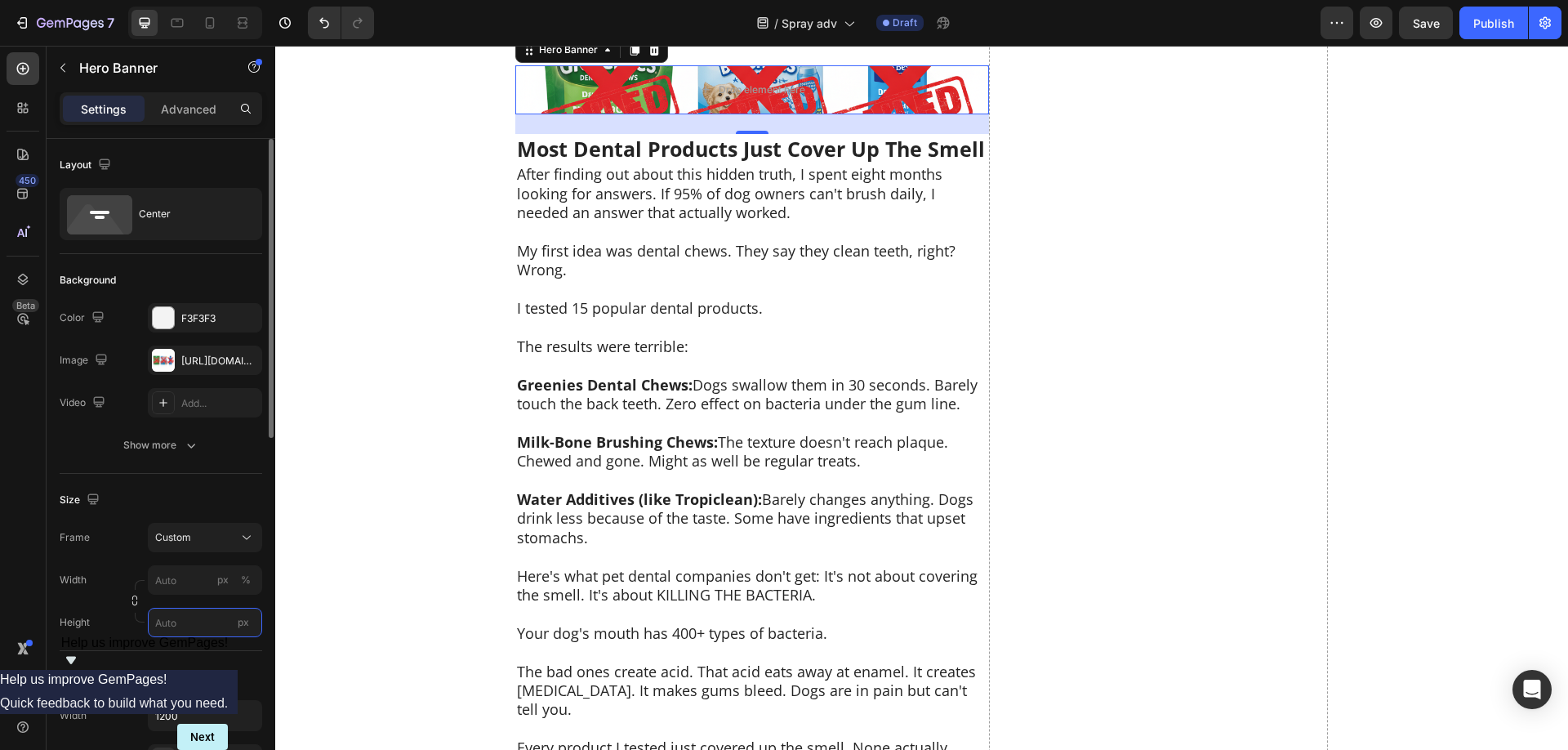
click at [177, 619] on input "px" at bounding box center [205, 622] width 114 height 29
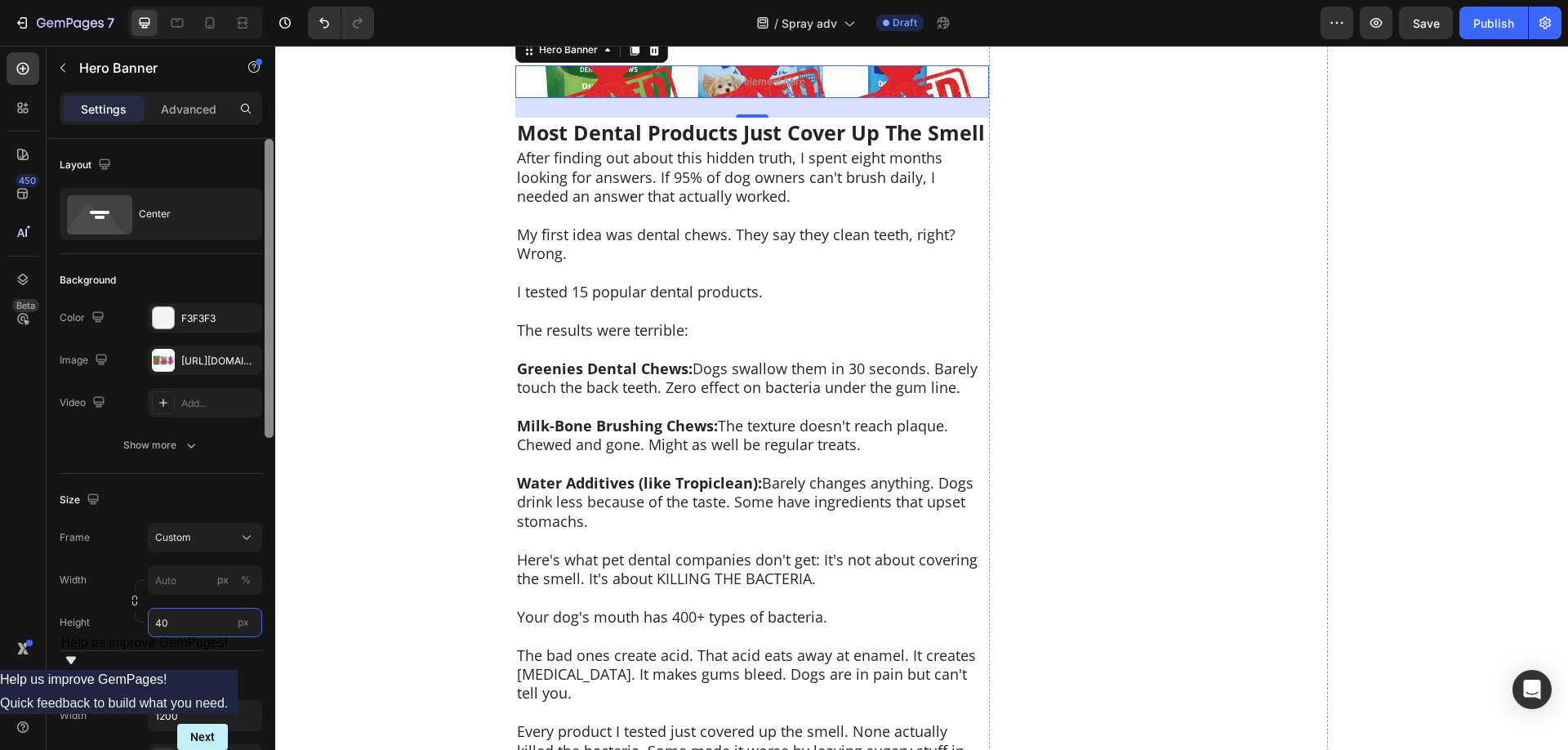
type input "400"
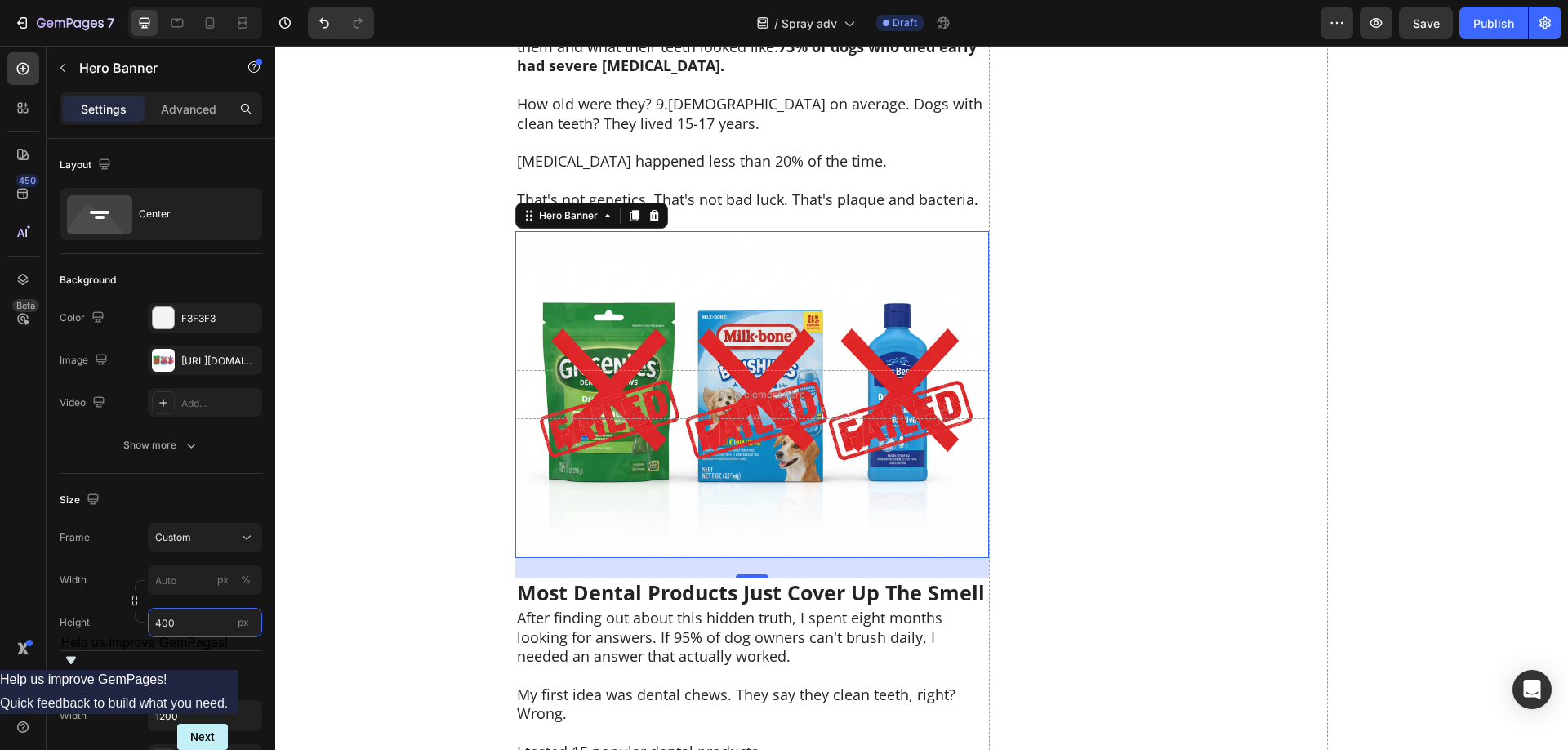
scroll to position [3769, 0]
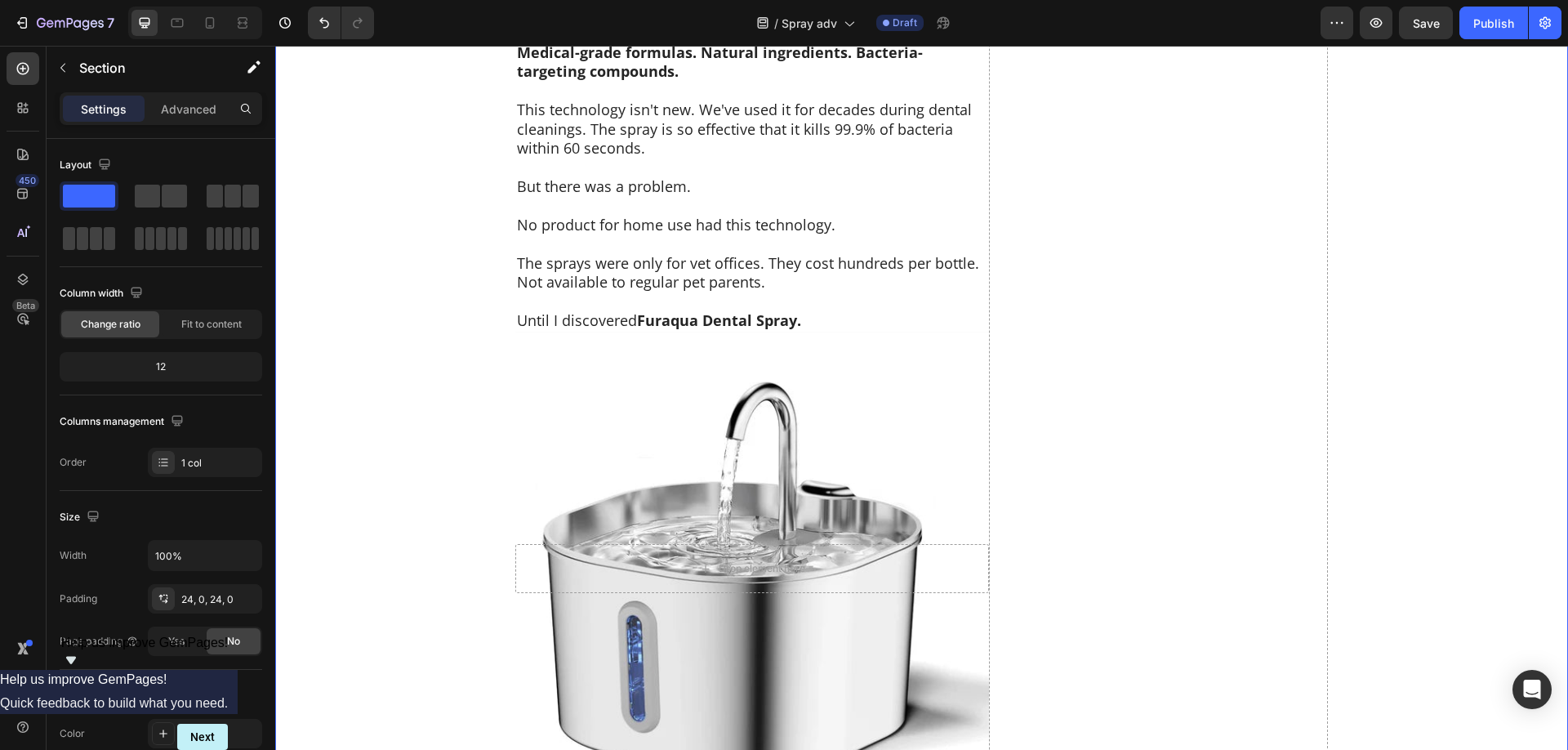
scroll to position [5434, 0]
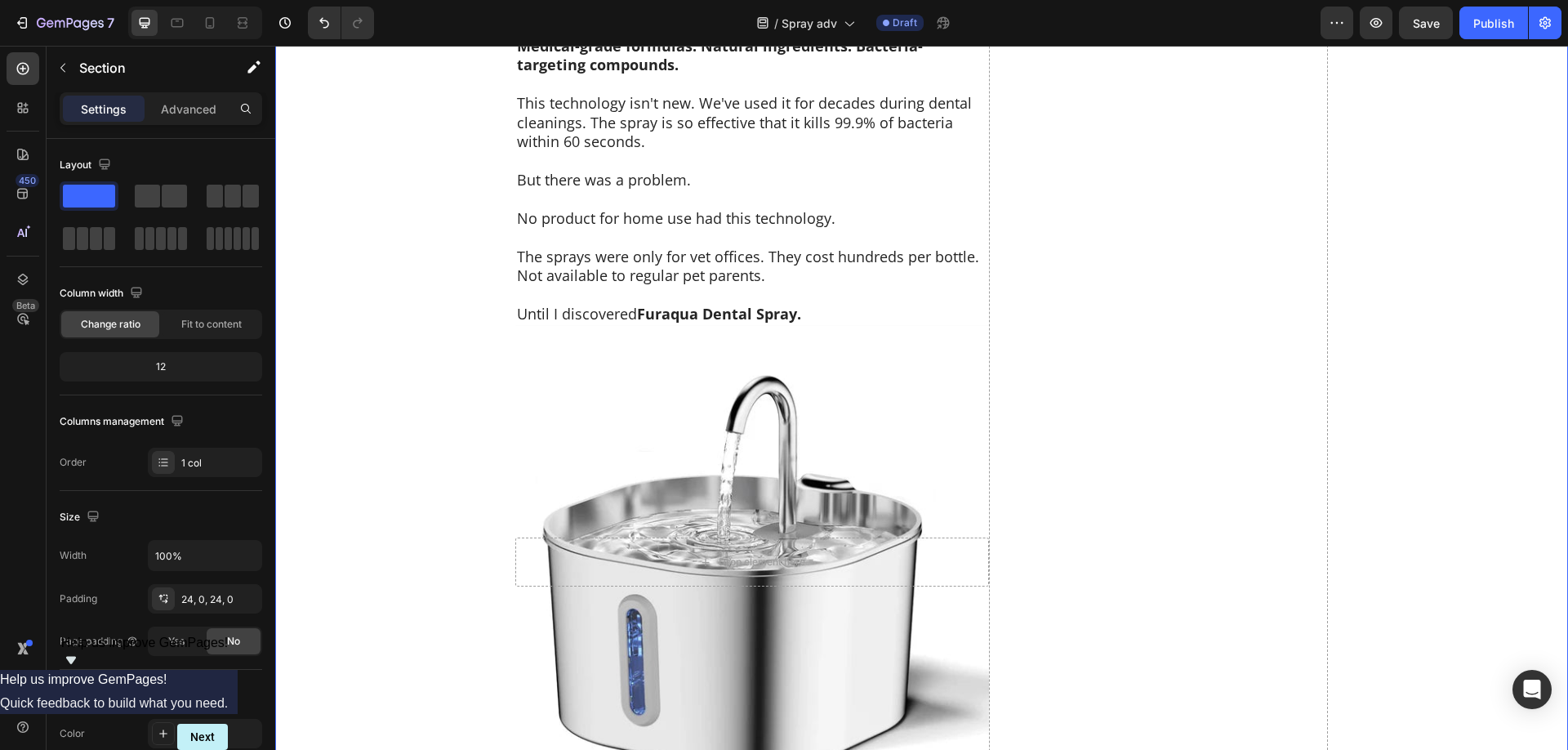
click at [785, 538] on div "Drop element here" at bounding box center [752, 562] width 473 height 49
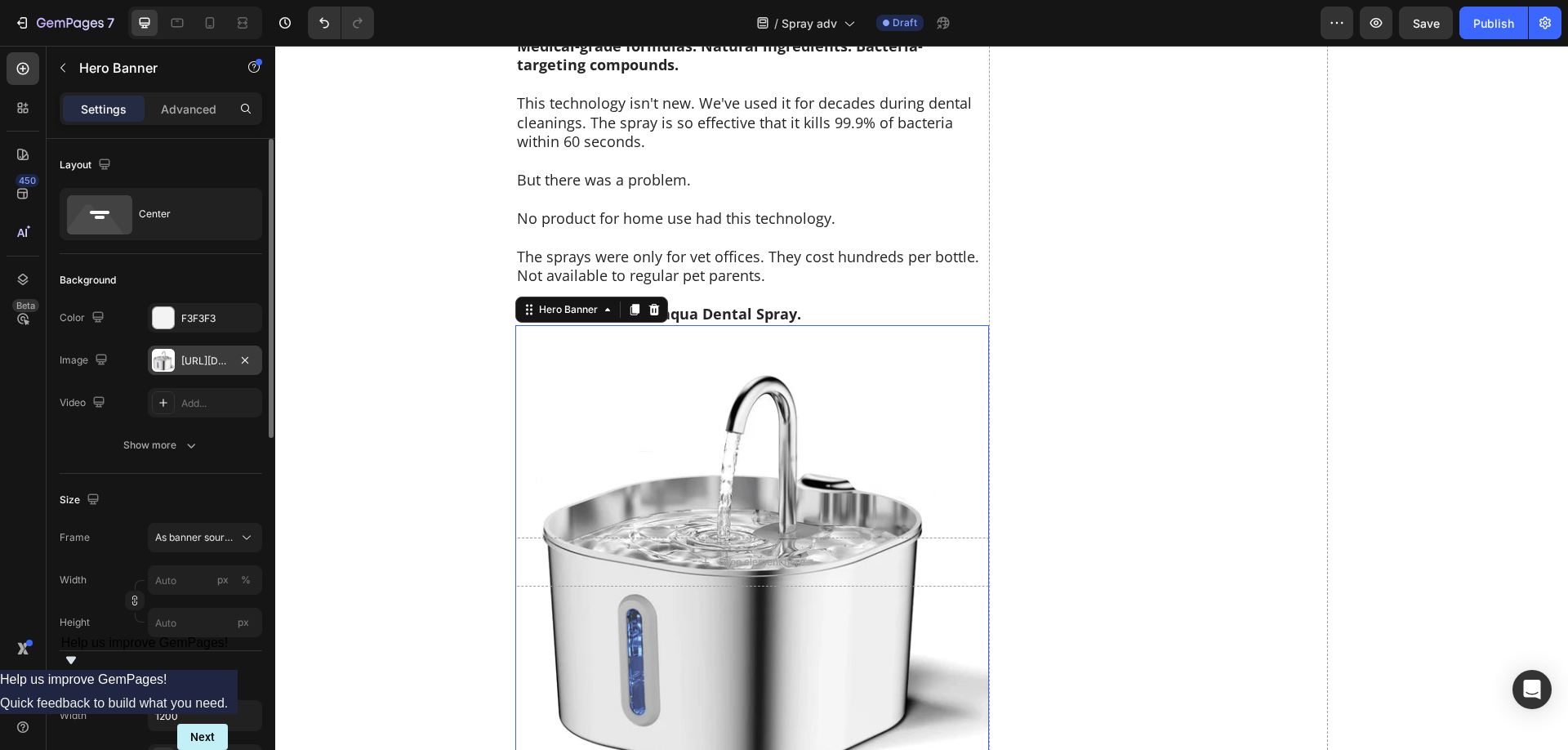
click at [171, 360] on div at bounding box center [163, 359] width 22 height 22
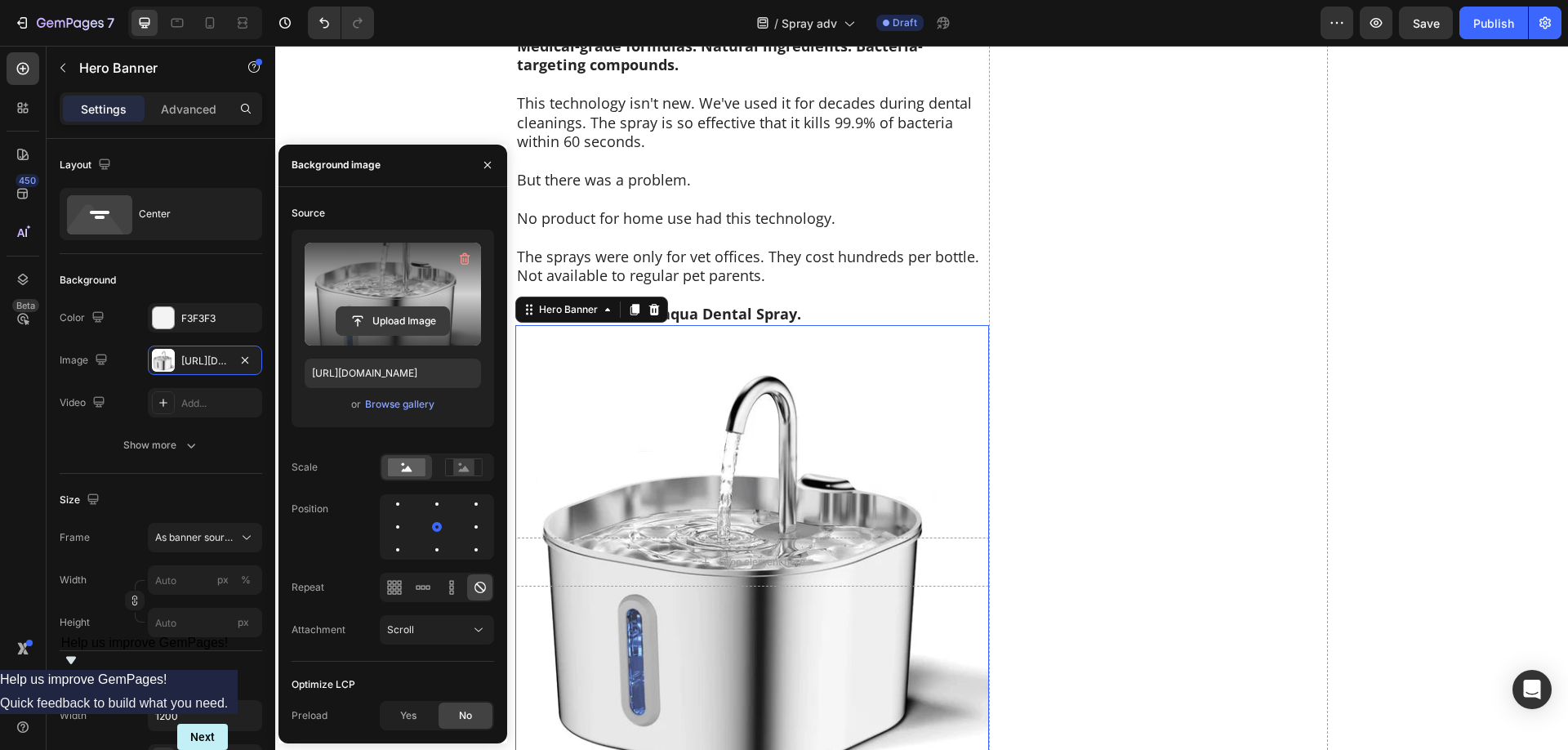
click at [387, 308] on input "file" at bounding box center [392, 320] width 113 height 28
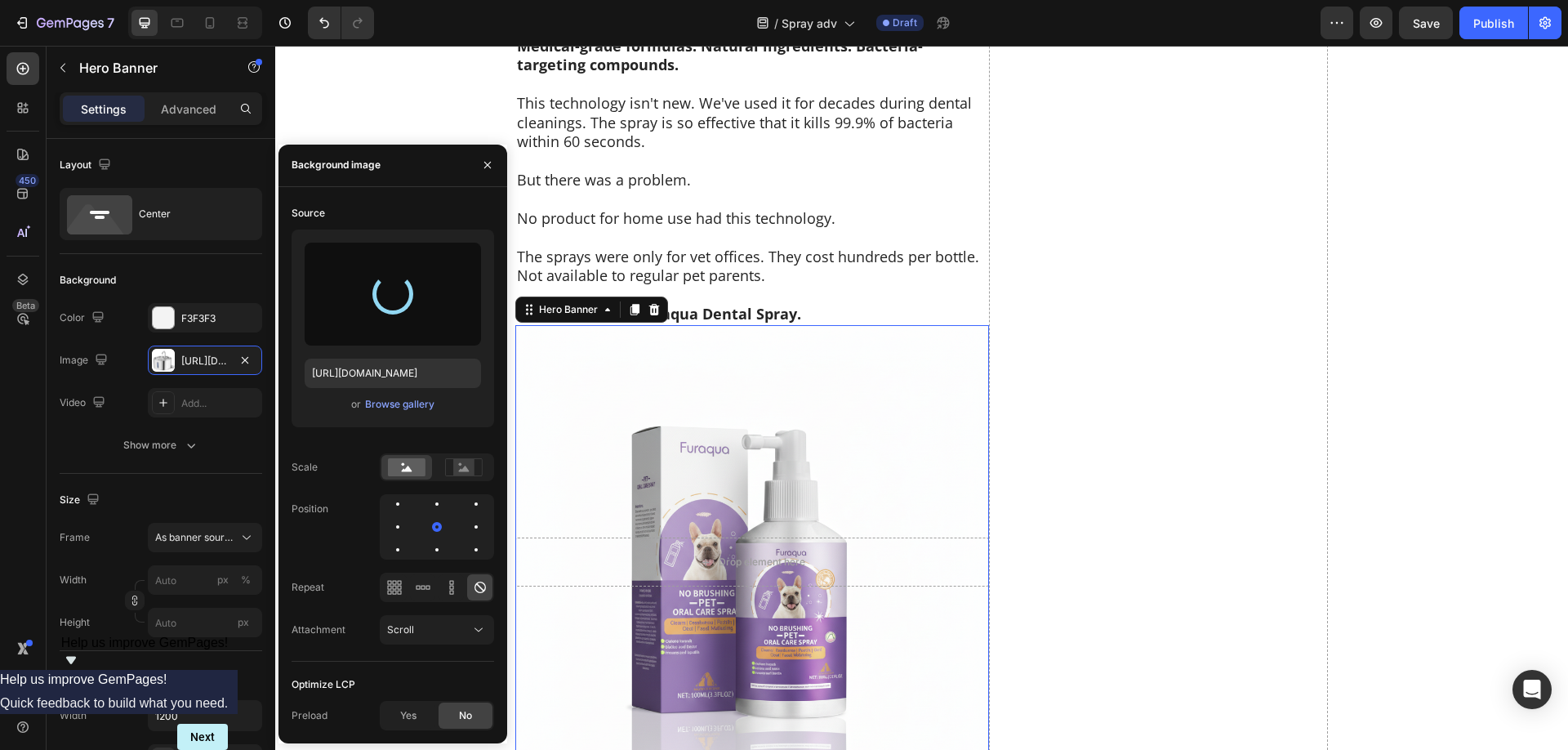
type input "[URL][DOMAIN_NAME]"
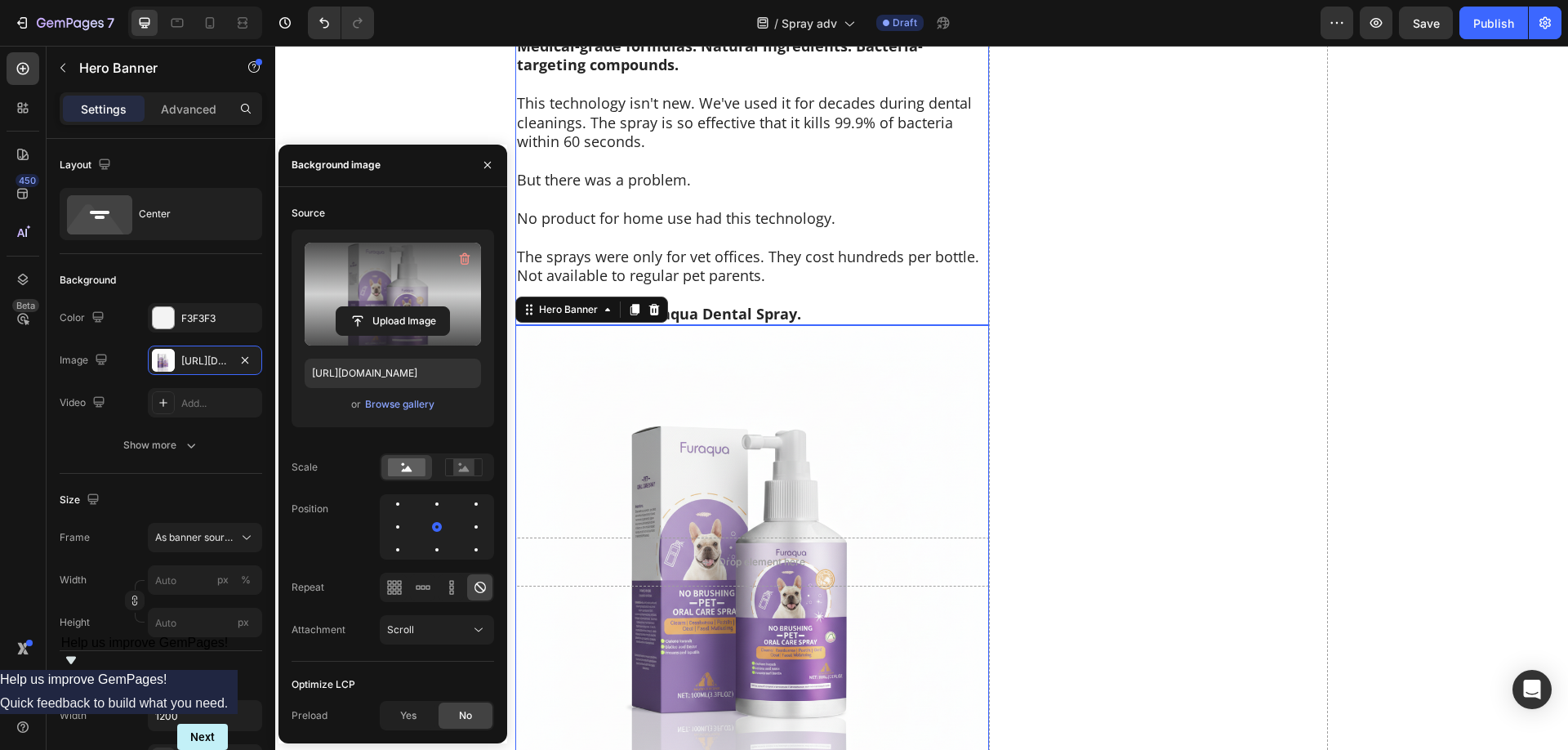
click at [833, 228] on p at bounding box center [752, 237] width 470 height 19
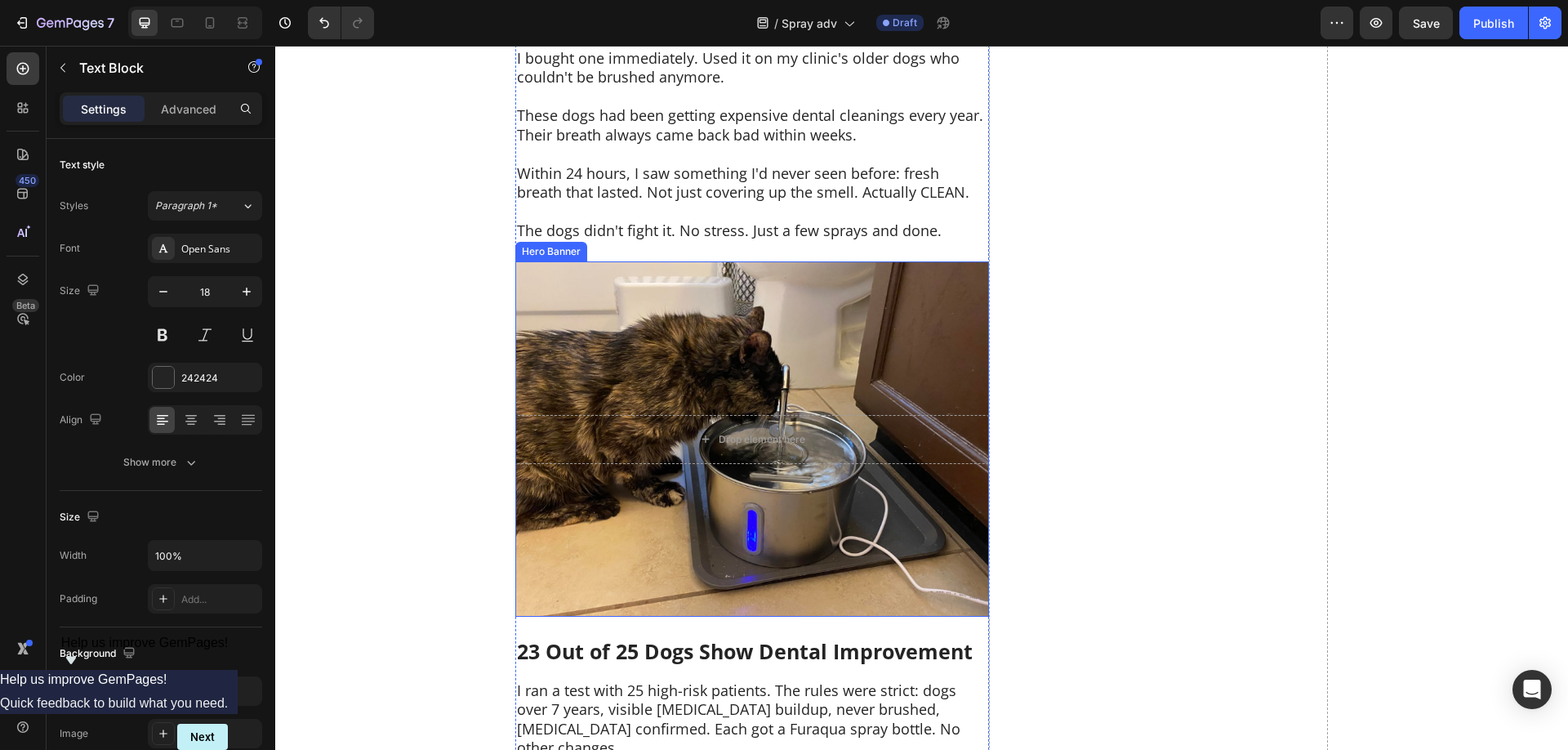
scroll to position [6351, 0]
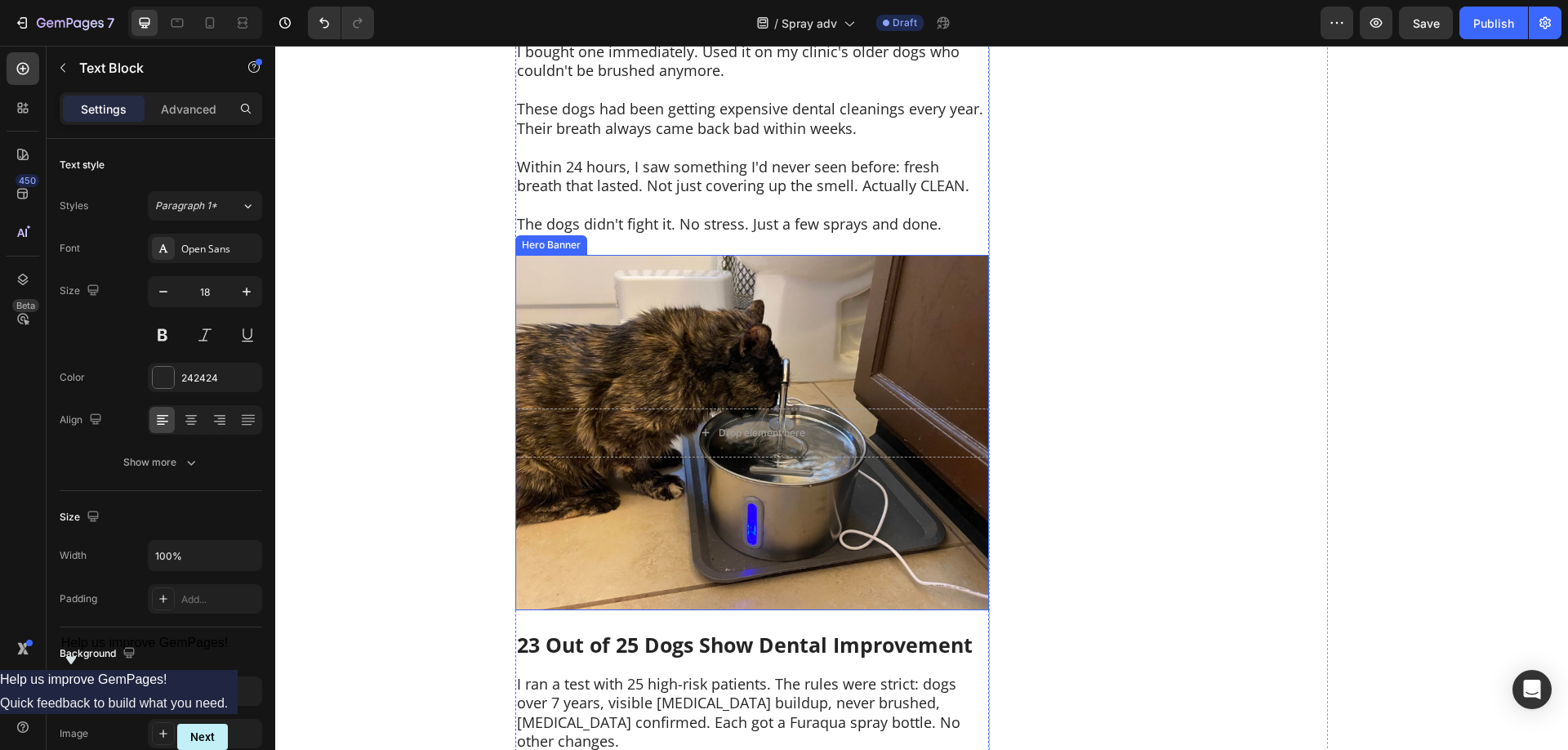
click at [831, 343] on div "Background Image" at bounding box center [752, 432] width 473 height 356
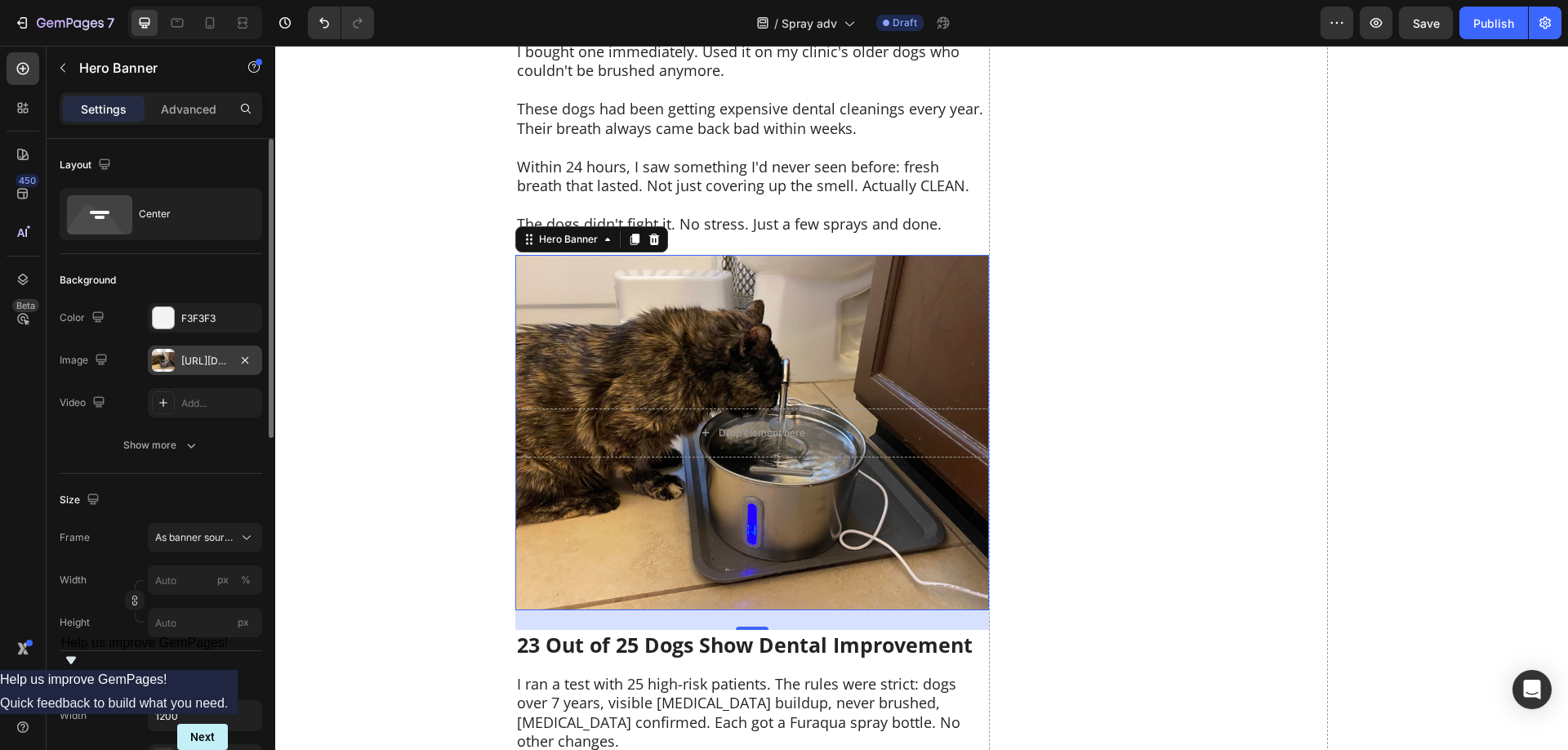
click at [198, 363] on div "[URL][DOMAIN_NAME]" at bounding box center [205, 360] width 48 height 15
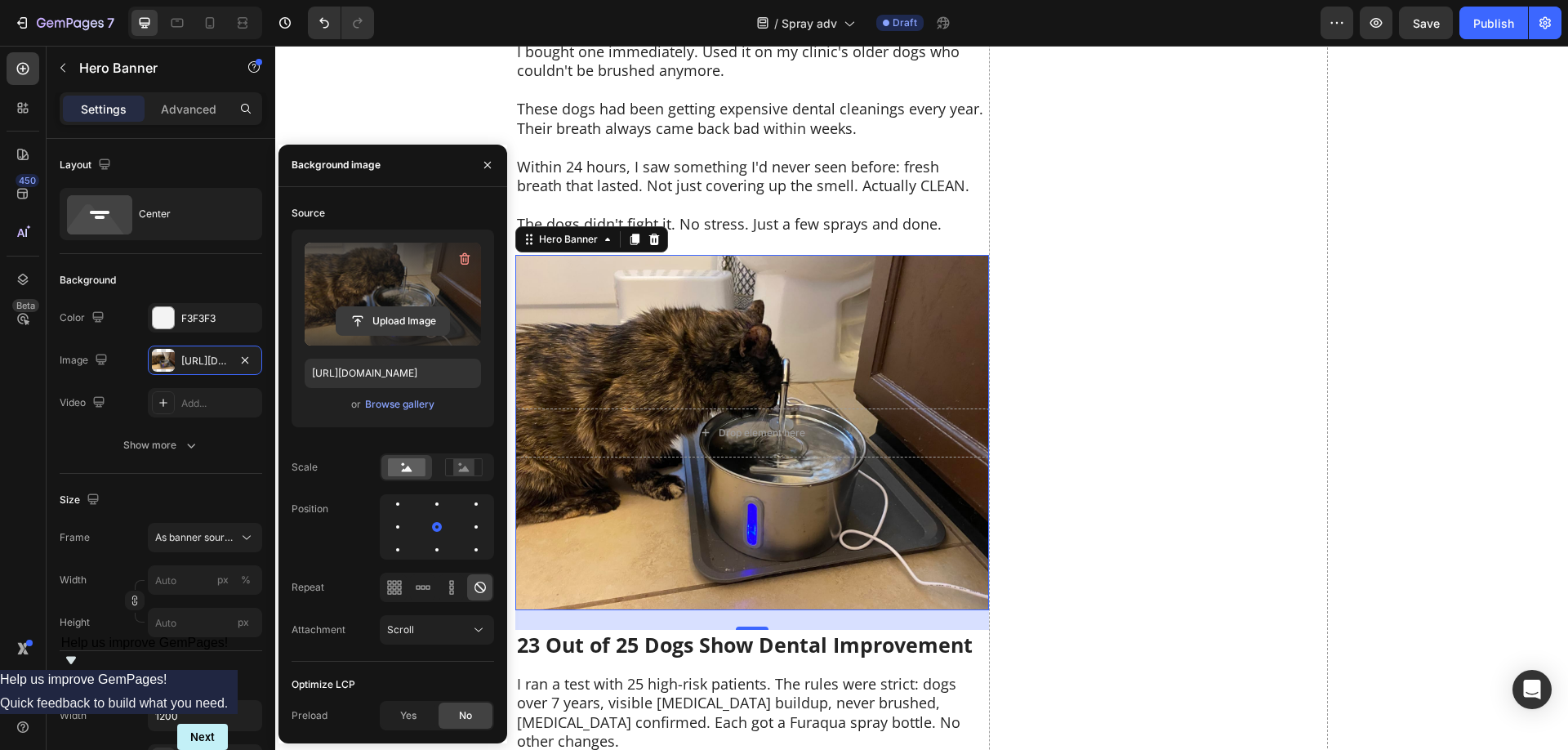
click at [398, 320] on input "file" at bounding box center [392, 320] width 113 height 28
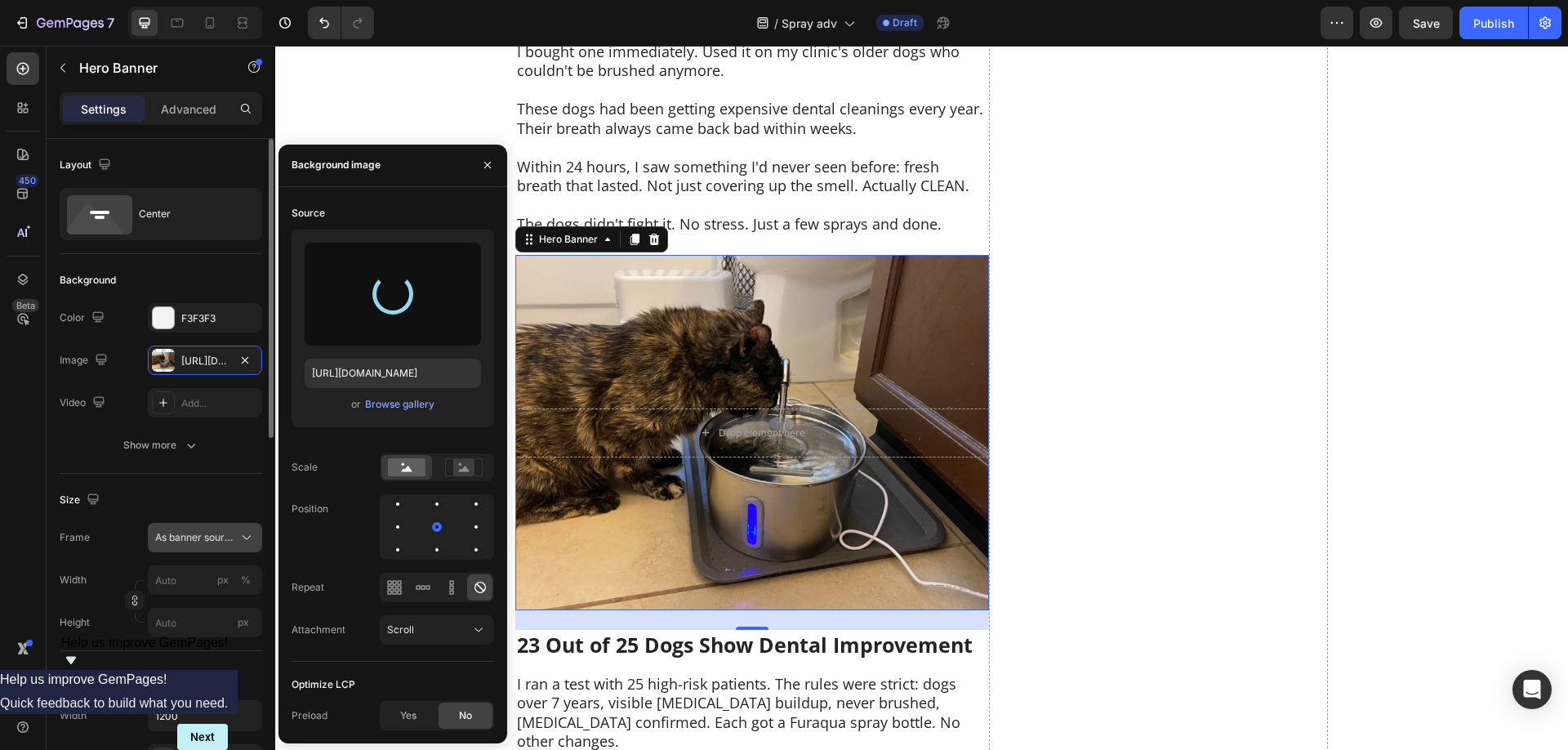
click at [208, 541] on span "As banner source" at bounding box center [195, 537] width 80 height 15
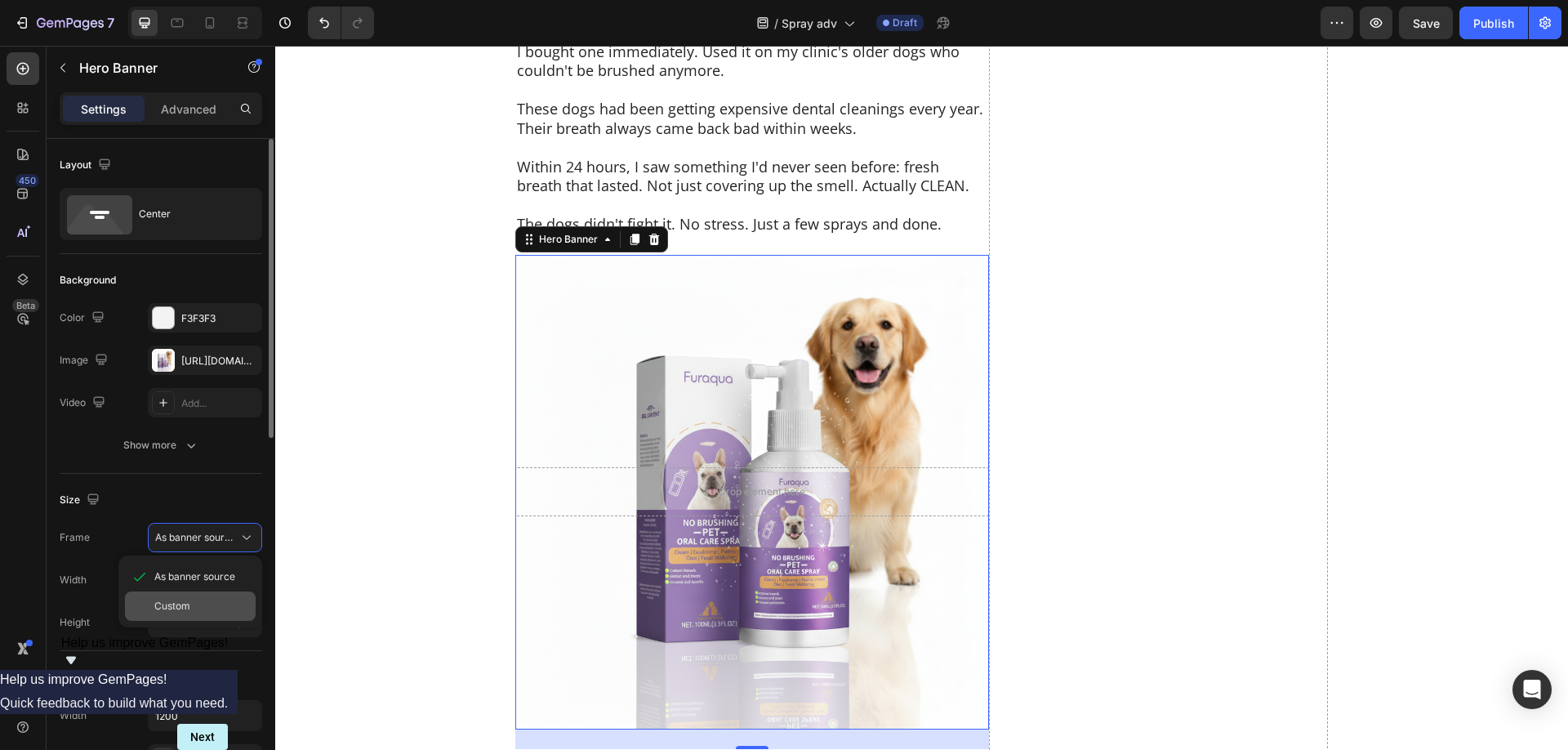
click at [187, 601] on span "Custom" at bounding box center [171, 605] width 36 height 15
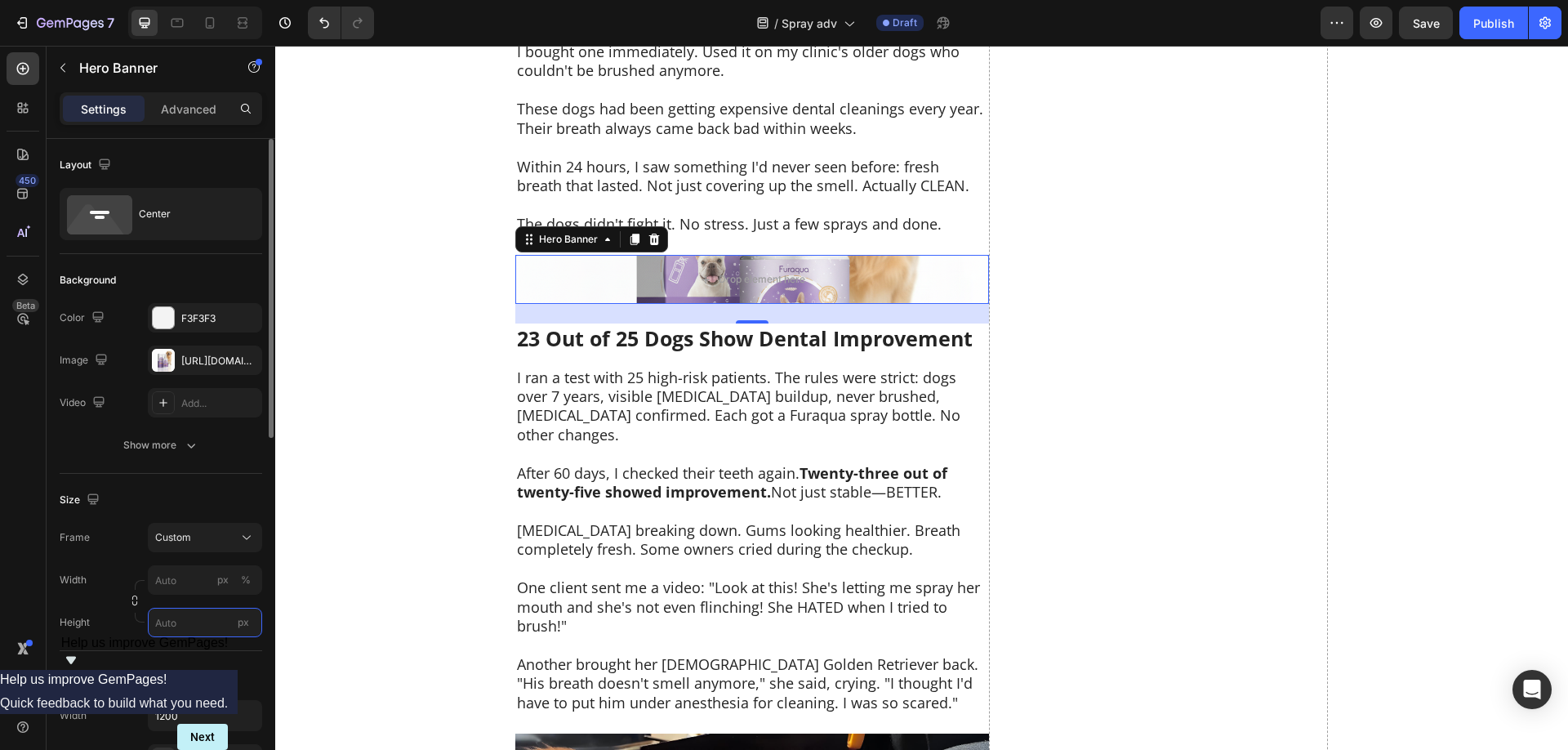
click at [184, 619] on input "px" at bounding box center [205, 622] width 114 height 29
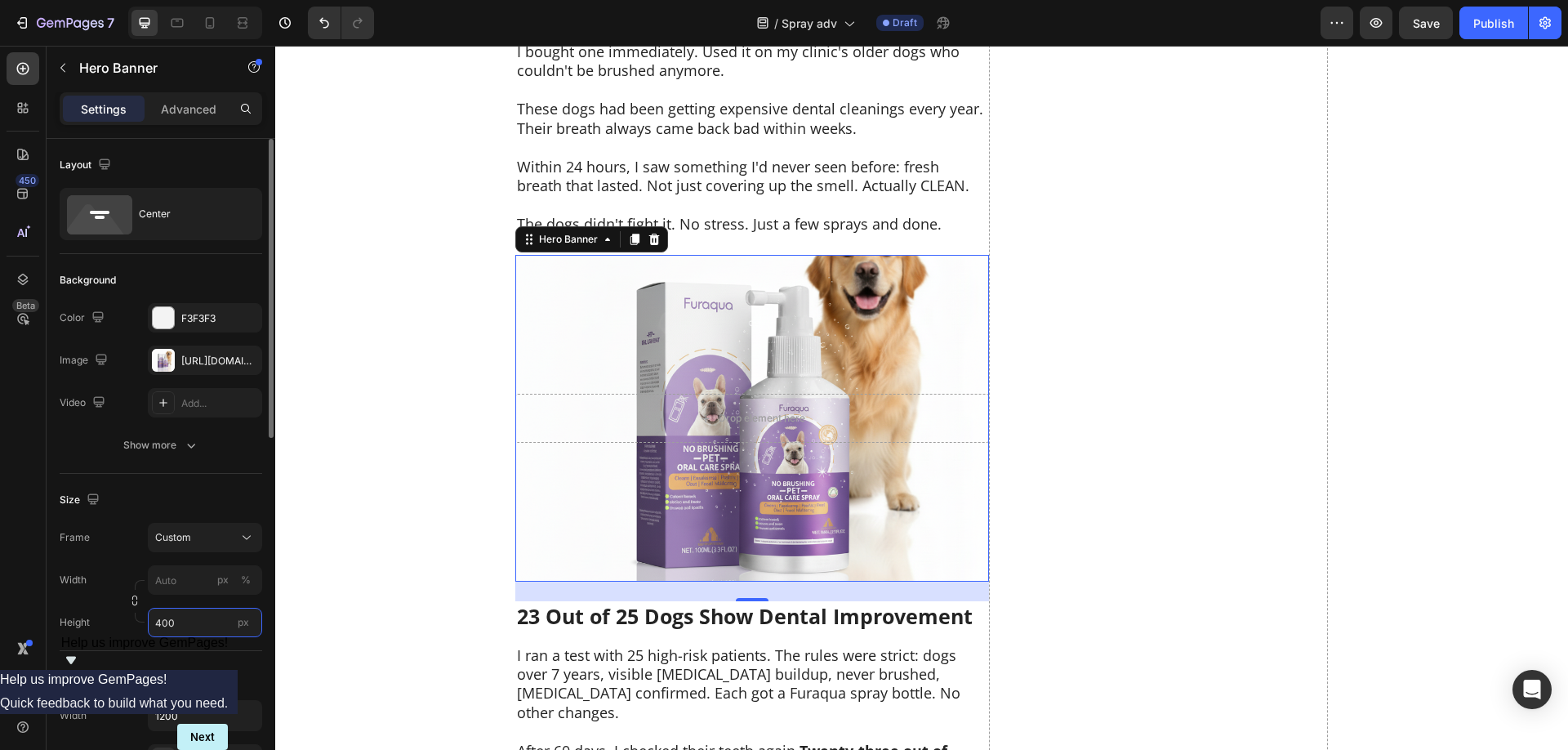
drag, startPoint x: 161, startPoint y: 623, endPoint x: 151, endPoint y: 623, distance: 10.0
click at [151, 623] on input "400" at bounding box center [205, 622] width 114 height 29
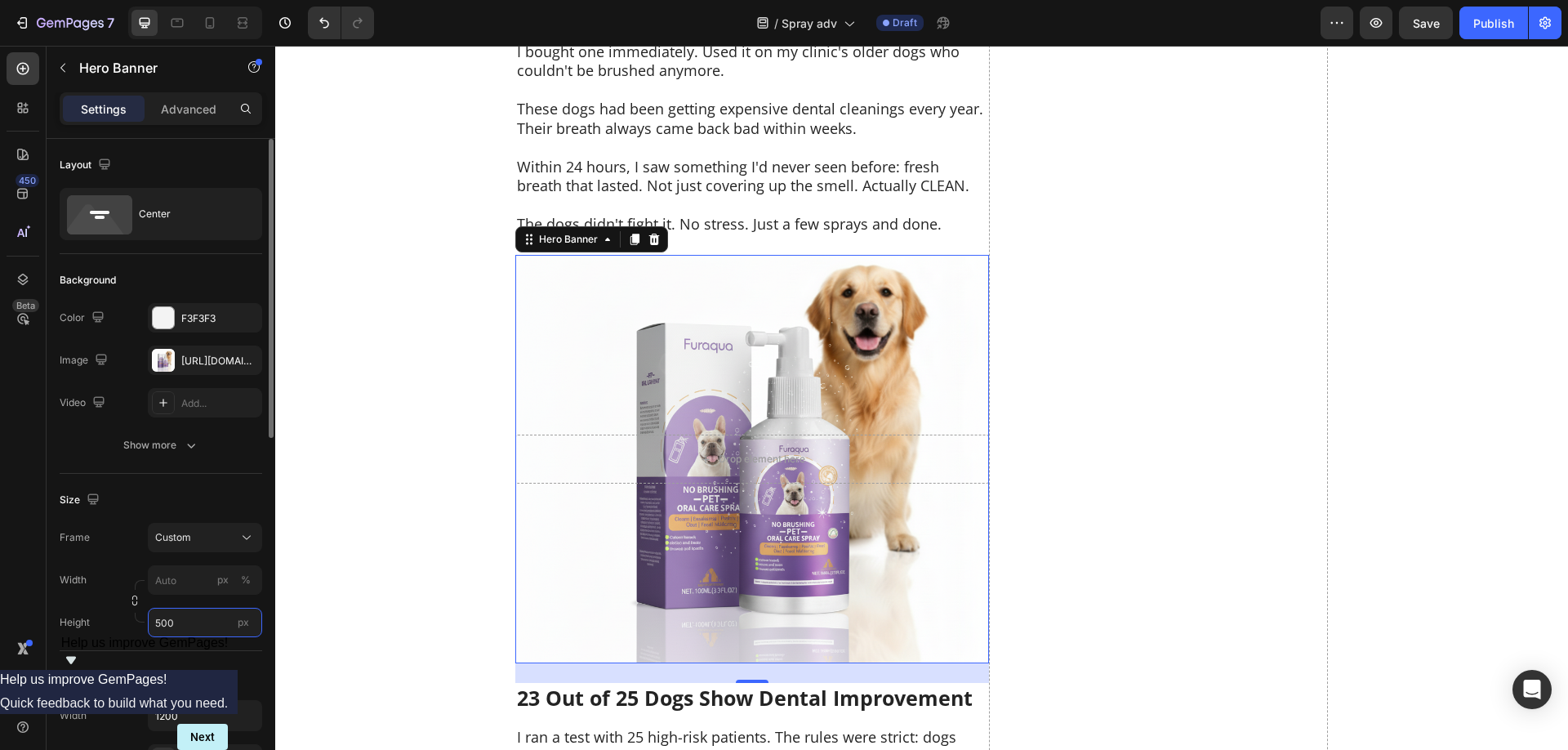
click at [148, 626] on input "500" at bounding box center [205, 622] width 114 height 29
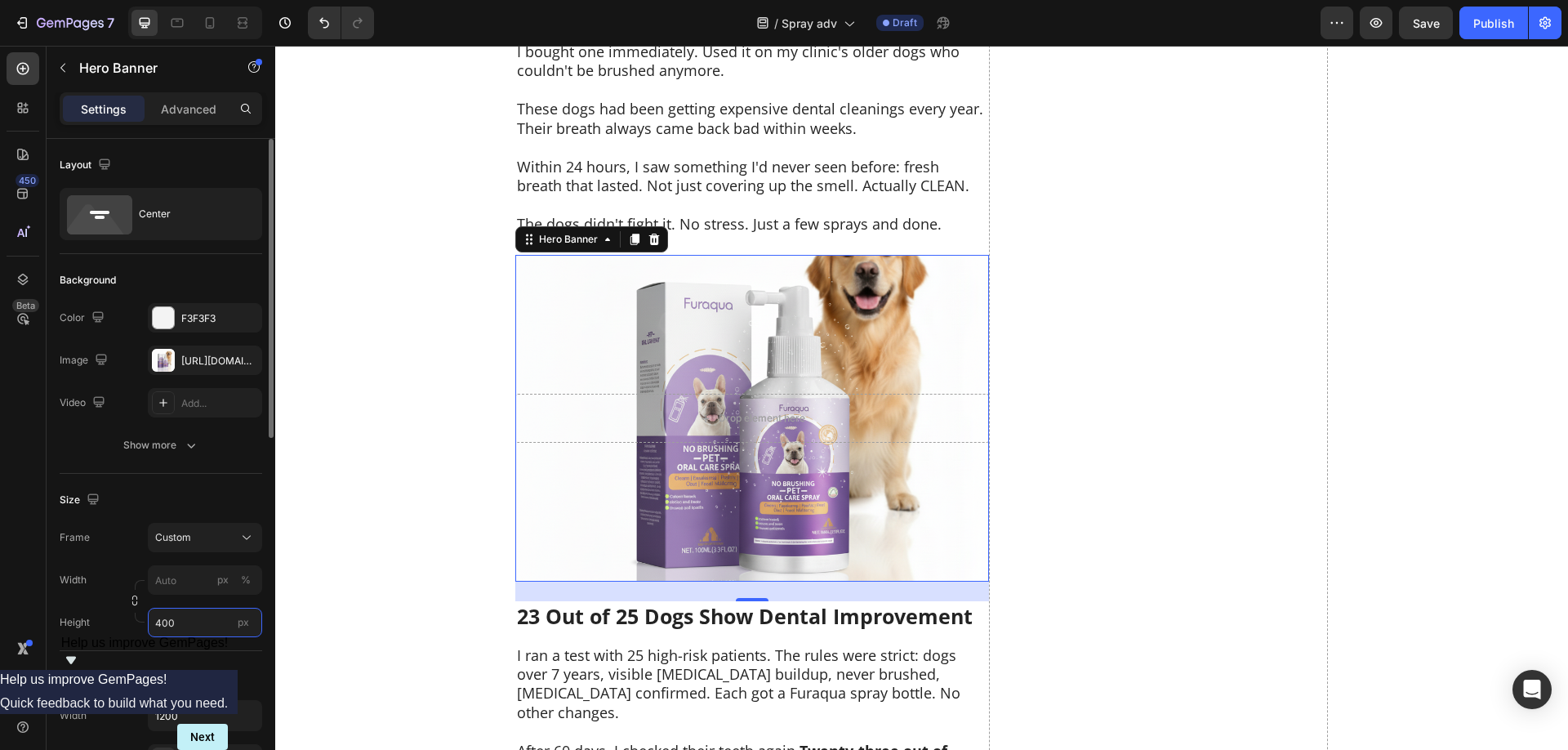
drag, startPoint x: 161, startPoint y: 619, endPoint x: 149, endPoint y: 619, distance: 12.0
click at [149, 619] on input "400" at bounding box center [205, 622] width 114 height 29
type input "500"
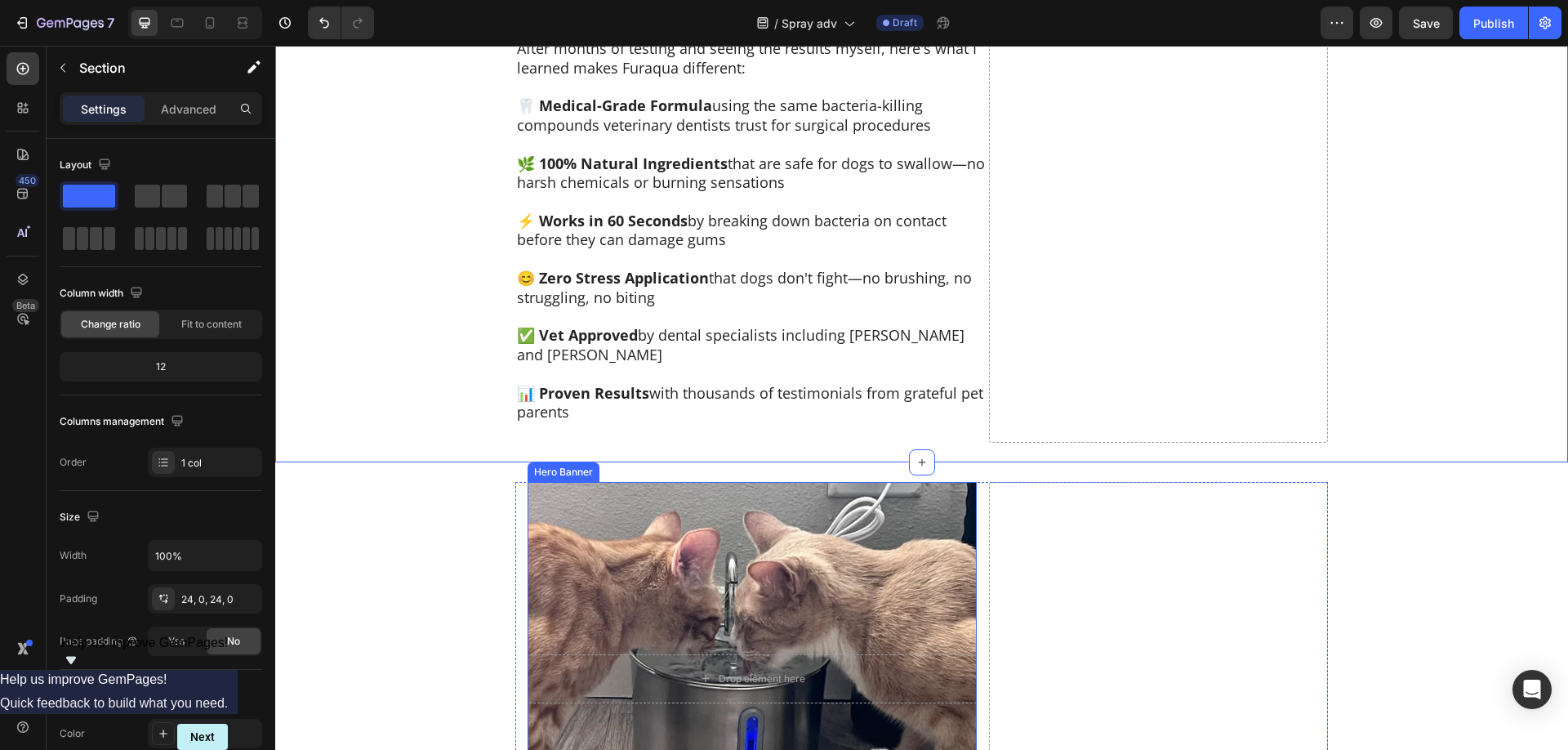
scroll to position [8183, 0]
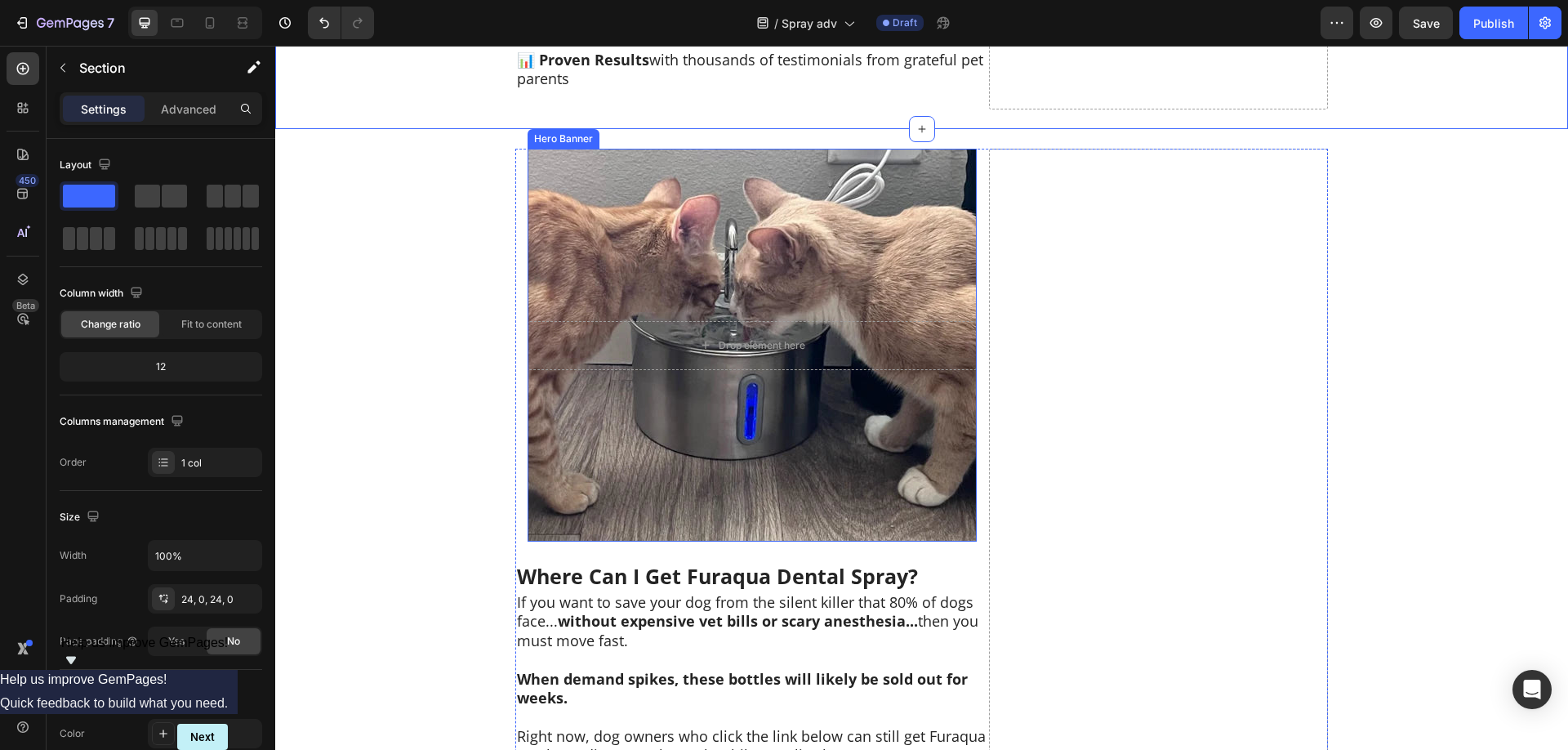
click at [840, 408] on div "Background Image" at bounding box center [752, 345] width 449 height 393
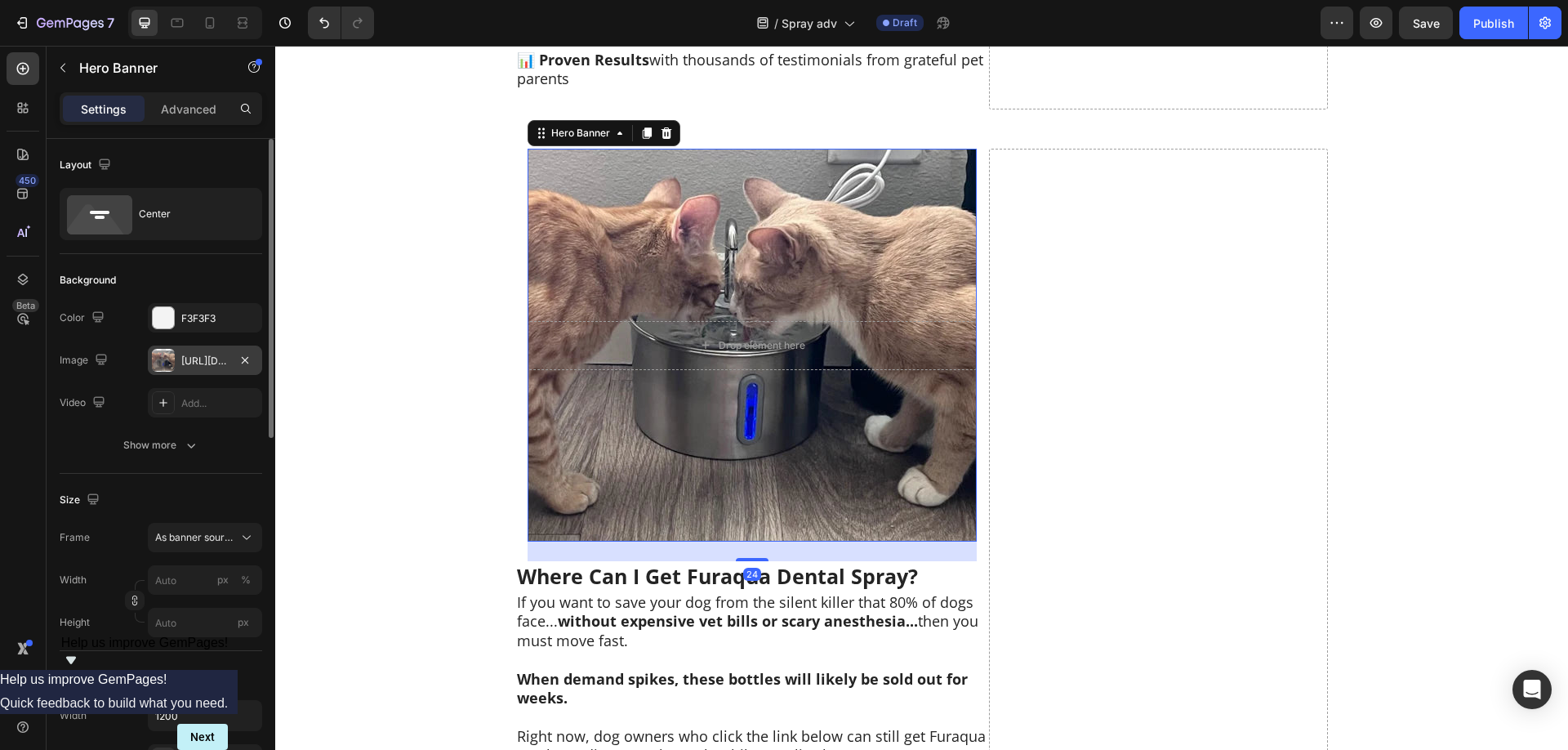
click at [169, 362] on div at bounding box center [163, 359] width 22 height 22
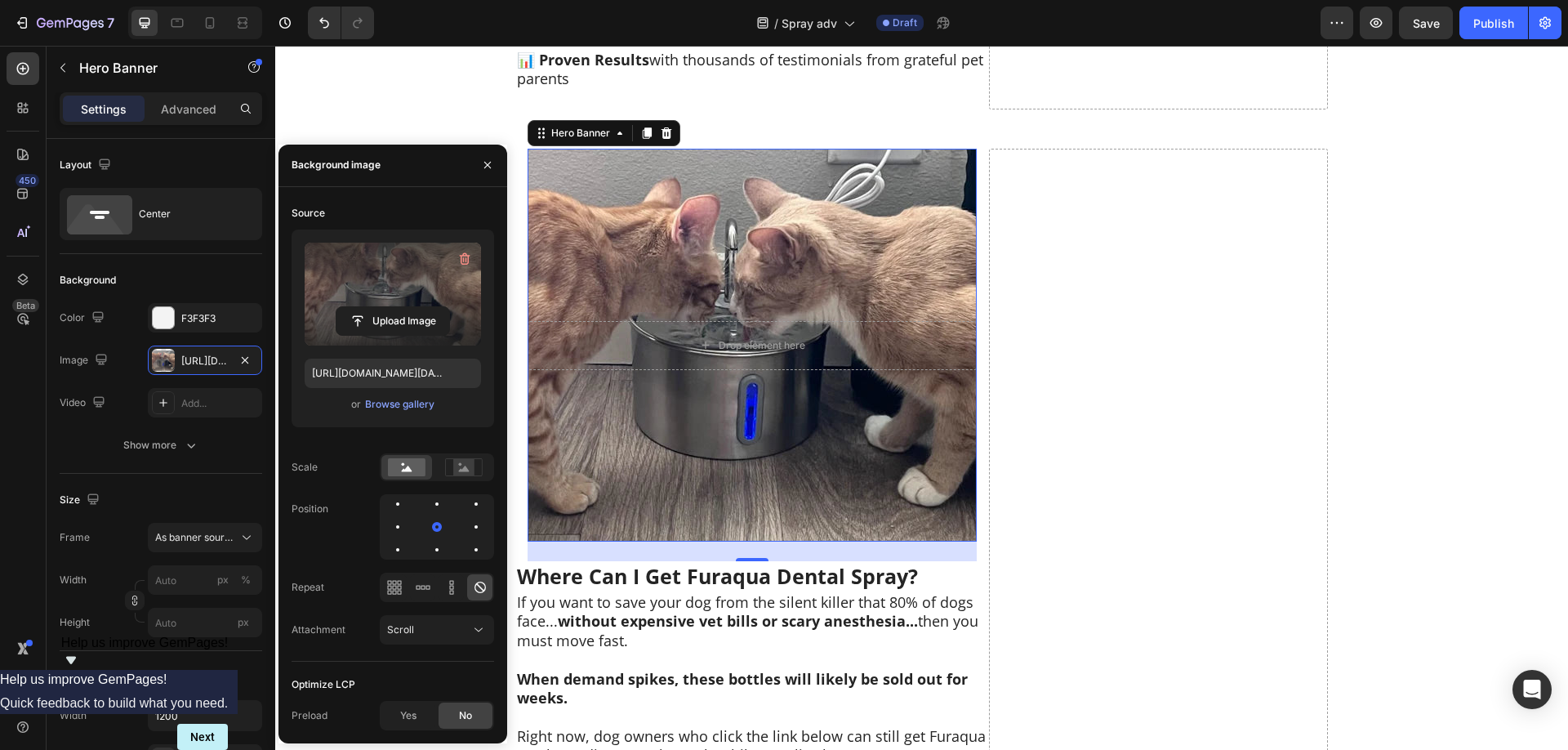
click at [403, 296] on label at bounding box center [392, 294] width 176 height 103
click at [403, 307] on input "file" at bounding box center [392, 320] width 113 height 28
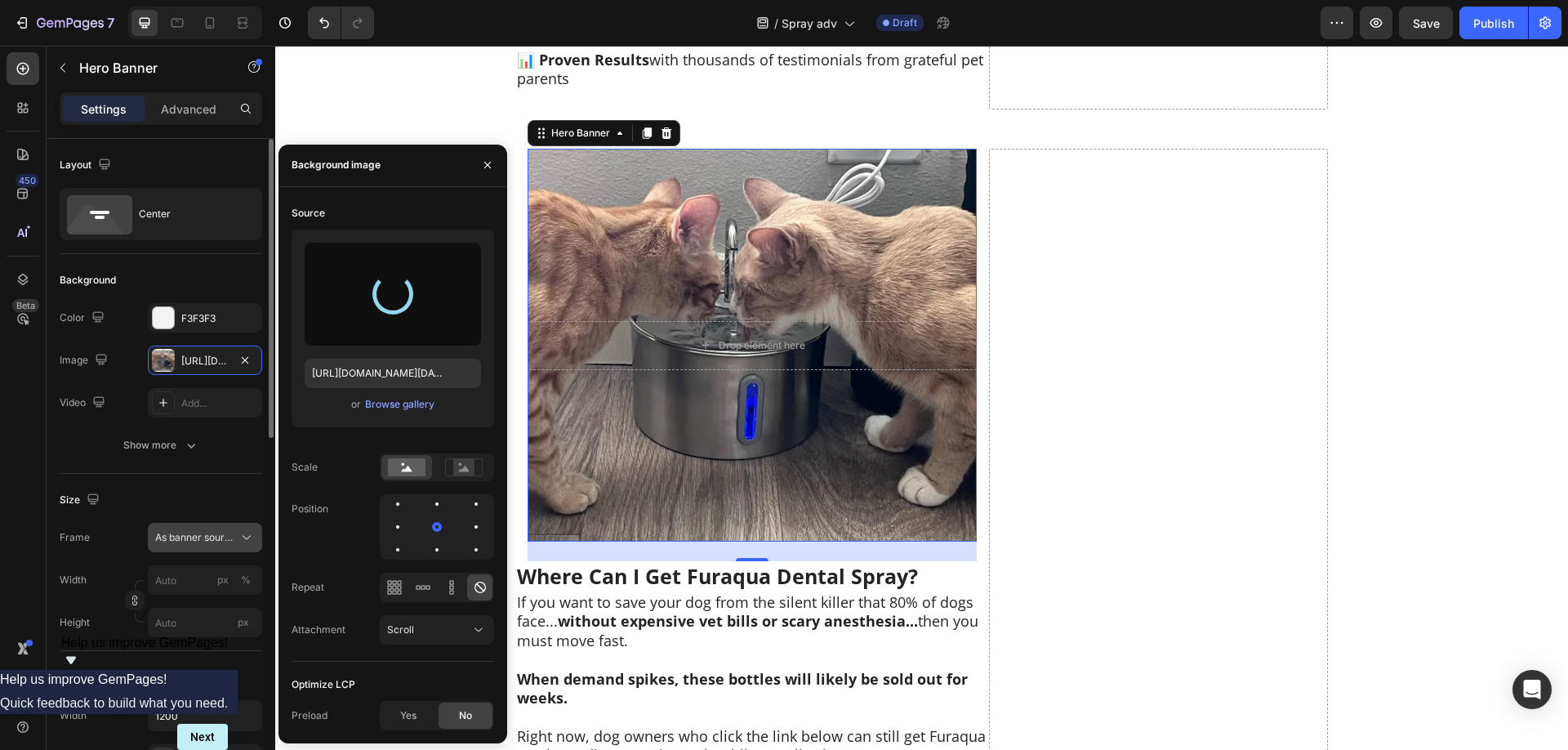
click at [224, 547] on button "As banner source" at bounding box center [205, 538] width 114 height 29
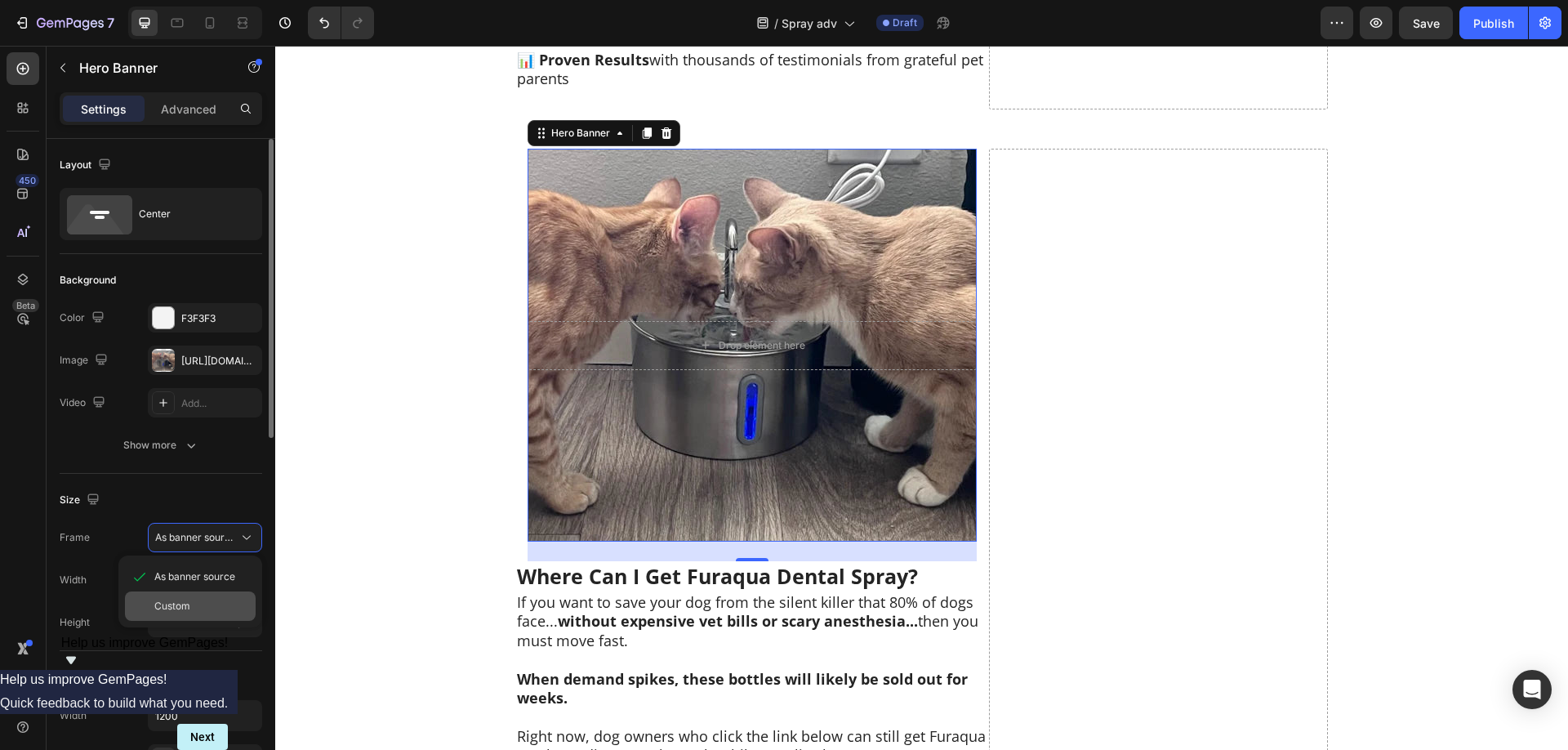
click at [202, 602] on div "Custom" at bounding box center [201, 605] width 94 height 15
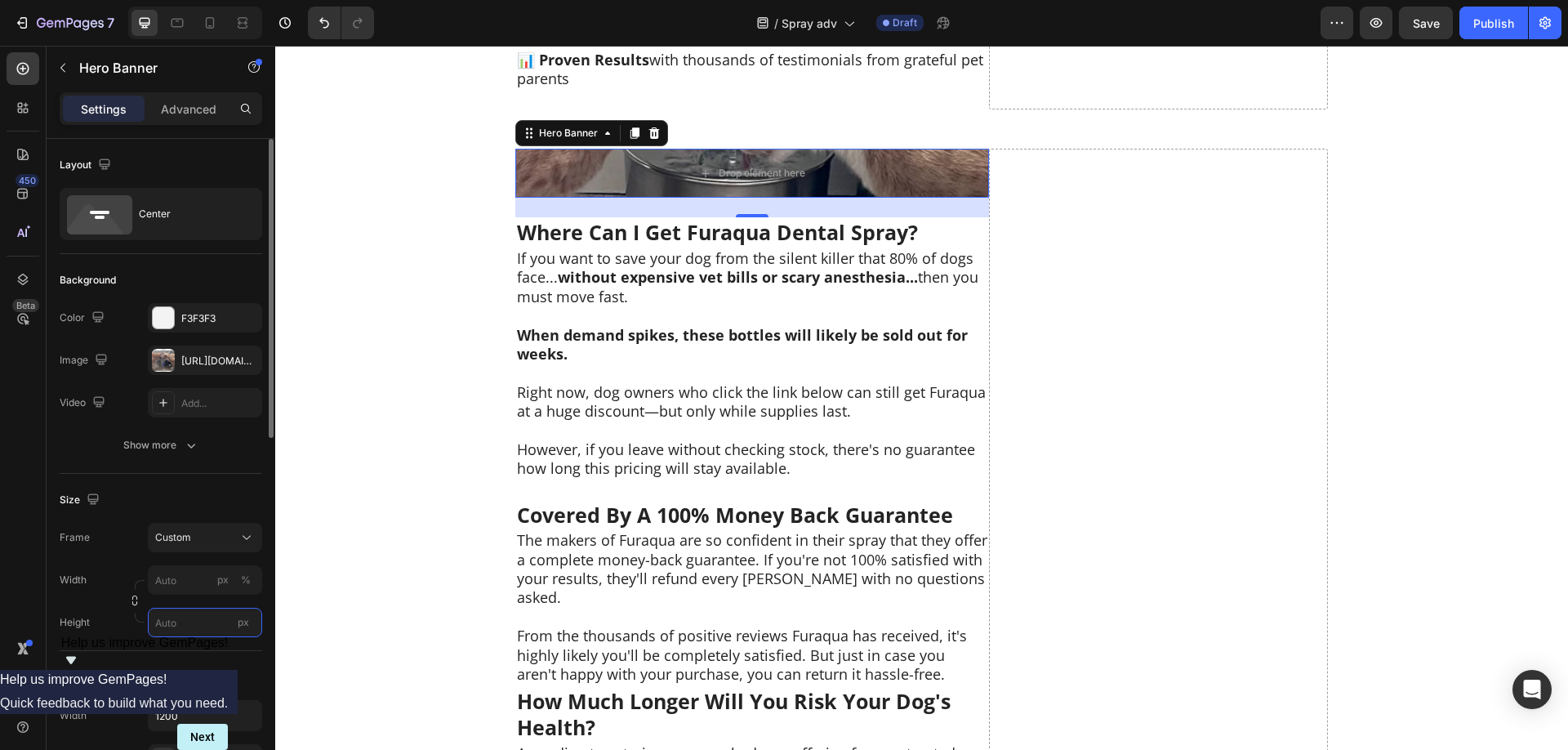
click at [190, 622] on input "px" at bounding box center [205, 622] width 114 height 29
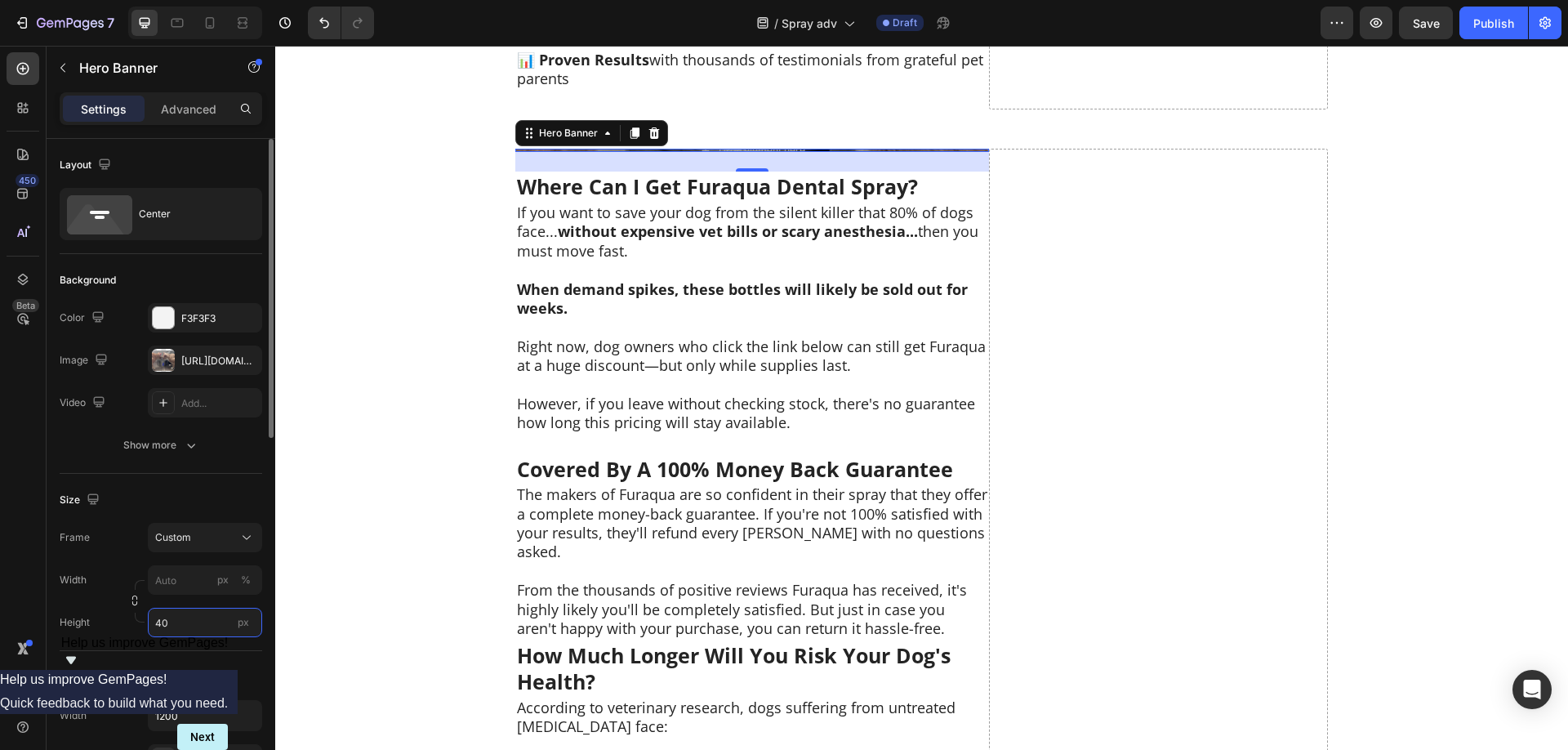
type input "400"
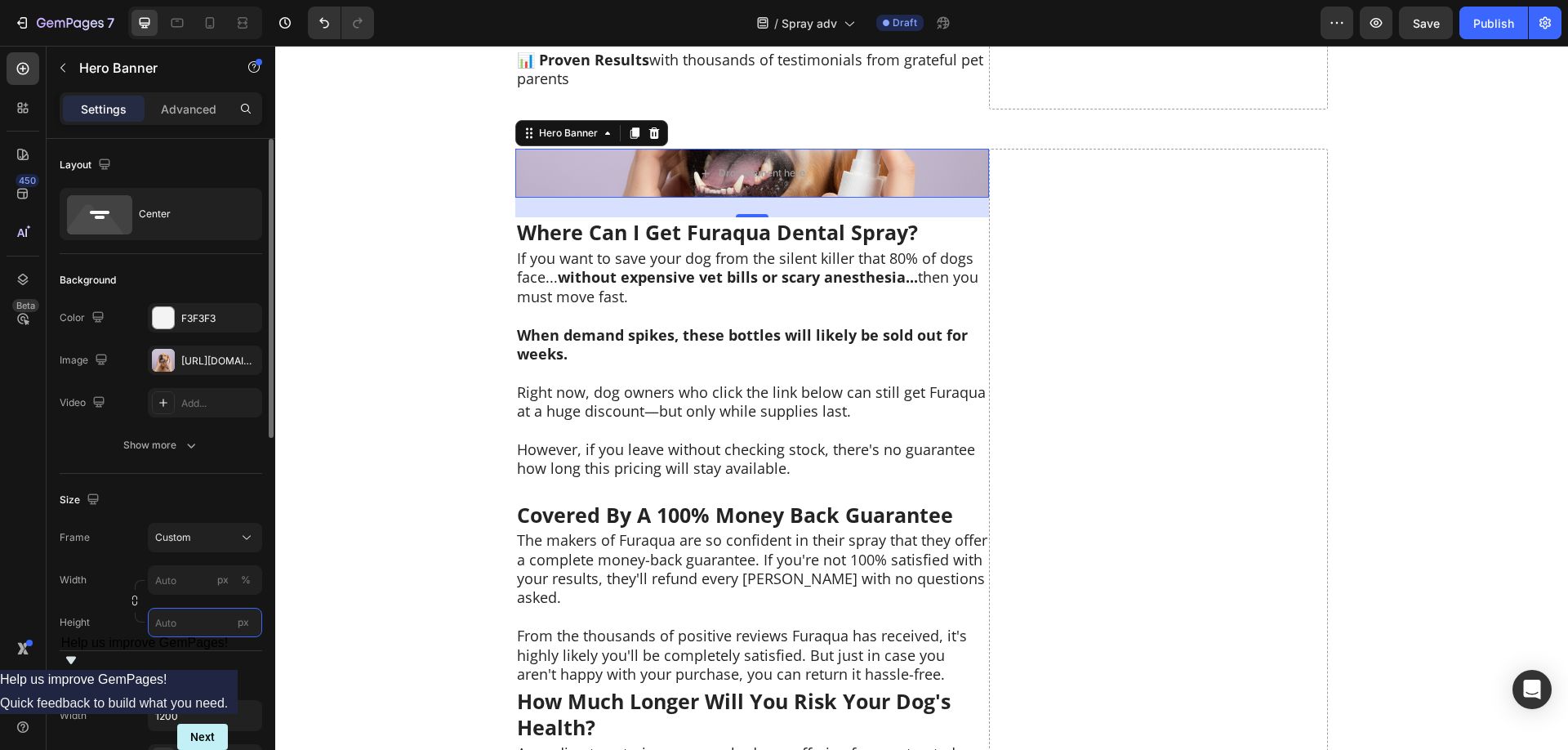
click at [172, 625] on input "px" at bounding box center [205, 622] width 114 height 29
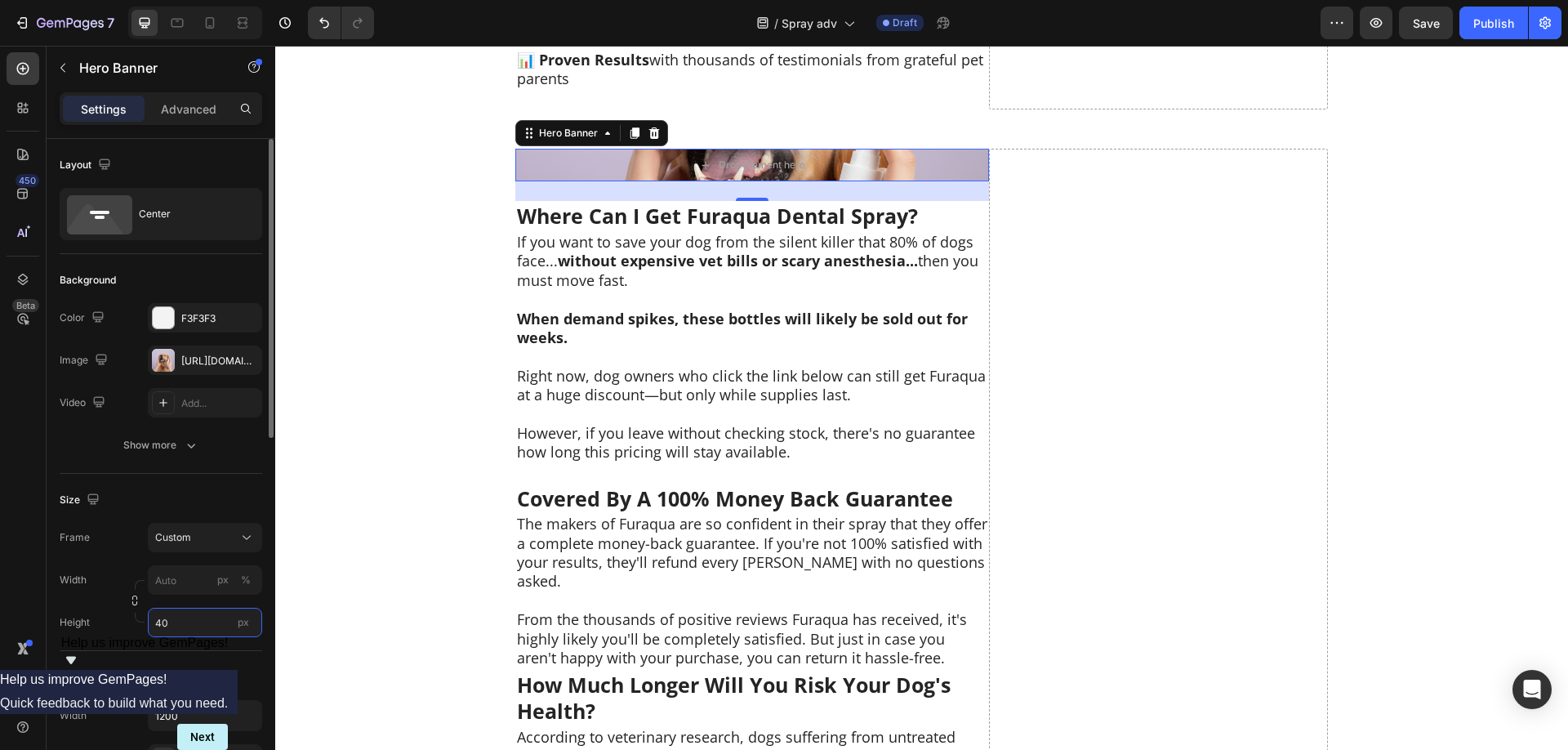
type input "400"
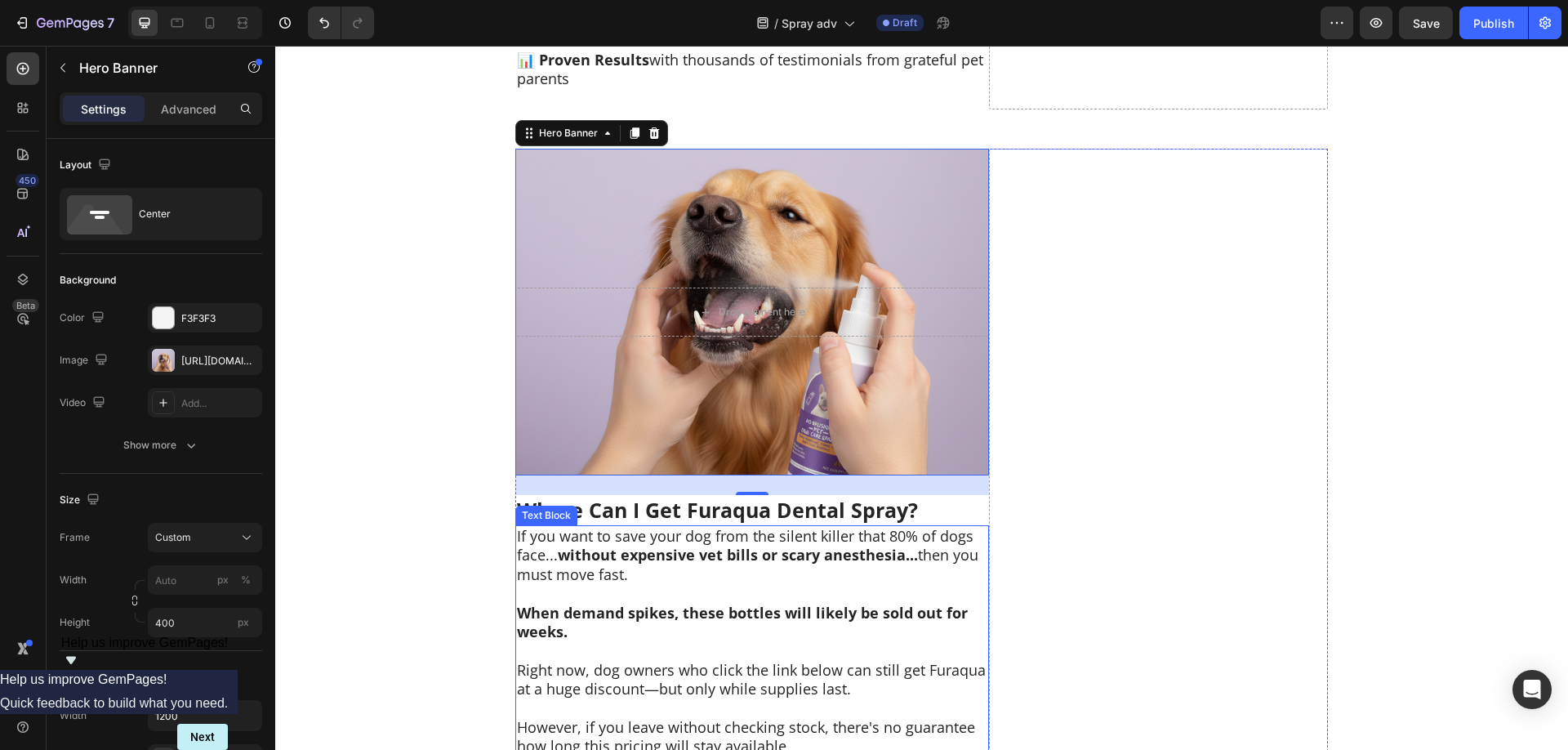
click at [896, 604] on p "When demand spikes, these bottles will likely be sold out for weeks." at bounding box center [752, 622] width 470 height 38
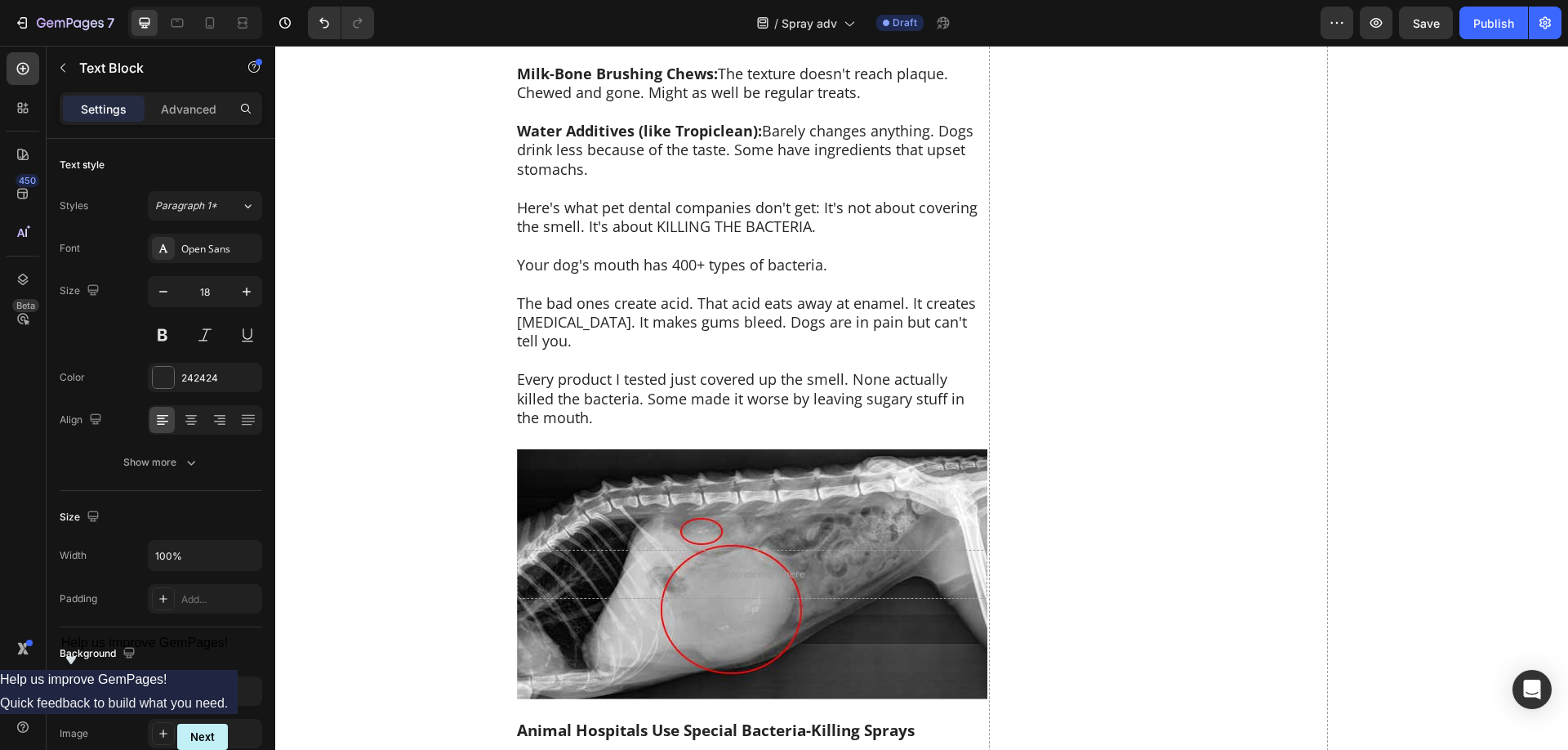
scroll to position [4831, 0]
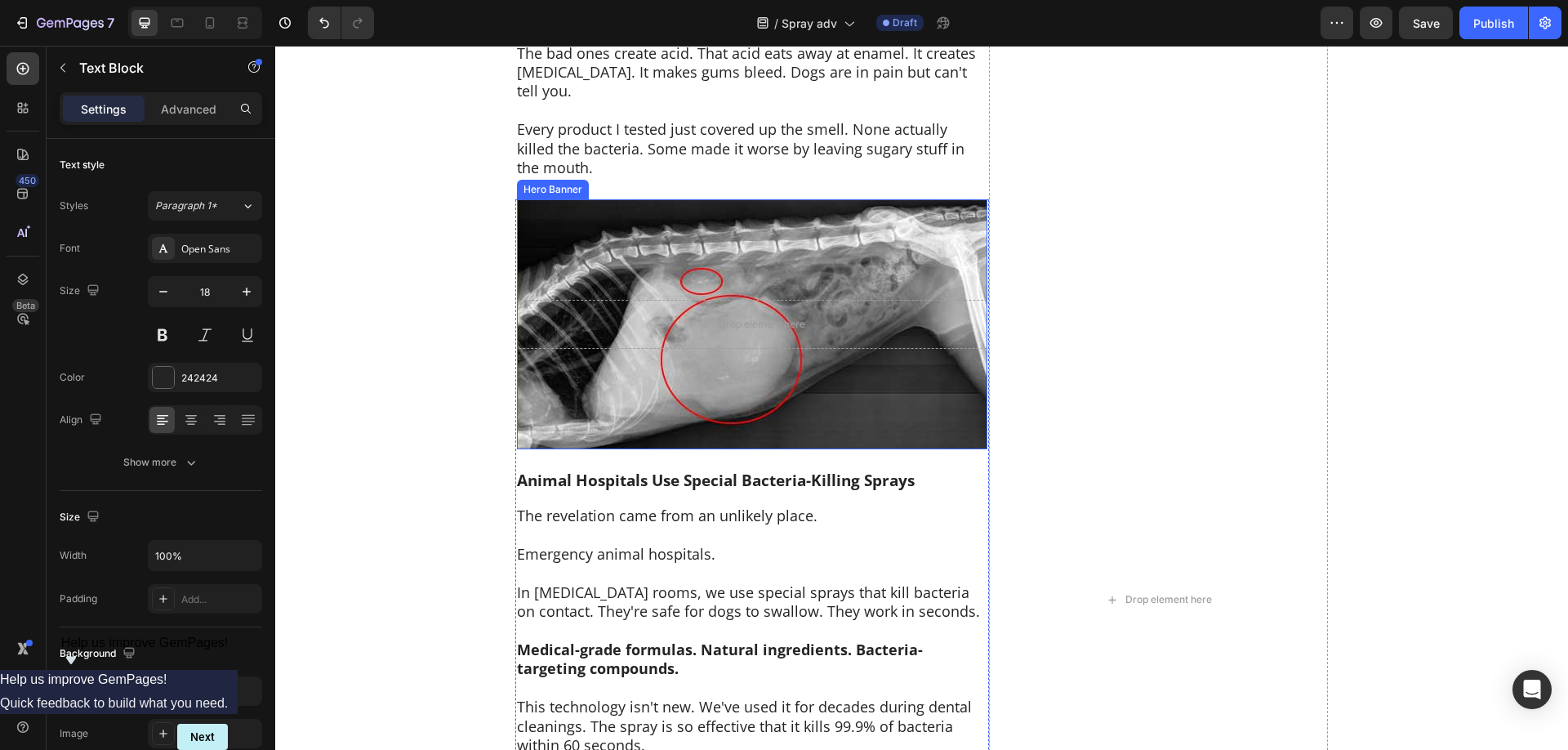
click at [915, 235] on div "Background Image" at bounding box center [752, 324] width 470 height 250
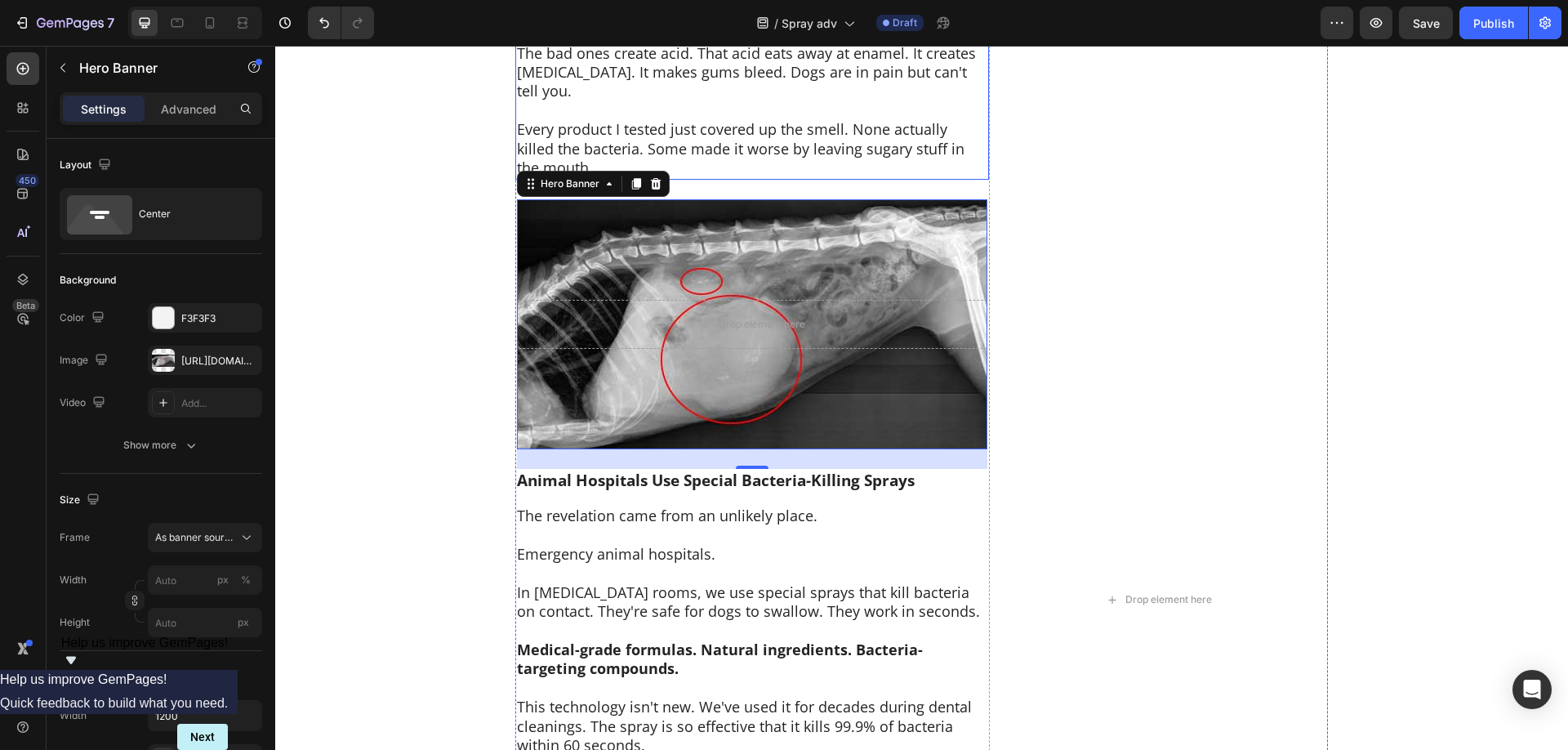
click at [851, 143] on p "Every product I tested just covered up the smell. None actually killed the bact…" at bounding box center [752, 148] width 470 height 57
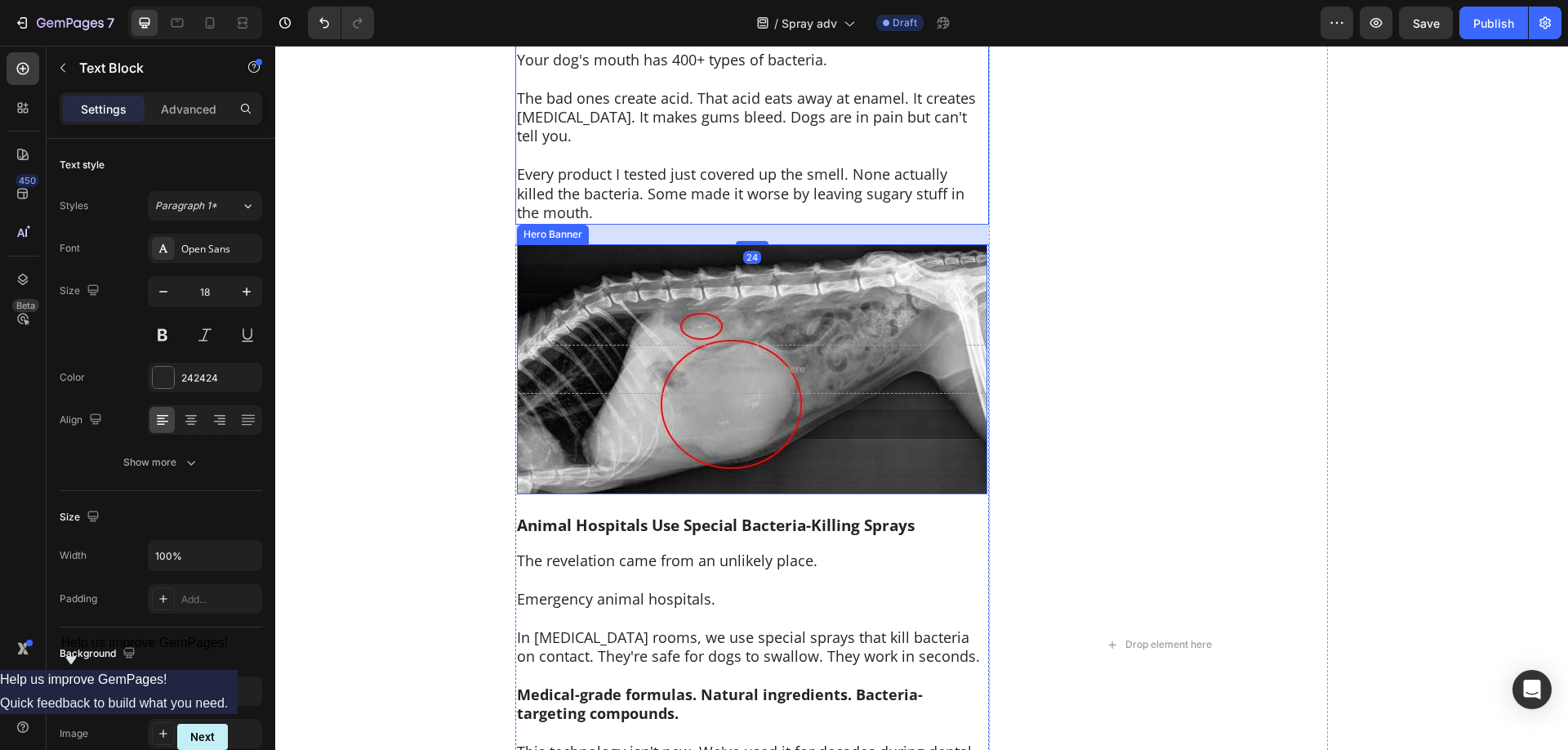
scroll to position [4664, 0]
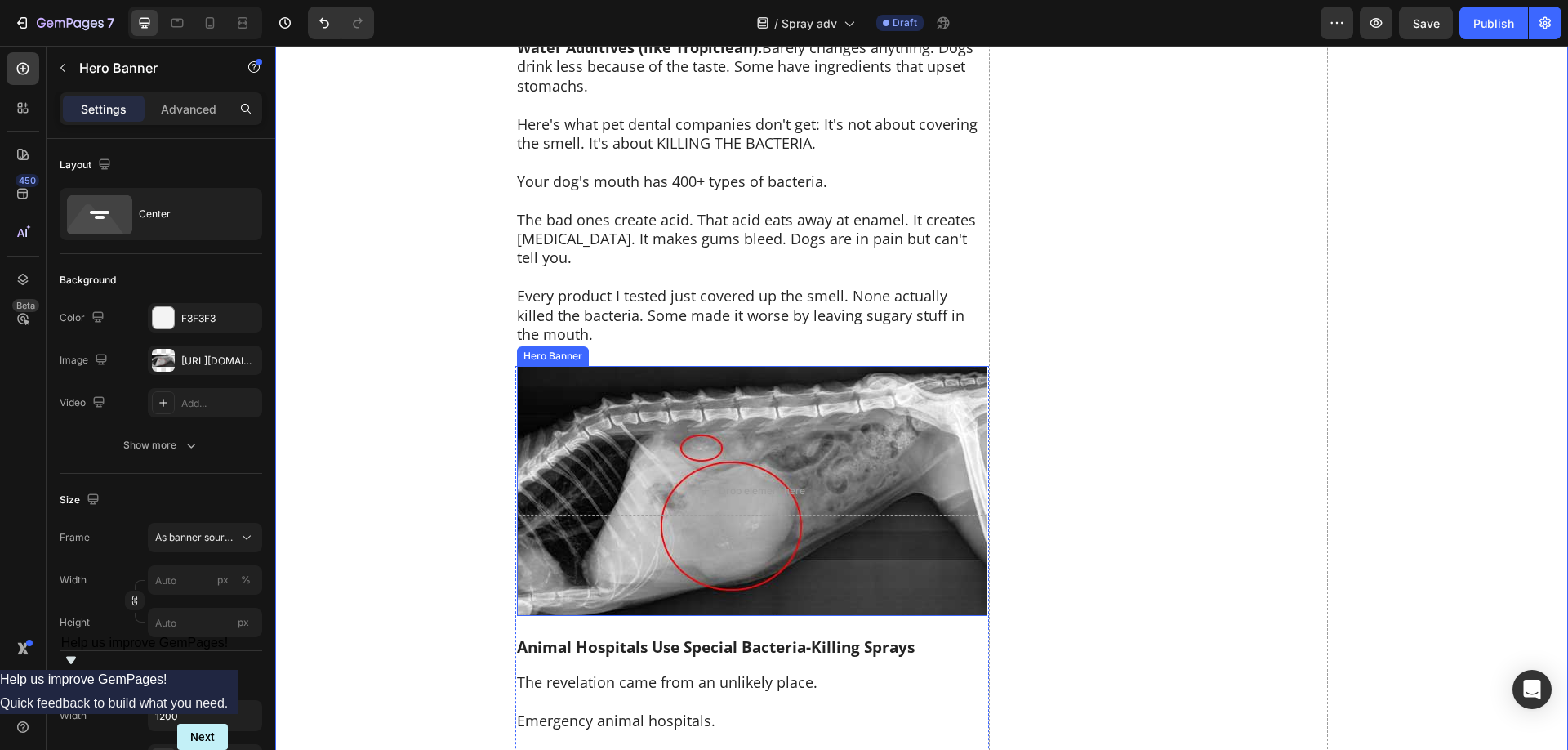
click at [777, 421] on div "Background Image" at bounding box center [752, 491] width 470 height 250
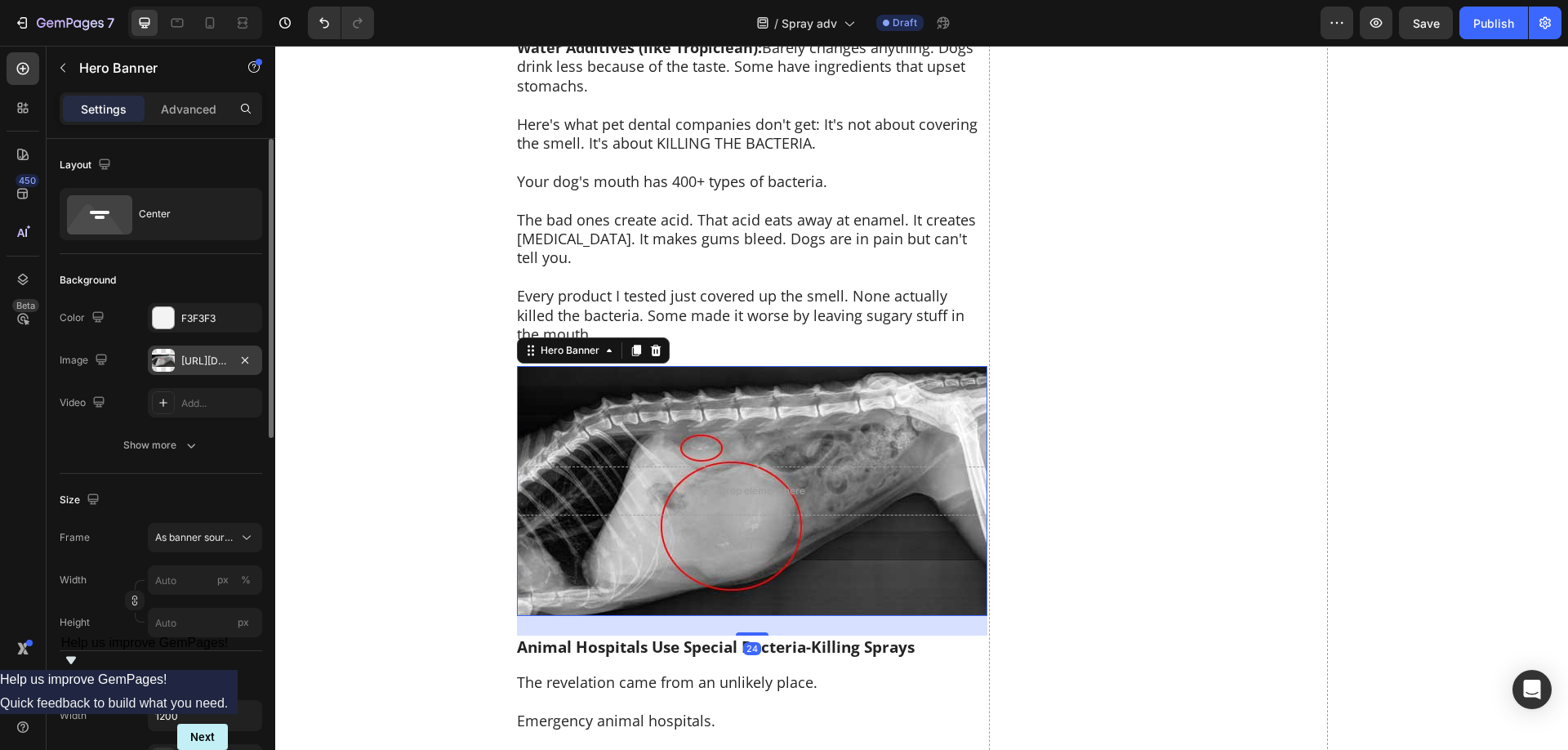
click at [170, 359] on div at bounding box center [163, 359] width 22 height 22
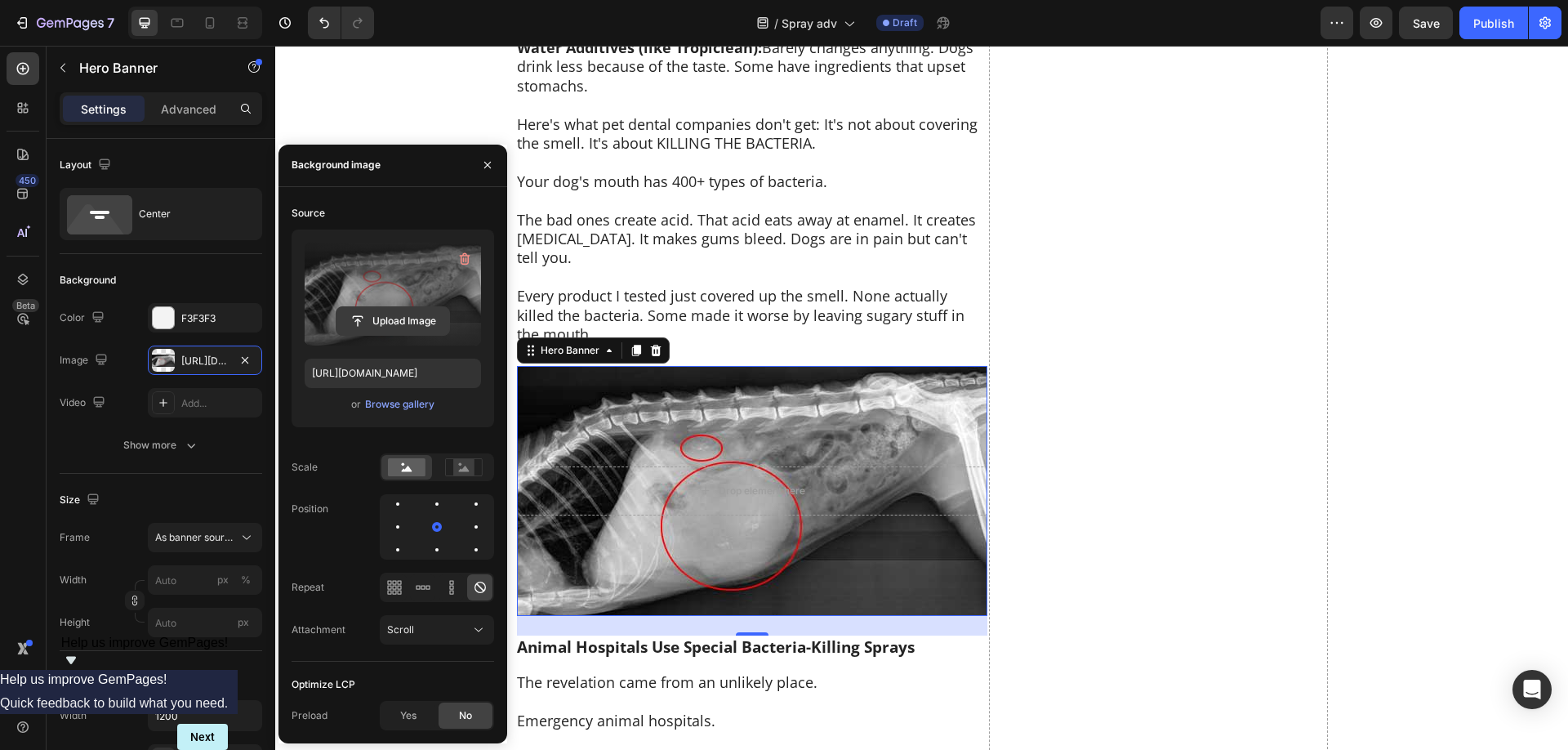
click at [402, 312] on input "file" at bounding box center [392, 320] width 113 height 28
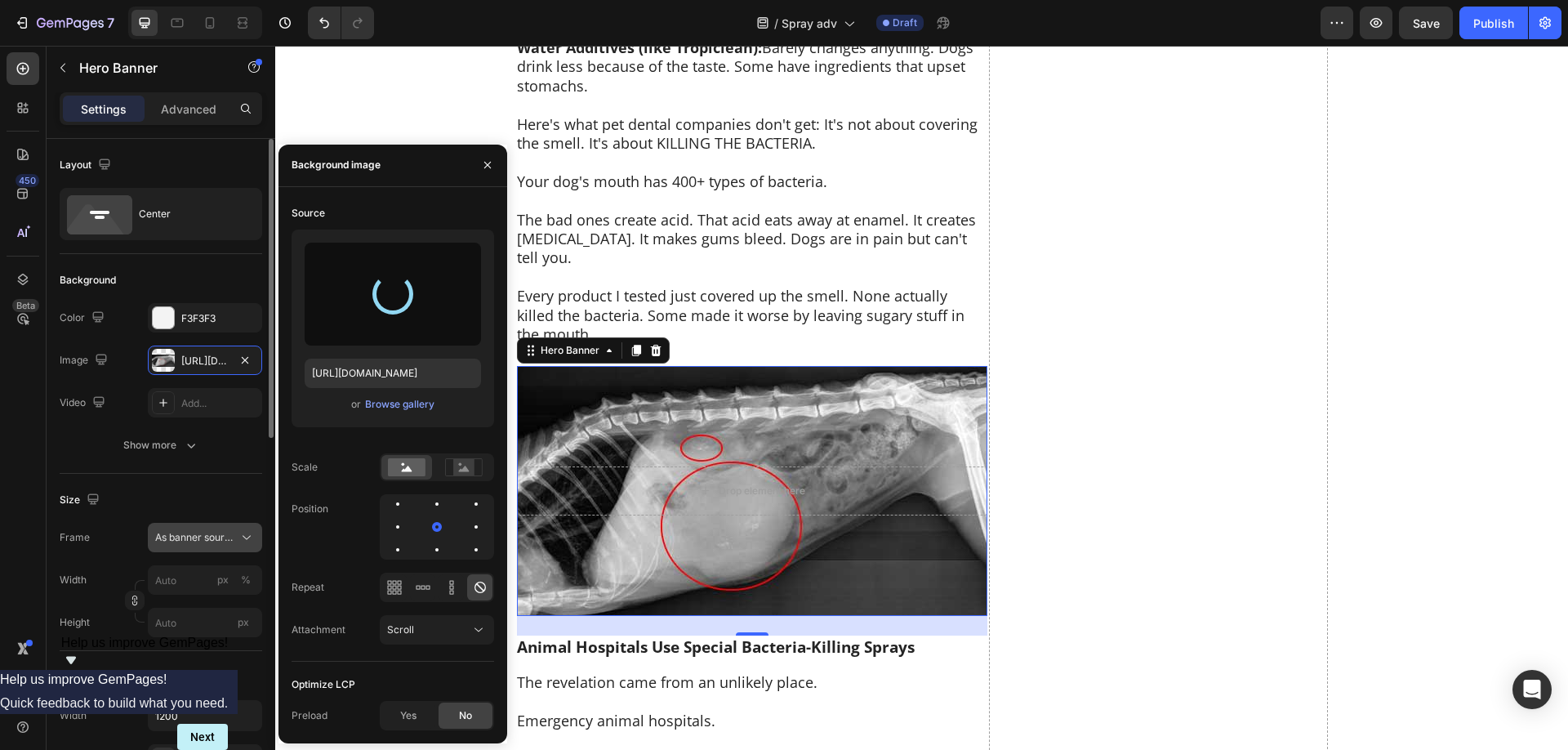
click at [219, 536] on span "As banner source" at bounding box center [195, 537] width 80 height 15
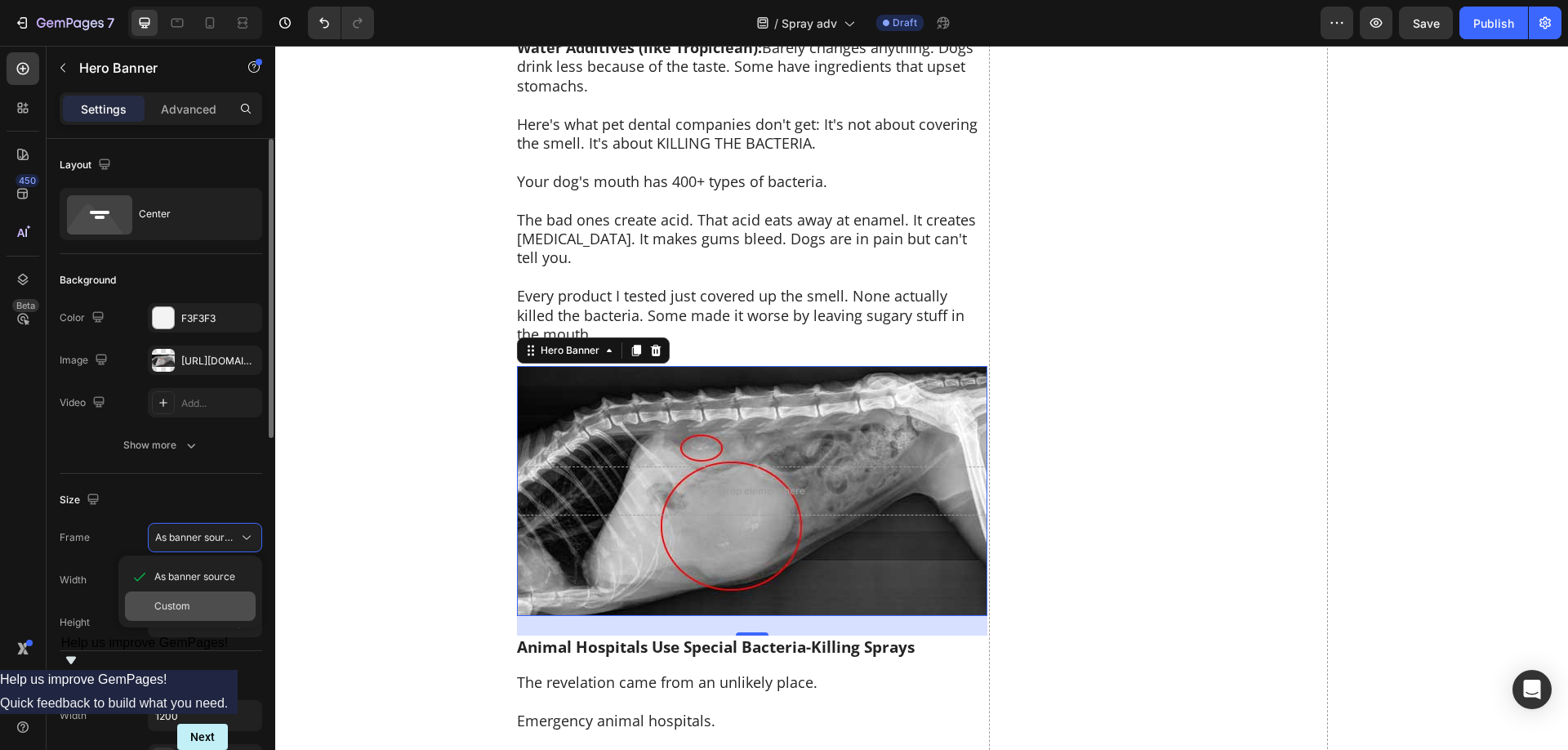
click at [199, 615] on div "Custom" at bounding box center [190, 606] width 131 height 29
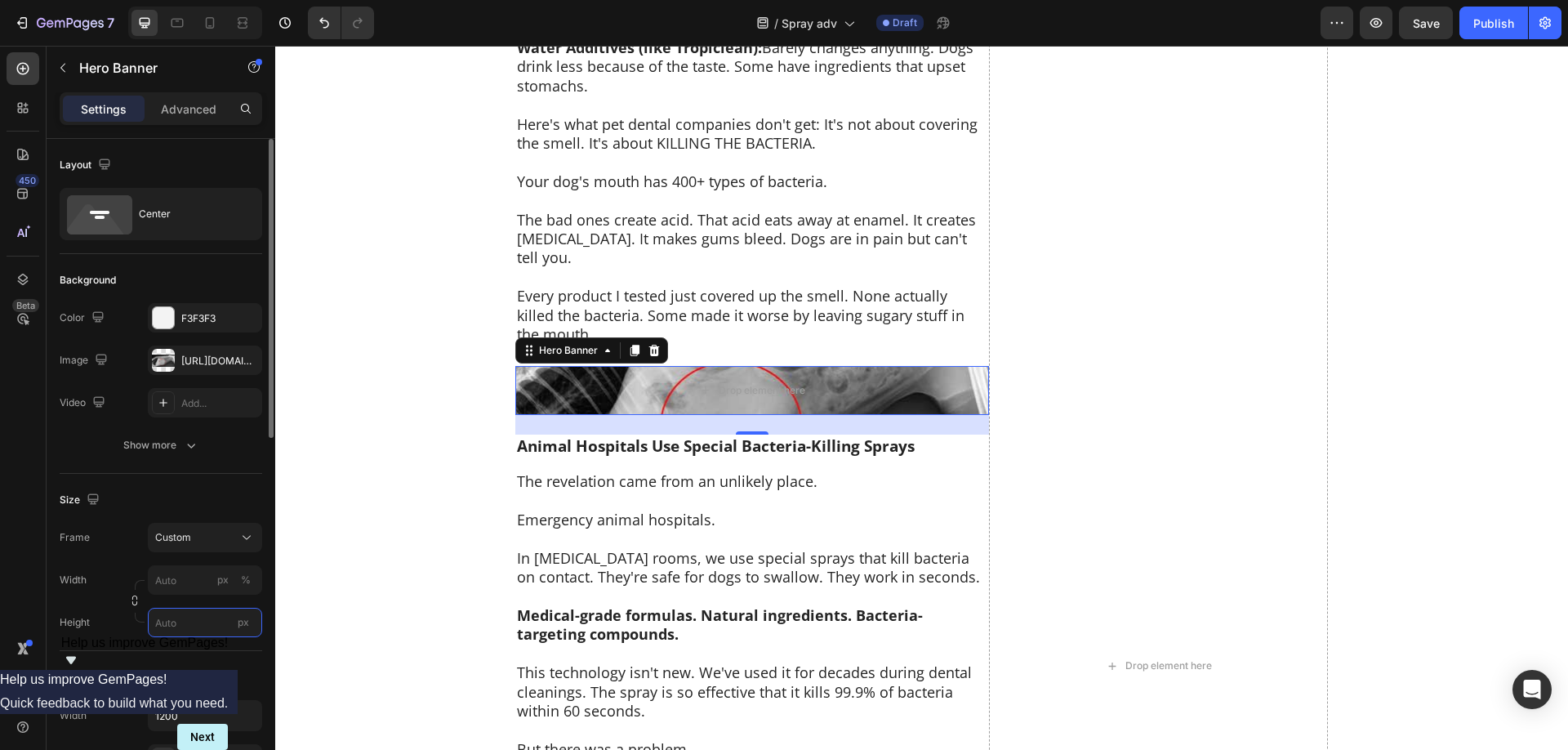
click at [195, 624] on input "px" at bounding box center [205, 622] width 114 height 29
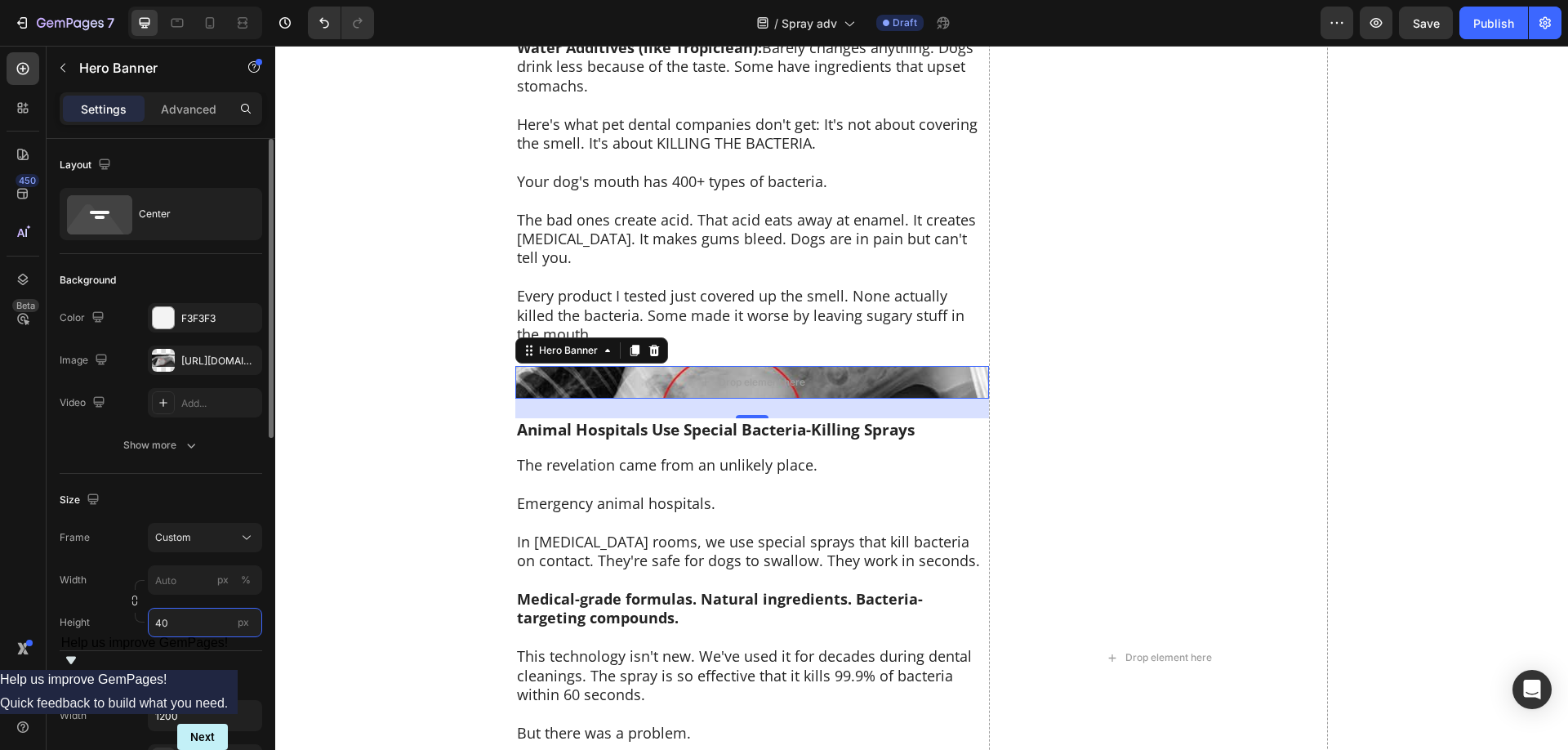
type input "400"
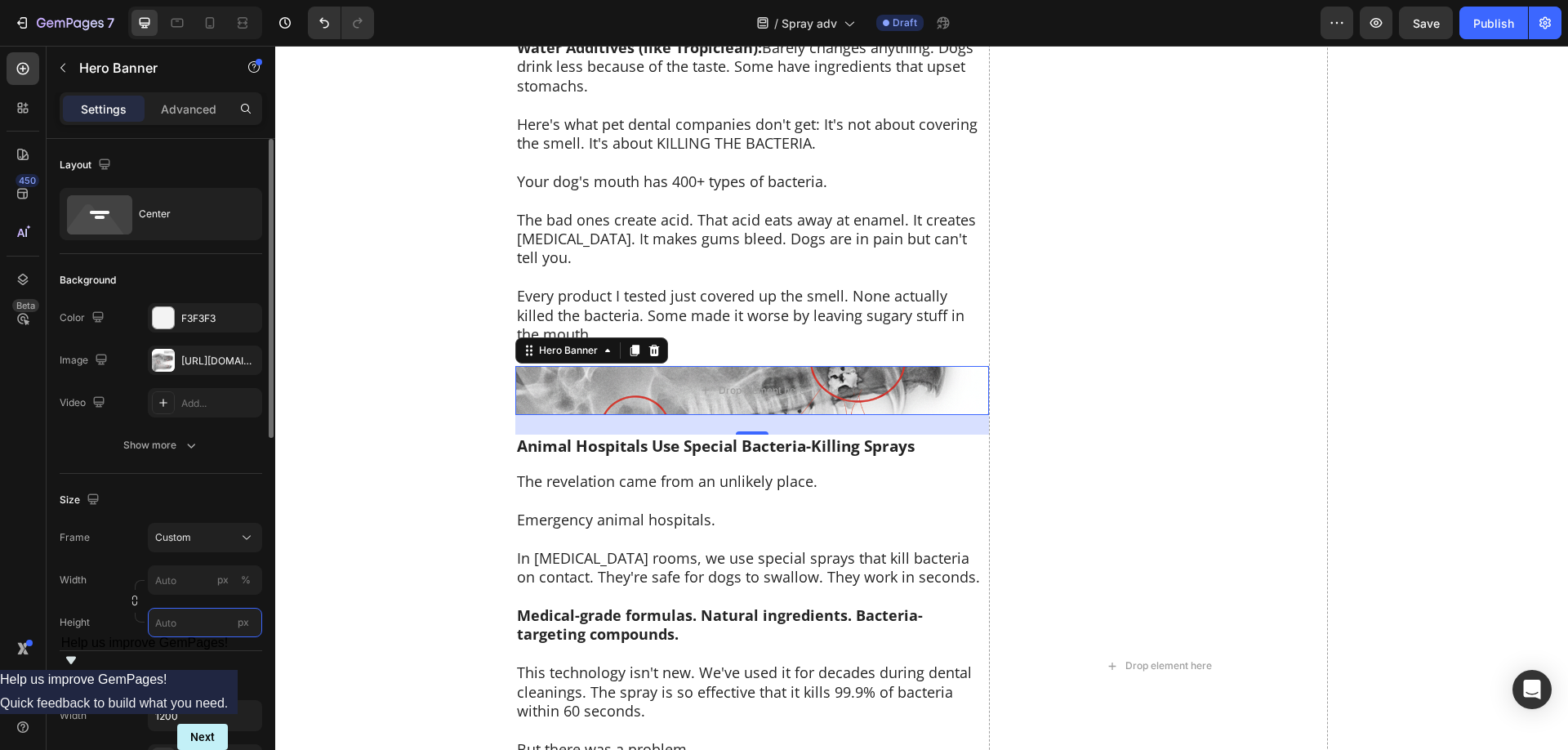
click at [174, 623] on input "px" at bounding box center [205, 622] width 114 height 29
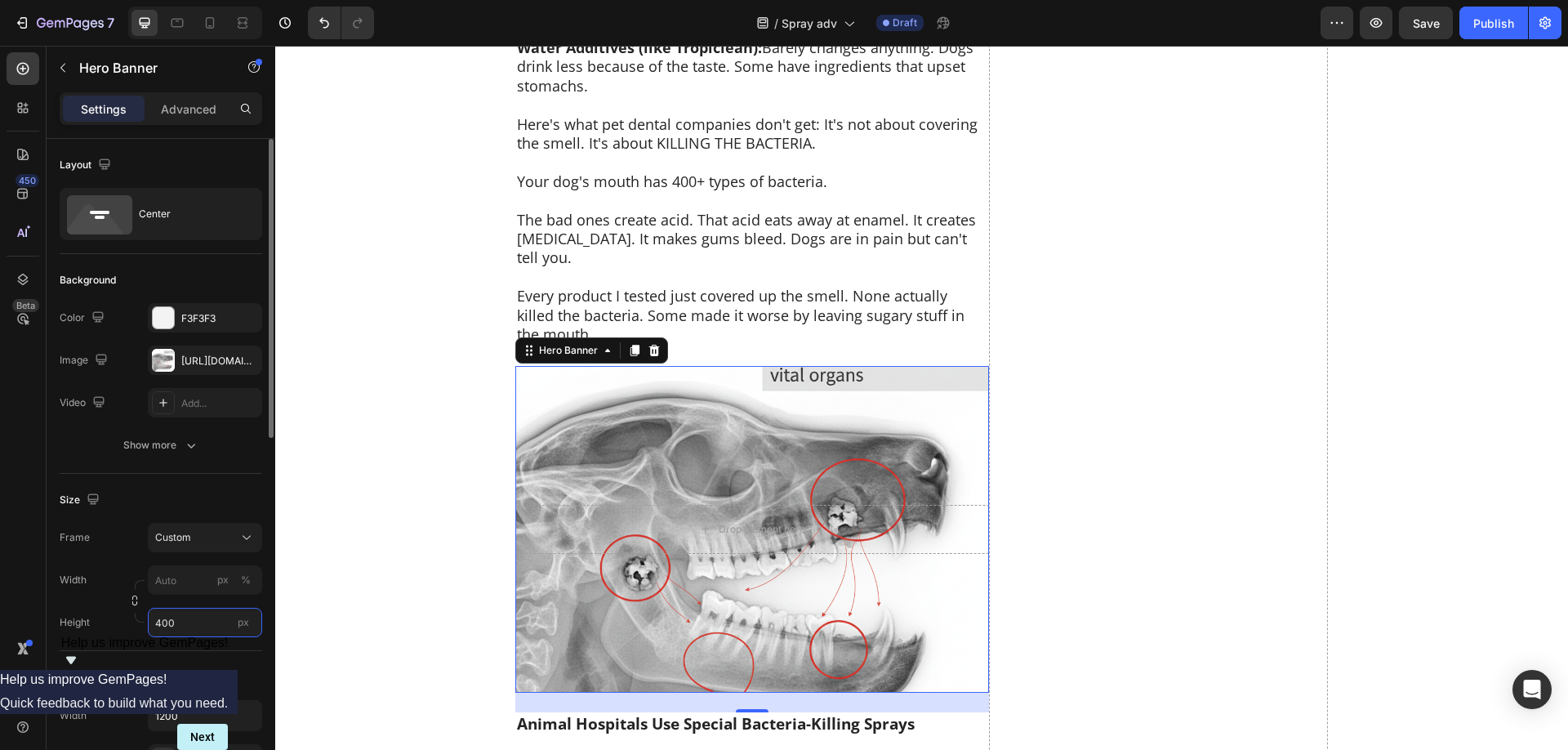
drag, startPoint x: 193, startPoint y: 623, endPoint x: 139, endPoint y: 623, distance: 54.0
click at [148, 623] on input "400" at bounding box center [205, 622] width 114 height 29
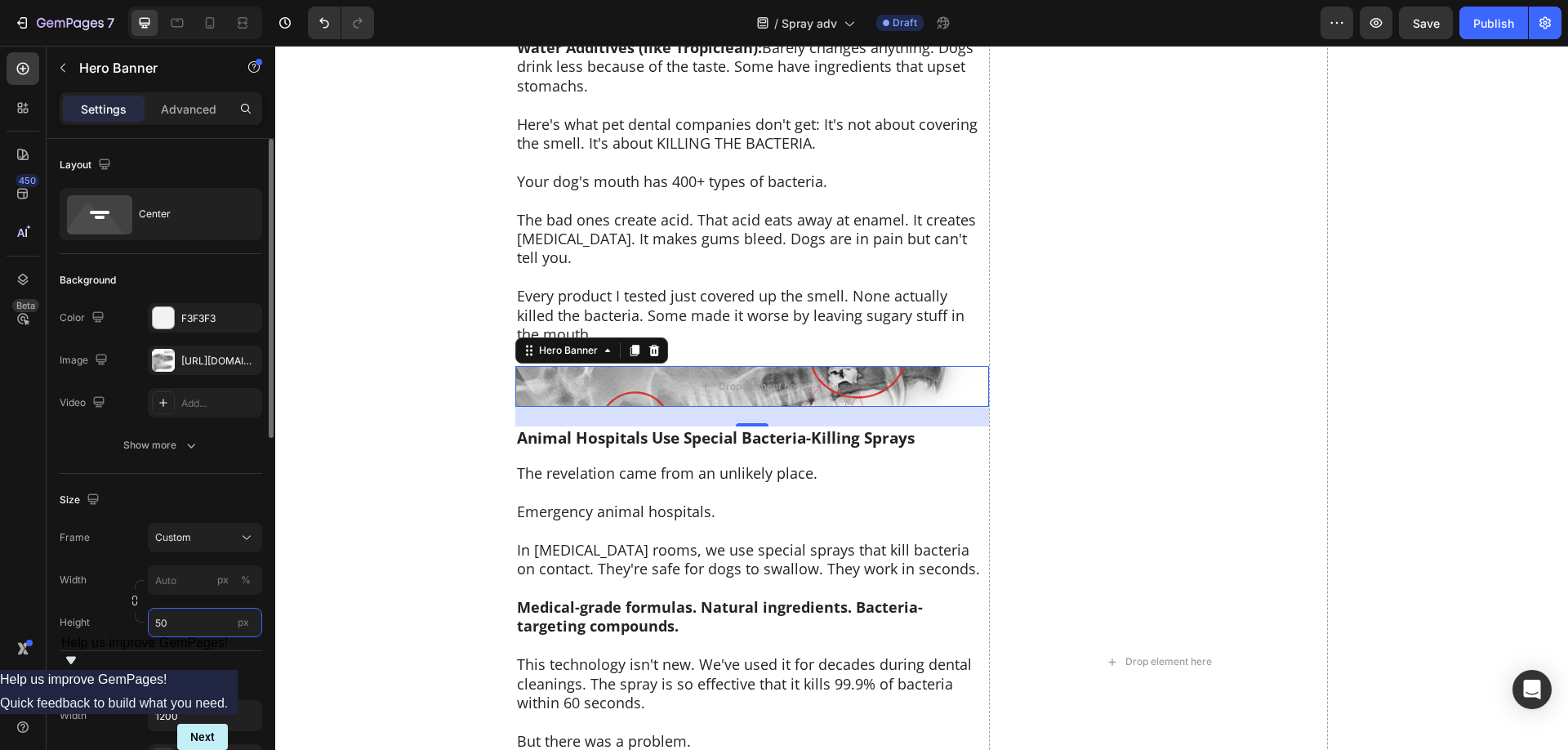
type input "500"
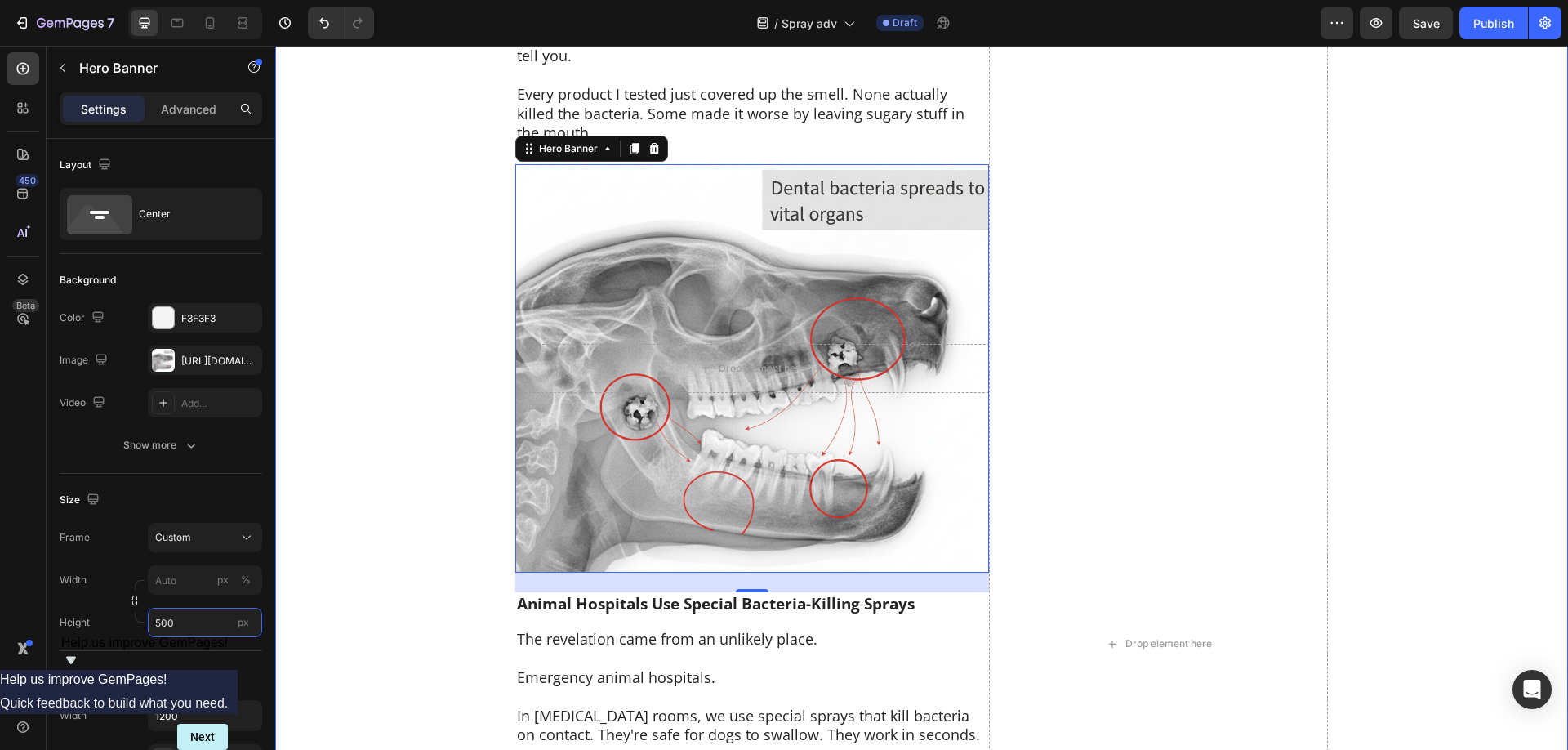
scroll to position [4747, 0]
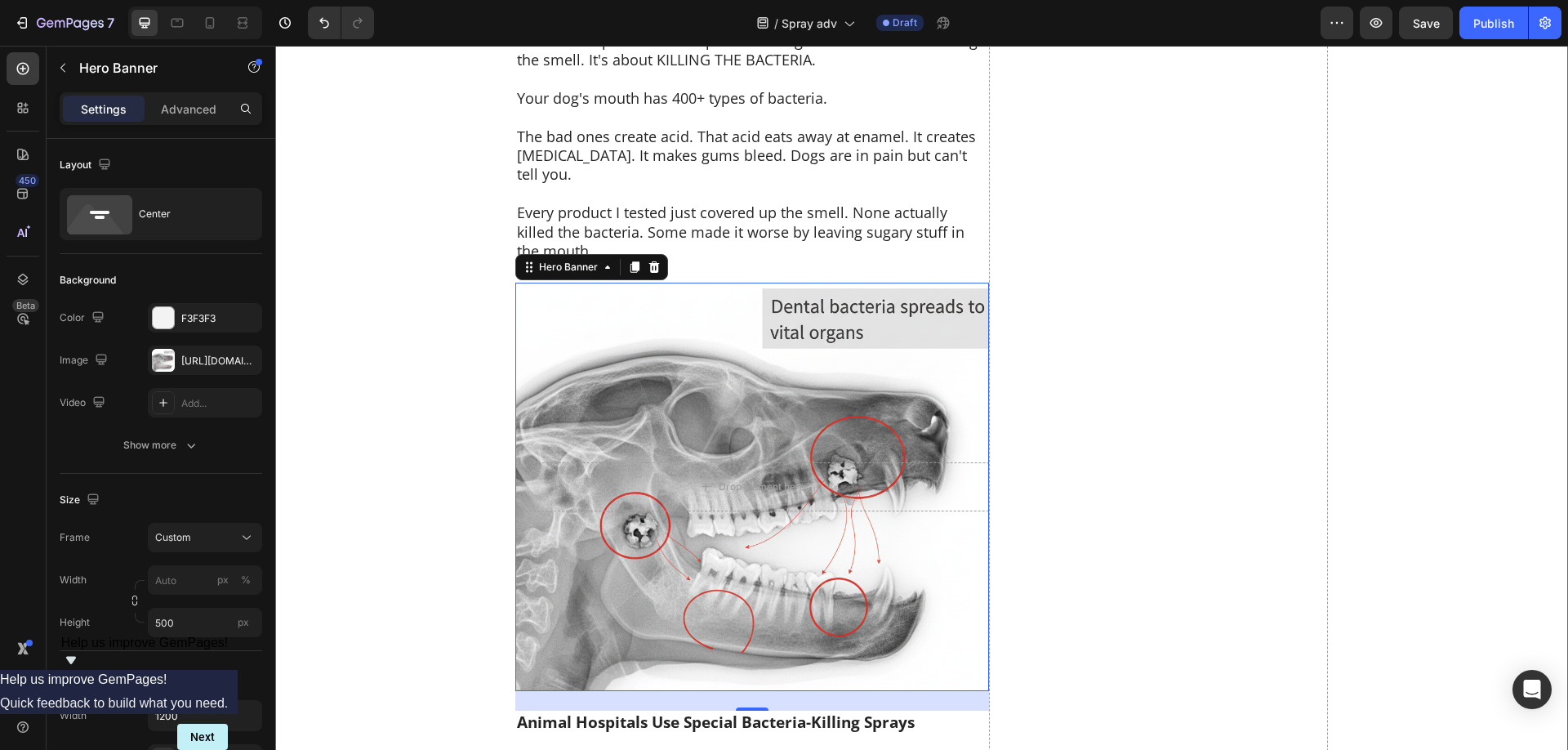
click at [351, 533] on div "Your Dog's [MEDICAL_DATA] Is Actually Bacteria Eating Their Gums Heading Here's…" at bounding box center [921, 762] width 1292 height 5882
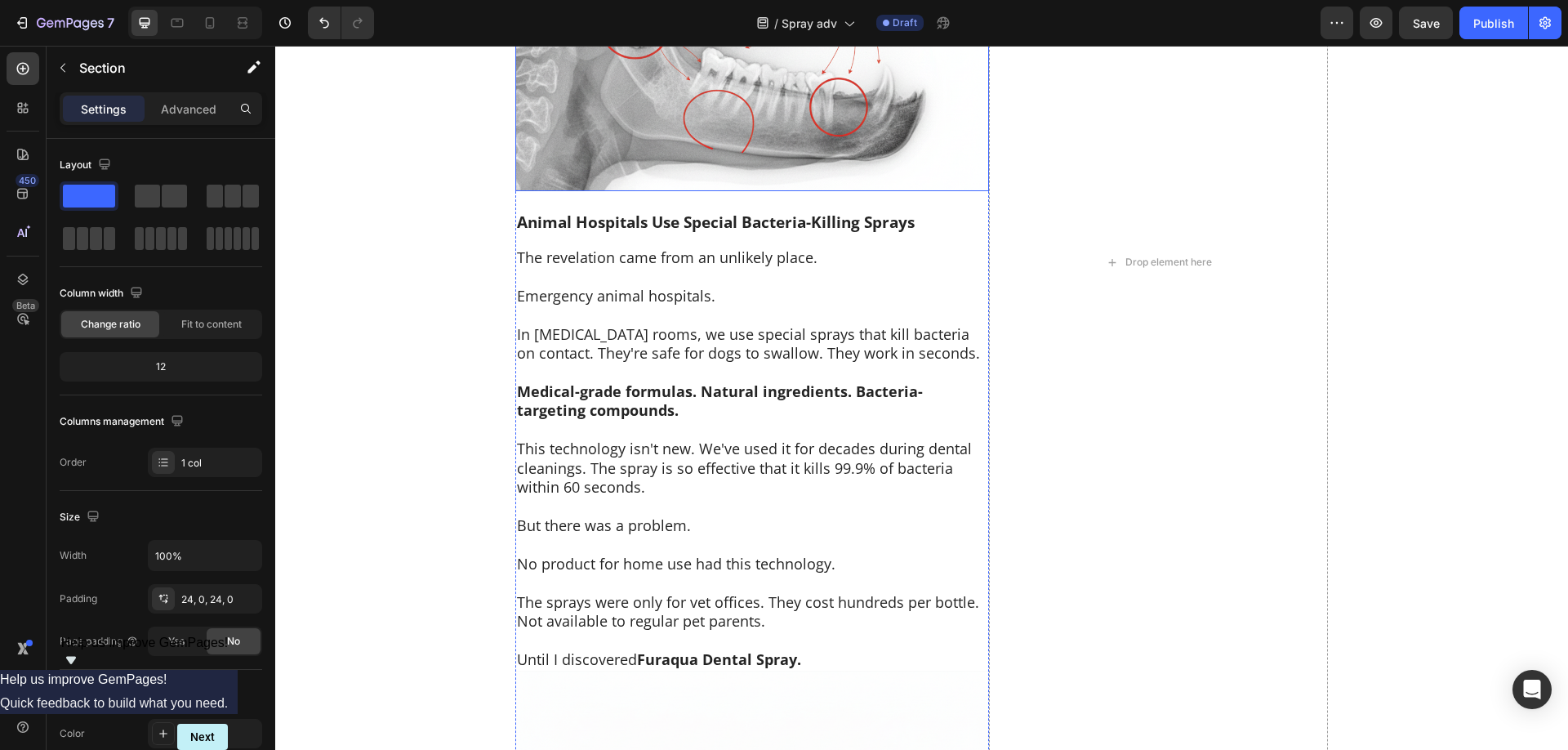
scroll to position [4914, 0]
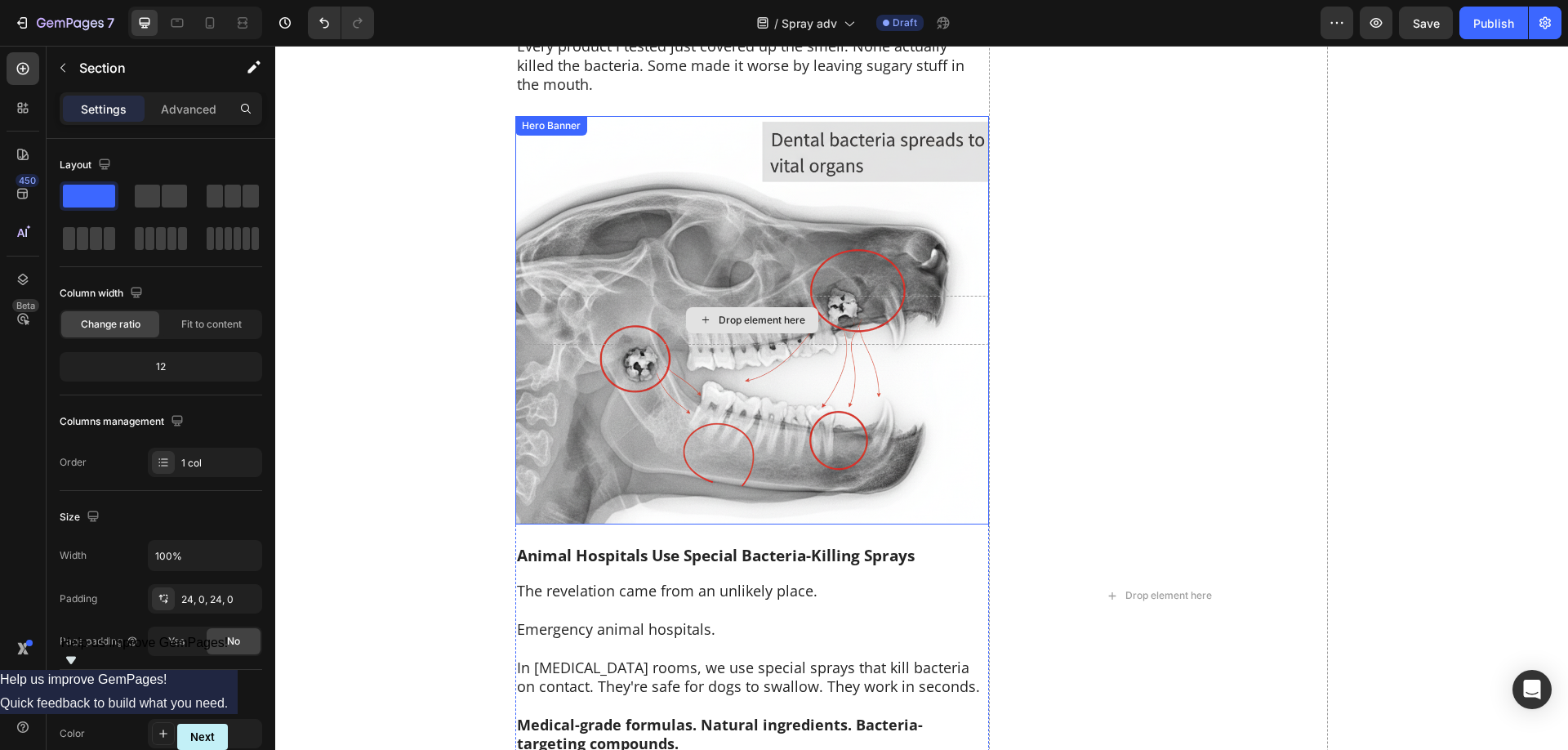
click at [821, 311] on div "Drop element here" at bounding box center [752, 319] width 473 height 49
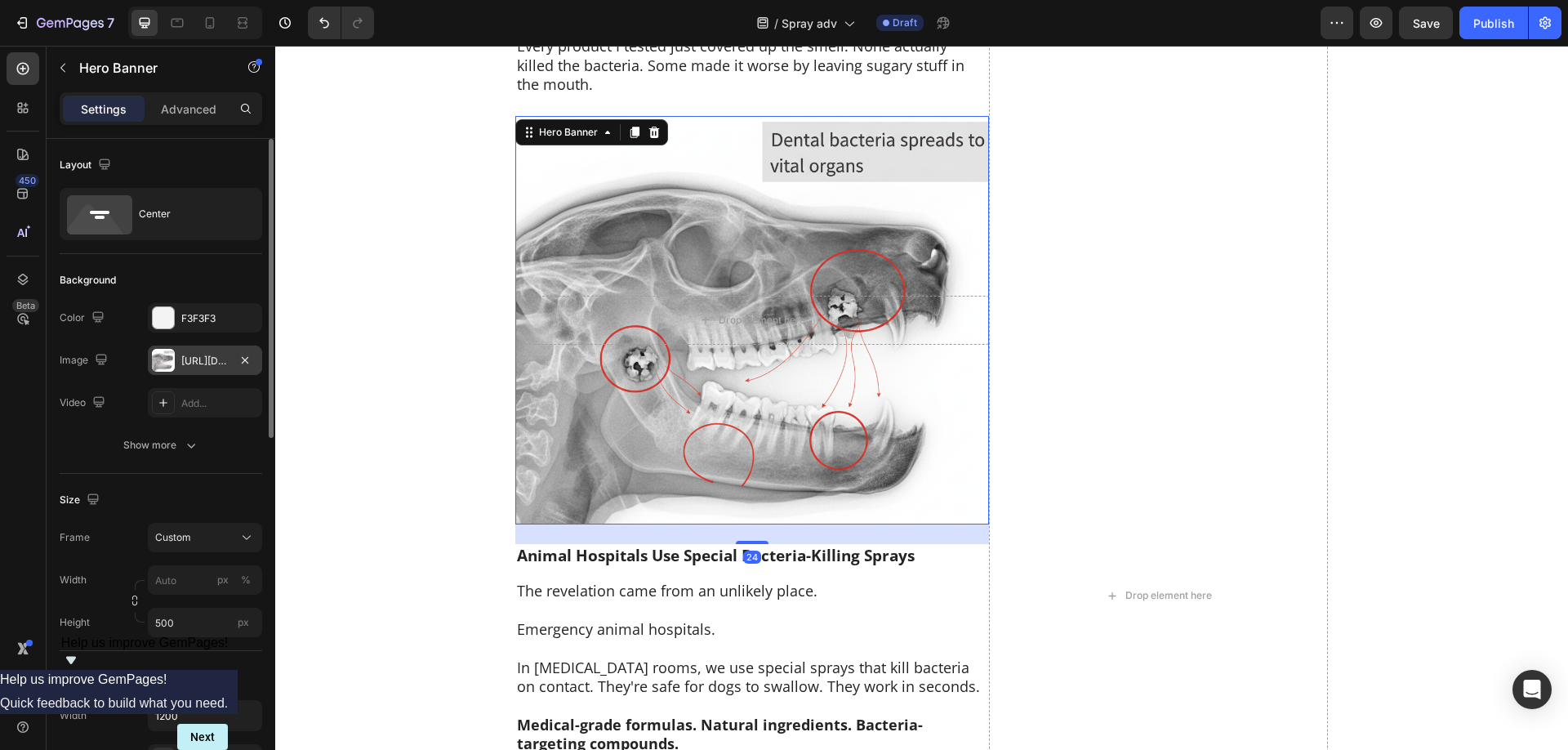
click at [176, 358] on div "[URL][DOMAIN_NAME]" at bounding box center [205, 360] width 114 height 29
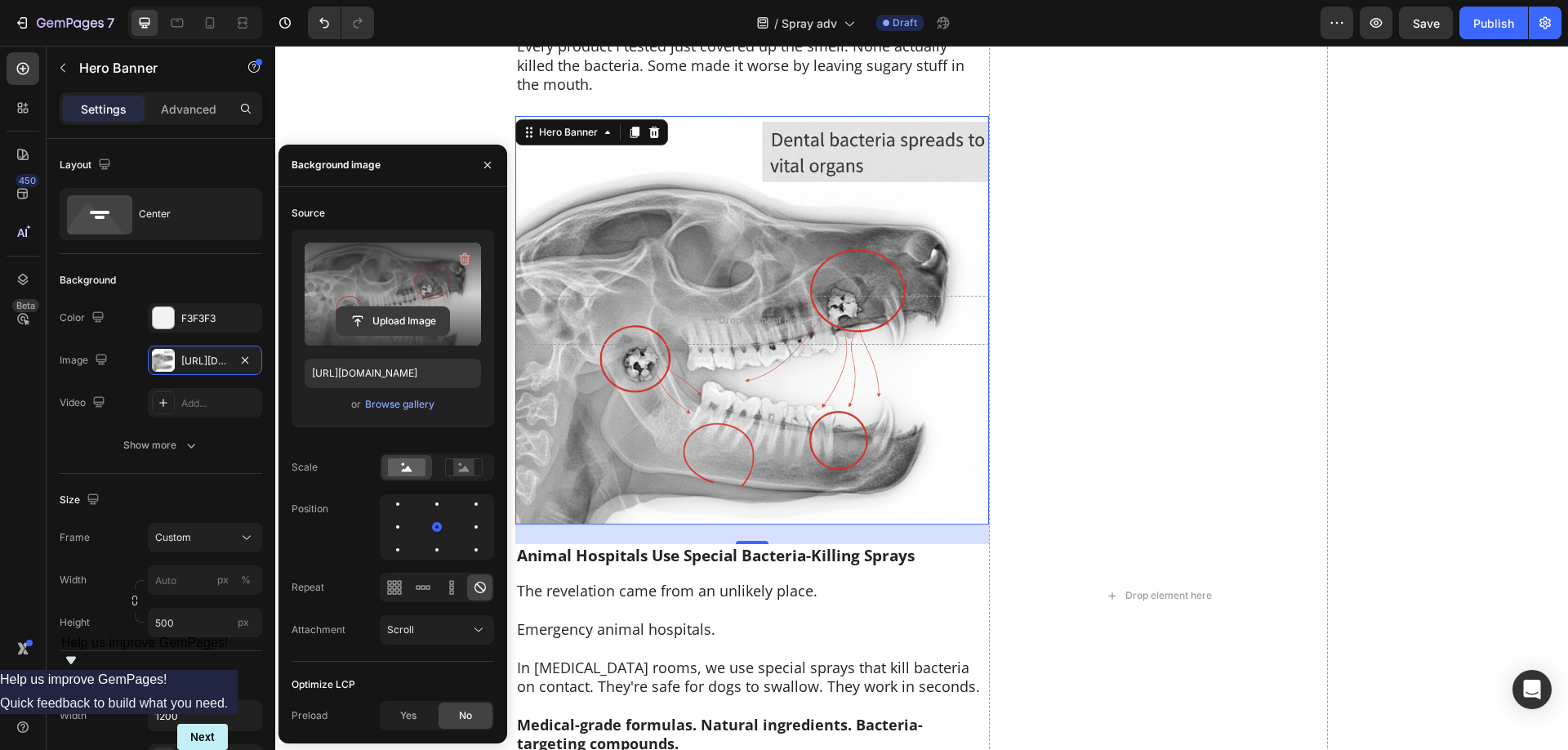
click at [390, 319] on input "file" at bounding box center [392, 320] width 113 height 28
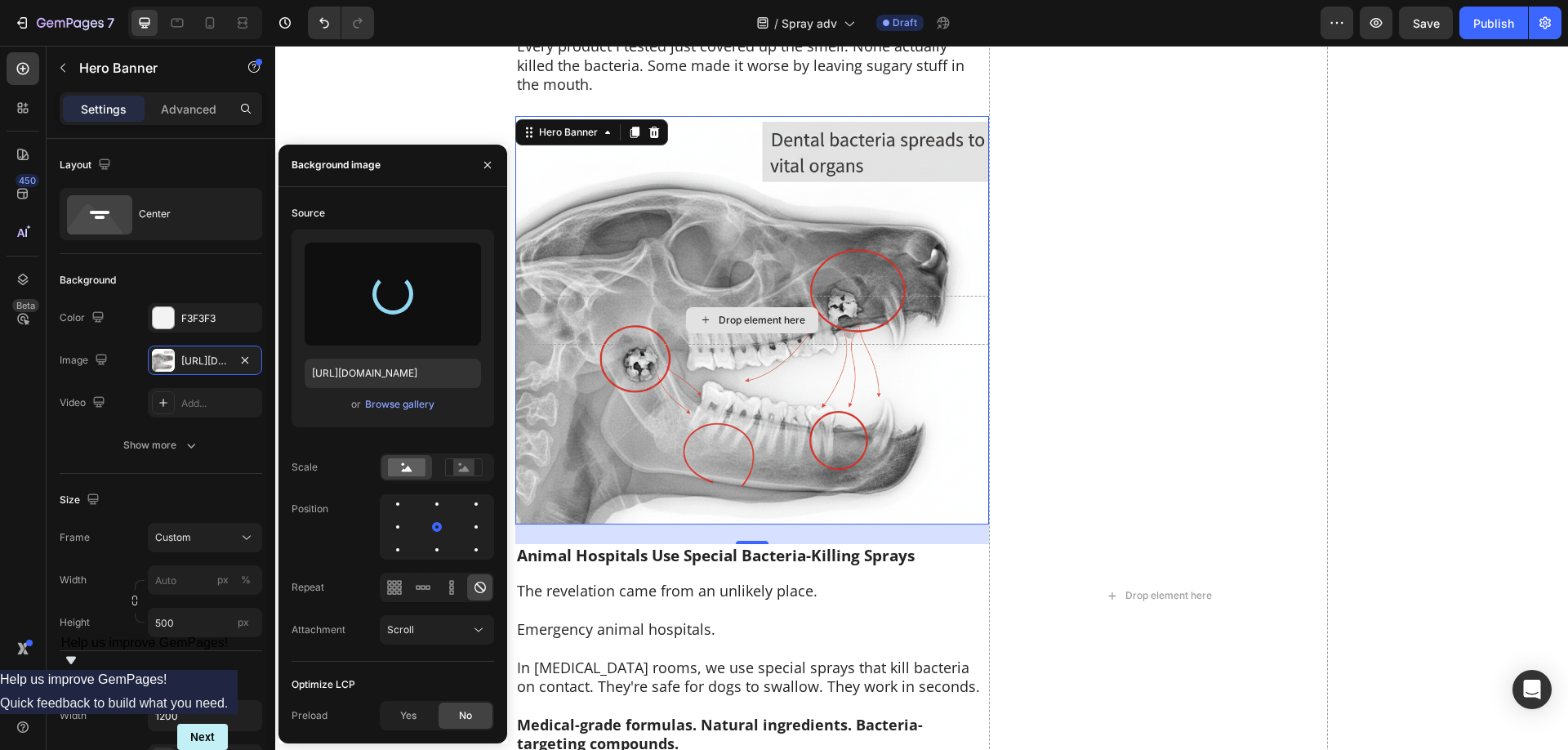
type input "[URL][DOMAIN_NAME]"
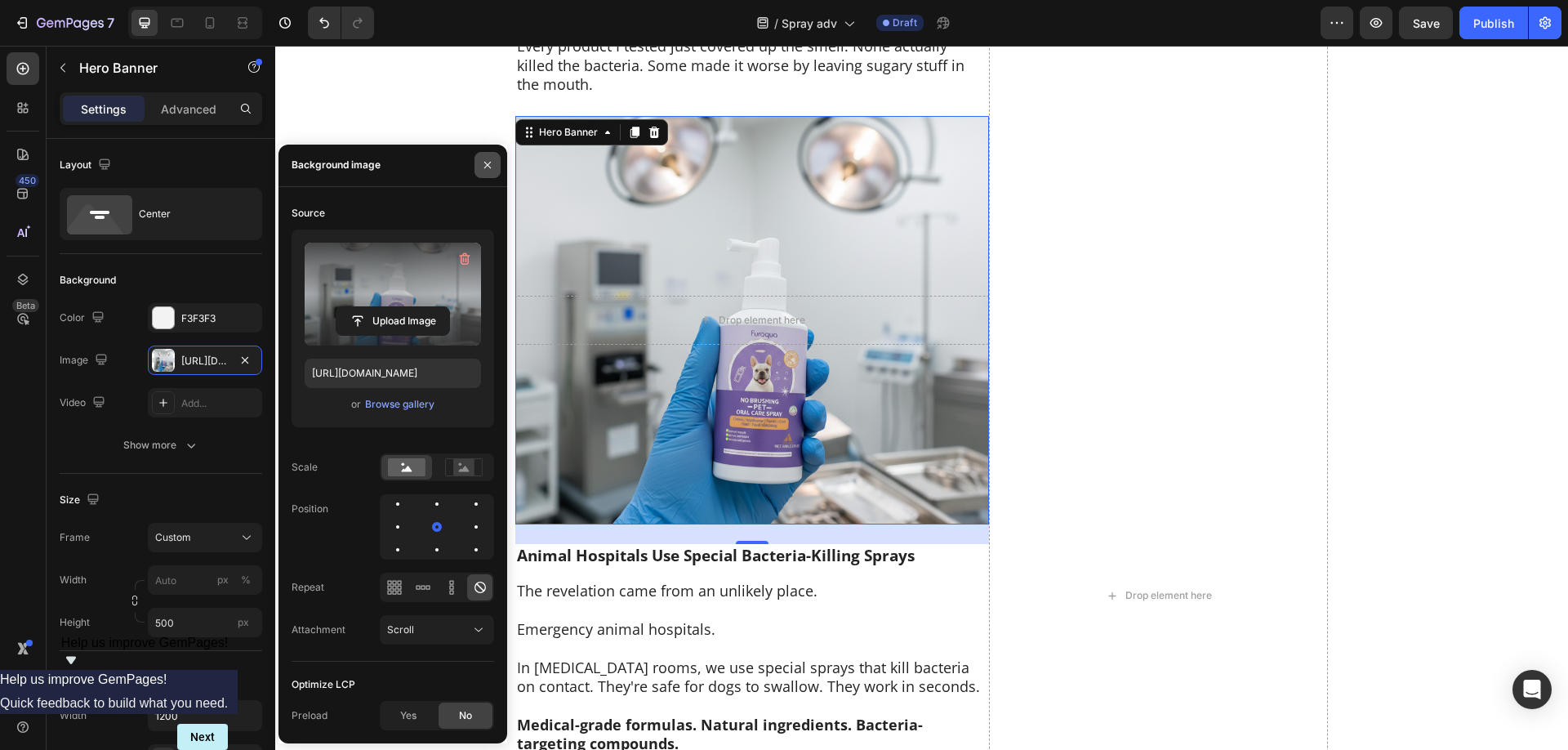
click at [487, 169] on icon "button" at bounding box center [487, 165] width 13 height 13
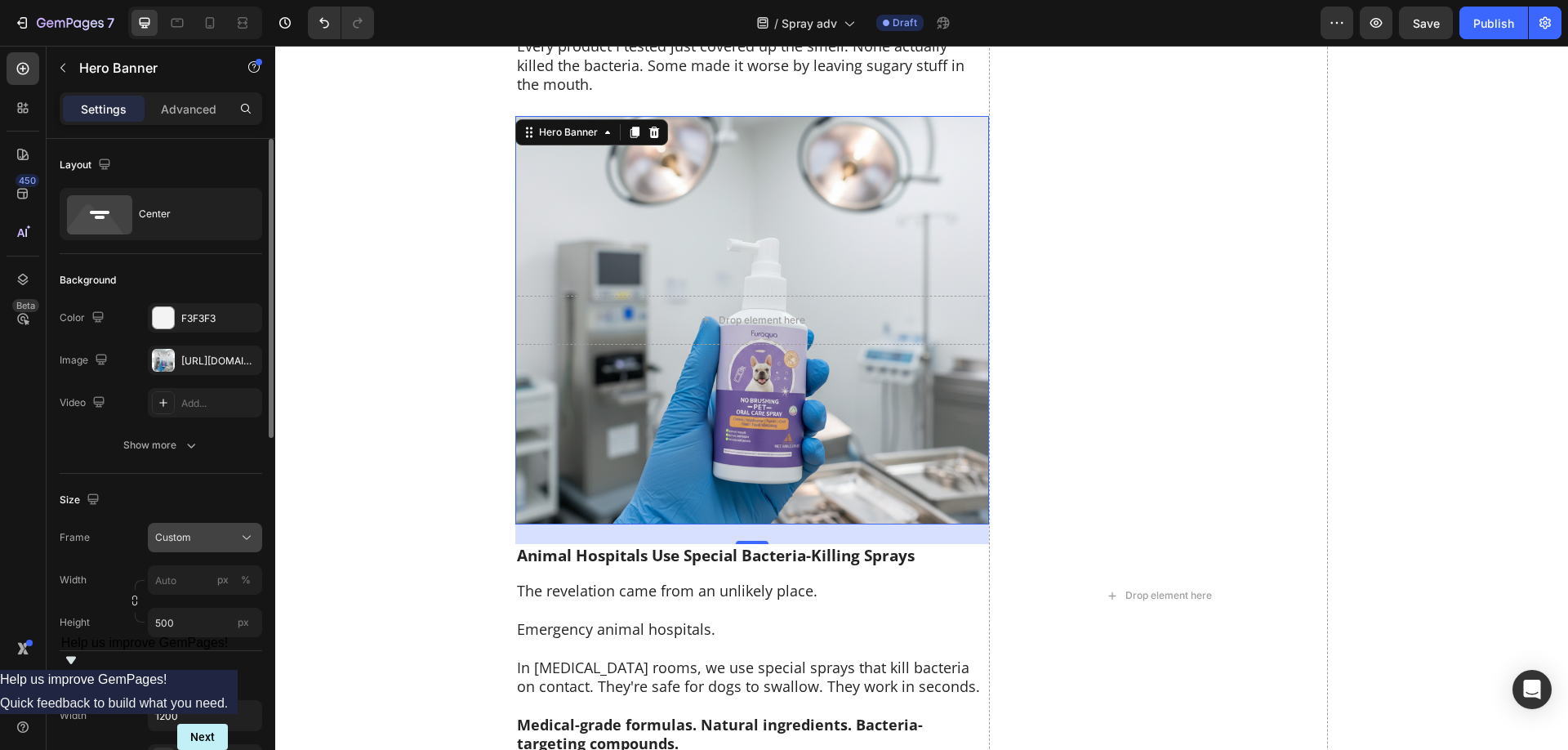
click at [200, 532] on div "Custom" at bounding box center [195, 537] width 80 height 15
click at [122, 644] on div "Size Frame Custom As banner source Custom Width px % Height 500 px" at bounding box center [161, 562] width 203 height 177
drag, startPoint x: 163, startPoint y: 624, endPoint x: 148, endPoint y: 624, distance: 15.0
click at [148, 624] on input "500" at bounding box center [205, 622] width 114 height 29
click at [153, 622] on input "500" at bounding box center [205, 622] width 114 height 29
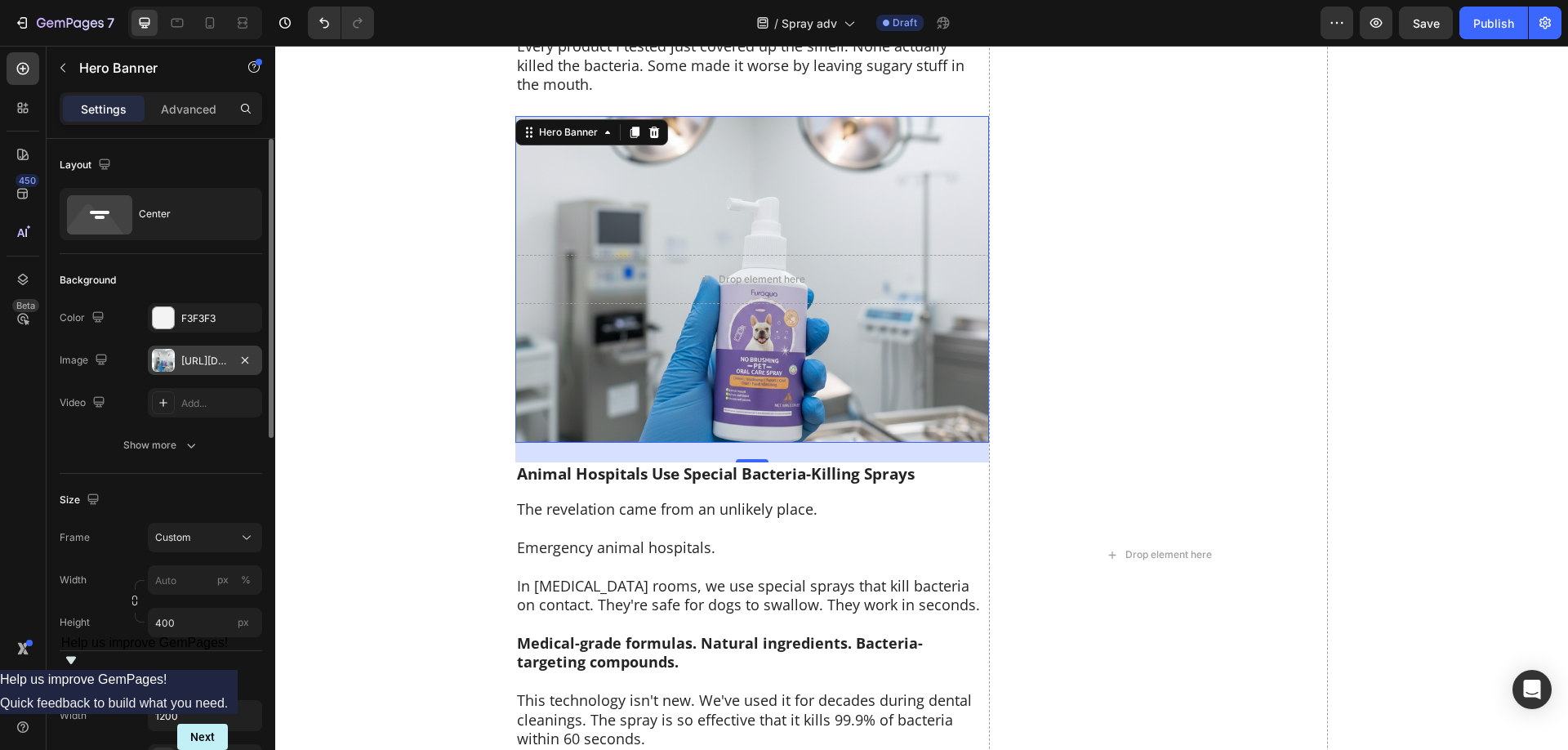
click at [188, 359] on div "[URL][DOMAIN_NAME]" at bounding box center [205, 360] width 48 height 15
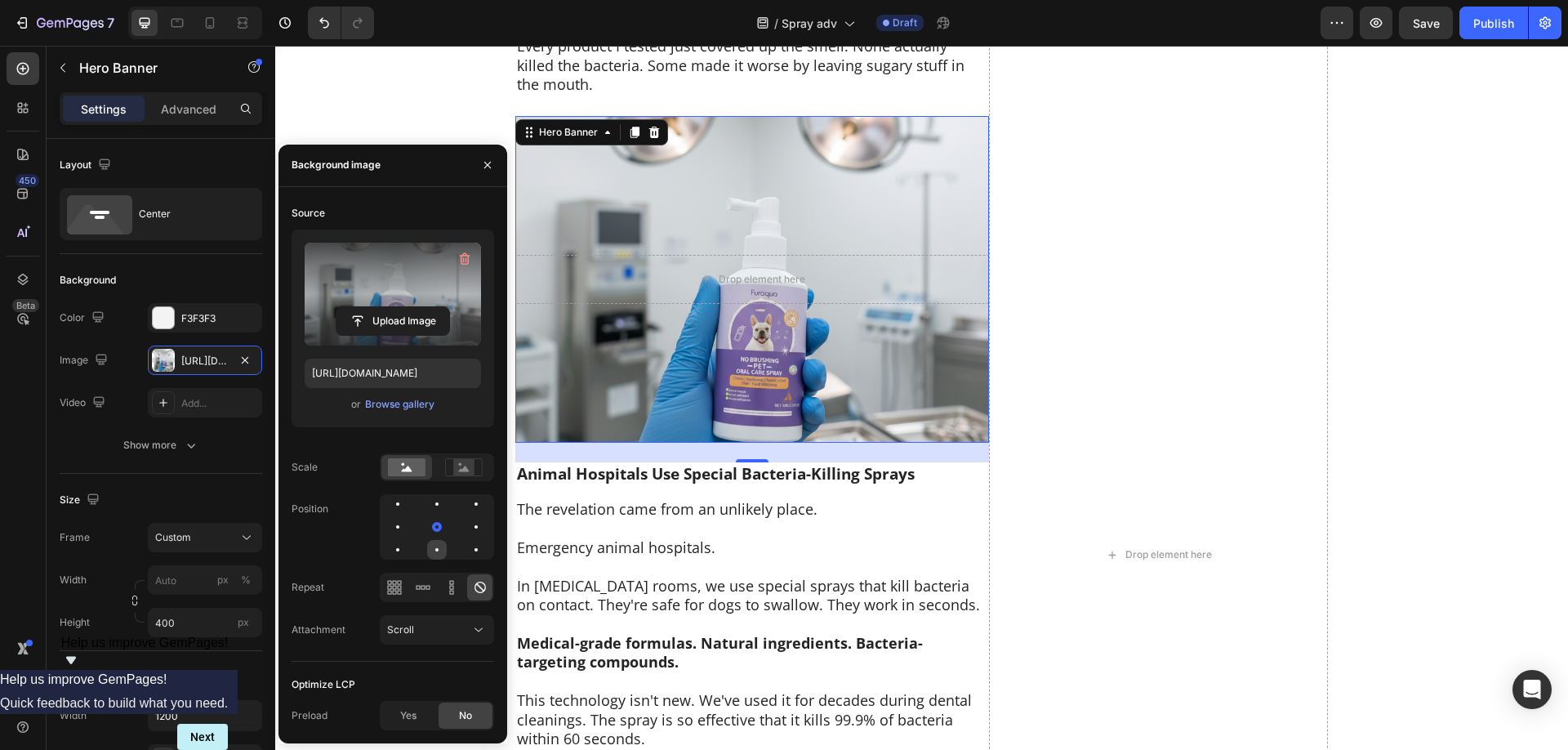
click at [437, 547] on div at bounding box center [436, 549] width 19 height 19
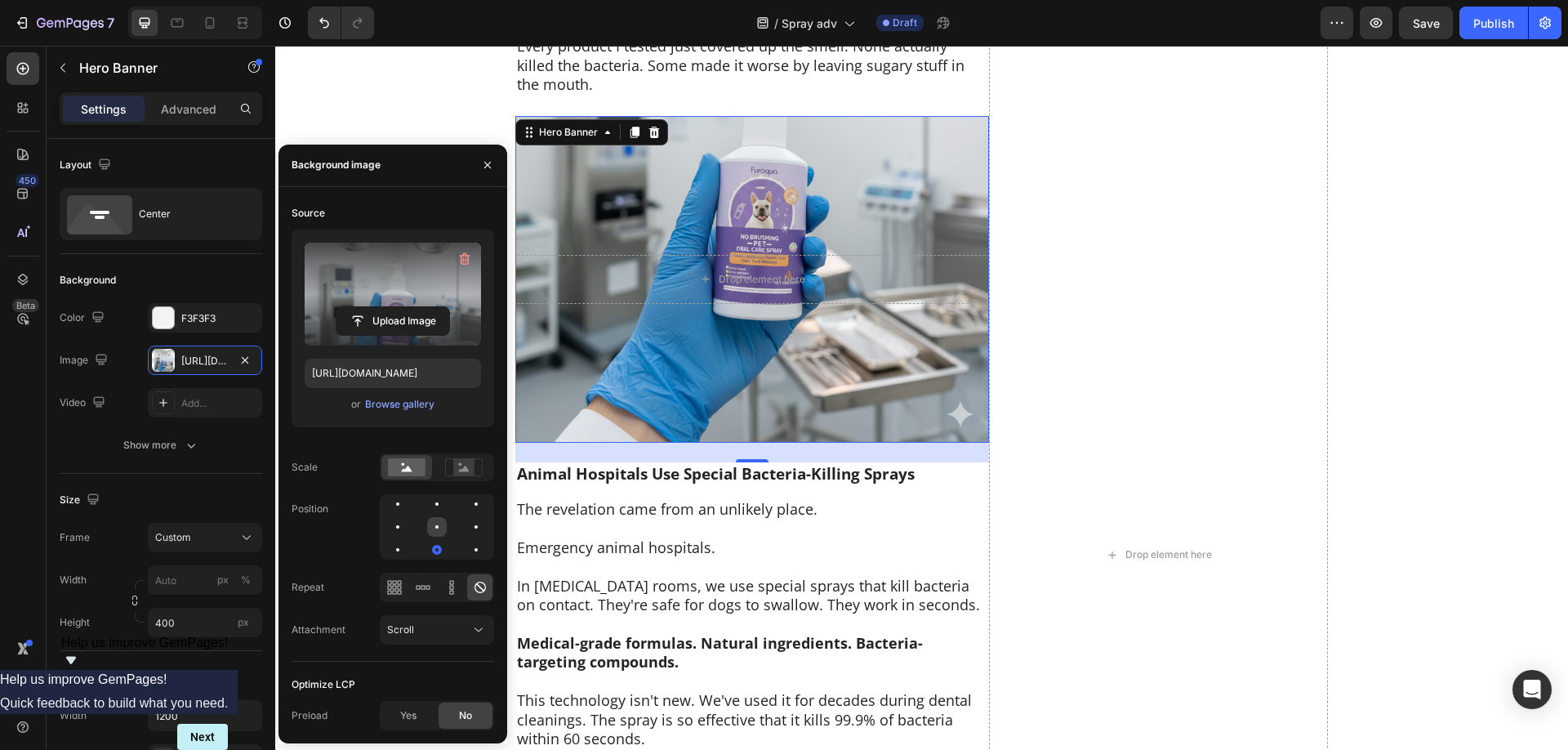
click at [435, 533] on div at bounding box center [436, 527] width 19 height 19
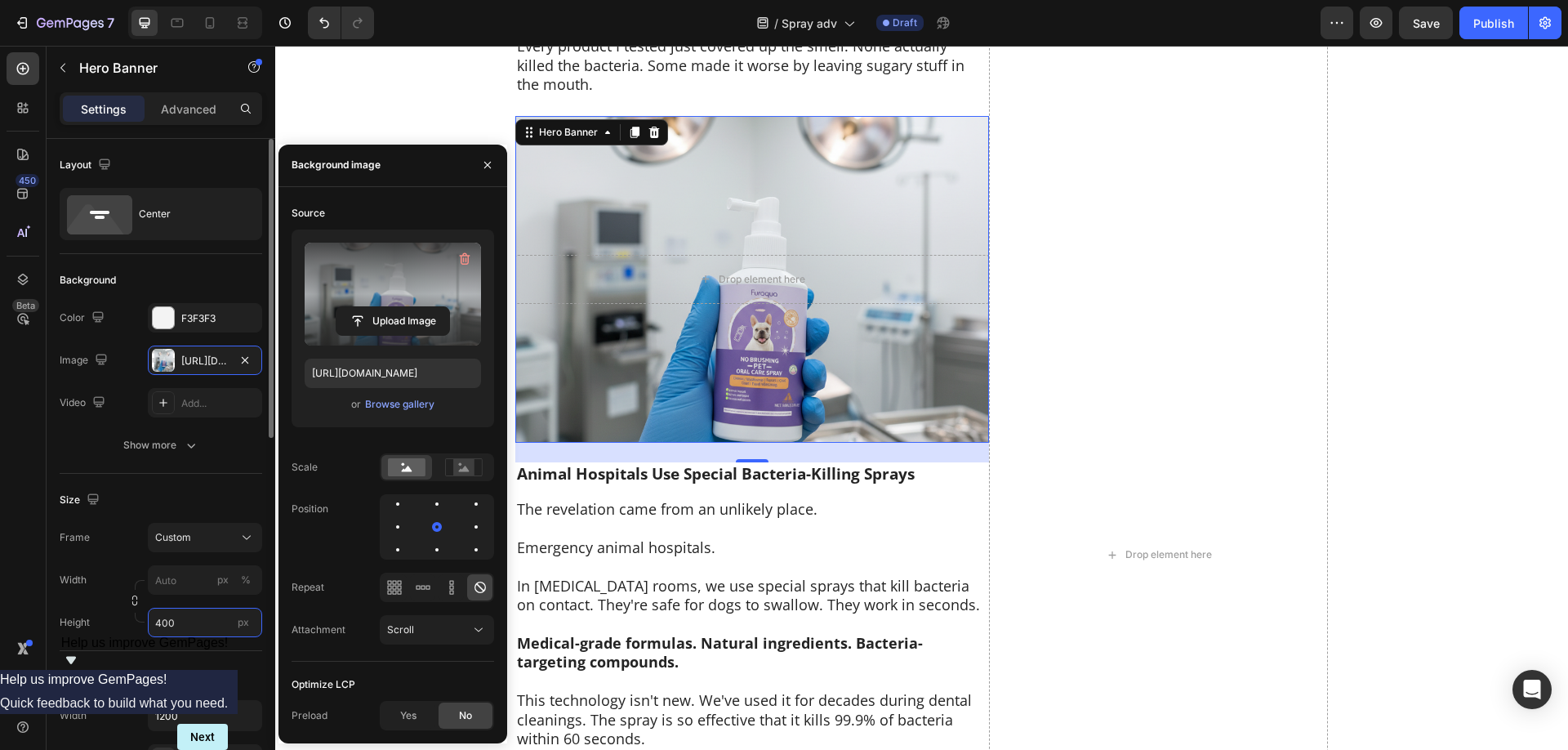
drag, startPoint x: 161, startPoint y: 626, endPoint x: 148, endPoint y: 626, distance: 13.0
click at [148, 626] on input "400" at bounding box center [205, 622] width 114 height 29
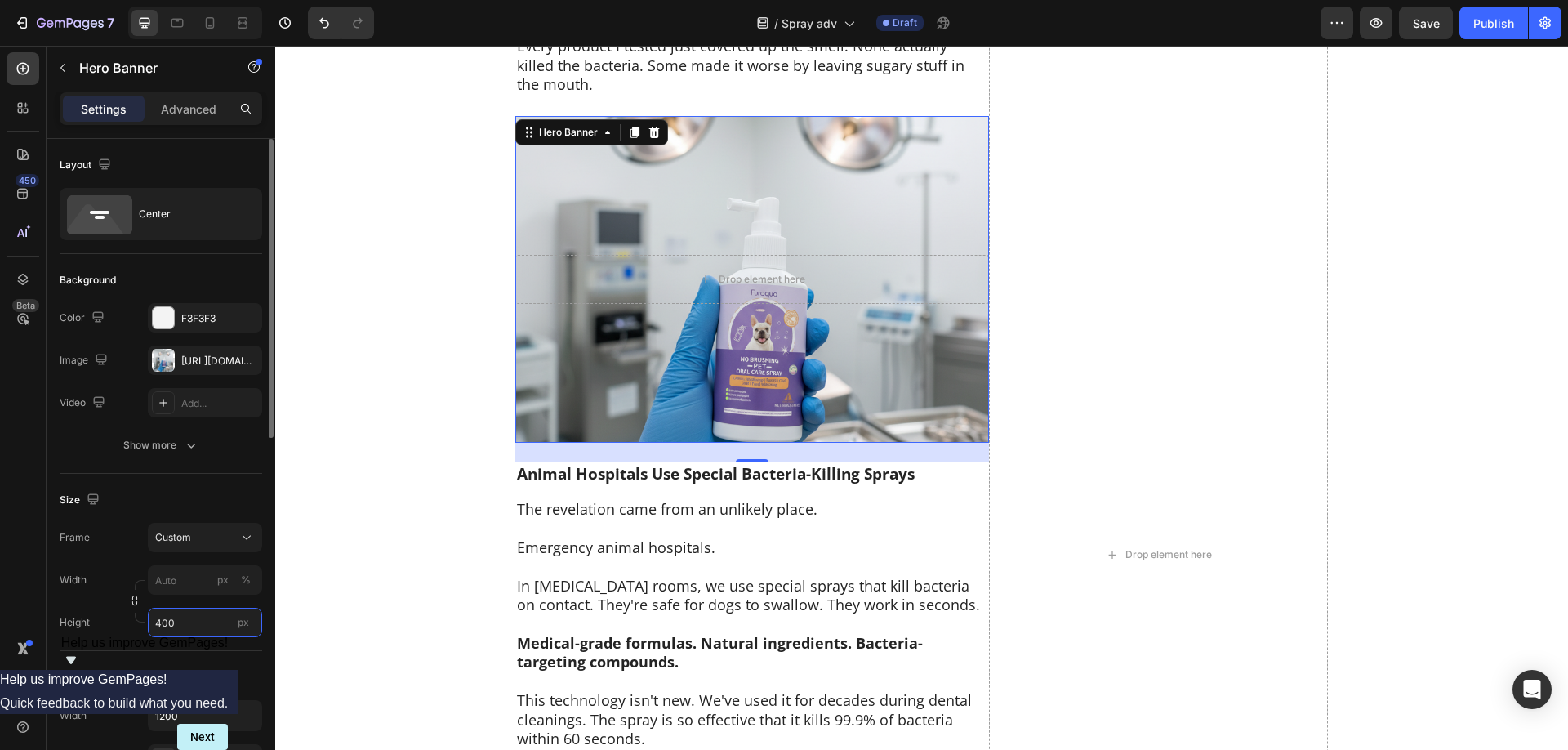
click at [154, 621] on input "400" at bounding box center [205, 622] width 114 height 29
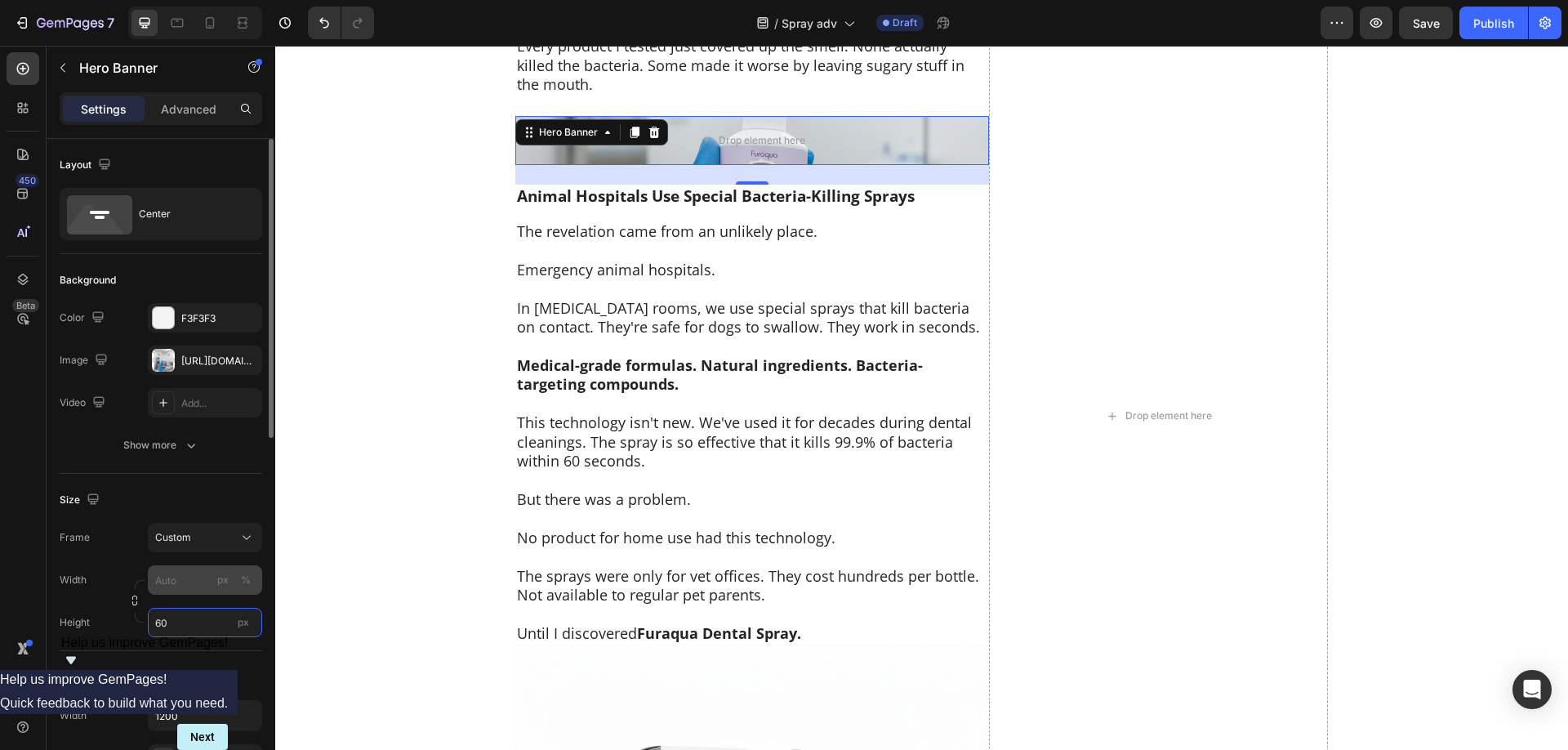
type input "600"
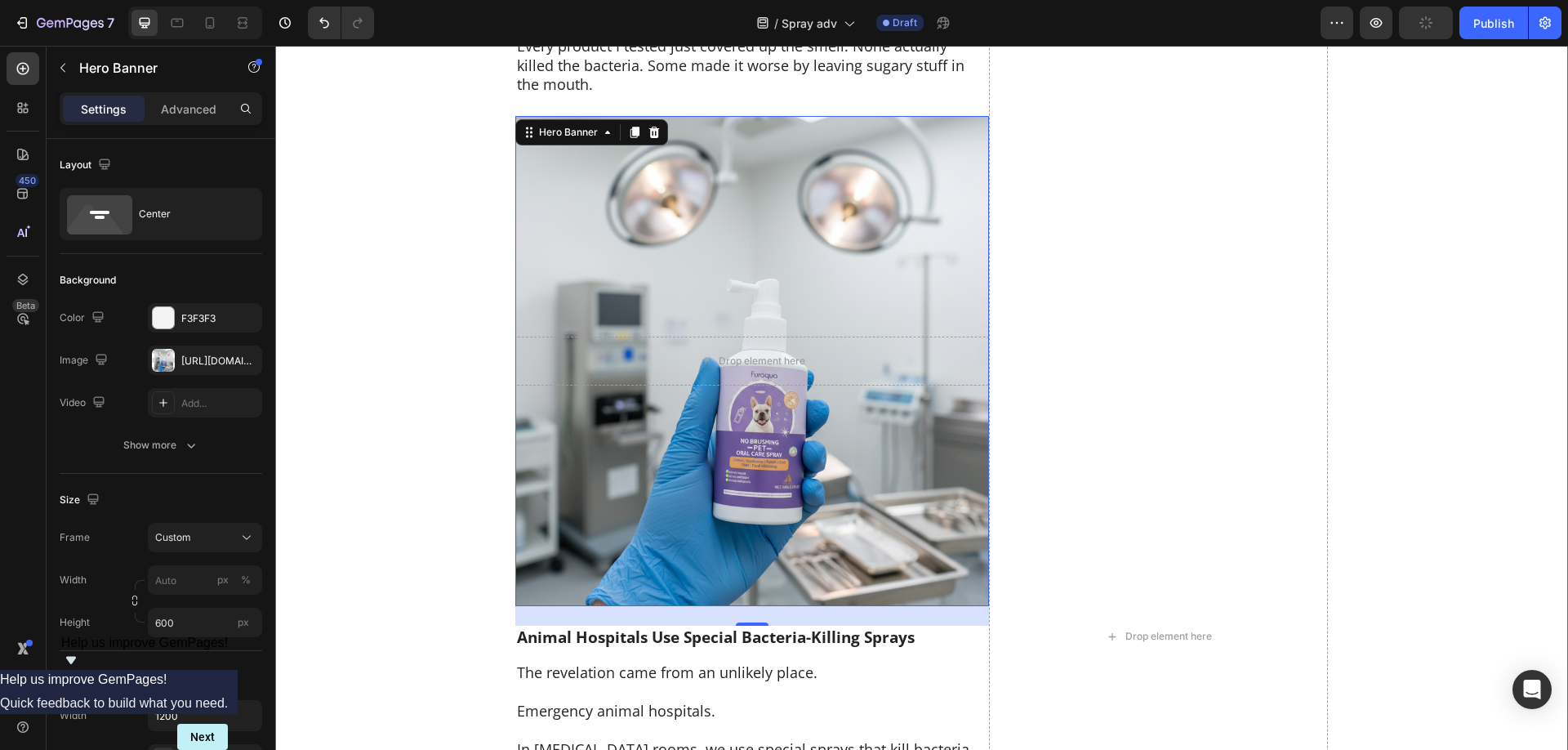
click at [440, 397] on div "Your Dog's [MEDICAL_DATA] Is Actually Bacteria Eating Their Gums Heading Here's…" at bounding box center [921, 636] width 1292 height 5964
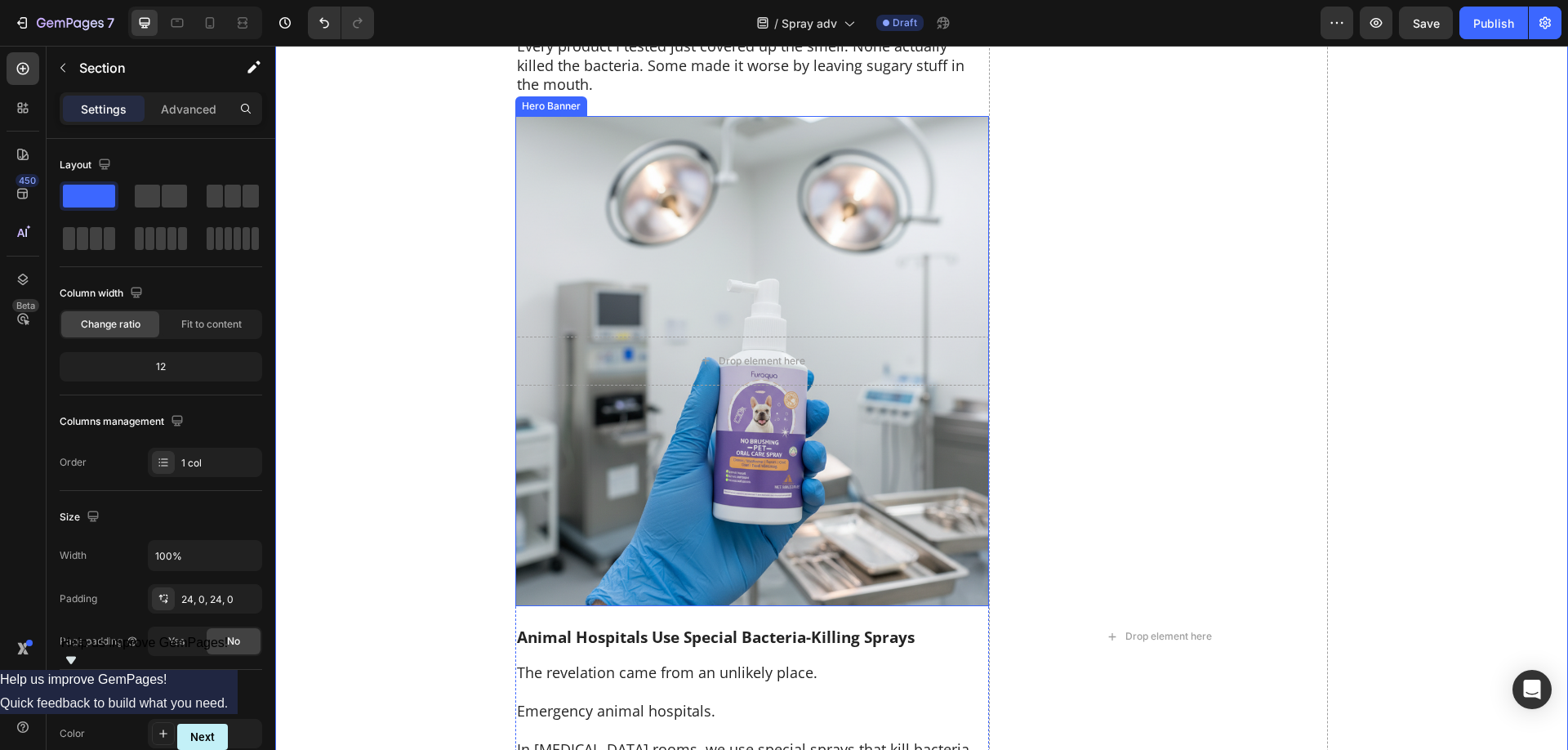
click at [660, 481] on div "Background Image" at bounding box center [752, 360] width 473 height 490
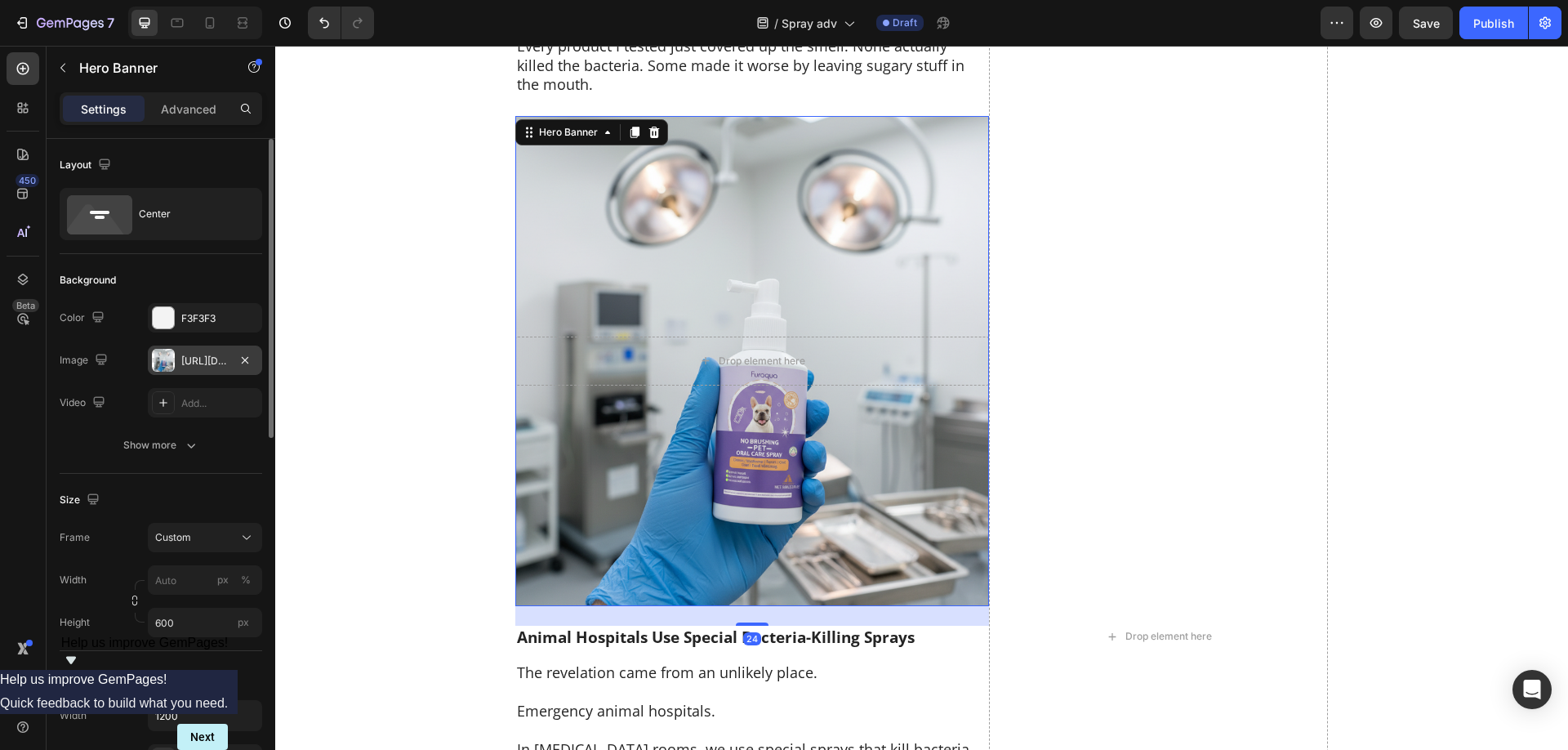
click at [189, 357] on div "[URL][DOMAIN_NAME]" at bounding box center [205, 360] width 48 height 15
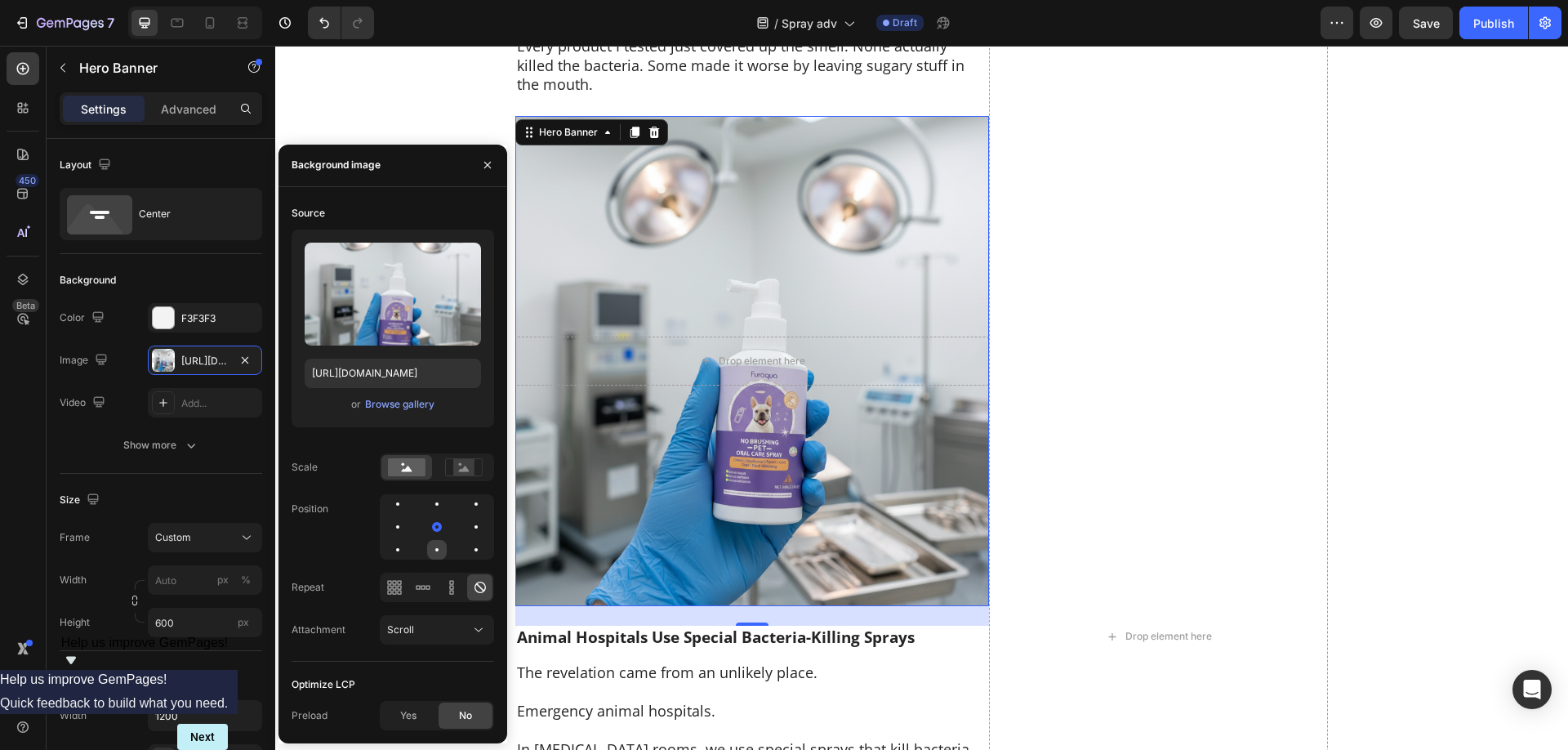
click at [434, 543] on div at bounding box center [436, 549] width 19 height 19
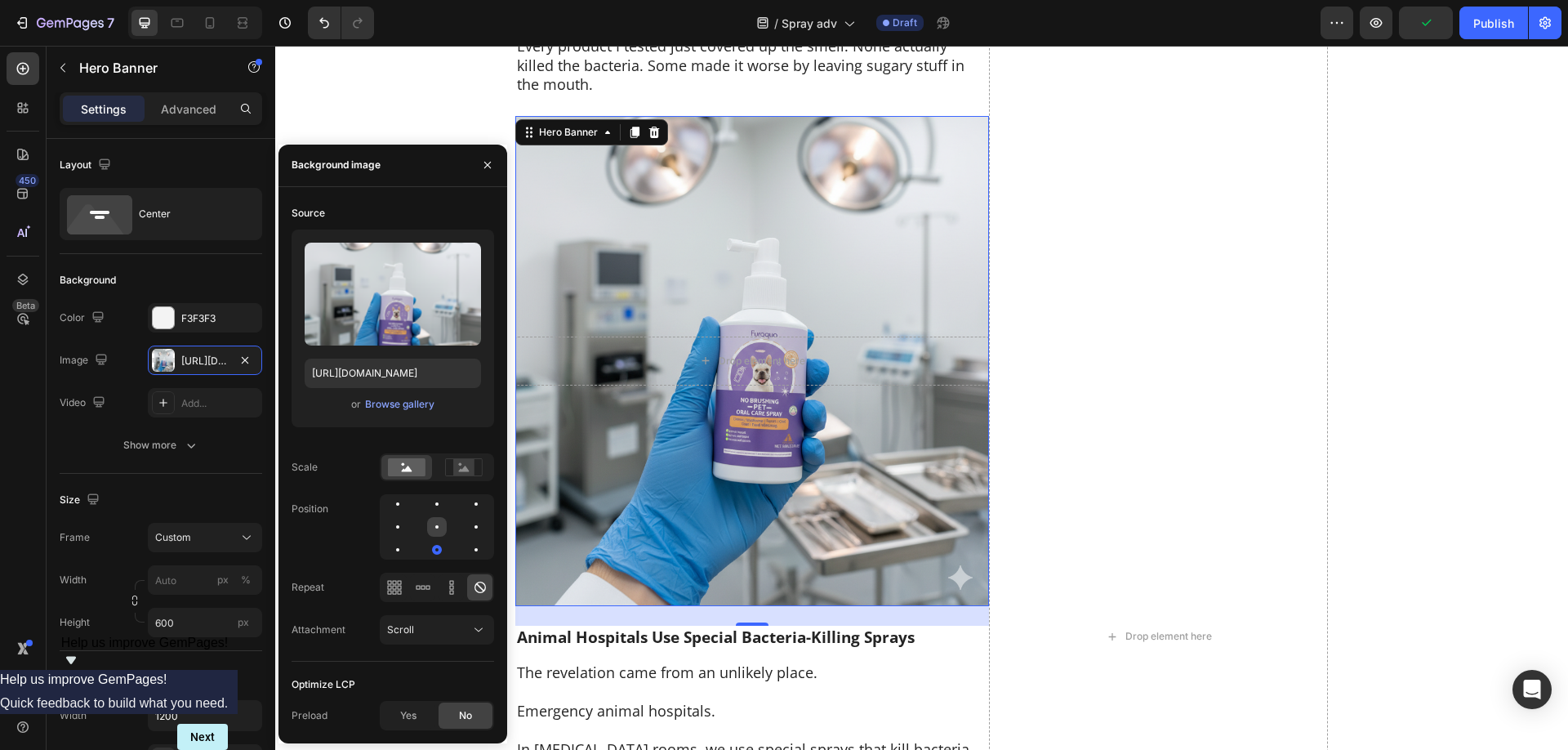
click at [436, 527] on div at bounding box center [436, 526] width 3 height 3
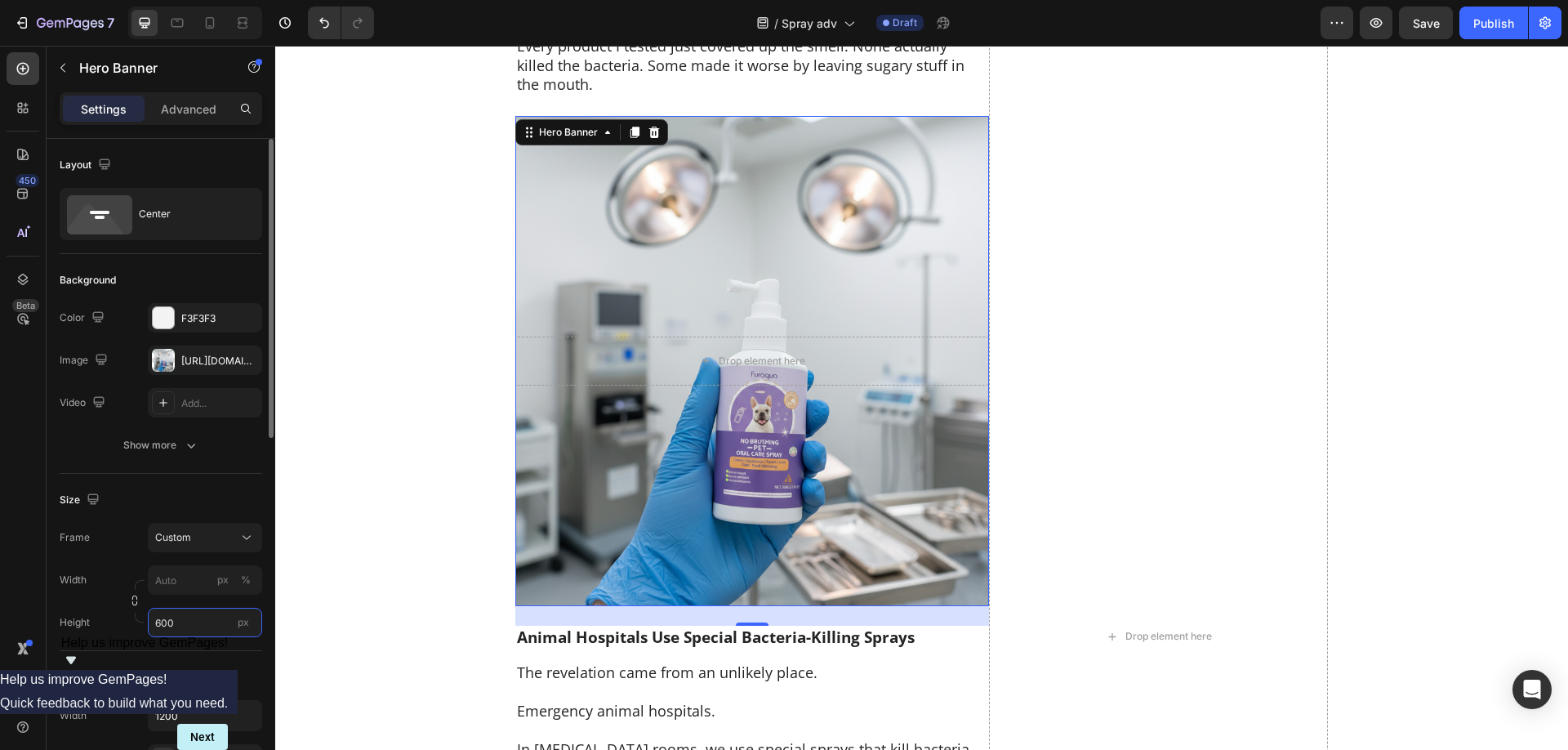
click at [179, 623] on input "600" at bounding box center [205, 622] width 114 height 29
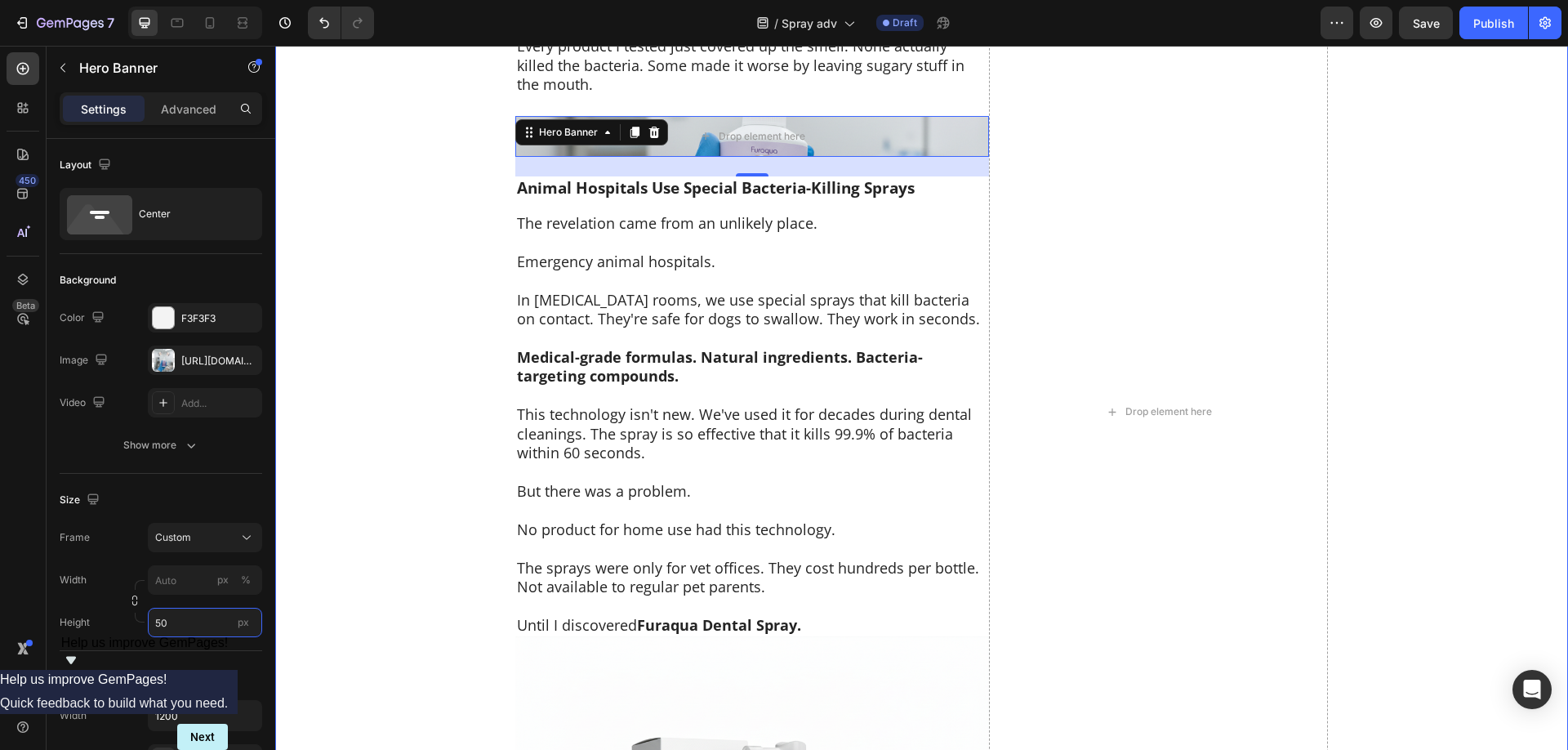
type input "500"
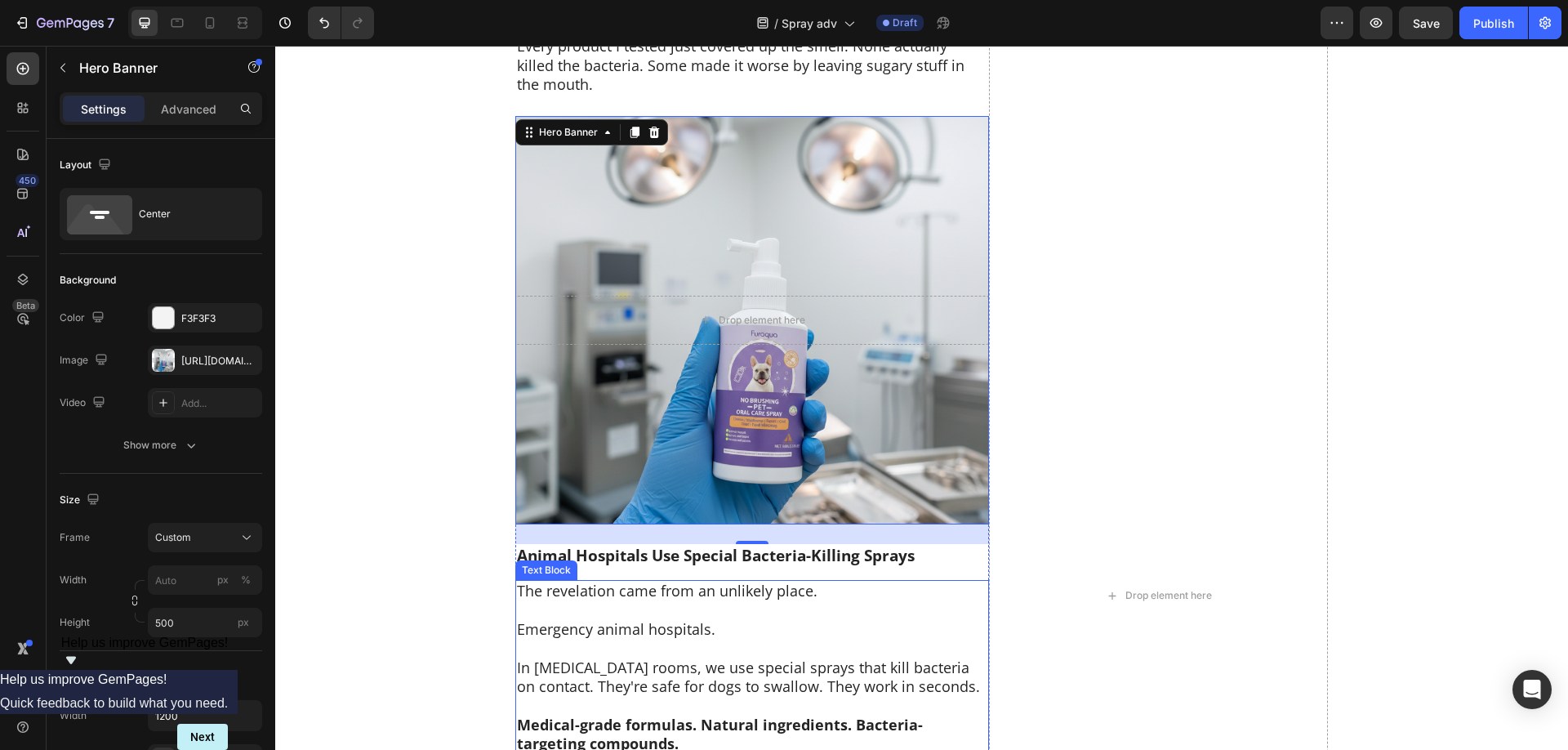
click at [831, 639] on p at bounding box center [752, 648] width 470 height 19
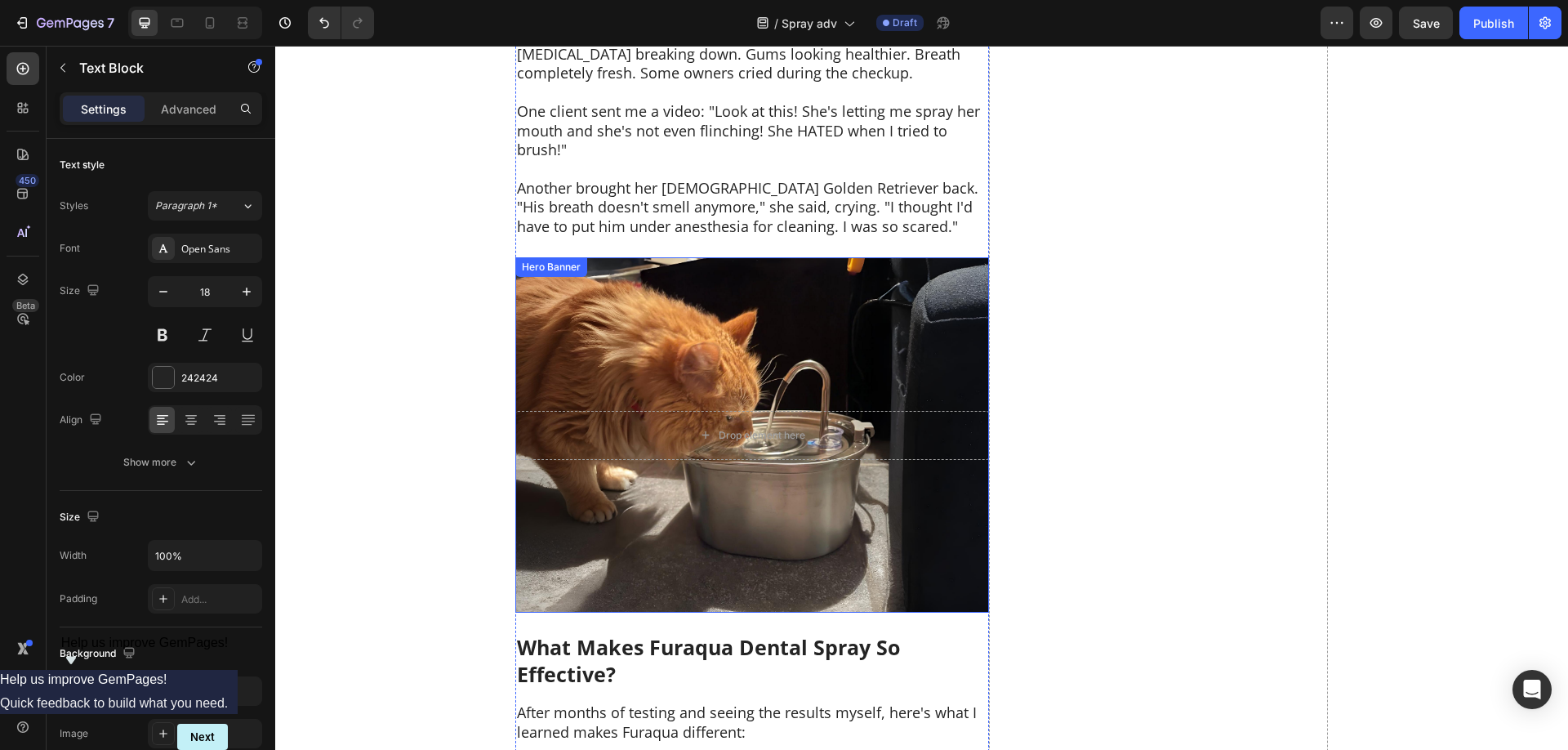
scroll to position [7330, 0]
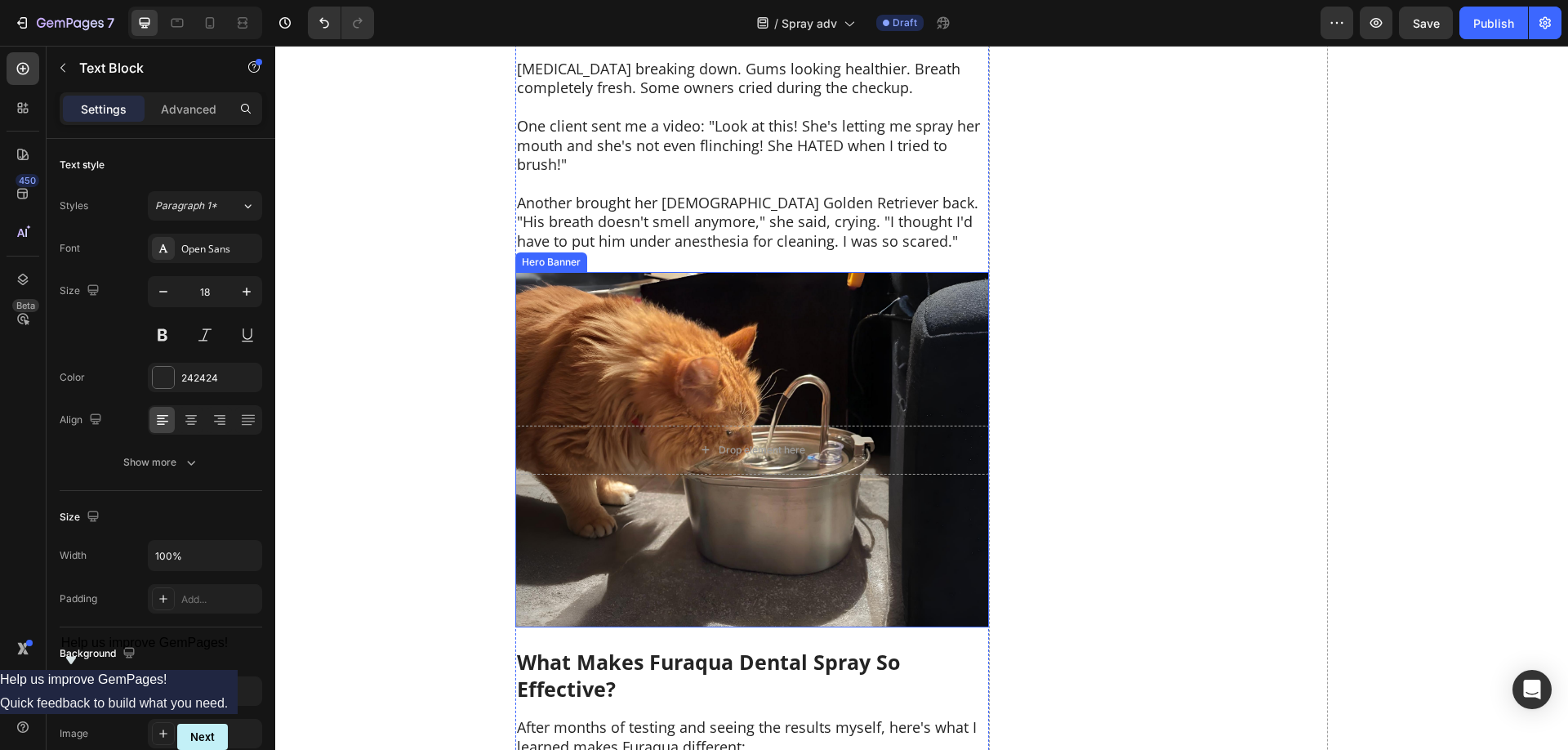
click at [802, 303] on div "Background Image" at bounding box center [752, 449] width 473 height 356
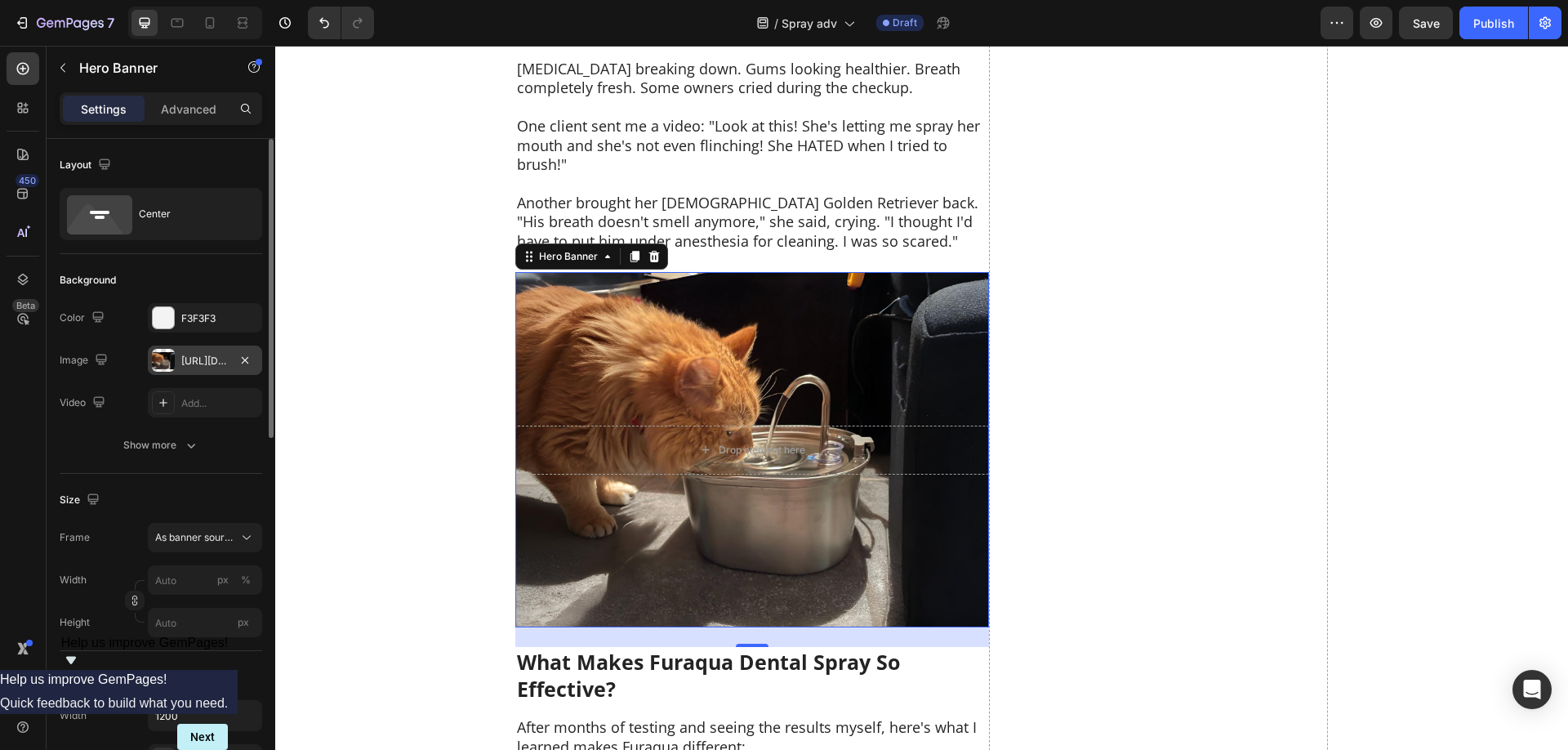
click at [188, 359] on div "[URL][DOMAIN_NAME]" at bounding box center [205, 360] width 48 height 15
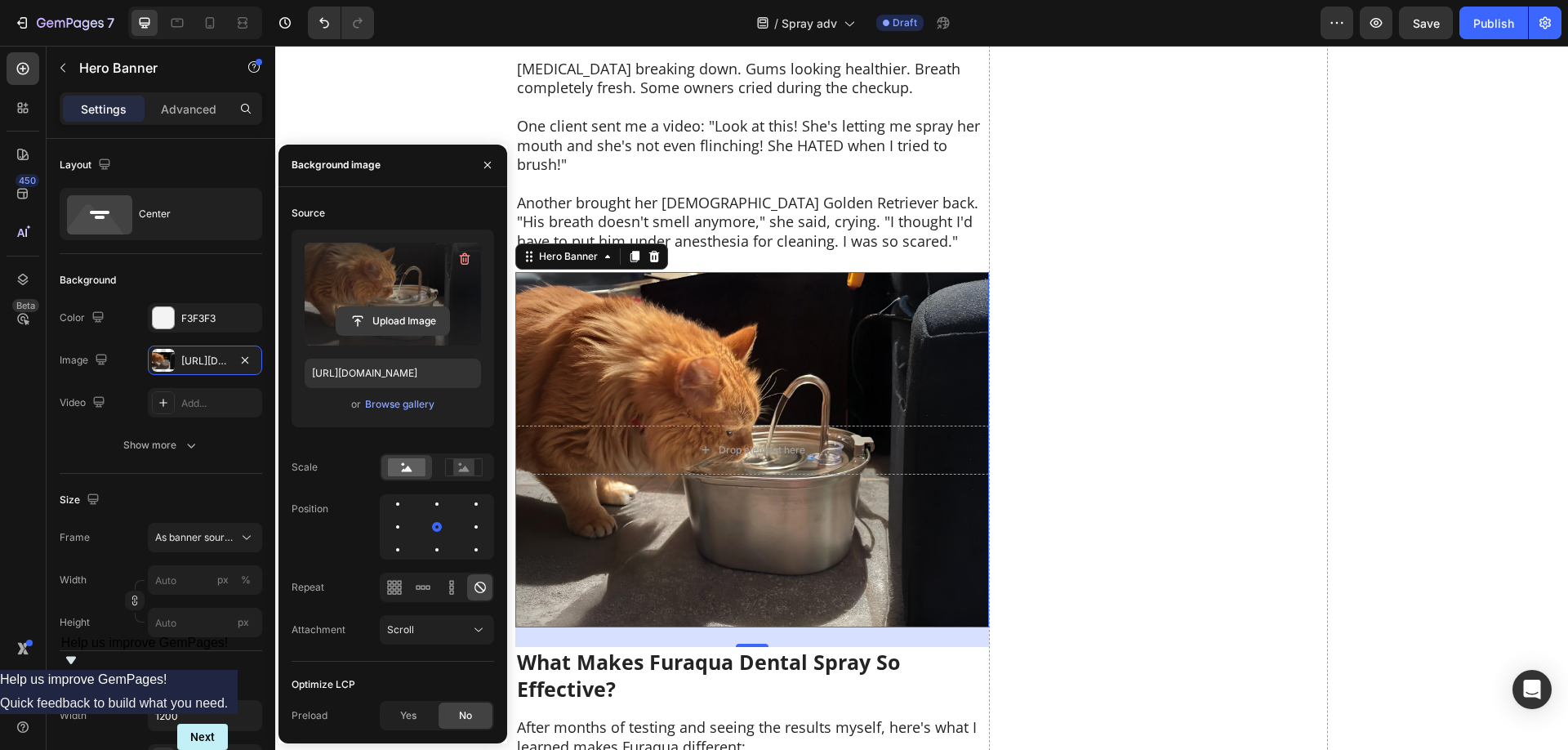
click at [387, 327] on input "file" at bounding box center [392, 320] width 113 height 28
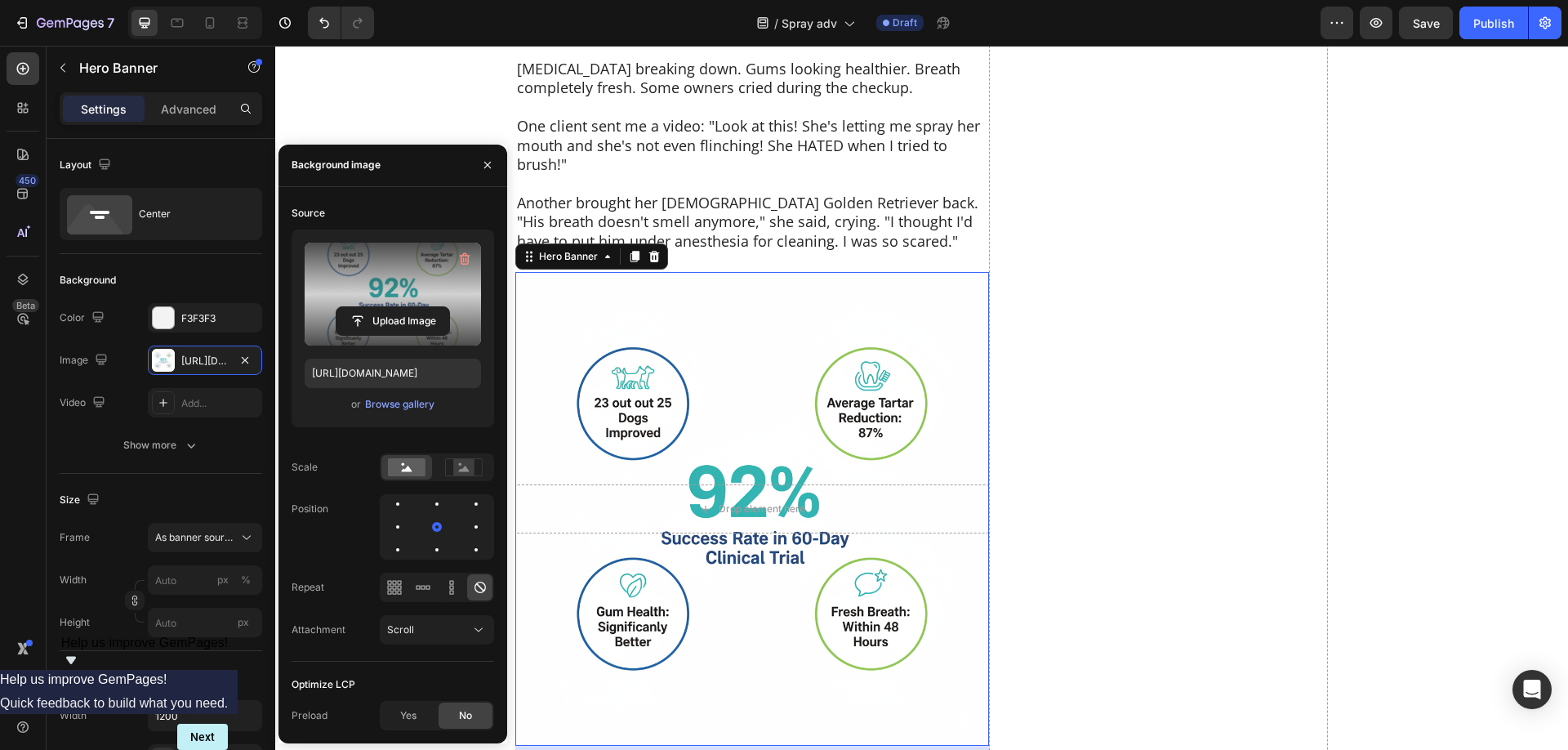
type input "[URL][DOMAIN_NAME]"
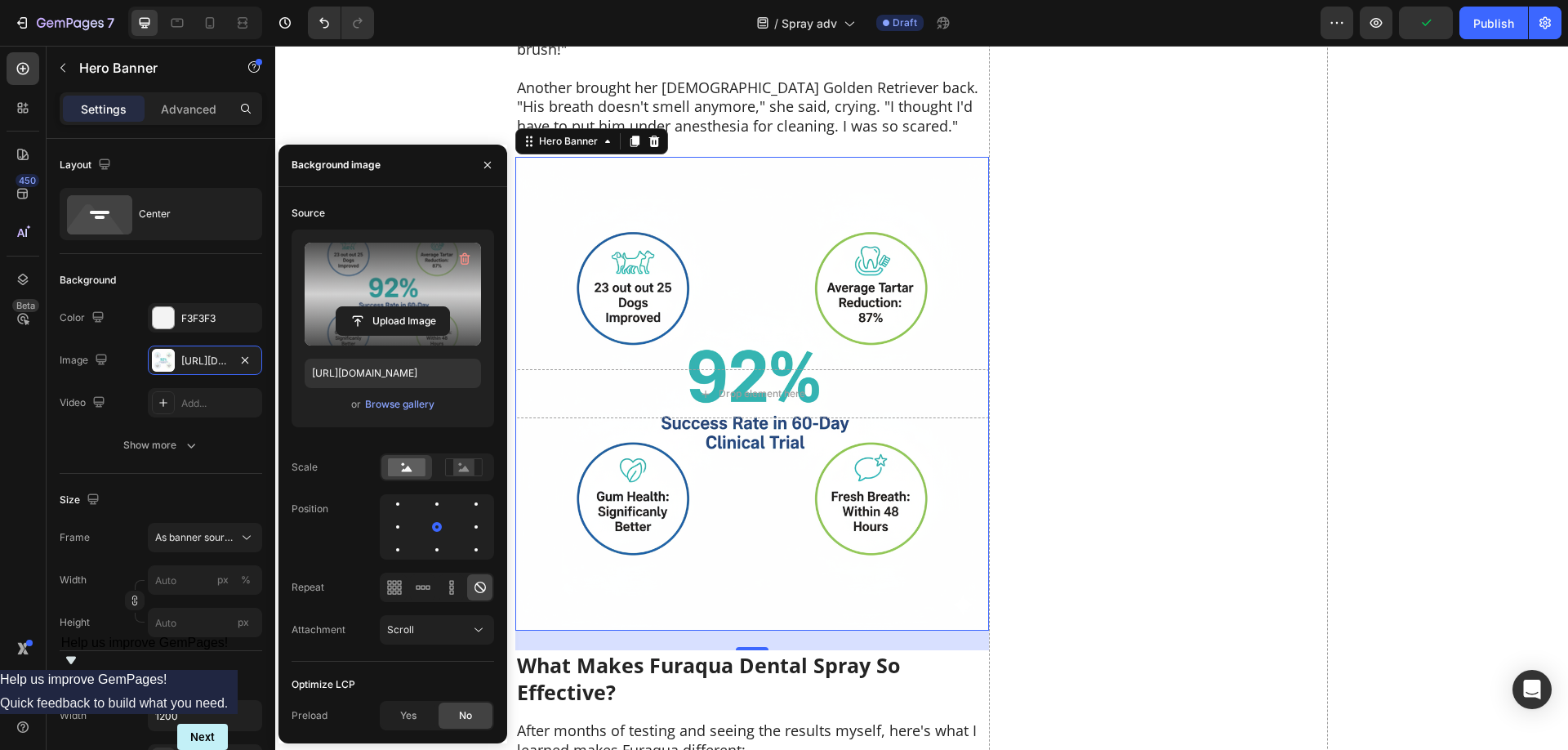
scroll to position [7412, 0]
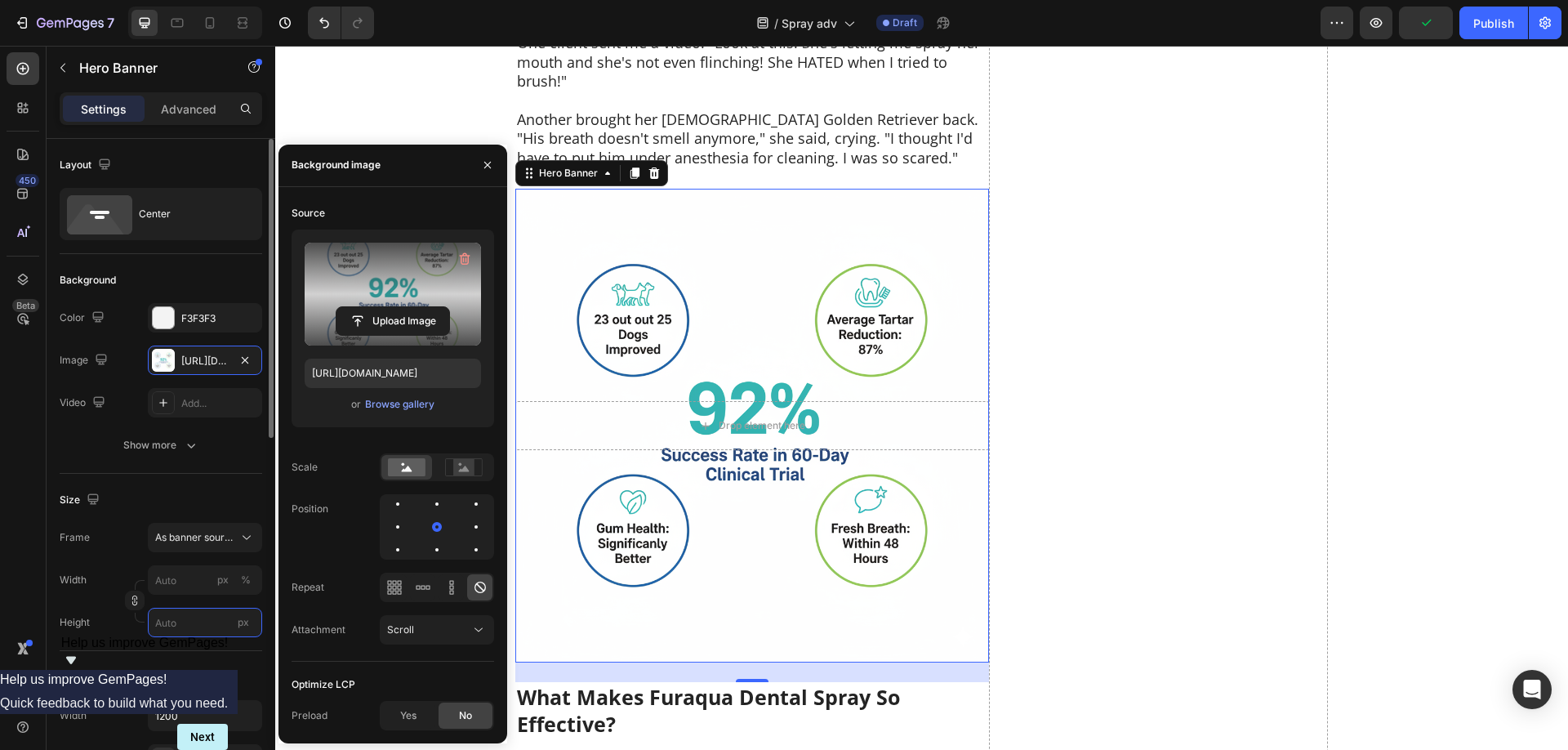
click at [173, 621] on input "px" at bounding box center [205, 622] width 114 height 29
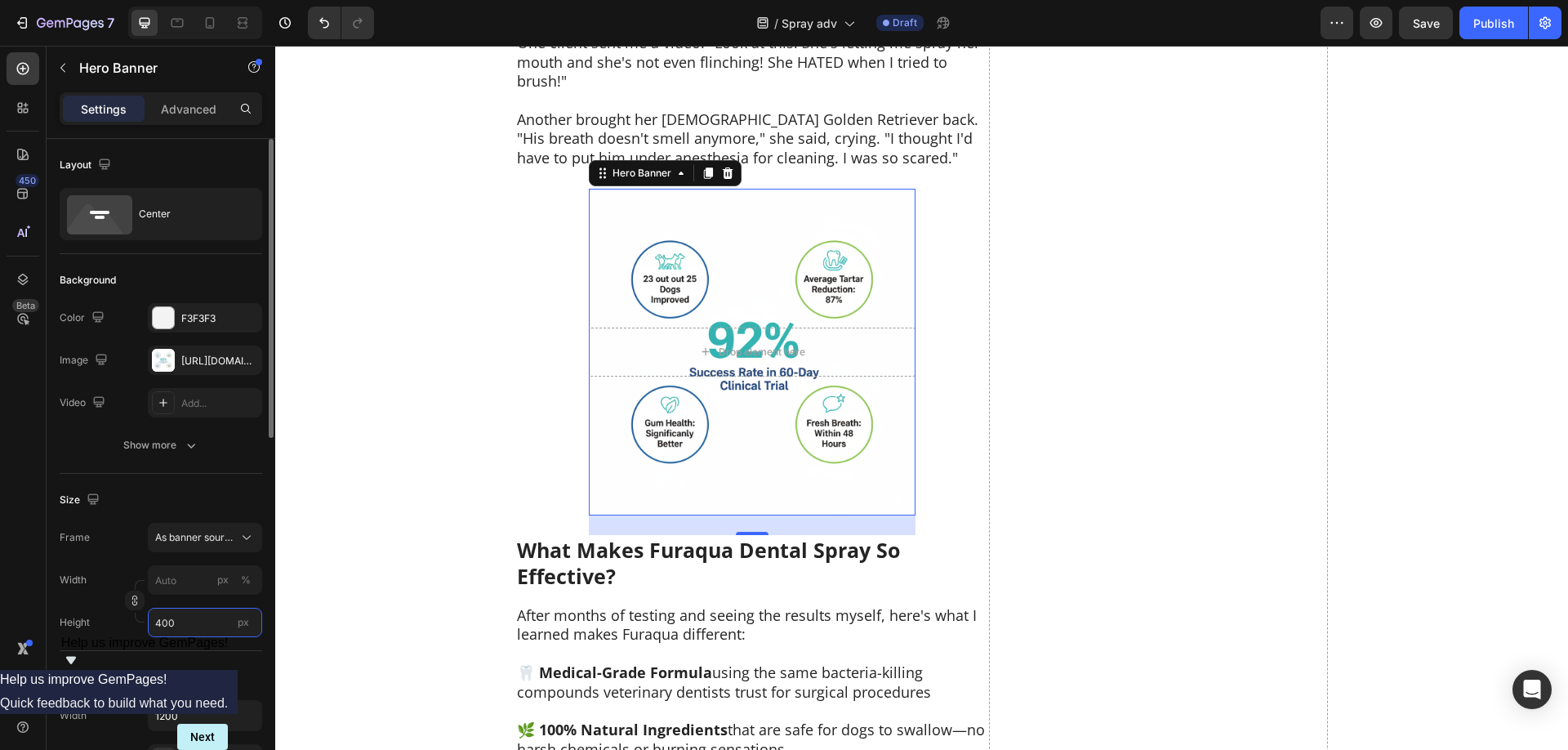
drag, startPoint x: 176, startPoint y: 623, endPoint x: 137, endPoint y: 624, distance: 39.0
click at [148, 624] on input "400" at bounding box center [205, 622] width 114 height 29
type input "400"
click at [213, 539] on span "As banner source" at bounding box center [195, 537] width 80 height 15
click at [197, 604] on div "Custom" at bounding box center [201, 605] width 94 height 15
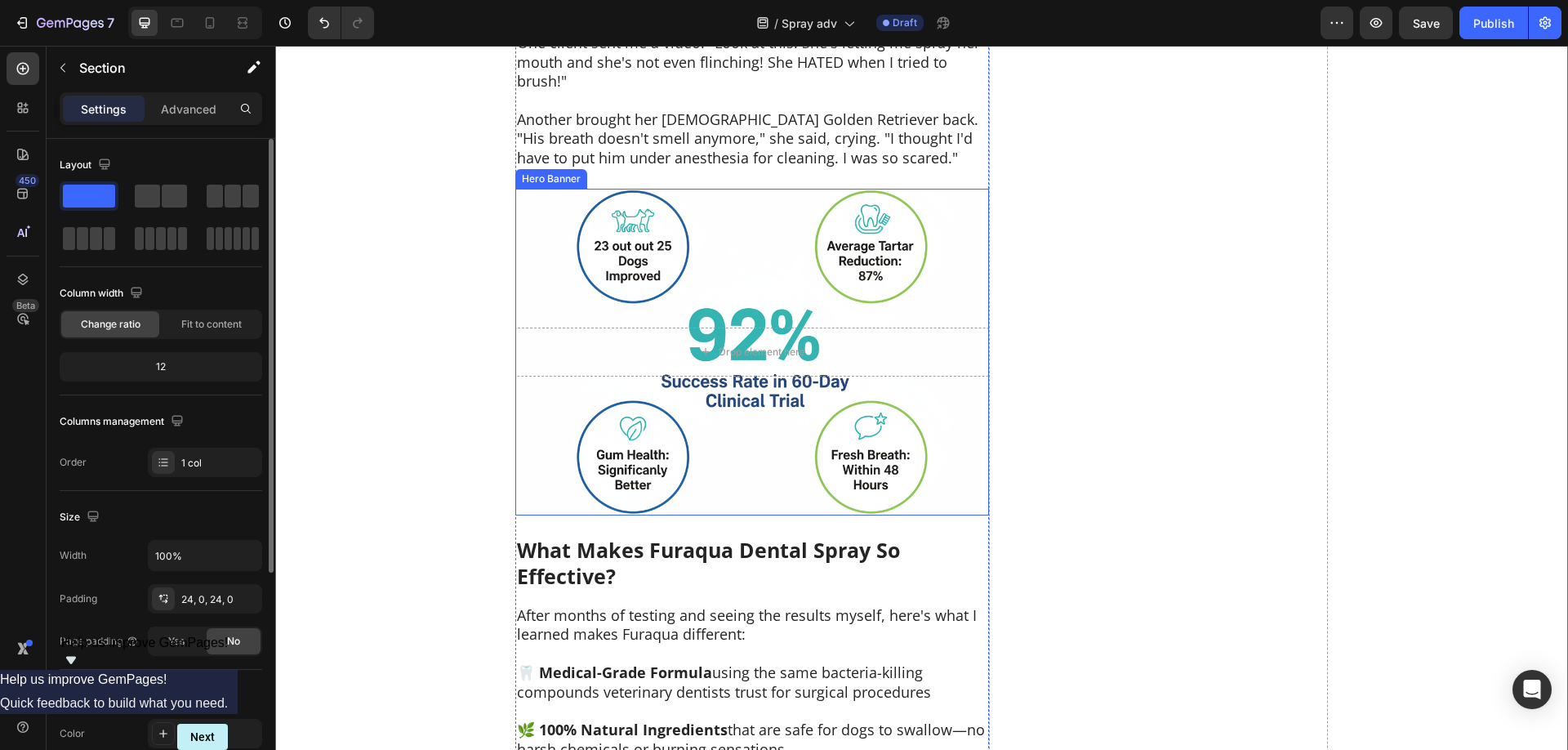
click at [763, 396] on div "Background Image" at bounding box center [752, 352] width 473 height 326
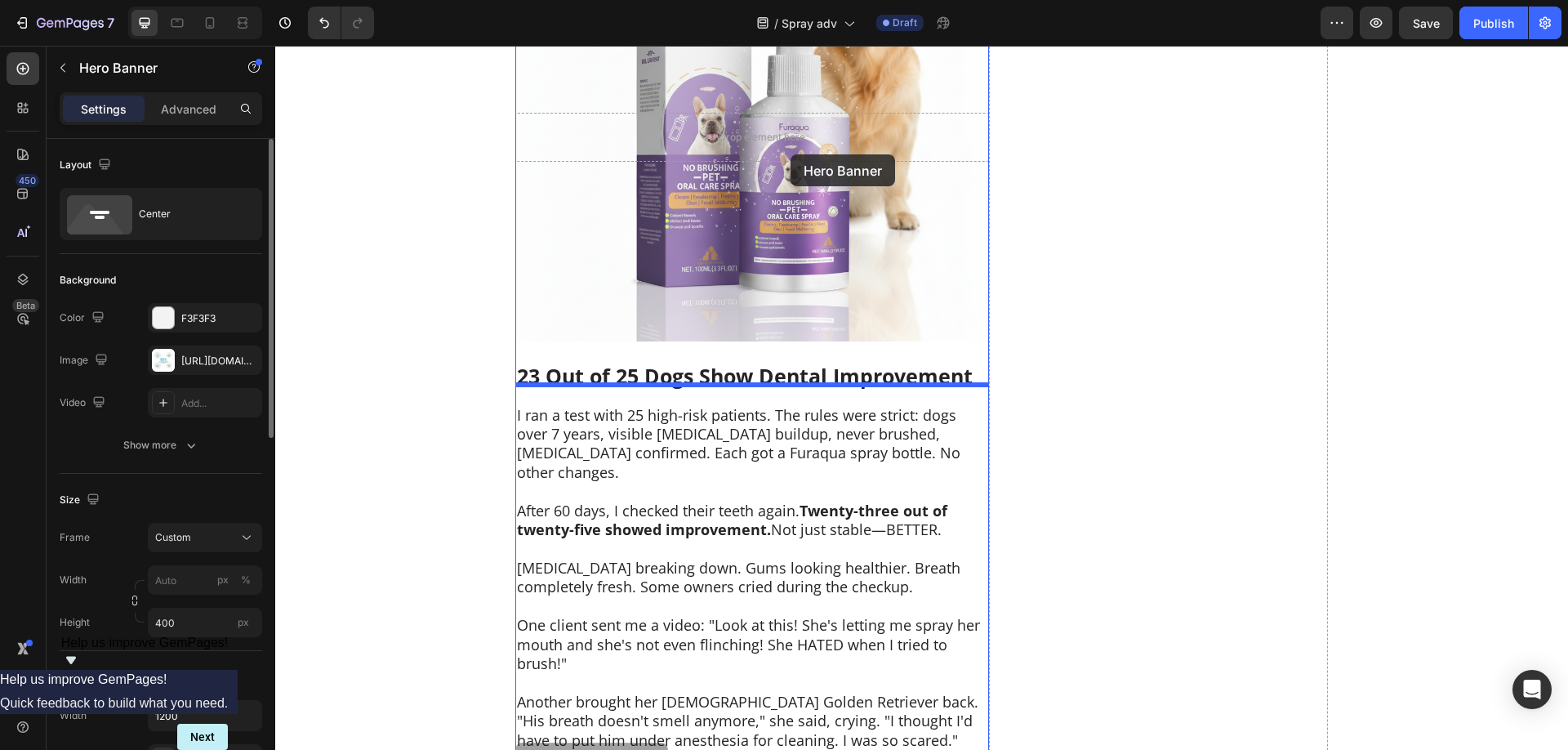
scroll to position [6830, 0]
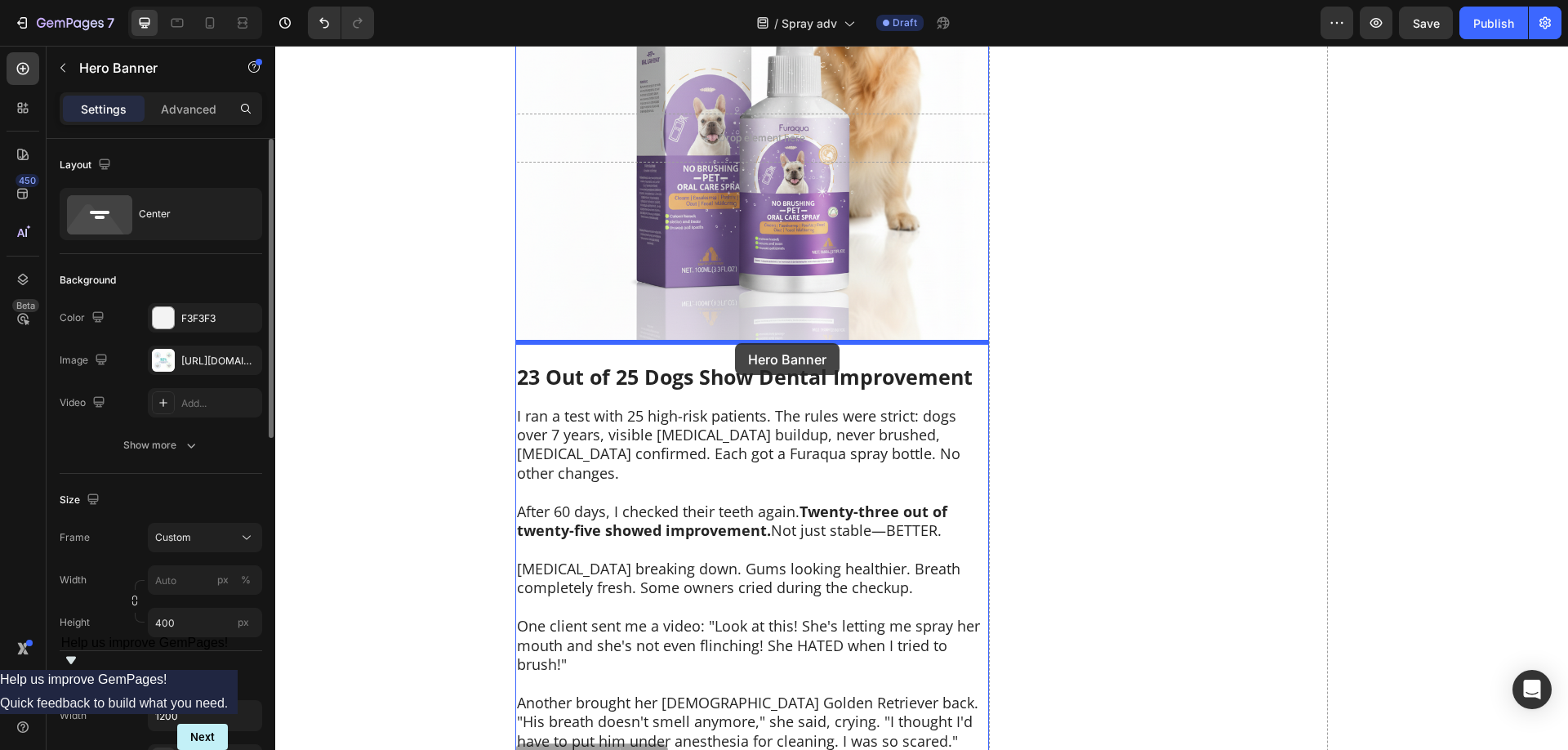
drag, startPoint x: 746, startPoint y: 515, endPoint x: 734, endPoint y: 343, distance: 172.4
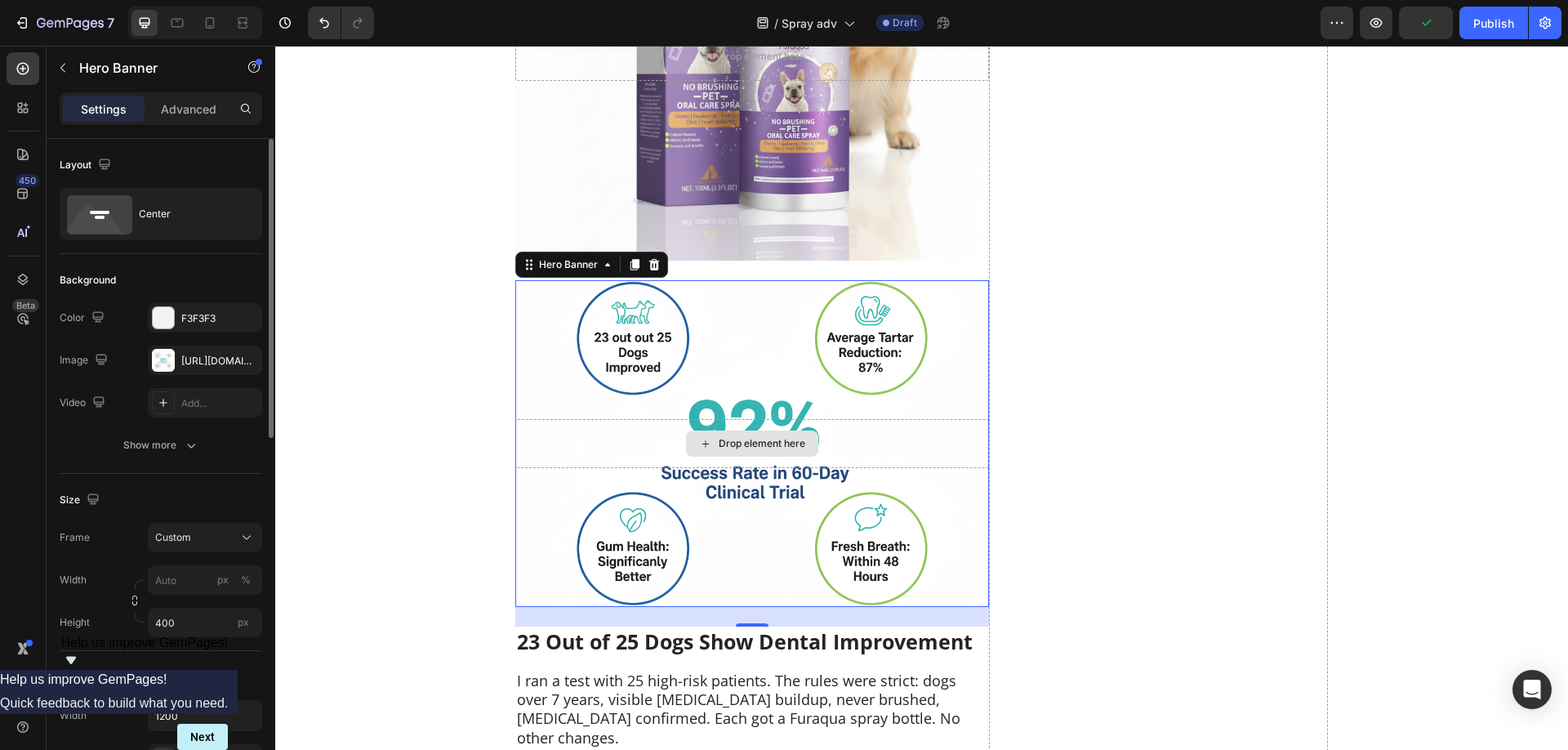
scroll to position [6746, 0]
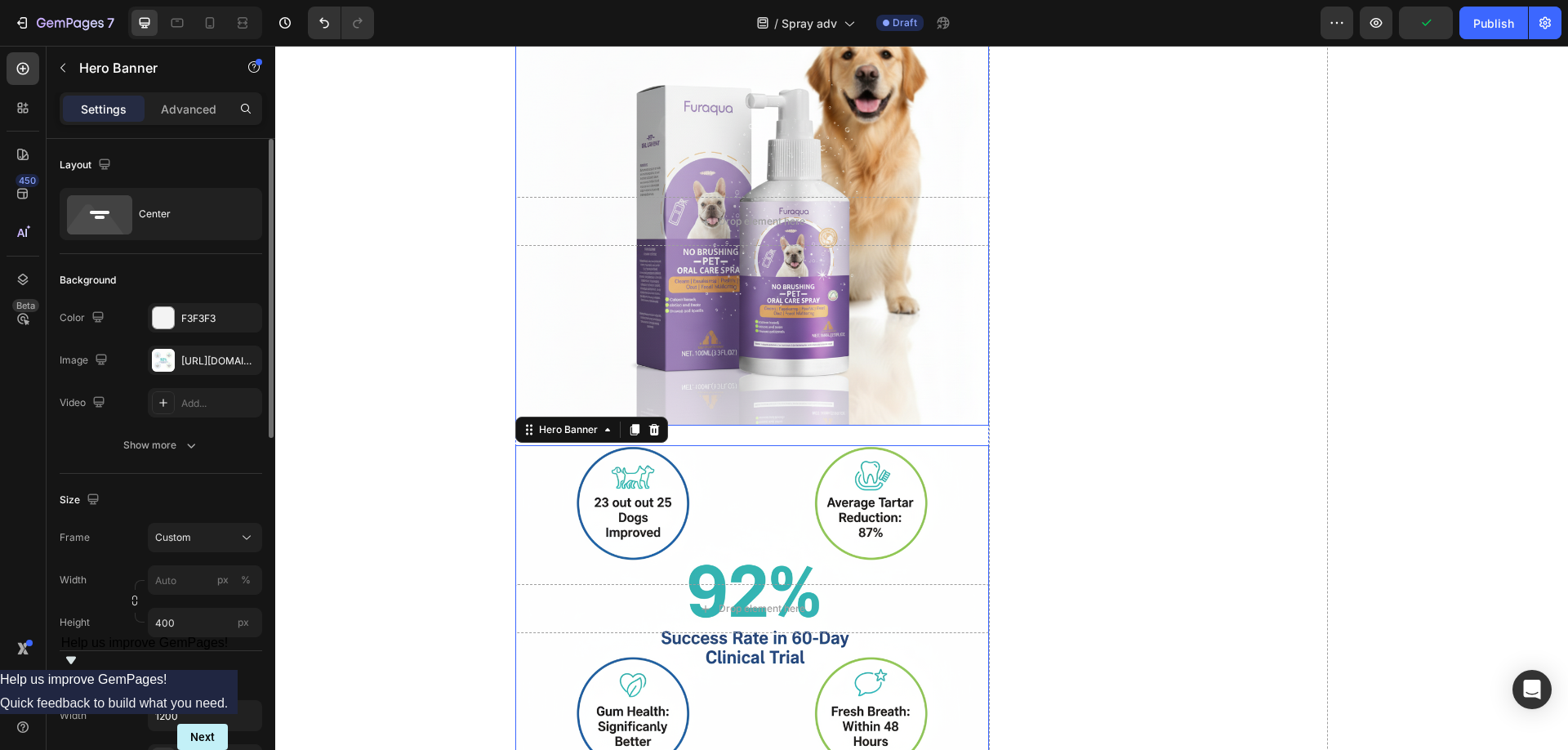
click at [799, 315] on div "Background Image" at bounding box center [752, 221] width 473 height 408
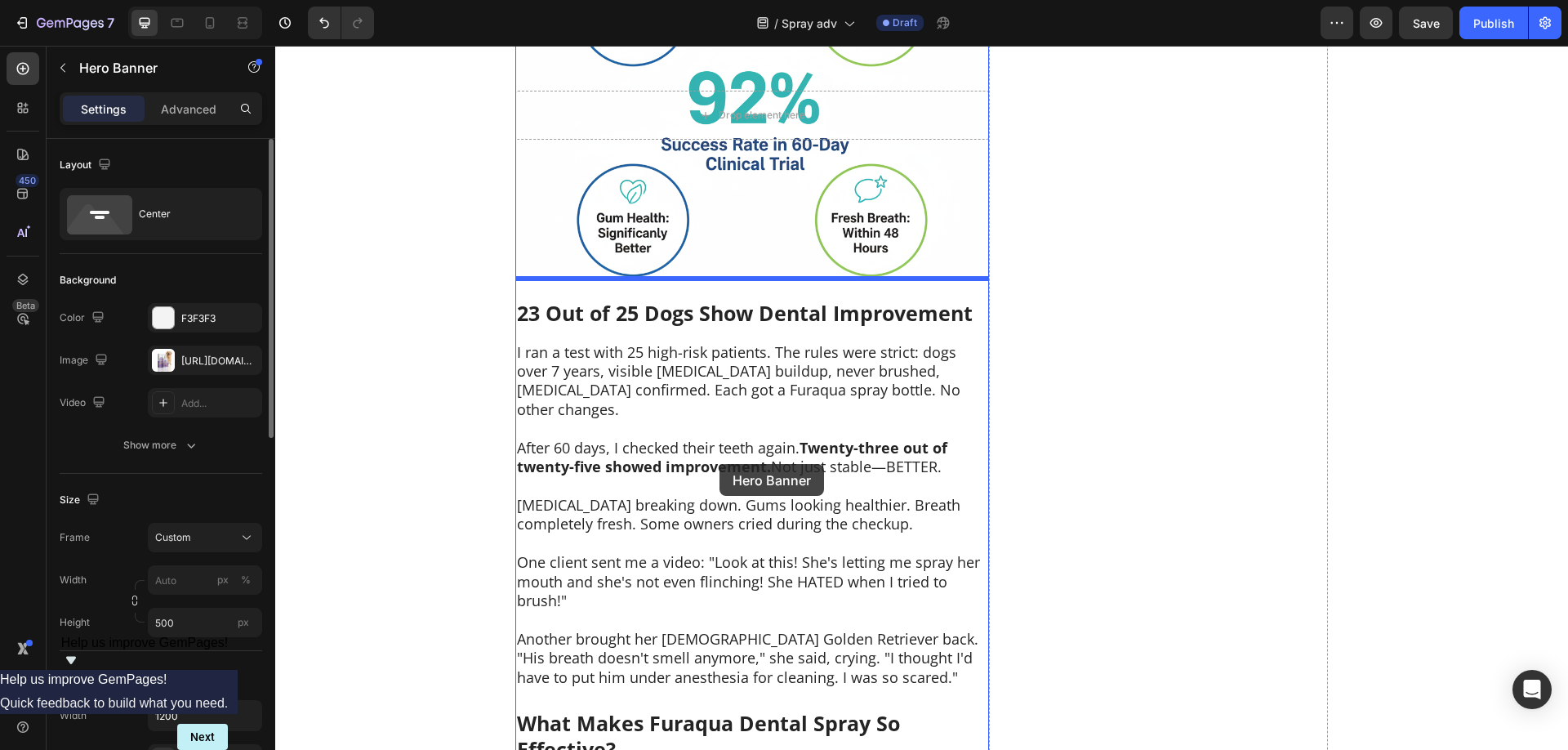
scroll to position [7402, 0]
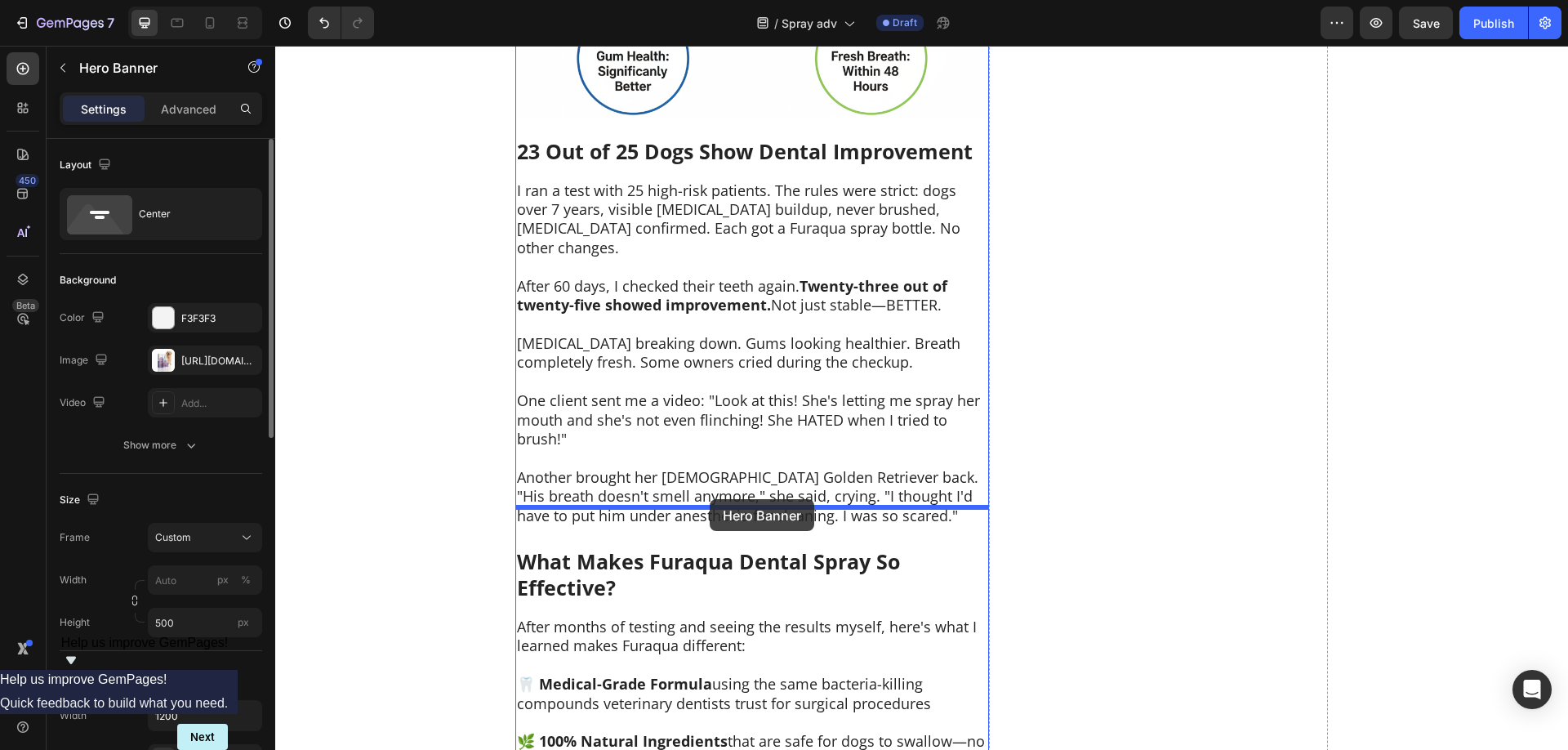
drag, startPoint x: 656, startPoint y: 301, endPoint x: 710, endPoint y: 499, distance: 205.2
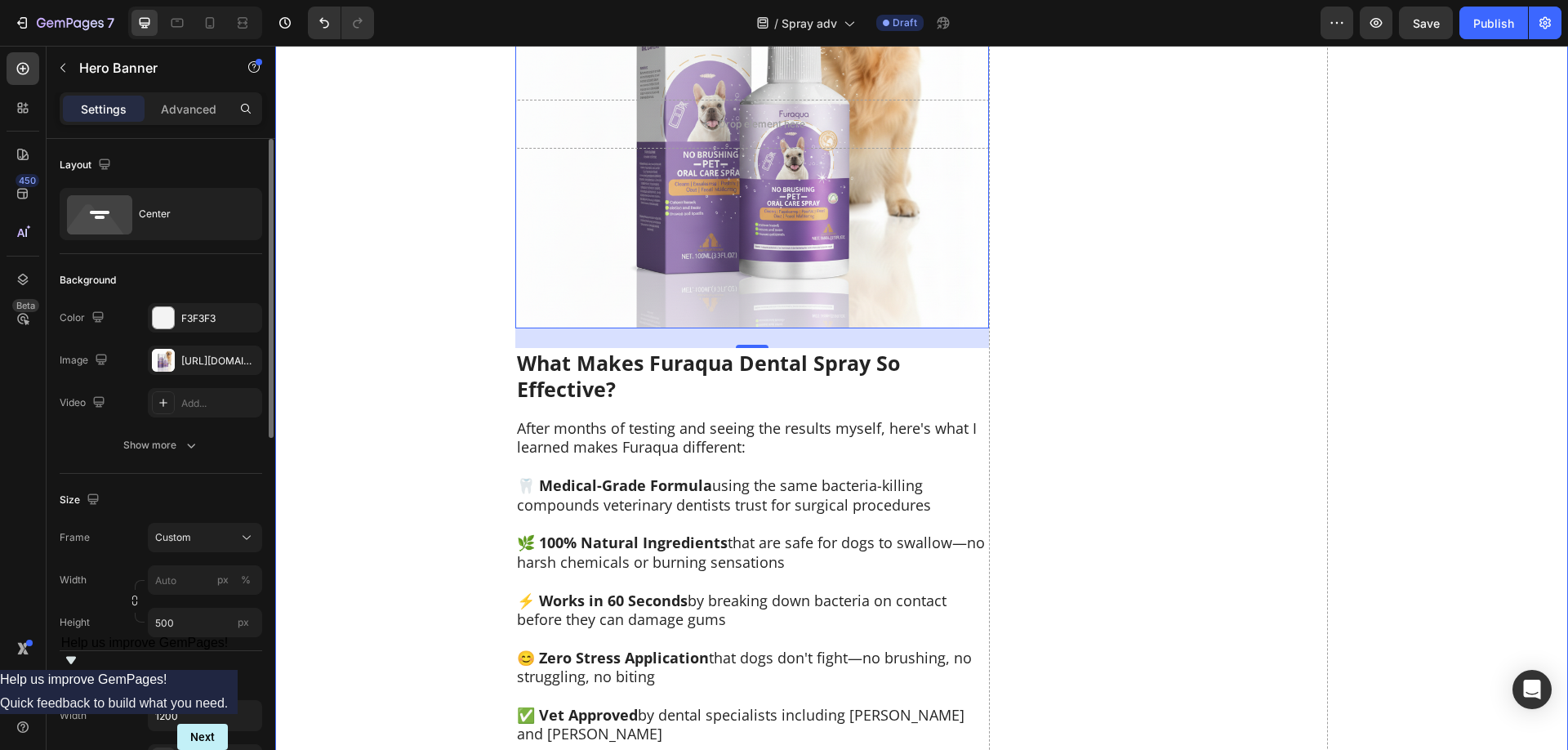
scroll to position [7639, 0]
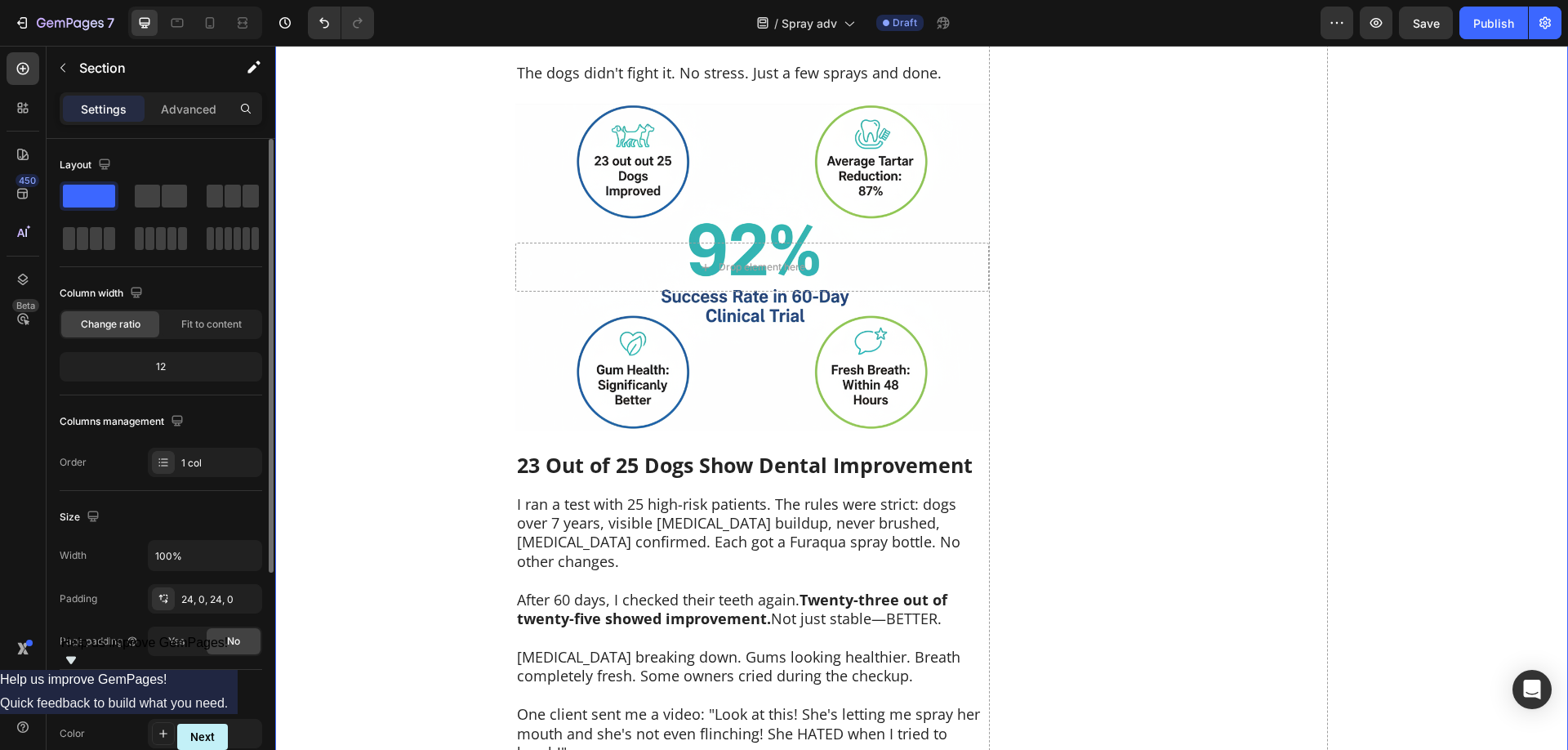
scroll to position [6640, 0]
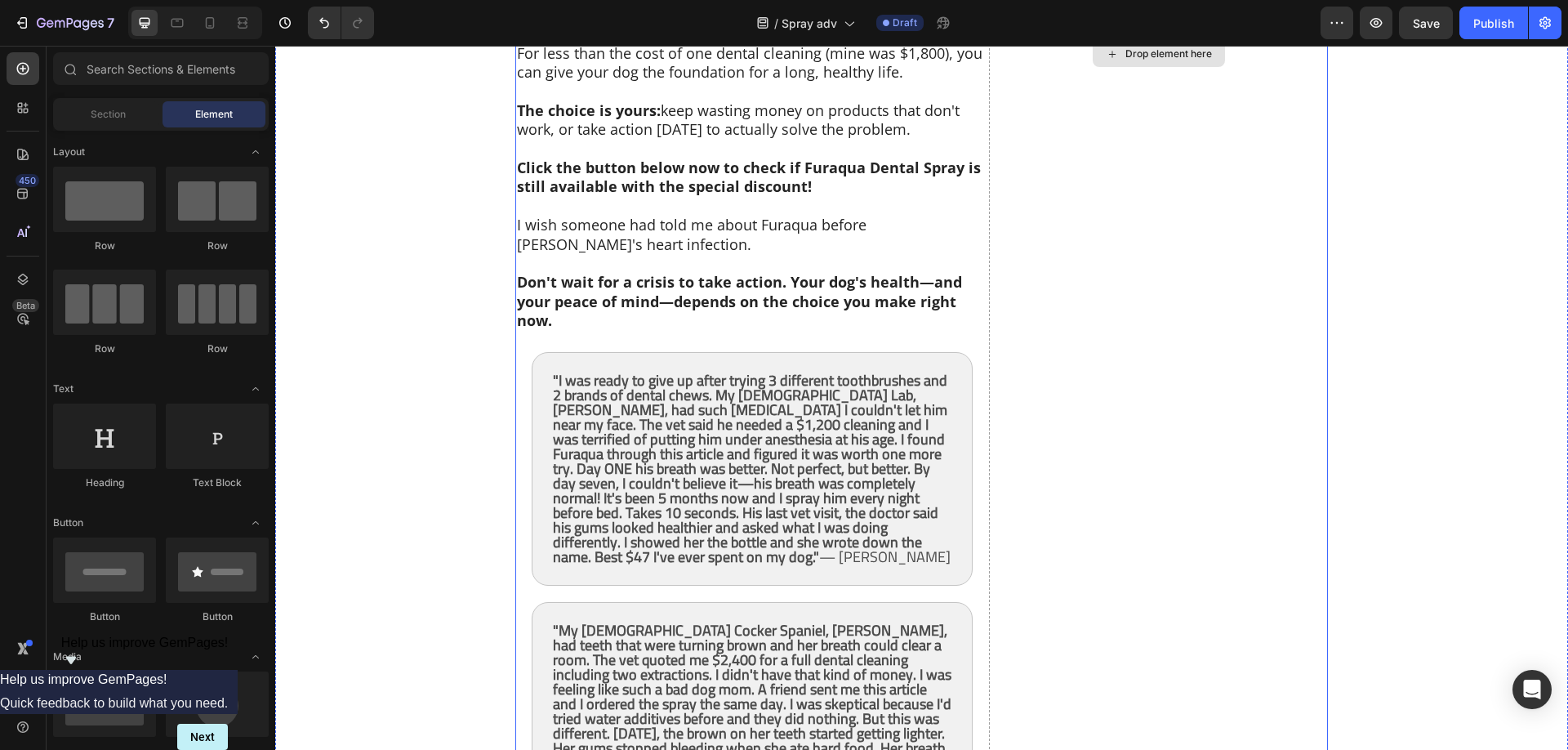
scroll to position [9546, 0]
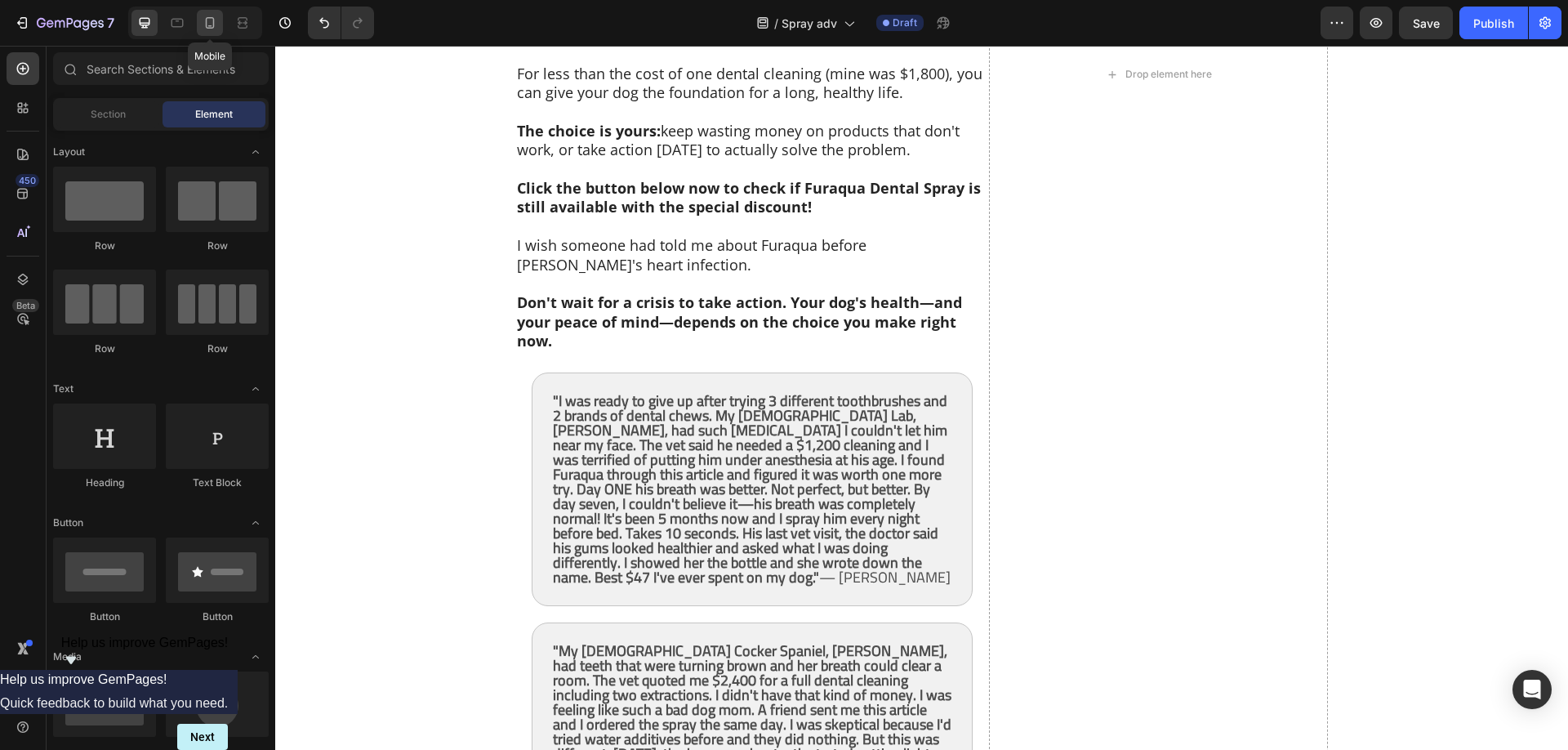
click at [211, 23] on icon at bounding box center [209, 22] width 17 height 17
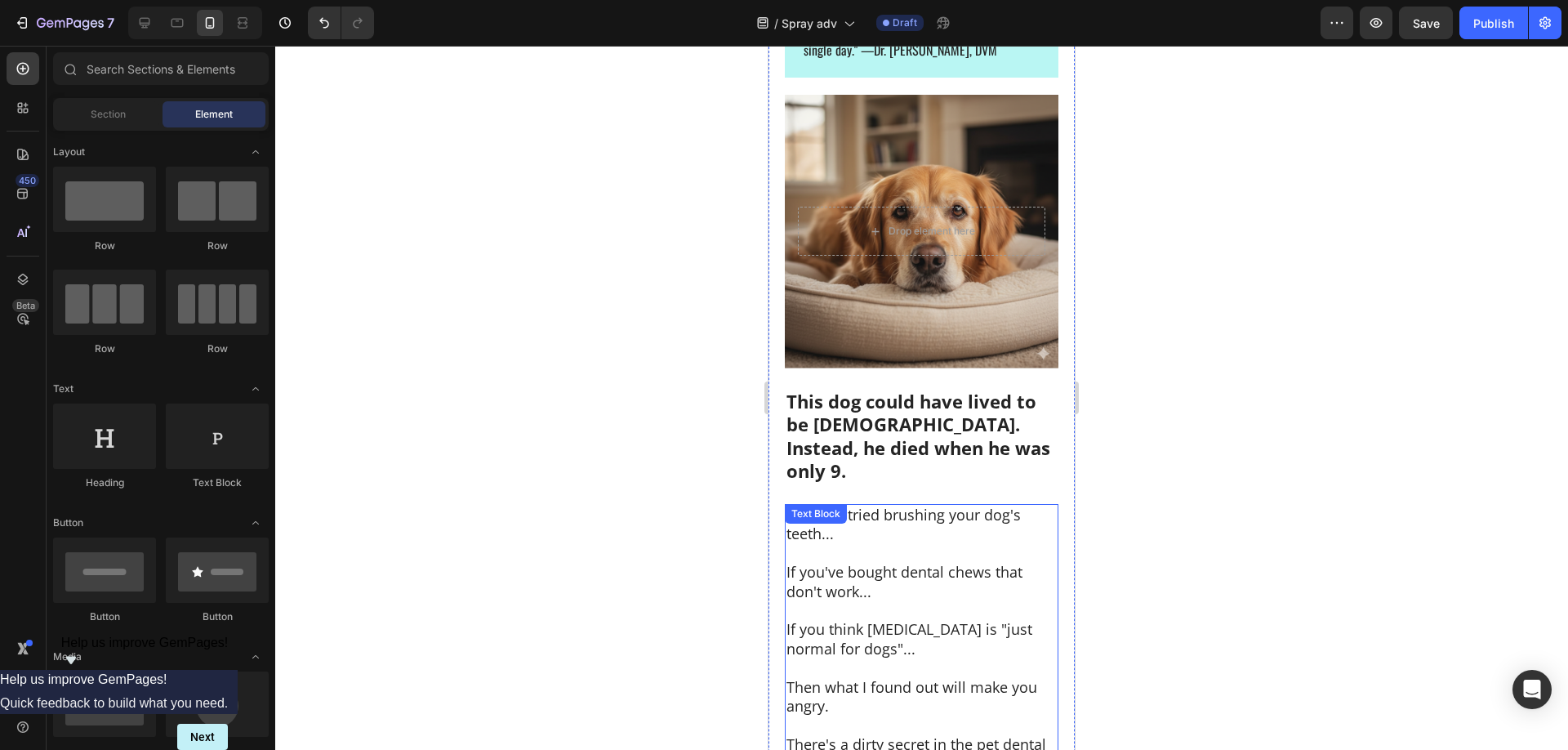
scroll to position [333, 0]
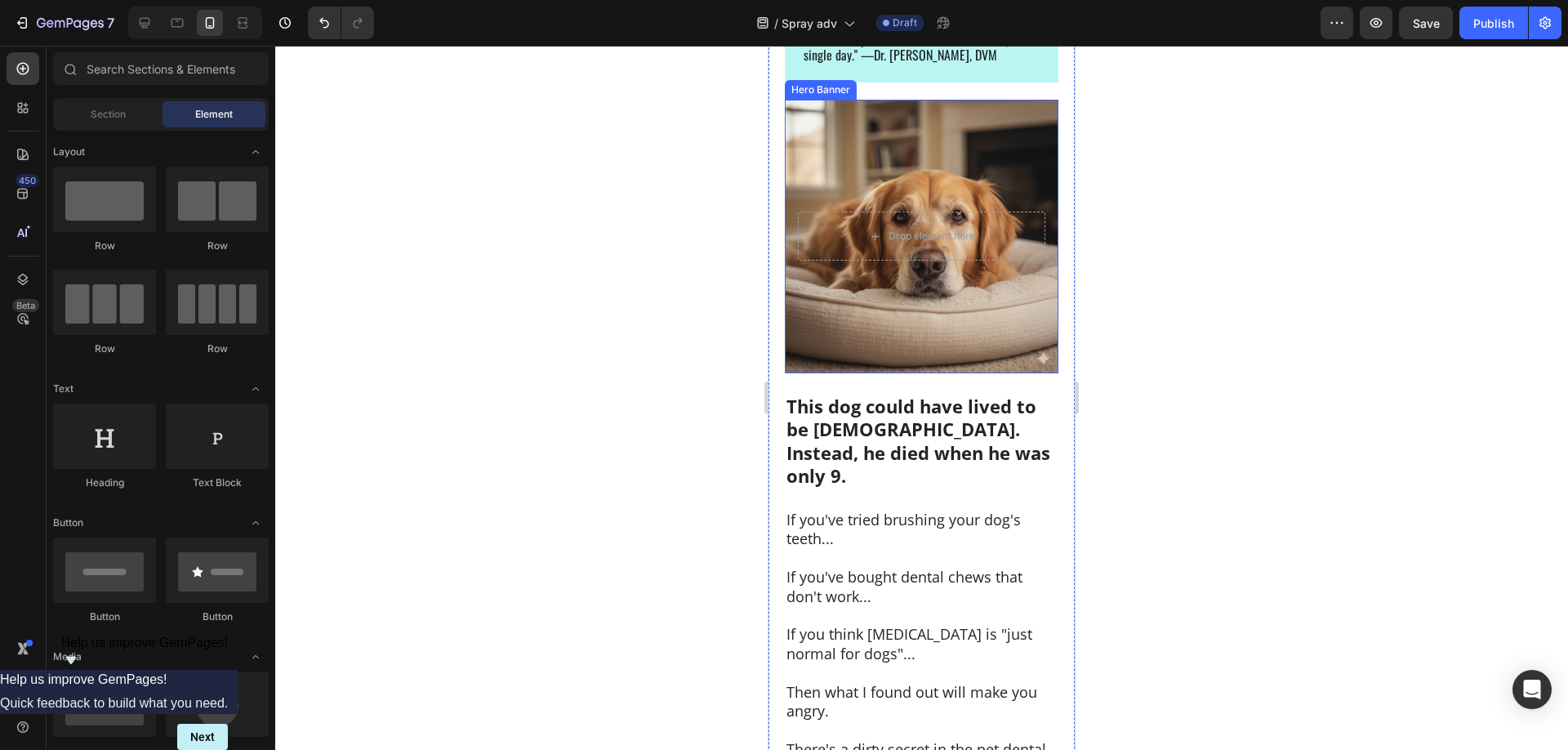
click at [971, 351] on div "Background Image" at bounding box center [921, 236] width 274 height 274
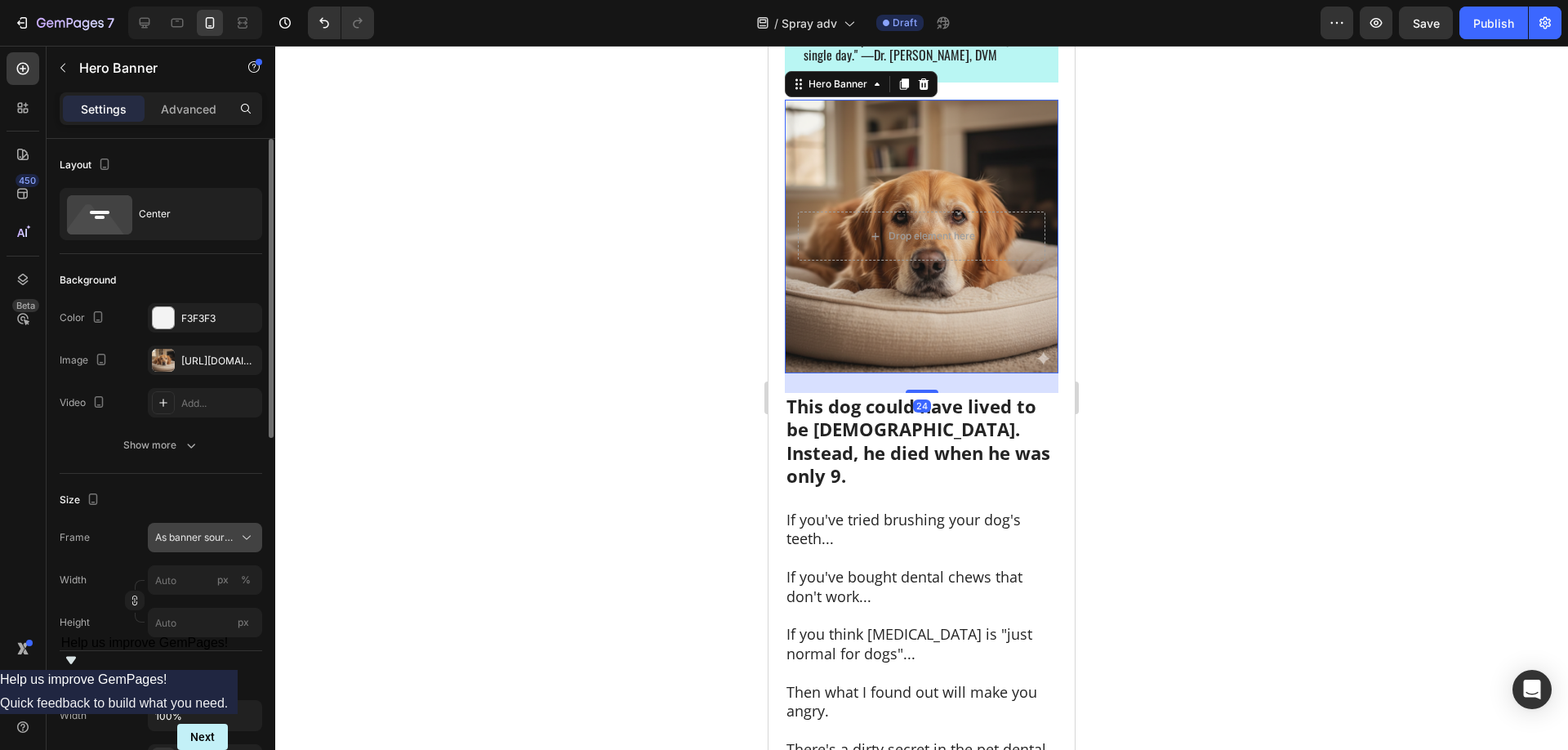
click at [224, 539] on span "As banner source" at bounding box center [195, 537] width 80 height 15
click at [180, 599] on span "Custom" at bounding box center [171, 605] width 36 height 15
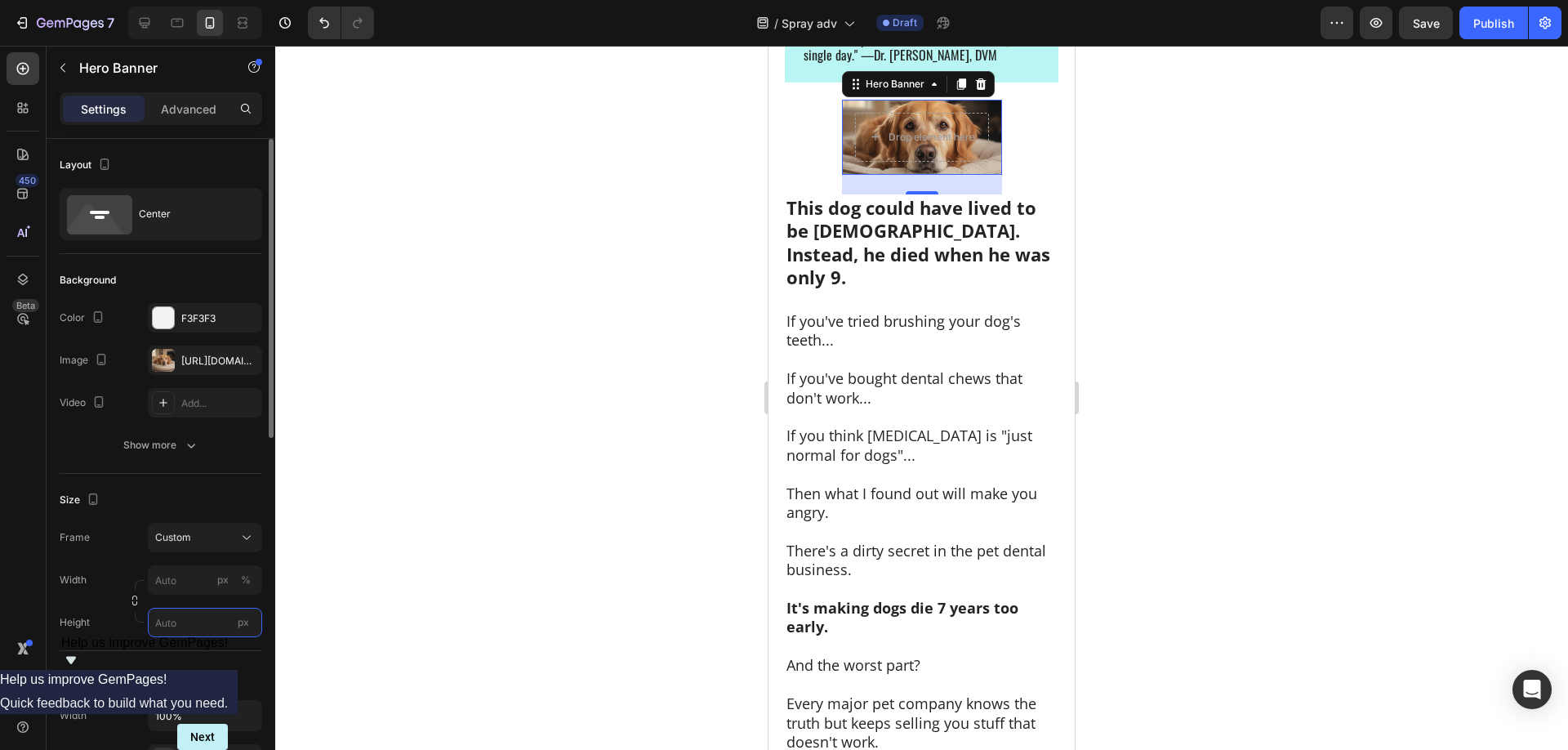
click at [182, 624] on input "px" at bounding box center [205, 622] width 114 height 29
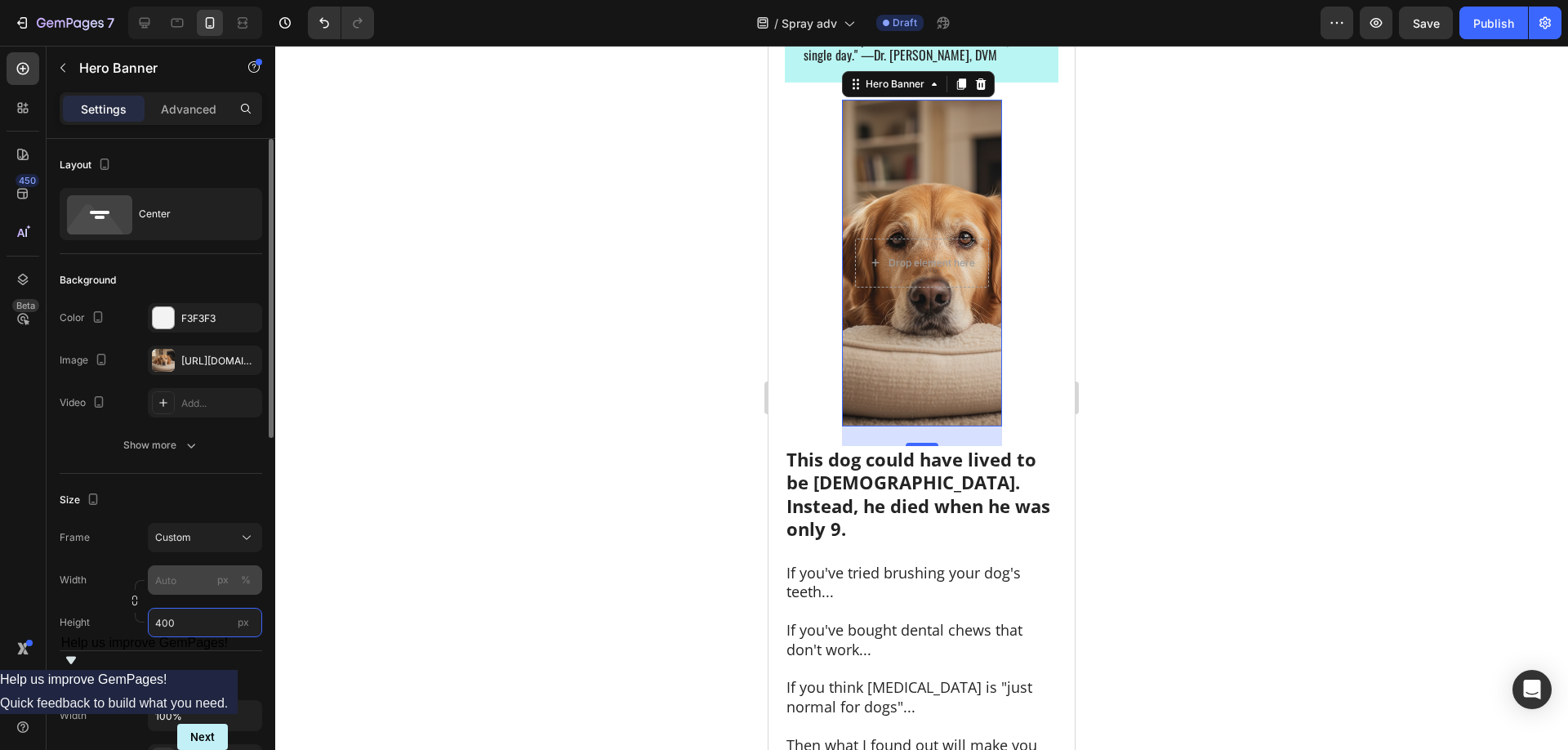
type input "400"
click at [187, 581] on input "px %" at bounding box center [205, 580] width 114 height 29
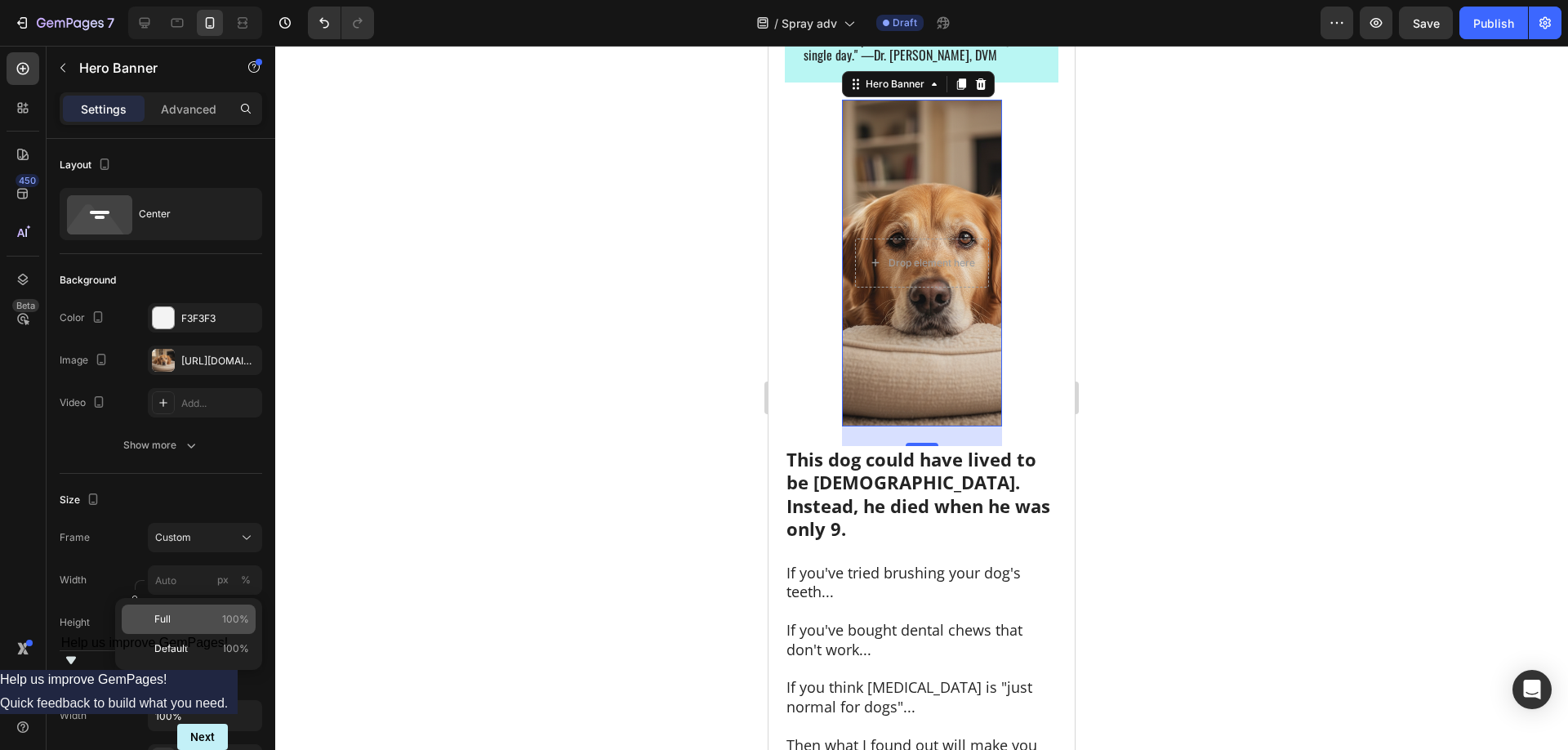
click at [176, 614] on p "Full 100%" at bounding box center [201, 619] width 94 height 15
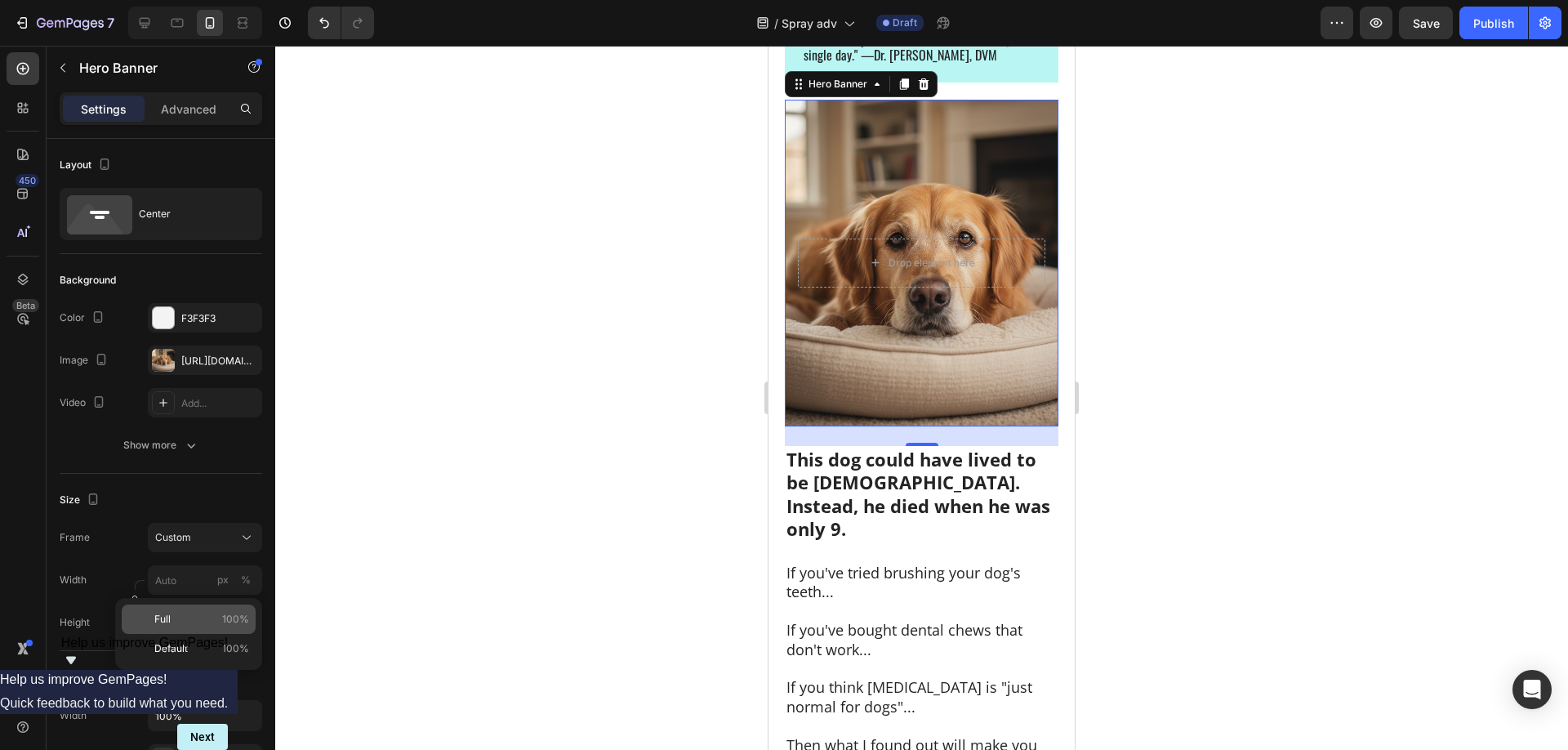
type input "100"
drag, startPoint x: 194, startPoint y: 626, endPoint x: 162, endPoint y: 628, distance: 32.1
click at [162, 628] on input "400" at bounding box center [205, 622] width 114 height 29
click at [179, 629] on input "400" at bounding box center [205, 622] width 114 height 29
click at [179, 628] on input "400" at bounding box center [205, 622] width 114 height 29
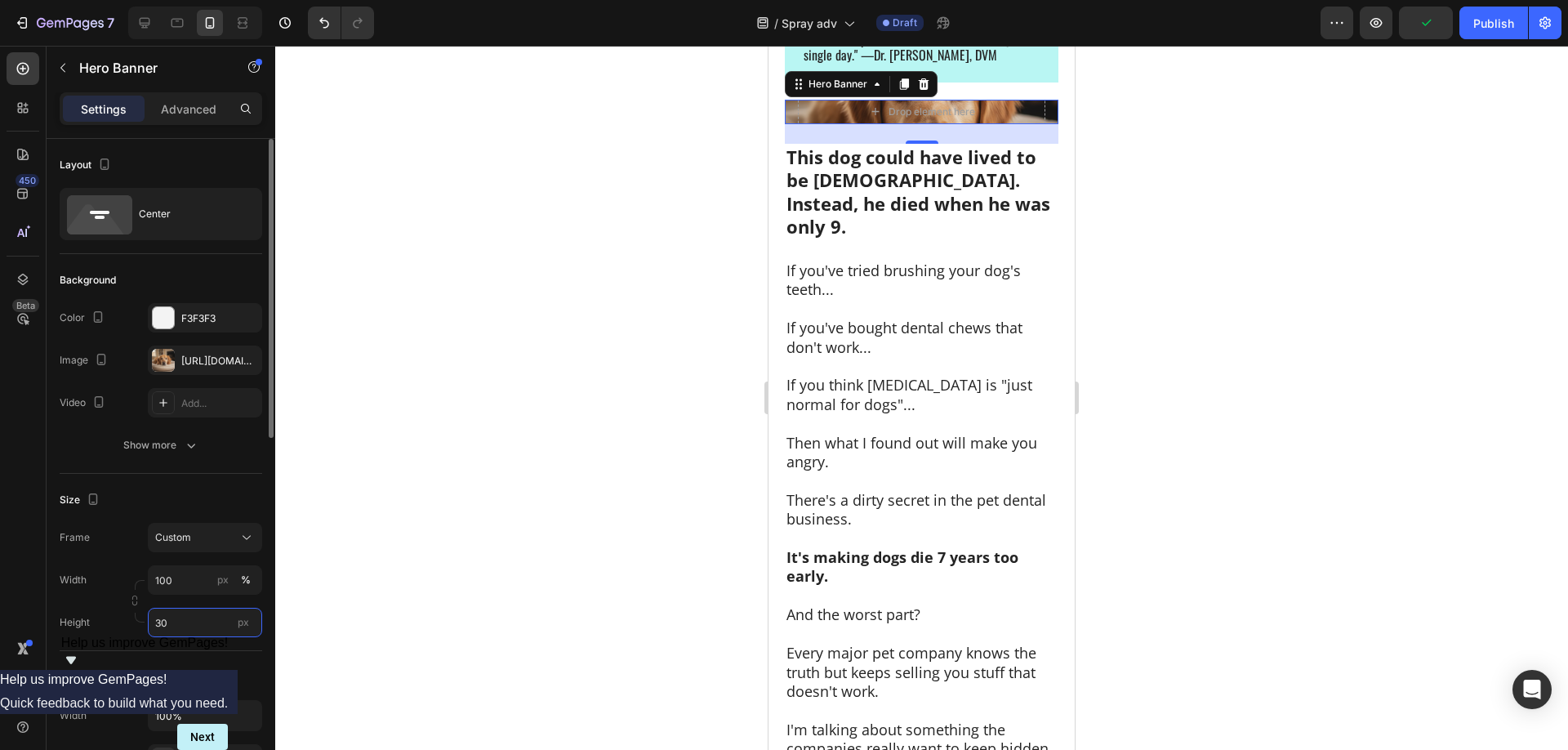
type input "300"
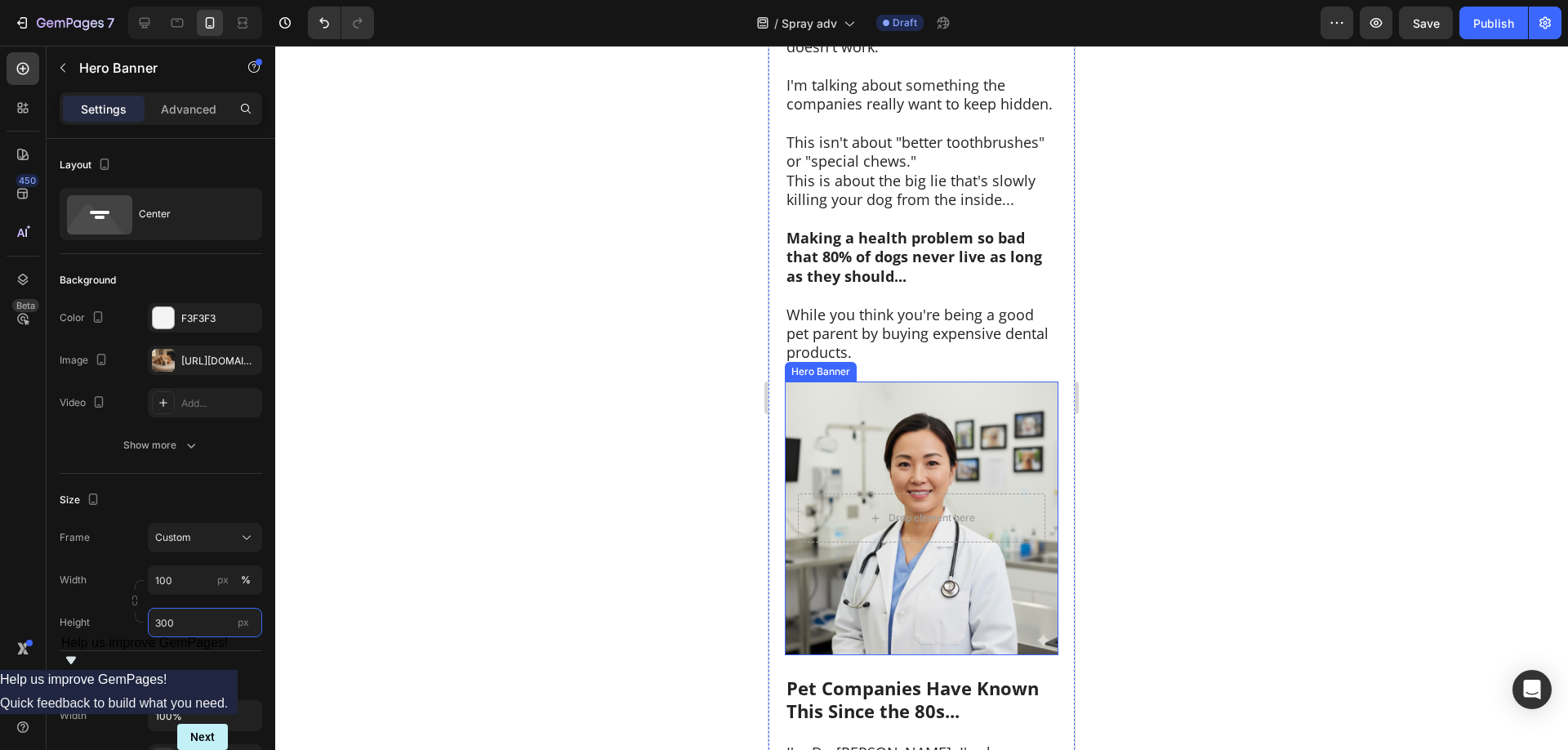
scroll to position [1250, 0]
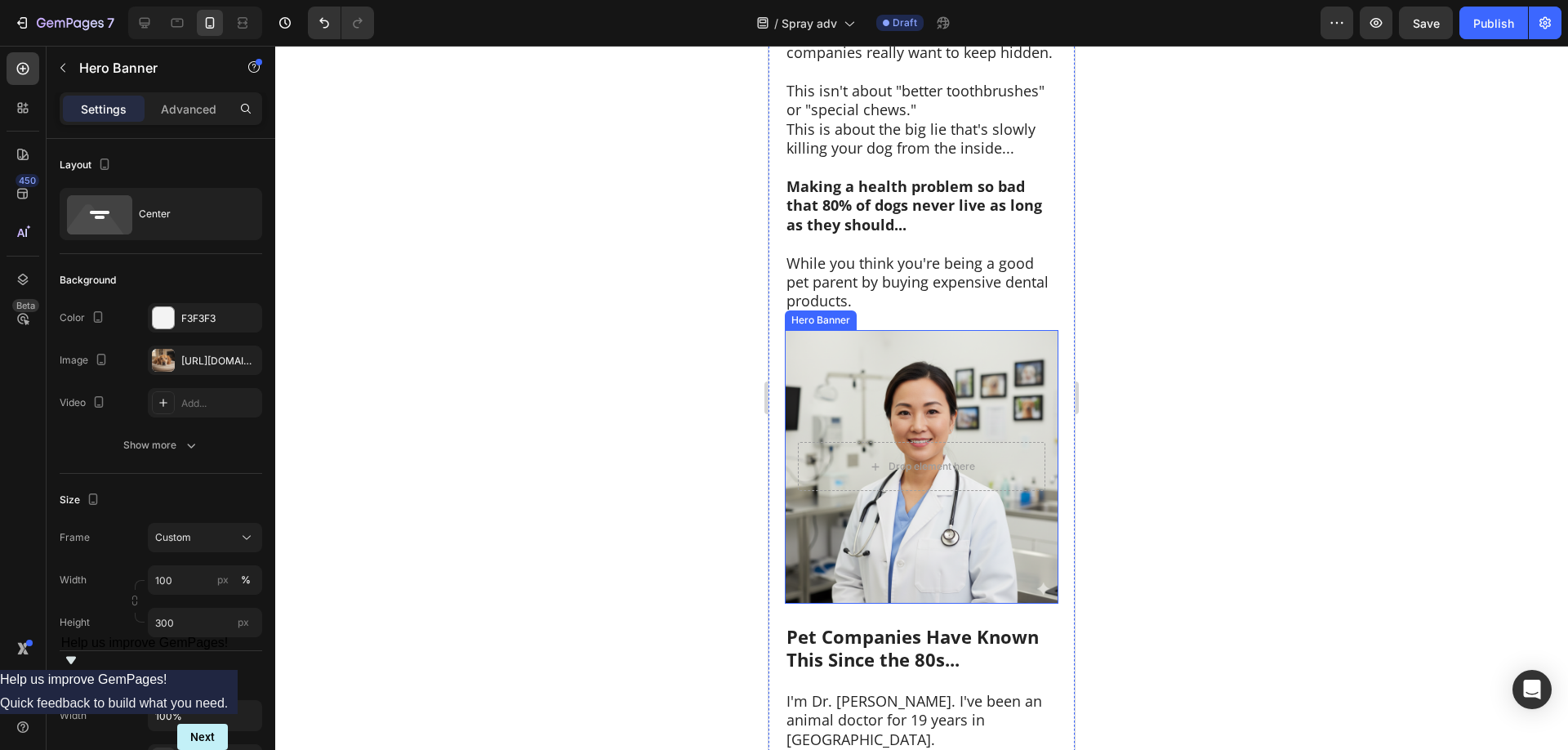
click at [941, 543] on div "Background Image" at bounding box center [921, 467] width 274 height 274
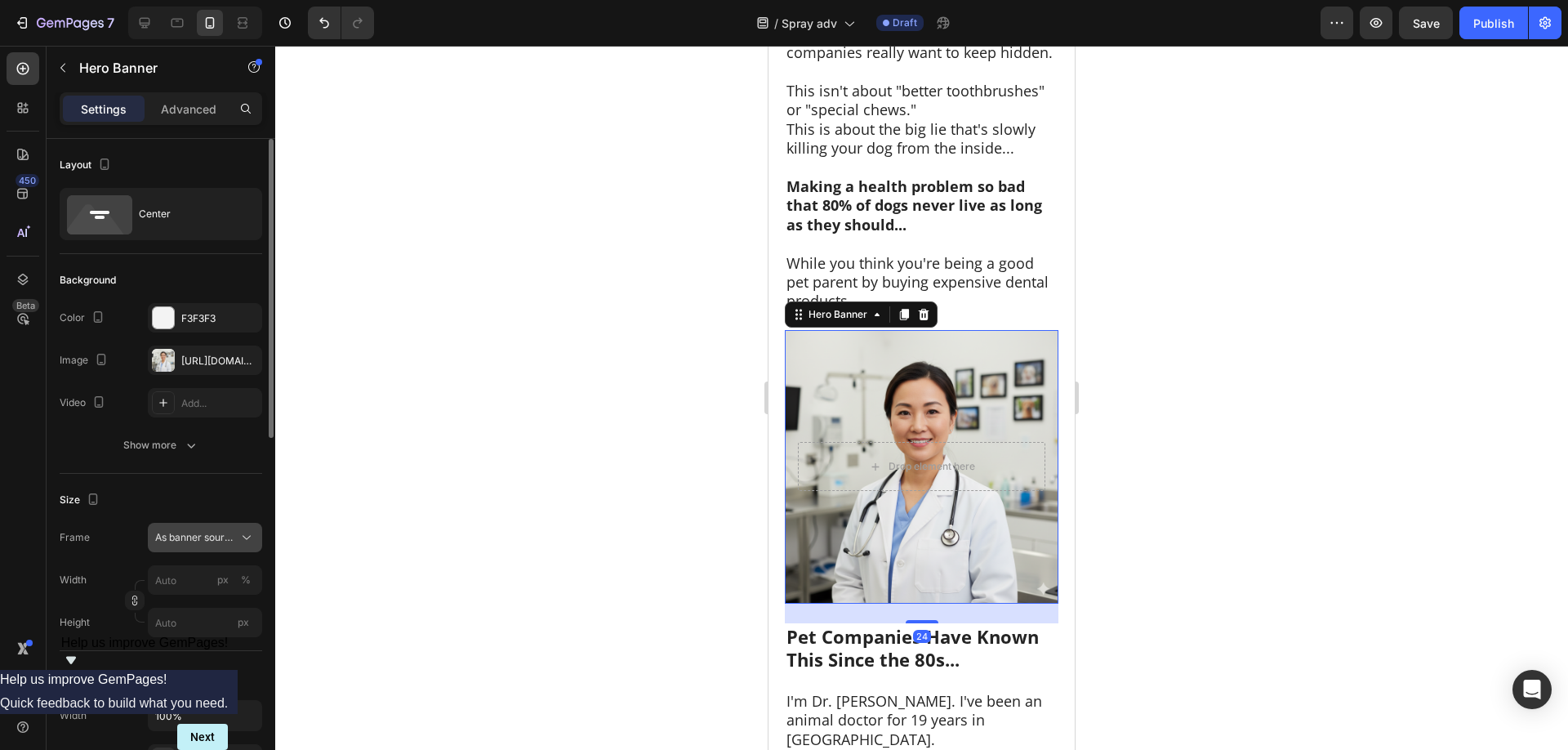
click at [215, 523] on button "As banner source" at bounding box center [205, 538] width 114 height 29
click at [187, 602] on span "Custom" at bounding box center [171, 605] width 36 height 15
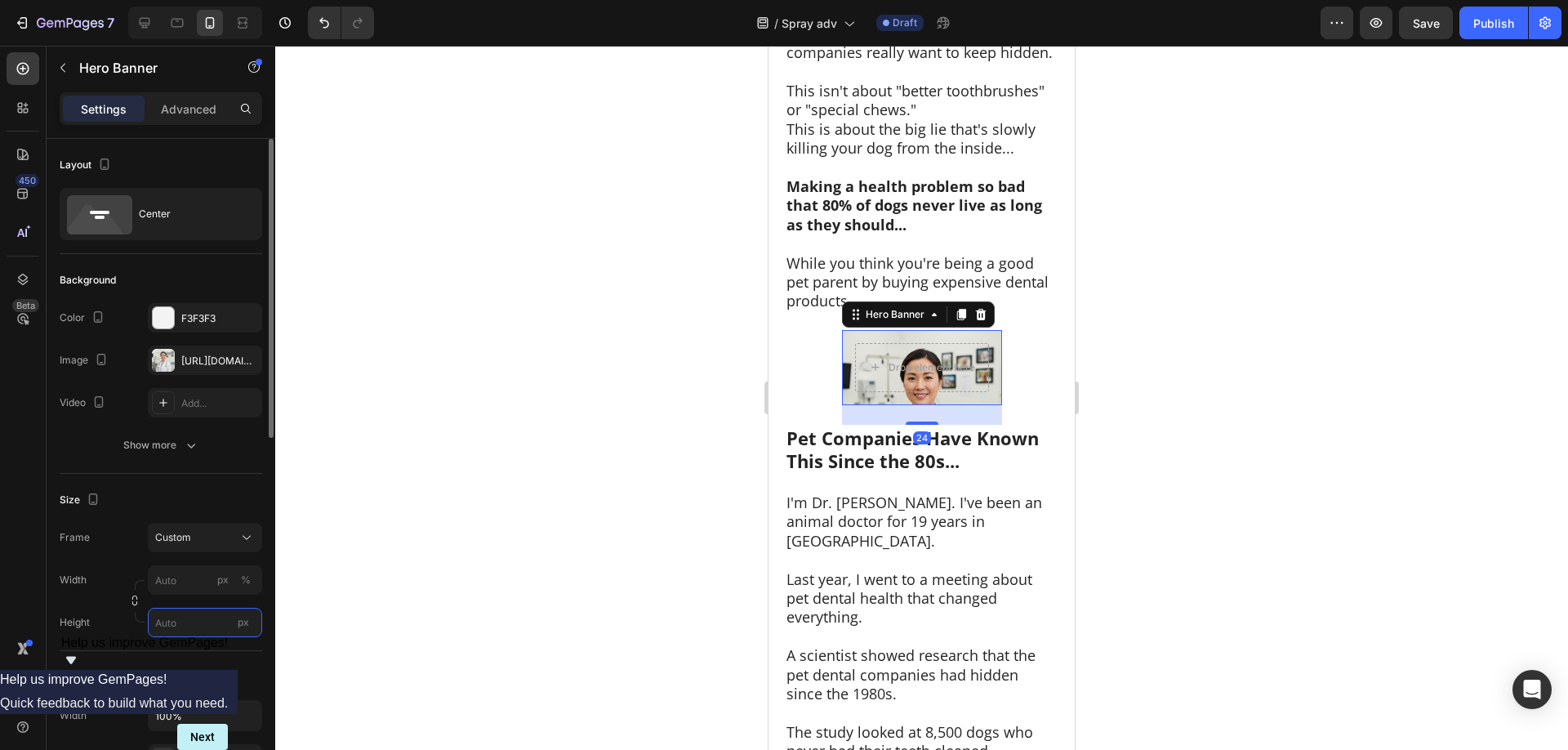
click at [179, 630] on input "px" at bounding box center [205, 622] width 114 height 29
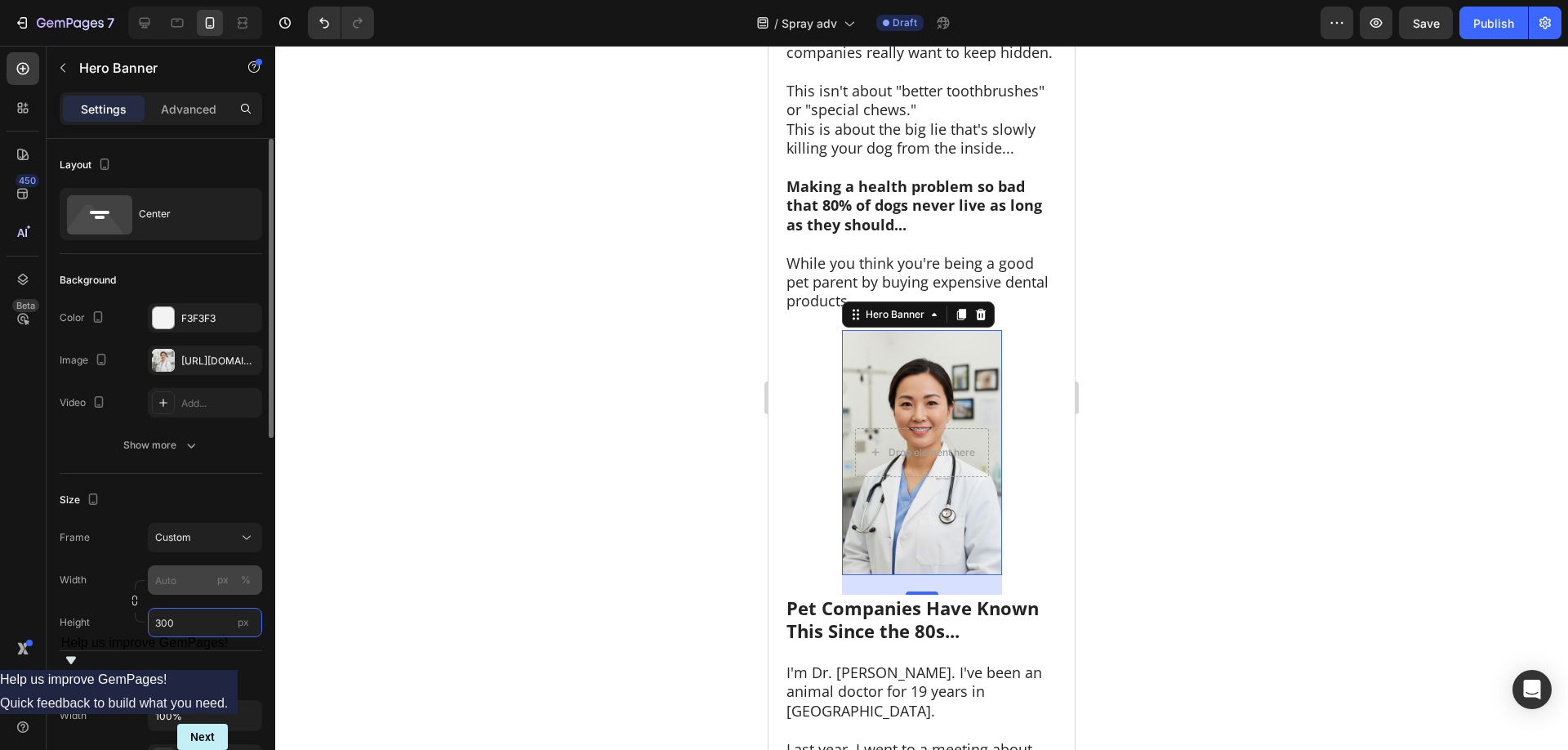
type input "300"
click at [183, 574] on input "px %" at bounding box center [205, 580] width 114 height 29
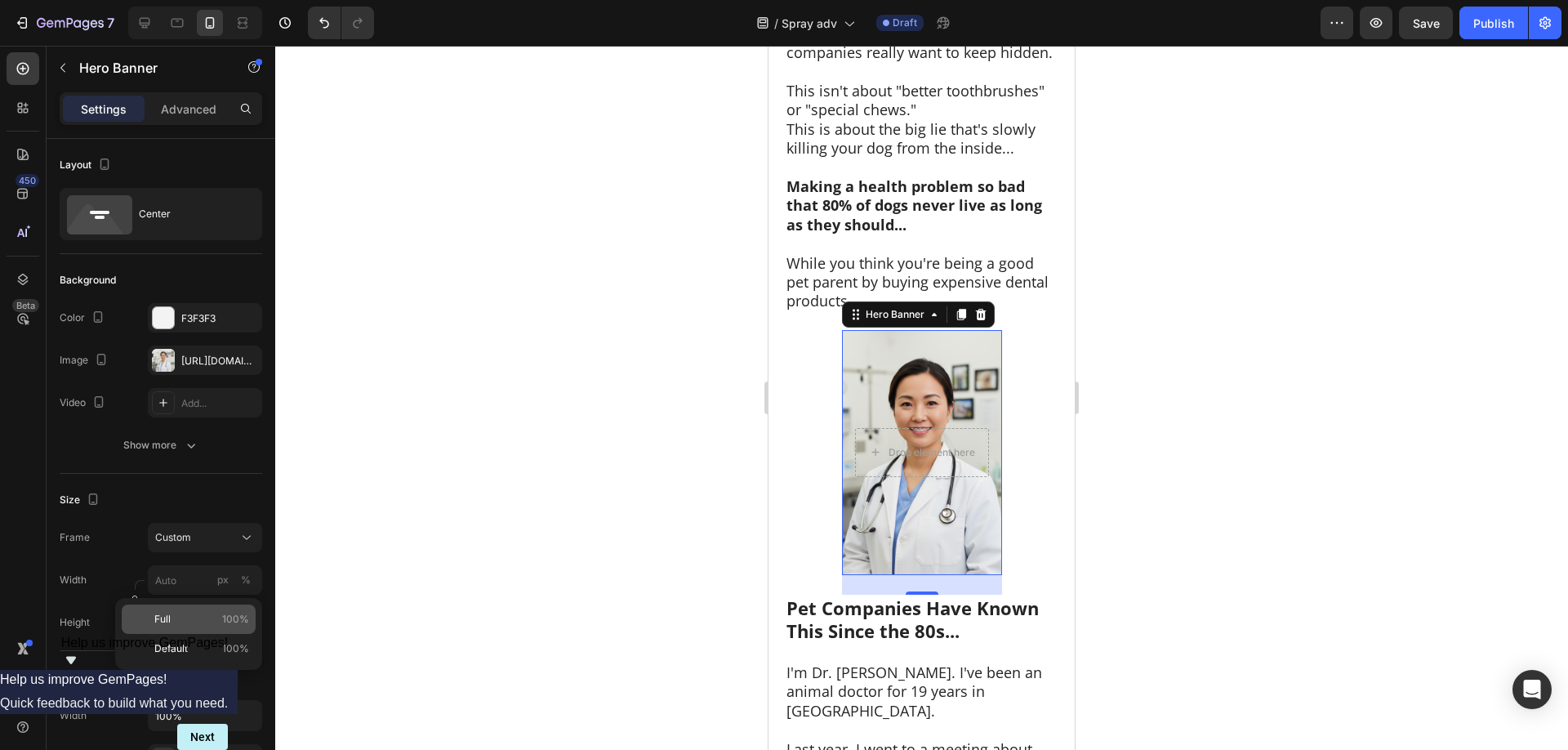
click at [181, 616] on p "Full 100%" at bounding box center [201, 619] width 94 height 15
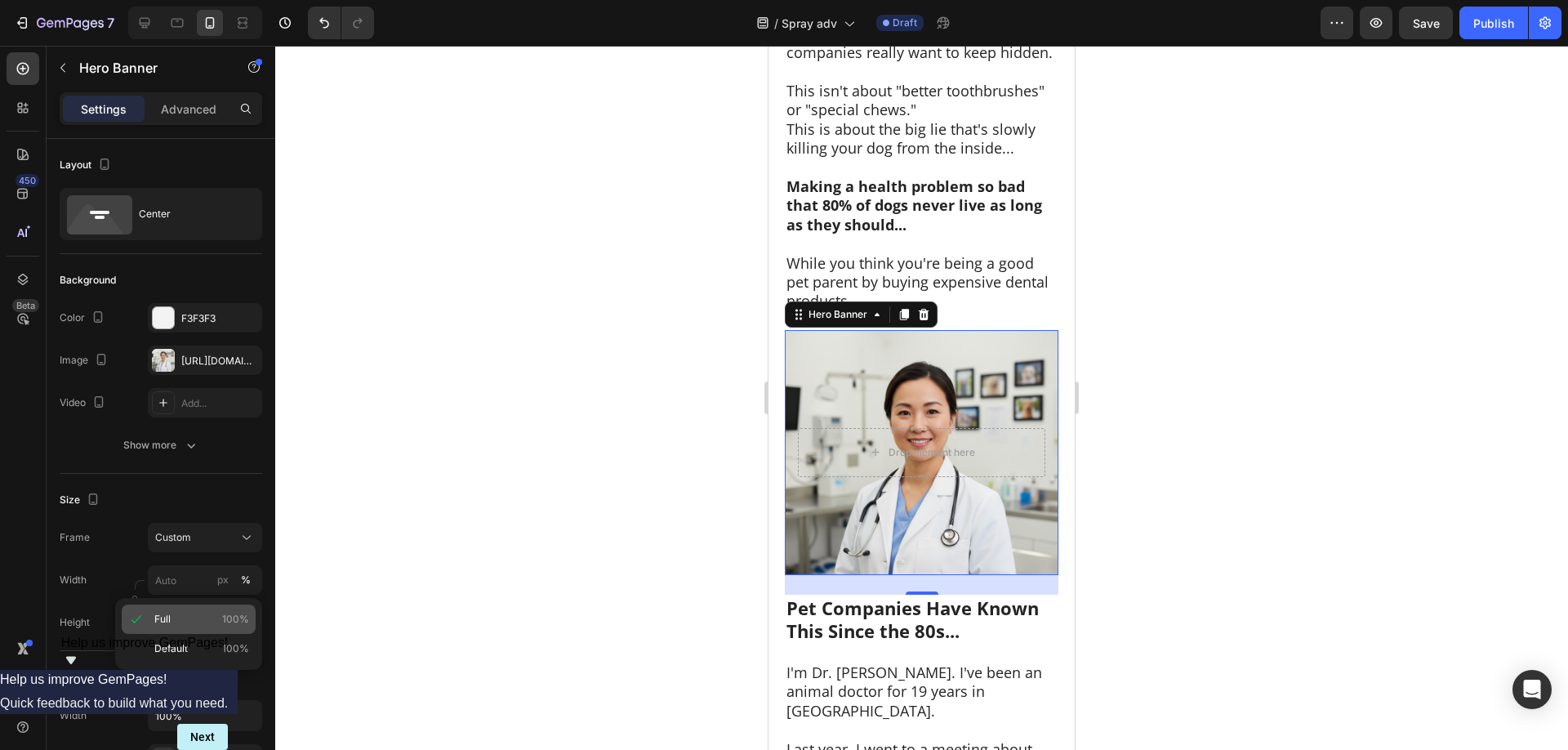
type input "100"
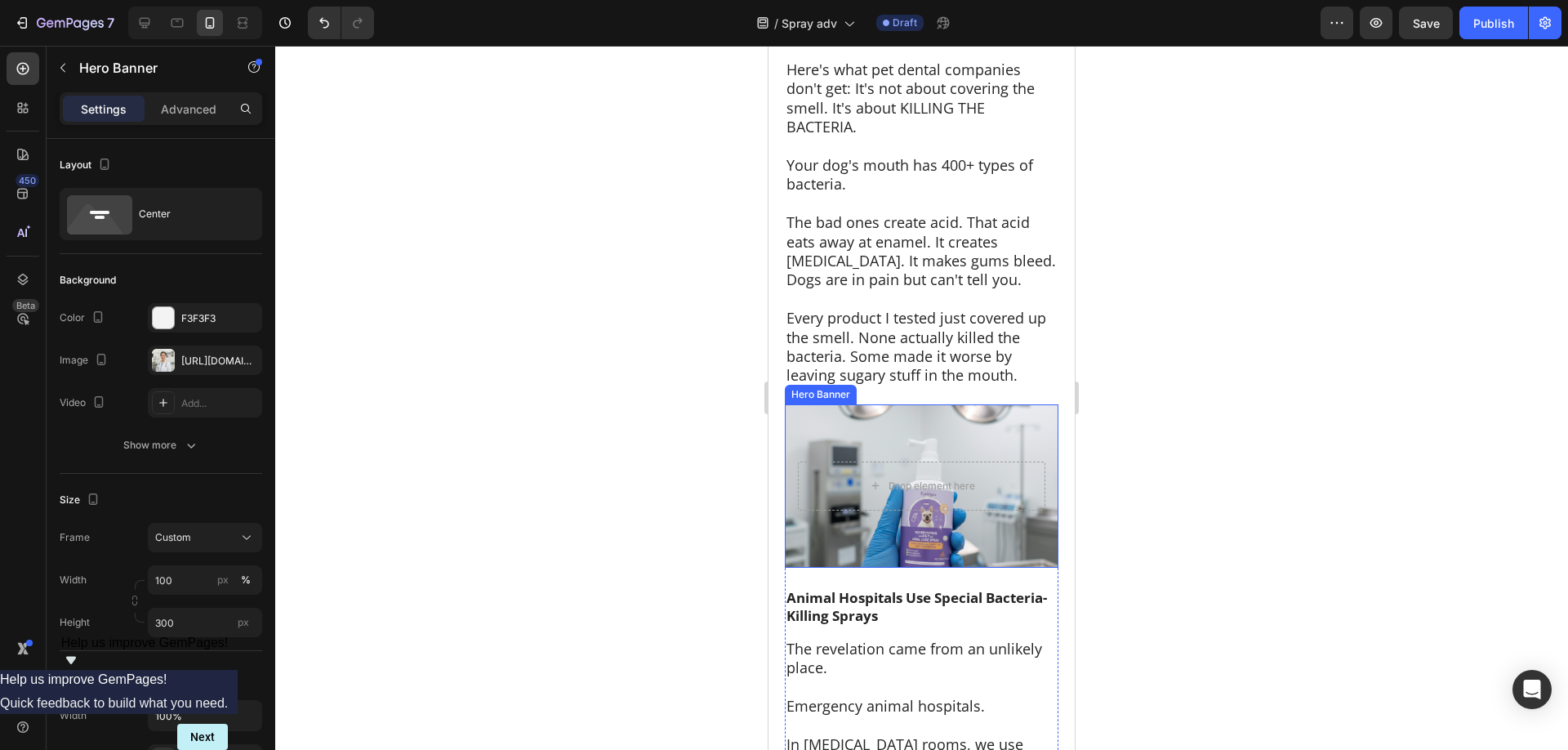
scroll to position [5664, 0]
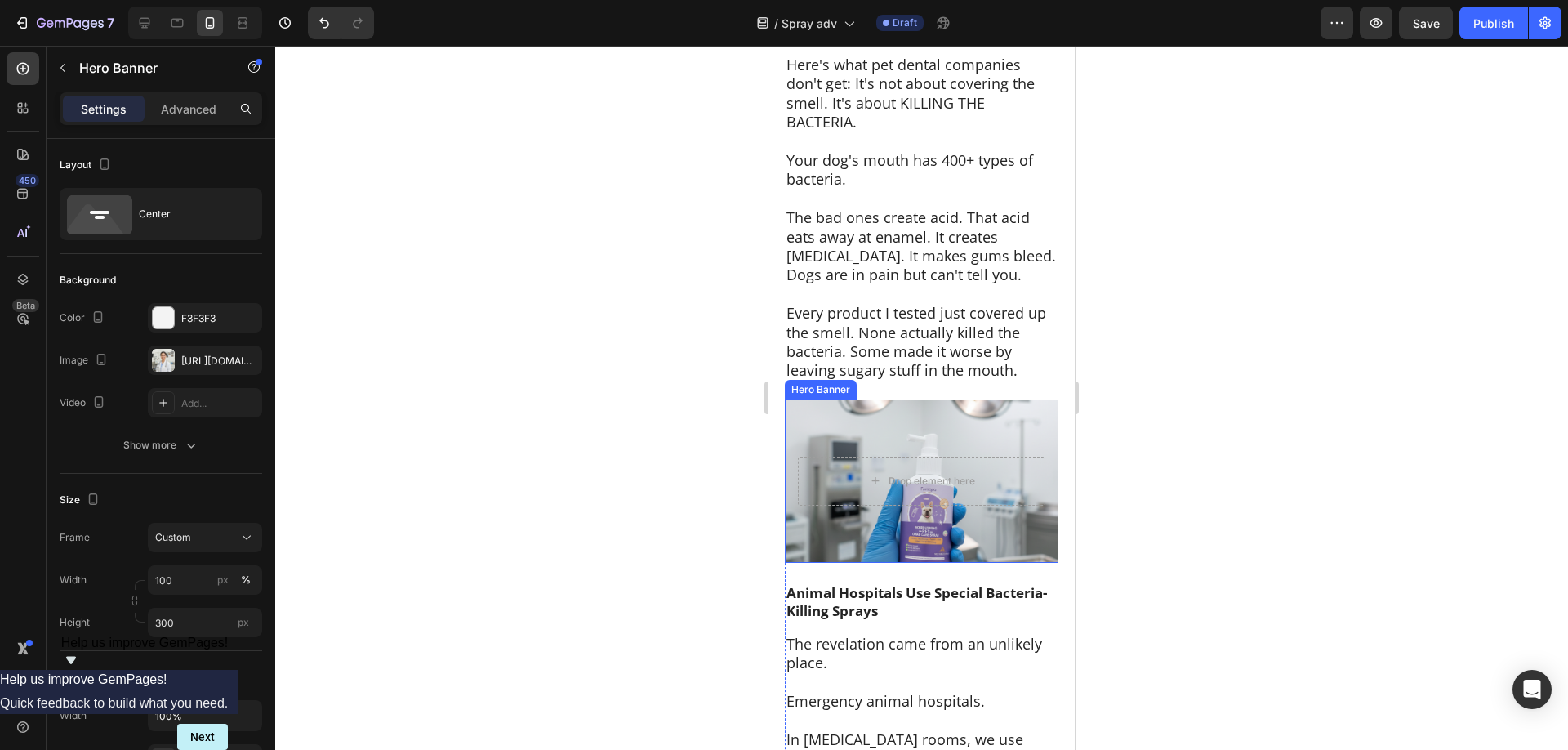
click at [952, 418] on div "Background Image" at bounding box center [921, 481] width 274 height 164
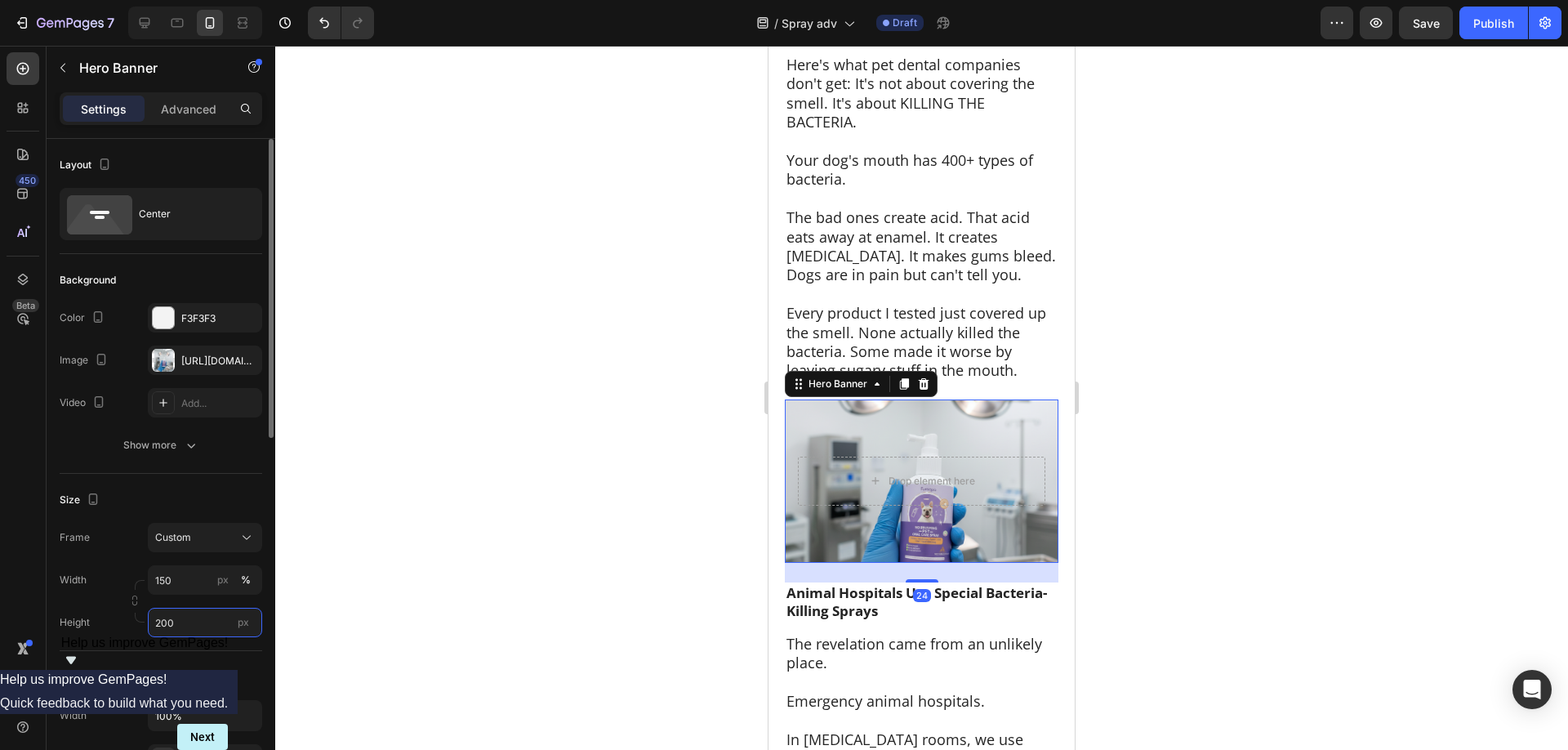
click at [157, 624] on input "200" at bounding box center [205, 622] width 114 height 29
click at [158, 620] on input "200" at bounding box center [205, 622] width 114 height 29
type input "300"
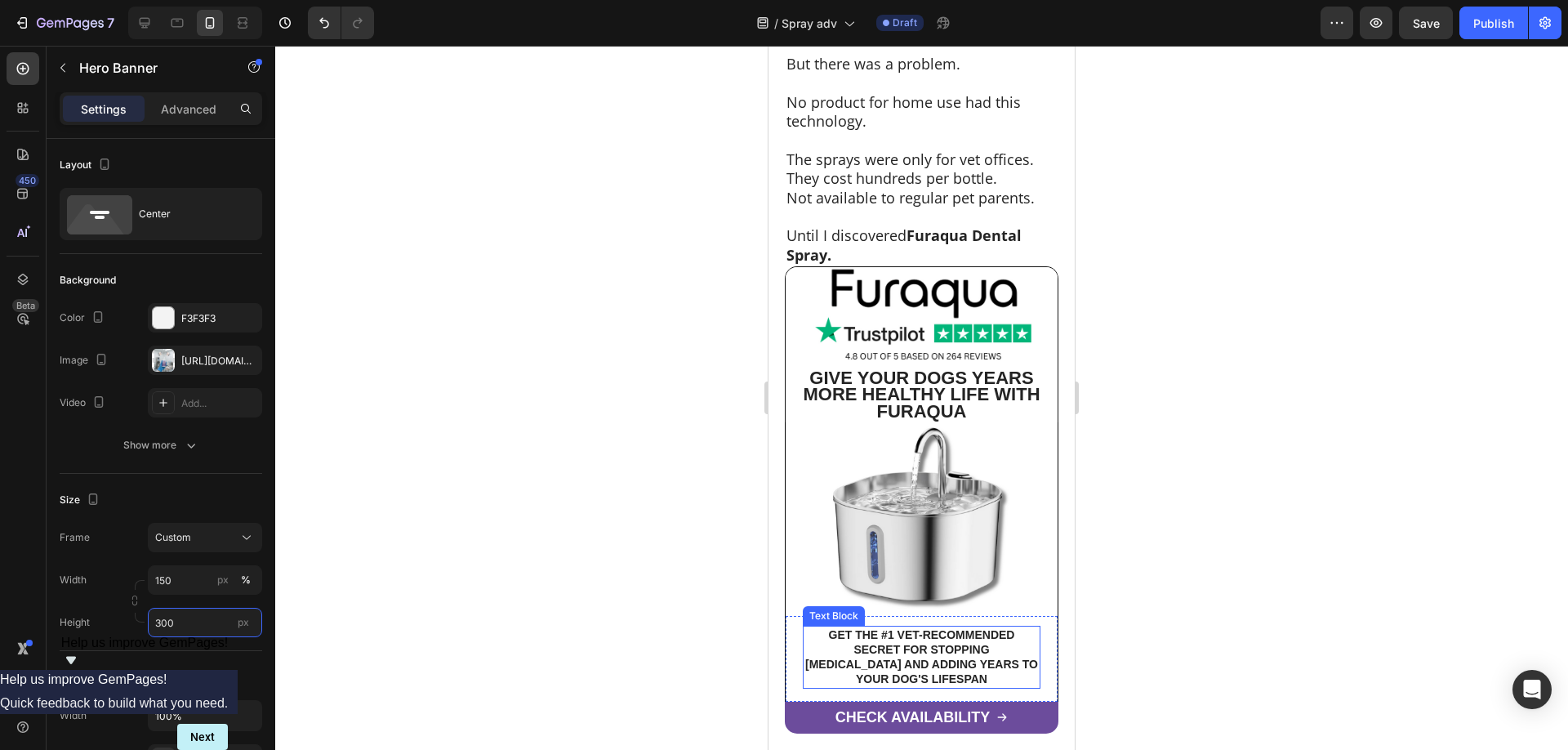
scroll to position [6580, 0]
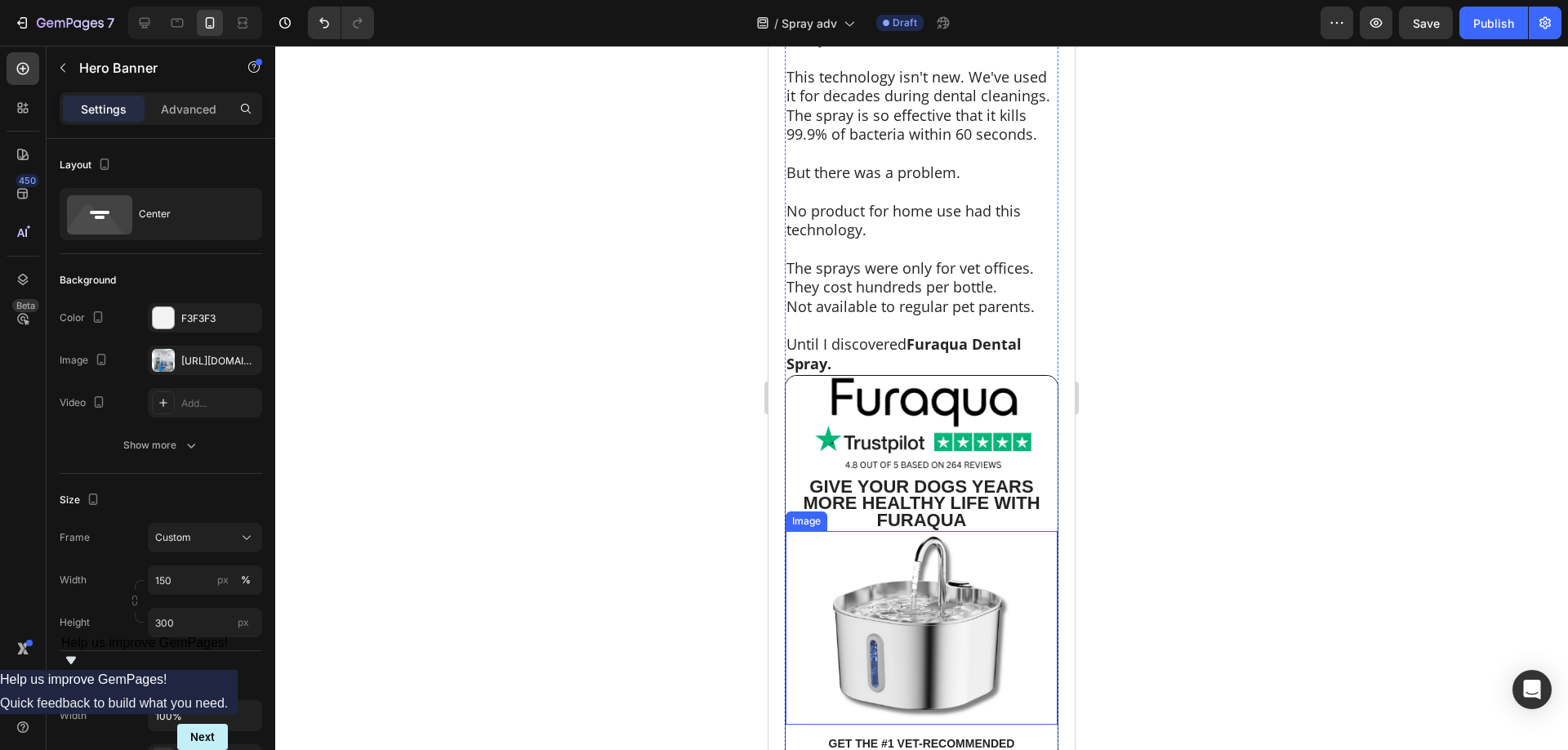
click at [1013, 531] on img at bounding box center [920, 627] width 272 height 194
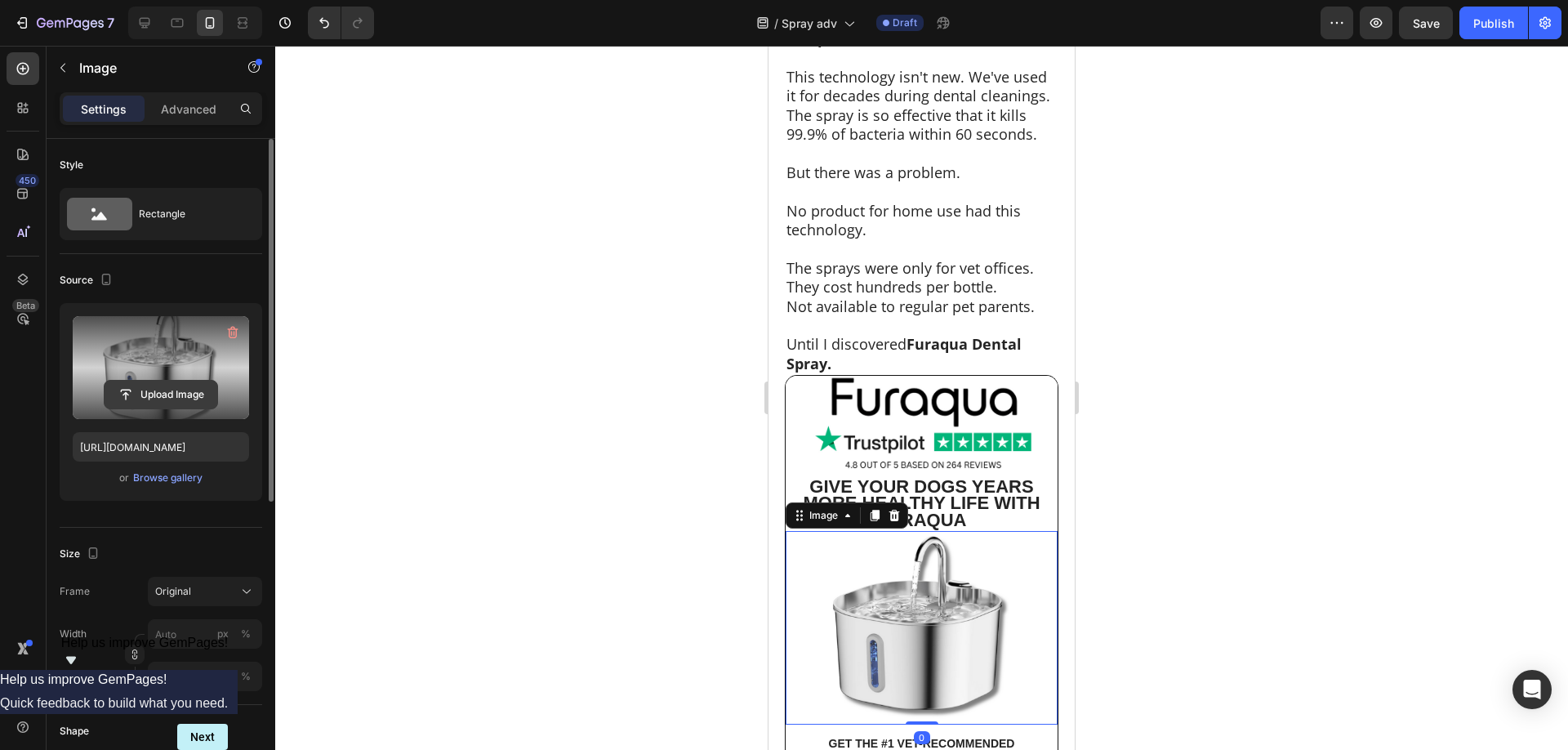
click at [171, 392] on input "file" at bounding box center [161, 394] width 113 height 28
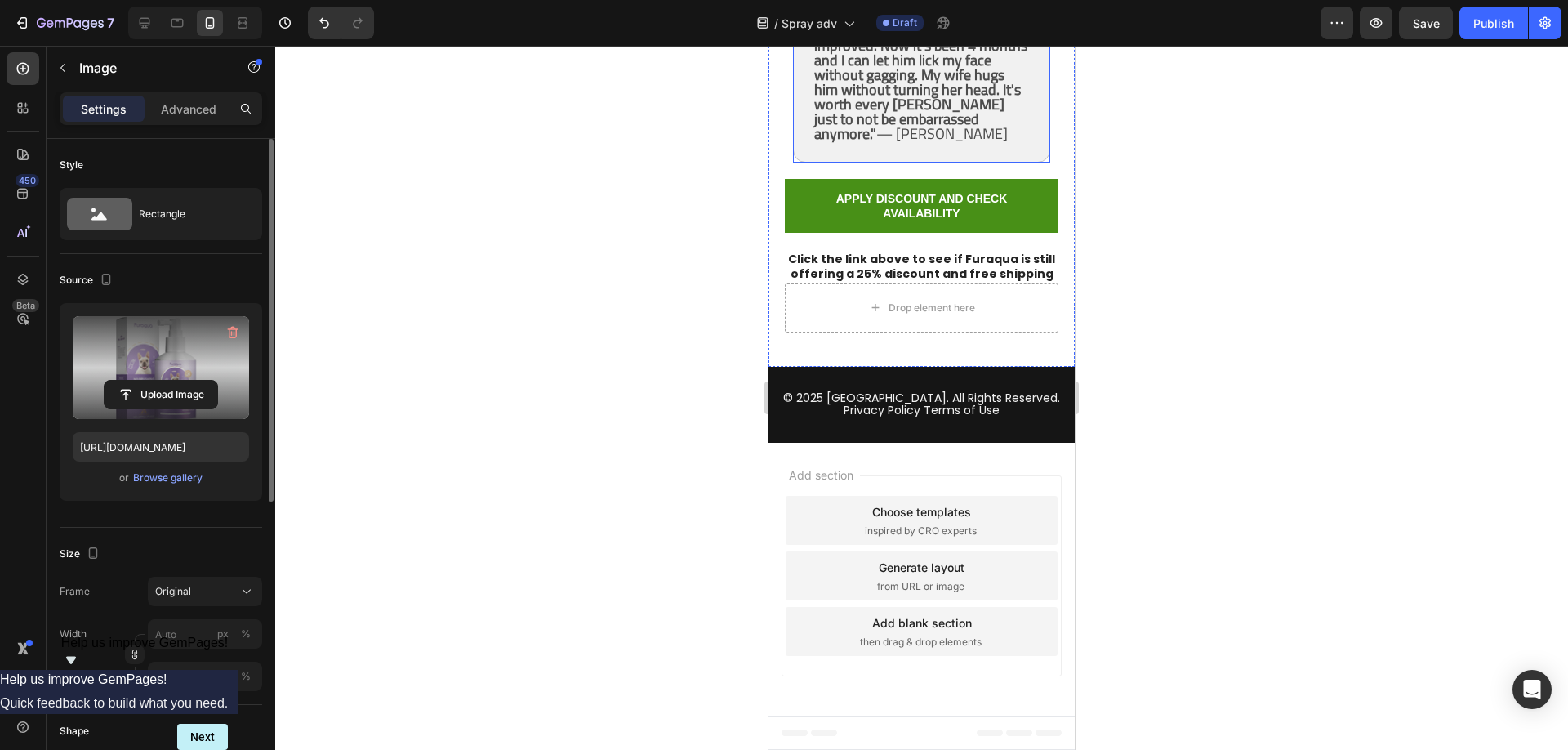
scroll to position [11660, 0]
click at [144, 21] on icon at bounding box center [144, 22] width 17 height 17
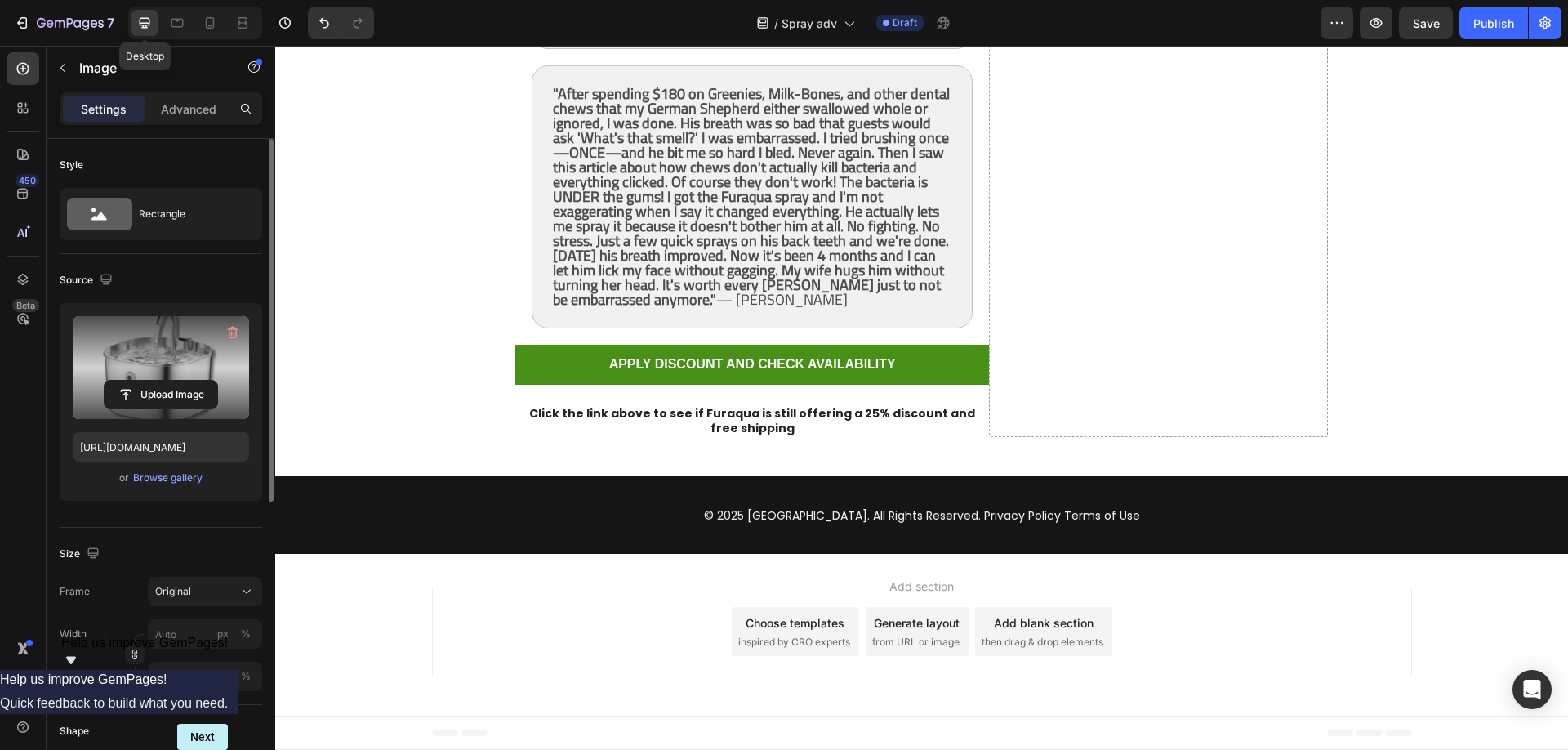
type input "[URL][DOMAIN_NAME]"
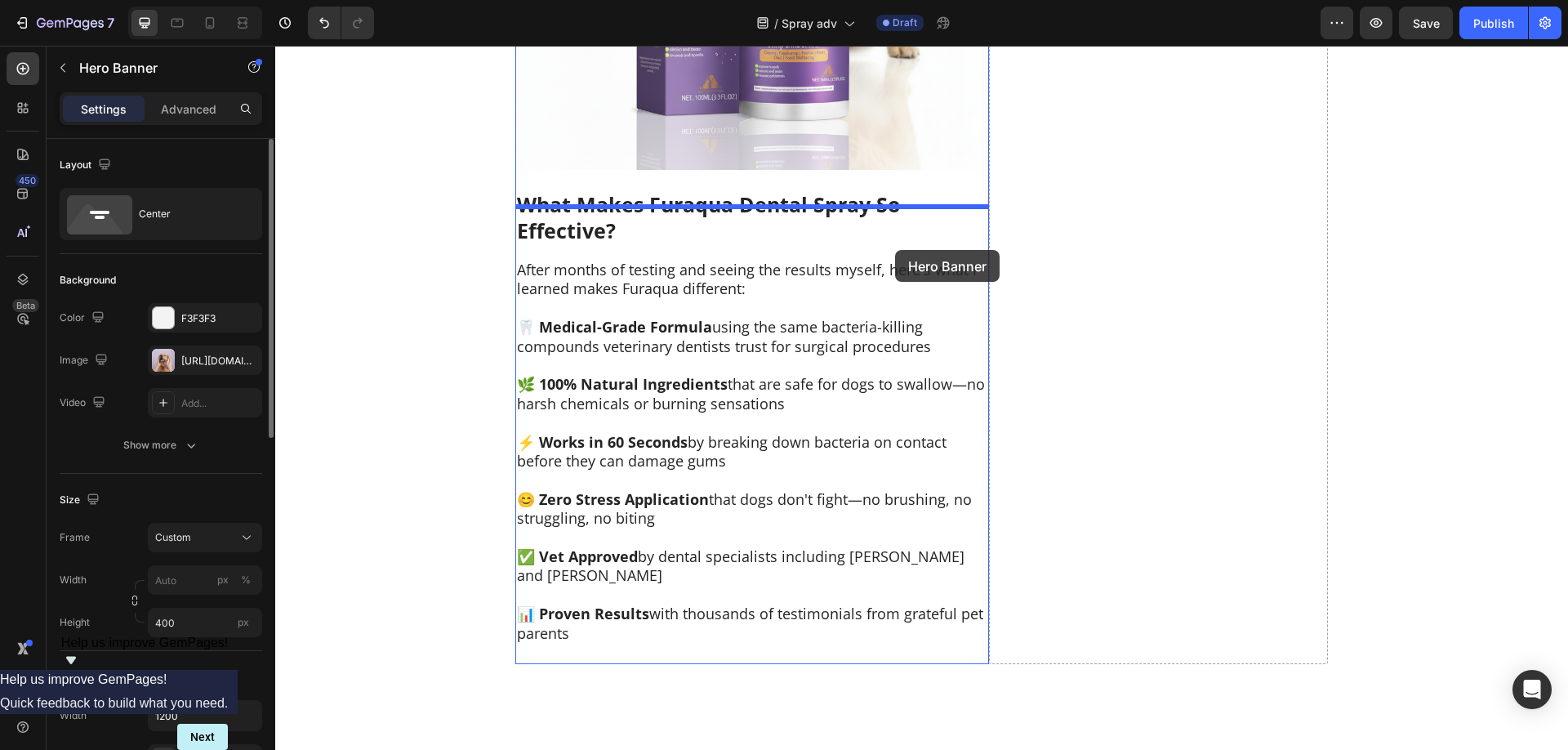
scroll to position [7675, 0]
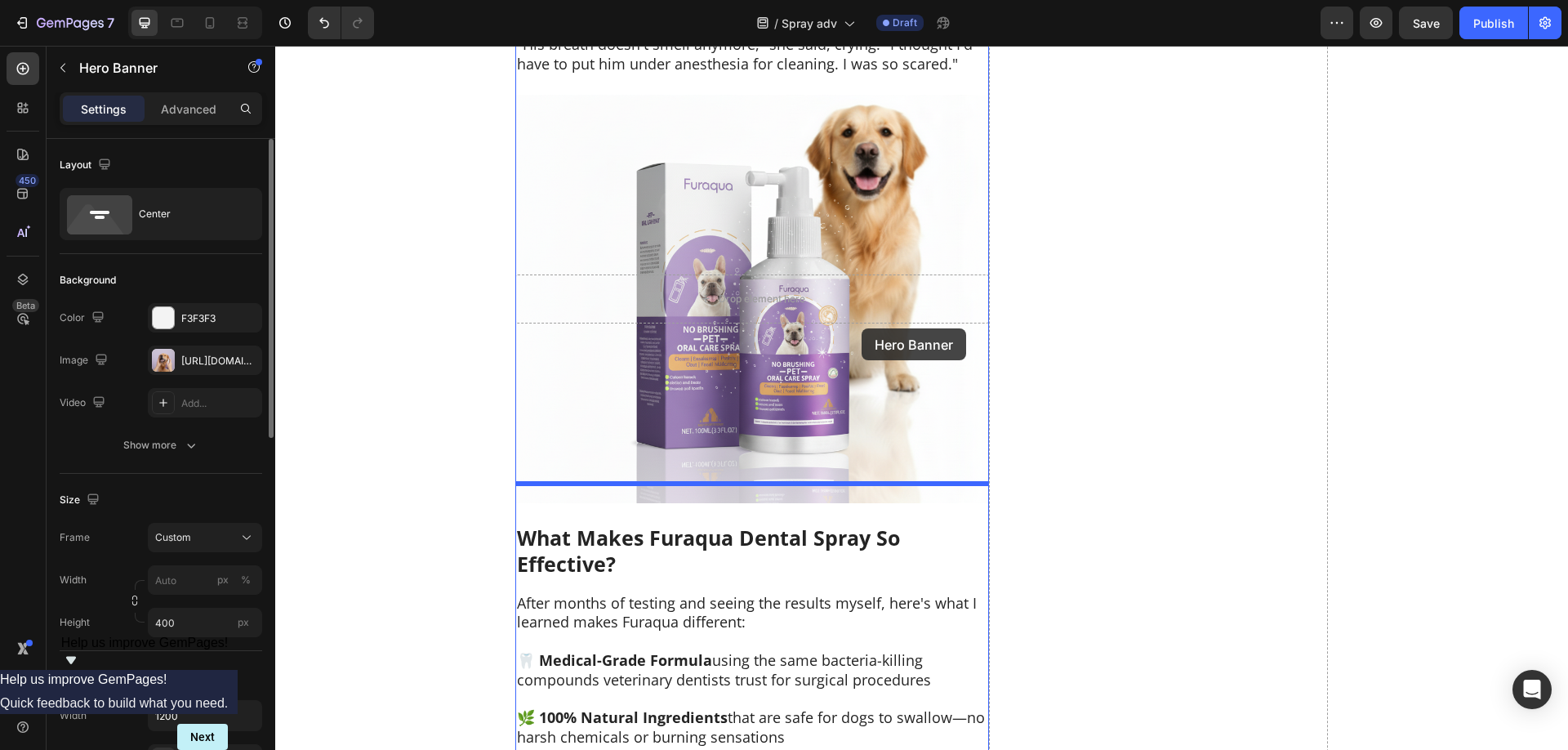
drag, startPoint x: 928, startPoint y: 458, endPoint x: 861, endPoint y: 328, distance: 146.2
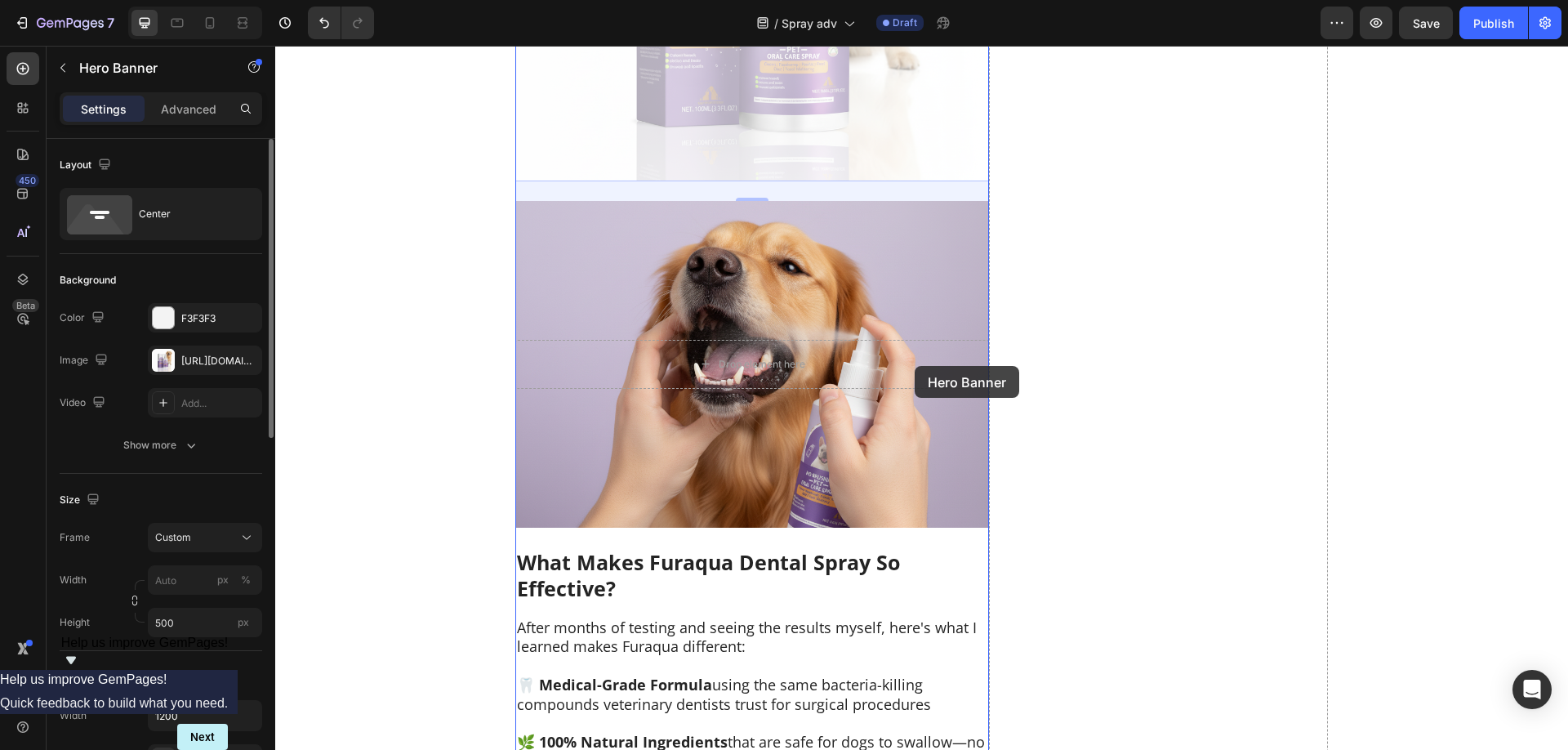
scroll to position [8580, 0]
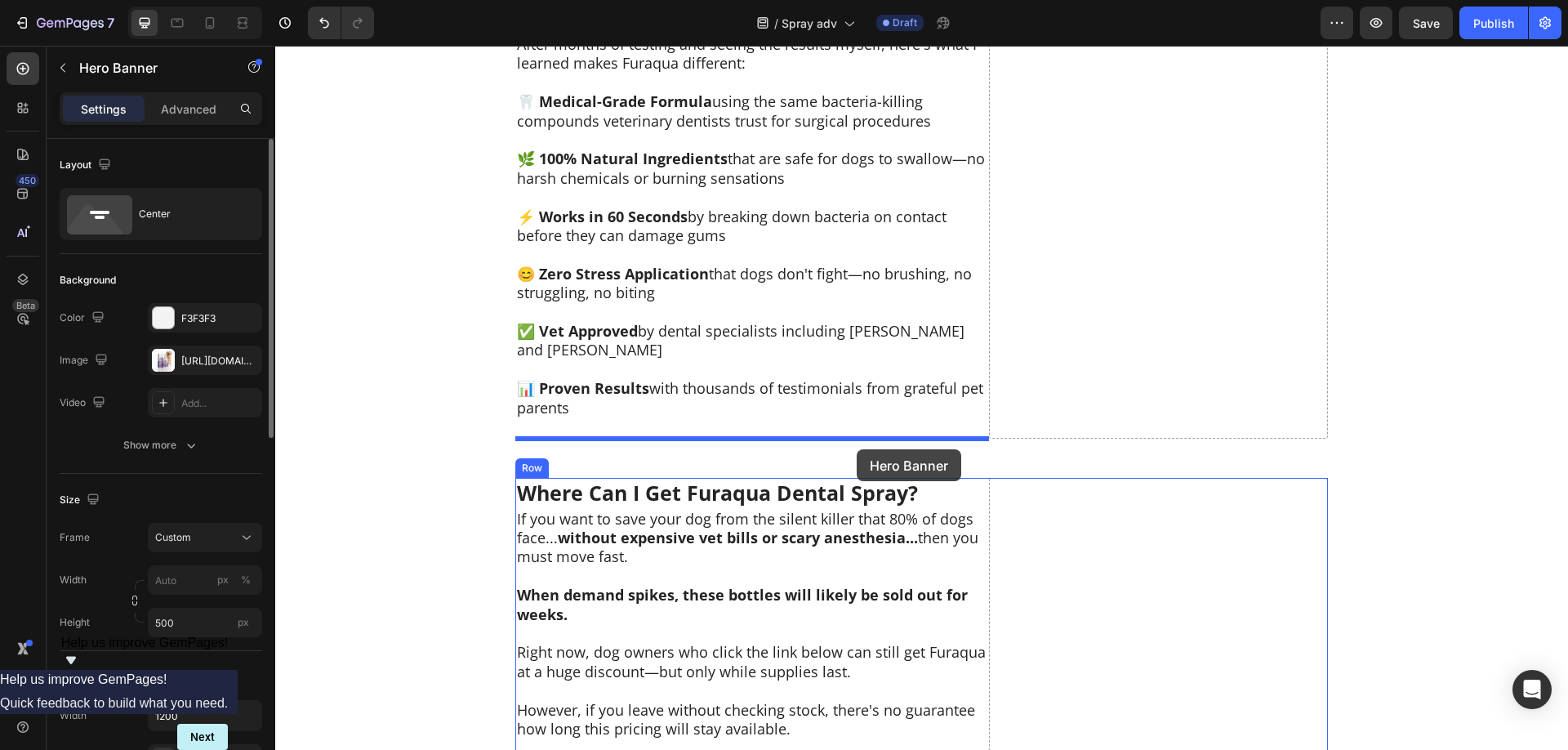
drag, startPoint x: 933, startPoint y: 381, endPoint x: 856, endPoint y: 449, distance: 102.7
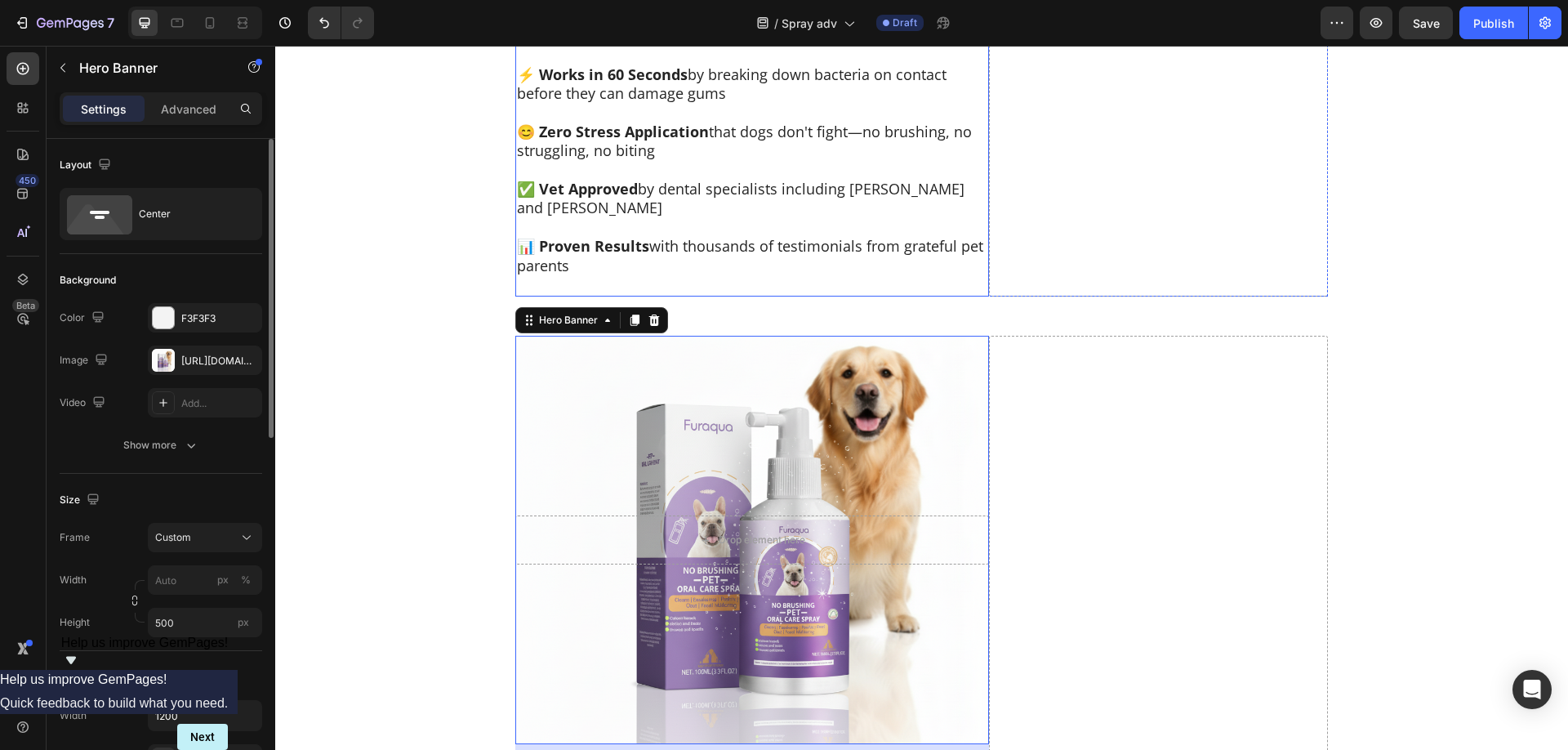
scroll to position [8486, 0]
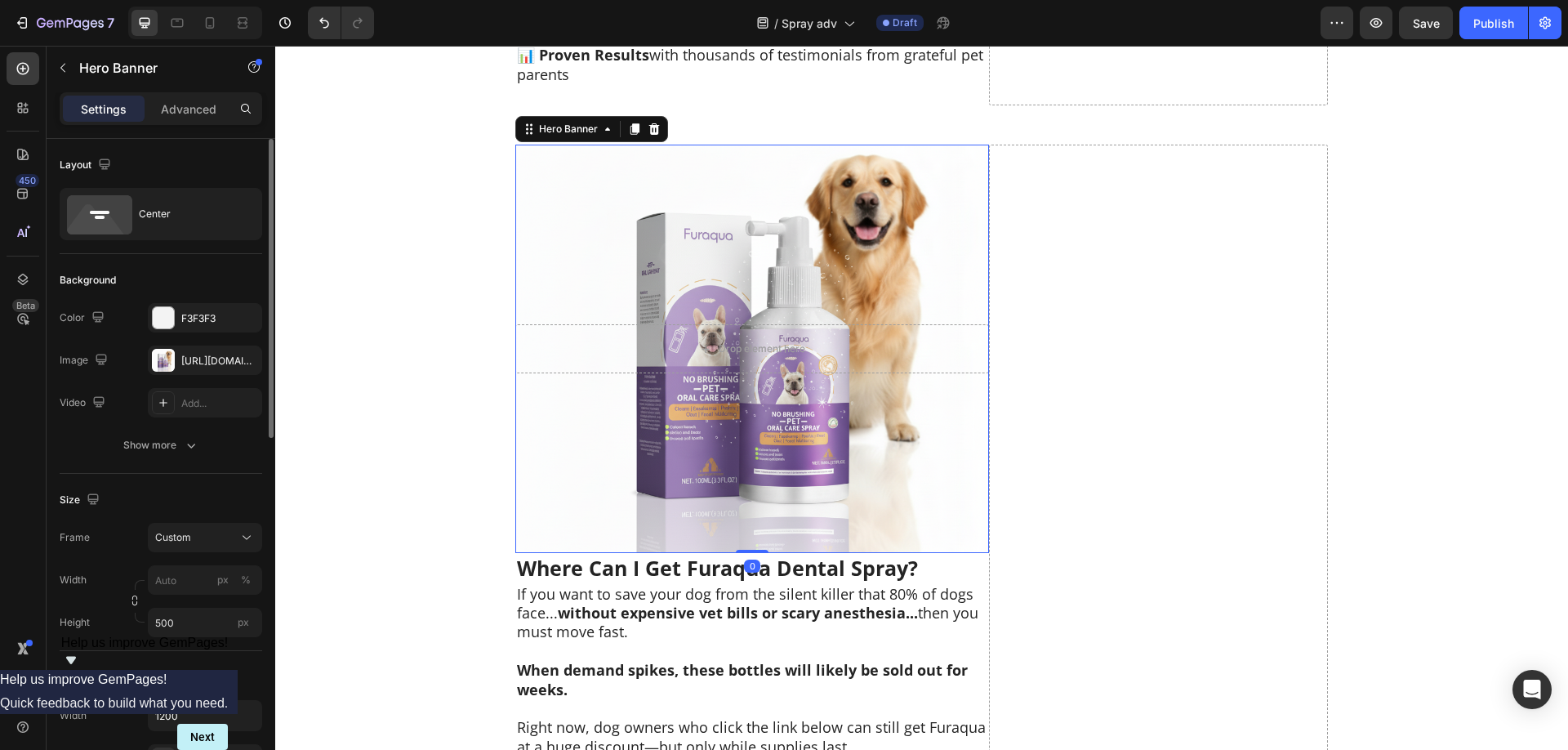
drag, startPoint x: 760, startPoint y: 532, endPoint x: 770, endPoint y: 493, distance: 40.3
click at [770, 493] on div "Drop element here Hero Banner 0" at bounding box center [752, 348] width 473 height 408
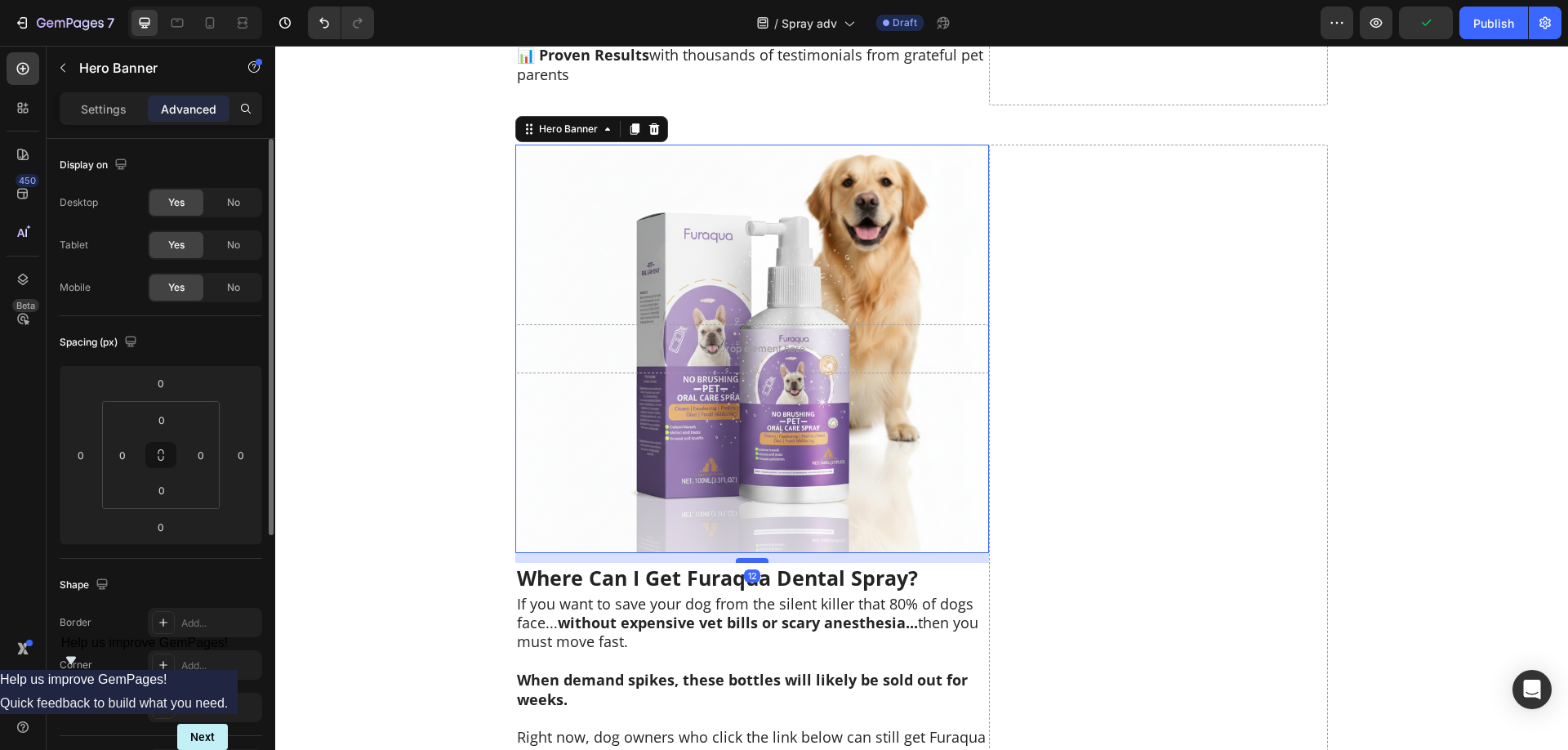
click at [756, 558] on div at bounding box center [752, 560] width 33 height 5
type input "12"
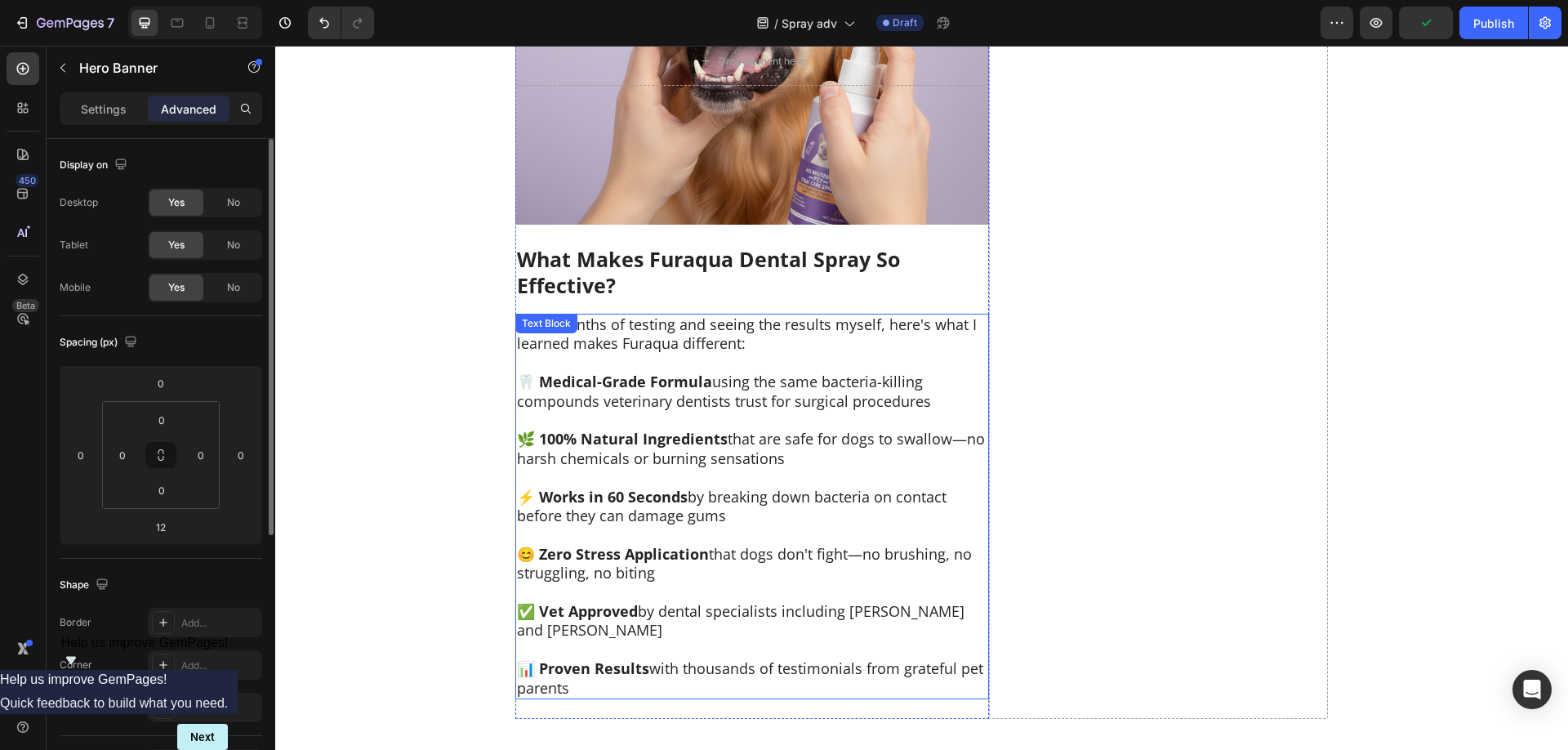
scroll to position [7486, 0]
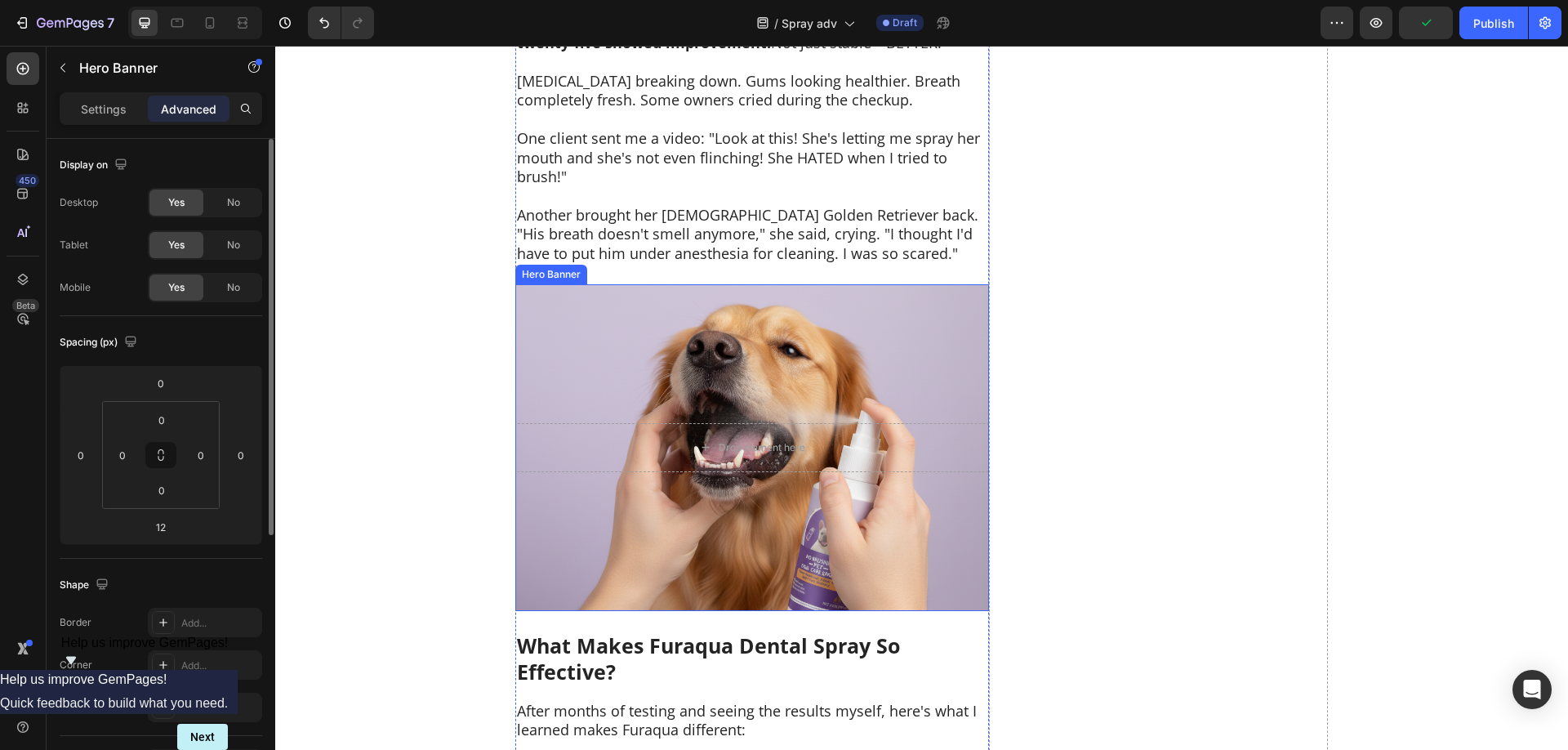
click at [890, 486] on div "Background Image" at bounding box center [752, 447] width 473 height 326
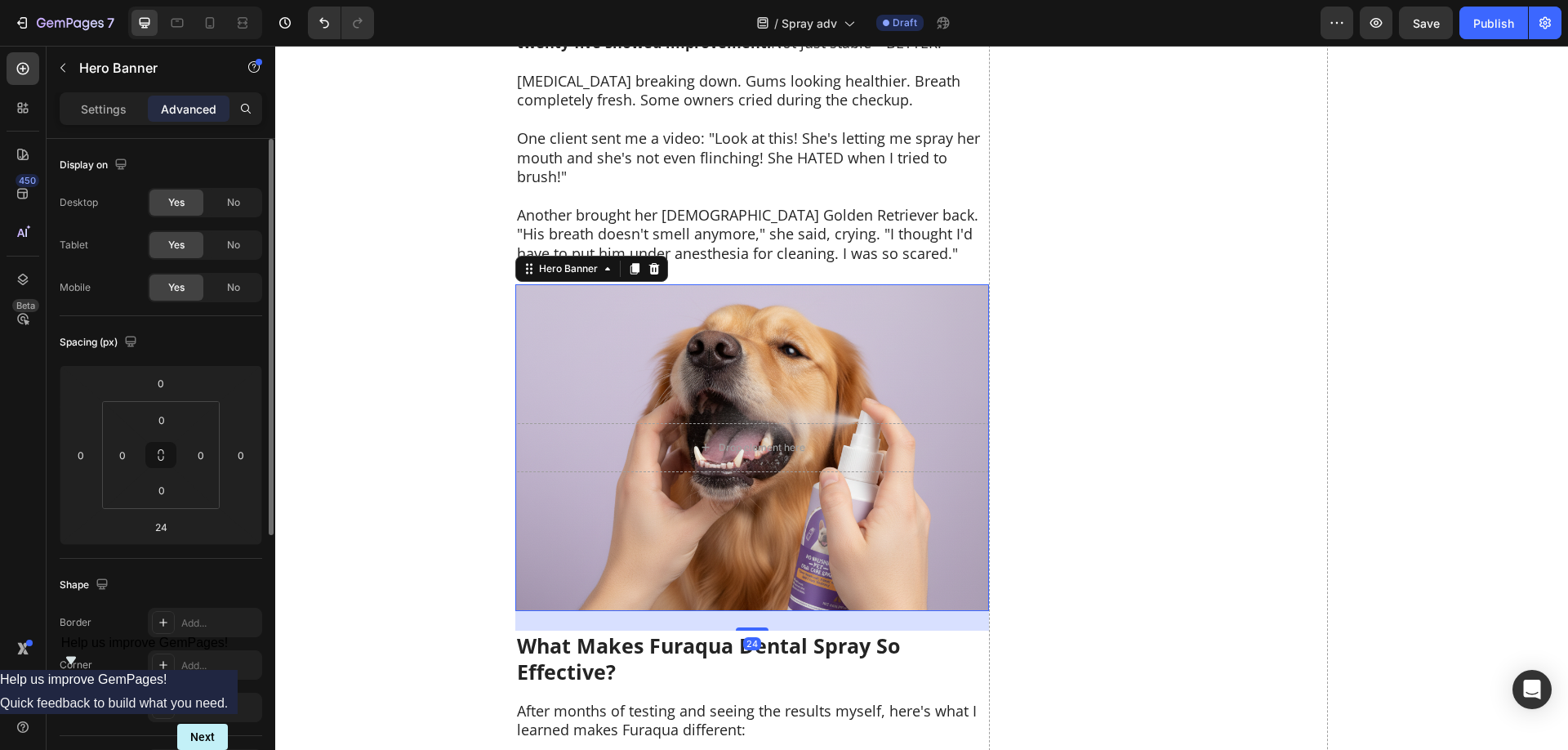
drag, startPoint x: 758, startPoint y: 590, endPoint x: 765, endPoint y: 534, distance: 56.4
click at [765, 534] on div "Drop element here Hero Banner 24" at bounding box center [752, 447] width 473 height 326
type input "0"
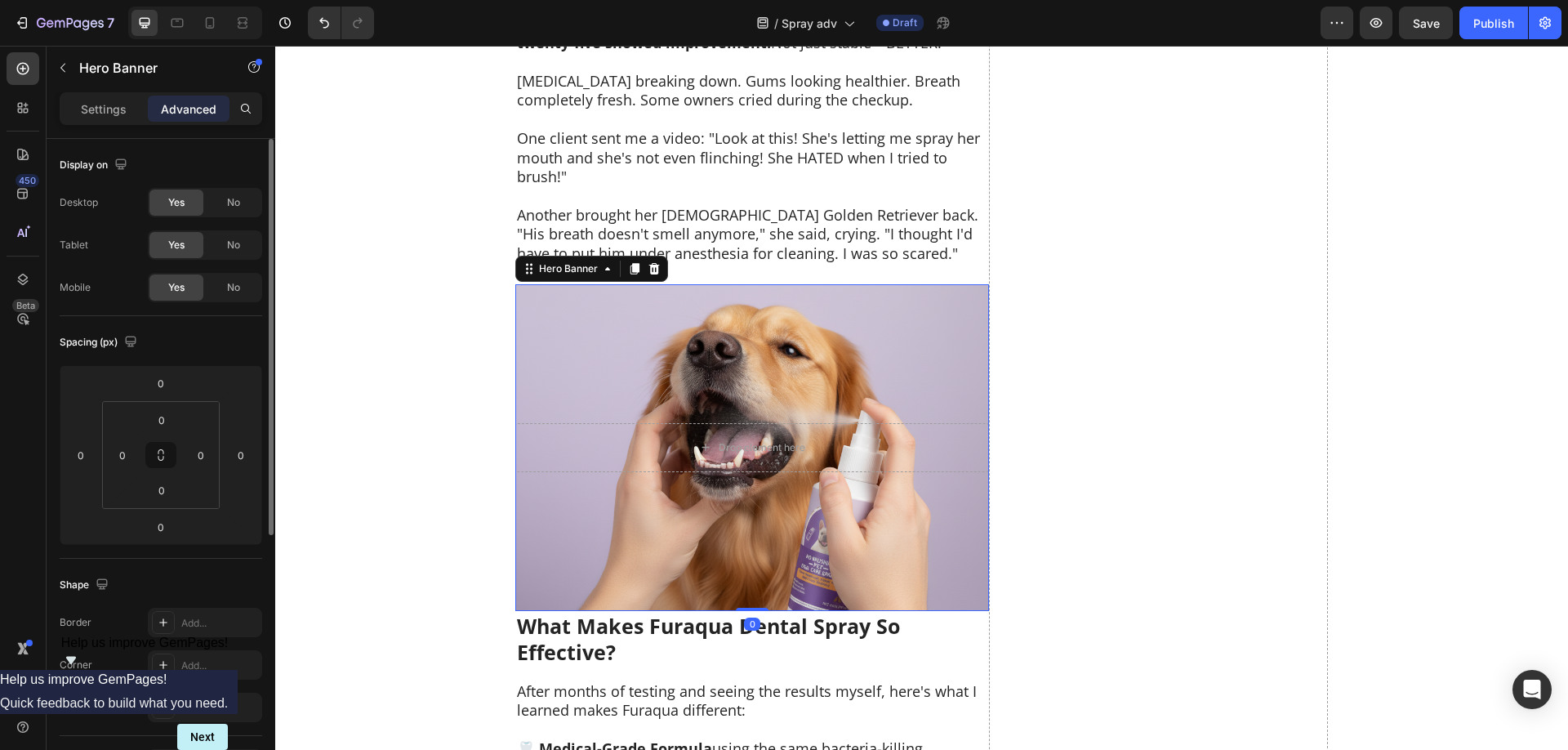
click at [901, 507] on div "Background Image" at bounding box center [752, 447] width 473 height 326
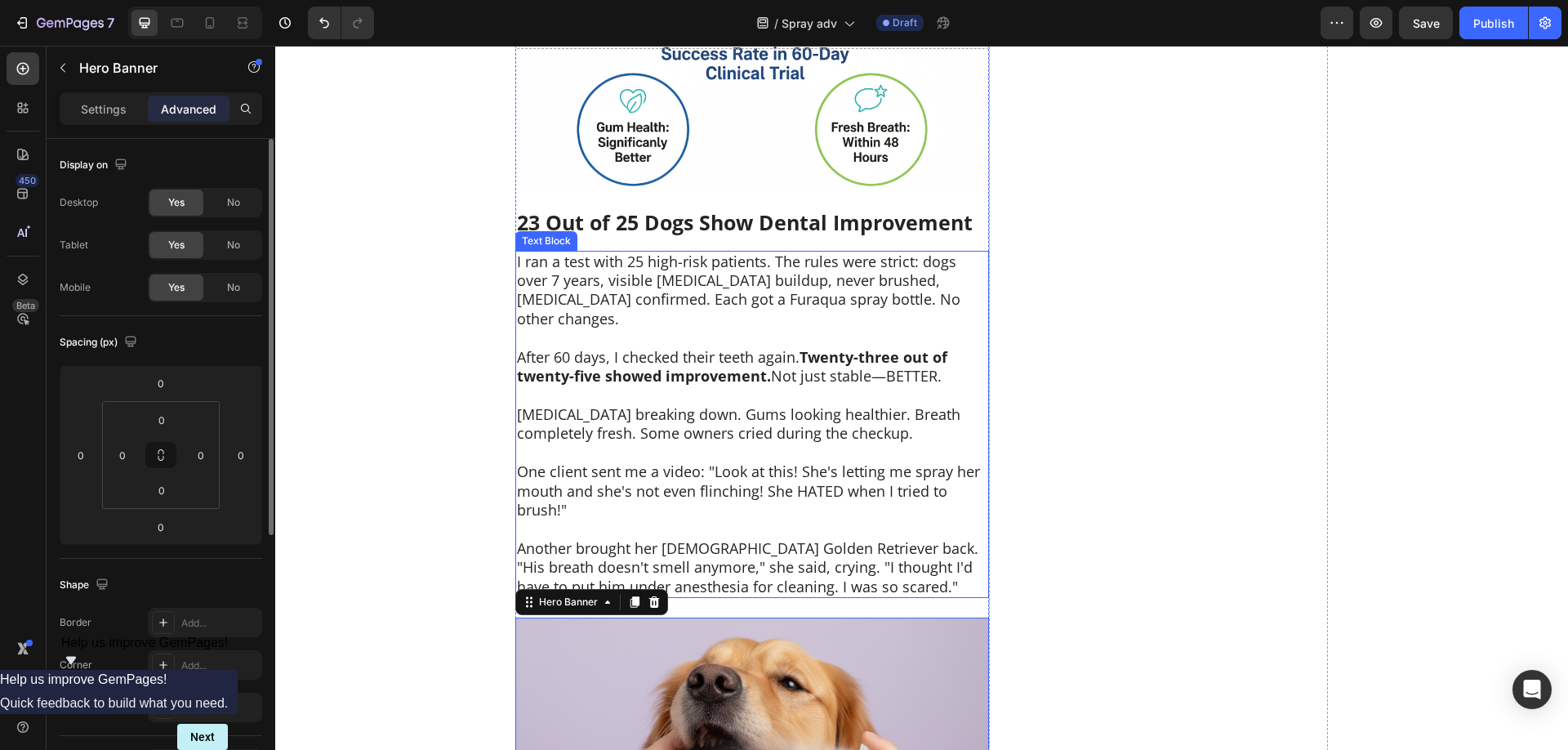
scroll to position [6820, 0]
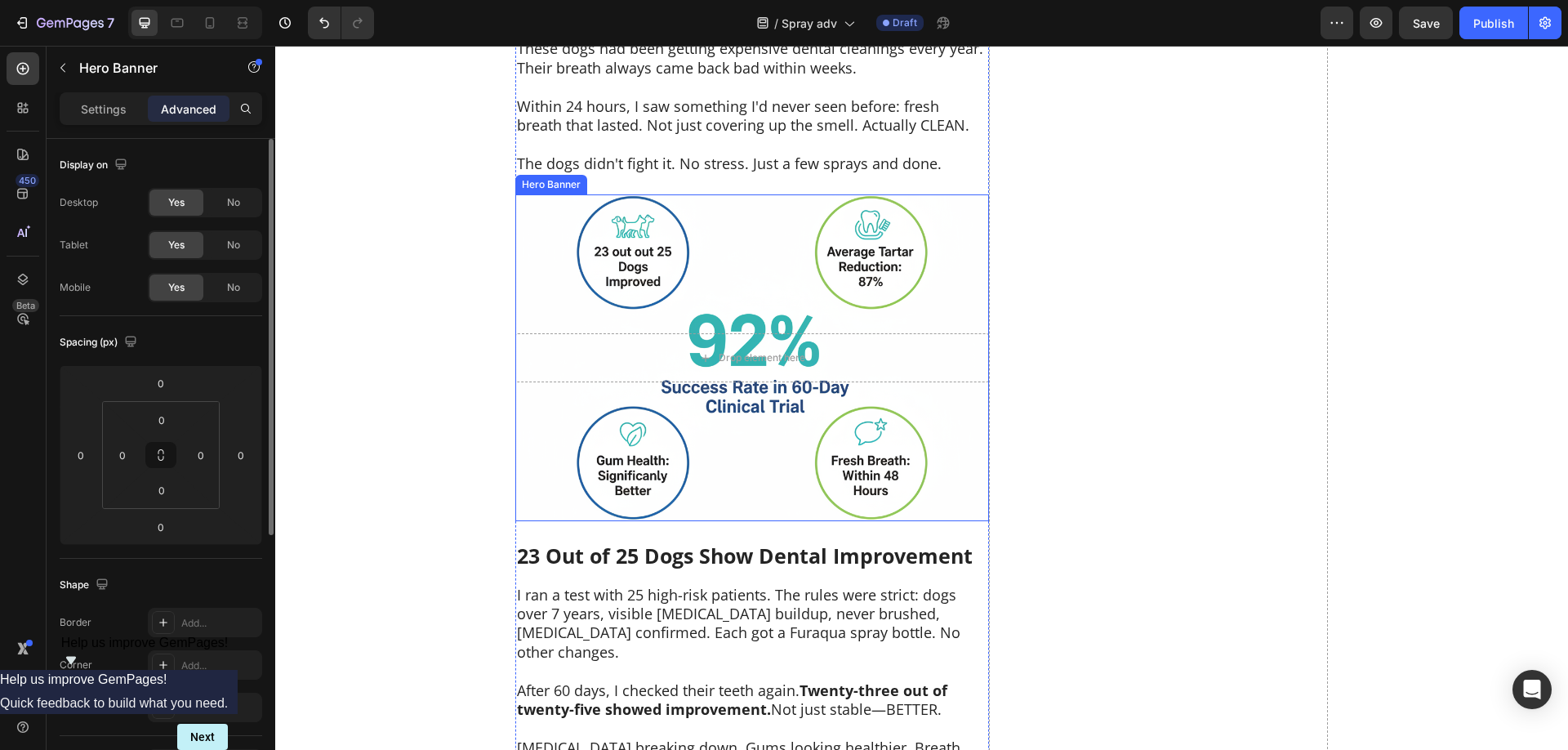
click at [802, 470] on div "Background Image" at bounding box center [752, 357] width 473 height 326
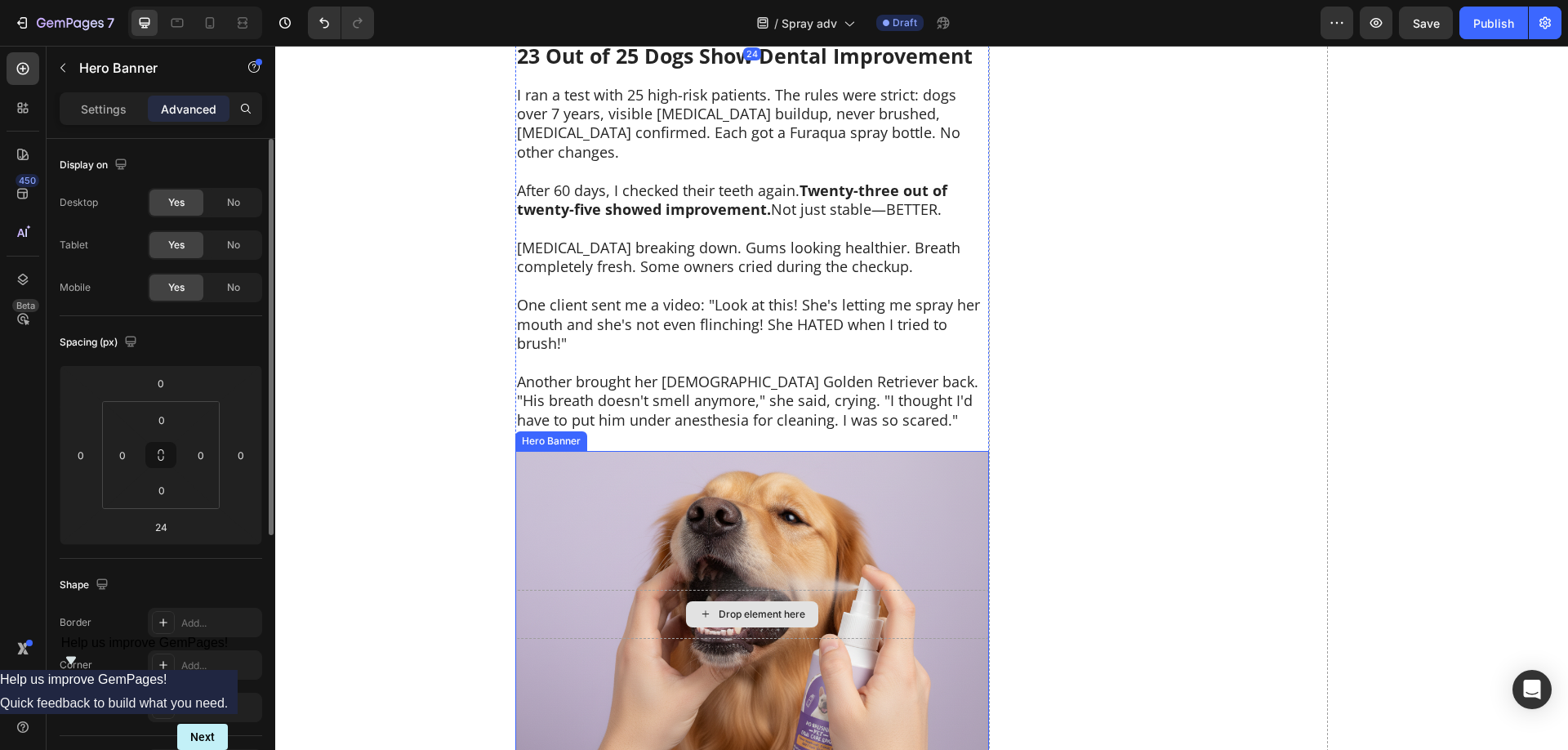
scroll to position [7486, 0]
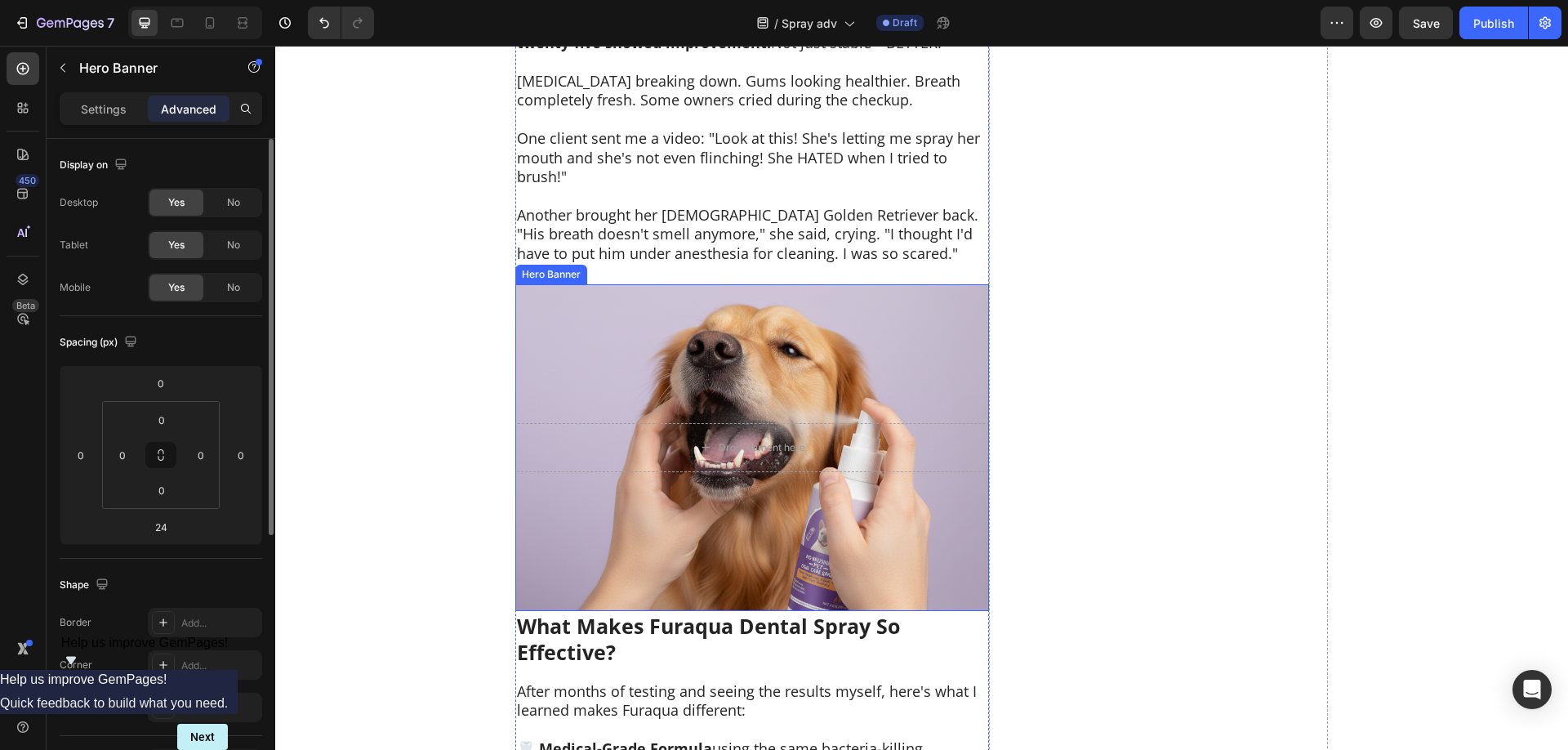
click at [891, 506] on div "Background Image" at bounding box center [752, 447] width 473 height 326
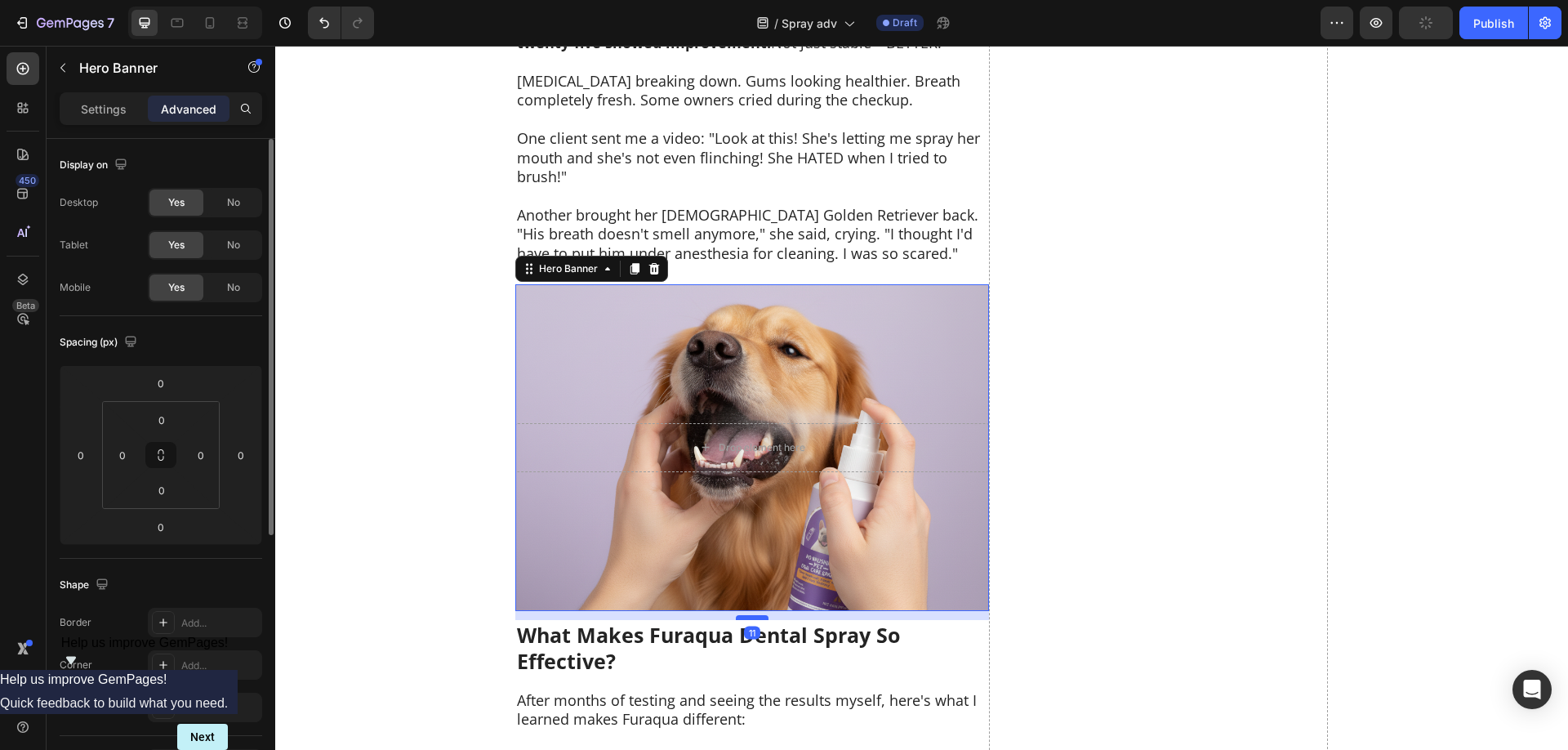
drag, startPoint x: 753, startPoint y: 571, endPoint x: 757, endPoint y: 580, distance: 9.8
click at [757, 615] on div at bounding box center [752, 617] width 33 height 5
type input "11"
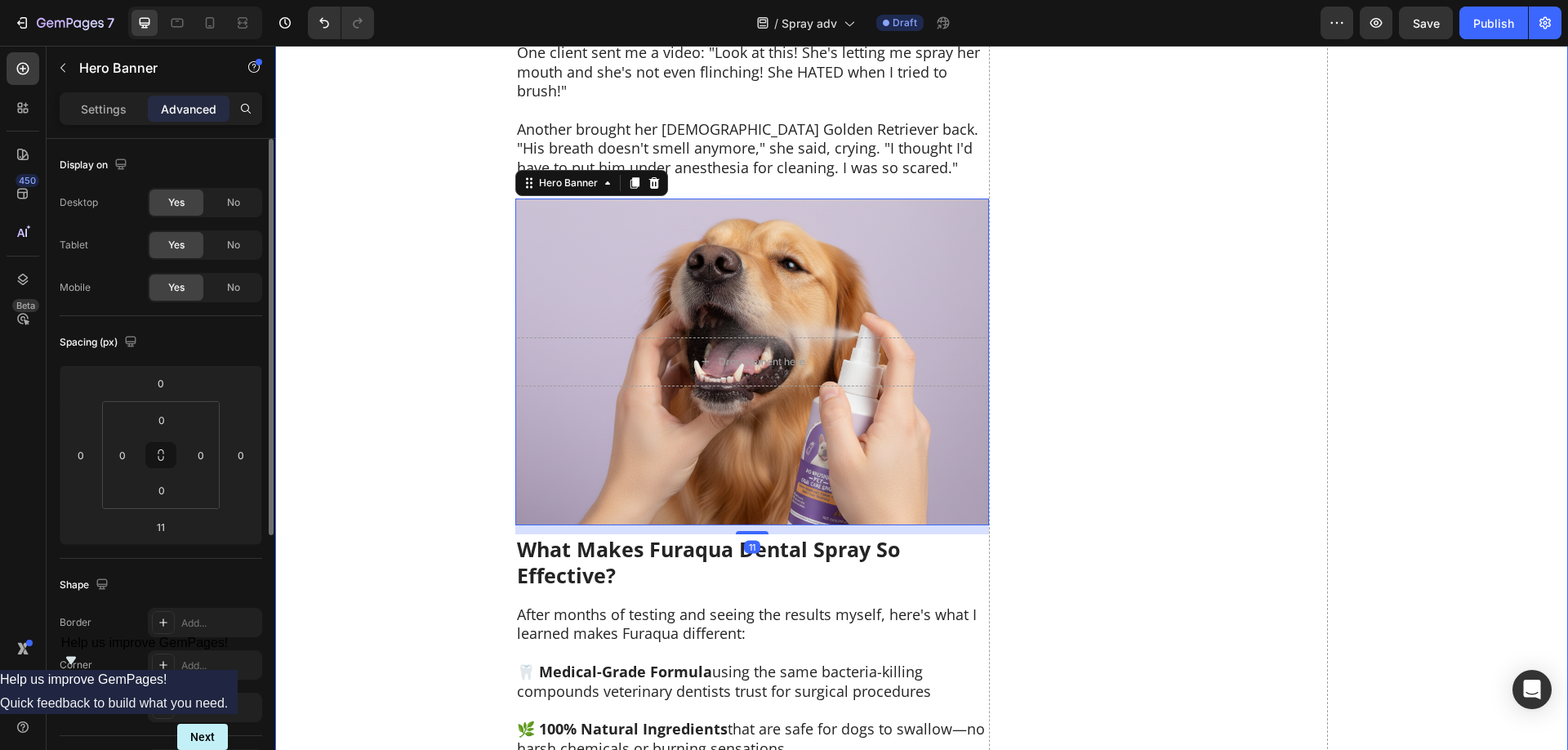
scroll to position [7569, 0]
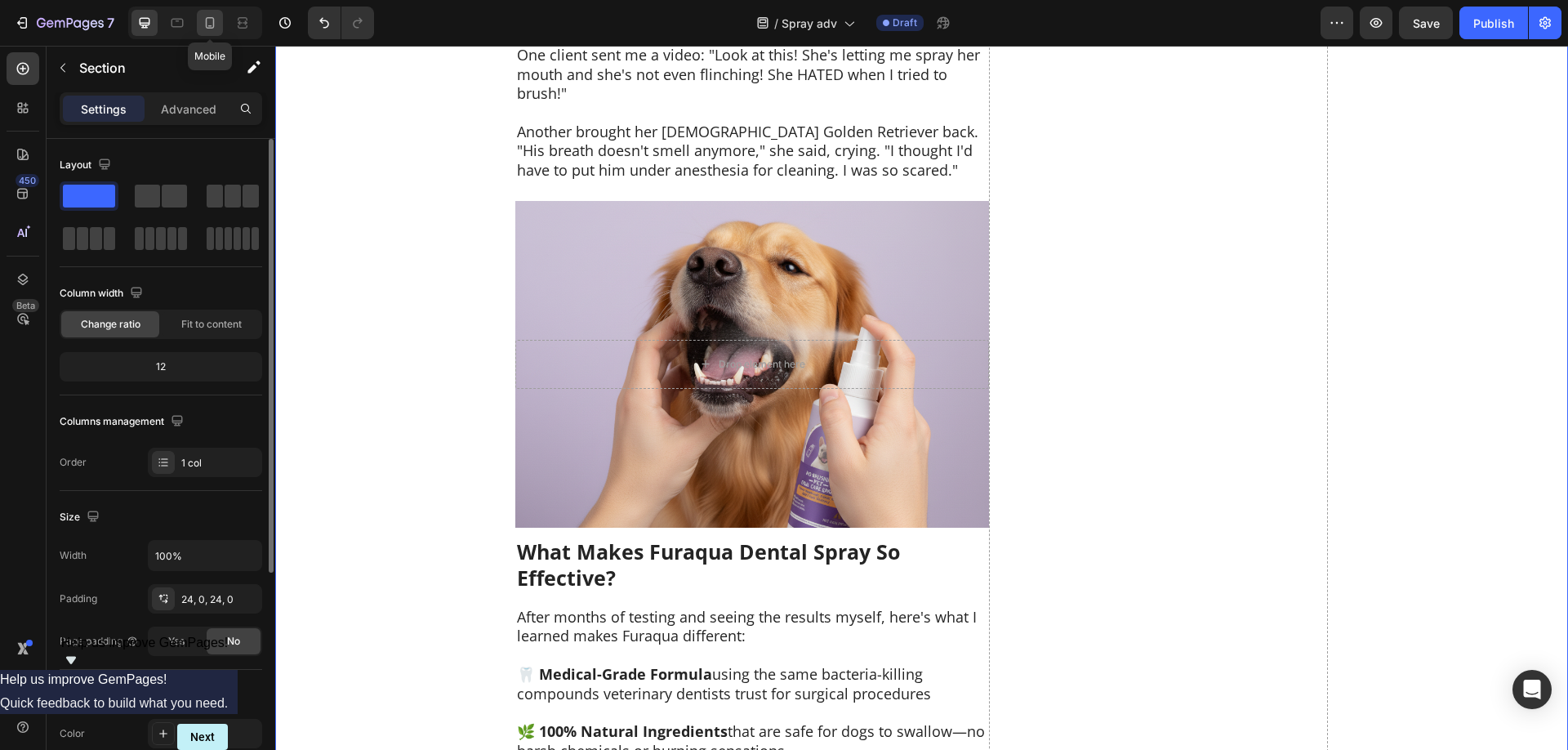
click at [215, 18] on icon at bounding box center [209, 22] width 17 height 17
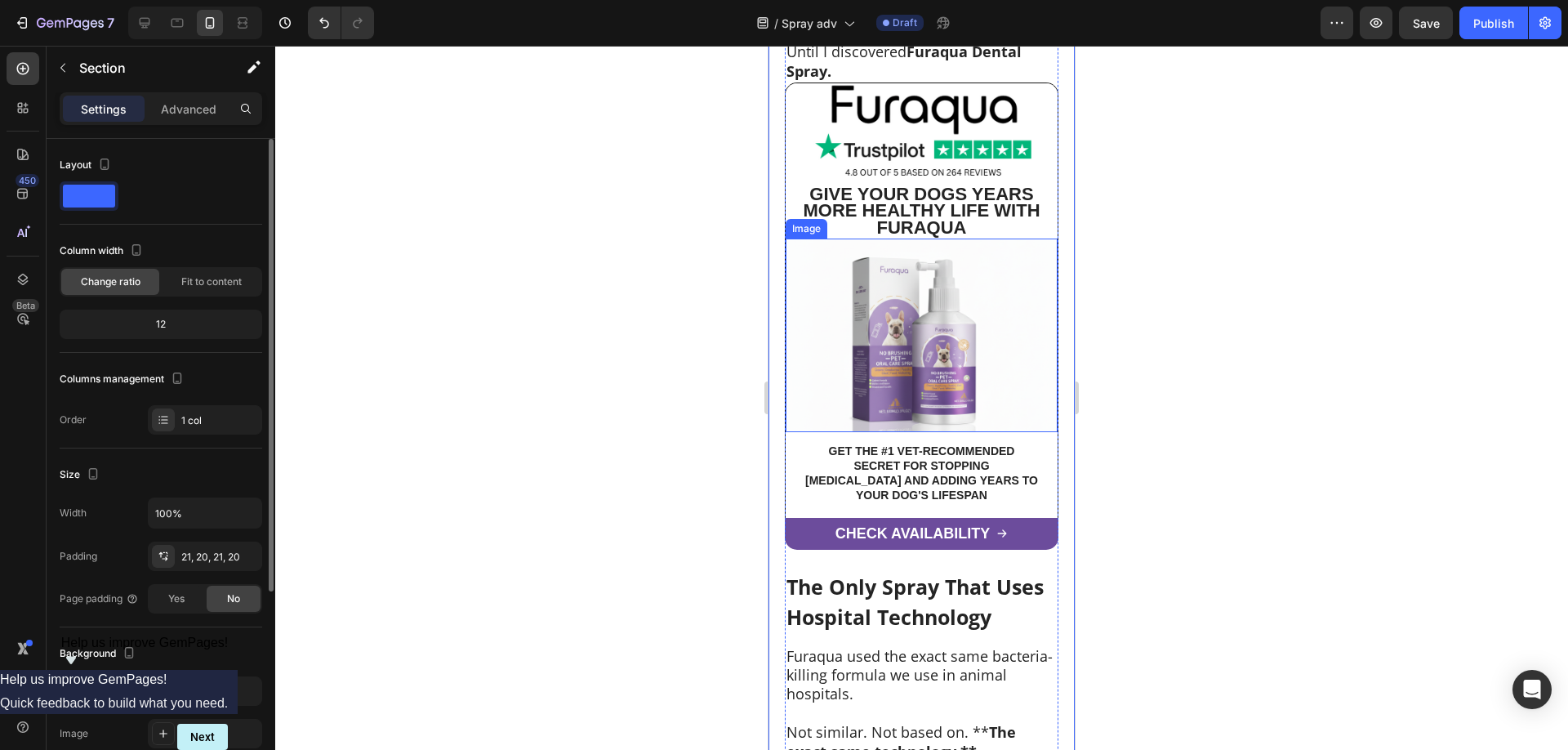
scroll to position [6778, 0]
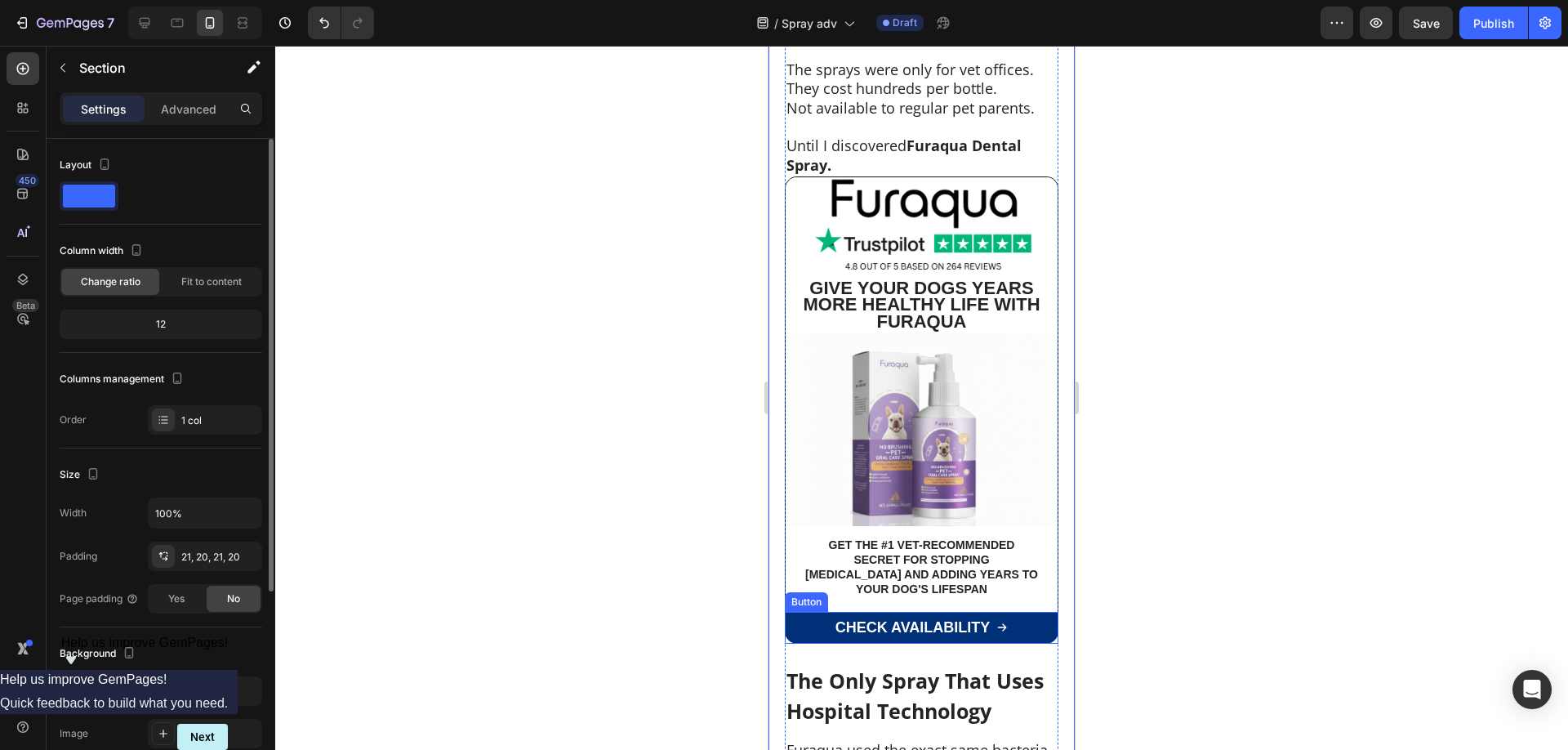
click at [1038, 612] on link "CHECK AVAILABILITY" at bounding box center [921, 627] width 274 height 32
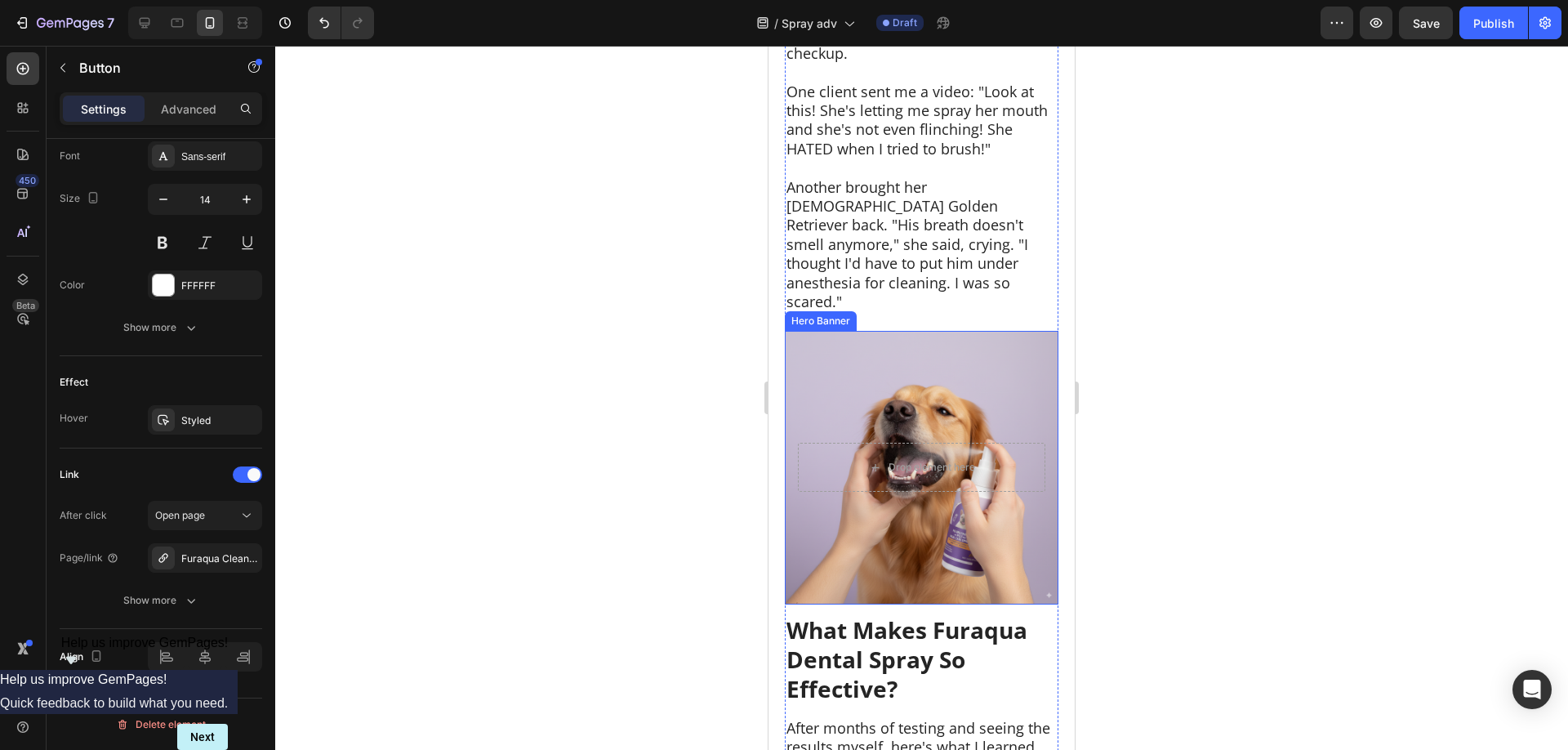
scroll to position [8610, 0]
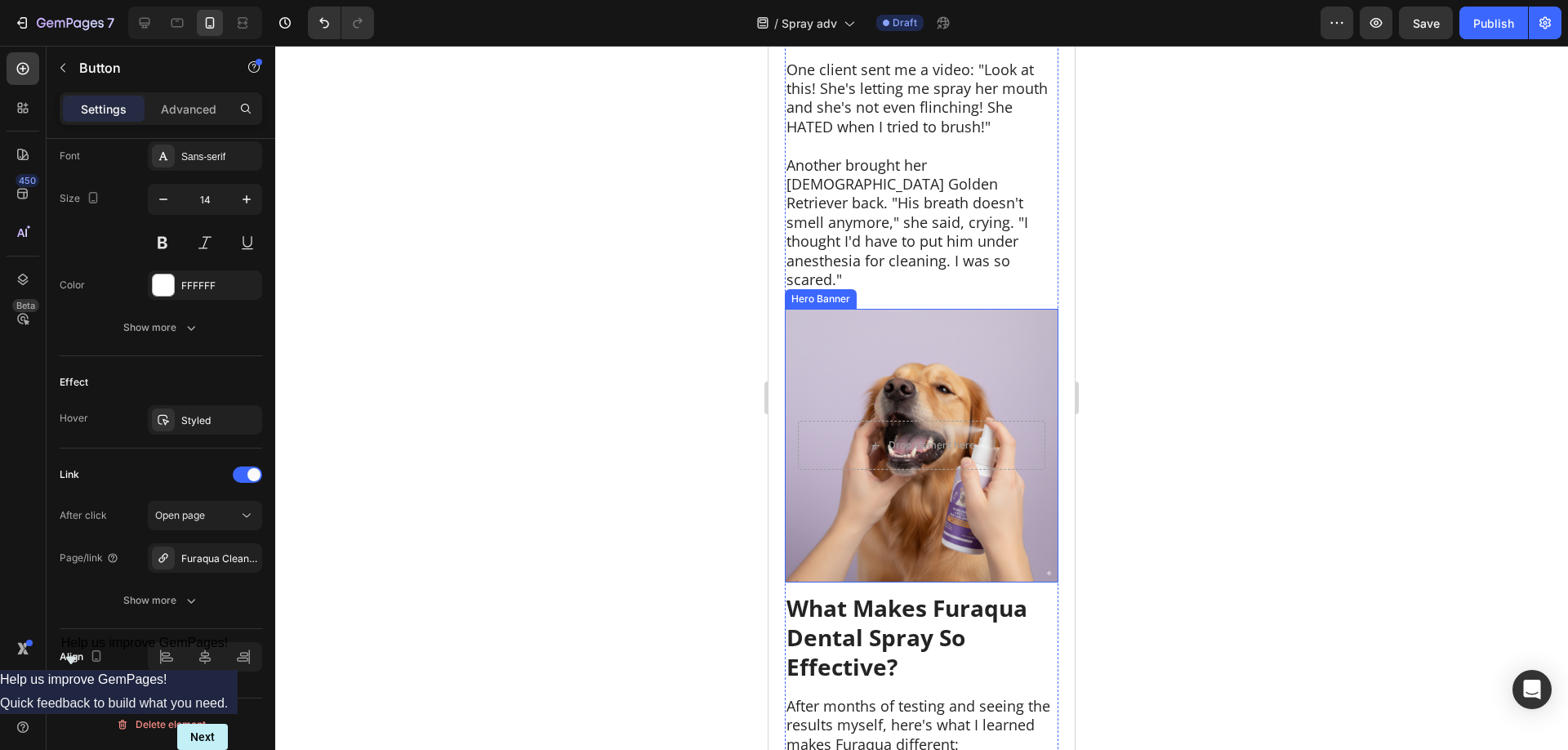
click at [986, 399] on div "Background Image" at bounding box center [921, 445] width 274 height 274
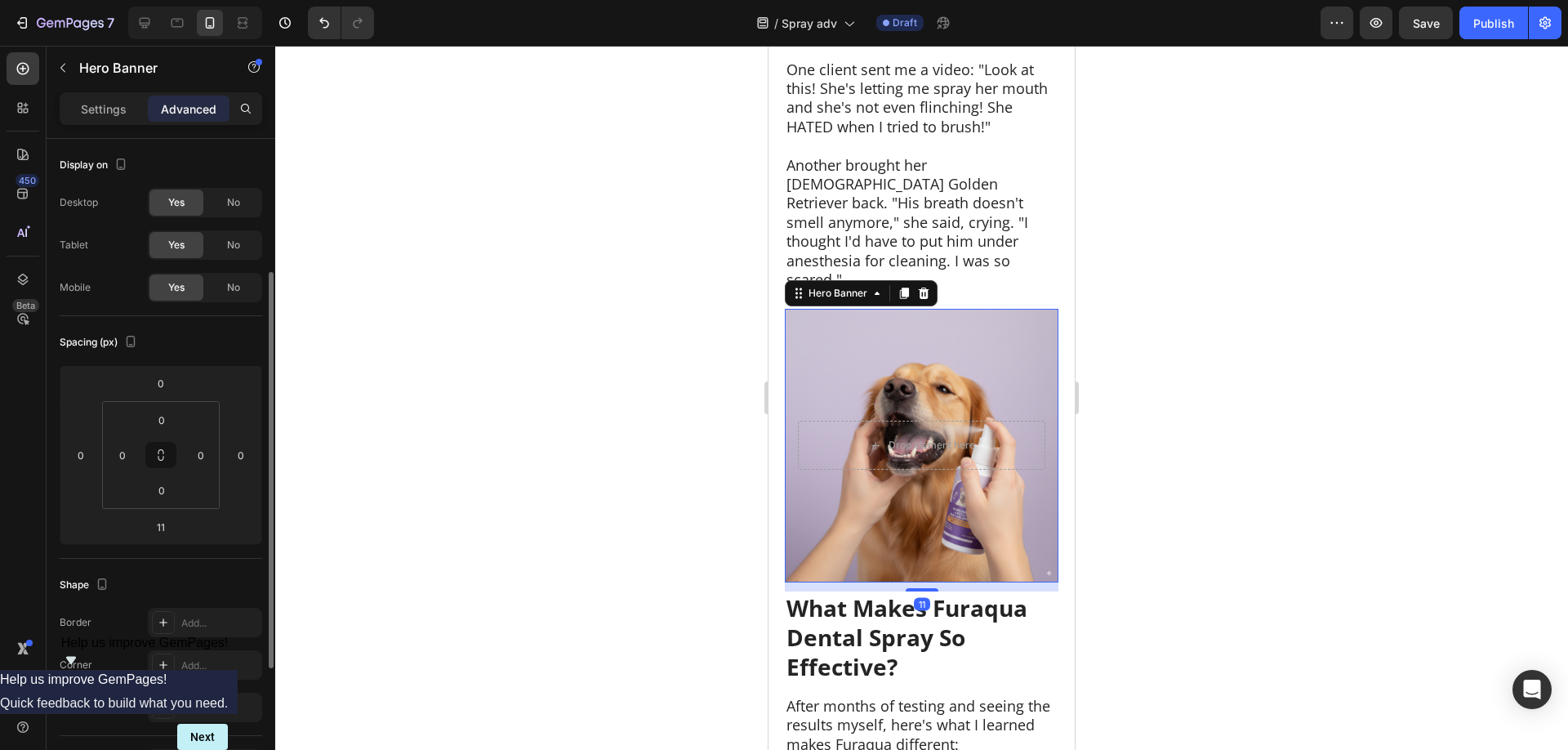
scroll to position [84, 0]
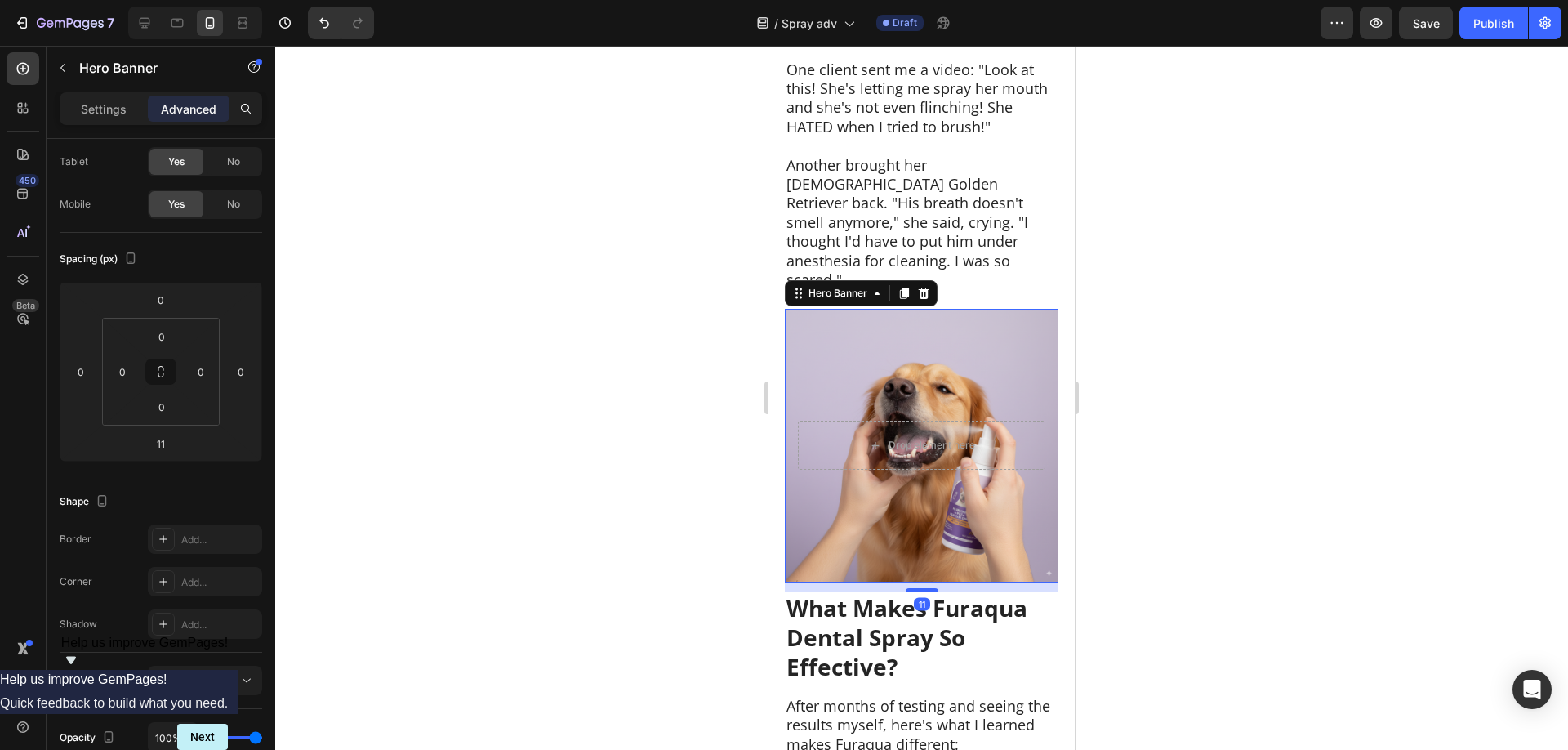
click at [849, 379] on div "Background Image" at bounding box center [921, 445] width 274 height 274
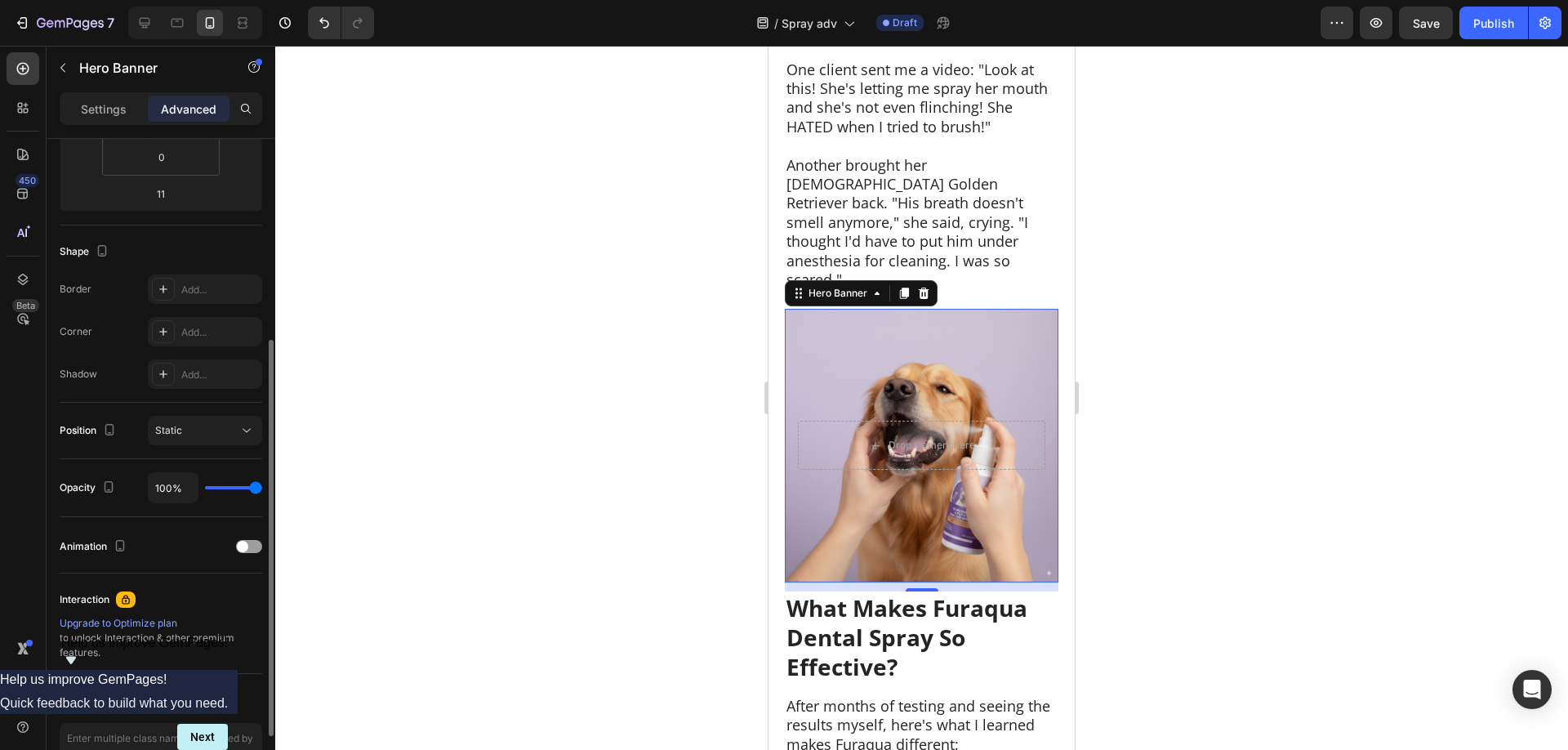
scroll to position [0, 0]
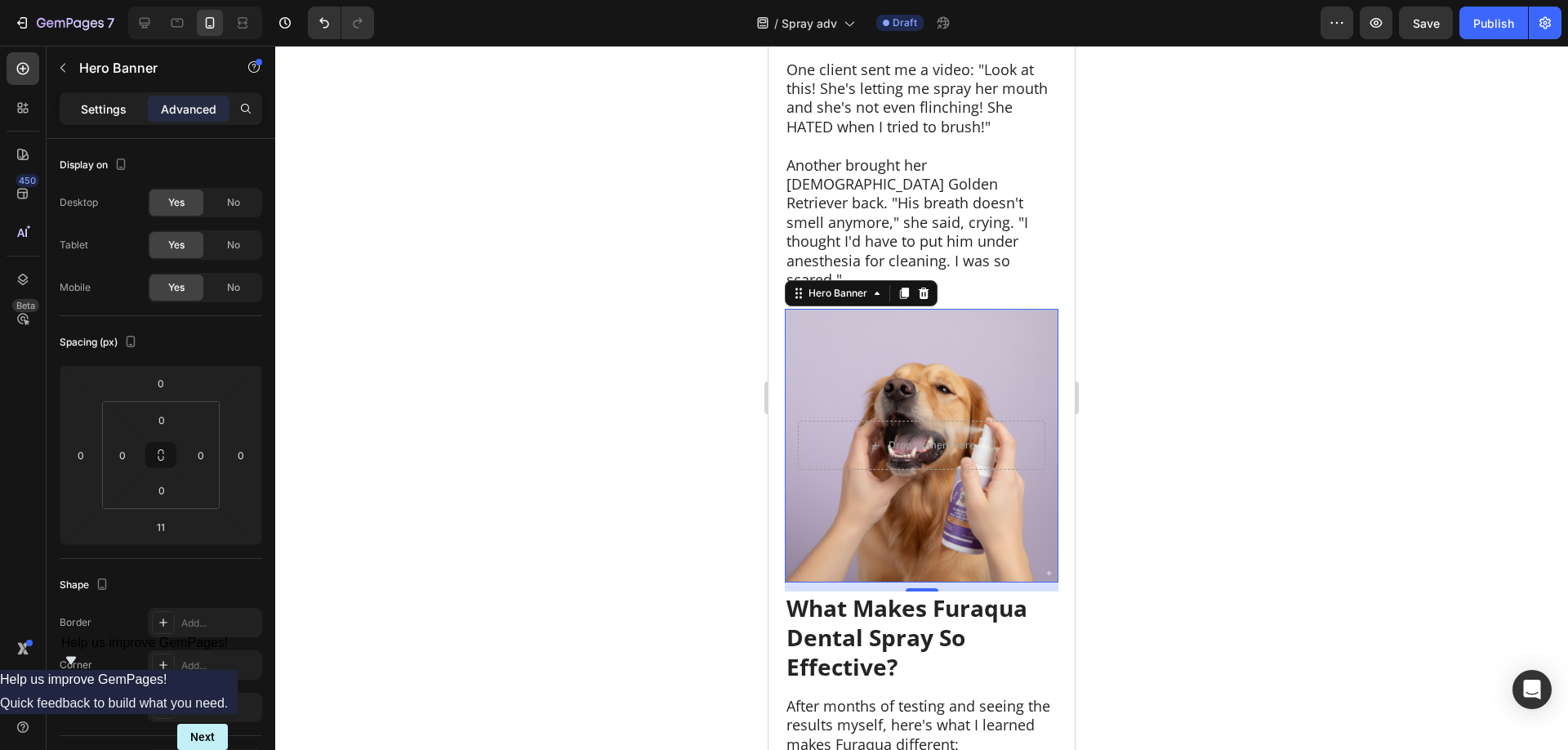
click at [114, 110] on p "Settings" at bounding box center [103, 109] width 46 height 18
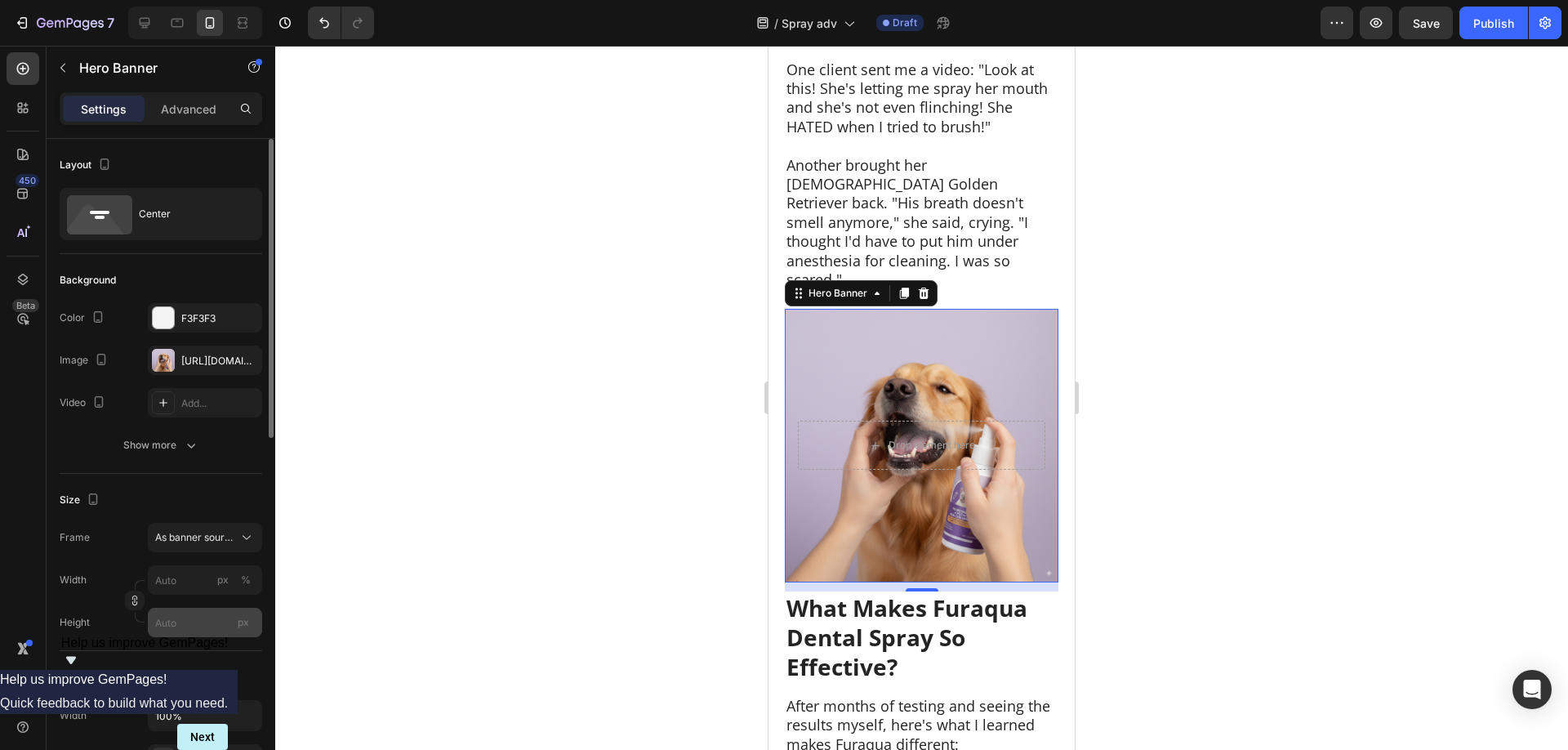
scroll to position [84, 0]
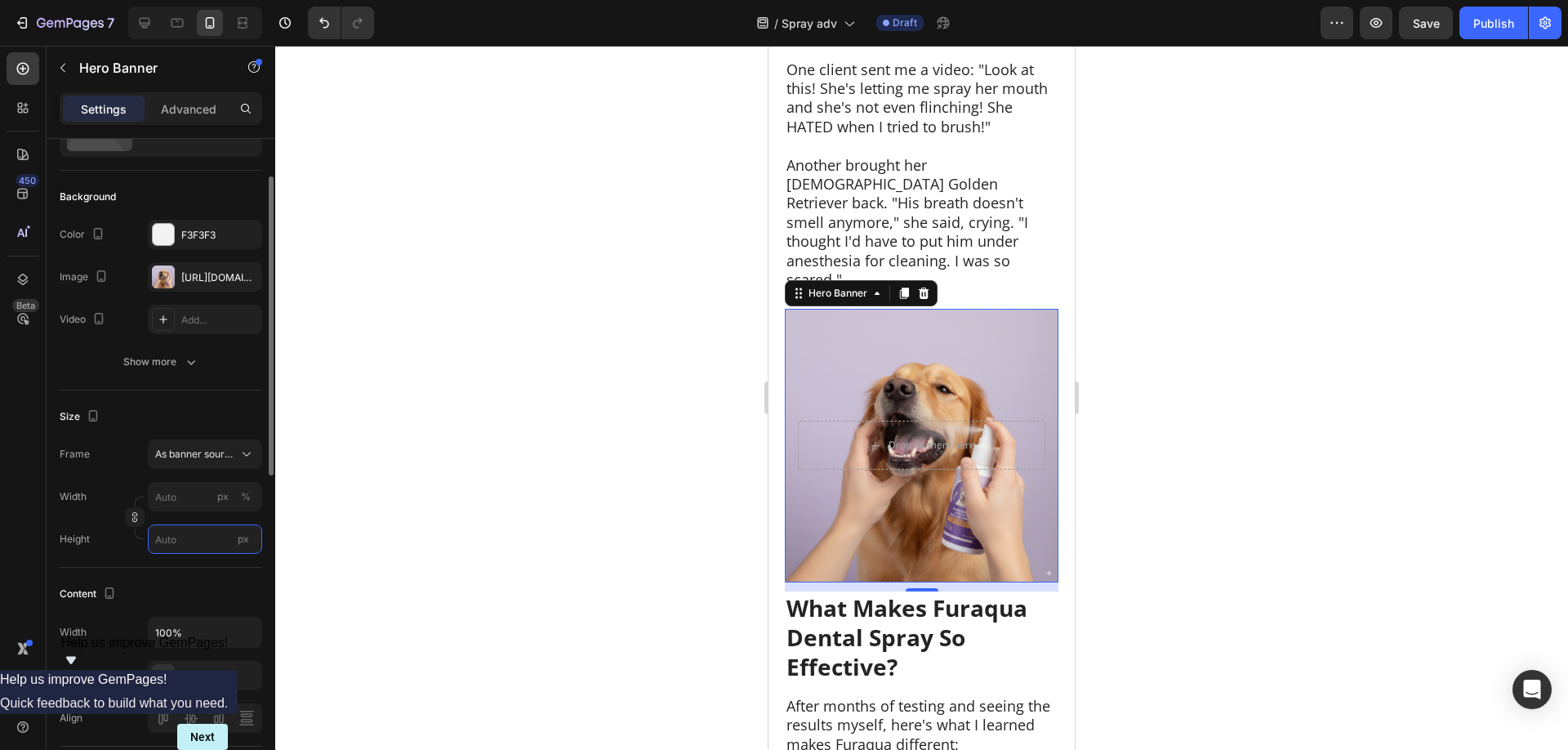
click at [179, 540] on input "px" at bounding box center [205, 539] width 114 height 29
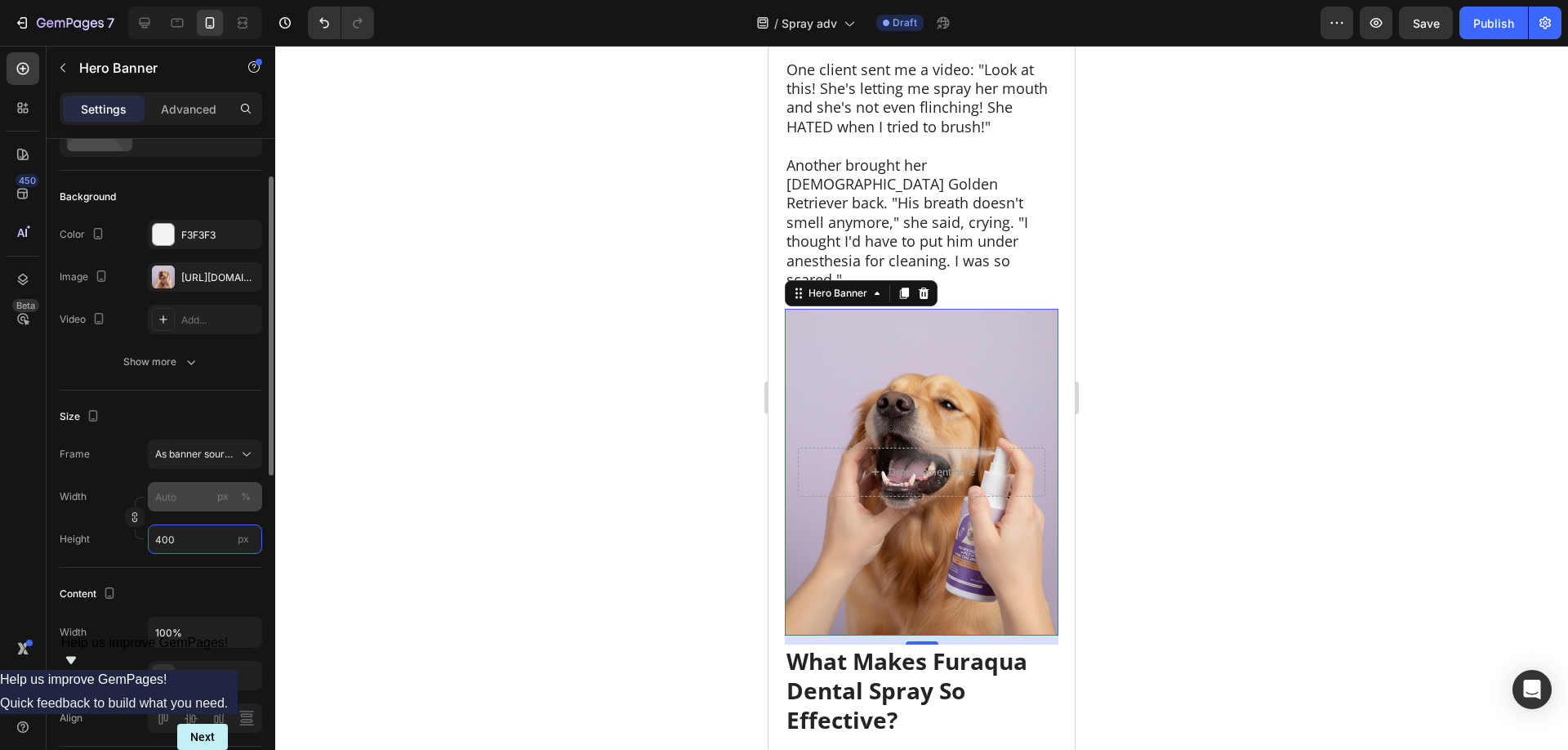
type input "400"
click at [174, 507] on input "px %" at bounding box center [205, 497] width 114 height 29
click at [179, 537] on p "Full 100%" at bounding box center [201, 535] width 94 height 15
type input "100"
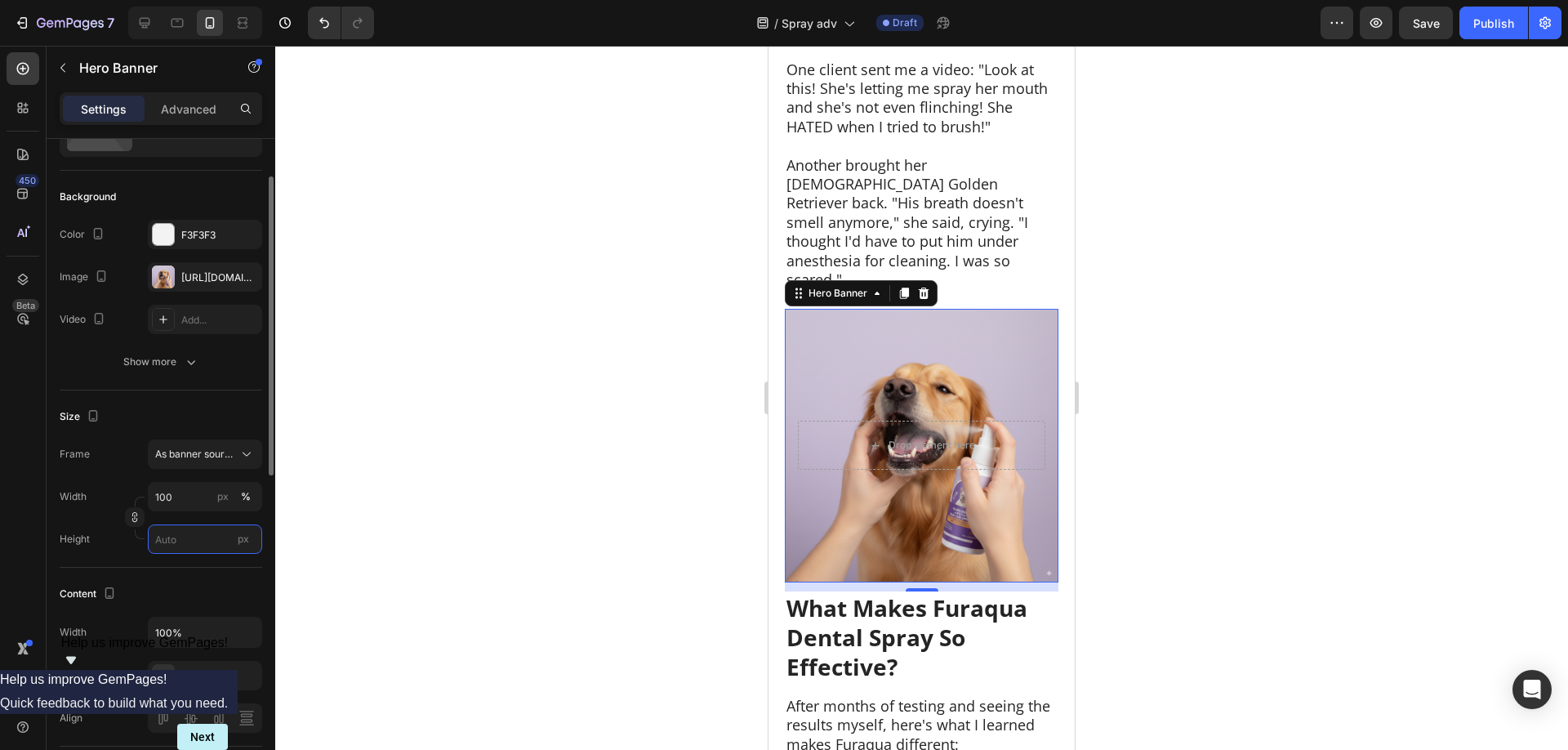
click at [186, 538] on input "px" at bounding box center [205, 539] width 114 height 29
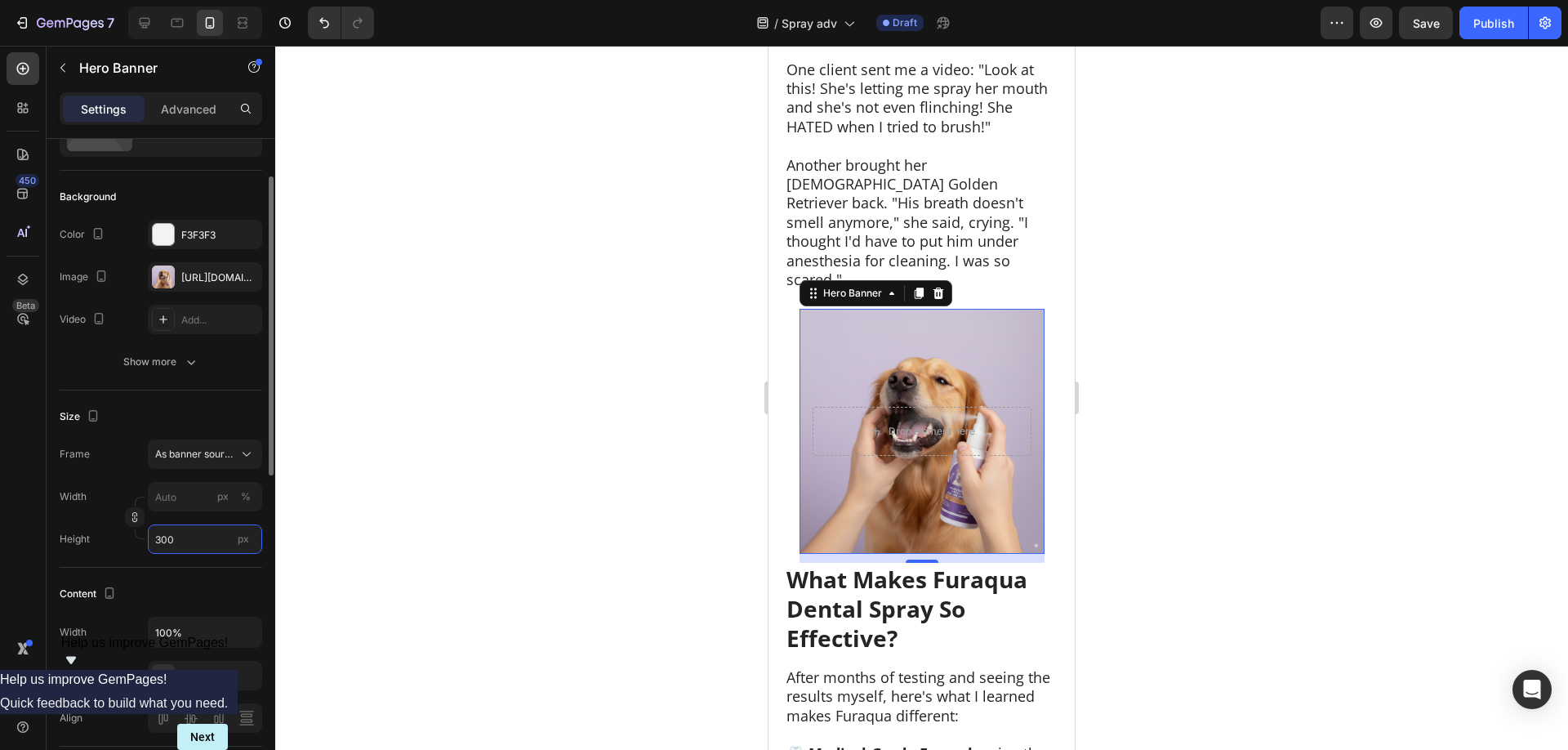
drag, startPoint x: 184, startPoint y: 542, endPoint x: 142, endPoint y: 538, distance: 42.2
click at [148, 538] on input "300" at bounding box center [205, 539] width 114 height 29
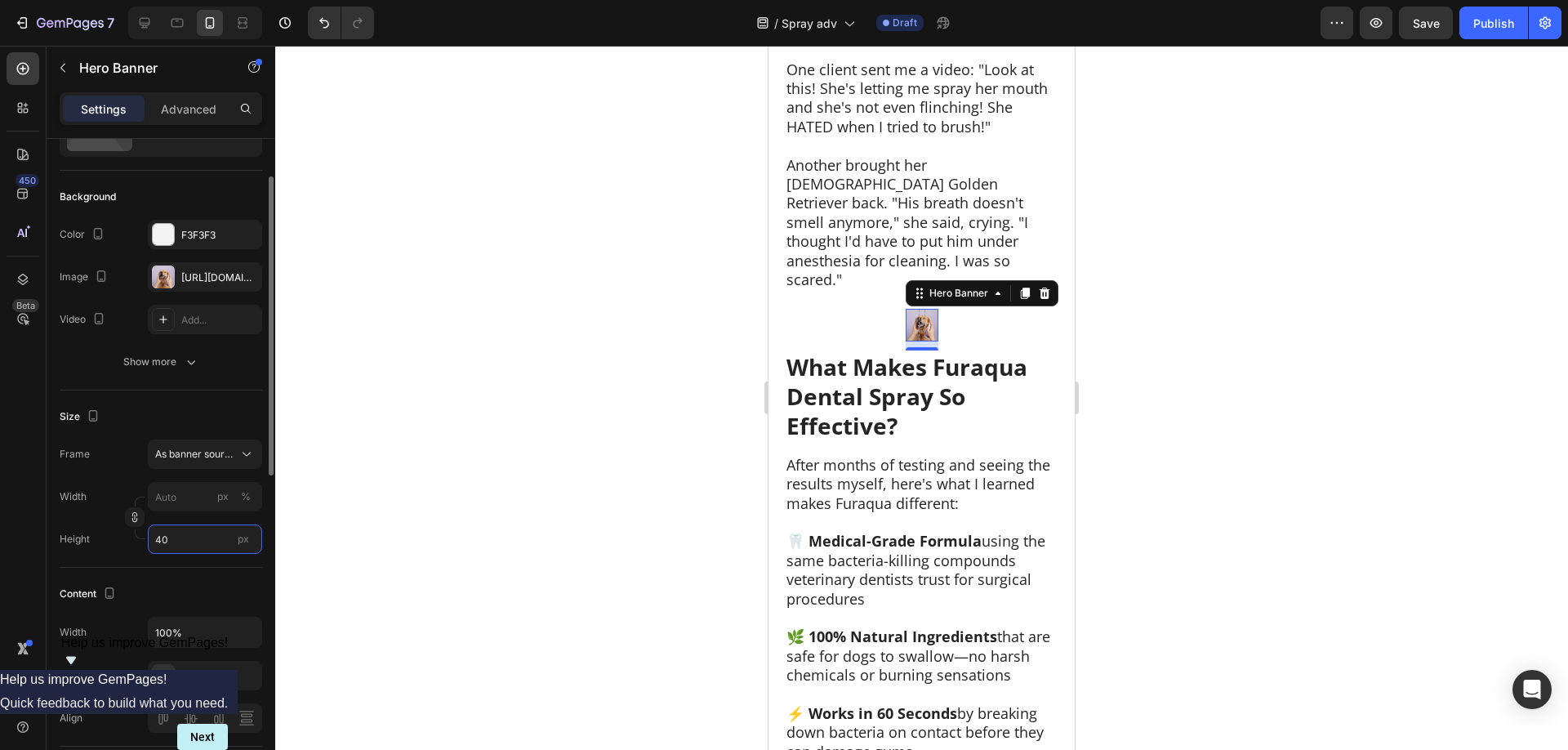
drag, startPoint x: 181, startPoint y: 538, endPoint x: 152, endPoint y: 540, distance: 29.1
click at [152, 540] on input "40" at bounding box center [205, 539] width 114 height 29
click at [179, 541] on input "40" at bounding box center [205, 539] width 114 height 29
click at [183, 537] on input "40" at bounding box center [205, 539] width 114 height 29
click at [178, 537] on input "400" at bounding box center [205, 539] width 114 height 29
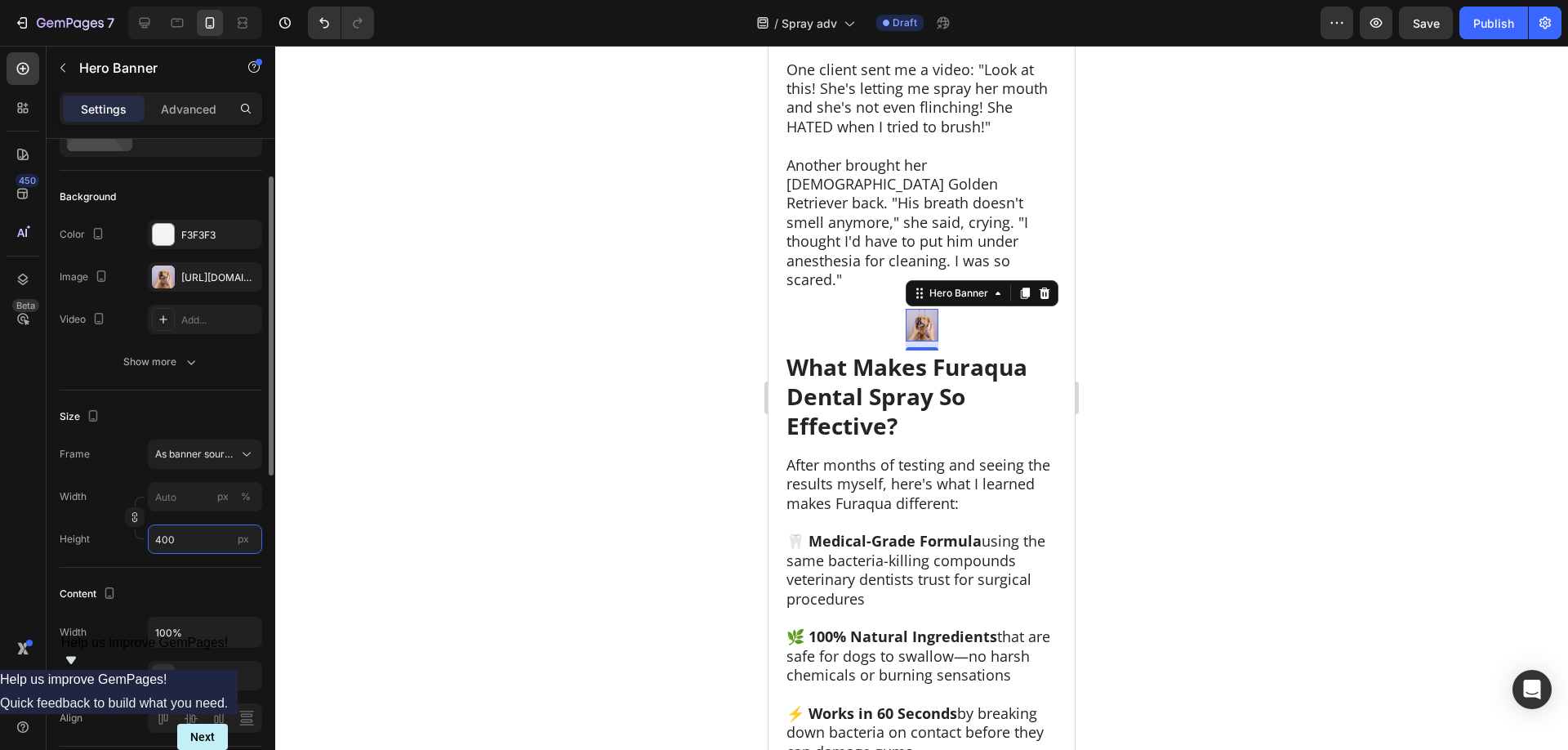
type input "40"
click at [178, 537] on input "40" at bounding box center [205, 539] width 114 height 29
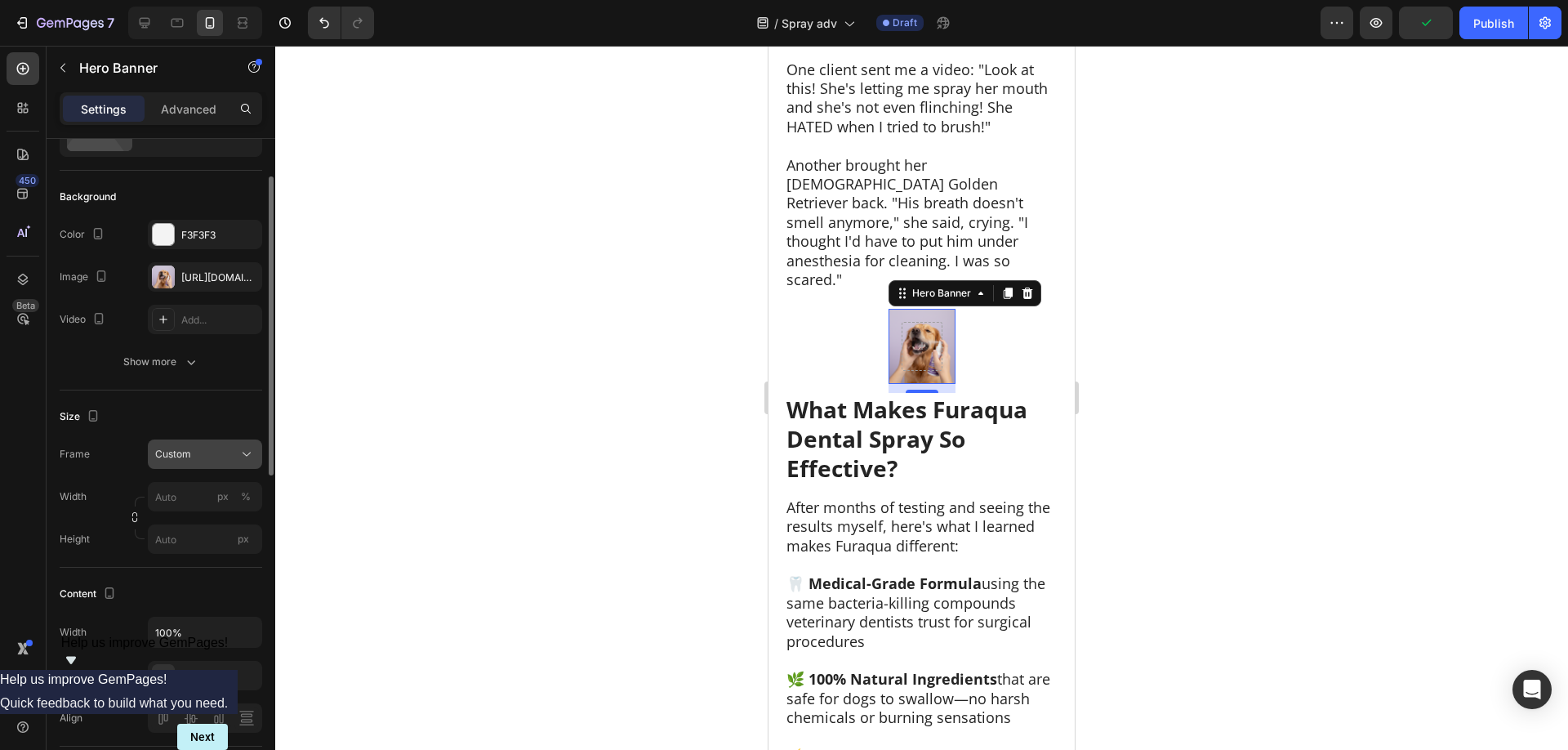
click at [193, 456] on div "Custom" at bounding box center [195, 454] width 80 height 15
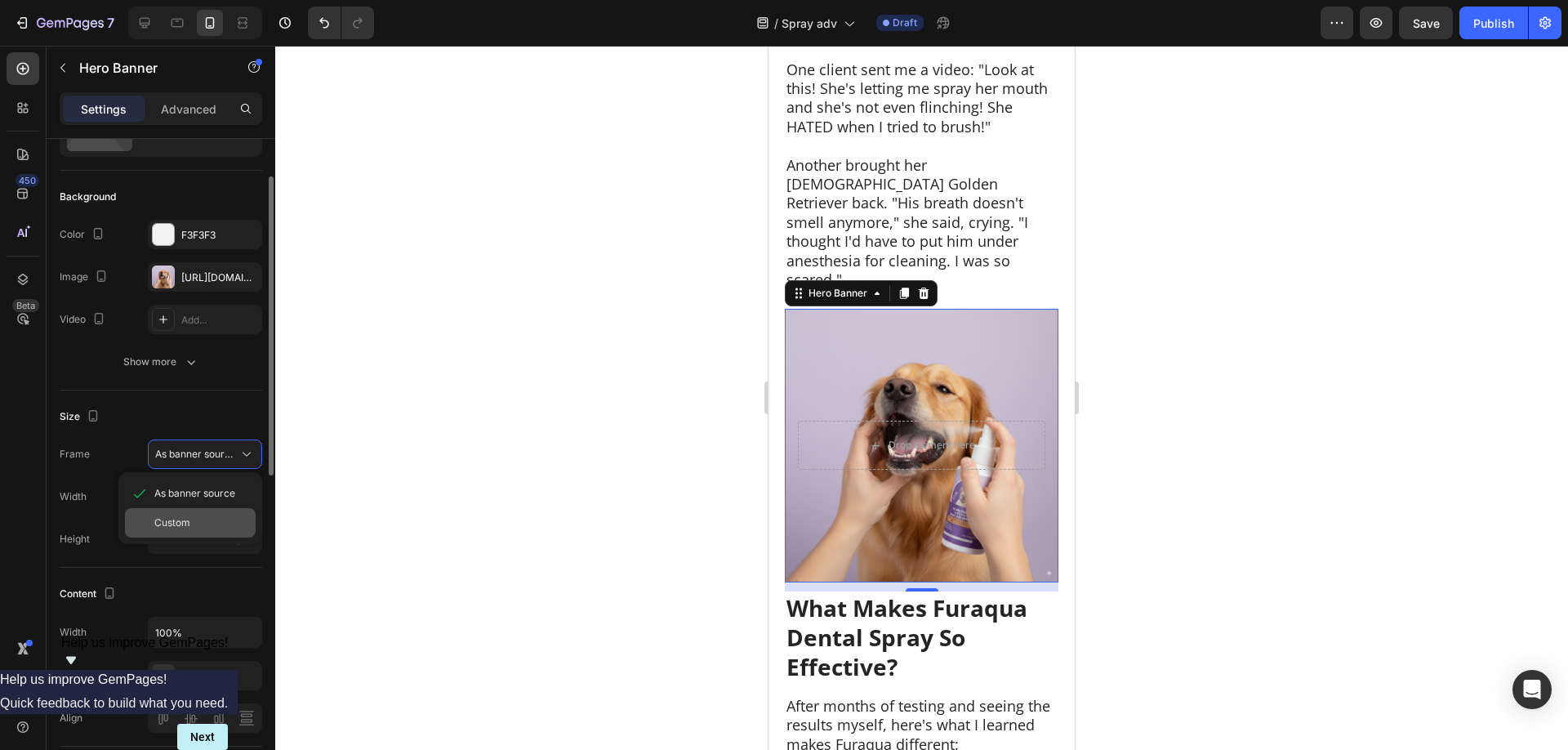
click at [184, 521] on span "Custom" at bounding box center [171, 522] width 36 height 15
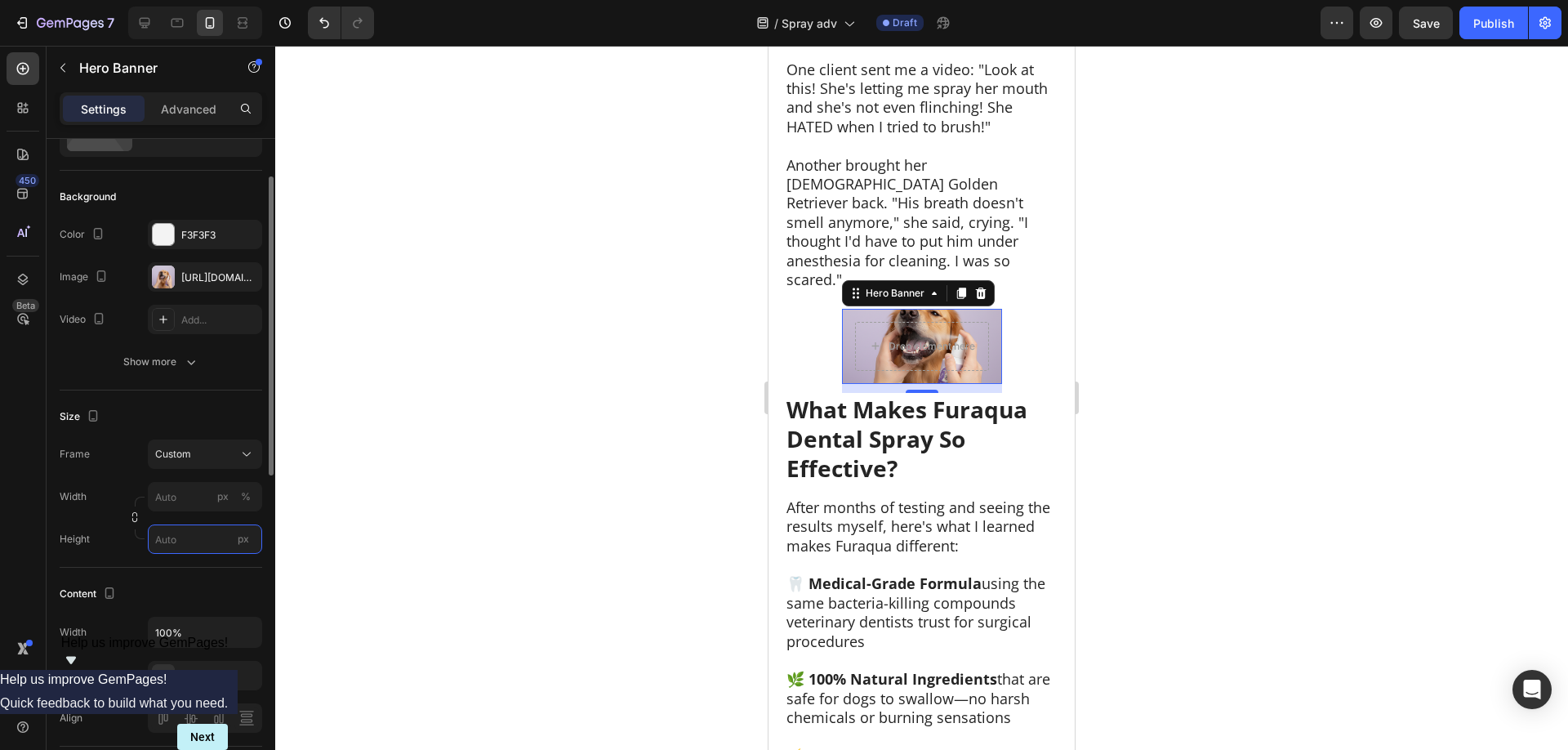
click at [175, 538] on input "px" at bounding box center [205, 539] width 114 height 29
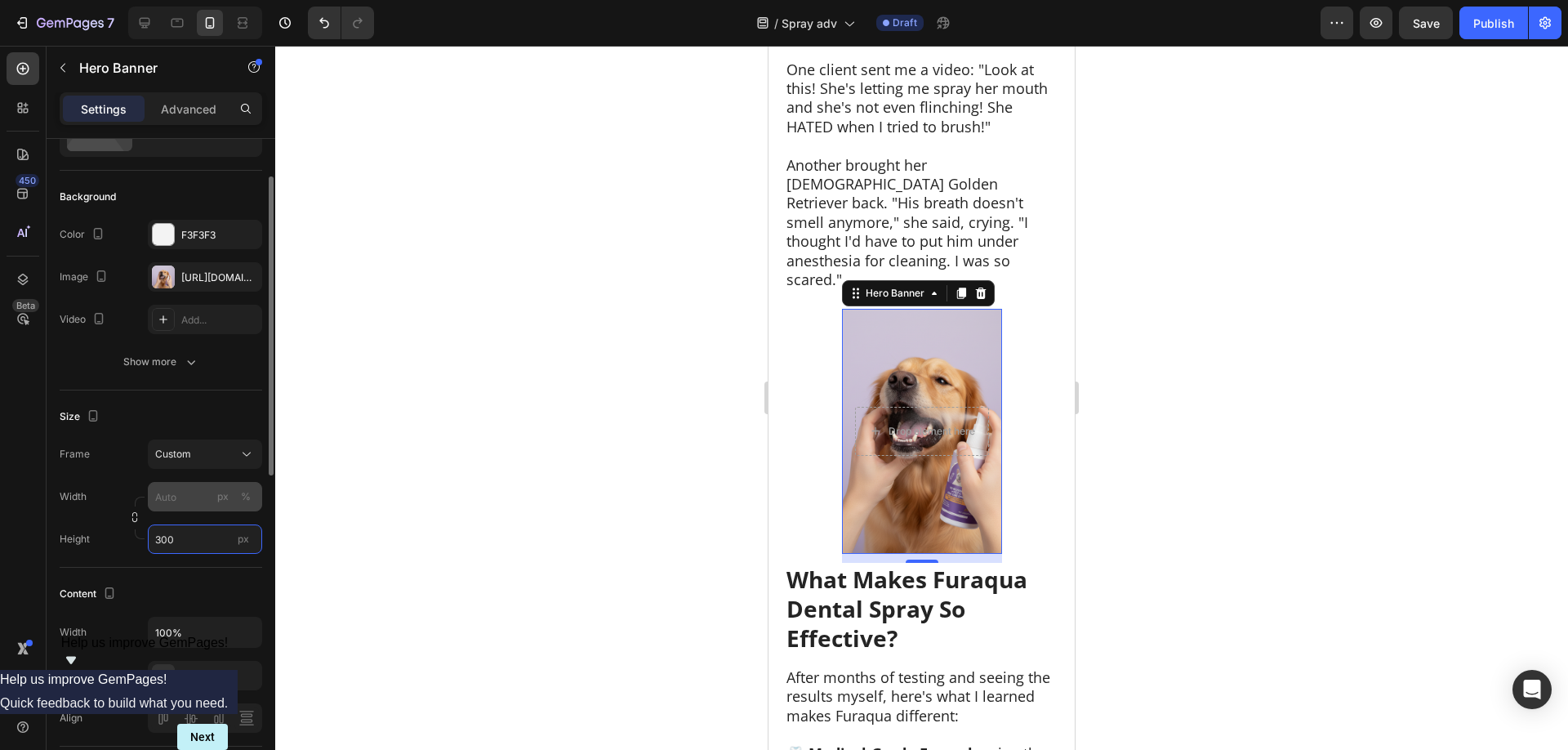
type input "300"
click at [178, 506] on input "px %" at bounding box center [205, 497] width 114 height 29
click at [184, 537] on p "Full 100%" at bounding box center [201, 535] width 94 height 15
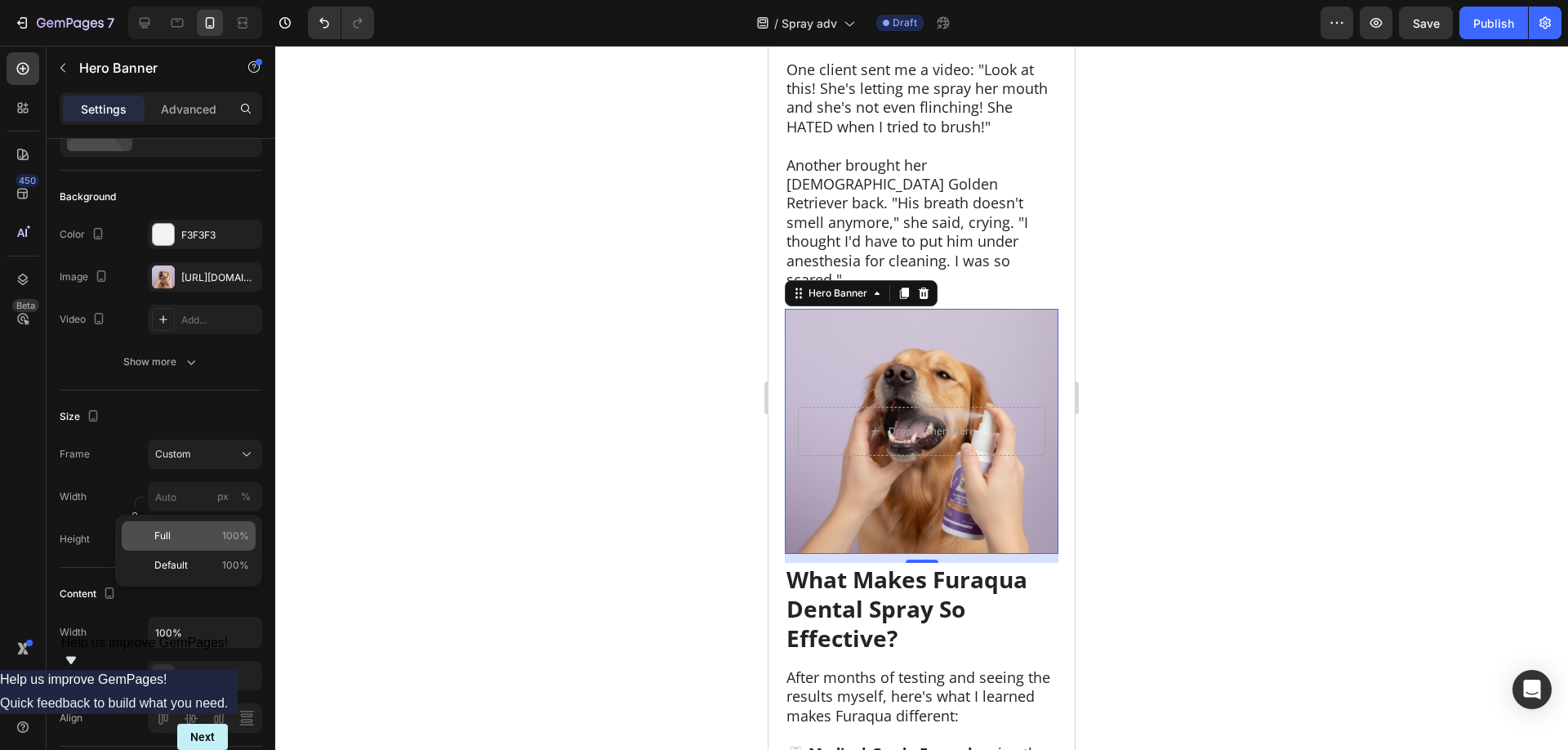
type input "100"
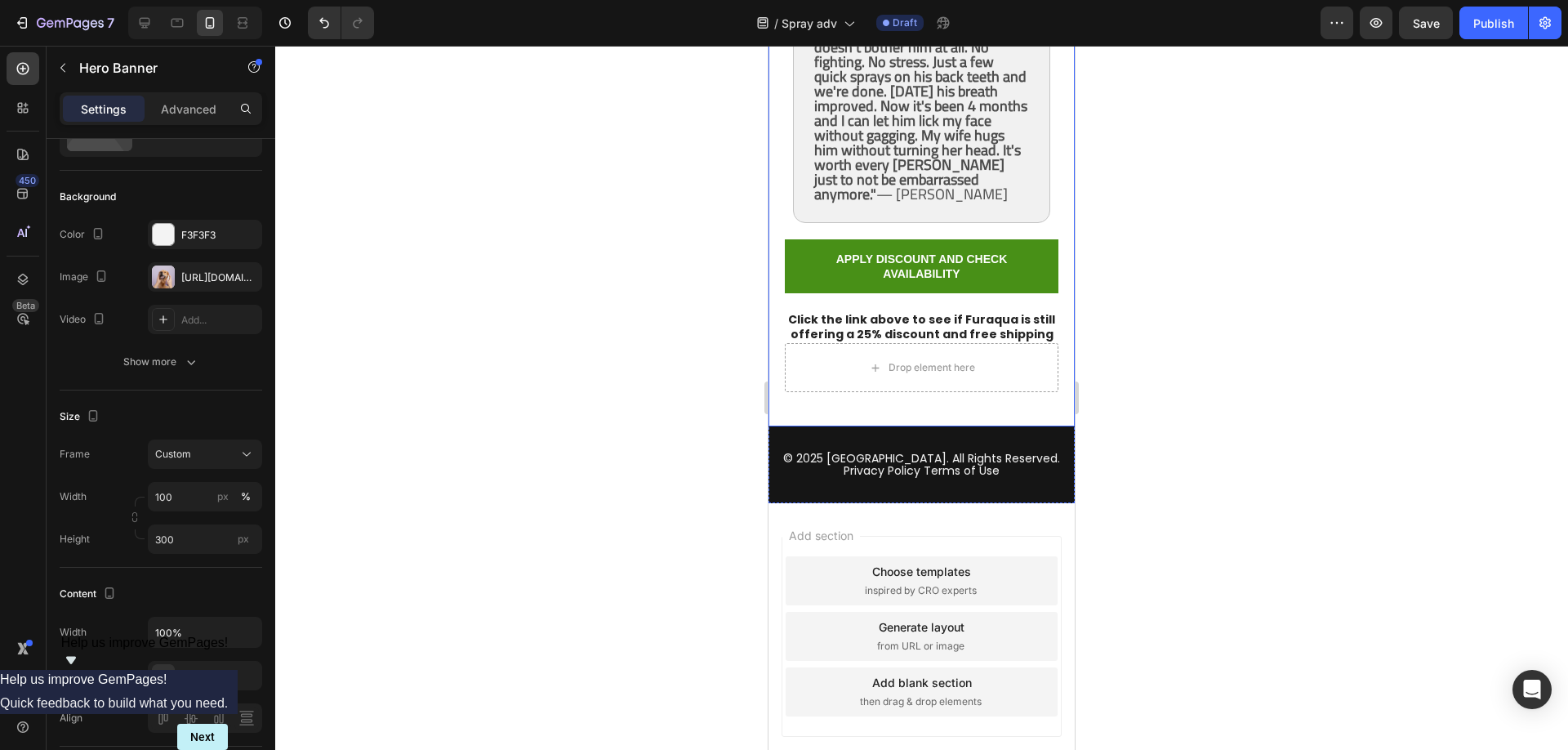
scroll to position [12905, 0]
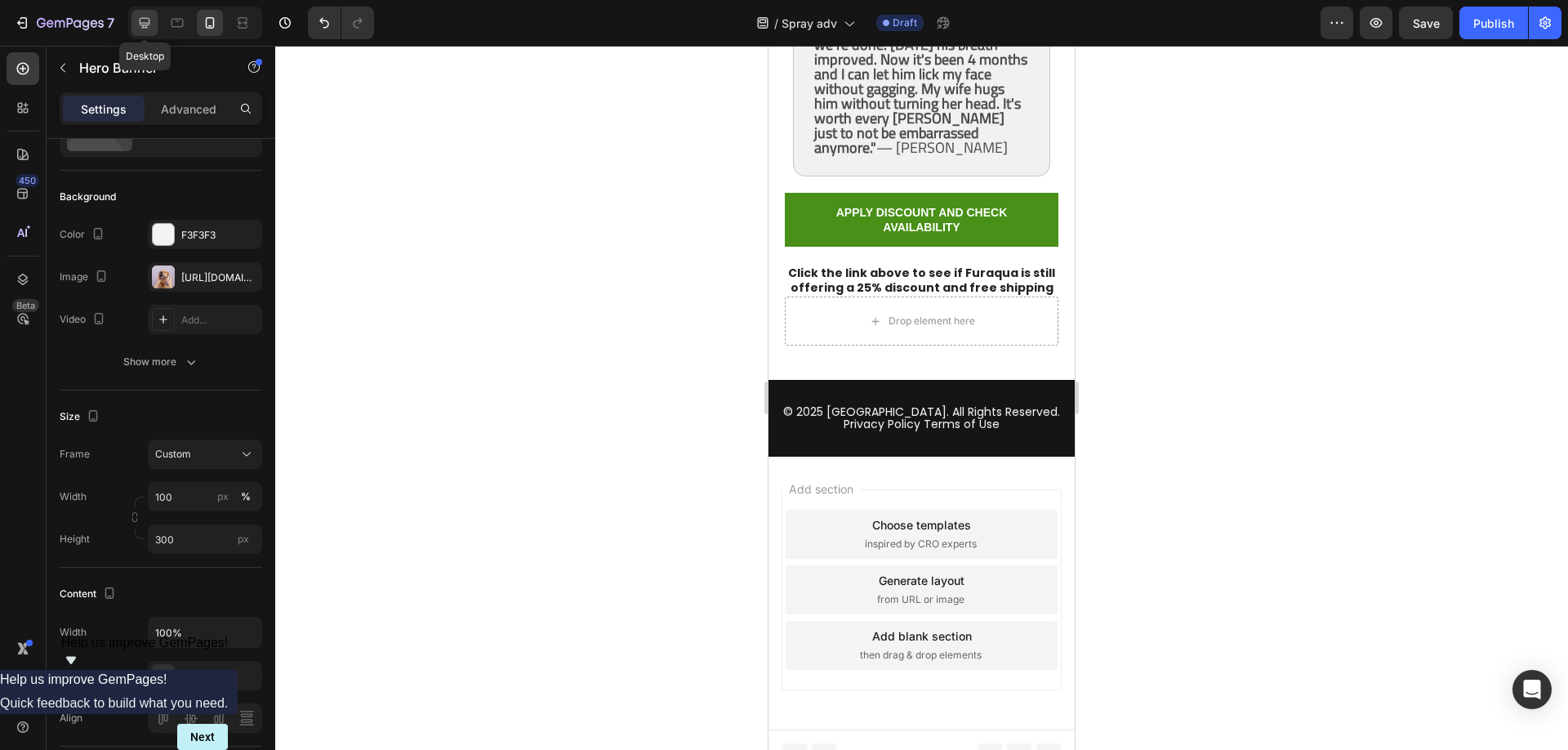
click at [146, 22] on icon at bounding box center [144, 22] width 11 height 11
type input "400"
type input "1200"
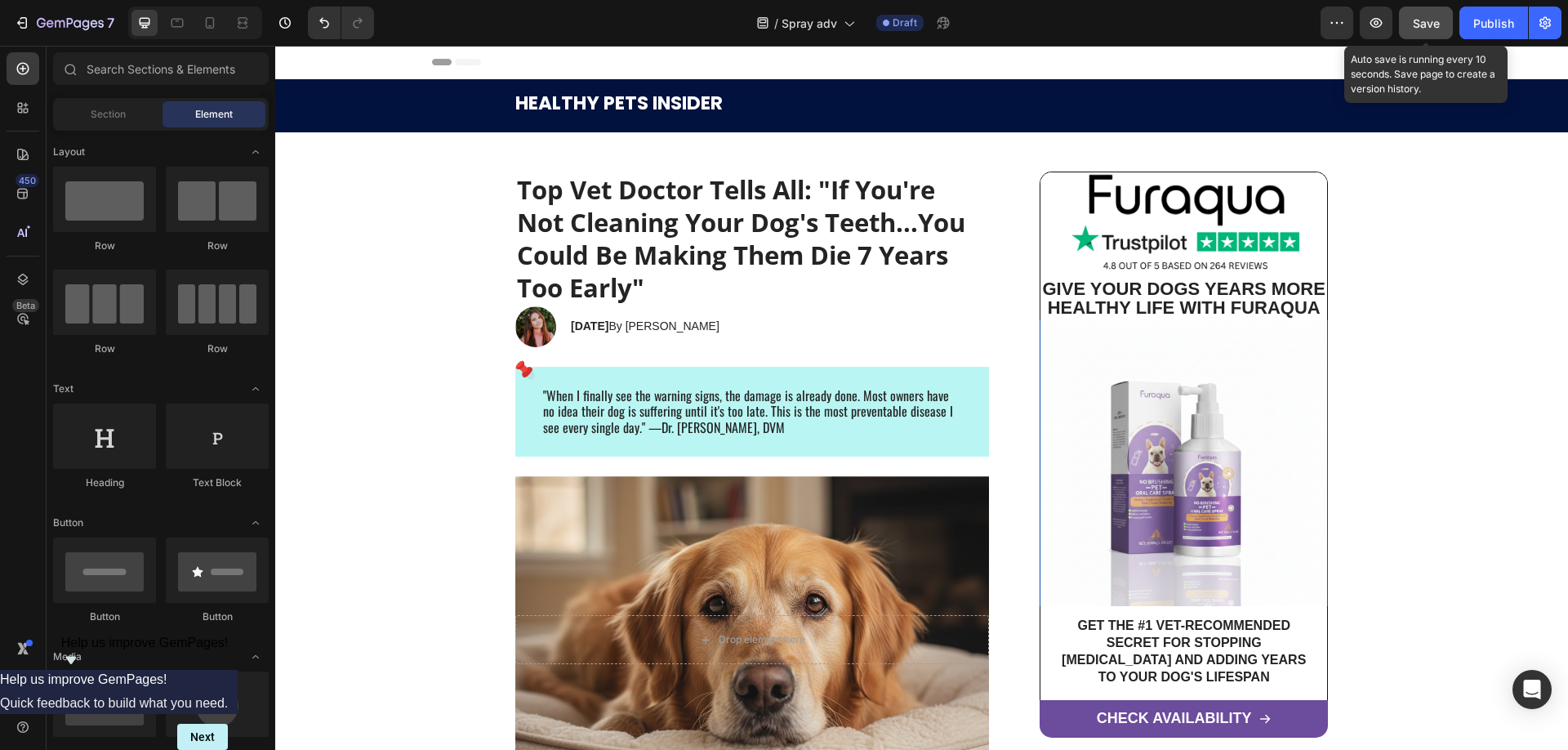
click at [1432, 19] on span "Save" at bounding box center [1426, 23] width 27 height 14
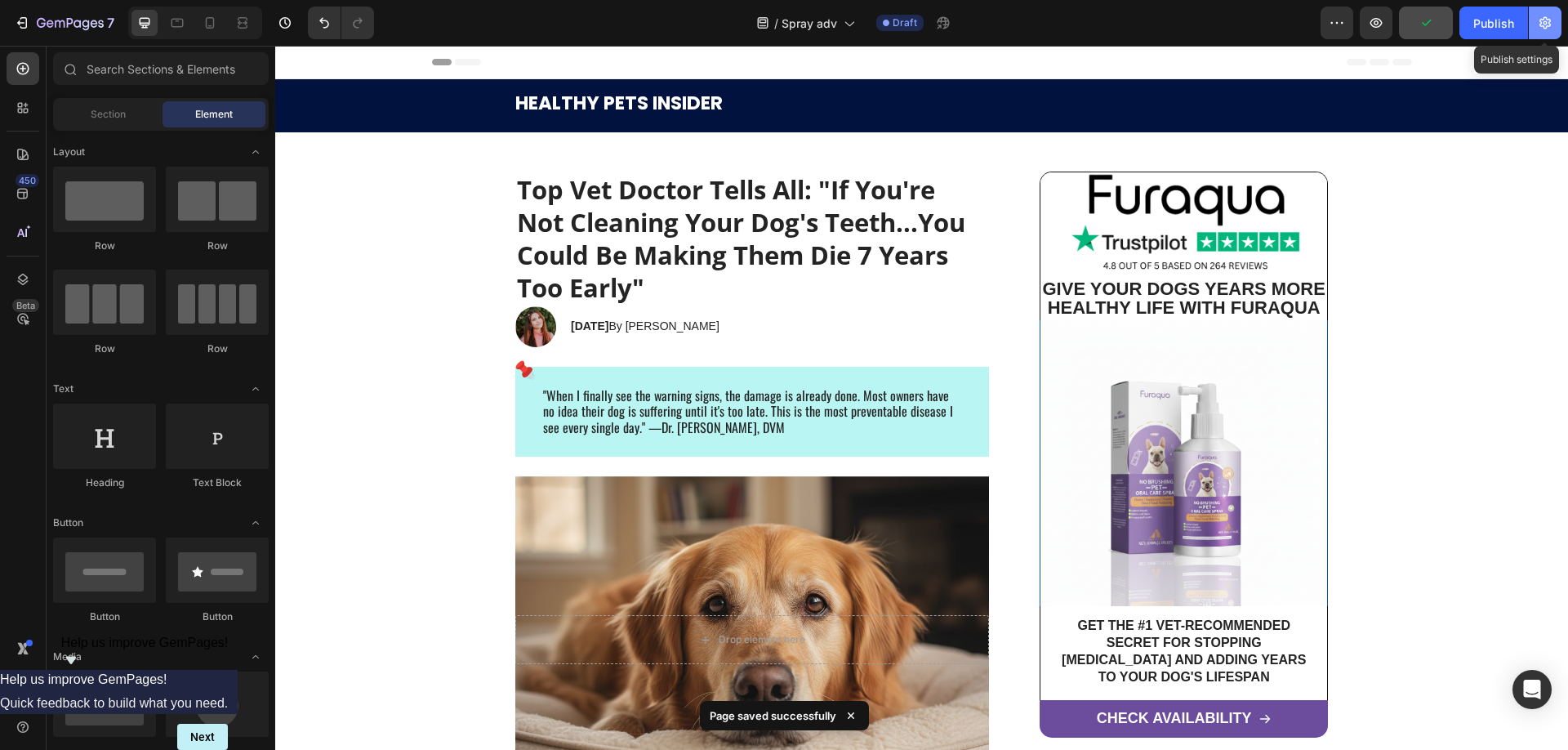
drag, startPoint x: 1538, startPoint y: 23, endPoint x: 1092, endPoint y: 41, distance: 446.4
click at [1538, 23] on icon "button" at bounding box center [1545, 22] width 17 height 17
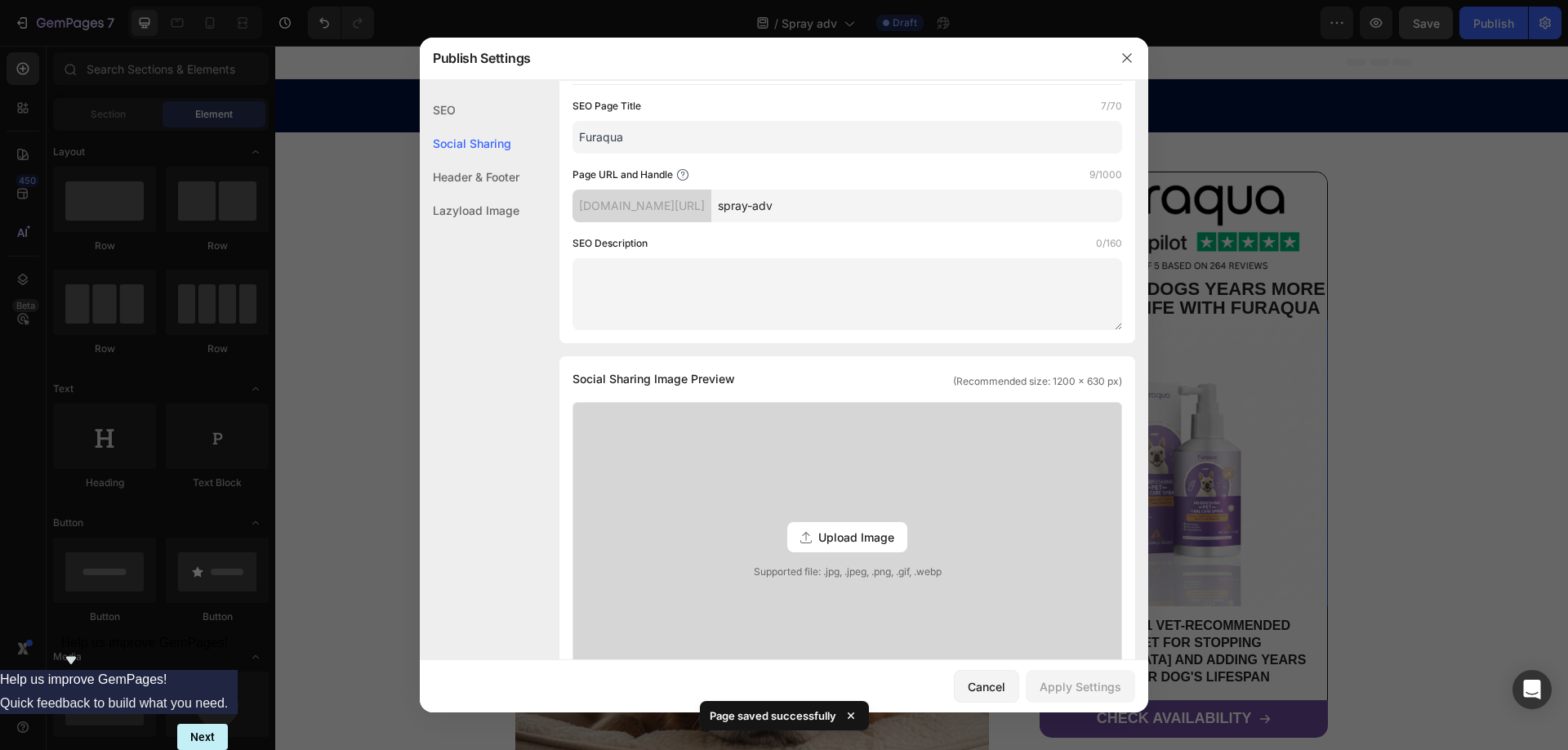
scroll to position [98, 0]
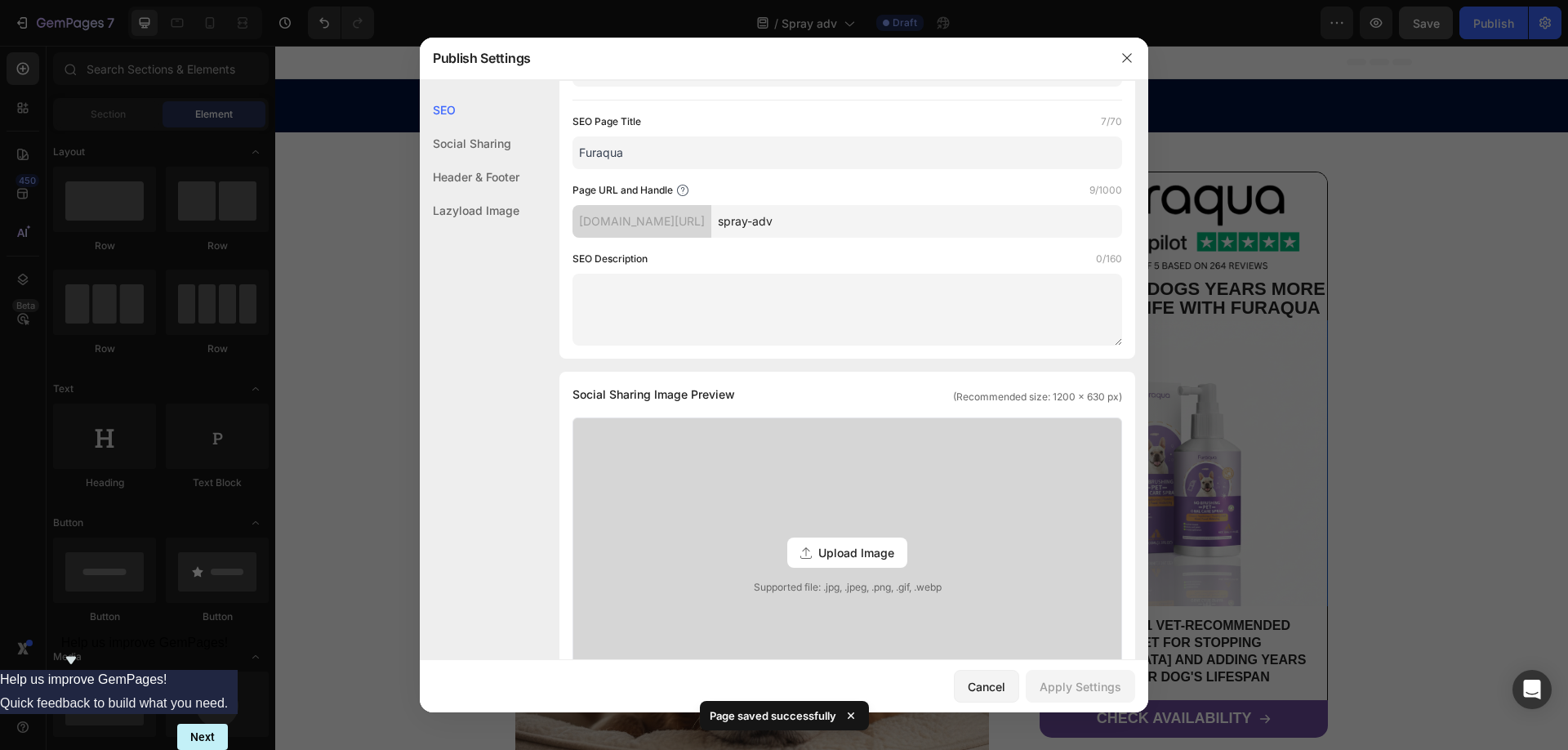
drag, startPoint x: 844, startPoint y: 223, endPoint x: 742, endPoint y: 217, distance: 102.2
click at [742, 217] on input "spray-adv" at bounding box center [916, 221] width 411 height 33
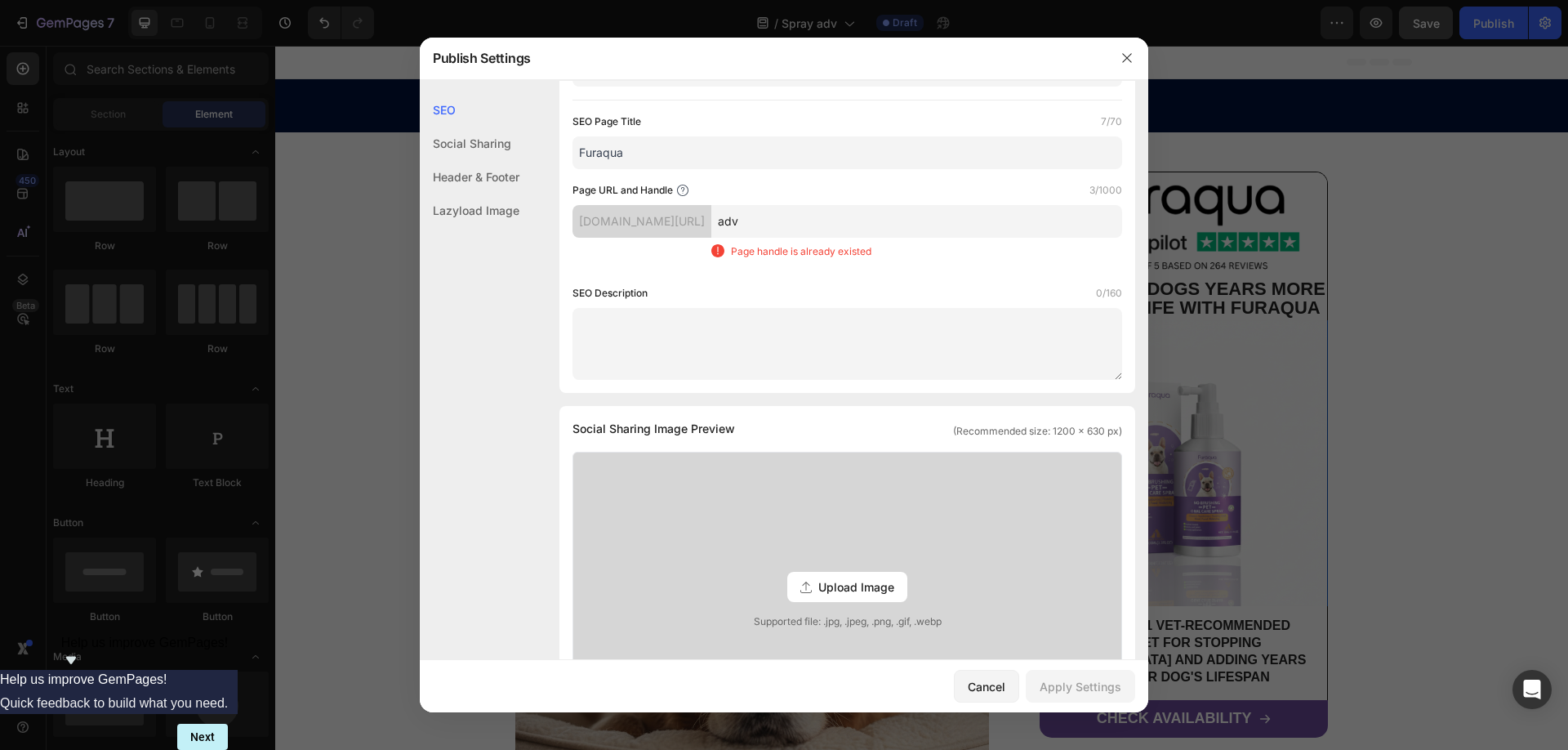
drag, startPoint x: 816, startPoint y: 225, endPoint x: 765, endPoint y: 225, distance: 51.0
click at [765, 225] on input "adv" at bounding box center [916, 221] width 411 height 33
type input "spray-adv"
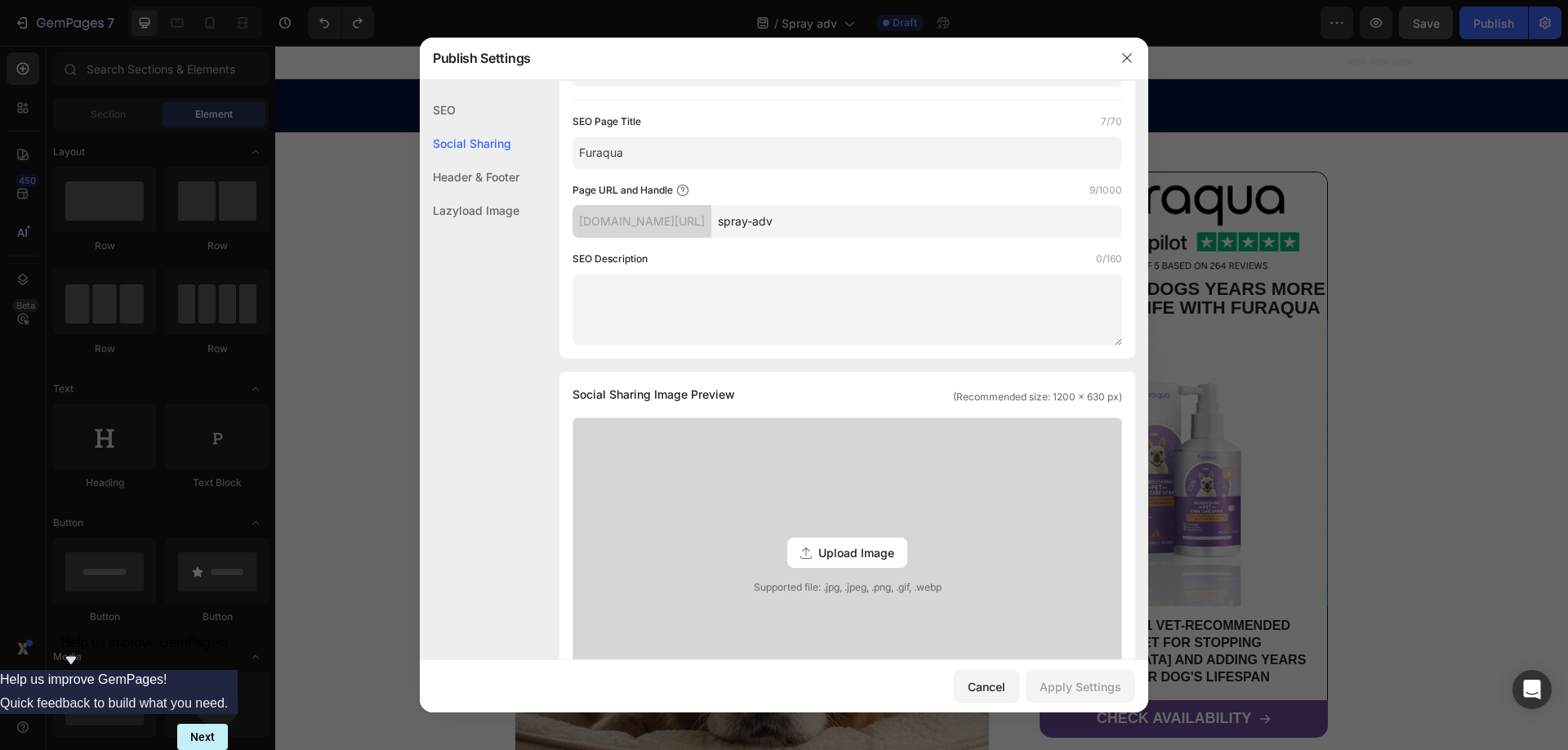
click at [842, 263] on div "SEO Description 0/160" at bounding box center [847, 258] width 549 height 17
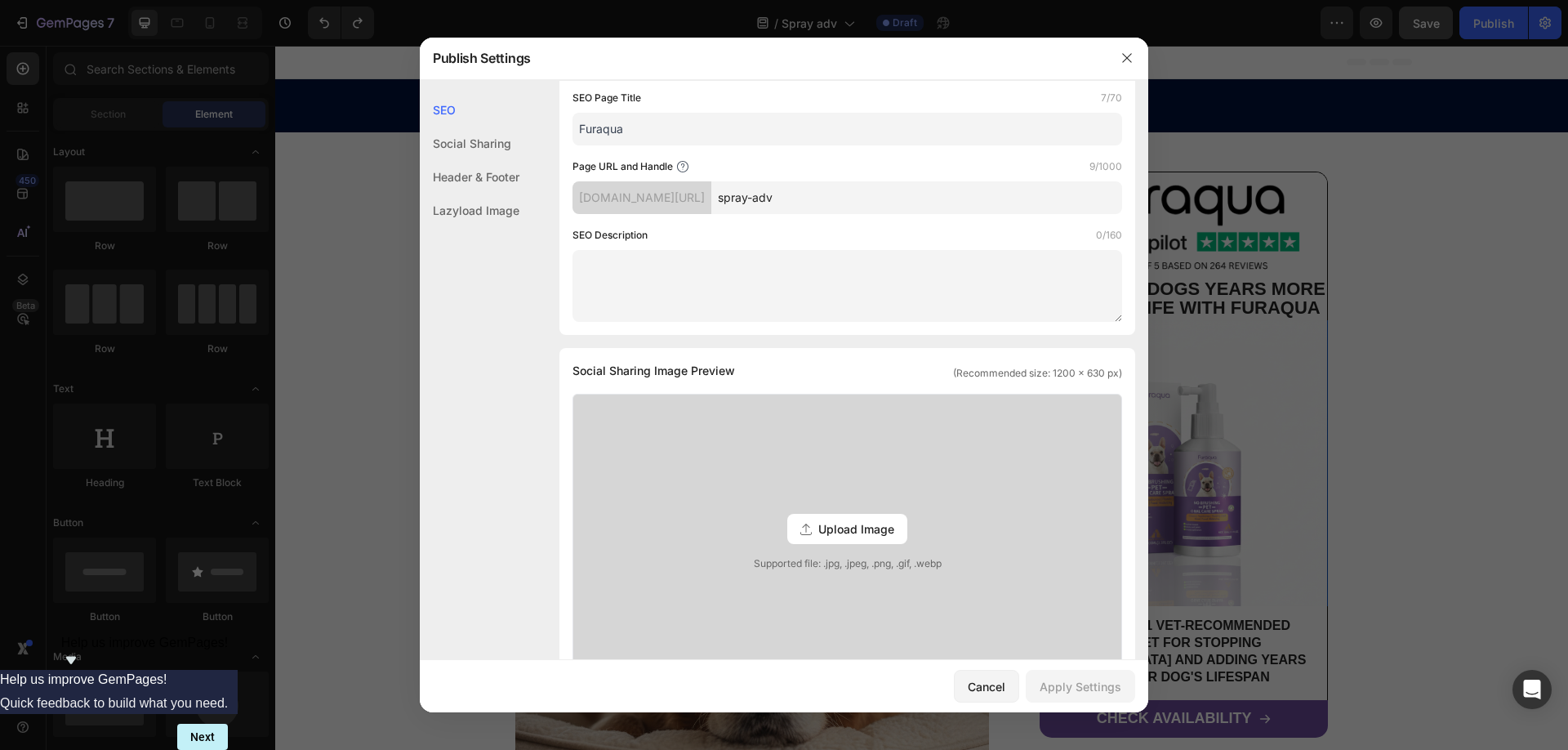
scroll to position [0, 0]
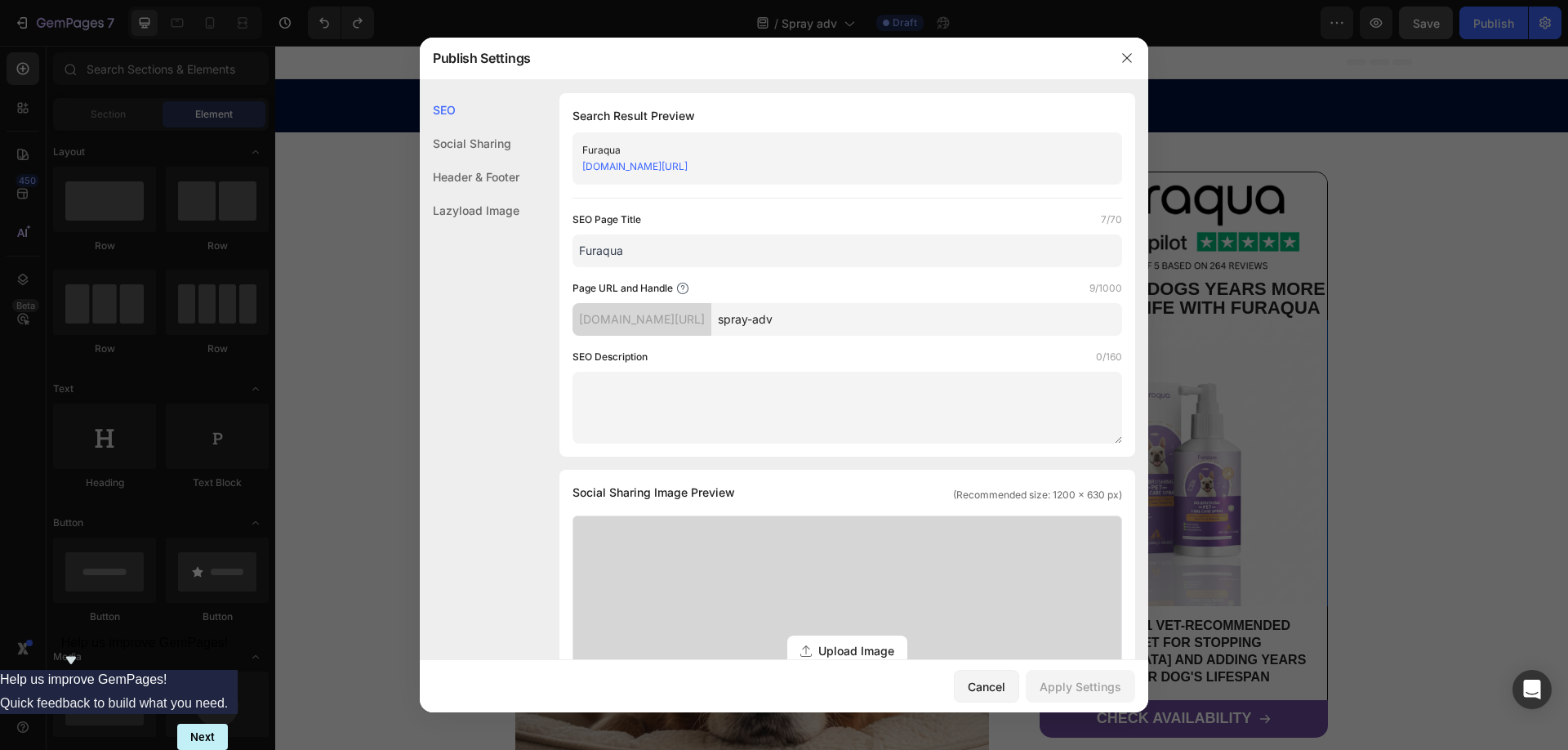
click at [634, 250] on input "Furaqua" at bounding box center [847, 251] width 549 height 33
drag, startPoint x: 1132, startPoint y: 57, endPoint x: 884, endPoint y: 20, distance: 250.7
click at [1132, 57] on icon "button" at bounding box center [1126, 57] width 13 height 13
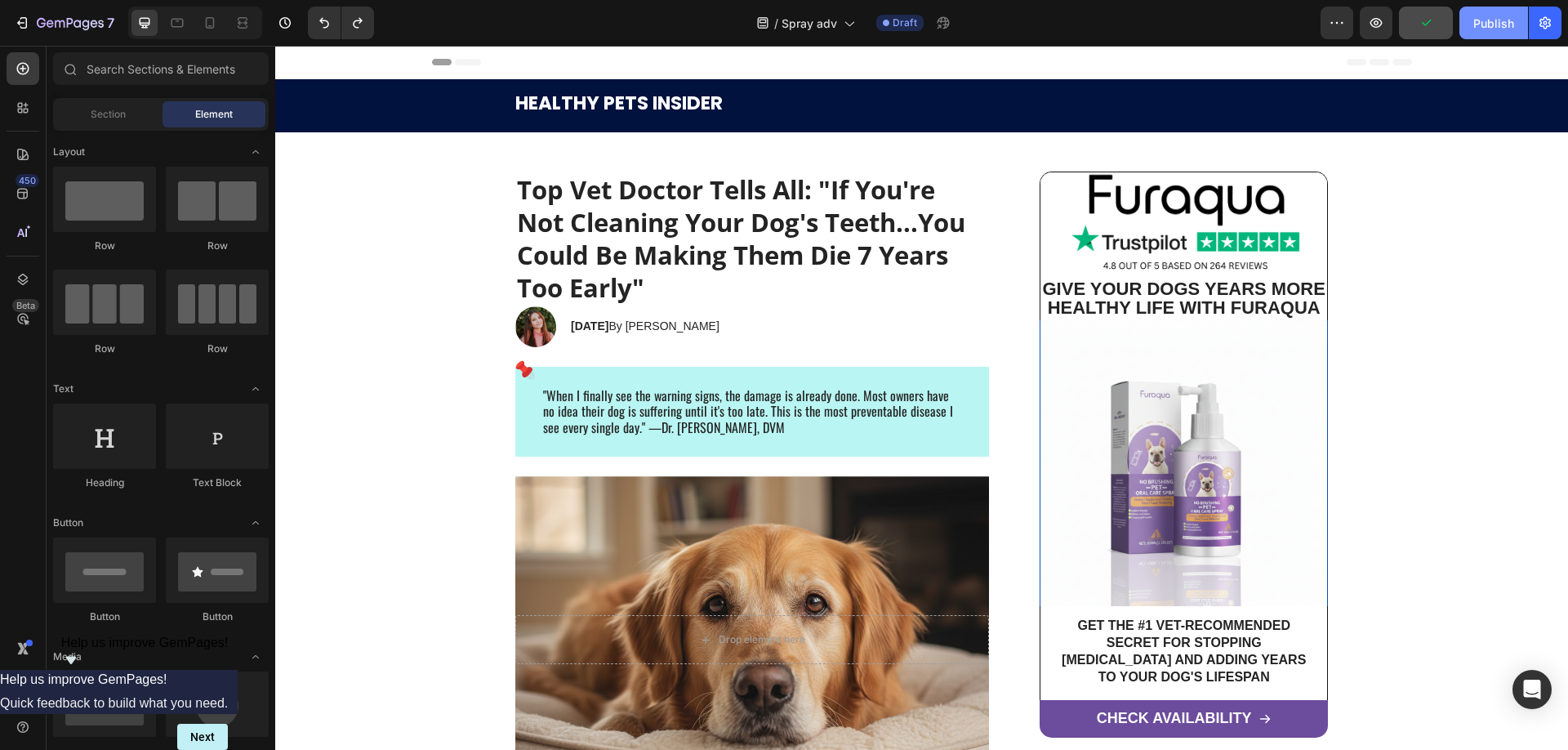
click at [1491, 19] on div "Publish" at bounding box center [1493, 23] width 41 height 18
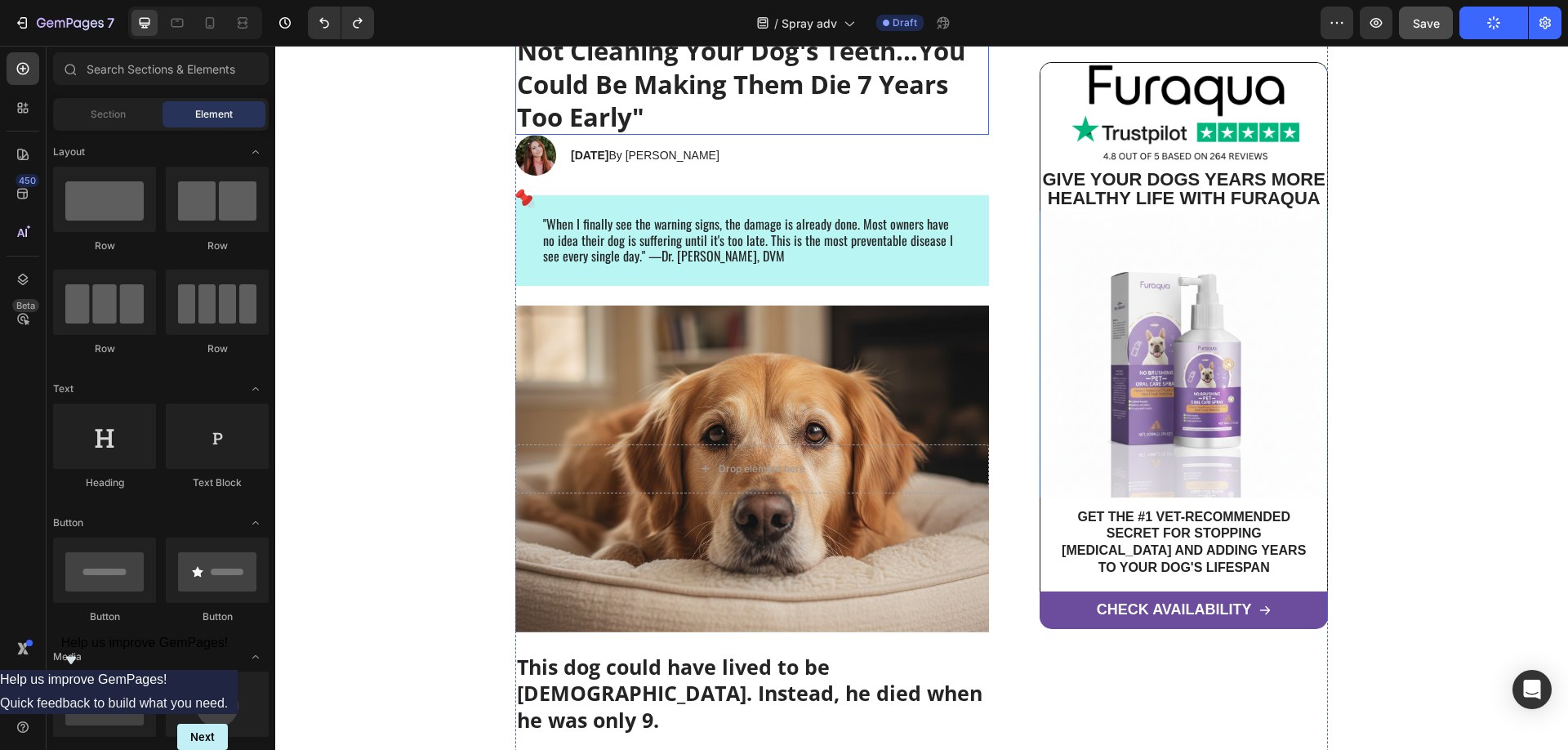
scroll to position [250, 0]
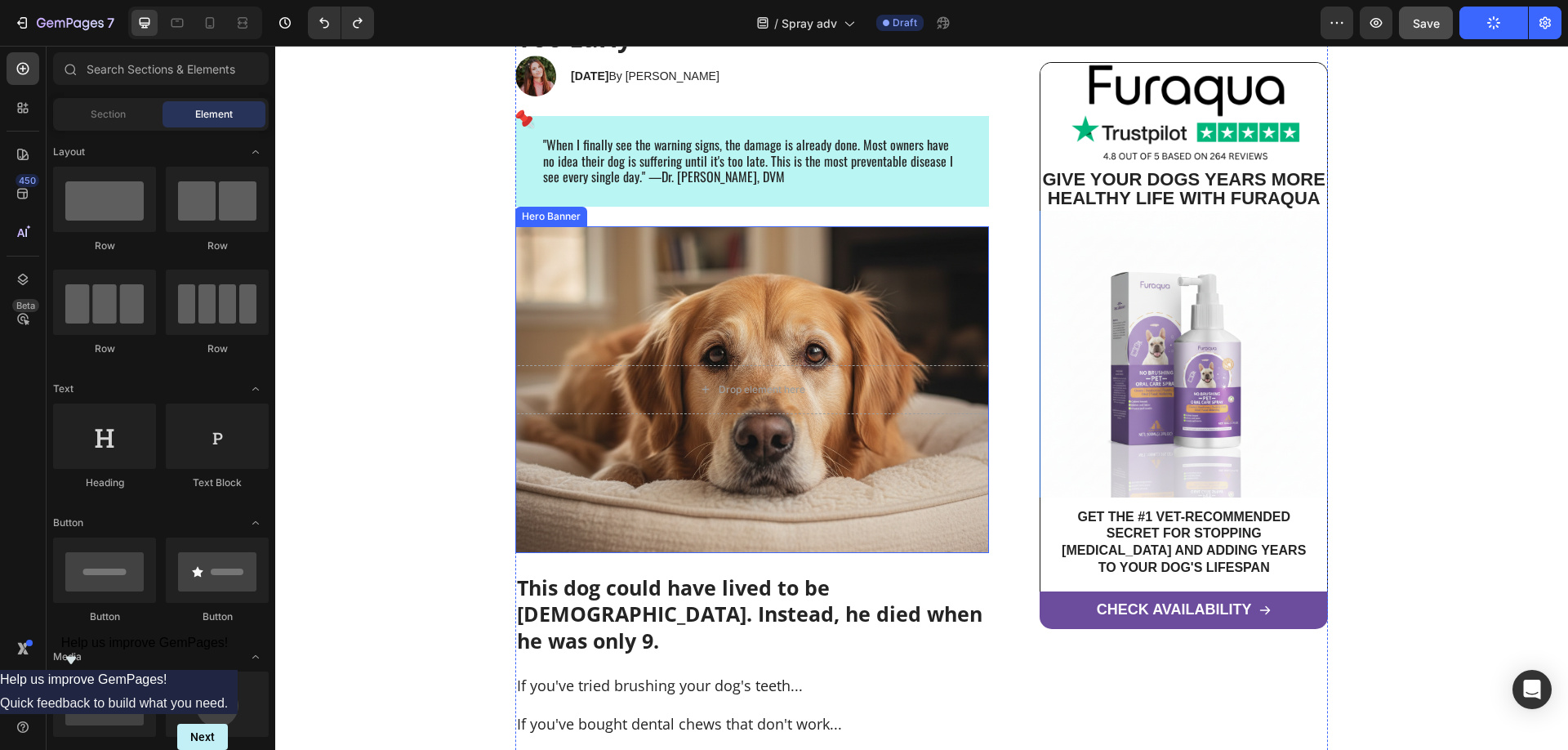
click at [842, 476] on div "Background Image" at bounding box center [752, 389] width 473 height 326
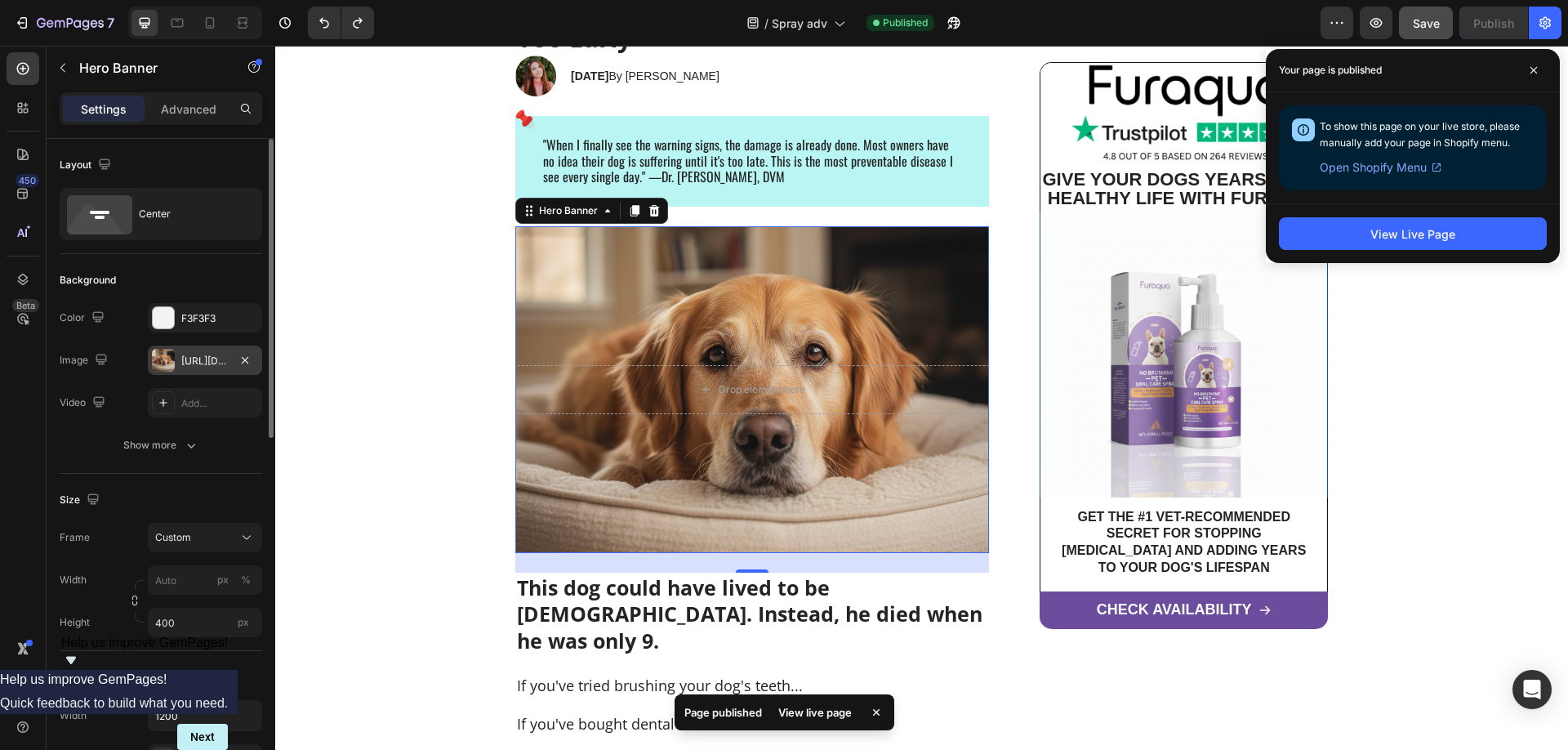
click at [178, 362] on div "[URL][DOMAIN_NAME]" at bounding box center [205, 360] width 114 height 29
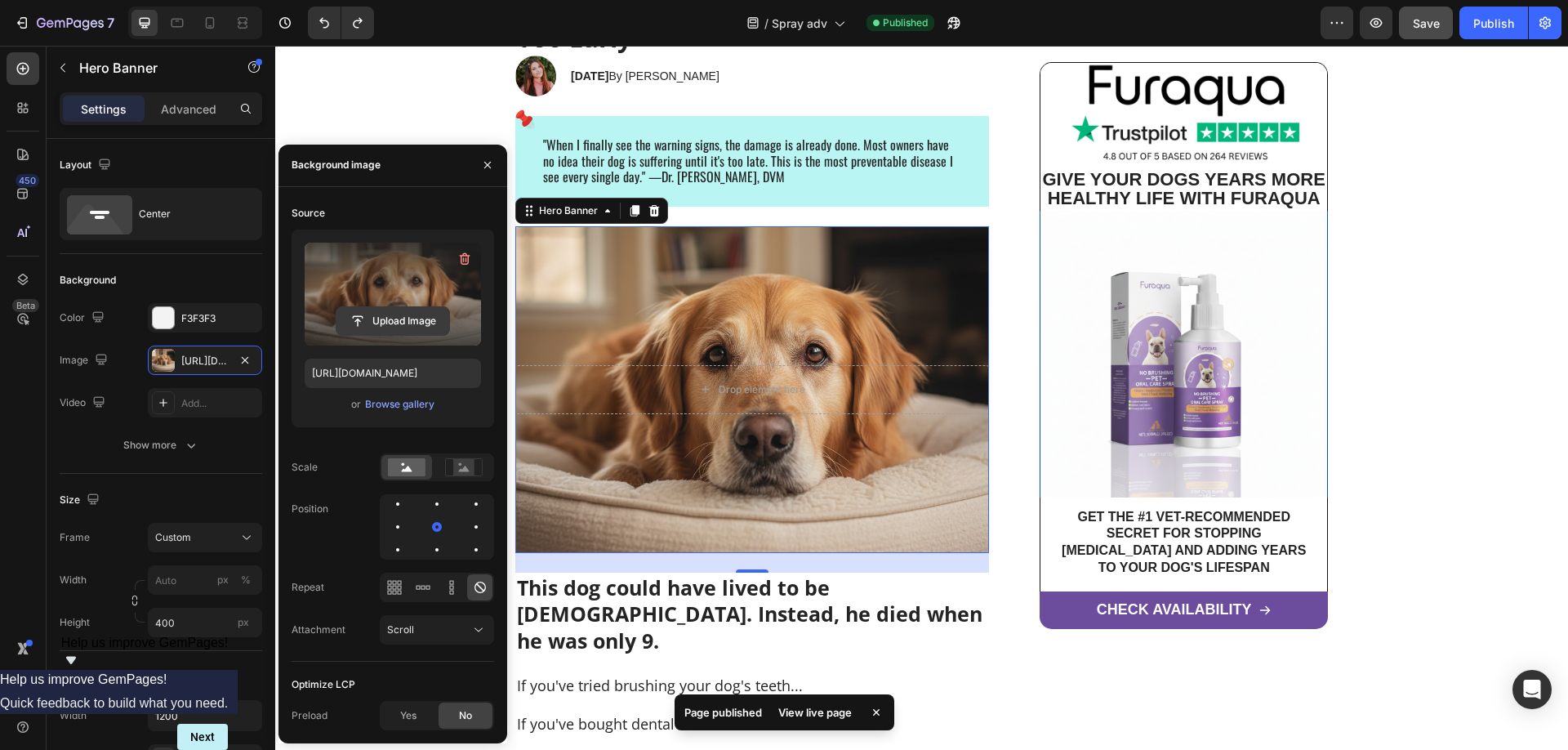
click at [403, 317] on input "file" at bounding box center [392, 320] width 113 height 28
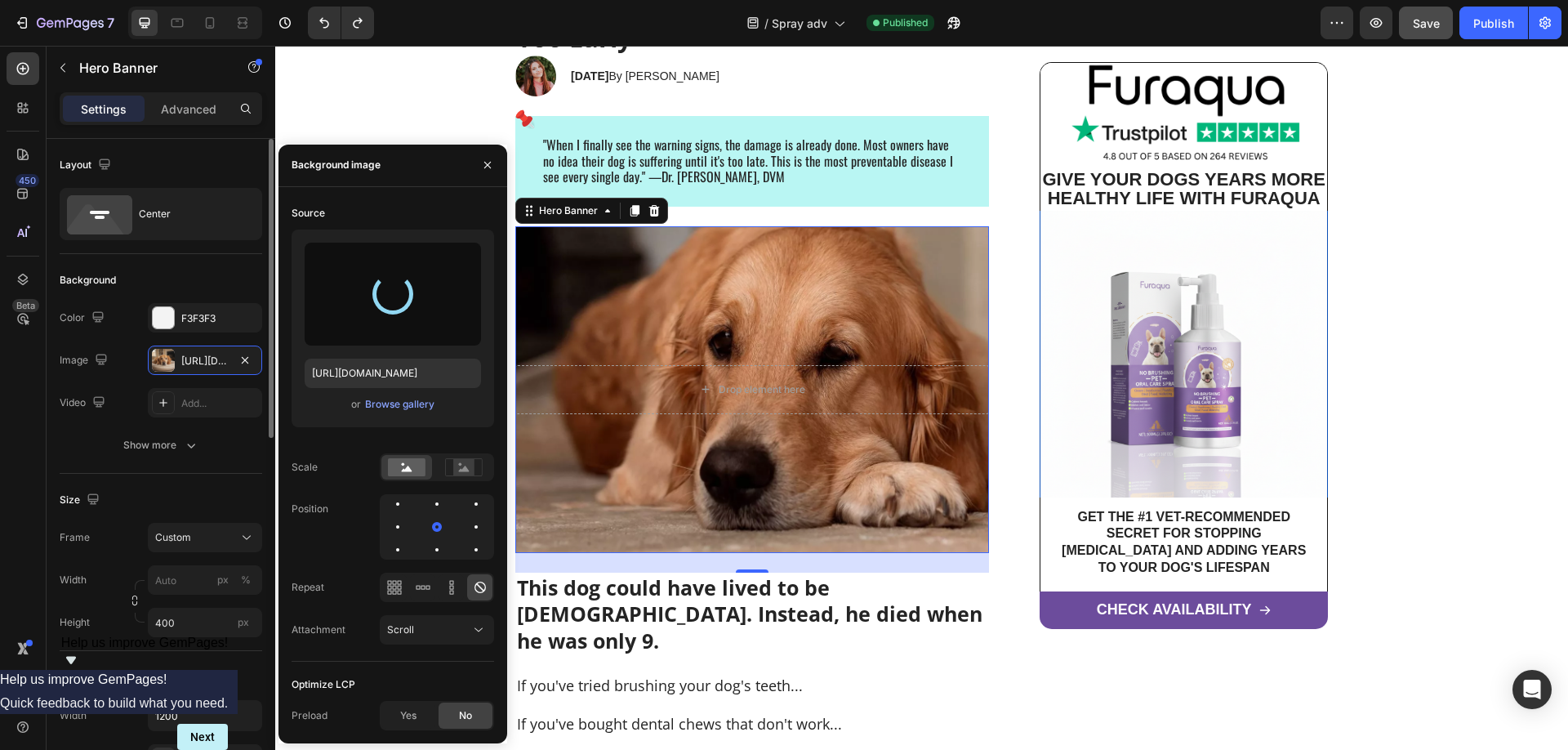
type input "[URL][DOMAIN_NAME]"
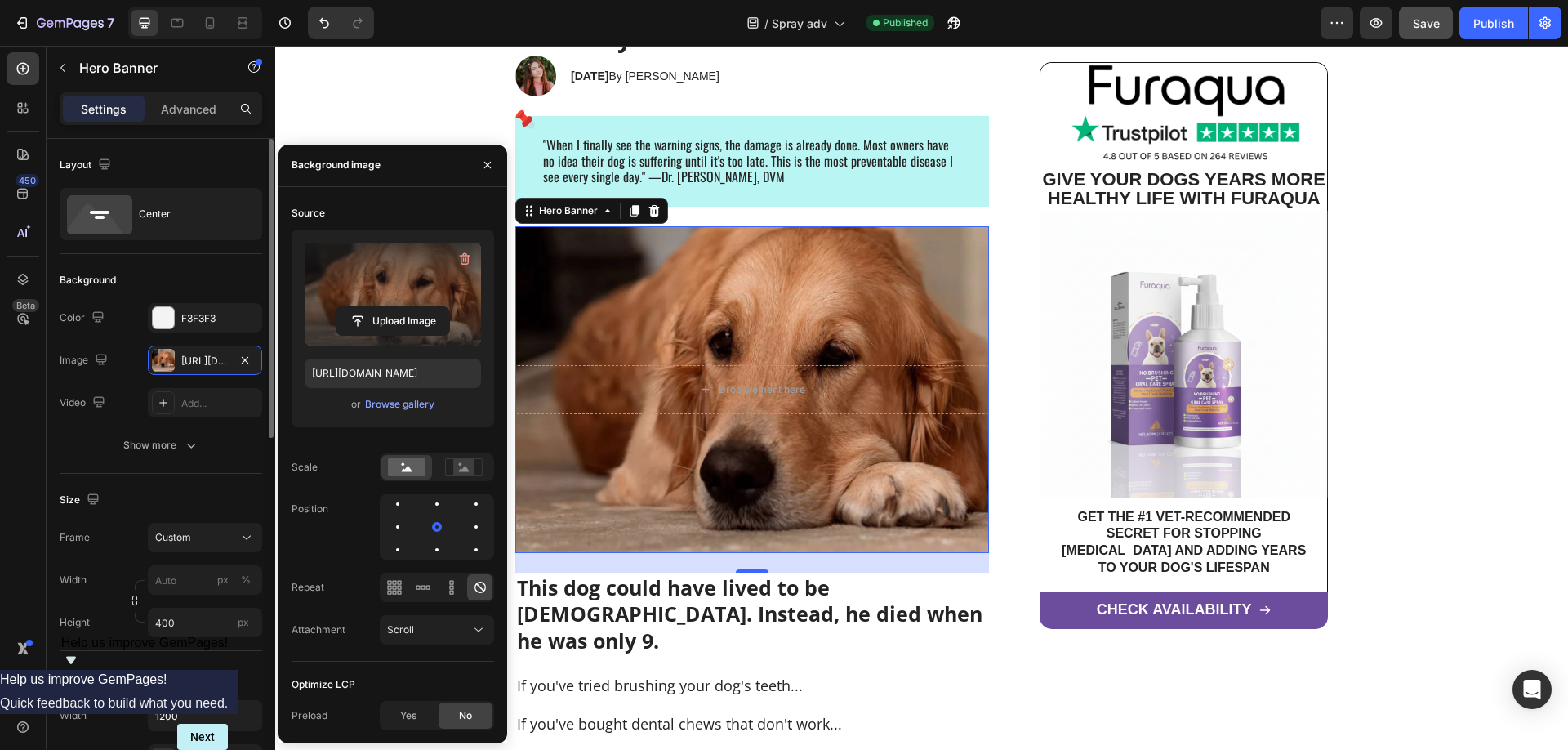
click at [226, 473] on div "Size Frame Custom Width px % Height 400 px" at bounding box center [161, 562] width 203 height 177
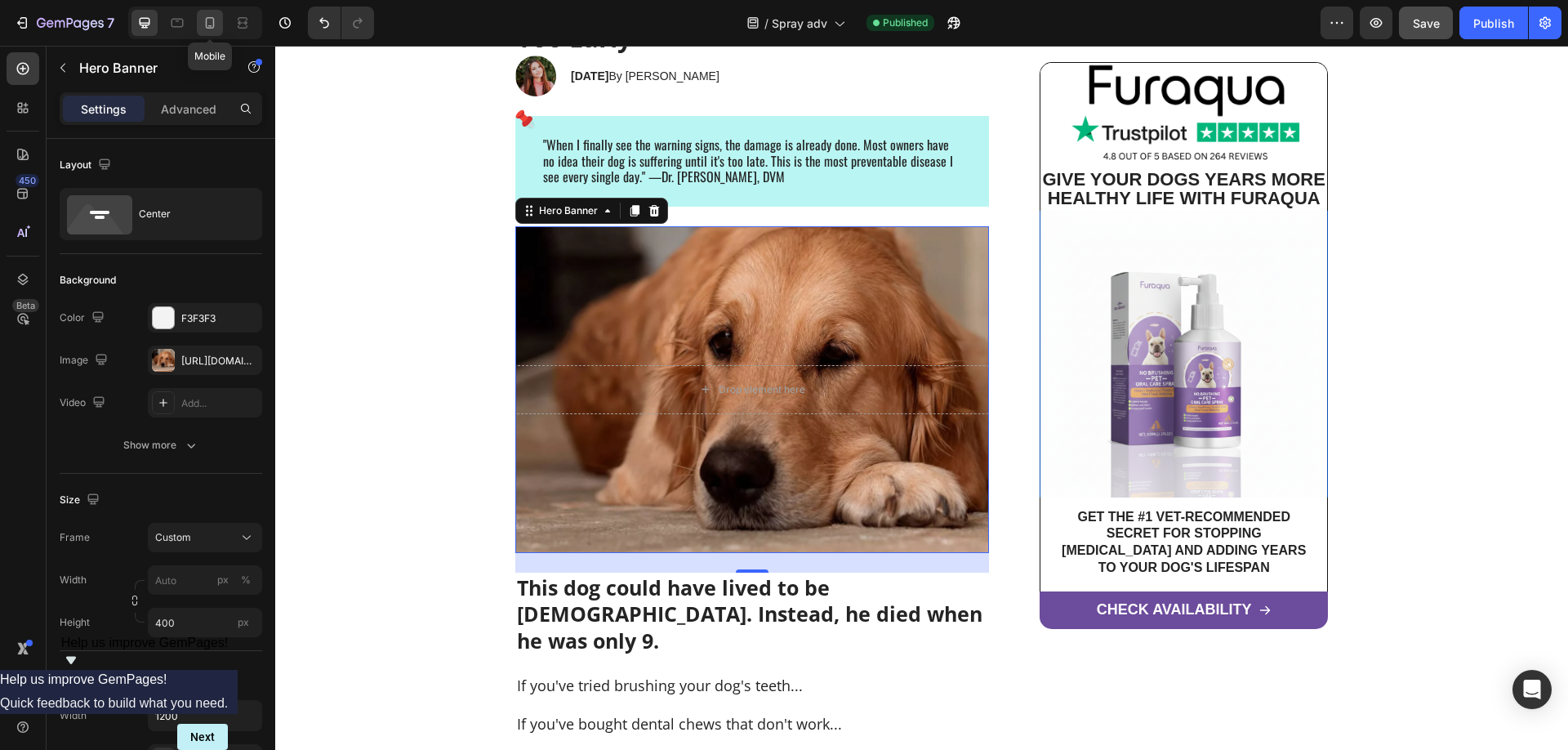
click at [205, 25] on icon at bounding box center [209, 22] width 17 height 17
type input "100"
type input "300"
type input "100%"
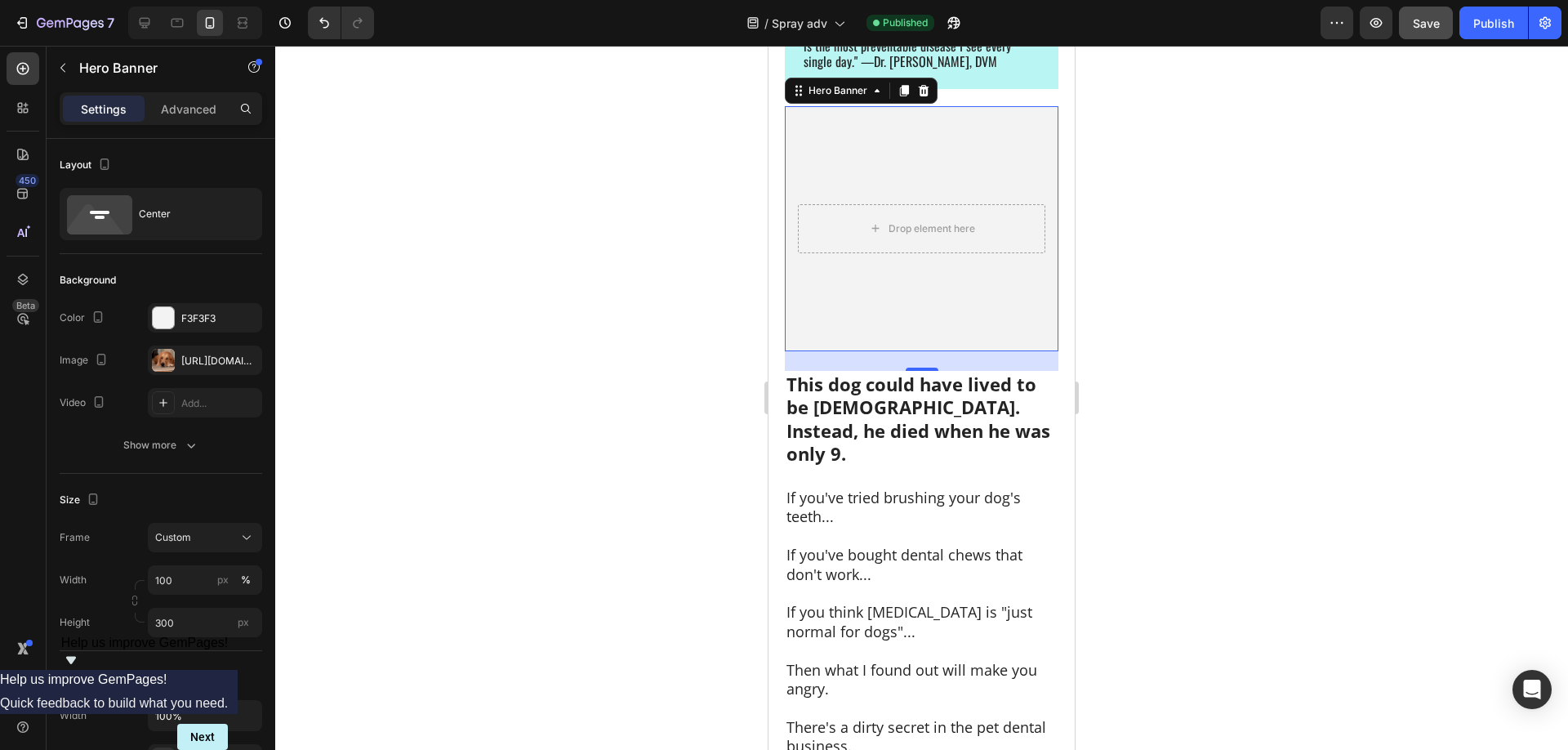
scroll to position [351, 0]
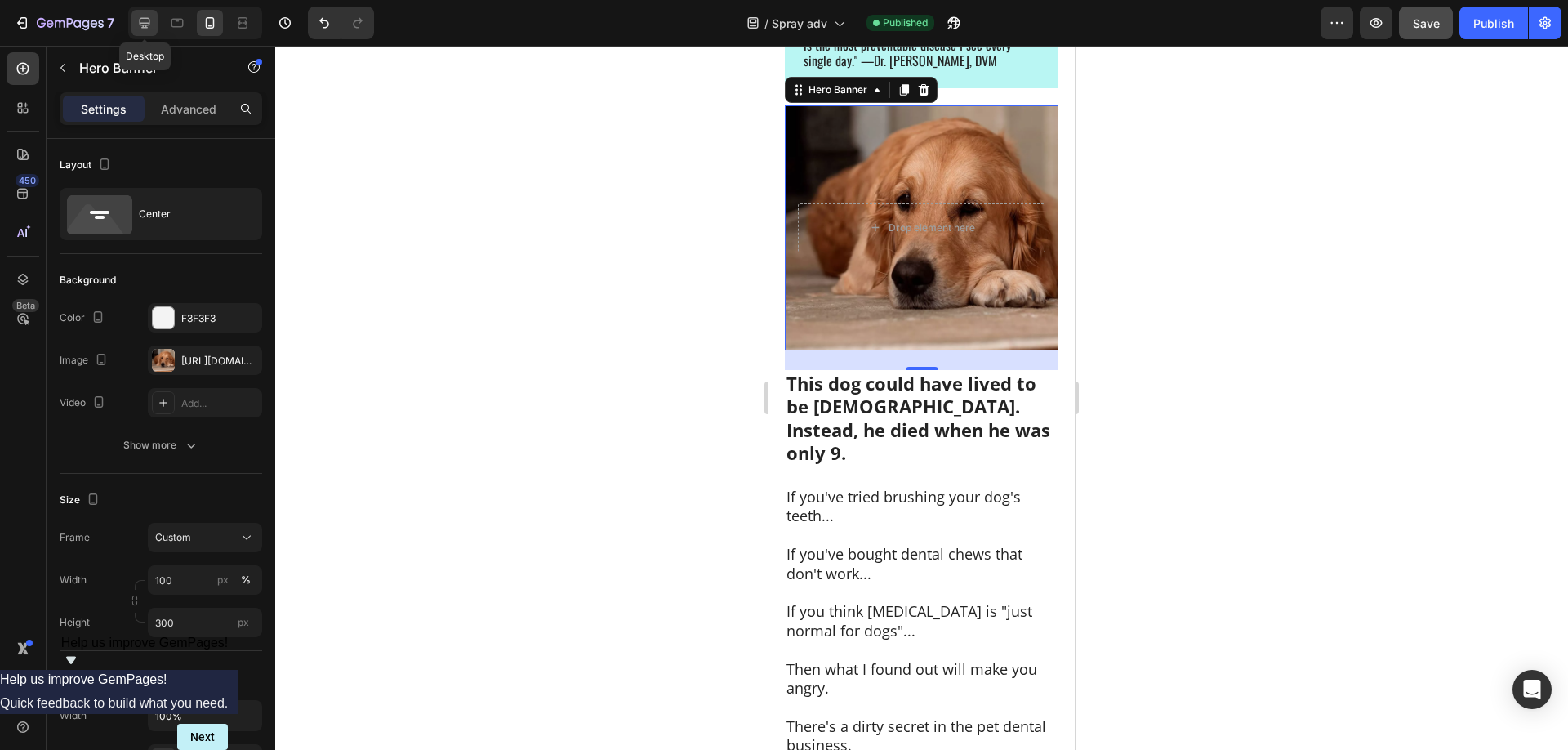
drag, startPoint x: 149, startPoint y: 20, endPoint x: 202, endPoint y: 78, distance: 78.6
click at [149, 20] on icon at bounding box center [144, 22] width 11 height 11
type input "400"
type input "1200"
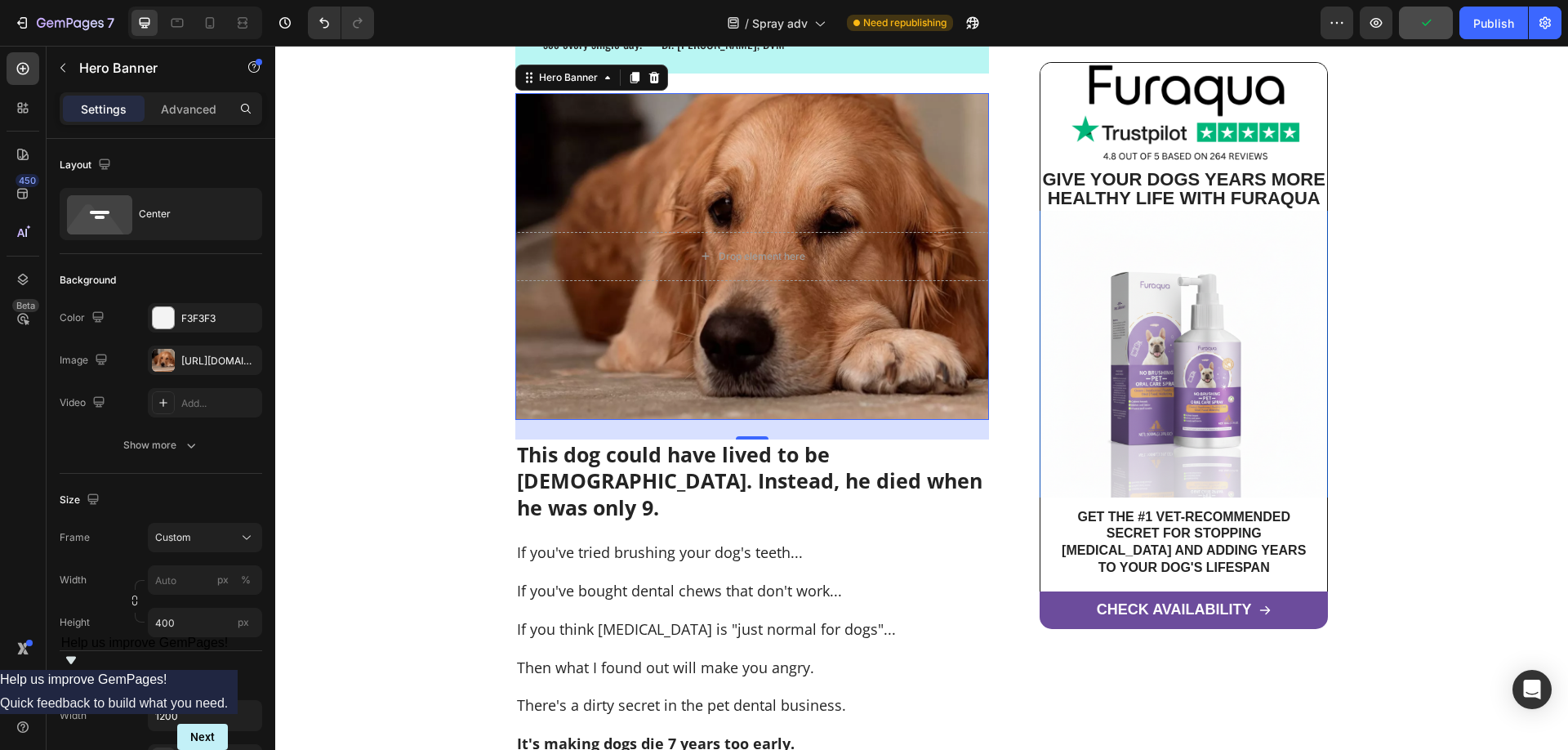
scroll to position [373, 0]
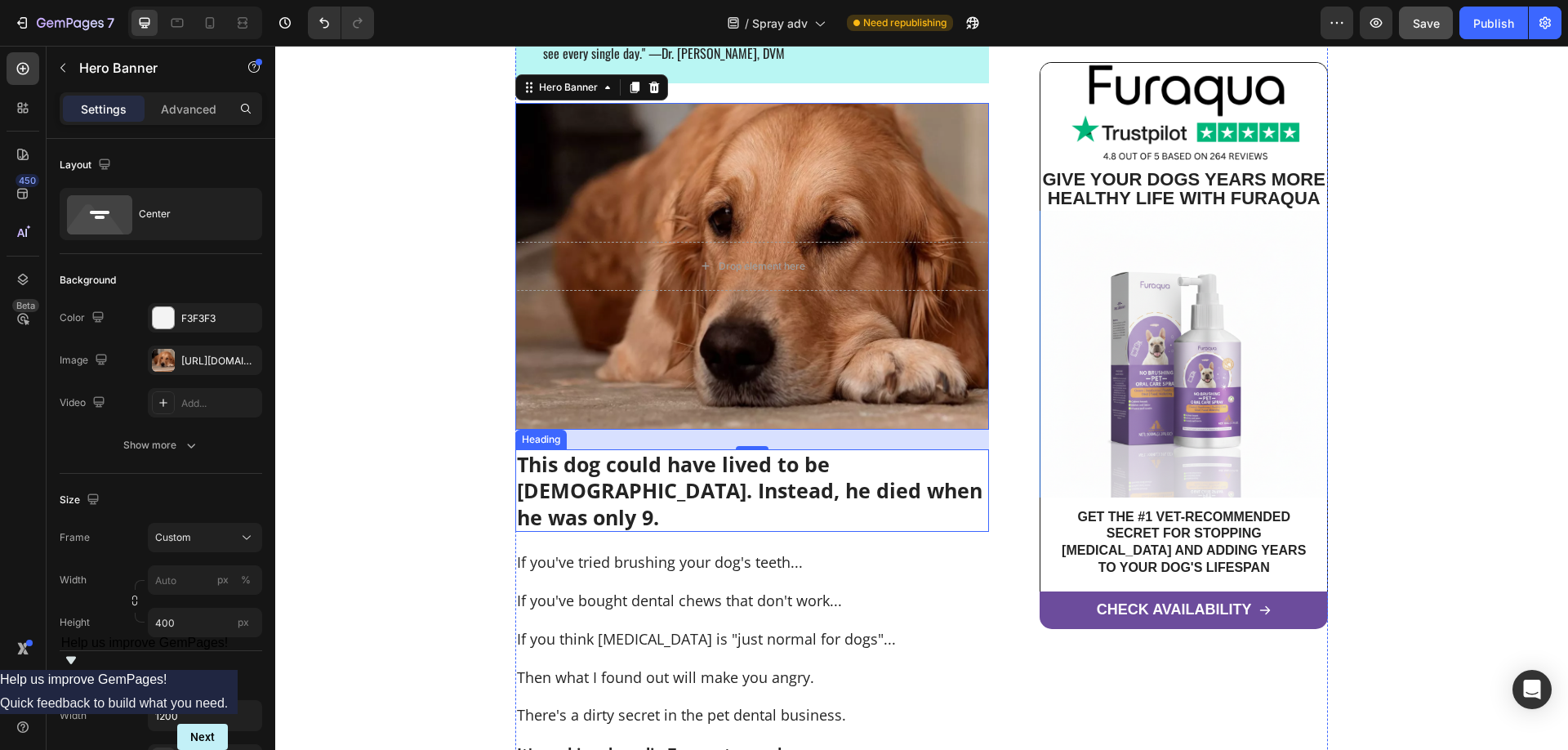
click at [883, 470] on strong "This dog could have lived to be [DEMOGRAPHIC_DATA]. Instead, he died when he wa…" at bounding box center [750, 490] width 466 height 81
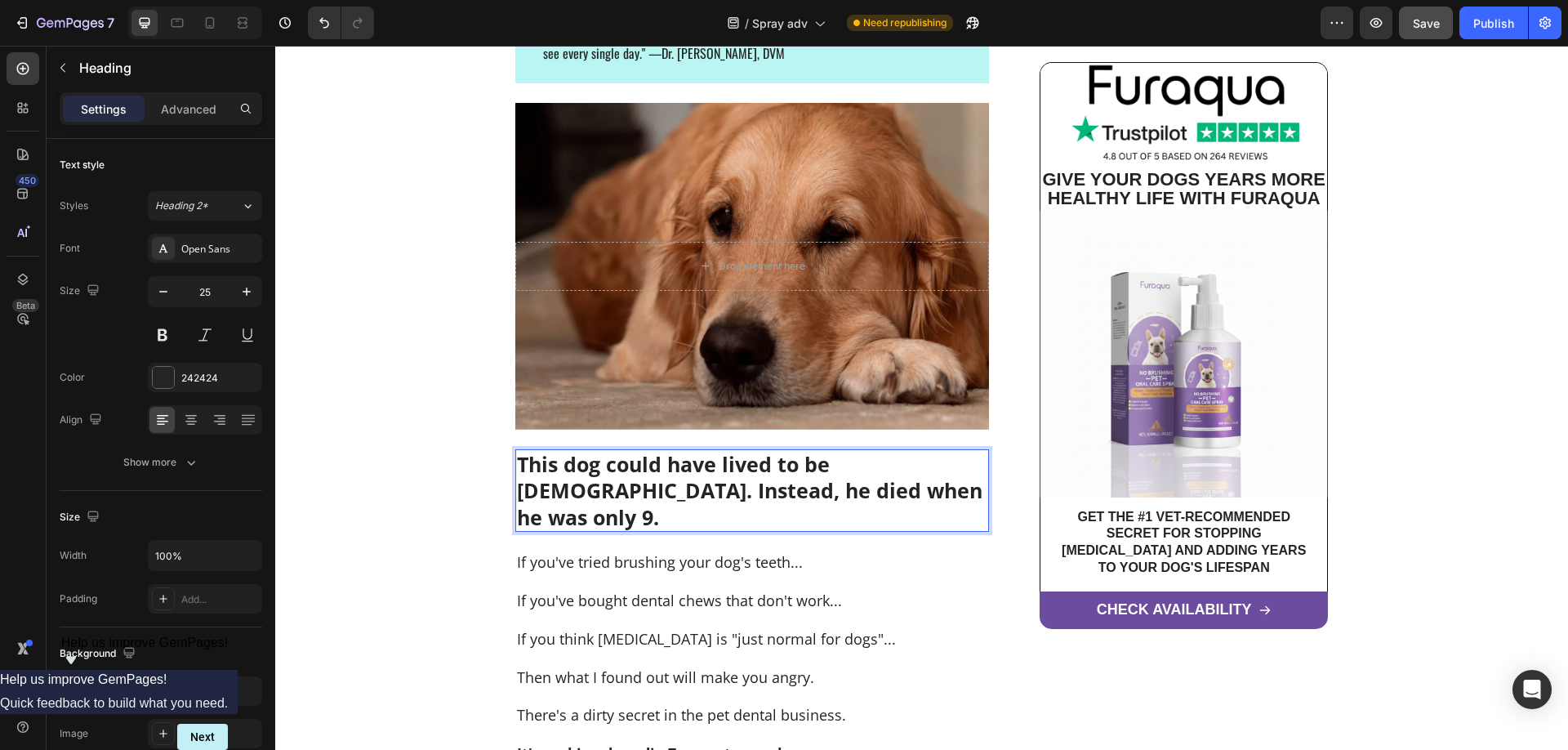
click at [828, 462] on strong "This dog could have lived to be [DEMOGRAPHIC_DATA]. Instead, he died when he wa…" at bounding box center [750, 490] width 466 height 81
click at [853, 465] on strong "This dog could have lived to be [DEMOGRAPHIC_DATA]. Instead, he died when he wa…" at bounding box center [750, 490] width 466 height 81
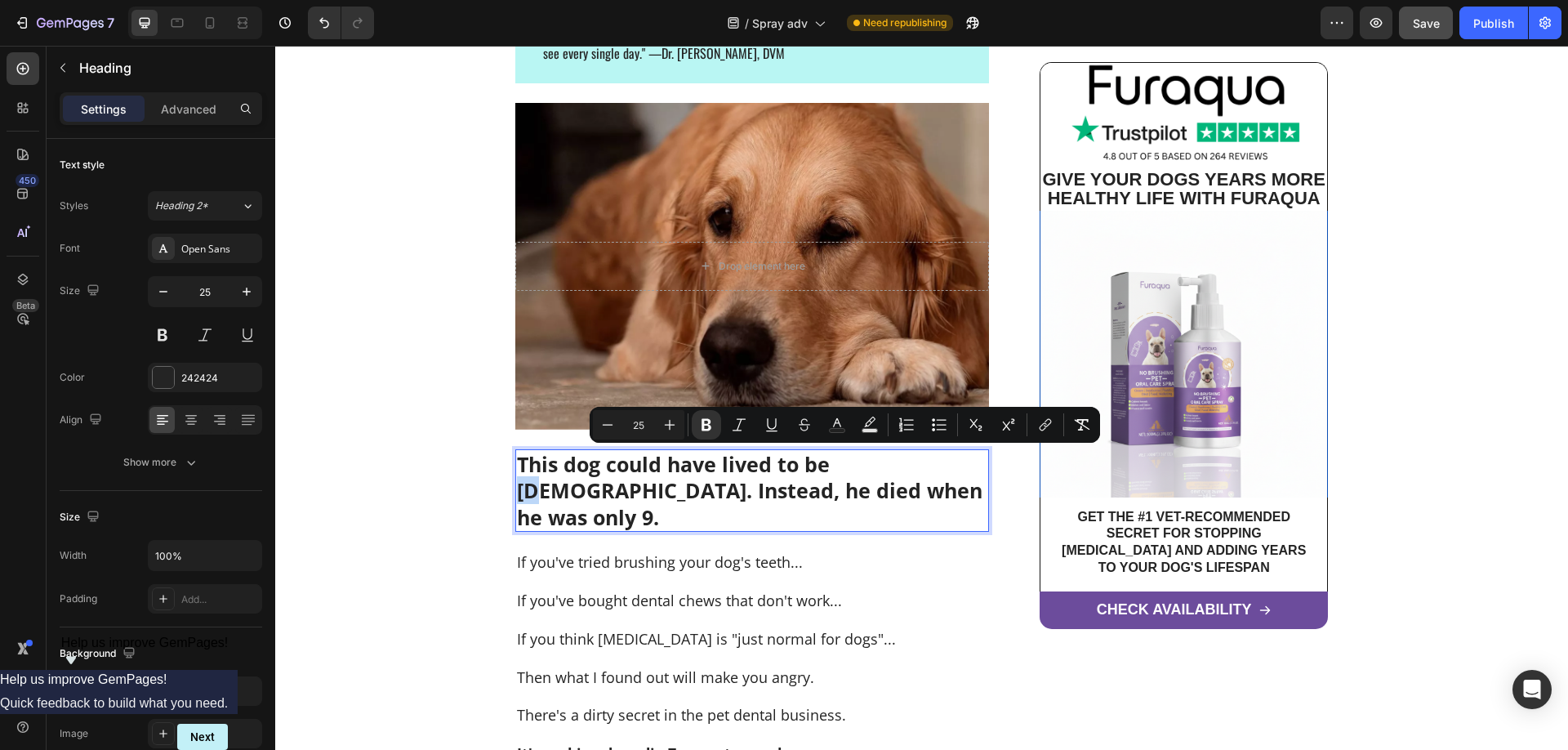
drag, startPoint x: 856, startPoint y: 461, endPoint x: 838, endPoint y: 462, distance: 18.0
click at [838, 462] on strong "This dog could have lived to be [DEMOGRAPHIC_DATA]. Instead, he died when he wa…" at bounding box center [750, 490] width 466 height 81
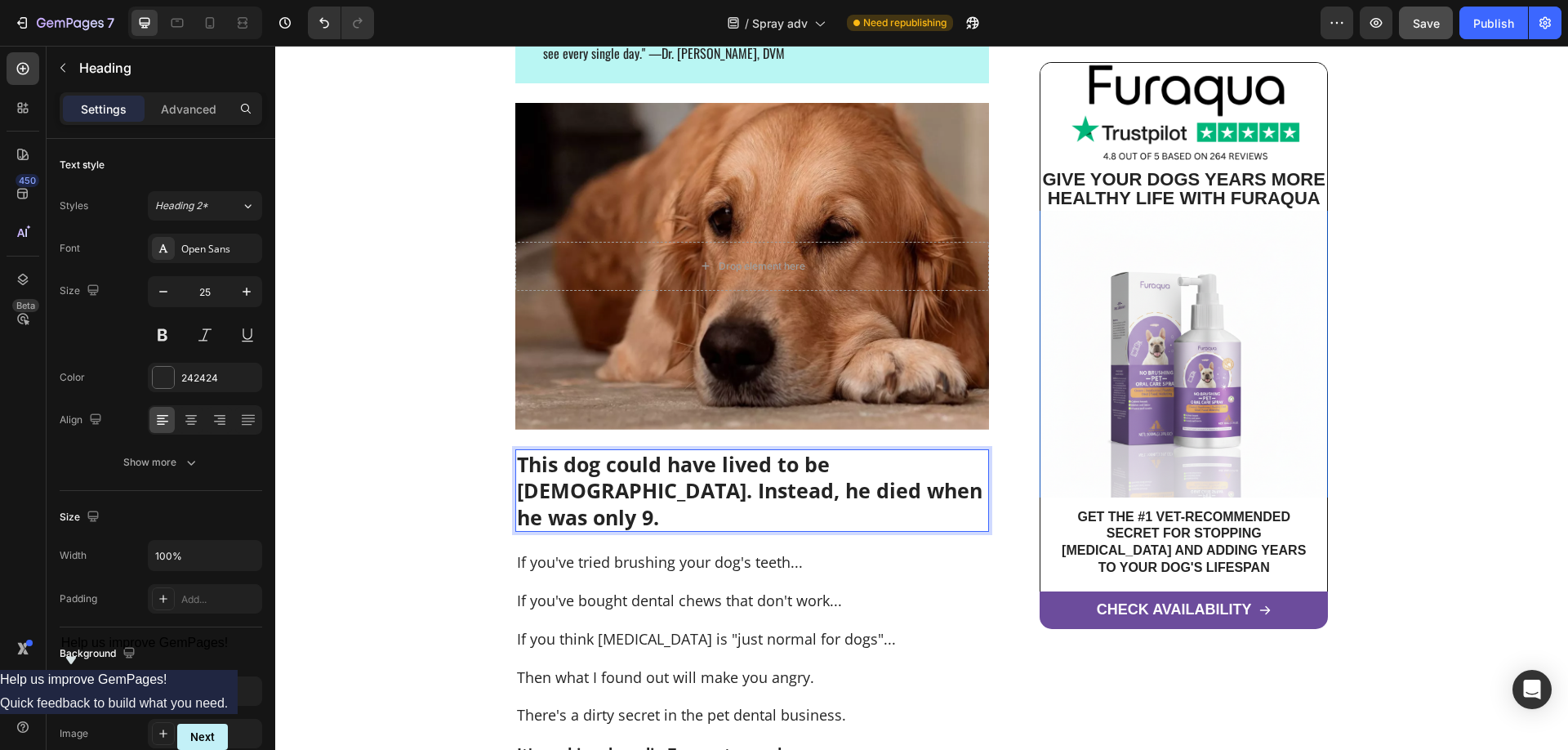
click at [879, 492] on strong "This dog could have lived to be [DEMOGRAPHIC_DATA]. Instead, he died when he wa…" at bounding box center [750, 490] width 466 height 81
click at [874, 491] on strong "This dog could have lived to be [DEMOGRAPHIC_DATA]. Instead, he died when he wa…" at bounding box center [750, 490] width 466 height 81
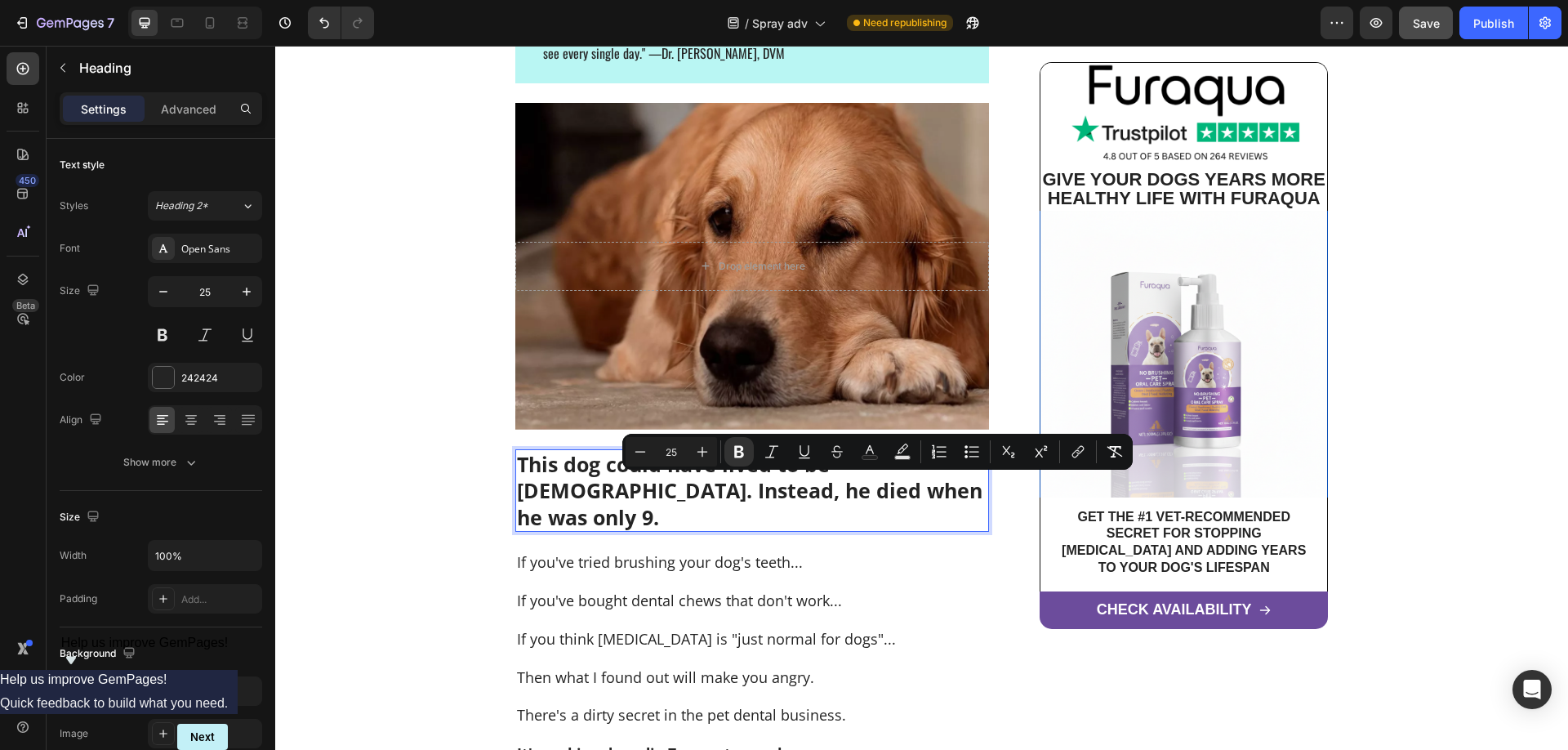
click at [863, 487] on strong "This dog could have lived to be [DEMOGRAPHIC_DATA]. Instead, he died when he wa…" at bounding box center [750, 490] width 466 height 81
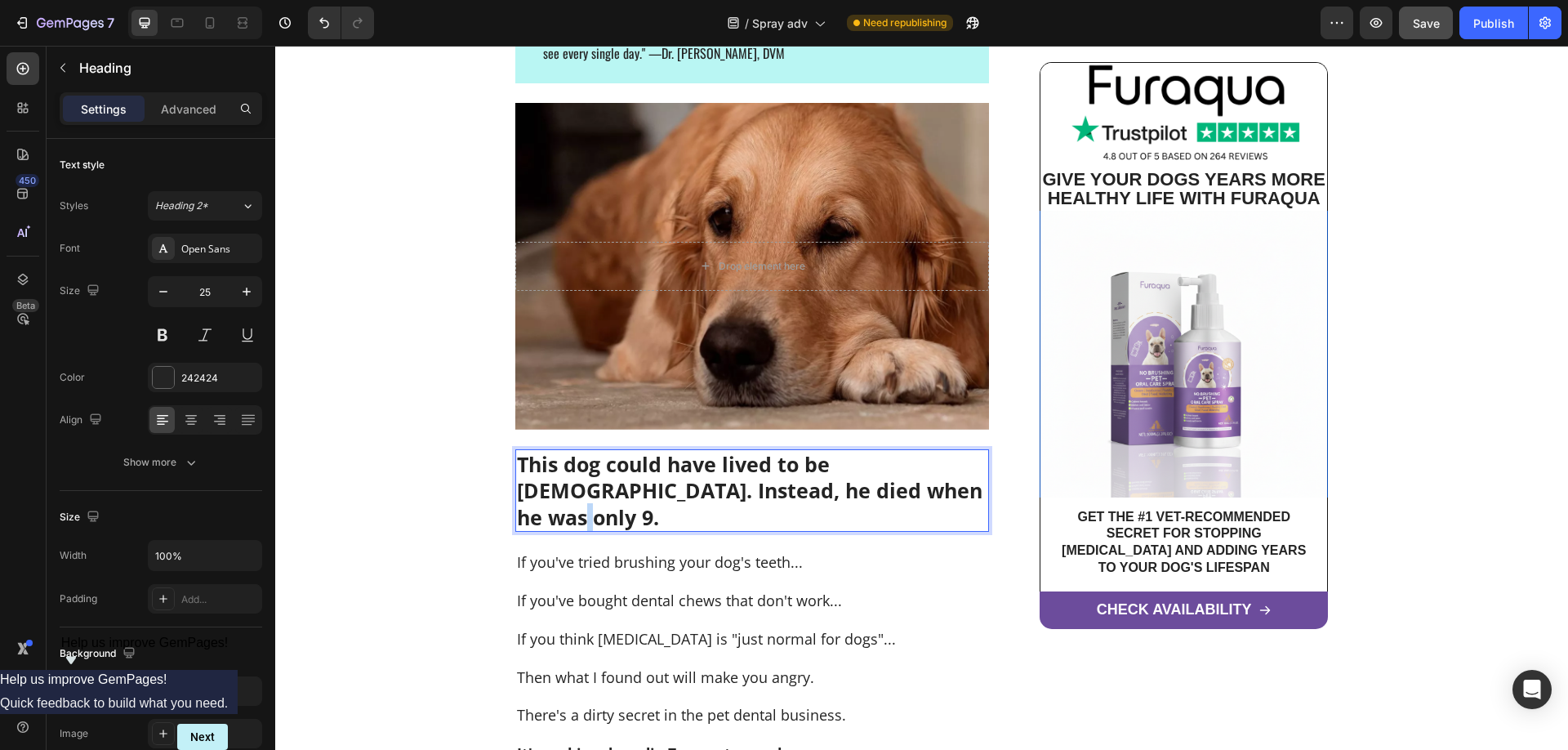
click at [876, 493] on strong "This dog could have lived to be [DEMOGRAPHIC_DATA]. Instead, he died when he wa…" at bounding box center [750, 490] width 466 height 81
click at [856, 573] on p at bounding box center [752, 581] width 470 height 19
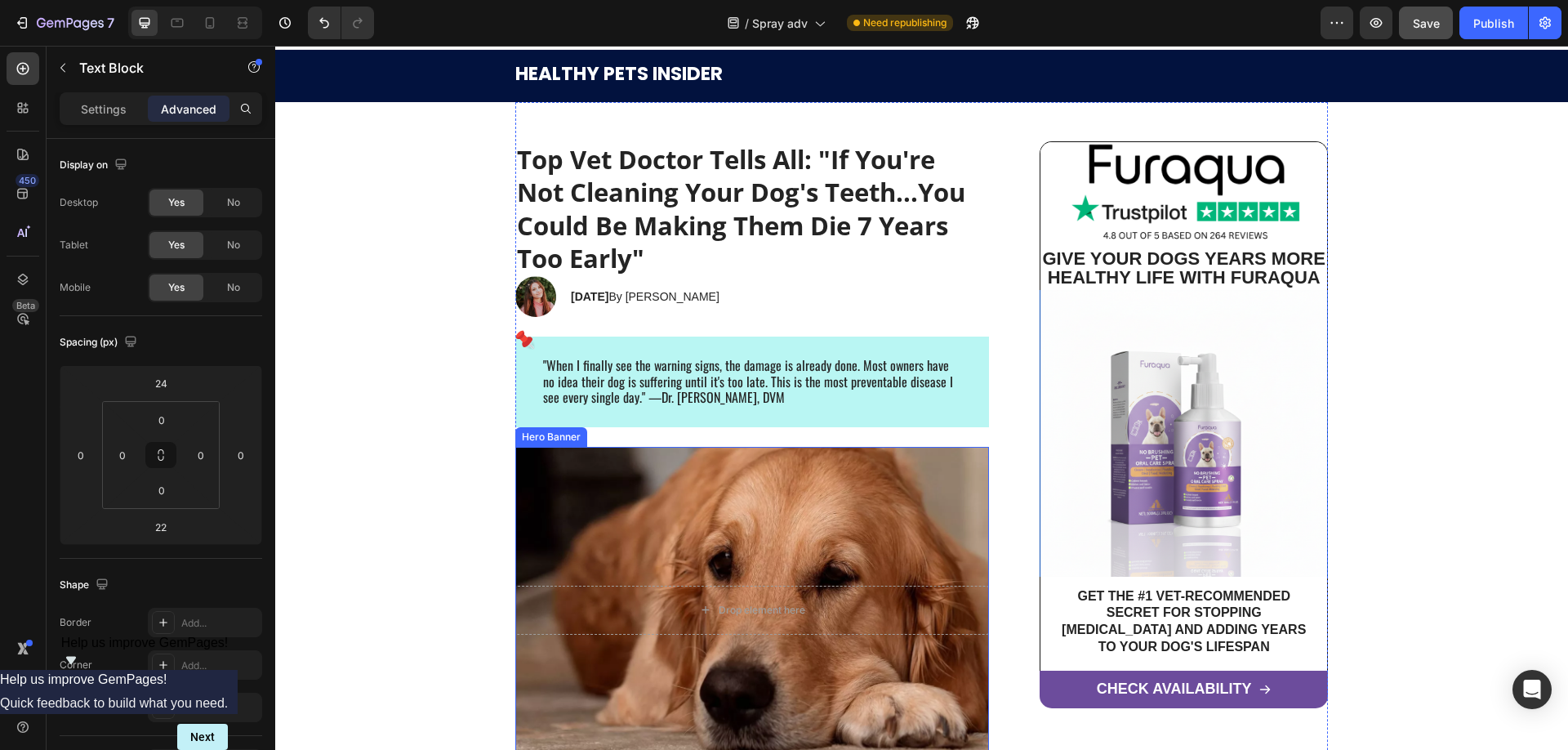
scroll to position [0, 0]
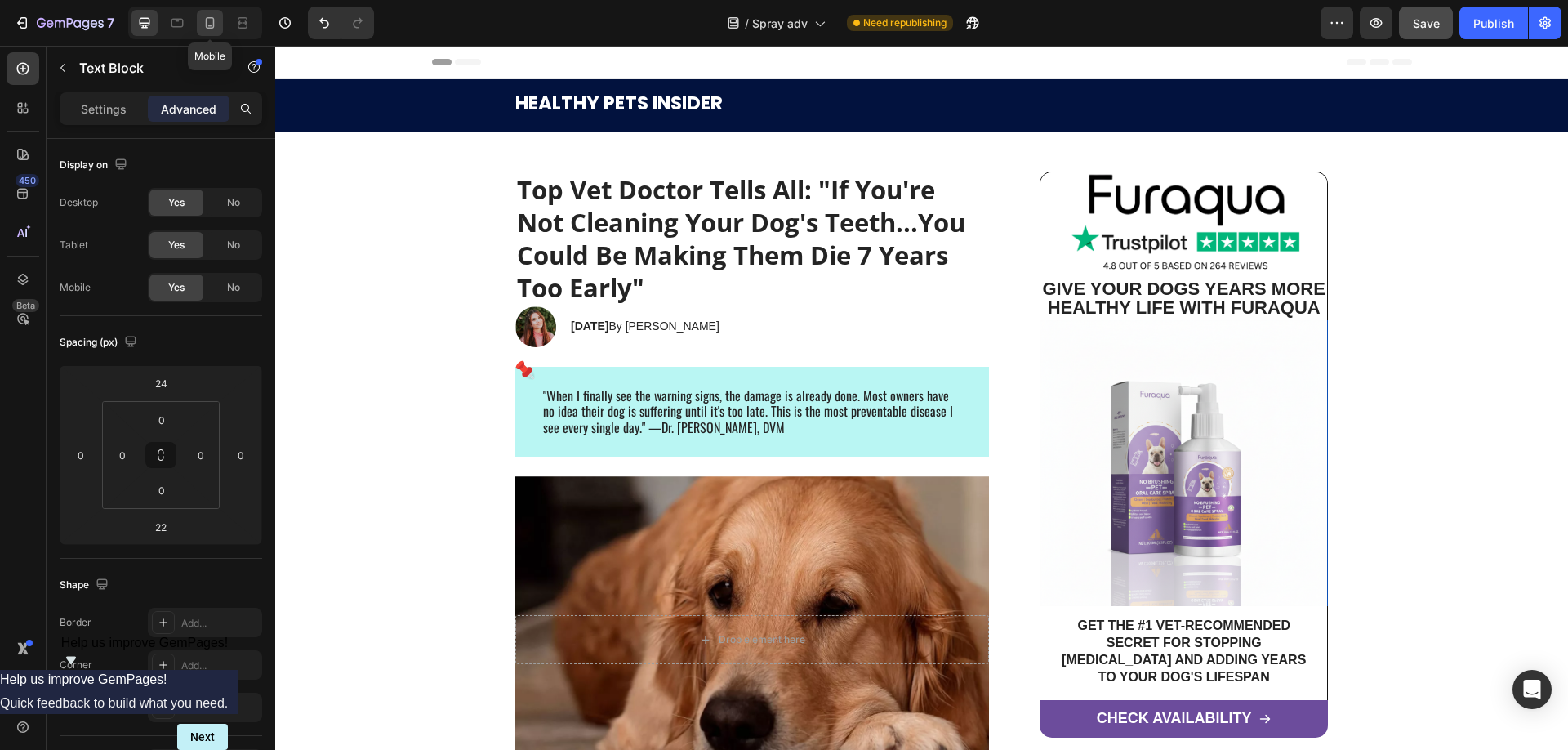
click at [207, 21] on icon at bounding box center [209, 22] width 17 height 17
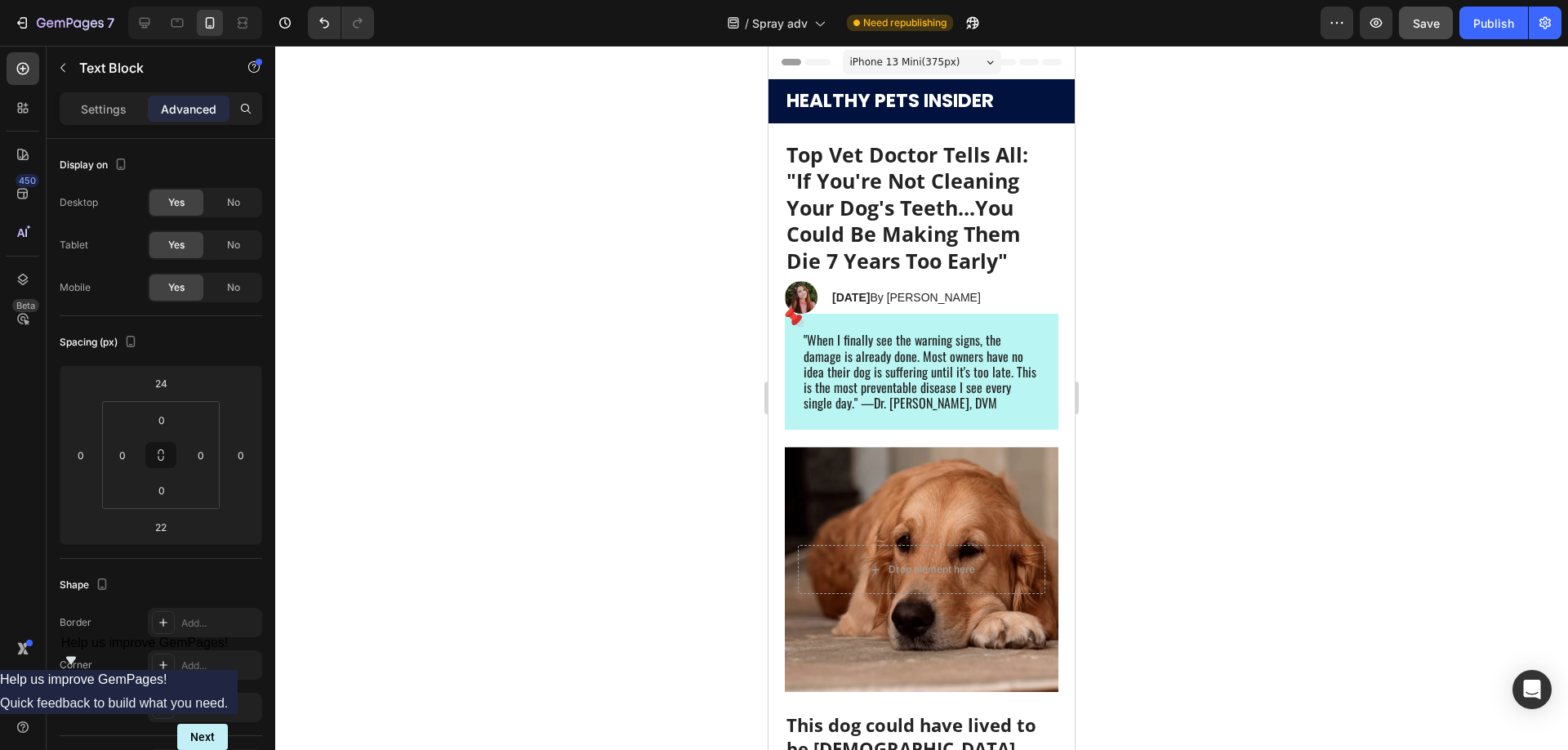
type input "0"
type input "21"
click at [140, 14] on div at bounding box center [144, 22] width 26 height 26
type input "24"
type input "22"
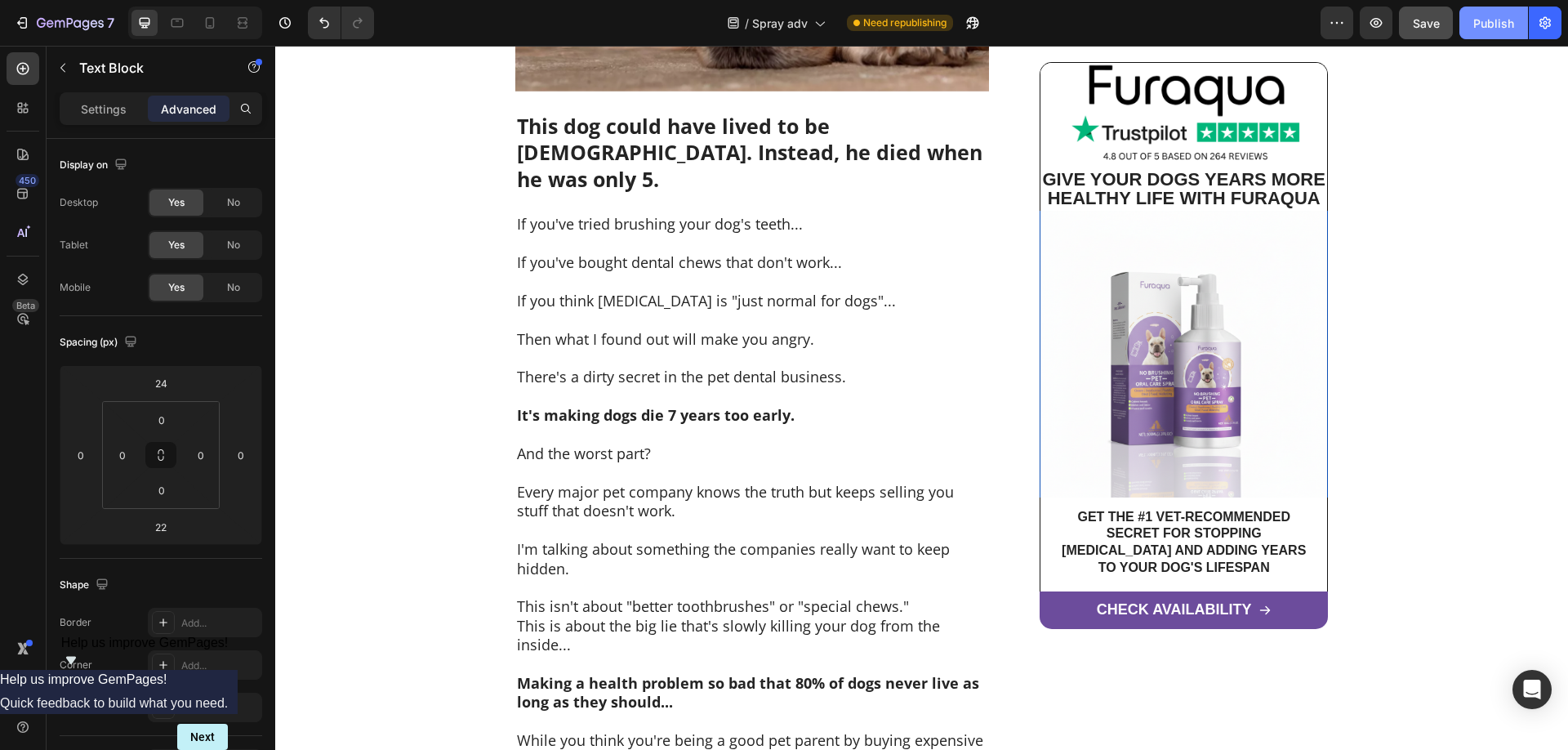
click at [1497, 21] on div "Publish" at bounding box center [1493, 23] width 41 height 18
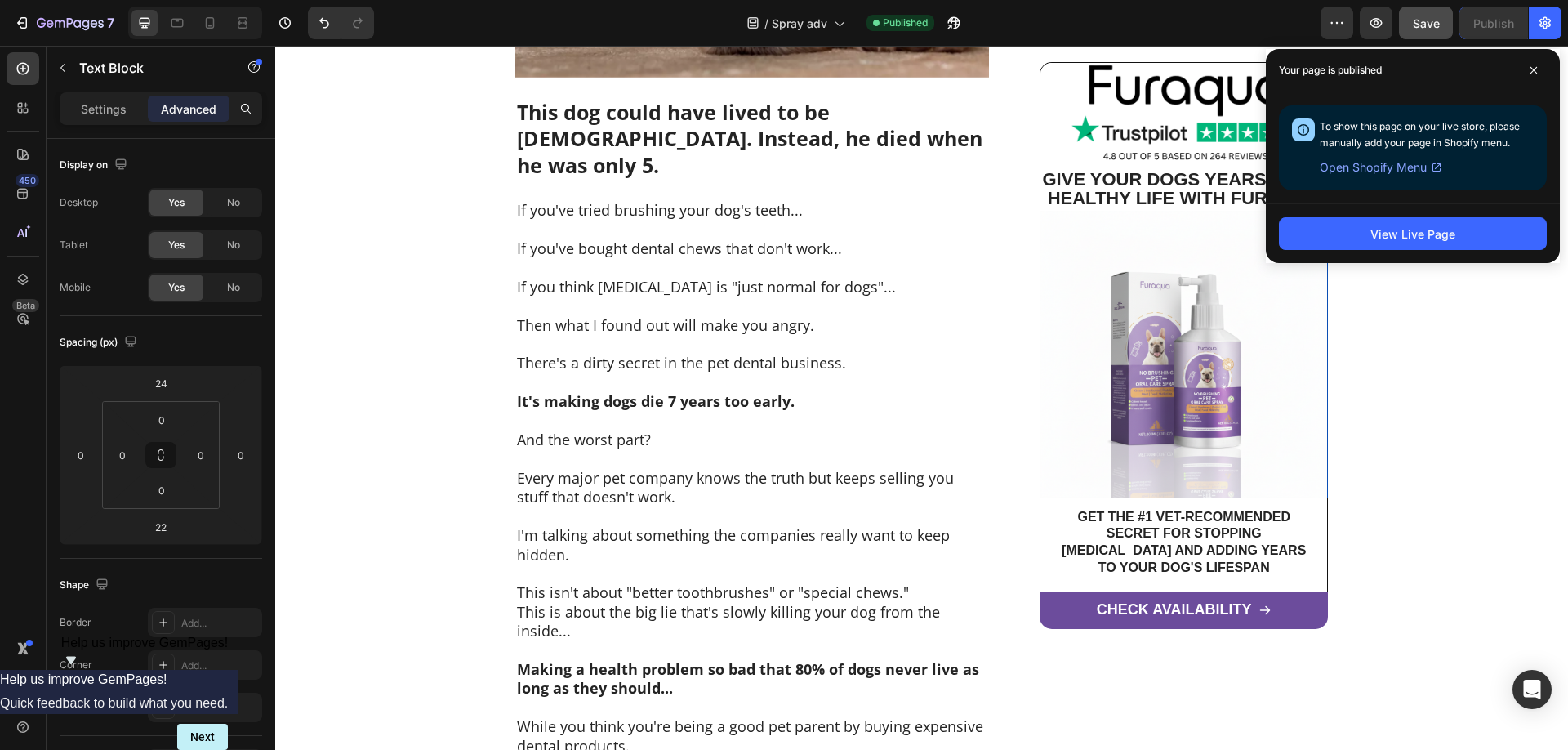
scroll to position [545, 0]
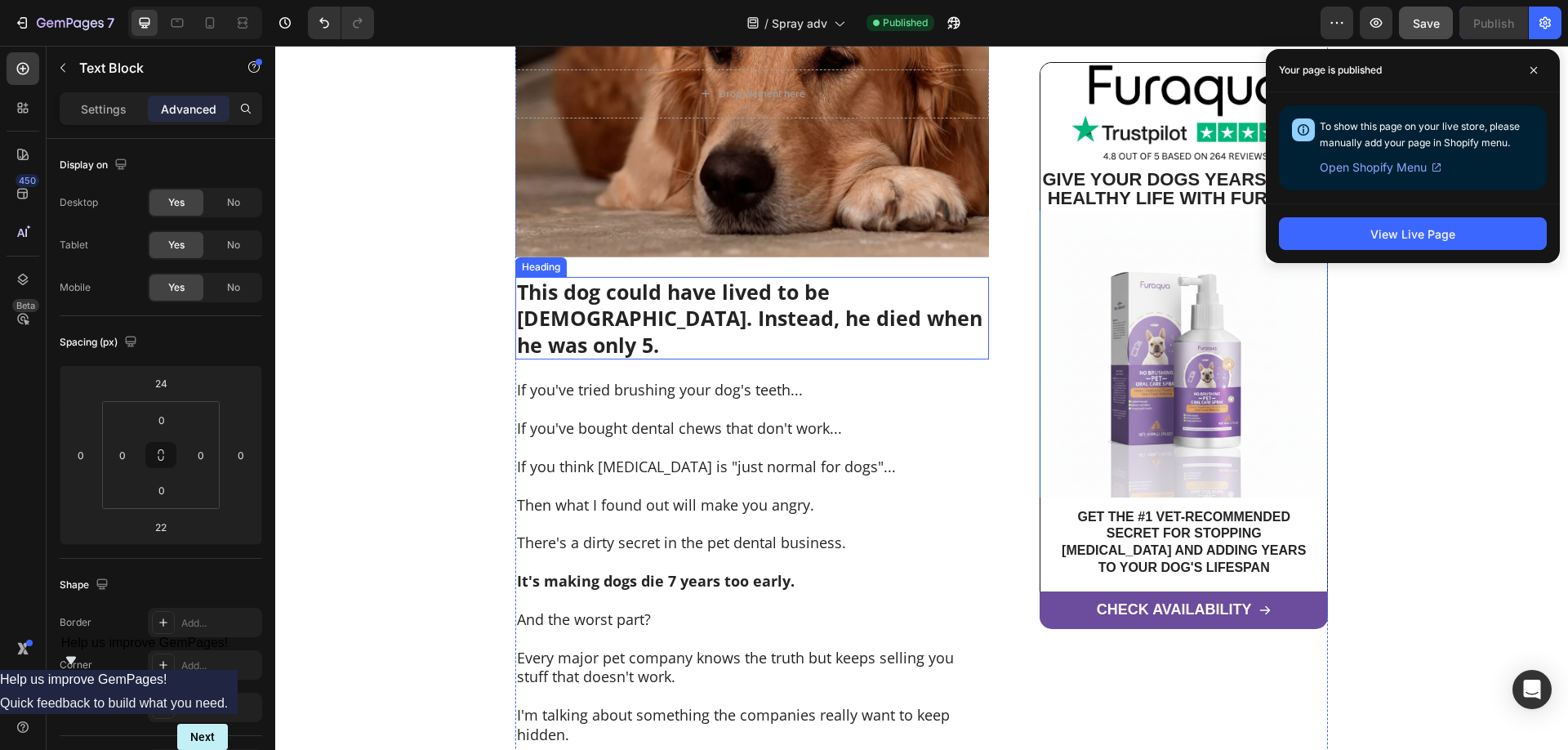
click at [854, 295] on strong "This dog could have lived to be [DEMOGRAPHIC_DATA]. Instead, he died when he wa…" at bounding box center [750, 318] width 466 height 81
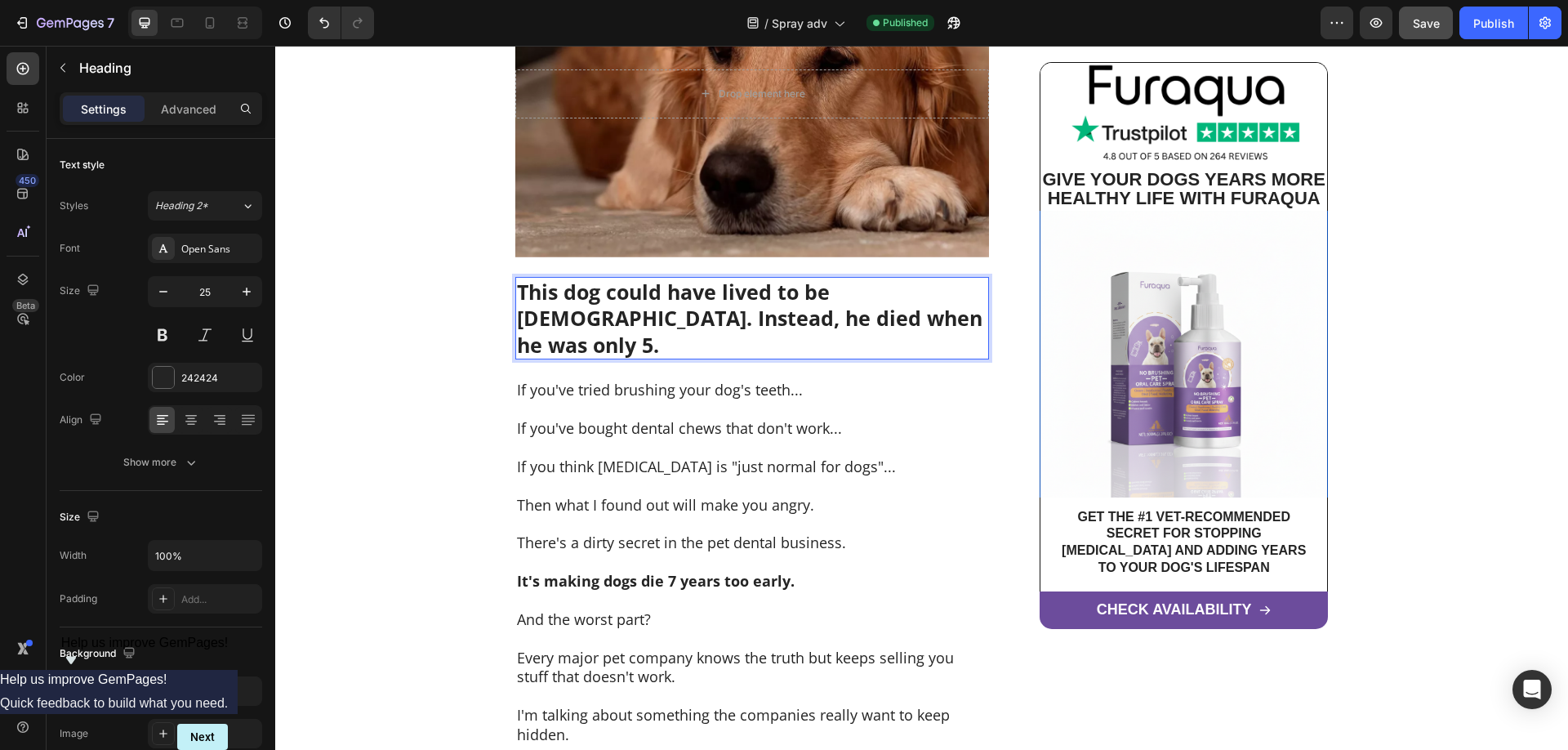
click at [859, 289] on strong "This dog could have lived to be [DEMOGRAPHIC_DATA]. Instead, he died when he wa…" at bounding box center [750, 318] width 466 height 81
drag, startPoint x: 857, startPoint y: 289, endPoint x: 848, endPoint y: 287, distance: 9.2
click at [848, 287] on strong "This dog could have lived to be [DEMOGRAPHIC_DATA]. Instead, he died when he wa…" at bounding box center [750, 318] width 466 height 81
click at [876, 316] on strong "This dog could have lived to be [DEMOGRAPHIC_DATA]. Instead, he died when he wa…" at bounding box center [750, 318] width 466 height 81
click at [1475, 24] on div "Publish" at bounding box center [1493, 23] width 41 height 18
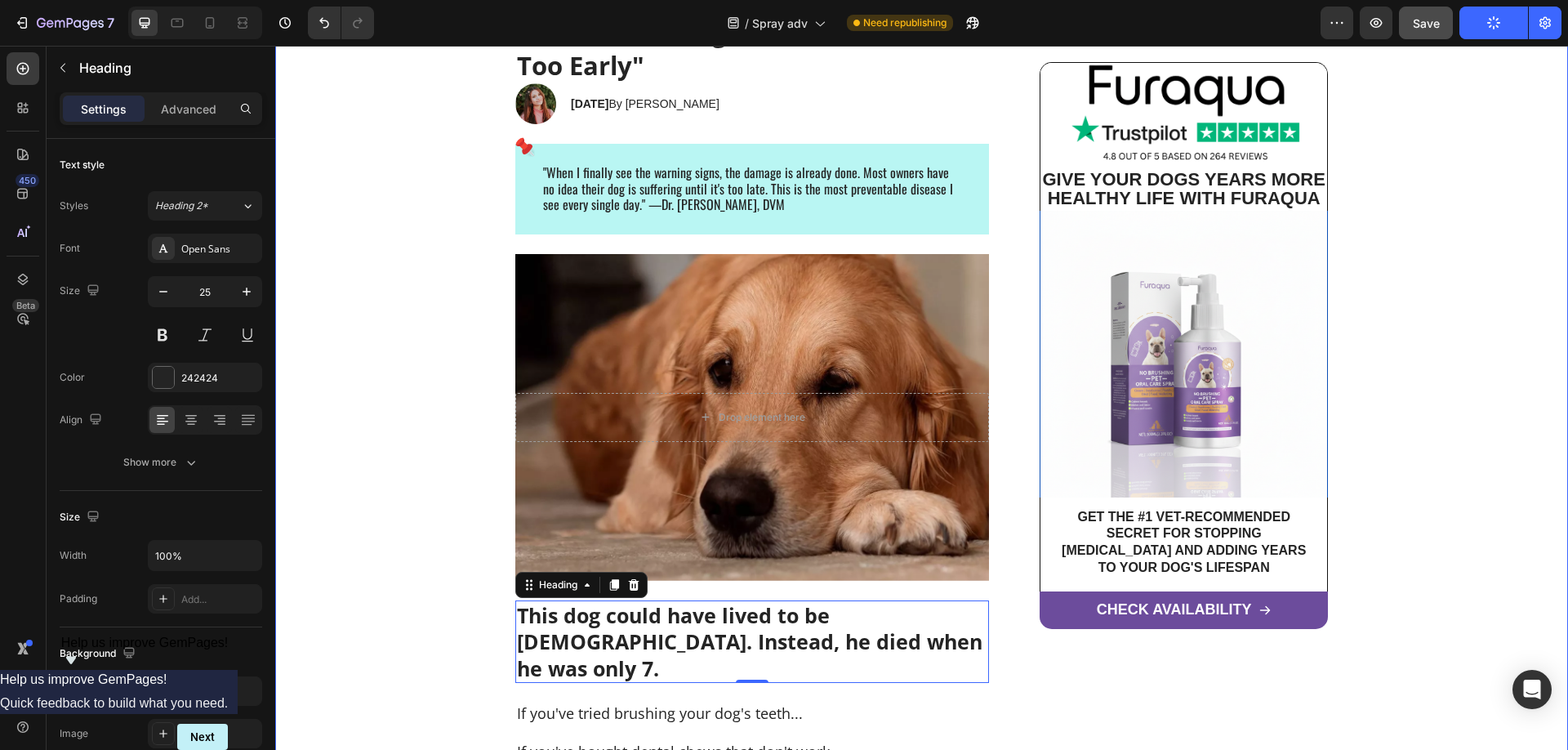
scroll to position [212, 0]
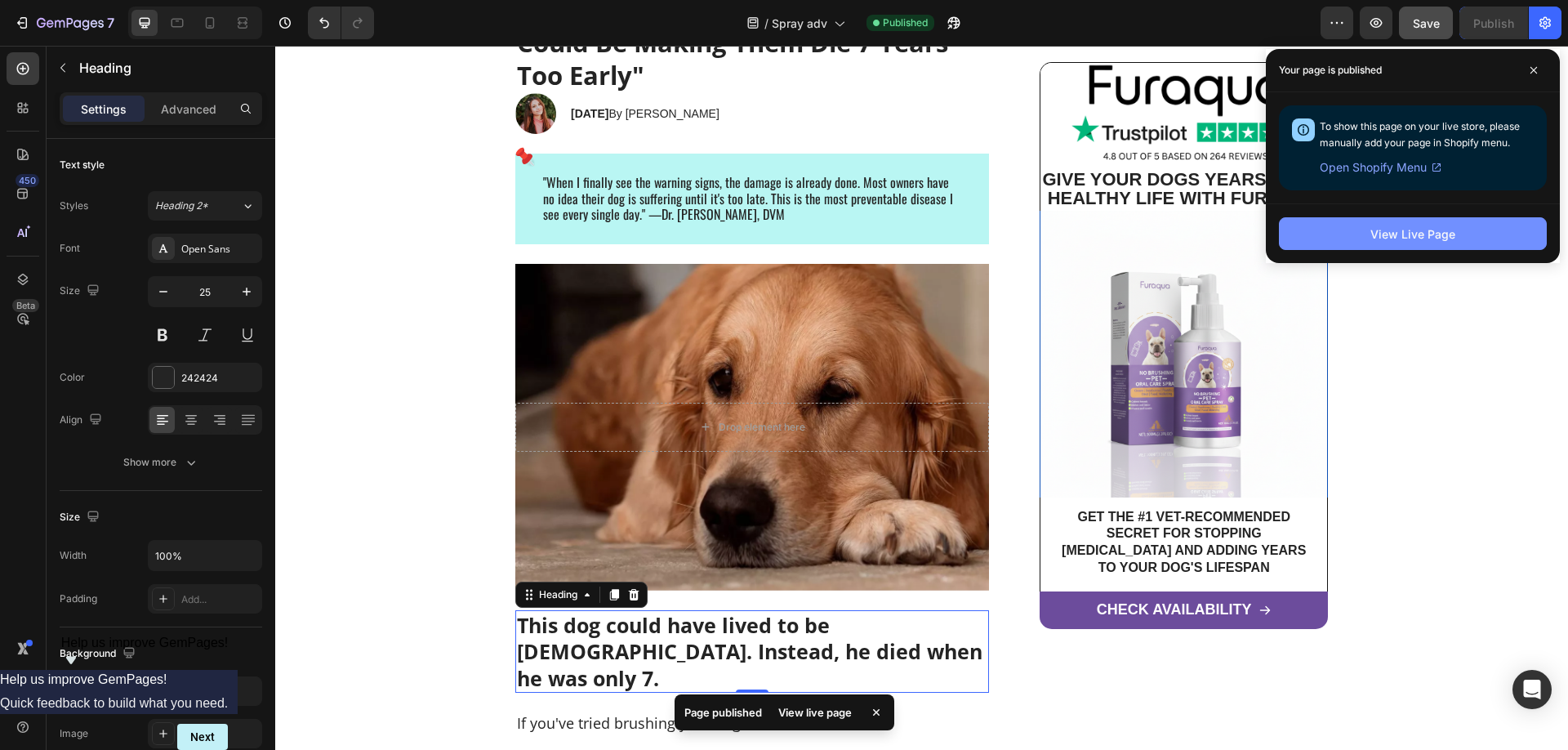
click at [1404, 224] on button "View Live Page" at bounding box center [1412, 234] width 268 height 33
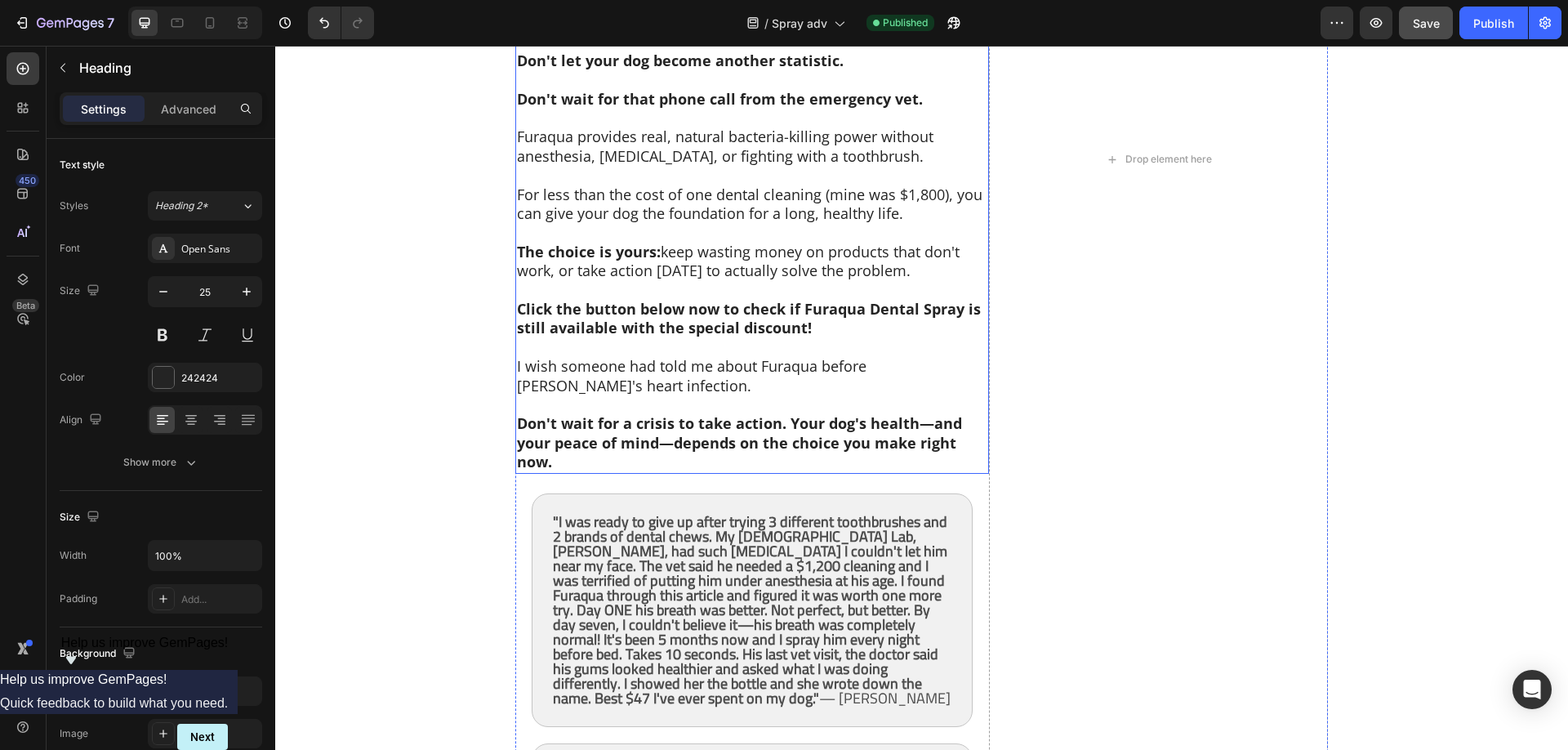
scroll to position [9374, 0]
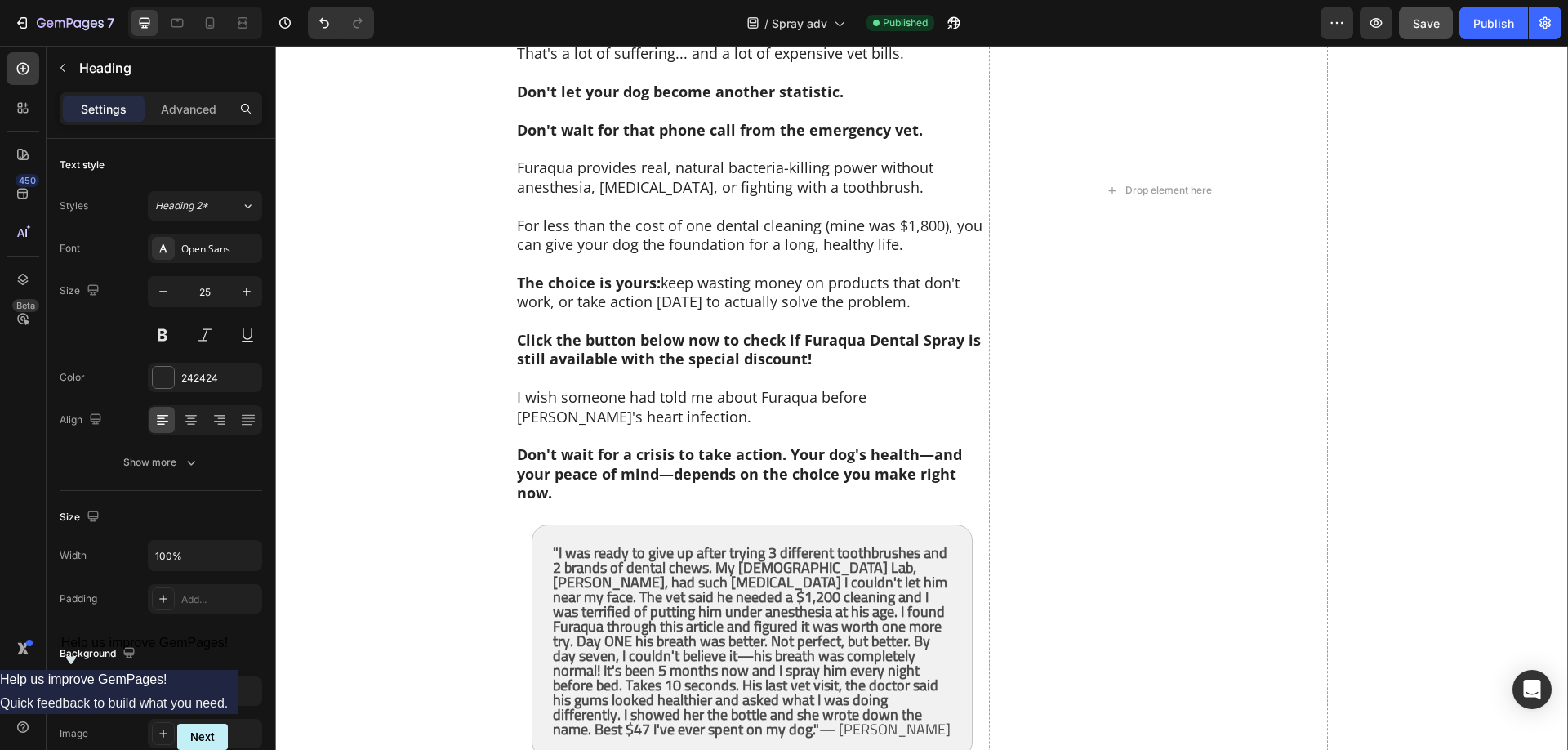
click at [629, 333] on strong "Click the button below now to check if Furaqua Dental Spray is still available …" at bounding box center [749, 349] width 464 height 38
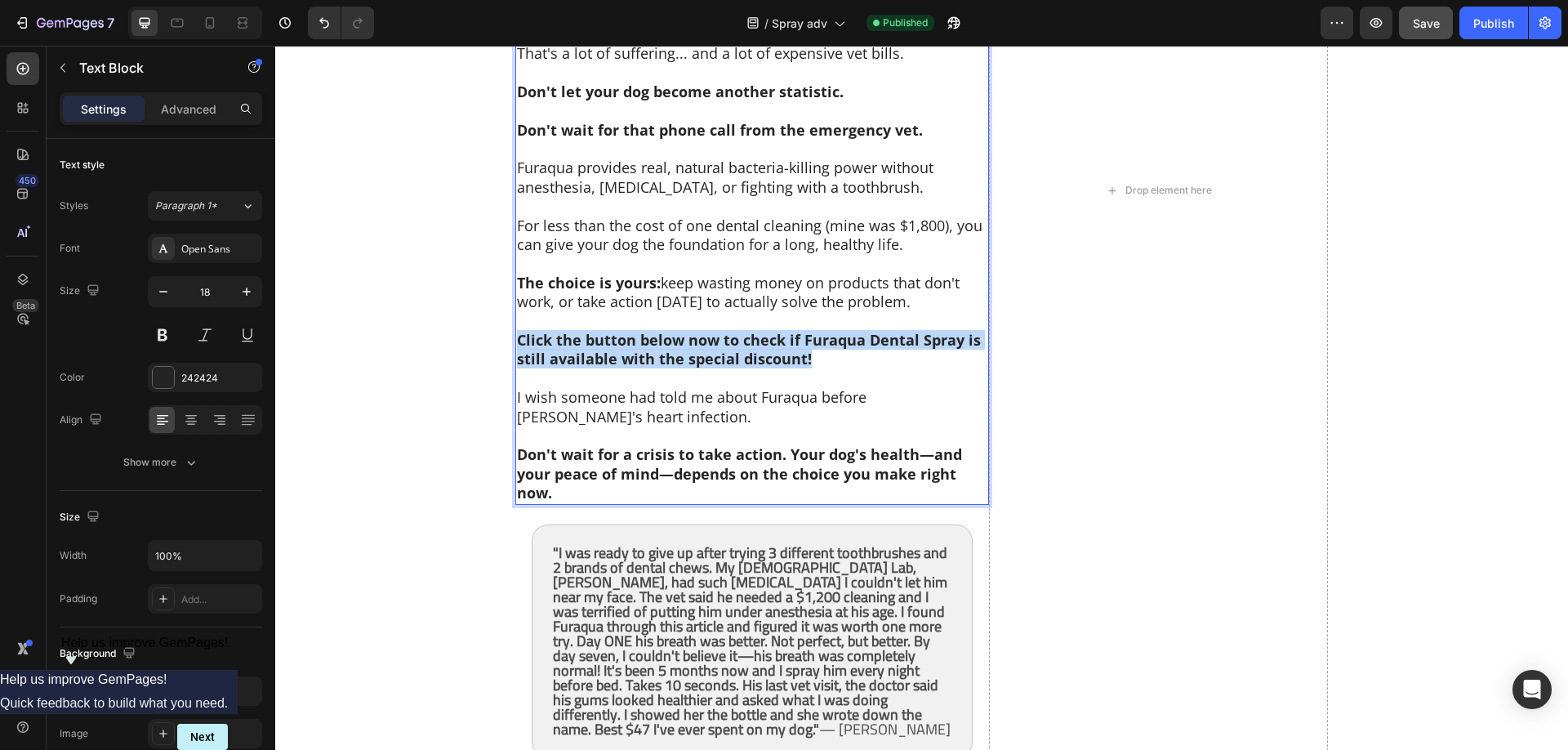
drag, startPoint x: 822, startPoint y: 340, endPoint x: 521, endPoint y: 322, distance: 301.5
click at [521, 331] on p "Click the button below now to check if Furaqua Dental Spray is still available …" at bounding box center [752, 350] width 470 height 38
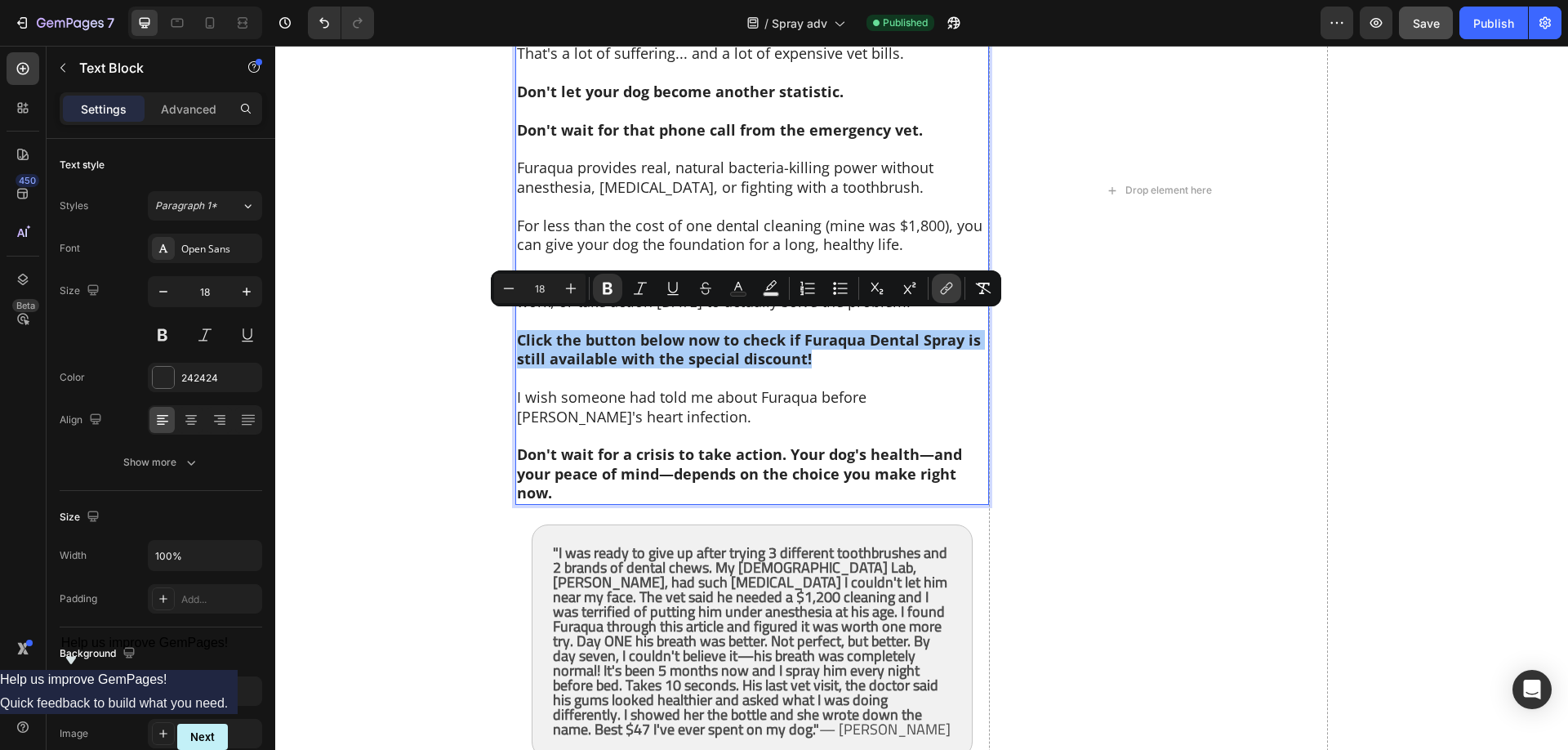
click at [953, 287] on icon "Editor contextual toolbar" at bounding box center [946, 288] width 17 height 17
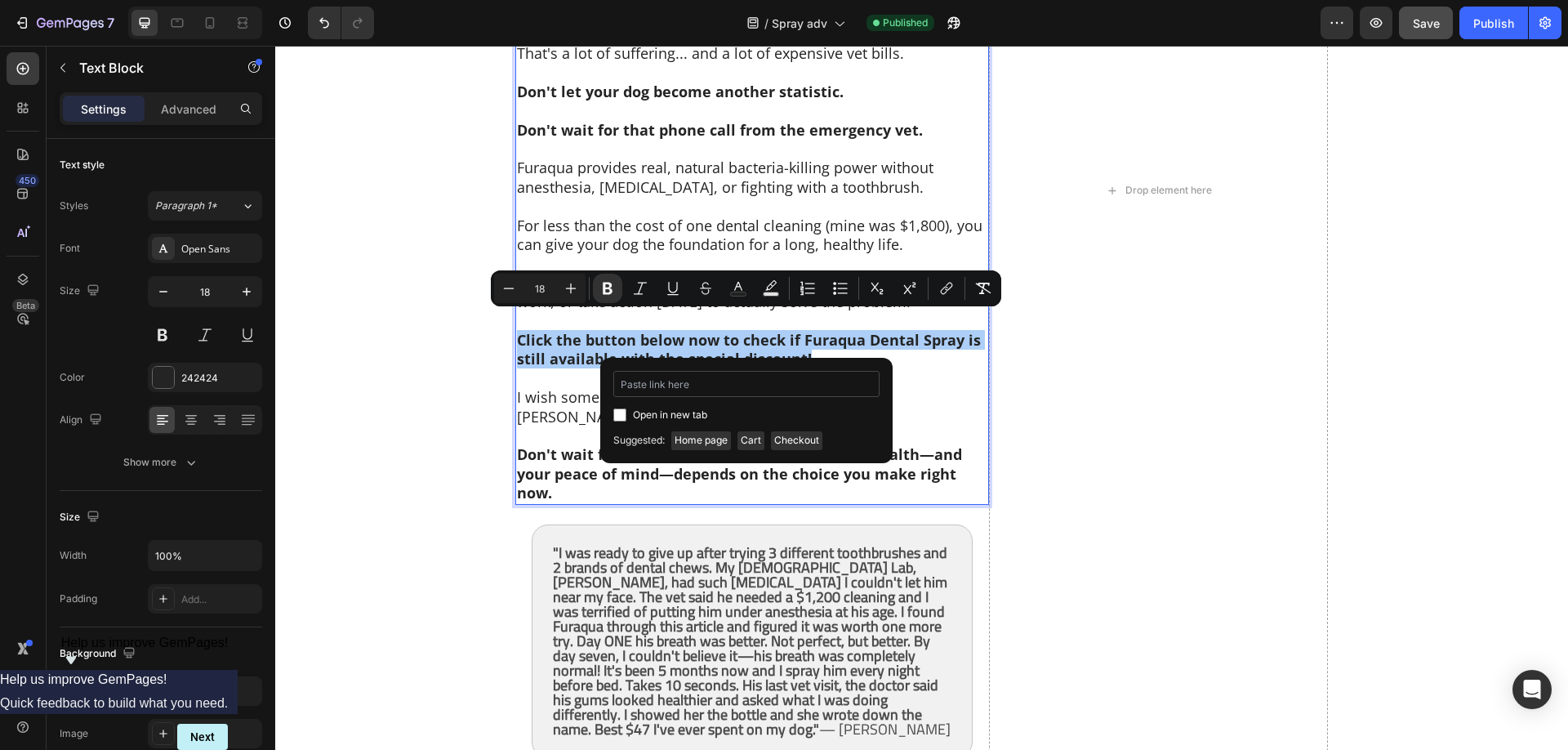
click at [687, 390] on input "Editor contextual toolbar" at bounding box center [746, 384] width 266 height 26
type input "[URL][DOMAIN_NAME]"
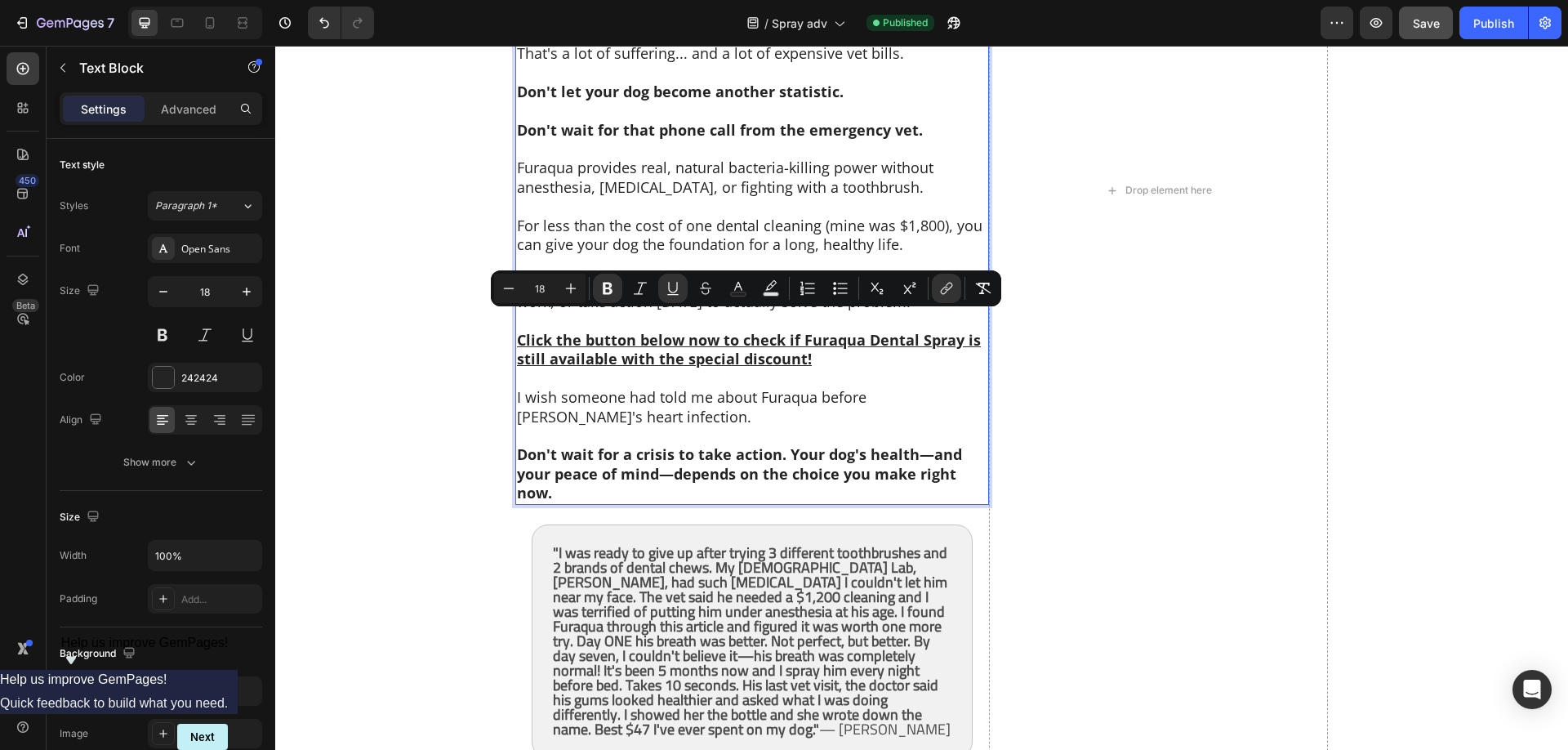
click at [596, 336] on strong "Click the button below now to check if Furaqua Dental Spray is still available …" at bounding box center [749, 349] width 464 height 38
click at [740, 285] on icon "Editor contextual toolbar" at bounding box center [737, 288] width 17 height 17
type input "242424"
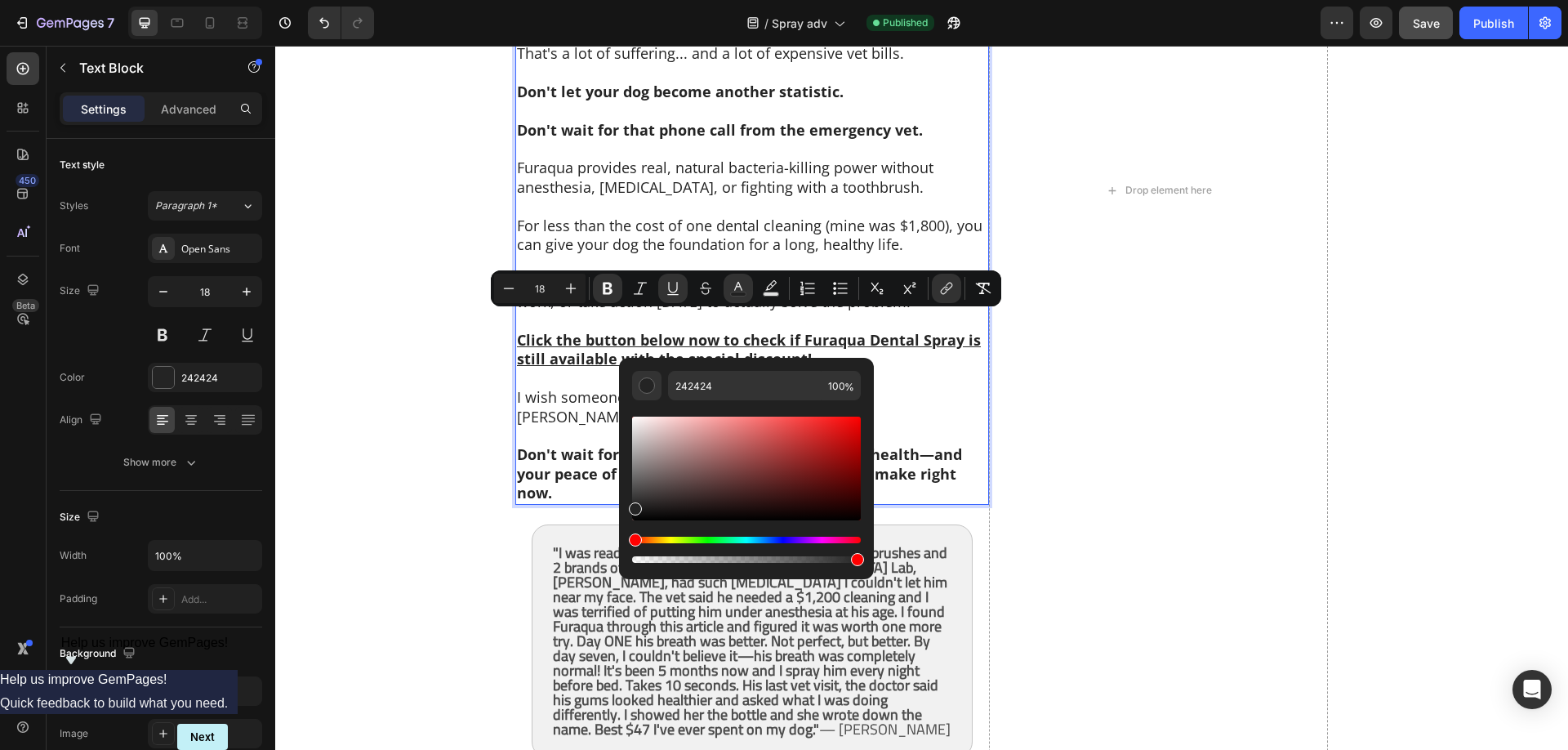
click at [788, 538] on div "Hue" at bounding box center [746, 540] width 229 height 7
click at [788, 533] on div "Editor contextual toolbar" at bounding box center [746, 489] width 229 height 153
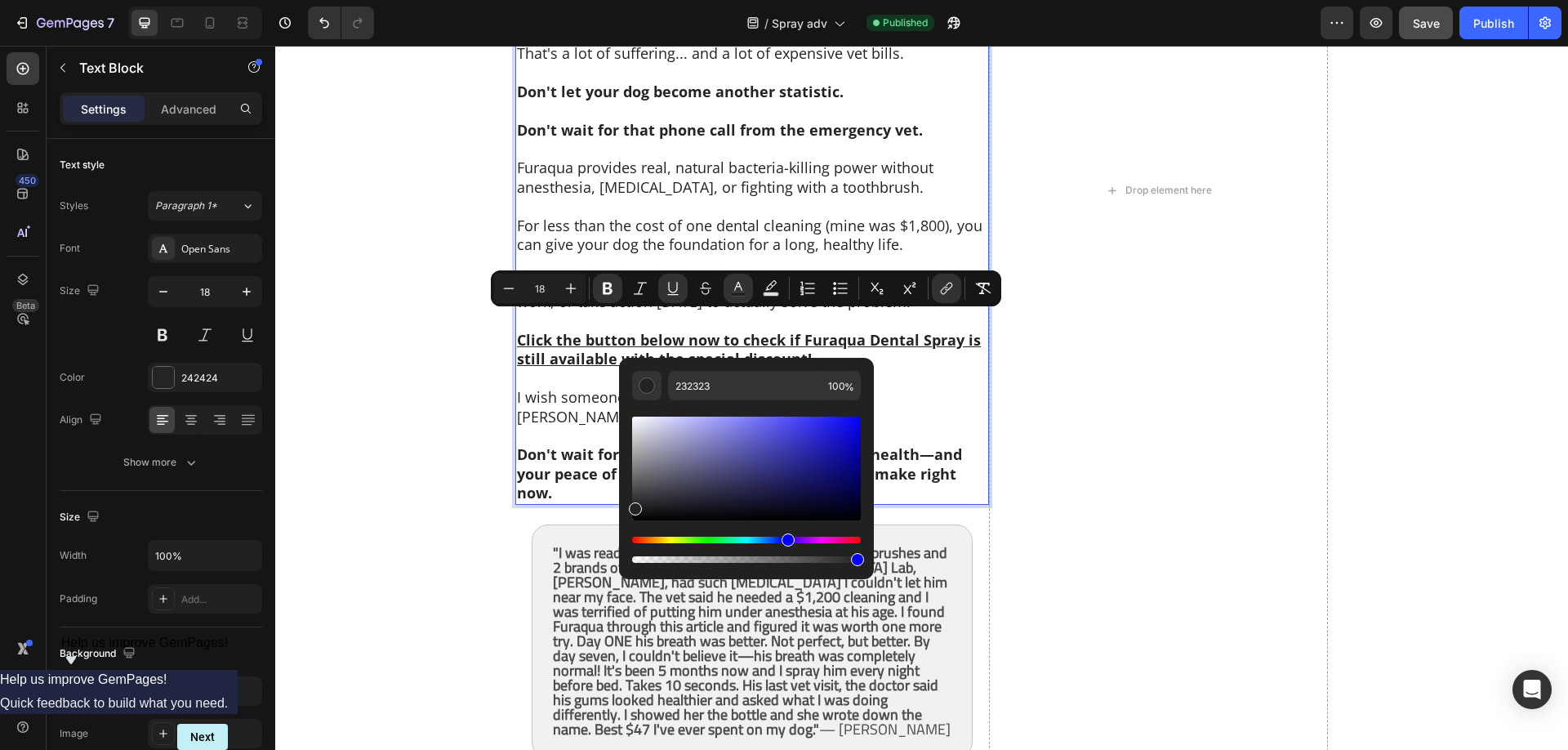
click at [785, 540] on div "Hue" at bounding box center [746, 540] width 229 height 7
click at [780, 540] on div "Hue" at bounding box center [746, 540] width 229 height 7
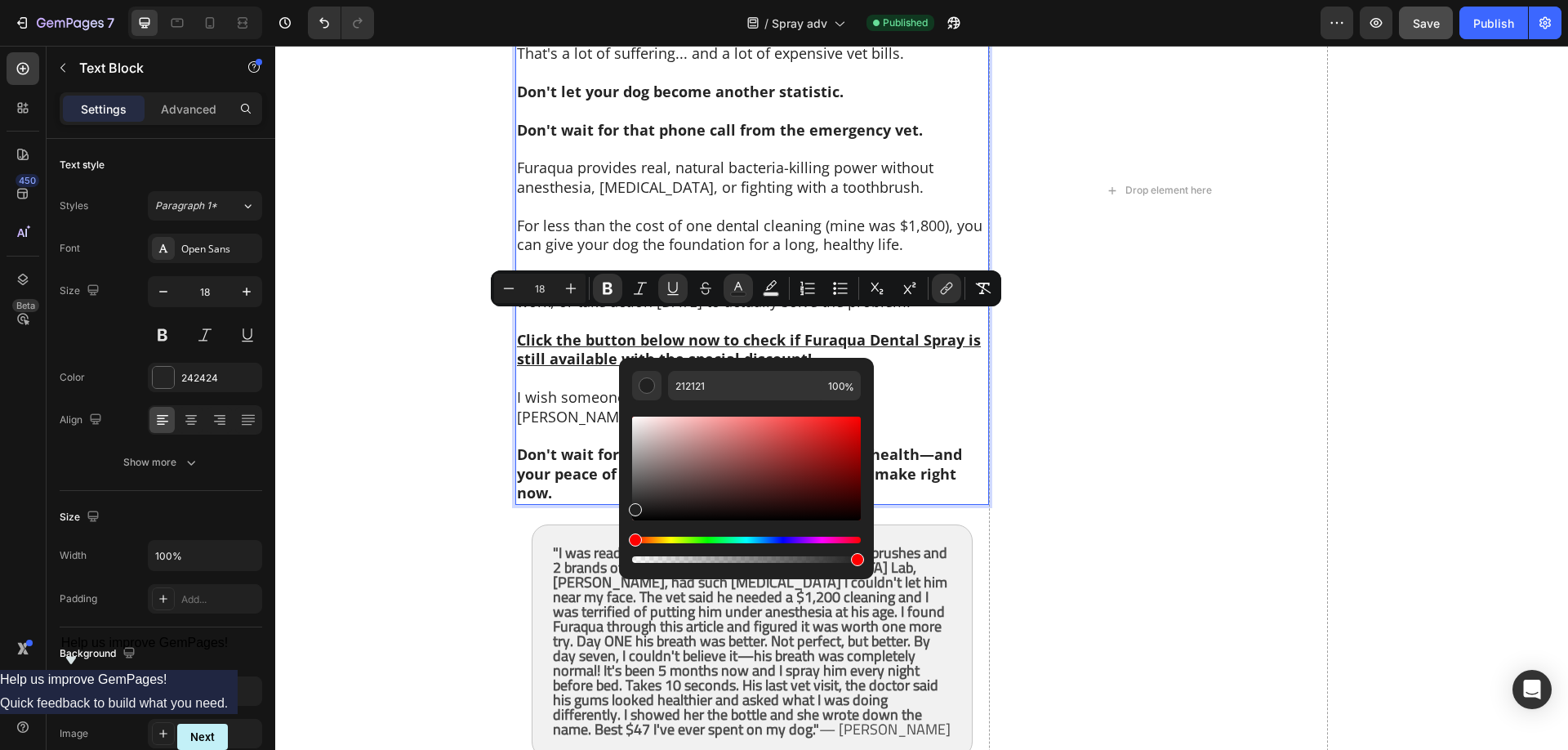
click at [782, 541] on div "Hue" at bounding box center [746, 540] width 229 height 7
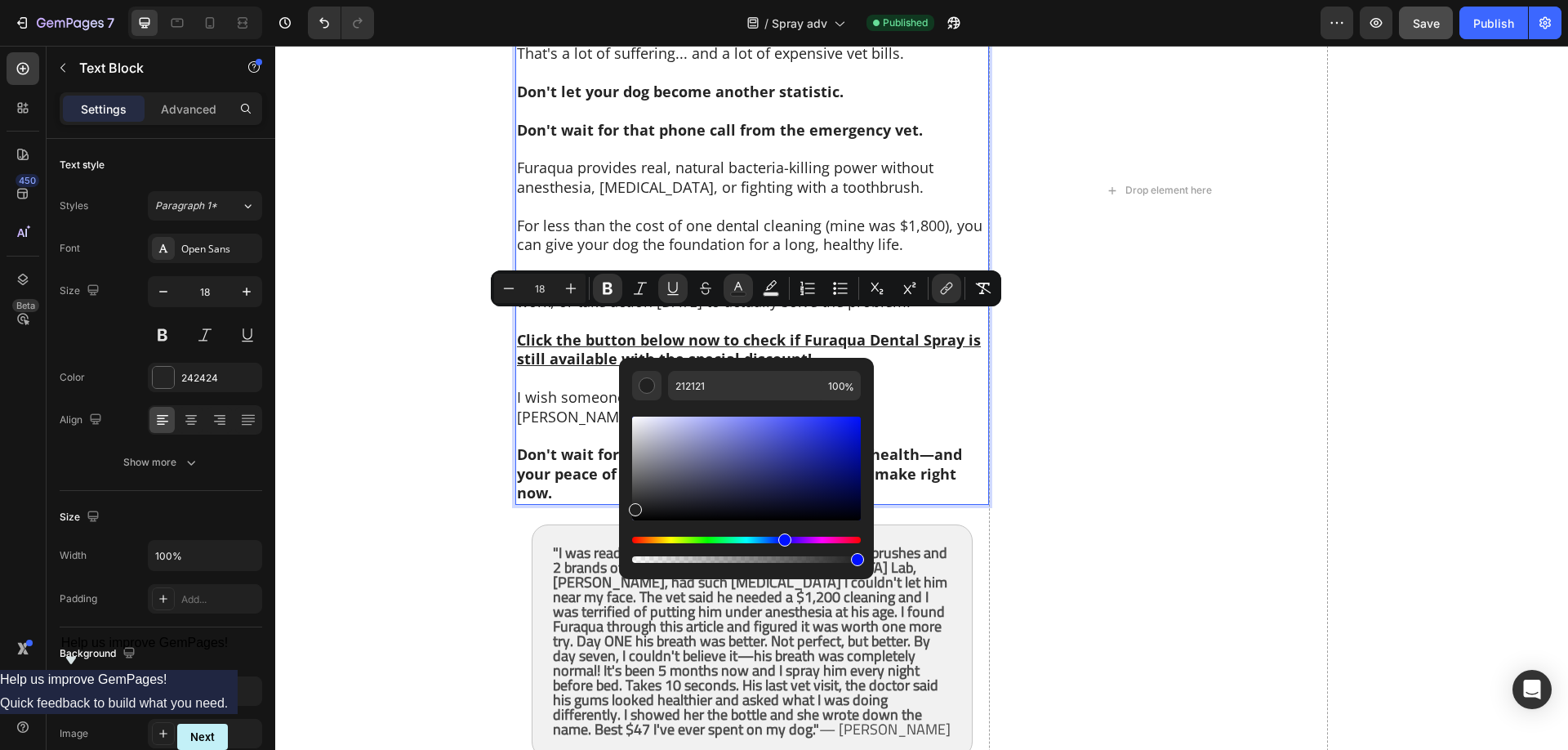
click at [785, 542] on div "Hue" at bounding box center [784, 539] width 13 height 13
click at [785, 540] on div "Hue" at bounding box center [746, 540] width 229 height 7
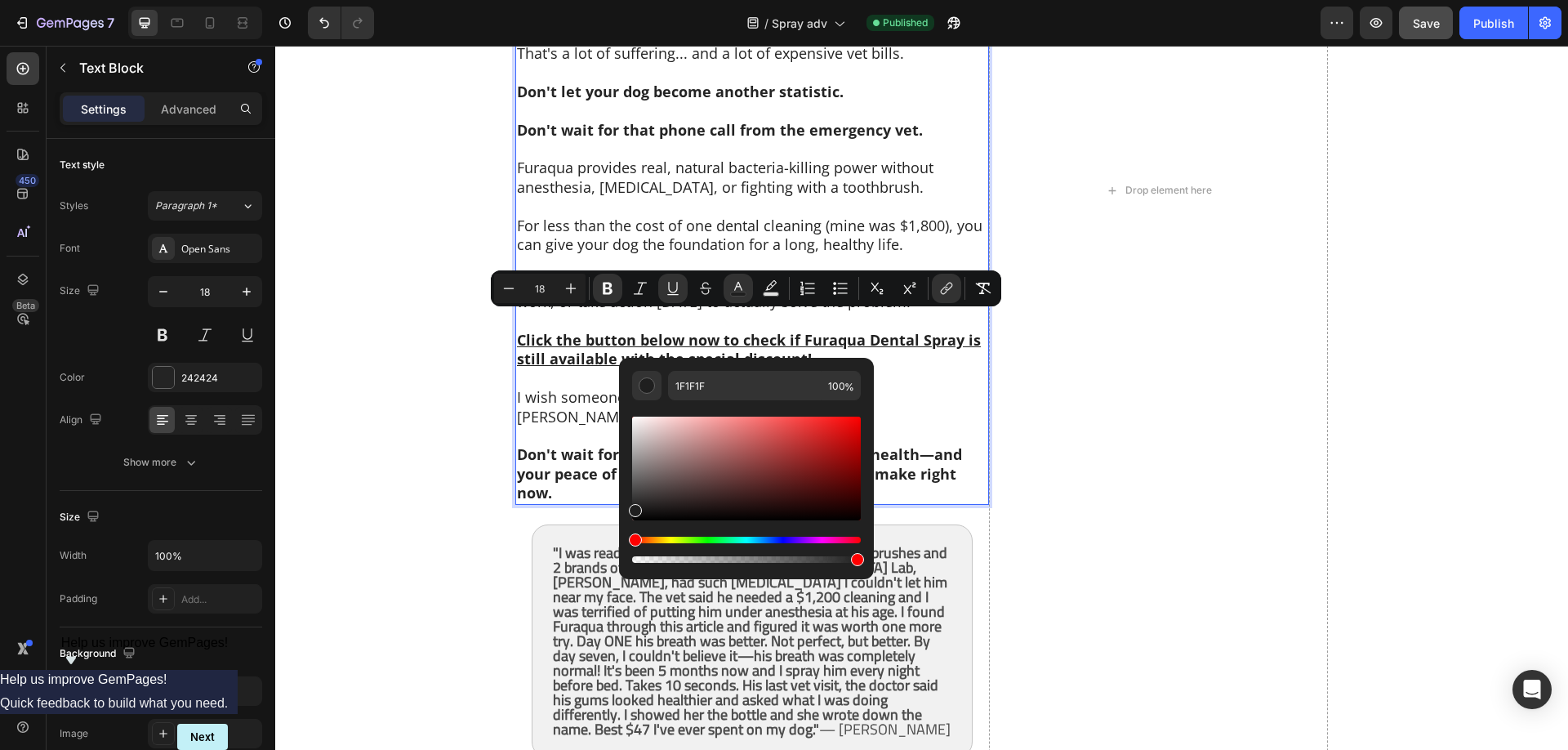
click at [783, 539] on div "Hue" at bounding box center [746, 540] width 229 height 7
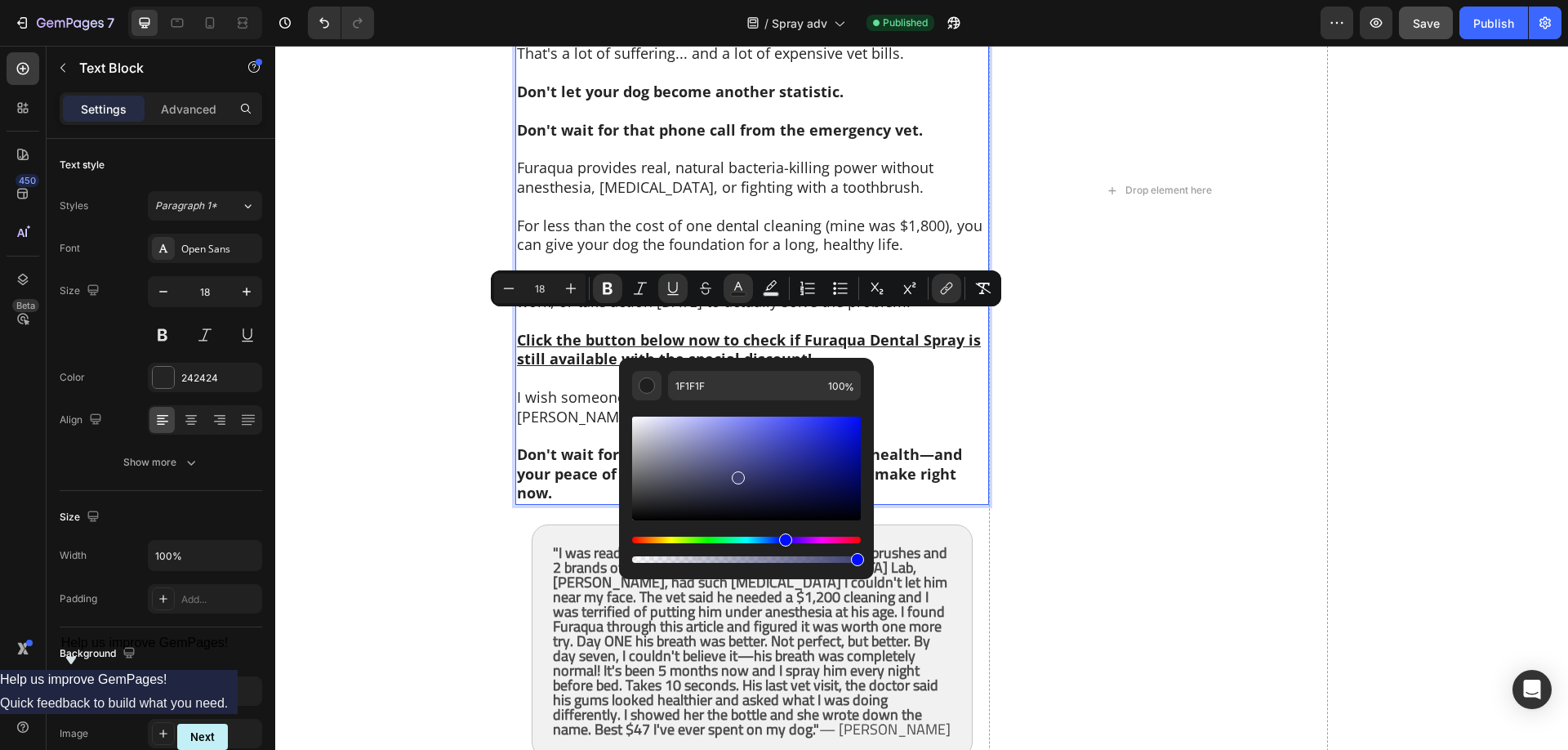
drag, startPoint x: 653, startPoint y: 507, endPoint x: 812, endPoint y: 449, distance: 169.2
click at [810, 450] on div "Editor contextual toolbar" at bounding box center [746, 469] width 229 height 103
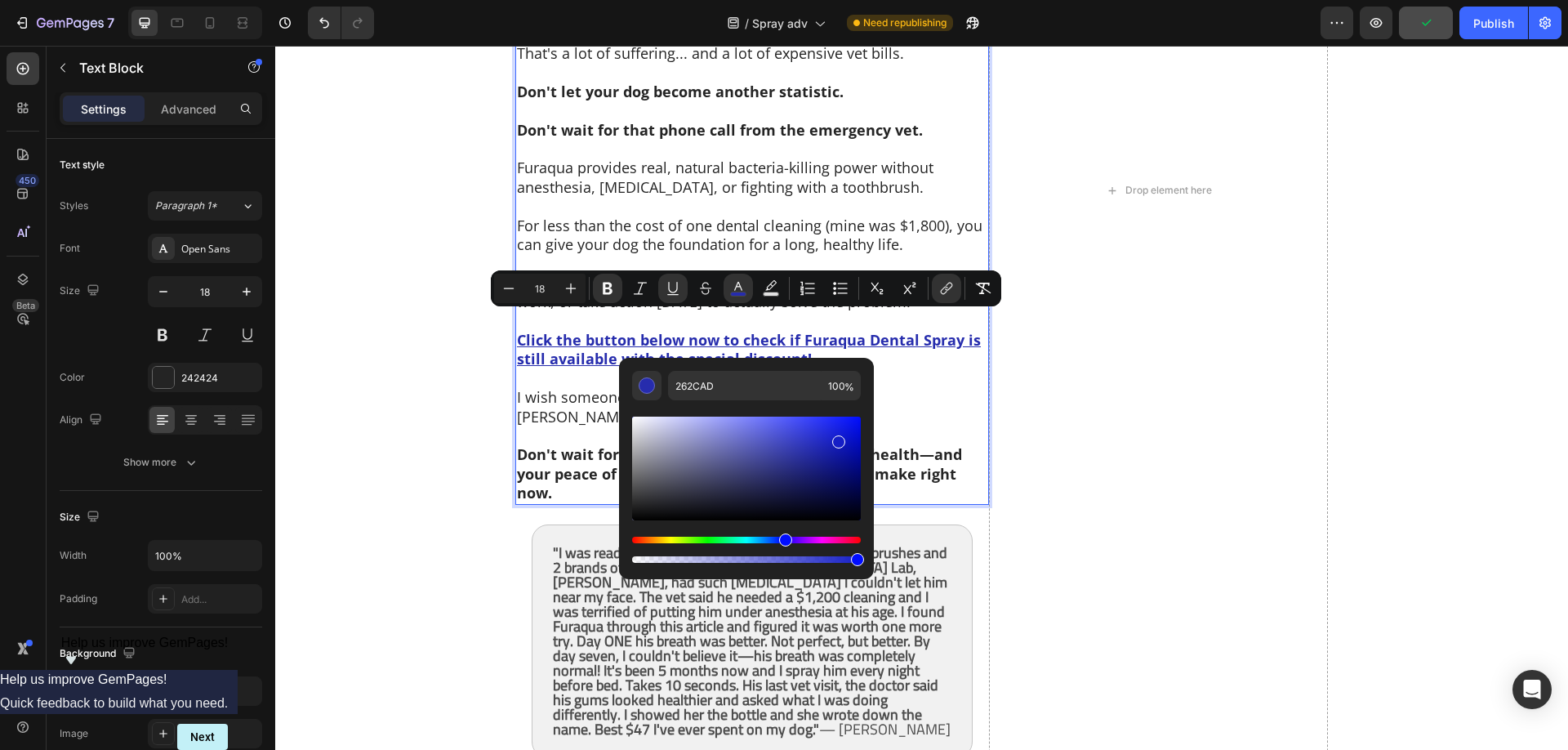
click at [839, 438] on div "Editor contextual toolbar" at bounding box center [746, 469] width 229 height 103
click at [850, 422] on div "Editor contextual toolbar" at bounding box center [746, 469] width 229 height 103
type input "0C17F2"
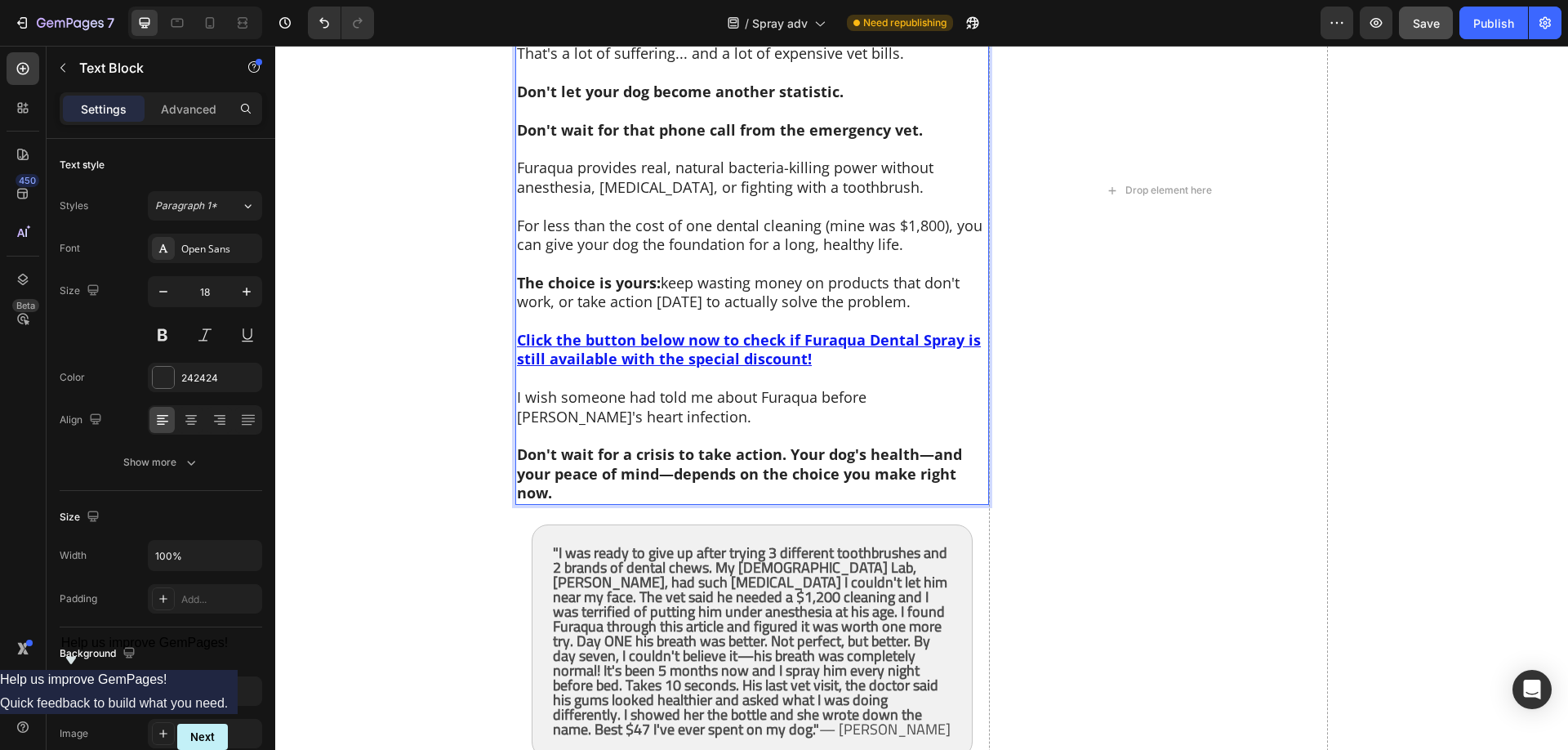
click at [929, 388] on p "I wish someone had told me about Furaqua before [PERSON_NAME]'s heart infection." at bounding box center [752, 406] width 470 height 38
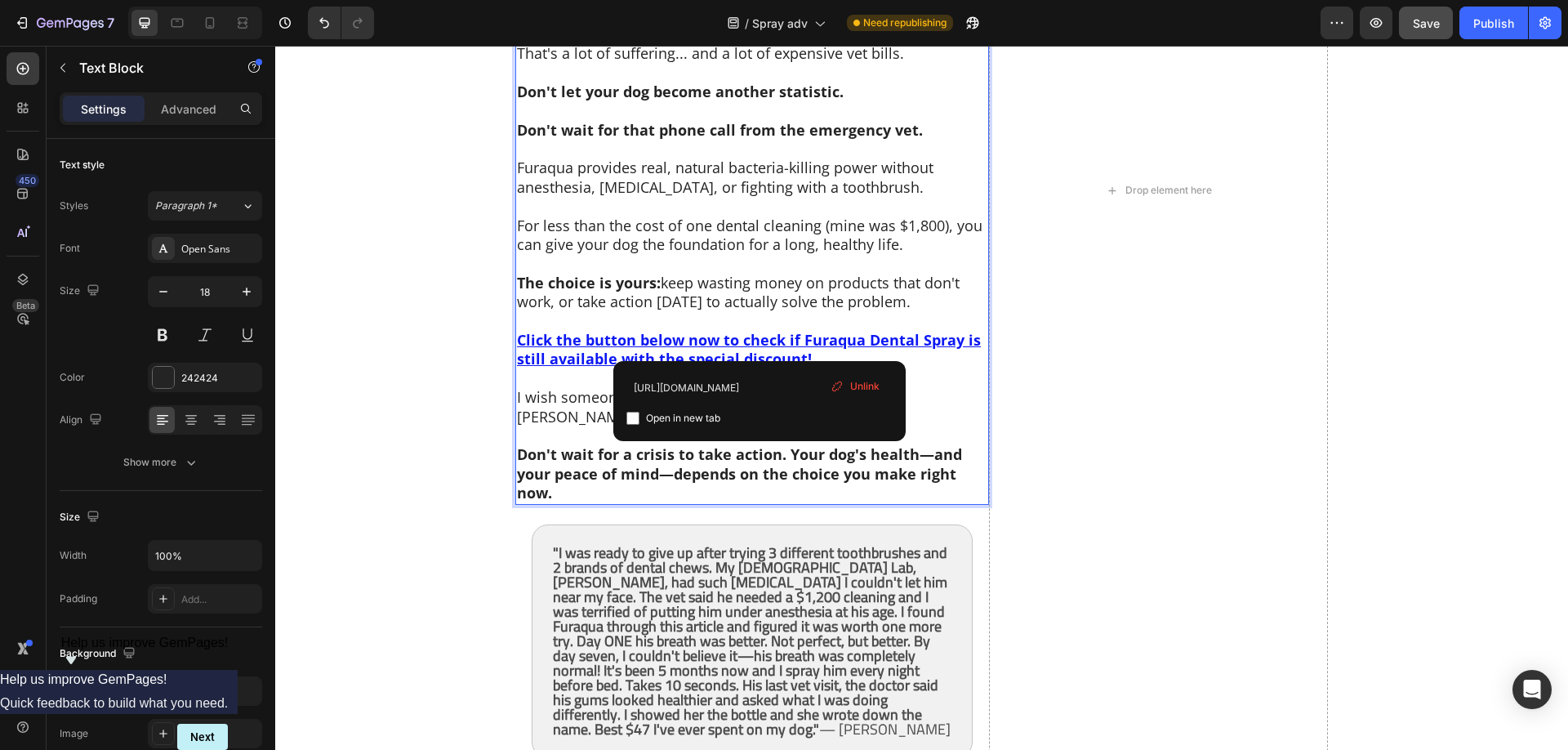
click at [756, 336] on u "Click the button below now to check if Furaqua Dental Spray is still available …" at bounding box center [749, 349] width 464 height 38
click at [562, 398] on p "I wish someone had told me about Furaqua before [PERSON_NAME]'s heart infection." at bounding box center [752, 406] width 470 height 38
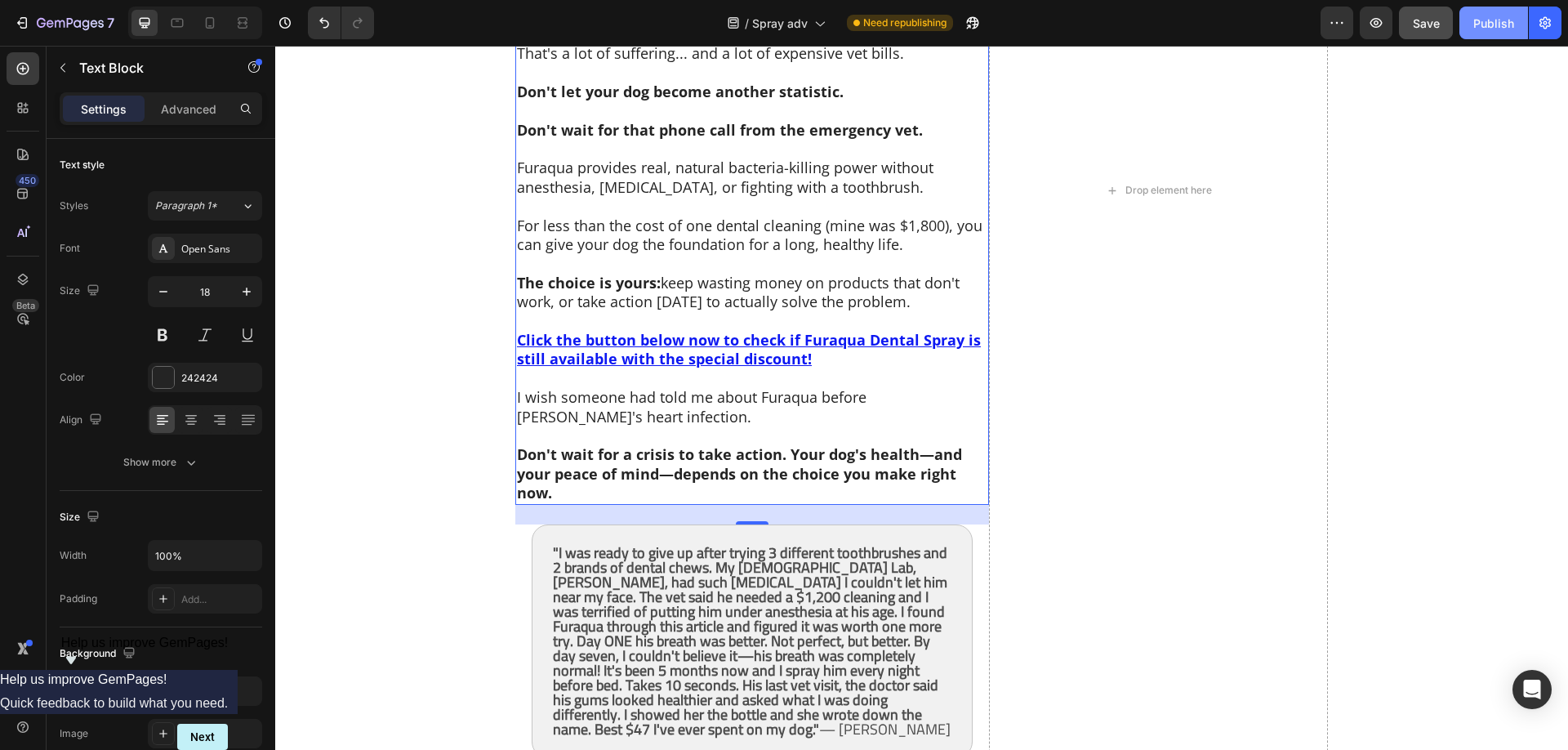
click at [1492, 18] on div "Publish" at bounding box center [1493, 23] width 41 height 18
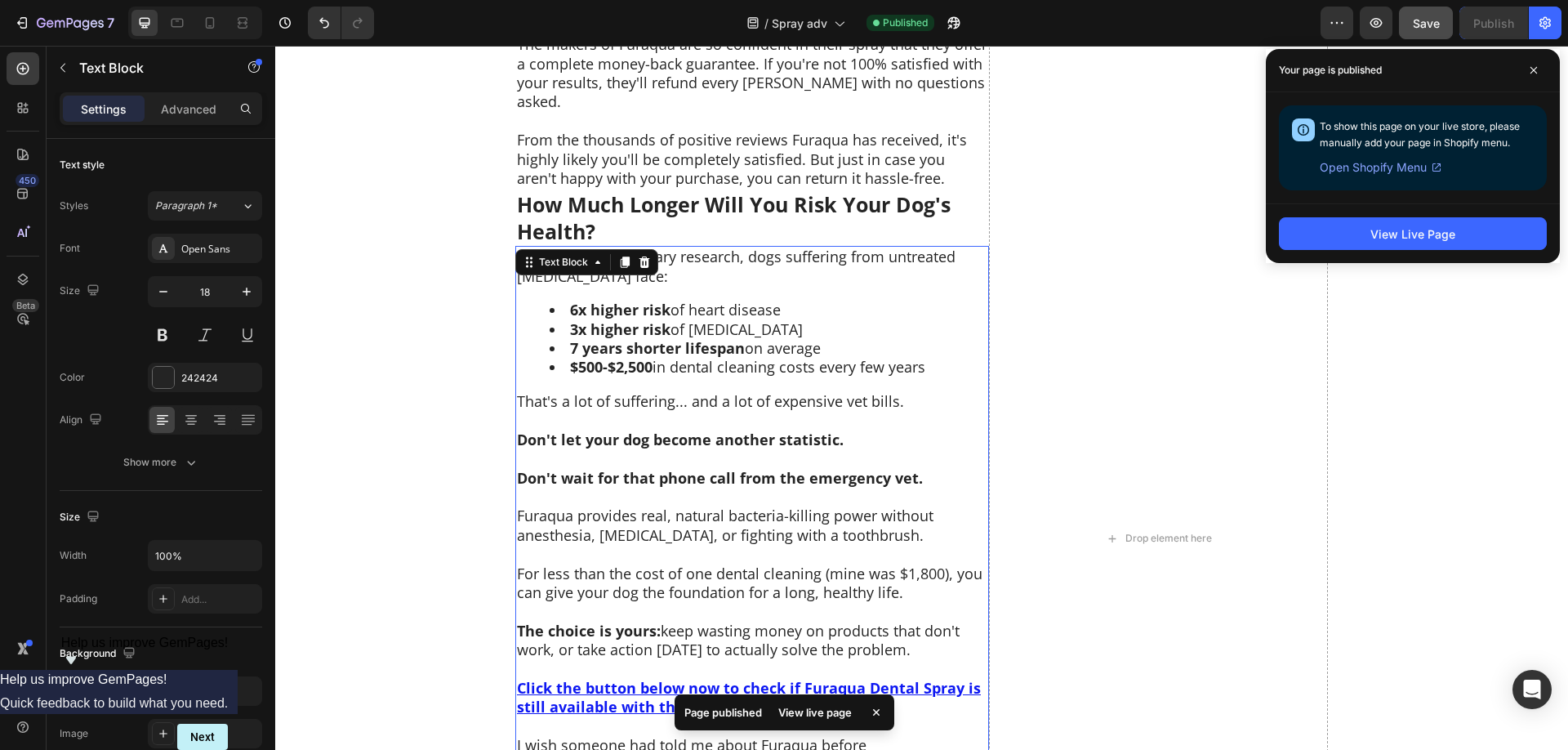
scroll to position [9193, 0]
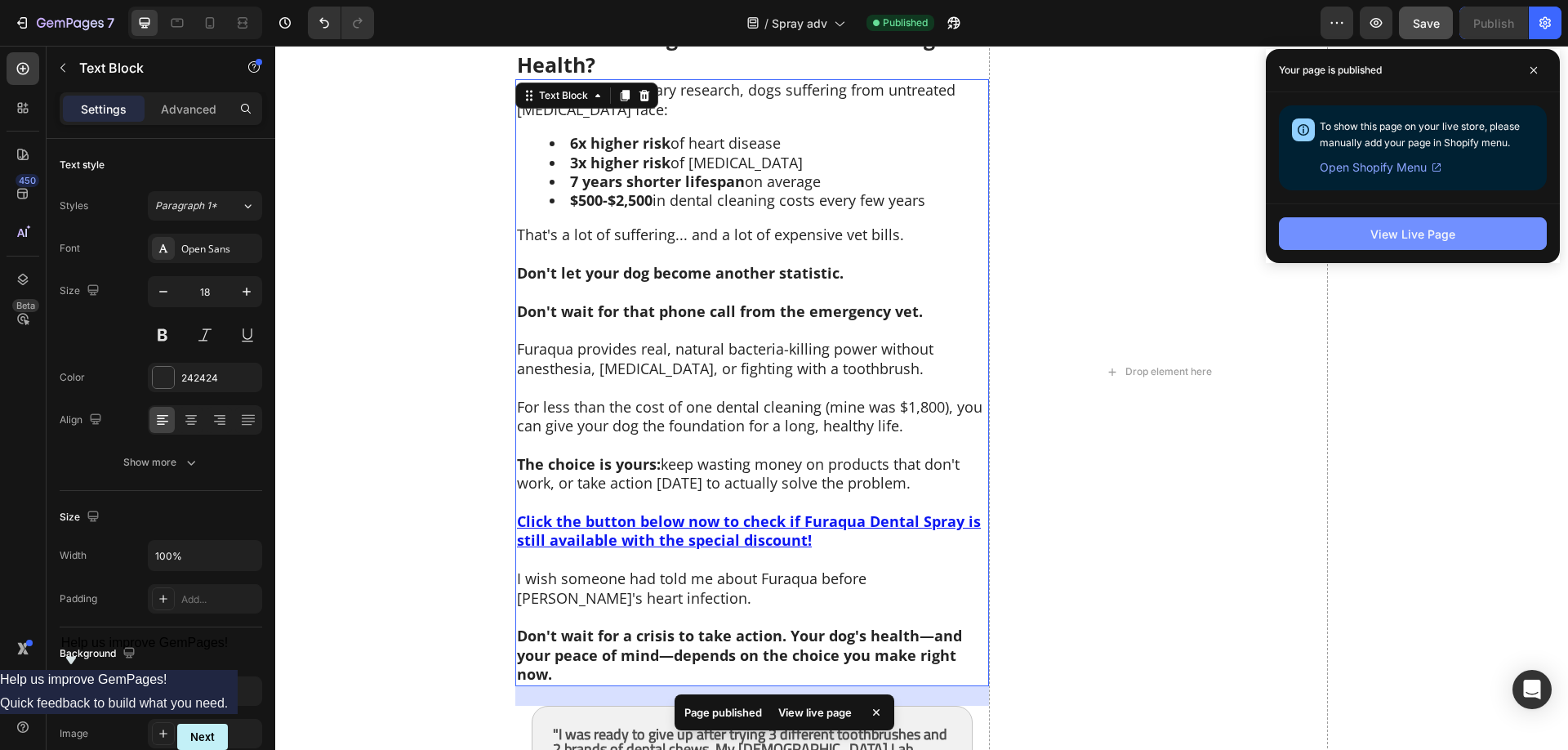
click at [1397, 236] on div "View Live Page" at bounding box center [1412, 234] width 85 height 18
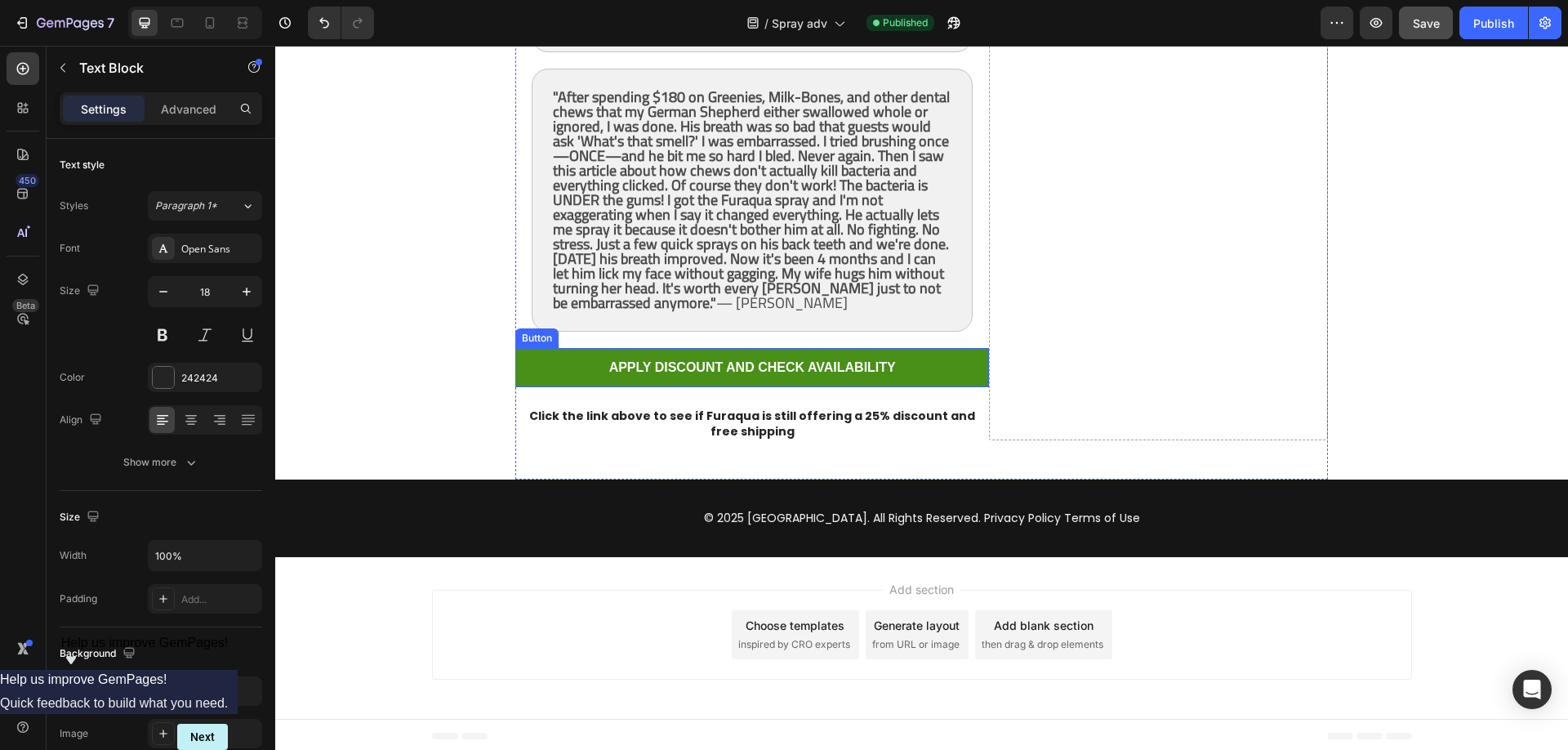
scroll to position [10026, 0]
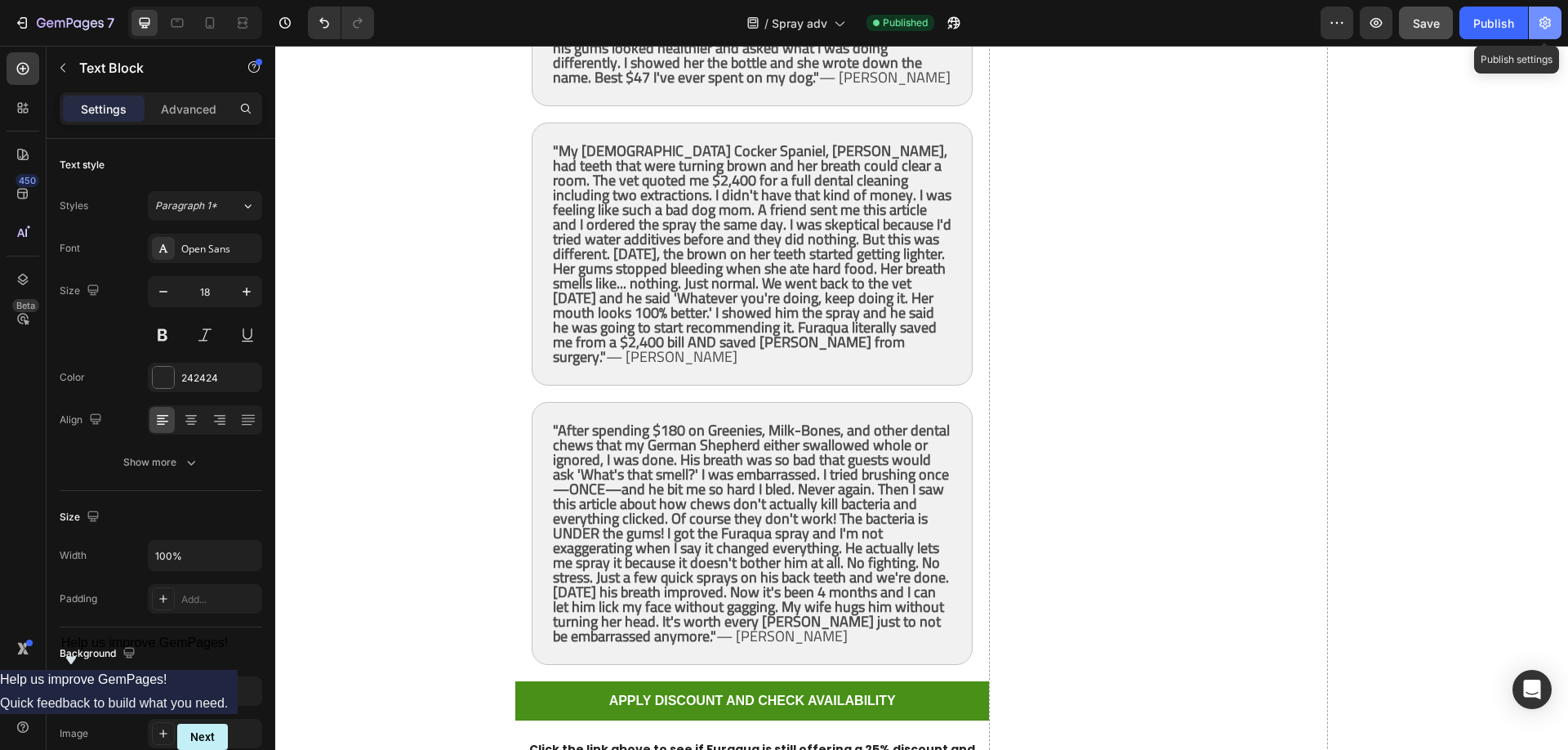
click at [1536, 27] on button "button" at bounding box center [1545, 23] width 33 height 33
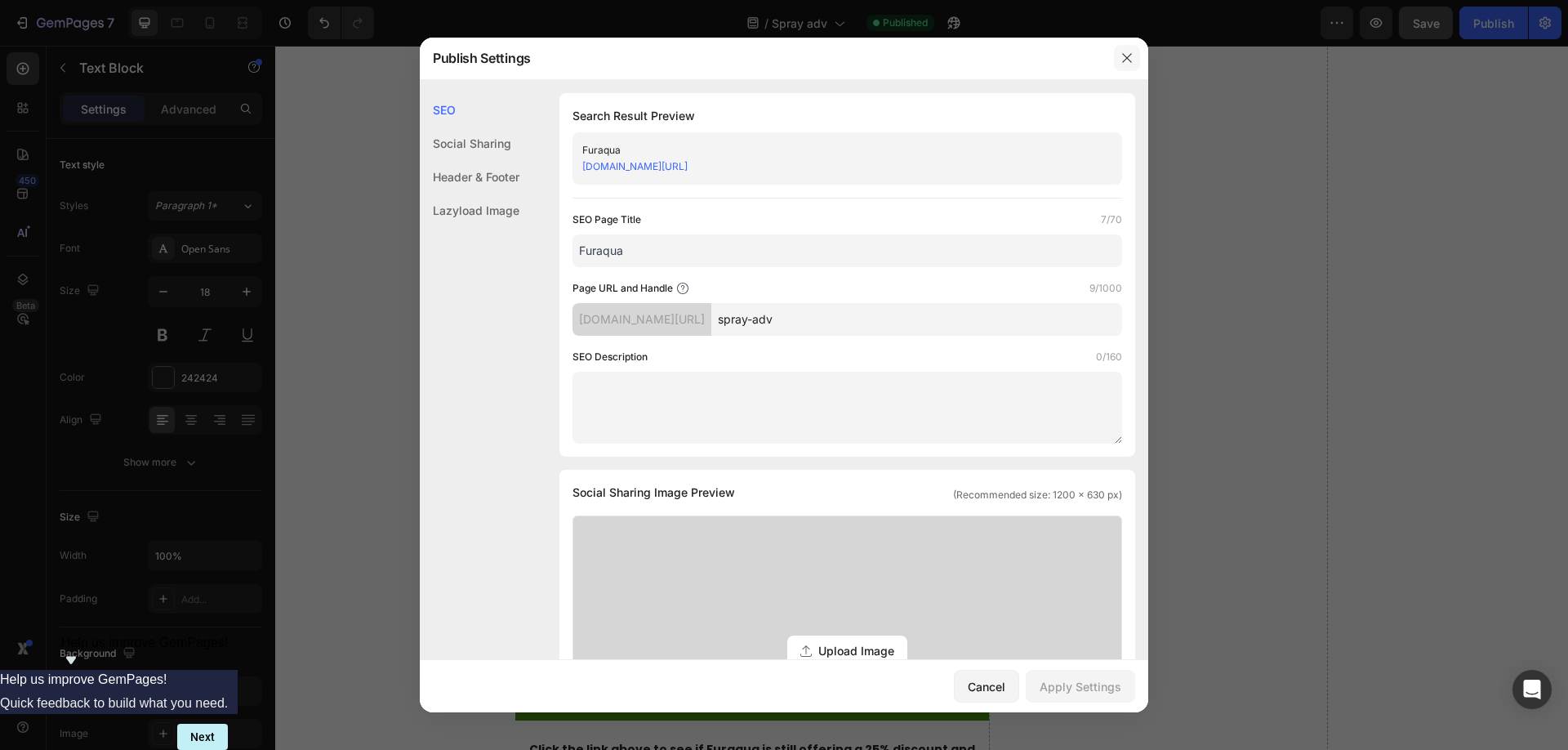
click at [1134, 56] on button "button" at bounding box center [1126, 57] width 26 height 26
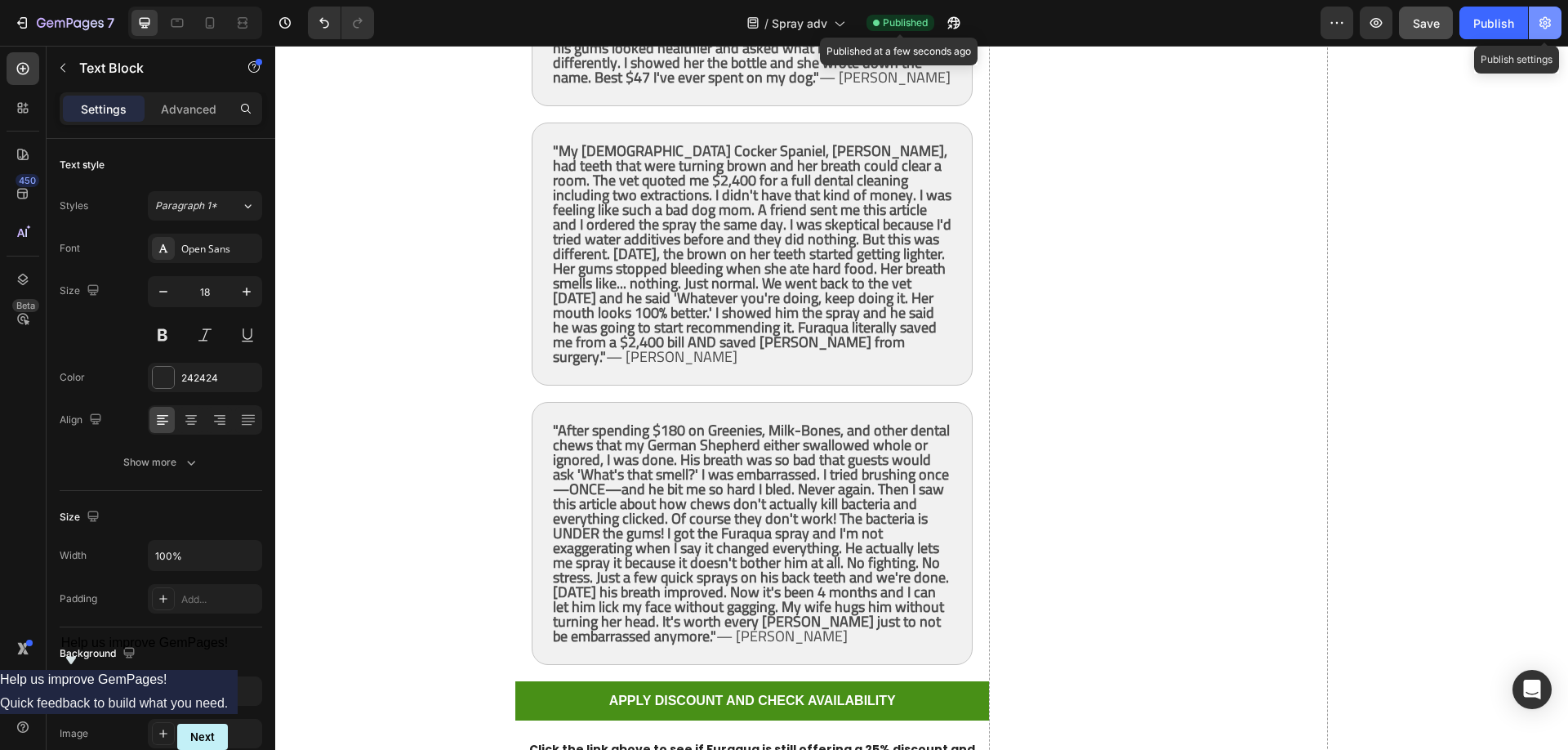
click at [1538, 34] on button "button" at bounding box center [1545, 23] width 33 height 33
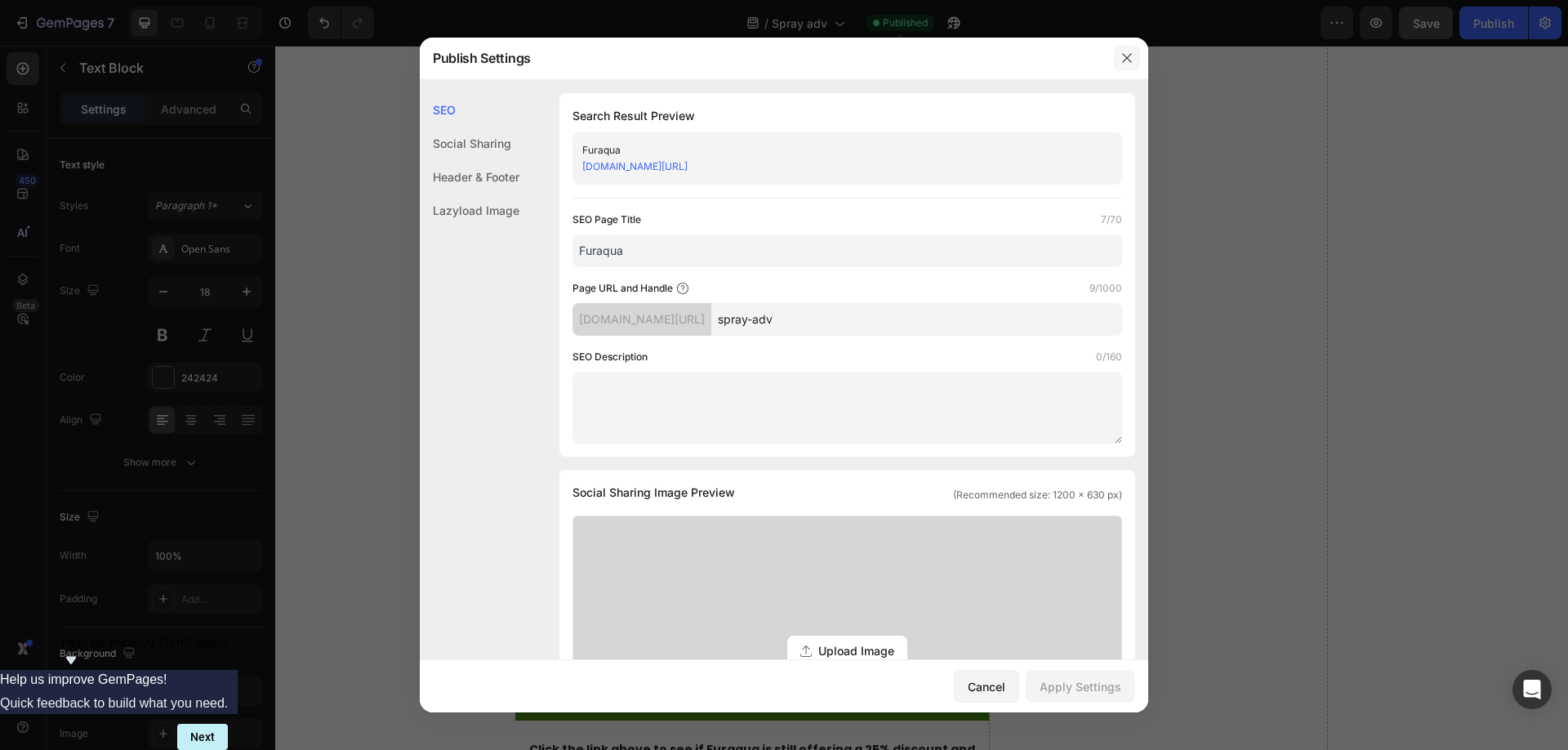
click at [1128, 54] on icon "button" at bounding box center [1126, 57] width 13 height 13
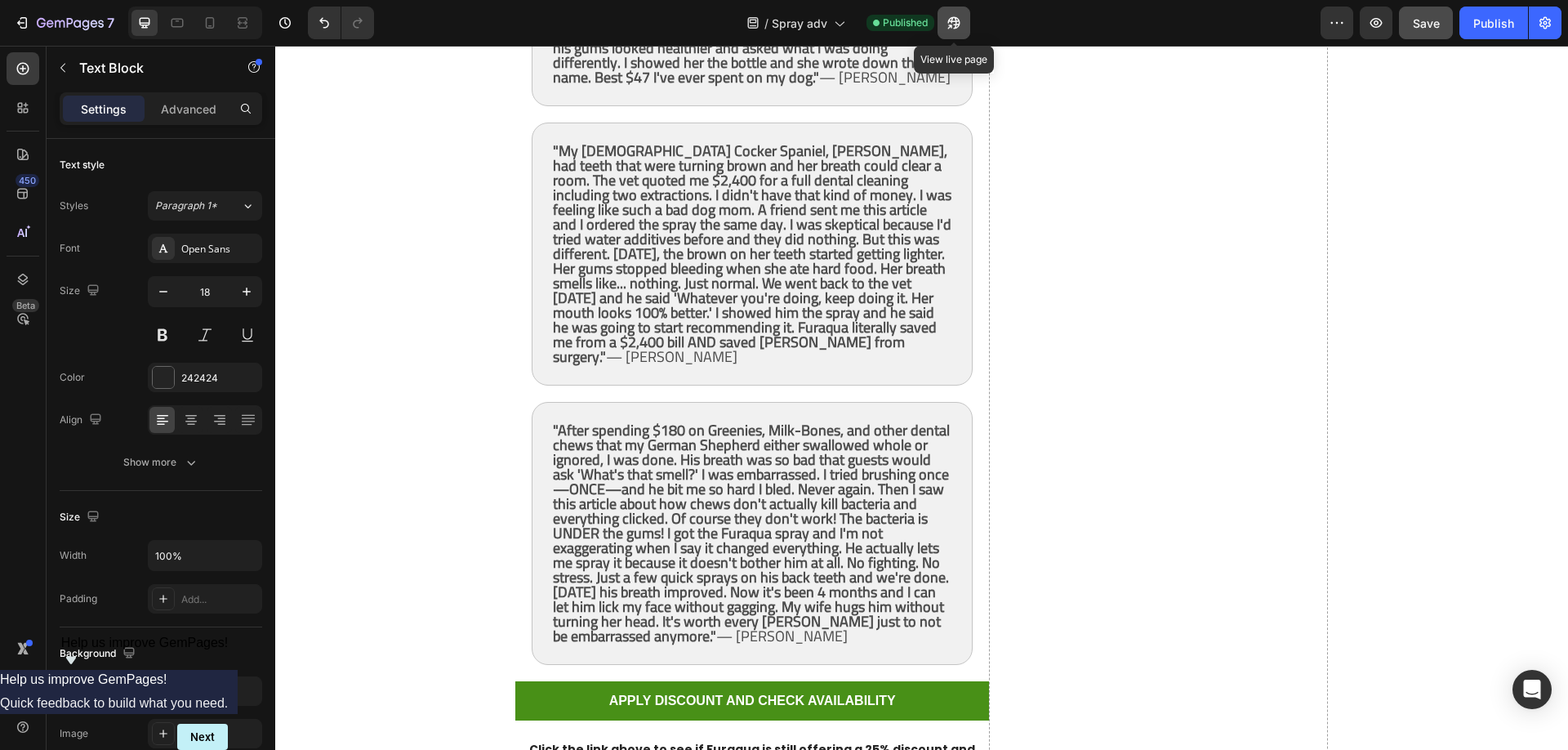
click at [960, 20] on icon "button" at bounding box center [953, 22] width 17 height 17
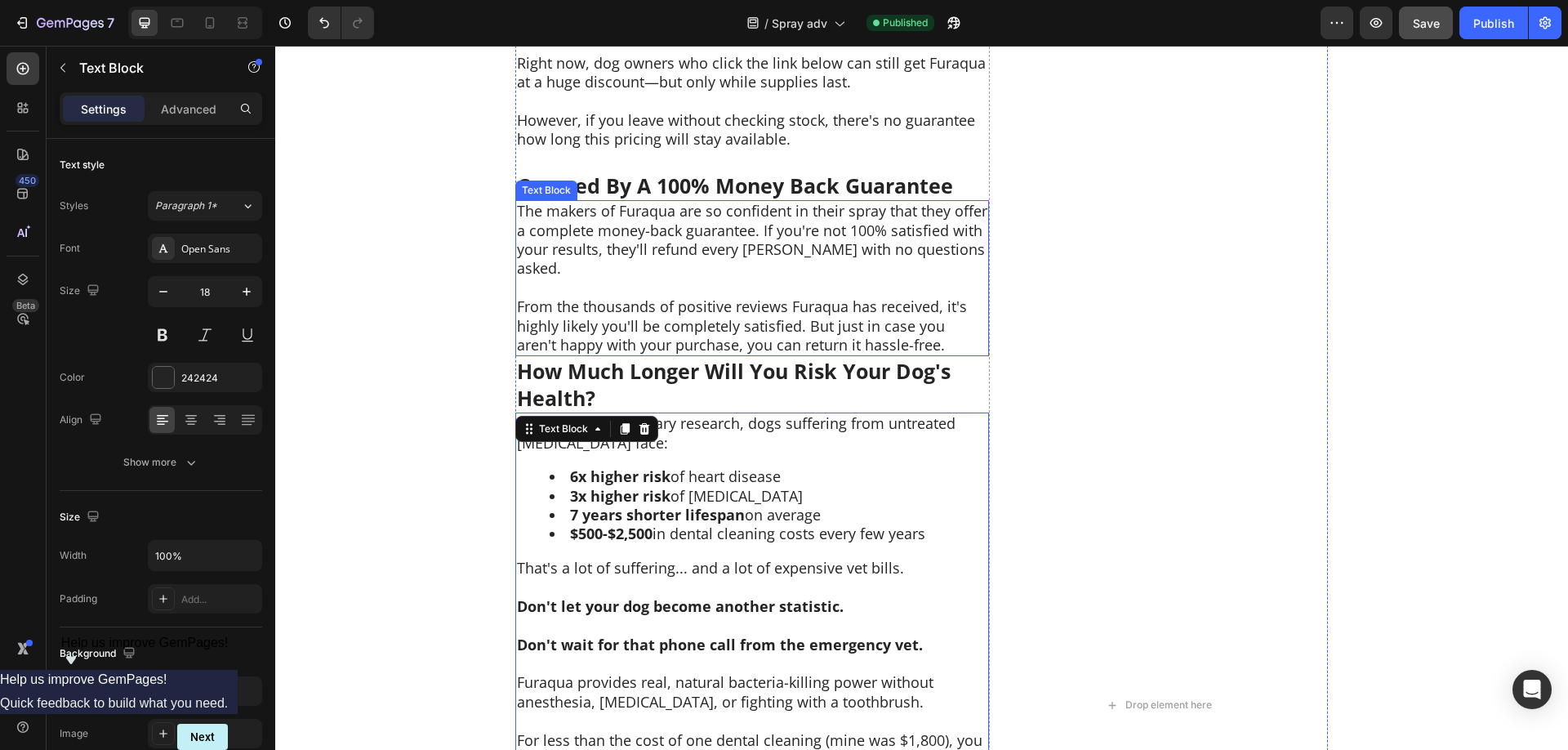
scroll to position [8360, 0]
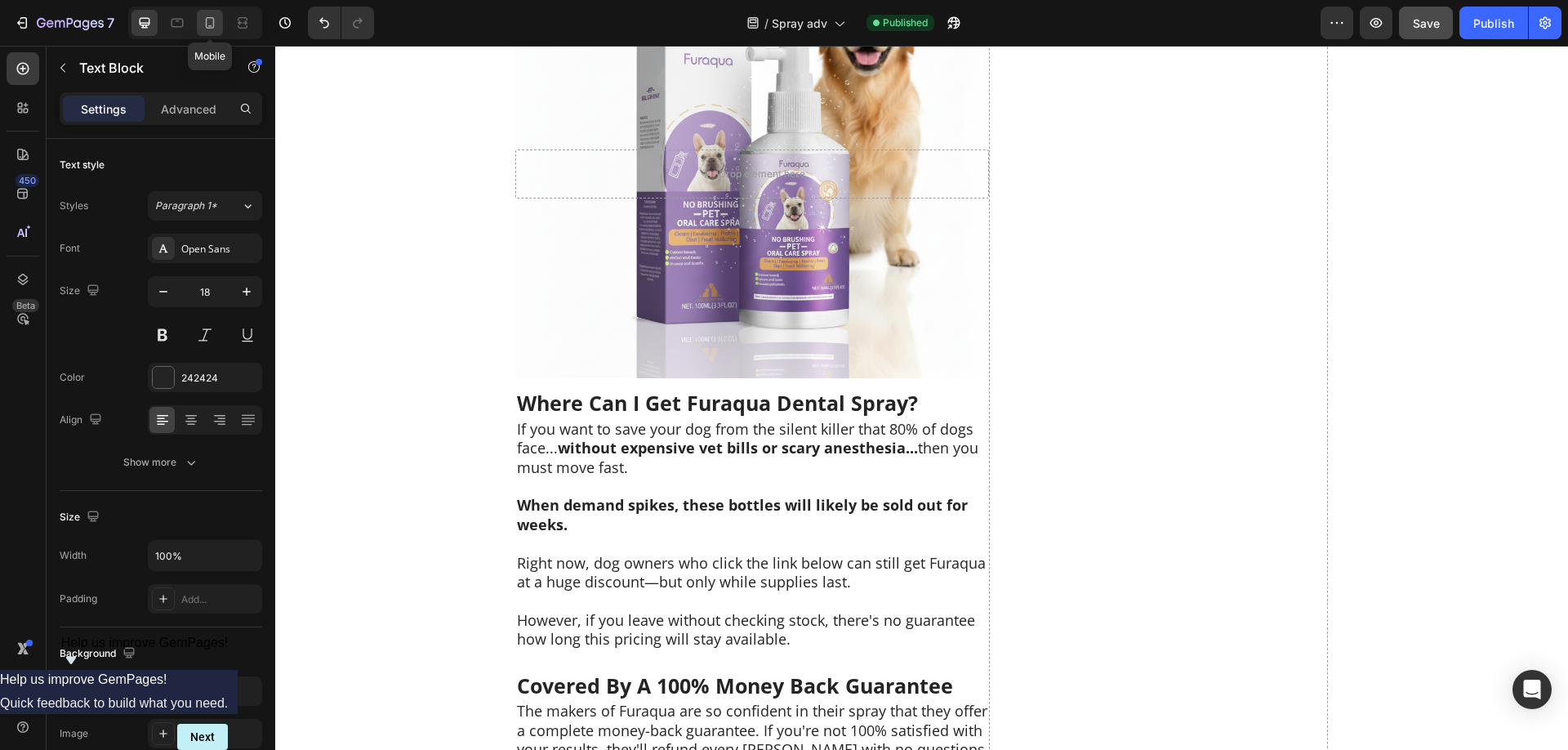
click at [209, 19] on icon at bounding box center [209, 22] width 17 height 17
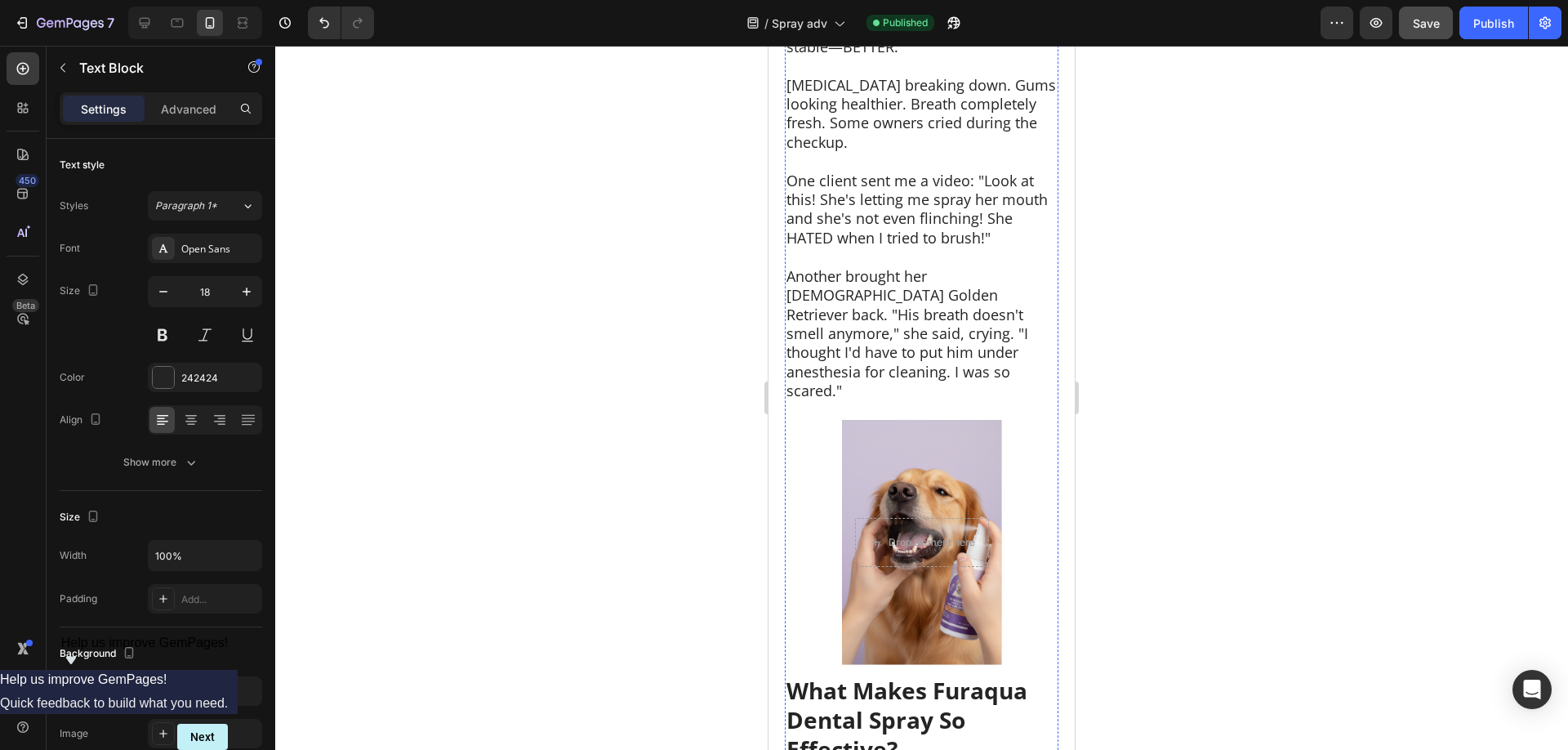
scroll to position [8311, 0]
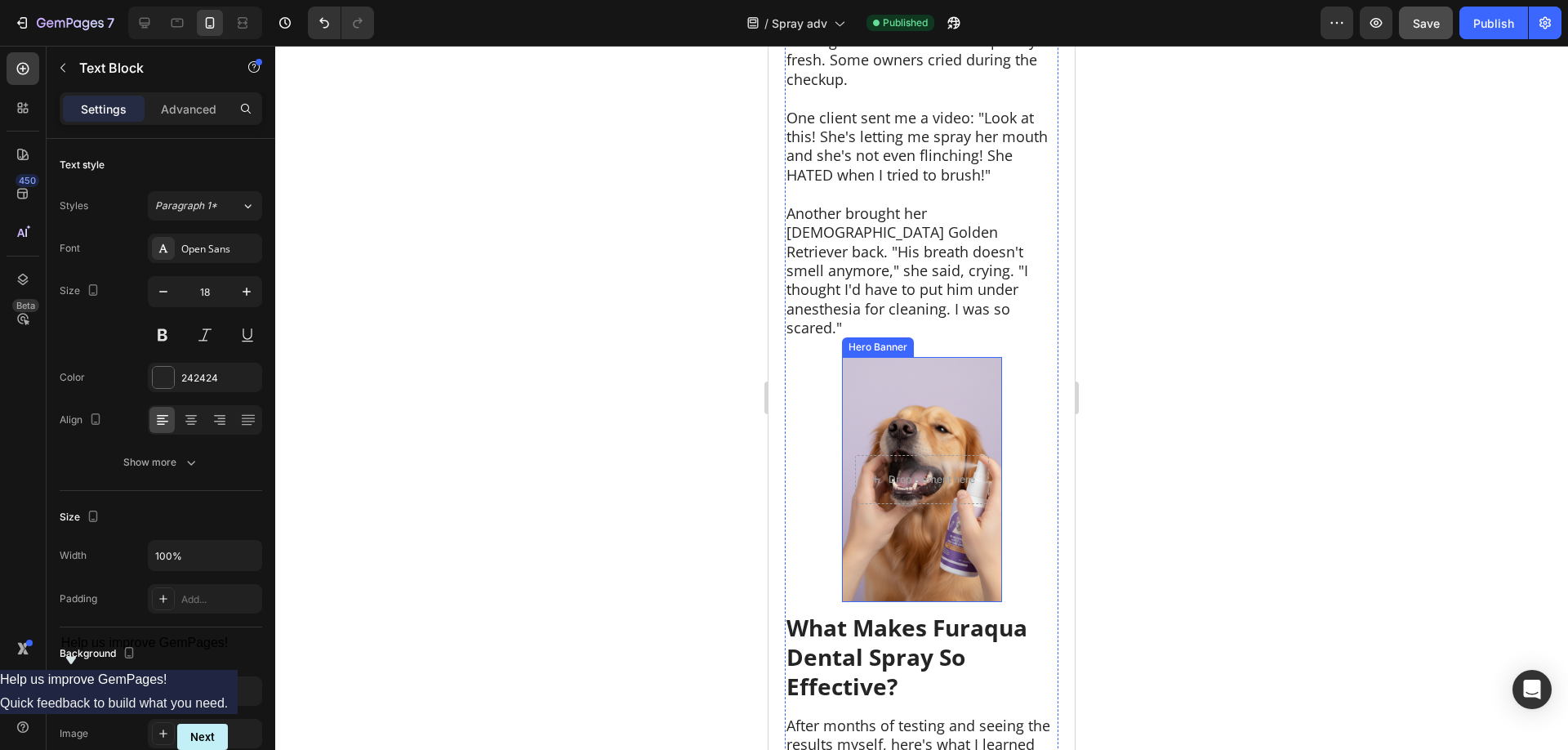
click at [986, 356] on div "Background Image" at bounding box center [921, 478] width 160 height 244
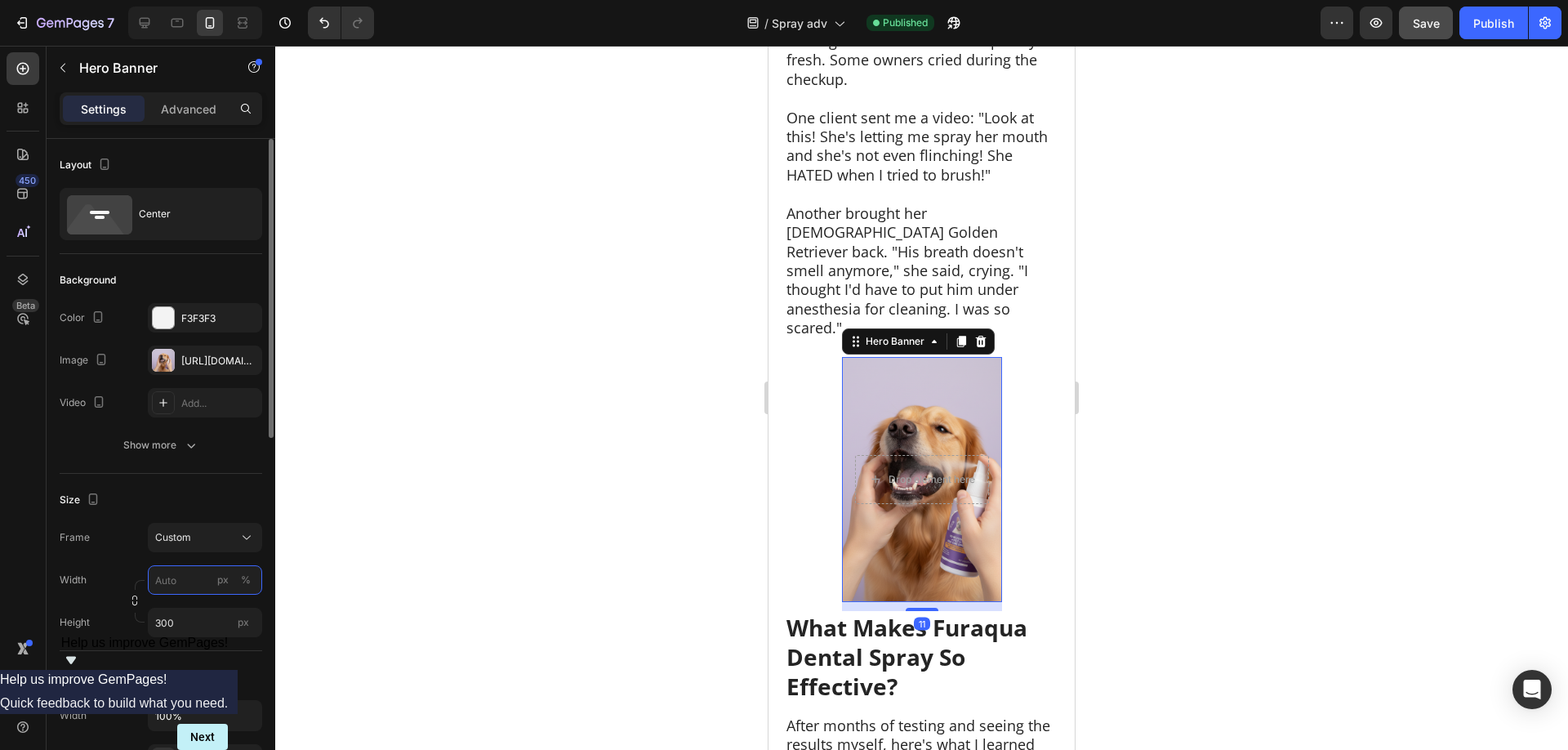
click at [181, 581] on input "px %" at bounding box center [205, 580] width 114 height 29
click at [174, 615] on p "Full 100%" at bounding box center [201, 619] width 94 height 15
type input "100"
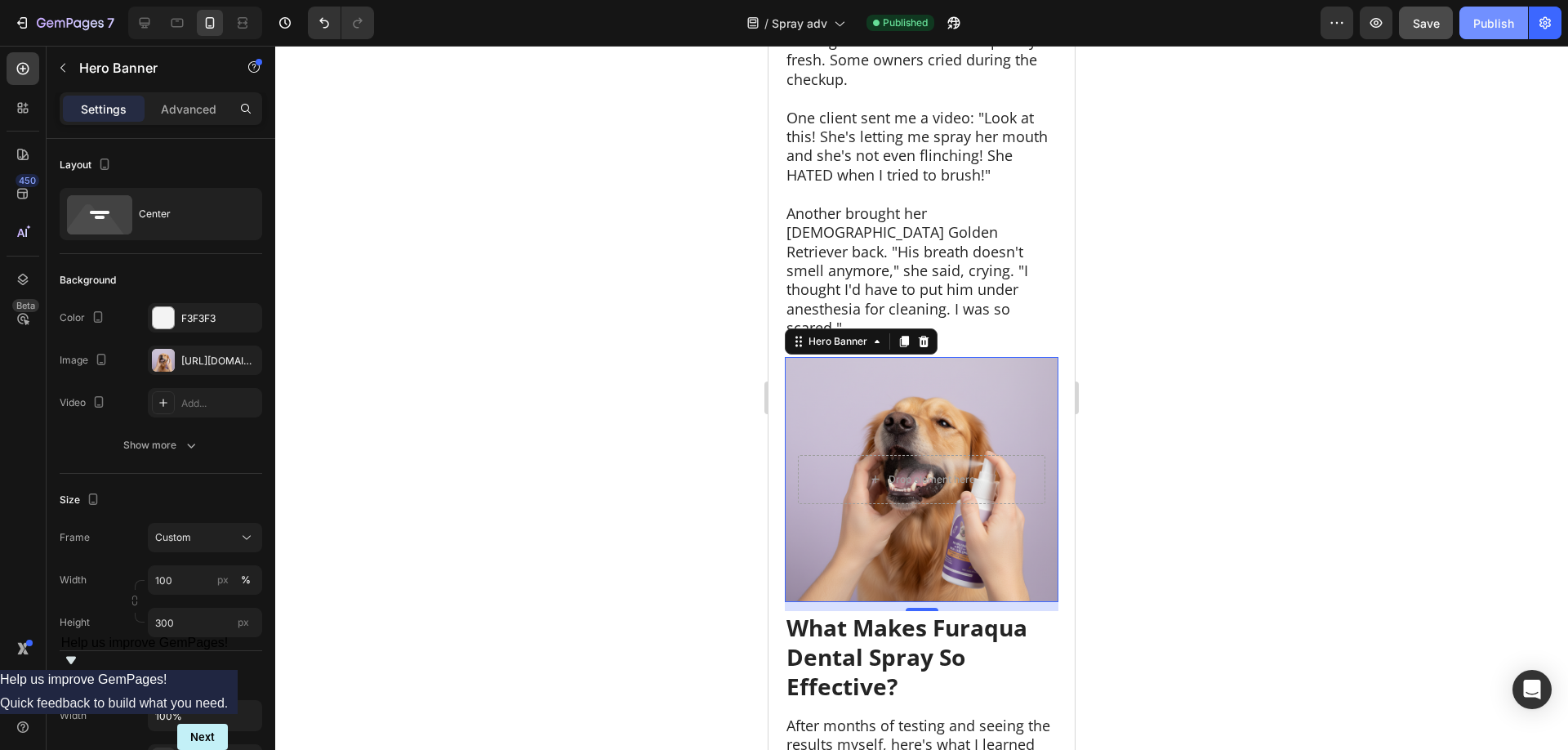
click at [1499, 21] on div "Publish" at bounding box center [1493, 23] width 41 height 18
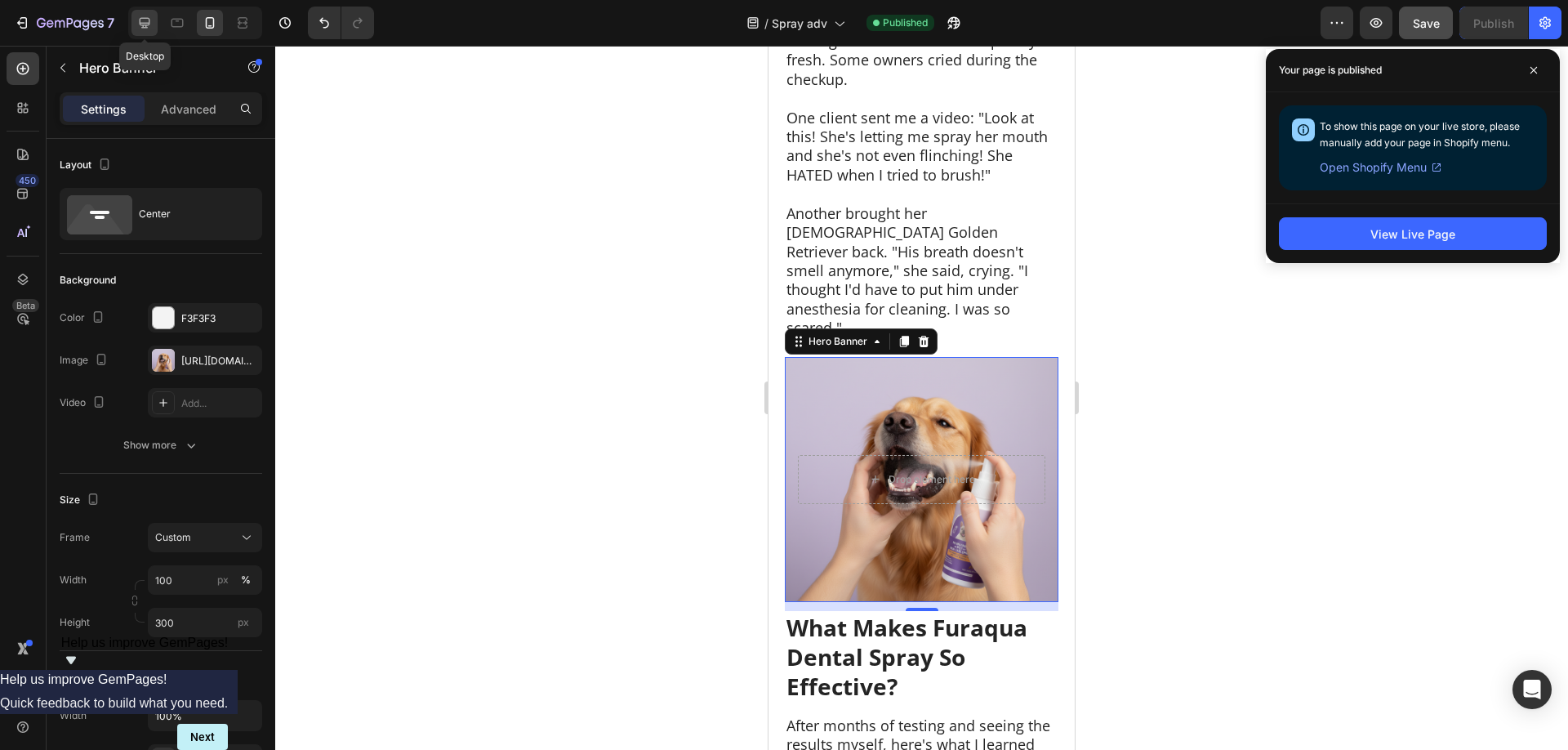
click at [149, 16] on icon at bounding box center [144, 22] width 17 height 17
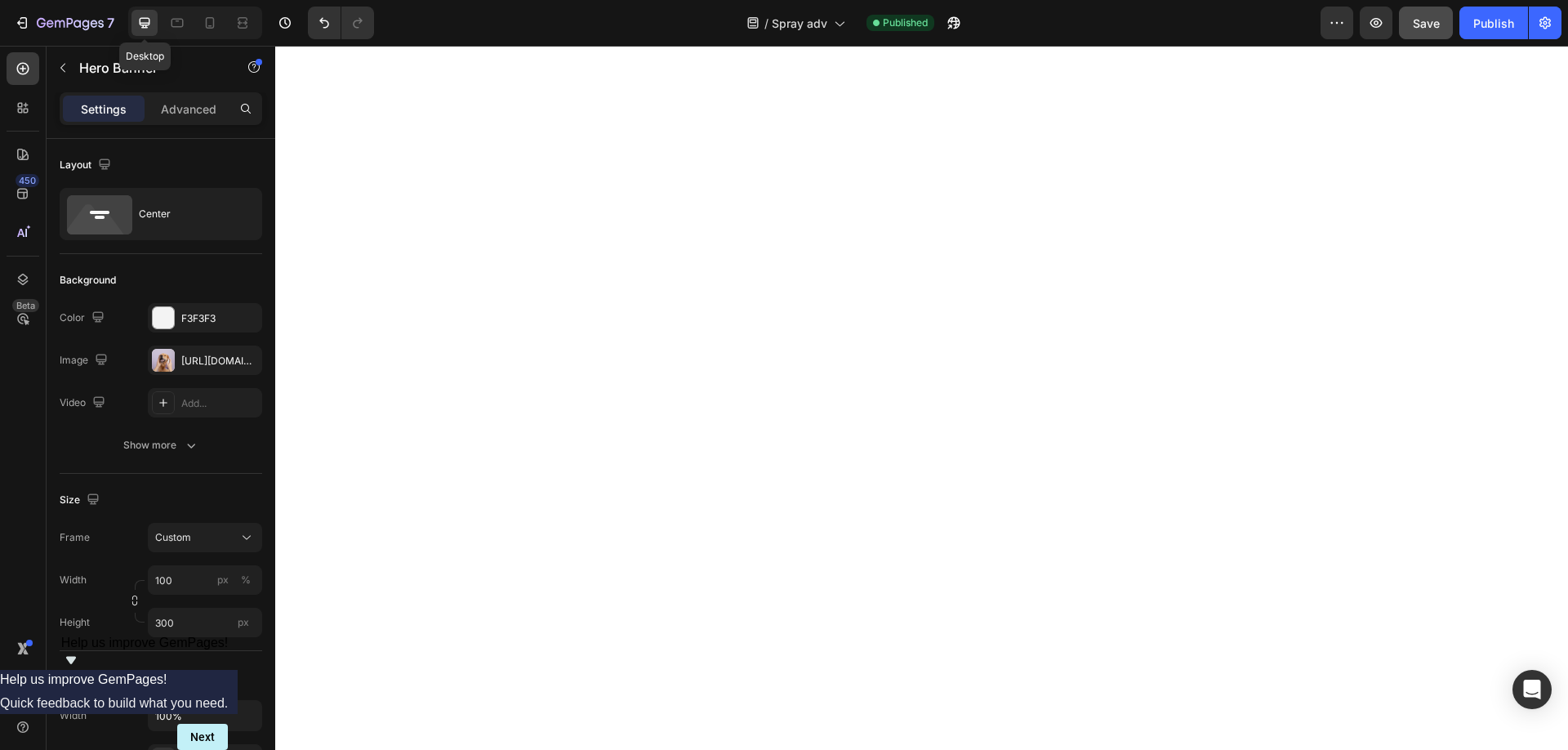
type input "400"
type input "1200"
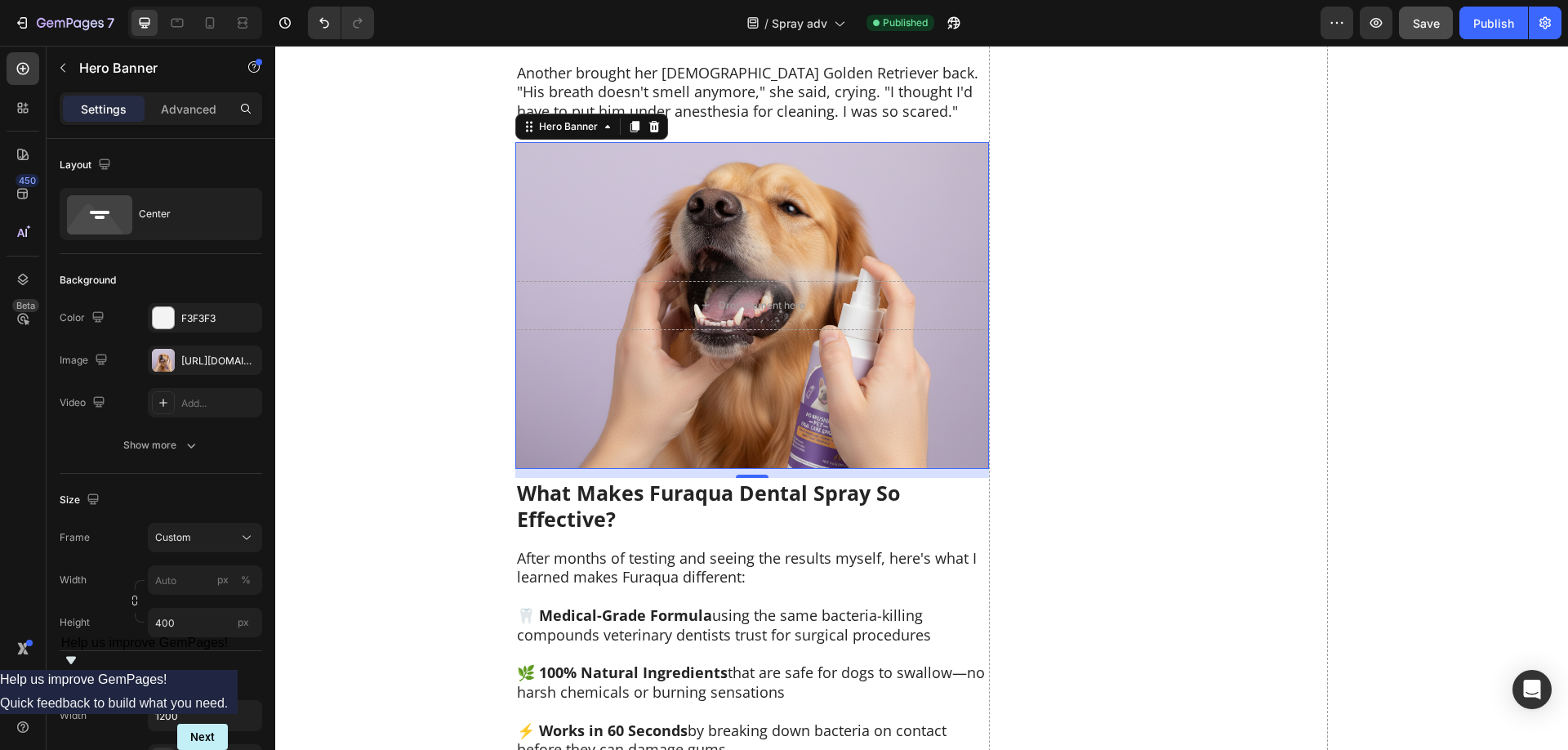
scroll to position [6922, 0]
